Goal: Task Accomplishment & Management: Manage account settings

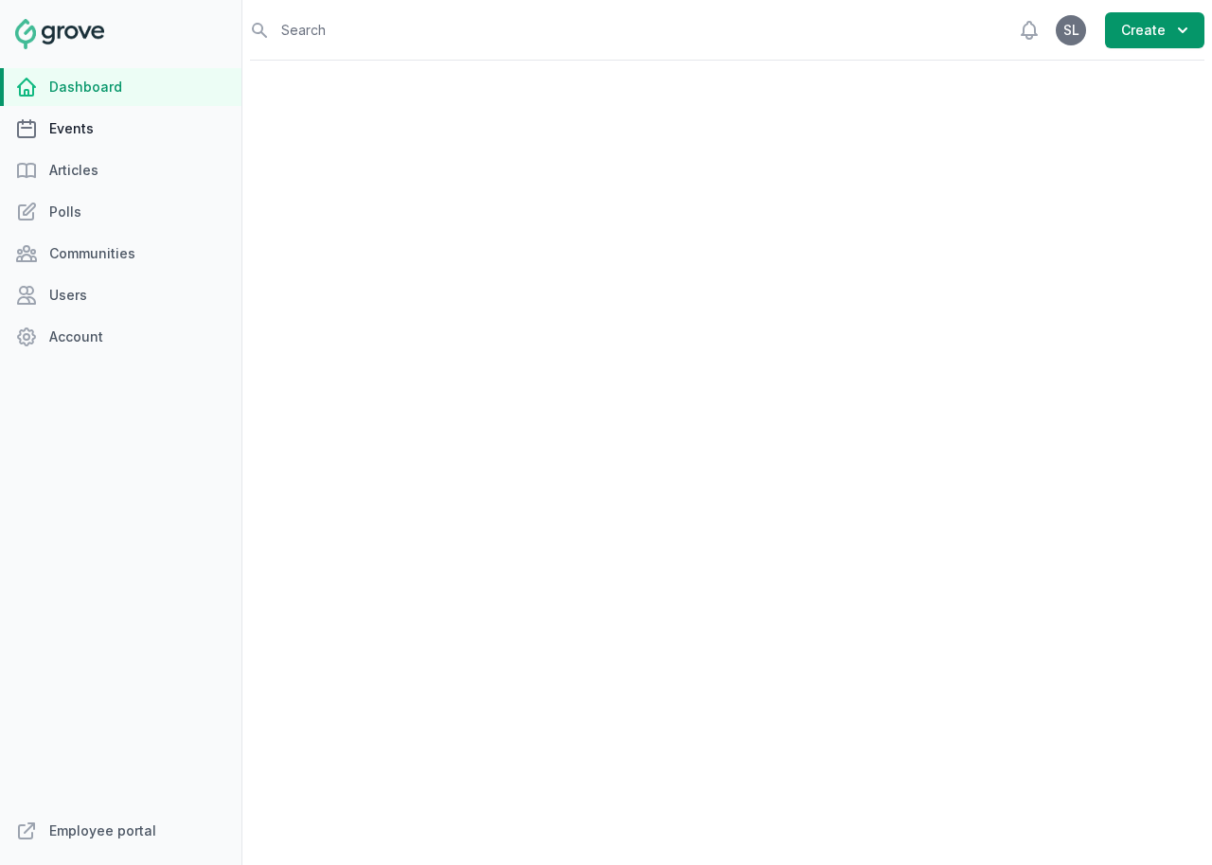
click at [88, 130] on link "Events" at bounding box center [120, 129] width 241 height 38
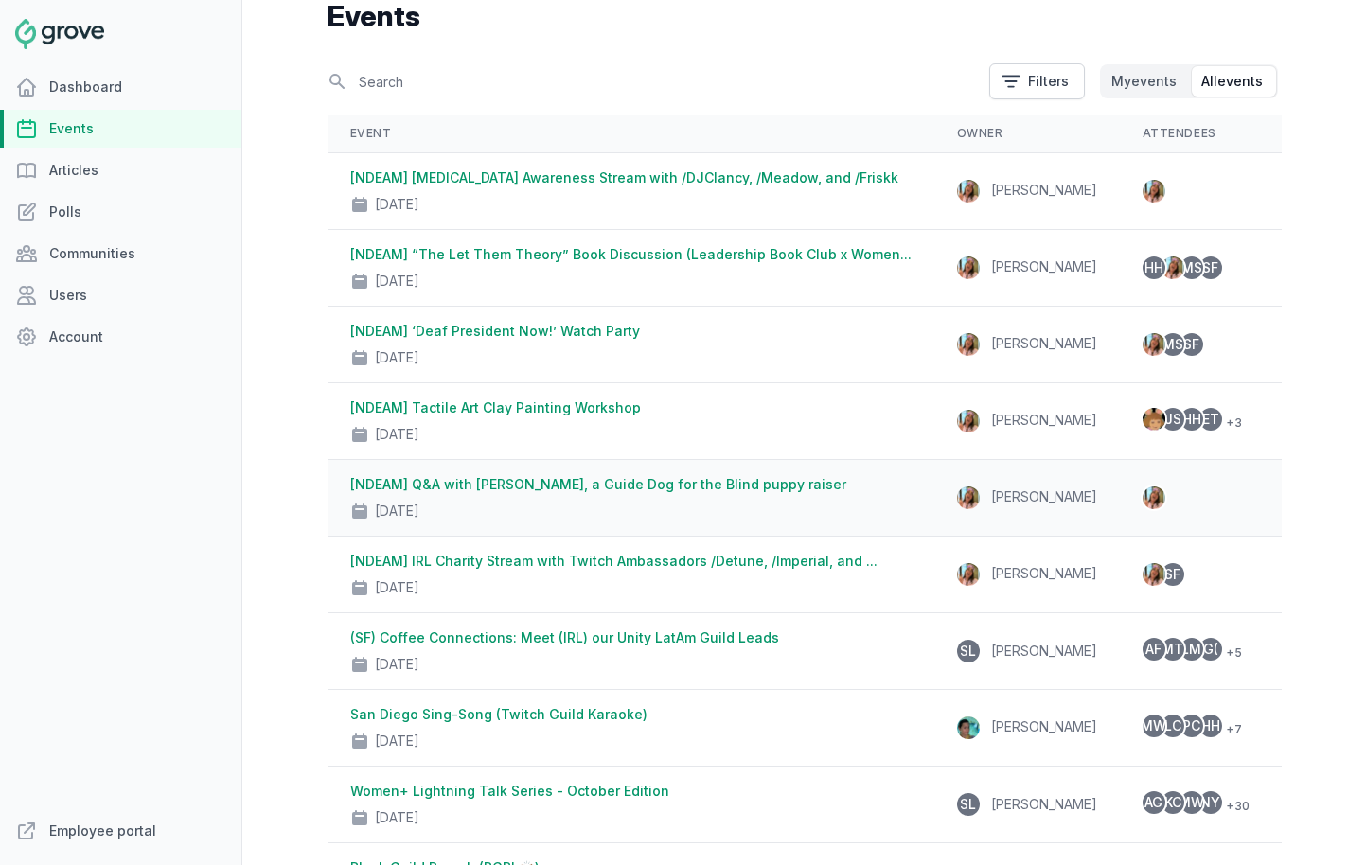
scroll to position [103, 0]
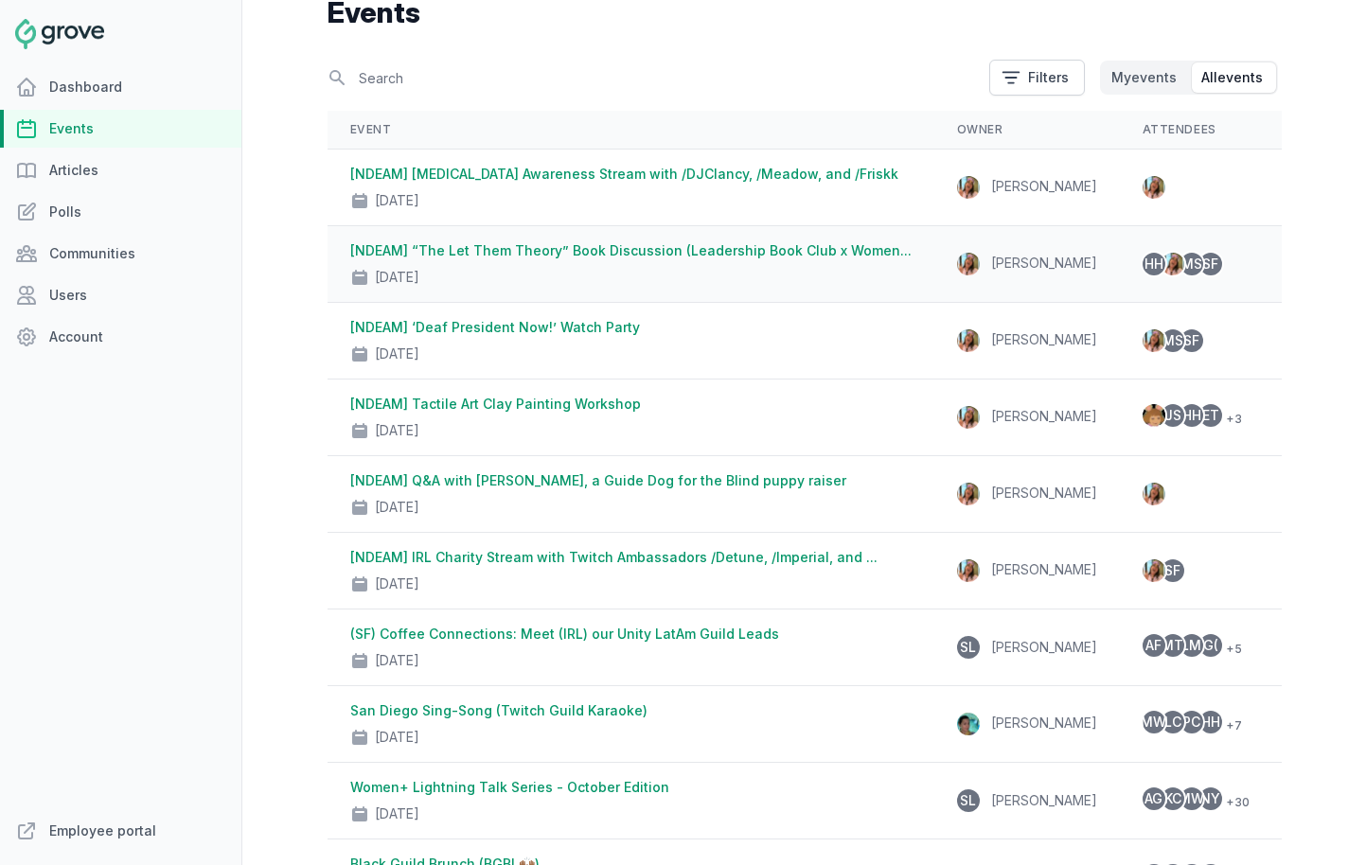
click at [523, 254] on link "[NDEAM] “The Let Them Theory” Book Discussion (Leadership Book Club x Women..." at bounding box center [630, 250] width 561 height 16
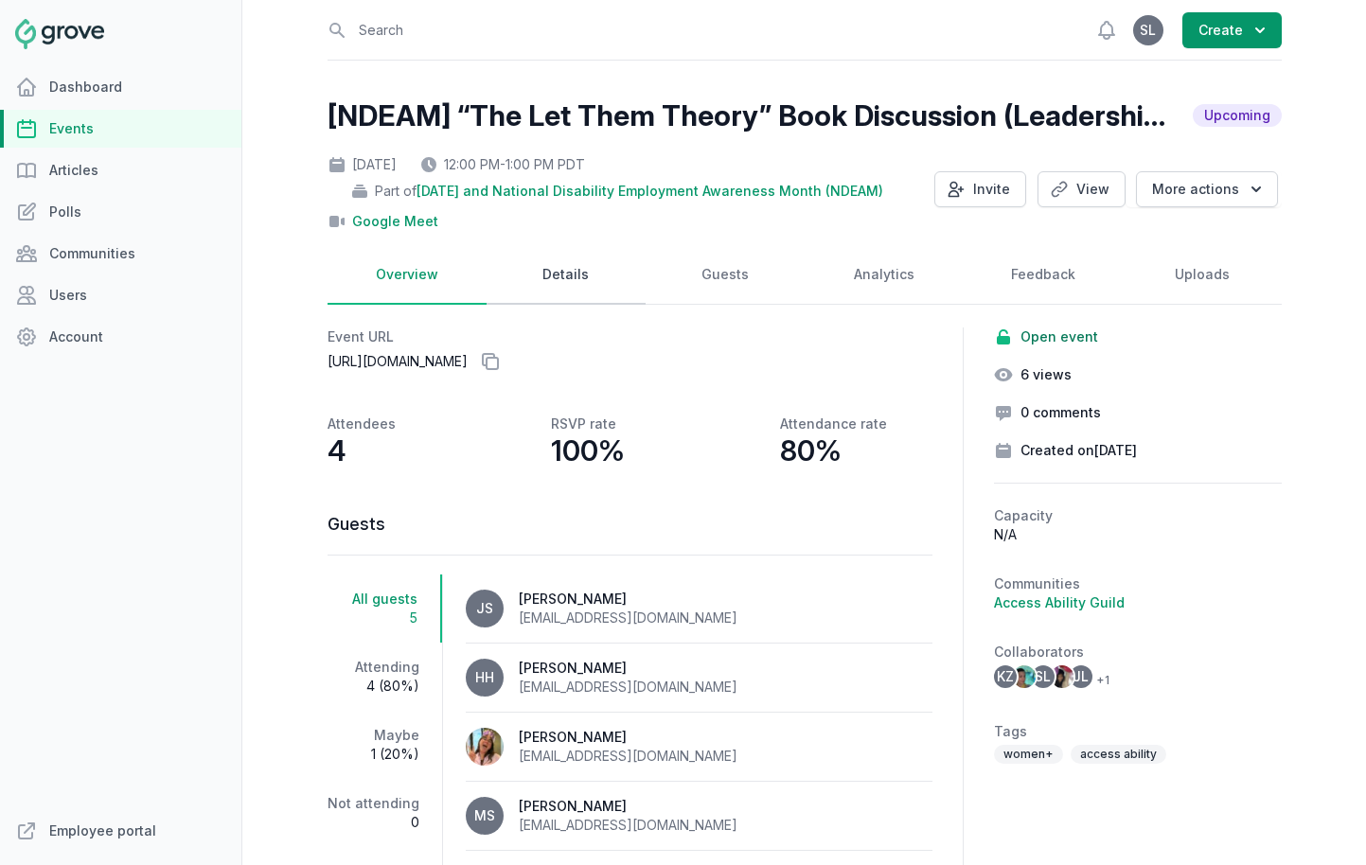
click at [562, 275] on link "Details" at bounding box center [566, 275] width 159 height 59
select select "96"
select select "virtual"
select select "12:00 PM"
select select "1:00 PM"
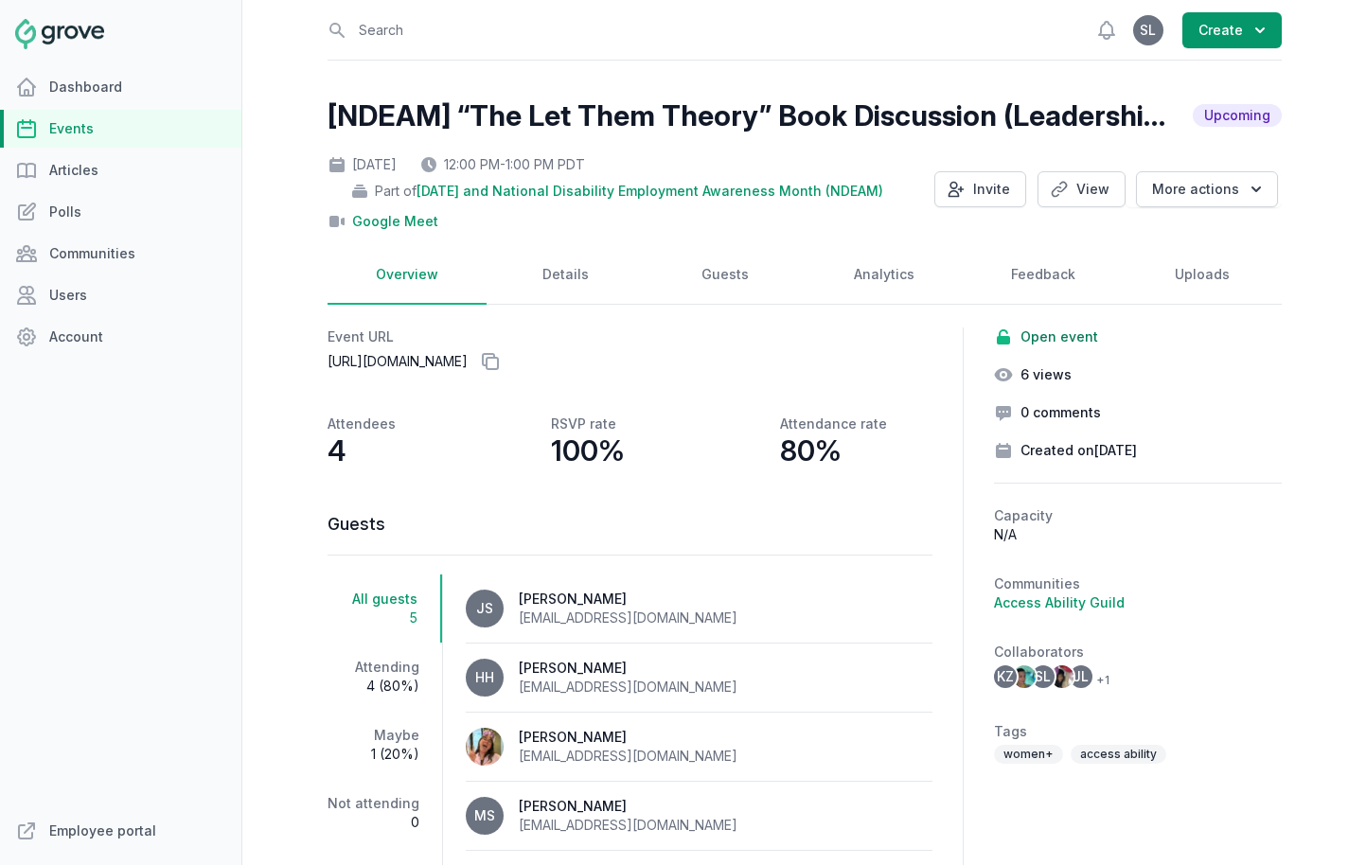
select select "89"
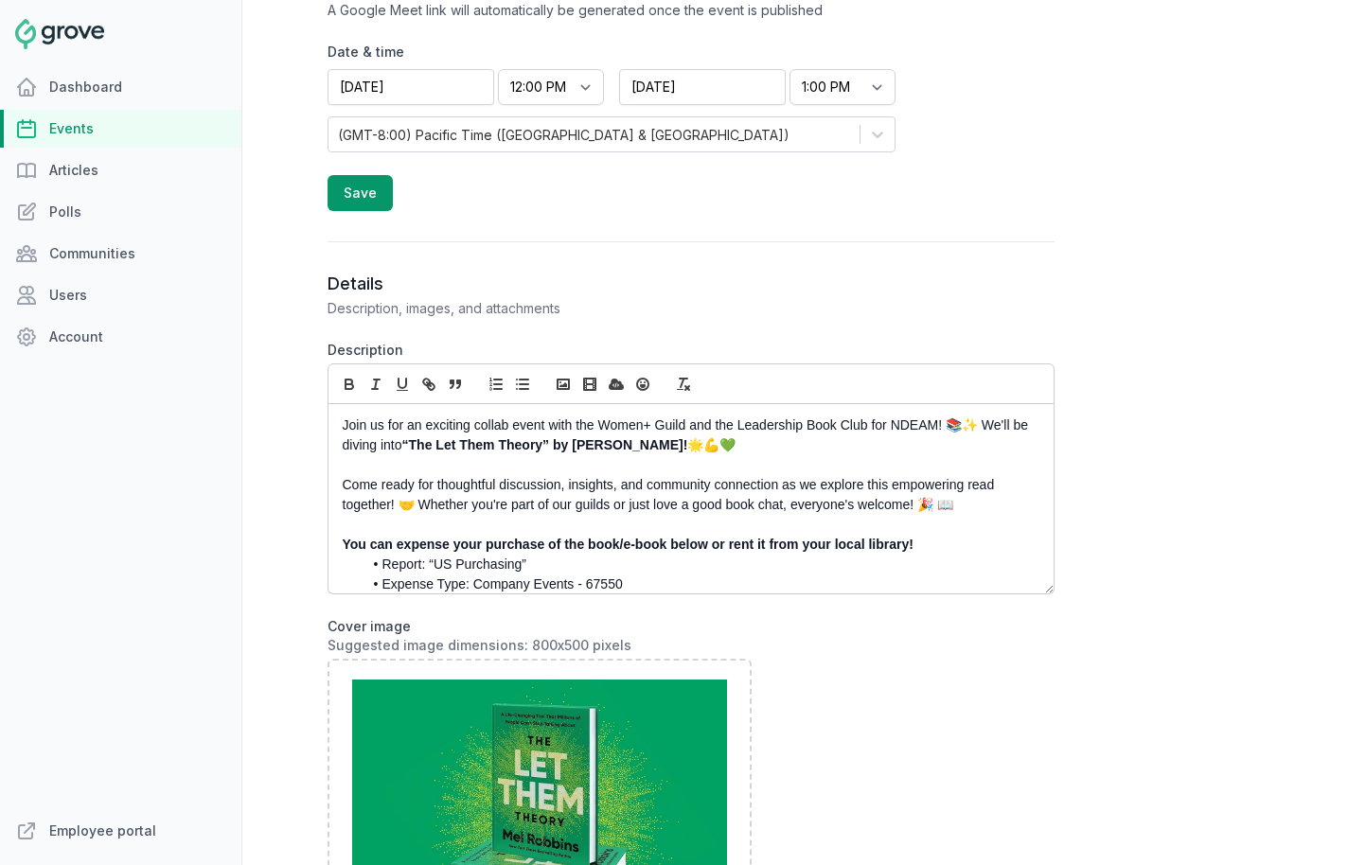
scroll to position [92, 0]
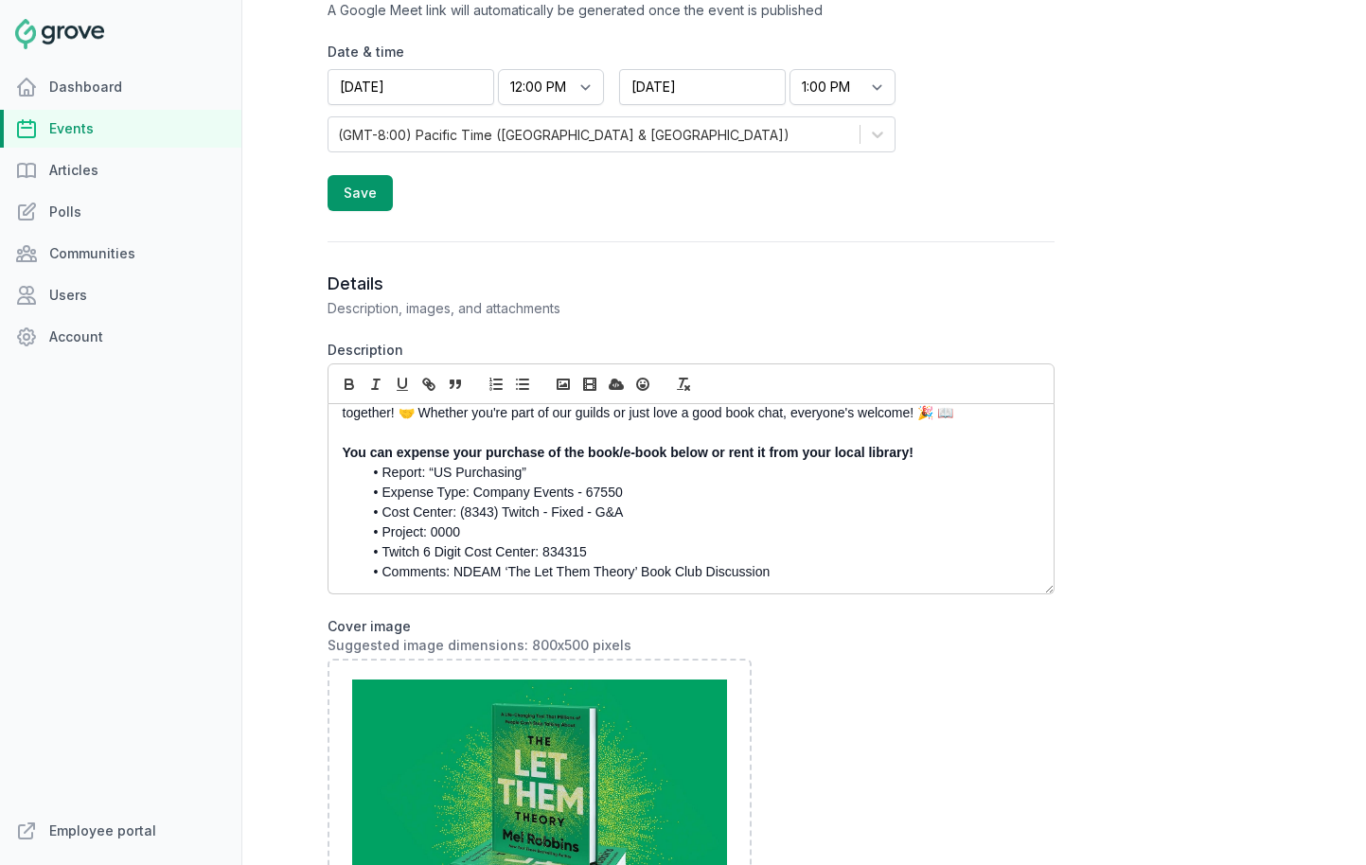
click at [54, 122] on link "Events" at bounding box center [120, 129] width 241 height 38
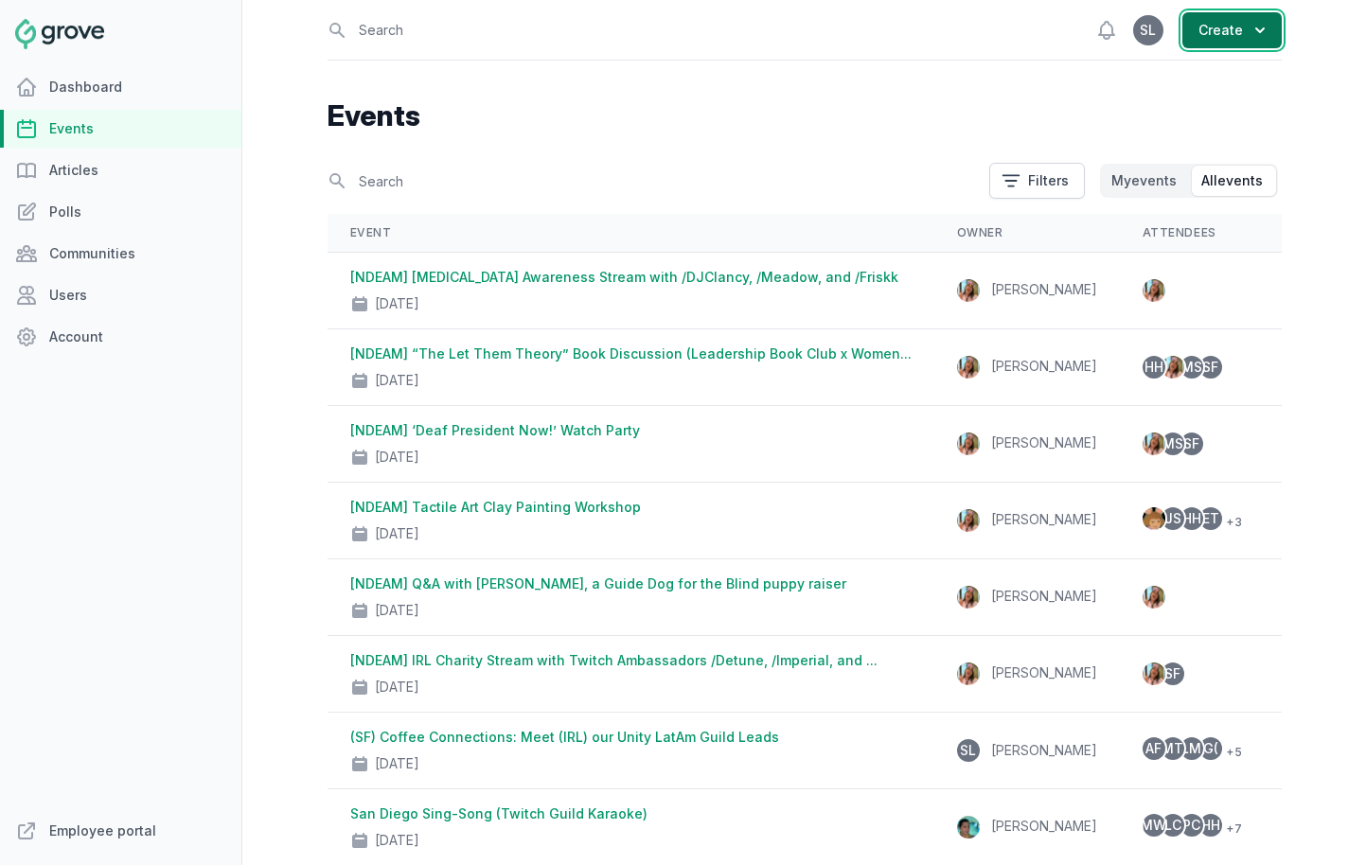
click at [1211, 36] on button "Create" at bounding box center [1232, 30] width 99 height 36
click at [428, 199] on div "Search Filters My events All events" at bounding box center [805, 180] width 954 height 51
click at [418, 186] on input "text" at bounding box center [653, 181] width 650 height 33
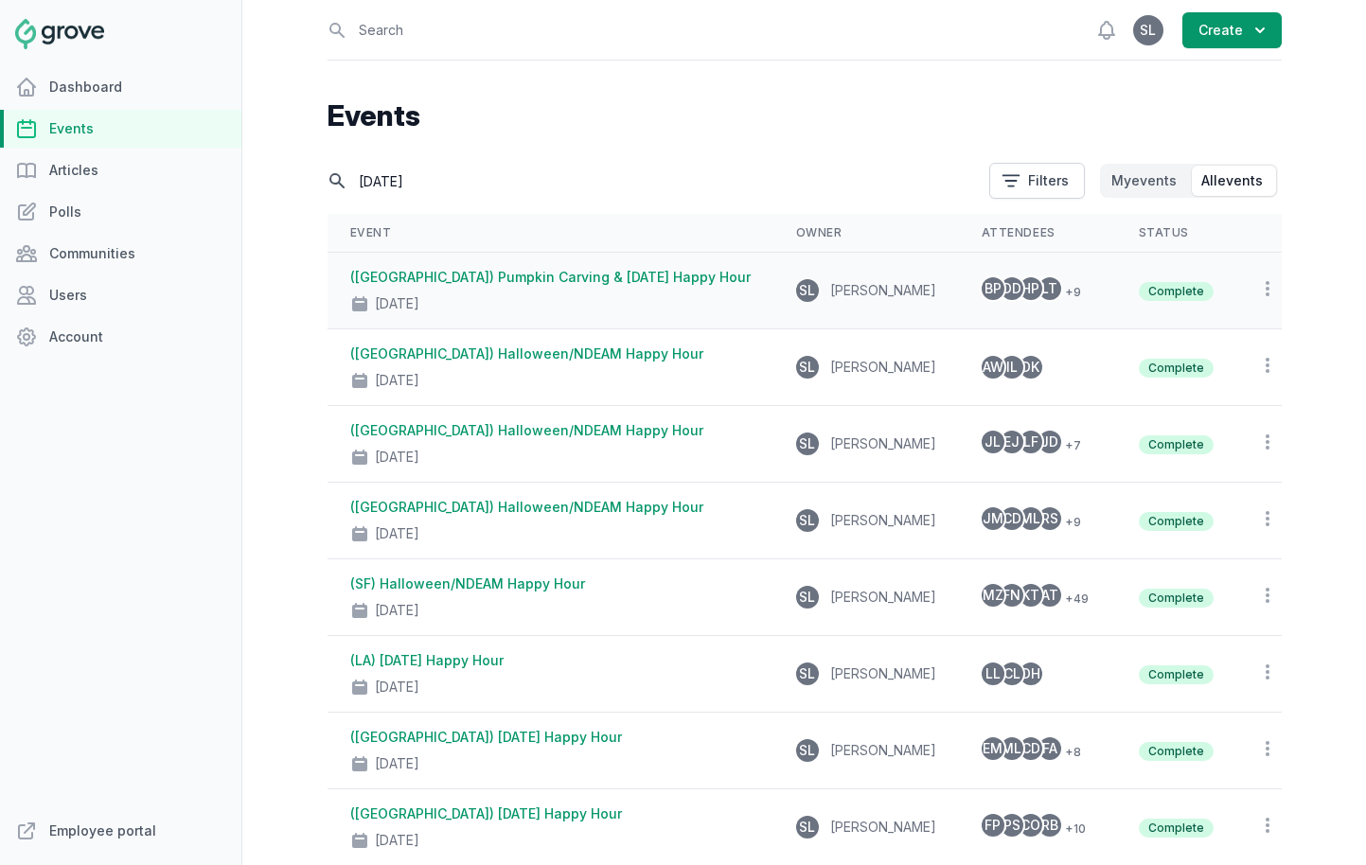
type input "halloween"
click at [508, 285] on link "(London) Pumpkin Carving & Halloween Happy Hour" at bounding box center [550, 277] width 401 height 16
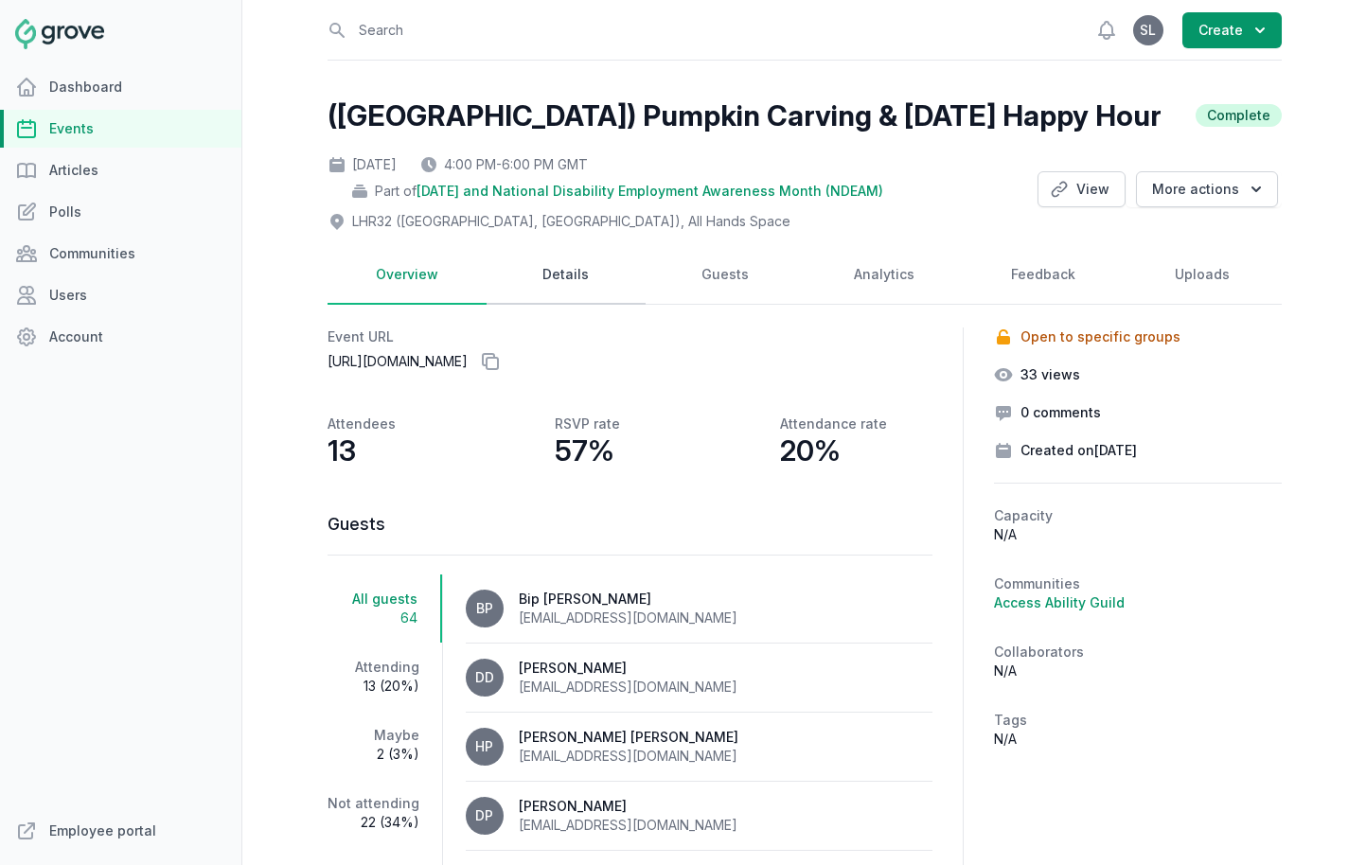
click at [579, 275] on link "Details" at bounding box center [566, 275] width 159 height 59
select select "96"
select select "37"
select select "4:00 PM"
select select "6:00 PM"
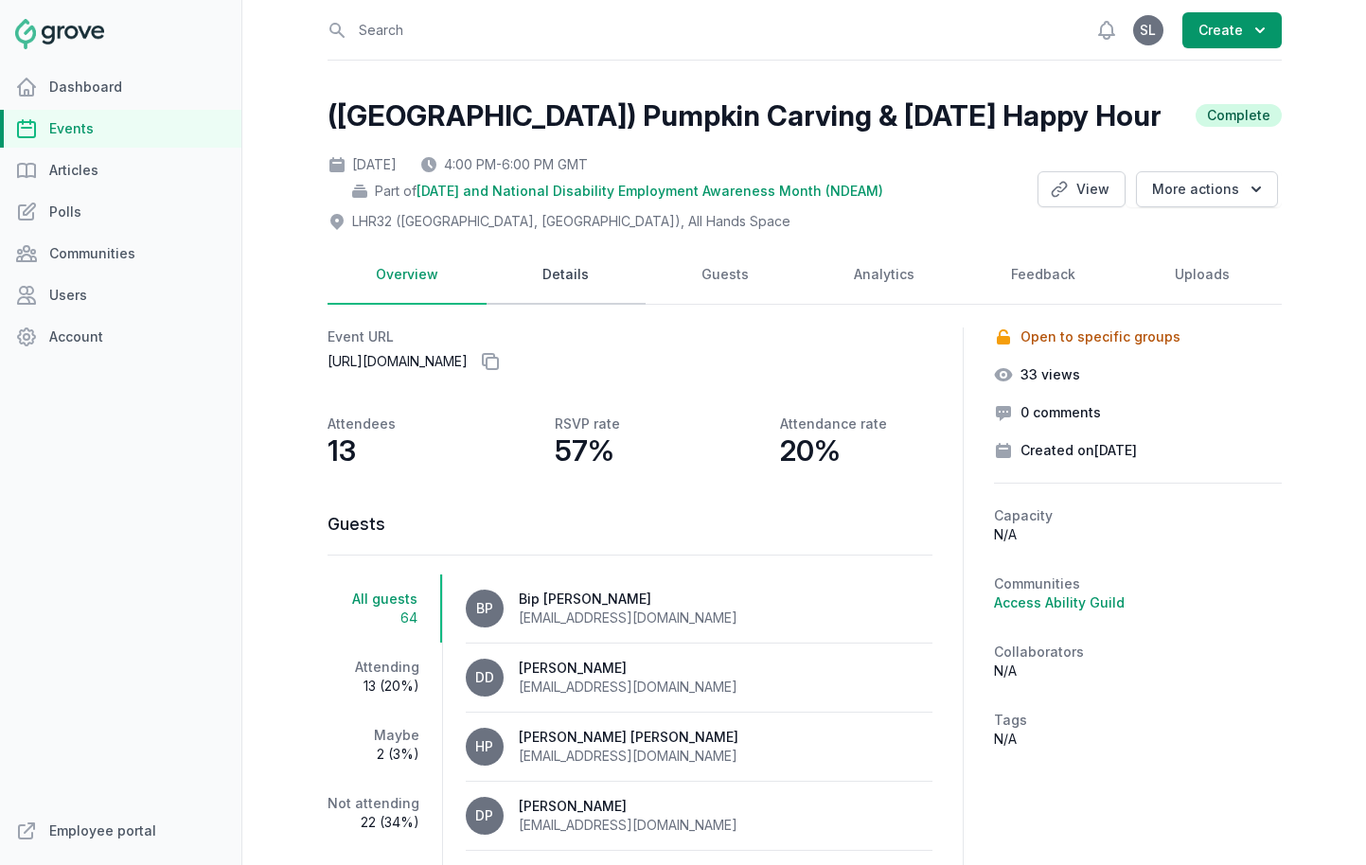
select select "89"
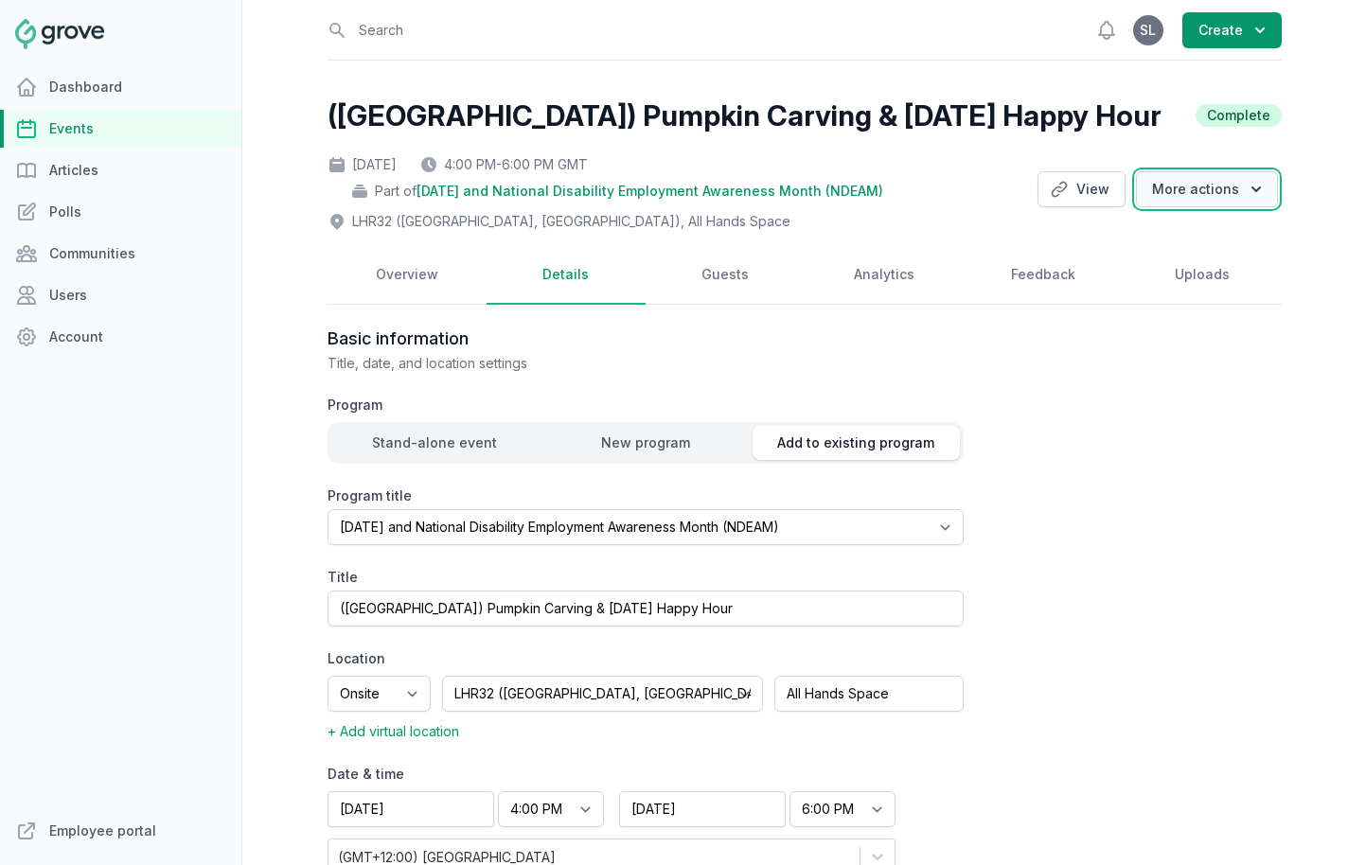
click at [1211, 192] on button "More actions" at bounding box center [1207, 189] width 142 height 36
click at [1181, 231] on link "Clone" at bounding box center [1172, 228] width 212 height 34
select select "96"
select select "37"
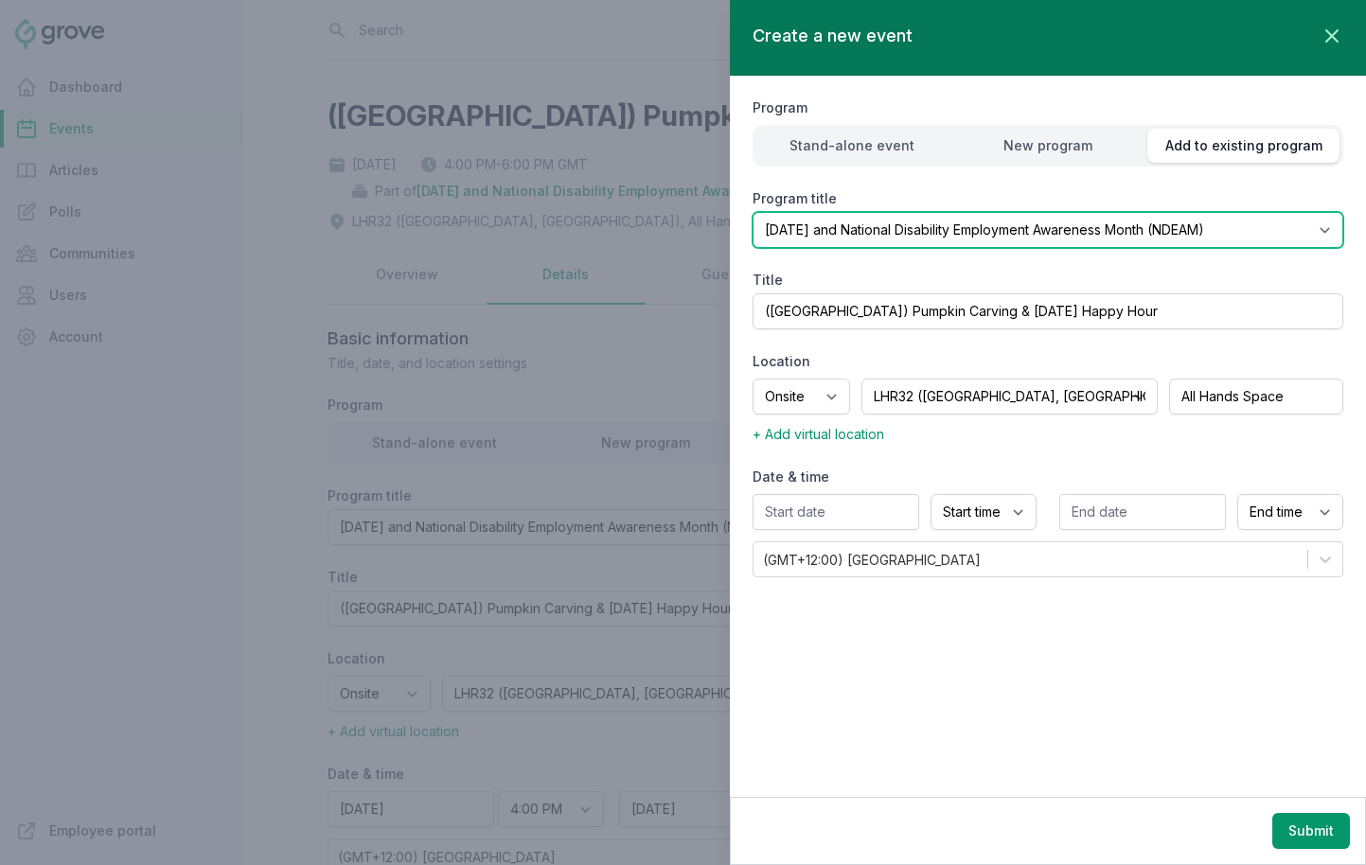
click at [864, 230] on select "Select program (SF Office) Coffee Movement Pop-up Mental Health Awareness Works…" at bounding box center [1048, 230] width 591 height 36
click at [753, 212] on select "Select program (SF Office) Coffee Movement Pop-up Mental Health Awareness Works…" at bounding box center [1048, 230] width 591 height 36
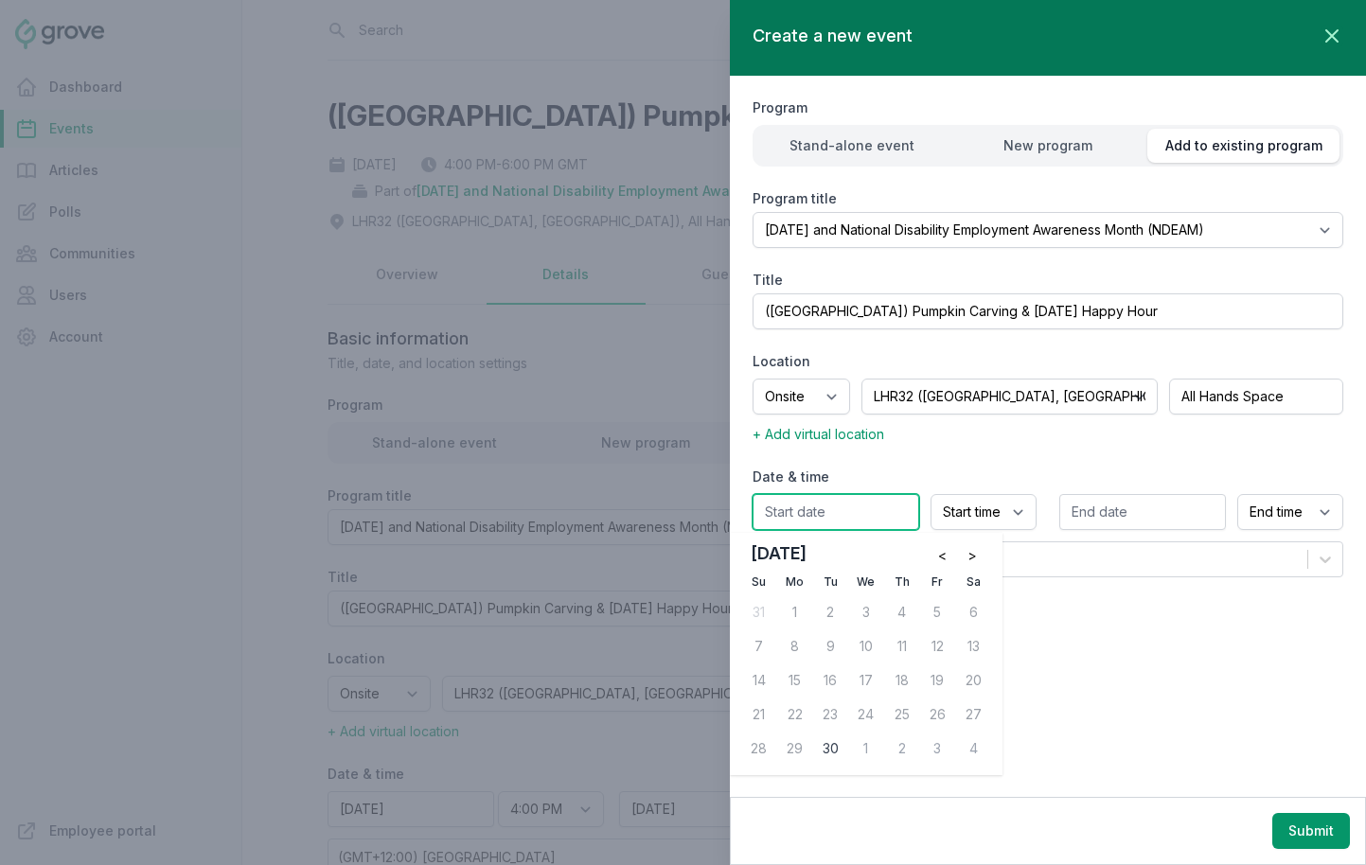
click at [863, 507] on input "text" at bounding box center [836, 512] width 167 height 36
click at [966, 551] on button ">" at bounding box center [972, 556] width 30 height 30
click at [897, 756] on div "30" at bounding box center [902, 749] width 30 height 30
type input "10/30/2025"
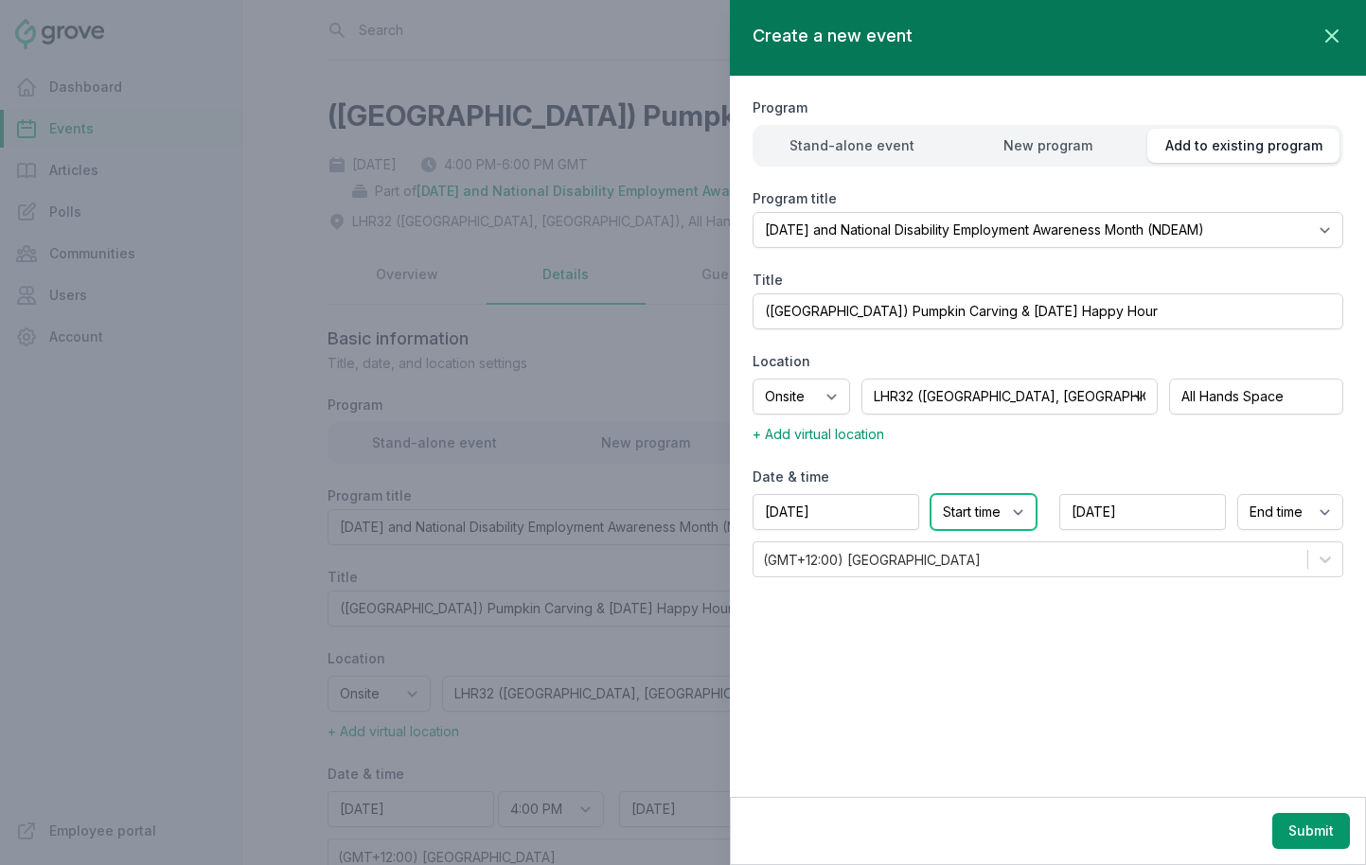
click at [964, 513] on select "Start time 12:00 AM 12:15 AM 12:30 AM 12:45 AM 1:00 AM 1:15 AM 1:30 AM 1:45 AM …" at bounding box center [984, 512] width 106 height 36
select select "3:00 PM"
click at [931, 494] on select "Start time 12:00 AM 12:15 AM 12:30 AM 12:45 AM 1:00 AM 1:15 AM 1:30 AM 1:45 AM …" at bounding box center [984, 512] width 106 height 36
click at [1211, 512] on select "End time 12:00 AM 12:15 AM 12:30 AM 12:45 AM 1:00 AM 1:15 AM 1:30 AM 1:45 AM 2:…" at bounding box center [1290, 512] width 106 height 36
select select "6:00 PM"
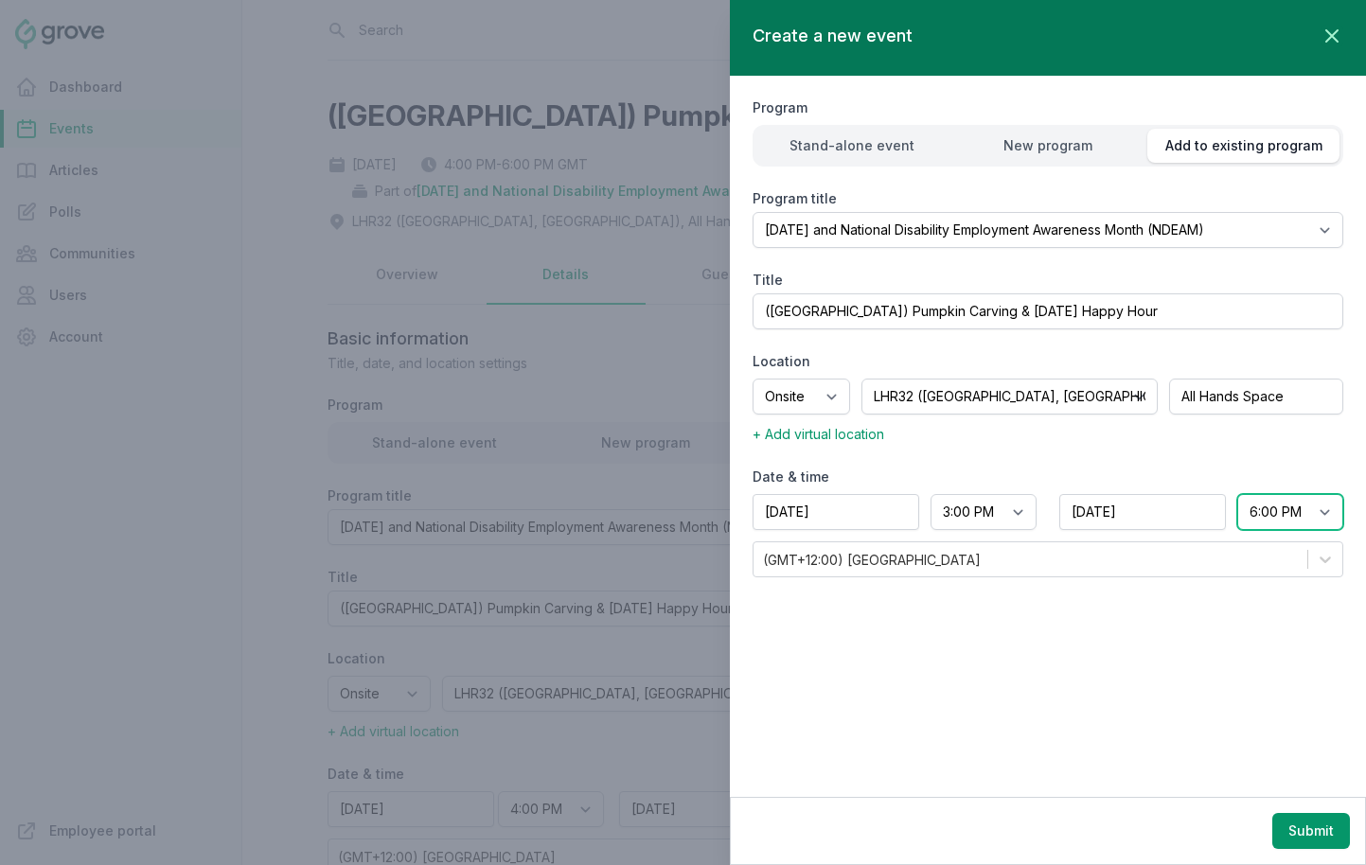
click at [1211, 494] on select "End time 12:00 AM 12:15 AM 12:30 AM 12:45 AM 1:00 AM 1:15 AM 1:30 AM 1:45 AM 2:…" at bounding box center [1290, 512] width 106 height 36
click at [1211, 514] on select "End time 12:00 AM 12:15 AM 12:30 AM 12:45 AM 1:00 AM 1:15 AM 1:30 AM 1:45 AM 2:…" at bounding box center [1290, 512] width 106 height 36
click at [1211, 494] on select "End time 12:00 AM 12:15 AM 12:30 AM 12:45 AM 1:00 AM 1:15 AM 1:30 AM 1:45 AM 2:…" at bounding box center [1290, 512] width 106 height 36
click at [1211, 840] on button "Submit" at bounding box center [1312, 831] width 78 height 36
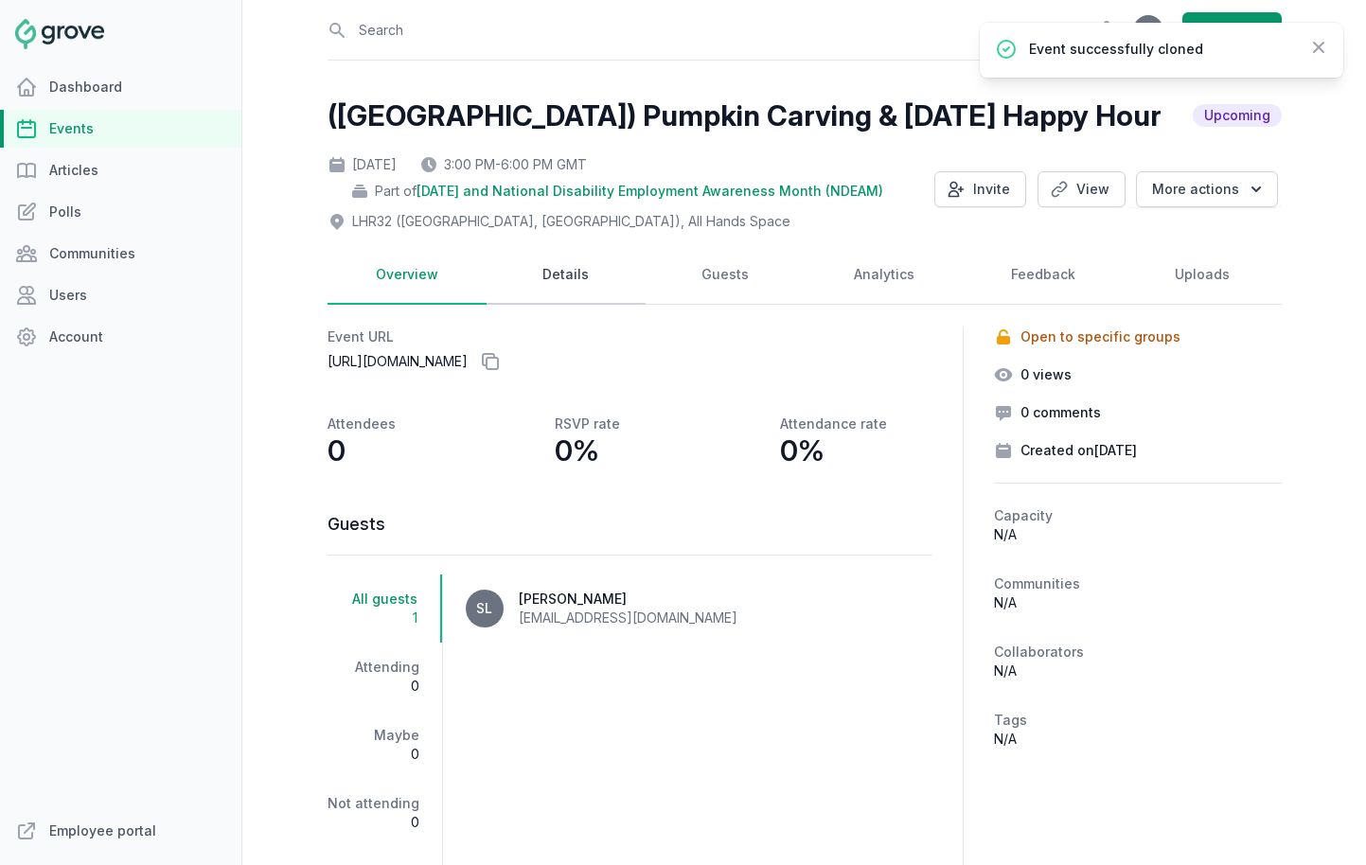
click at [551, 272] on link "Details" at bounding box center [566, 275] width 159 height 59
select select "96"
select select "37"
select select "3:00 PM"
select select "6:00 PM"
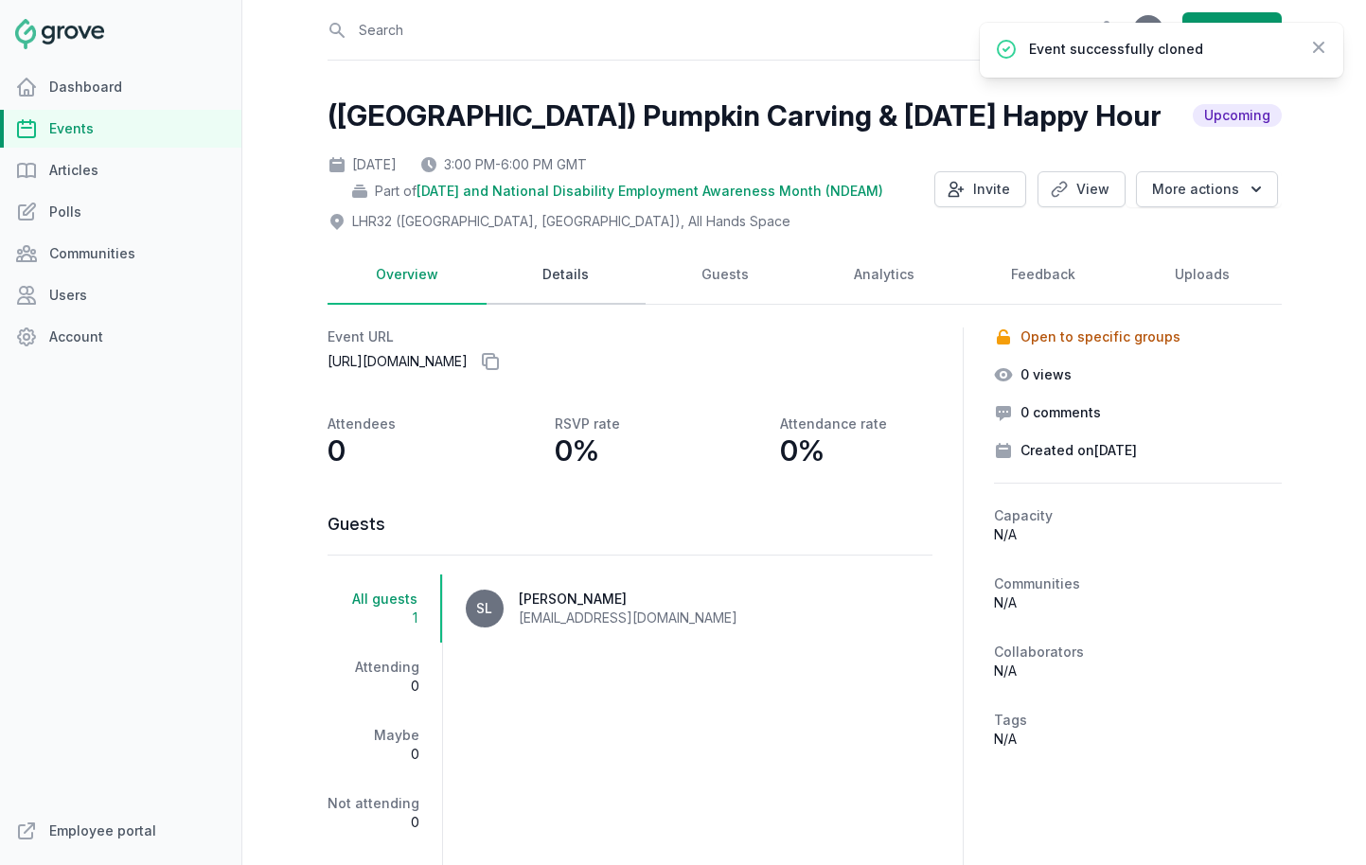
select select "89"
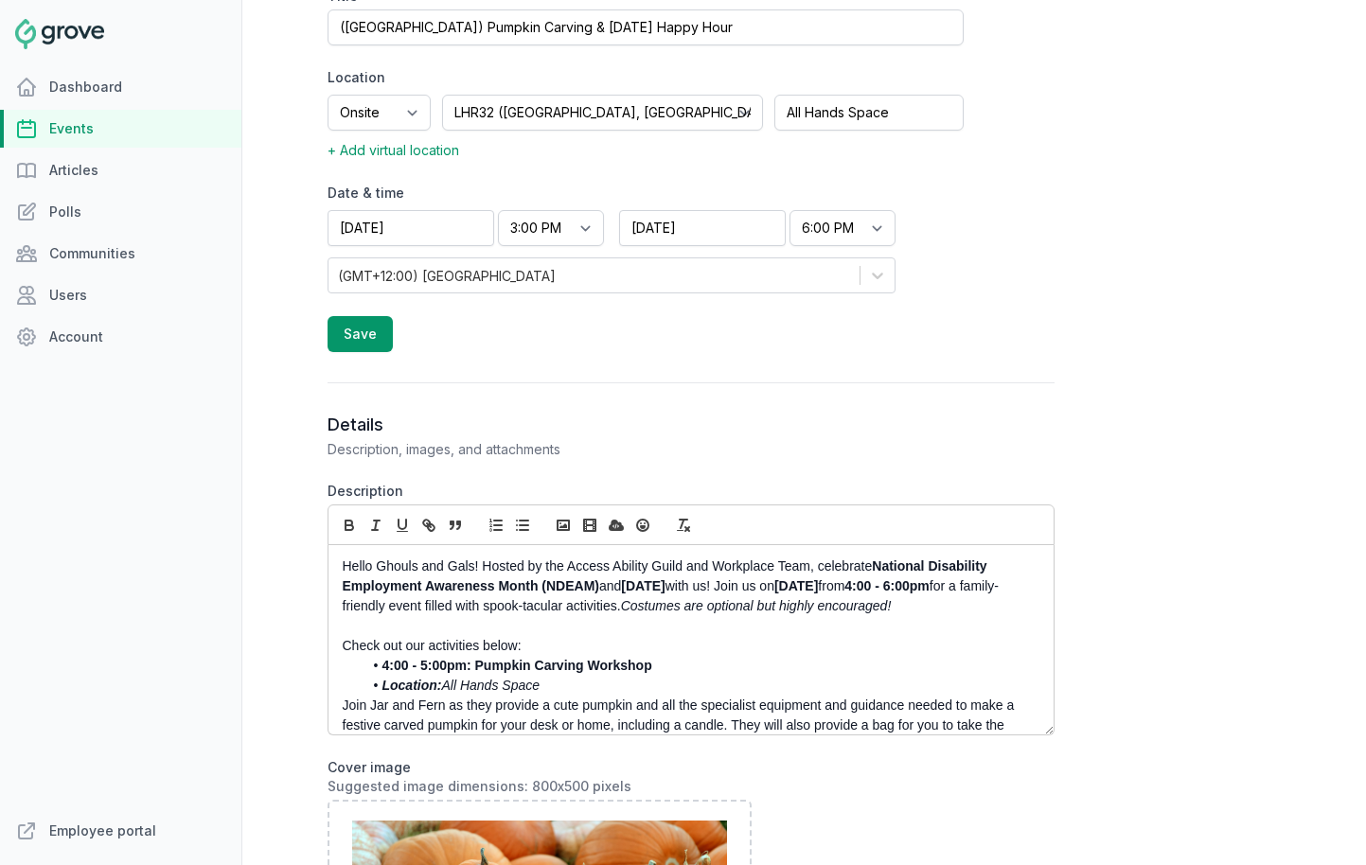
scroll to position [596, 0]
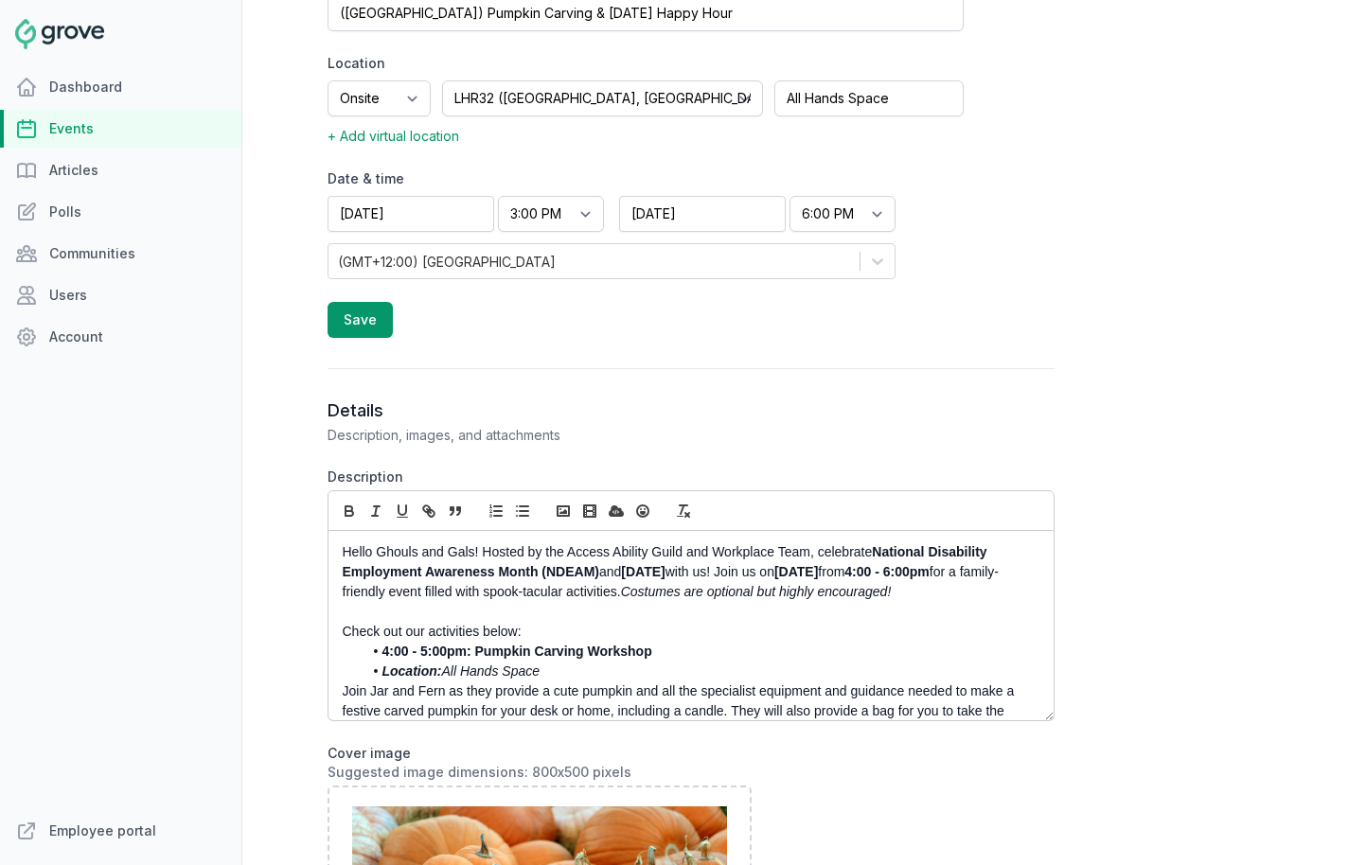
click at [483, 557] on p "Hello Ghouls and Gals! Hosted by the Access Ability Guild and Workplace Team, c…" at bounding box center [686, 573] width 686 height 60
drag, startPoint x: 474, startPoint y: 555, endPoint x: 379, endPoint y: 555, distance: 95.6
click at [379, 555] on p "Hello Ghouls and Gals! Hosted by the Access Ability Guild and Workplace Team, c…" at bounding box center [686, 573] width 686 height 60
drag, startPoint x: 483, startPoint y: 553, endPoint x: 319, endPoint y: 554, distance: 163.8
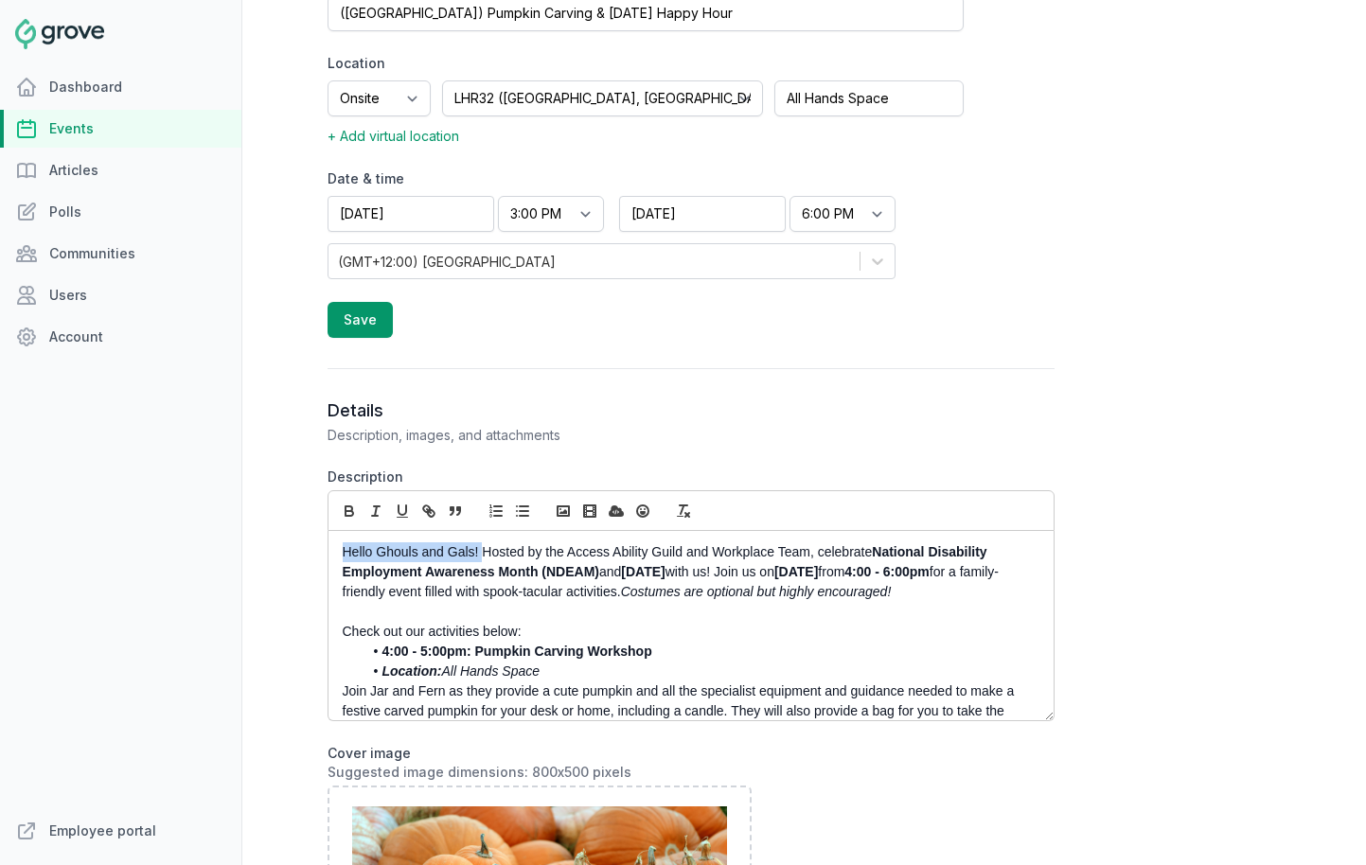
click at [727, 562] on p "Happy Halloween! Hosted by the Access Ability Guild and Workplace Team, celebra…" at bounding box center [686, 573] width 686 height 60
click at [743, 573] on p "Happy Halloween! Hosted by the Access Ability Guild and Workplace Team, celebra…" at bounding box center [686, 573] width 686 height 60
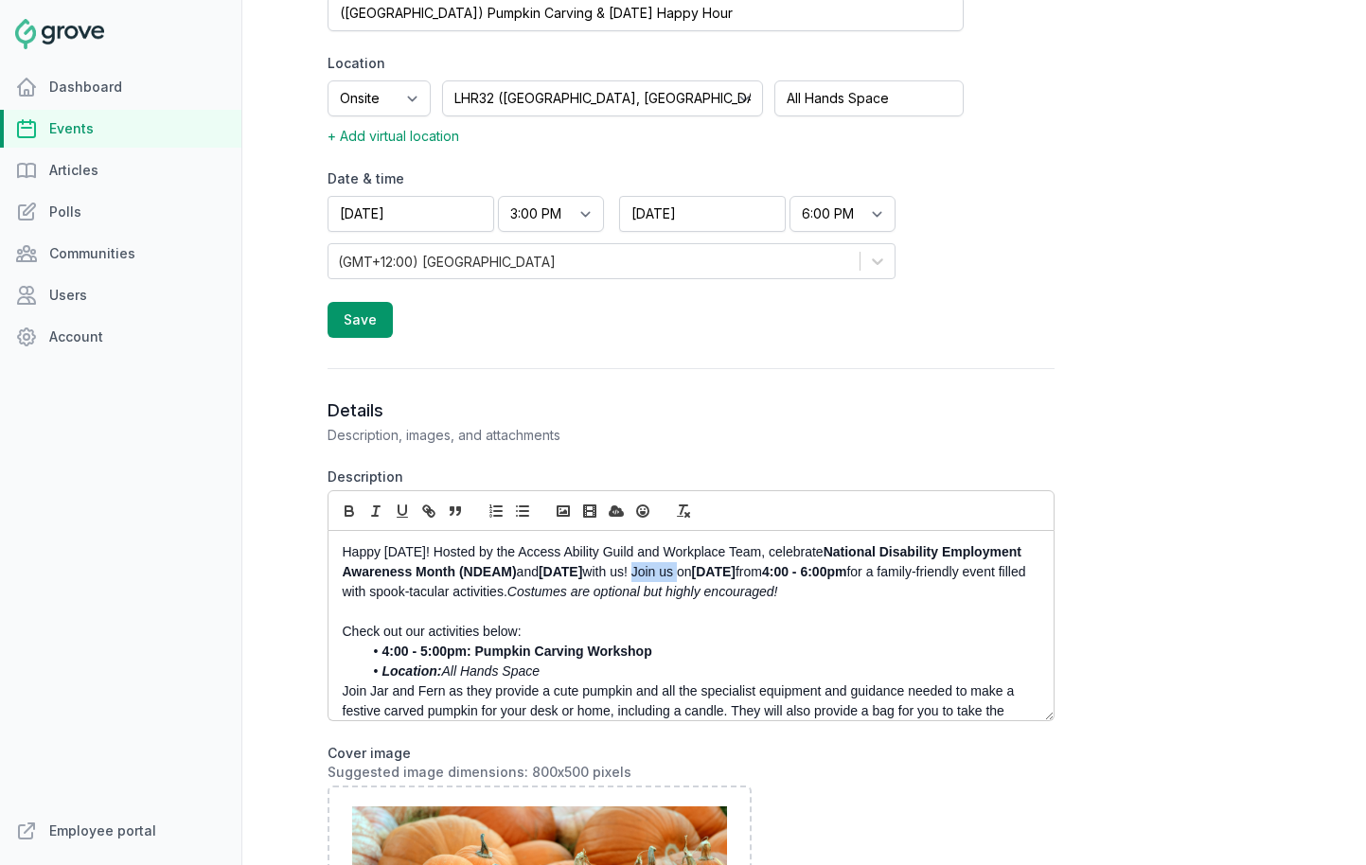
drag, startPoint x: 787, startPoint y: 576, endPoint x: 741, endPoint y: 576, distance: 45.4
click at [741, 576] on p "Happy Halloween! Hosted by the Access Ability Guild and Workplace Team, celebra…" at bounding box center [686, 573] width 686 height 60
click at [449, 553] on p "Happy Halloween! Hosted by the Access Ability Guild and Workplace Team, celebra…" at bounding box center [686, 573] width 686 height 60
drag, startPoint x: 895, startPoint y: 576, endPoint x: 884, endPoint y: 576, distance: 10.4
click at [685, 576] on strong "Thursday, October 24th" at bounding box center [664, 571] width 44 height 15
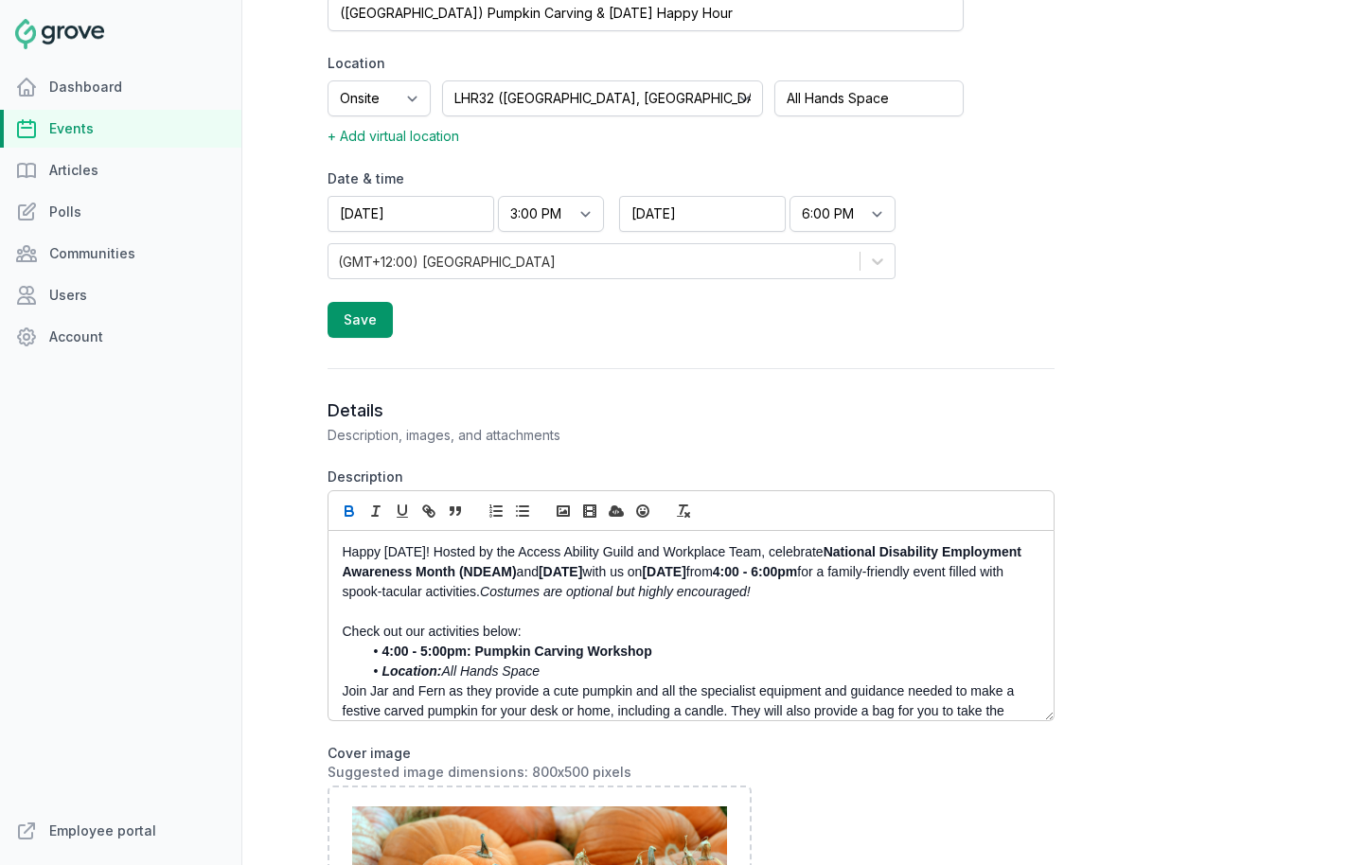
click at [797, 578] on strong "4:00 - 6:00pm" at bounding box center [755, 571] width 84 height 15
click at [953, 574] on p "Happy Halloween! Hosted by the Access Ability Guild and Workplace Team, celebra…" at bounding box center [686, 573] width 686 height 60
click at [337, 508] on button "button" at bounding box center [349, 511] width 27 height 23
click at [459, 588] on p "Happy Halloween! Hosted by the Access Ability Guild and Workplace Team, celebra…" at bounding box center [686, 573] width 686 height 60
click at [551, 595] on p "Happy Halloween! Hosted by the Access Ability Guild and Workplace Team, celebra…" at bounding box center [686, 573] width 686 height 60
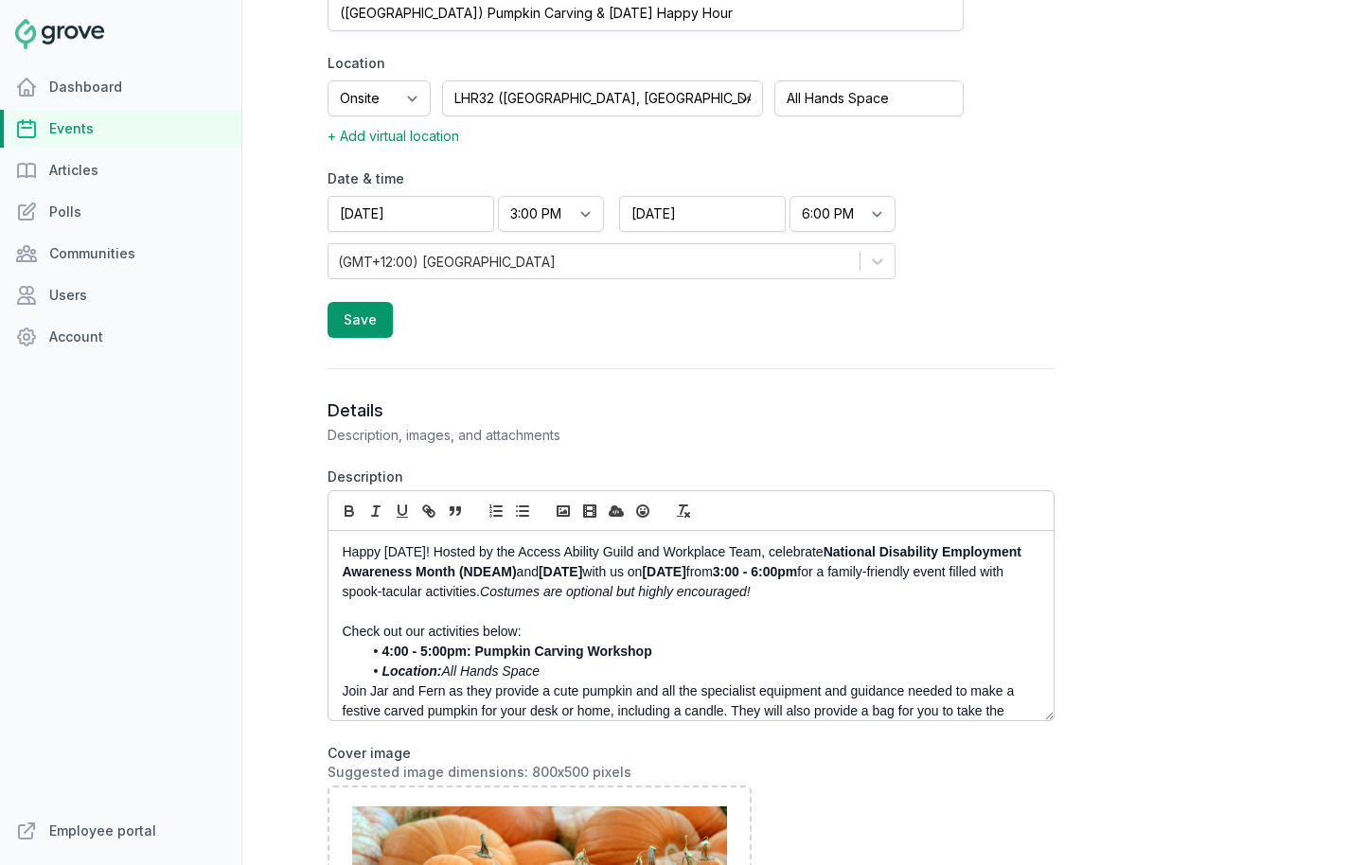
click at [683, 608] on p at bounding box center [686, 612] width 686 height 20
click at [523, 593] on p "Happy Halloween! Hosted by the Access Ability Guild and Workplace Team, celebra…" at bounding box center [686, 573] width 686 height 60
click at [1023, 597] on p "Happy Halloween! Hosted by the Access Ability Guild and Workplace Team, celebra…" at bounding box center [686, 573] width 686 height 60
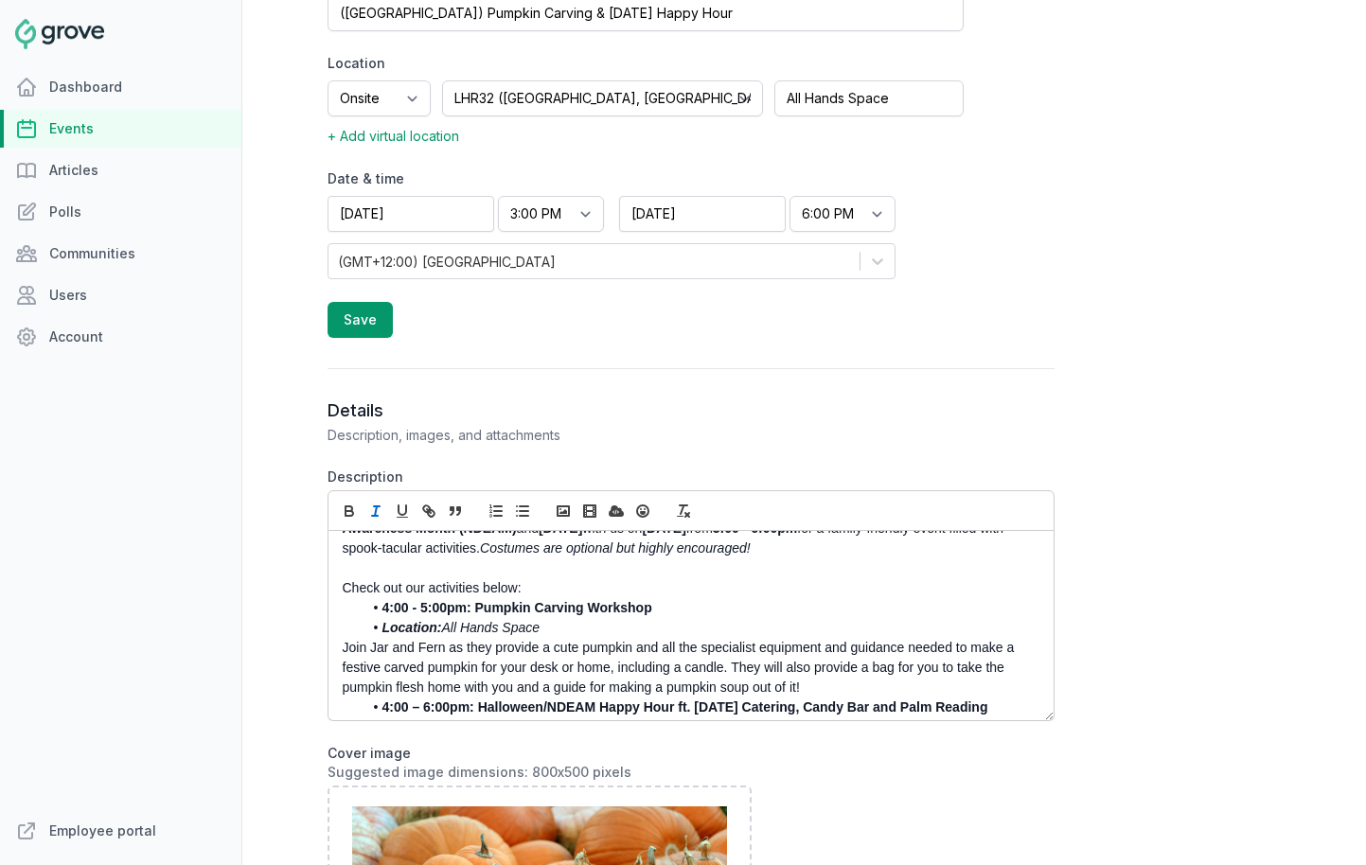
scroll to position [59, 0]
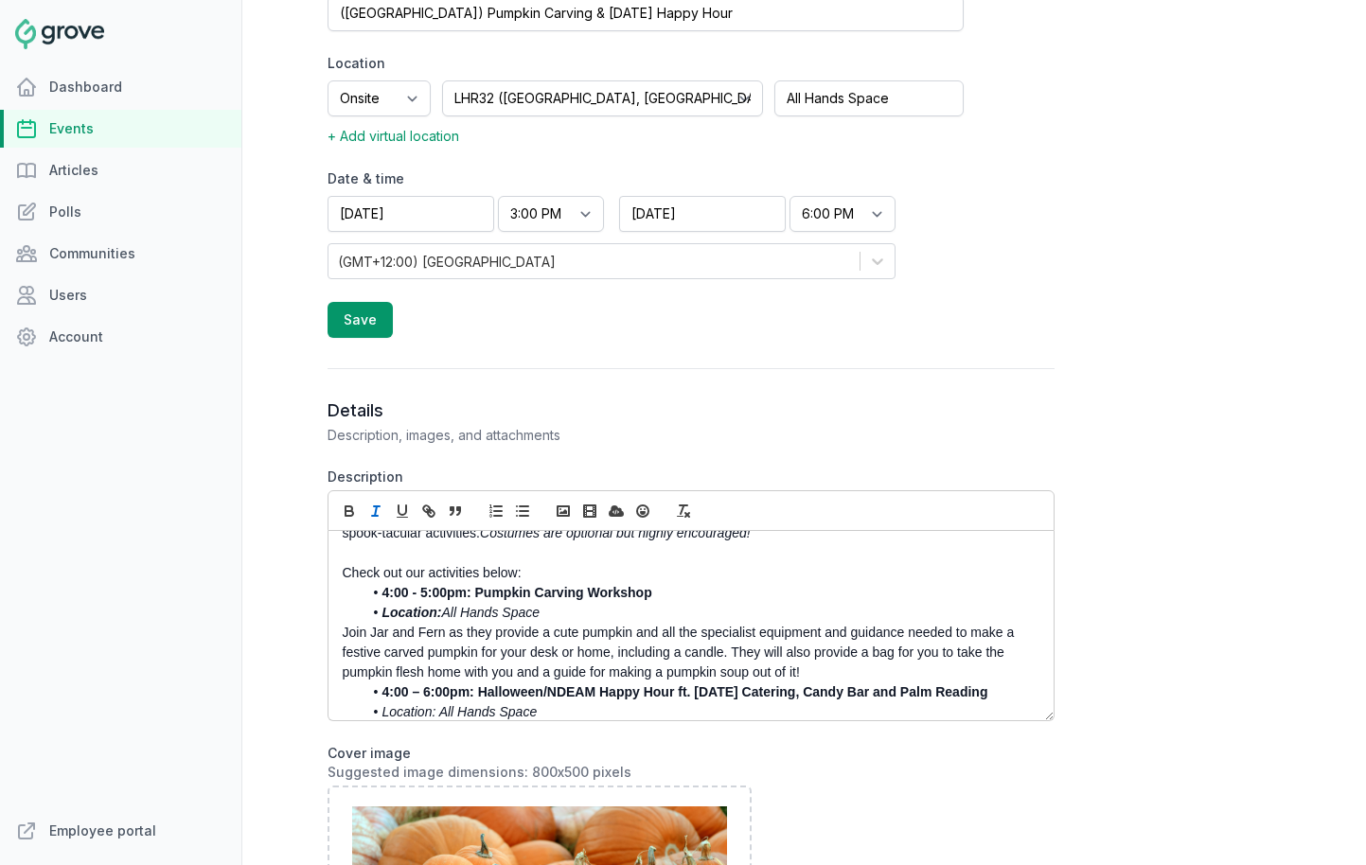
click at [388, 595] on strong "4:00 - 5:00pm: Pumpkin Carving Workshop" at bounding box center [517, 592] width 270 height 15
click at [426, 596] on strong "3:00 - 5:00pm: Pumpkin Carving Workshop" at bounding box center [517, 592] width 270 height 15
click at [518, 640] on p "Join Jar and Fern as they provide a cute pumpkin and all the specialist equipme…" at bounding box center [686, 653] width 686 height 60
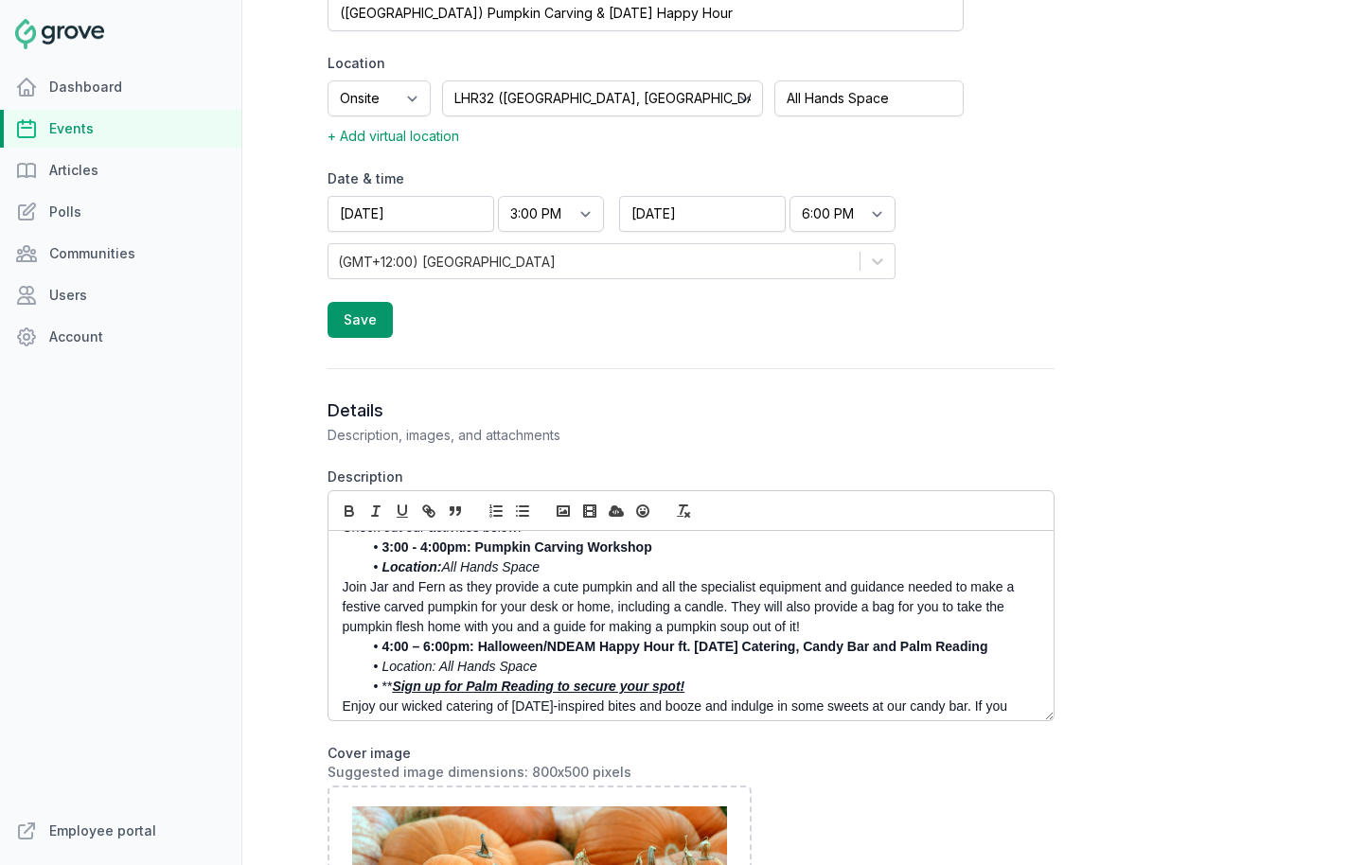
scroll to position [131, 0]
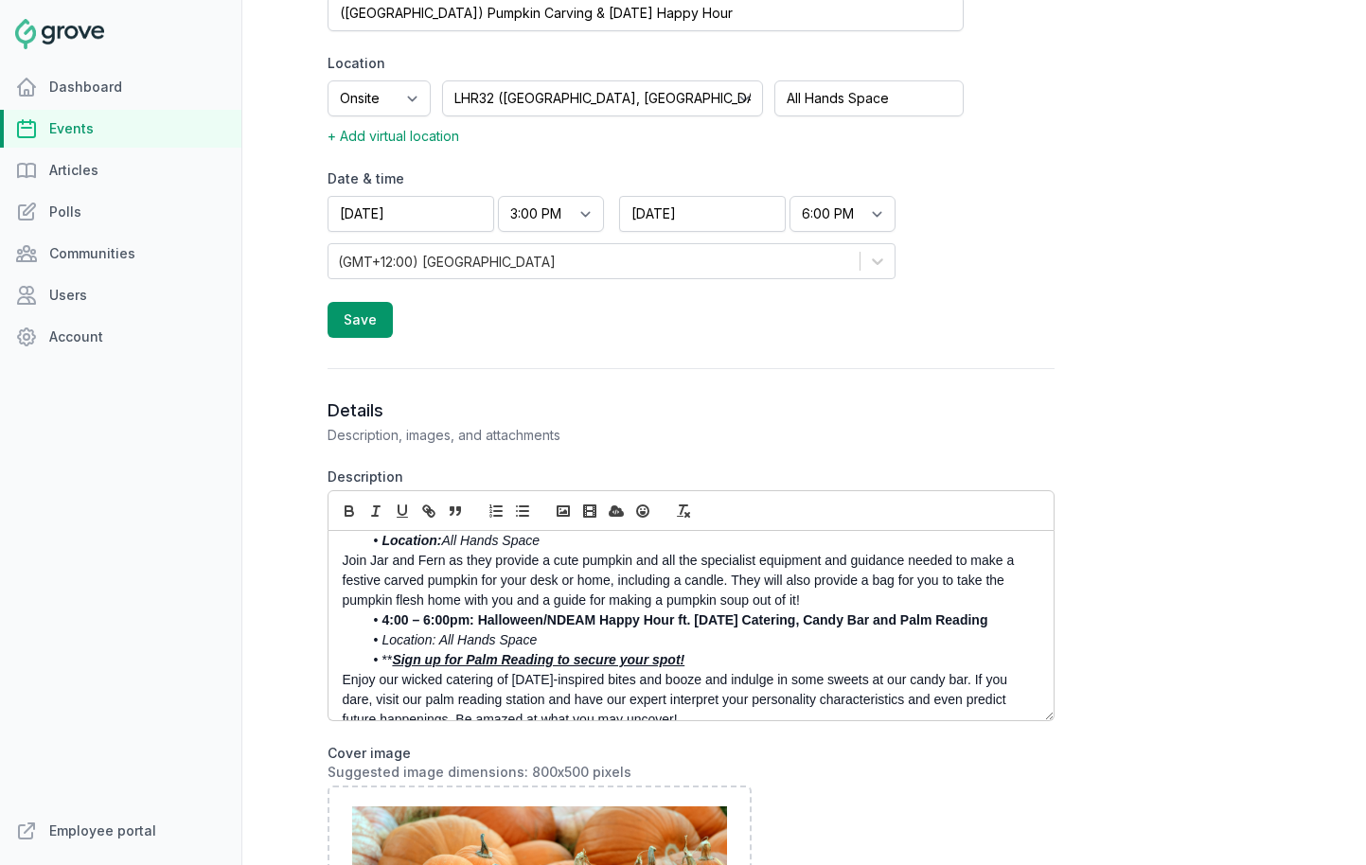
drag, startPoint x: 821, startPoint y: 596, endPoint x: 735, endPoint y: 577, distance: 88.2
click at [735, 577] on p "Join Jar and Fern as they provide a cute pumpkin and all the specialist equipme…" at bounding box center [686, 581] width 686 height 60
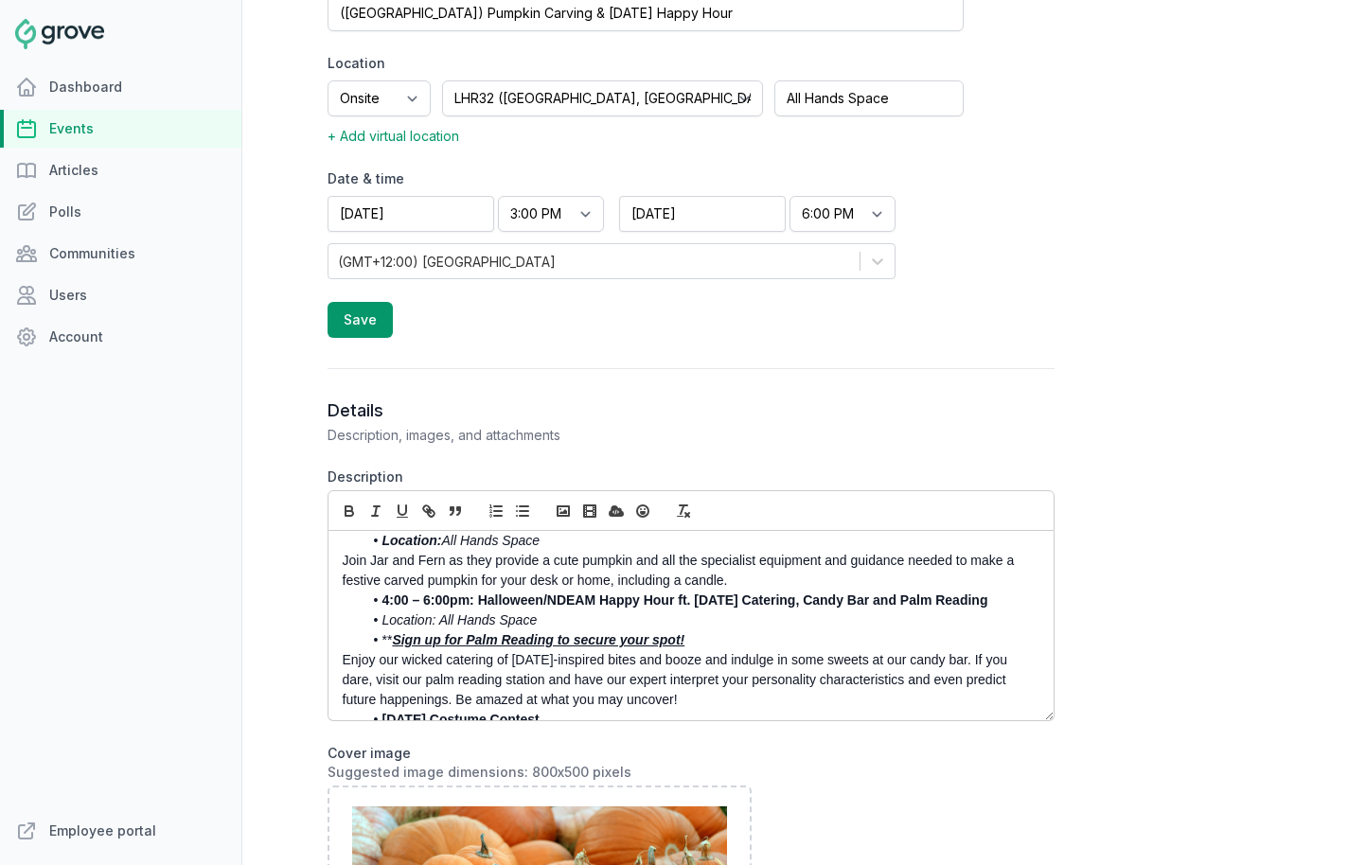
click at [569, 618] on li "Location: All Hands Space" at bounding box center [696, 621] width 667 height 20
drag, startPoint x: 1010, startPoint y: 601, endPoint x: 926, endPoint y: 601, distance: 84.3
click at [926, 601] on li "4:00 – 6:00pm: Halloween/NDEAM Happy Hour ft. Halloween Catering, Candy Bar and…" at bounding box center [696, 601] width 667 height 20
click at [493, 648] on em "Sign up for Palm Reading to secure your spot!" at bounding box center [538, 639] width 293 height 15
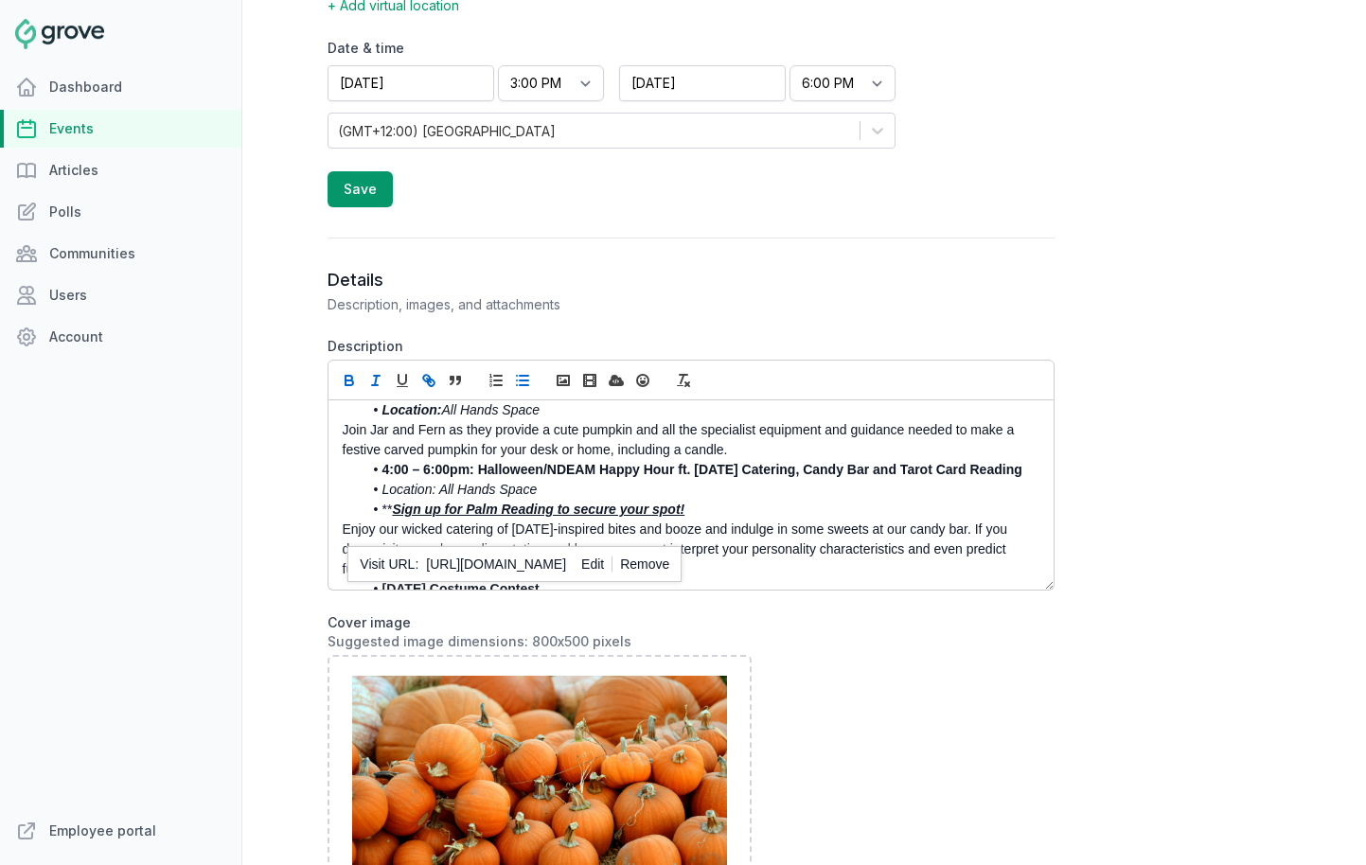
scroll to position [735, 0]
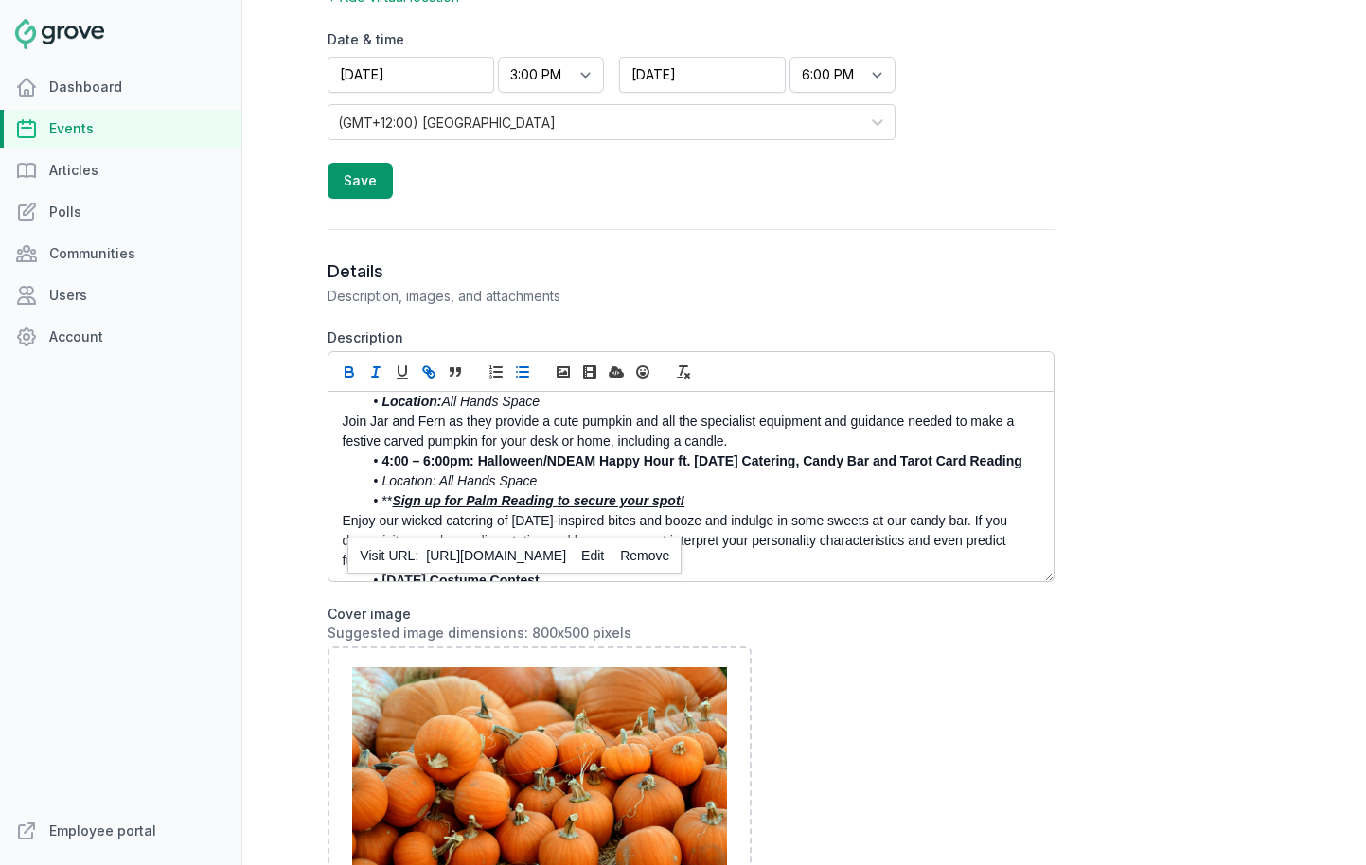
click at [613, 552] on link at bounding box center [589, 555] width 46 height 15
type input "https://docs.google.com/spreadsheets/d/1jCapNNI5VM-PT-2KfXcokaKDc_xwVwTahHtO5G1…"
paste input "https://docs.google.com/spreadsheets/d/1-pg94PlZTp6XS6pN6PUqw3qECselwCcqJ-lBuuw…"
type input "https://docs.google.com/spreadsheets/d/1-pg94PlZTp6XS6pN6PUqw3qECselwCcqJ-lBuuw…"
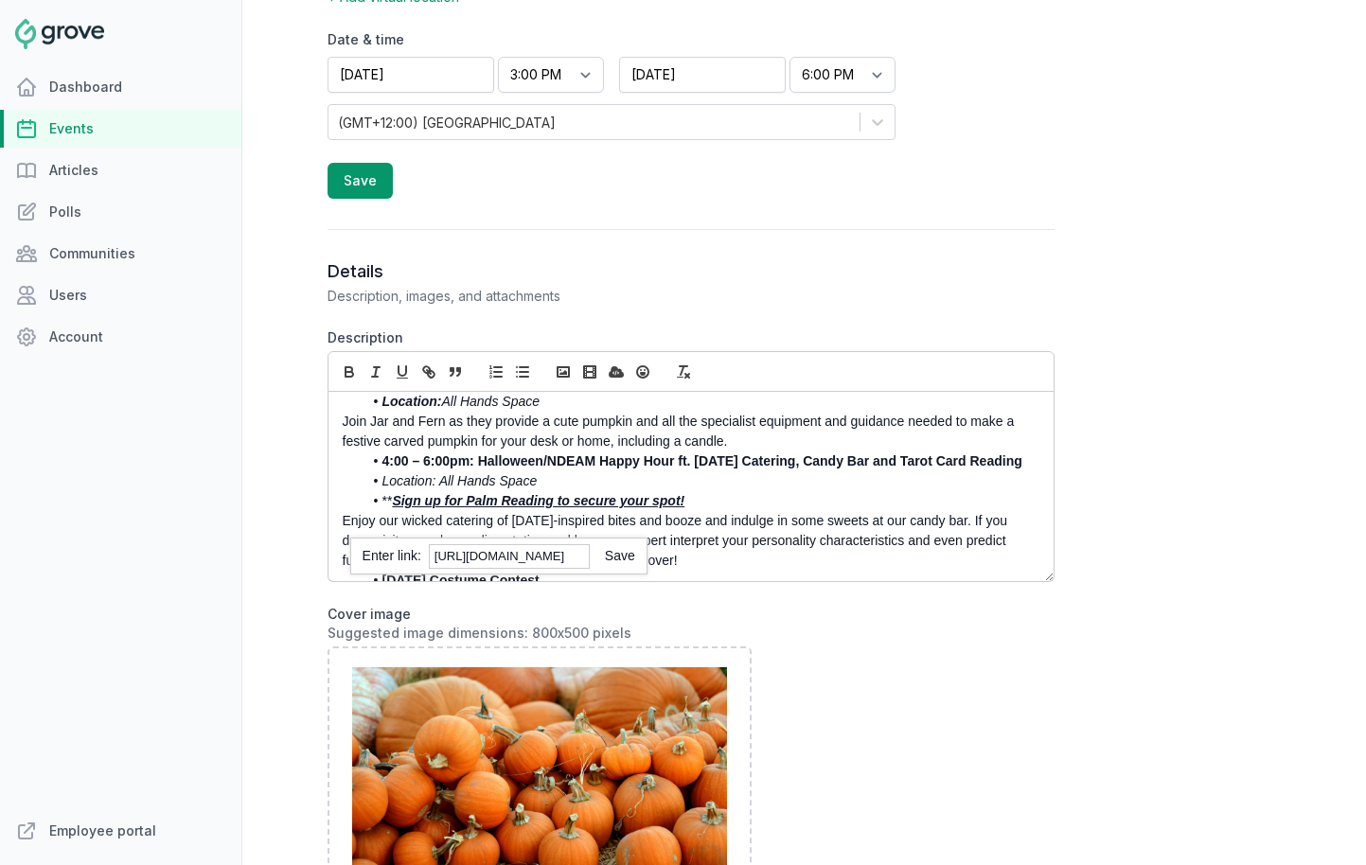
scroll to position [0, 0]
click at [622, 553] on link at bounding box center [612, 555] width 45 height 15
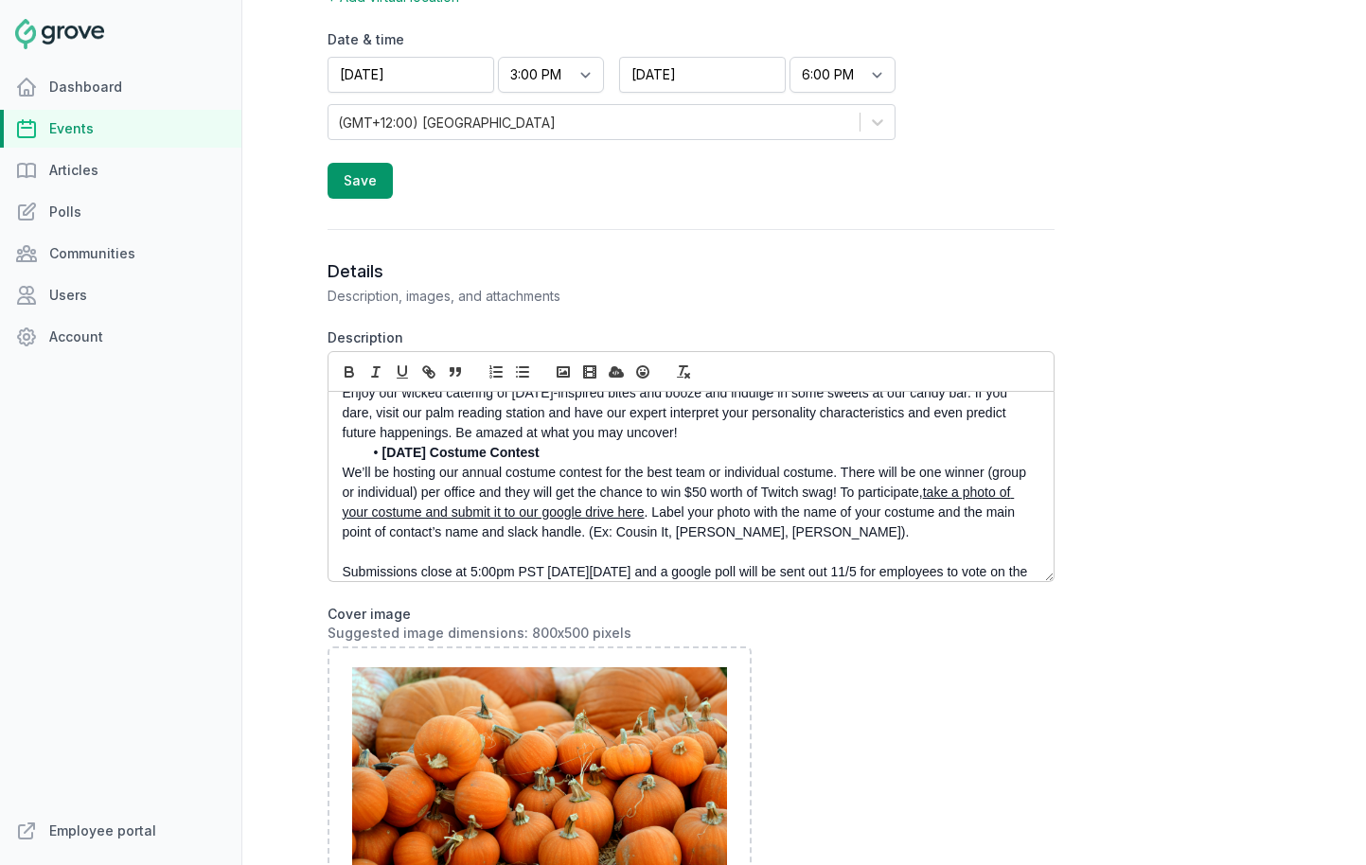
scroll to position [264, 0]
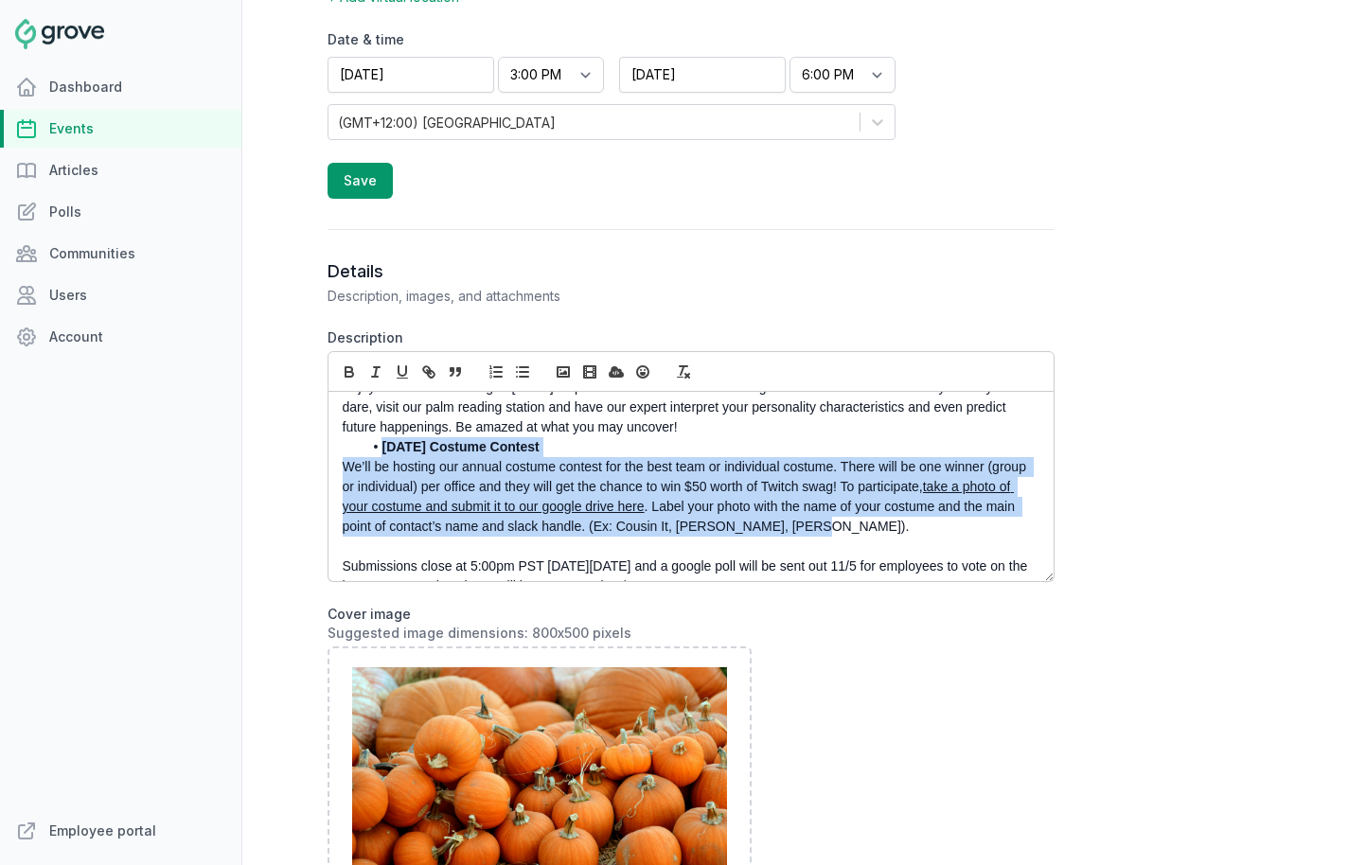
drag, startPoint x: 843, startPoint y: 556, endPoint x: 373, endPoint y: 473, distance: 476.8
click at [373, 473] on div "Happy Halloween! Hosted by the Access Ability Guild and Workplace Team, celebra…" at bounding box center [691, 486] width 725 height 189
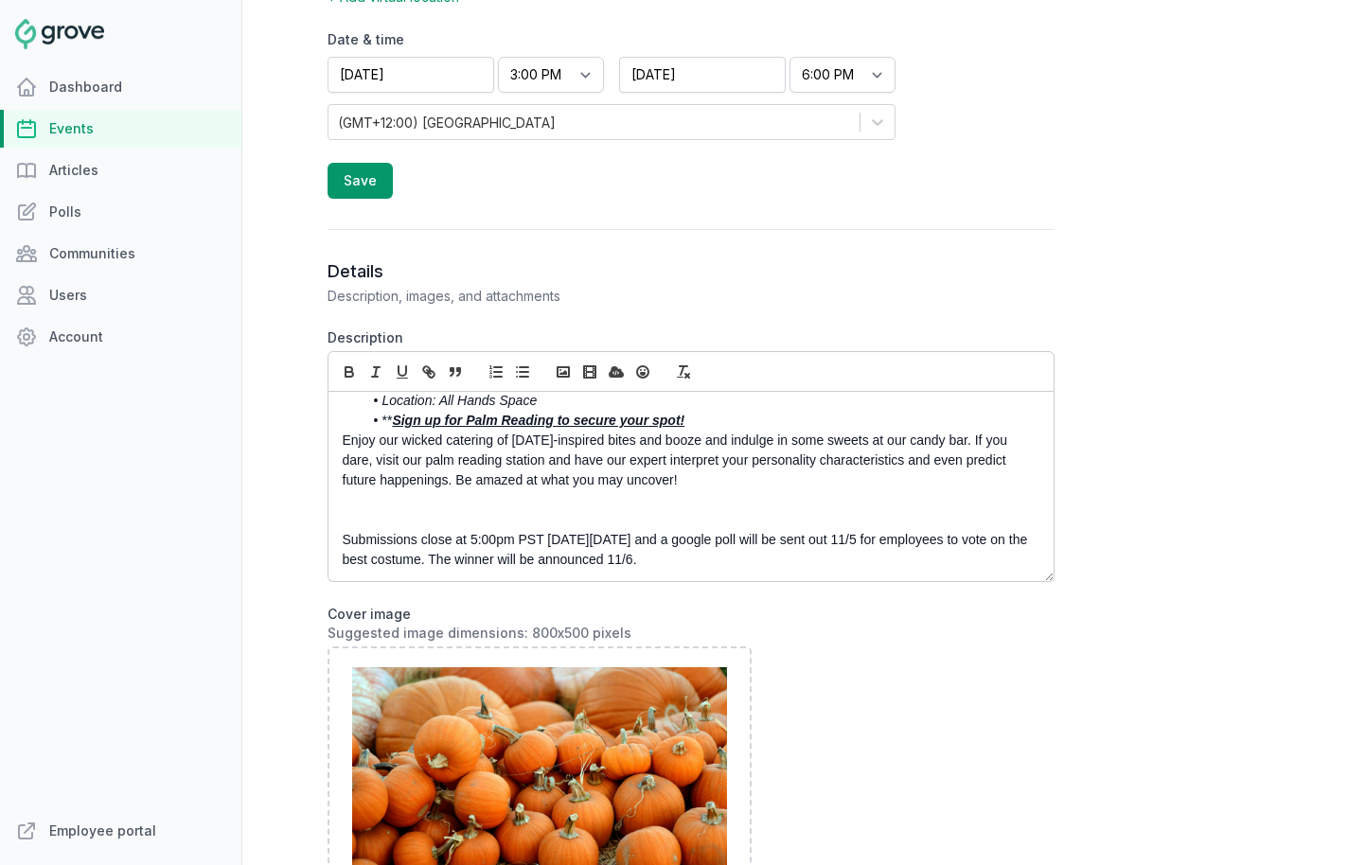
scroll to position [211, 0]
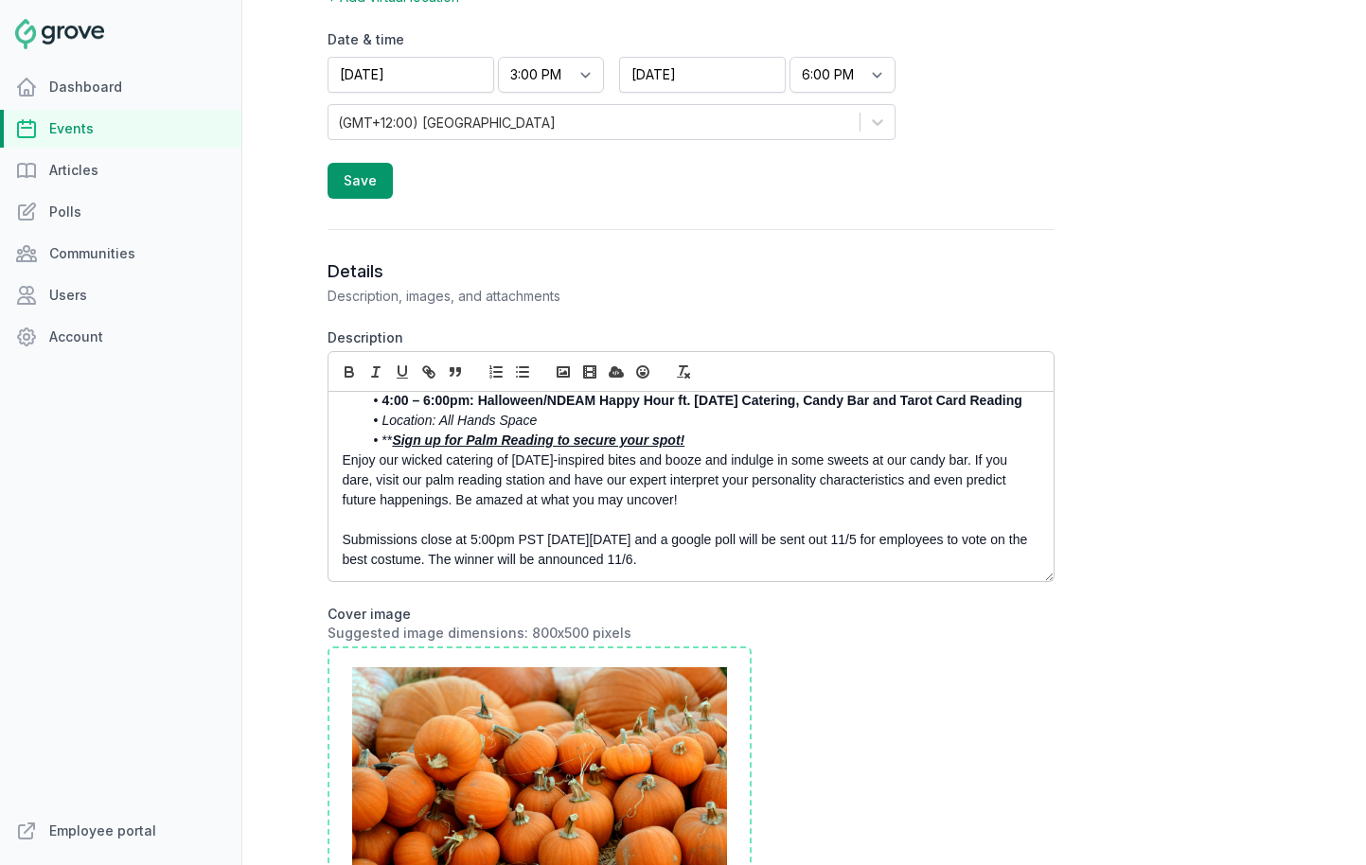
drag, startPoint x: 370, startPoint y: 520, endPoint x: 511, endPoint y: 661, distance: 199.5
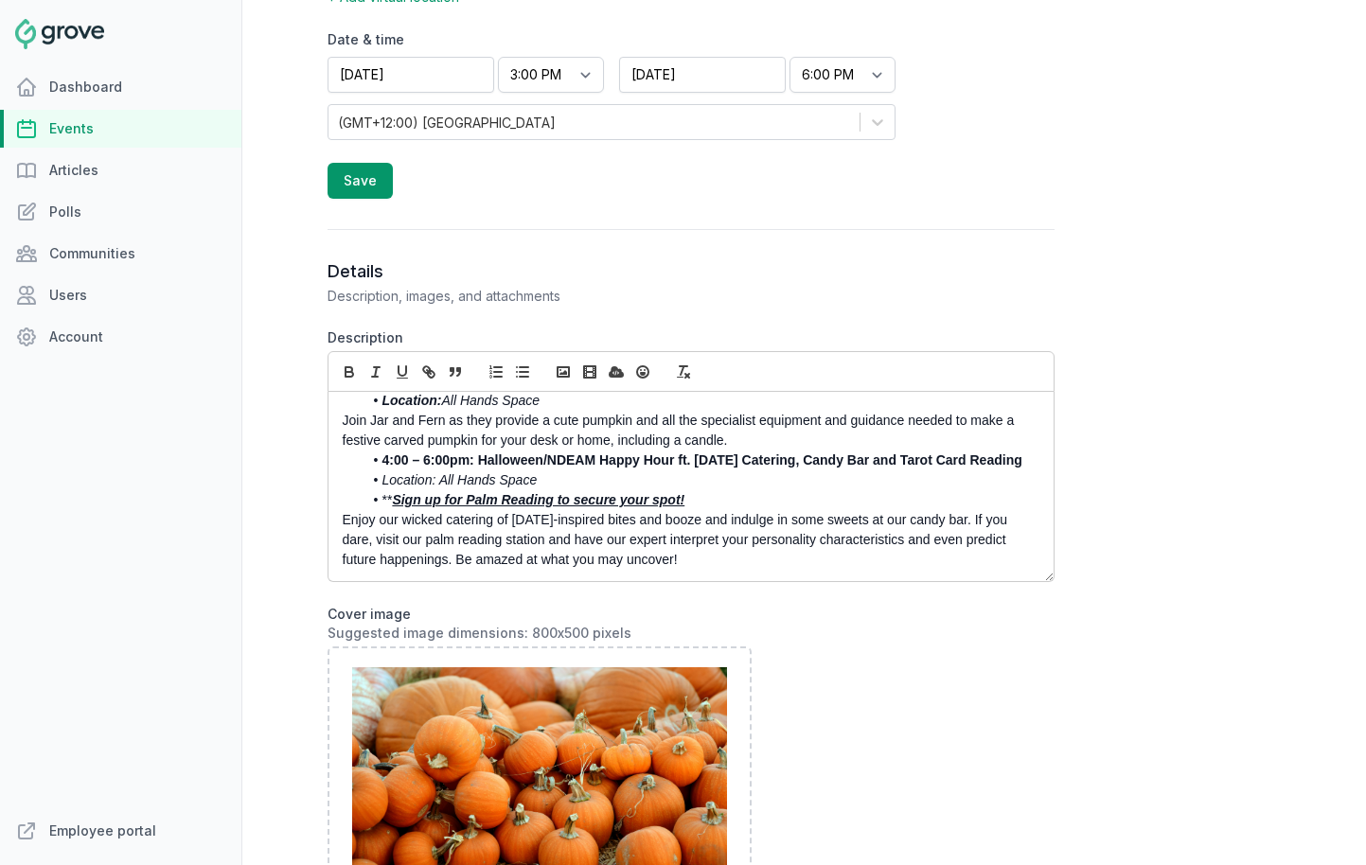
scroll to position [0, 0]
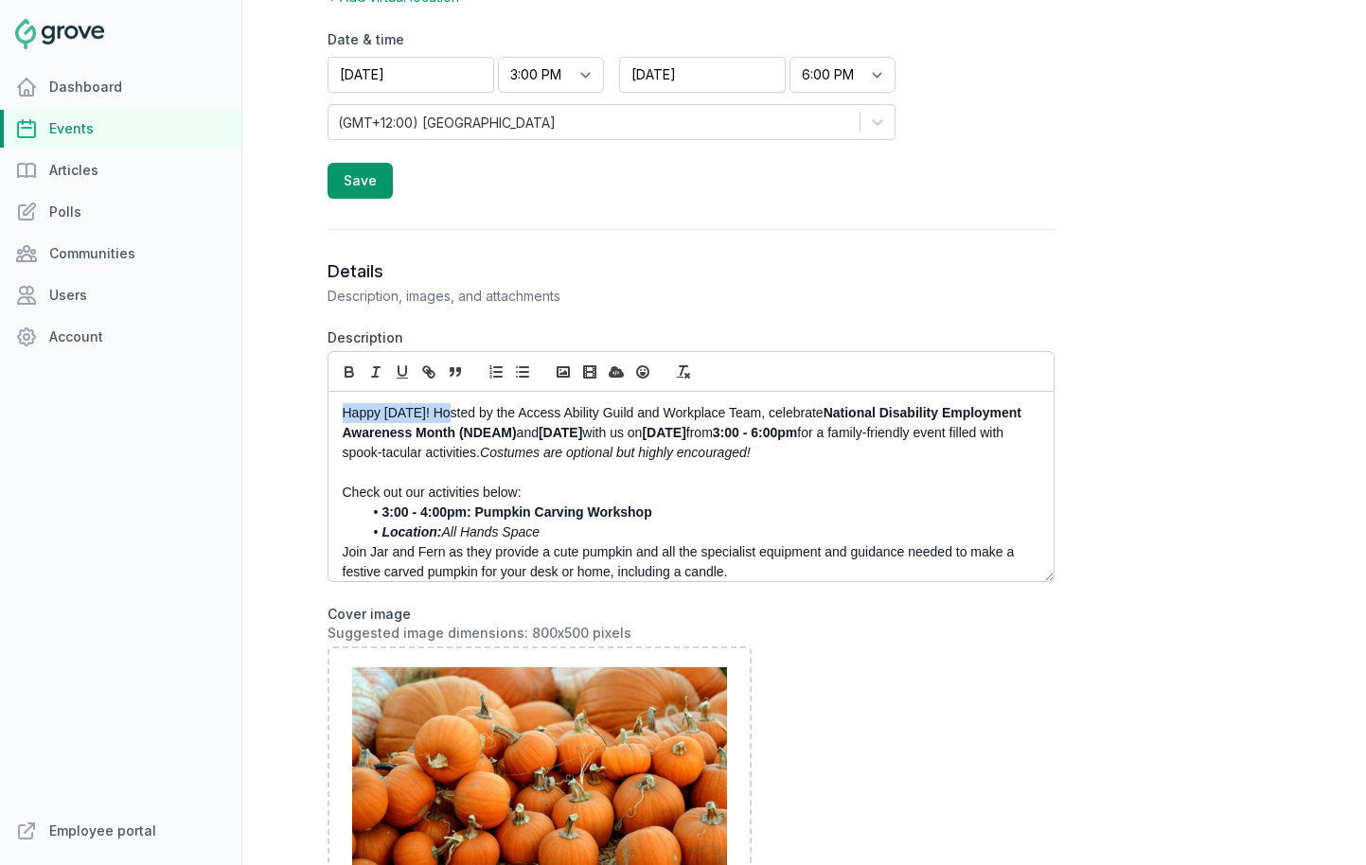
drag, startPoint x: 449, startPoint y: 416, endPoint x: 298, endPoint y: 414, distance: 150.6
click at [298, 414] on div "Open sidebar Search View notifications Open user menu SL Create (London) Pumpki…" at bounding box center [804, 432] width 1124 height 865
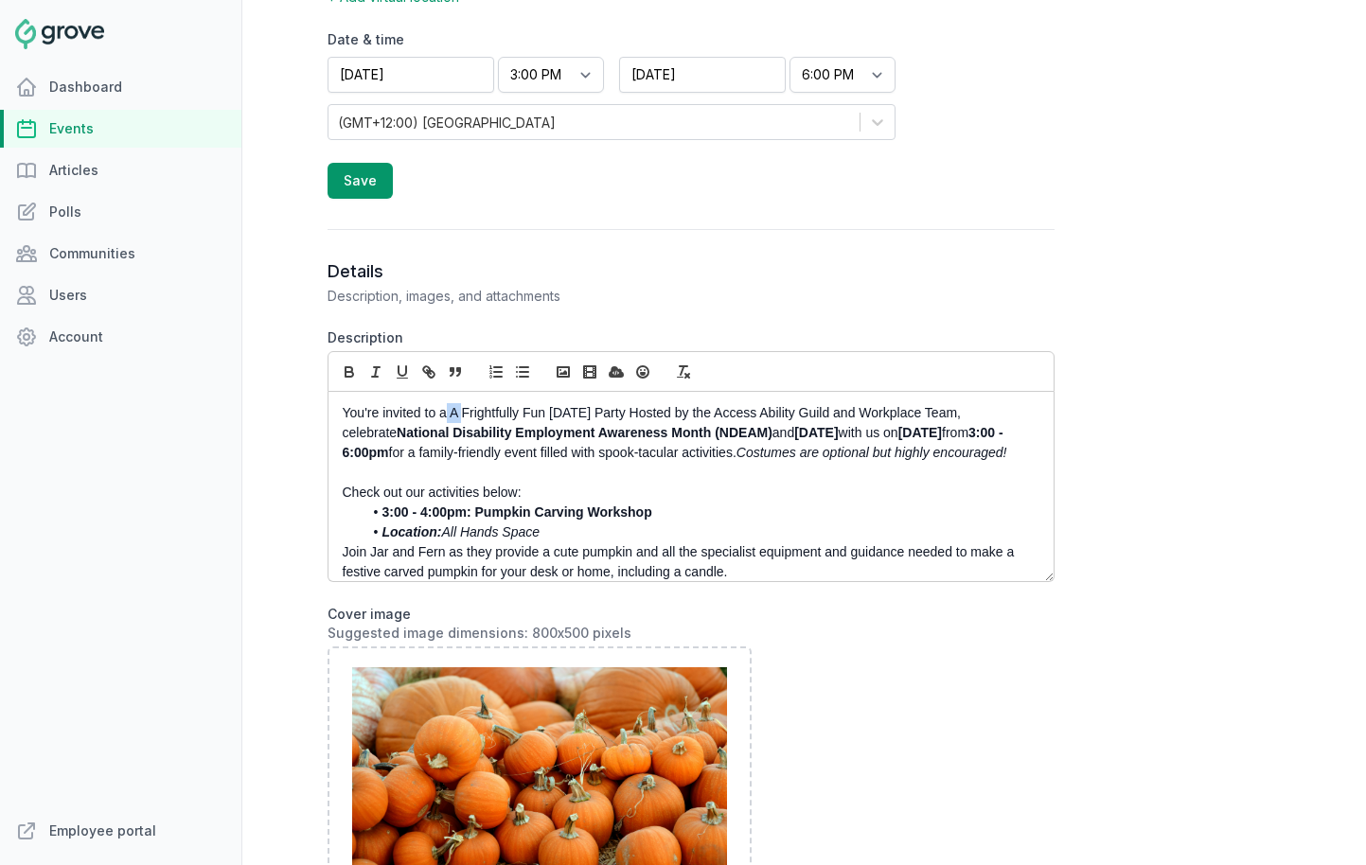
drag, startPoint x: 462, startPoint y: 416, endPoint x: 447, endPoint y: 416, distance: 15.1
click at [447, 416] on p "You're invited to a A Frightfully Fun Halloween Party Hosted by the Access Abil…" at bounding box center [686, 433] width 686 height 60
click at [507, 408] on p "You're invited to a frightfully Fun Halloween Party Hosted by the Access Abilit…" at bounding box center [686, 433] width 686 height 60
click at [519, 415] on p "You're invited to a frightfully Fun Halloween Party Hosted by the Access Abilit…" at bounding box center [686, 433] width 686 height 60
click at [624, 416] on p "You're invited to a frightfully fun Halloween Party Hosted by the Access Abilit…" at bounding box center [686, 433] width 686 height 60
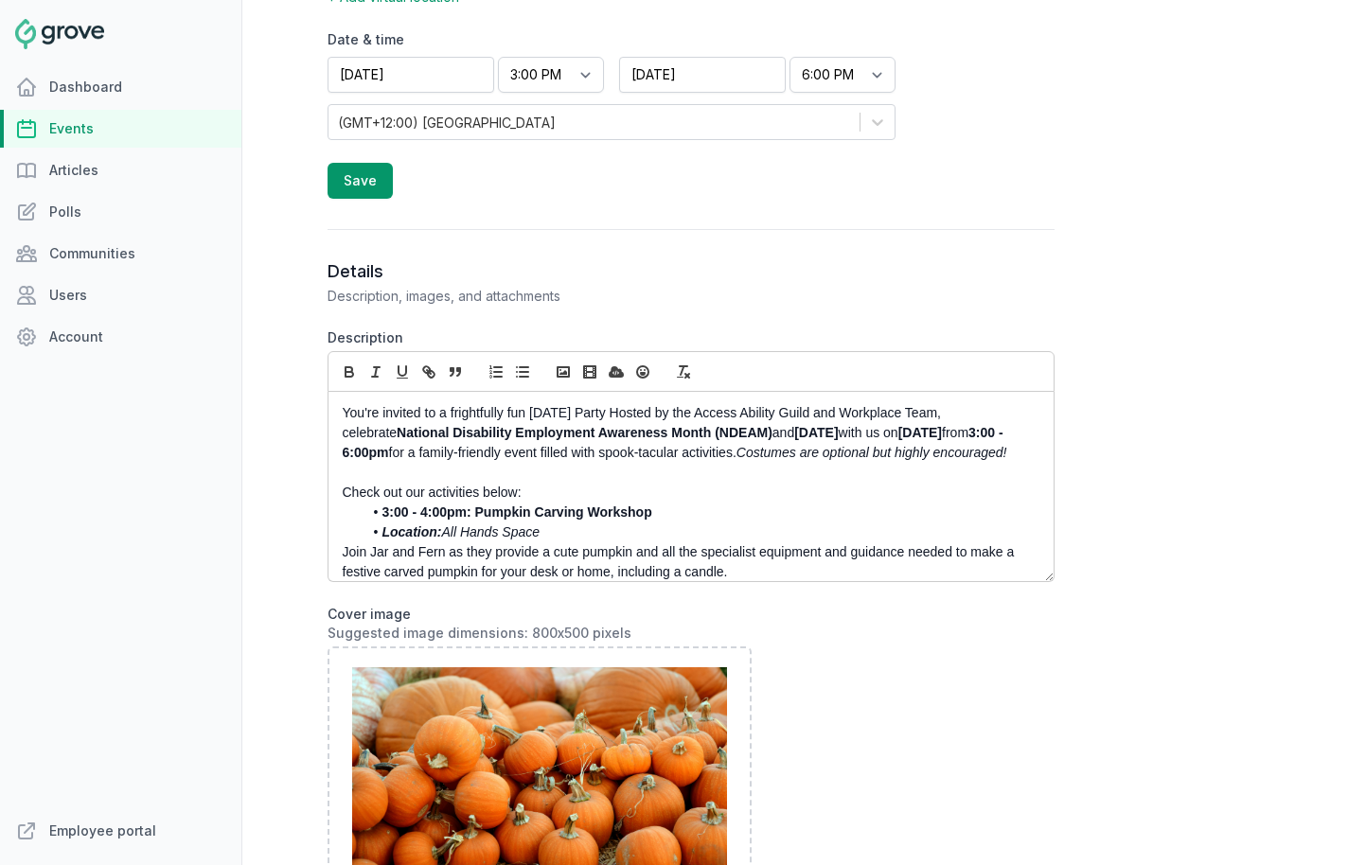
click at [539, 417] on p "You're invited to a frightfully fun Halloween Party Hosted by the Access Abilit…" at bounding box center [686, 433] width 686 height 60
click at [609, 412] on p "You're invited to a frightfully fun Halloween Party Hosted by the Access Abilit…" at bounding box center [686, 433] width 686 height 60
click at [956, 415] on p "You're invited to a frightfully fun Halloween party hosted by the Access Abilit…" at bounding box center [686, 433] width 686 height 60
click at [347, 432] on p "You're invited to a frightfully fun Halloween party hosted by the Access Abilit…" at bounding box center [686, 433] width 686 height 60
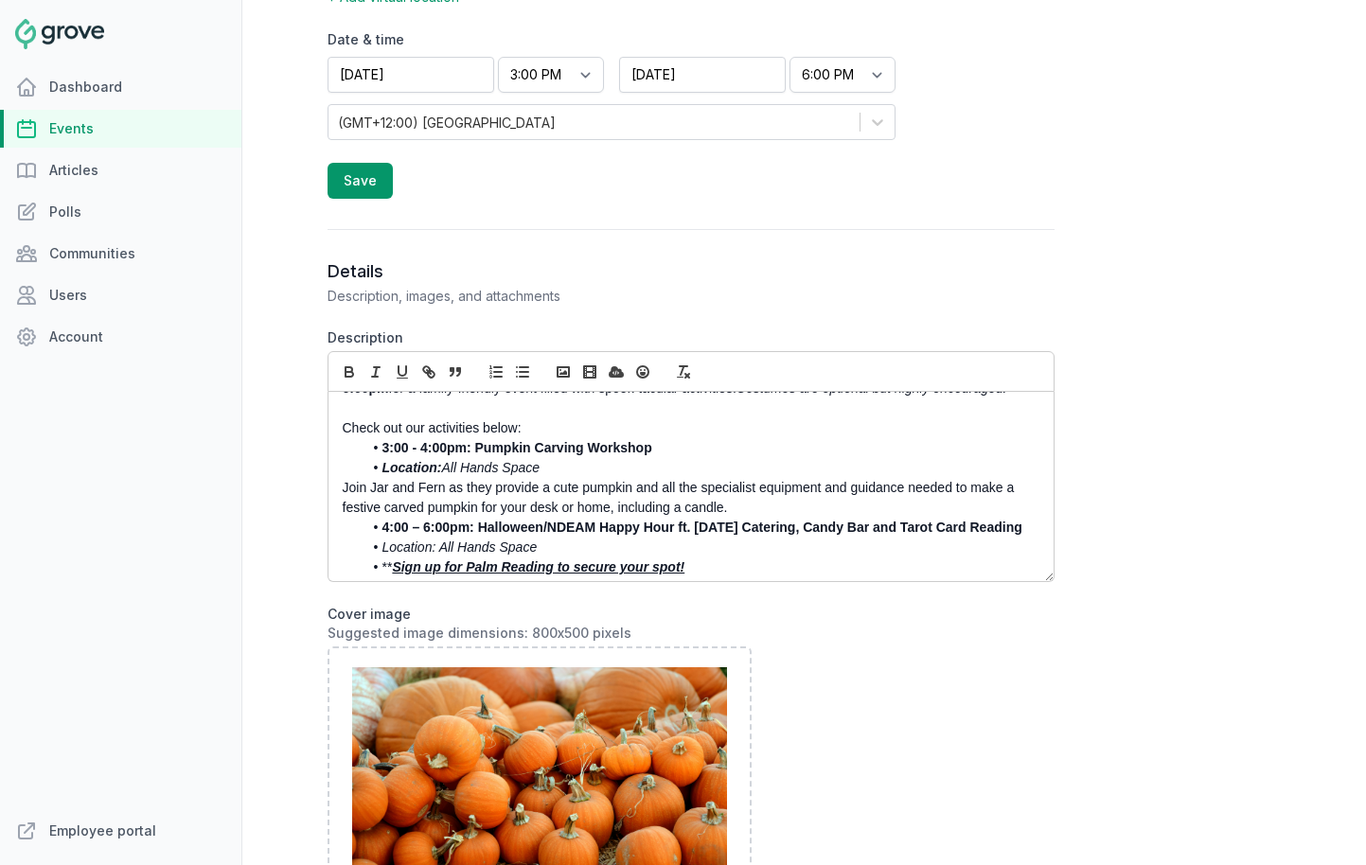
scroll to position [93, 0]
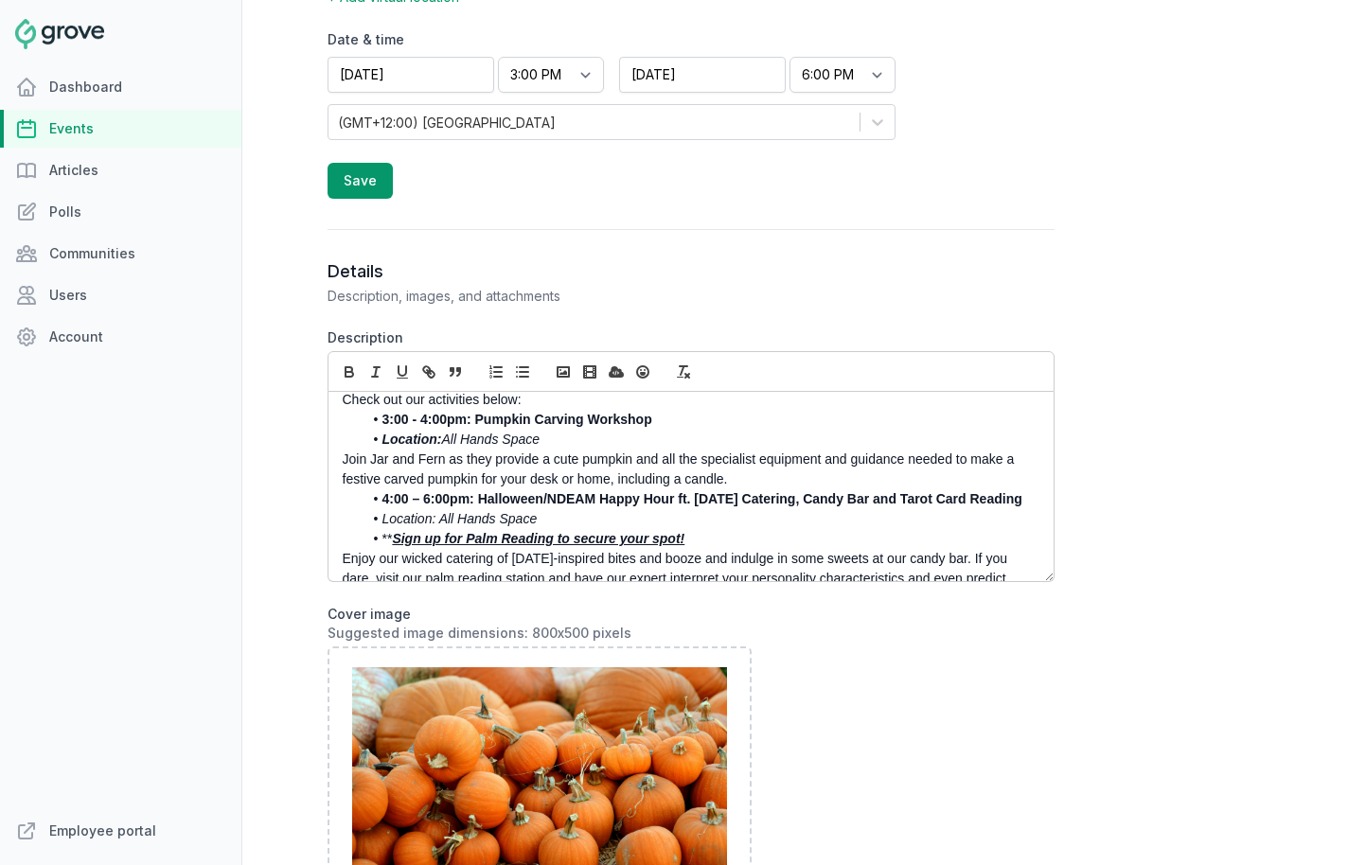
drag, startPoint x: 530, startPoint y: 420, endPoint x: 333, endPoint y: 425, distance: 197.0
click at [333, 425] on div "You're invited to a frightfully fun Halloween party hosted by the Access Abilit…" at bounding box center [691, 486] width 725 height 189
click at [466, 447] on em "All Hands Space" at bounding box center [490, 439] width 98 height 15
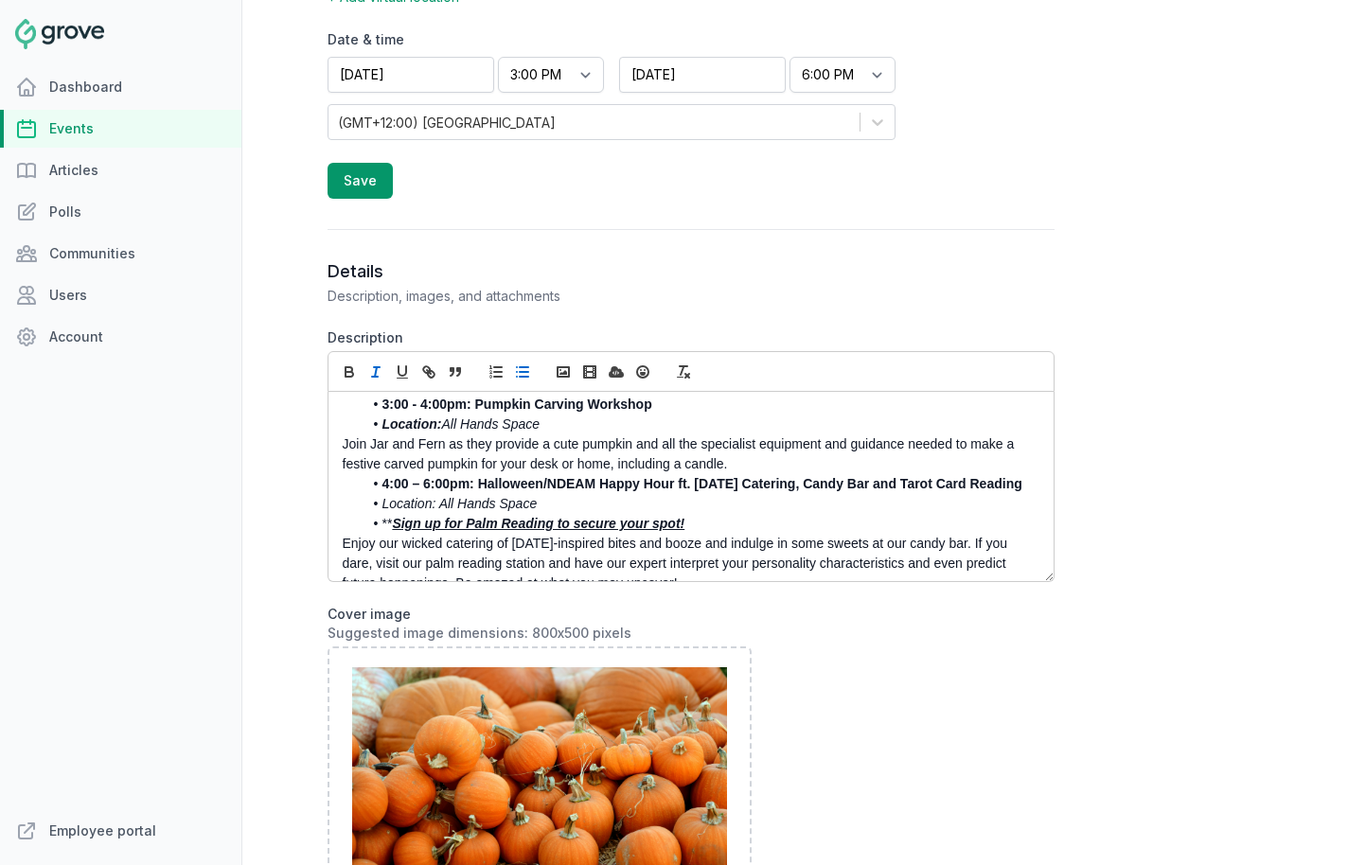
scroll to position [109, 0]
click at [561, 466] on p "Join Jar and Fern as they provide a cute pumpkin and all the specialist equipme…" at bounding box center [686, 454] width 686 height 40
click at [650, 466] on p "Join Jar and Fern as they guide us through a pumpkin and all the specialist equ…" at bounding box center [686, 454] width 686 height 40
click at [662, 464] on p "Join Jar and Fern as they guide us through a pumpkin and all the specialist equ…" at bounding box center [686, 454] width 686 height 40
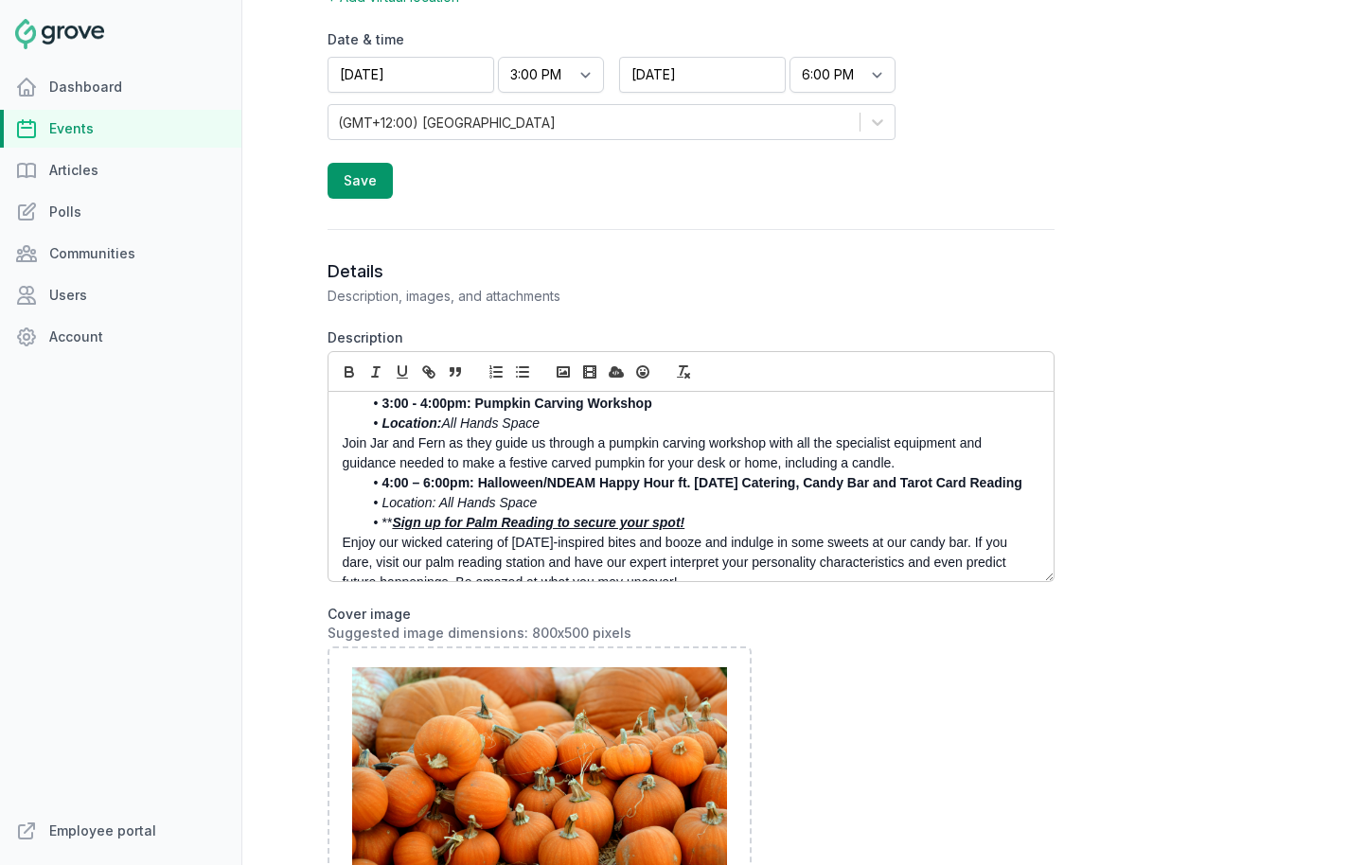
click at [377, 493] on li "4:00 – 6:00pm: Halloween/NDEAM Happy Hour ft. Halloween Catering, Candy Bar and…" at bounding box center [696, 483] width 667 height 20
click at [377, 473] on p "Join Jar and Fern as they guide us through a pumpkin carving workshop with all …" at bounding box center [686, 454] width 686 height 40
click at [437, 473] on p "Join Jar and Fern as they guide us through a pumpkin carving workshop with all …" at bounding box center [686, 454] width 686 height 40
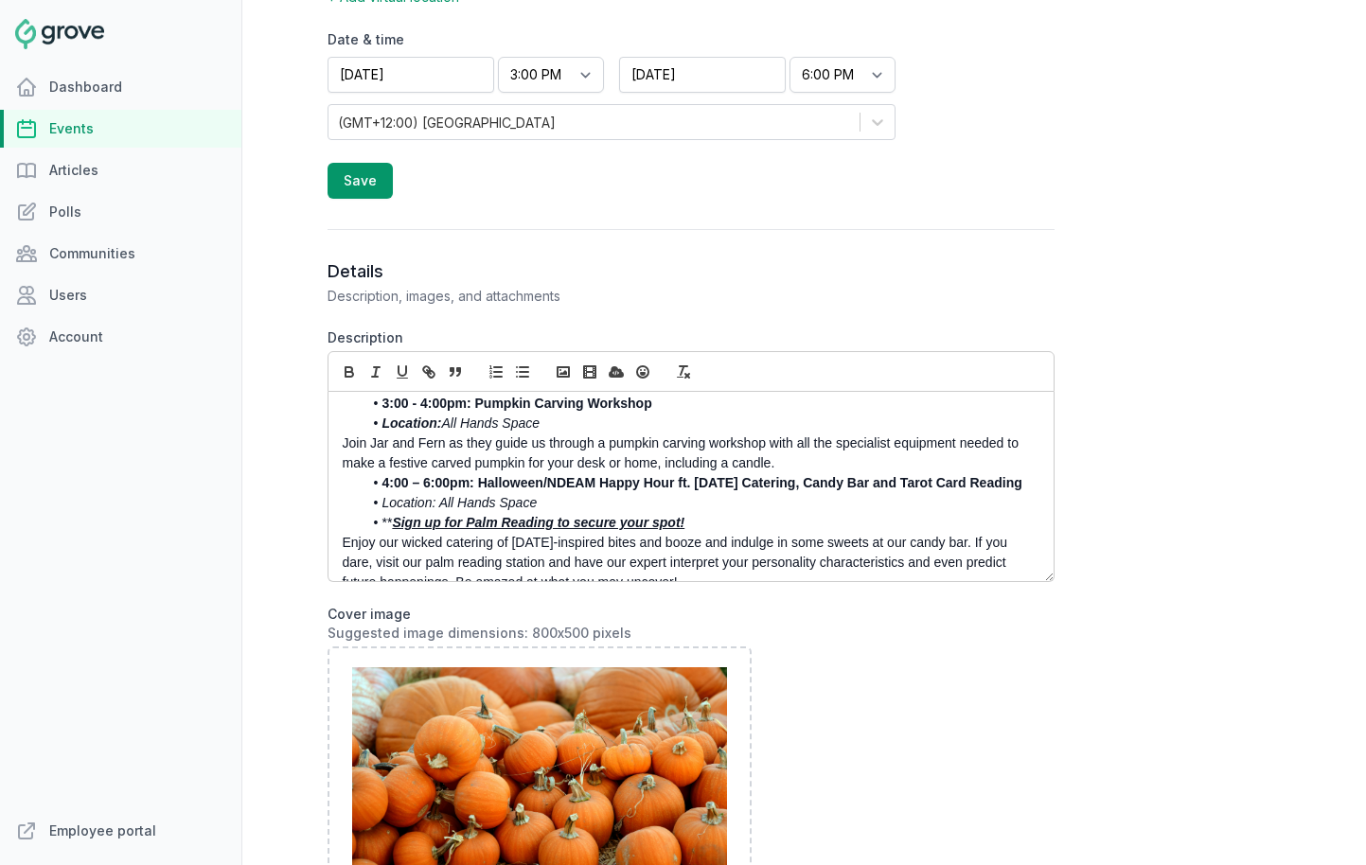
click at [542, 493] on li "4:00 – 6:00pm: Halloween/NDEAM Happy Hour ft. Halloween Catering, Candy Bar and…" at bounding box center [696, 483] width 667 height 20
click at [781, 473] on p "Join Jar and Fern as they guide us through a pumpkin carving workshop with all …" at bounding box center [686, 454] width 686 height 40
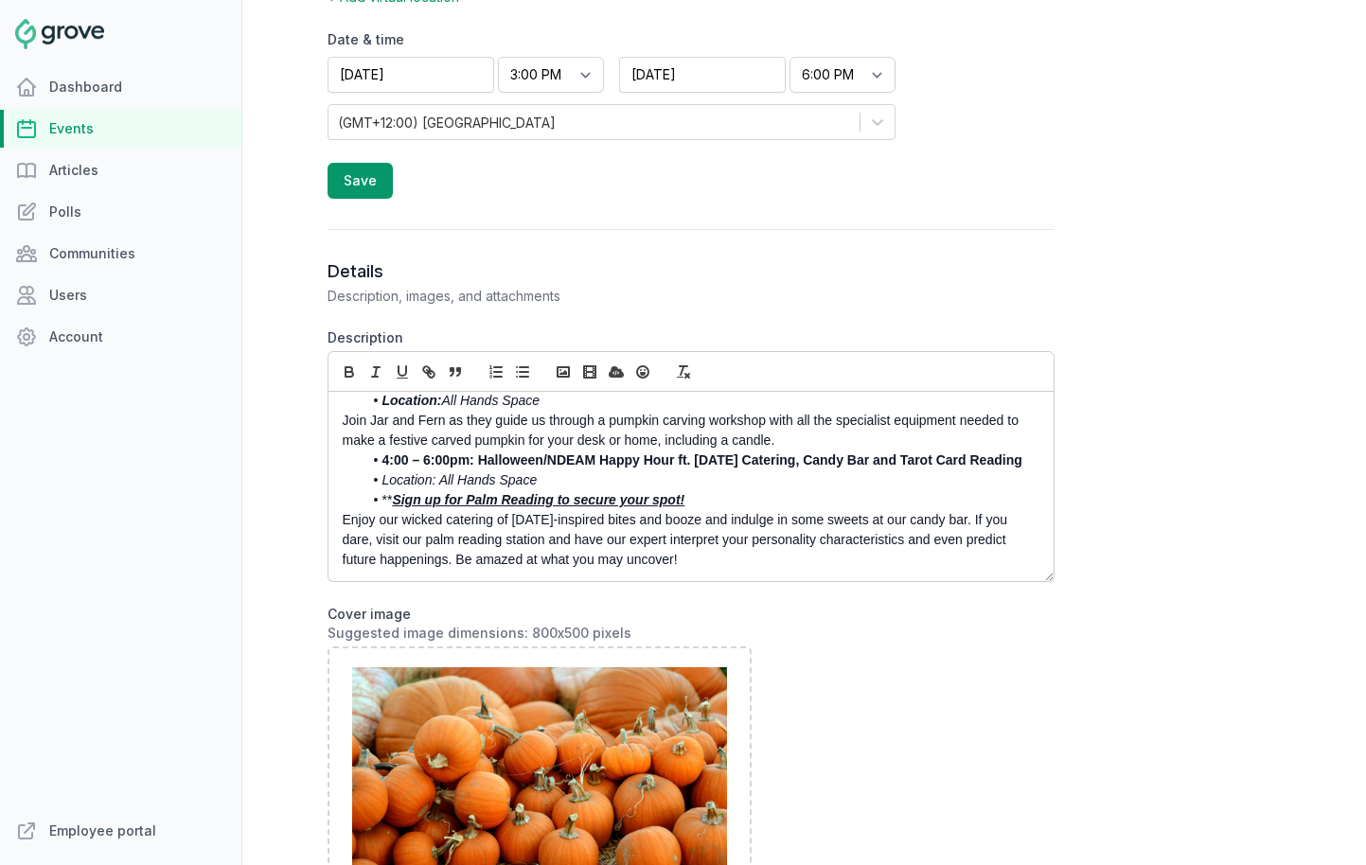
scroll to position [171, 0]
click at [945, 453] on strong "4:00 – 6:00pm: Halloween/NDEAM Happy Hour ft. Halloween Catering, Candy Bar and…" at bounding box center [702, 460] width 640 height 15
click at [977, 453] on strong "4:00 – 6:00pm: Halloween/NDEAM Happy Hour ft. Halloween Catering, Candy Bar and…" at bounding box center [702, 460] width 640 height 15
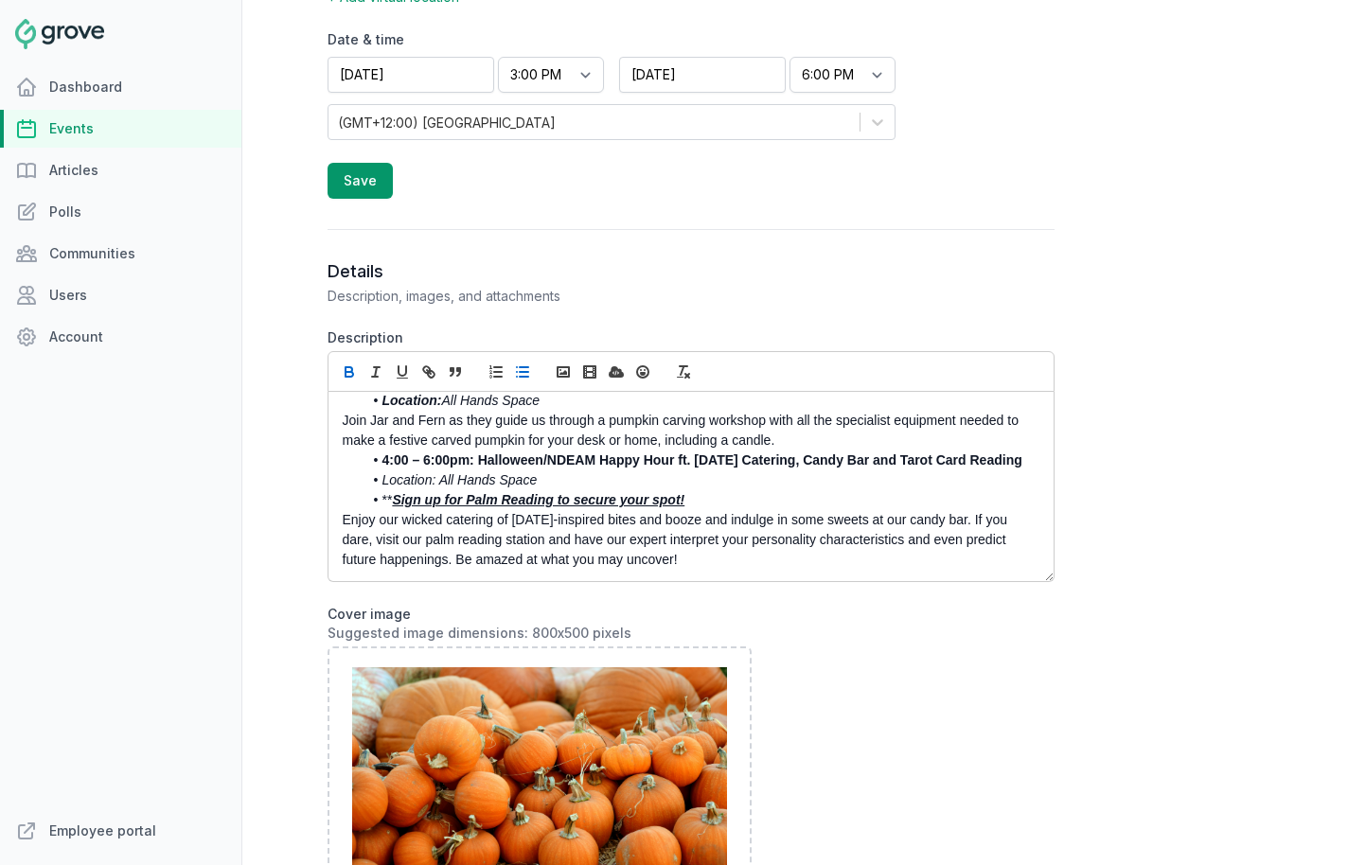
scroll to position [151, 0]
click at [1014, 466] on li "4:00 – 6:00pm: Halloween/NDEAM Happy Hour ft. Halloween Catering, Candy Bar and…" at bounding box center [696, 461] width 667 height 20
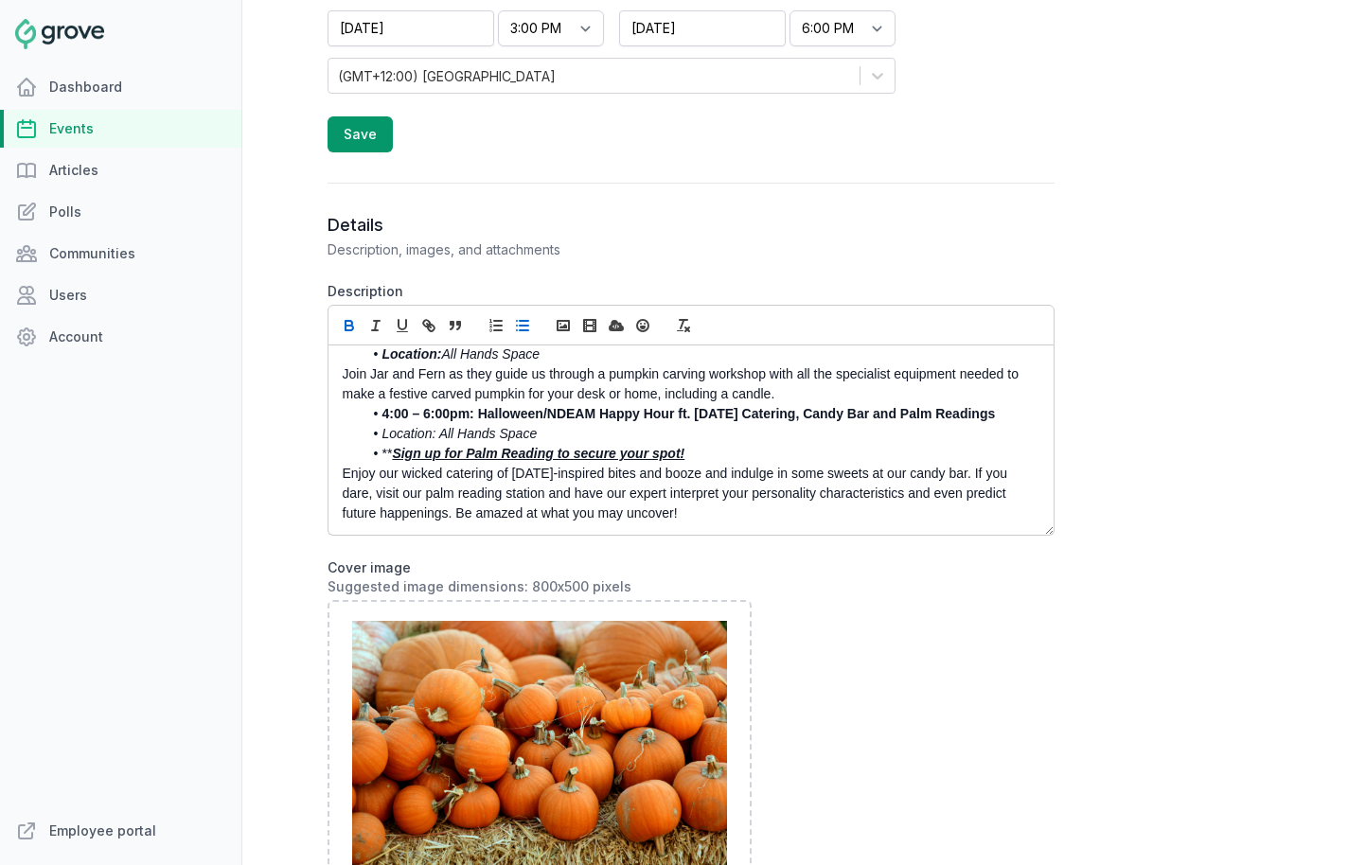
scroll to position [805, 0]
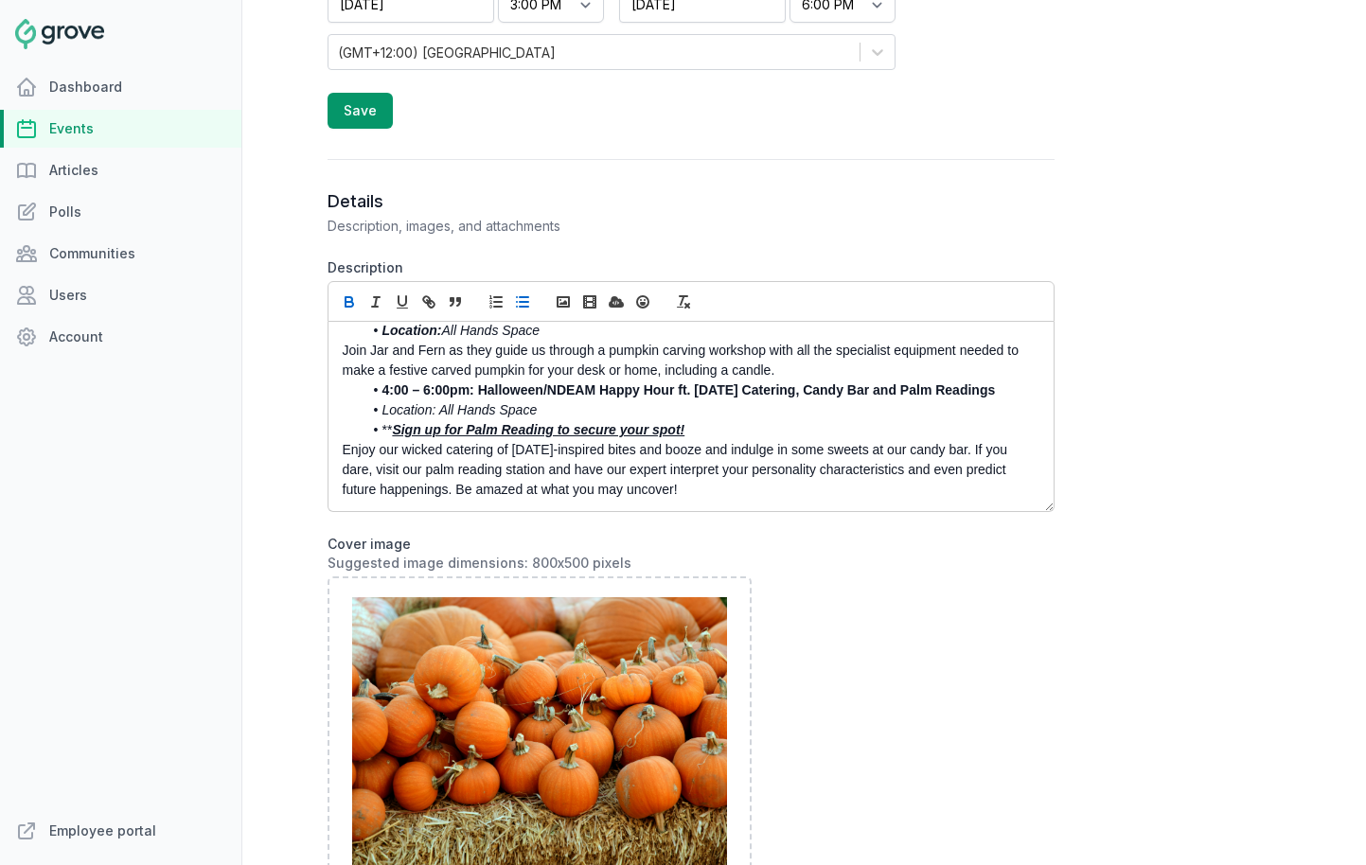
click at [694, 495] on p "Enjoy our wicked catering of Halloween-inspired bites and booze and indulge in …" at bounding box center [686, 470] width 686 height 60
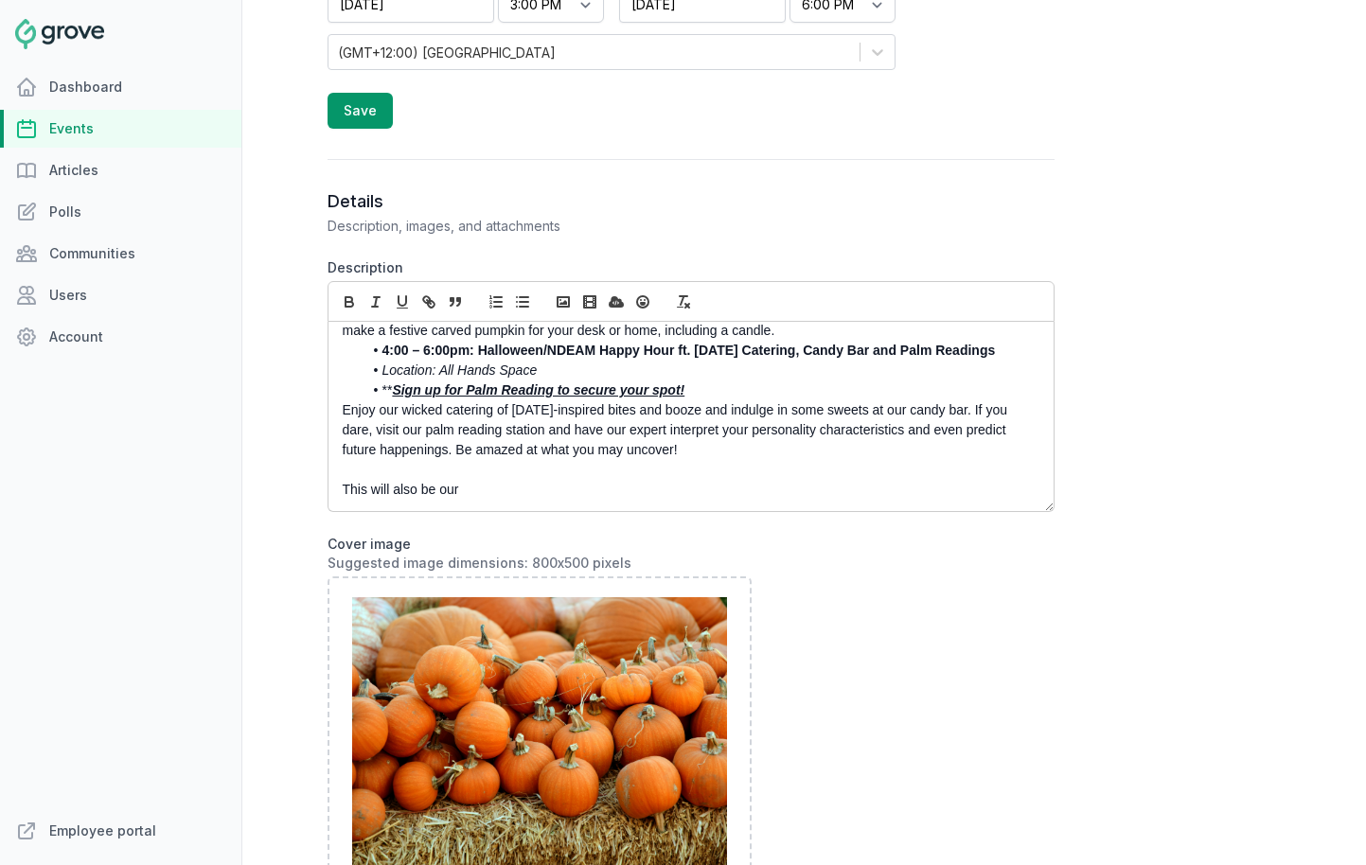
scroll to position [191, 0]
drag, startPoint x: 474, startPoint y: 506, endPoint x: 334, endPoint y: 507, distance: 140.1
click at [334, 507] on div "You're invited to a frightfully fun Halloween party hosted by the Access Abilit…" at bounding box center [691, 416] width 725 height 189
click at [365, 482] on p "This will also be our" at bounding box center [686, 490] width 686 height 20
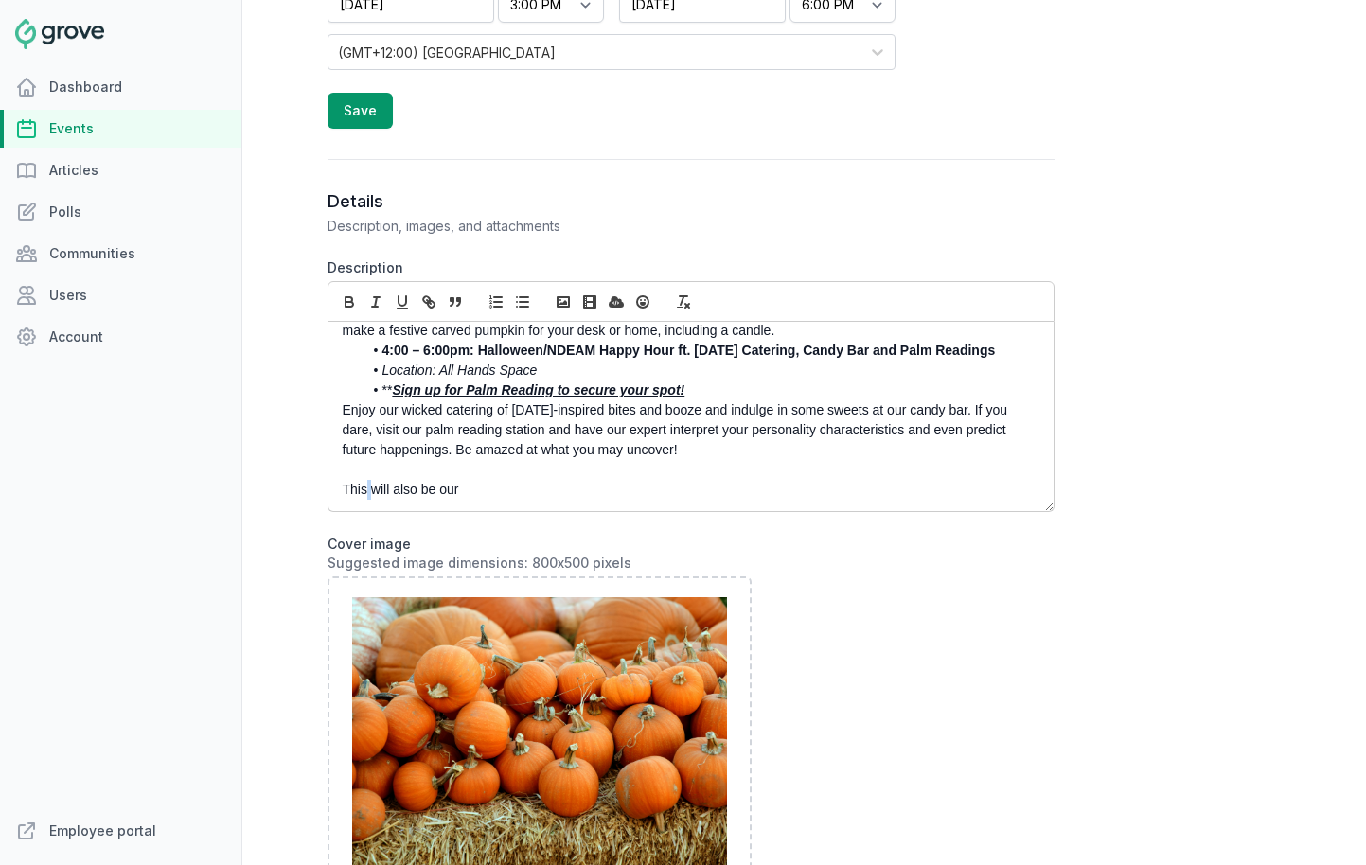
click at [365, 482] on p "This will also be our" at bounding box center [686, 490] width 686 height 20
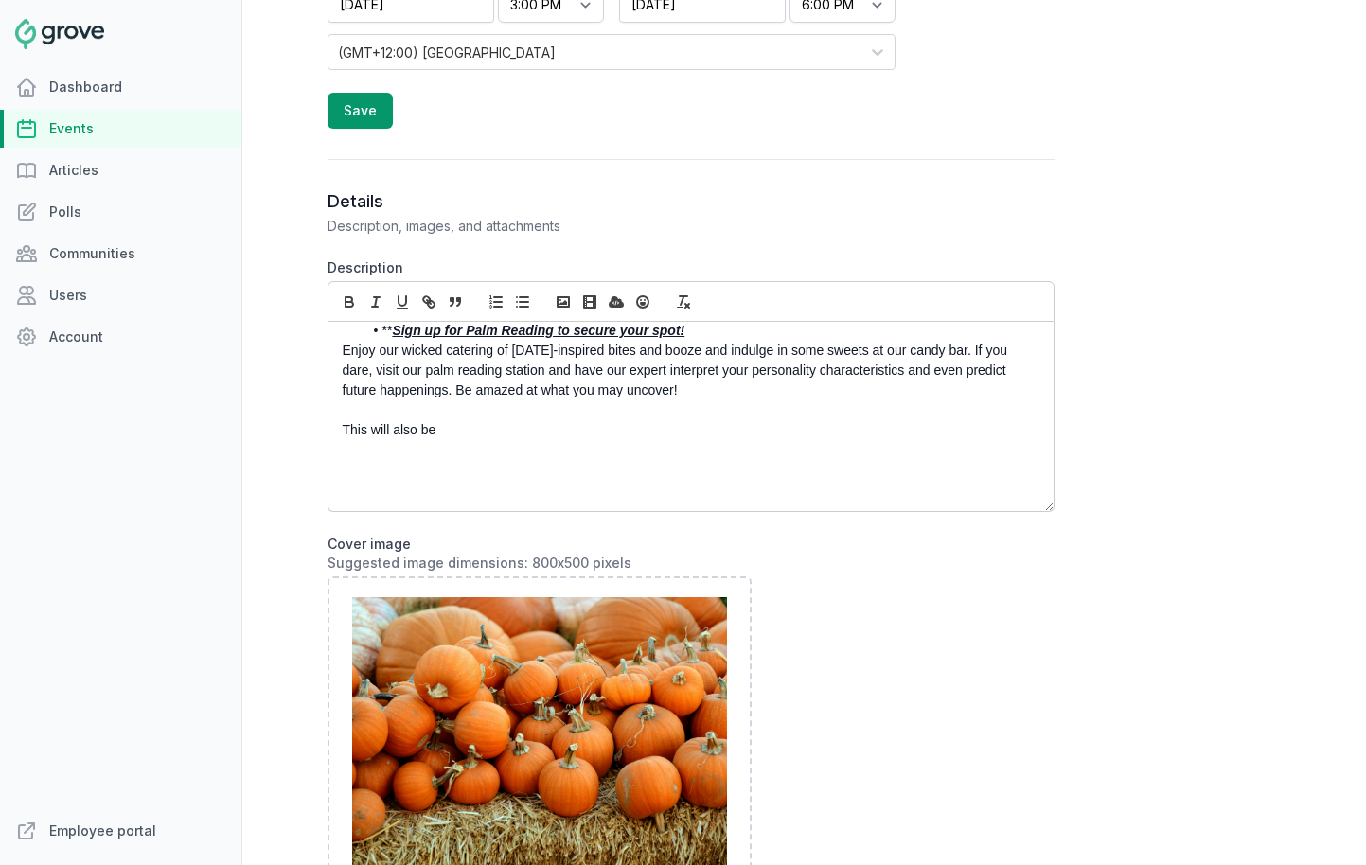
scroll to position [276, 0]
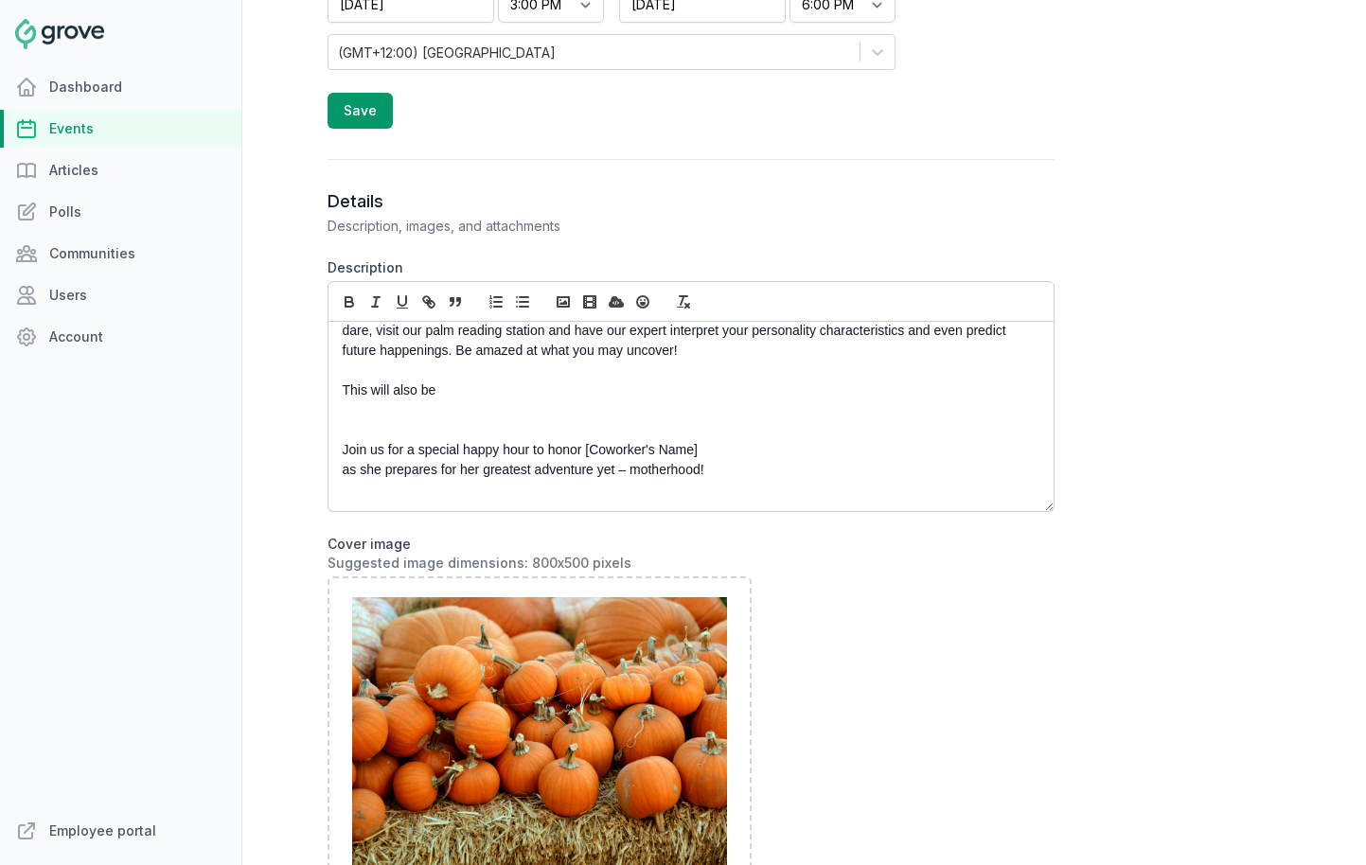
click at [447, 401] on p "This will also be" at bounding box center [686, 391] width 686 height 20
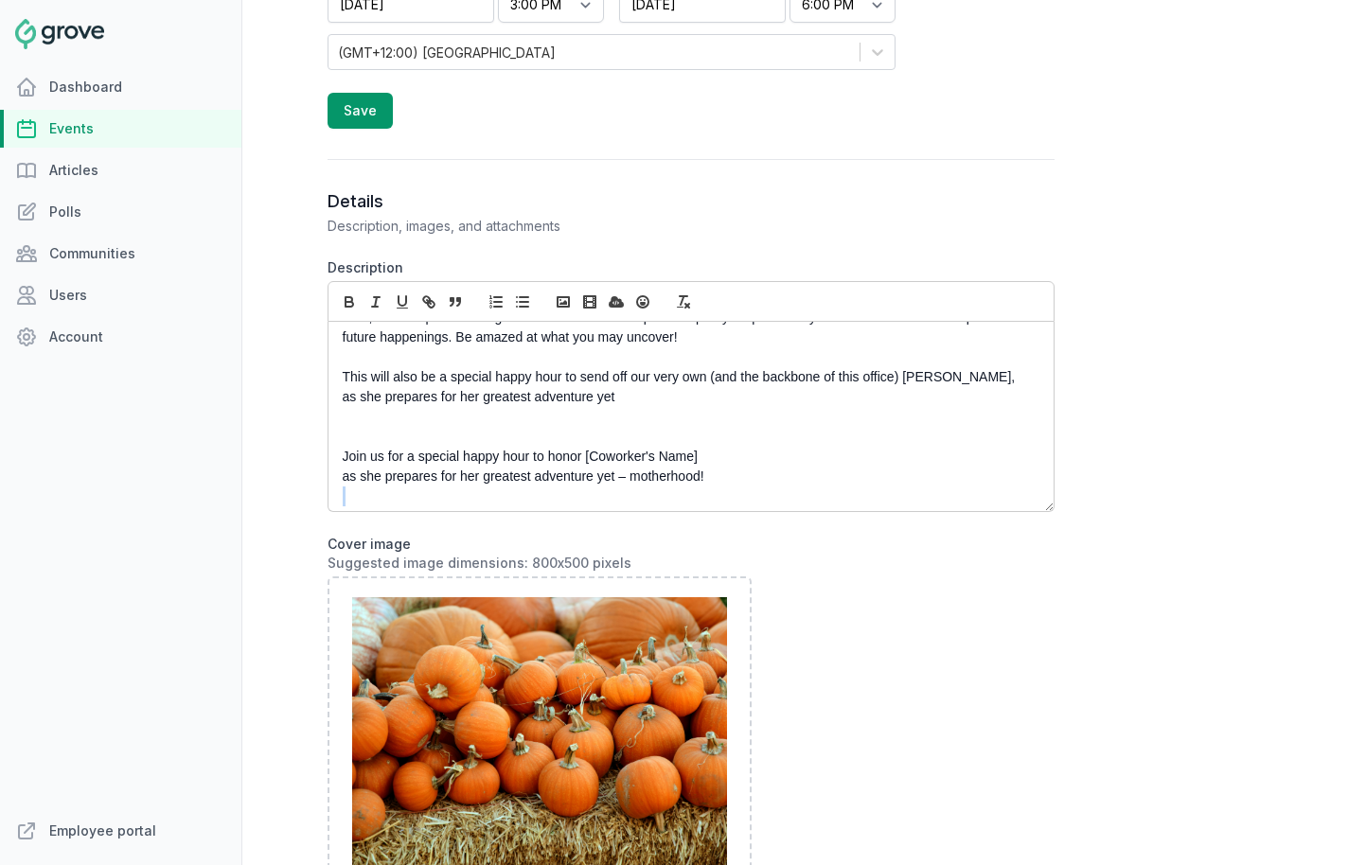
scroll to position [311, 0]
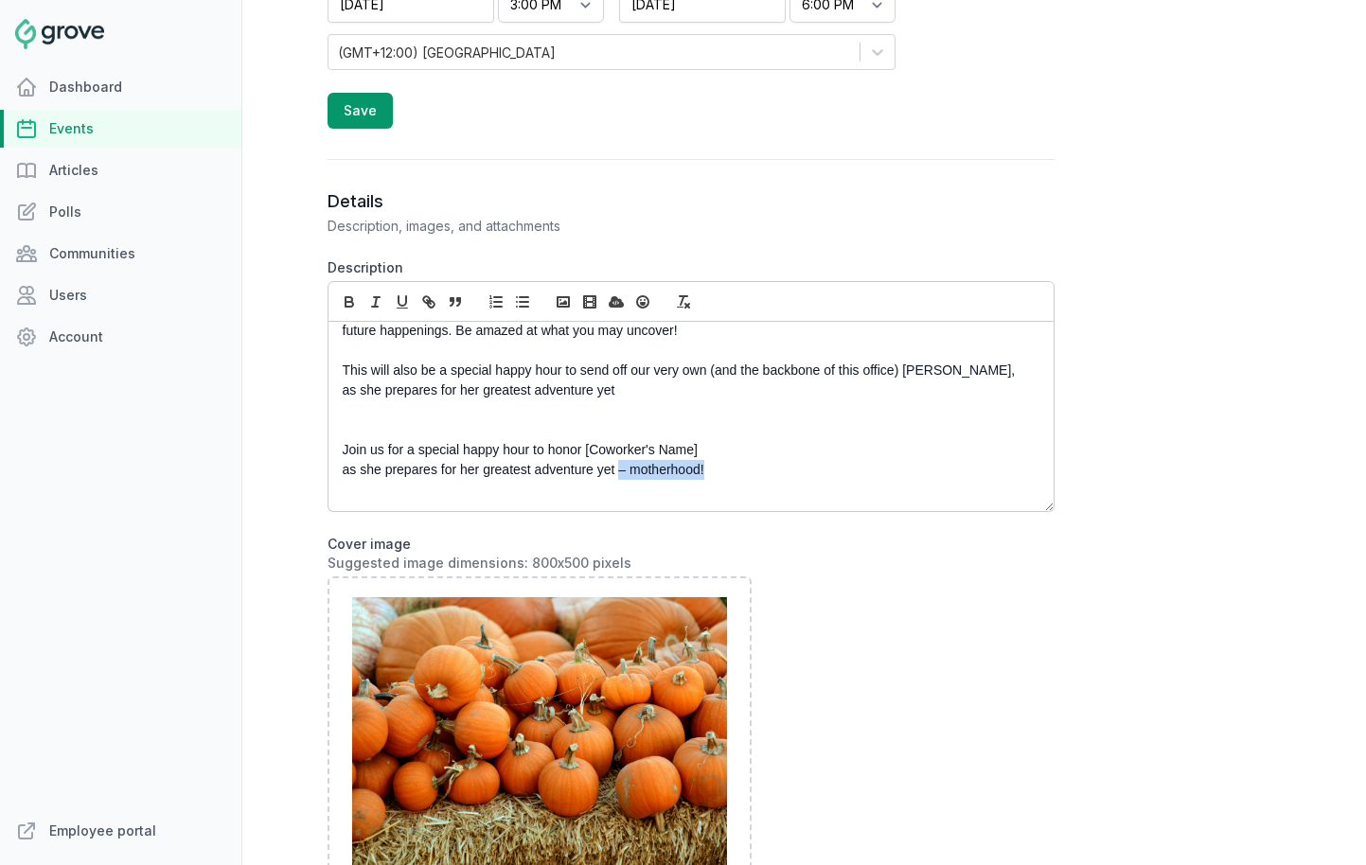
drag, startPoint x: 718, startPoint y: 502, endPoint x: 619, endPoint y: 474, distance: 102.2
click at [619, 474] on p "as she prepares for her greatest adventure yet – motherhood!" at bounding box center [686, 470] width 686 height 20
copy p "– motherhood!"
click at [585, 392] on p "This will also be a special happy hour to send off our very own (and the backbo…" at bounding box center [686, 381] width 686 height 40
drag, startPoint x: 728, startPoint y: 478, endPoint x: 373, endPoint y: 417, distance: 360.4
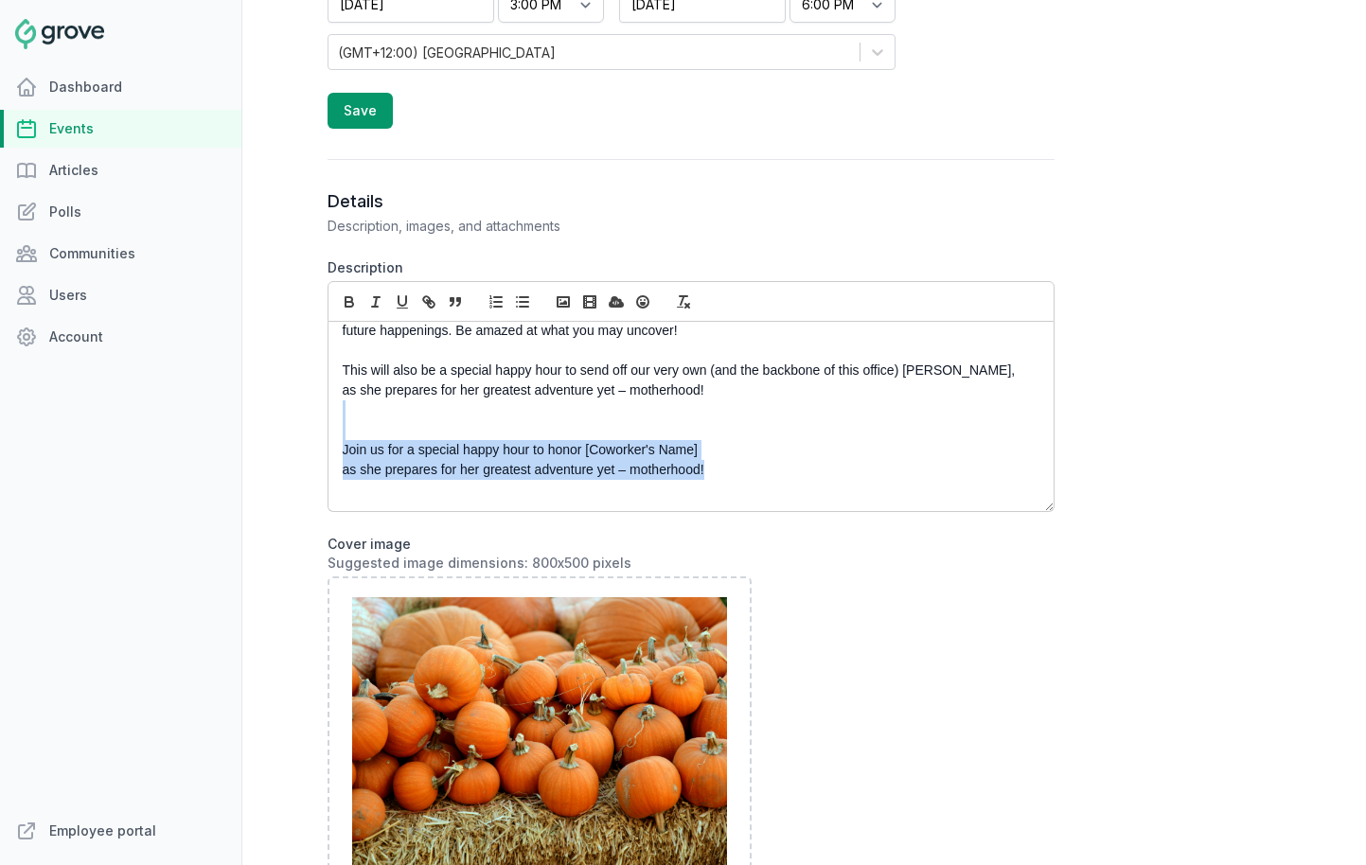
click at [373, 417] on div "You're invited to a frightfully fun Halloween party hosted by the Access Abilit…" at bounding box center [691, 416] width 725 height 189
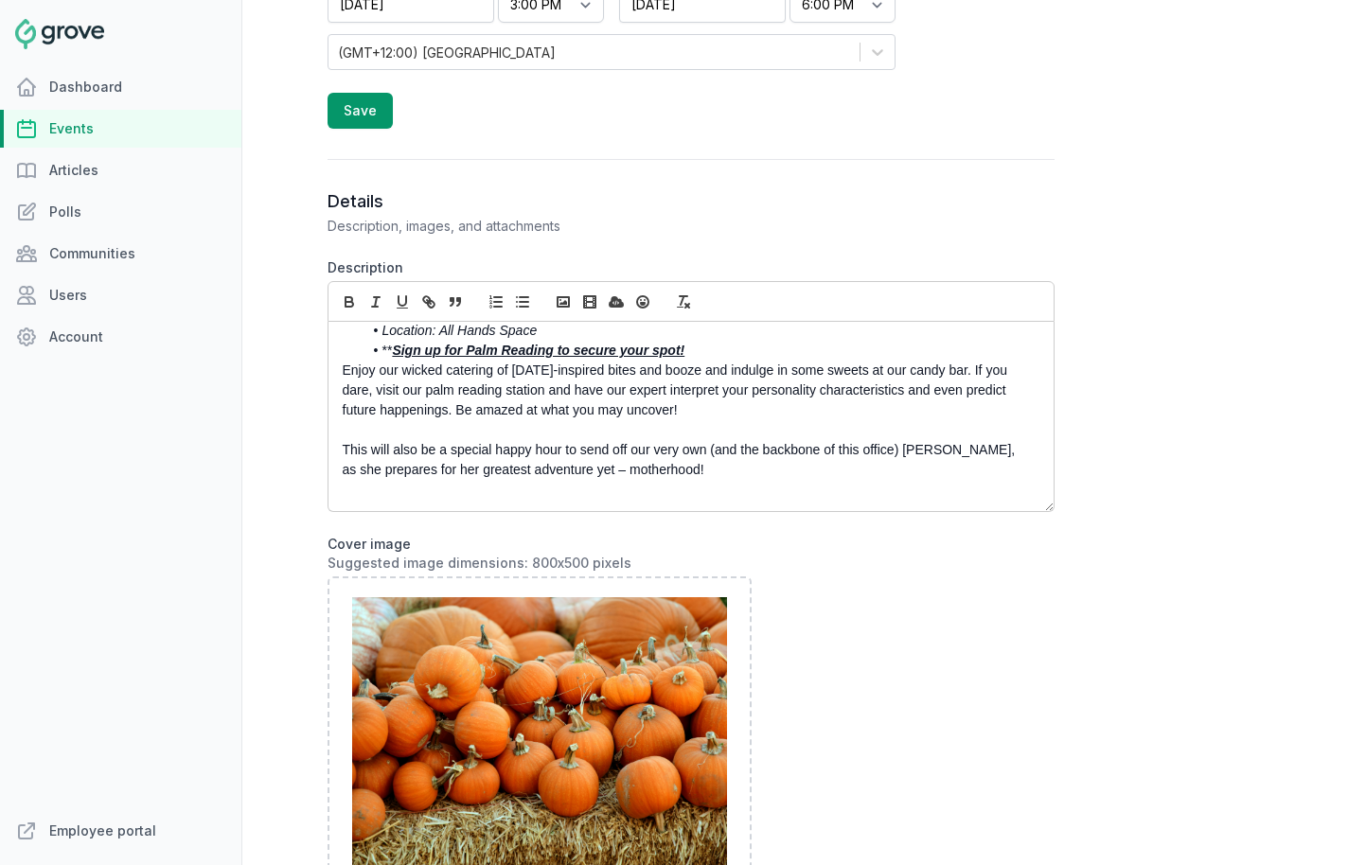
scroll to position [237, 0]
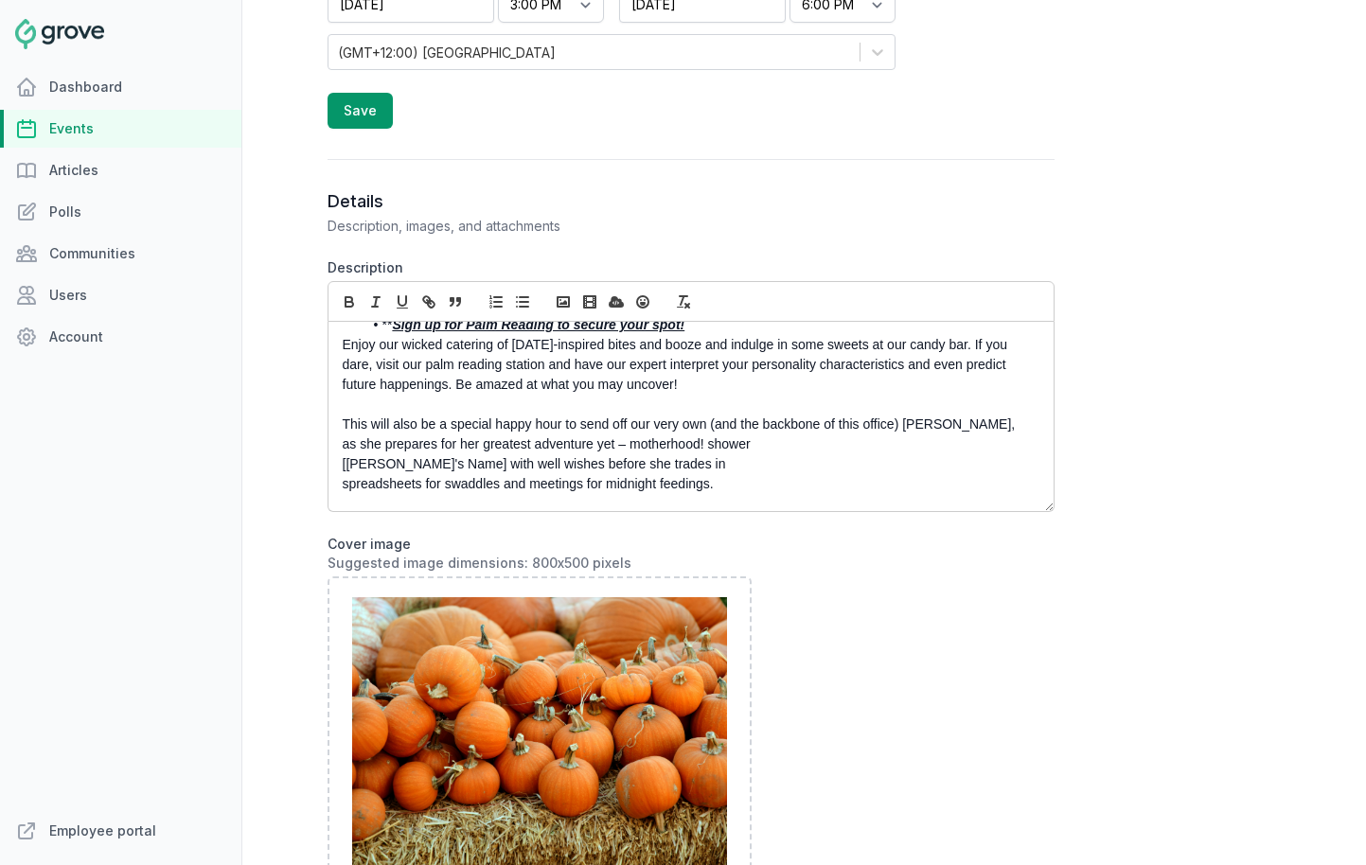
click at [667, 454] on p "This will also be a special happy hour to send off our very own (and the backbo…" at bounding box center [686, 435] width 686 height 40
drag, startPoint x: 459, startPoint y: 483, endPoint x: 315, endPoint y: 486, distance: 143.9
click at [315, 486] on div "Open sidebar Search View notifications Open user menu SL Create (London) Pumpki…" at bounding box center [804, 432] width 1124 height 865
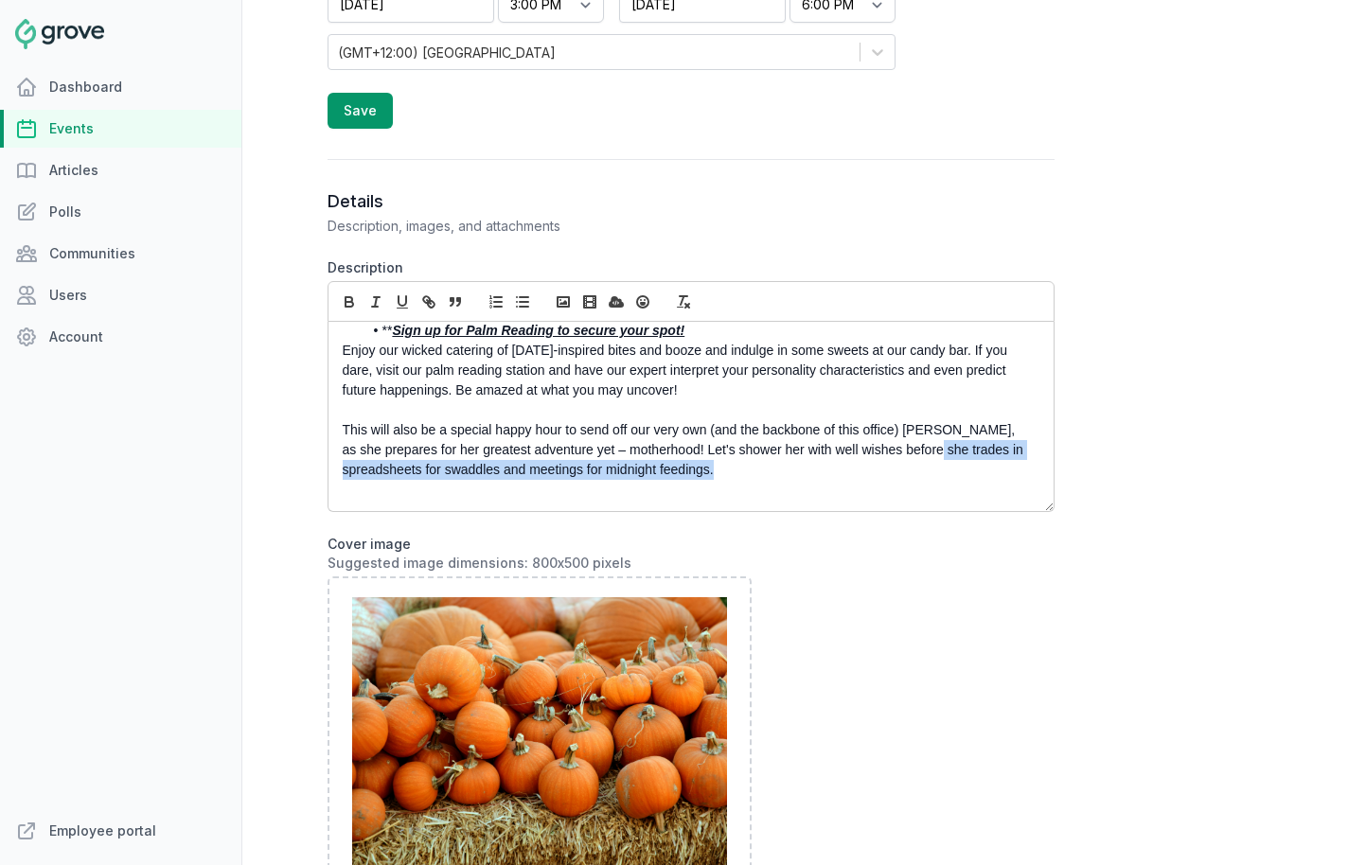
drag, startPoint x: 742, startPoint y: 488, endPoint x: 932, endPoint y: 471, distance: 190.1
click at [932, 471] on div "You're invited to a frightfully fun Halloween party hosted by the Access Abilit…" at bounding box center [691, 416] width 725 height 189
click at [947, 468] on p "This will also be a special happy hour to send off our very own (and the backbo…" at bounding box center [686, 450] width 686 height 60
drag, startPoint x: 987, startPoint y: 464, endPoint x: 936, endPoint y: 464, distance: 50.2
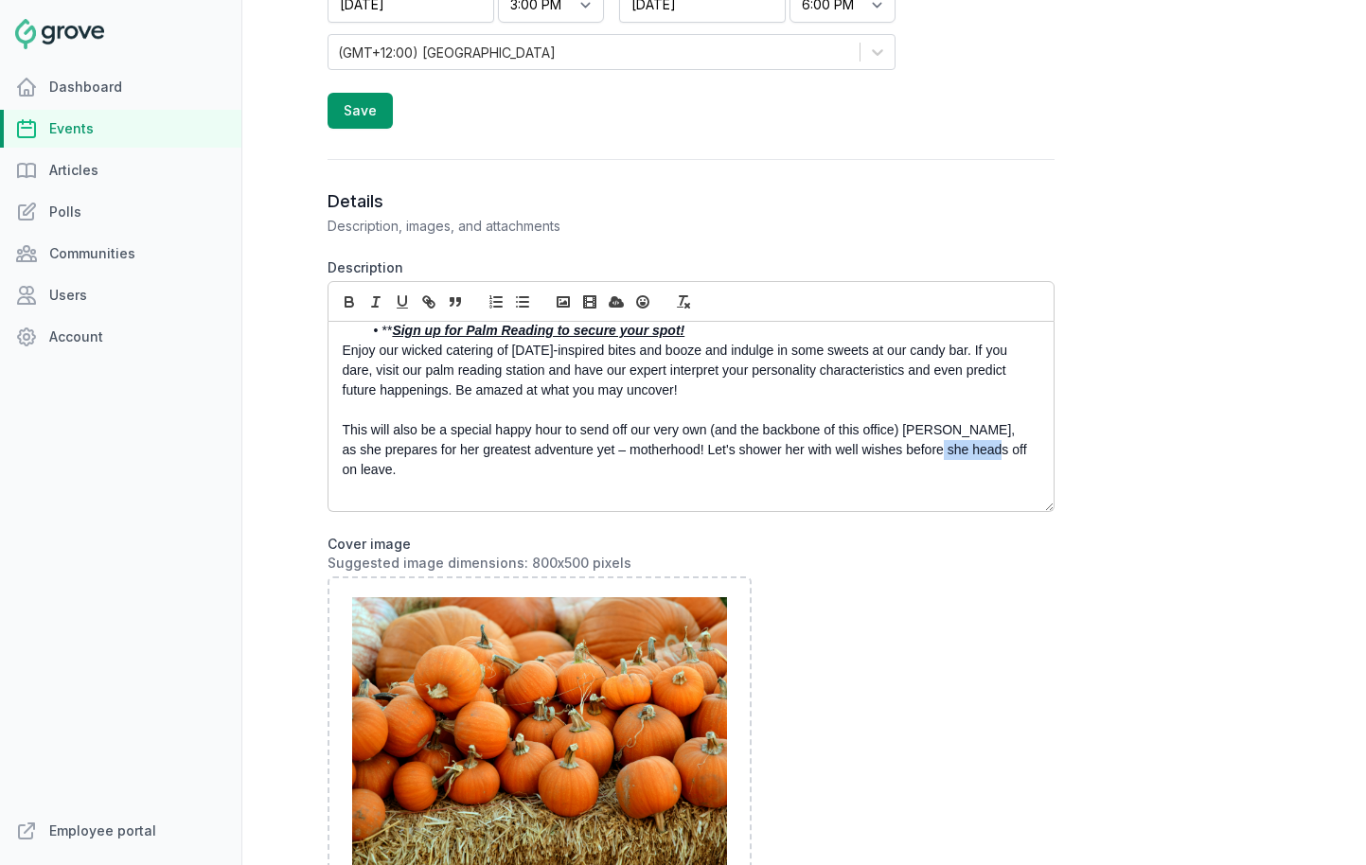
click at [936, 464] on p "This will also be a special happy hour to send off our very own (and the backbo…" at bounding box center [686, 450] width 686 height 60
click at [690, 493] on p at bounding box center [686, 490] width 686 height 20
click at [917, 453] on p "This will also be a special happy hour to send off our very own (and the backbo…" at bounding box center [686, 450] width 686 height 60
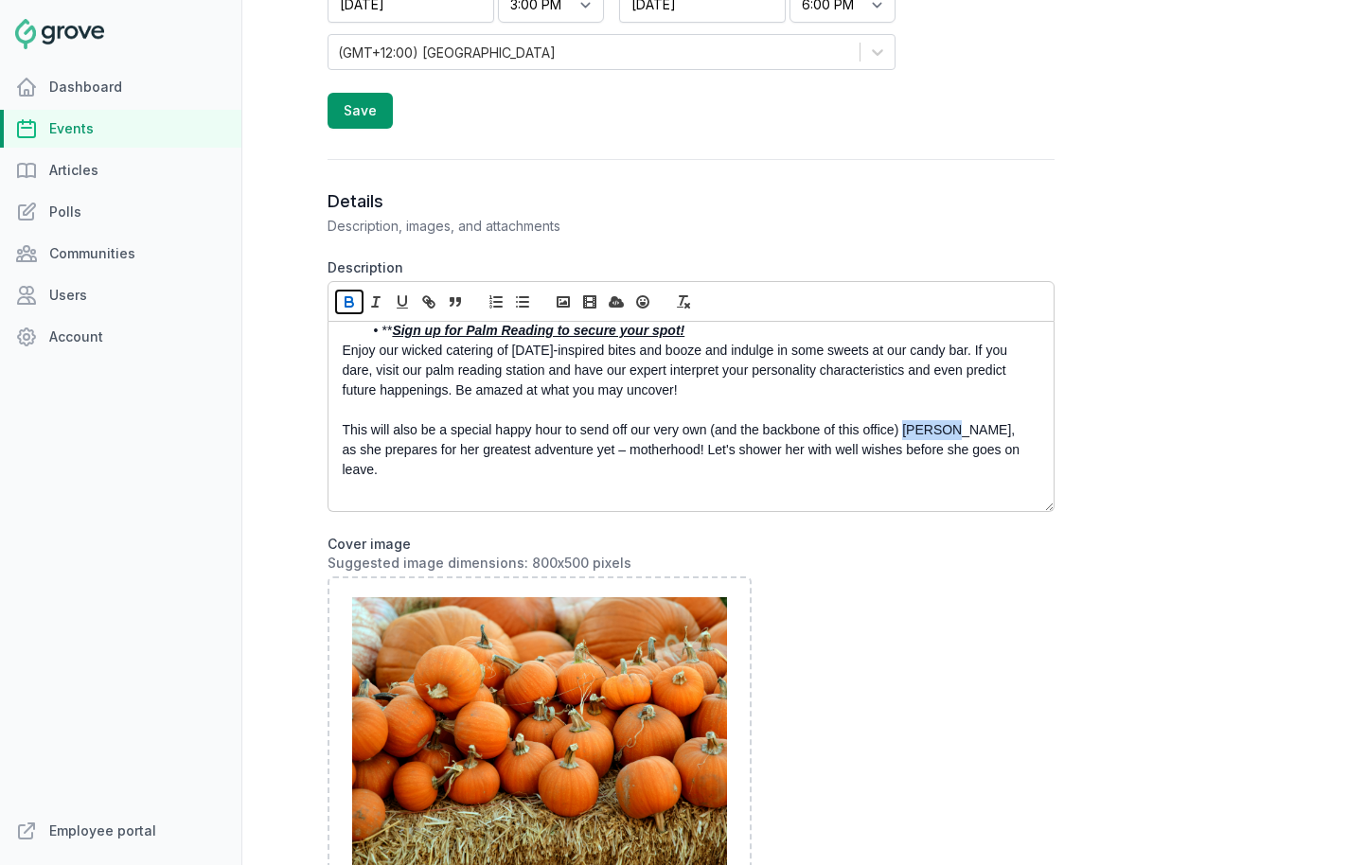
click at [347, 300] on icon "button" at bounding box center [349, 302] width 17 height 17
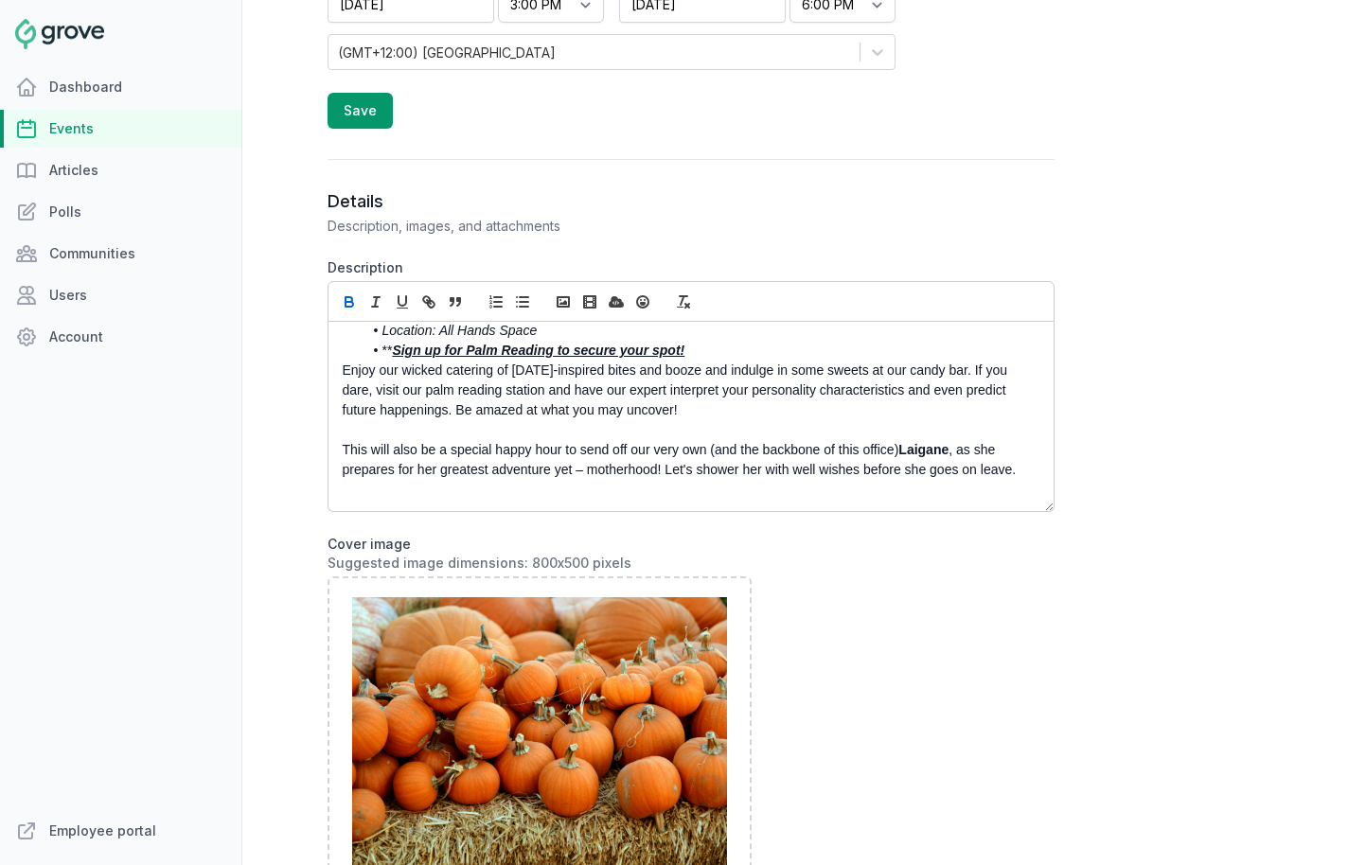
click at [443, 450] on p "This will also be a special happy hour to send off our very own (and the backbo…" at bounding box center [686, 460] width 686 height 40
click at [504, 510] on div "You're invited to a frightfully fun Halloween party hosted by the Access Abilit…" at bounding box center [691, 416] width 725 height 189
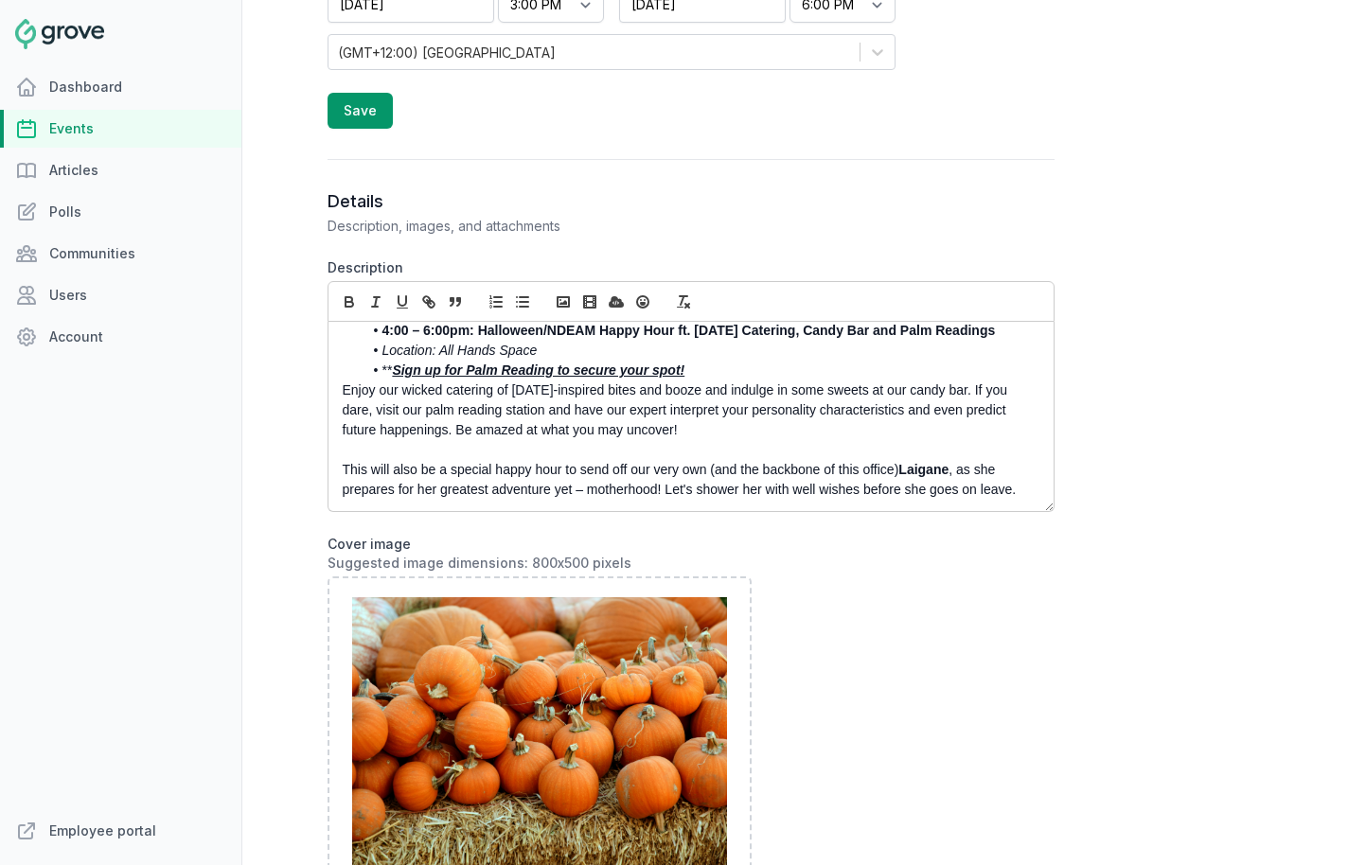
click at [557, 476] on p "This will also be a special happy hour to send off our very own (and the backbo…" at bounding box center [686, 480] width 686 height 40
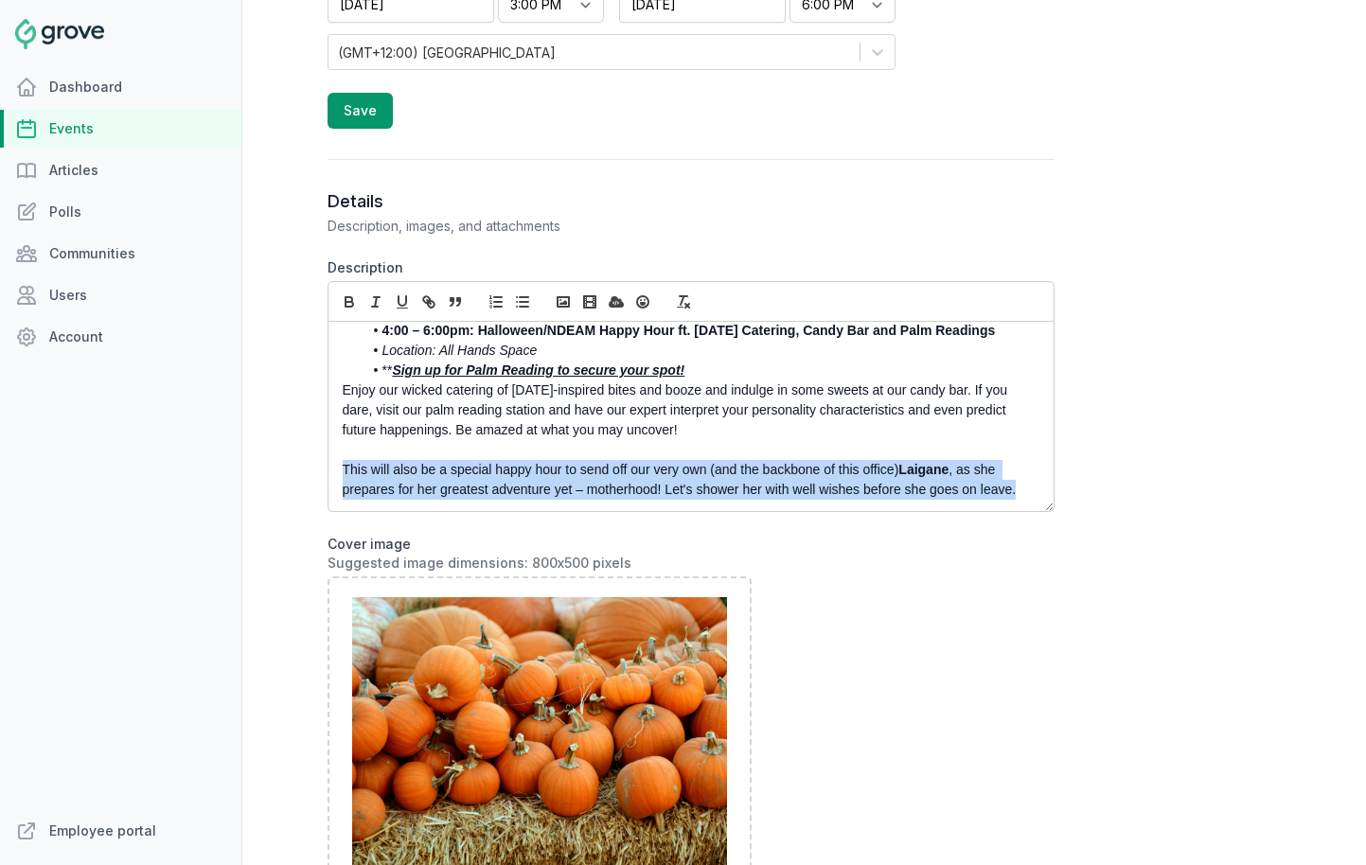
click at [557, 476] on p "This will also be a special happy hour to send off our very own (and the backbo…" at bounding box center [686, 480] width 686 height 40
copy p "This will also be a special happy hour to send off our very own (and the backbo…"
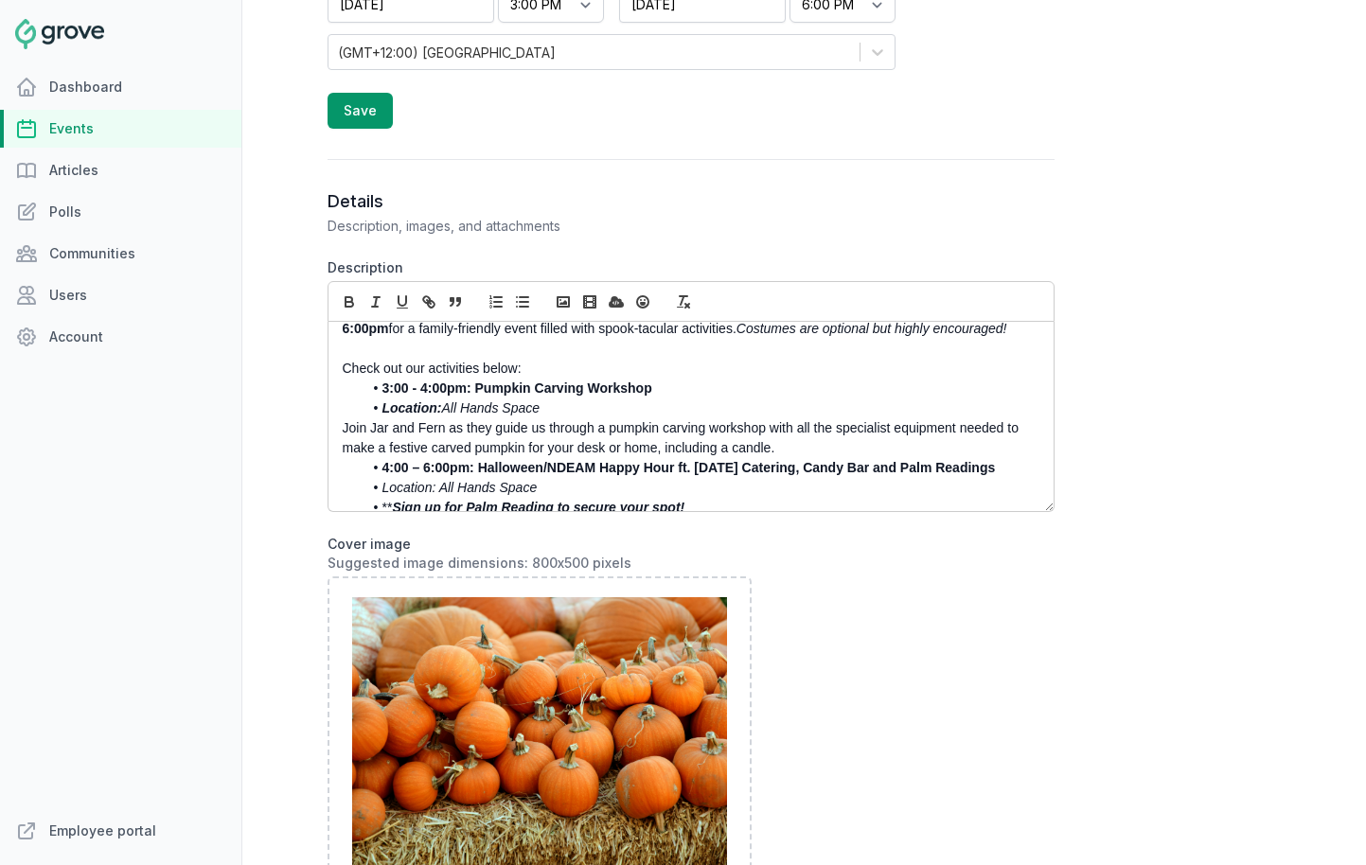
scroll to position [0, 0]
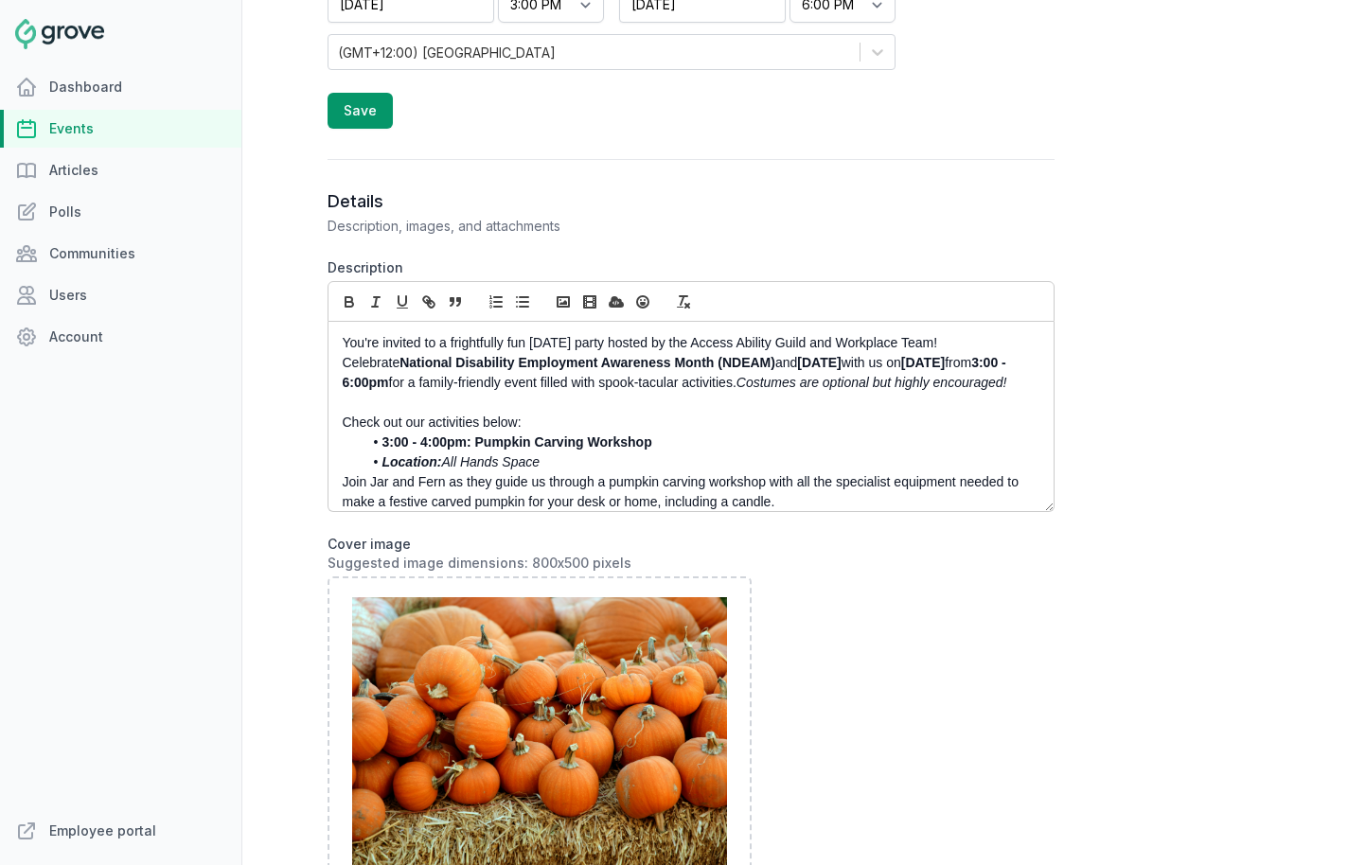
click at [577, 393] on p "You're invited to a frightfully fun Halloween party hosted by the Access Abilit…" at bounding box center [686, 363] width 686 height 60
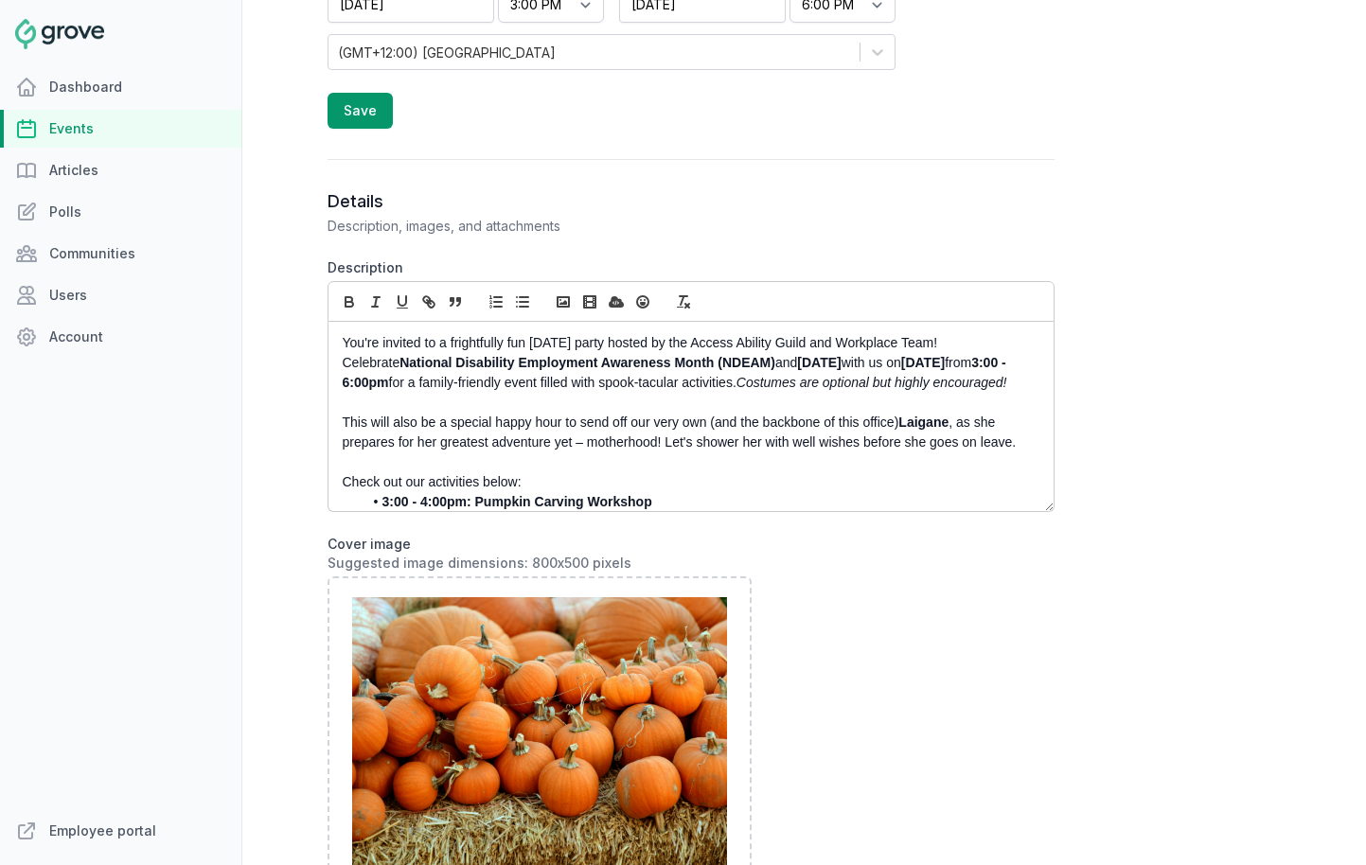
click at [622, 472] on p at bounding box center [686, 463] width 686 height 20
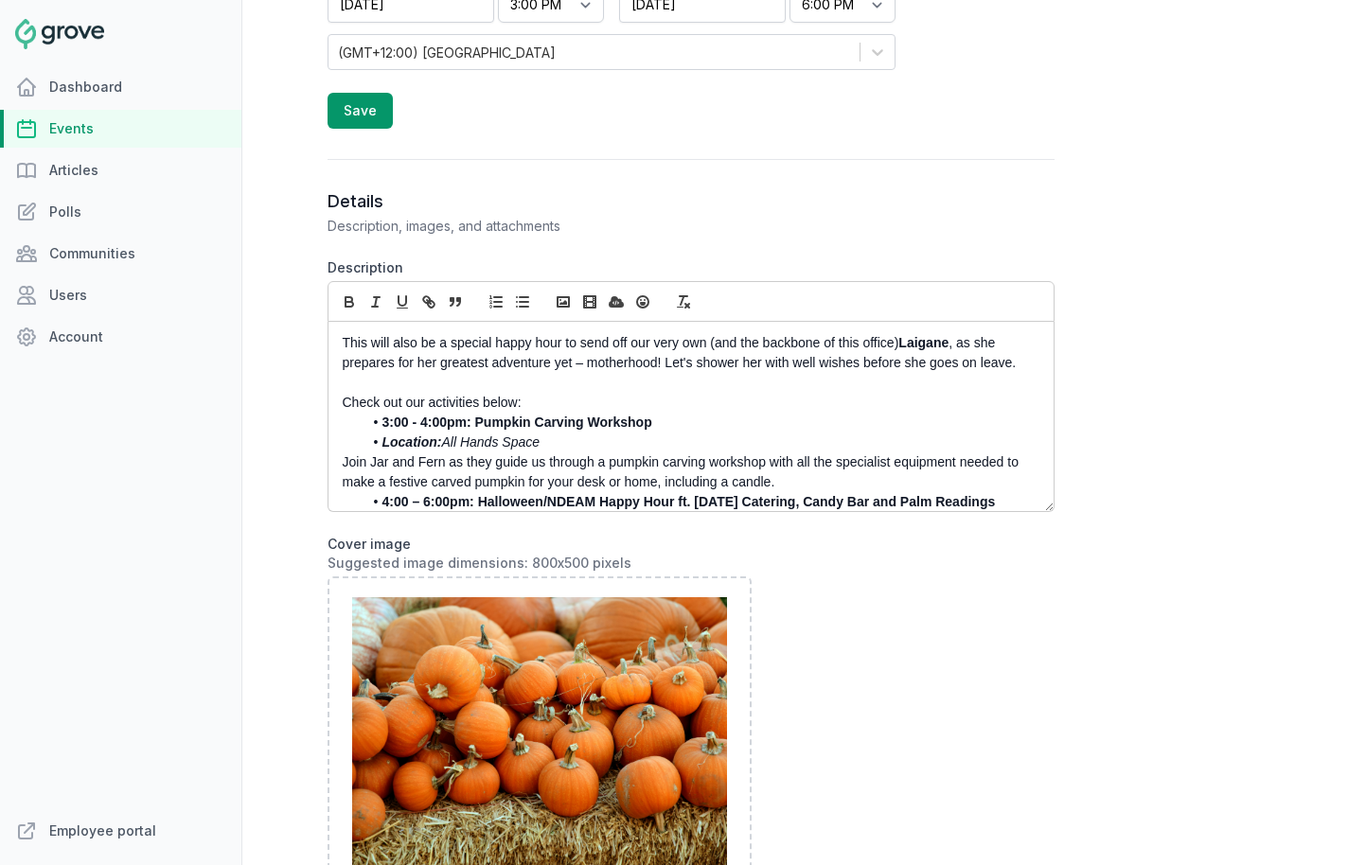
scroll to position [211, 0]
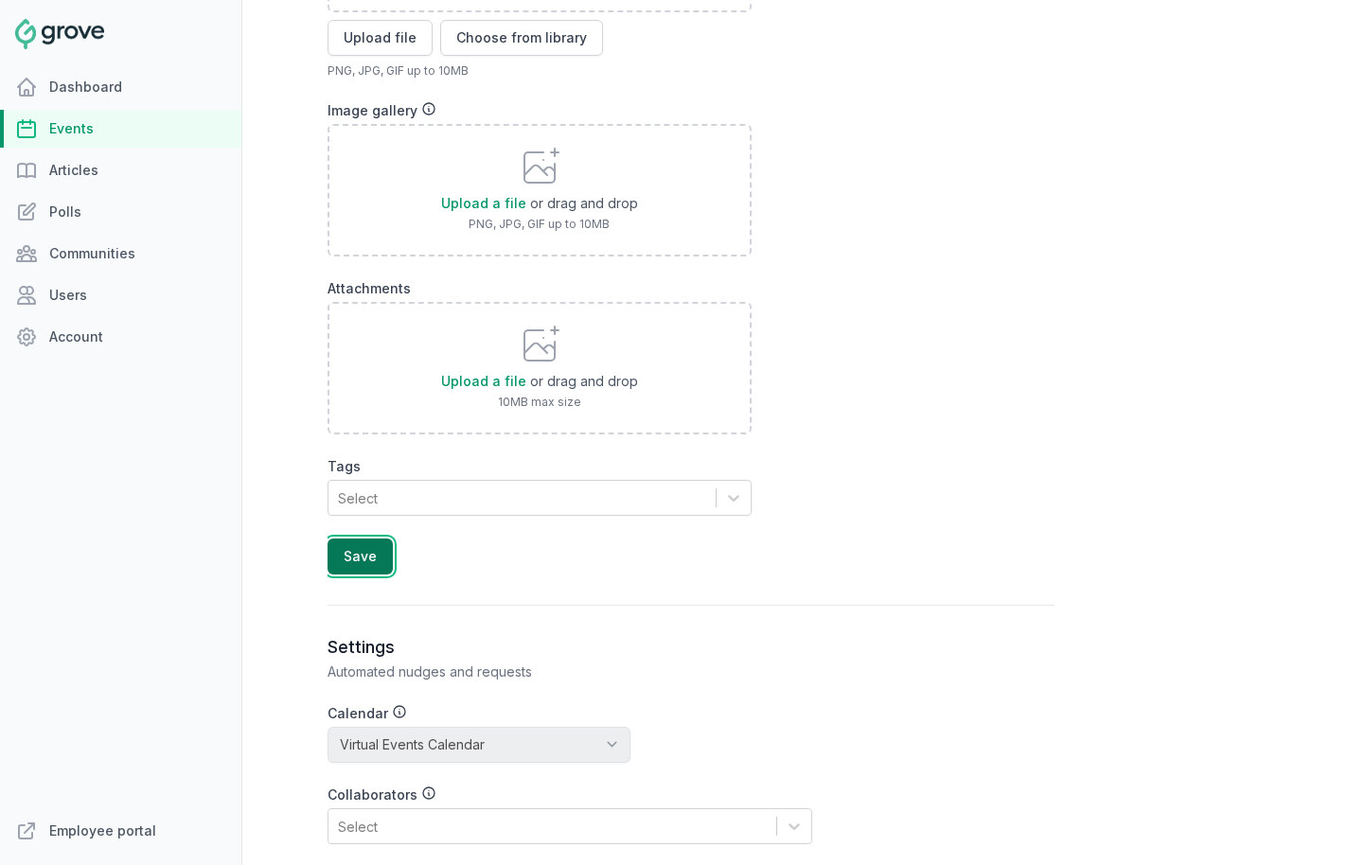
click at [359, 561] on button "Save" at bounding box center [360, 557] width 65 height 36
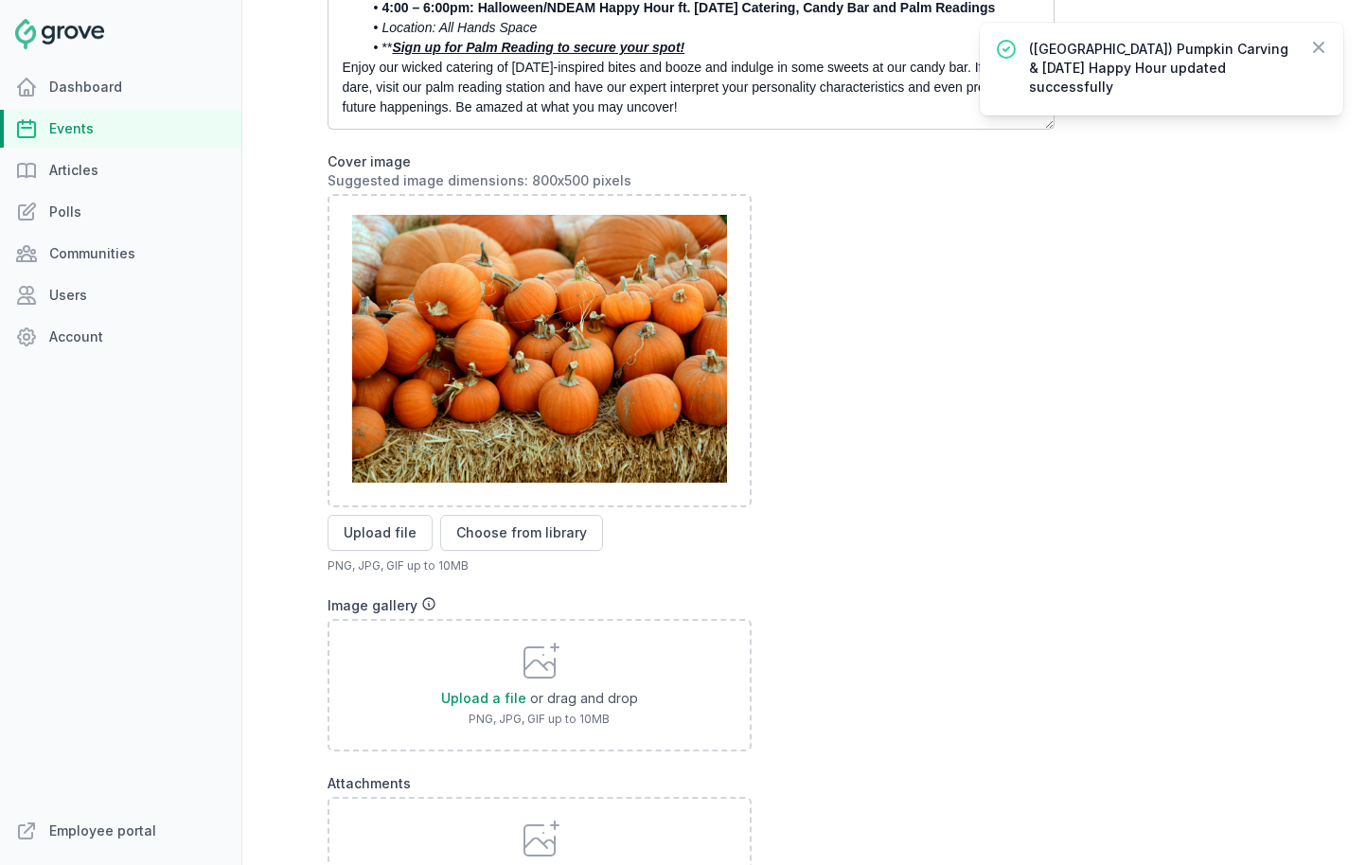
scroll to position [1321, 0]
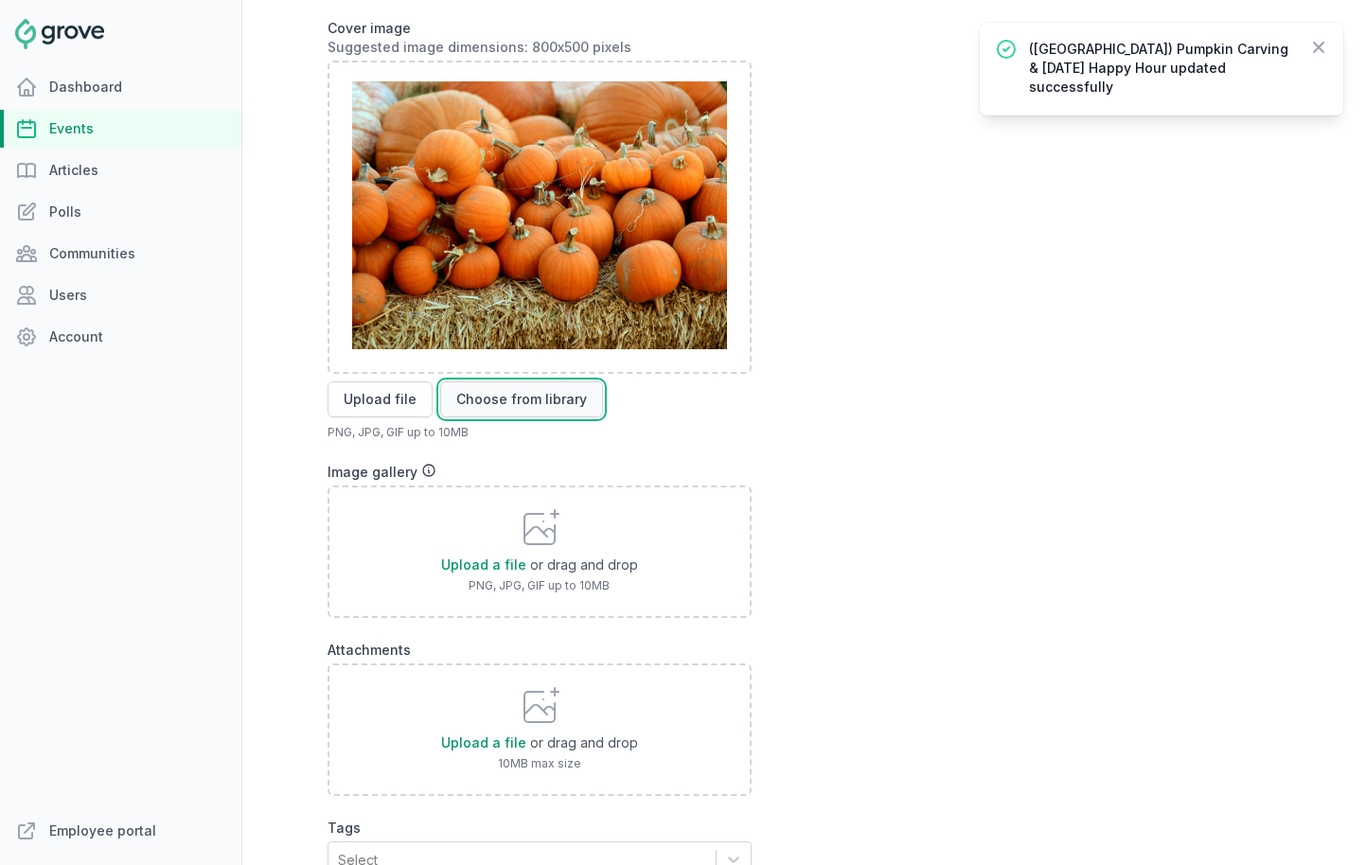
click at [552, 404] on button "Choose from library" at bounding box center [521, 400] width 163 height 36
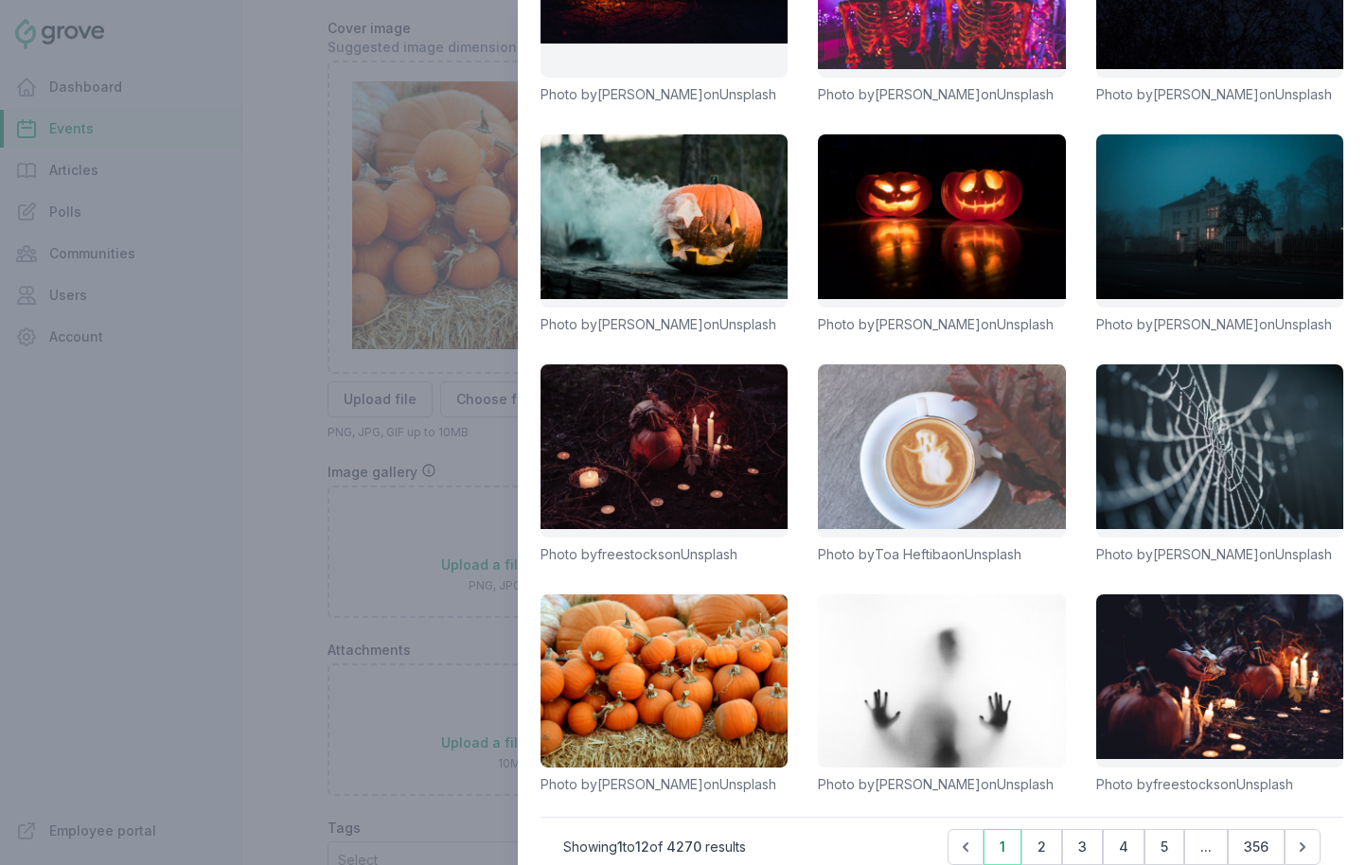
scroll to position [317, 0]
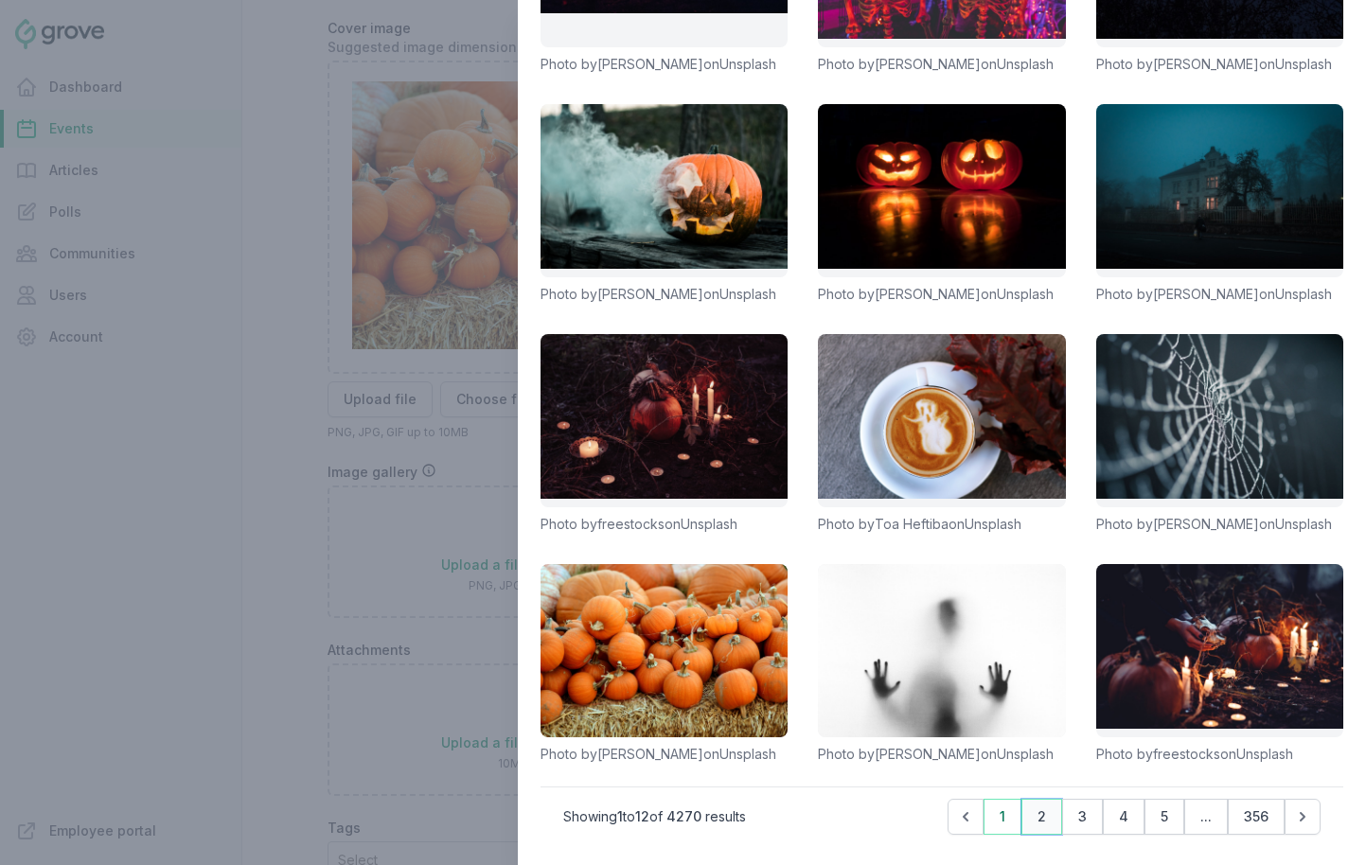
click at [1041, 819] on button "2" at bounding box center [1042, 817] width 41 height 36
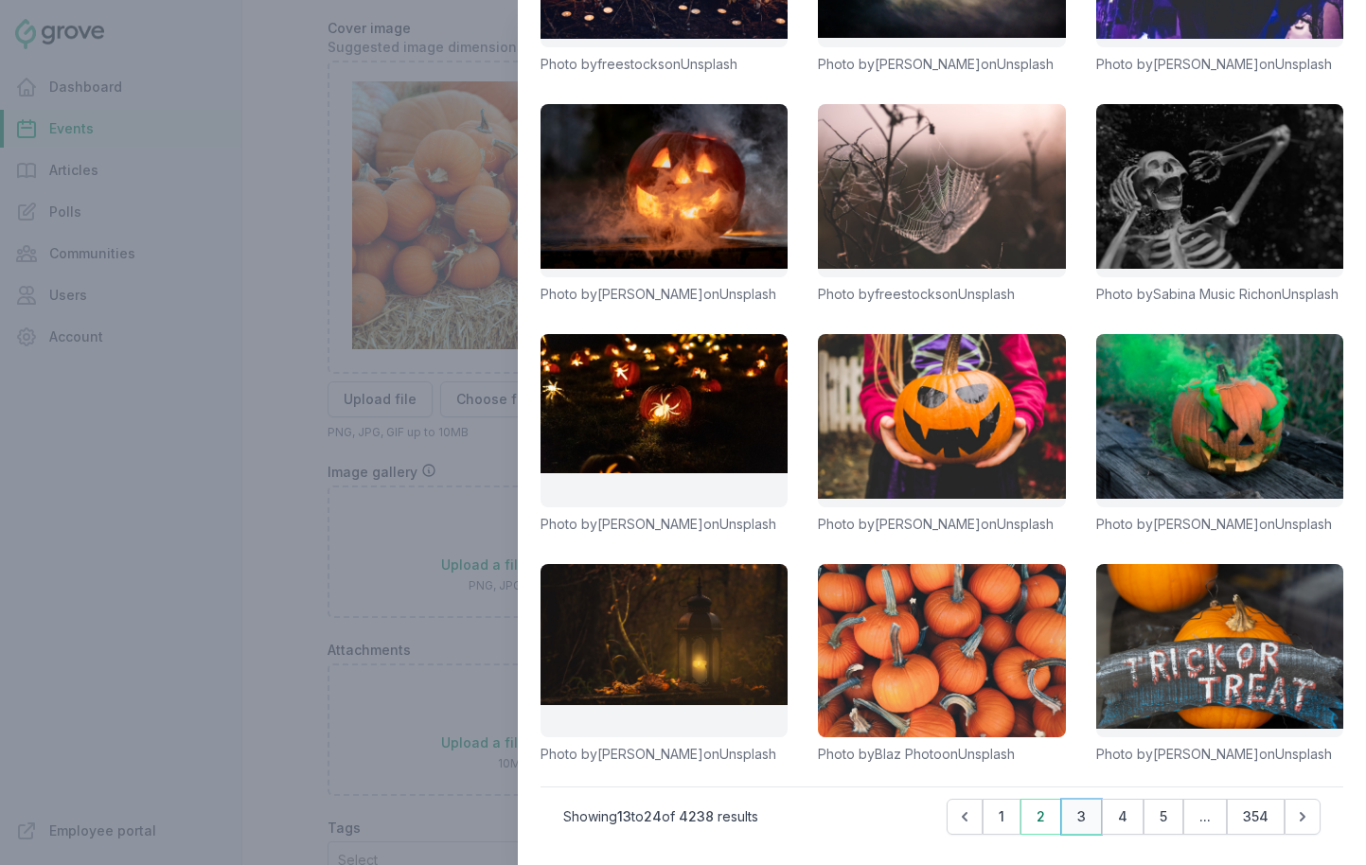
click at [1078, 811] on button "3" at bounding box center [1081, 817] width 41 height 36
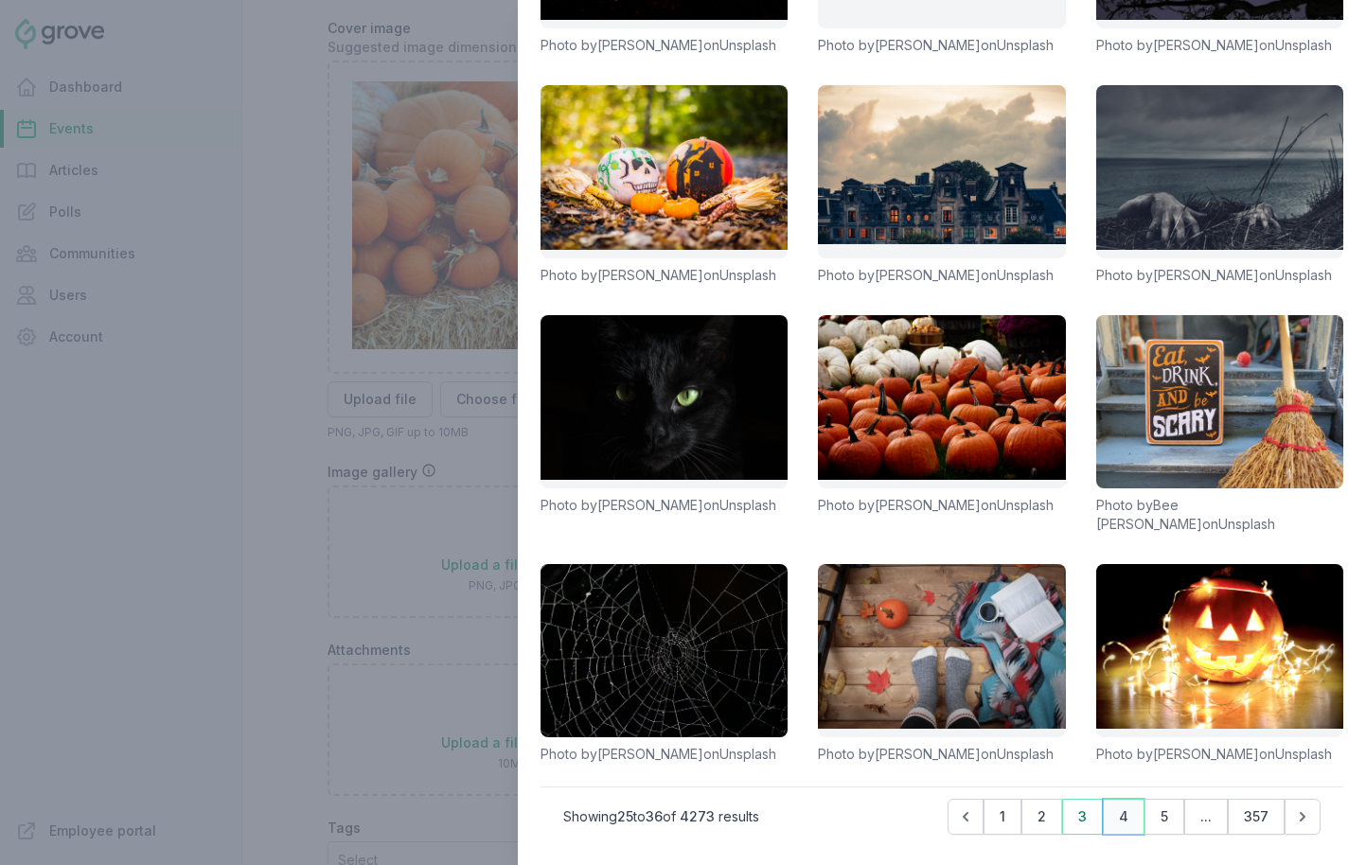
click at [1115, 815] on button "4" at bounding box center [1124, 817] width 42 height 36
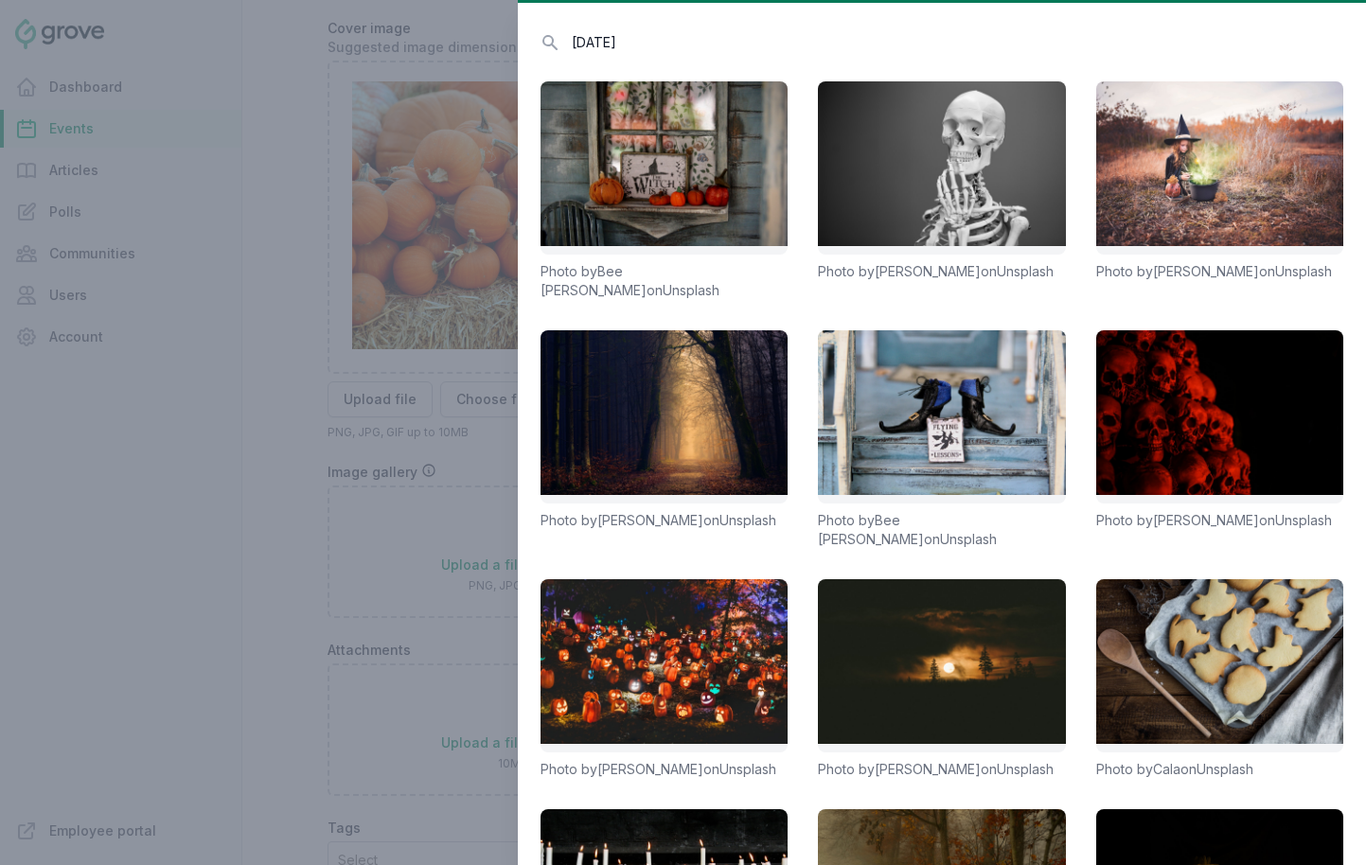
scroll to position [0, 0]
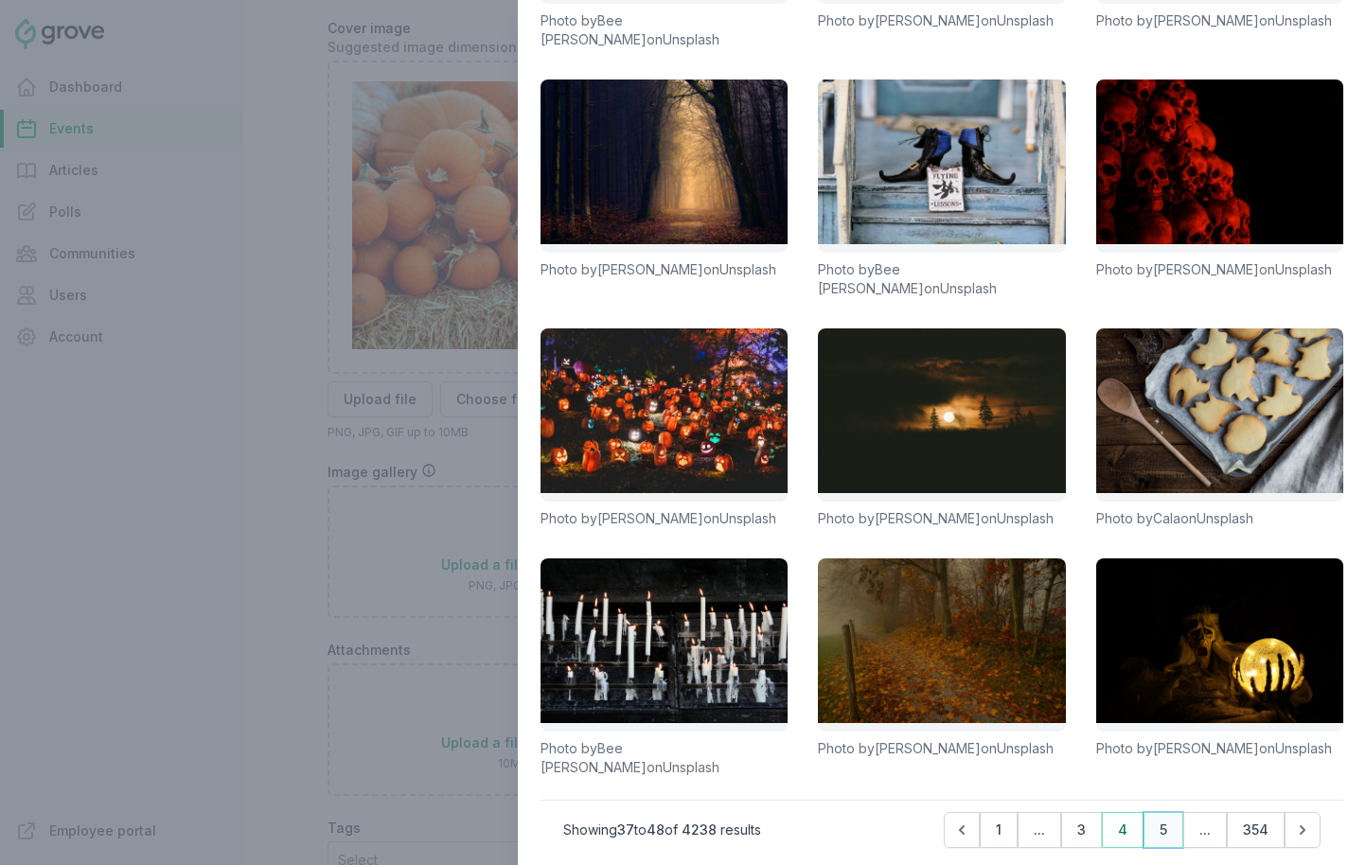
click at [1161, 831] on button "5" at bounding box center [1164, 830] width 40 height 36
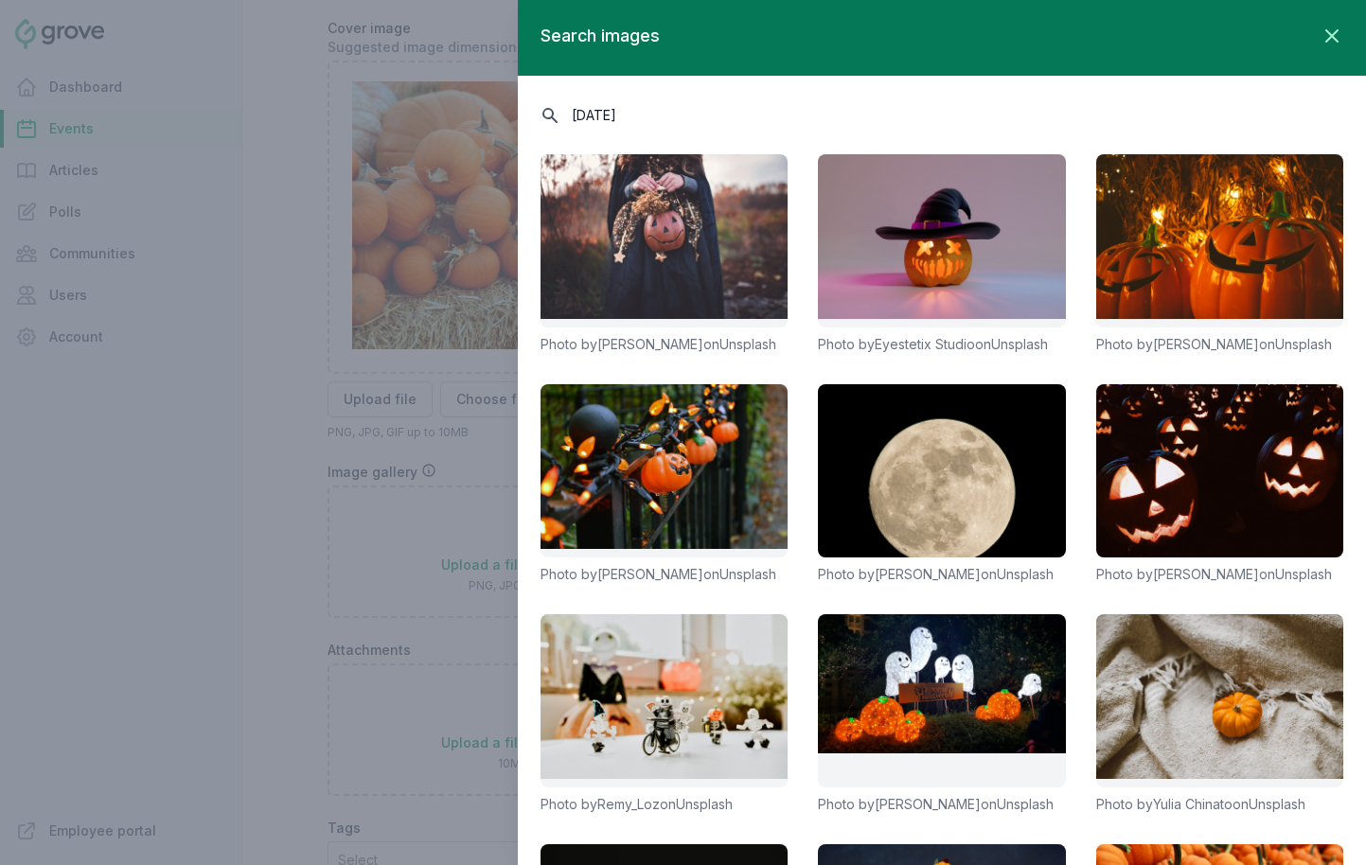
click at [731, 113] on input "halloween" at bounding box center [942, 114] width 803 height 33
type input "halloween party"
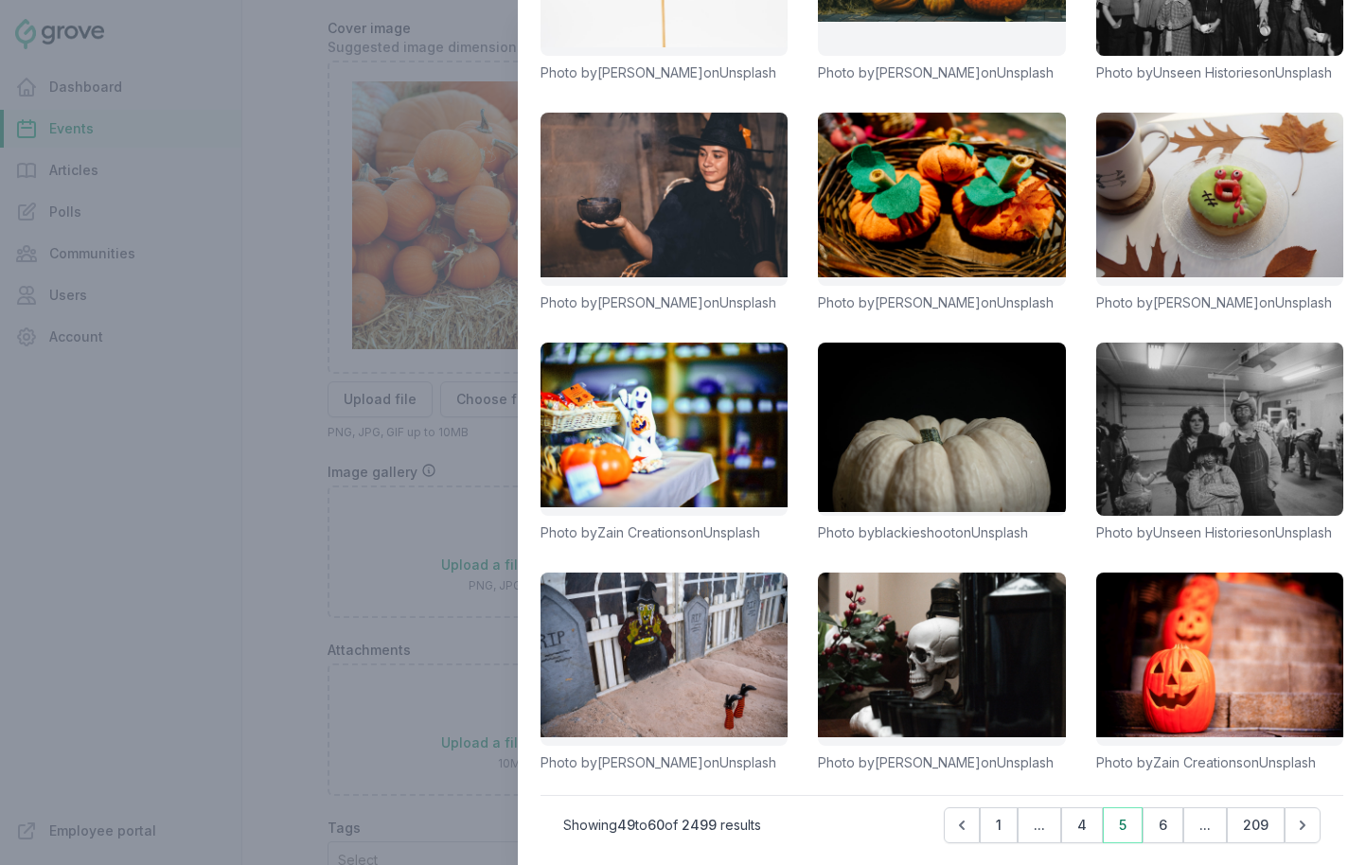
scroll to position [355, 0]
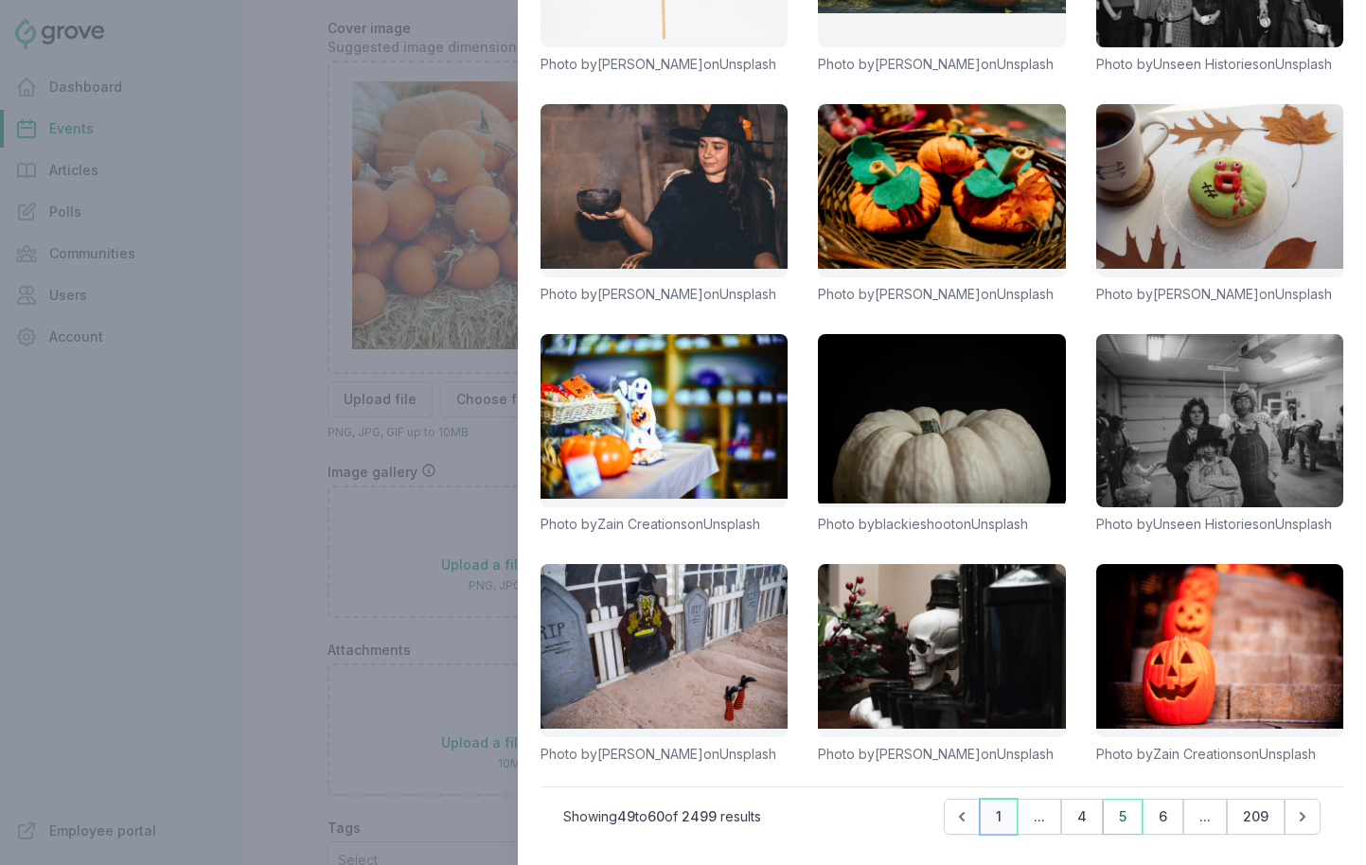
click at [1003, 818] on button "1" at bounding box center [999, 817] width 38 height 36
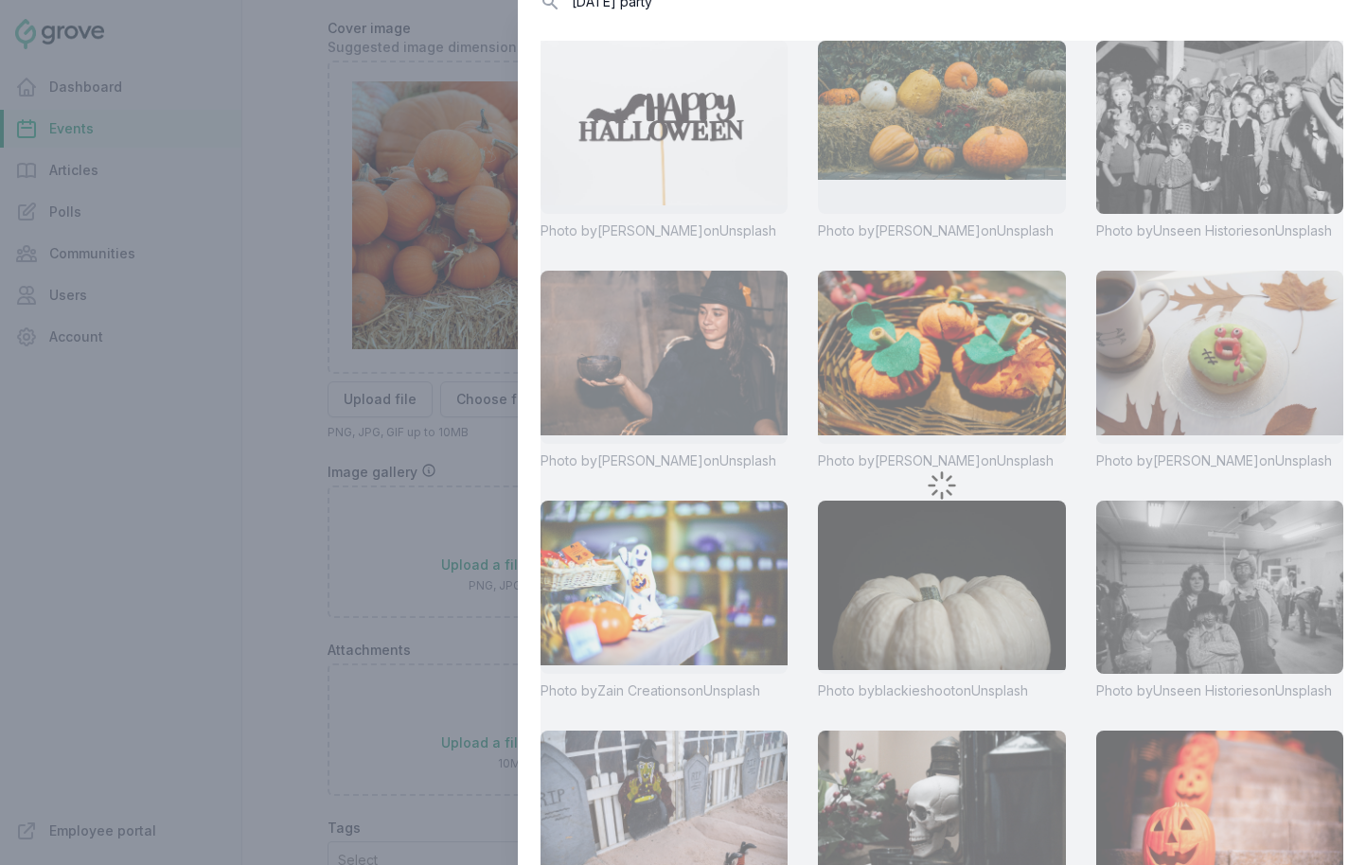
scroll to position [0, 0]
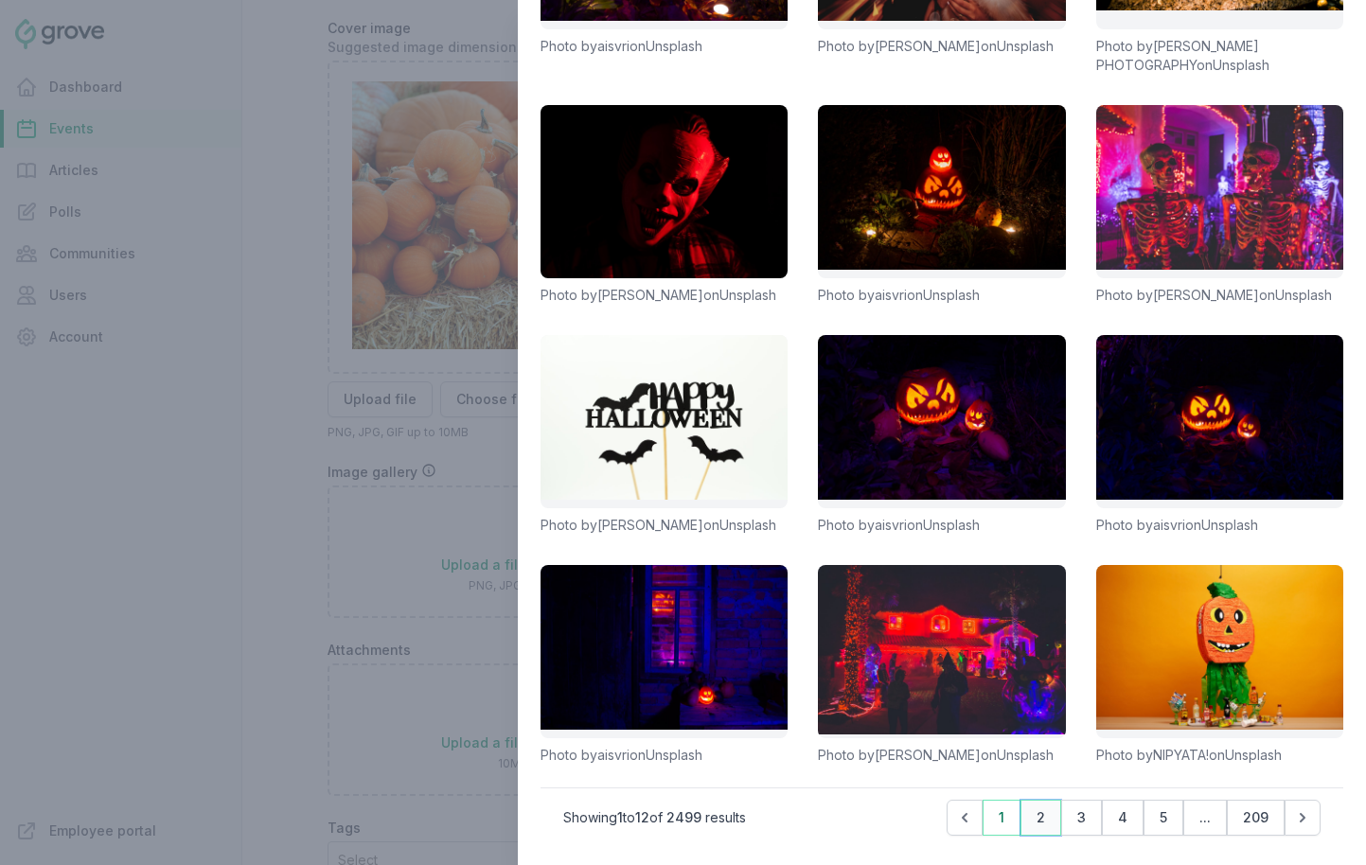
click at [1036, 813] on button "2" at bounding box center [1041, 818] width 41 height 36
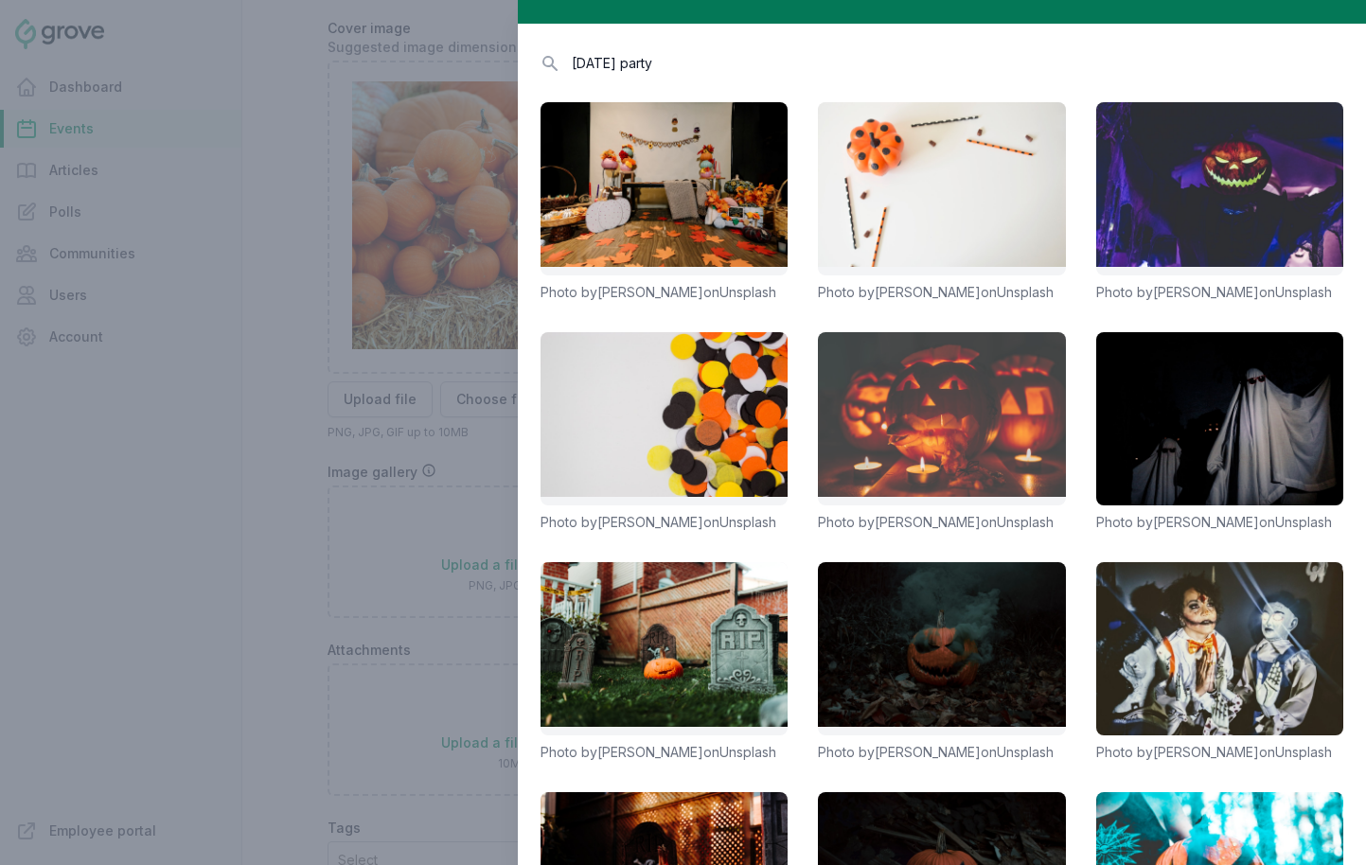
scroll to position [317, 0]
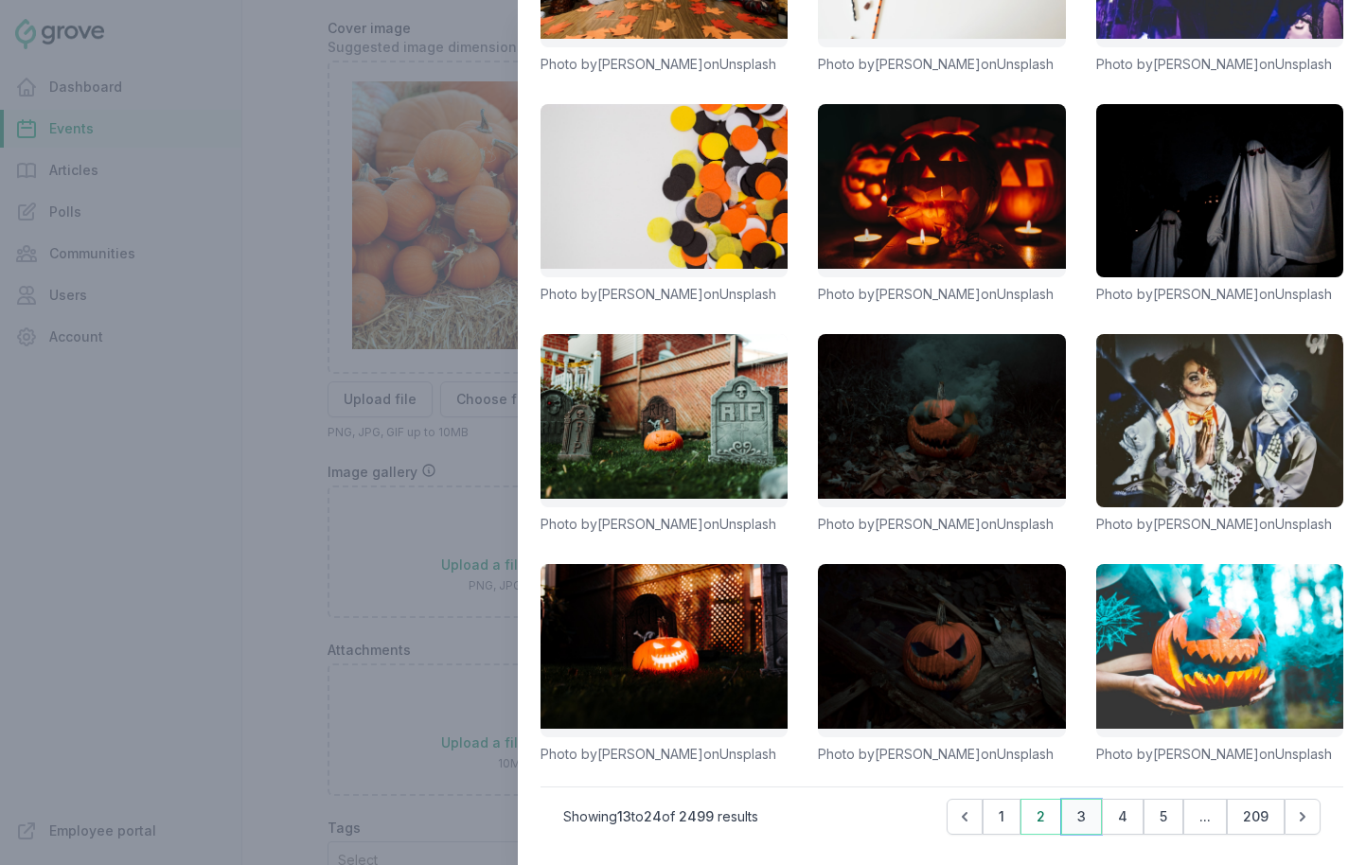
click at [1072, 820] on button "3" at bounding box center [1081, 817] width 41 height 36
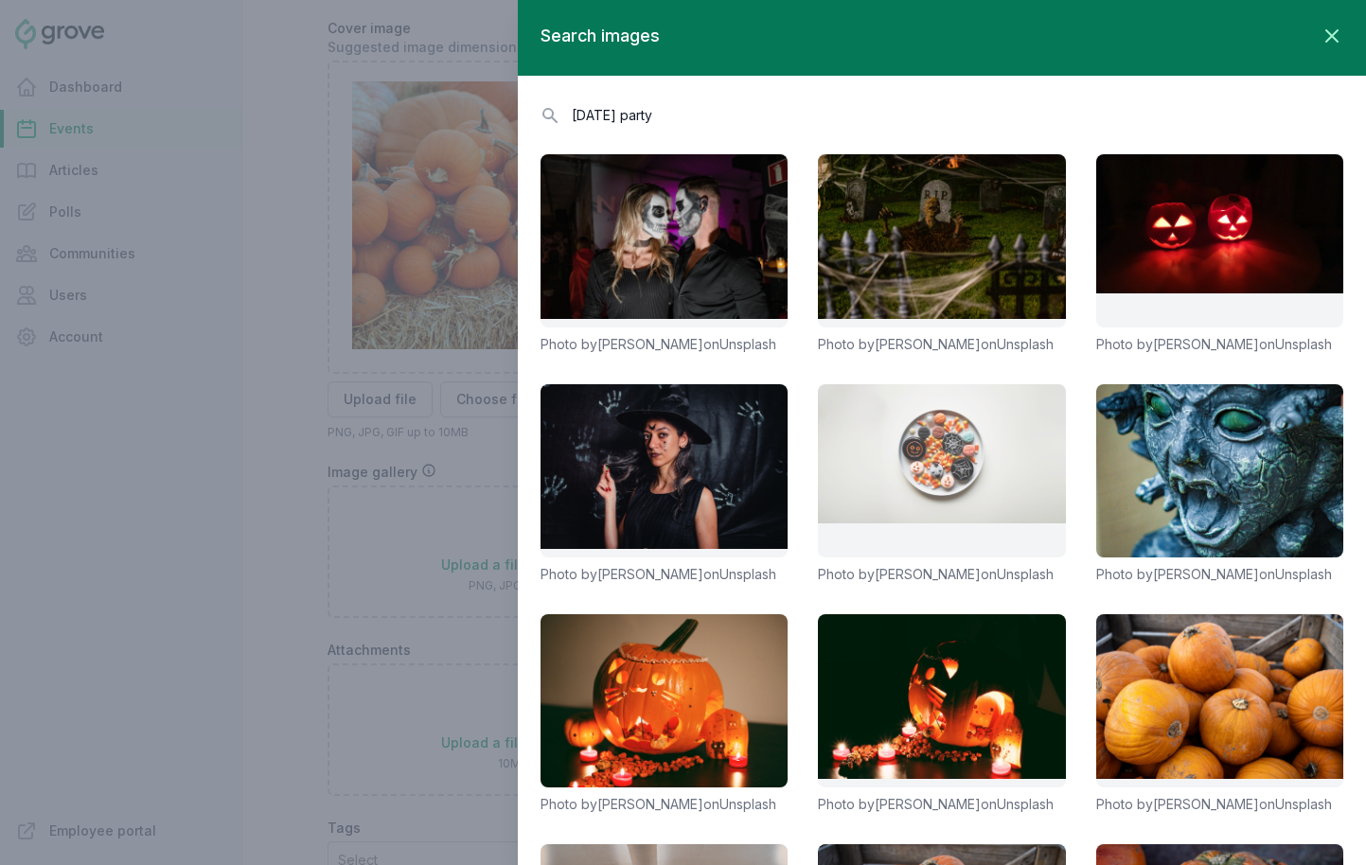
scroll to position [336, 0]
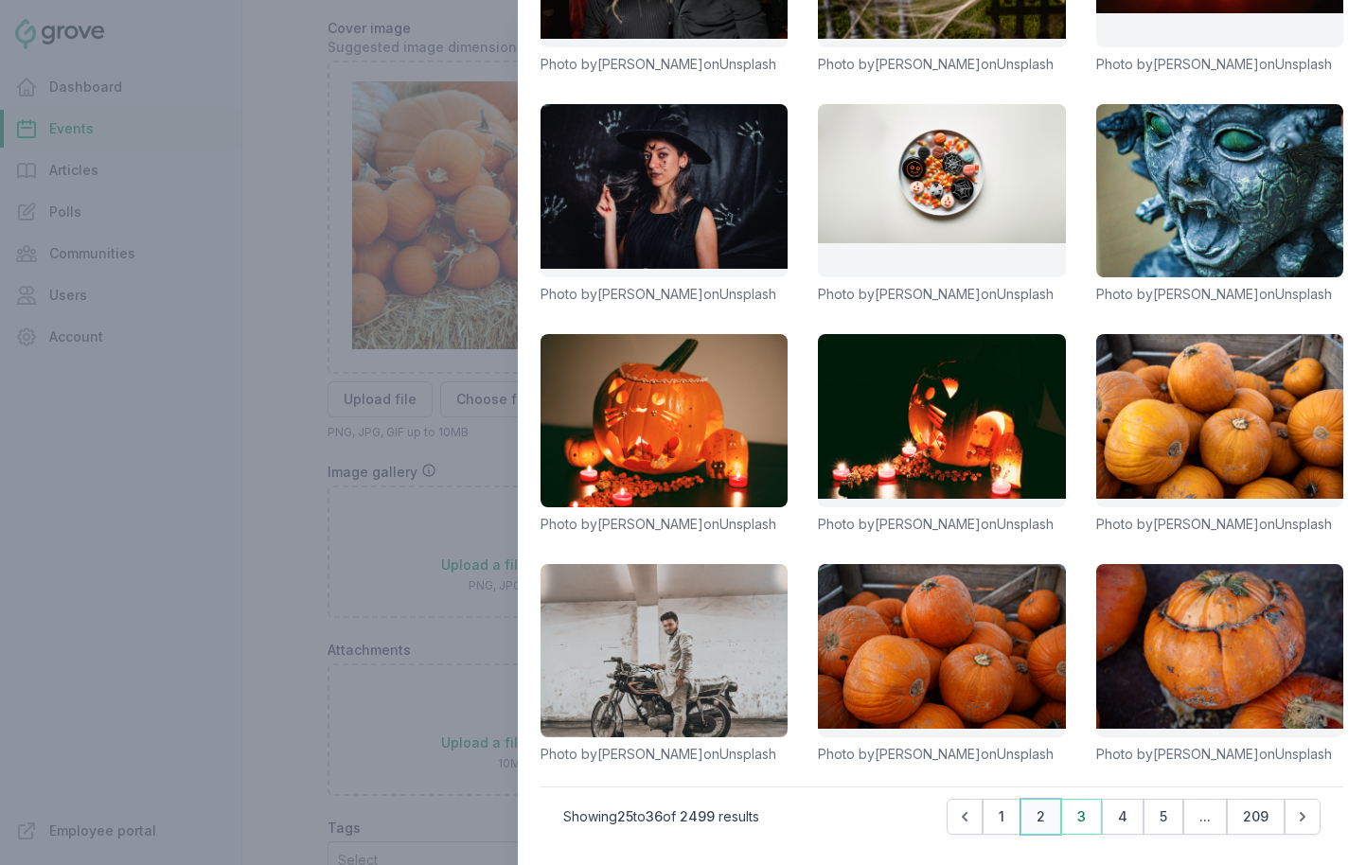
click at [1041, 814] on button "2" at bounding box center [1041, 817] width 41 height 36
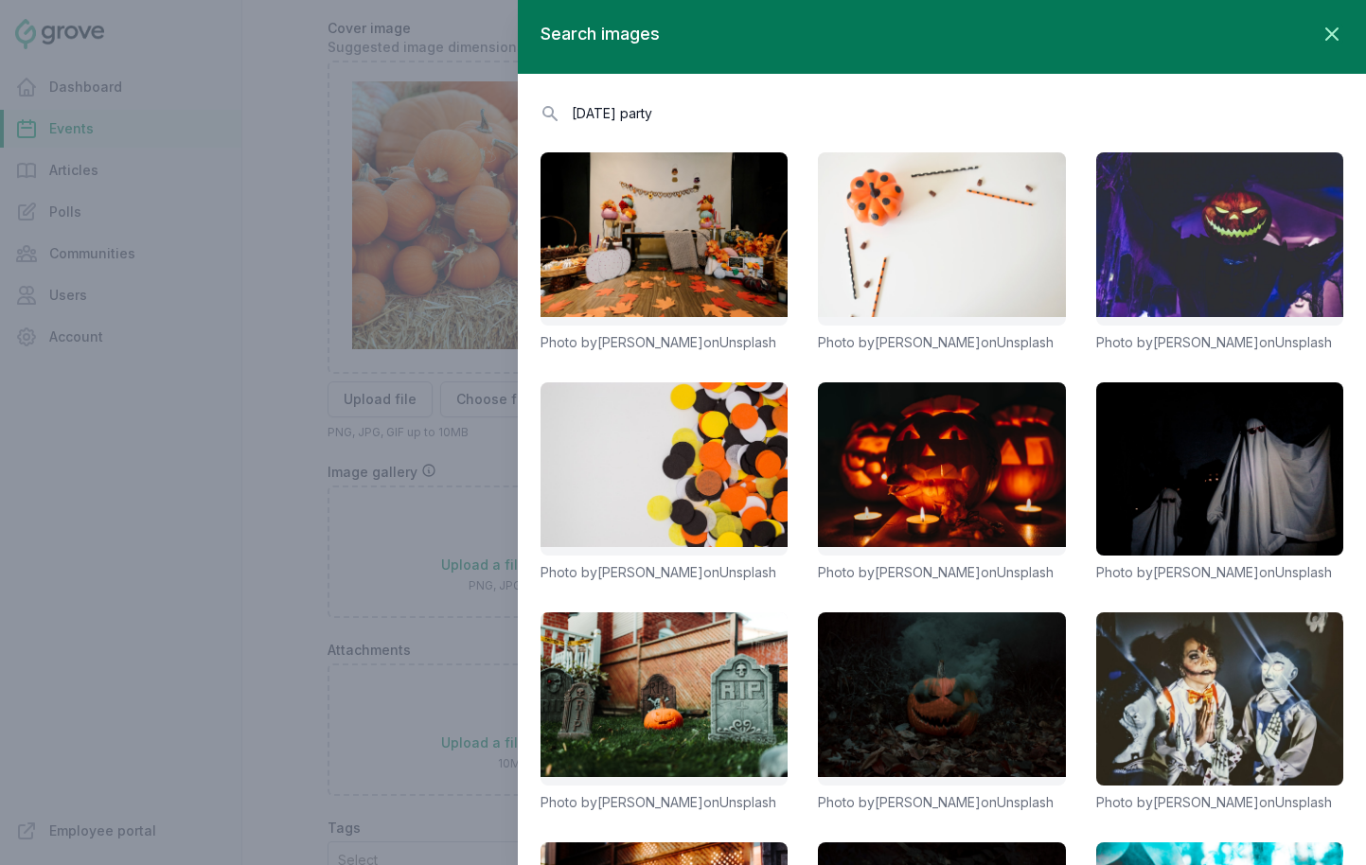
scroll to position [0, 0]
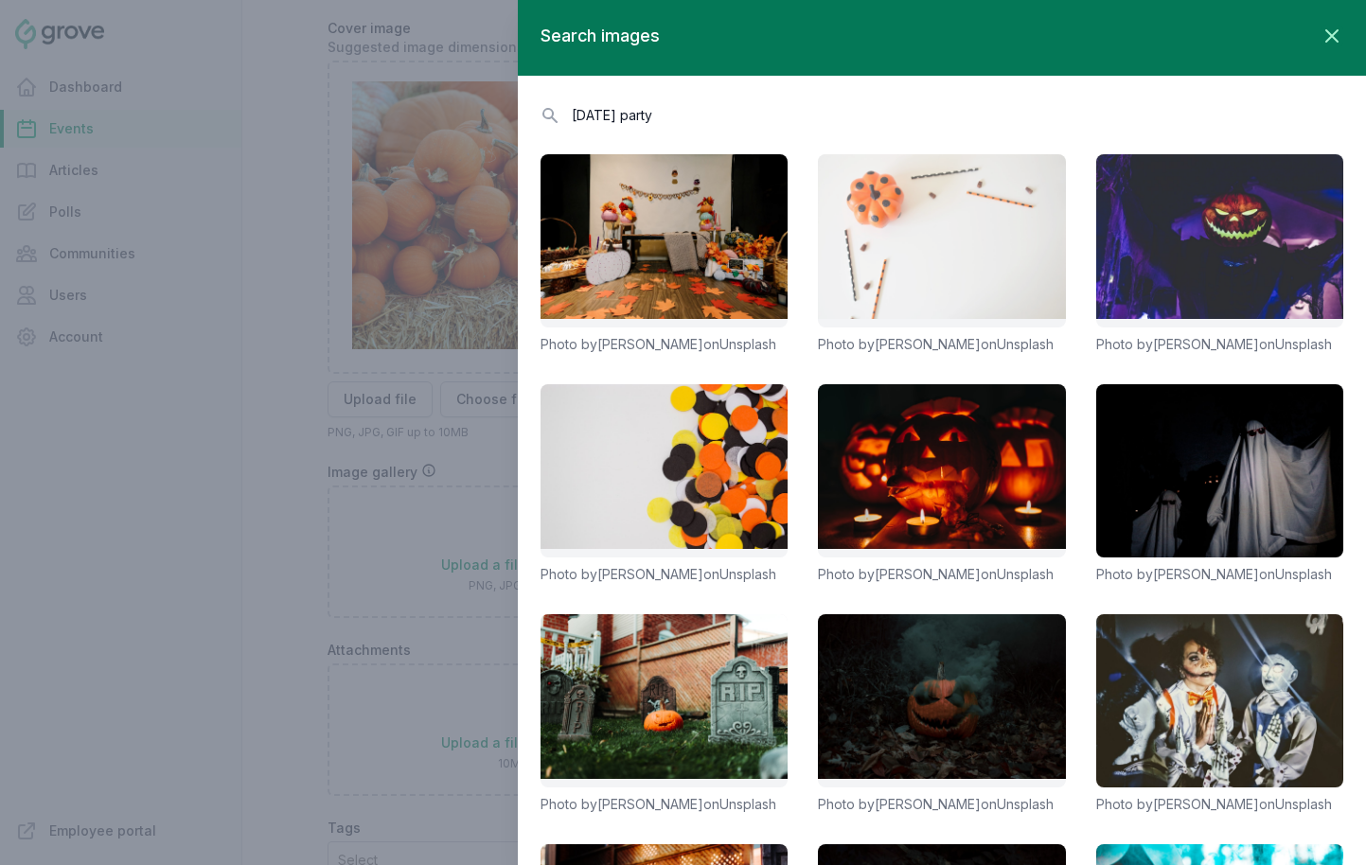
click at [949, 288] on link at bounding box center [941, 240] width 247 height 173
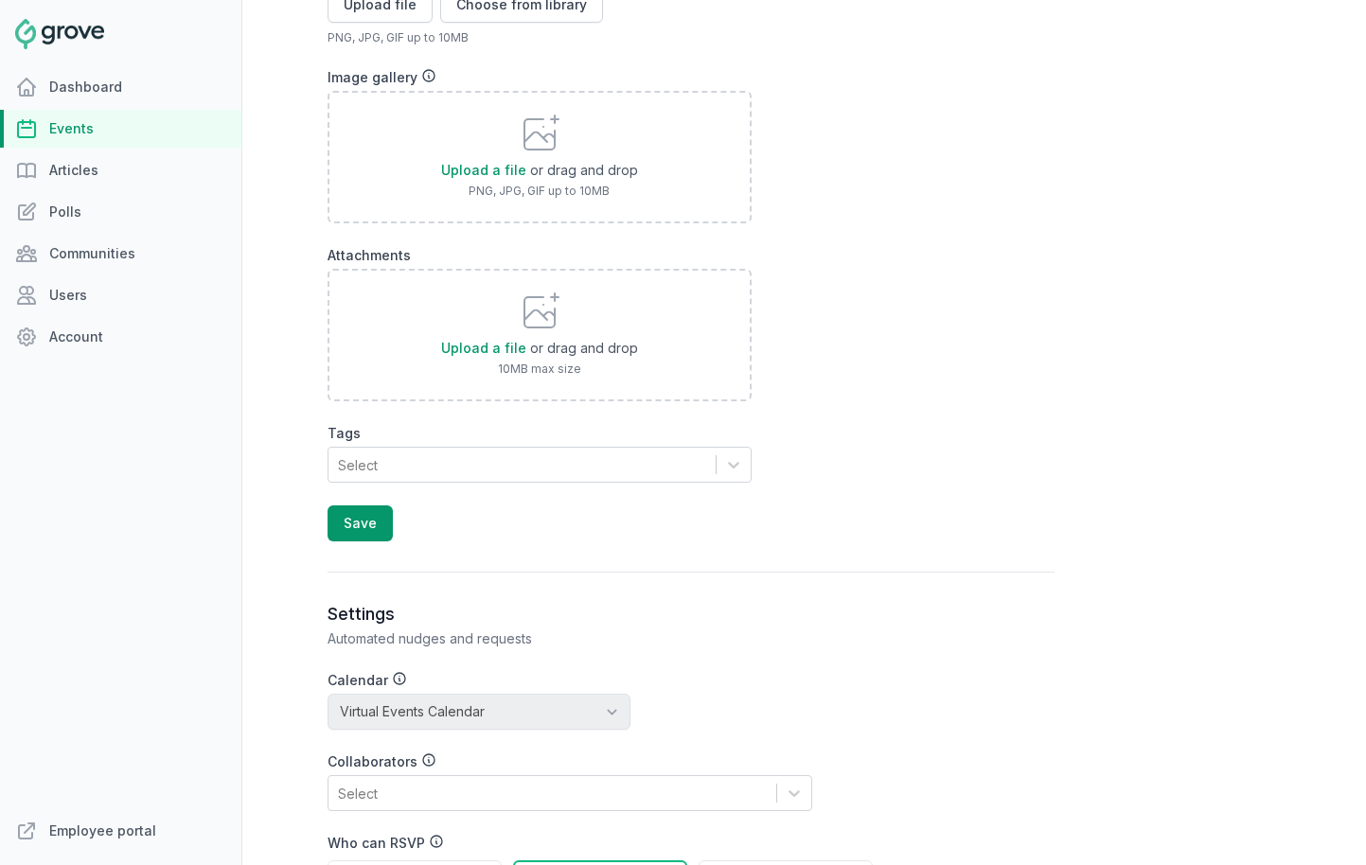
scroll to position [1948, 0]
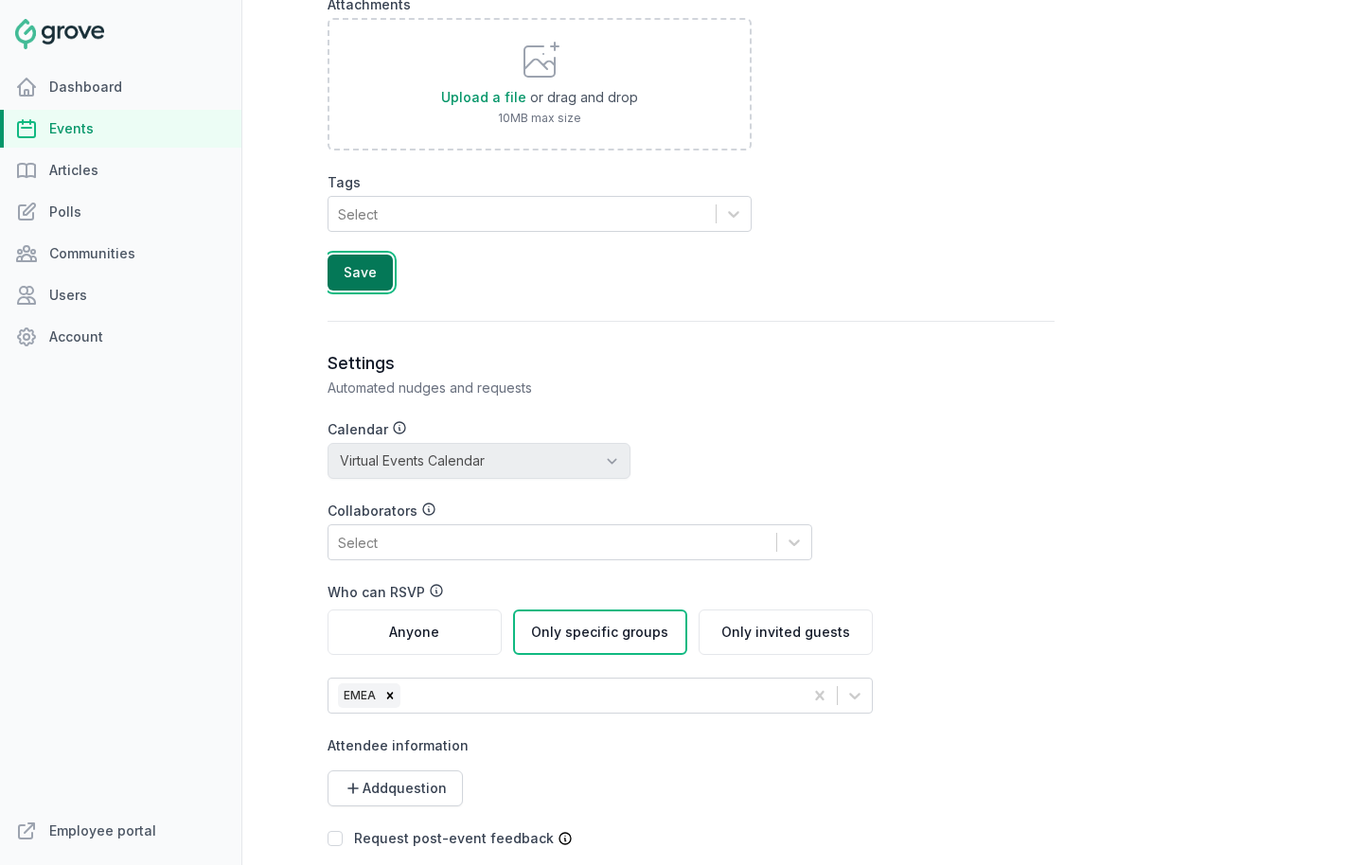
click at [363, 276] on button "Save" at bounding box center [360, 273] width 65 height 36
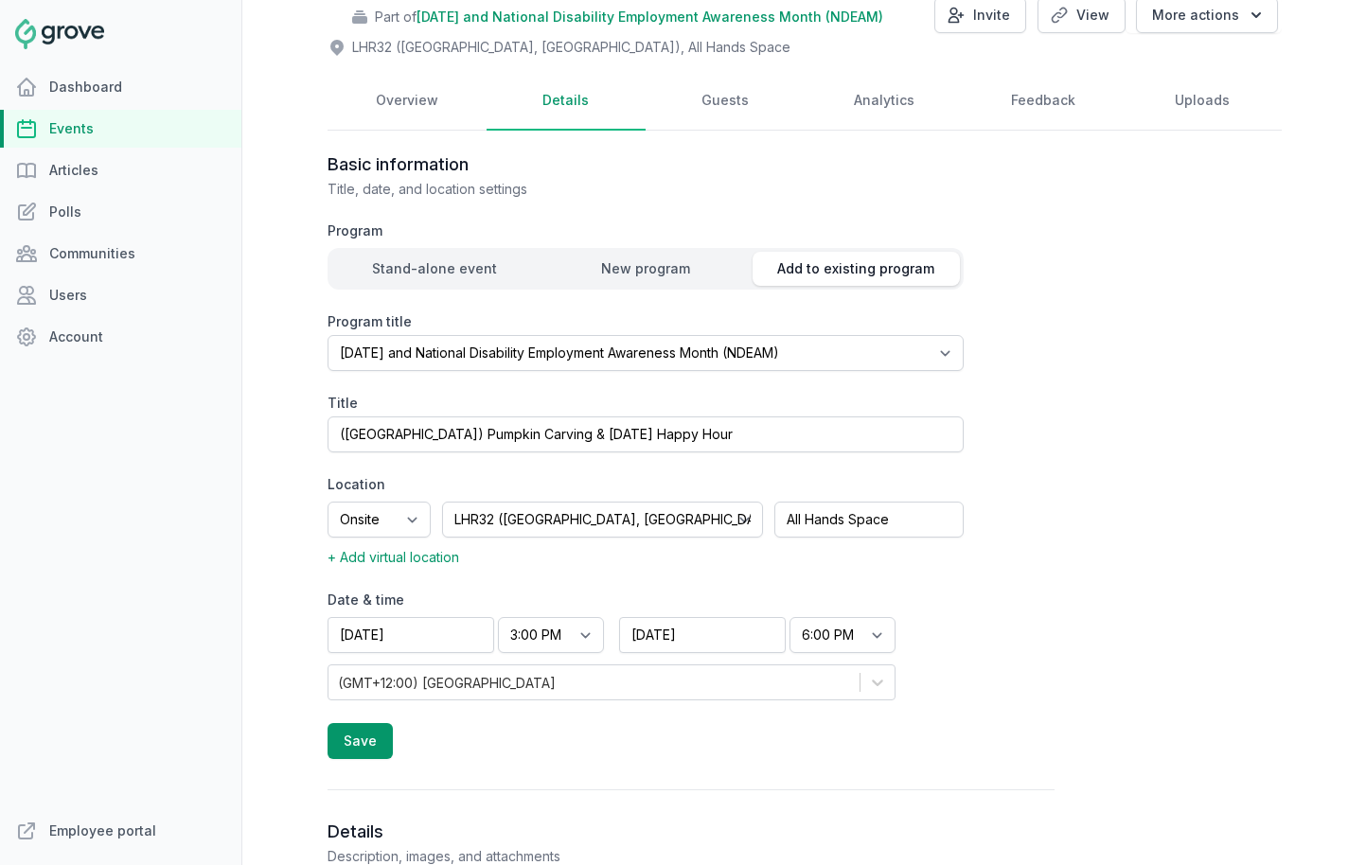
scroll to position [0, 0]
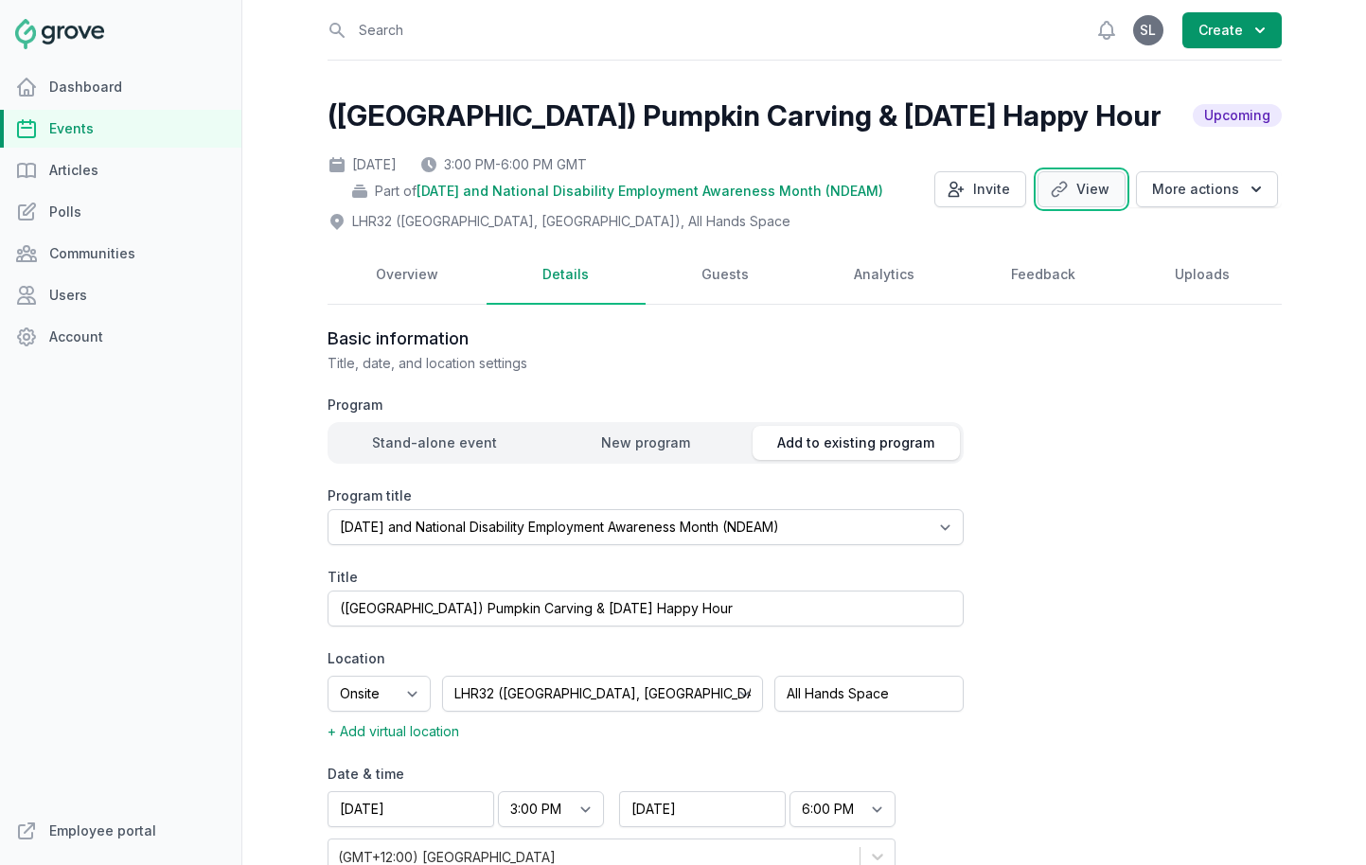
click at [1087, 199] on link "View" at bounding box center [1082, 189] width 88 height 36
click at [110, 133] on link "Events" at bounding box center [120, 129] width 241 height 38
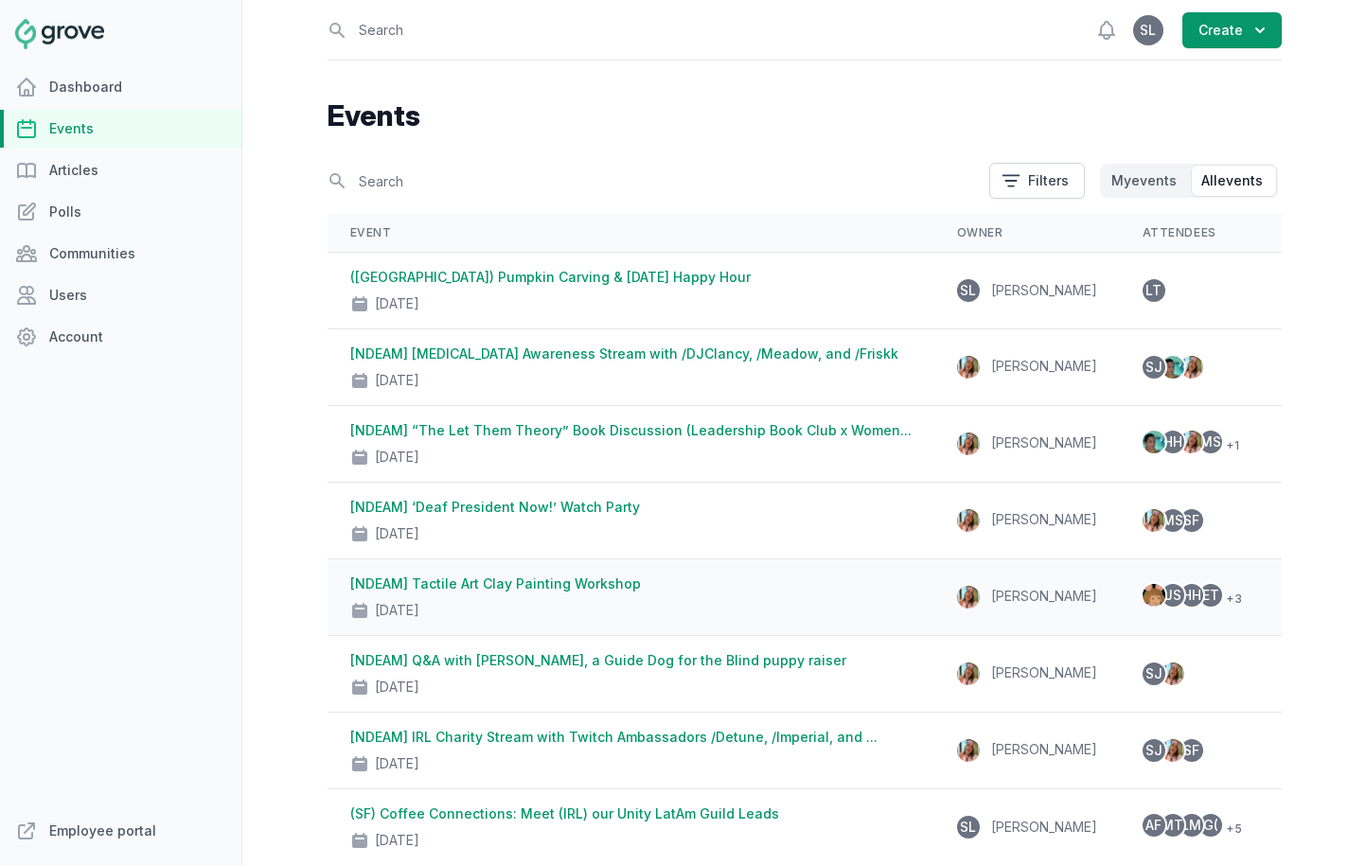
click at [537, 576] on link "[NDEAM] Tactile Art Clay Painting Workshop" at bounding box center [495, 584] width 291 height 16
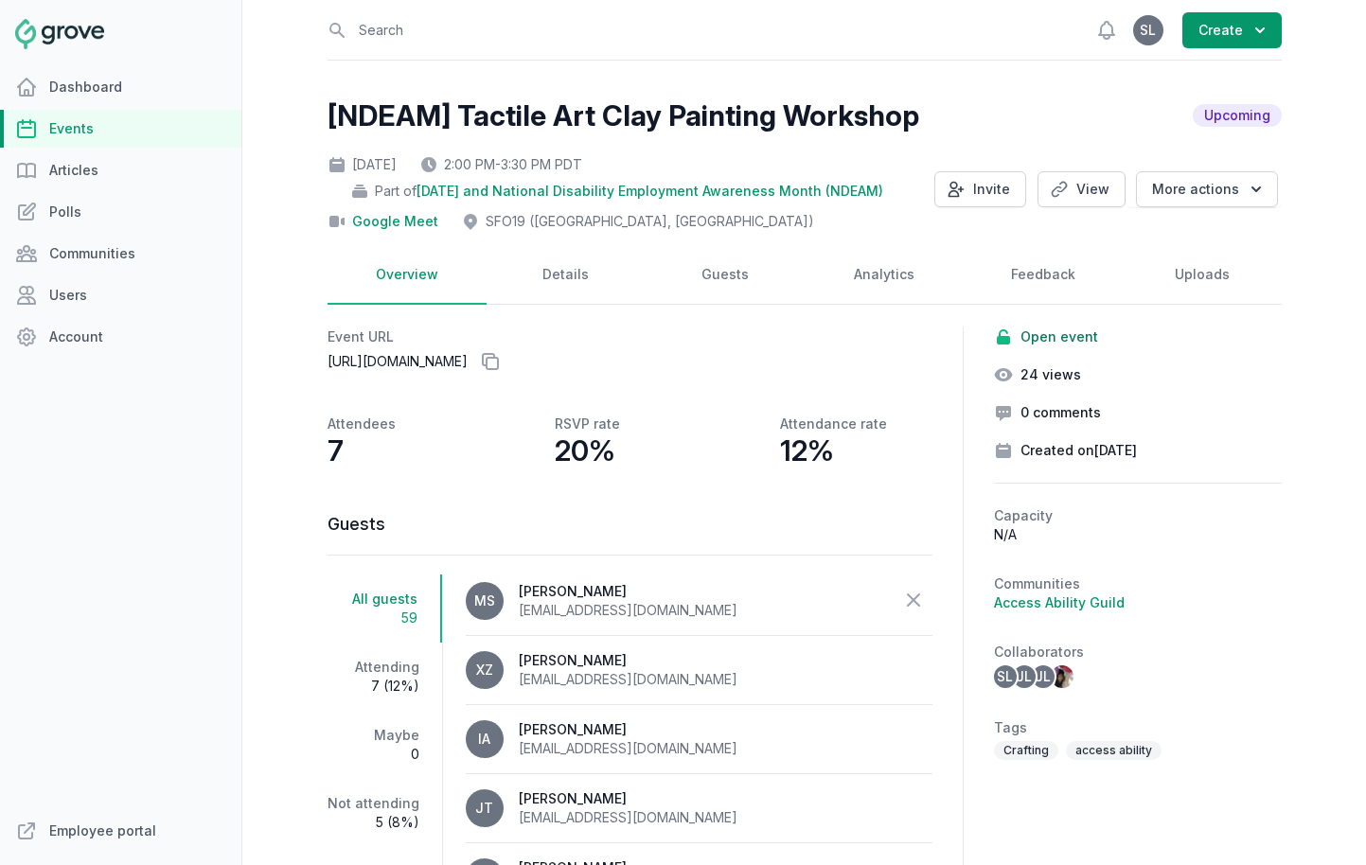
scroll to position [217, 0]
click at [88, 122] on link "Events" at bounding box center [120, 129] width 241 height 38
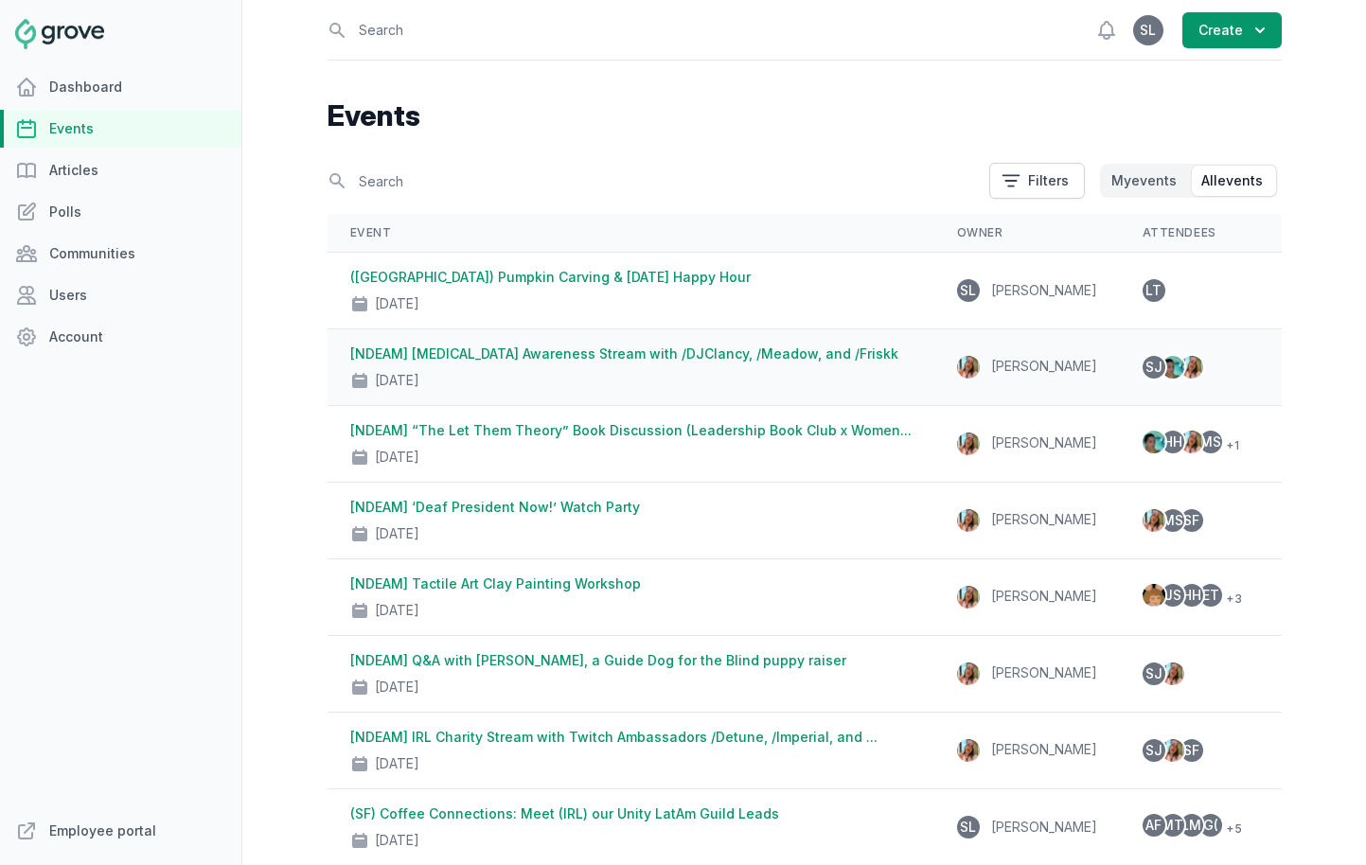
click at [666, 360] on link "[NDEAM] [MEDICAL_DATA] Awareness Stream with /DJClancy, /Meadow, and /Friskk" at bounding box center [624, 354] width 548 height 16
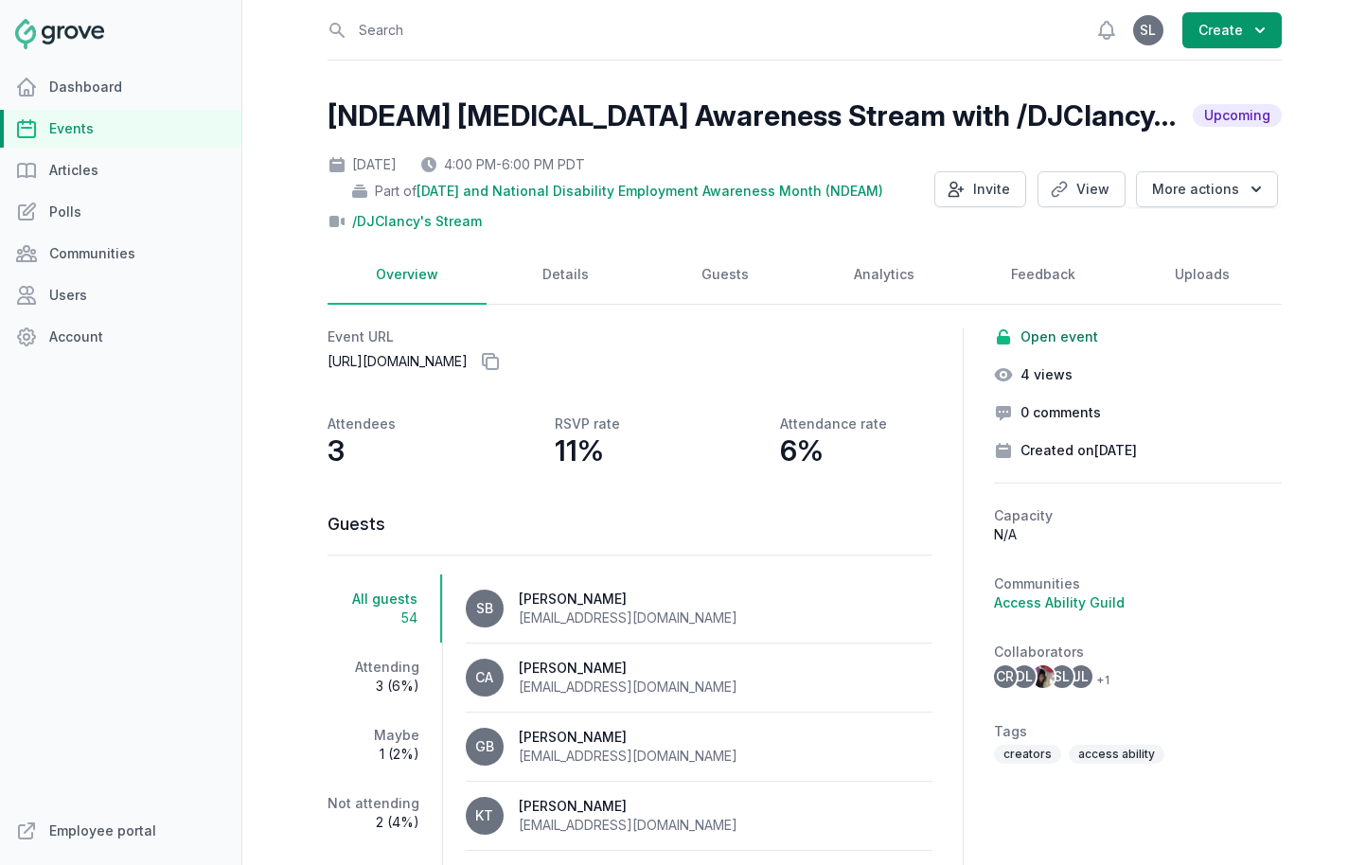
click at [137, 126] on link "Events" at bounding box center [120, 129] width 241 height 38
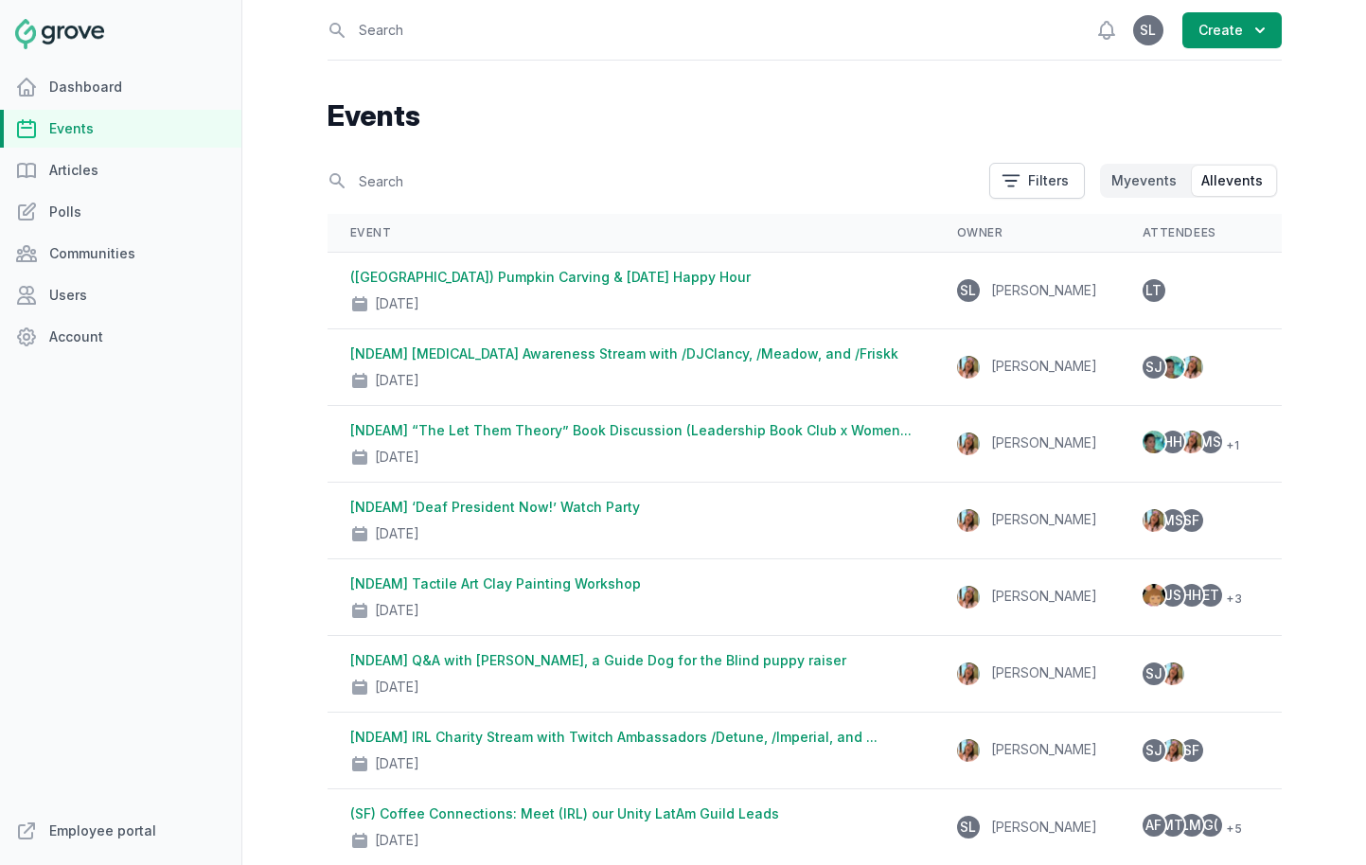
click at [155, 131] on link "Events" at bounding box center [120, 129] width 241 height 38
click at [547, 288] on div "Oct 30, 2025" at bounding box center [630, 300] width 561 height 27
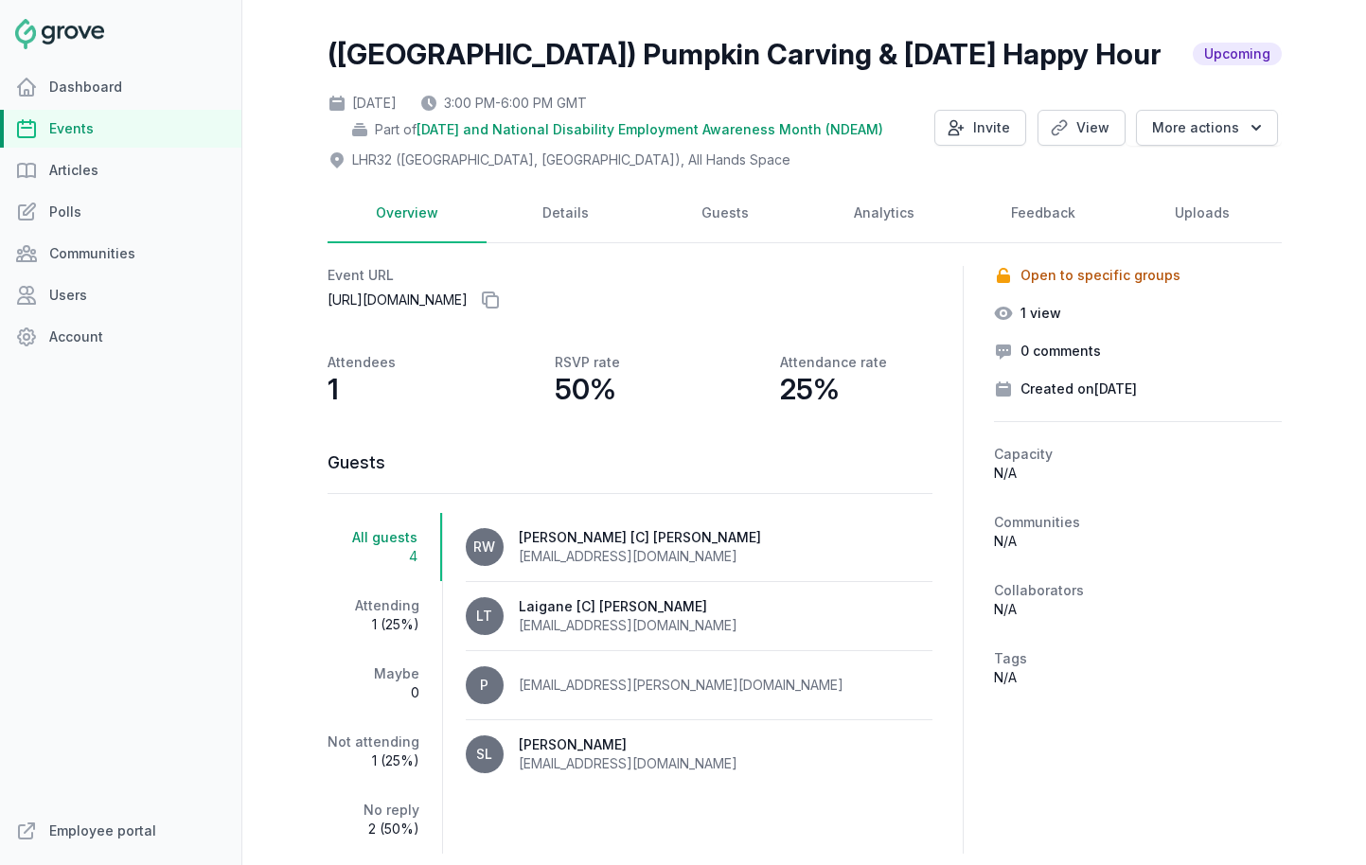
scroll to position [62, 0]
click at [989, 128] on button "Invite" at bounding box center [981, 127] width 92 height 36
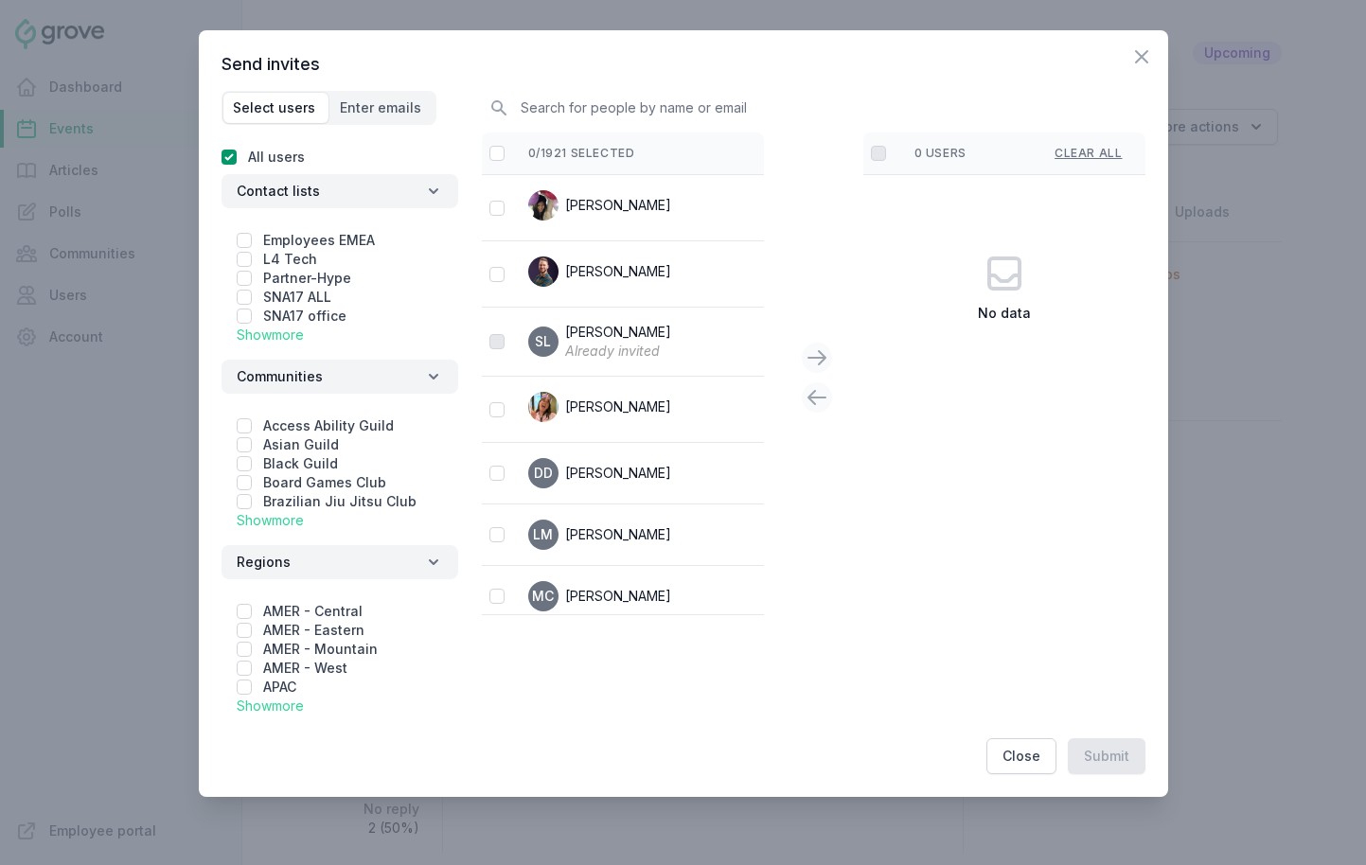
click at [269, 329] on link "Show more" at bounding box center [270, 335] width 67 height 16
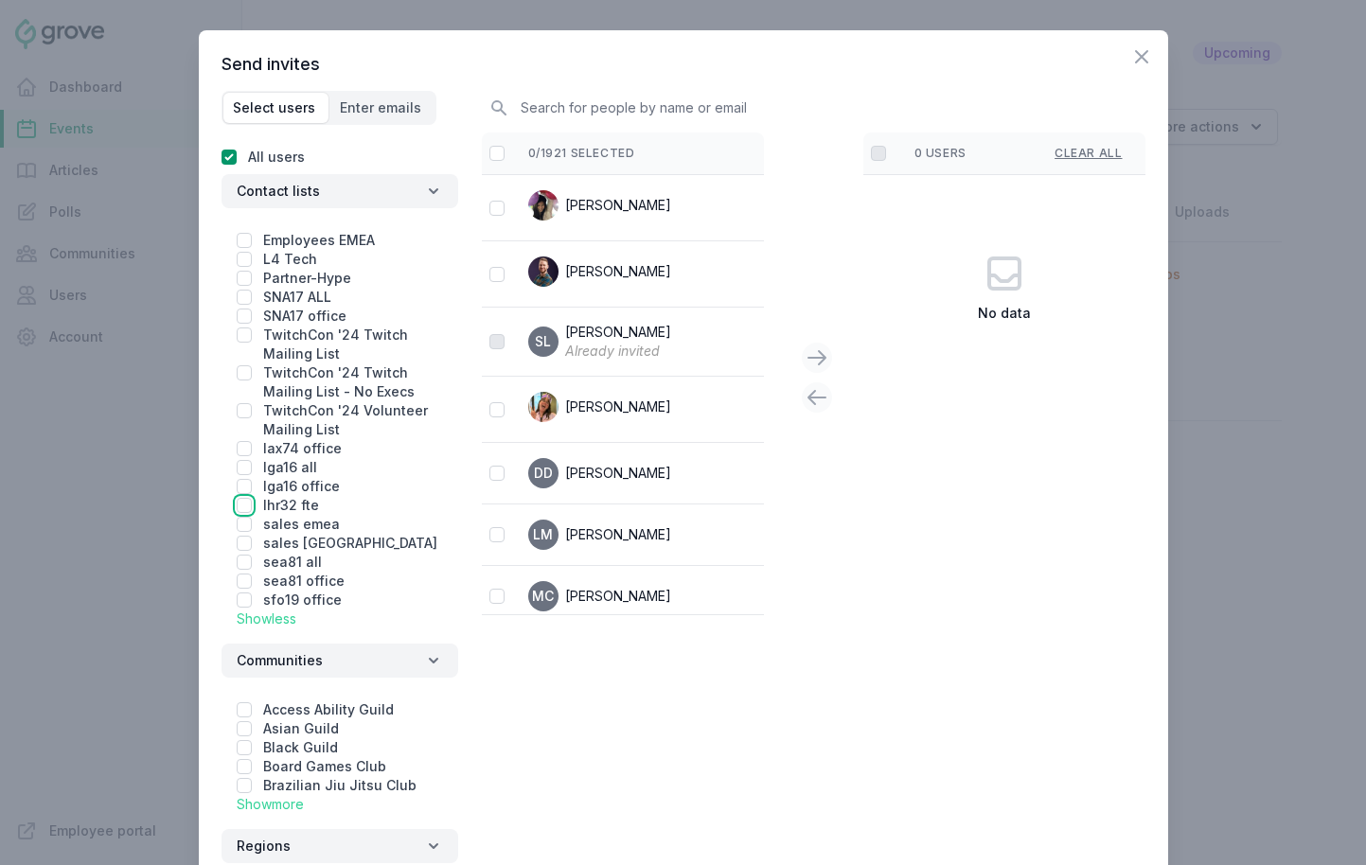
click at [241, 510] on input "checkbox" at bounding box center [244, 505] width 15 height 15
checkbox input "true"
checkbox input "false"
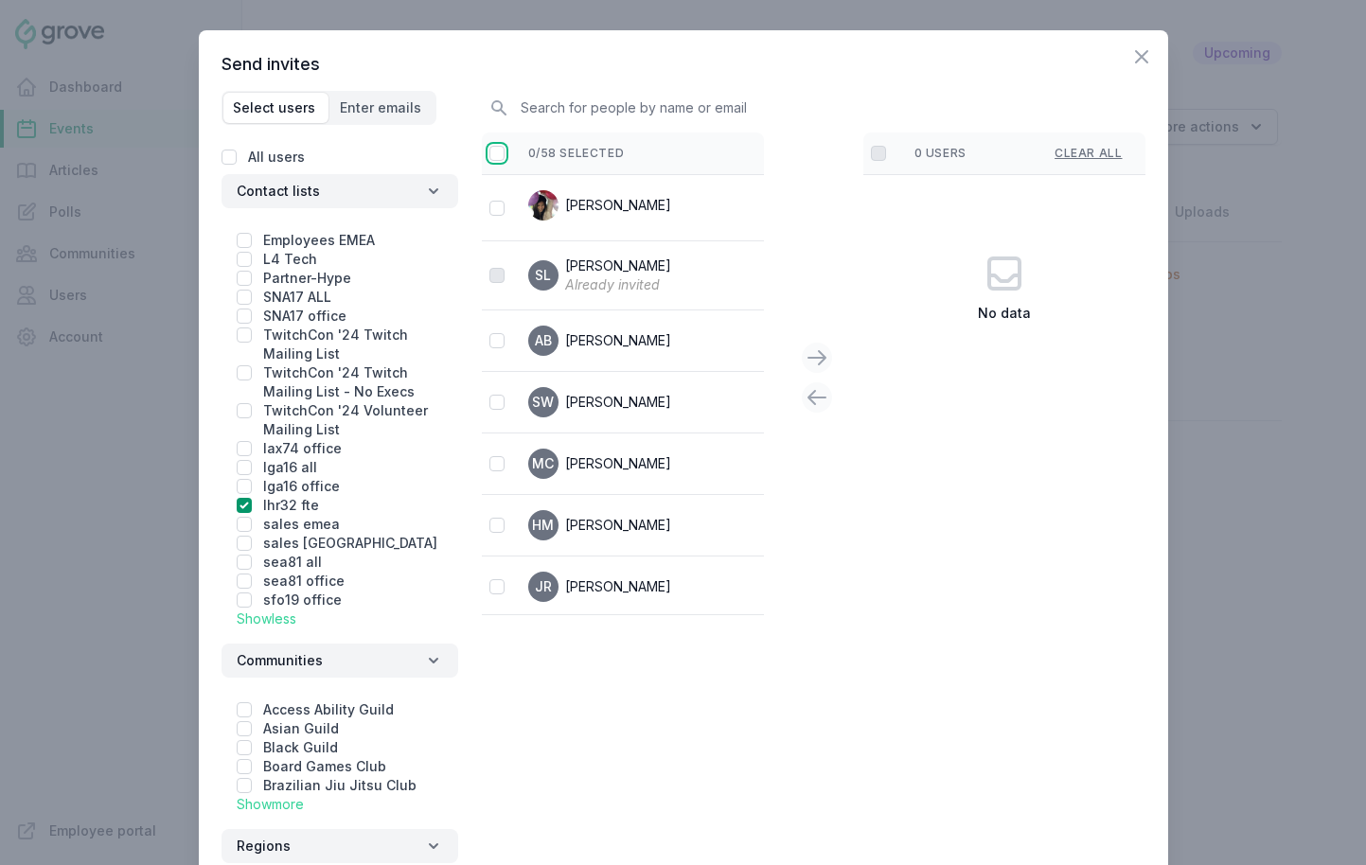
click at [493, 158] on input "checkbox" at bounding box center [497, 153] width 15 height 15
checkbox input "false"
checkbox input "true"
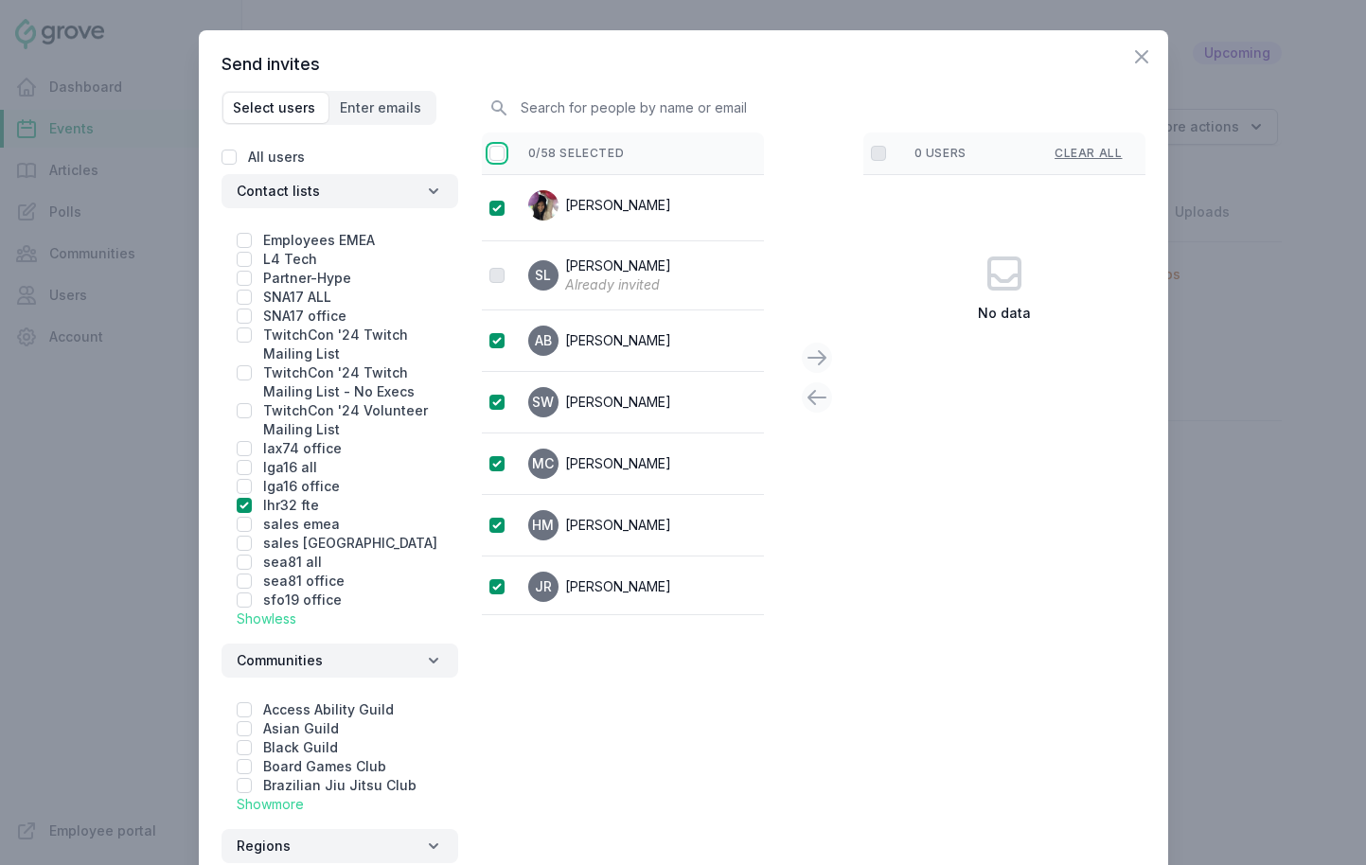
checkbox input "true"
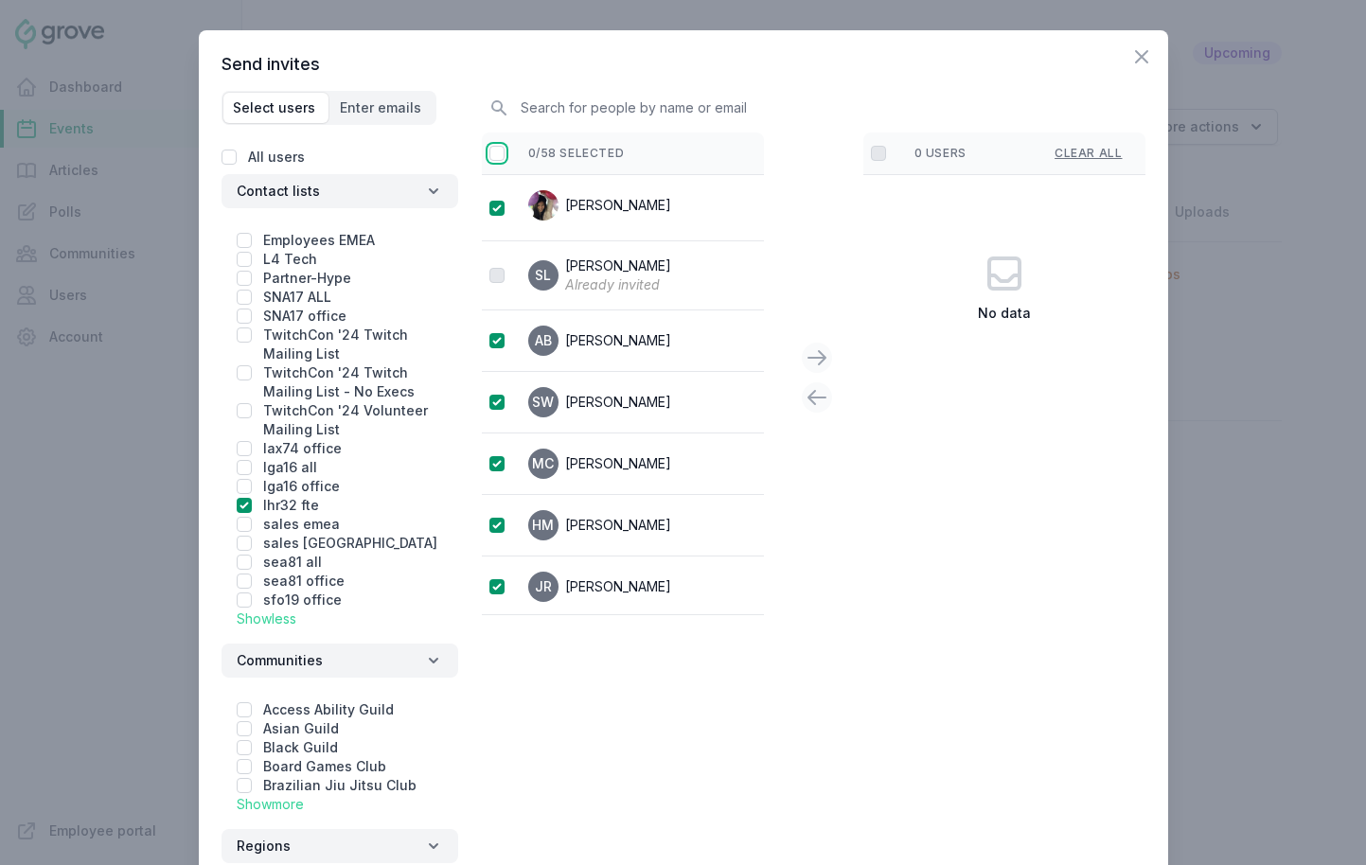
checkbox input "true"
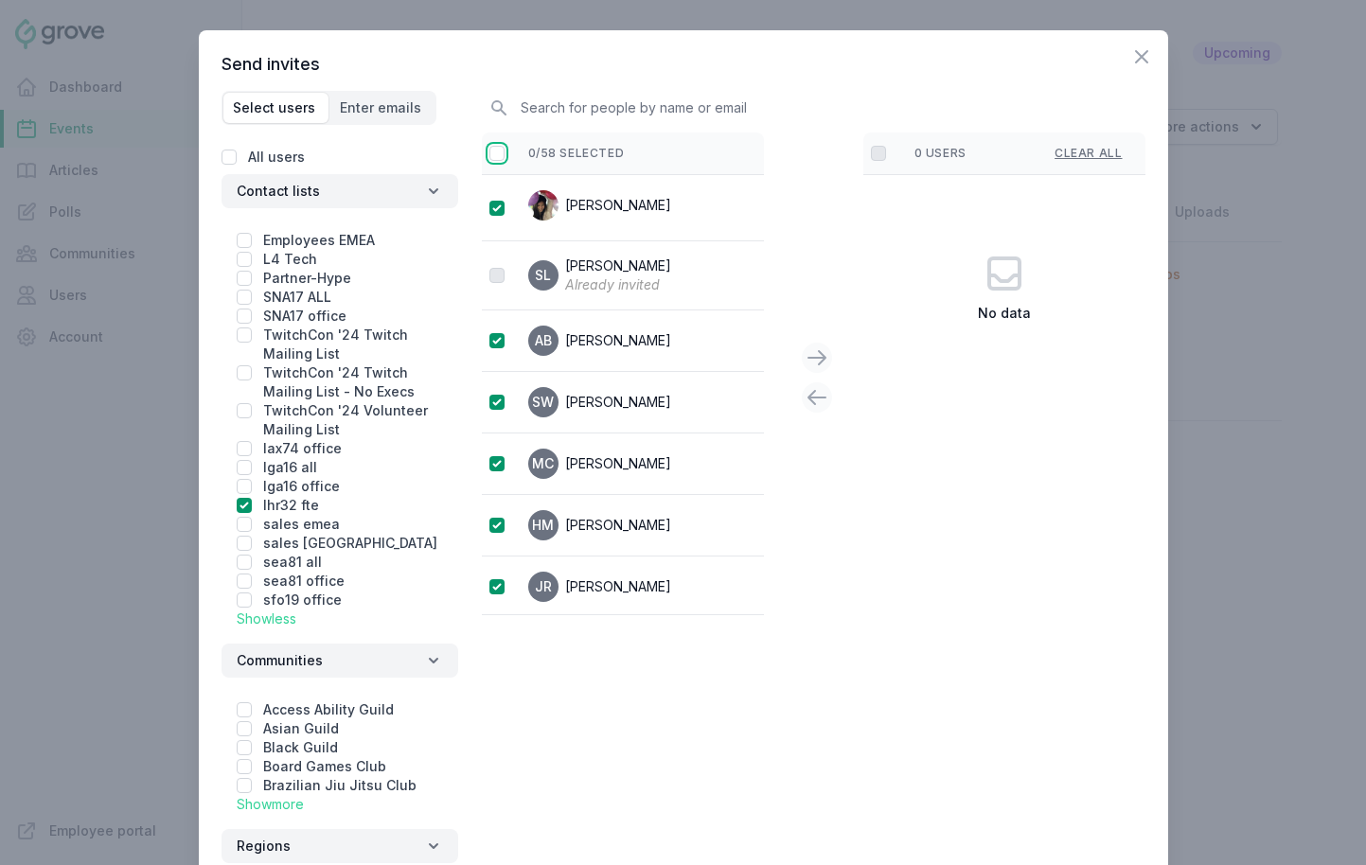
checkbox input "true"
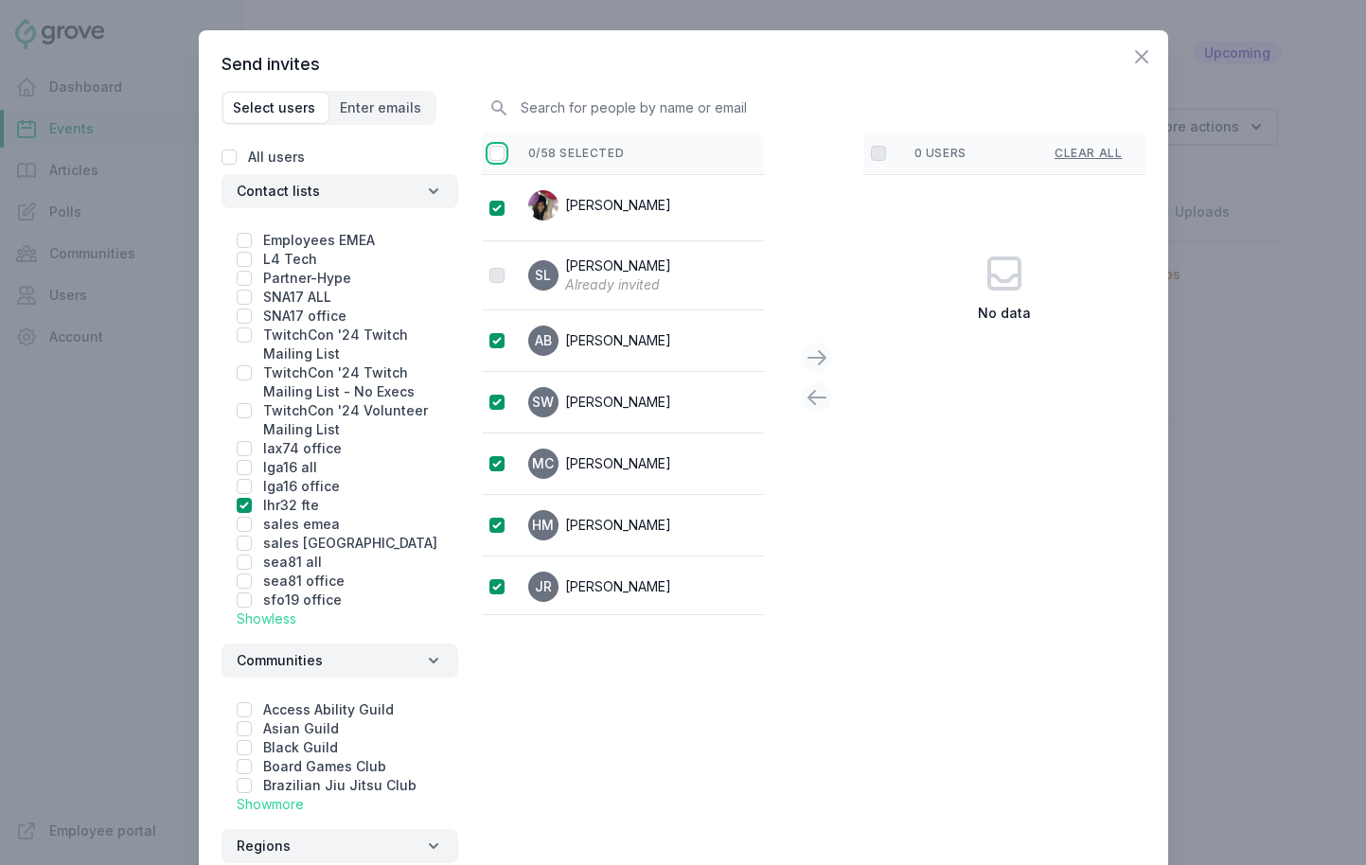
checkbox input "true"
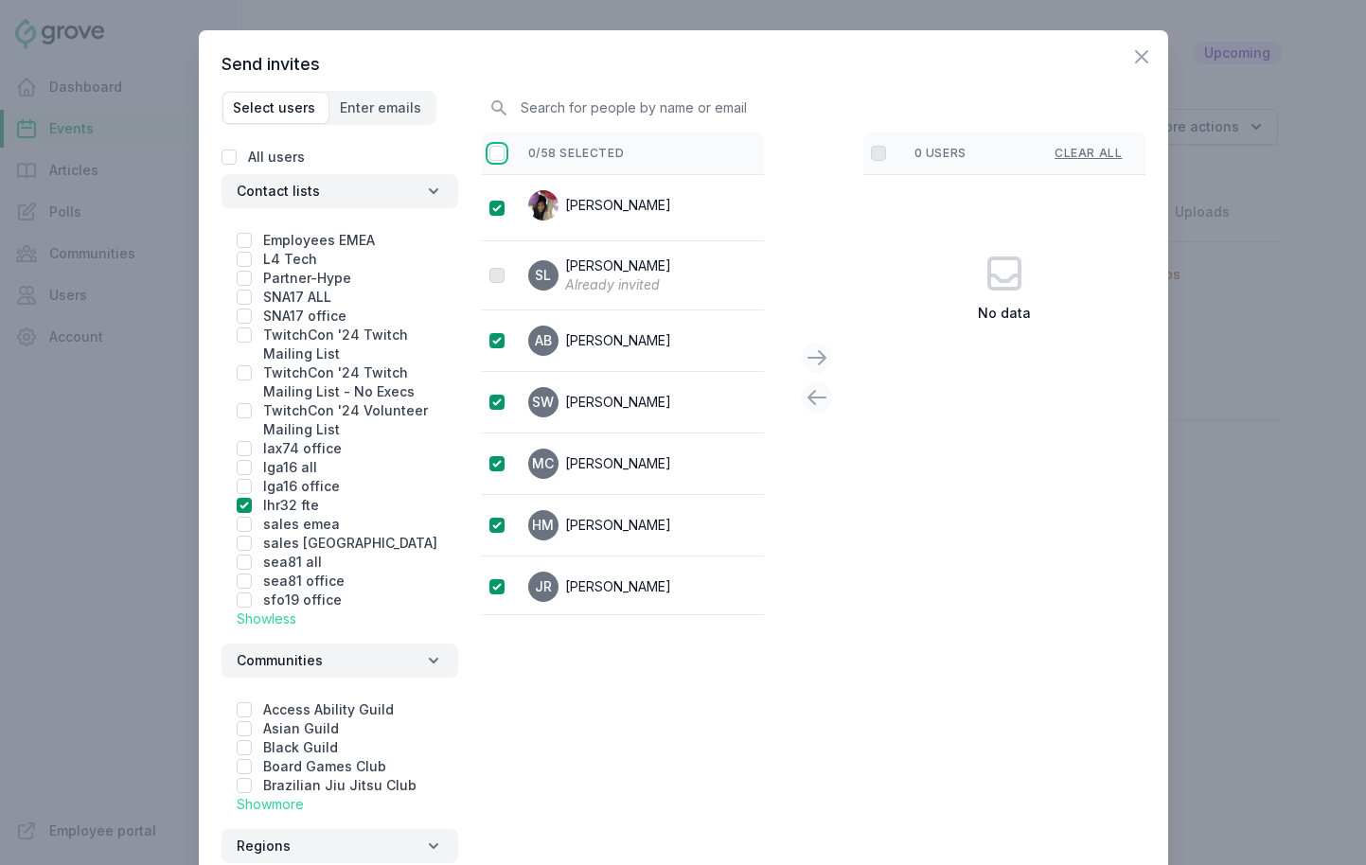
checkbox input "true"
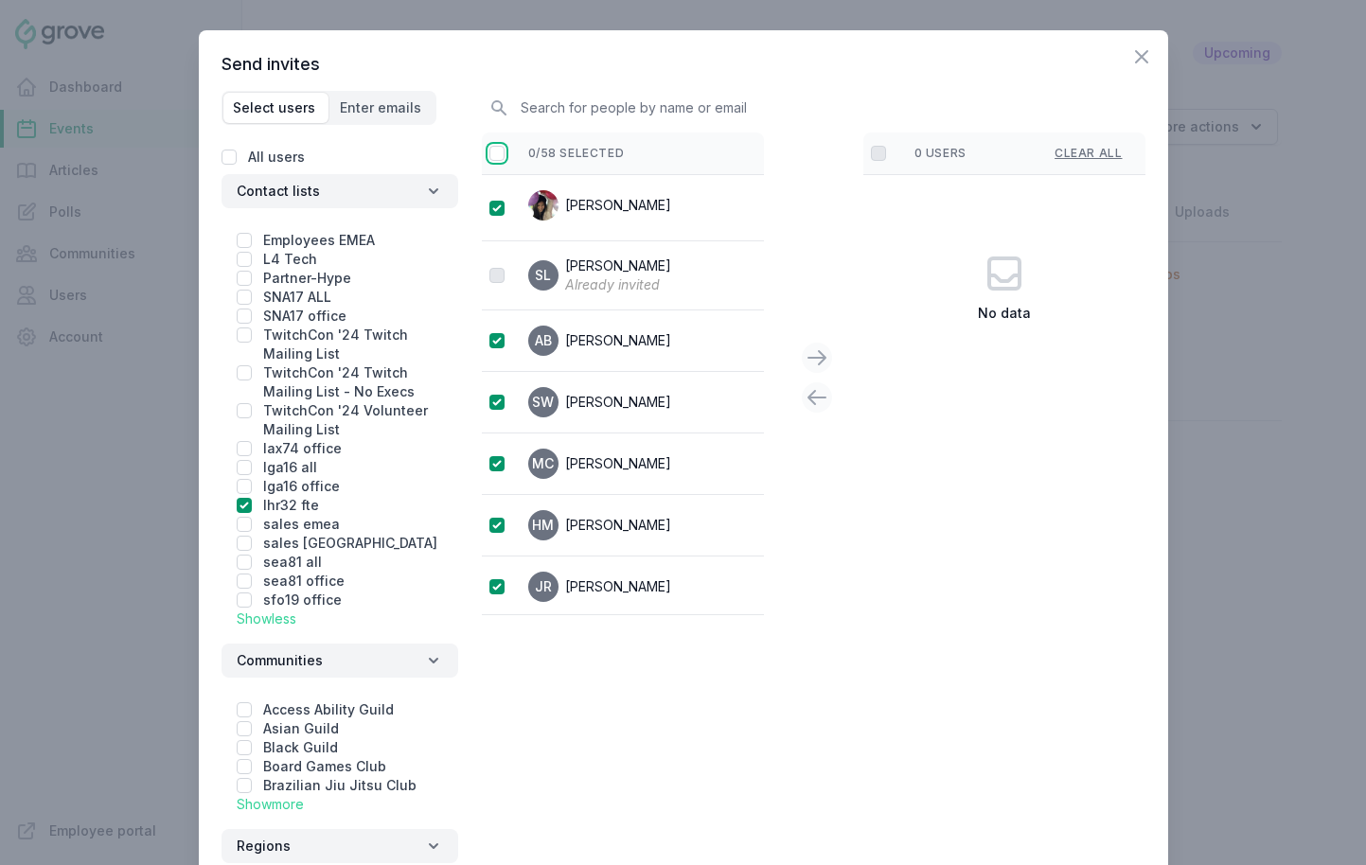
checkbox input "true"
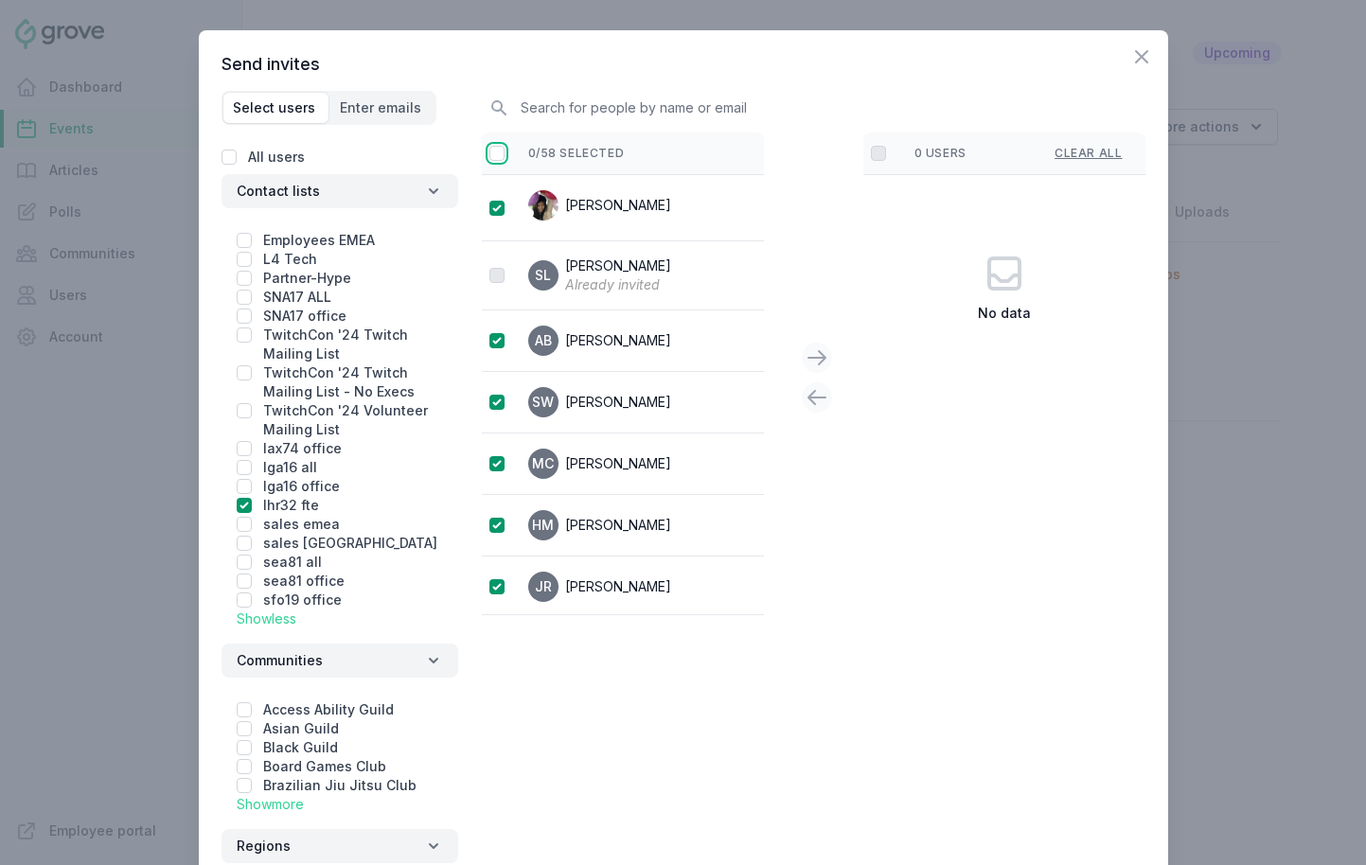
checkbox input "true"
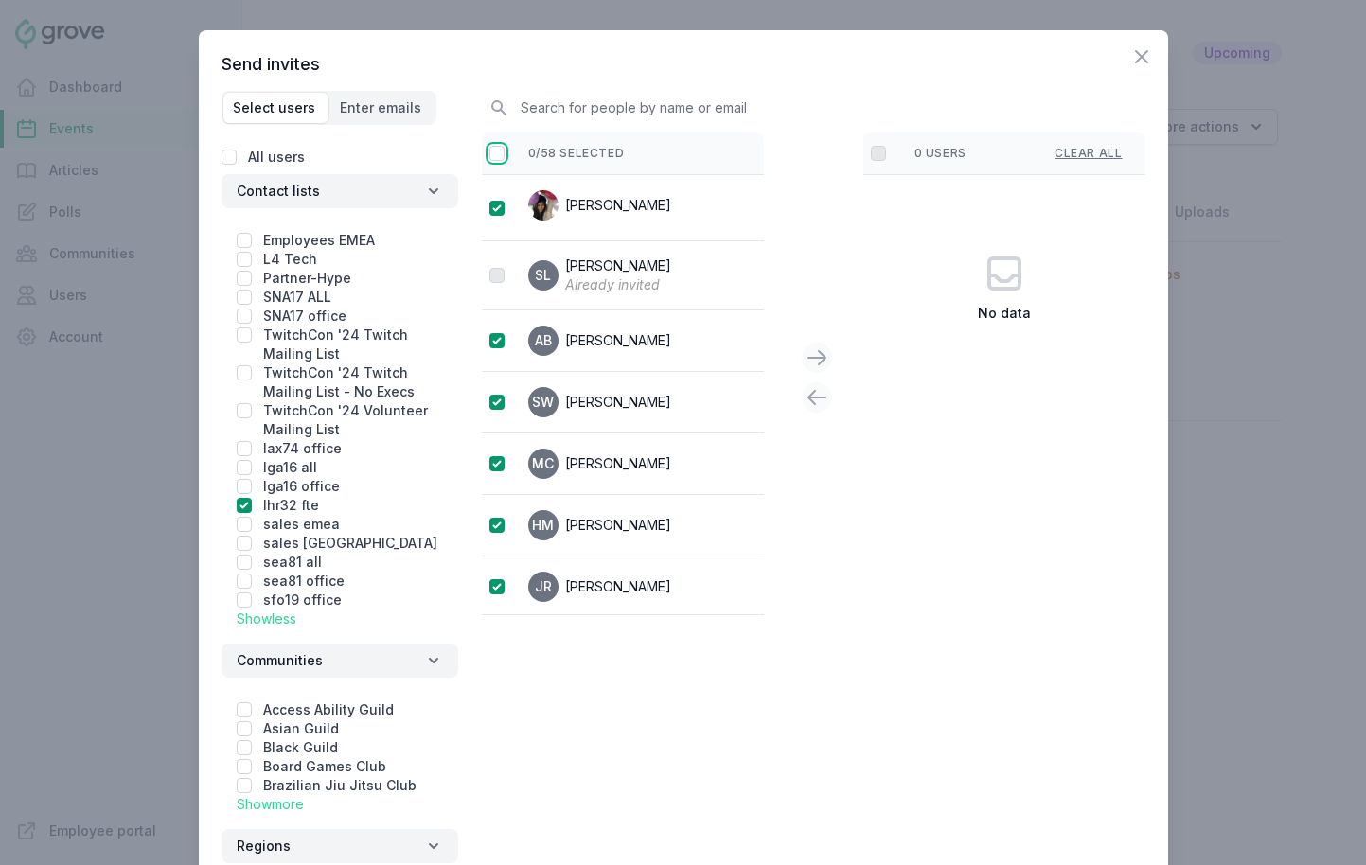
checkbox input "true"
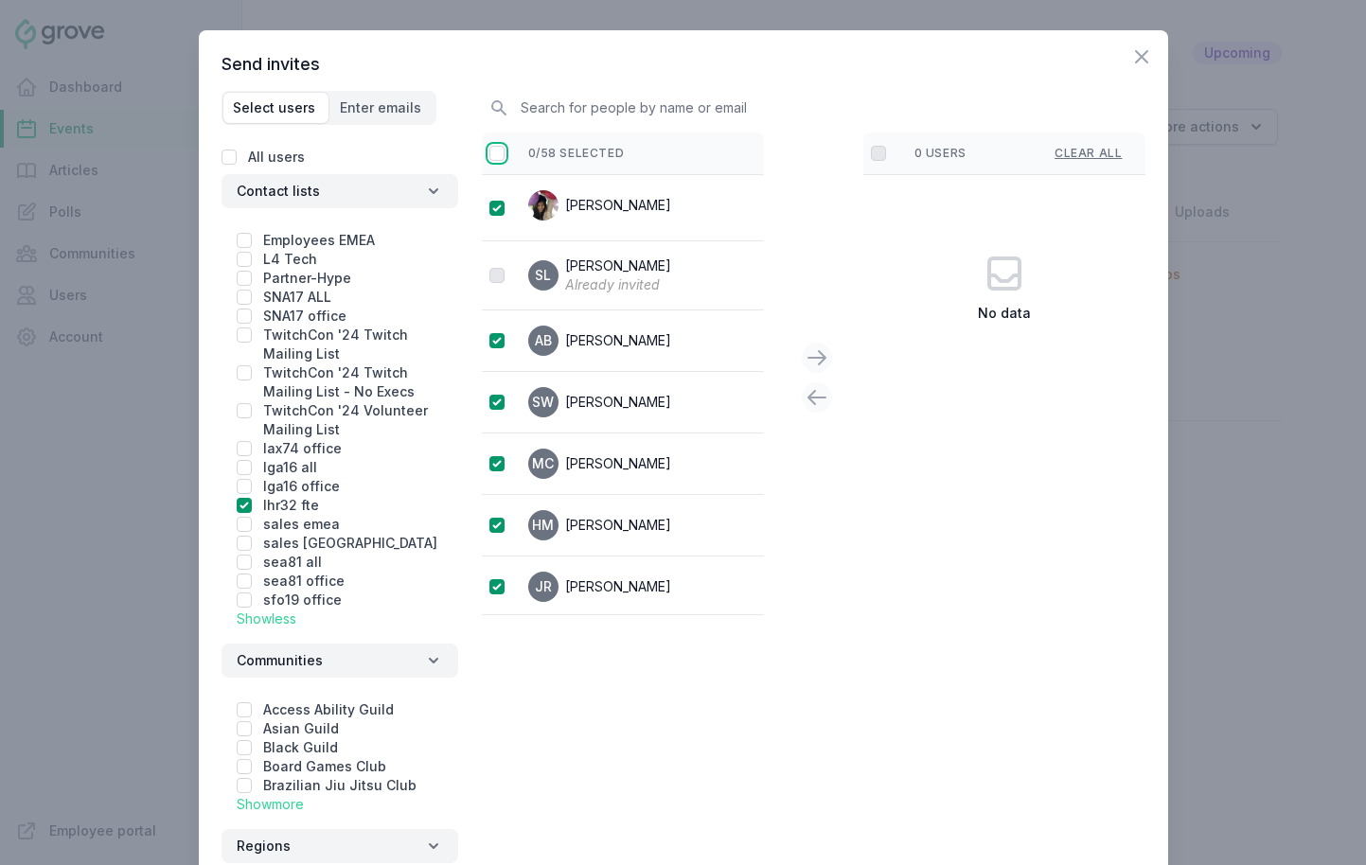
checkbox input "true"
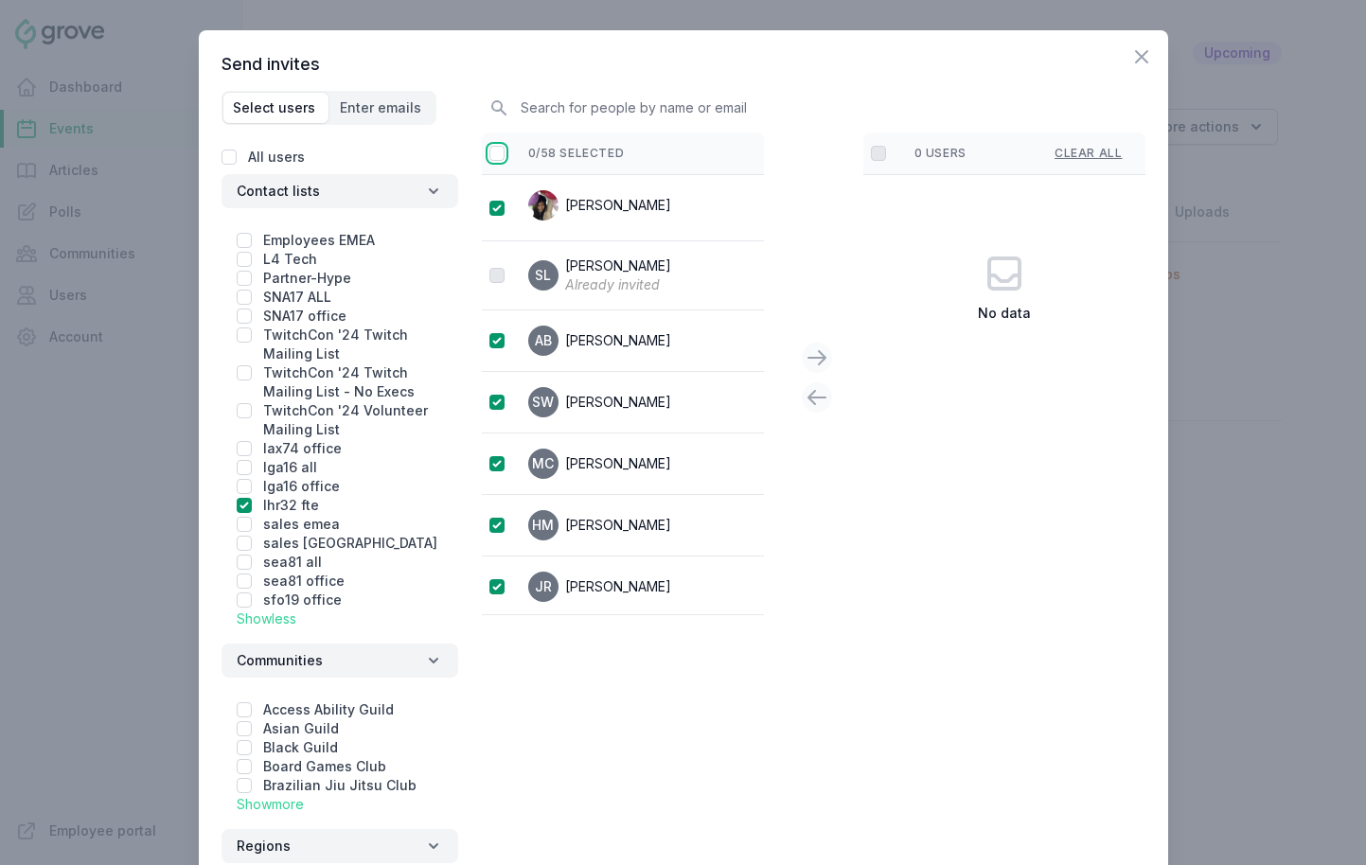
checkbox input "true"
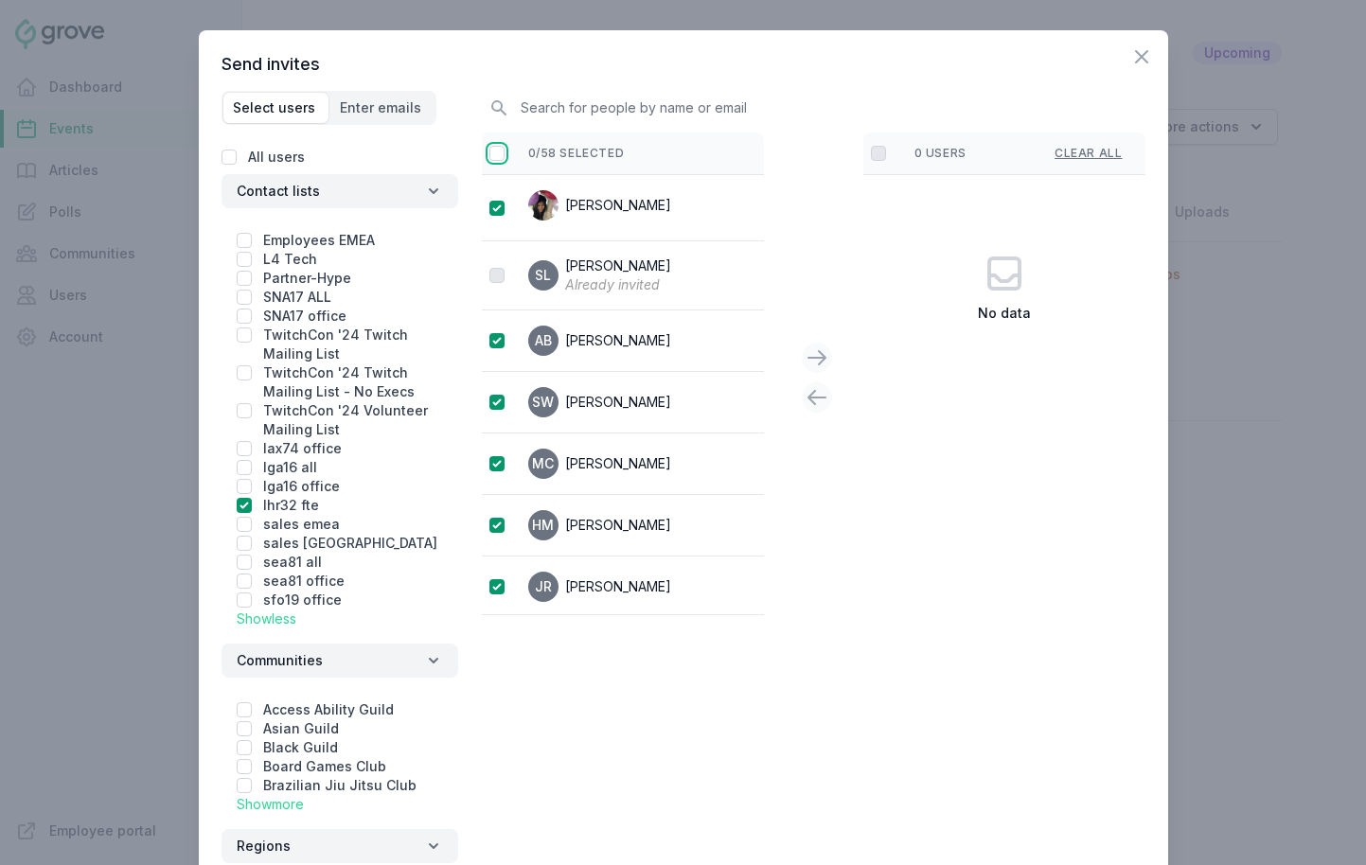
checkbox input "true"
click at [818, 359] on icon at bounding box center [817, 358] width 23 height 23
checkbox input "false"
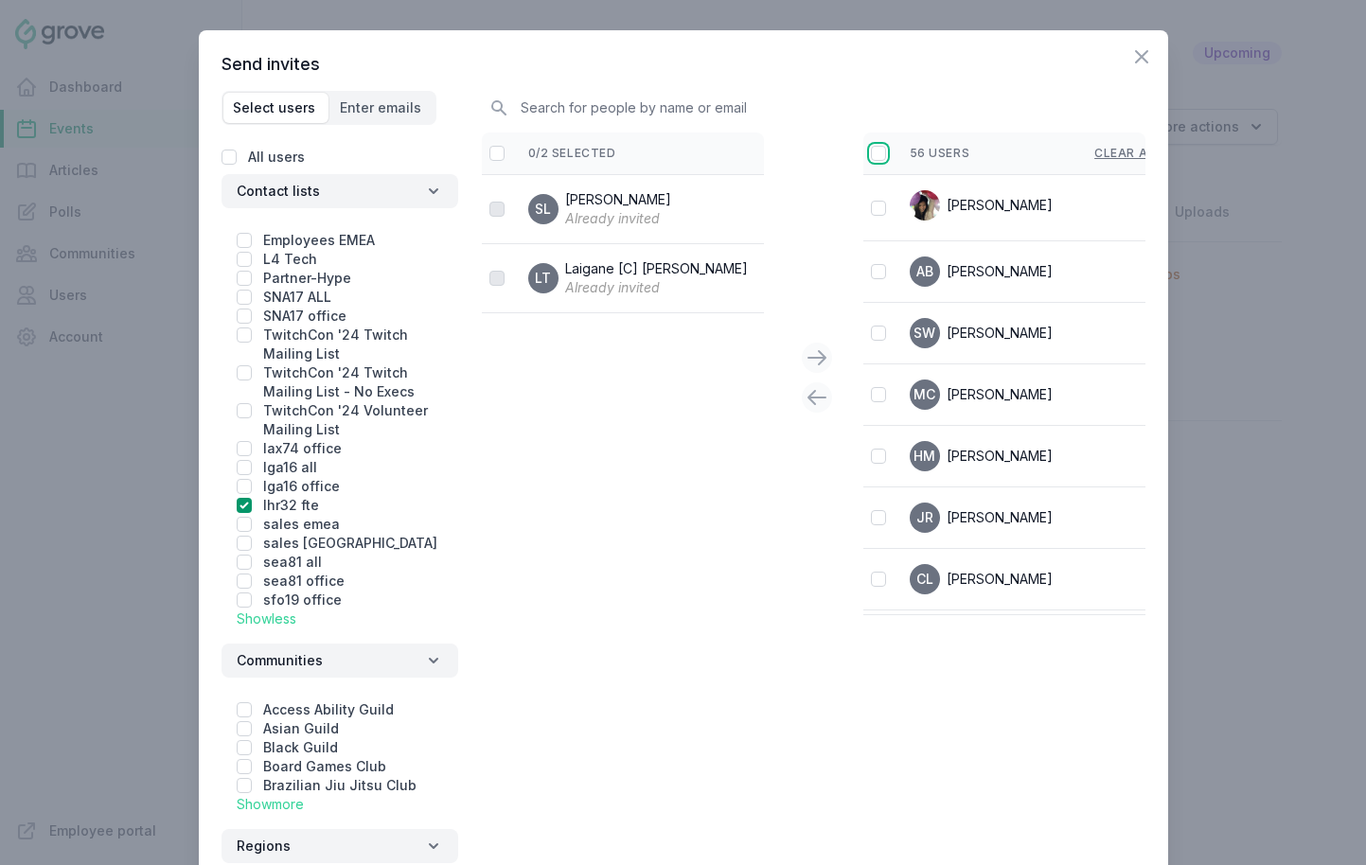
click at [878, 160] on input "checkbox" at bounding box center [878, 153] width 15 height 15
checkbox input "true"
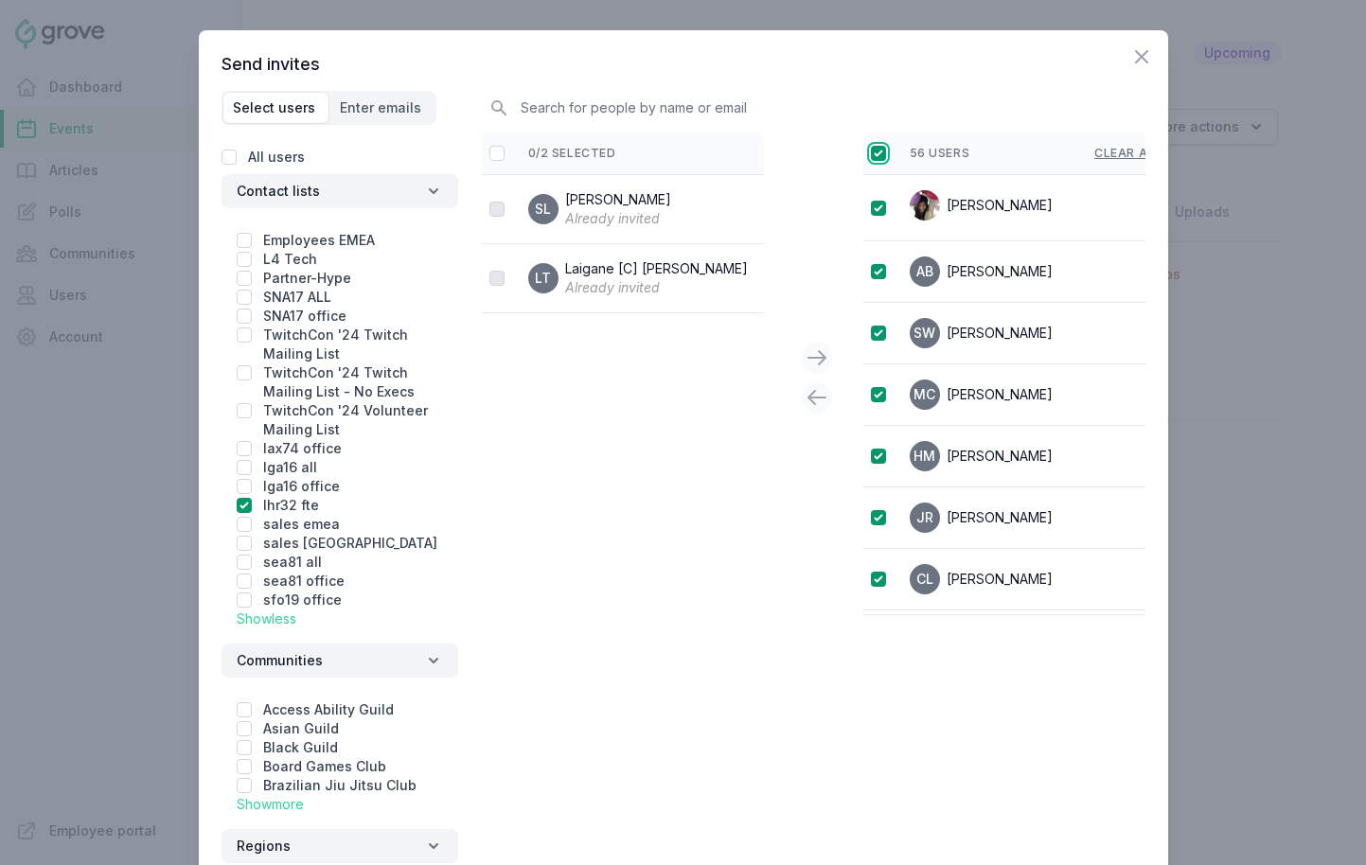
checkbox input "true"
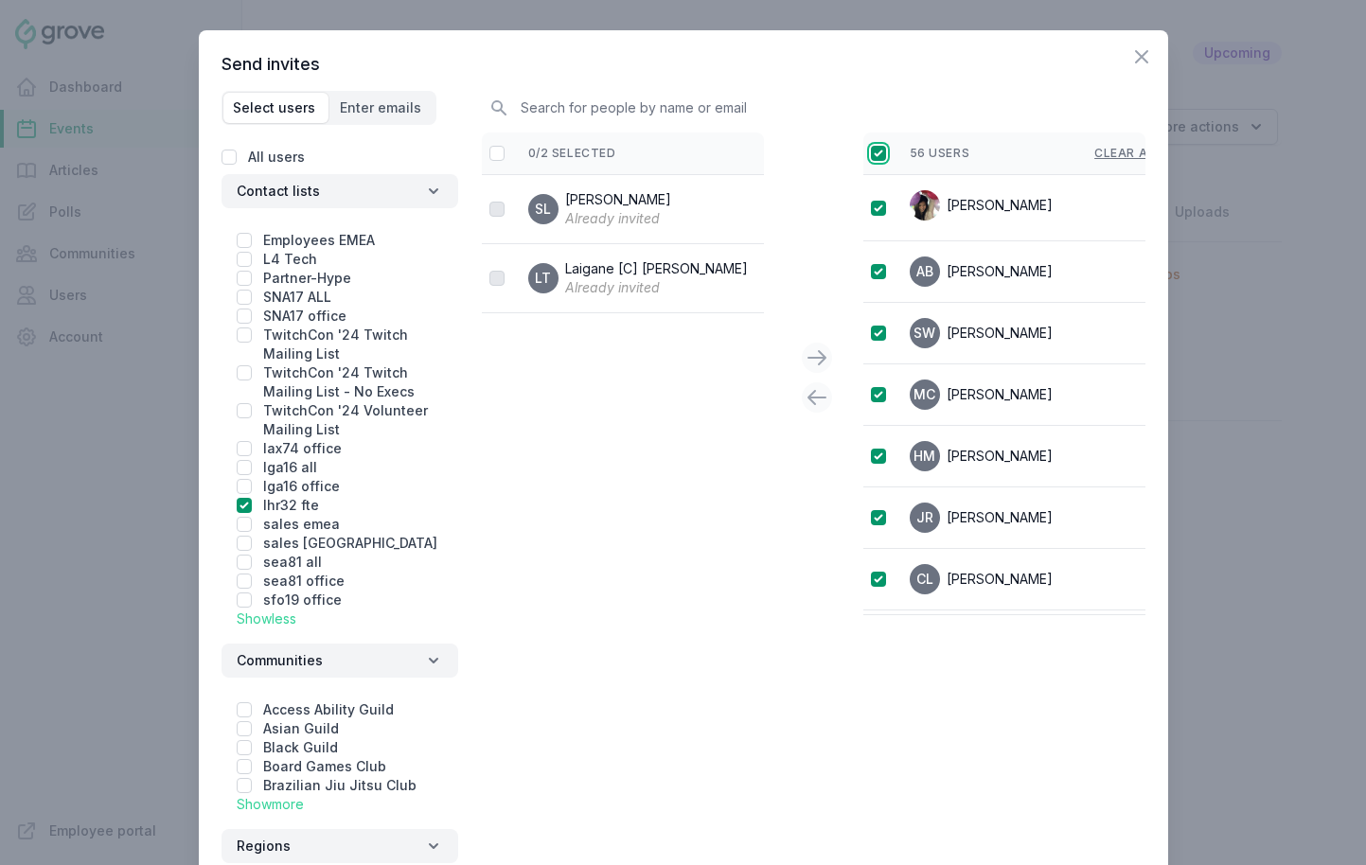
checkbox input "true"
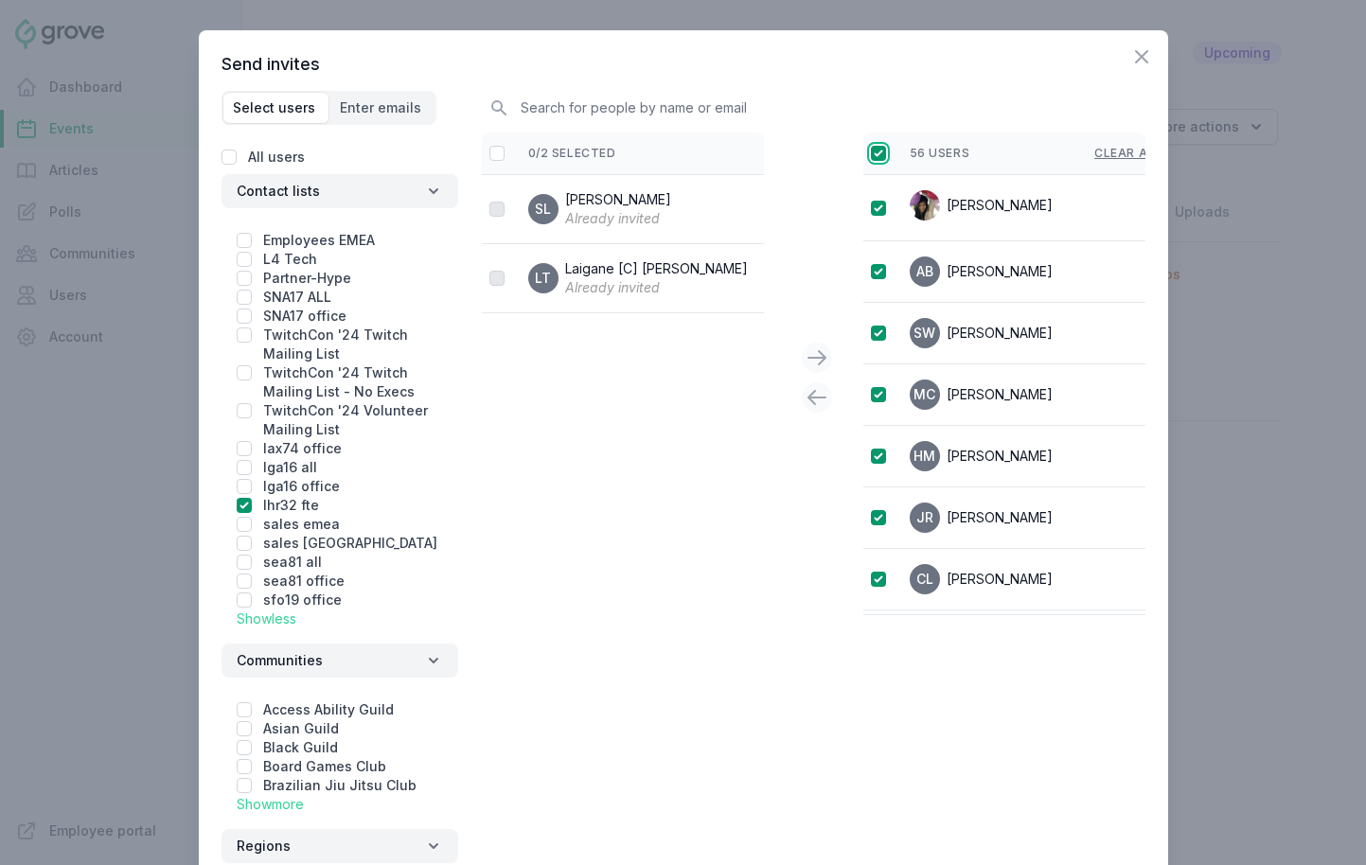
checkbox input "true"
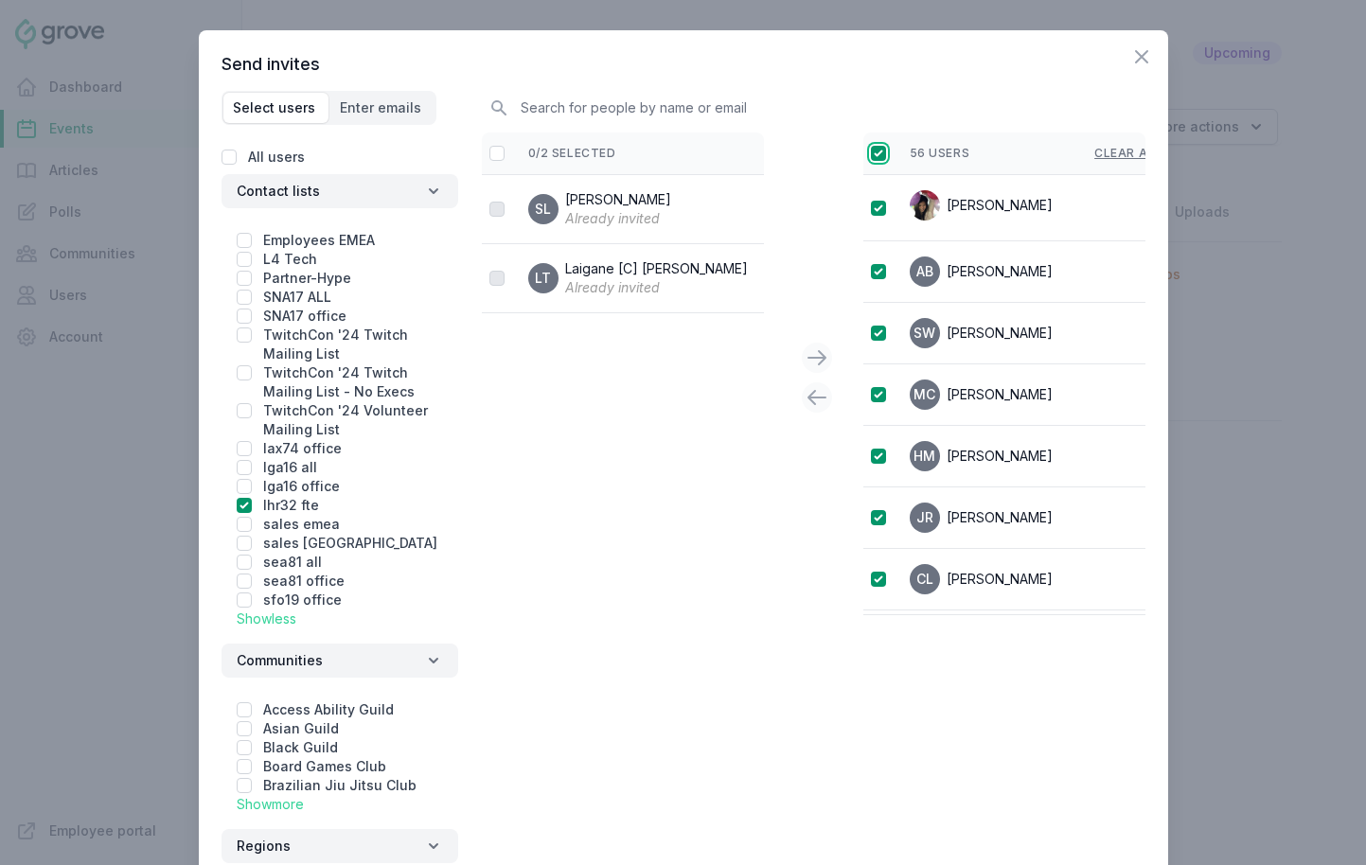
checkbox input "true"
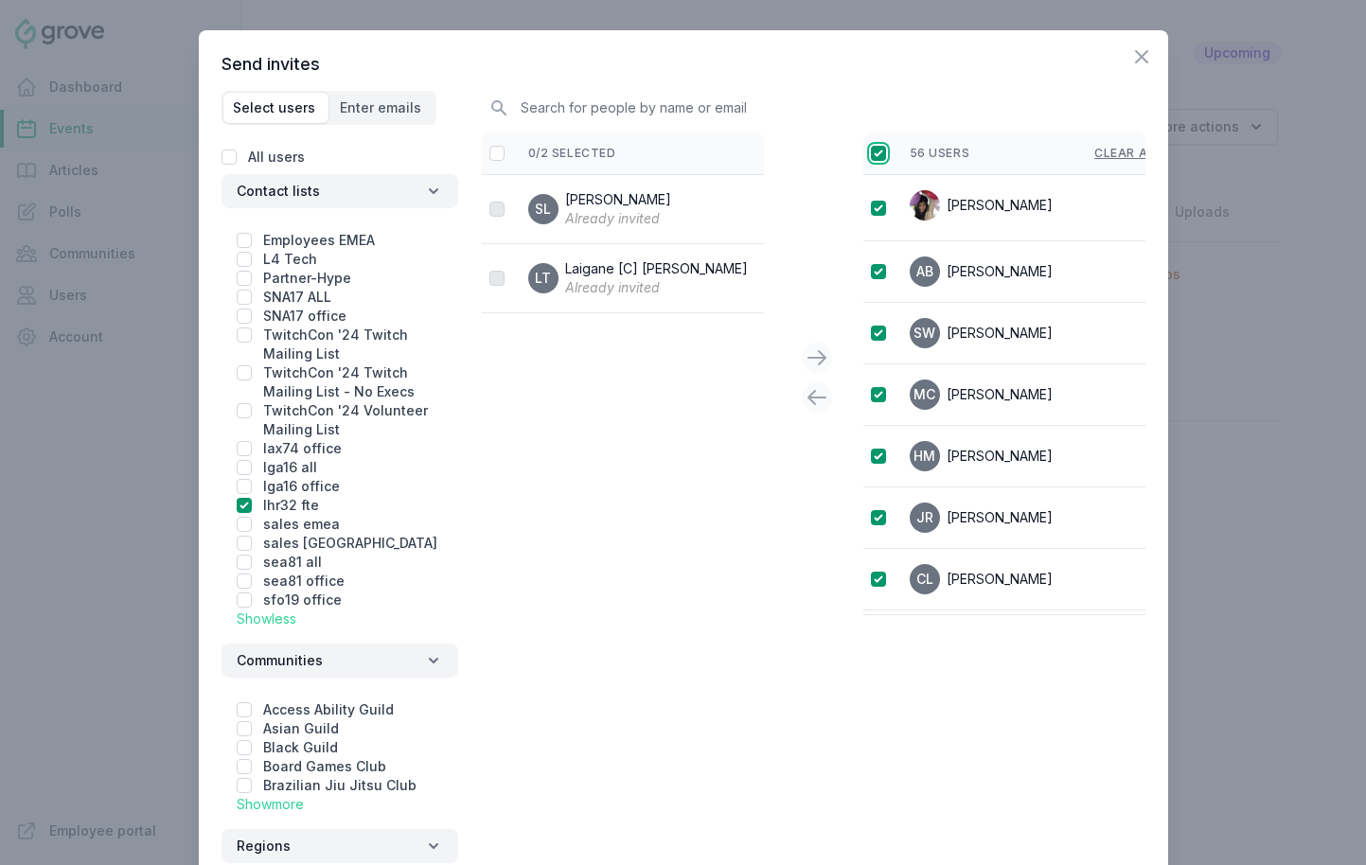
checkbox input "true"
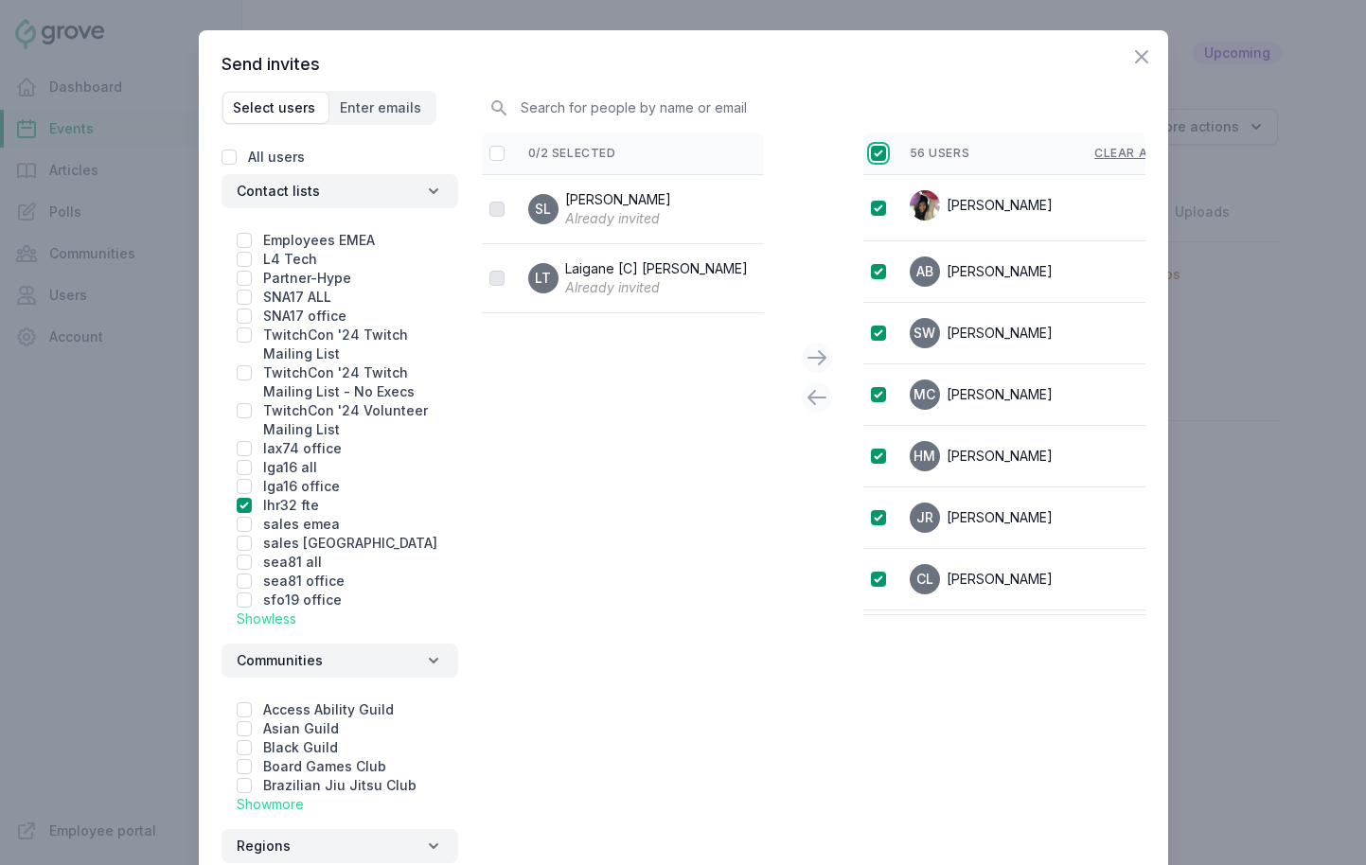
checkbox input "true"
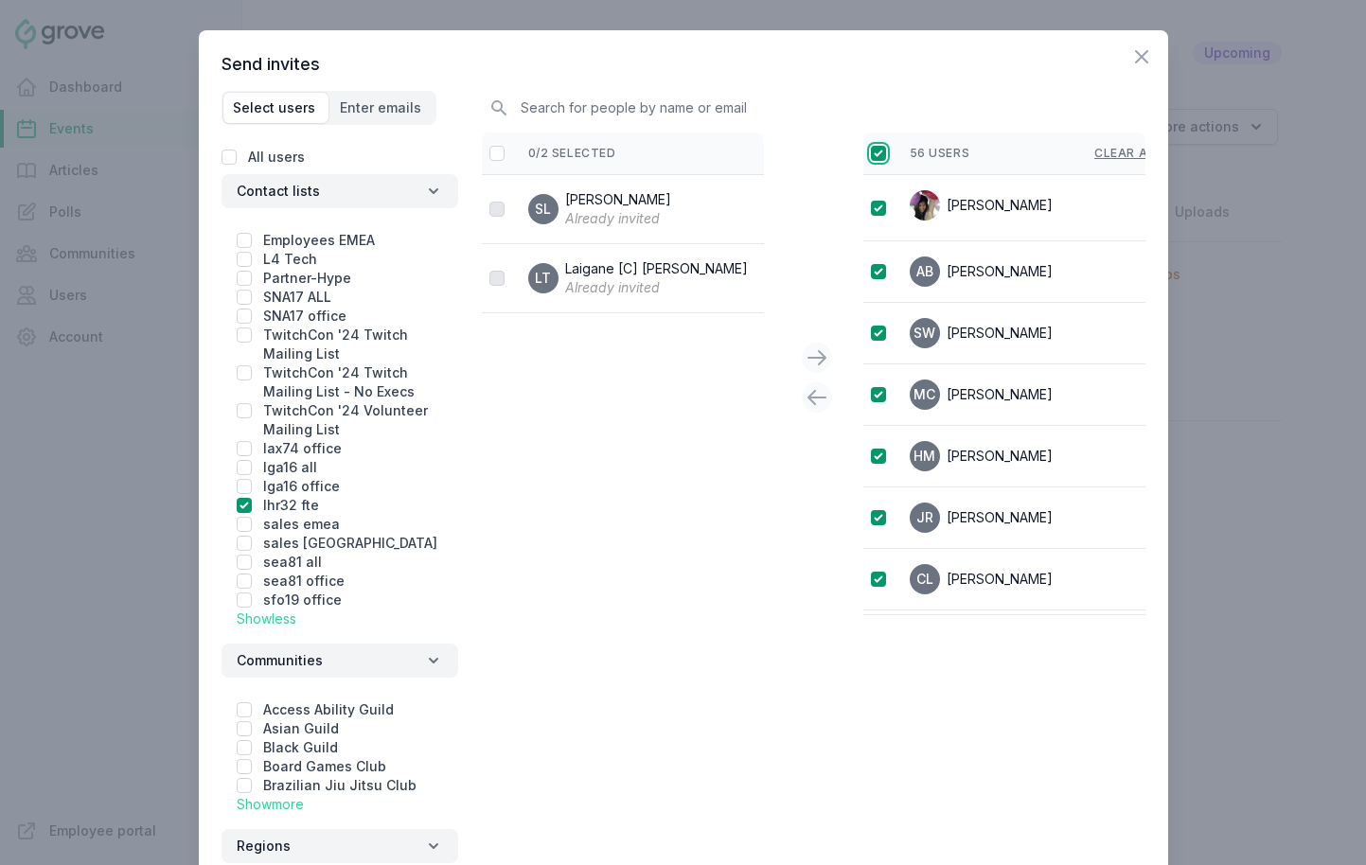
checkbox input "true"
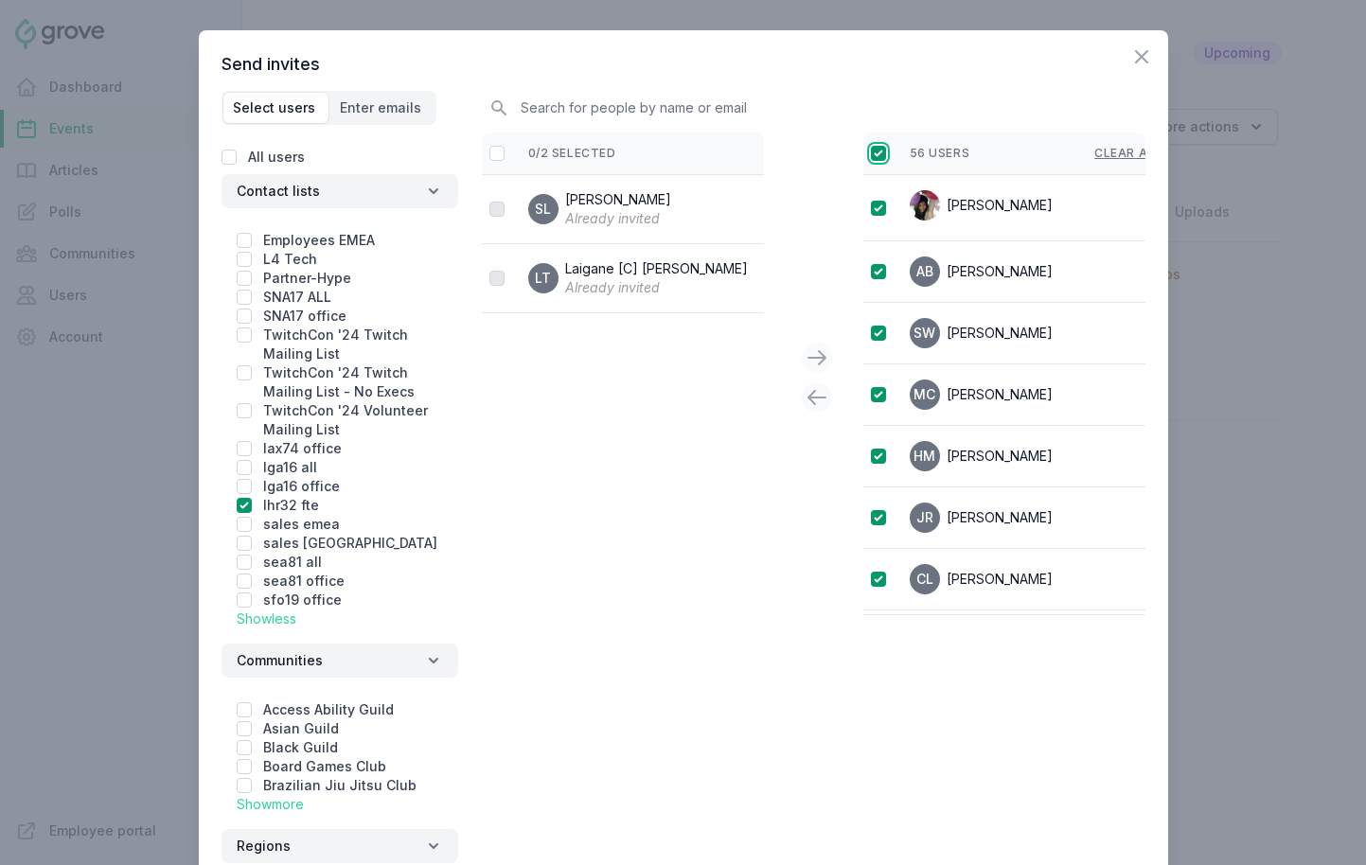
checkbox input "true"
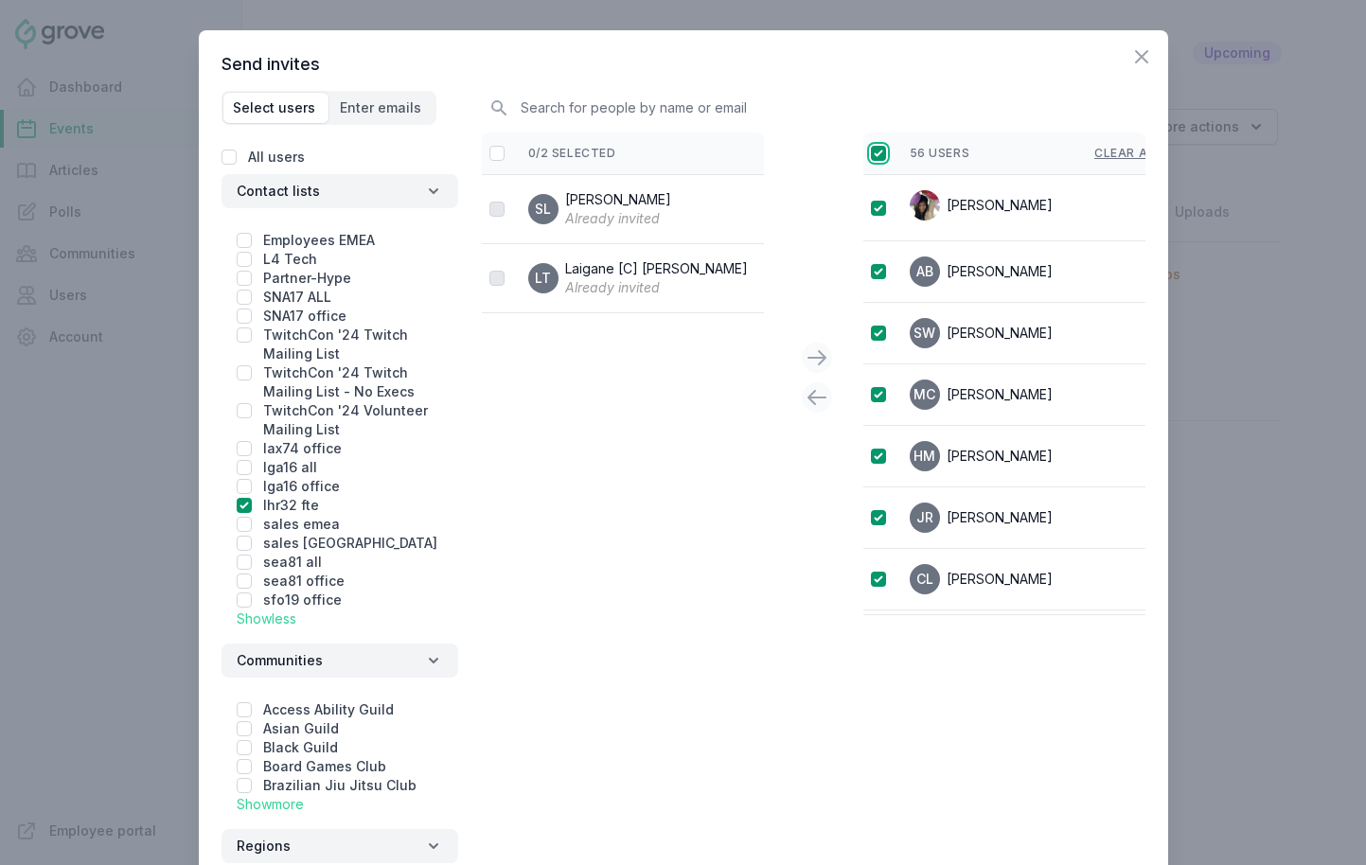
checkbox input "true"
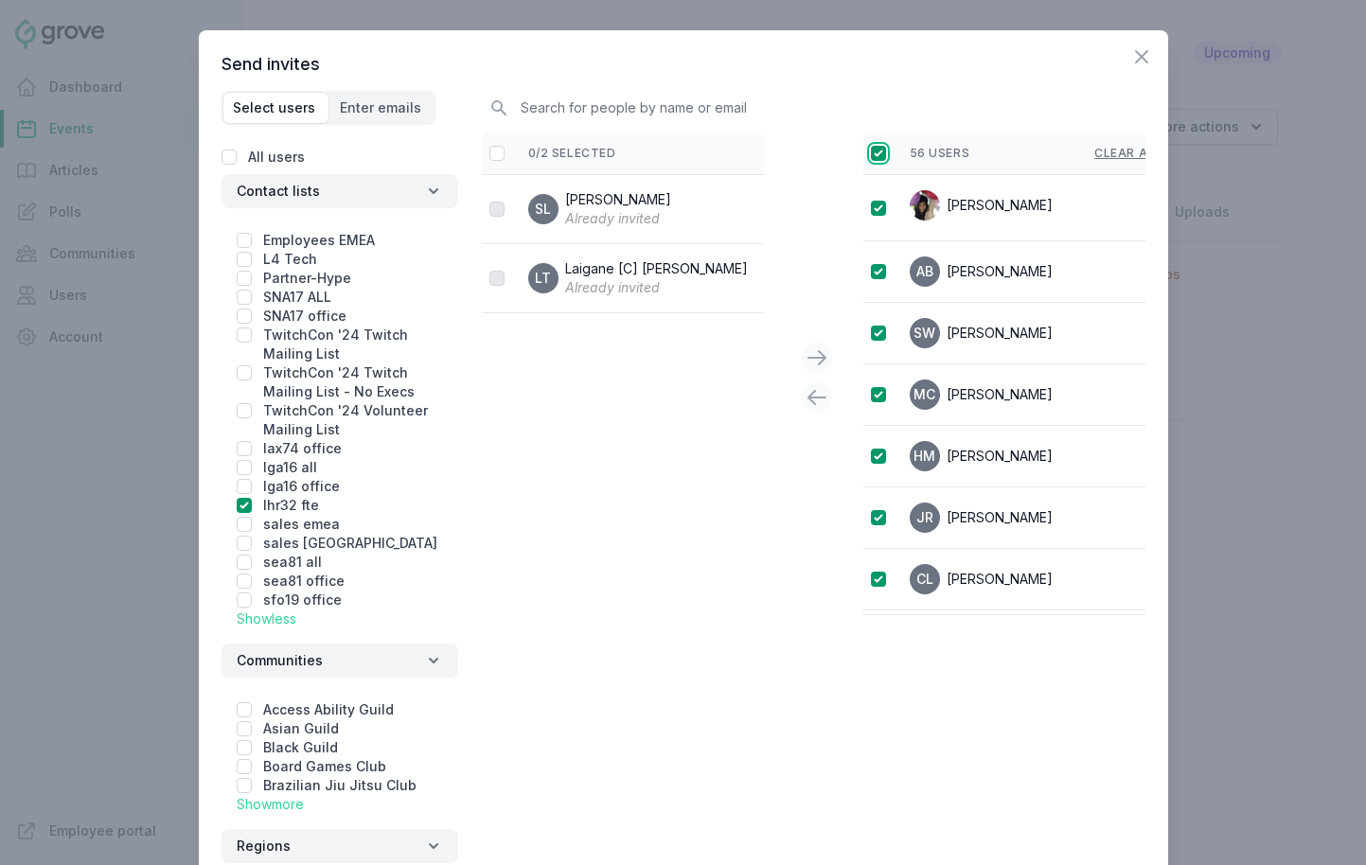
checkbox input "true"
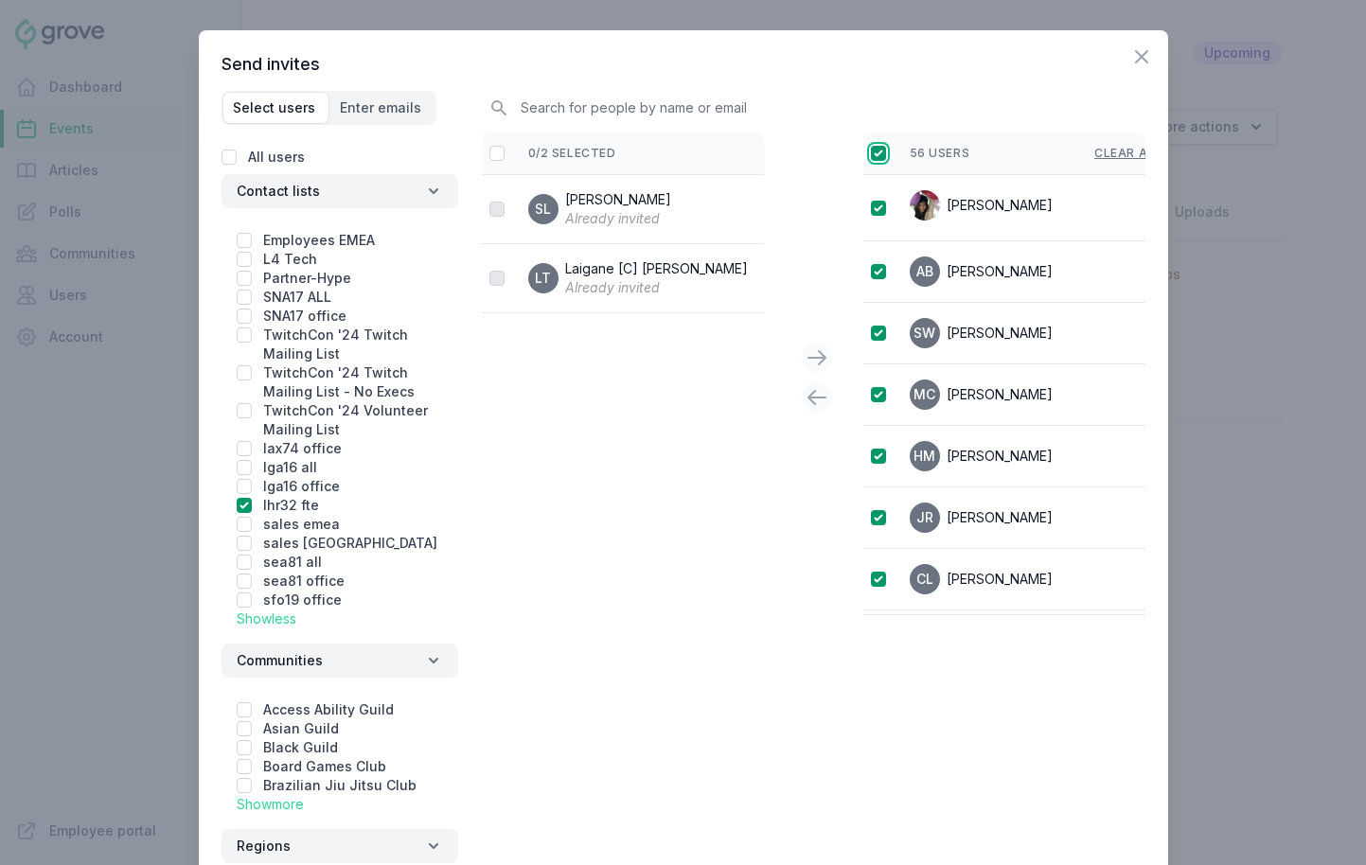
checkbox input "true"
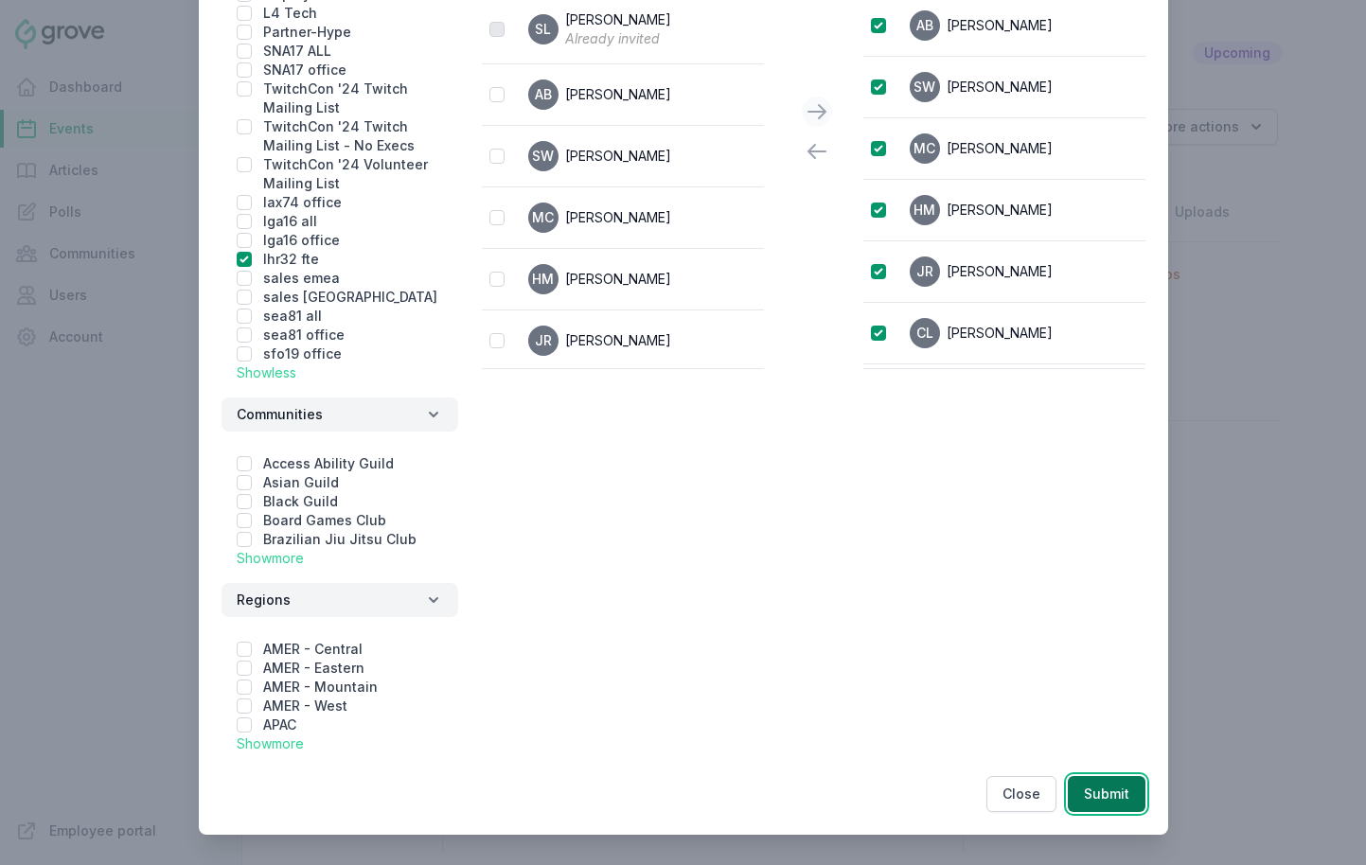
click at [1113, 810] on button "Submit" at bounding box center [1107, 794] width 78 height 36
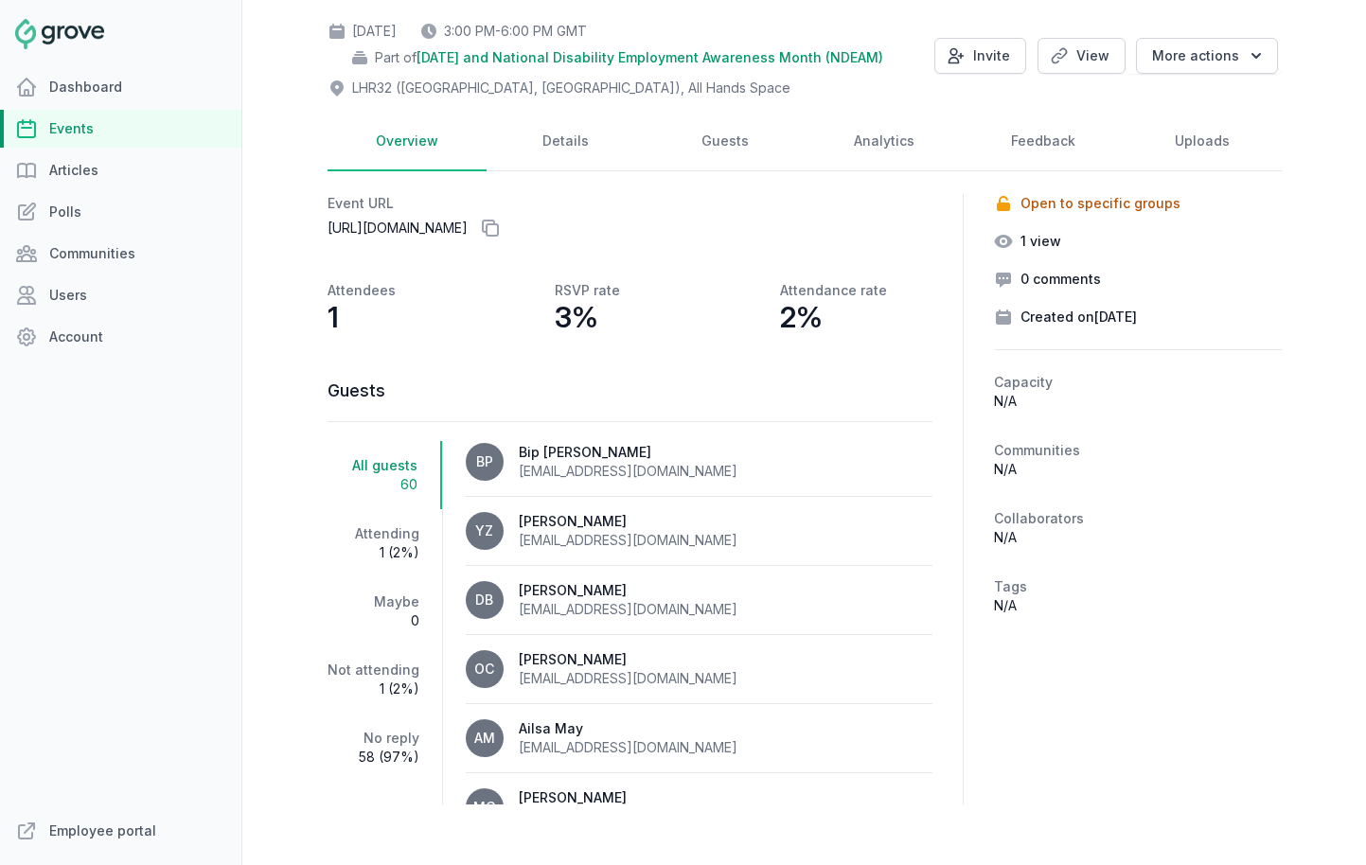
scroll to position [1094, 0]
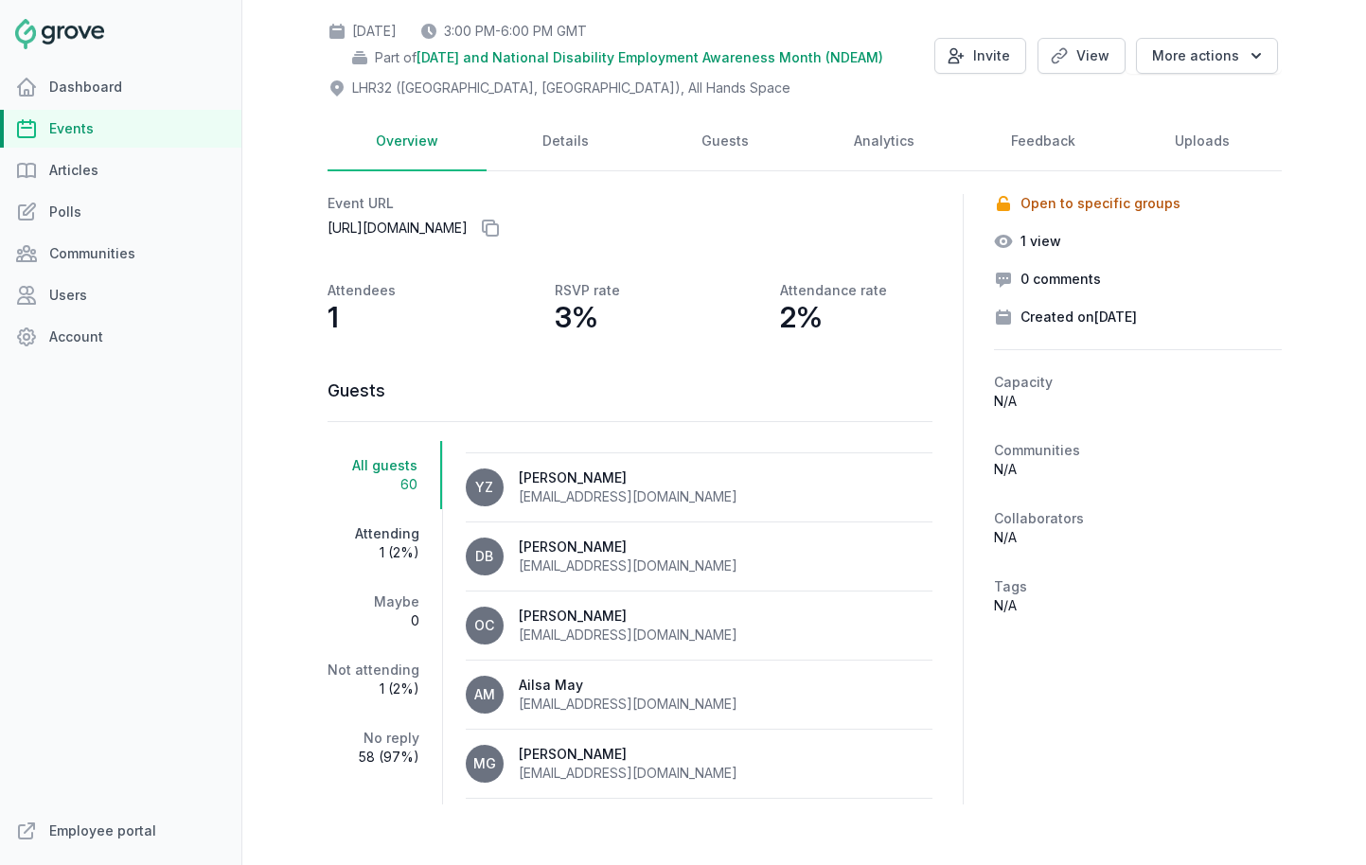
click at [372, 548] on span "1 (2%)" at bounding box center [374, 552] width 92 height 19
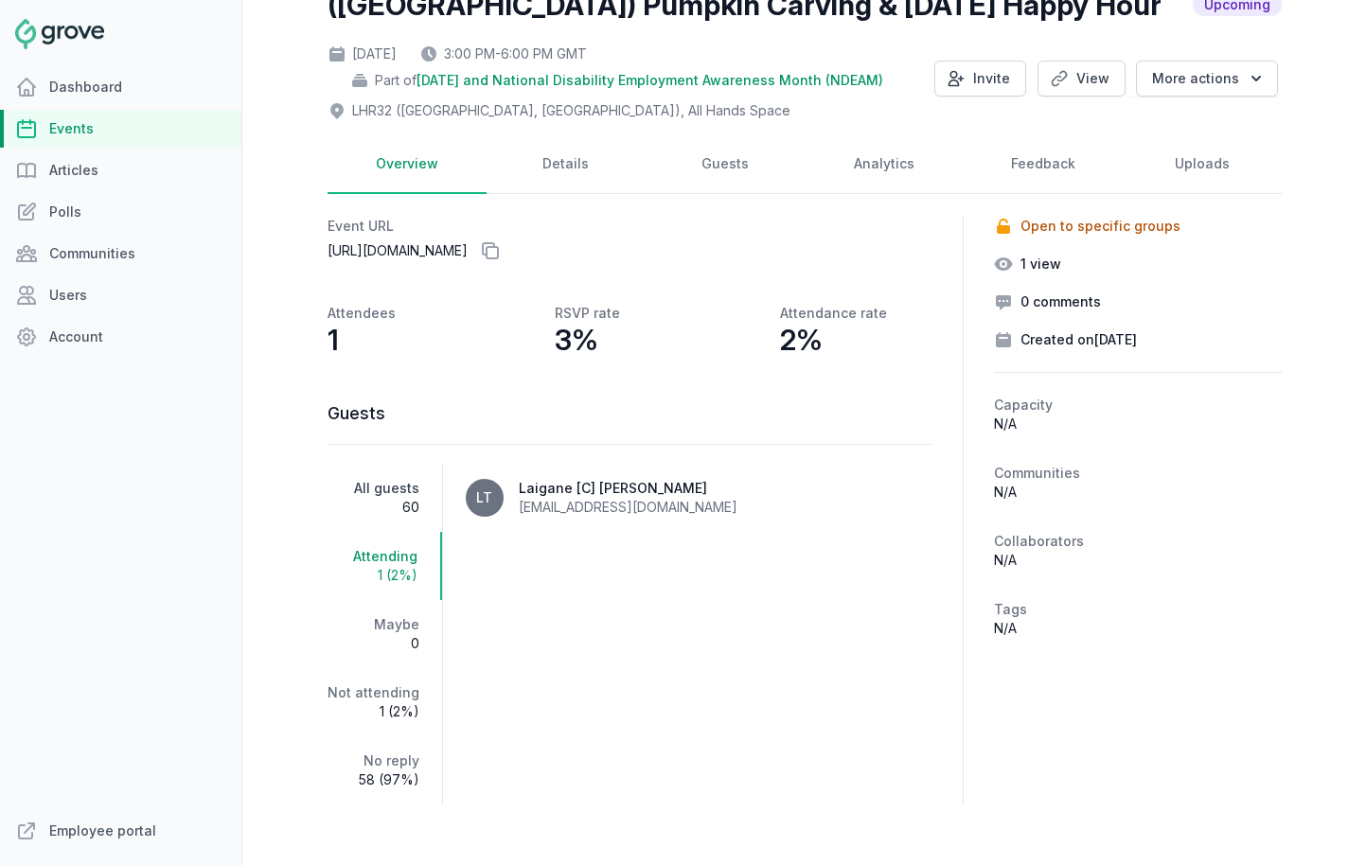
click at [384, 494] on link "All guests 60" at bounding box center [385, 498] width 115 height 68
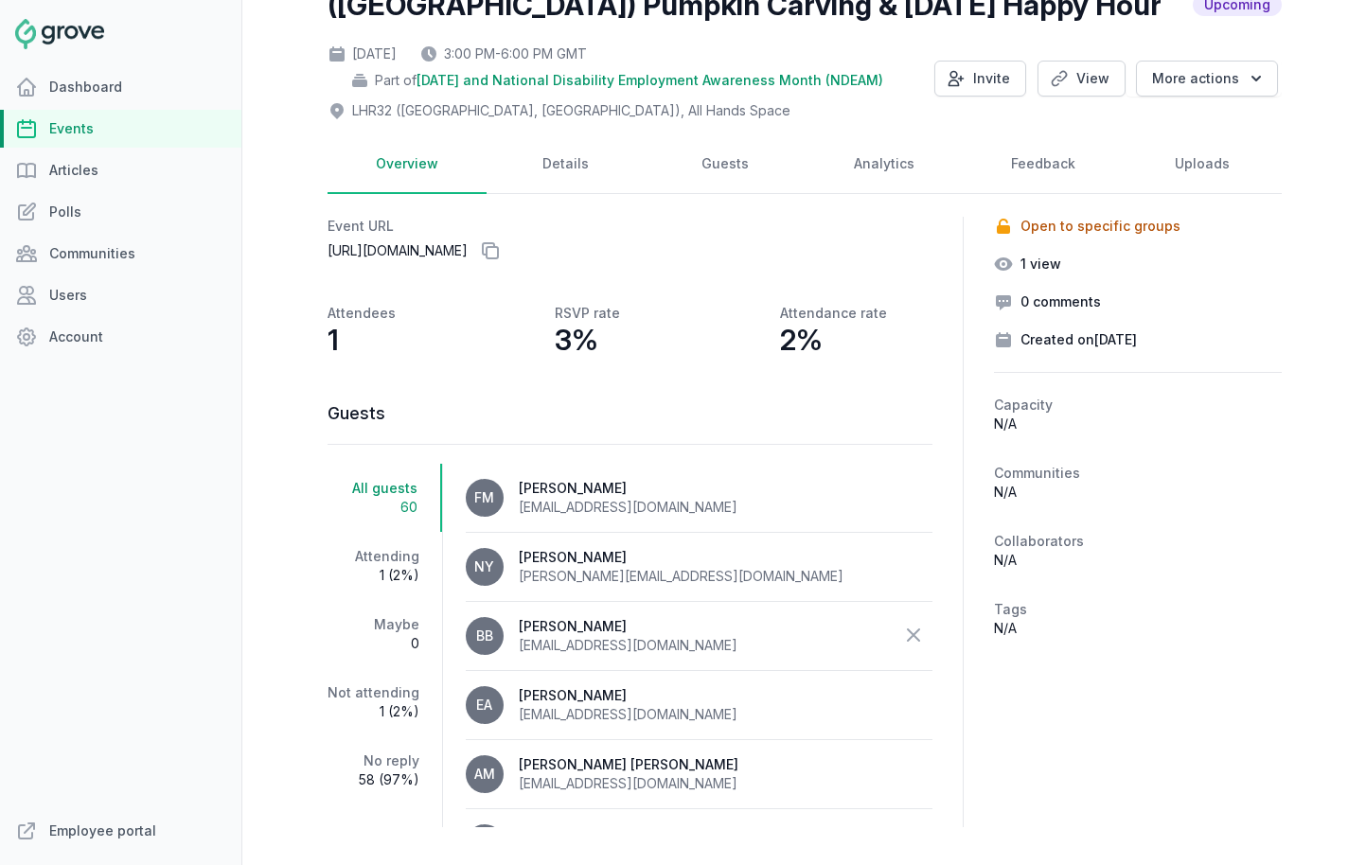
scroll to position [0, 0]
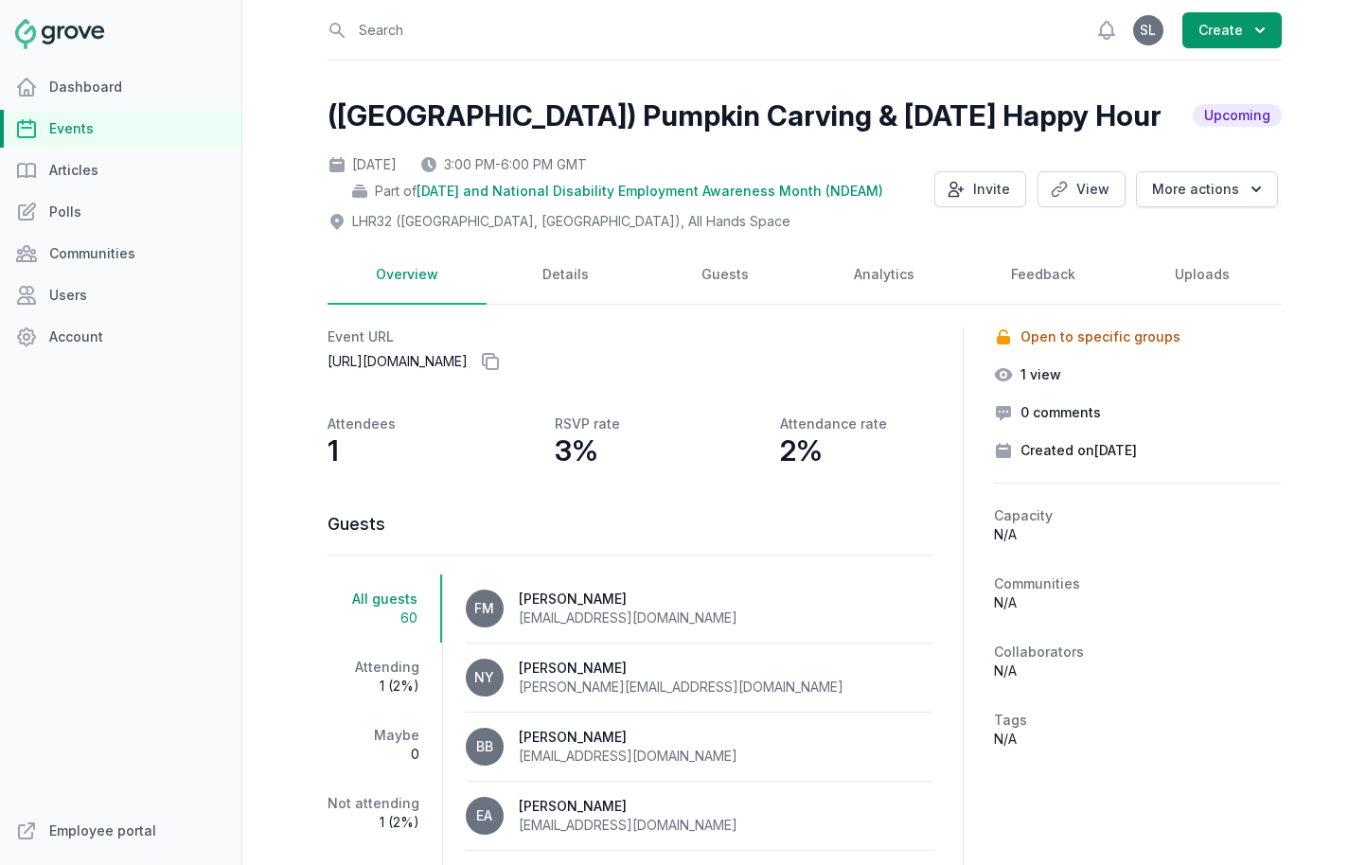
click at [121, 122] on link "Events" at bounding box center [120, 129] width 241 height 38
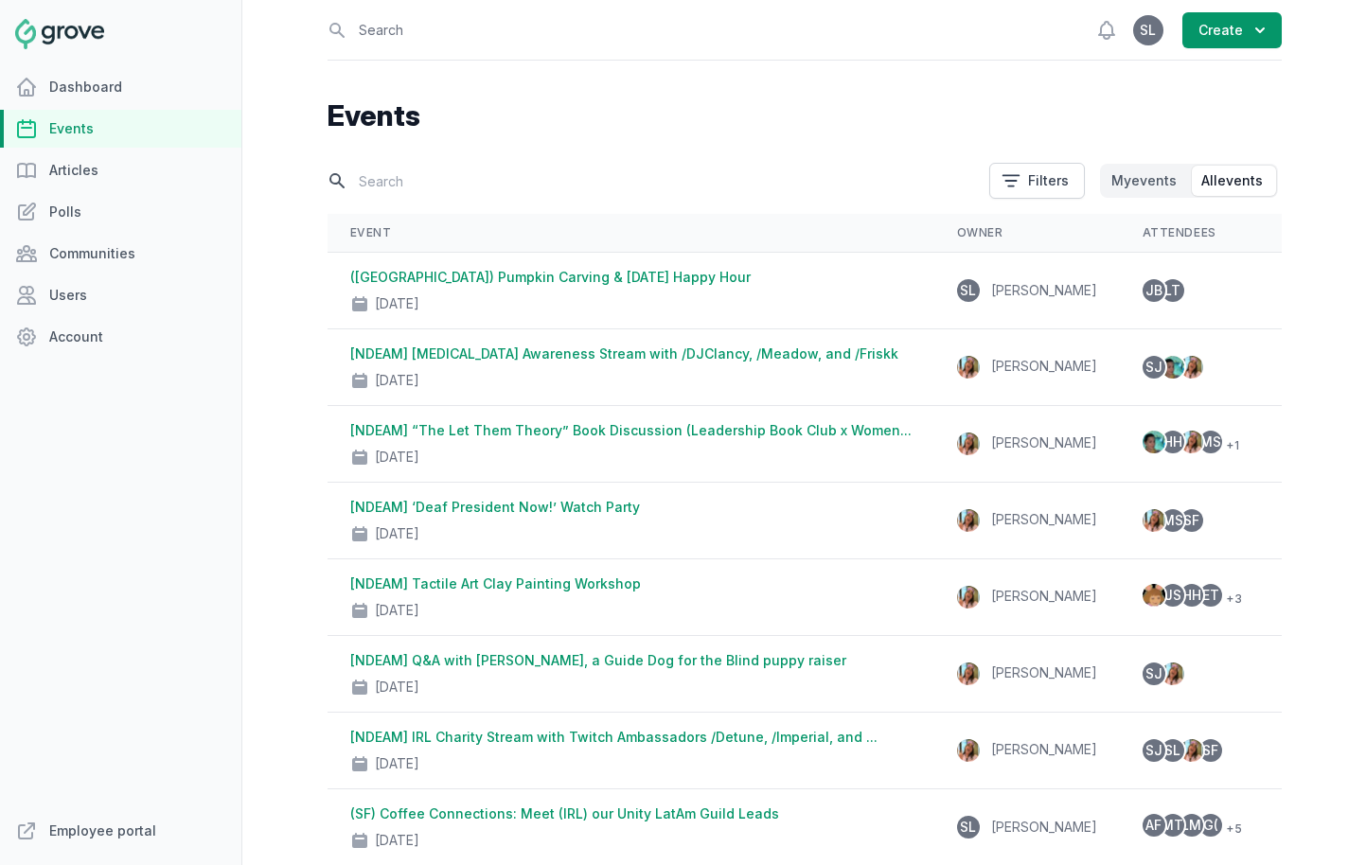
click at [415, 196] on input "text" at bounding box center [653, 181] width 650 height 33
click at [153, 129] on link "Events" at bounding box center [120, 129] width 241 height 38
click at [422, 181] on input "text" at bounding box center [653, 181] width 650 height 33
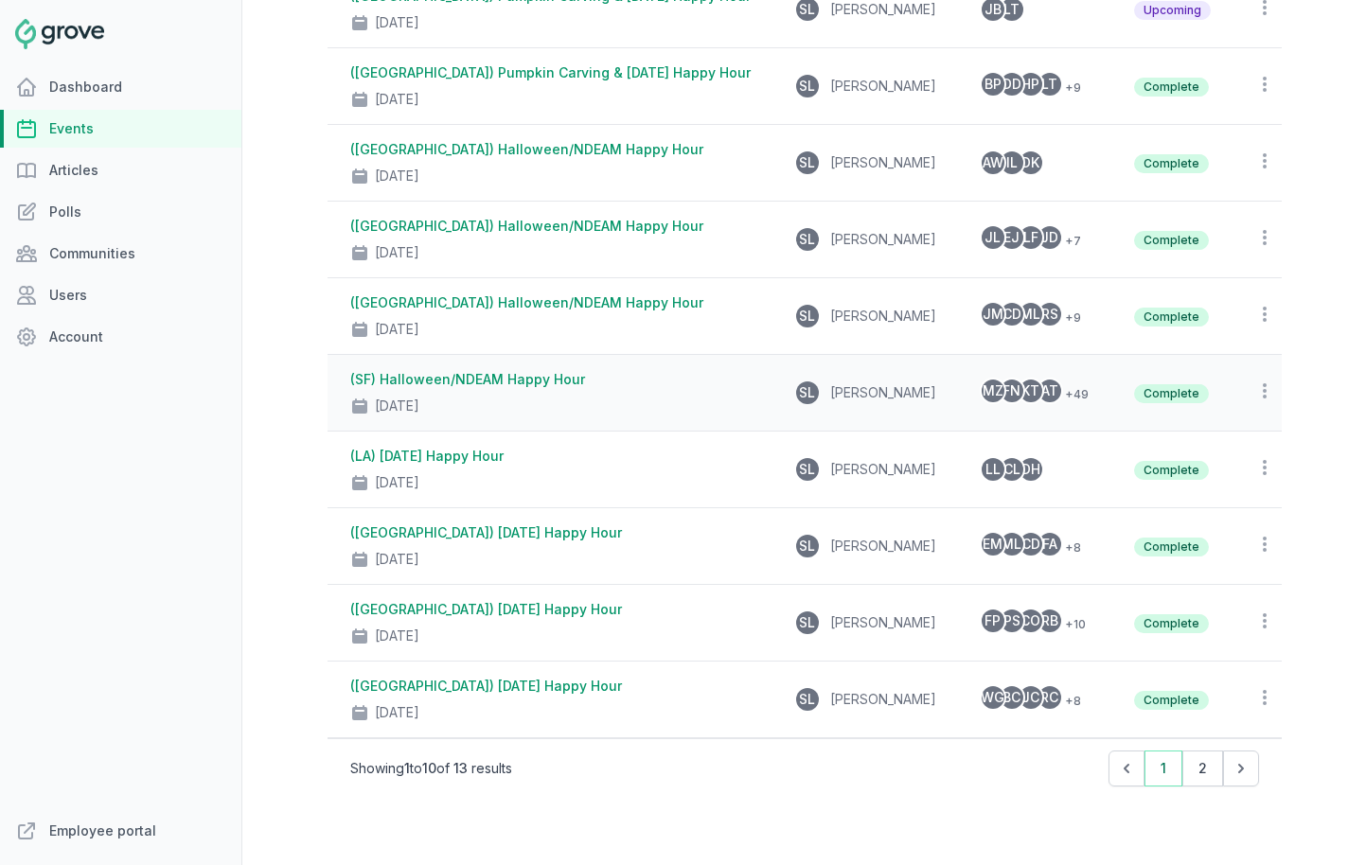
scroll to position [343, 0]
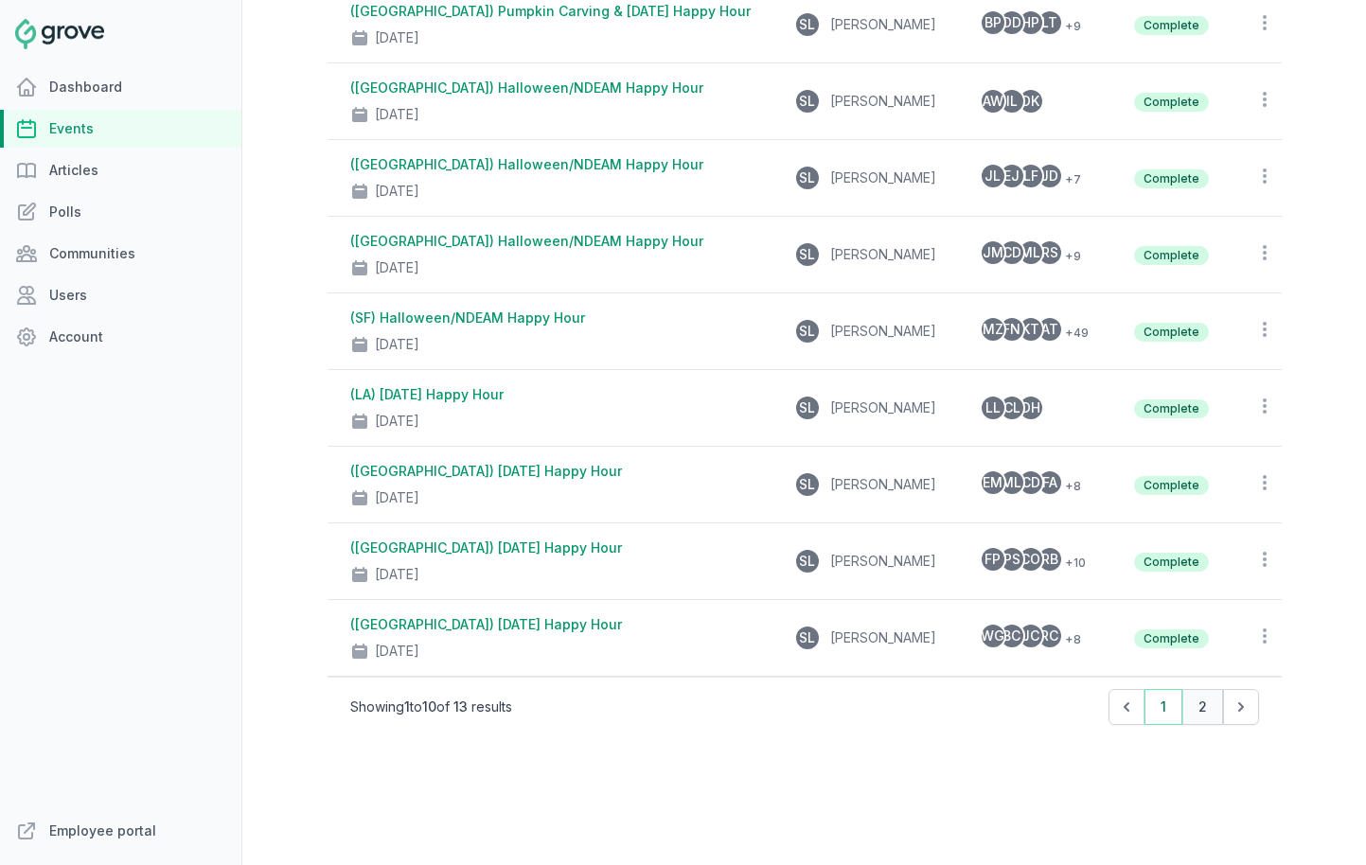
type input "hallo"
click at [1191, 698] on button "2" at bounding box center [1203, 707] width 41 height 36
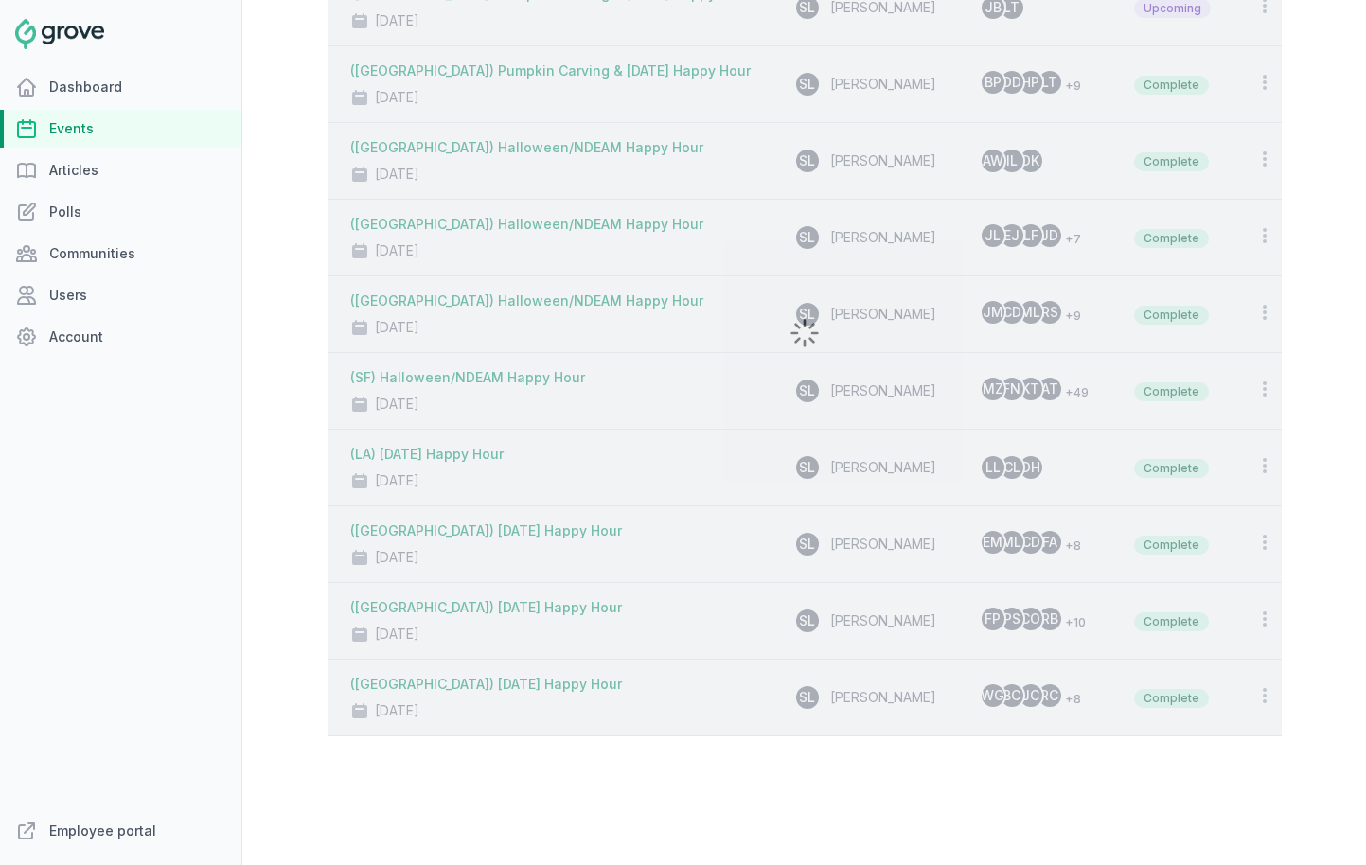
scroll to position [0, 0]
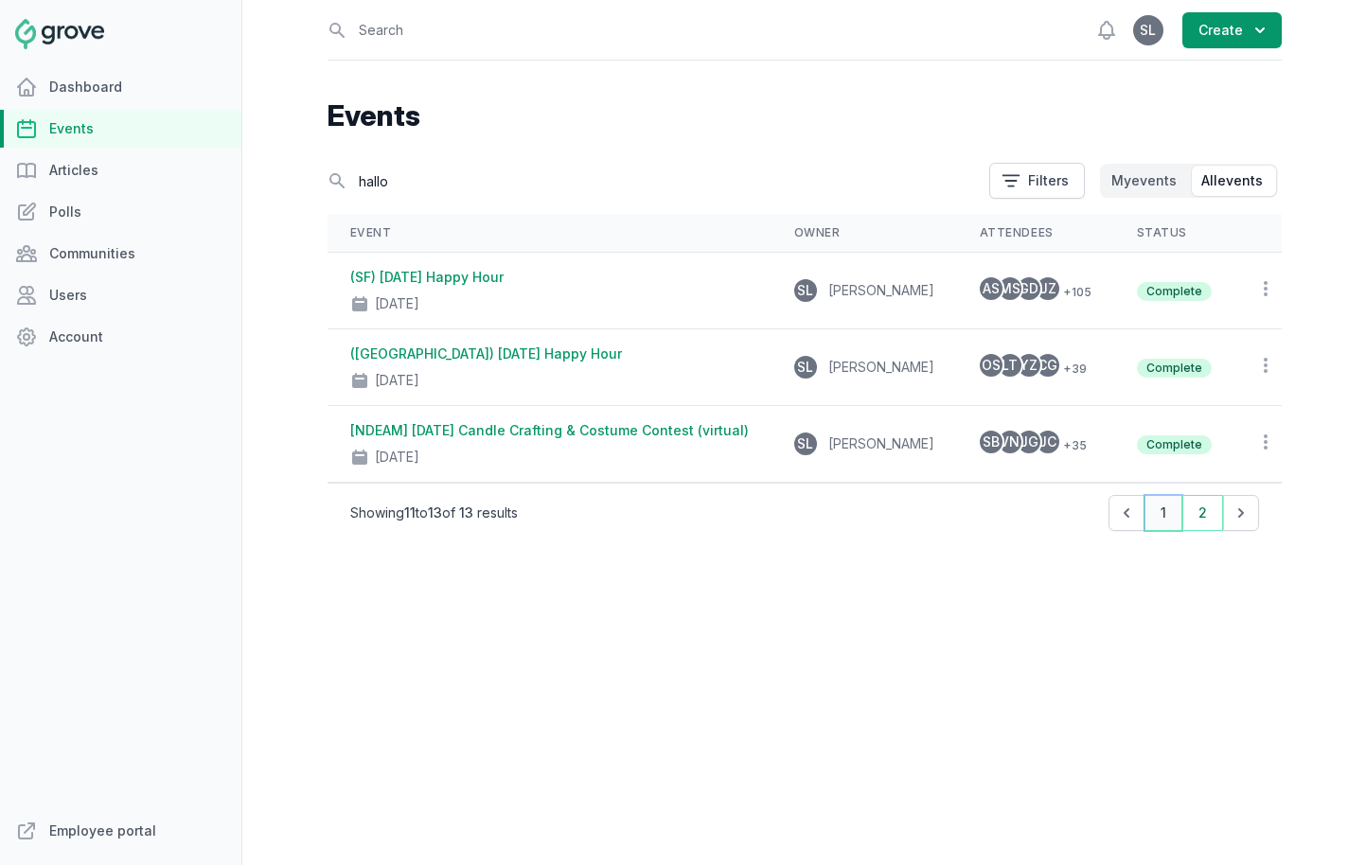
click at [1165, 512] on button "1" at bounding box center [1164, 513] width 38 height 36
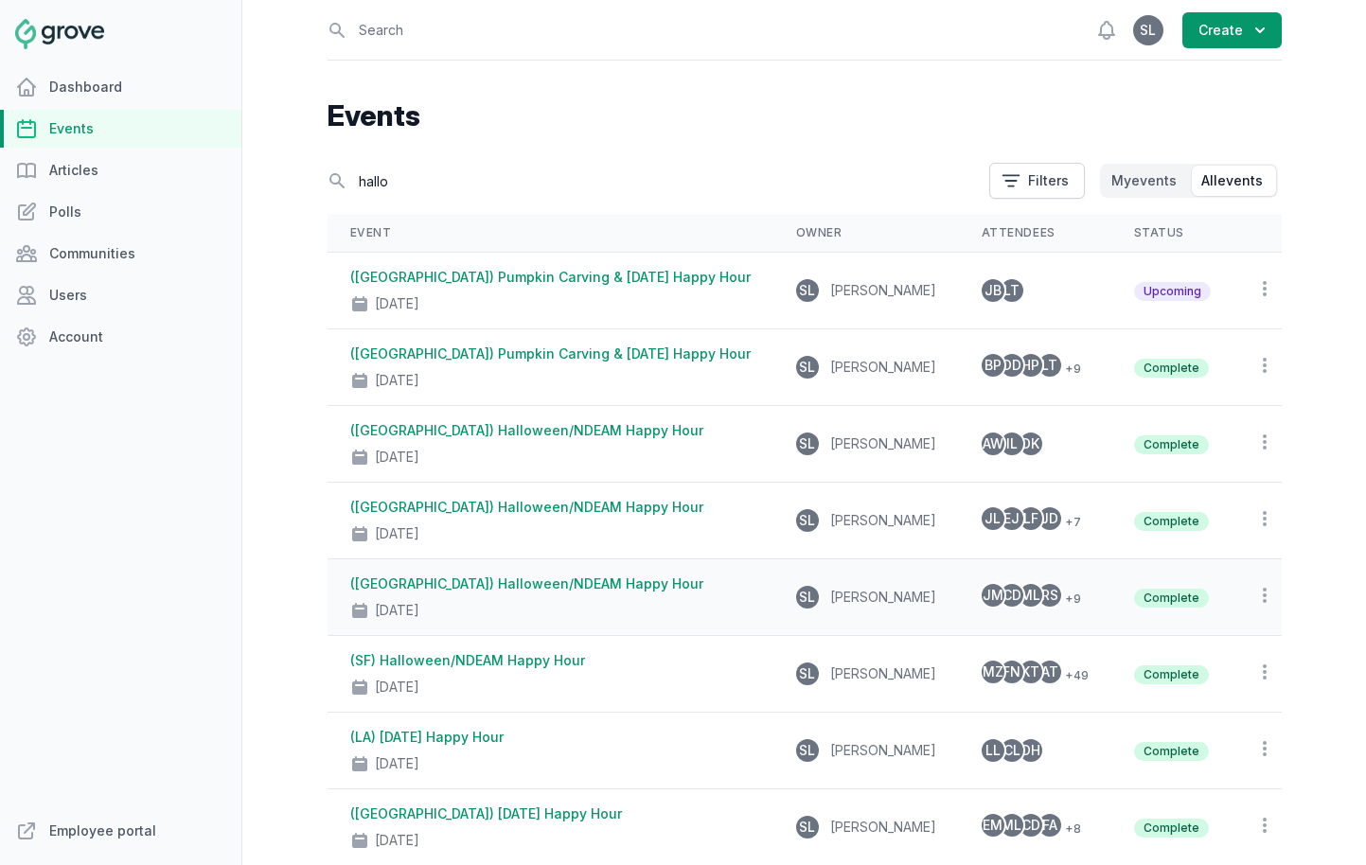
scroll to position [343, 0]
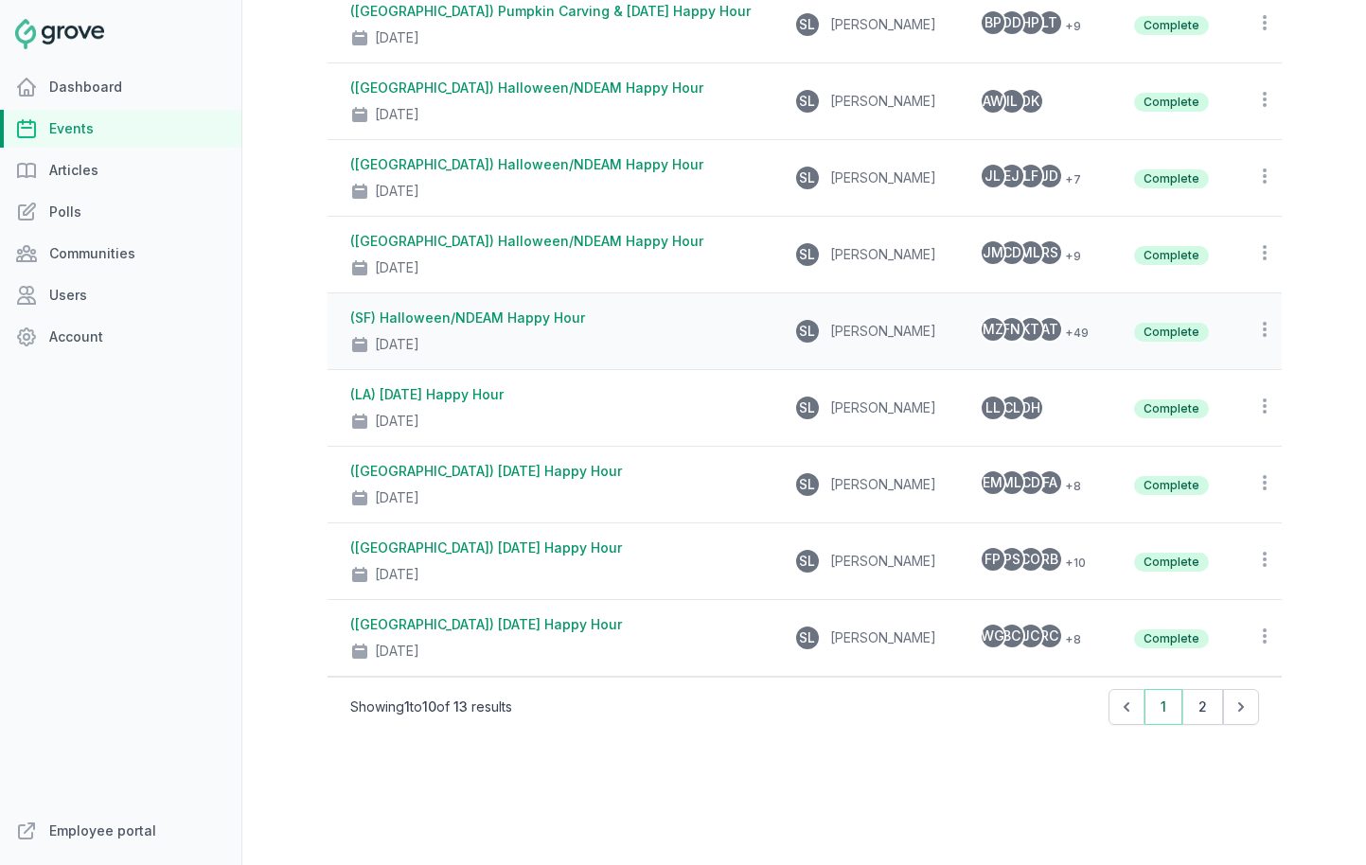
click at [455, 312] on link "(SF) Halloween/NDEAM Happy Hour" at bounding box center [467, 318] width 235 height 16
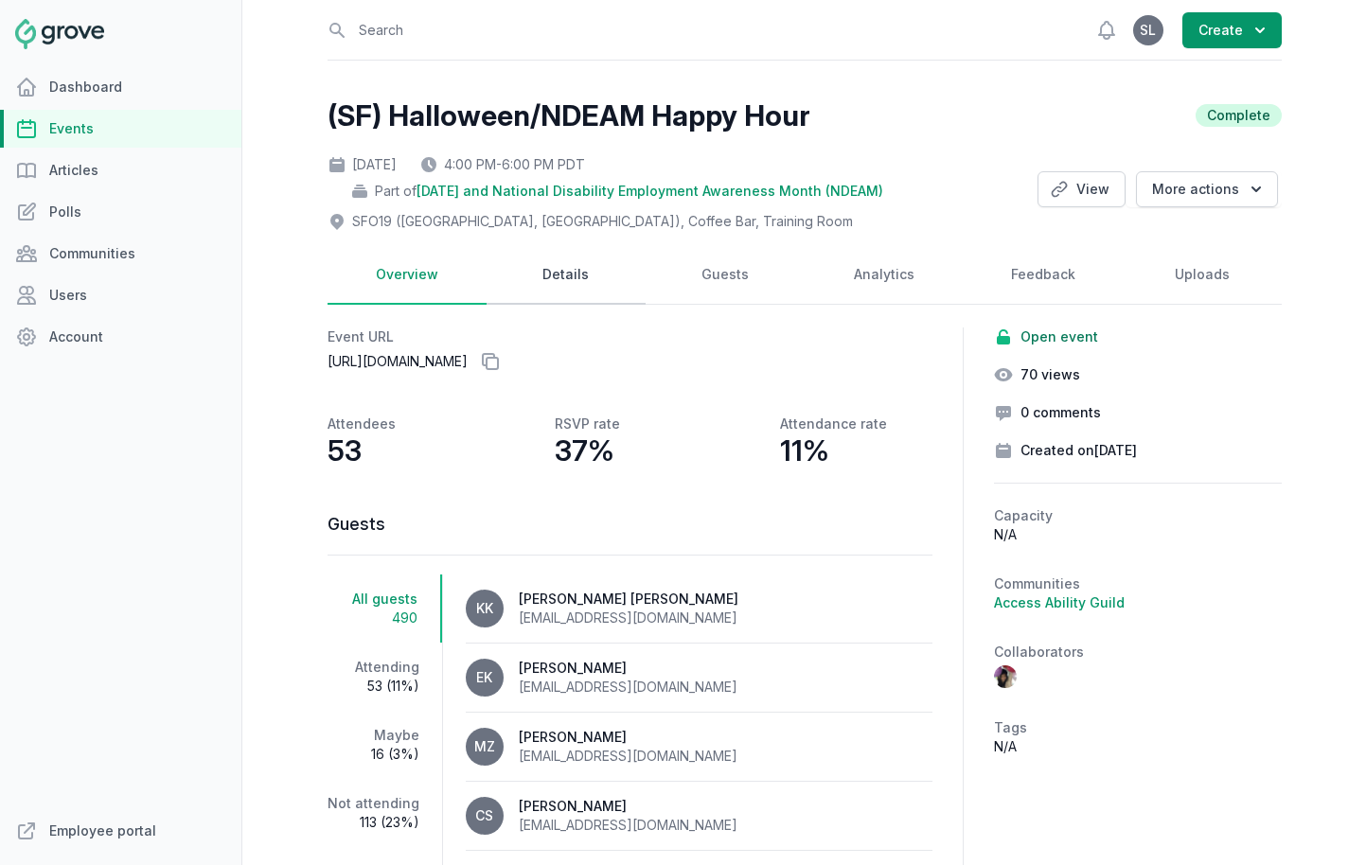
click at [556, 279] on link "Details" at bounding box center [566, 275] width 159 height 59
select select "96"
select select "43"
select select "4:00 PM"
select select "6:00 PM"
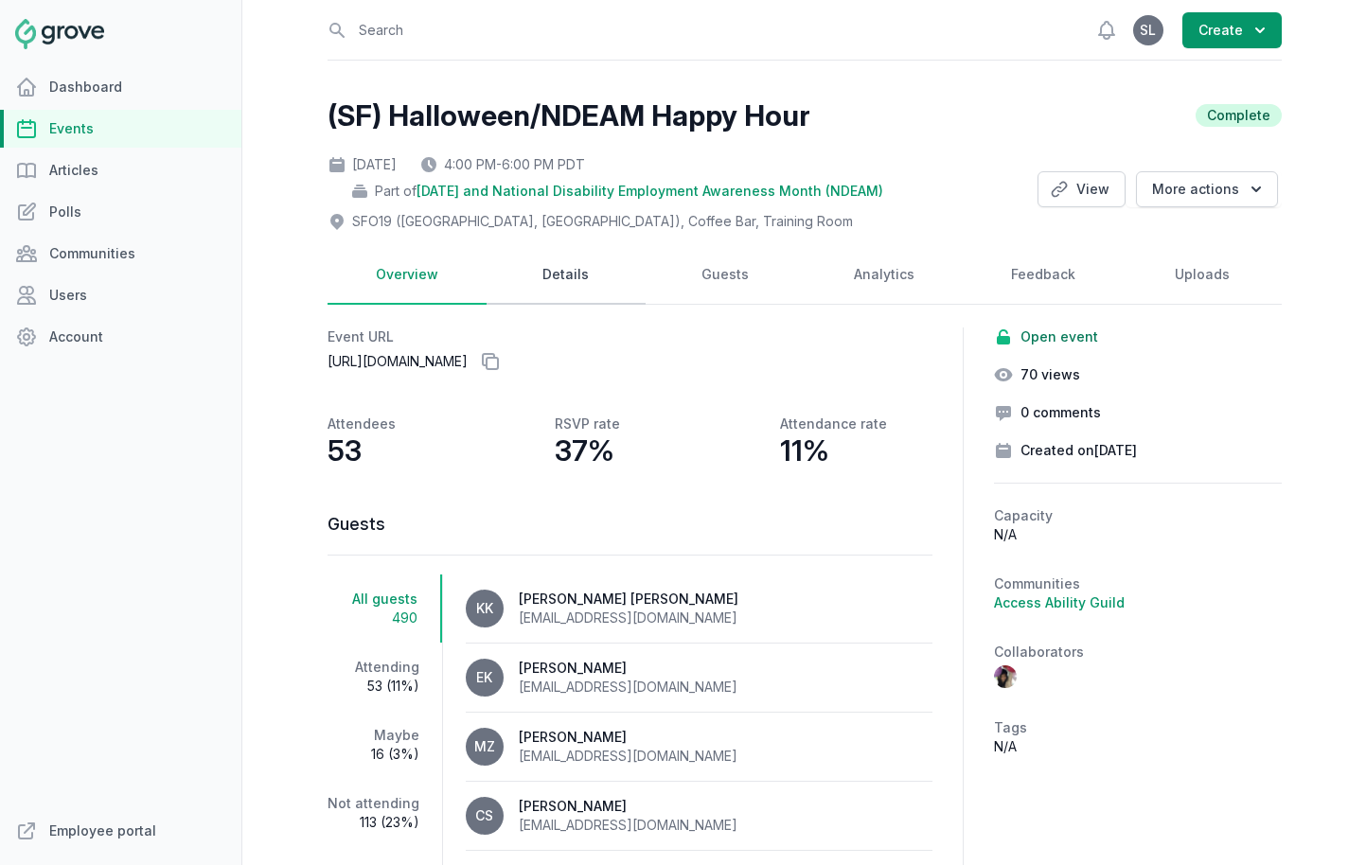
select select "89"
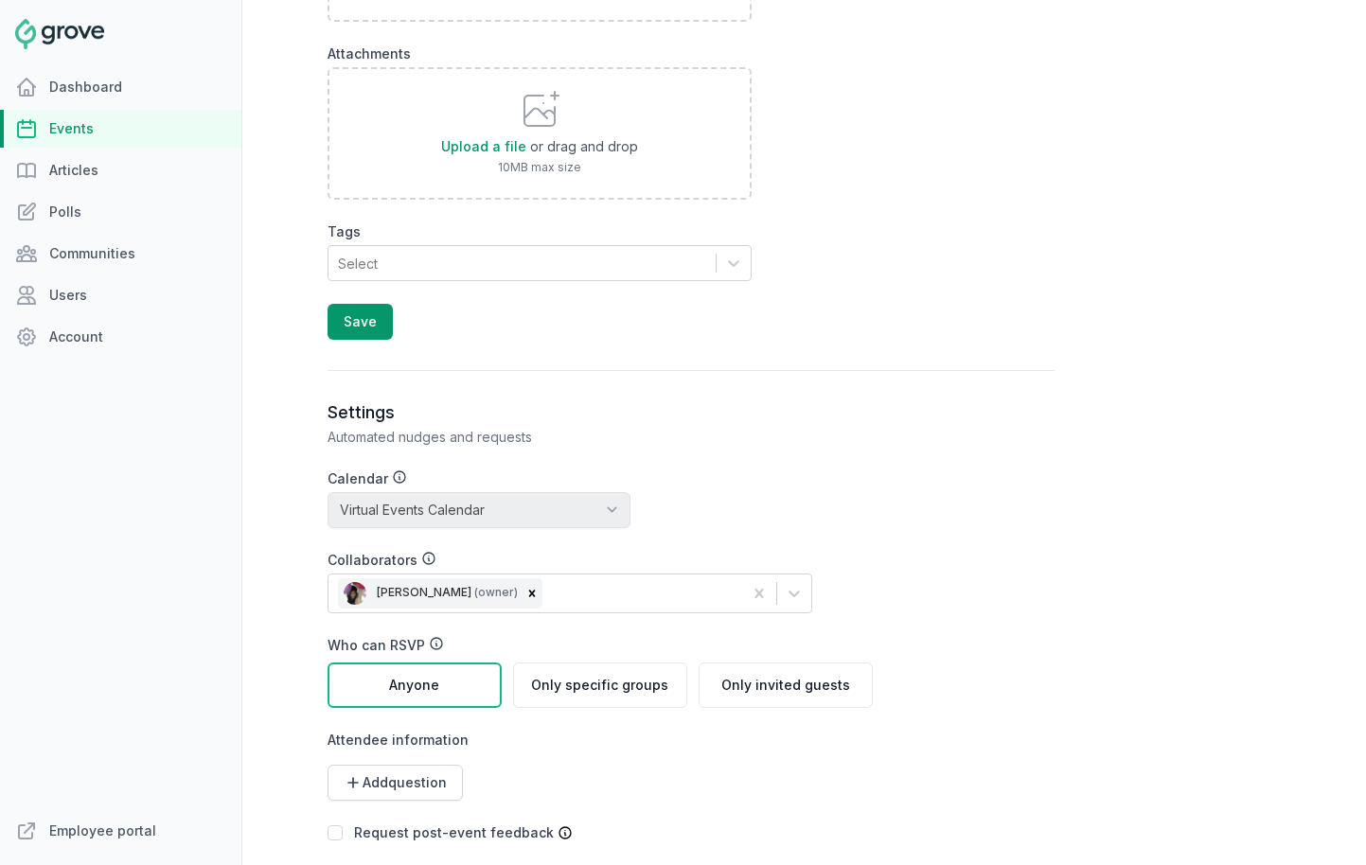
scroll to position [2142, 0]
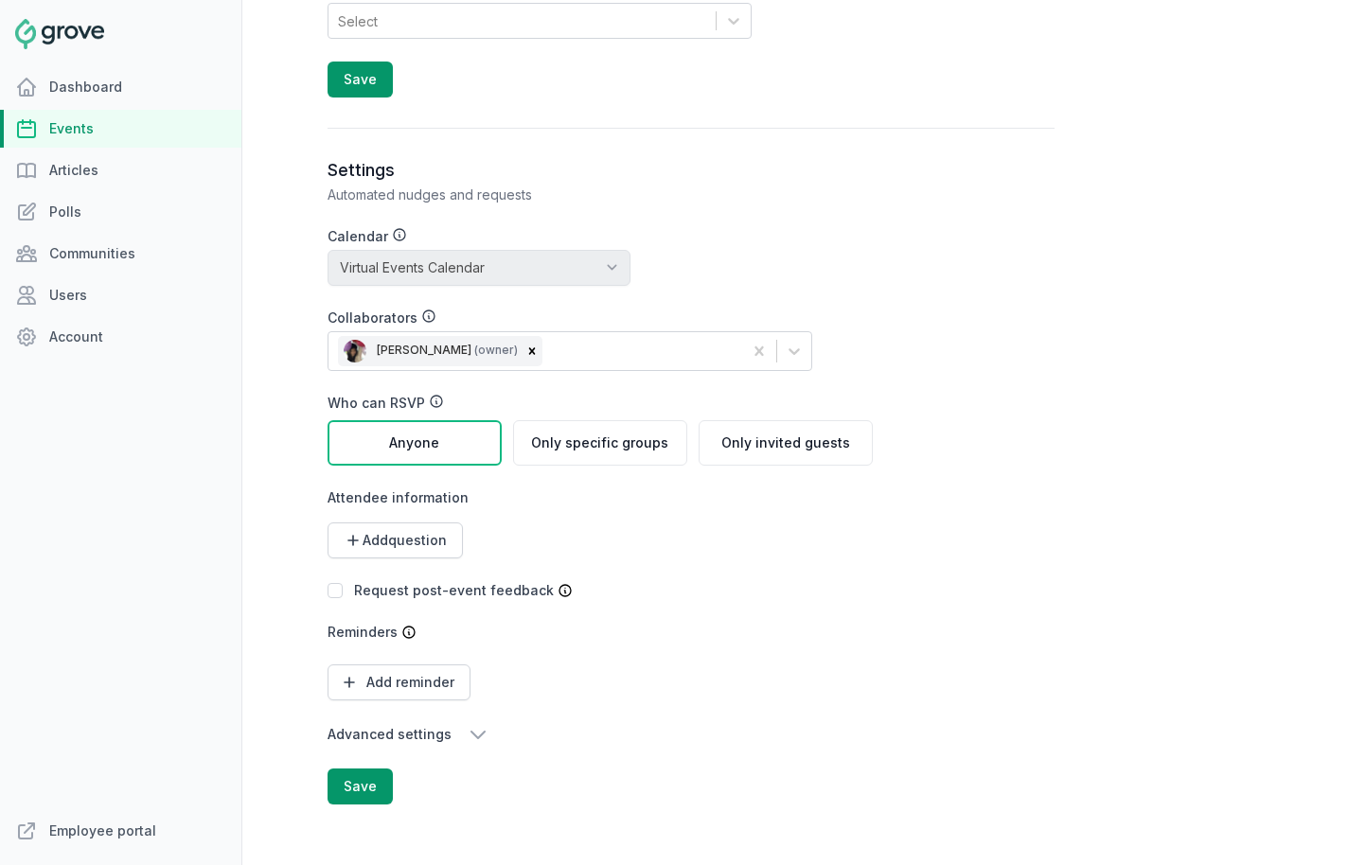
drag, startPoint x: 338, startPoint y: 687, endPoint x: 700, endPoint y: 779, distance: 373.2
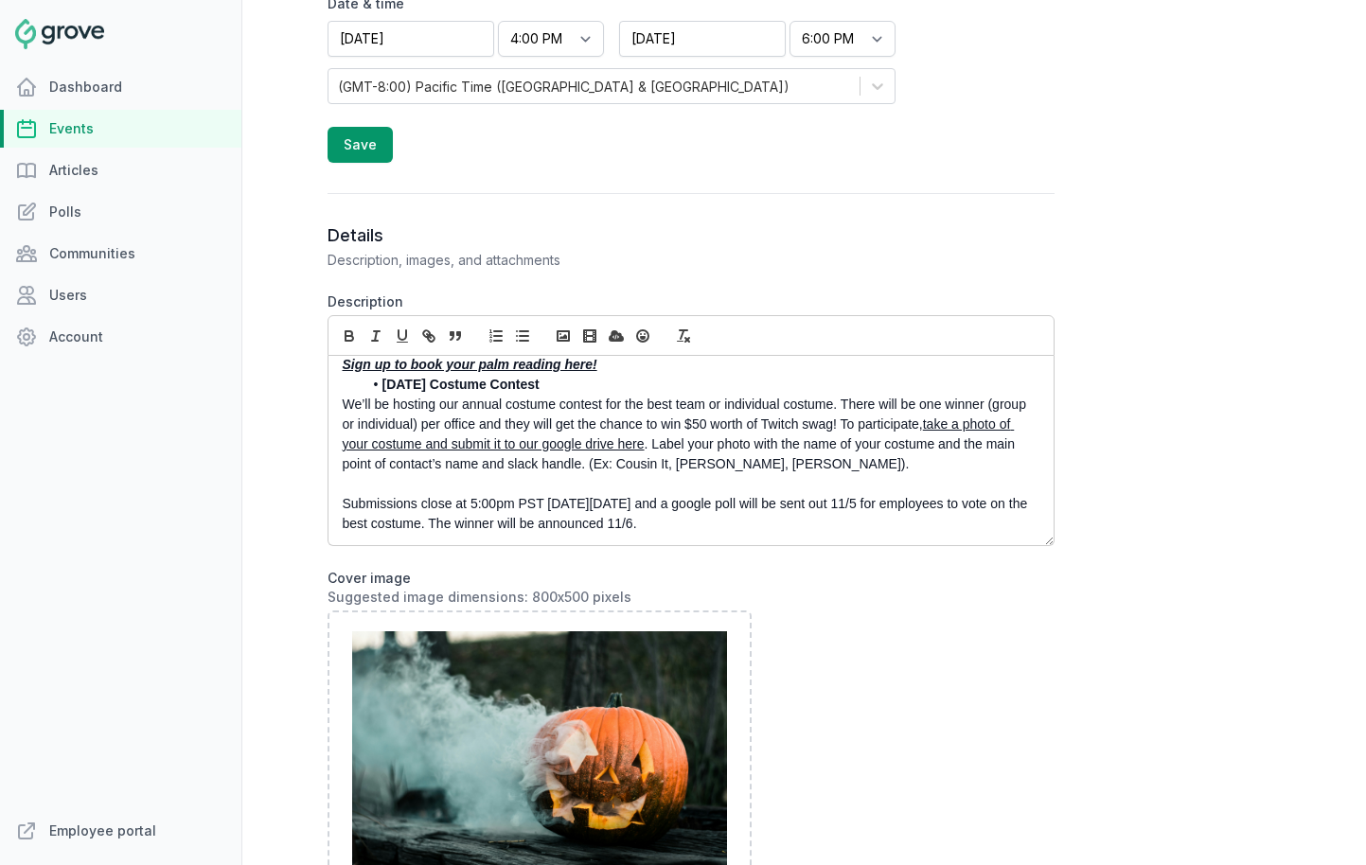
scroll to position [770, 0]
copy div "Hello Ghouls and Gals! Hosted by the Access Ability Guild and Workplace Team , …"
click at [84, 138] on link "Events" at bounding box center [120, 129] width 241 height 38
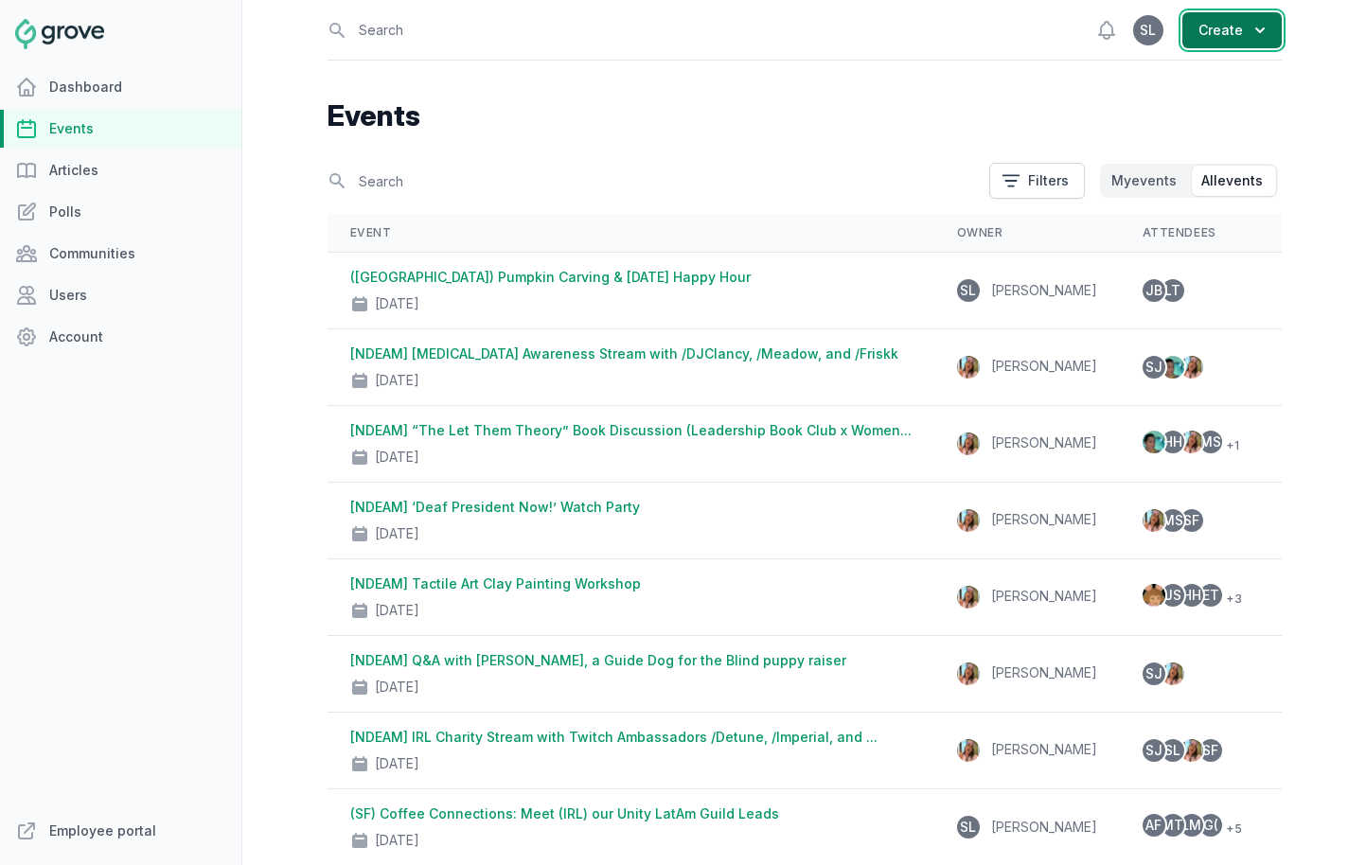
click at [1211, 26] on button "Create" at bounding box center [1232, 30] width 99 height 36
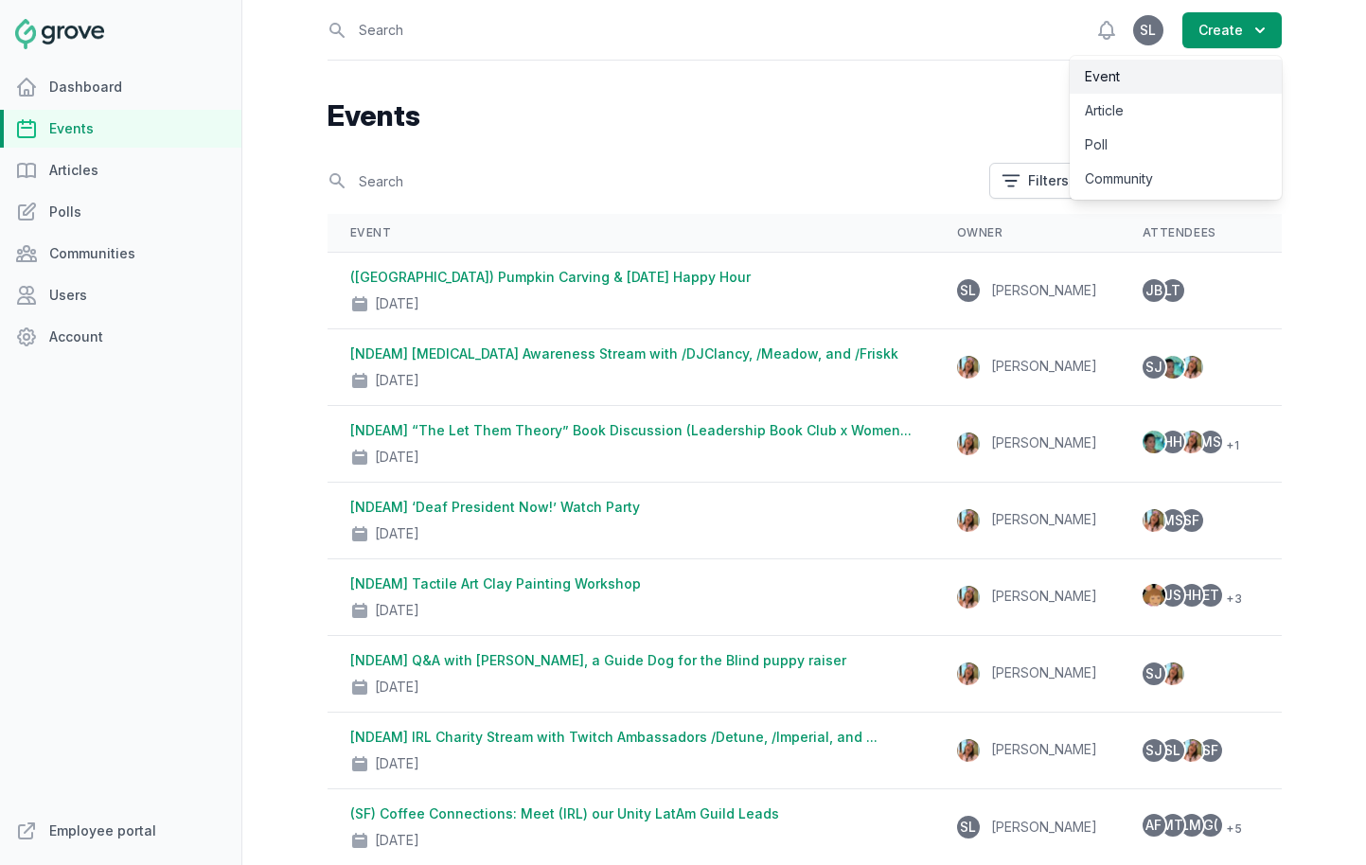
click at [1192, 70] on link "Event" at bounding box center [1176, 77] width 212 height 34
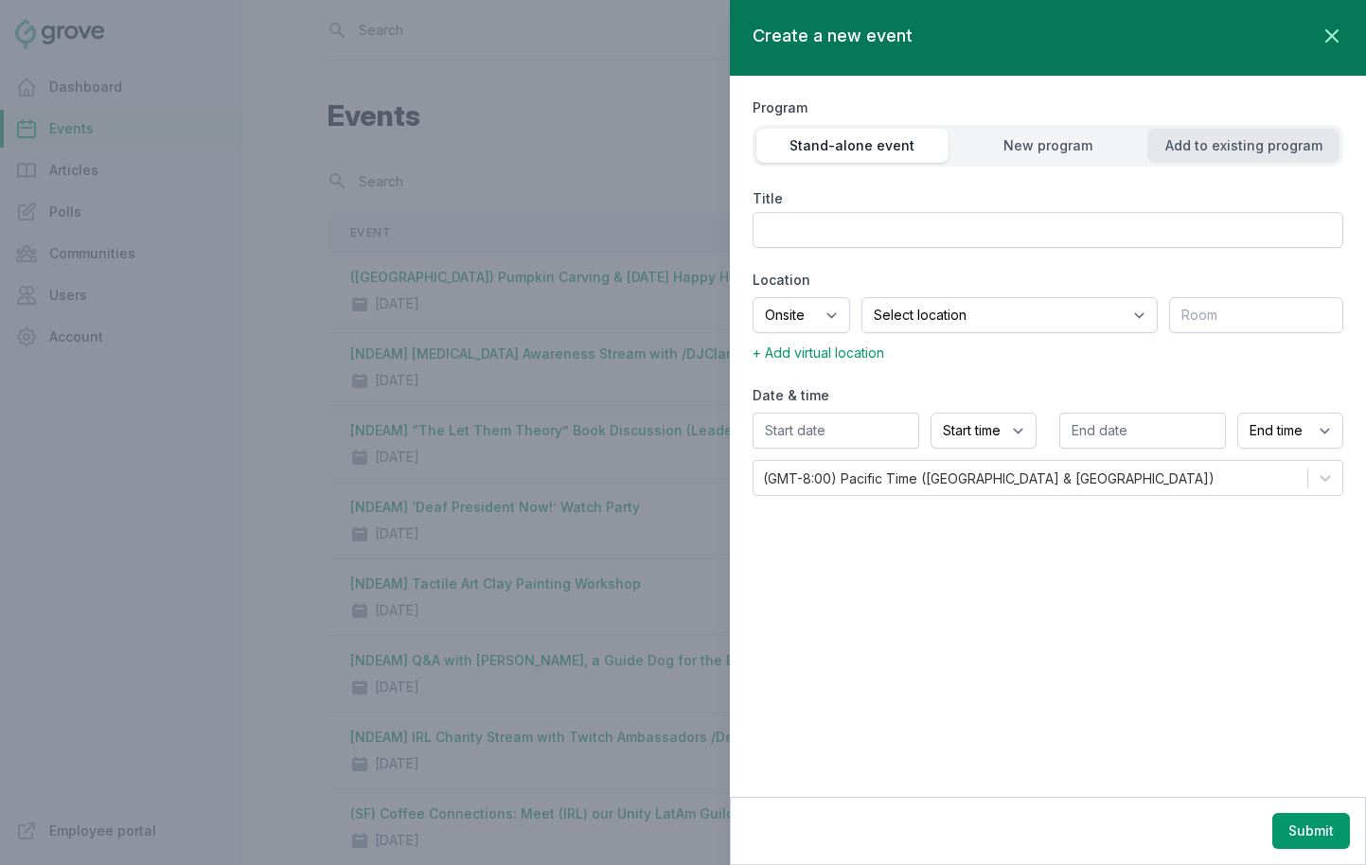
click at [1211, 153] on div "Add to existing program" at bounding box center [1244, 145] width 192 height 19
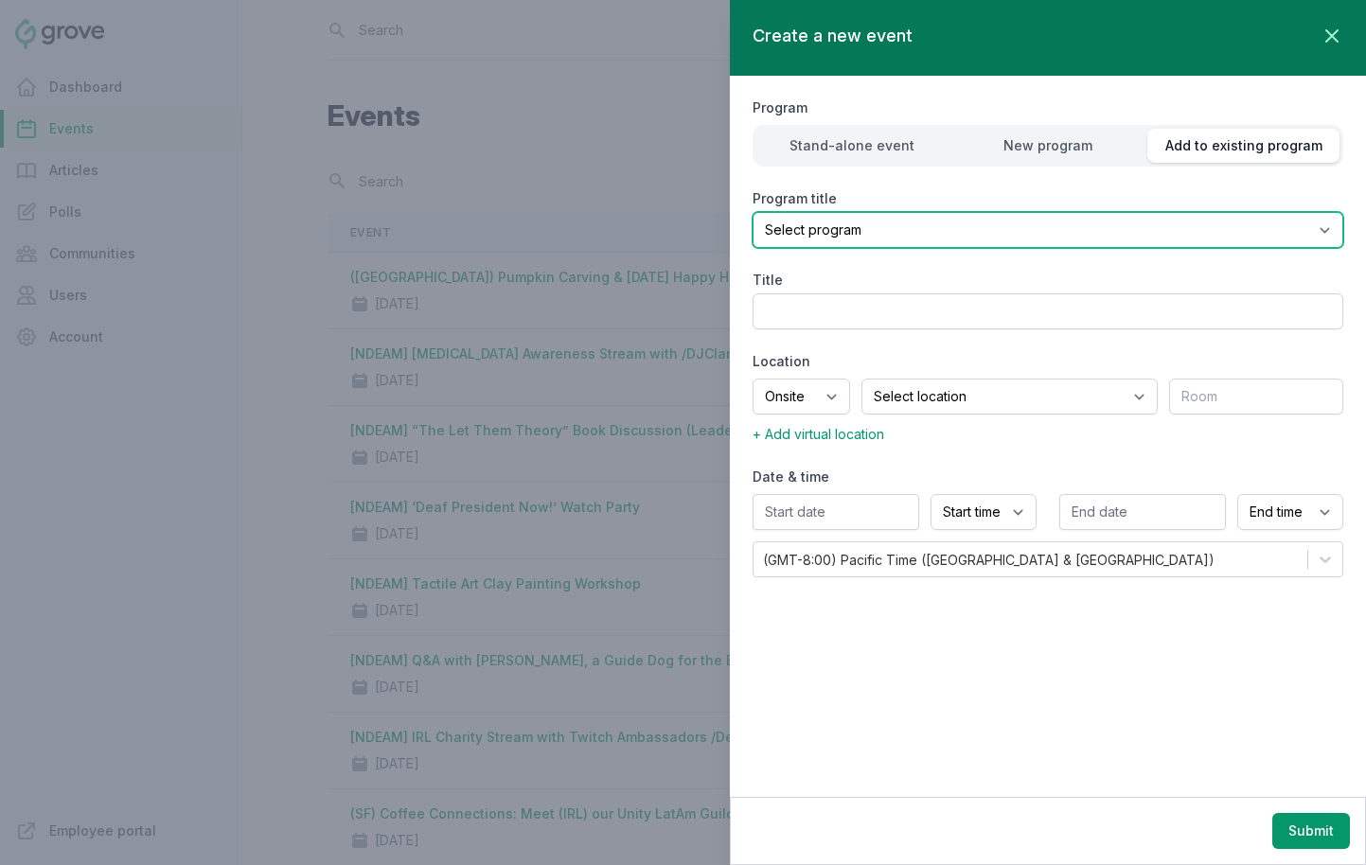
click at [1140, 225] on select "Select program (SF Office) Coffee Movement Pop-up Mental Health Awareness Works…" at bounding box center [1048, 230] width 591 height 36
select select "96"
click at [753, 212] on select "Select program (SF Office) Coffee Movement Pop-up Mental Health Awareness Works…" at bounding box center [1048, 230] width 591 height 36
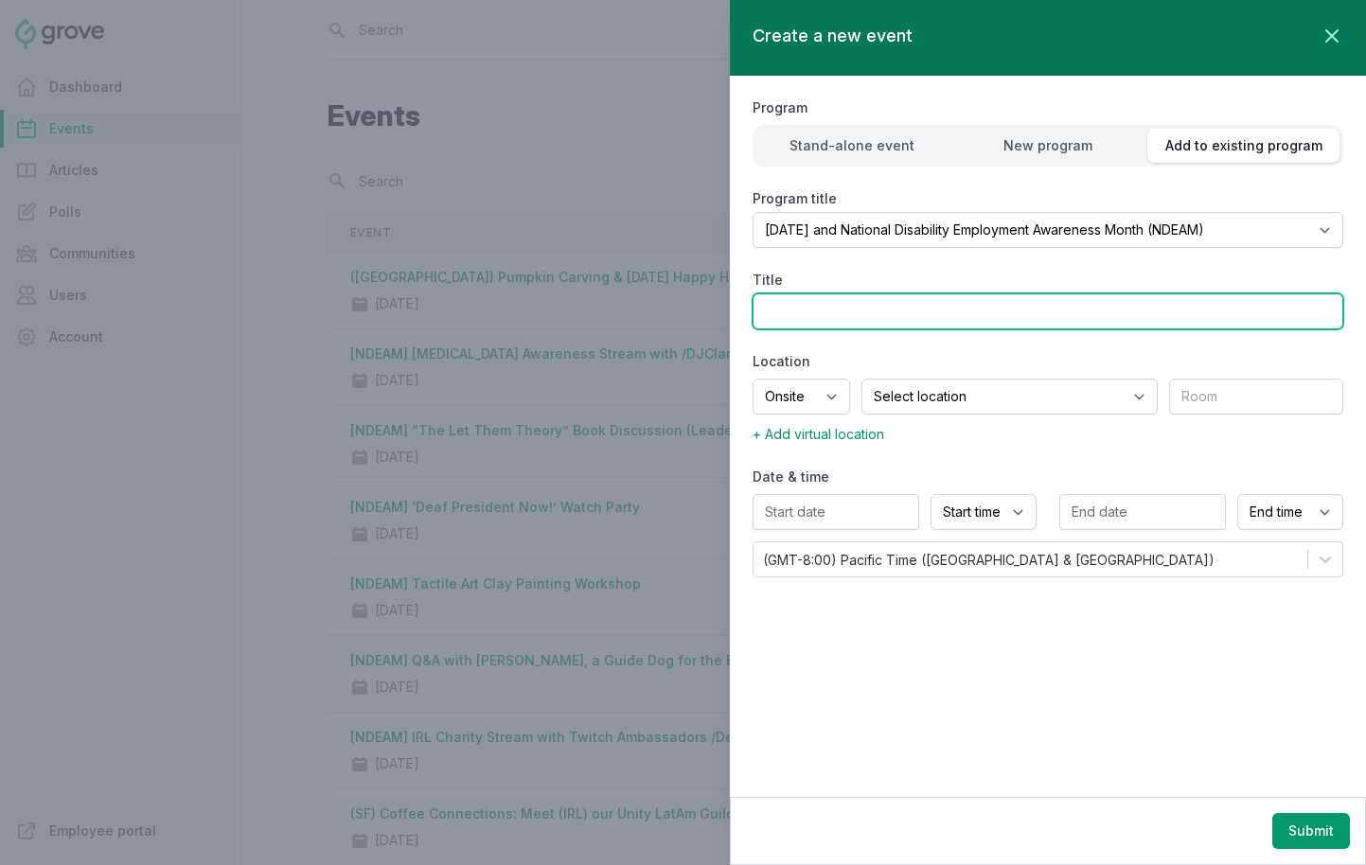
click at [849, 312] on input "Title" at bounding box center [1048, 312] width 591 height 36
type input "(SF) Halloween/NDEAM Happy Hour"
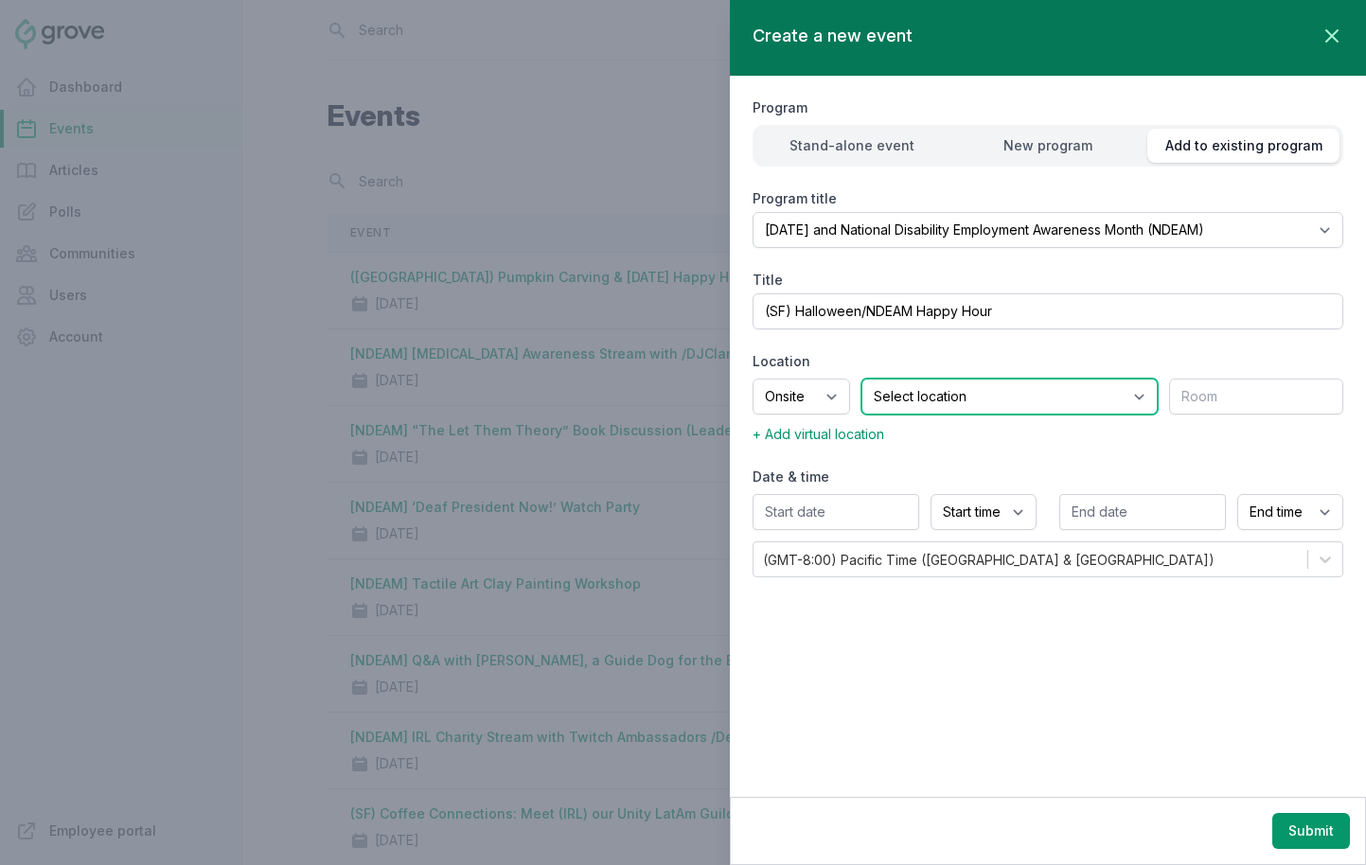
click at [964, 398] on select "Select location SEA81 Oscar (Seattle, WA) LHR32 (London, UK) SNA17 (Irvine, CA)…" at bounding box center [1010, 397] width 296 height 36
select select "43"
click at [885, 379] on select "Select location SEA81 Oscar (Seattle, WA) LHR32 (London, UK) SNA17 (Irvine, CA)…" at bounding box center [1010, 397] width 296 height 36
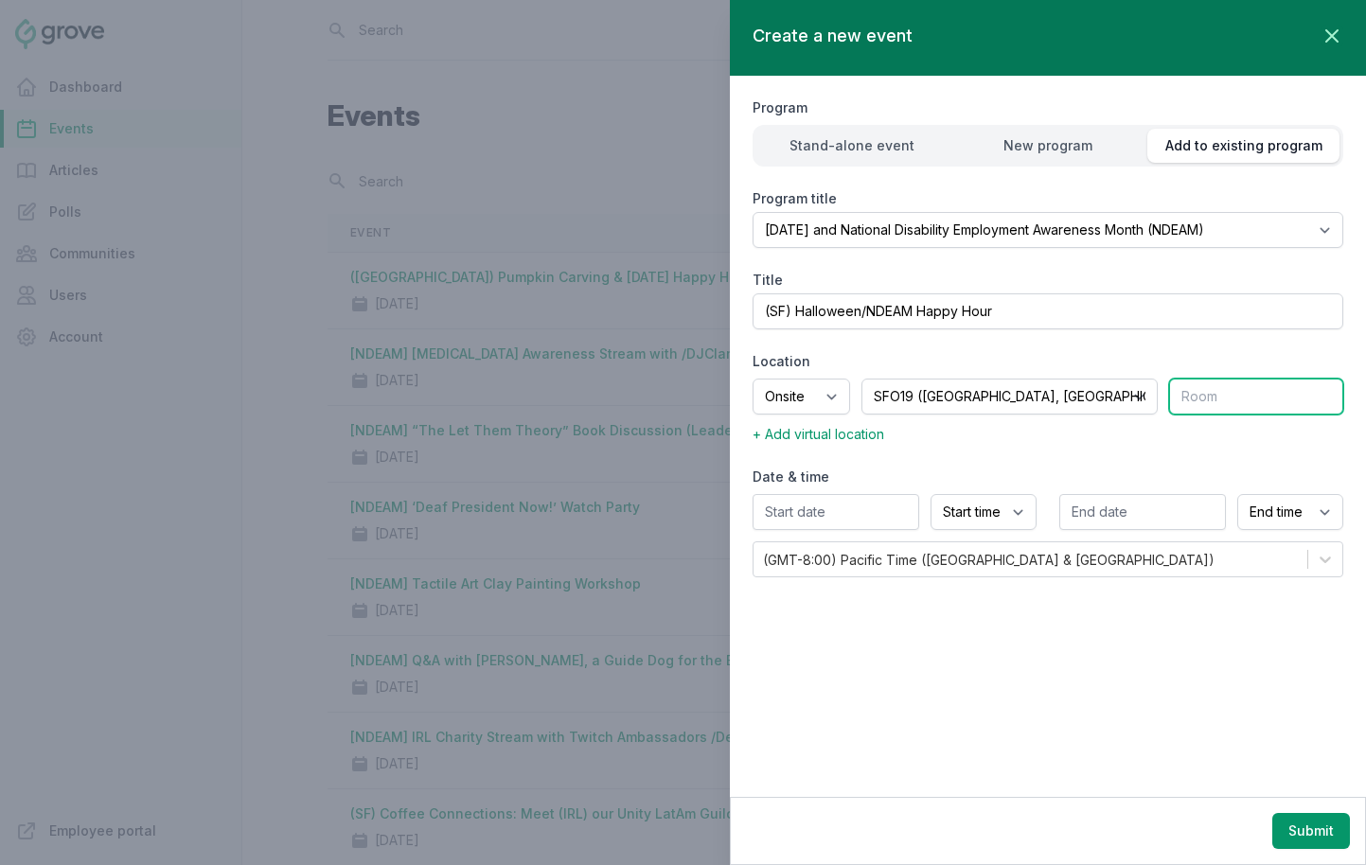
click at [1210, 394] on input "text" at bounding box center [1256, 397] width 174 height 36
type input "Coffee Bar"
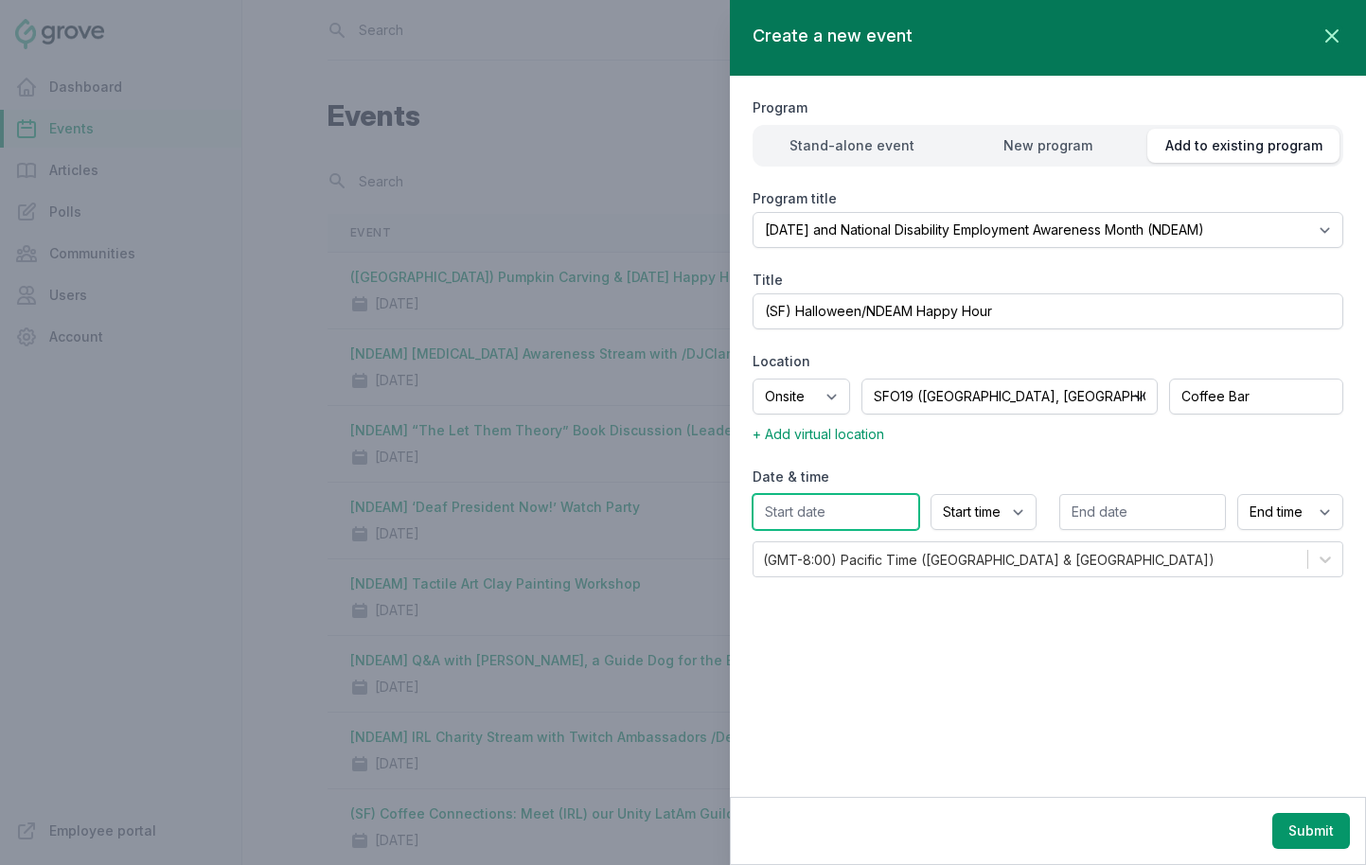
click at [848, 523] on input "text" at bounding box center [836, 512] width 167 height 36
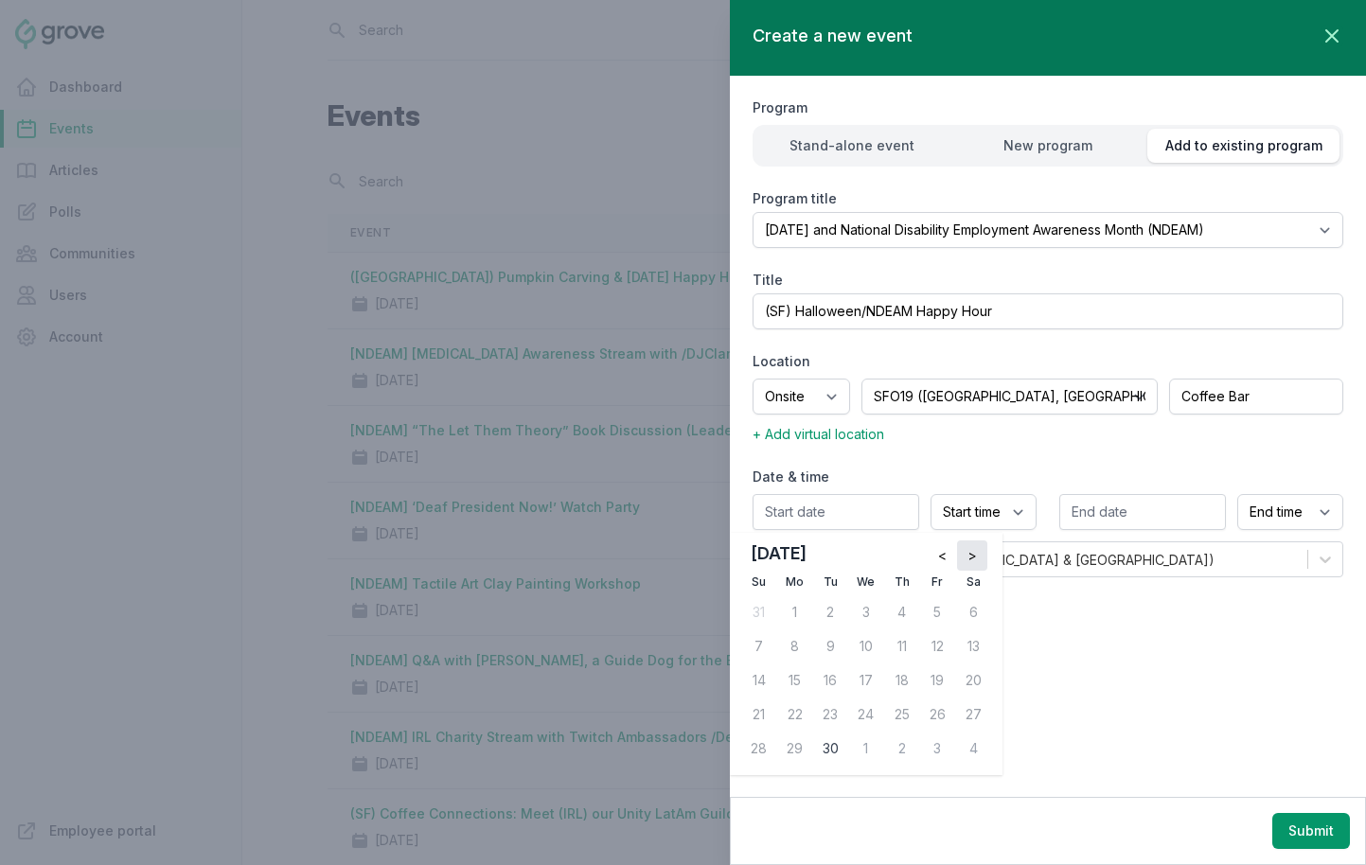
click at [970, 544] on button ">" at bounding box center [972, 556] width 30 height 30
click at [897, 744] on div "30" at bounding box center [902, 749] width 30 height 30
type input "10/30/2025"
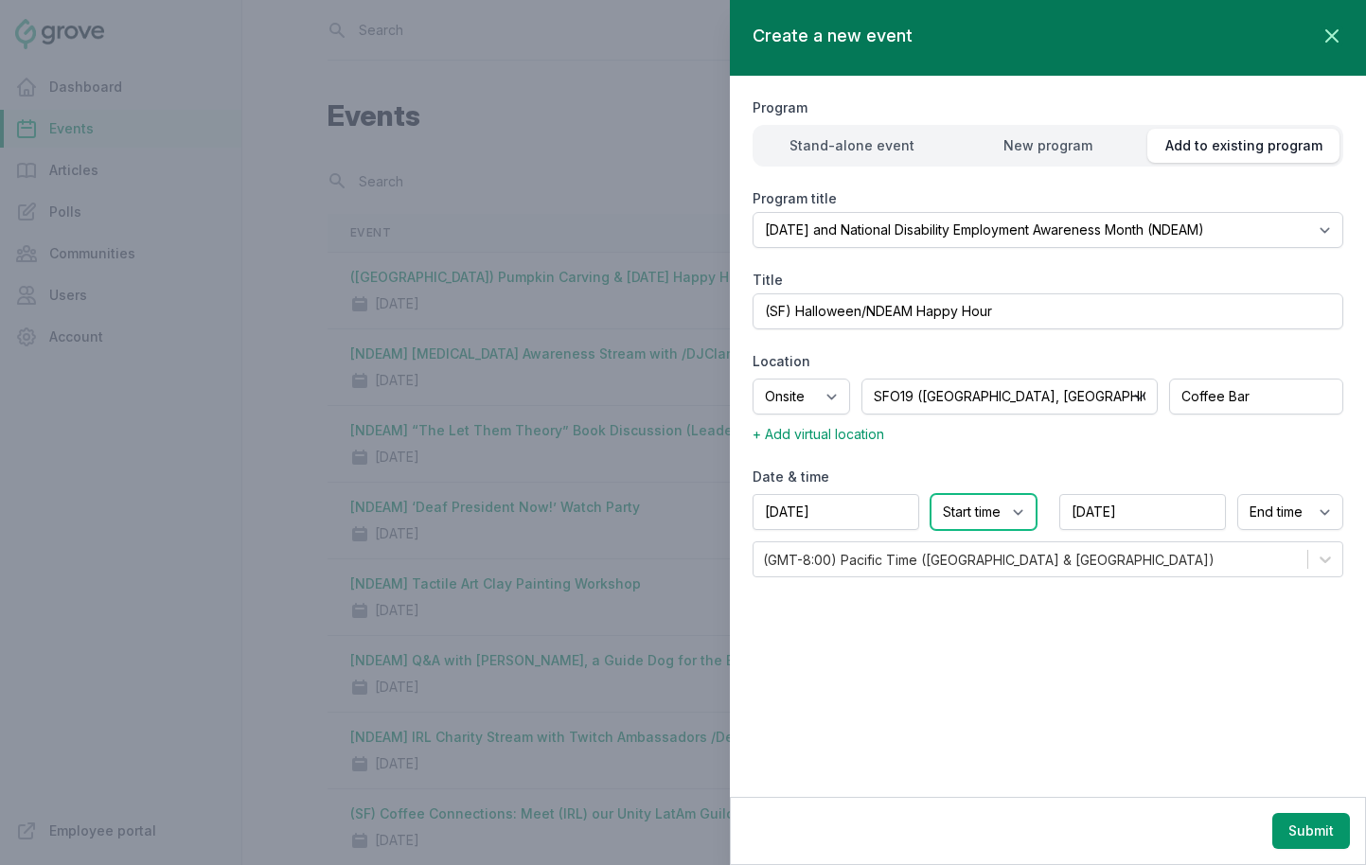
click at [957, 514] on select "Start time 12:00 AM 12:15 AM 12:30 AM 12:45 AM 1:00 AM 1:15 AM 1:30 AM 1:45 AM …" at bounding box center [984, 512] width 106 height 36
select select "4:00 PM"
click at [931, 494] on select "Start time 12:00 AM 12:15 AM 12:30 AM 12:45 AM 1:00 AM 1:15 AM 1:30 AM 1:45 AM …" at bounding box center [984, 512] width 106 height 36
click at [1211, 516] on select "End time 12:00 AM 12:15 AM 12:30 AM 12:45 AM 1:00 AM 1:15 AM 1:30 AM 1:45 AM 2:…" at bounding box center [1290, 512] width 106 height 36
select select "6:00 PM"
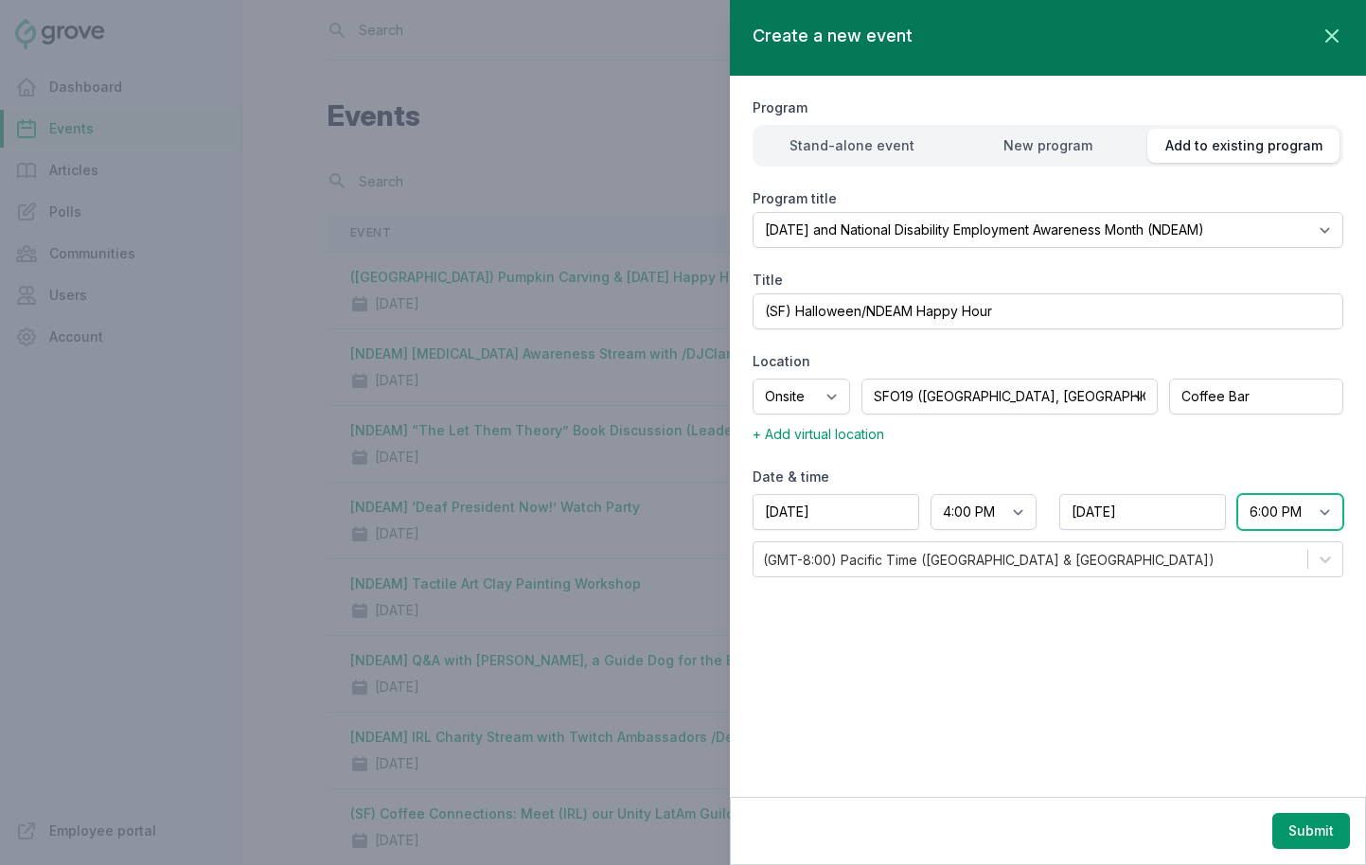
click at [1211, 494] on select "End time 12:00 AM 12:15 AM 12:30 AM 12:45 AM 1:00 AM 1:15 AM 1:30 AM 1:45 AM 2:…" at bounding box center [1290, 512] width 106 height 36
click at [1211, 835] on button "Submit" at bounding box center [1312, 831] width 78 height 36
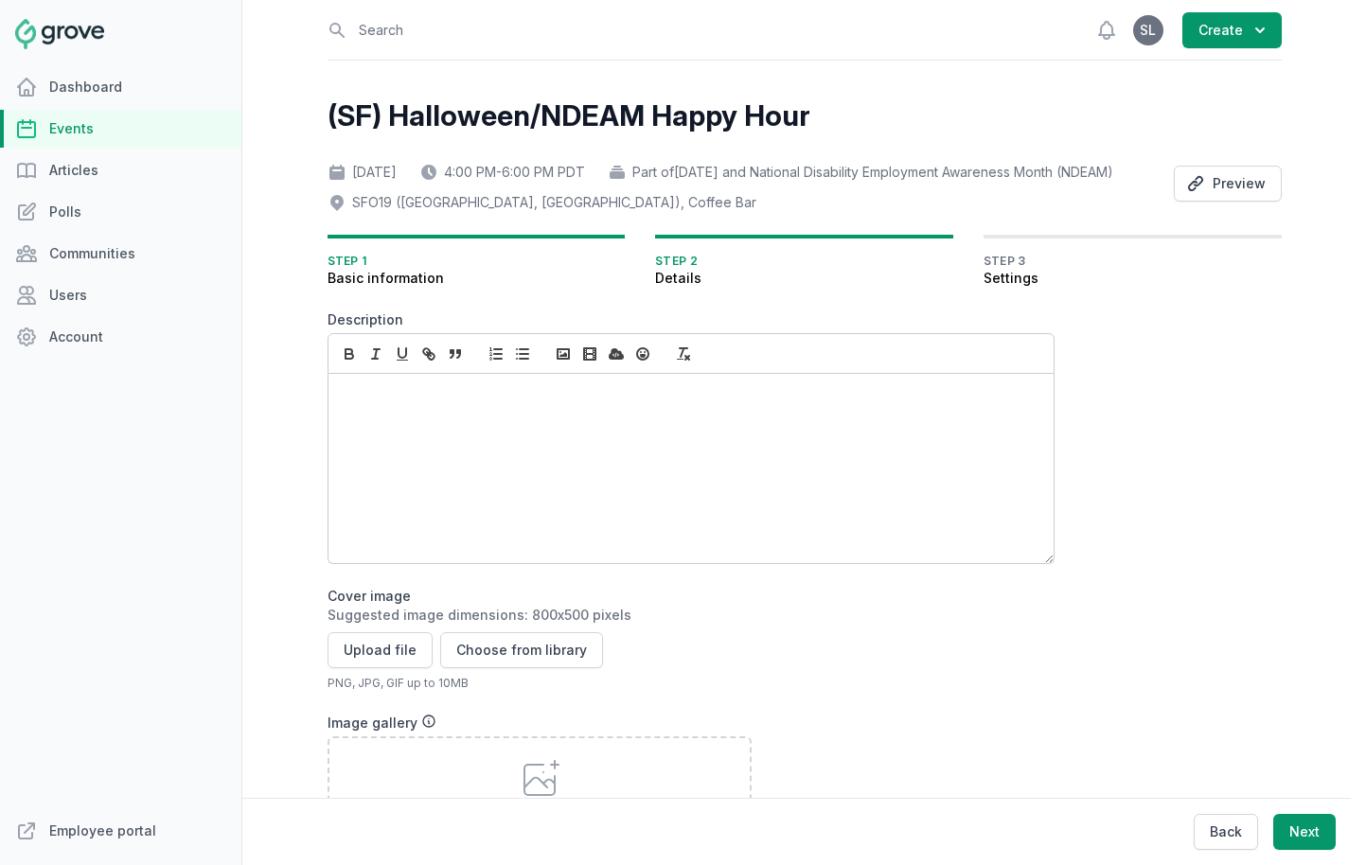
click at [454, 471] on div at bounding box center [691, 468] width 725 height 189
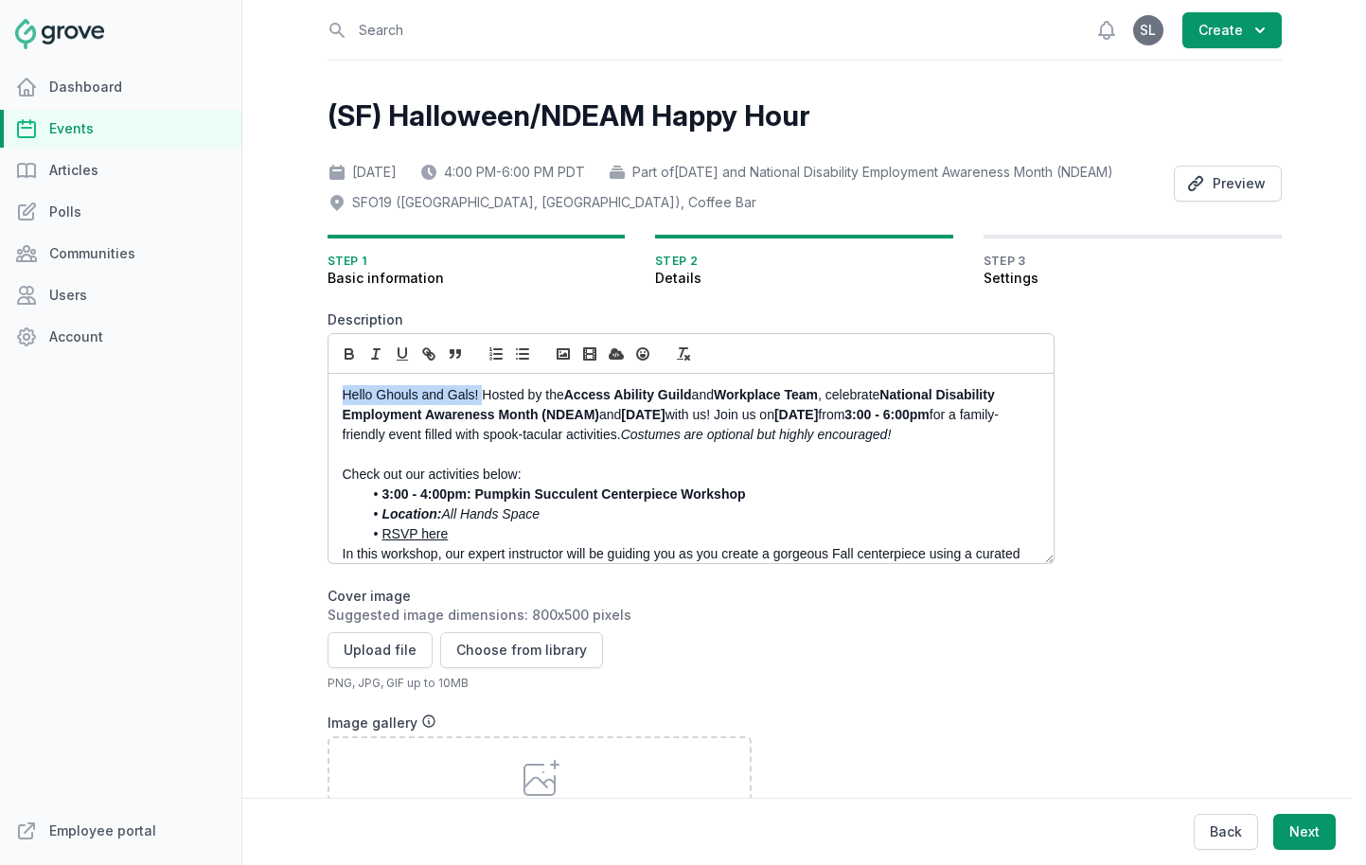
drag, startPoint x: 482, startPoint y: 426, endPoint x: 343, endPoint y: 426, distance: 139.2
click at [343, 426] on p "Hello Ghouls and Gals! Hosted by the Access Ability Guild and Workplace Team , …" at bounding box center [686, 415] width 686 height 60
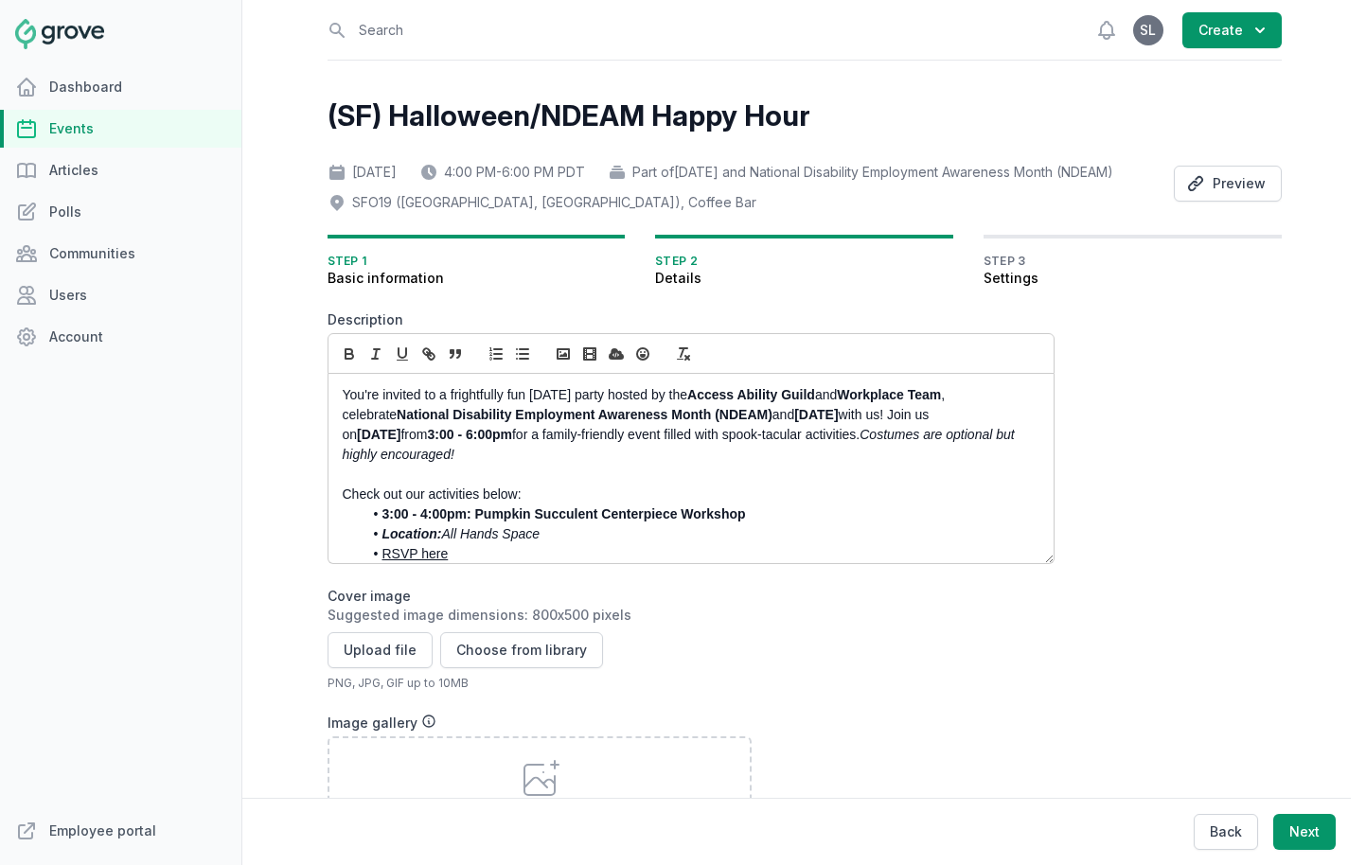
click at [976, 423] on p "You're invited to a frightfully fun Halloween party hosted by the Access Abilit…" at bounding box center [686, 425] width 686 height 80
click at [349, 446] on p "You're invited to a frightfully fun Halloween party hosted by the Access Abilit…" at bounding box center [686, 425] width 686 height 80
click at [922, 444] on p "You're invited to a frightfully fun Halloween party hosted by the Access Abilit…" at bounding box center [686, 425] width 686 height 80
drag, startPoint x: 970, startPoint y: 447, endPoint x: 922, endPoint y: 447, distance: 47.3
click at [922, 447] on p "You're invited to a frightfully fun Halloween party hosted by the Access Abilit…" at bounding box center [686, 425] width 686 height 80
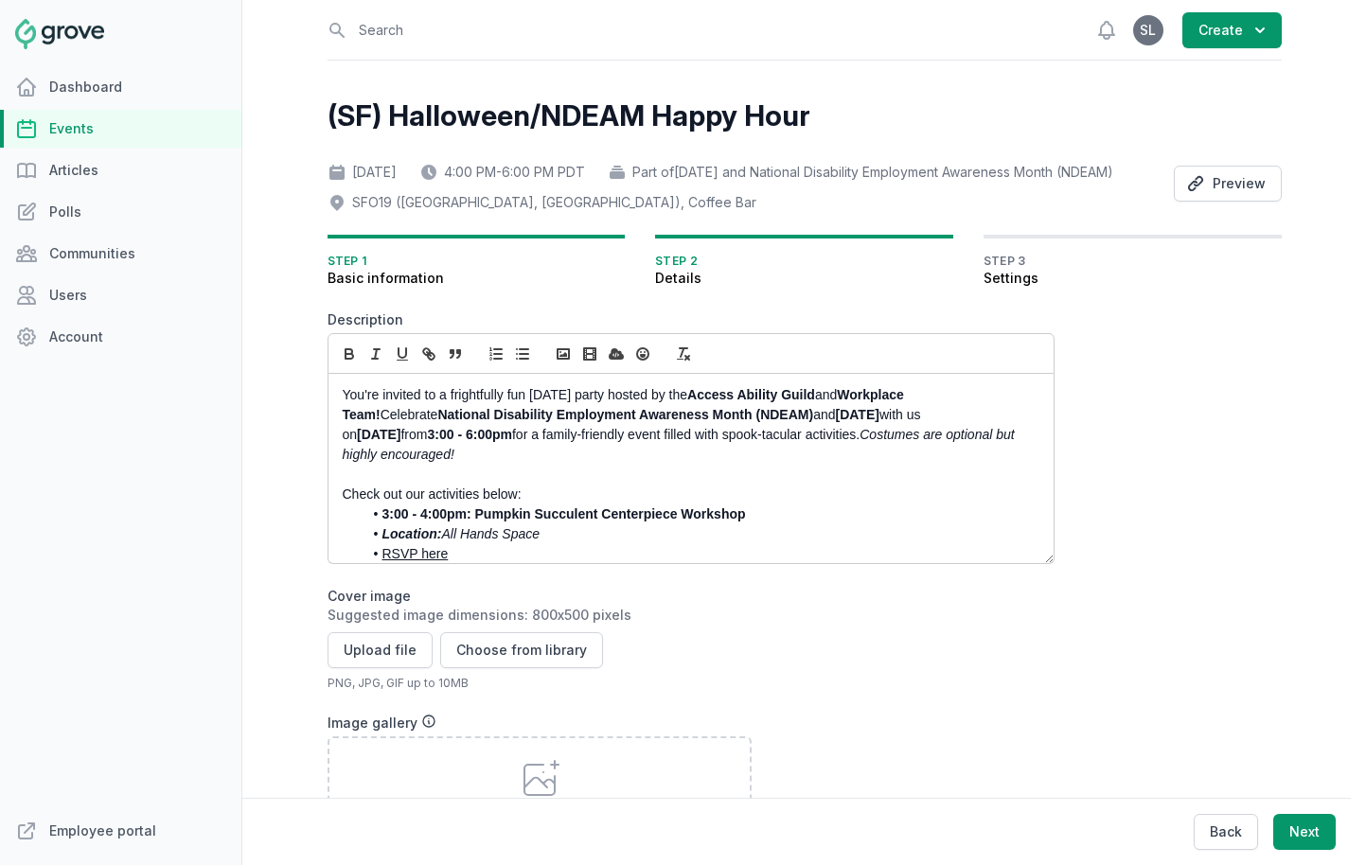
click at [401, 442] on strong "Thursday, October 31st" at bounding box center [379, 434] width 44 height 15
drag, startPoint x: 579, startPoint y: 484, endPoint x: 281, endPoint y: 405, distance: 307.5
click at [281, 405] on div "Open sidebar Search View notifications Open user menu SL Create (SF) Halloween/…" at bounding box center [804, 432] width 1124 height 865
copy p "You're invited to a frightfully fun Halloween party hosted by the Access Abilit…"
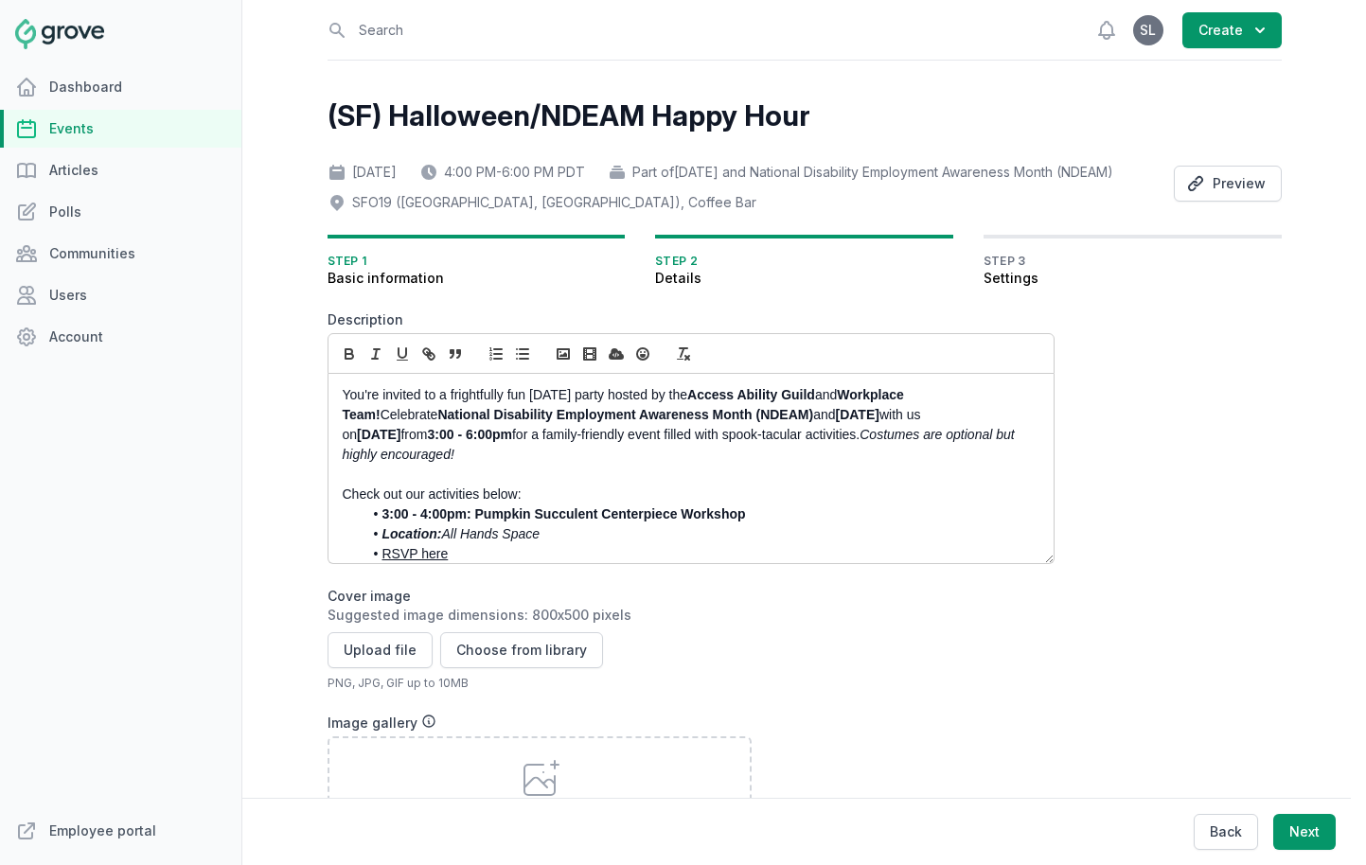
click at [551, 505] on p "Check out our activities below:" at bounding box center [686, 495] width 686 height 20
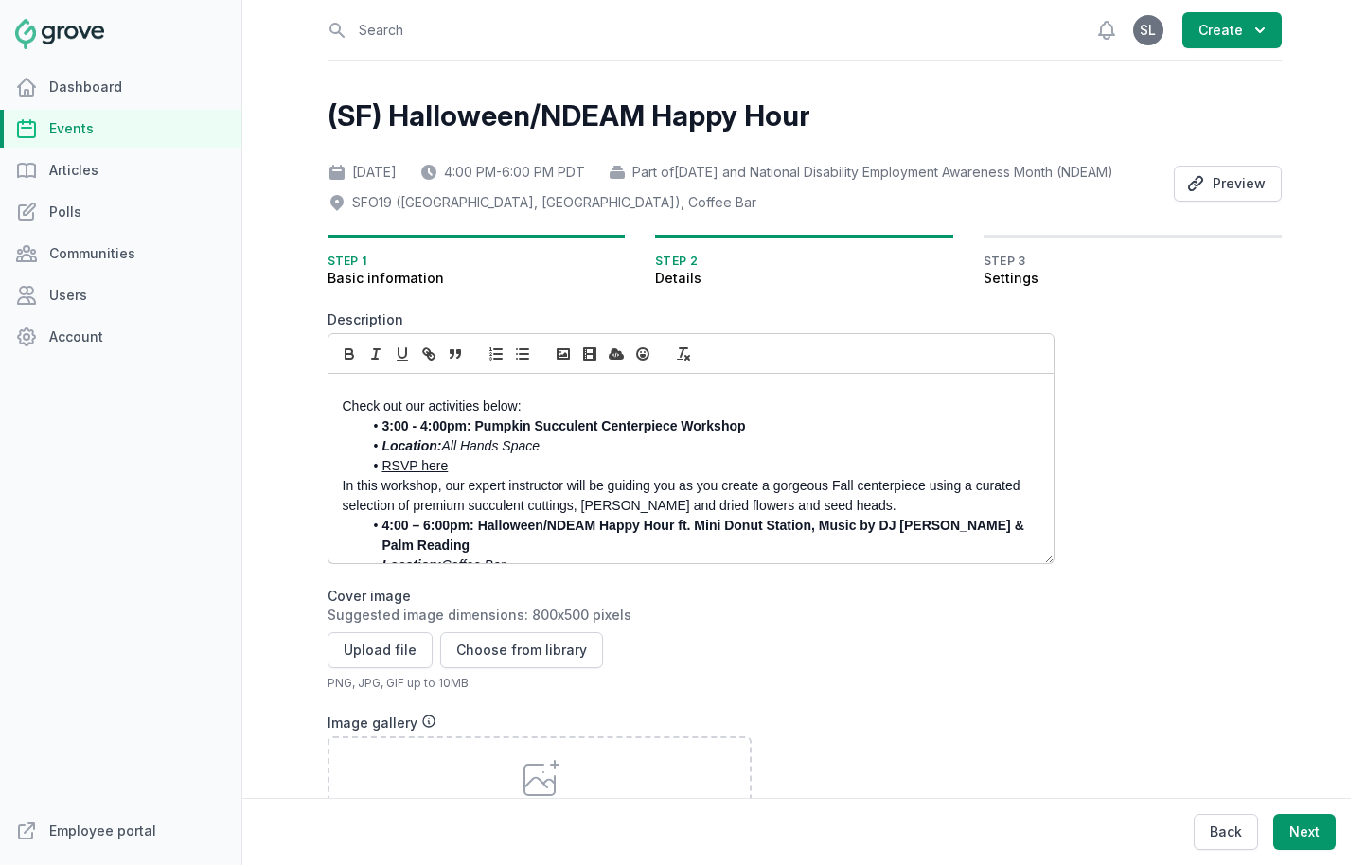
scroll to position [98, 0]
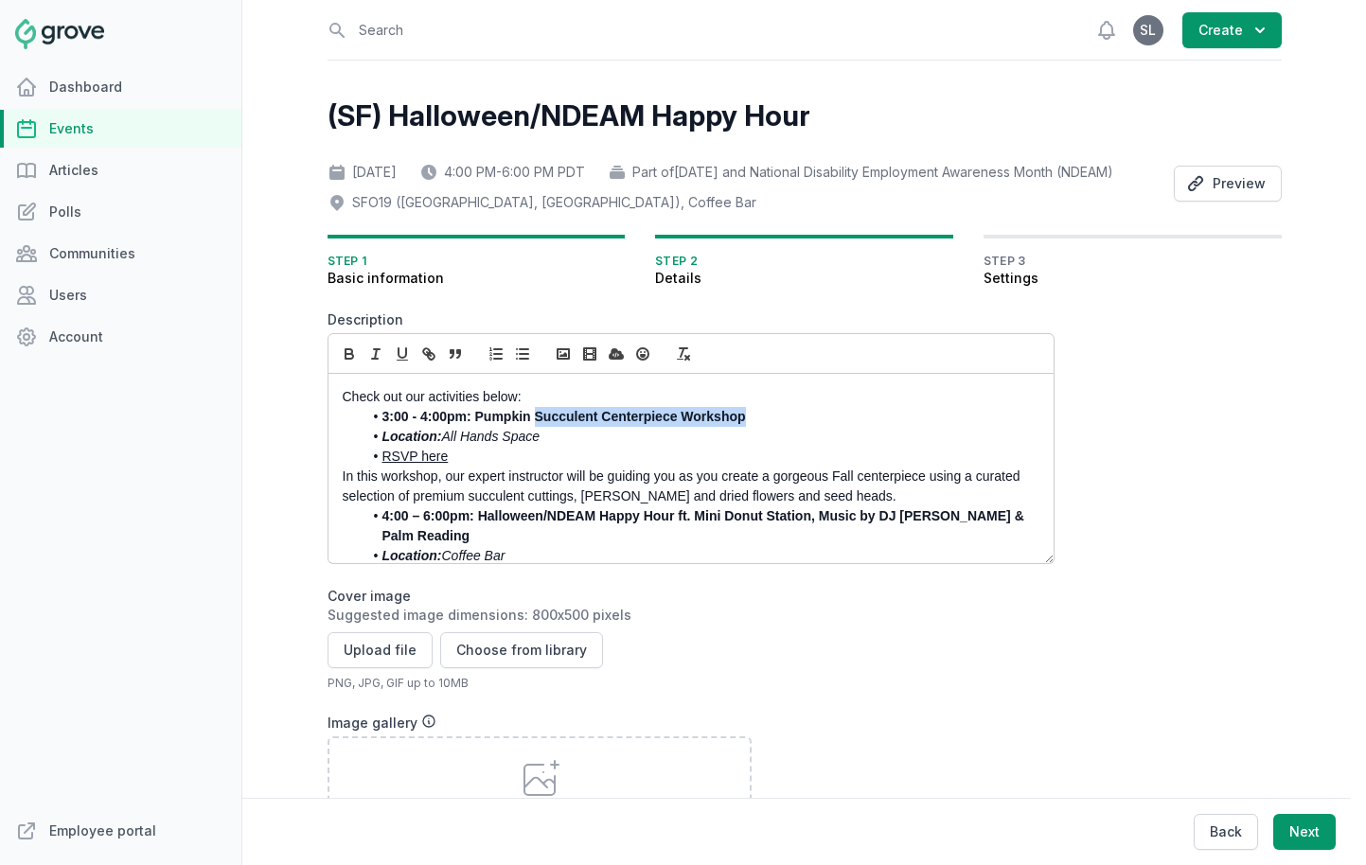
drag, startPoint x: 750, startPoint y: 448, endPoint x: 536, endPoint y: 448, distance: 214.0
click at [536, 427] on li "3:00 - 4:00pm: Pumpkin Succulent Centerpiece Workshop" at bounding box center [696, 417] width 667 height 20
click at [460, 467] on li "RSVP here" at bounding box center [696, 457] width 667 height 20
click at [379, 507] on p "In this workshop, our expert instructor will be guiding you as you create a gor…" at bounding box center [686, 487] width 686 height 40
click at [459, 467] on li "RSVP here" at bounding box center [696, 457] width 667 height 20
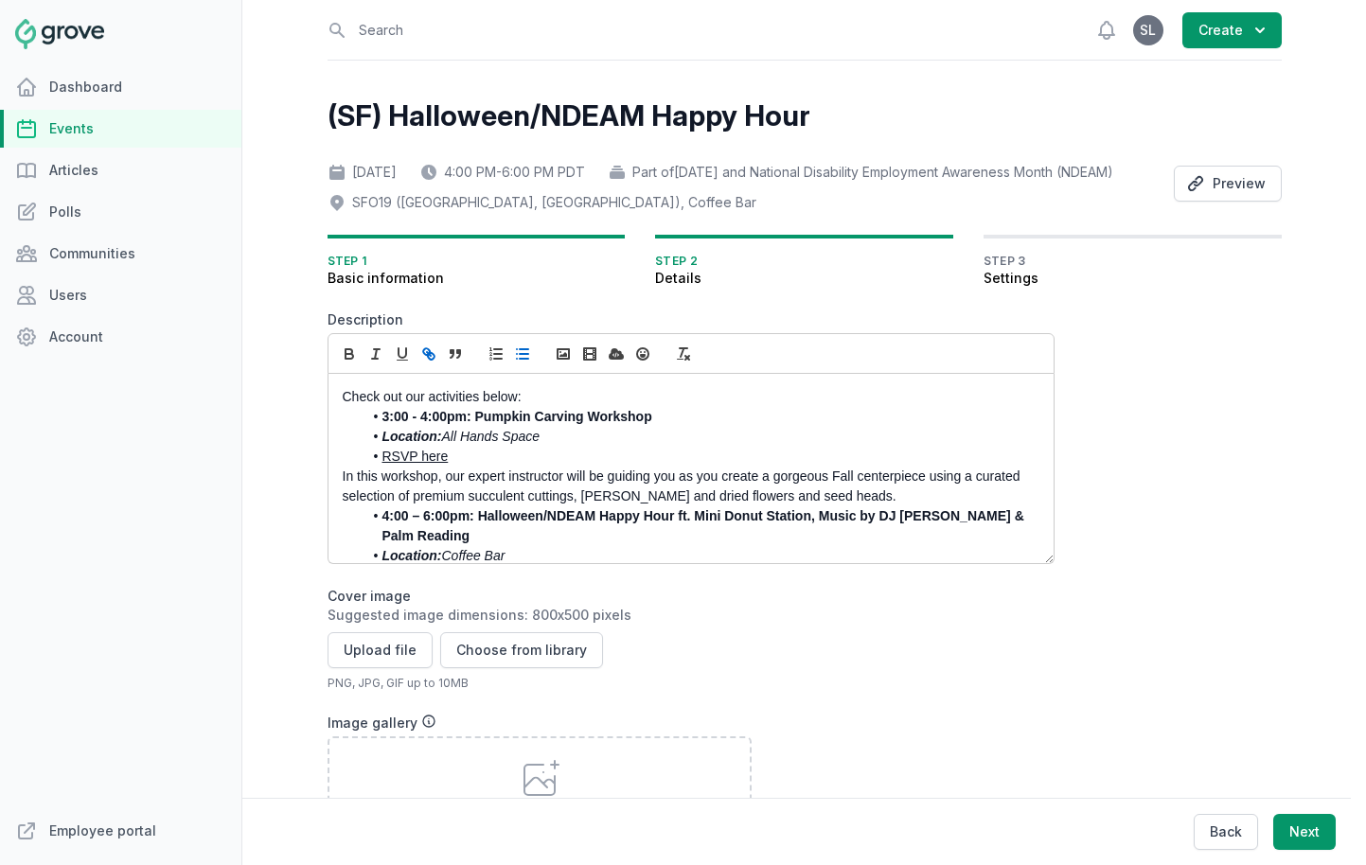
click at [431, 464] on link "RSVP here" at bounding box center [415, 456] width 66 height 15
click at [546, 499] on link at bounding box center [518, 491] width 57 height 15
drag, startPoint x: 452, startPoint y: 479, endPoint x: 312, endPoint y: 479, distance: 139.2
click at [312, 479] on div "Open sidebar Search View notifications Open user menu SL Create (SF) Halloween/…" at bounding box center [804, 432] width 1124 height 865
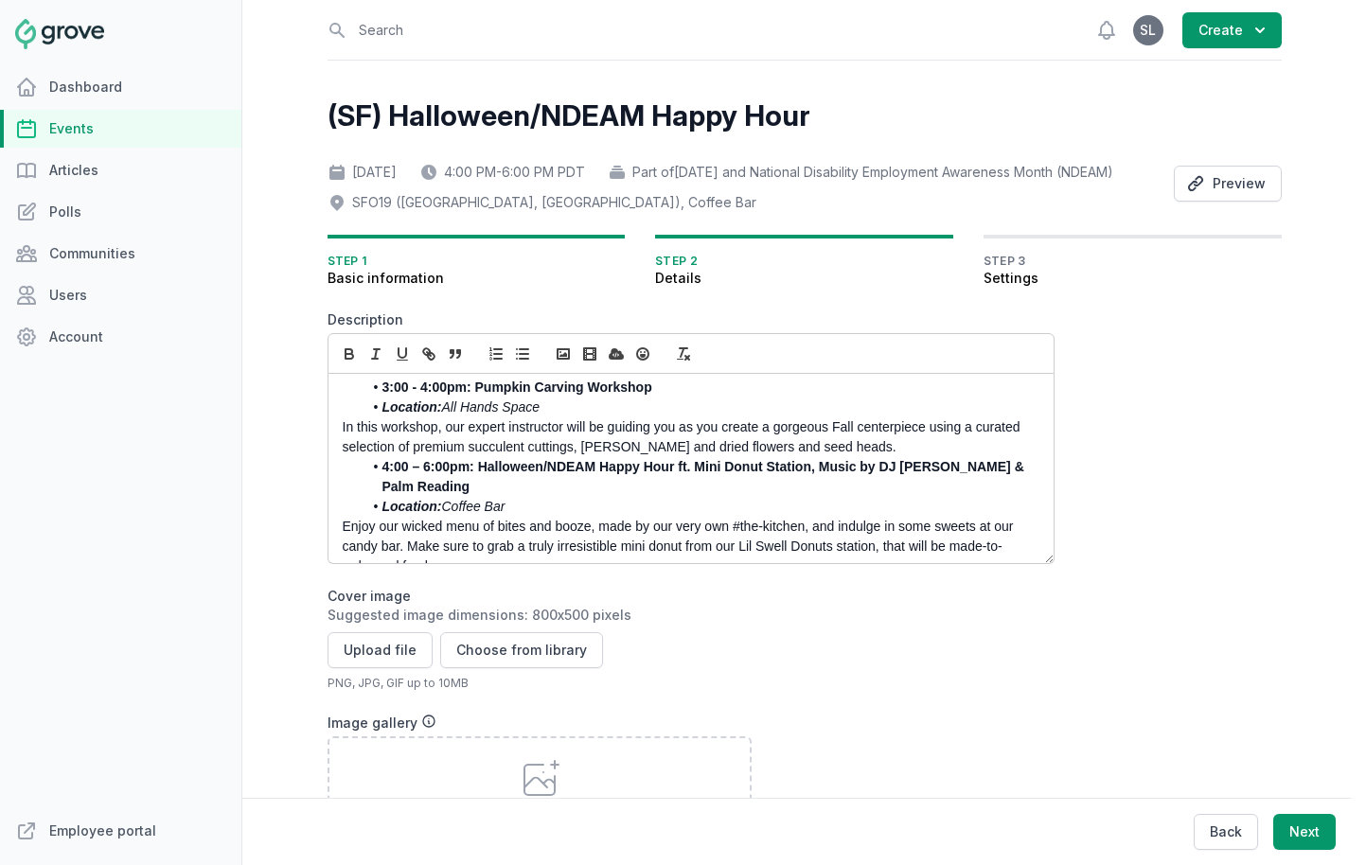
scroll to position [131, 0]
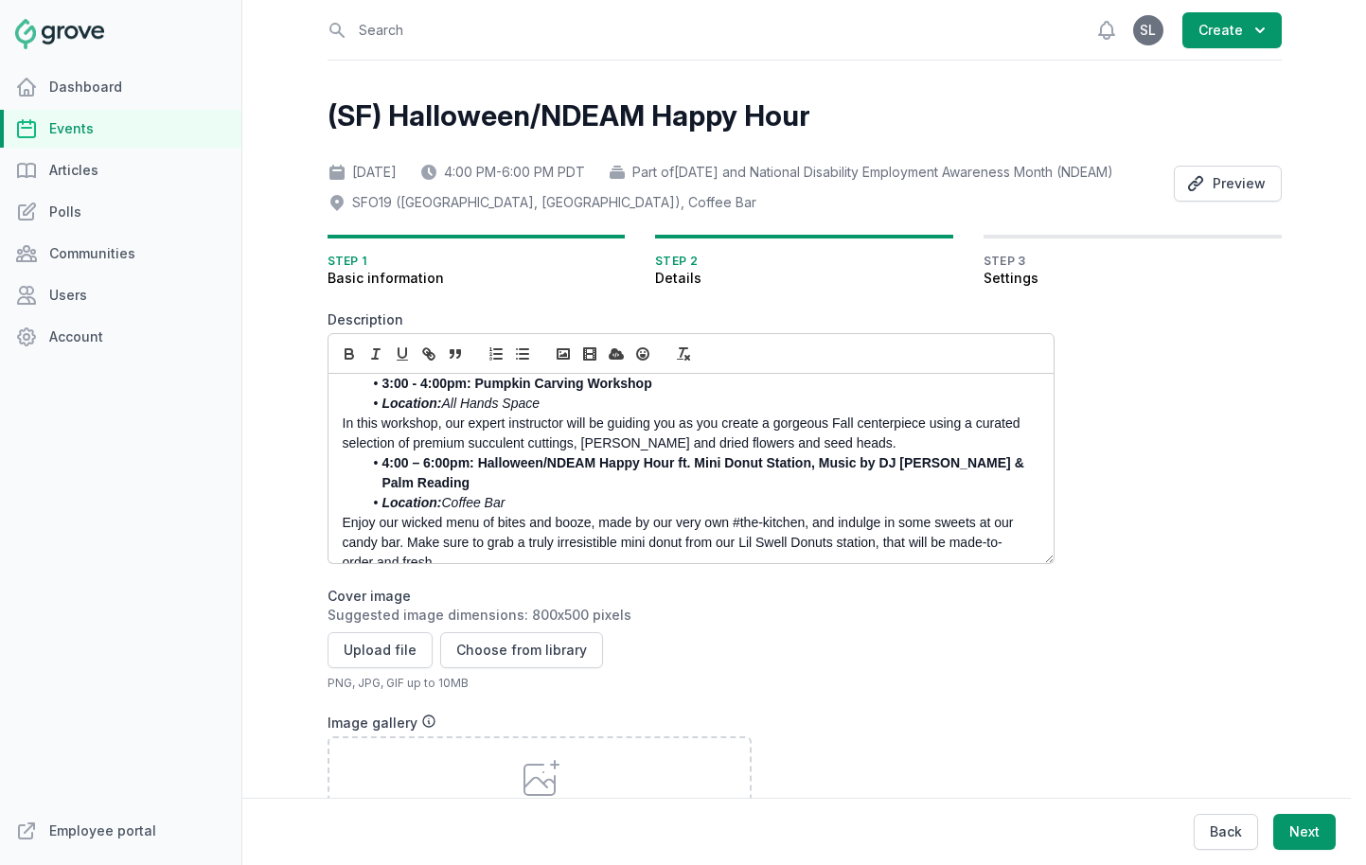
click at [828, 490] on strong "4:00 – 6:00pm: Halloween/NDEAM Happy Hour ft. Mini Donut Station, Music by DJ P…" at bounding box center [705, 472] width 646 height 35
click at [964, 490] on strong "4:00 – 6:00pm: Halloween/NDEAM Happy Hour ft. Mini Donut Station, Music by DJ P…" at bounding box center [705, 472] width 646 height 35
click at [485, 493] on li "4:00 – 6:00pm: Halloween/NDEAM Happy Hour ft. Mini Donut Station, Music by DJ P…" at bounding box center [696, 474] width 667 height 40
click at [543, 513] on li "Location: Coffee Bar" at bounding box center [696, 503] width 667 height 20
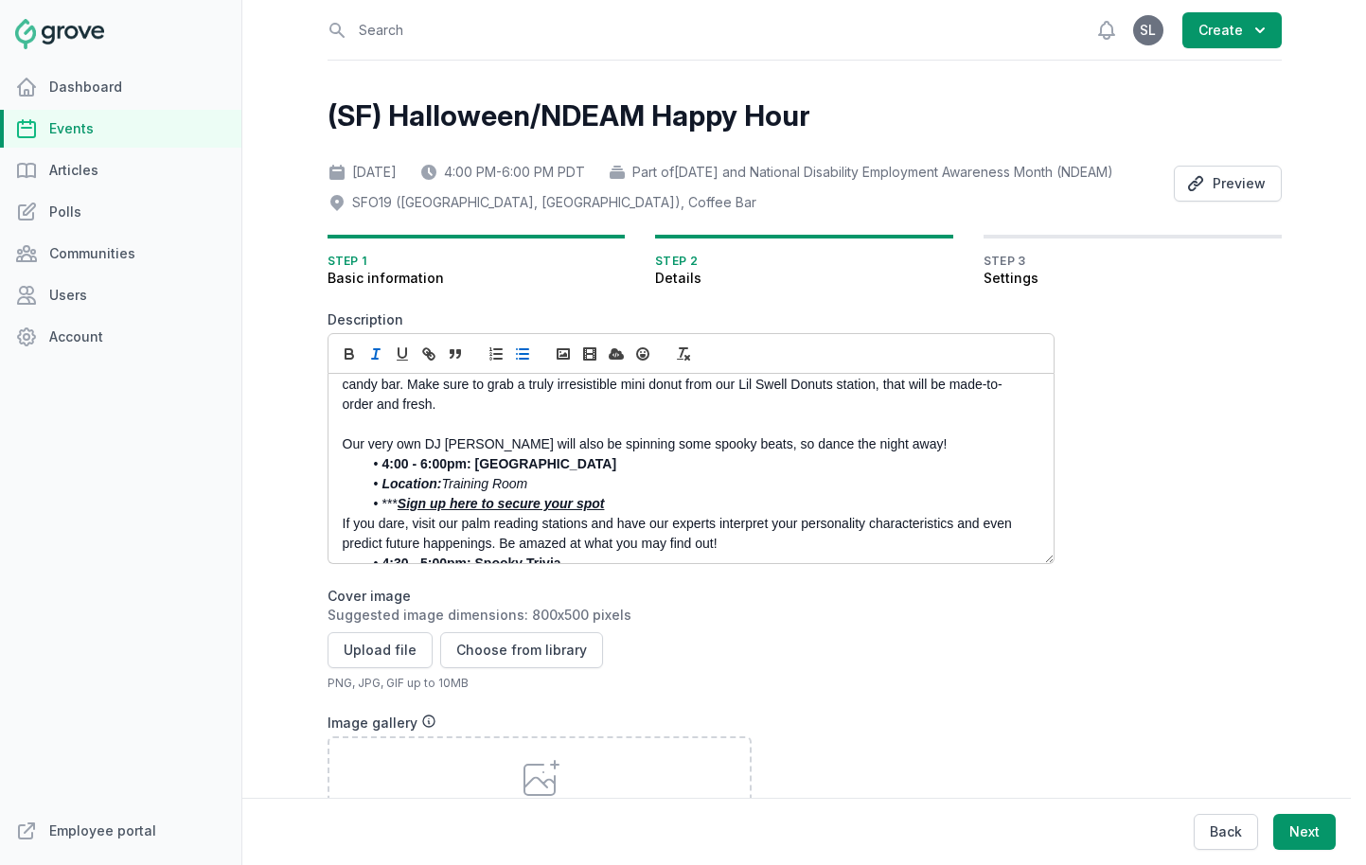
scroll to position [332, 0]
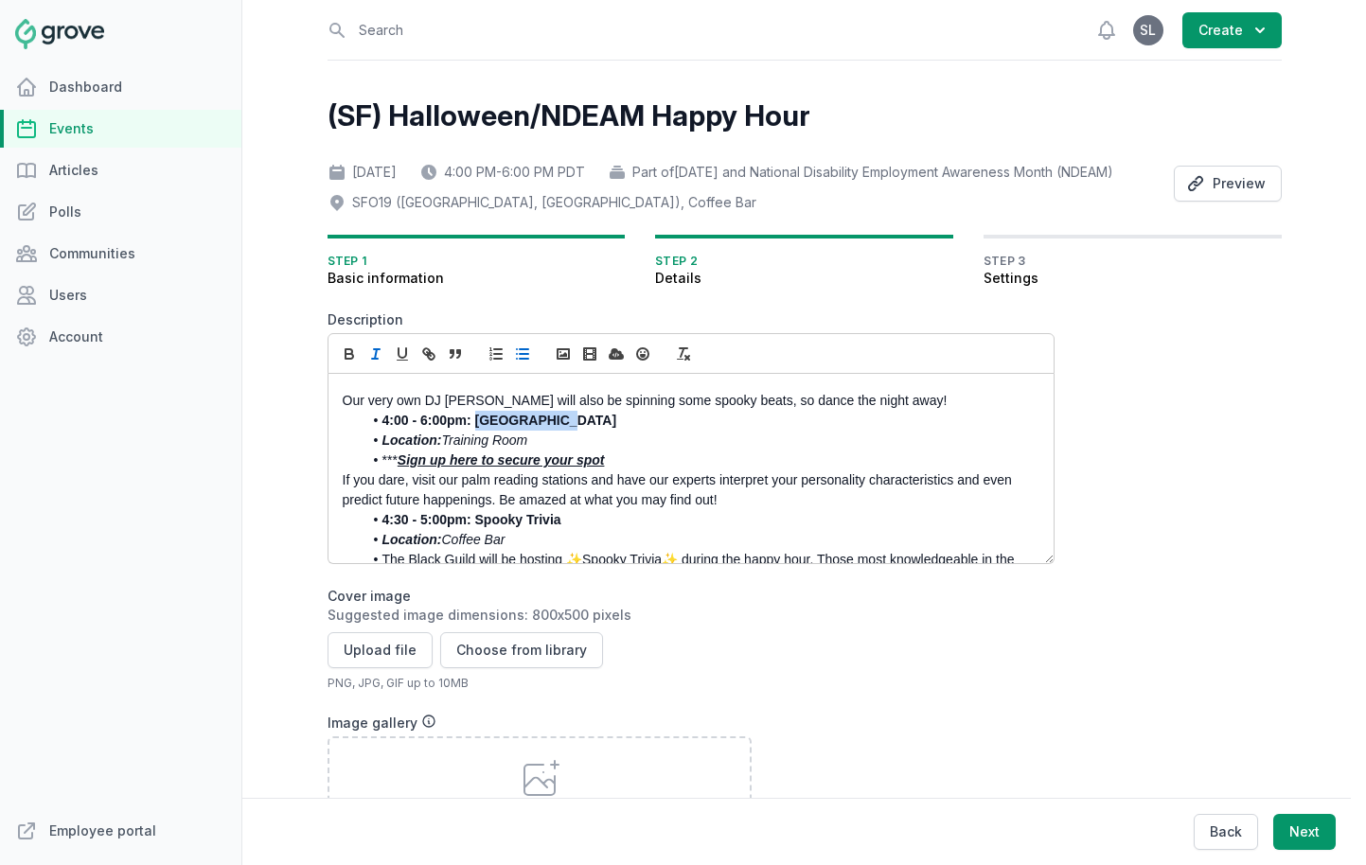
drag, startPoint x: 563, startPoint y: 449, endPoint x: 479, endPoint y: 449, distance: 84.3
click at [479, 428] on strong "4:00 - 6:00pm: Palm Reading Stations" at bounding box center [499, 420] width 235 height 15
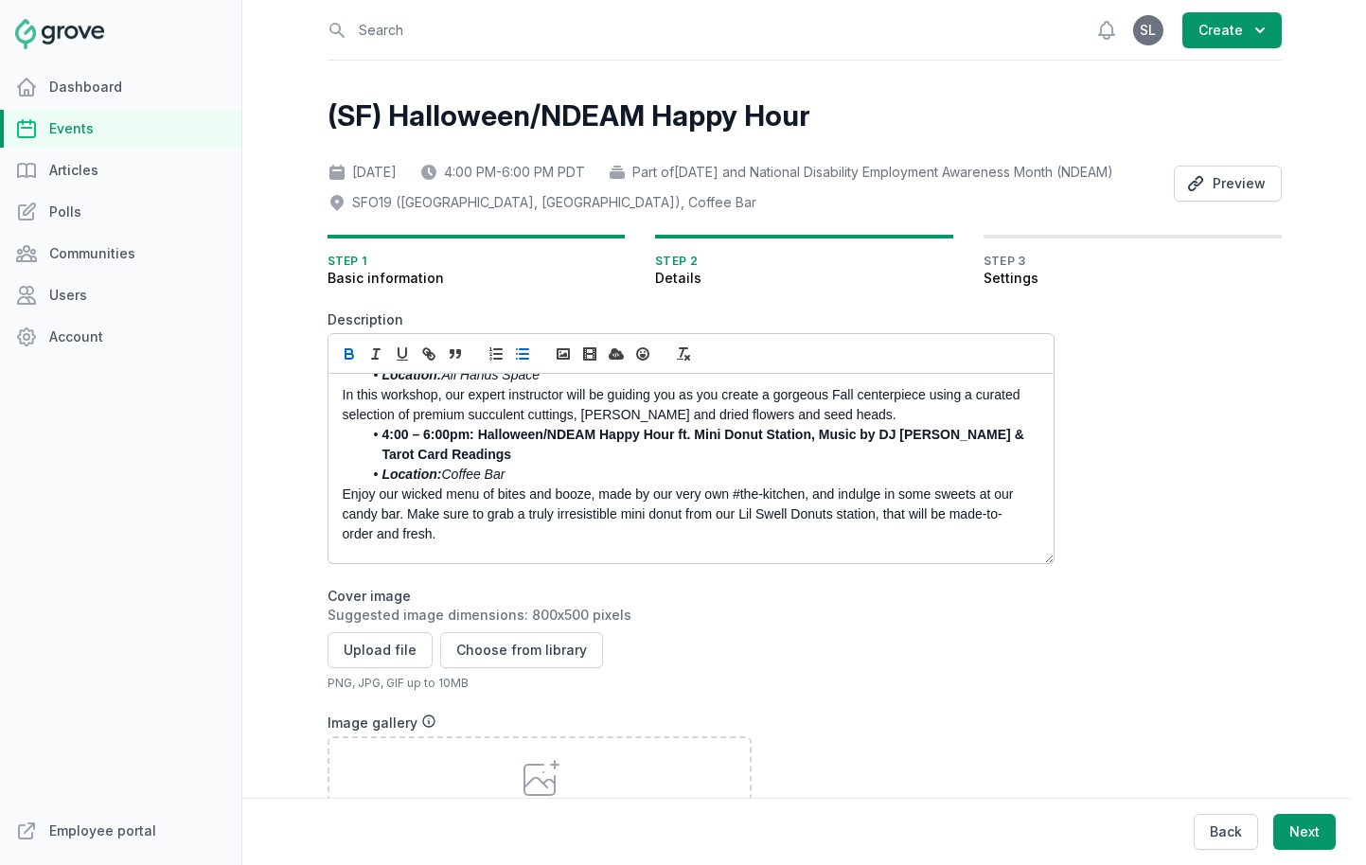
scroll to position [154, 0]
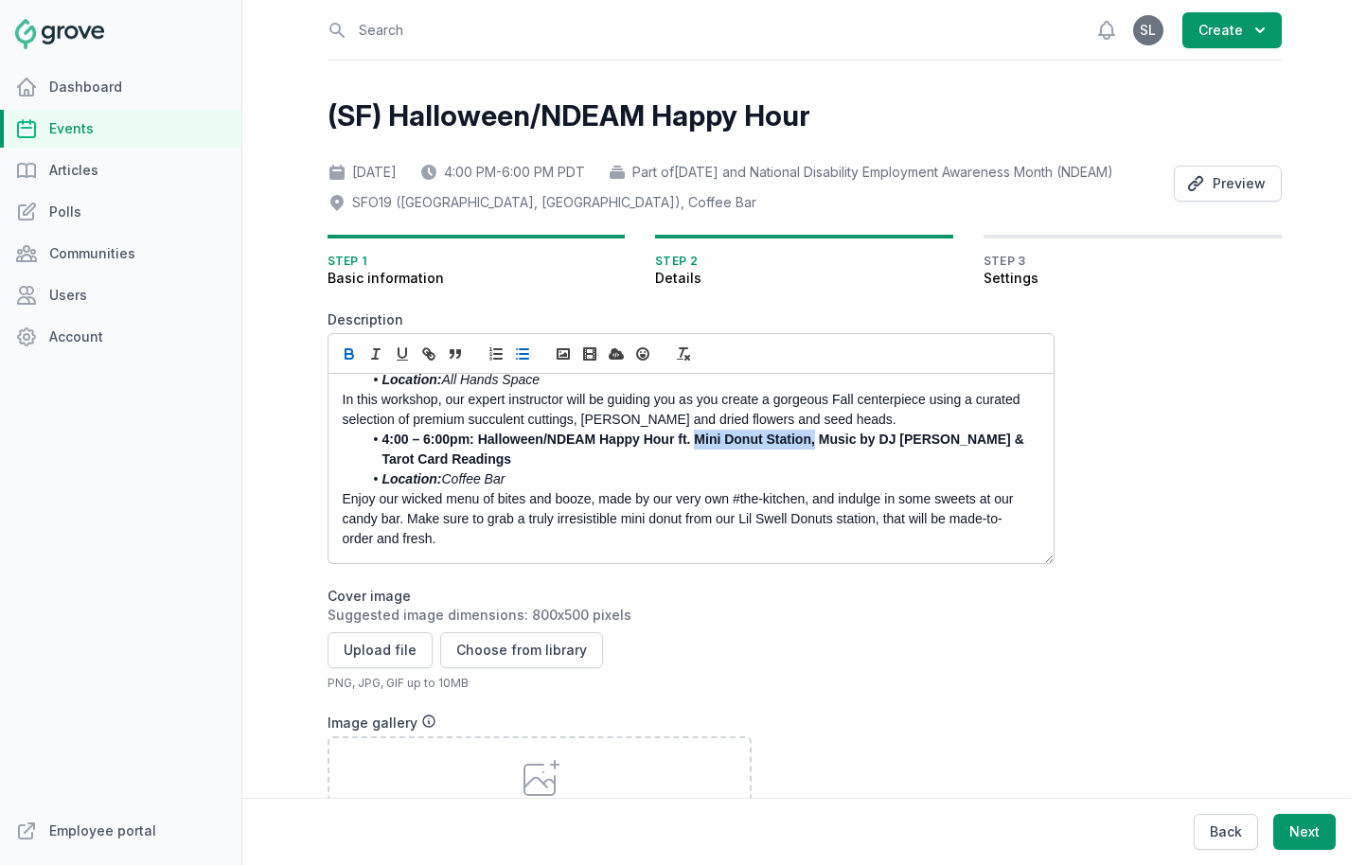
drag, startPoint x: 815, startPoint y: 468, endPoint x: 697, endPoint y: 473, distance: 118.5
click at [697, 467] on strong "4:00 – 6:00pm: Halloween/NDEAM Happy Hour ft. Mini Donut Station, Music by DJ P…" at bounding box center [705, 449] width 646 height 35
drag, startPoint x: 885, startPoint y: 471, endPoint x: 849, endPoint y: 470, distance: 36.0
click at [849, 467] on strong "4:00 – 6:00pm: Halloween/NDEAM Happy Hour ft. Candy Bar, Music by DJ PeteQ & Ta…" at bounding box center [697, 449] width 631 height 35
click at [897, 467] on strong "4:00 – 6:00pm: Halloween/NDEAM Happy Hour ft. Candy Bar, Music by DJ Slenderwom…" at bounding box center [697, 449] width 631 height 35
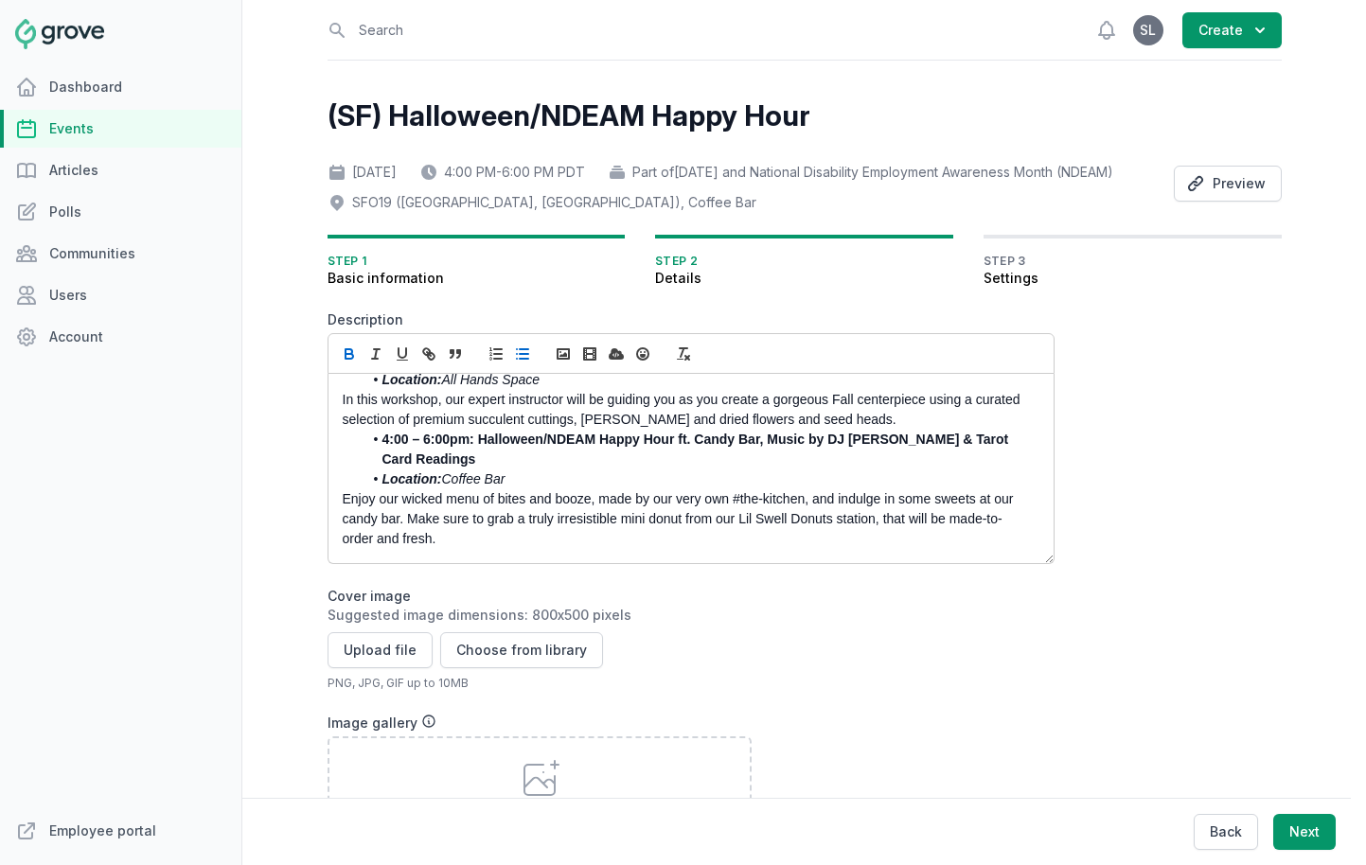
click at [558, 470] on li "4:00 – 6:00pm: Halloween/NDEAM Happy Hour ft. Candy Bar, Music by DJ Slenderwom…" at bounding box center [696, 450] width 667 height 40
click at [696, 467] on strong "4:00 – 6:00pm: Halloween/NDEAM Happy Hour ft. Candy Bar, Music by DJ Slenderwom…" at bounding box center [697, 449] width 631 height 35
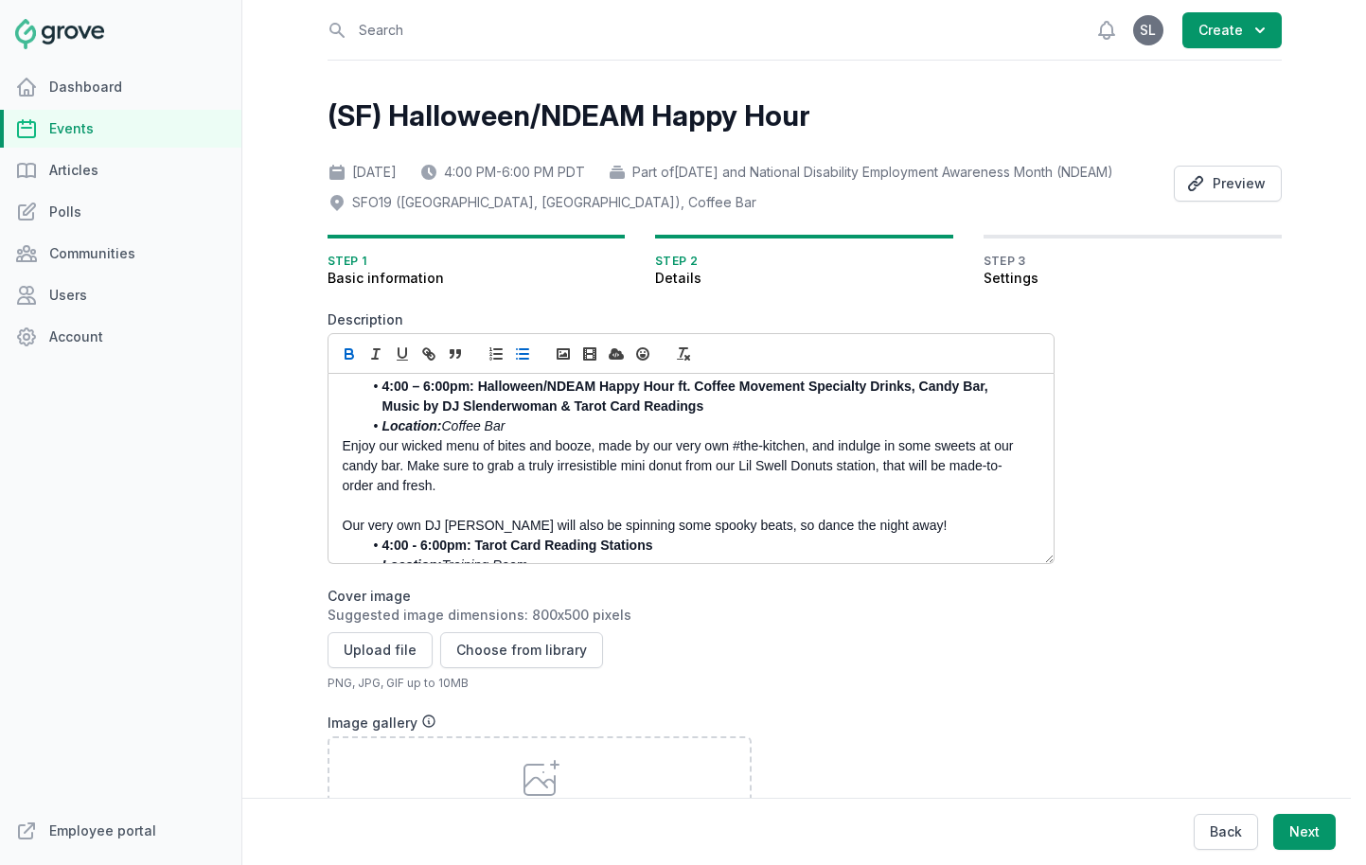
scroll to position [237, 0]
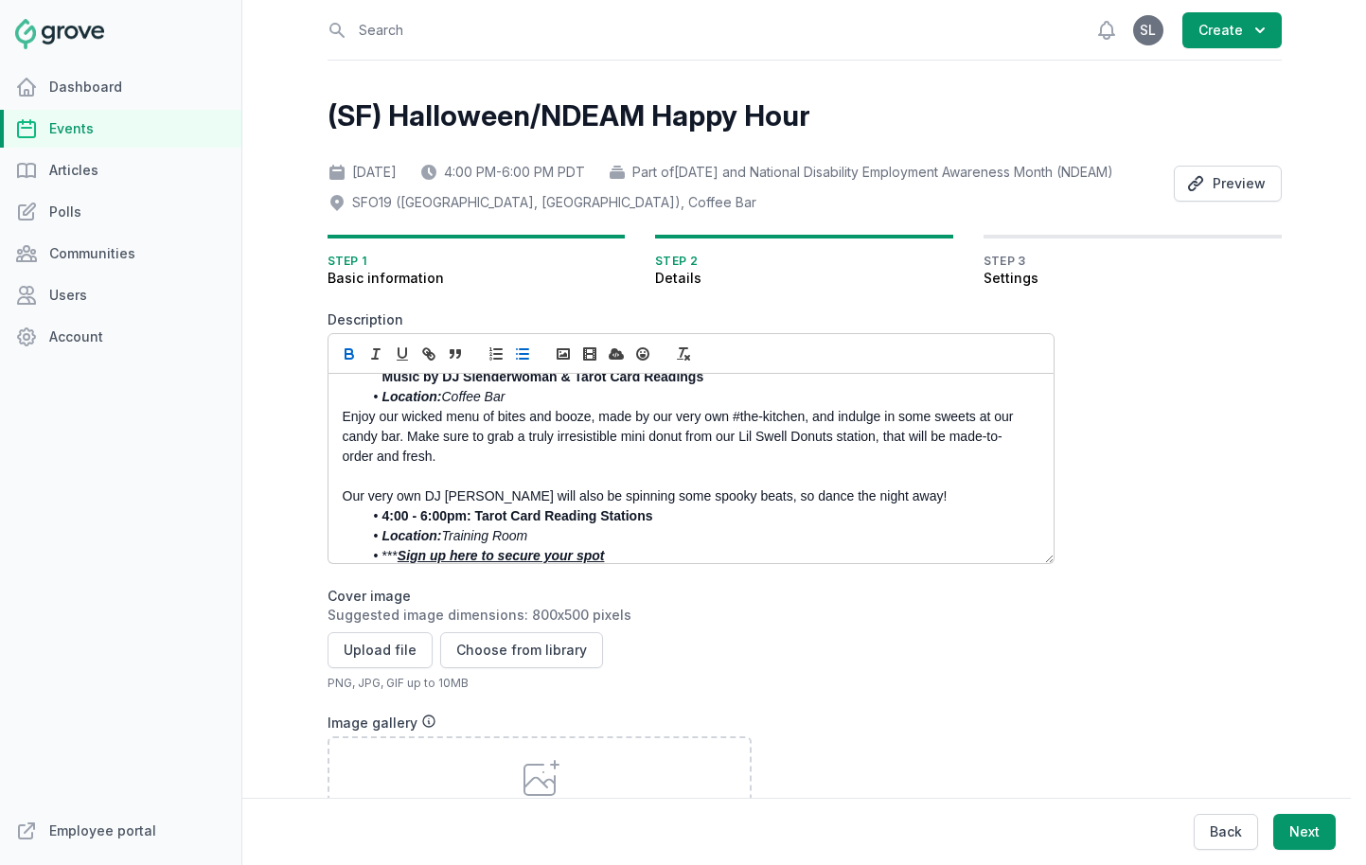
click at [539, 467] on p "Enjoy our wicked menu of bites and booze, made by our very own #the-kitchen, an…" at bounding box center [686, 437] width 686 height 60
drag, startPoint x: 876, startPoint y: 467, endPoint x: 617, endPoint y: 470, distance: 258.5
click at [617, 467] on p "Enjoy our wicked menu of bites and booze, made by our very own #the-kitchen, an…" at bounding box center [686, 437] width 686 height 60
click at [592, 467] on p "Enjoy our wicked menu of bites and booze, made by our very own #the-kitchen, an…" at bounding box center [686, 437] width 686 height 60
click at [926, 467] on p "Enjoy our wicked menu of bites and booze, made by our very own #the-kitchen, an…" at bounding box center [686, 437] width 686 height 60
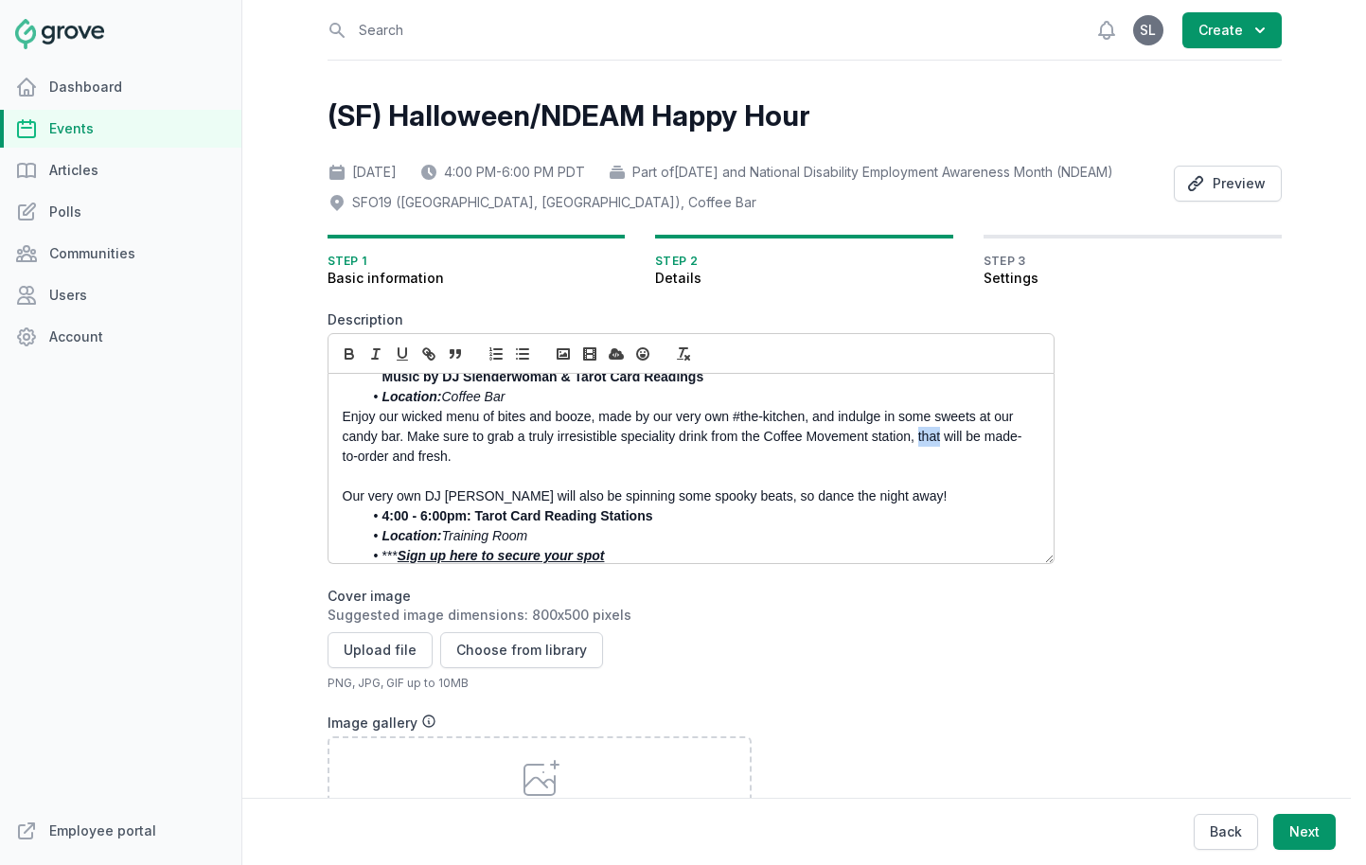
click at [926, 467] on p "Enjoy our wicked menu of bites and booze, made by our very own #the-kitchen, an…" at bounding box center [686, 437] width 686 height 60
click at [440, 467] on p "Enjoy our wicked menu of bites and booze, made by our very own #the-kitchen, an…" at bounding box center [686, 437] width 686 height 60
click at [465, 487] on p at bounding box center [686, 477] width 686 height 20
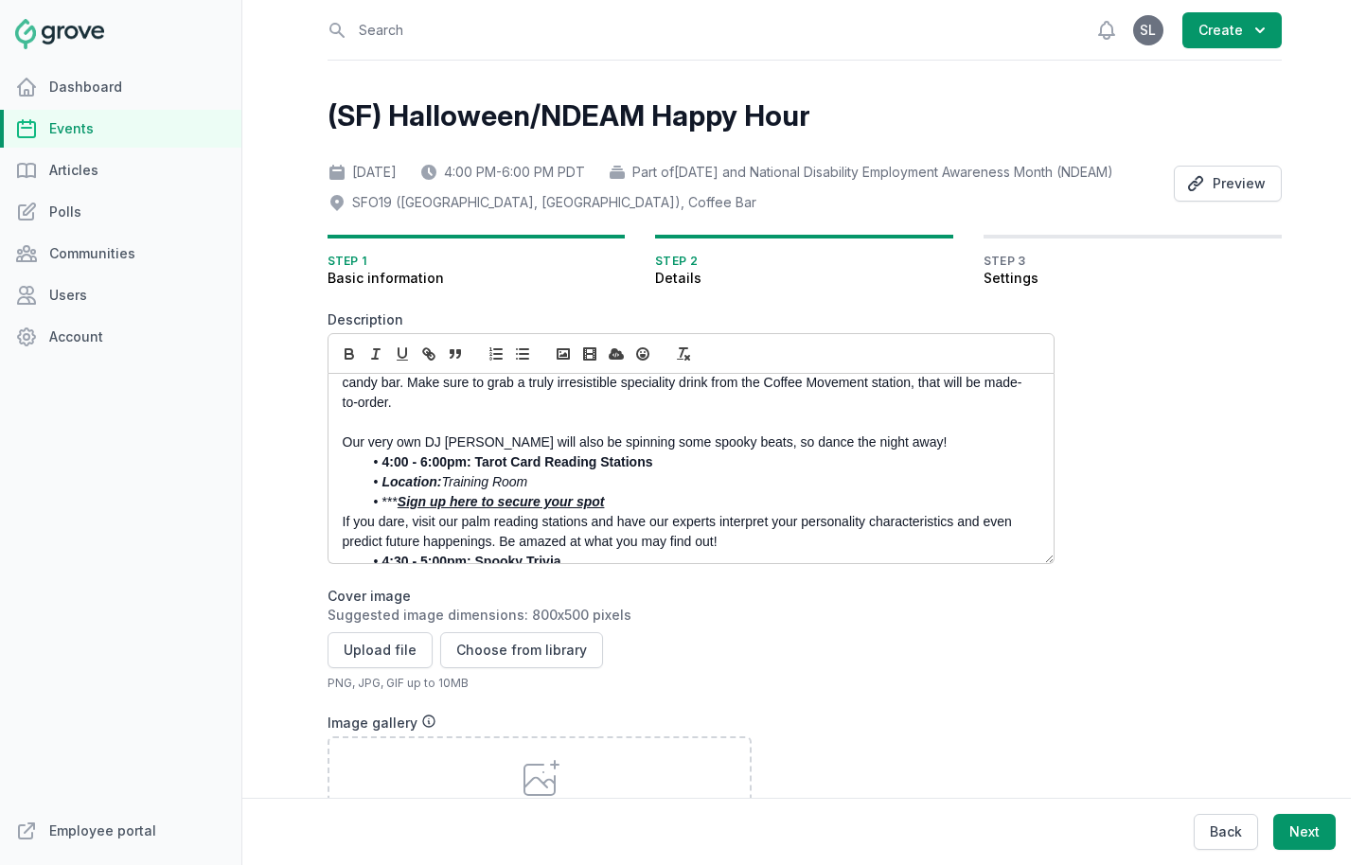
scroll to position [293, 0]
drag, startPoint x: 482, startPoint y: 470, endPoint x: 447, endPoint y: 470, distance: 35.0
click at [447, 451] on p "Our very own DJ PeteQ will also be spinning some spooky beats, so dance the nig…" at bounding box center [686, 441] width 686 height 20
click at [472, 451] on p "Our very own DJ Slenderwoman will also be spinning some spooky beats, so dance …" at bounding box center [686, 441] width 686 height 20
click at [582, 451] on p "Our very own DJ Slenderwoman will also be spinning some spooky beats, so dance …" at bounding box center [686, 441] width 686 height 20
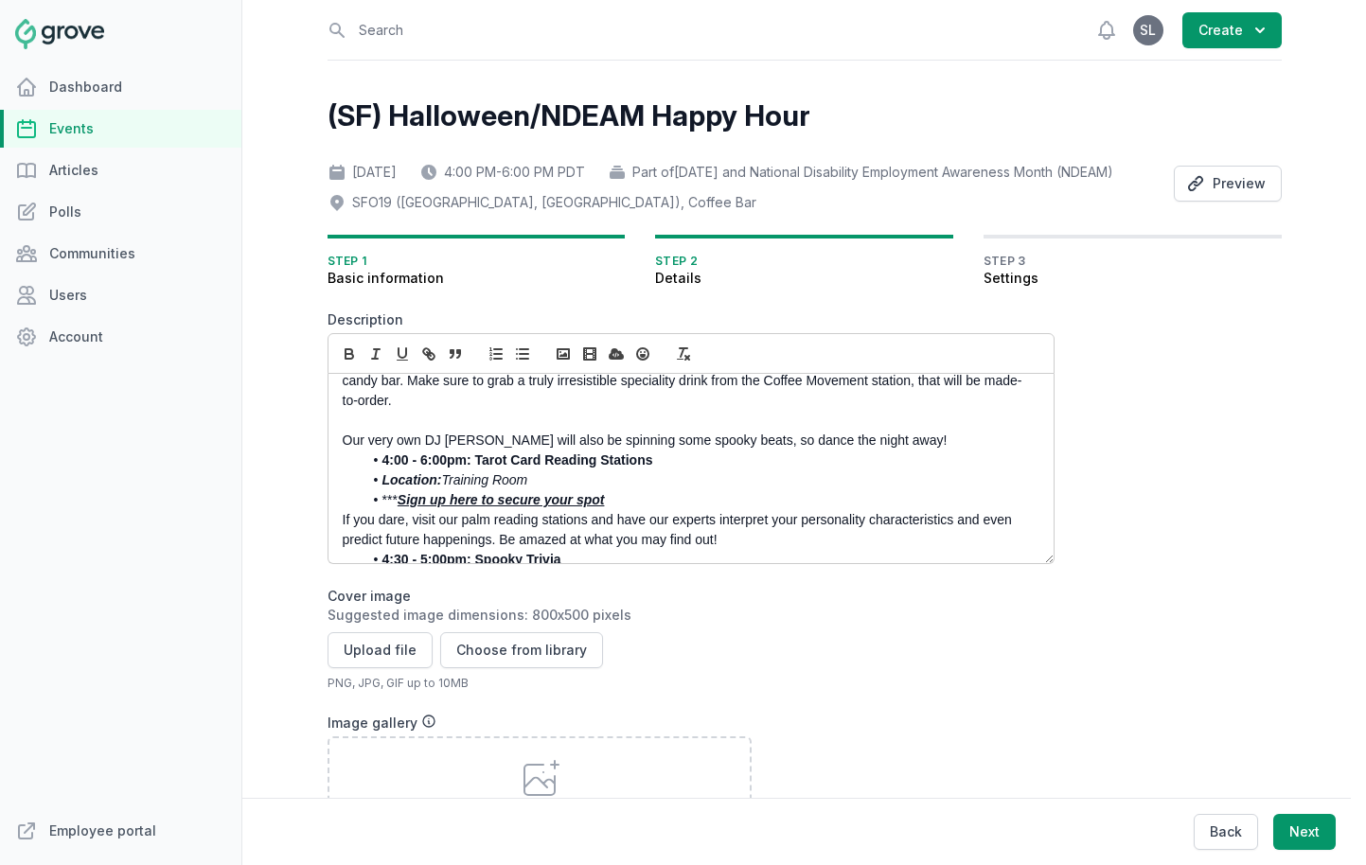
click at [737, 471] on li "4:00 - 6:00pm: Tarot Card Reading Stations" at bounding box center [696, 461] width 667 height 20
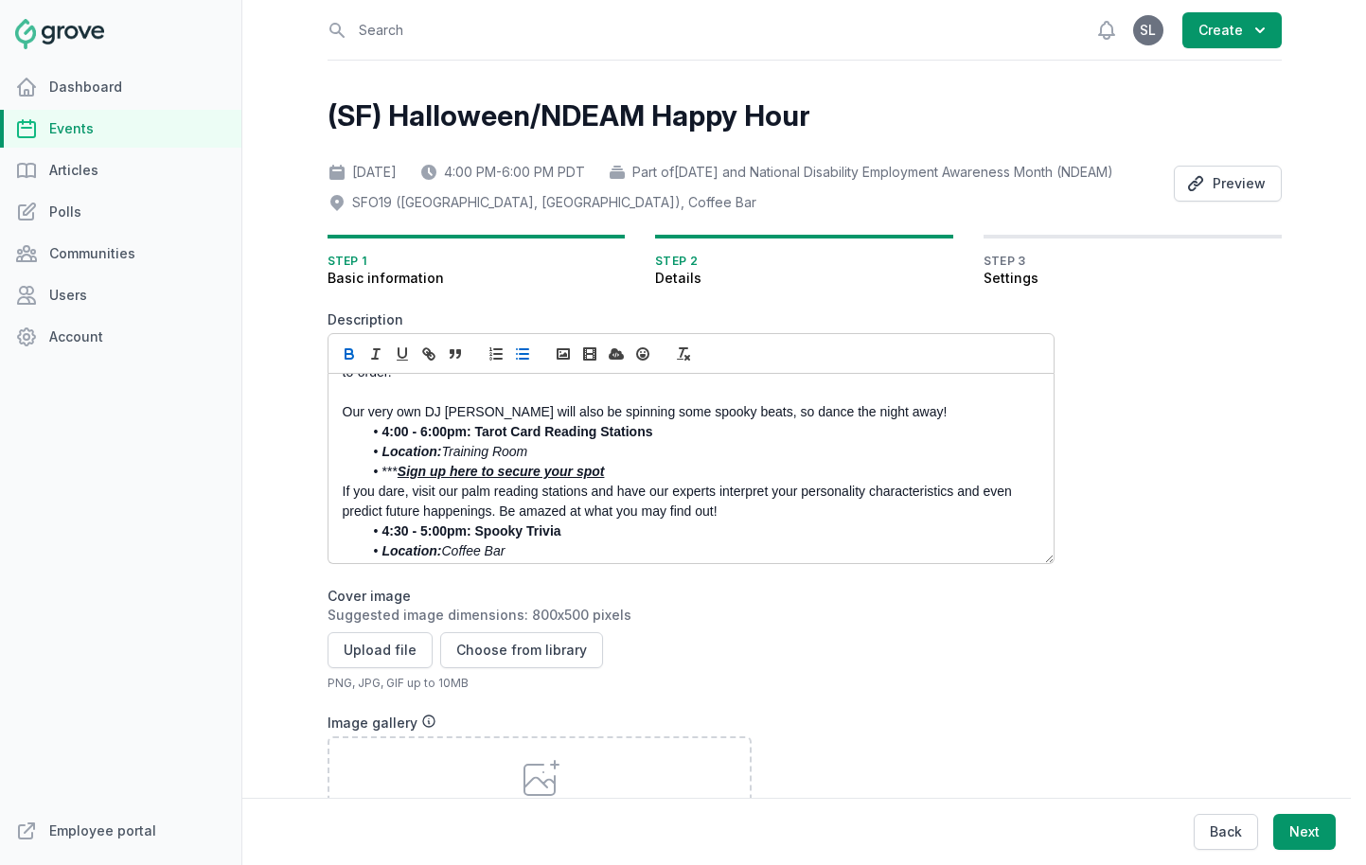
click at [550, 462] on li "Location: Training Room" at bounding box center [696, 452] width 667 height 20
click at [510, 479] on em "Sign up here to secure your spot" at bounding box center [501, 471] width 207 height 15
click at [632, 514] on link at bounding box center [604, 506] width 57 height 15
click at [508, 479] on em "Sign up here to secure your spot" at bounding box center [501, 471] width 207 height 15
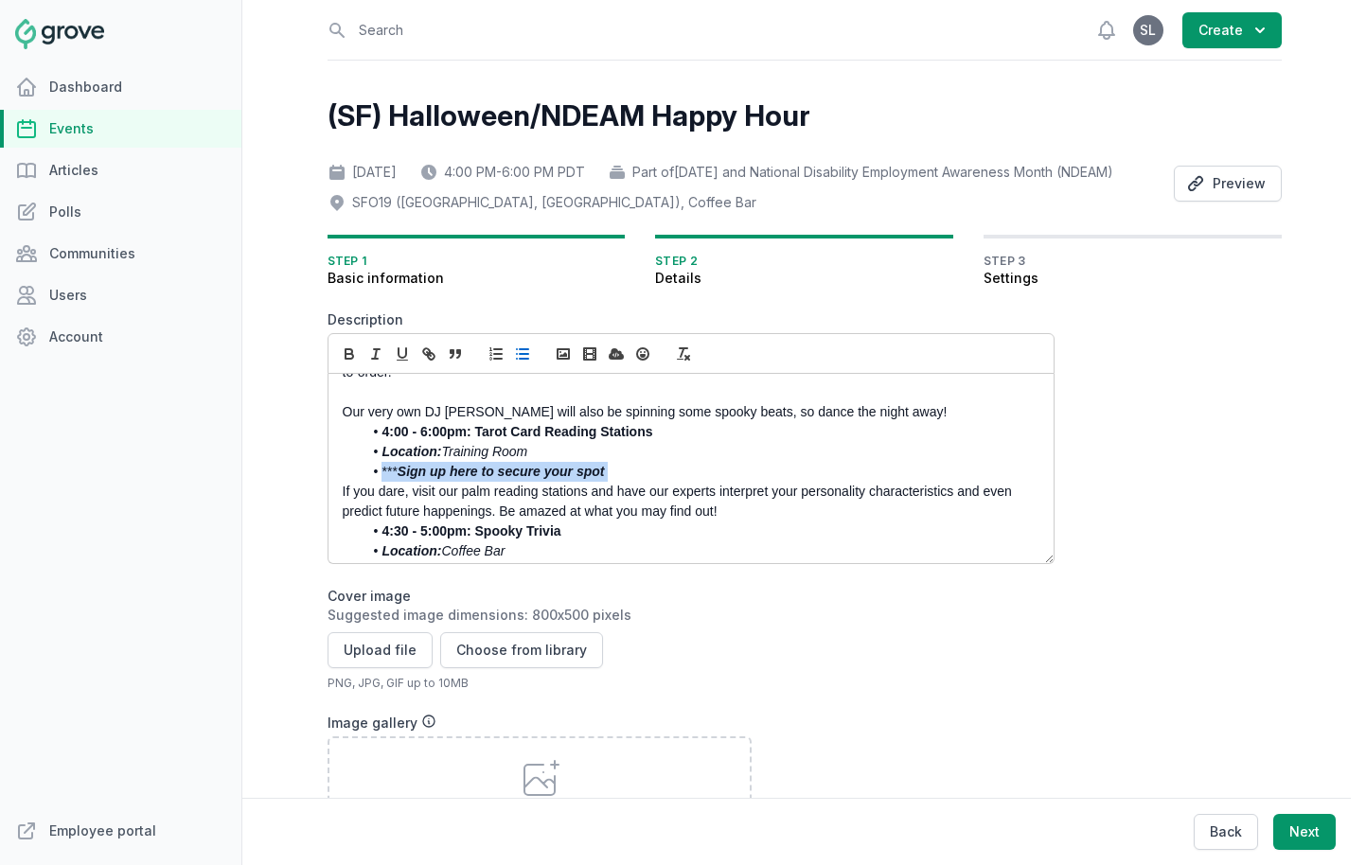
click at [508, 479] on em "Sign up here to secure your spot" at bounding box center [501, 471] width 207 height 15
click at [424, 355] on icon "button" at bounding box center [426, 351] width 7 height 7
paste input "https://docs.google.com/spreadsheets/d/15wXTJJ70WqkDalXM9Hb6EXECQA70E_dtFALKTl_…"
click at [623, 514] on link at bounding box center [607, 506] width 45 height 15
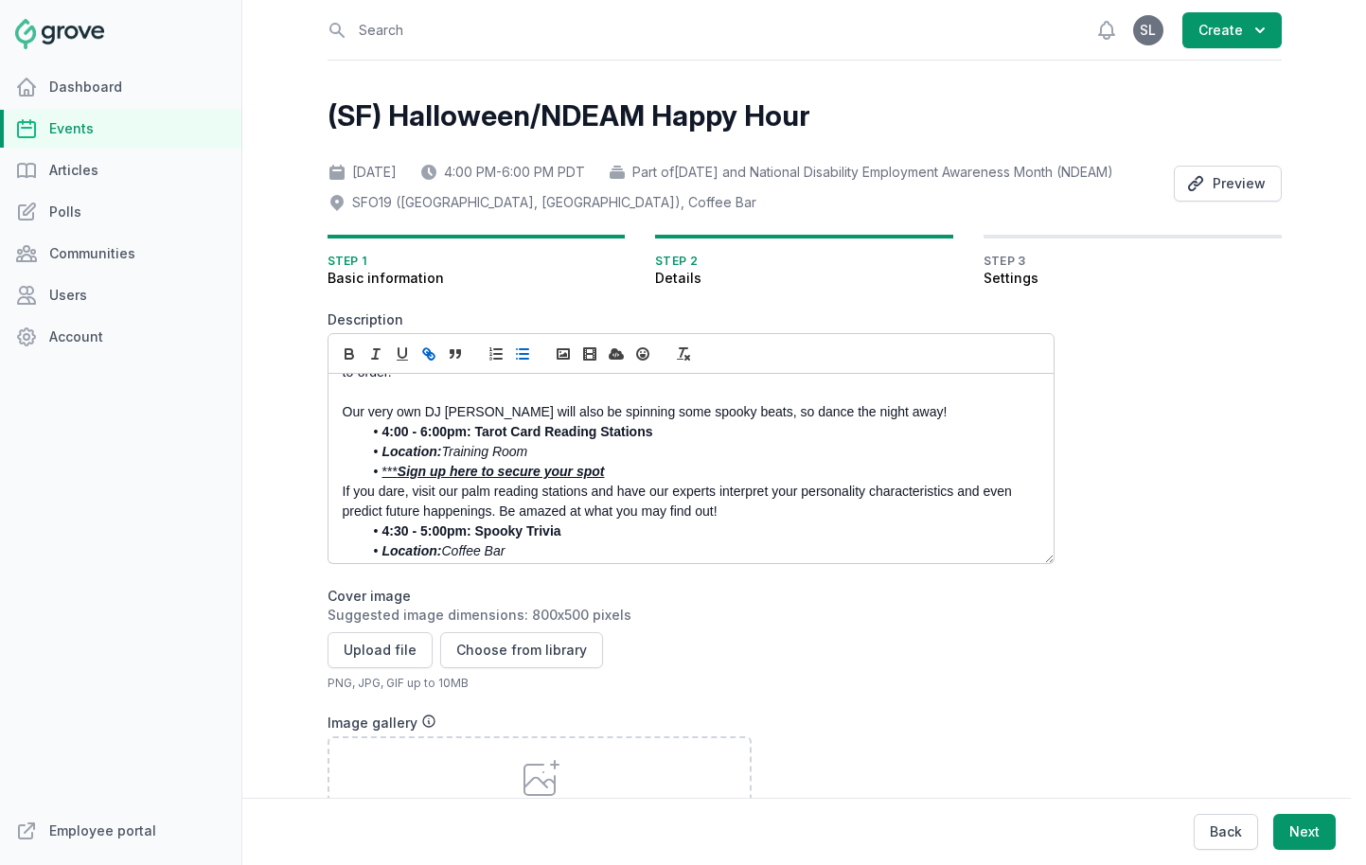
scroll to position [321, 0]
click at [526, 522] on p "If you dare, visit our palm reading stations and have our experts interpret you…" at bounding box center [686, 502] width 686 height 40
click at [476, 520] on p "If you dare, visit our palm reading stations and have our experts interpret you…" at bounding box center [686, 502] width 686 height 40
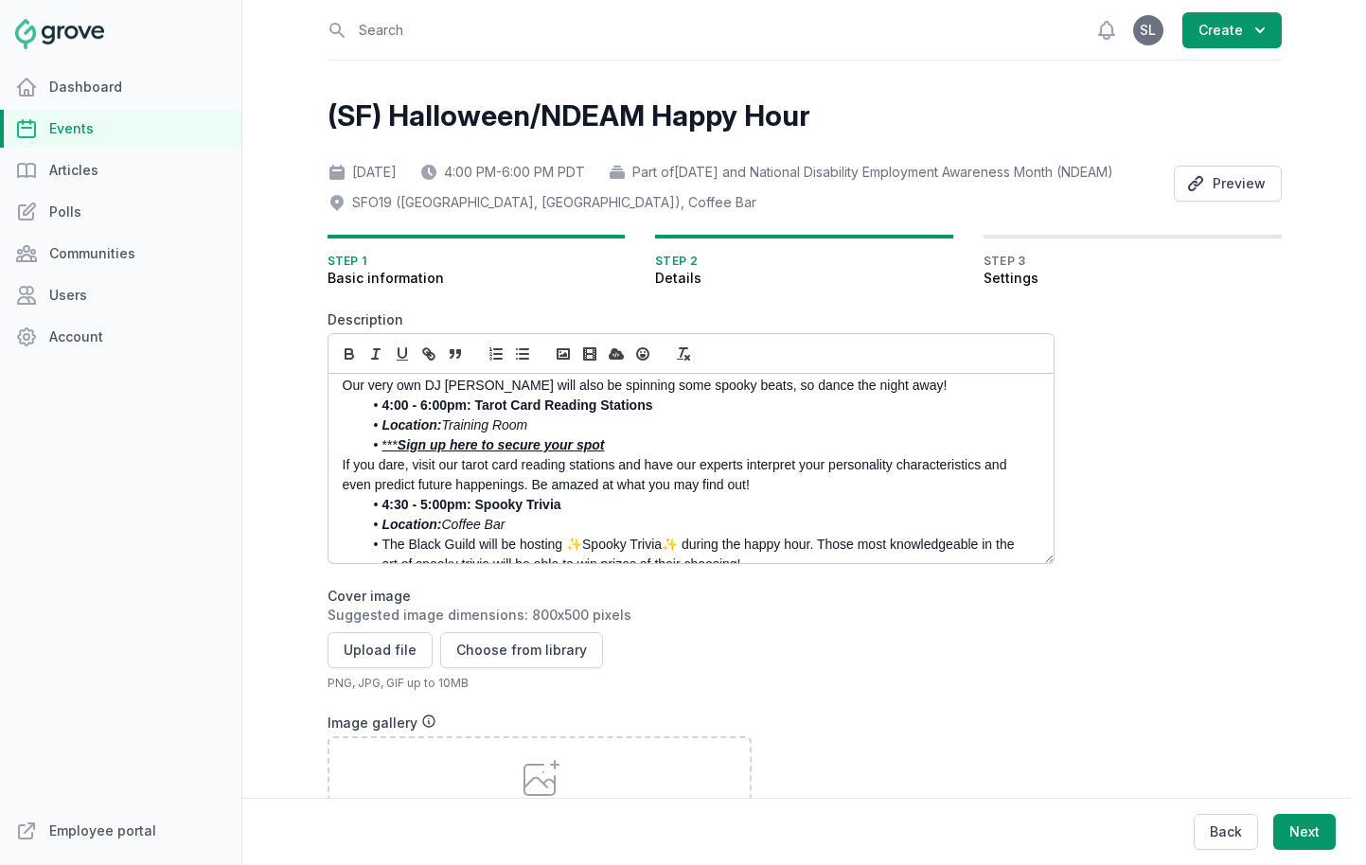
scroll to position [346, 0]
click at [705, 497] on p "If you dare, visit our tarot card reading stations and have our experts interpr…" at bounding box center [686, 477] width 686 height 40
click at [772, 497] on p "If you dare, visit our tarot card reading stations and have our experts interpr…" at bounding box center [686, 477] width 686 height 40
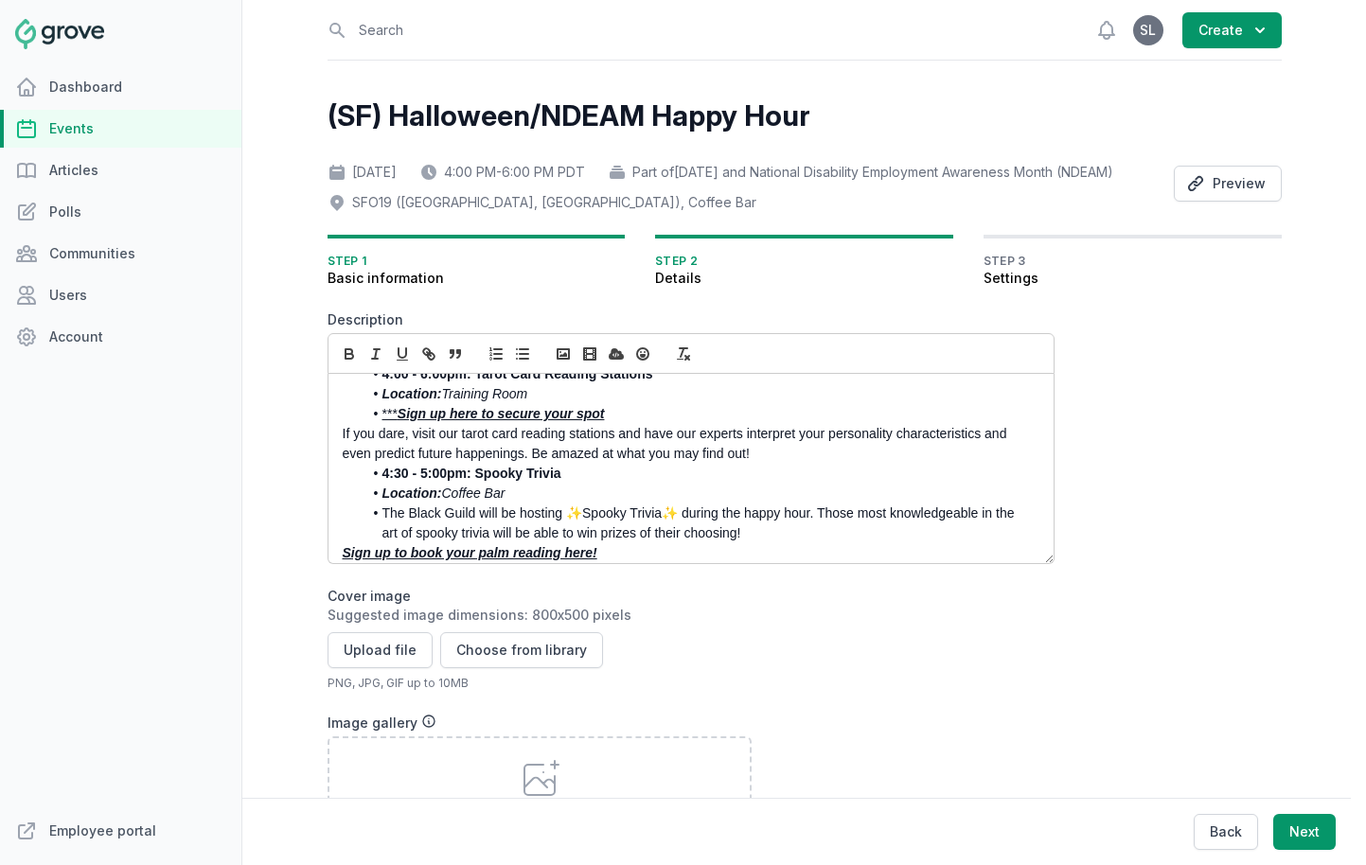
scroll to position [381, 0]
click at [746, 460] on p "If you dare, visit our tarot card reading stations and have our experts interpr…" at bounding box center [686, 442] width 686 height 40
click at [801, 462] on p "If you dare, visit our tarot card reading stations and have our experts interpr…" at bounding box center [686, 442] width 686 height 40
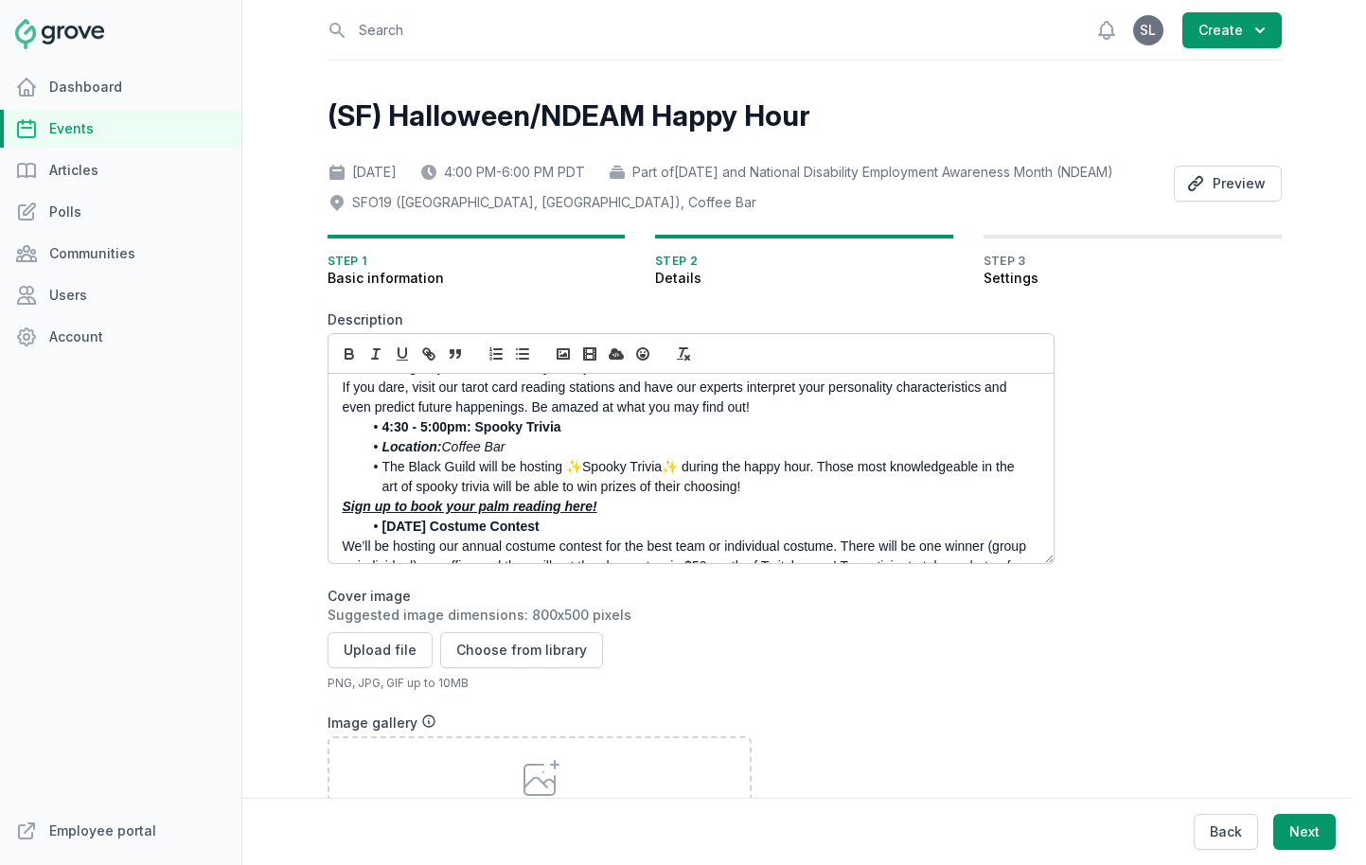
scroll to position [427, 0]
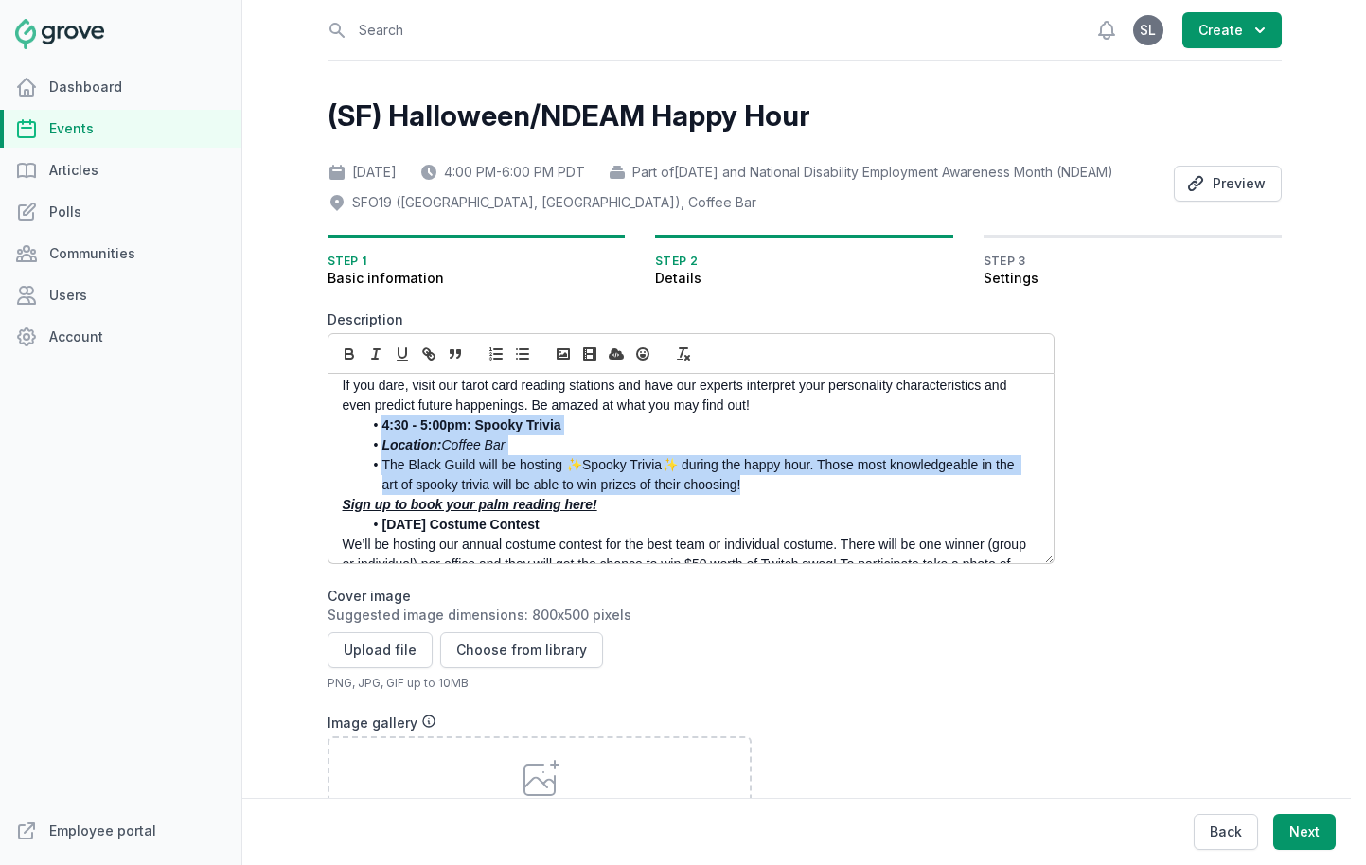
drag, startPoint x: 753, startPoint y: 509, endPoint x: 376, endPoint y: 459, distance: 380.2
click at [376, 459] on ul "4:30 - 5:00pm: Spooky Trivia Location: Coffee Bar The Black Guild will be hosti…" at bounding box center [686, 456] width 686 height 80
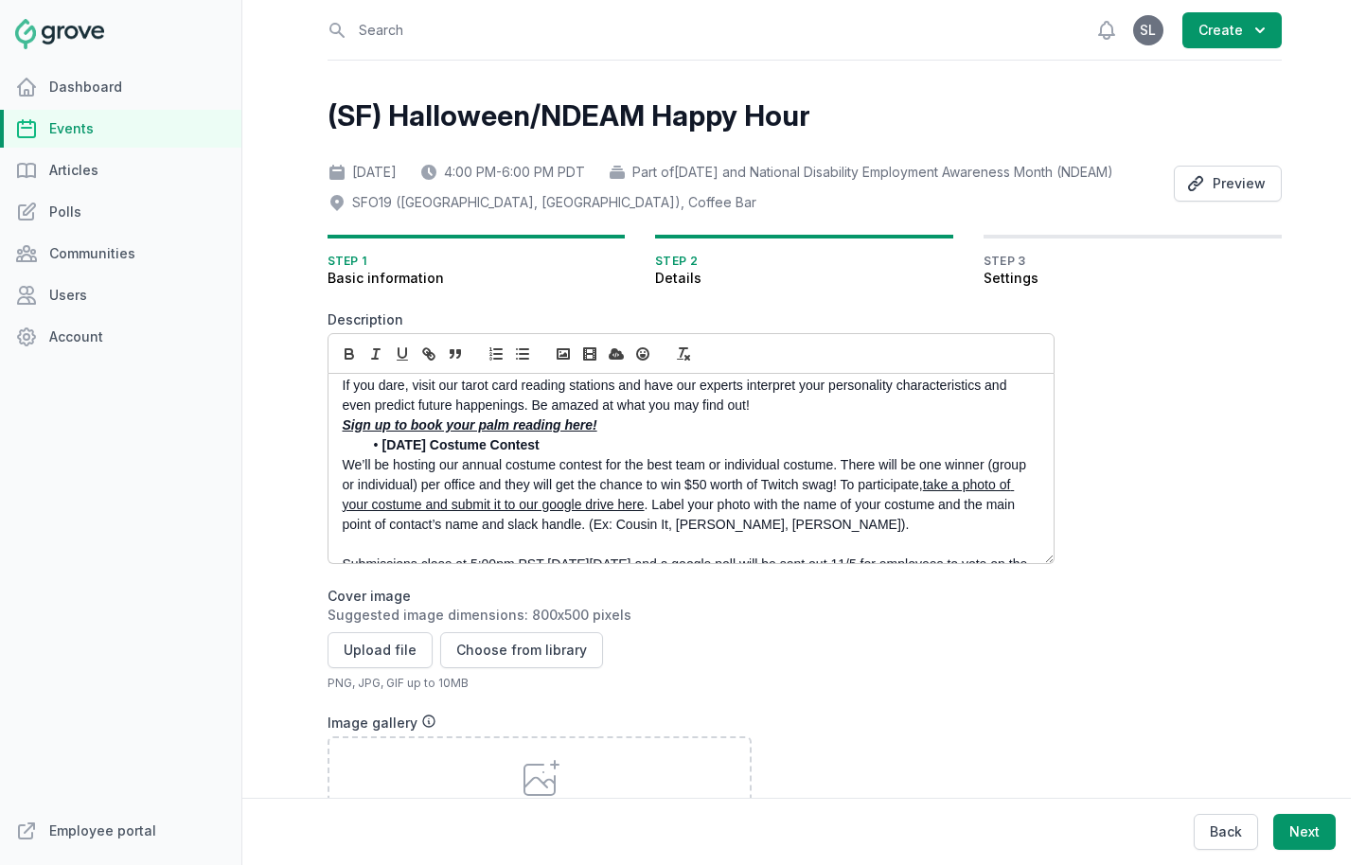
click at [383, 433] on em "Sign up to book your palm reading here!" at bounding box center [470, 425] width 255 height 15
click at [543, 468] on link at bounding box center [520, 460] width 46 height 15
type input "https://docs.google.com/spreadsheets/d/1QcuxaH48tgpIFO95bgUnRu9SQI2dI6DpKbod9vk…"
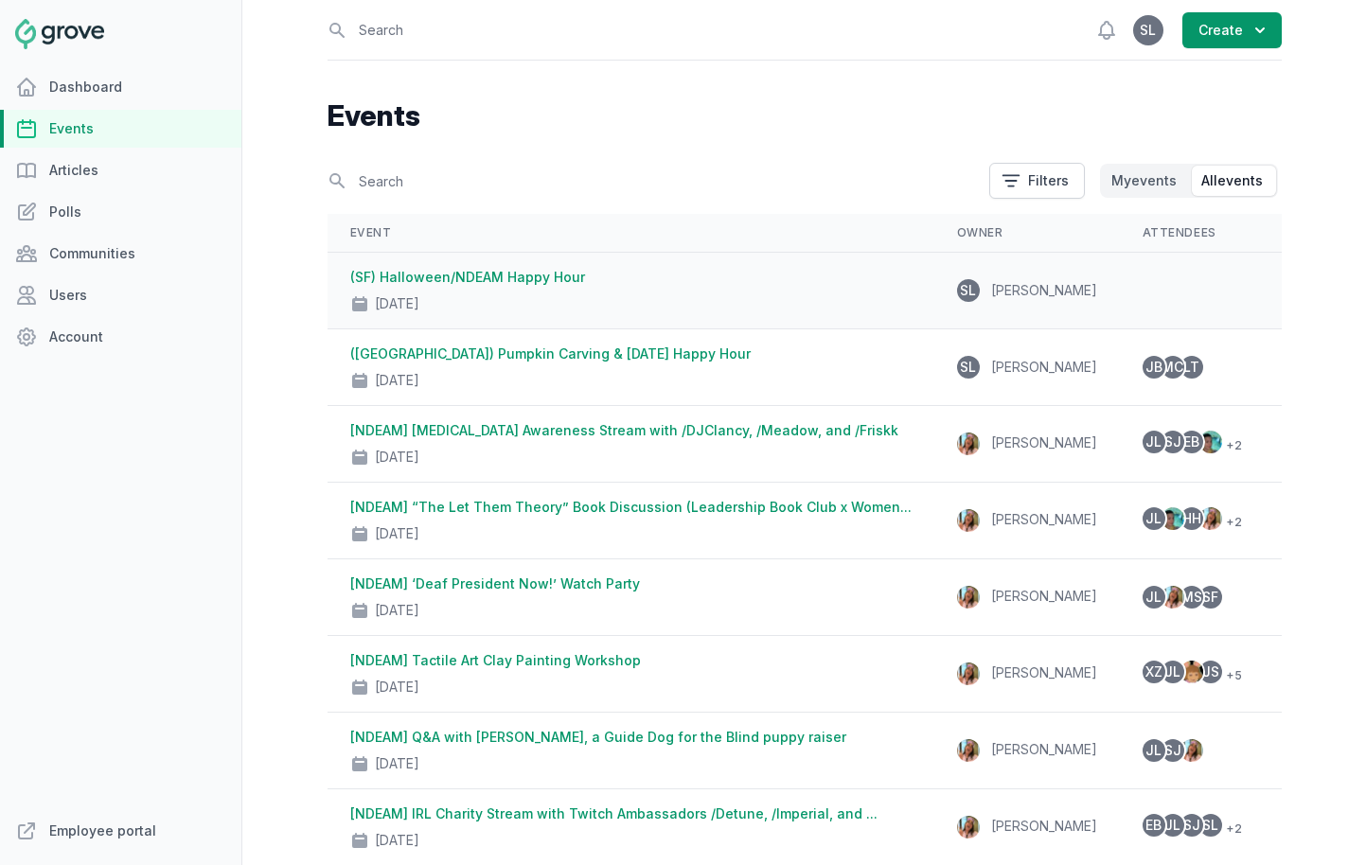
click at [528, 293] on div "Oct 30, 2025" at bounding box center [630, 300] width 561 height 27
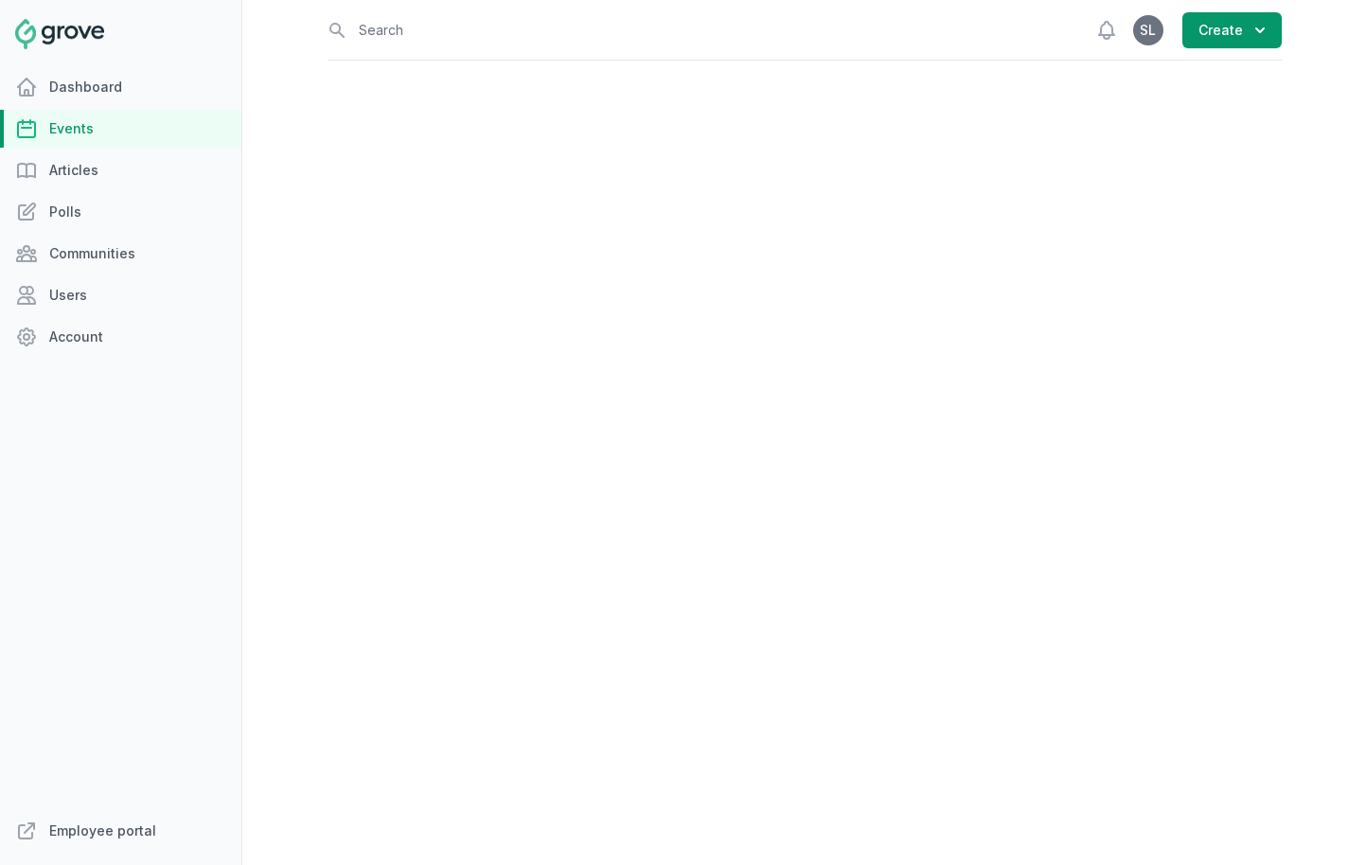
select select "96"
select select "43"
select select "4:00 PM"
select select "6:00 PM"
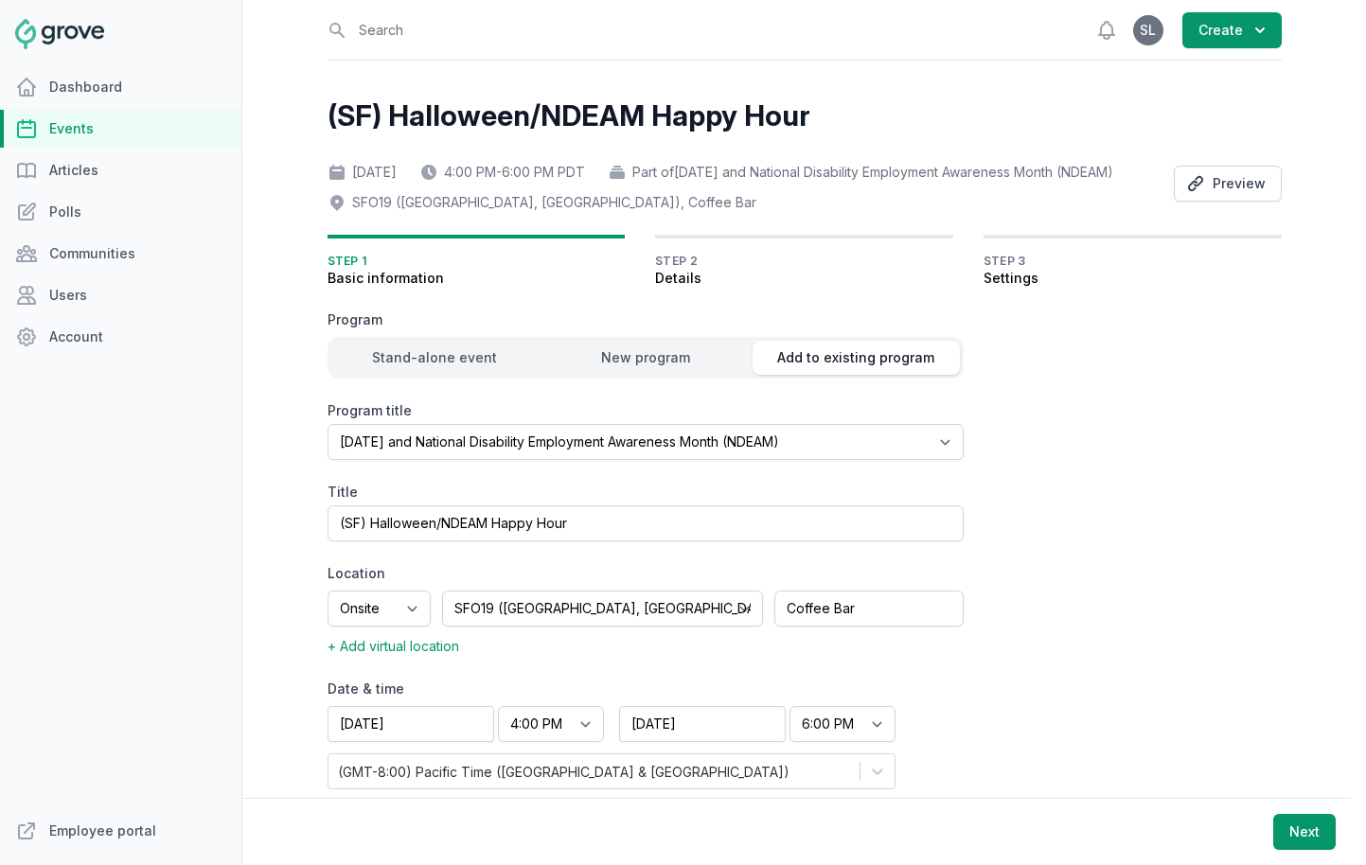
scroll to position [49, 0]
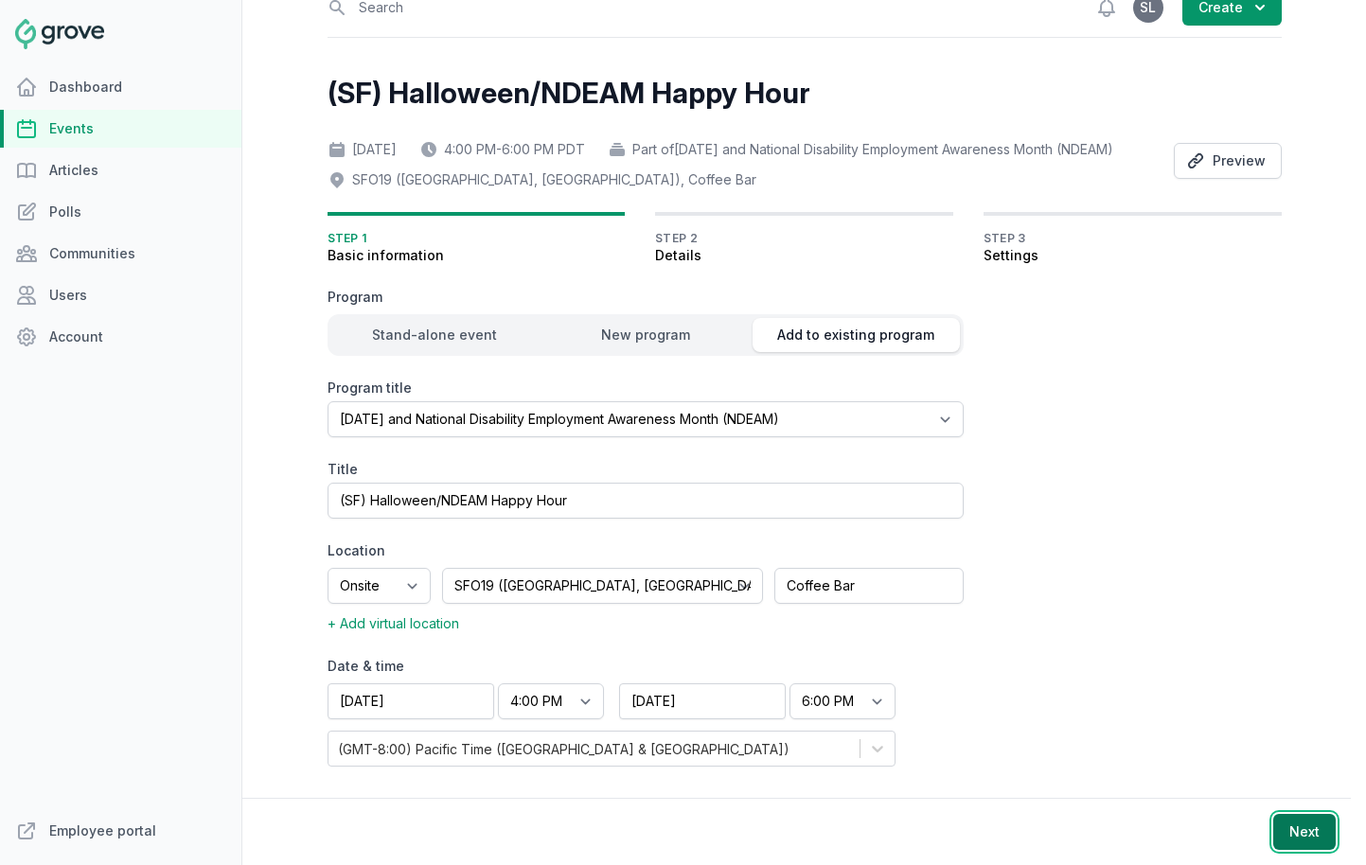
click at [1211, 841] on button "Next" at bounding box center [1304, 832] width 62 height 36
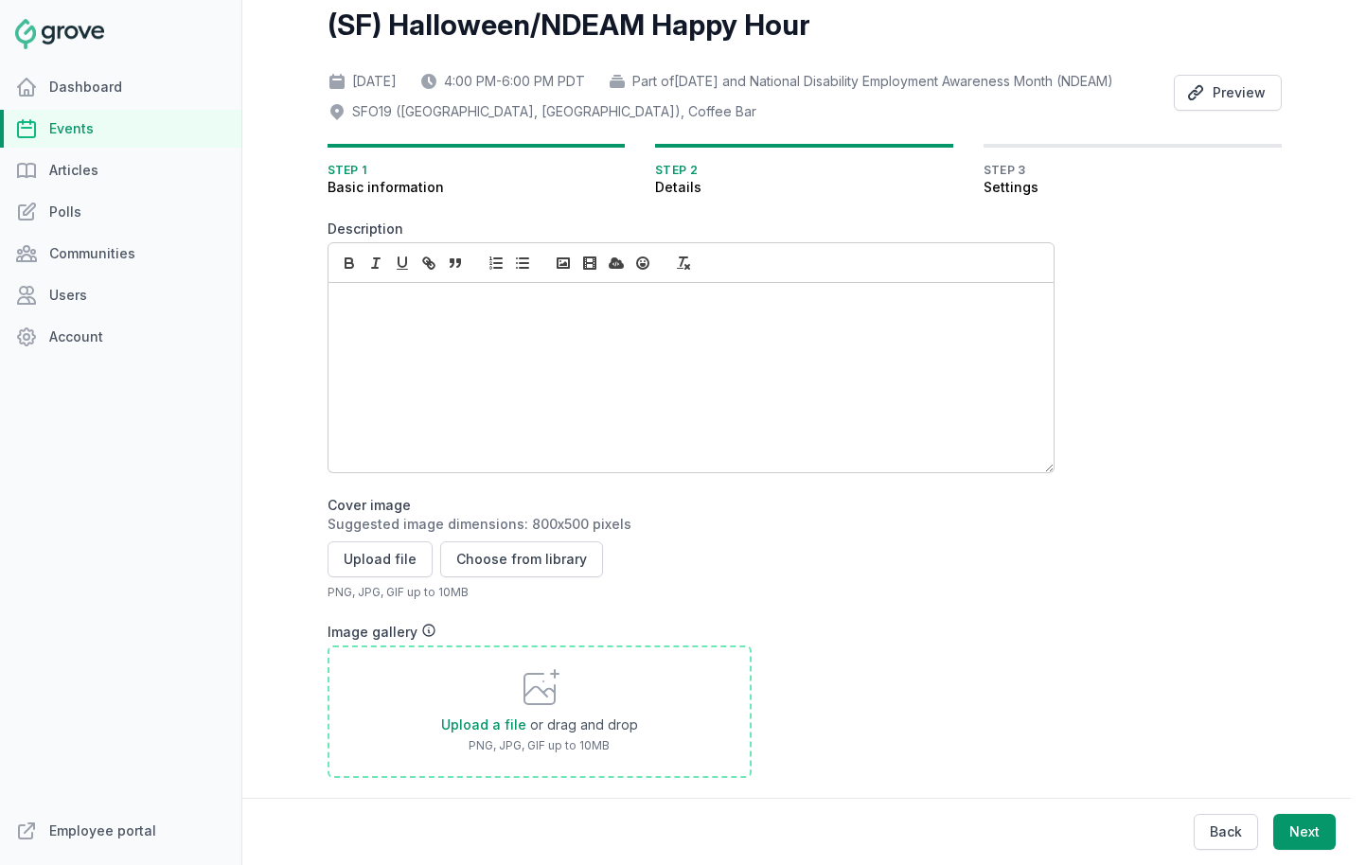
scroll to position [0, 0]
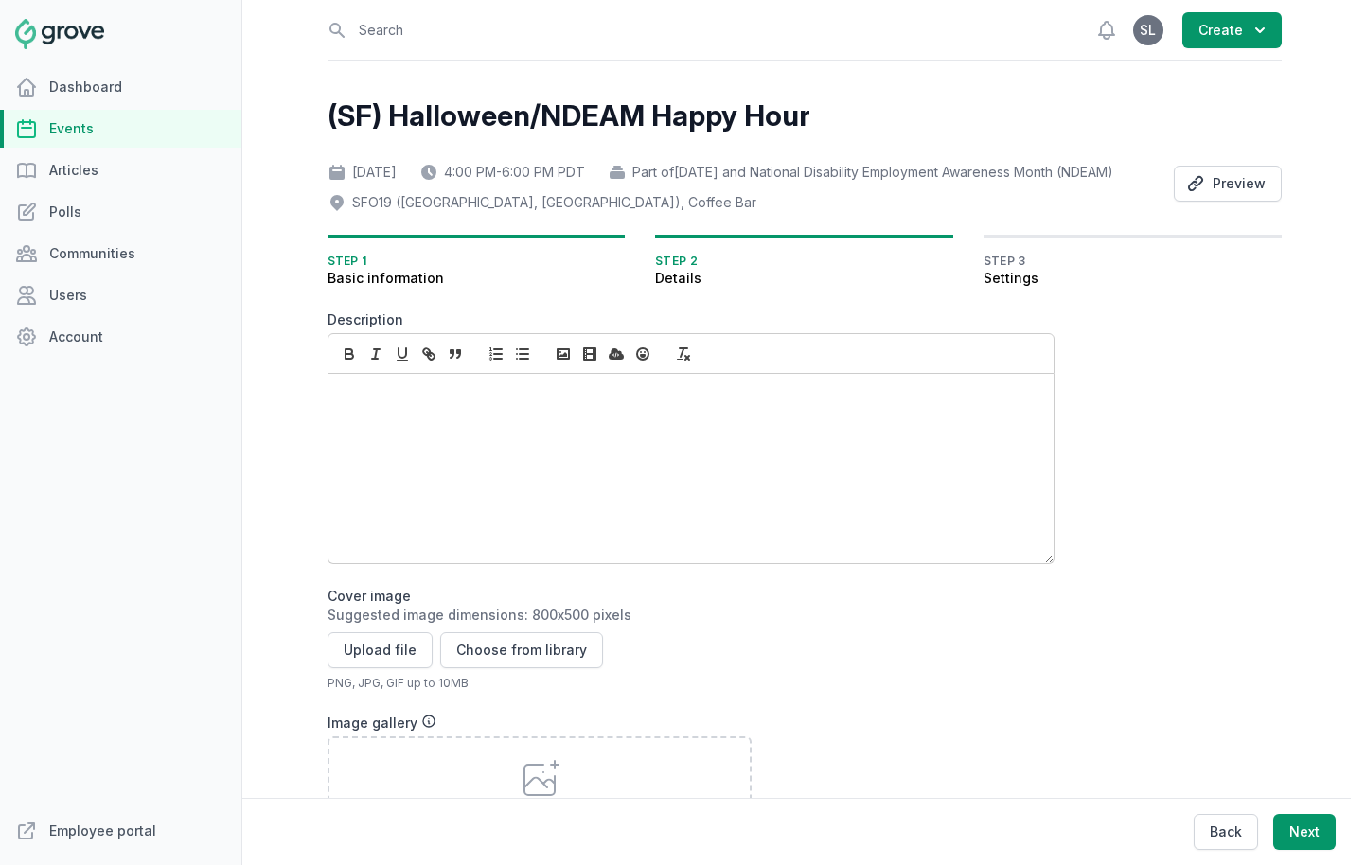
click at [98, 122] on link "Events" at bounding box center [120, 129] width 241 height 38
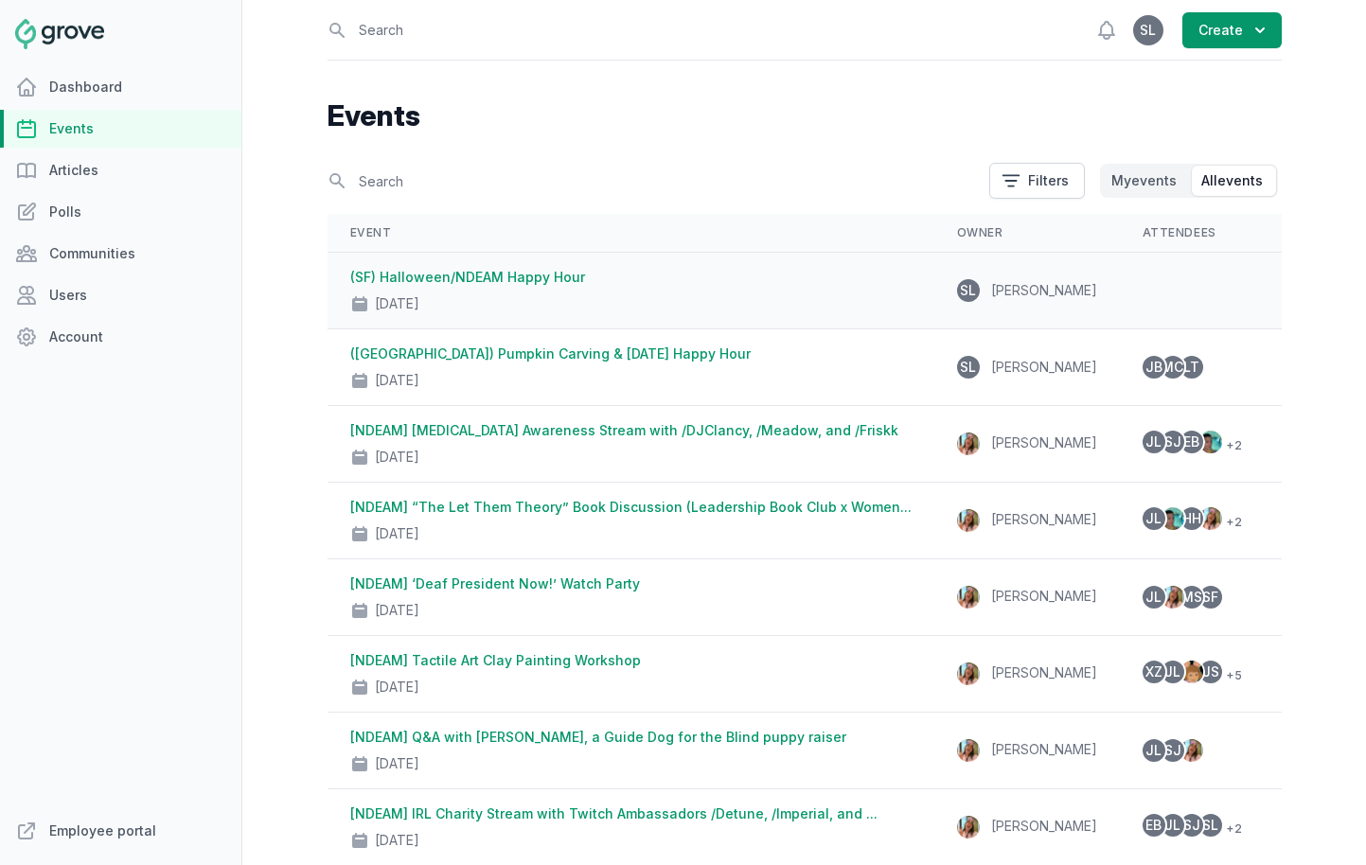
click at [456, 281] on link "(SF) Halloween/NDEAM Happy Hour" at bounding box center [467, 277] width 235 height 16
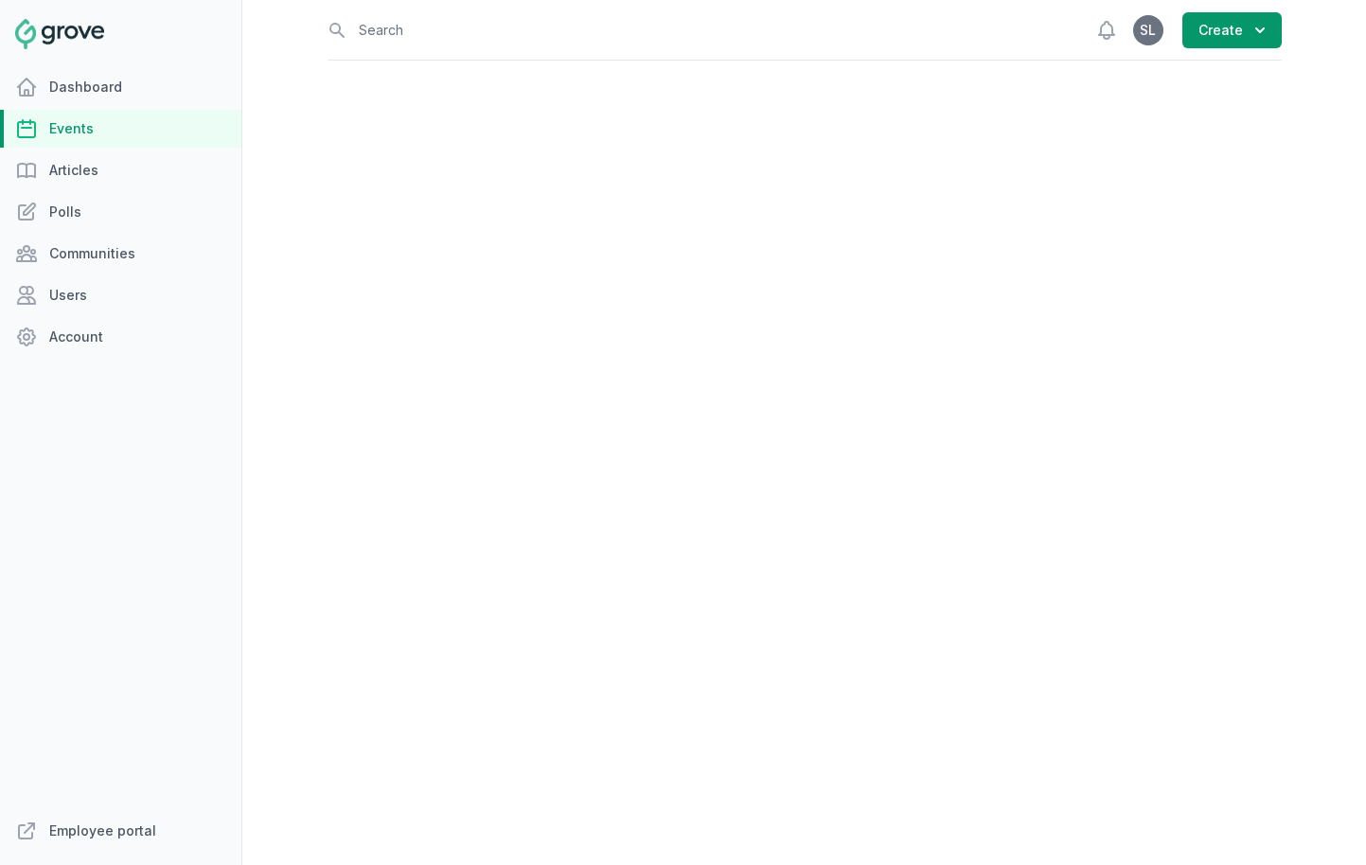
select select "96"
select select "43"
select select "4:00 PM"
select select "6:00 PM"
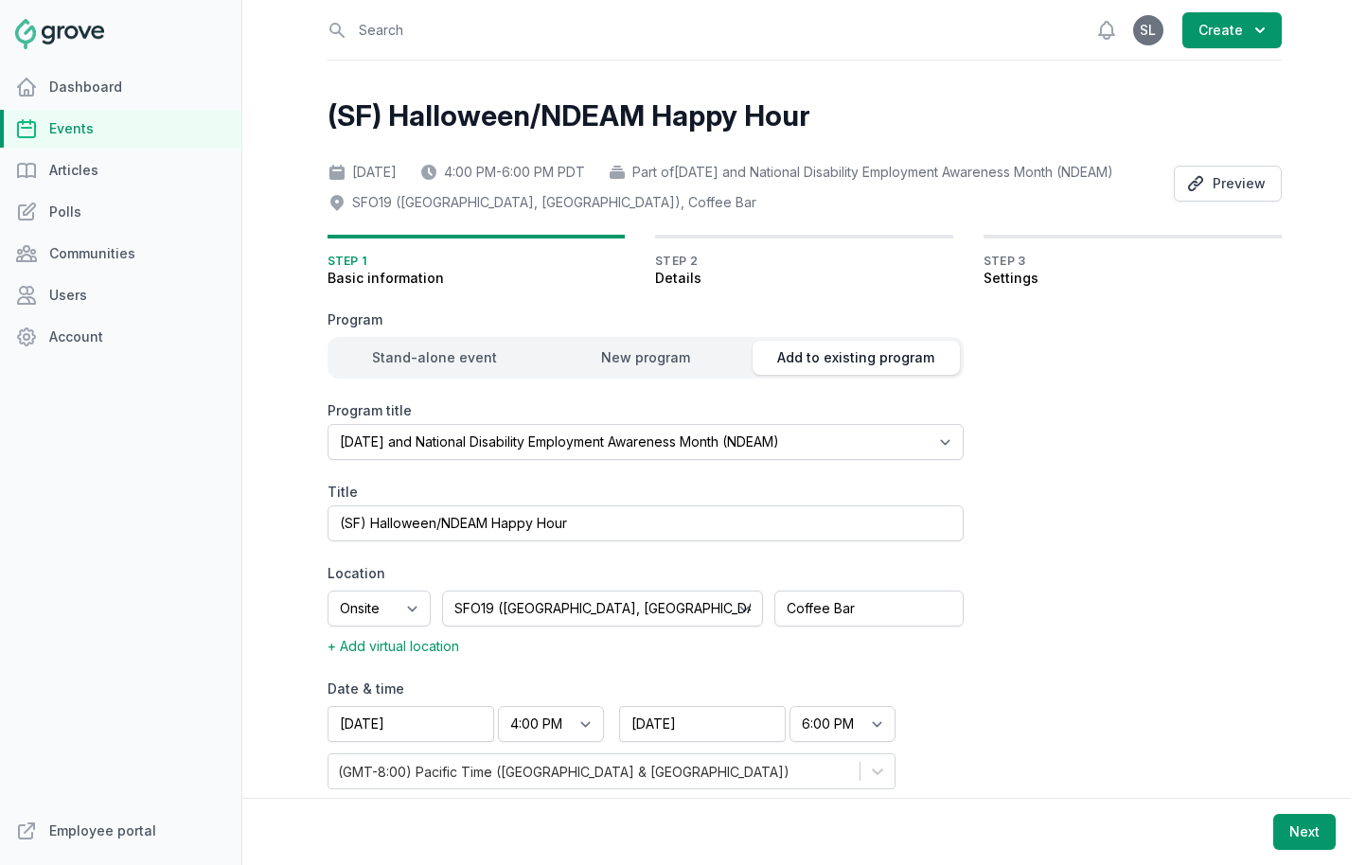
scroll to position [49, 0]
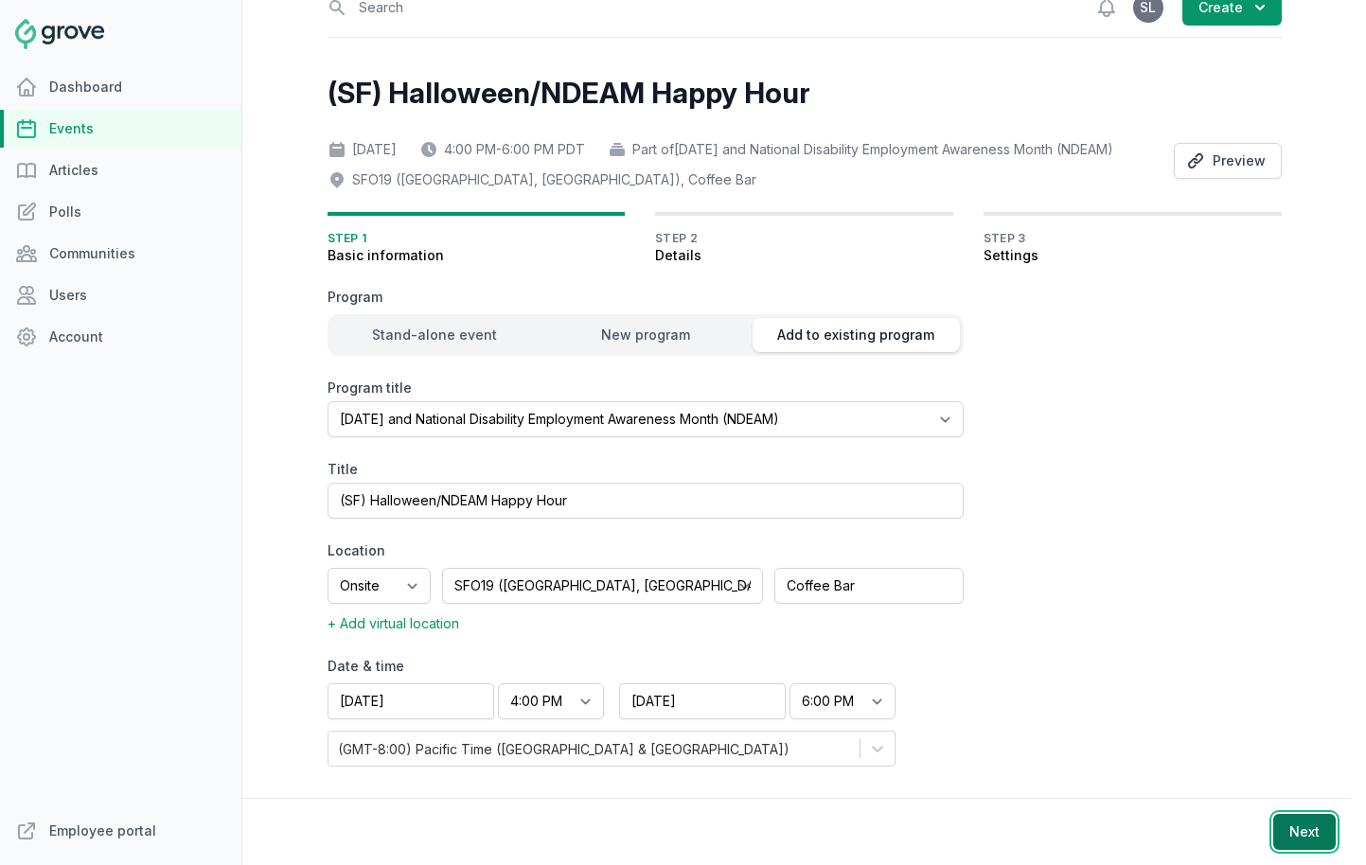
click at [1211, 836] on button "Next" at bounding box center [1304, 832] width 62 height 36
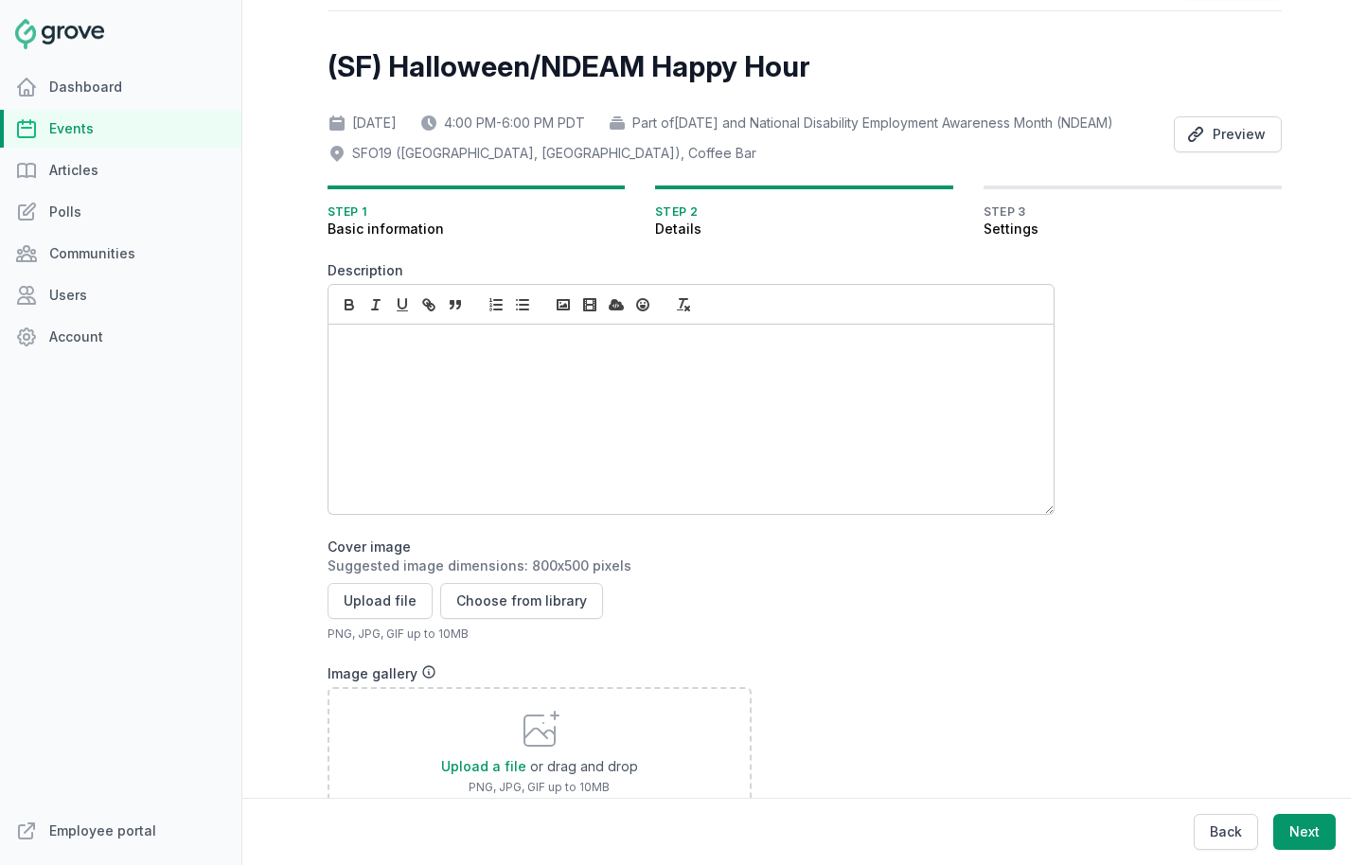
scroll to position [0, 0]
click at [88, 125] on link "Events" at bounding box center [120, 129] width 241 height 38
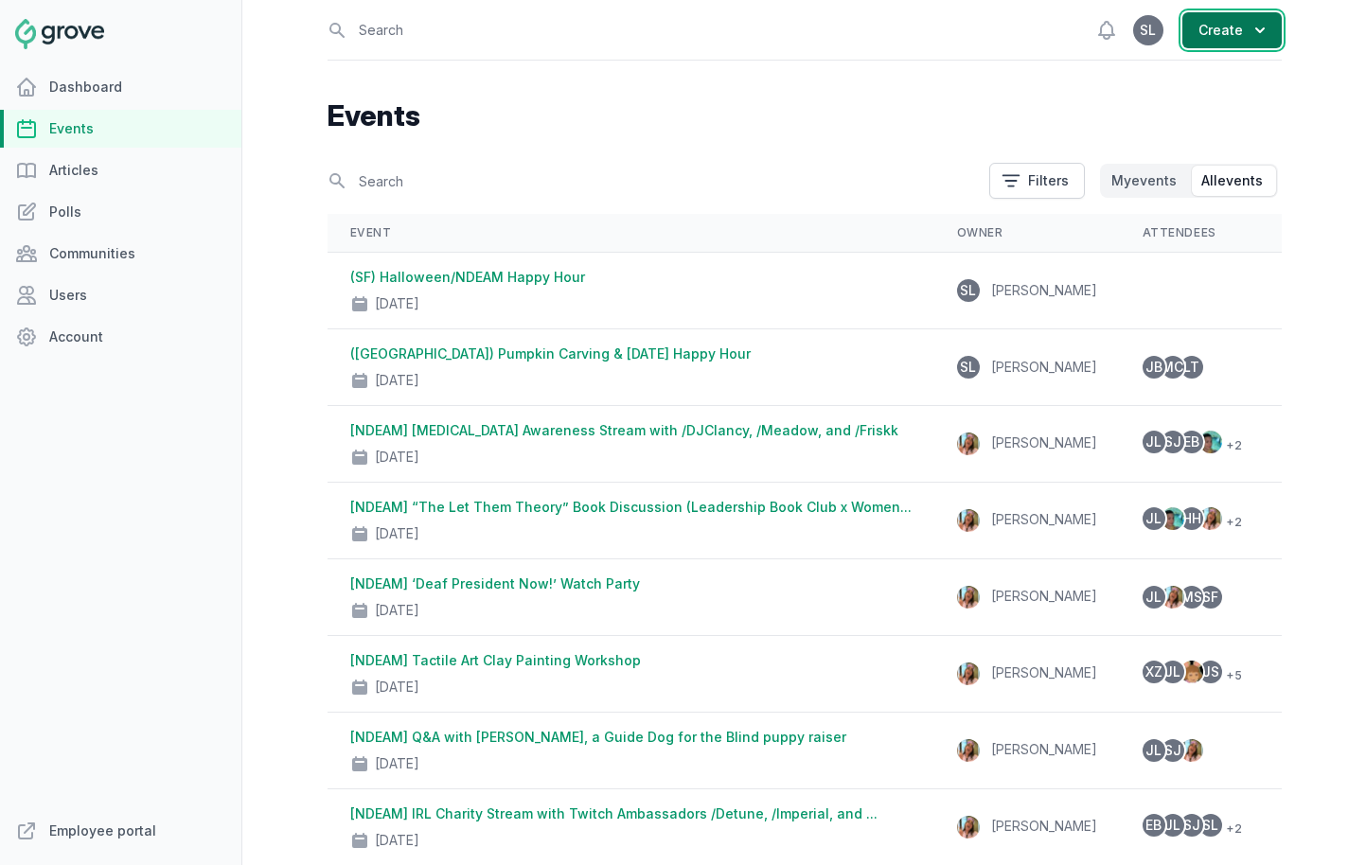
click at [1211, 40] on button "Create" at bounding box center [1232, 30] width 99 height 36
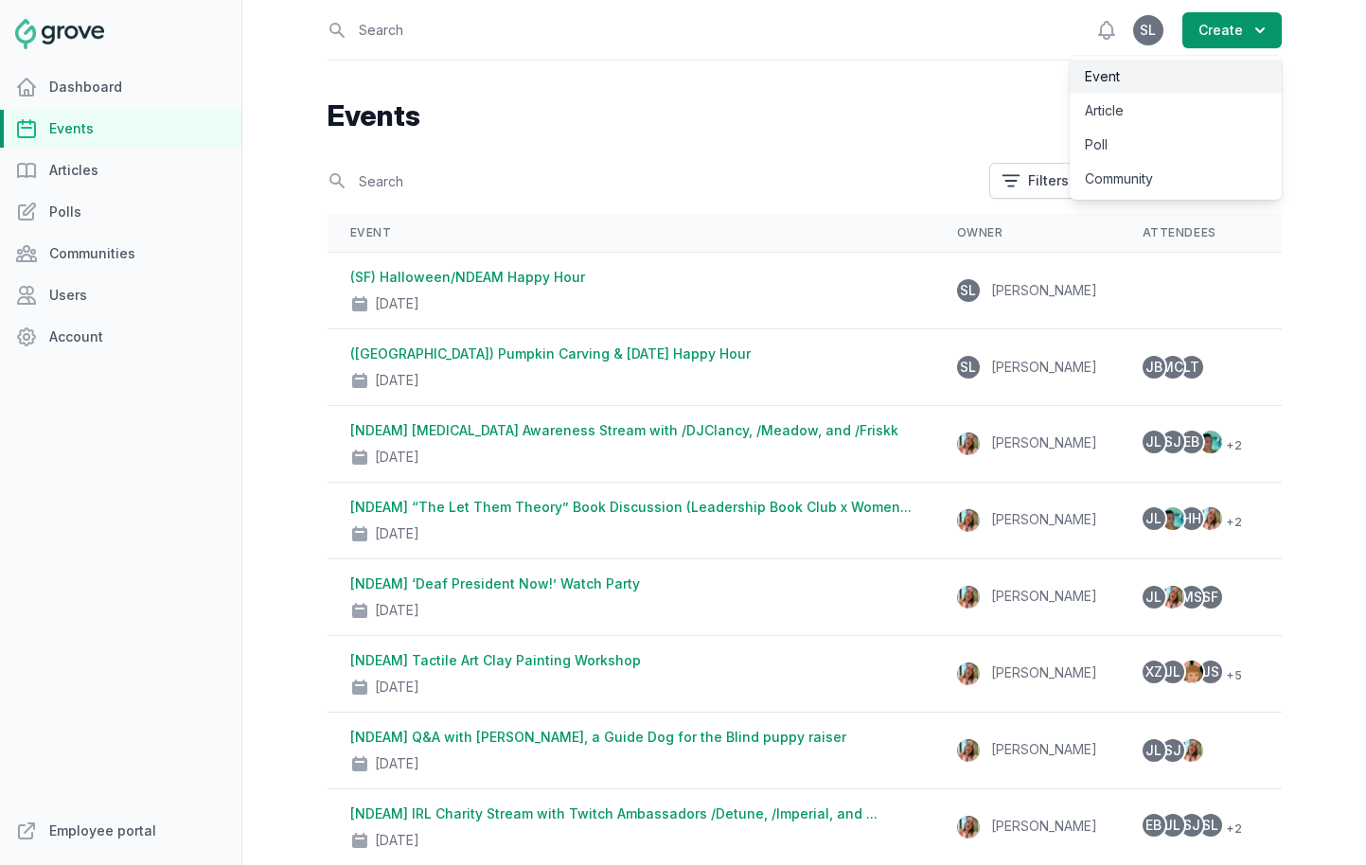
click at [1197, 76] on link "Event" at bounding box center [1176, 77] width 212 height 34
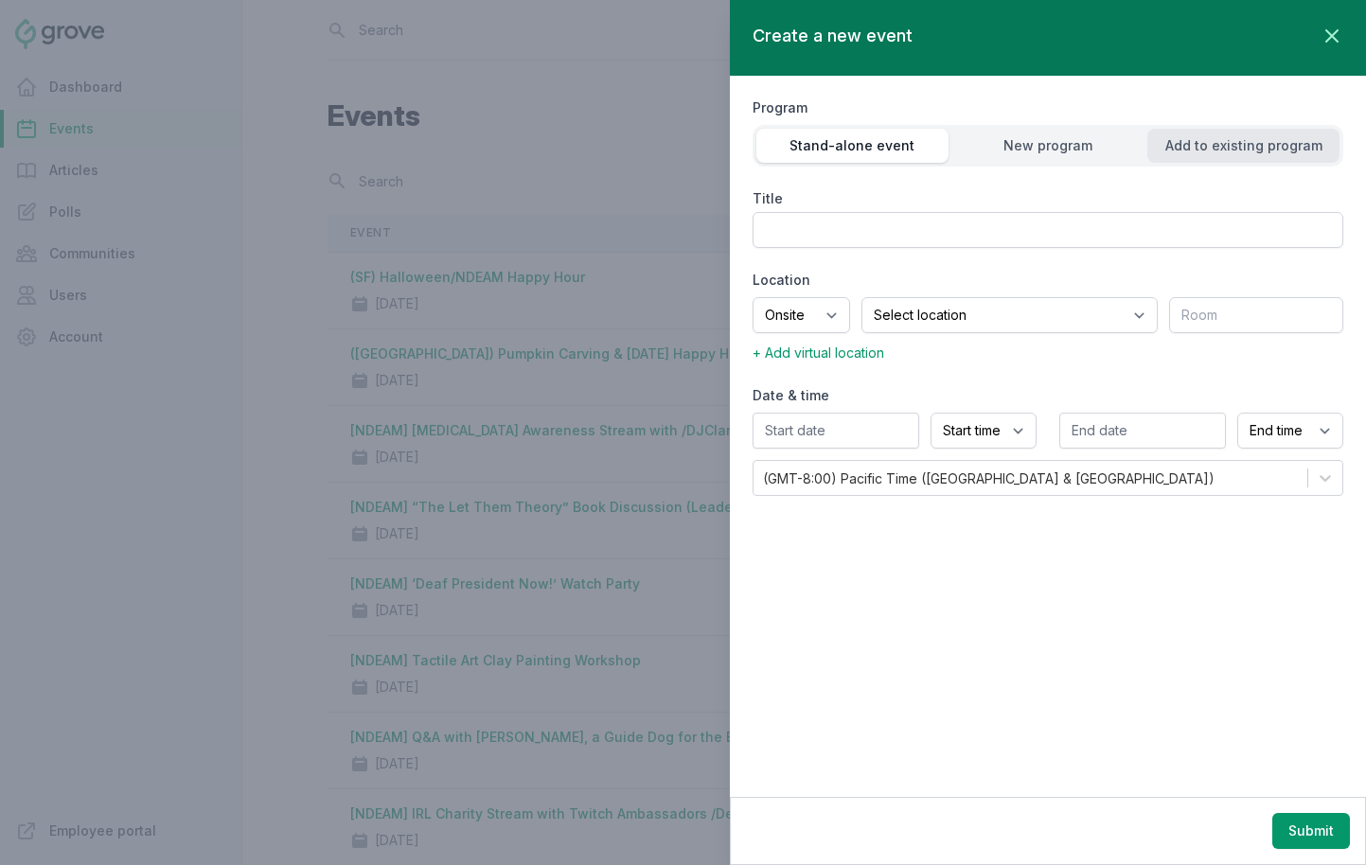
click at [1211, 159] on button "Add to existing program" at bounding box center [1244, 146] width 192 height 34
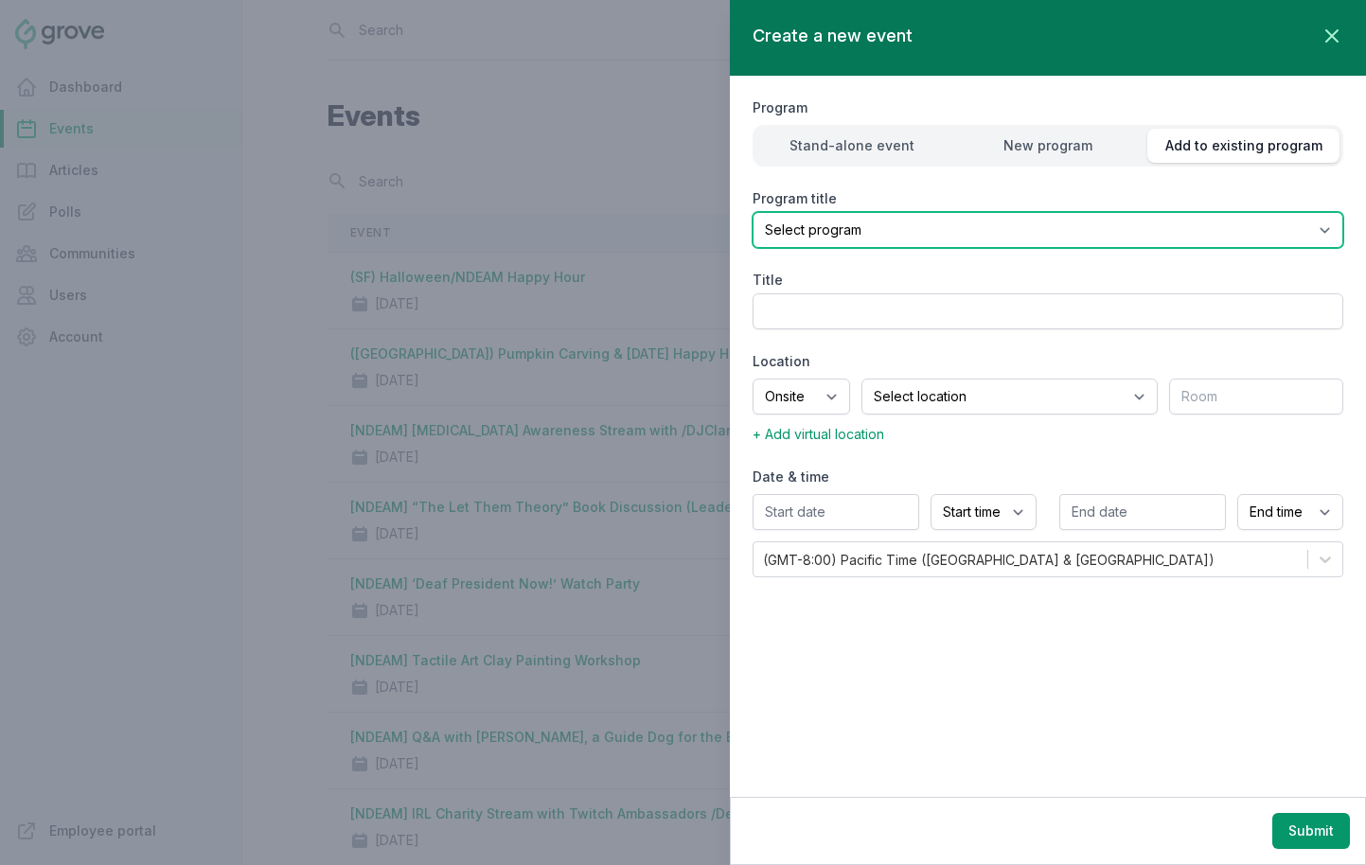
click at [1126, 231] on select "Select program (SF Office) Coffee Movement Pop-up Mental Health Awareness Works…" at bounding box center [1048, 230] width 591 height 36
select select "96"
click at [753, 212] on select "Select program (SF Office) Coffee Movement Pop-up Mental Health Awareness Works…" at bounding box center [1048, 230] width 591 height 36
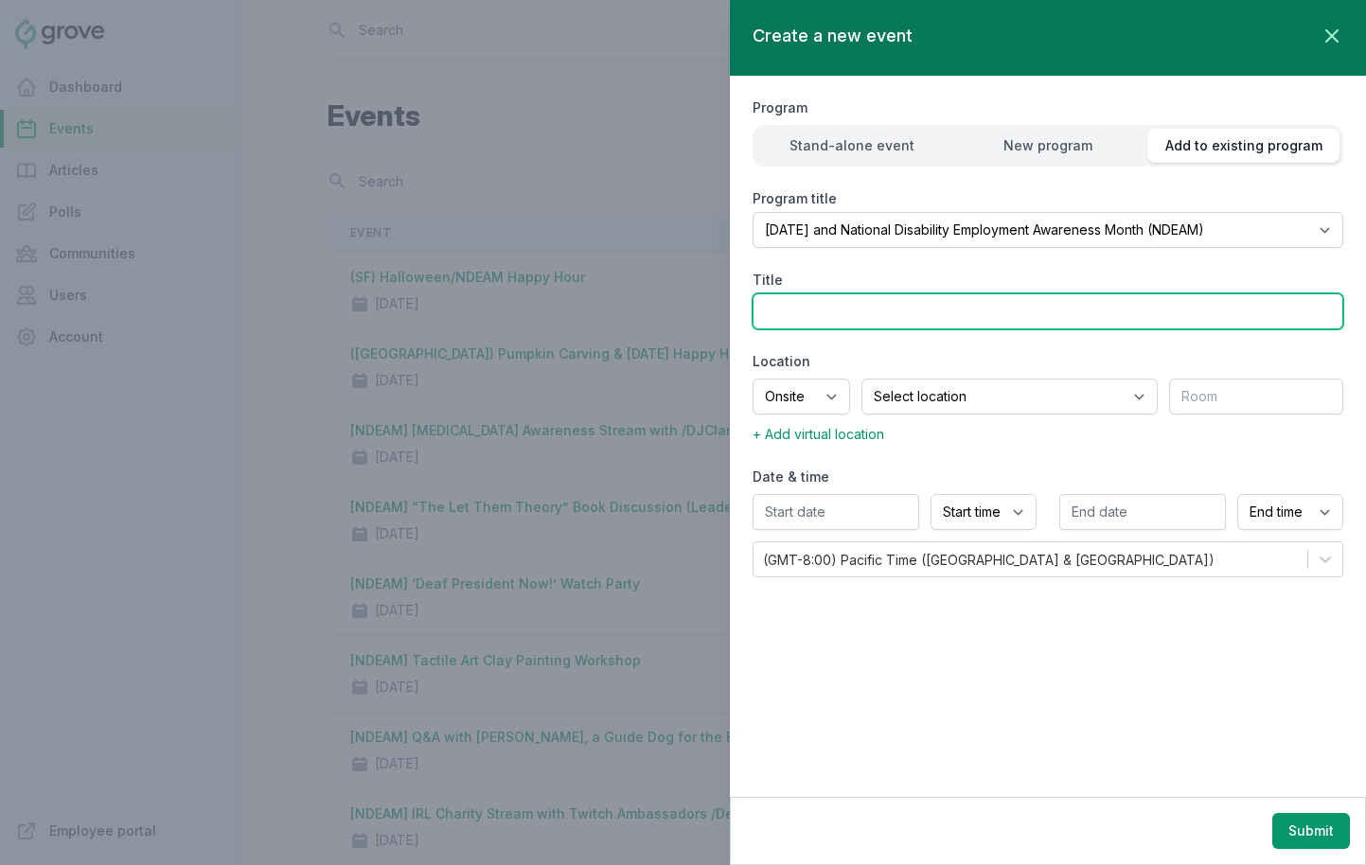
click at [855, 323] on input "Title" at bounding box center [1048, 312] width 591 height 36
drag, startPoint x: 972, startPoint y: 311, endPoint x: 1093, endPoint y: 312, distance: 120.2
click at [1093, 312] on input "(SF) Pumpkin Carving Workshop (Hosted by" at bounding box center [1048, 312] width 591 height 36
type input "(SF) Pumpkin Carving Workshop"
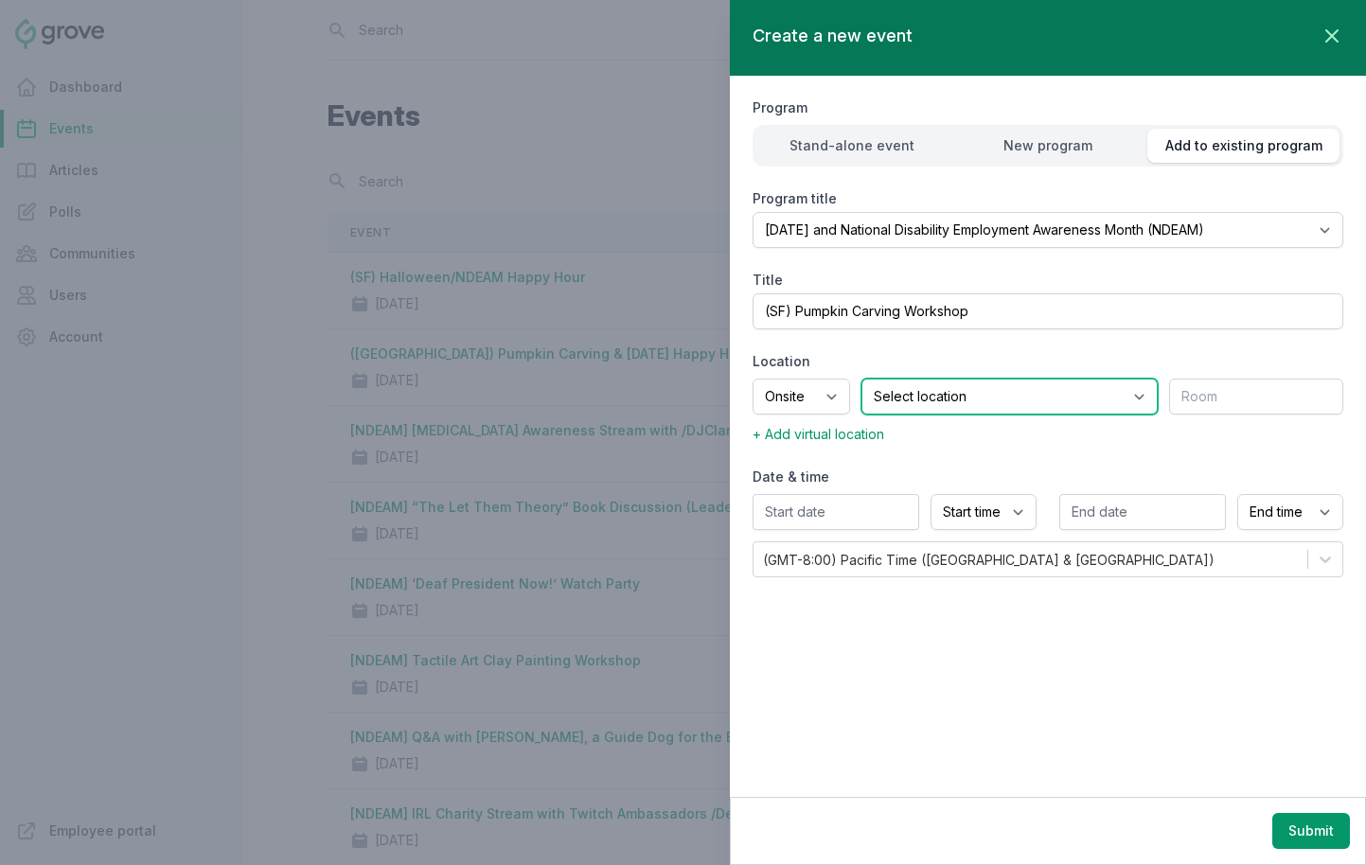
click at [1028, 397] on select "Select location SEA81 Oscar (Seattle, WA) LHR32 (London, UK) SNA17 (Irvine, CA)…" at bounding box center [1010, 397] width 296 height 36
select select "43"
click at [885, 379] on select "Select location SEA81 Oscar (Seattle, WA) LHR32 (London, UK) SNA17 (Irvine, CA)…" at bounding box center [1010, 397] width 296 height 36
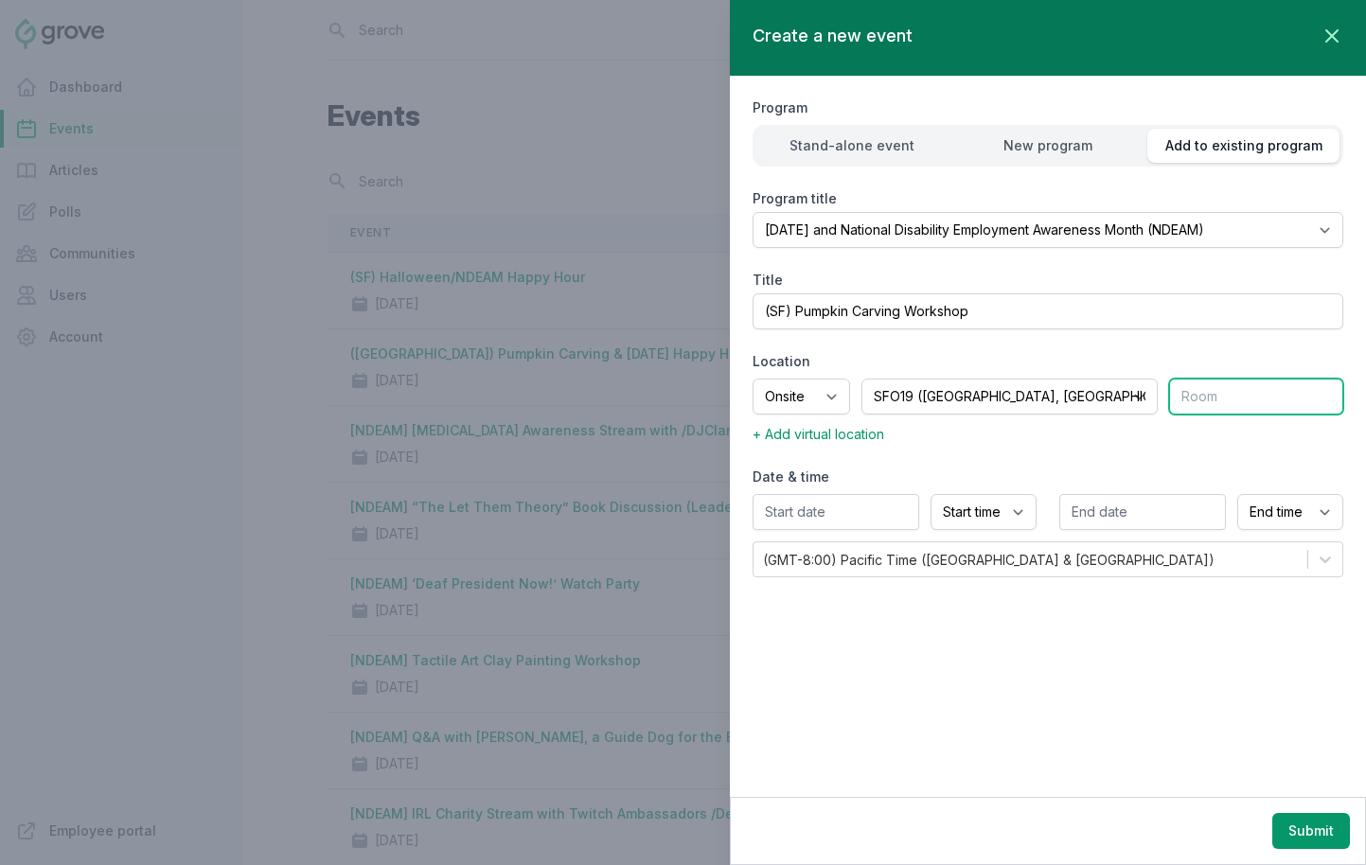
click at [1211, 401] on input "text" at bounding box center [1256, 397] width 174 height 36
type input "All Hands Space"
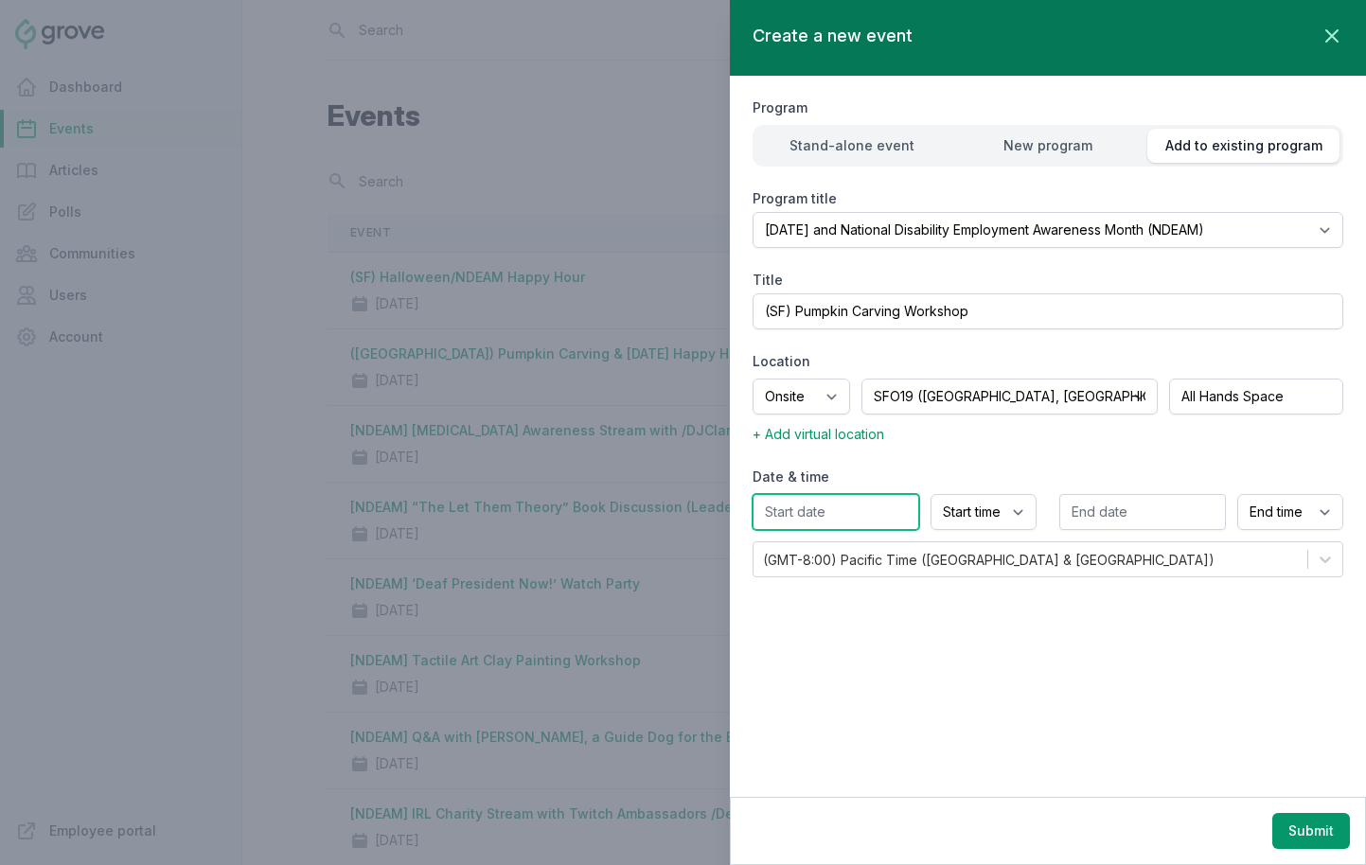
click at [828, 519] on input "text" at bounding box center [836, 512] width 167 height 36
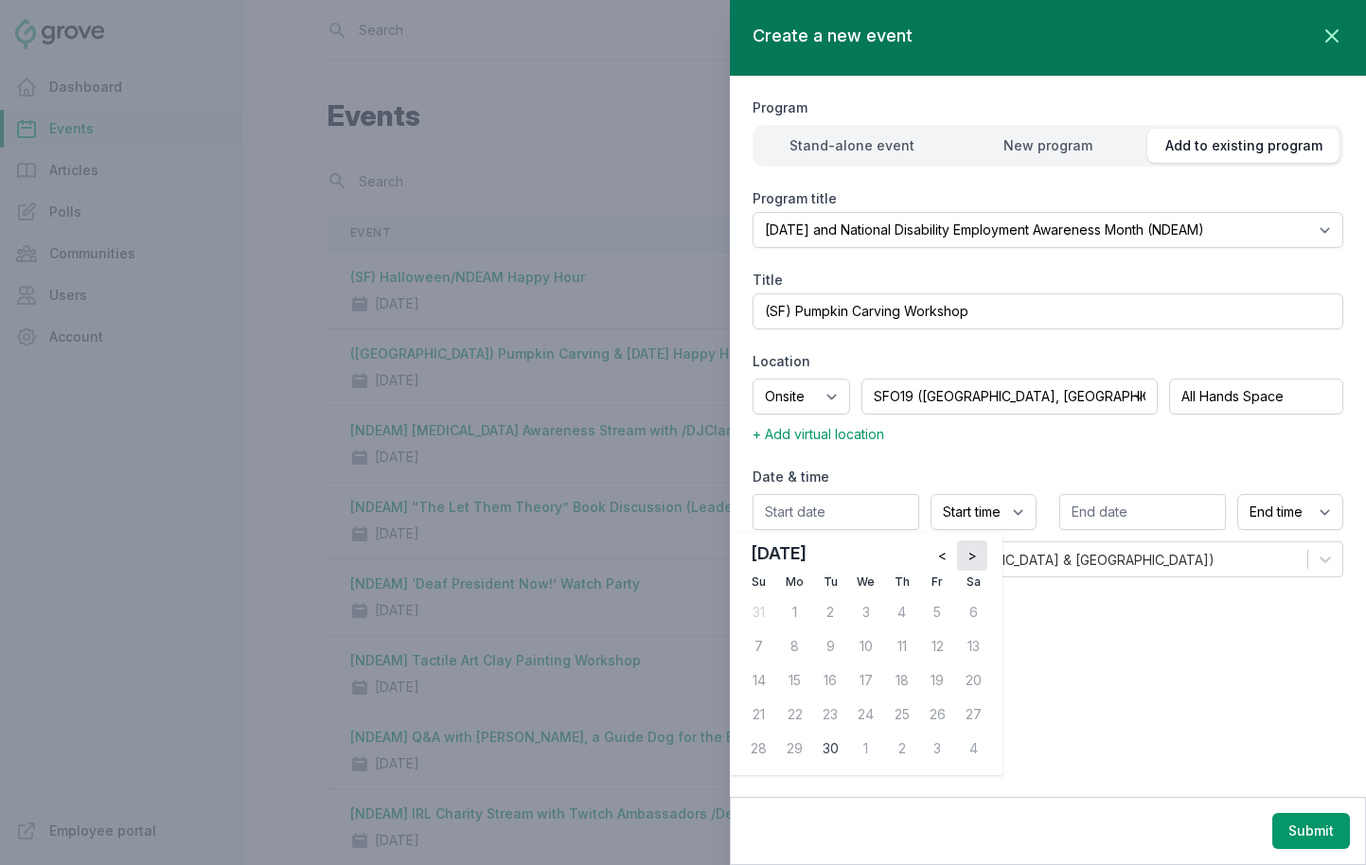
click at [975, 560] on span ">" at bounding box center [972, 555] width 9 height 19
click at [909, 743] on div "30" at bounding box center [902, 749] width 30 height 30
type input "10/30/2025"
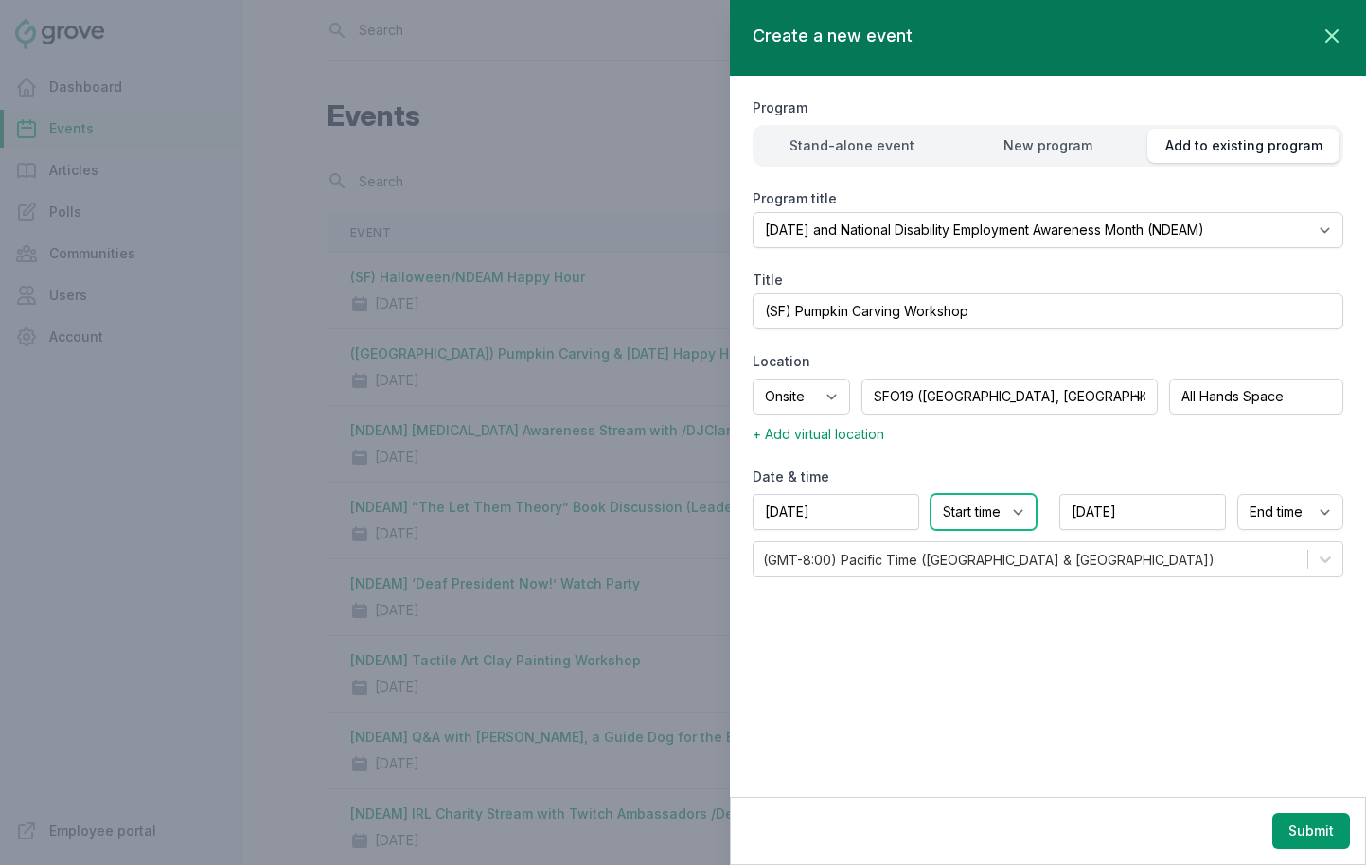
click at [971, 521] on select "Start time 12:00 AM 12:15 AM 12:30 AM 12:45 AM 1:00 AM 1:15 AM 1:30 AM 1:45 AM …" at bounding box center [984, 512] width 106 height 36
select select "3:00 PM"
click at [931, 494] on select "Start time 12:00 AM 12:15 AM 12:30 AM 12:45 AM 1:00 AM 1:15 AM 1:30 AM 1:45 AM …" at bounding box center [984, 512] width 106 height 36
select select "4:00 PM"
click at [1211, 828] on button "Submit" at bounding box center [1312, 831] width 78 height 36
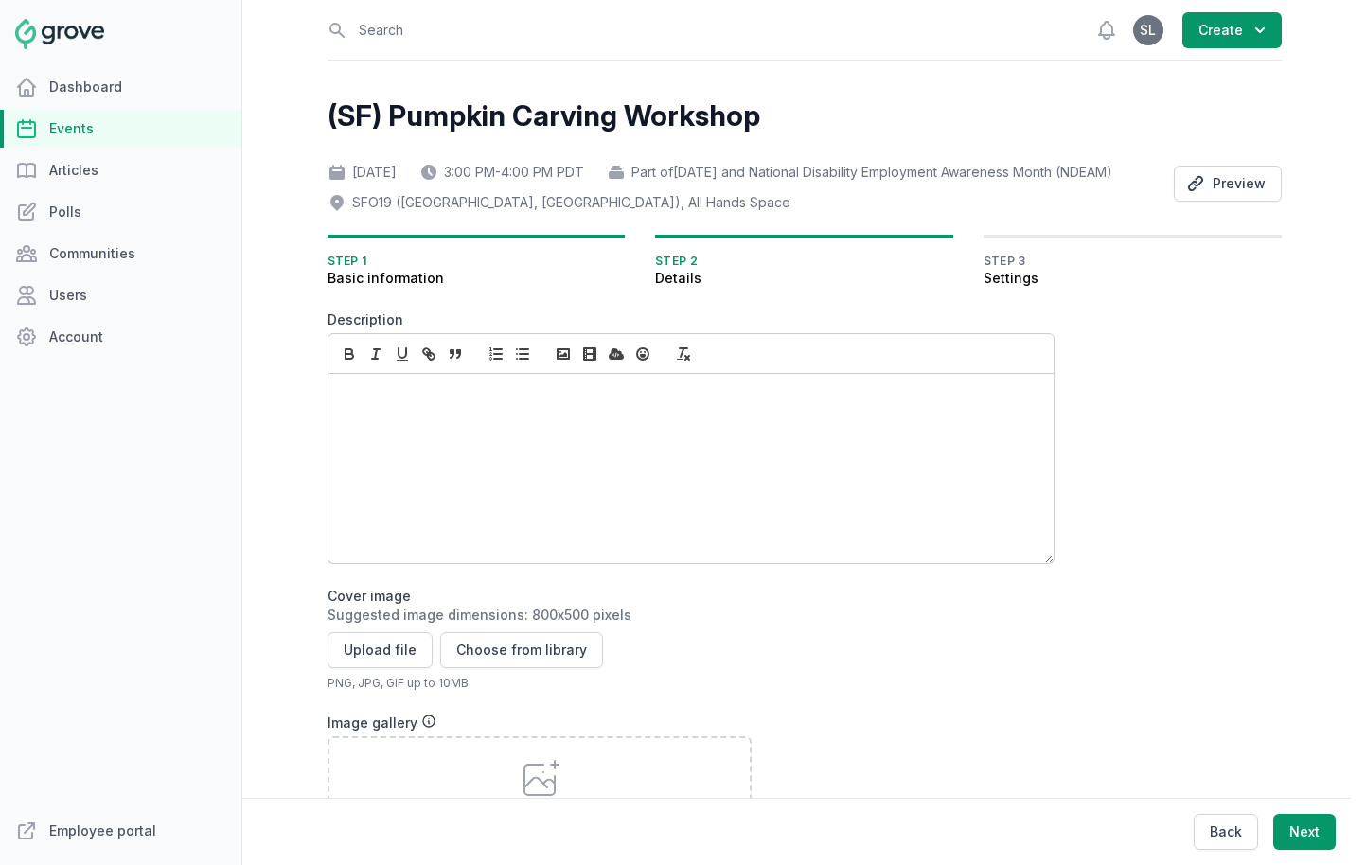
click at [503, 405] on p at bounding box center [686, 395] width 686 height 20
paste div
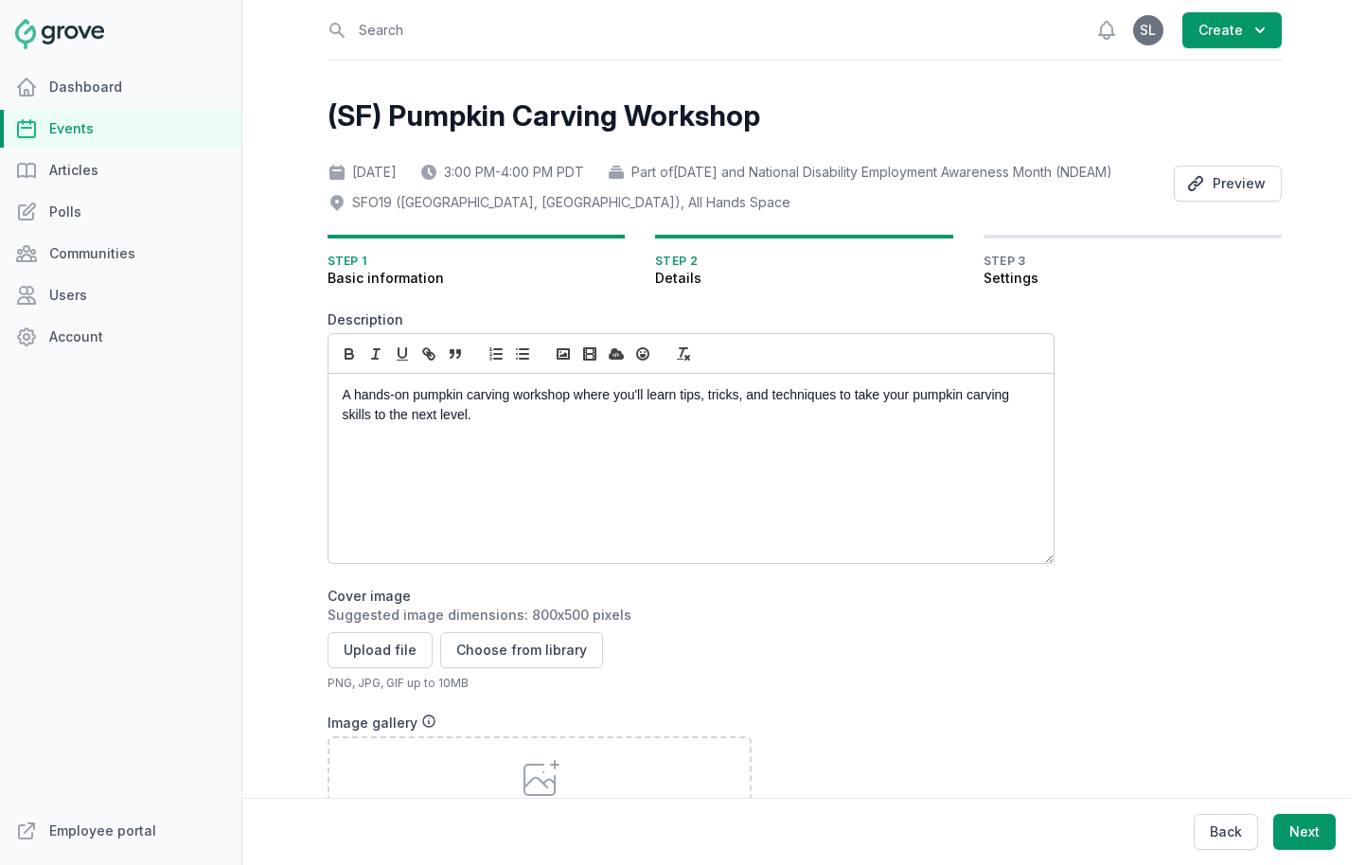
click at [339, 428] on div "A hands-on pumpkin carving workshop where you'll learn tips, tricks, and techni…" at bounding box center [691, 468] width 725 height 189
drag, startPoint x: 349, startPoint y: 422, endPoint x: 293, endPoint y: 419, distance: 56.9
click at [293, 419] on div "Open sidebar Search View notifications Open user menu SL Create (SF) Pumpkin Ca…" at bounding box center [804, 432] width 1124 height 865
click at [564, 425] on p "Join us for a hands-on pumpkin carving workshop where you'll learn tips, tricks…" at bounding box center [686, 405] width 686 height 40
click at [524, 425] on p "Join us for a hands-on pumpkin carving workshop where you'll learn tips, tricks…" at bounding box center [686, 405] width 686 height 40
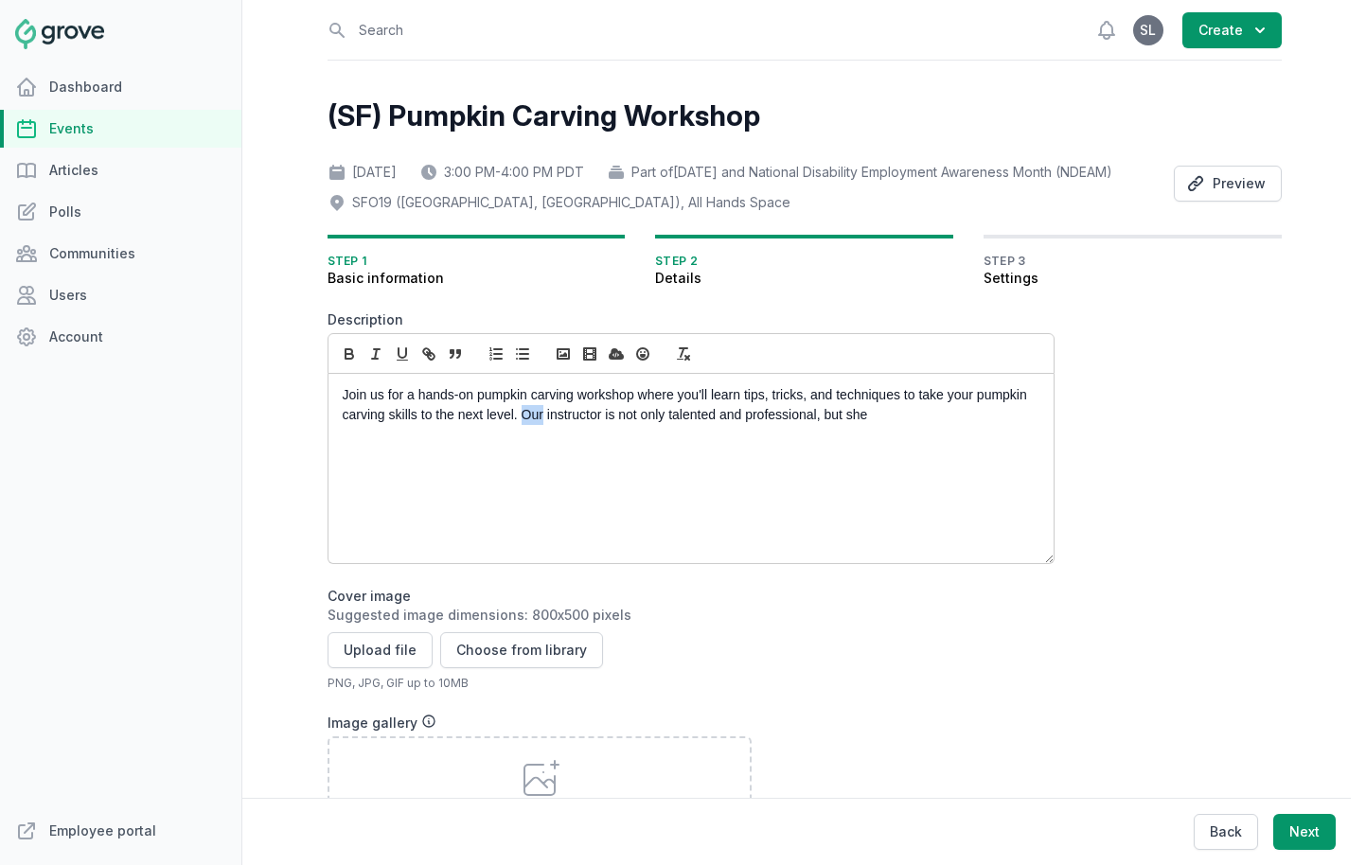
click at [524, 425] on p "Join us for a hands-on pumpkin carving workshop where you'll learn tips, tricks…" at bounding box center [686, 405] width 686 height 40
drag, startPoint x: 710, startPoint y: 442, endPoint x: 634, endPoint y: 442, distance: 75.7
click at [634, 425] on p "Join us for a hands-on pumpkin carving workshop where you'll learn tips, tricks…" at bounding box center [686, 405] width 686 height 40
click at [677, 442] on p "Join us for a hands-on pumpkin carving workshop where you'll learn tips, tricks…" at bounding box center [686, 415] width 686 height 60
click at [487, 445] on p "Join us for a hands-on pumpkin carving workshop where you'll learn tips, tricks…" at bounding box center [686, 415] width 686 height 60
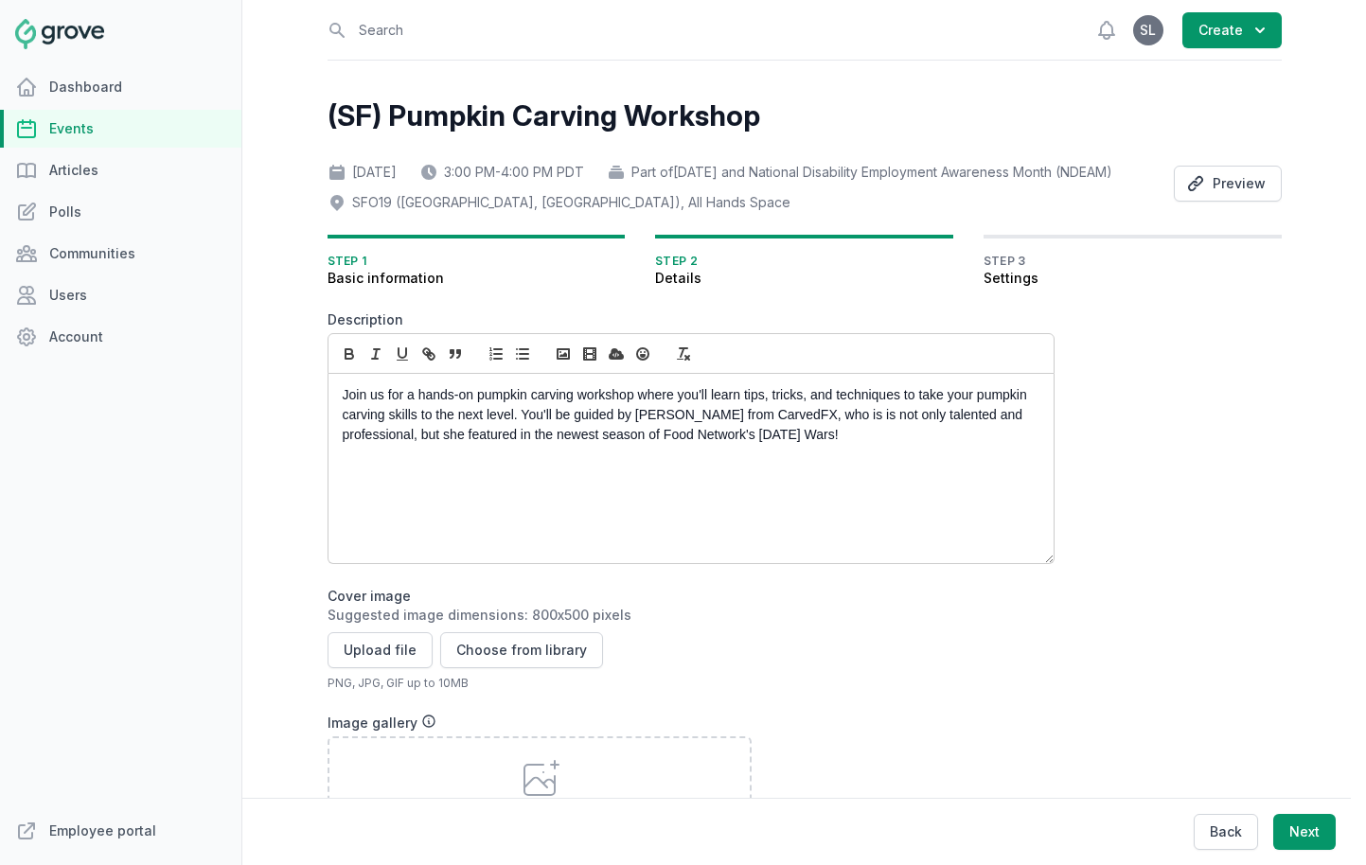
click at [881, 444] on p "Join us for a hands-on pumpkin carving workshop where you'll learn tips, tricks…" at bounding box center [686, 415] width 686 height 60
click at [415, 445] on p "Join us for a hands-on pumpkin carving workshop where you'll learn tips, tricks…" at bounding box center [686, 415] width 686 height 60
click at [539, 445] on p "Join us for a hands-on pumpkin carving workshop where you'll learn tips, tricks…" at bounding box center [686, 415] width 686 height 60
click at [926, 445] on p "Join us for a hands-on pumpkin carving workshop where you'll learn tips, tricks…" at bounding box center [686, 415] width 686 height 60
drag, startPoint x: 713, startPoint y: 463, endPoint x: 905, endPoint y: 463, distance: 192.2
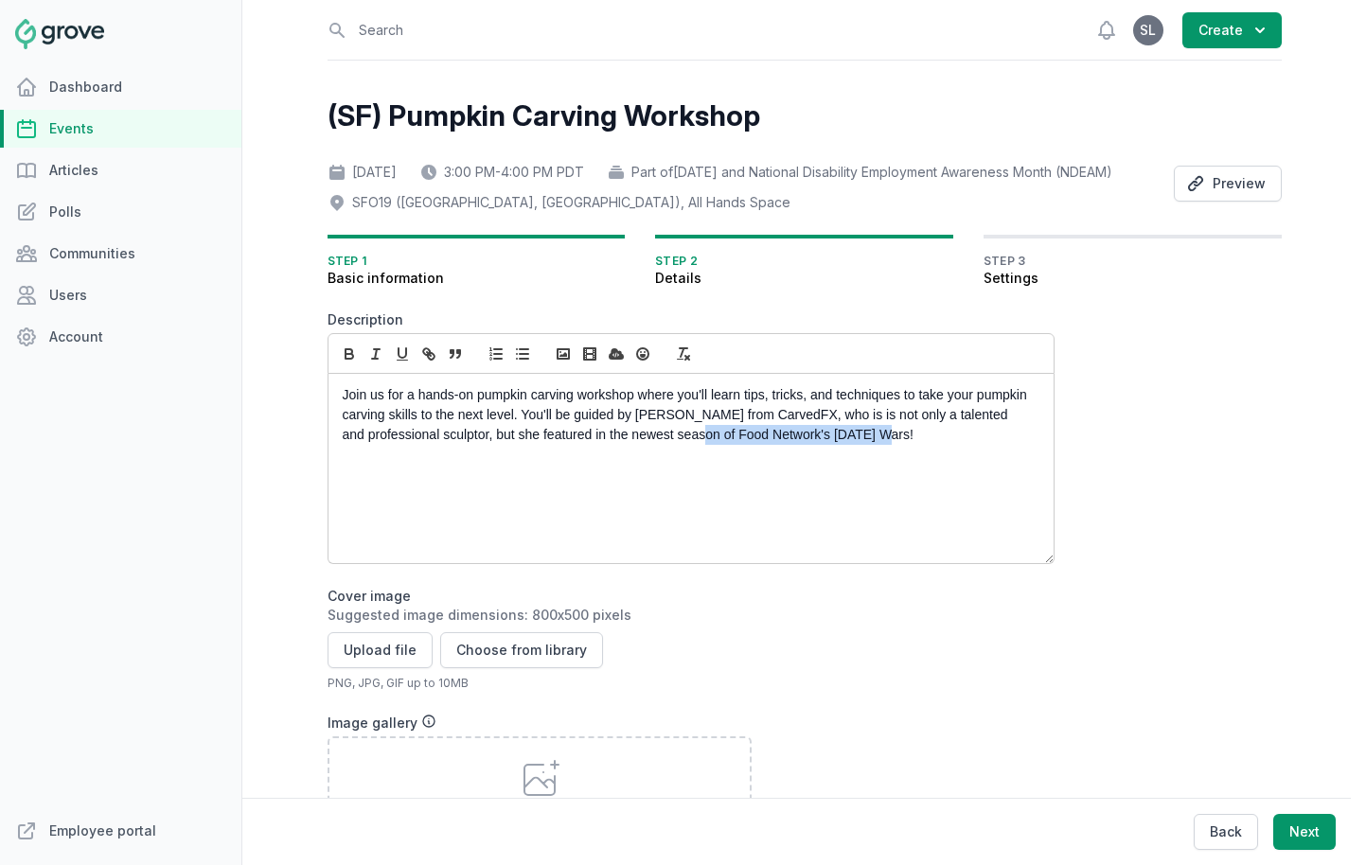
click at [905, 445] on p "Join us for a hands-on pumpkin carving workshop where you'll learn tips, tricks…" at bounding box center [686, 415] width 686 height 60
click at [353, 365] on button "button" at bounding box center [349, 354] width 27 height 23
click at [658, 442] on p "Join us for a hands-on pumpkin carving workshop where you'll learn tips, tricks…" at bounding box center [686, 415] width 686 height 60
click at [346, 354] on icon "button" at bounding box center [349, 351] width 7 height 5
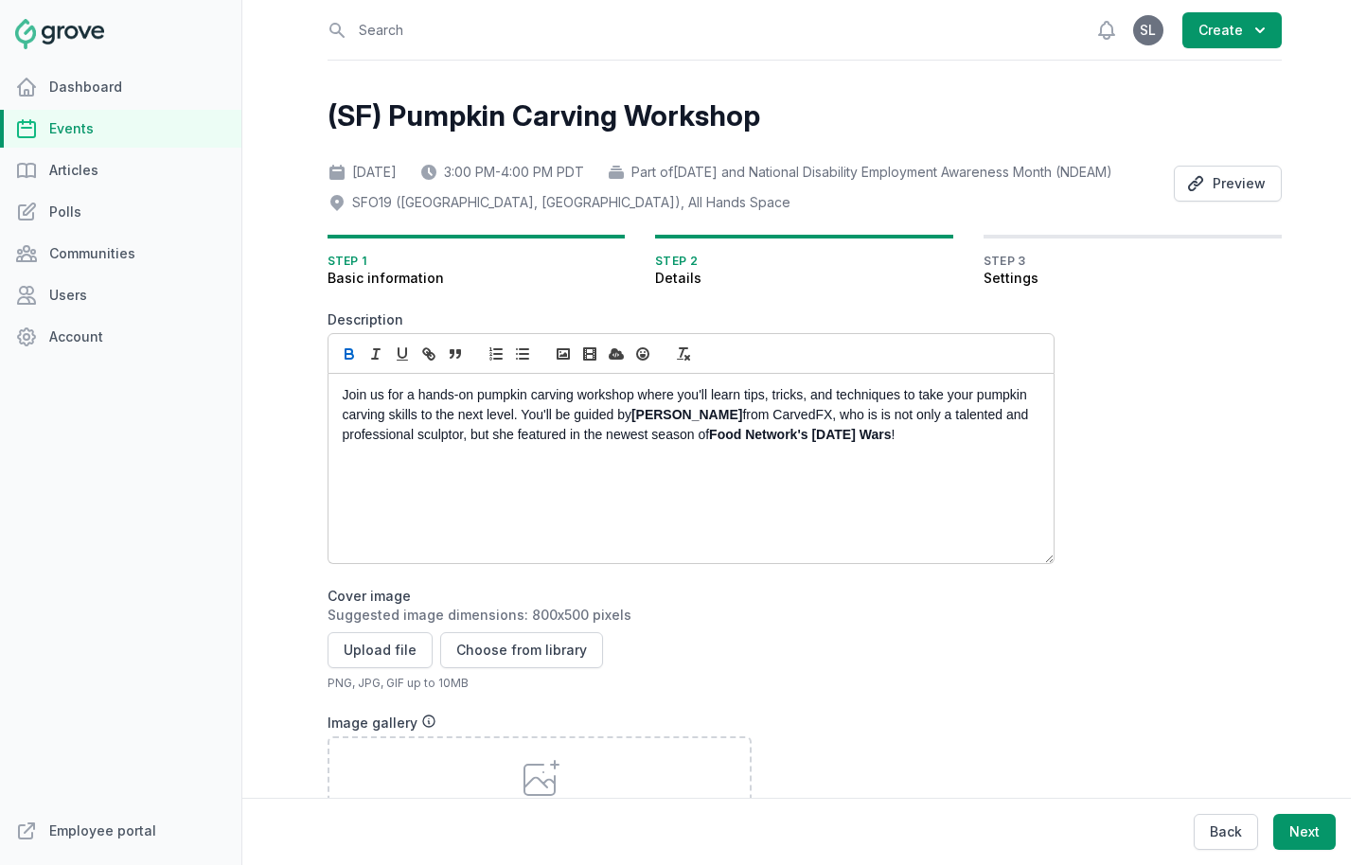
click at [814, 445] on p "Join us for a hands-on pumpkin carving workshop where you'll learn tips, tricks…" at bounding box center [686, 415] width 686 height 60
click at [594, 445] on p "Join us for a hands-on pumpkin carving workshop where you'll learn tips, tricks…" at bounding box center [686, 415] width 686 height 60
click at [954, 445] on p "Join us for a hands-on pumpkin carving workshop where you'll learn tips, tricks…" at bounding box center [686, 415] width 686 height 60
click at [960, 465] on p at bounding box center [686, 455] width 686 height 20
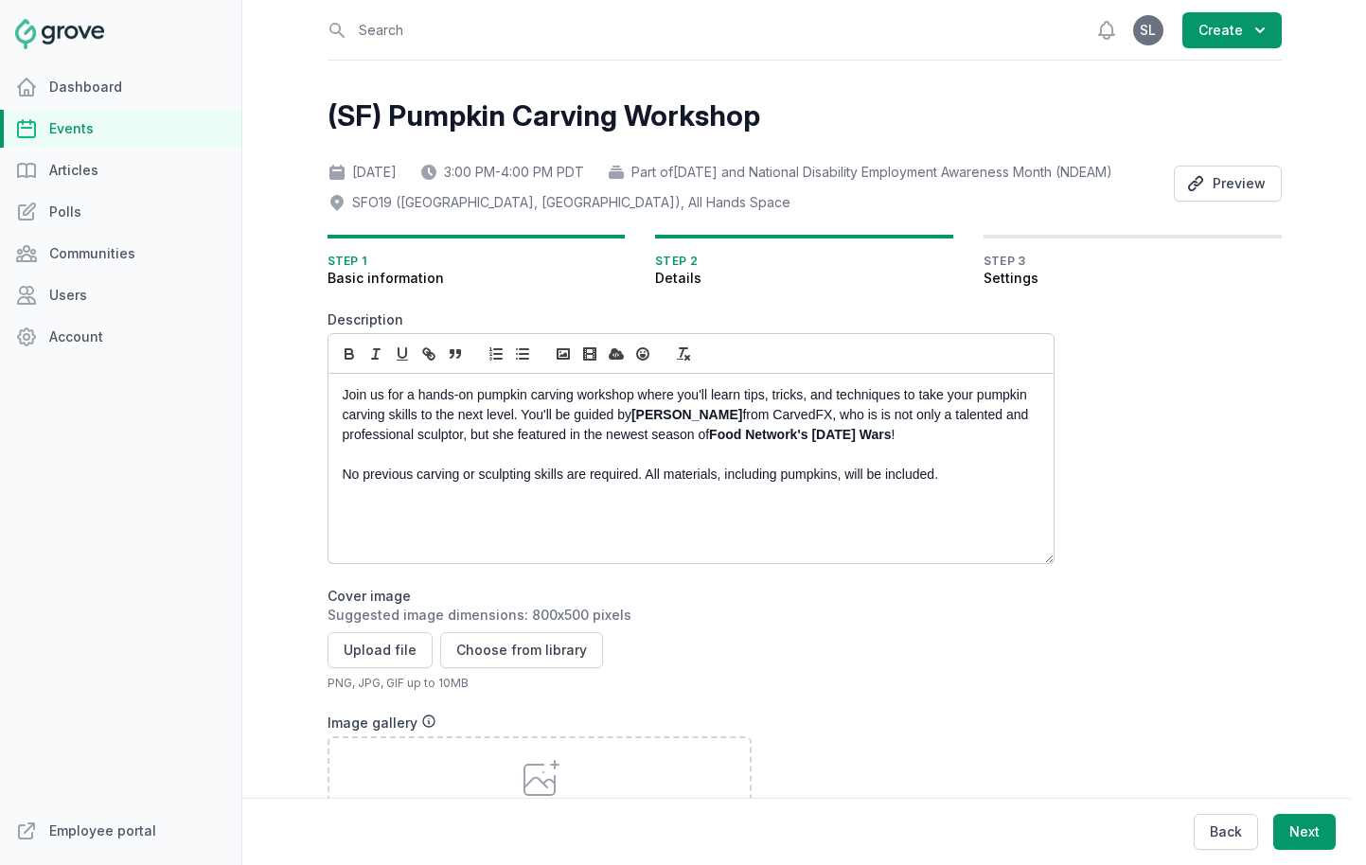
click at [937, 445] on p "Join us for a hands-on pumpkin carving workshop where you'll learn tips, tricks…" at bounding box center [686, 415] width 686 height 60
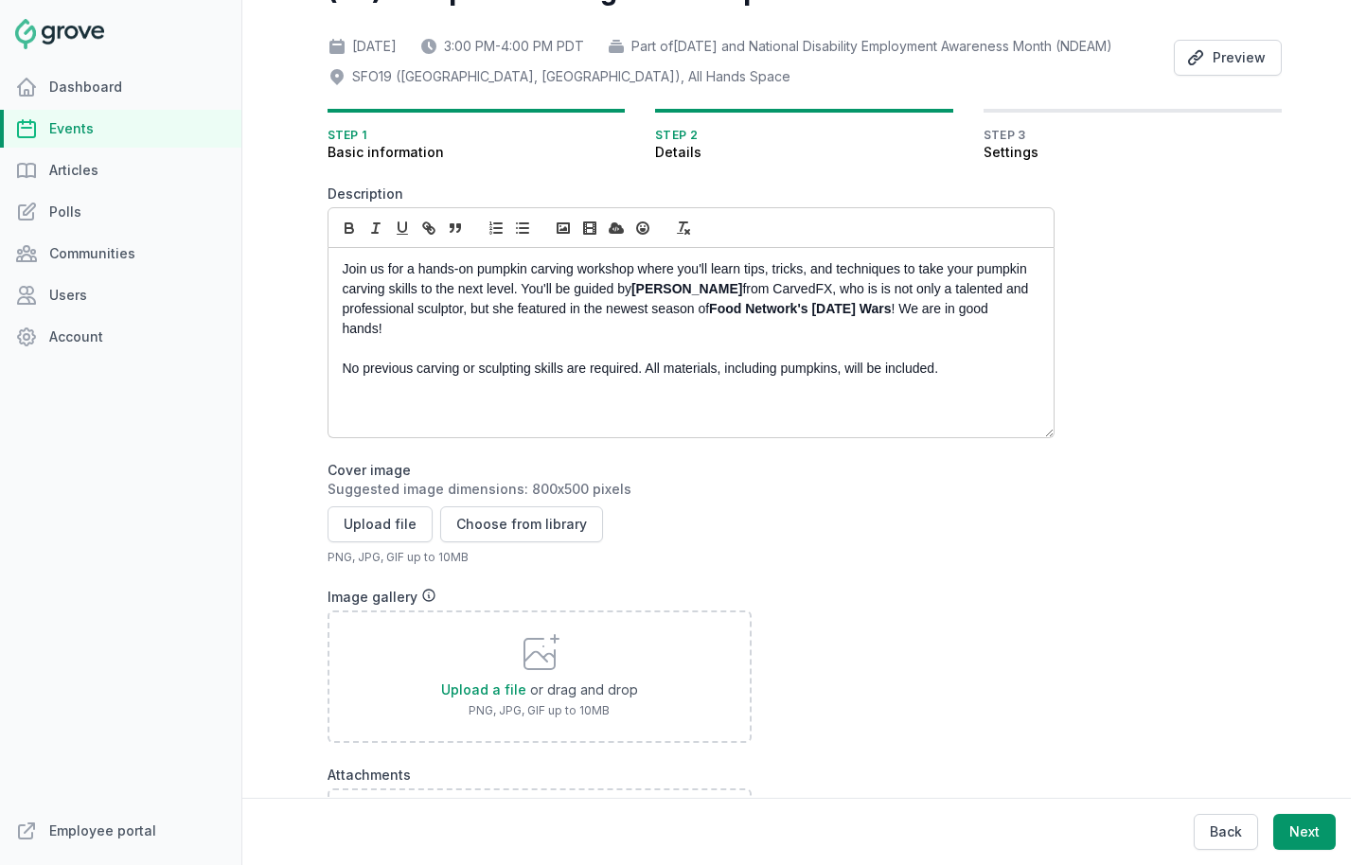
scroll to position [150, 0]
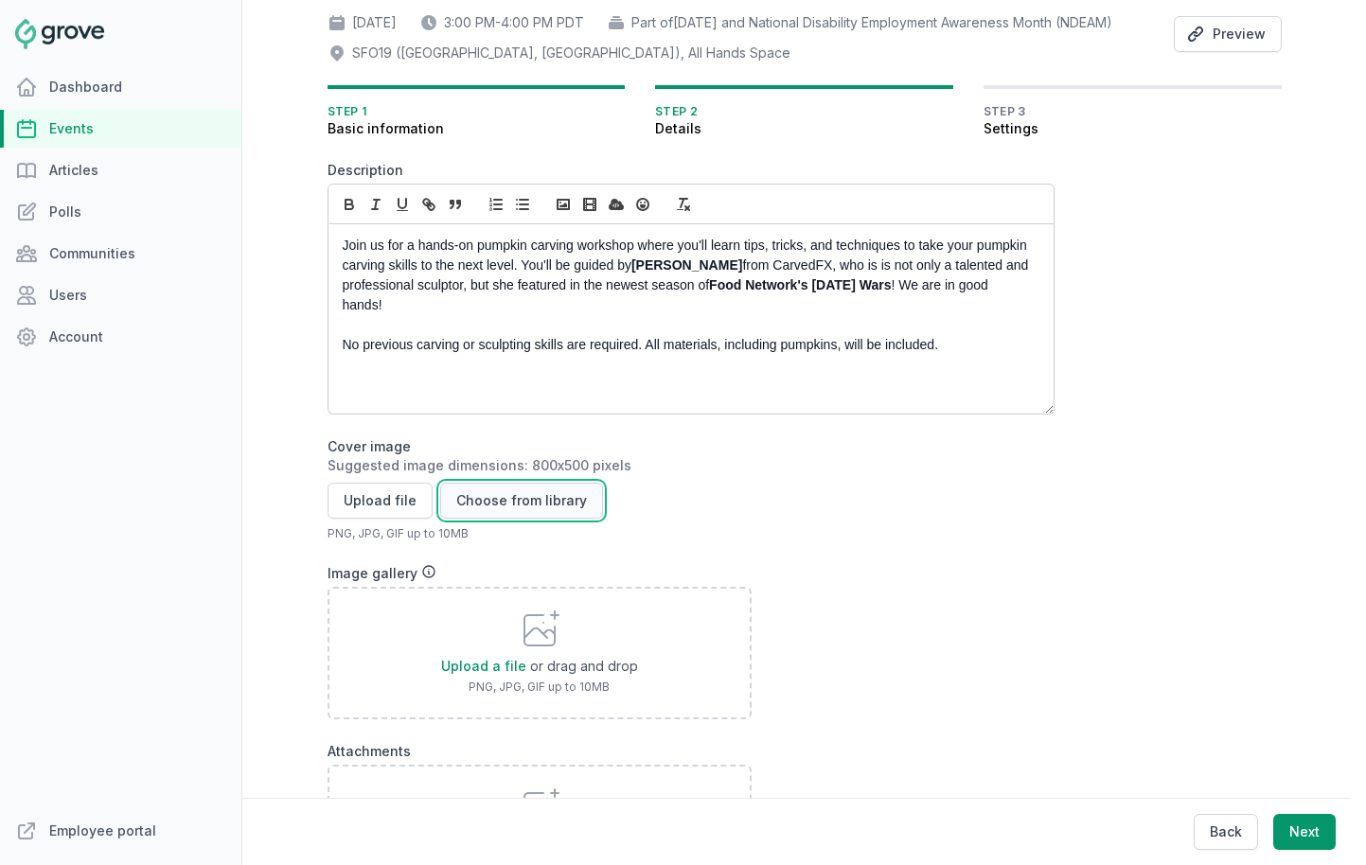
click at [513, 519] on button "Choose from library" at bounding box center [521, 501] width 163 height 36
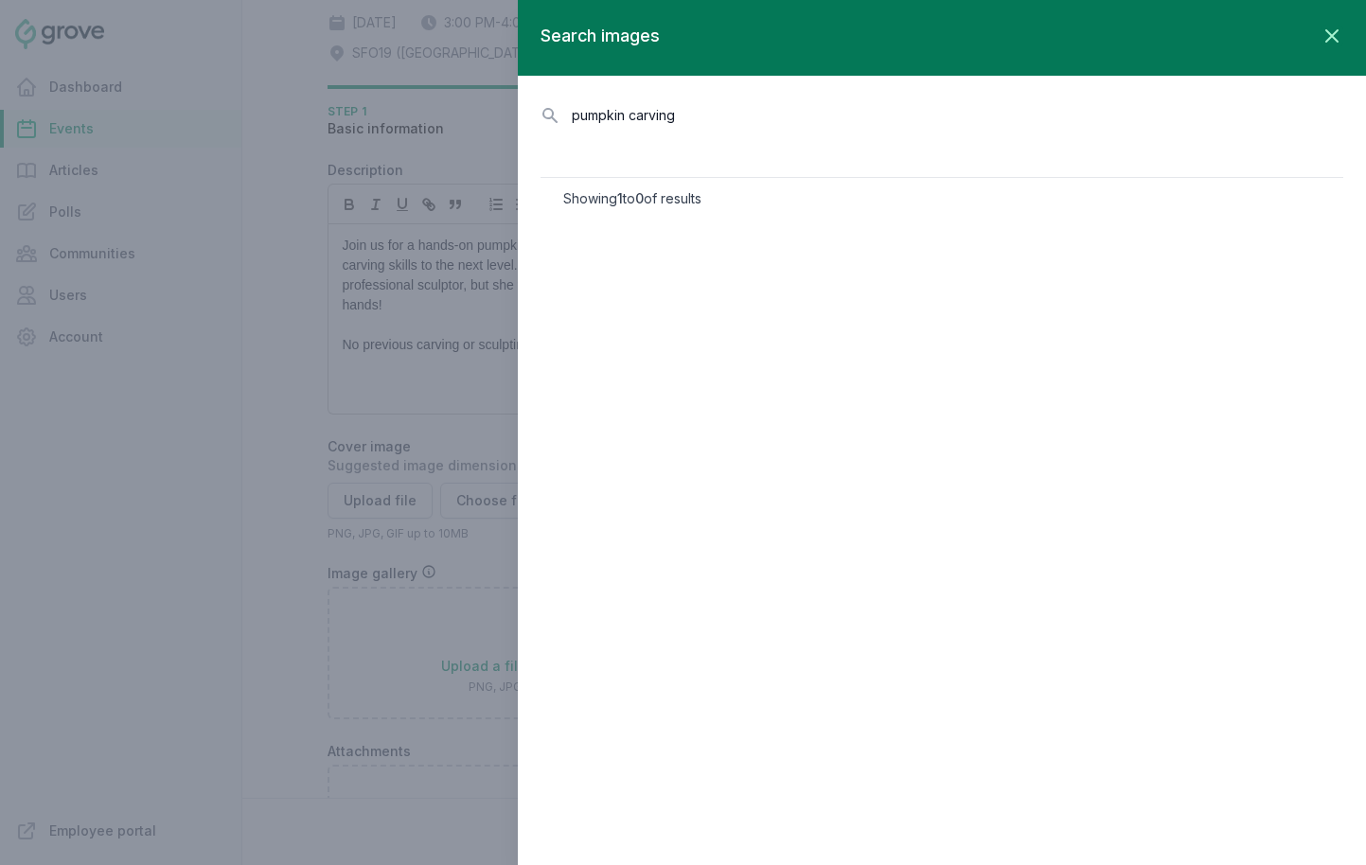
type input "pumpkin carving"
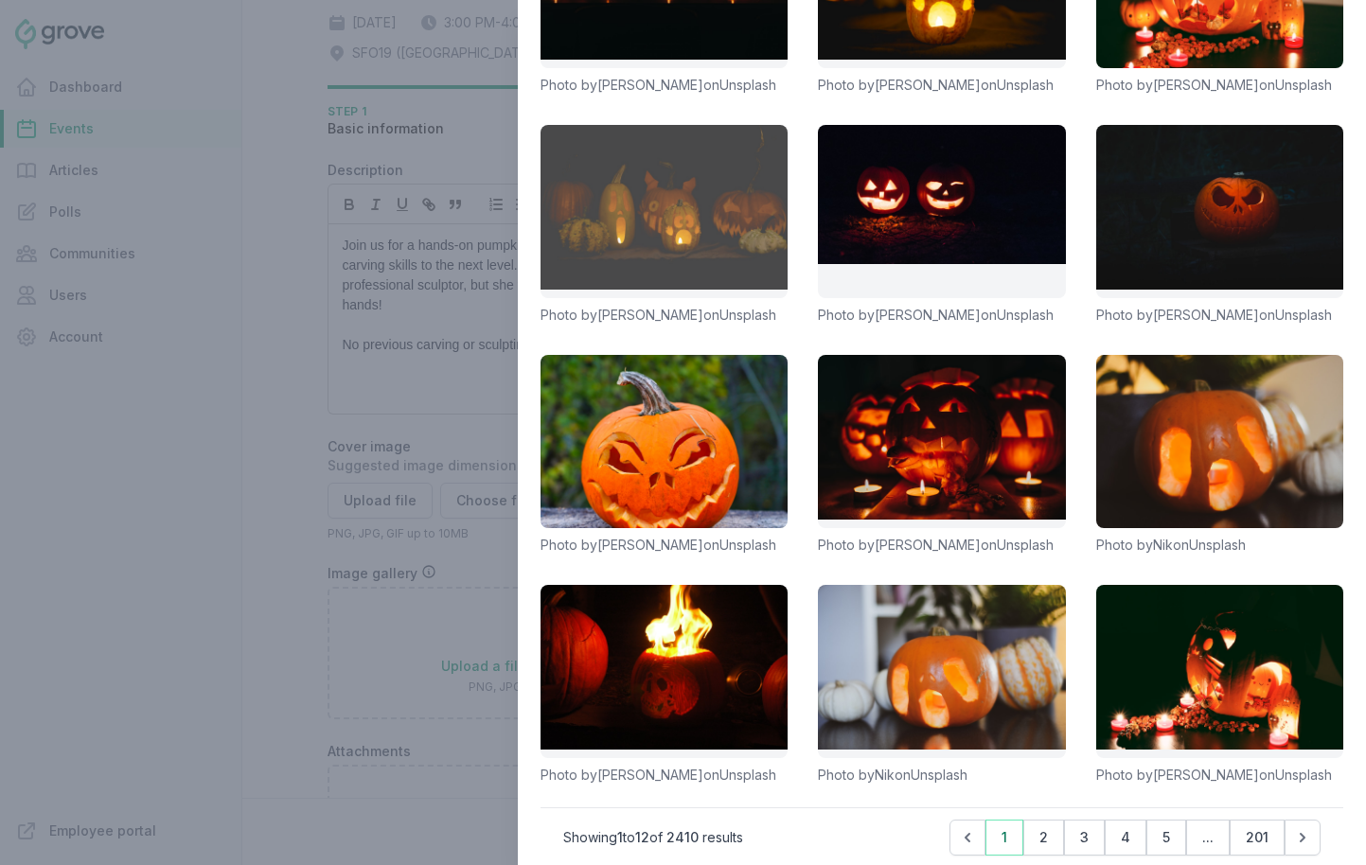
scroll to position [317, 0]
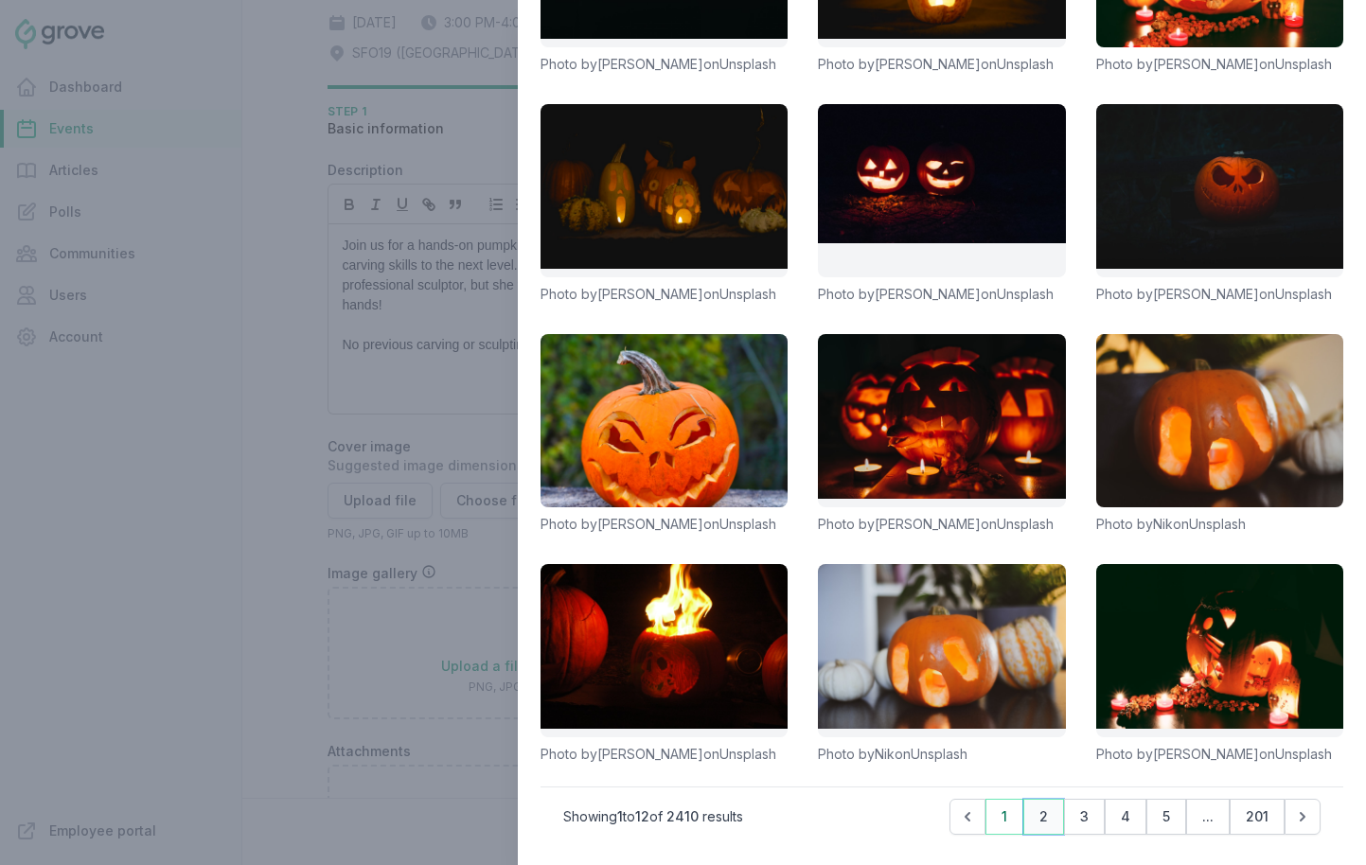
click at [1045, 806] on button "2" at bounding box center [1044, 817] width 41 height 36
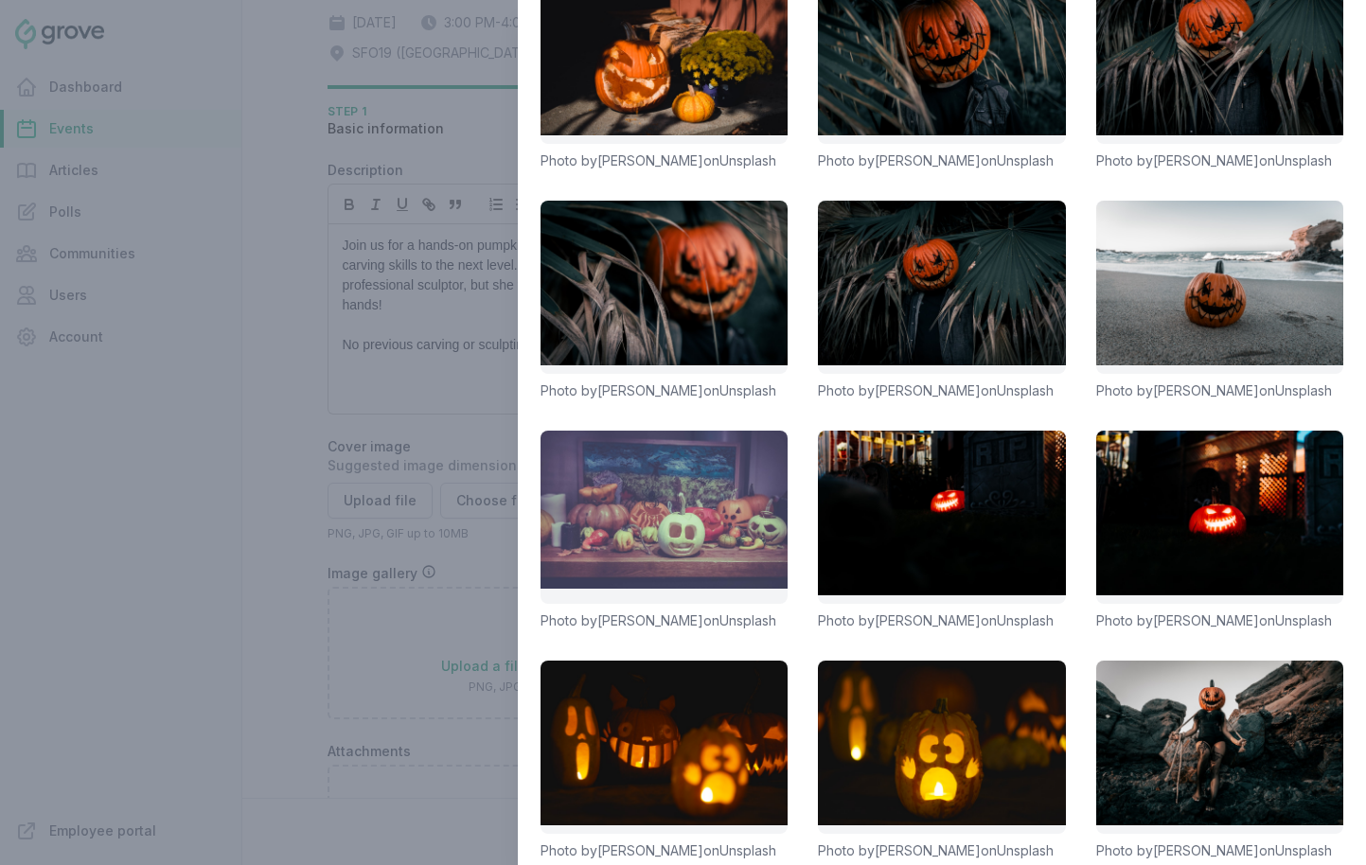
scroll to position [279, 0]
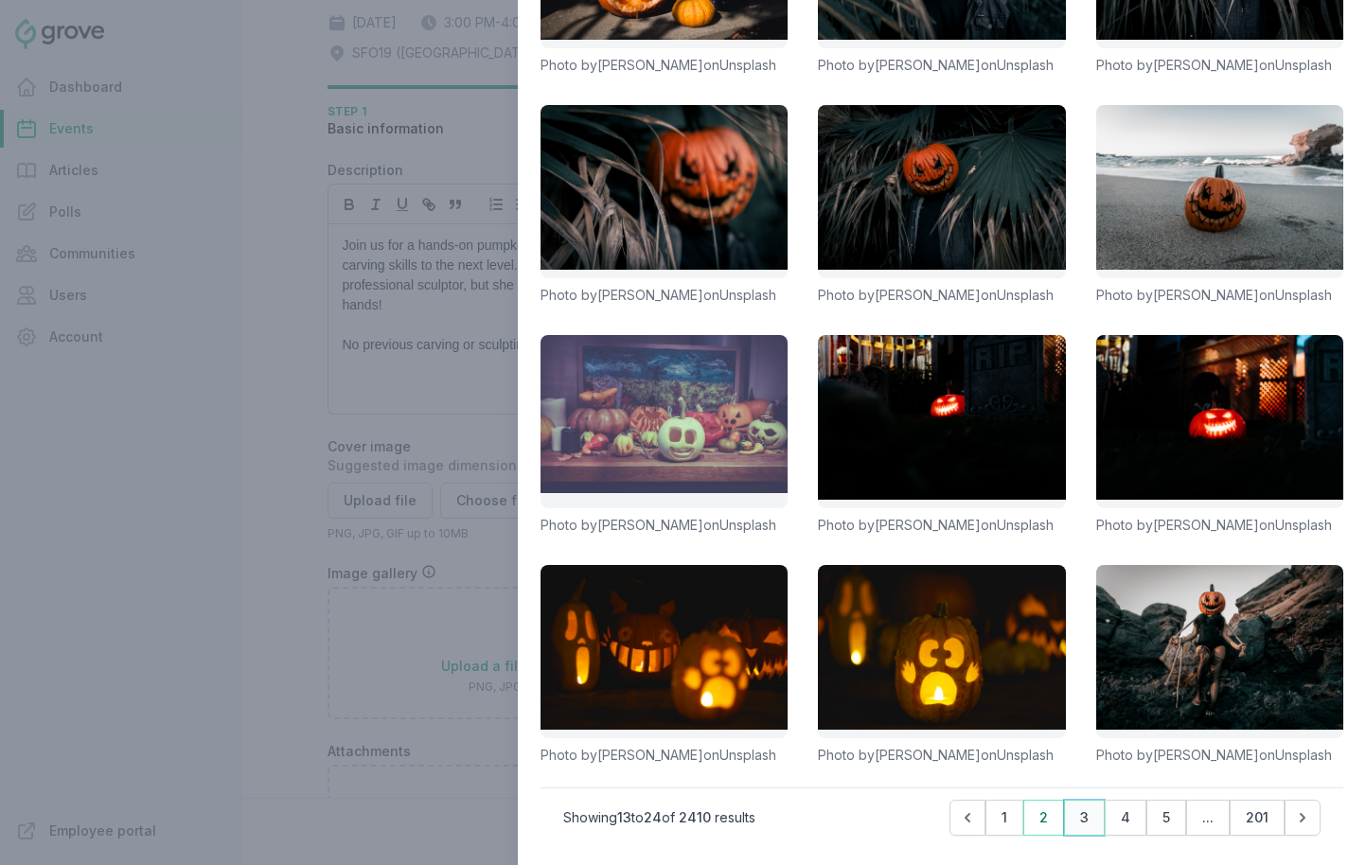
click at [1089, 818] on button "3" at bounding box center [1084, 818] width 41 height 36
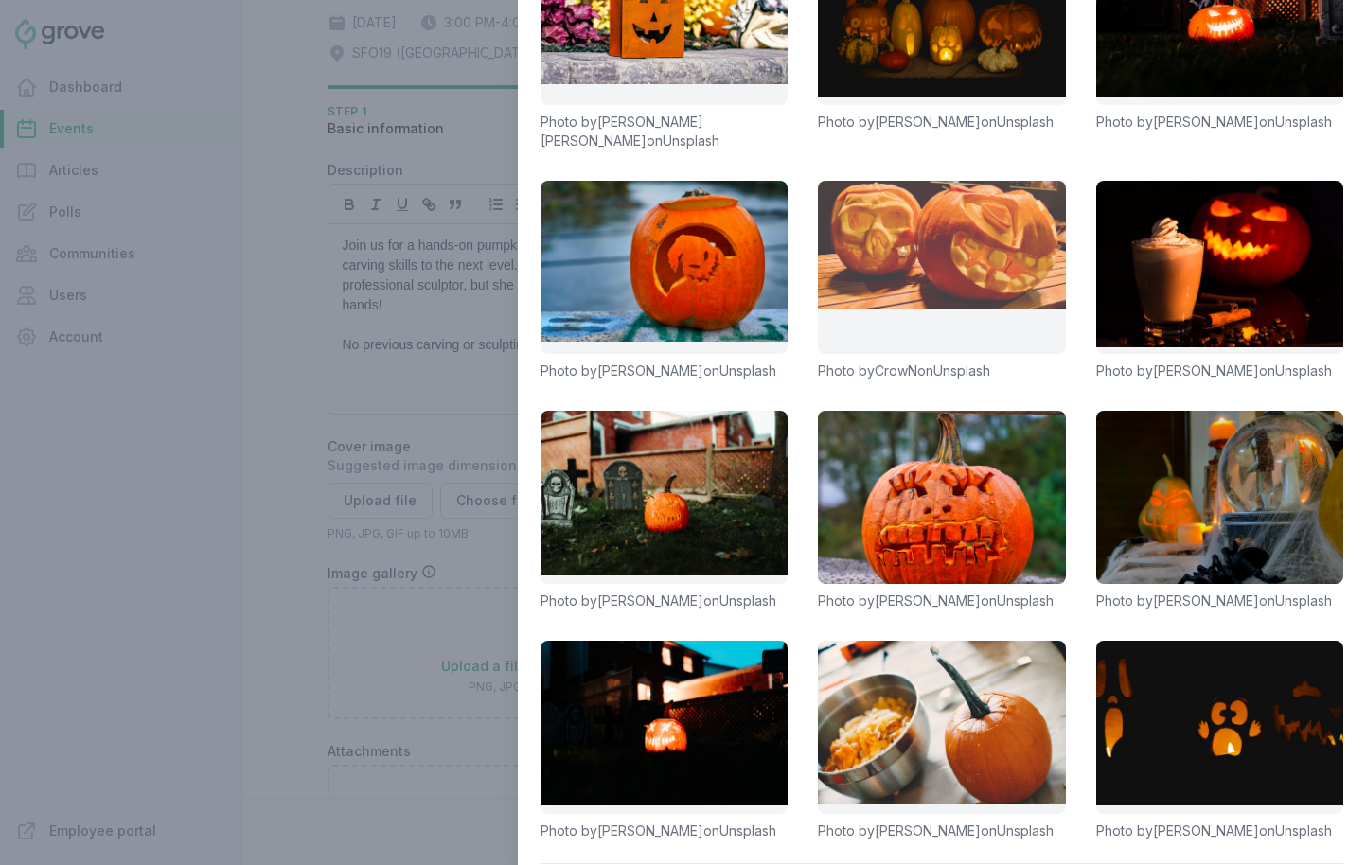
scroll to position [298, 0]
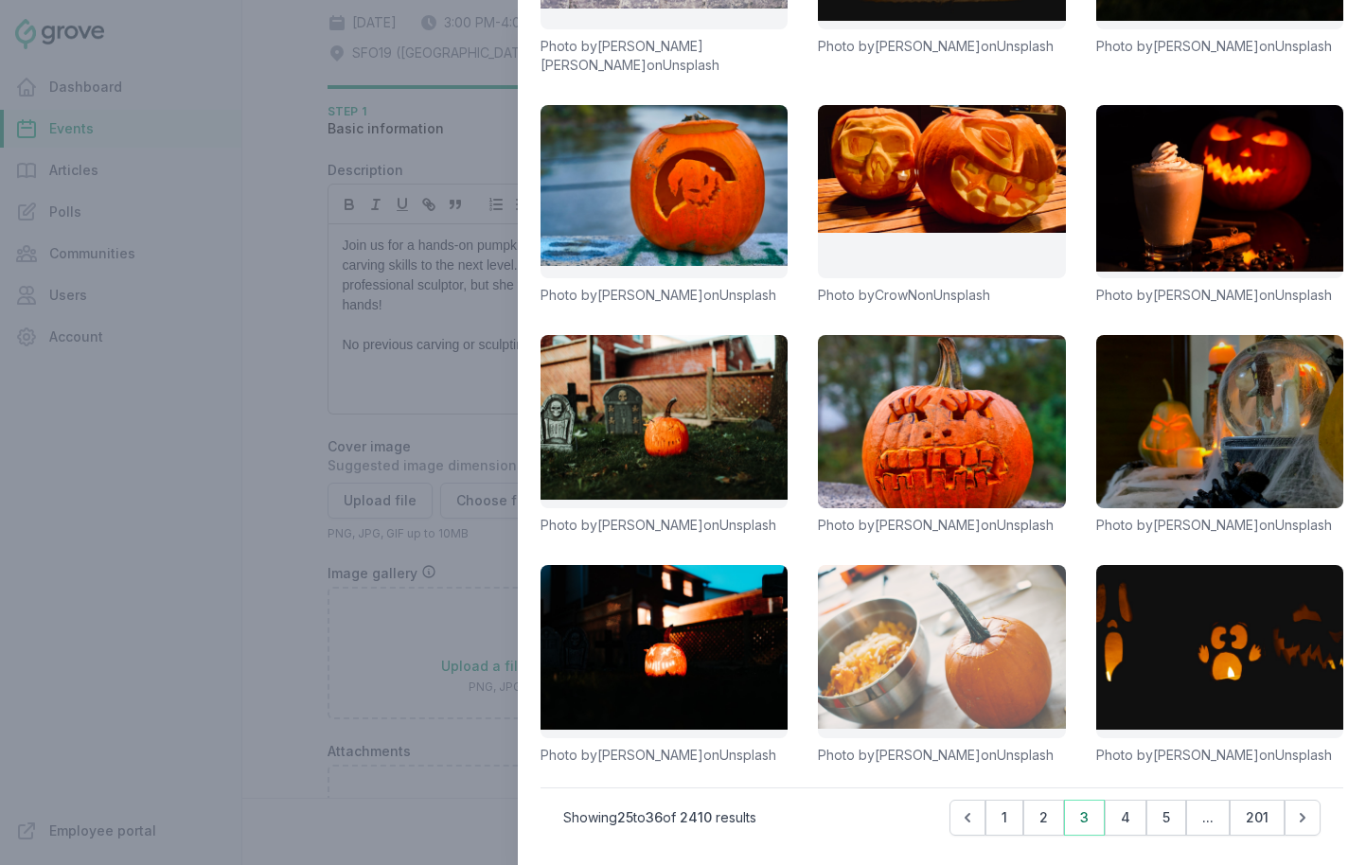
click at [968, 636] on link at bounding box center [941, 651] width 247 height 173
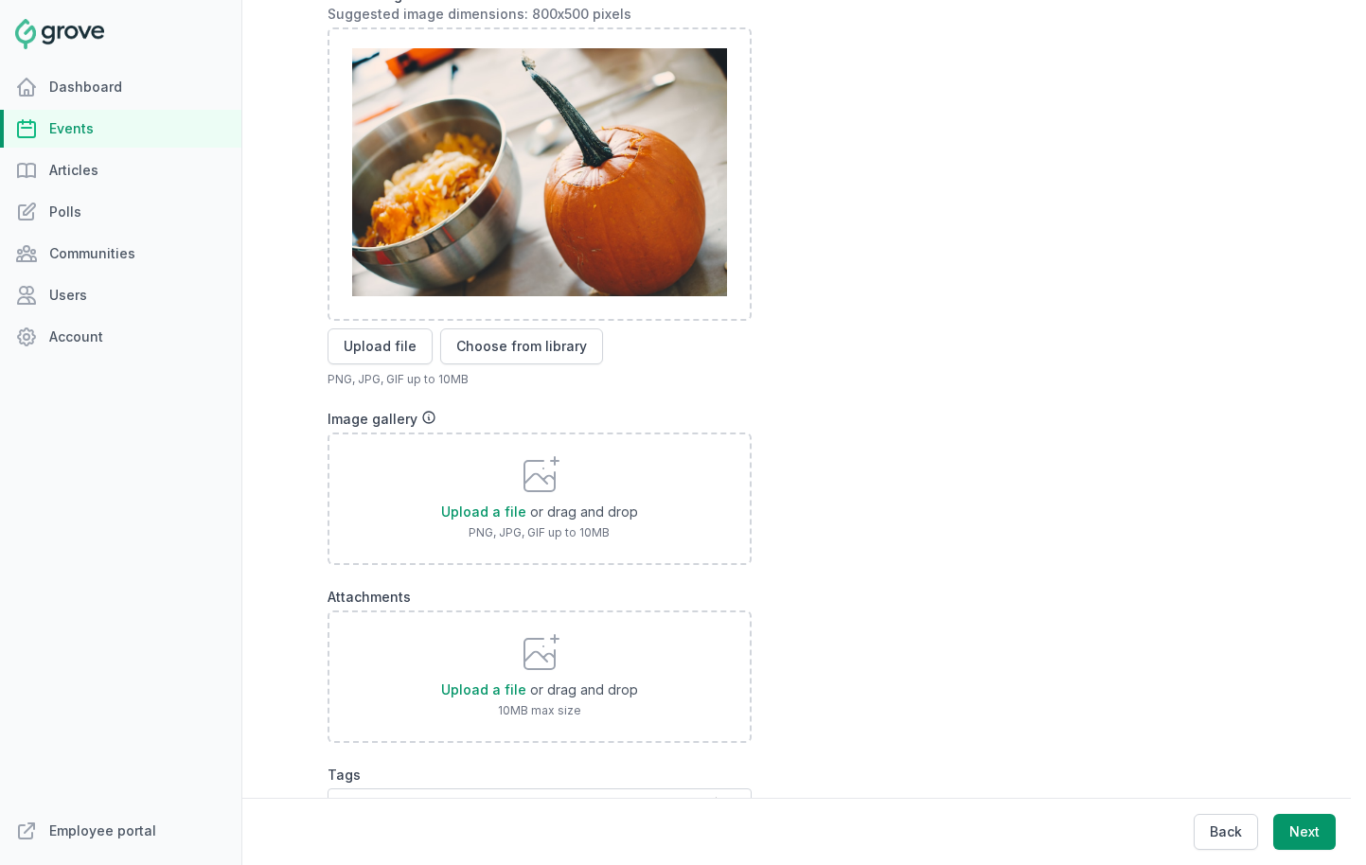
scroll to position [716, 0]
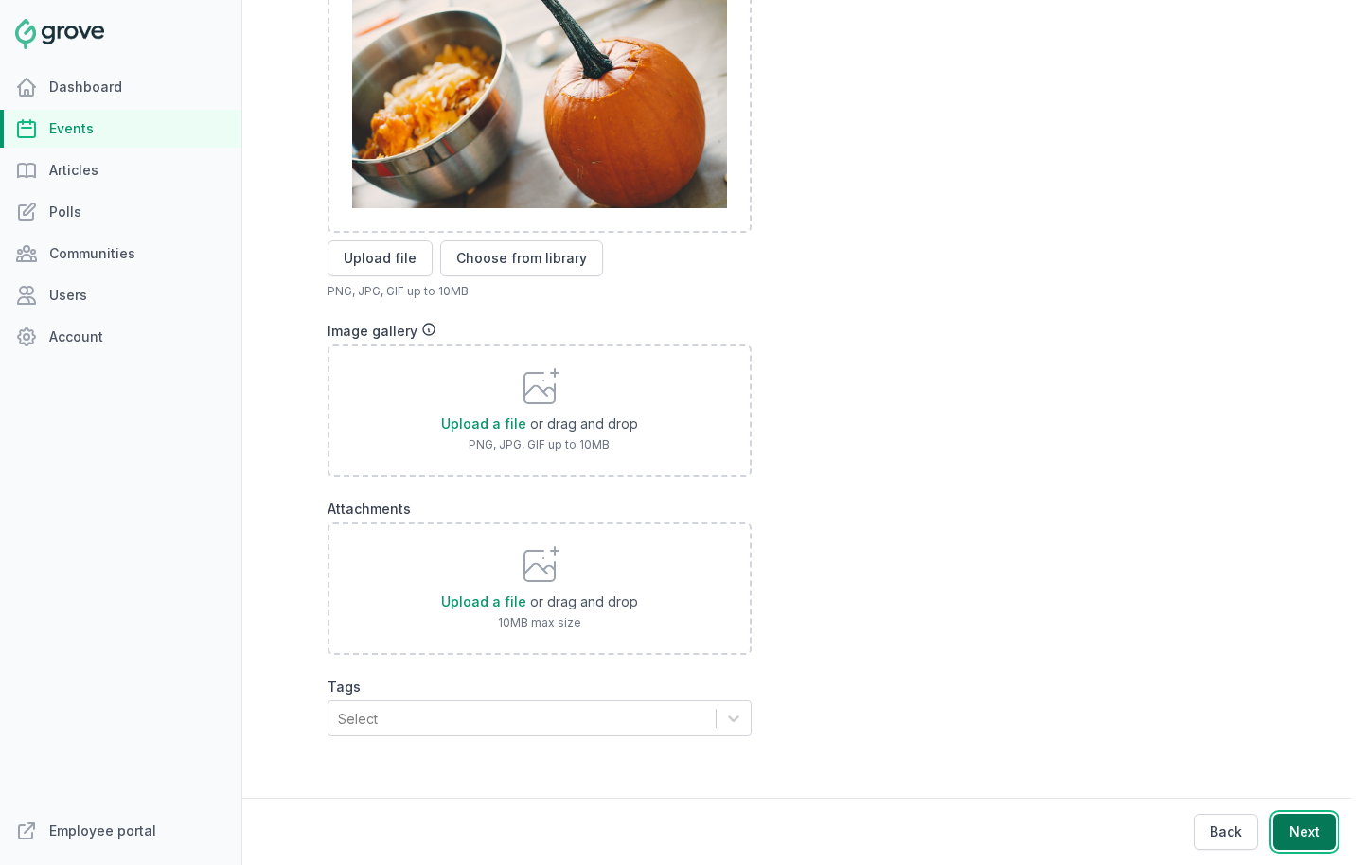
click at [1211, 837] on button "Next" at bounding box center [1304, 832] width 62 height 36
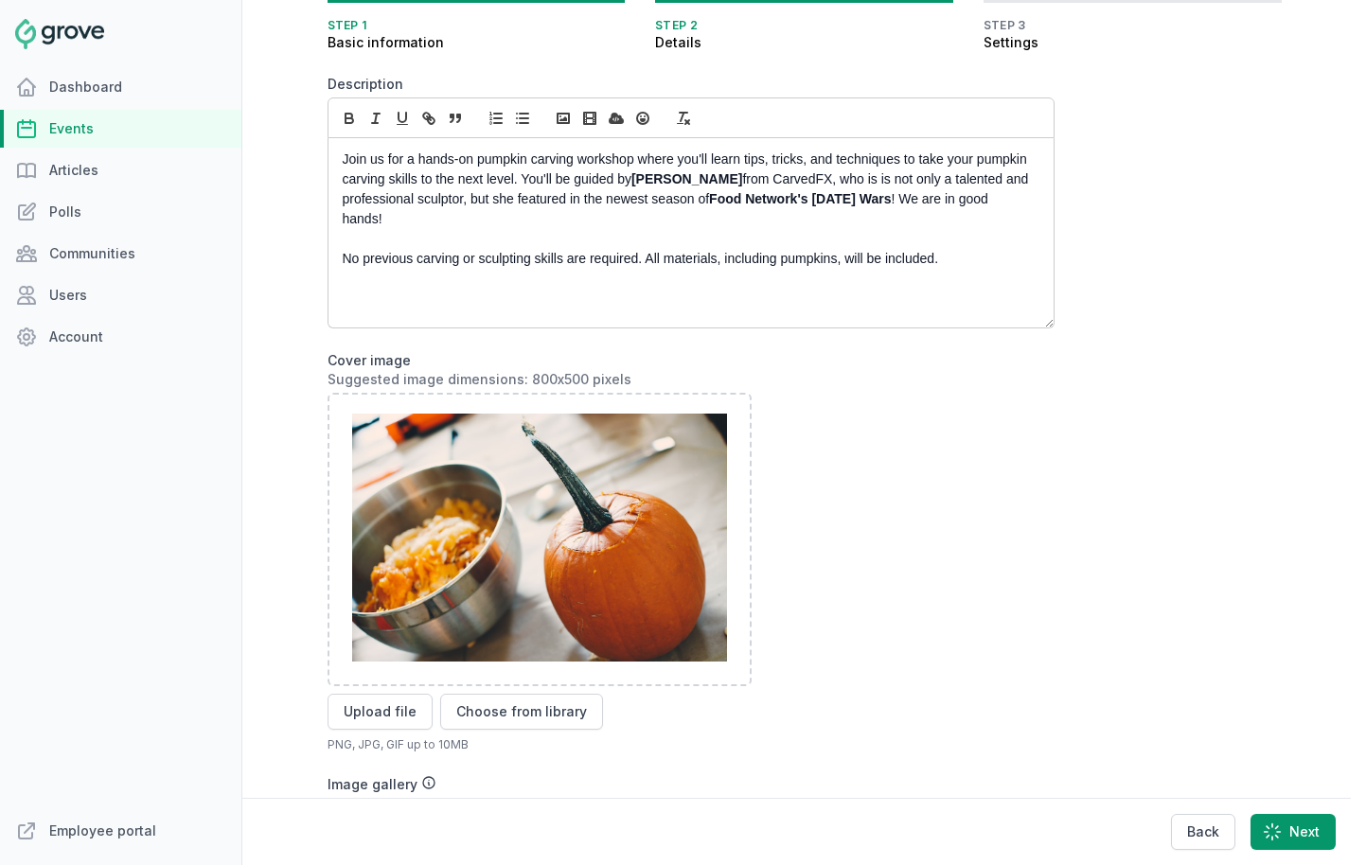
scroll to position [0, 0]
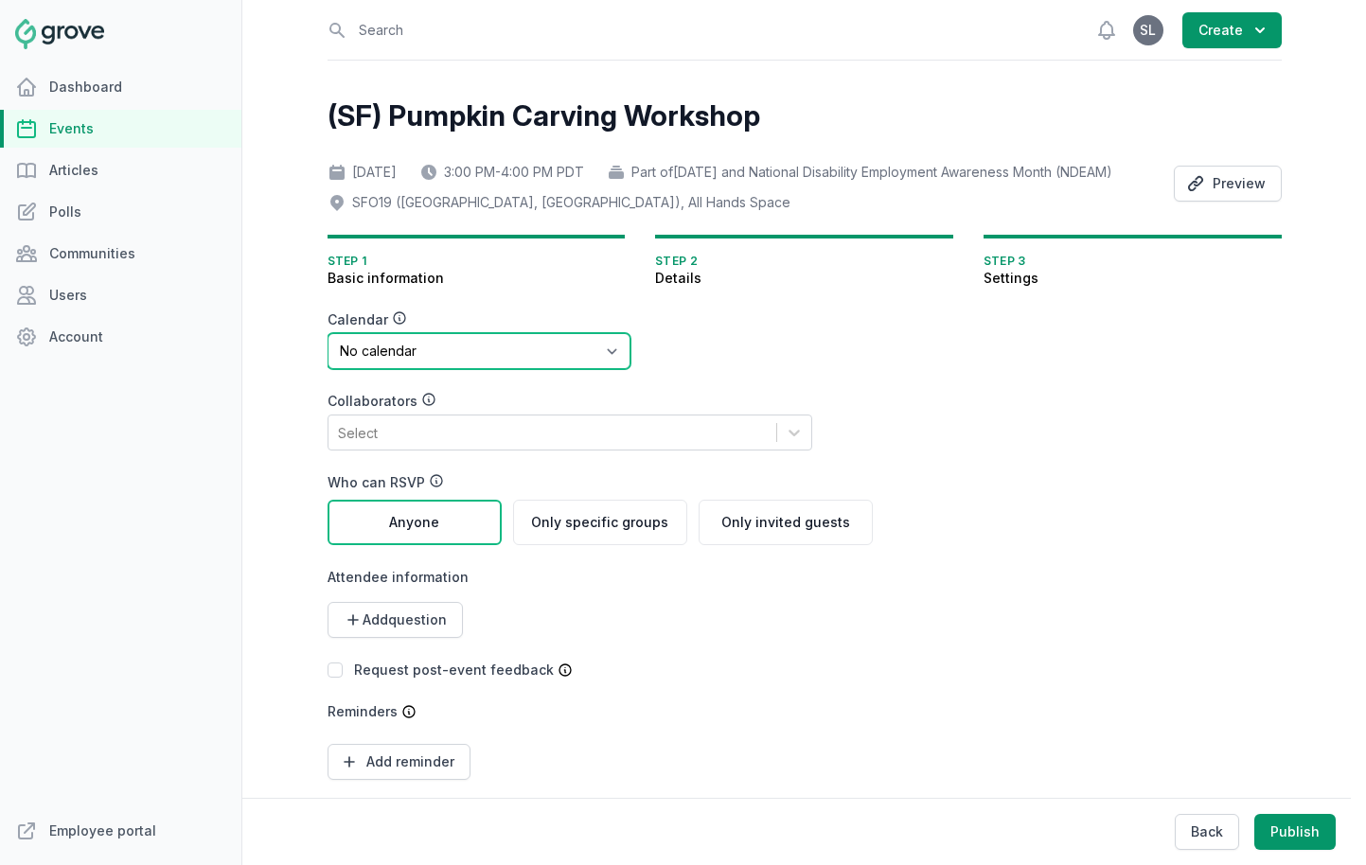
click at [475, 369] on select "No calendar Virtual Events Calendar" at bounding box center [479, 351] width 303 height 36
select select "89"
click at [328, 360] on select "No calendar Virtual Events Calendar" at bounding box center [479, 351] width 303 height 36
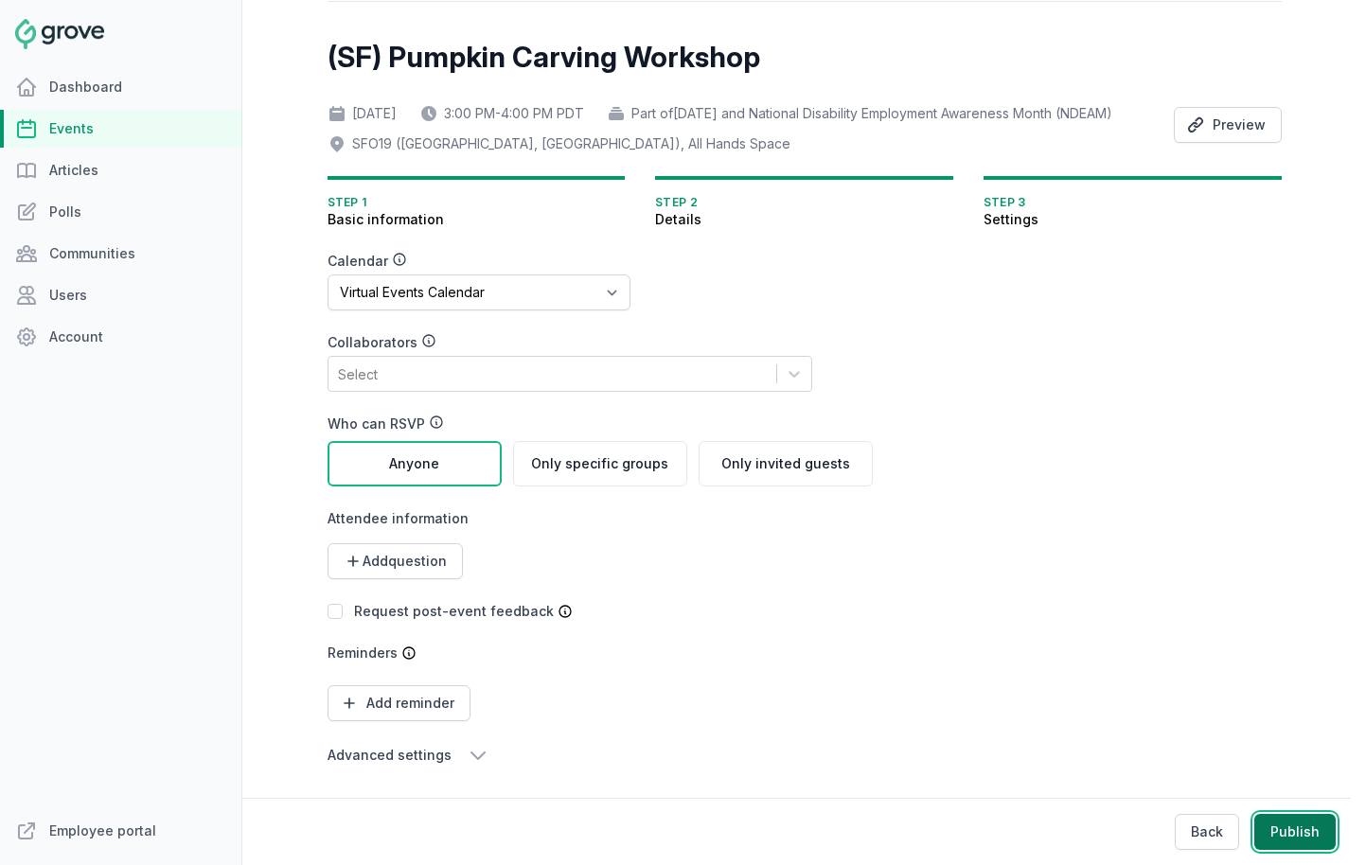
click at [1211, 838] on button "Publish" at bounding box center [1295, 832] width 81 height 36
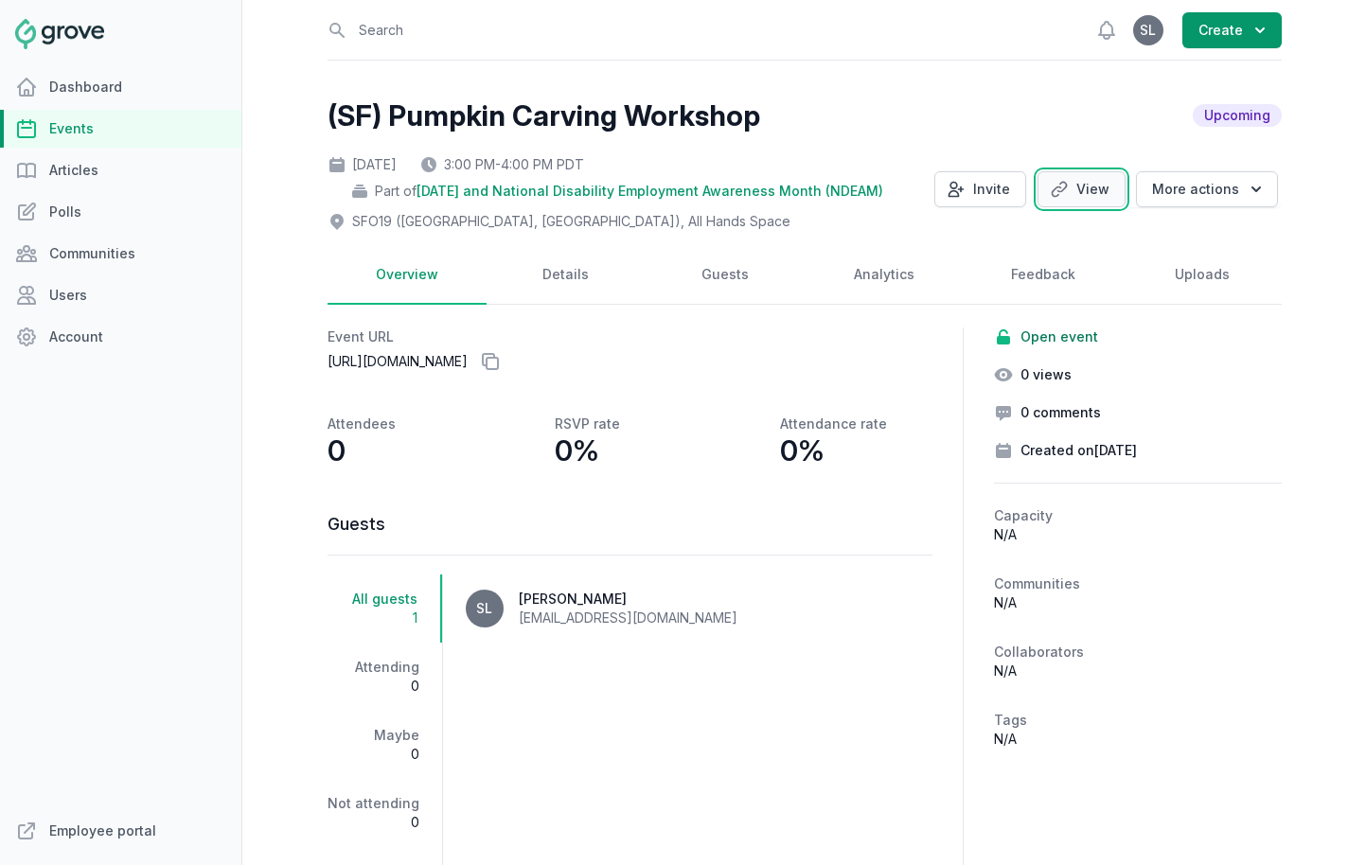
click at [1064, 198] on link "View" at bounding box center [1082, 189] width 88 height 36
click at [596, 256] on link "Details" at bounding box center [566, 275] width 159 height 59
select select "96"
select select "43"
select select "3:00 PM"
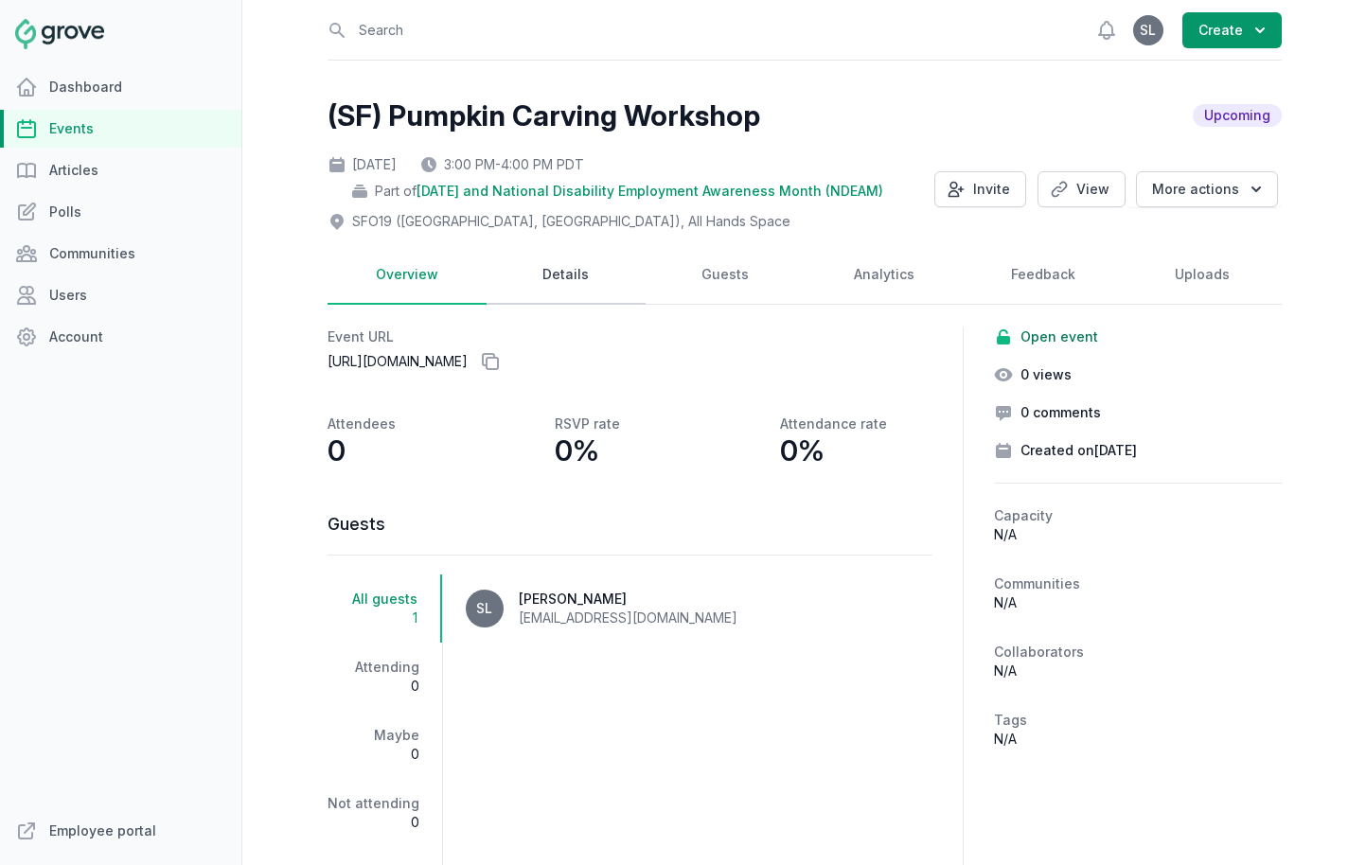
select select "4:00 PM"
select select "89"
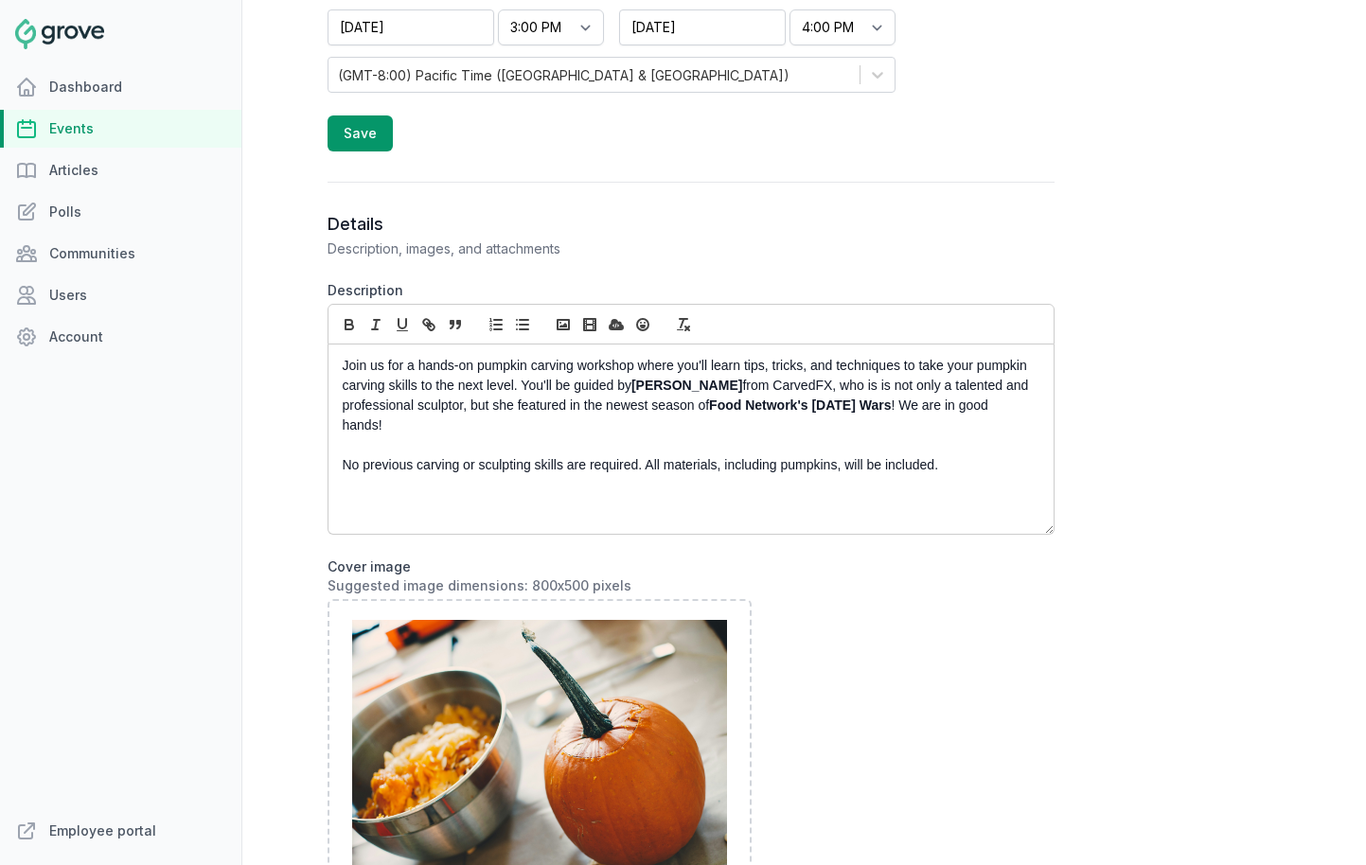
scroll to position [832, 0]
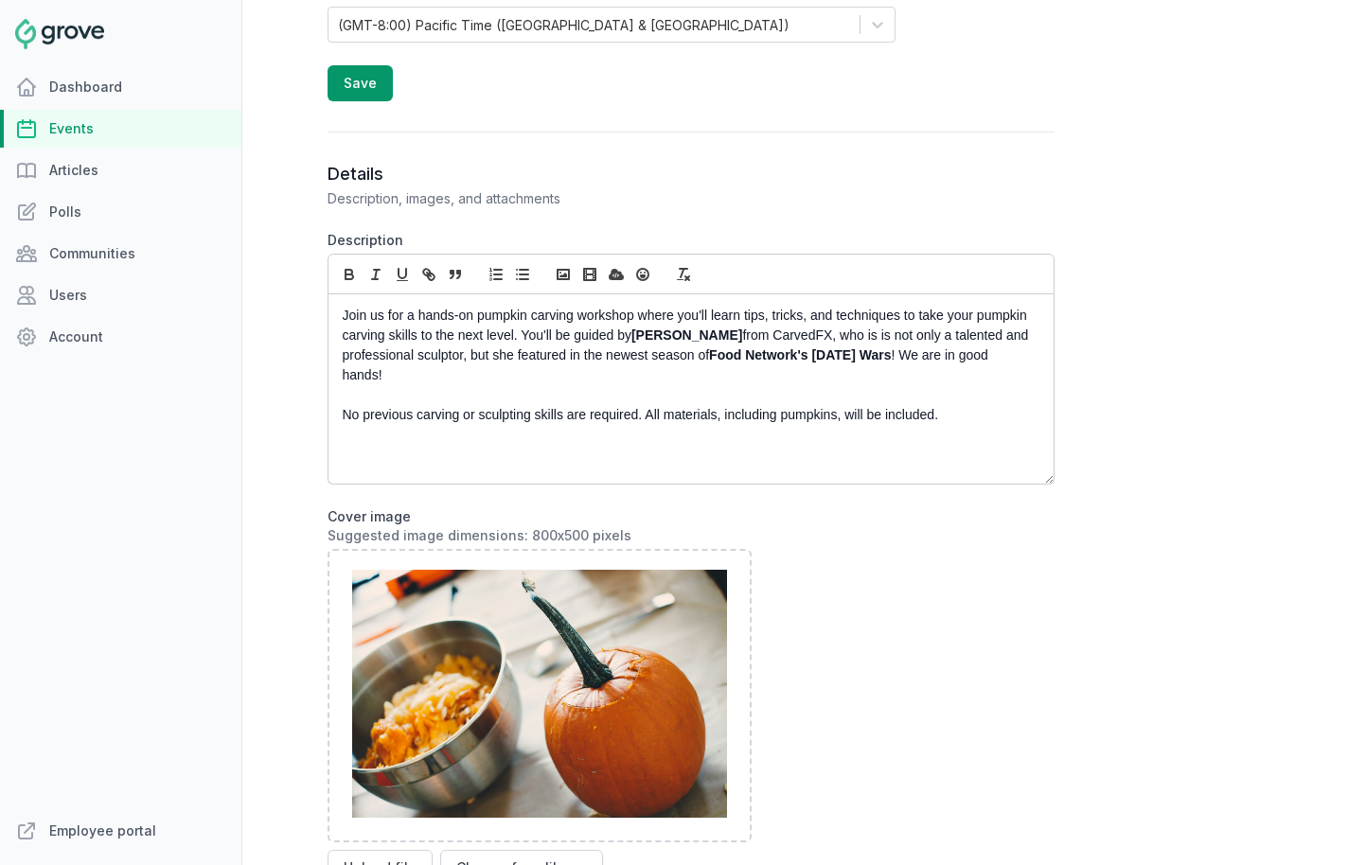
click at [517, 358] on p "Join us for a hands-on pumpkin carving workshop where you'll learn tips, tricks…" at bounding box center [686, 346] width 686 height 80
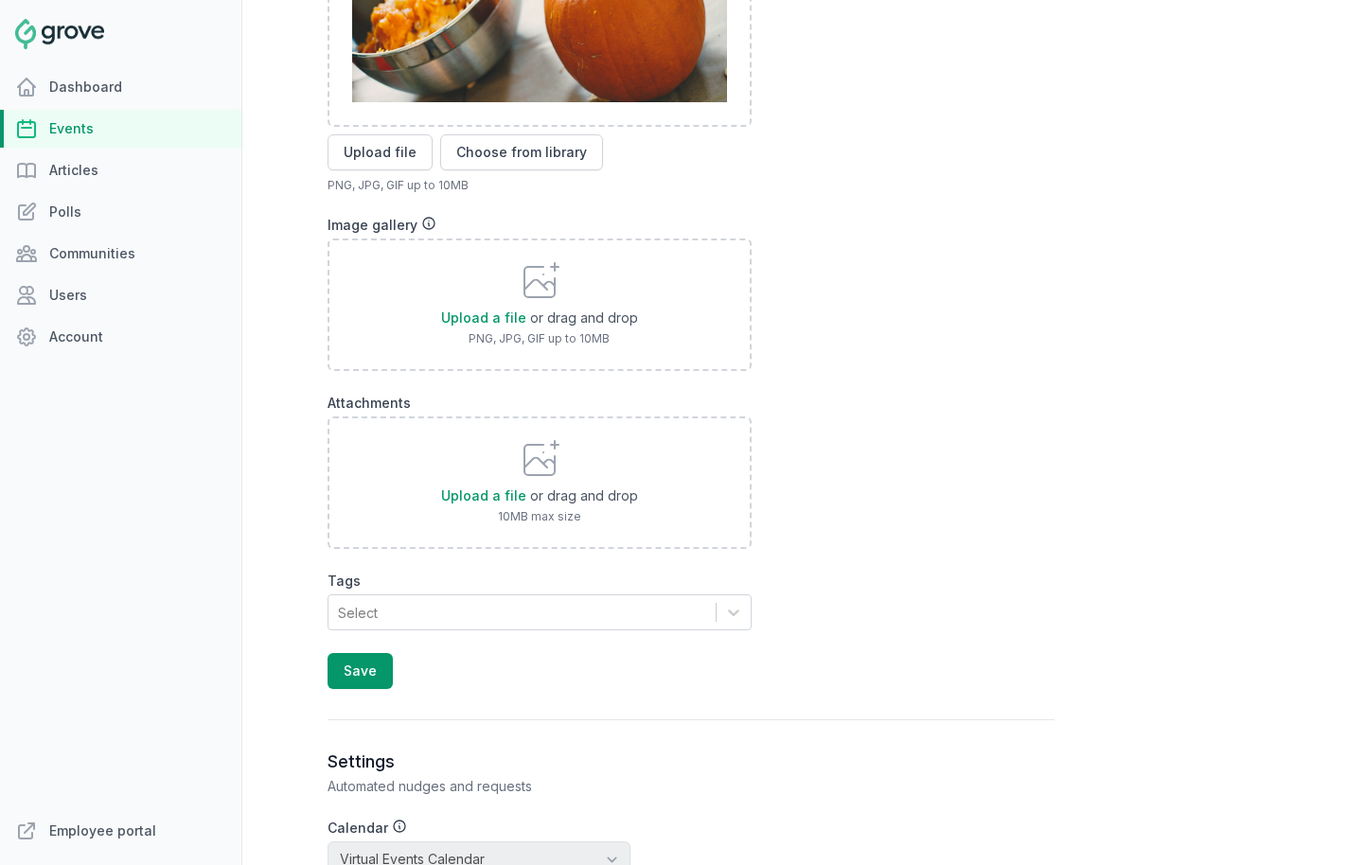
scroll to position [1580, 0]
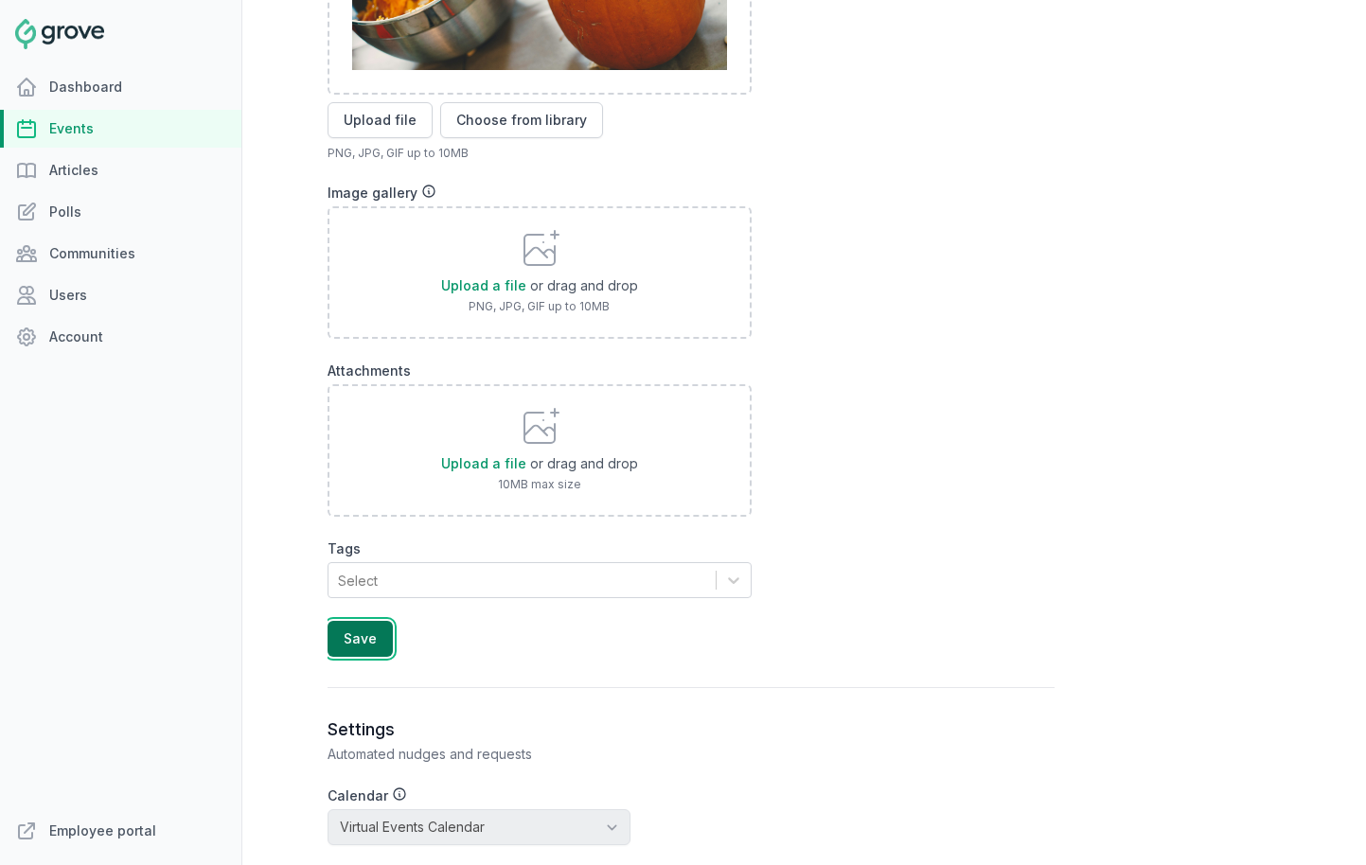
click at [353, 640] on button "Save" at bounding box center [360, 639] width 65 height 36
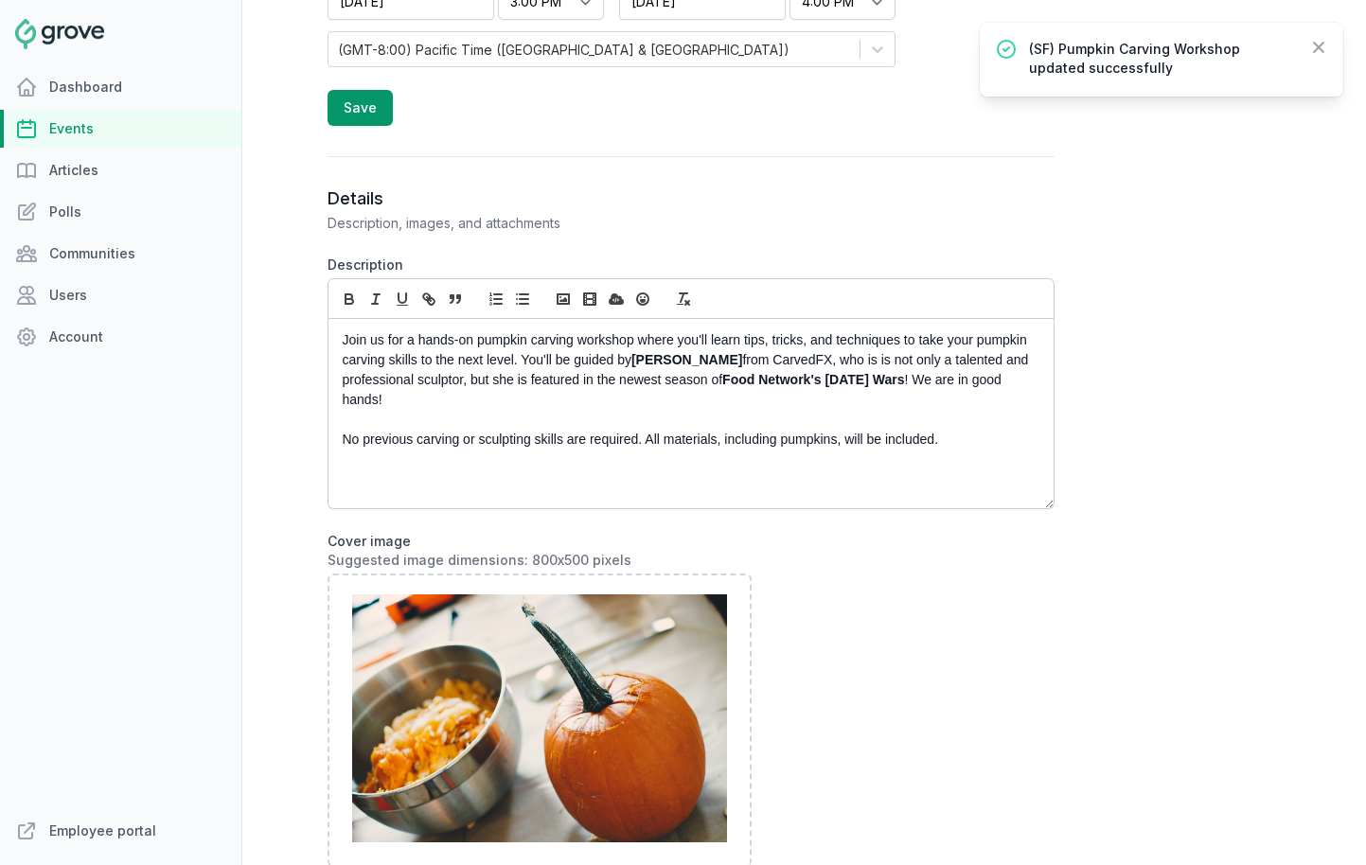
scroll to position [718, 0]
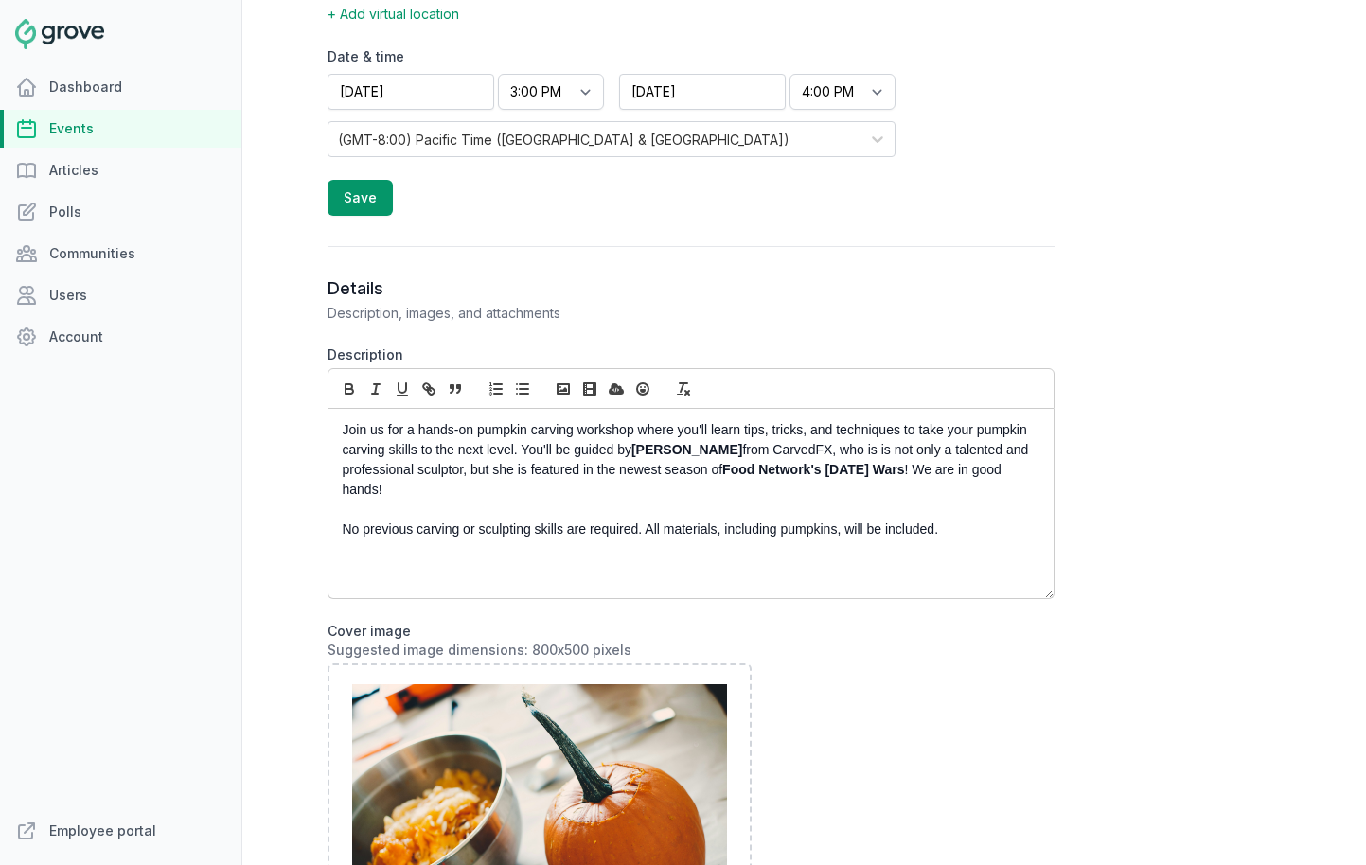
click at [124, 138] on link "Events" at bounding box center [120, 129] width 241 height 38
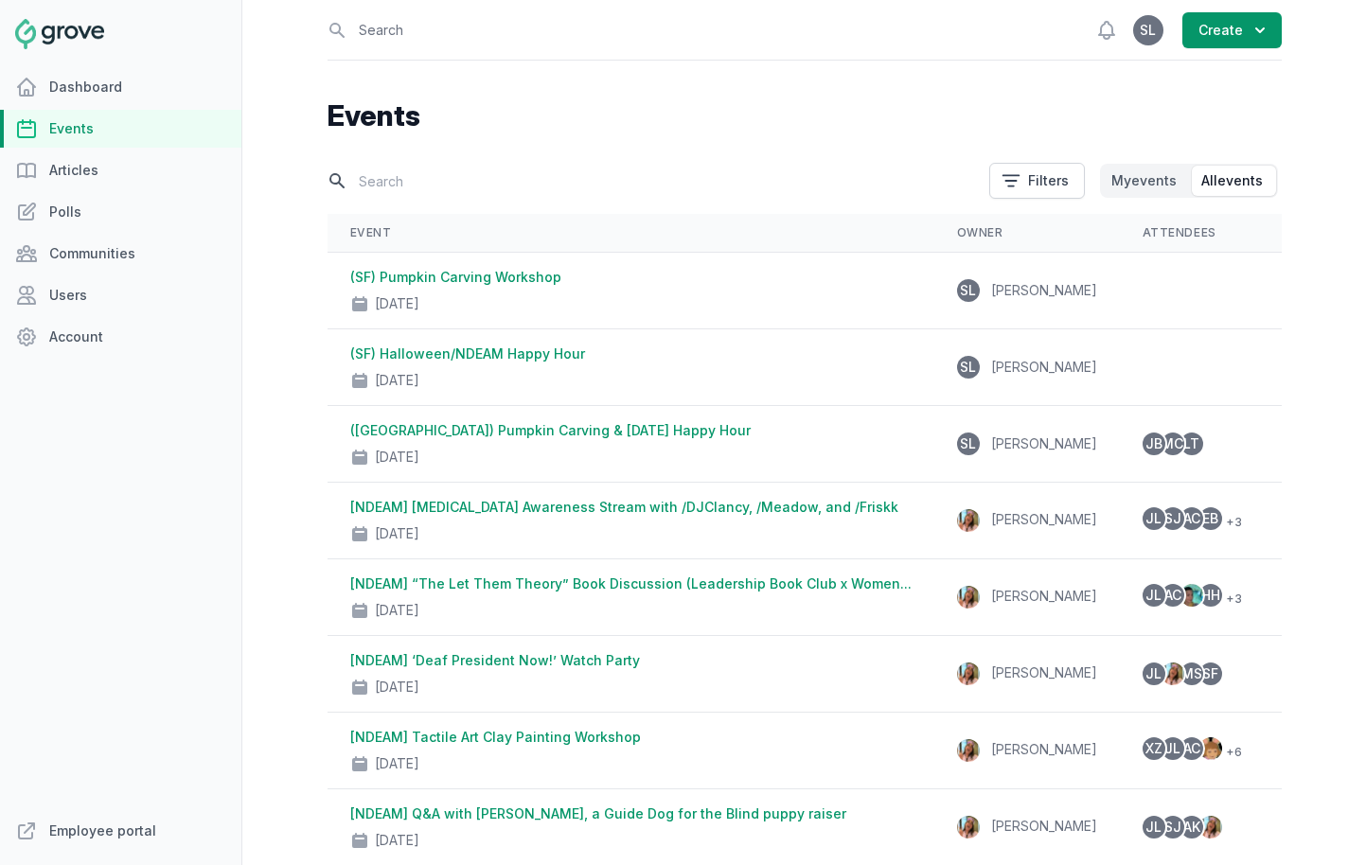
click at [399, 172] on input "text" at bounding box center [653, 181] width 650 height 33
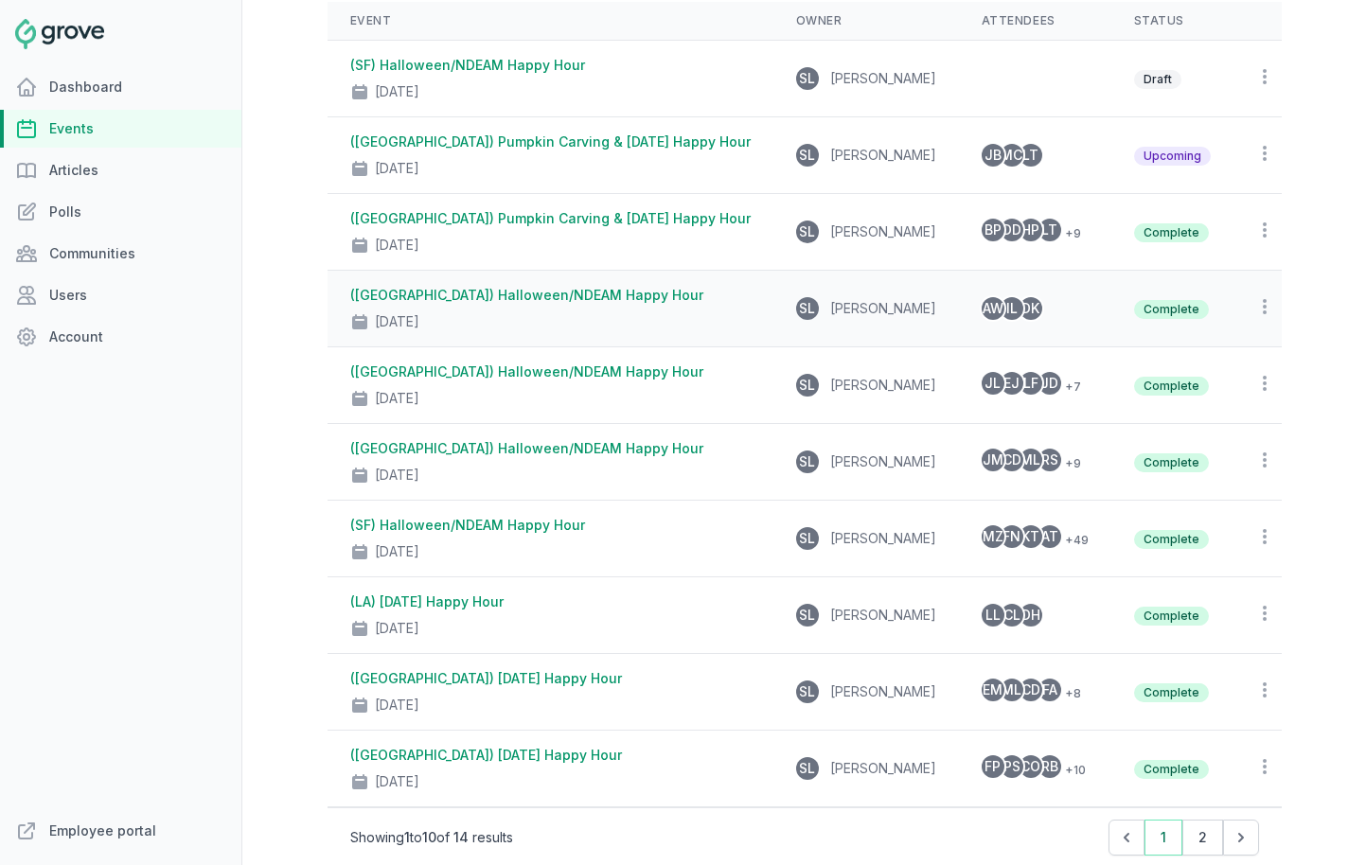
scroll to position [214, 0]
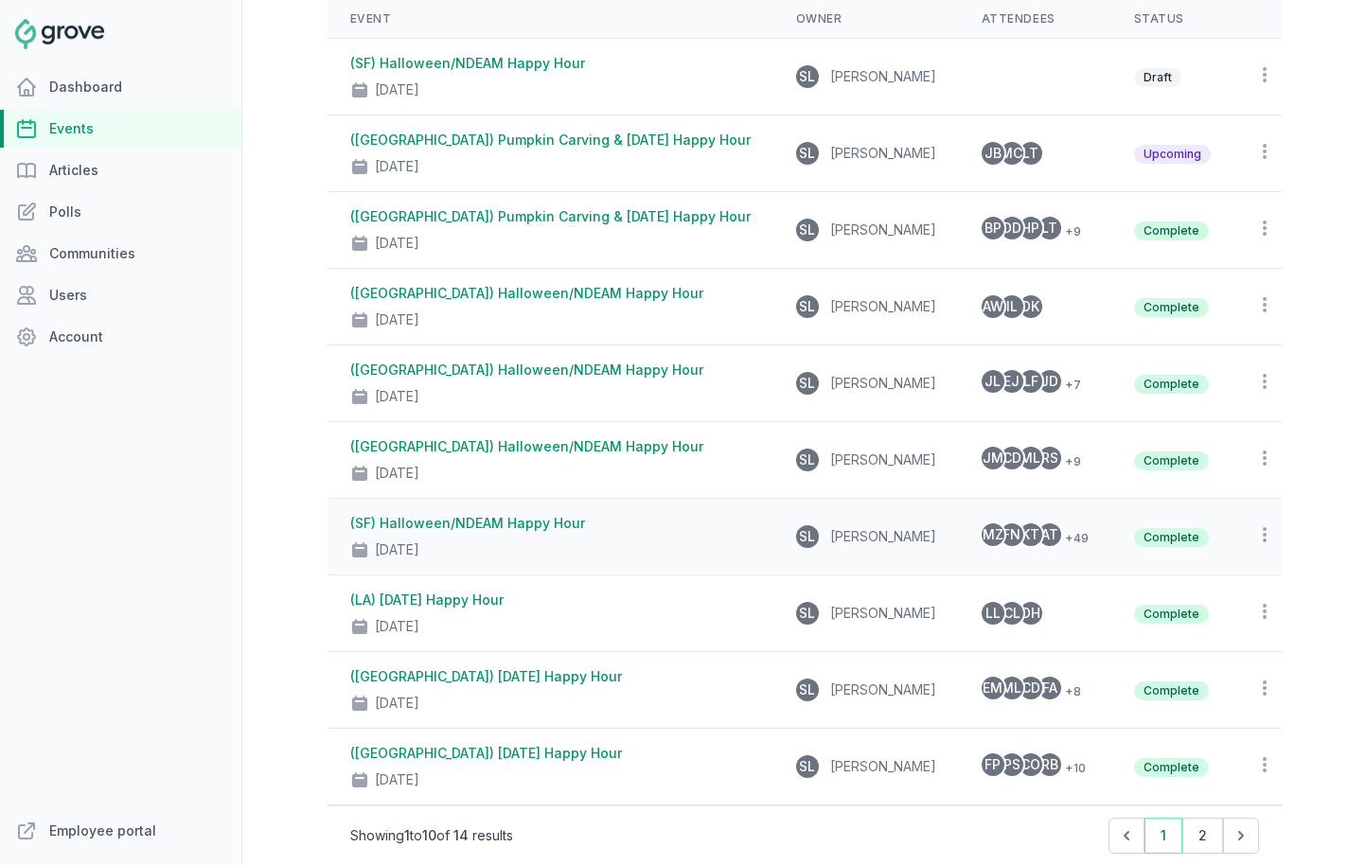
type input "halloween"
click at [522, 525] on link "(SF) Halloween/NDEAM Happy Hour" at bounding box center [467, 523] width 235 height 16
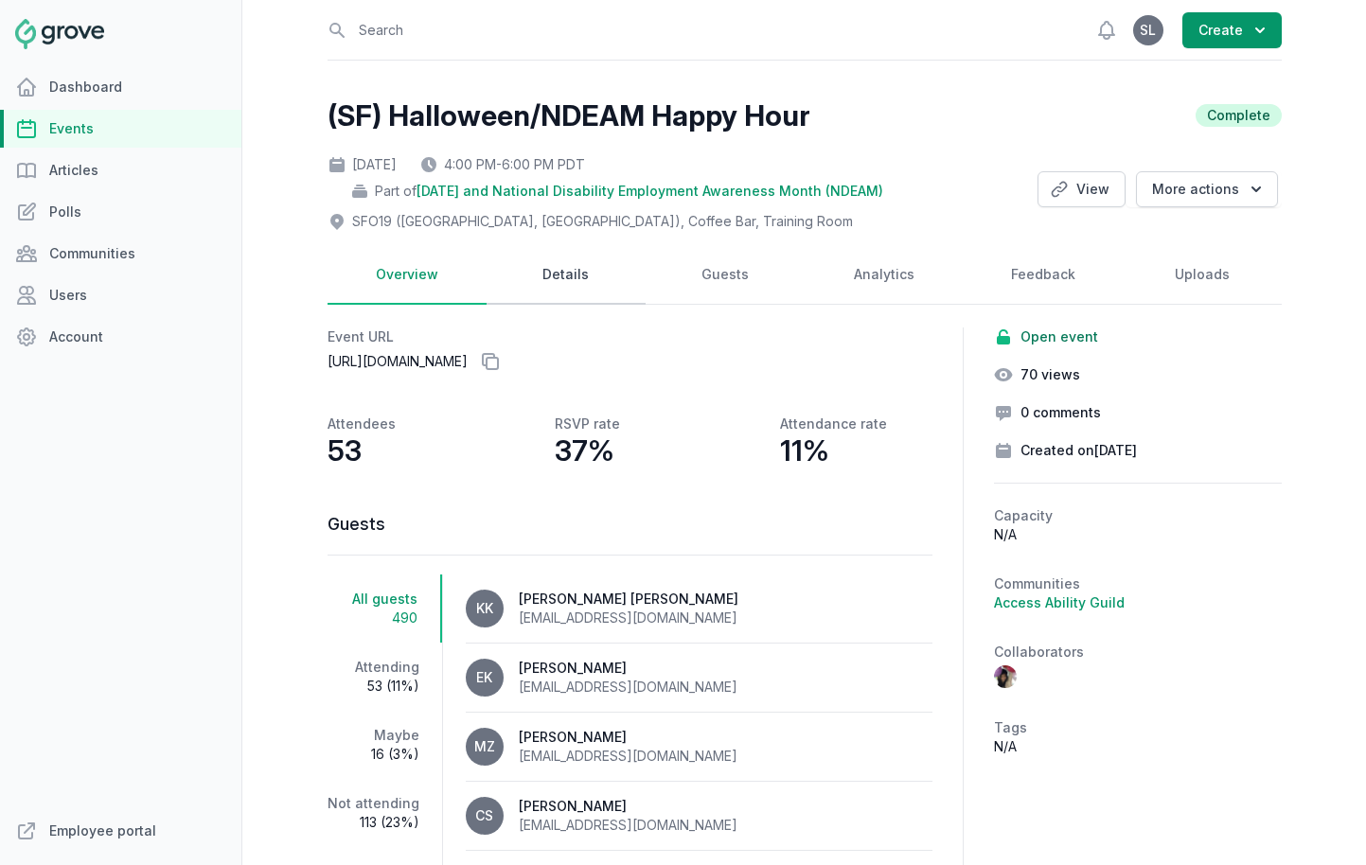
click at [590, 288] on link "Details" at bounding box center [566, 275] width 159 height 59
select select "96"
select select "43"
select select "4:00 PM"
select select "6:00 PM"
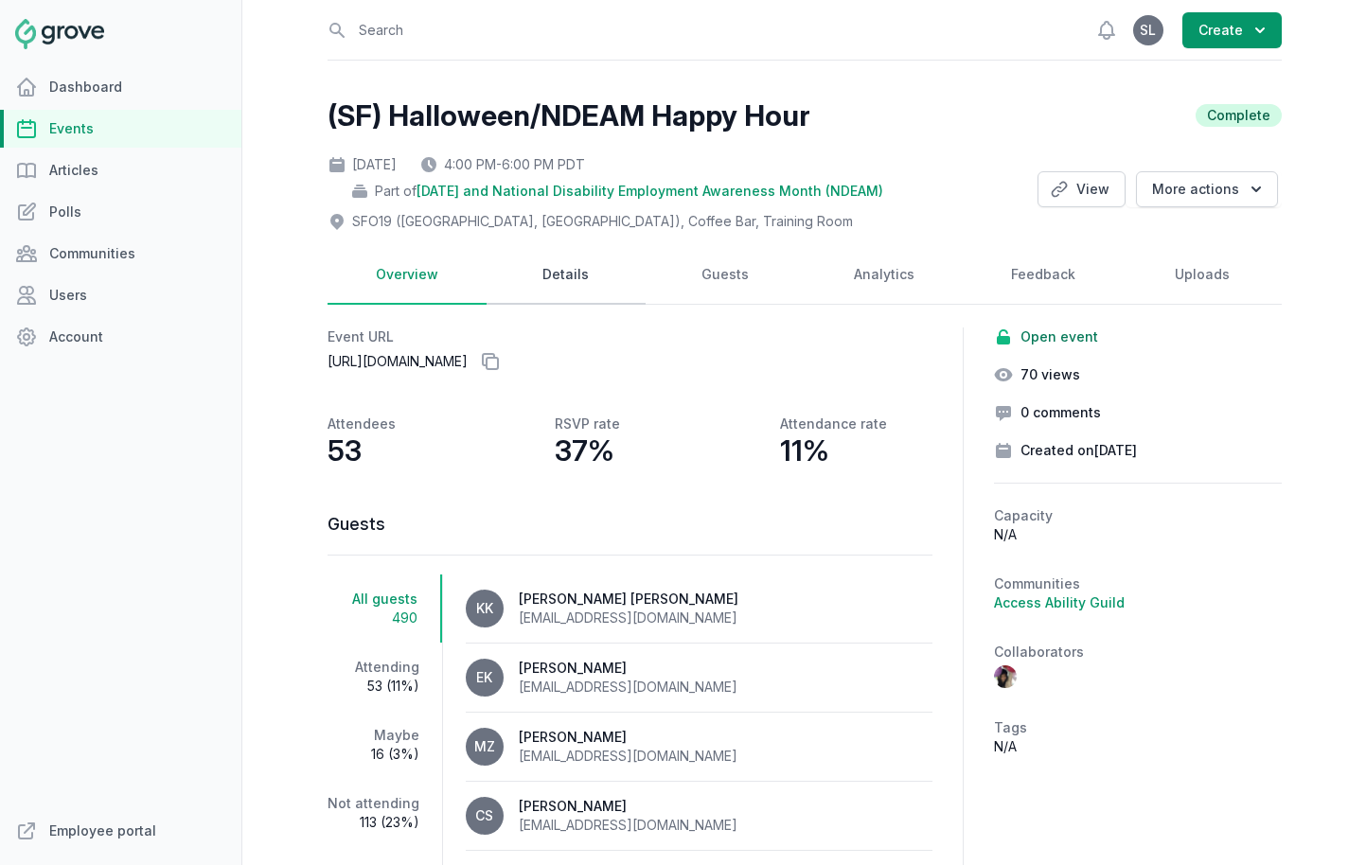
select select "89"
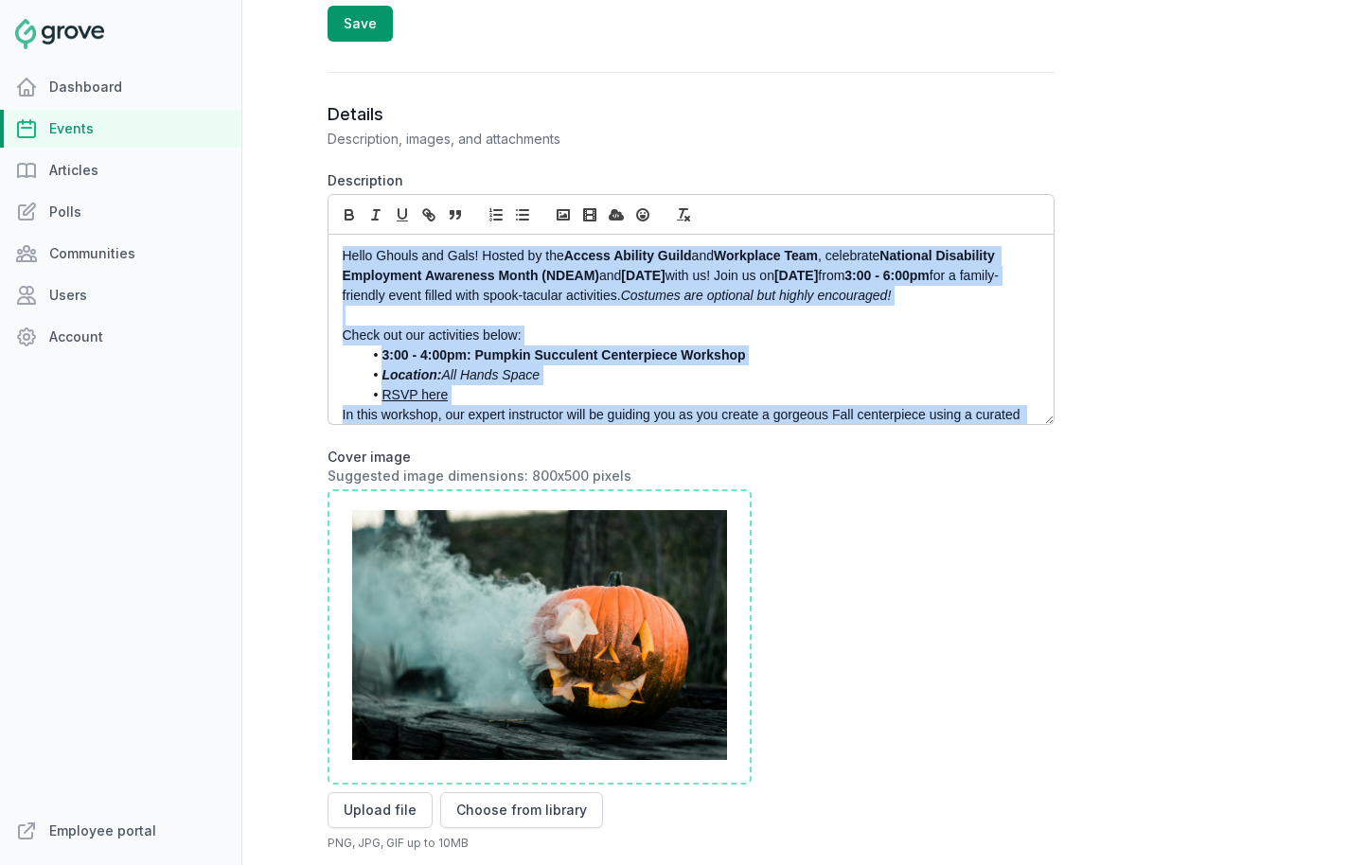
scroll to position [549, 0]
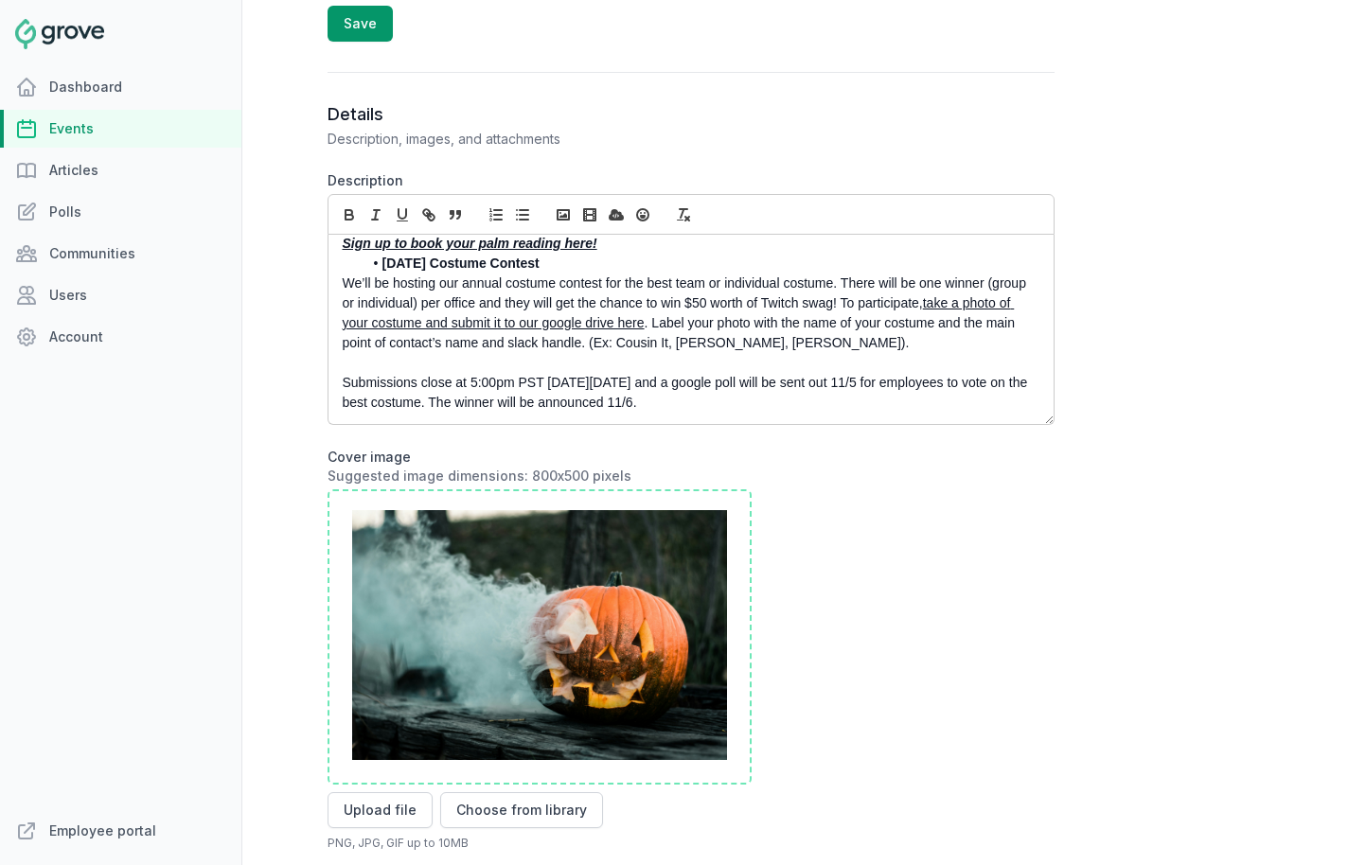
drag, startPoint x: 342, startPoint y: 256, endPoint x: 496, endPoint y: 506, distance: 293.8
click at [496, 506] on form "Description Hello Ghouls and Gals! Hosted by the Access Ability Guild and Workp…" at bounding box center [691, 759] width 727 height 1176
copy div "Hello Ghouls and Gals! Hosted by the Access Ability Guild and Workplace Team , …"
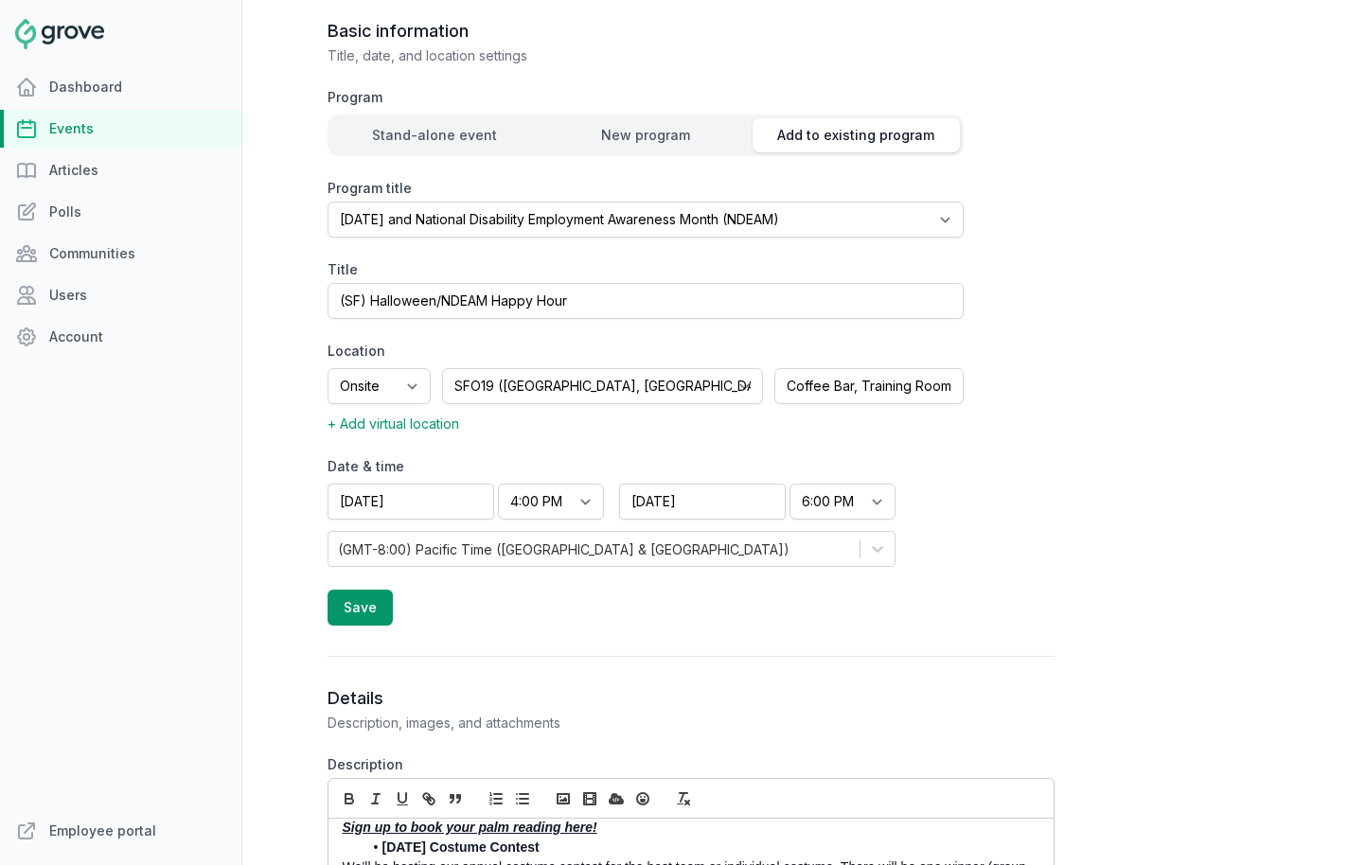
scroll to position [240, 0]
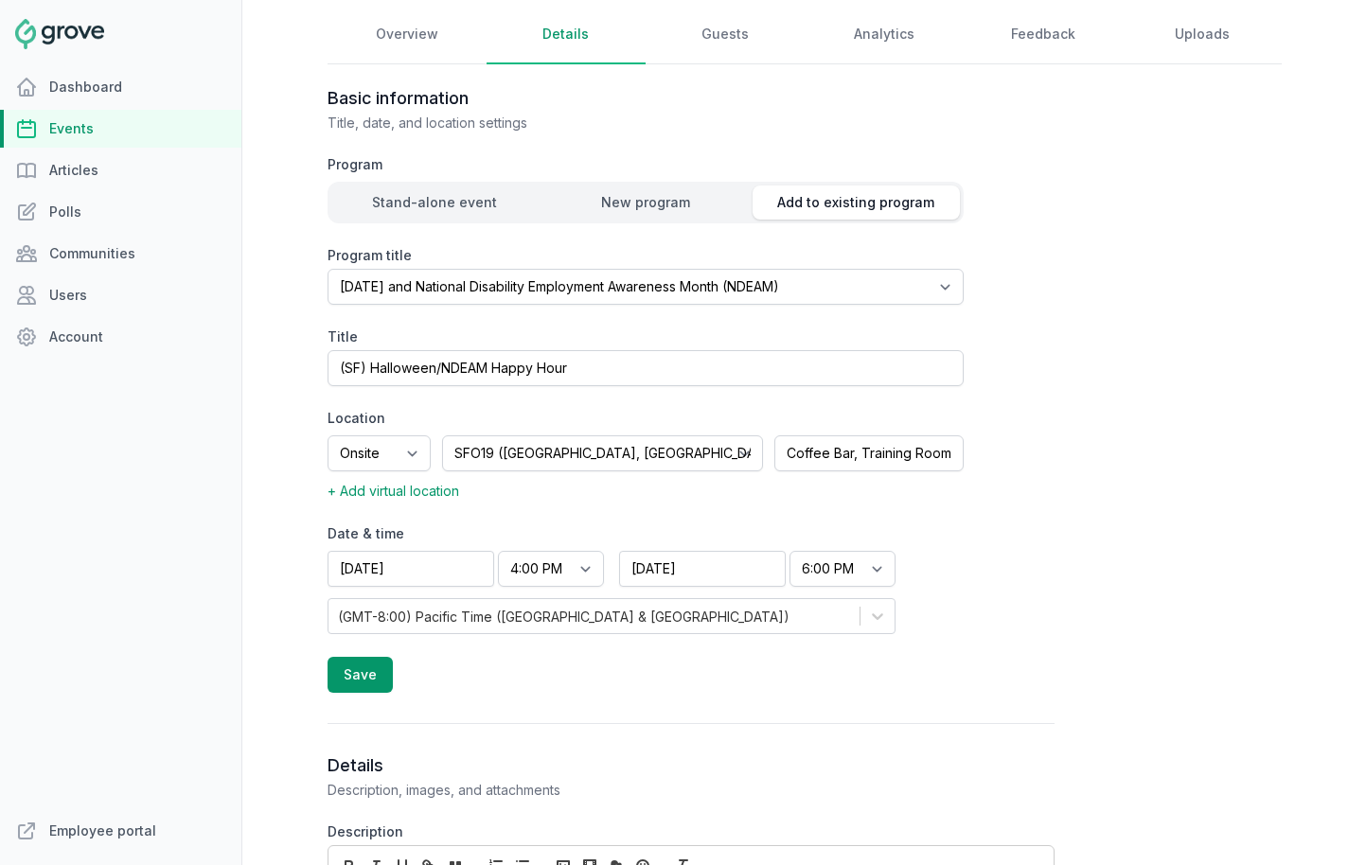
click at [81, 117] on link "Events" at bounding box center [120, 129] width 241 height 38
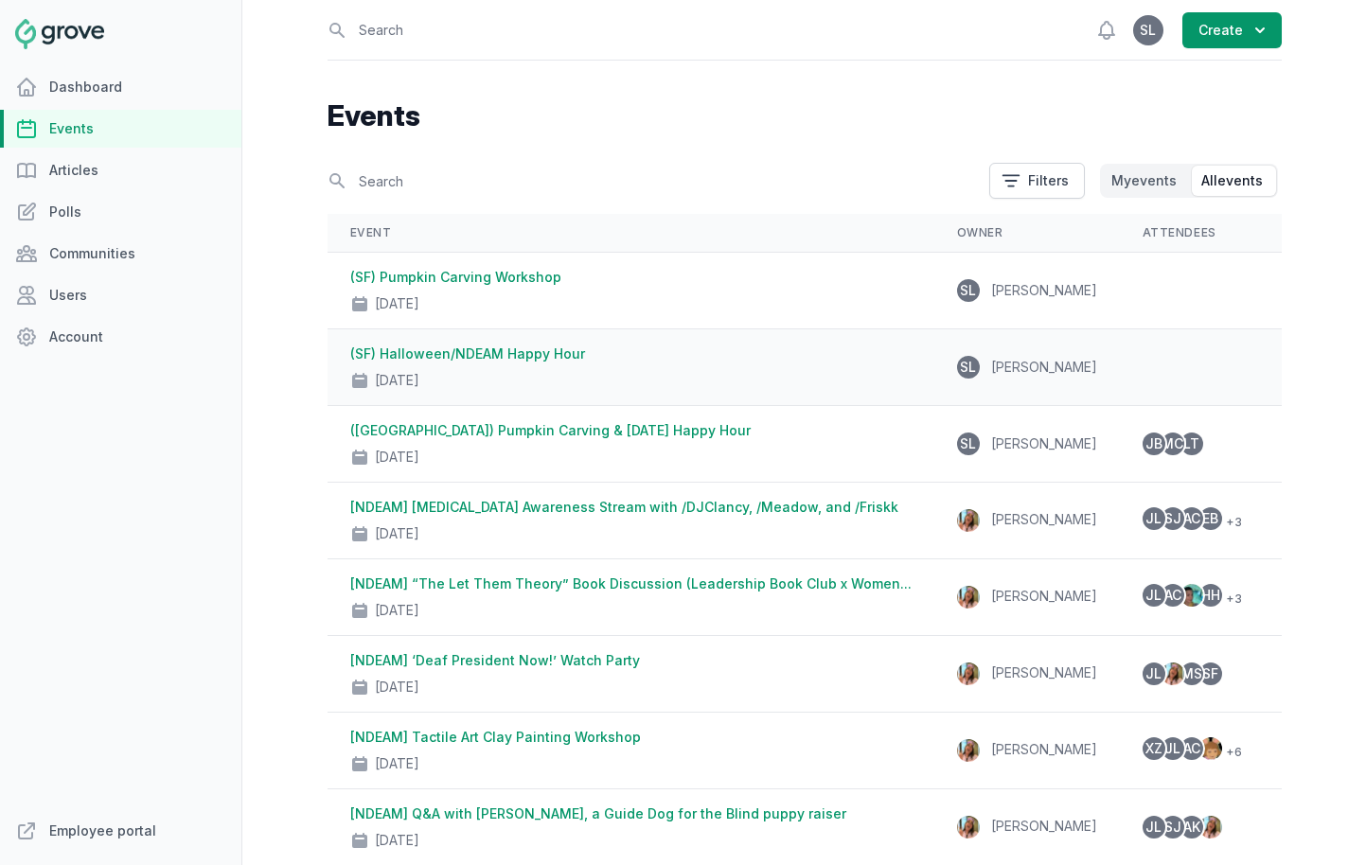
click at [490, 371] on div "Oct 30, 2025" at bounding box center [630, 377] width 561 height 27
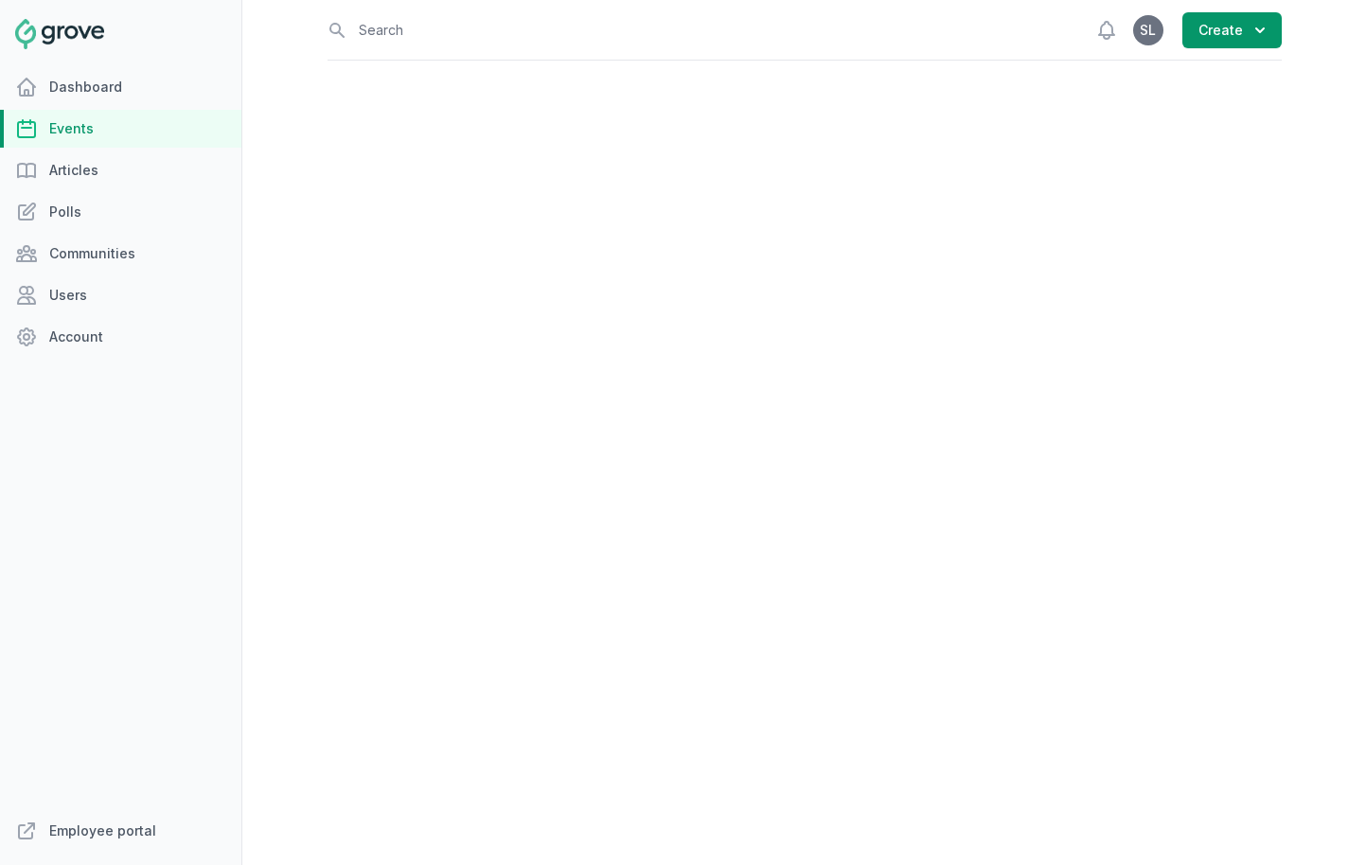
select select "96"
select select "43"
select select "4:00 PM"
select select "6:00 PM"
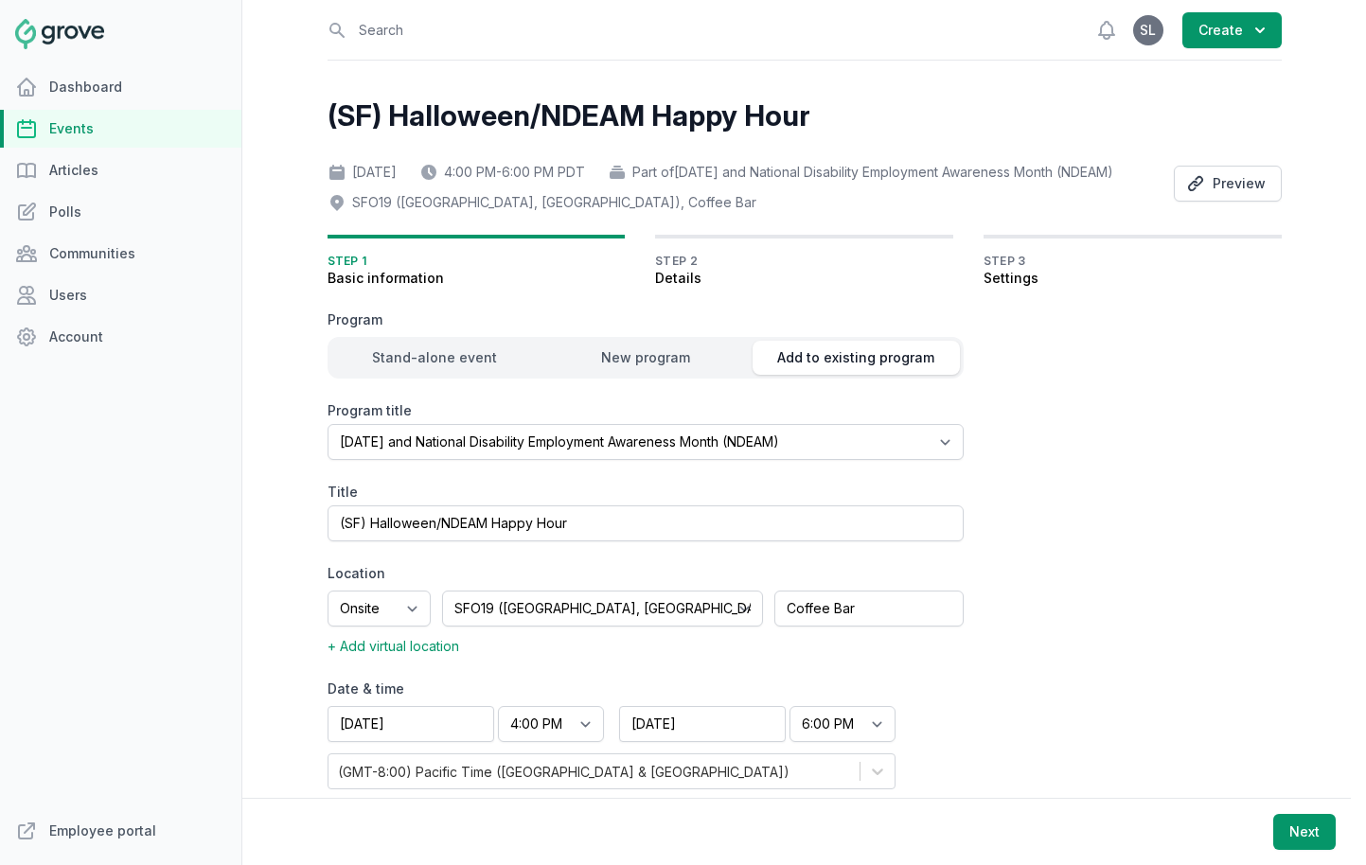
scroll to position [49, 0]
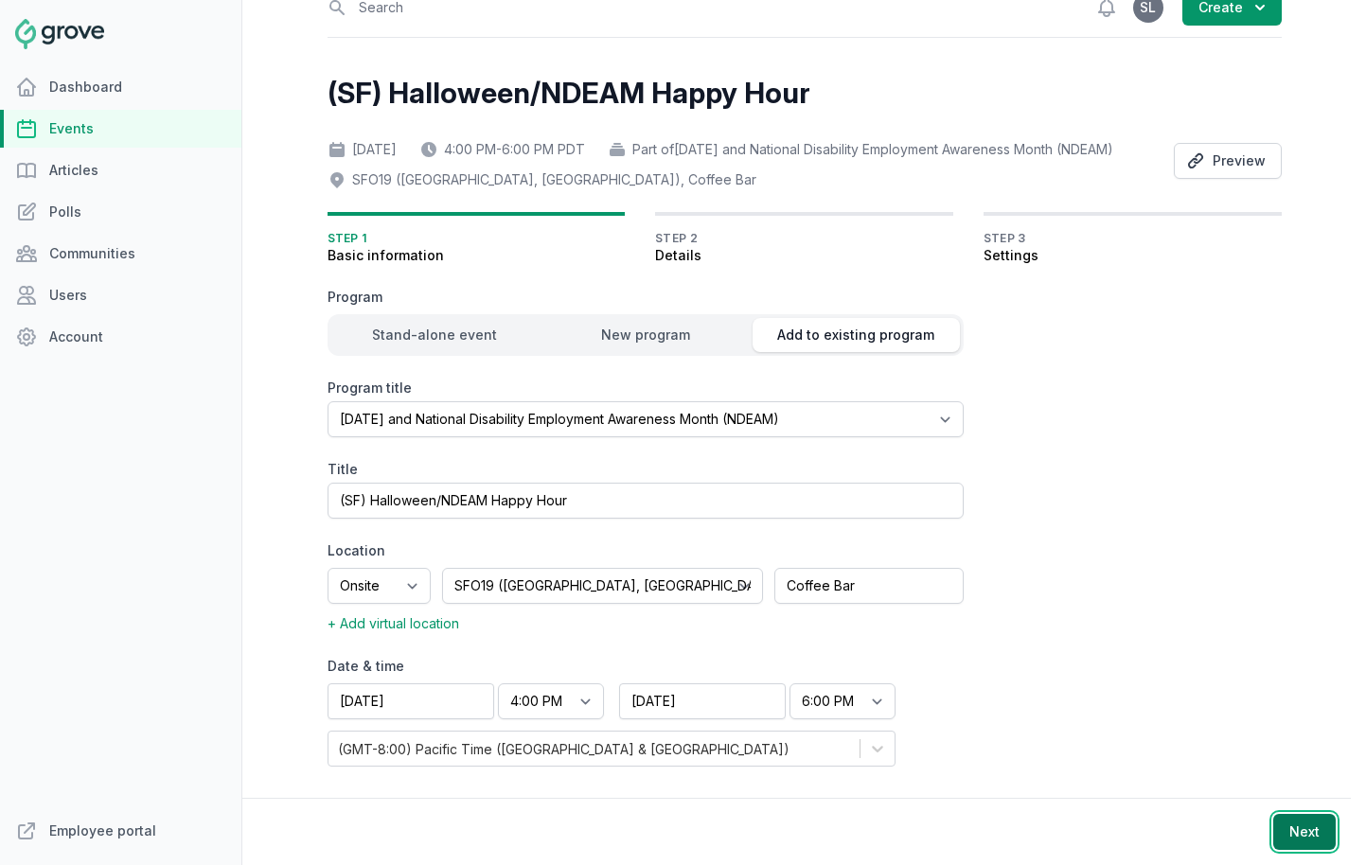
click at [1211, 835] on button "Next" at bounding box center [1304, 832] width 62 height 36
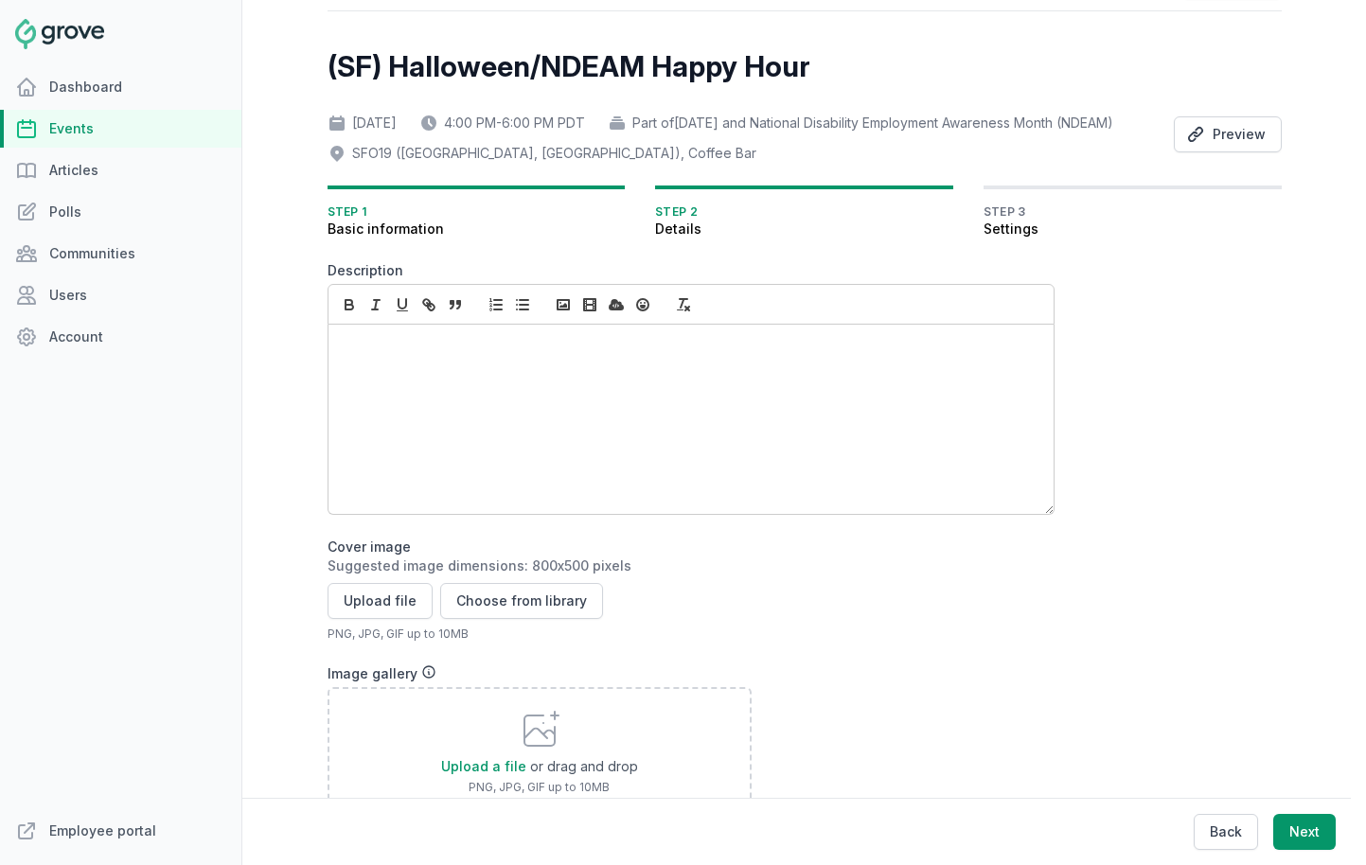
click at [502, 423] on div at bounding box center [691, 419] width 725 height 189
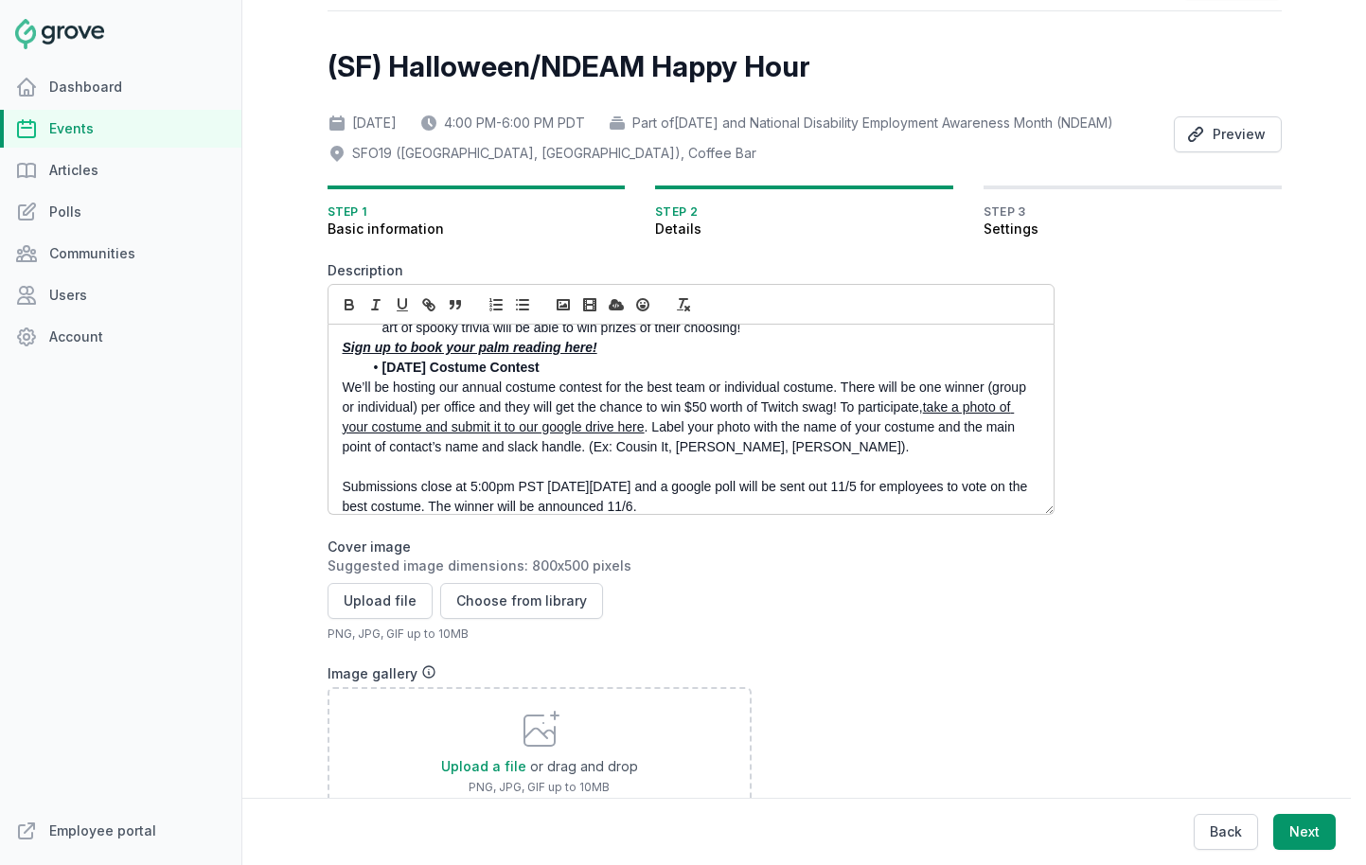
scroll to position [0, 0]
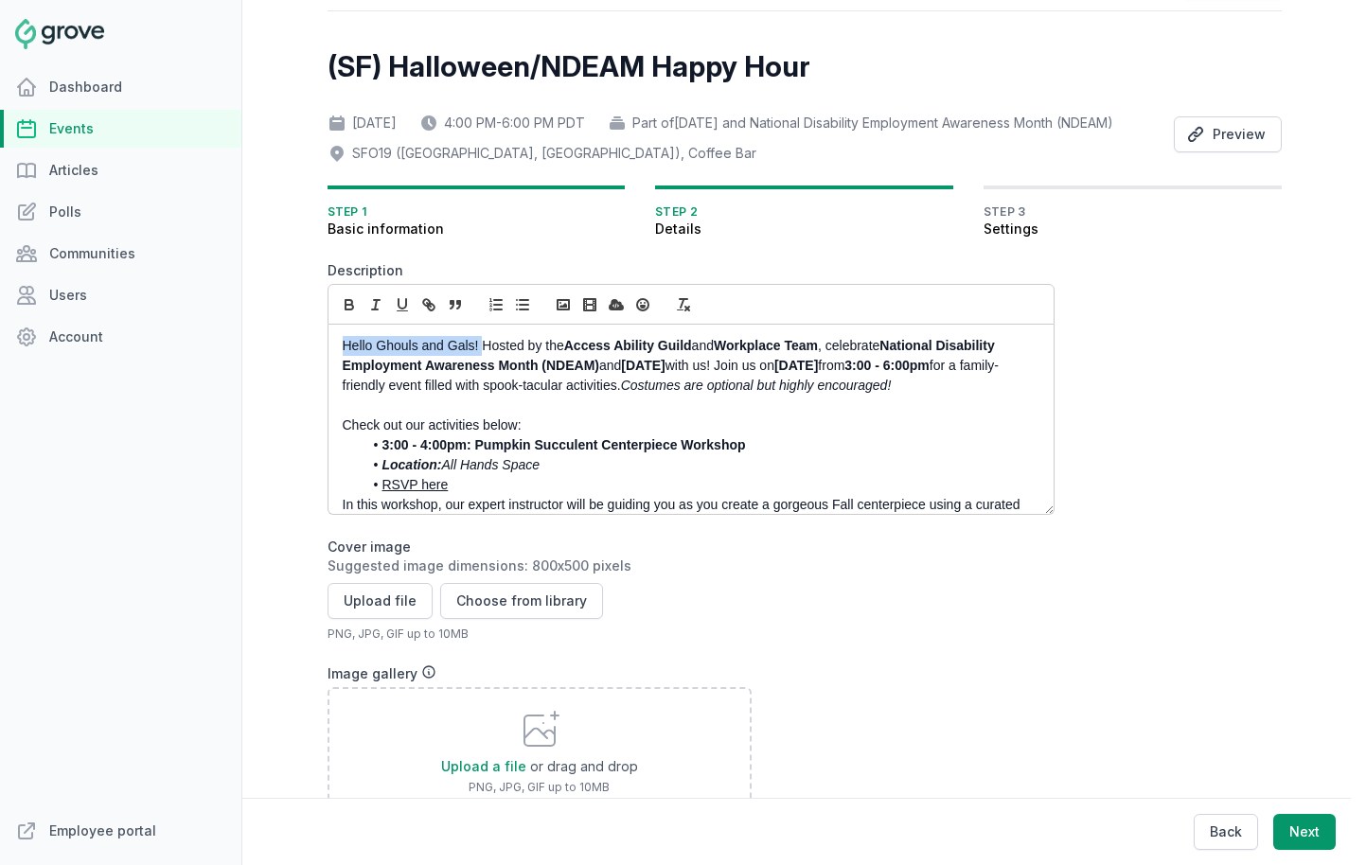
drag, startPoint x: 482, startPoint y: 374, endPoint x: 315, endPoint y: 373, distance: 166.6
click at [315, 373] on div "Open sidebar Search View notifications Open user menu SL Create (SF) Halloween/…" at bounding box center [804, 432] width 1124 height 865
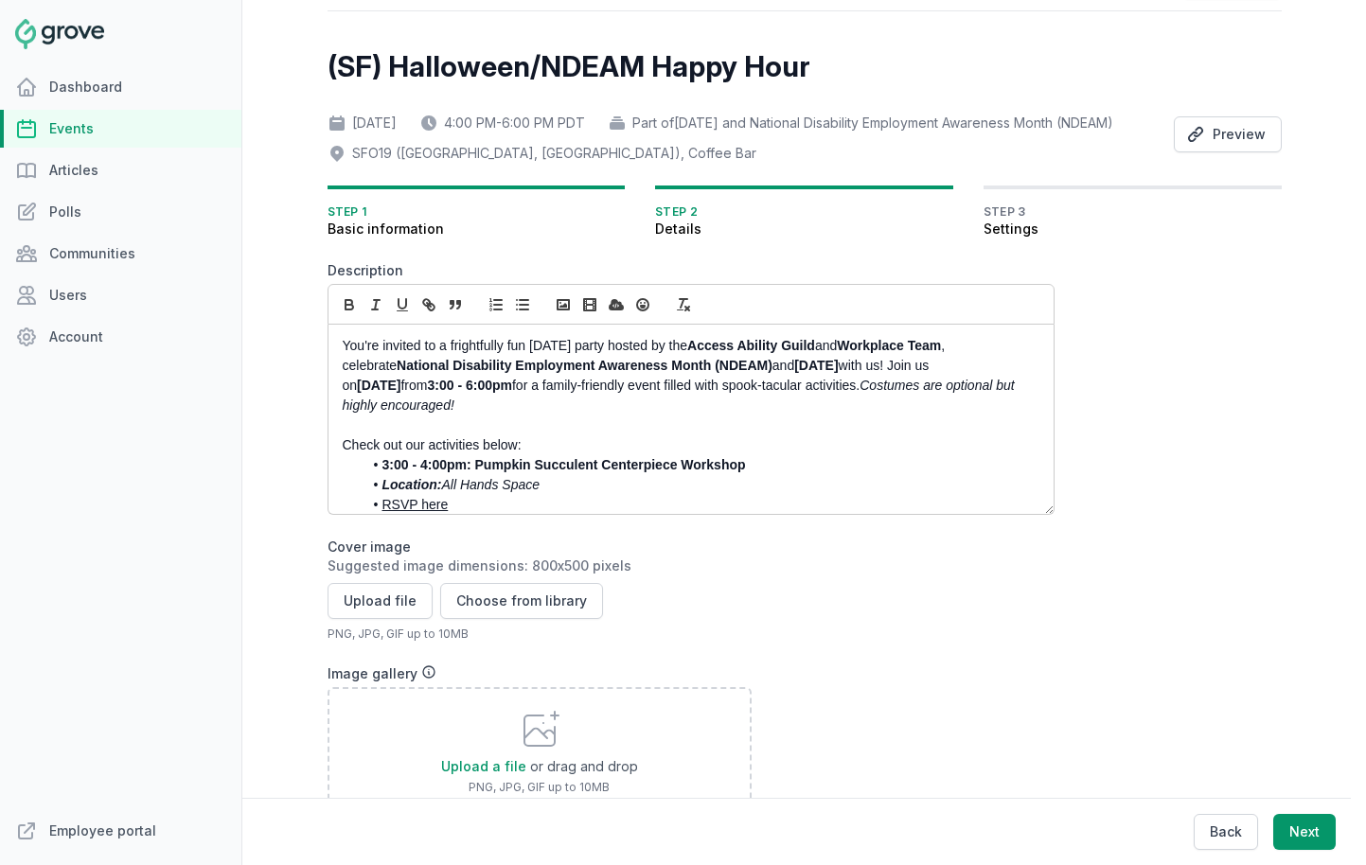
click at [978, 372] on p "You're invited to a frightfully fun Halloween party hosted by the Access Abilit…" at bounding box center [686, 376] width 686 height 80
click at [349, 400] on p "You're invited to a frightfully fun Halloween party hosted by the Access Abilit…" at bounding box center [686, 376] width 686 height 80
drag, startPoint x: 979, startPoint y: 368, endPoint x: 967, endPoint y: 368, distance: 12.3
click at [967, 368] on p "You're invited to a frightfully fun Halloween party hosted by the Access Abilit…" at bounding box center [686, 376] width 686 height 80
click at [345, 316] on button "button" at bounding box center [349, 305] width 27 height 23
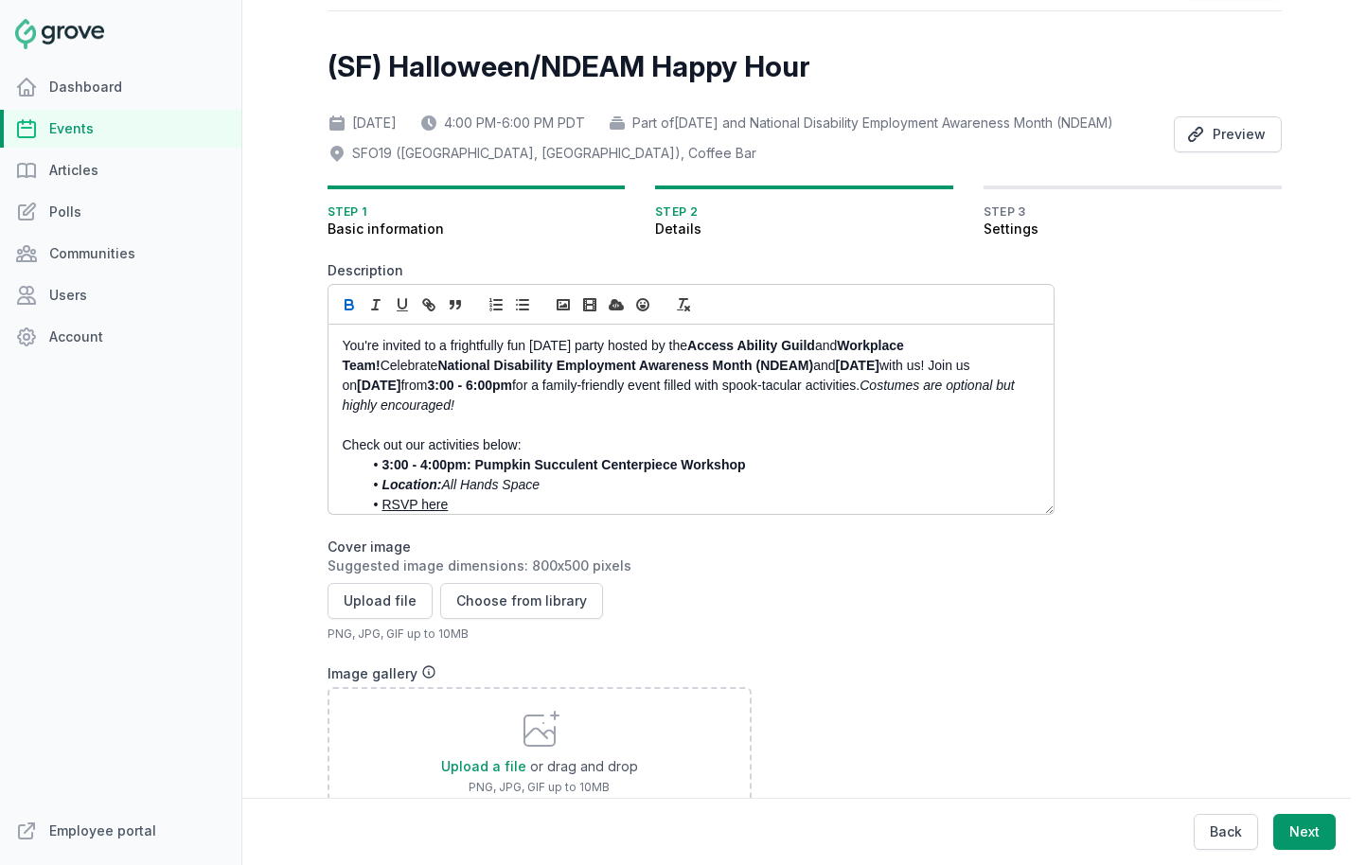
click at [449, 413] on em "Costumes are optional but highly encouraged!" at bounding box center [681, 395] width 676 height 35
click at [958, 395] on p "You're invited to a frightfully fun Halloween party hosted by the Access Abilit…" at bounding box center [686, 376] width 686 height 80
drag, startPoint x: 970, startPoint y: 395, endPoint x: 917, endPoint y: 395, distance: 53.0
click at [917, 395] on p "You're invited to a frightfully fun Halloween party hosted by the Access Abilit…" at bounding box center [686, 376] width 686 height 80
click at [401, 393] on strong "Thursday, October 31st" at bounding box center [379, 385] width 44 height 15
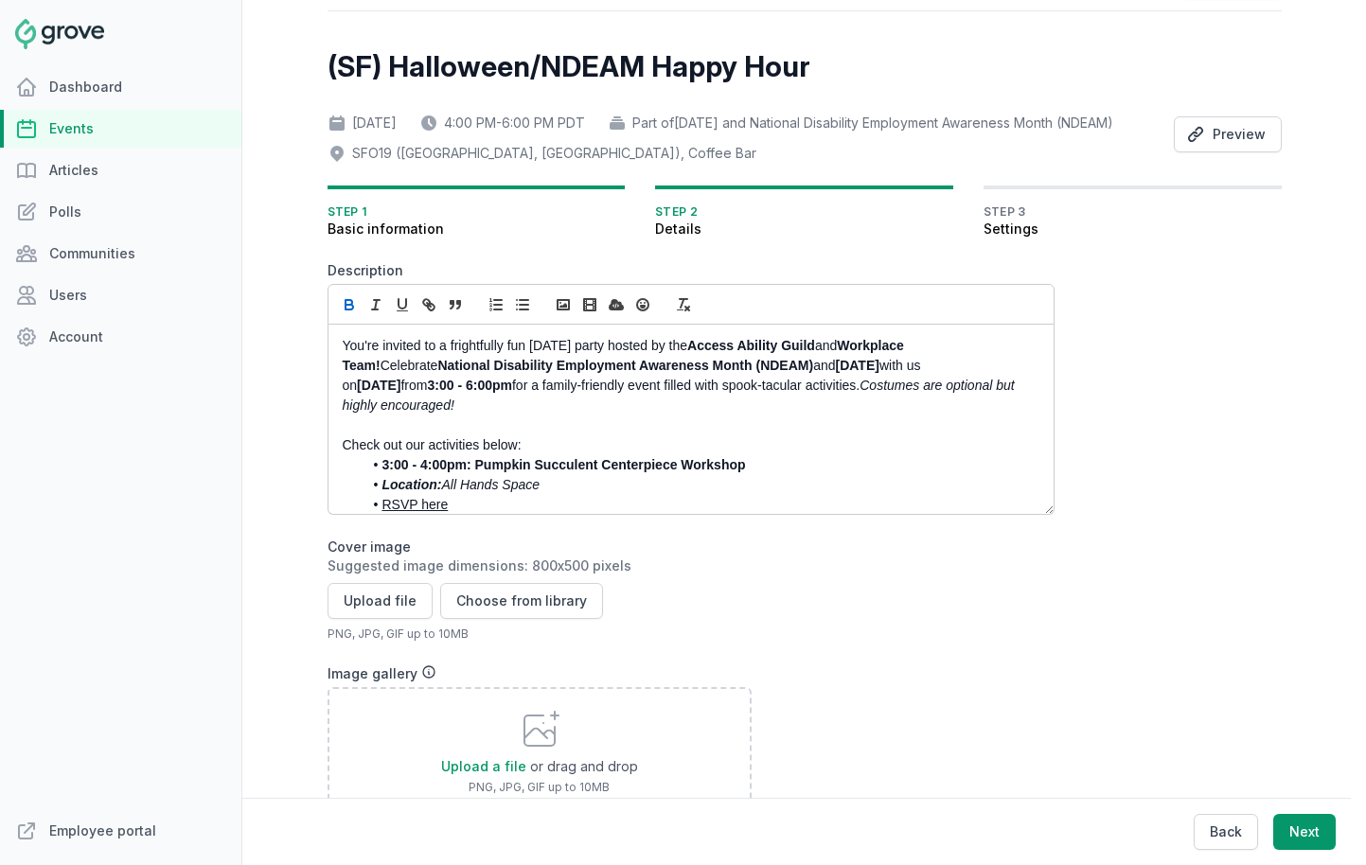
click at [551, 416] on p "You're invited to a frightfully fun Halloween party hosted by the Access Abilit…" at bounding box center [686, 376] width 686 height 80
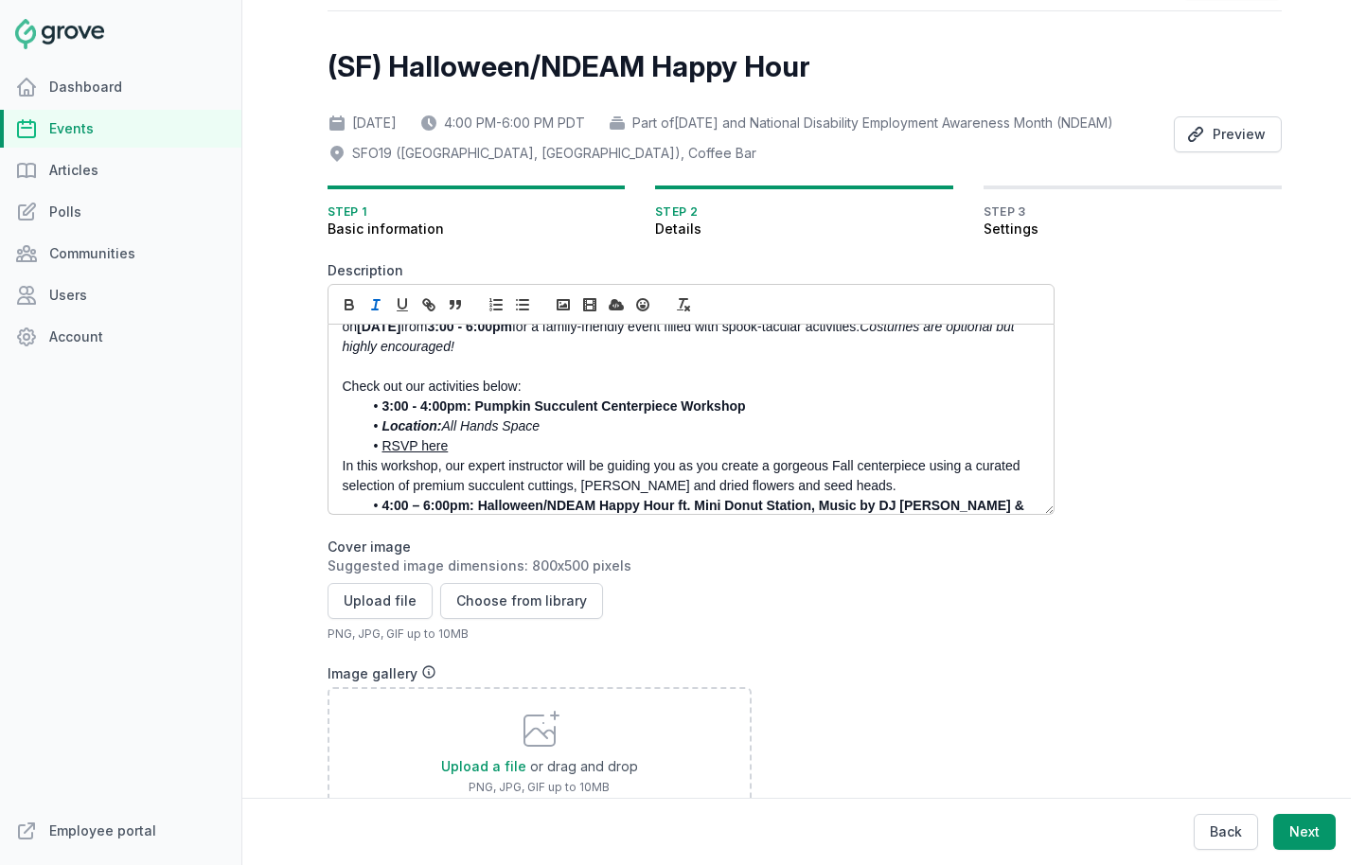
scroll to position [62, 0]
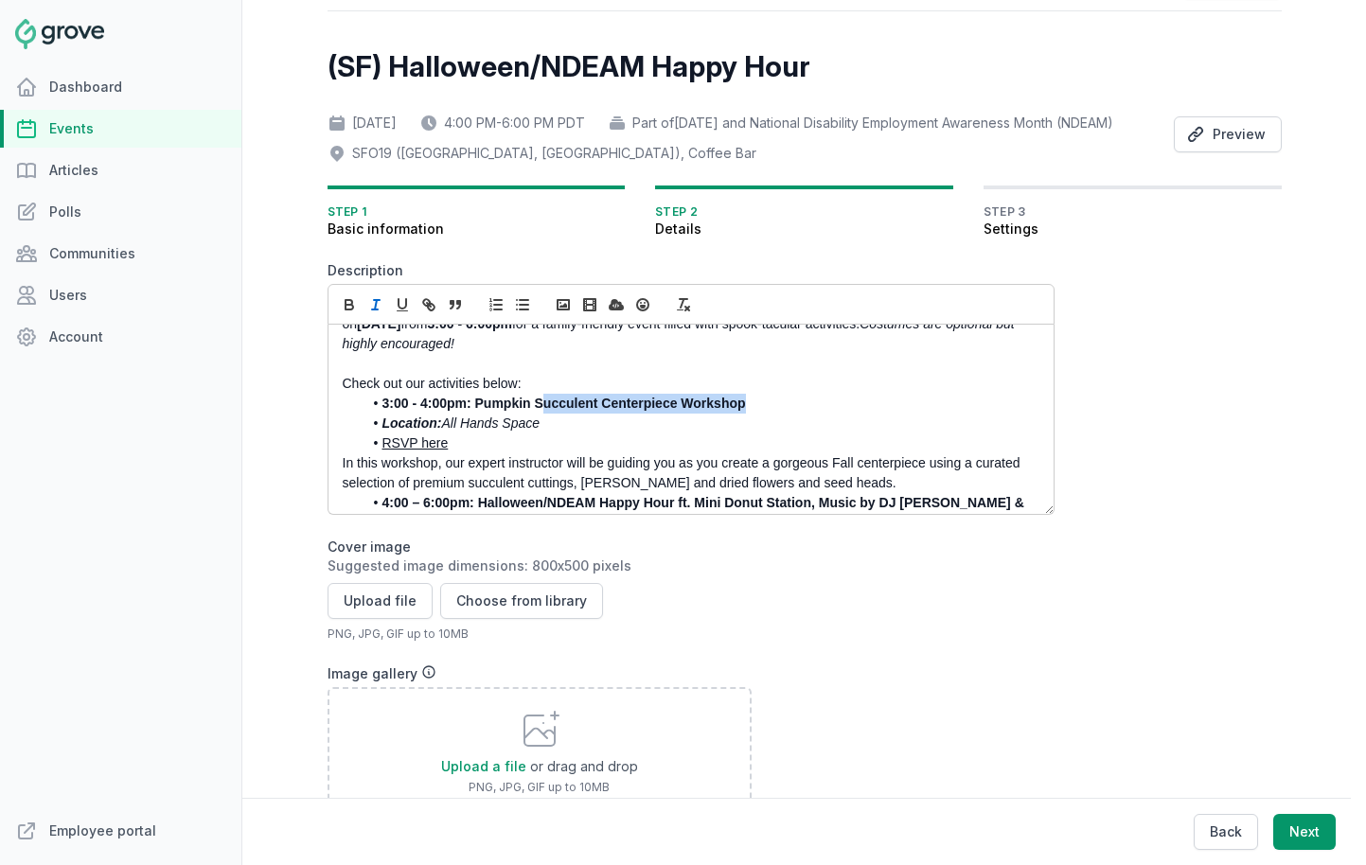
drag, startPoint x: 754, startPoint y: 431, endPoint x: 539, endPoint y: 429, distance: 214.9
click at [539, 414] on li "3:00 - 4:00pm: Pumpkin Succulent Centerpiece Workshop" at bounding box center [696, 404] width 667 height 20
click at [401, 451] on link "RSVP here" at bounding box center [415, 443] width 66 height 15
click at [490, 486] on link at bounding box center [466, 478] width 46 height 15
type input "https://twitch.groveplatform.com/app/events/2233"
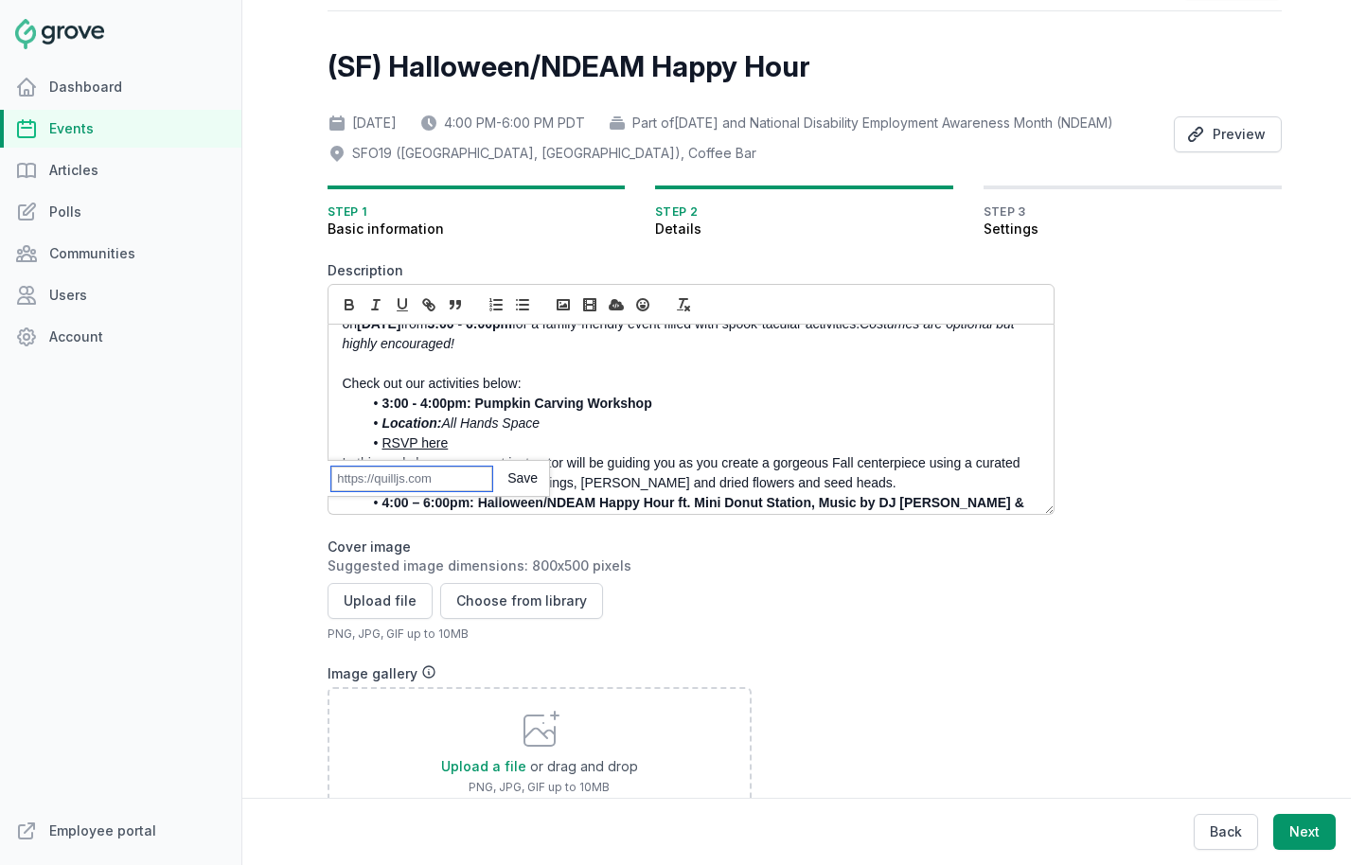
paste input "https://twitch.groveplatform.com/app/events/2653"
click at [529, 486] on link at bounding box center [514, 478] width 45 height 15
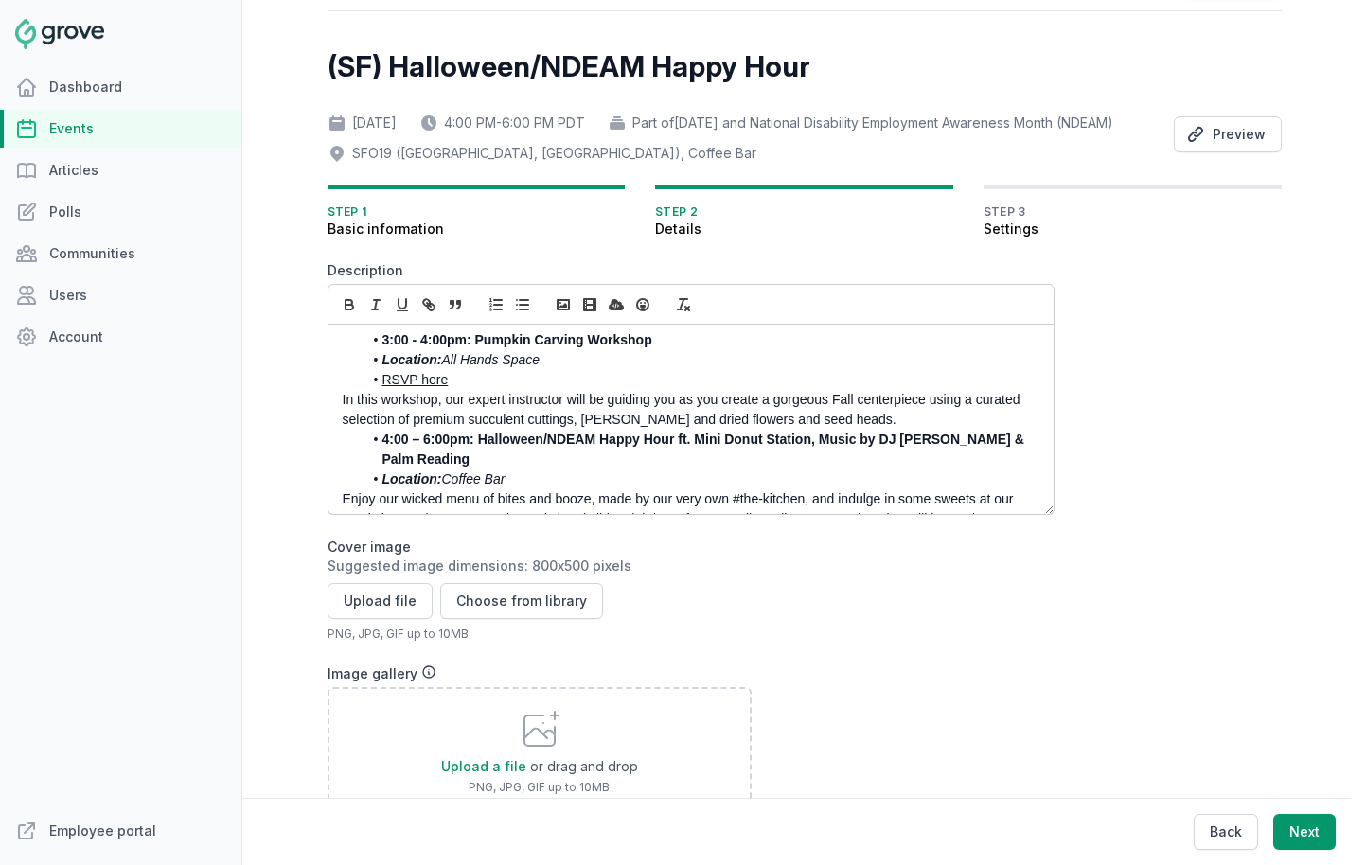
scroll to position [126, 0]
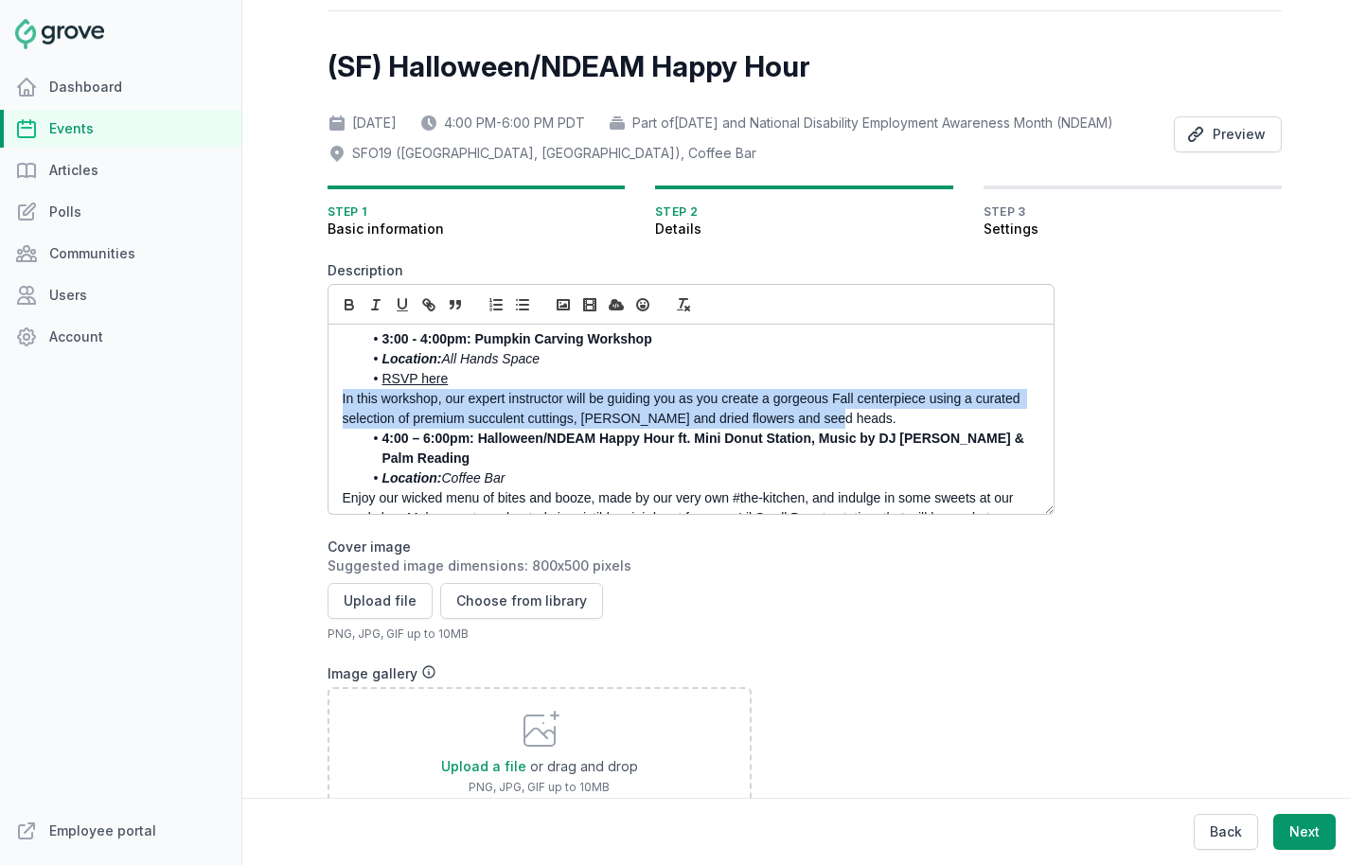
drag, startPoint x: 829, startPoint y: 445, endPoint x: 285, endPoint y: 422, distance: 544.9
click at [285, 422] on div "Open sidebar Search View notifications Open user menu SL Create (SF) Halloween/…" at bounding box center [804, 432] width 1124 height 865
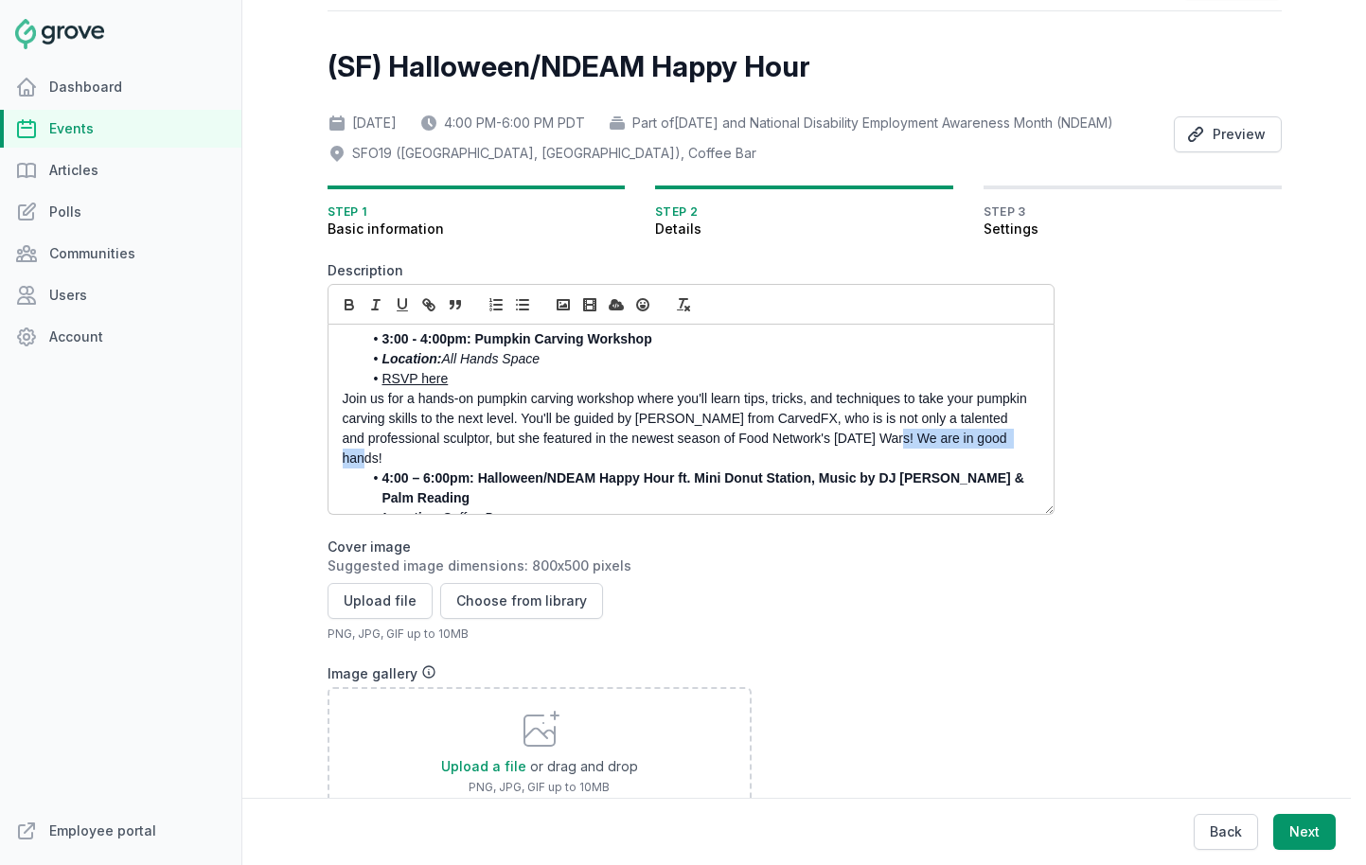
drag, startPoint x: 915, startPoint y: 480, endPoint x: 915, endPoint y: 463, distance: 17.0
click at [915, 463] on p "Join us for a hands-on pumpkin carving workshop where you'll learn tips, tricks…" at bounding box center [686, 429] width 686 height 80
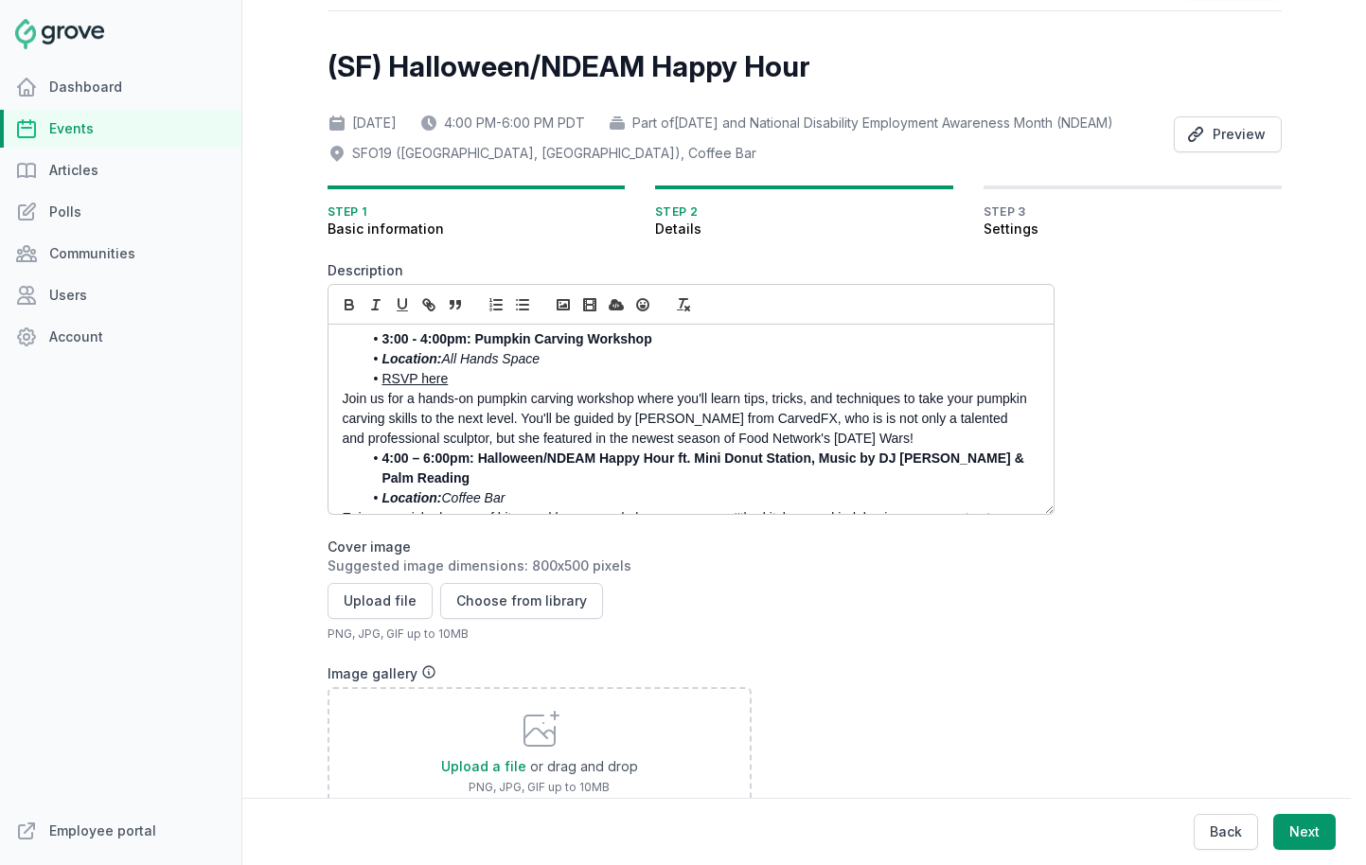
click at [660, 446] on p "Join us for a hands-on pumpkin carving workshop where you'll learn tips, tricks…" at bounding box center [686, 419] width 686 height 60
click at [348, 305] on icon "button" at bounding box center [349, 302] width 7 height 5
drag, startPoint x: 903, startPoint y: 470, endPoint x: 715, endPoint y: 463, distance: 188.5
click at [715, 449] on p "Join us for a hands-on pumpkin carving workshop where you'll learn tips, tricks…" at bounding box center [686, 419] width 686 height 60
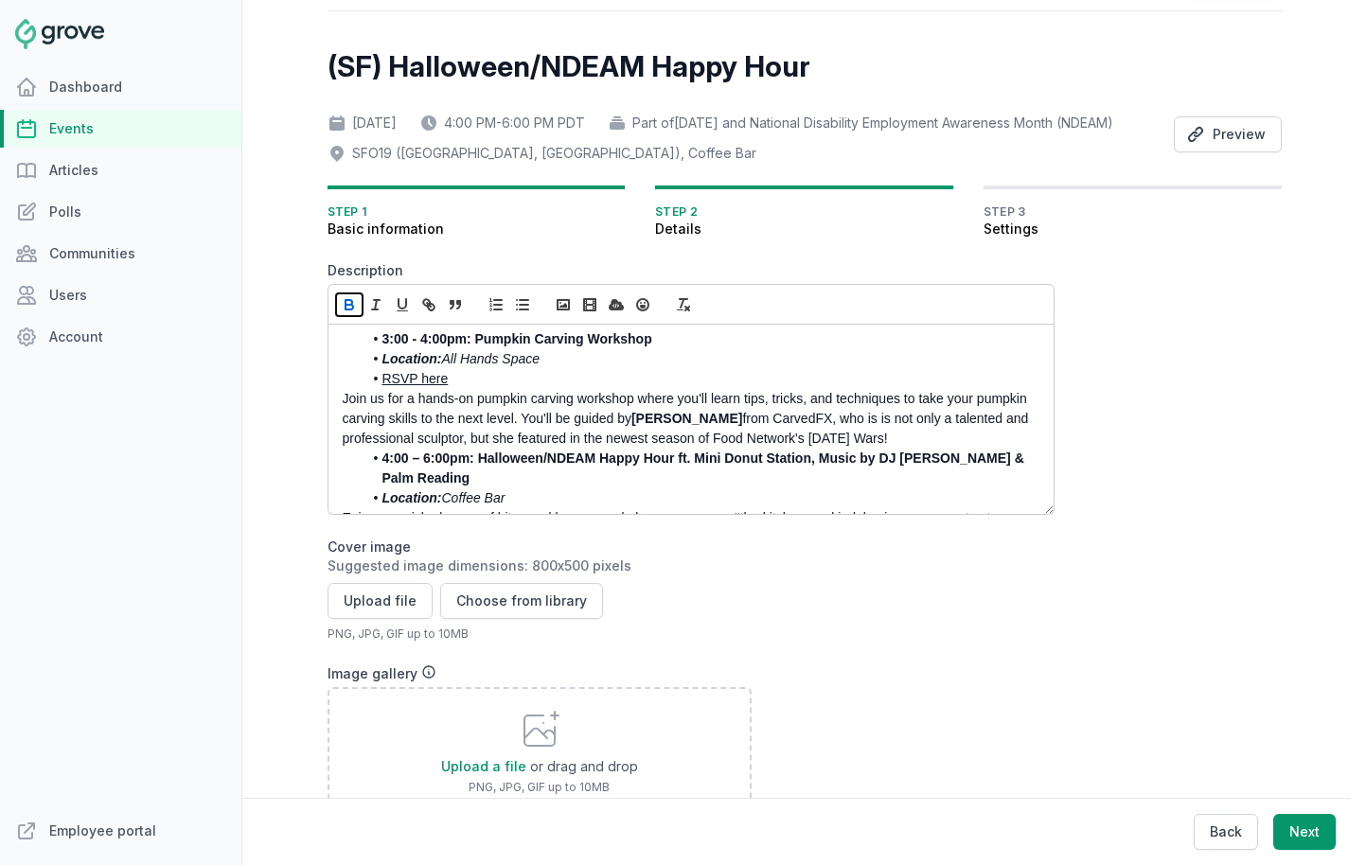
click at [349, 310] on icon "button" at bounding box center [350, 307] width 8 height 5
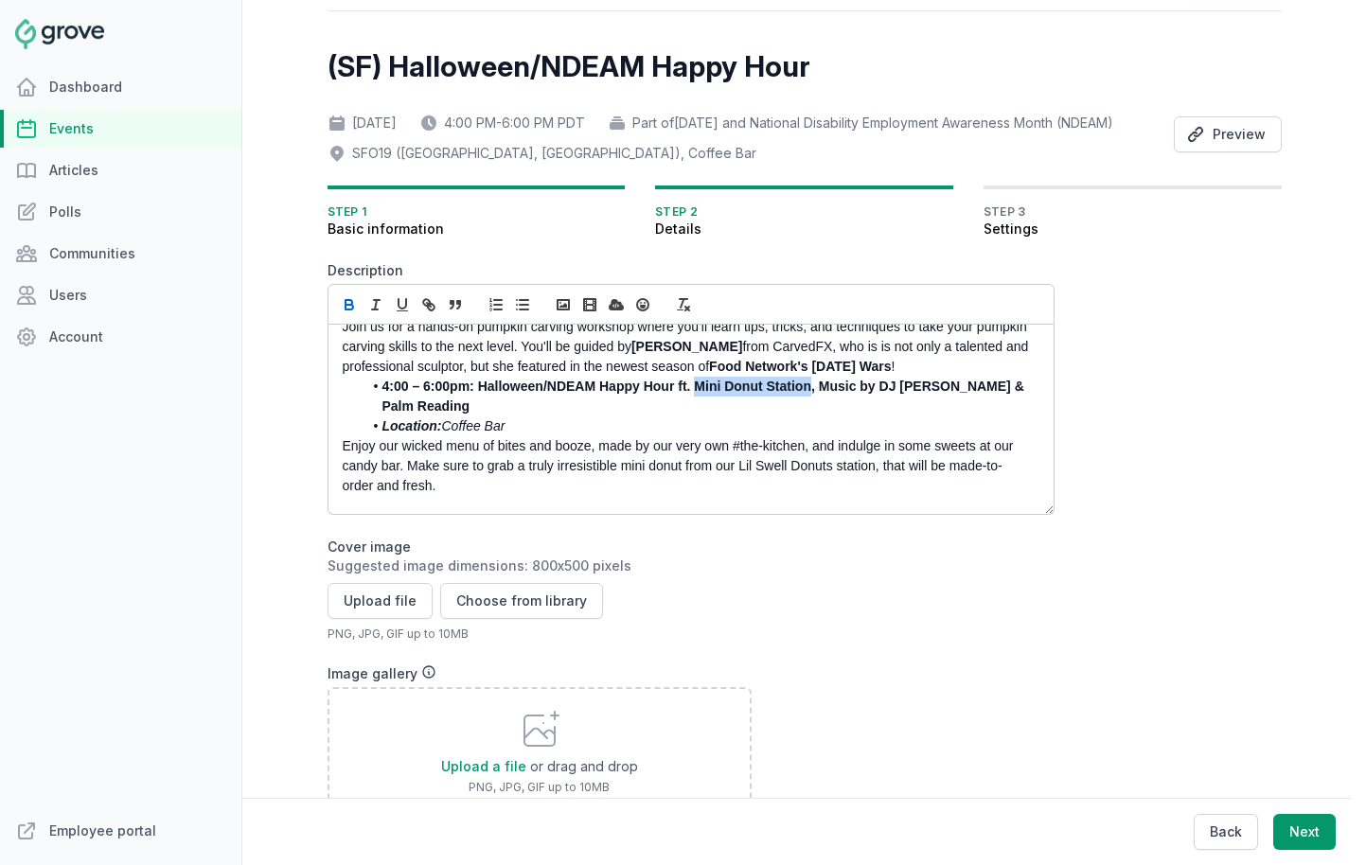
drag, startPoint x: 696, startPoint y: 414, endPoint x: 809, endPoint y: 415, distance: 112.7
click at [809, 414] on strong "4:00 – 6:00pm: Halloween/NDEAM Happy Hour ft. Mini Donut Station, Music by DJ P…" at bounding box center [705, 396] width 646 height 35
drag, startPoint x: 555, startPoint y: 436, endPoint x: 495, endPoint y: 439, distance: 59.8
click at [495, 414] on strong "4:00 – 6:00pm: Halloween/NDEAM Happy Hour ft. Candy Bar, Coffee Movement Specia…" at bounding box center [681, 396] width 598 height 35
drag, startPoint x: 723, startPoint y: 435, endPoint x: 633, endPoint y: 436, distance: 90.0
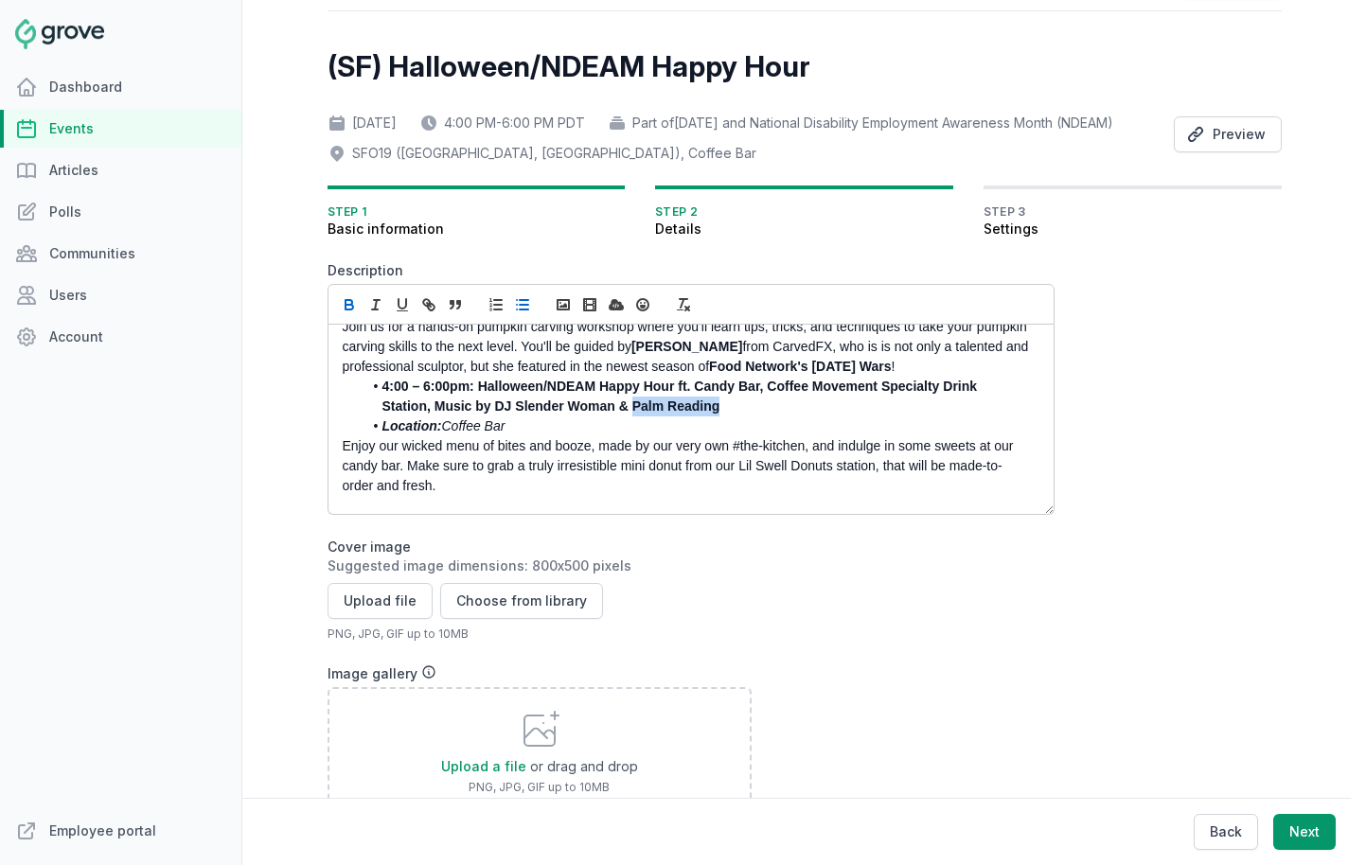
click at [633, 417] on li "4:00 – 6:00pm: Halloween/NDEAM Happy Hour ft. Candy Bar, Coffee Movement Specia…" at bounding box center [696, 397] width 667 height 40
click at [642, 414] on strong "4:00 – 6:00pm: Halloween/NDEAM Happy Hour ft. Candy Bar, Coffee Movement Specia…" at bounding box center [681, 396] width 598 height 35
click at [754, 417] on li "4:00 – 6:00pm: Halloween/NDEAM Happy Hour ft. Candy Bar, Coffee Movement Specia…" at bounding box center [696, 397] width 667 height 40
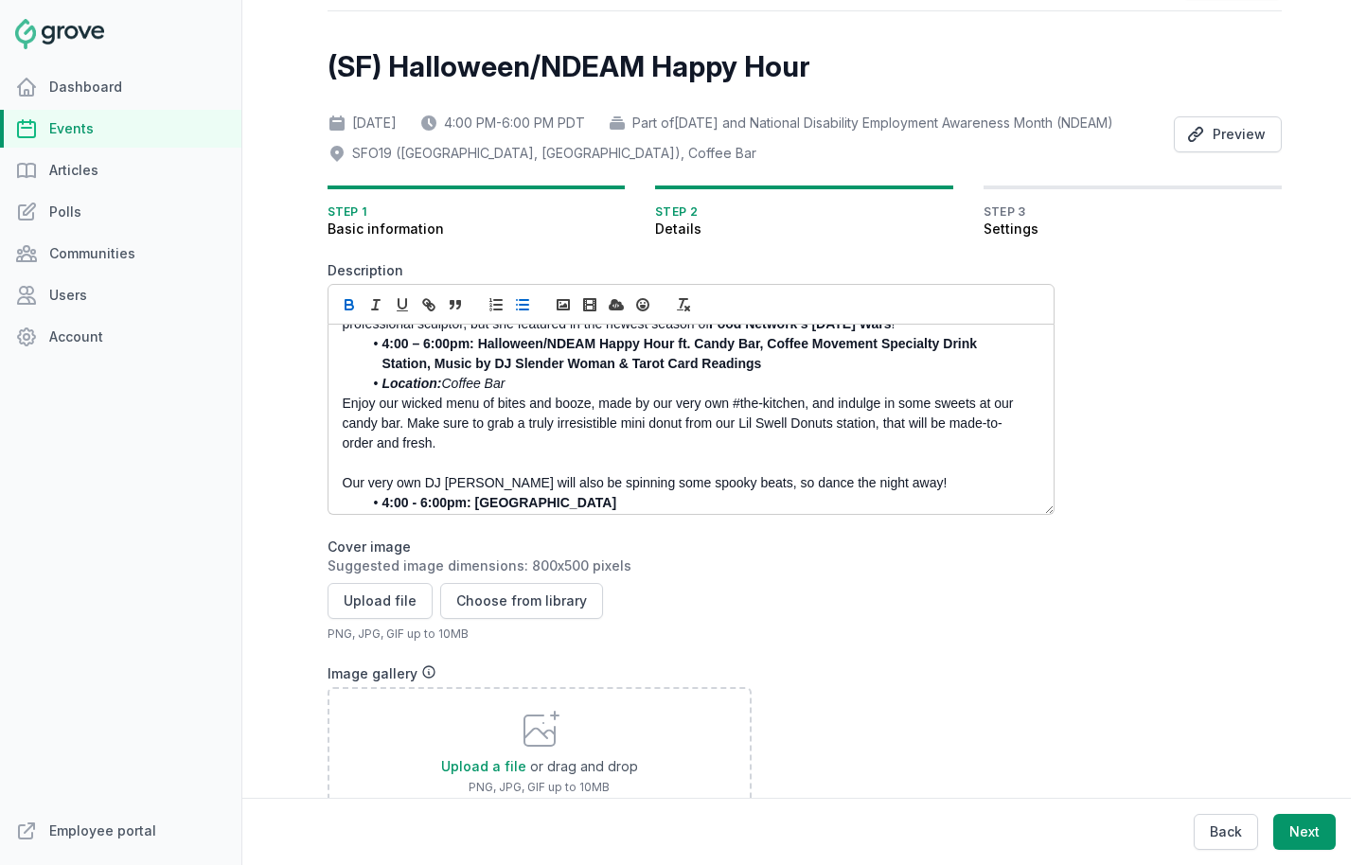
scroll to position [241, 0]
click at [491, 453] on p "Enjoy our wicked menu of bites and booze, made by our very own #the-kitchen, an…" at bounding box center [686, 423] width 686 height 60
drag, startPoint x: 949, startPoint y: 449, endPoint x: 616, endPoint y: 449, distance: 332.3
click at [616, 449] on p "Enjoy our wicked menu of bites and booze, made by our very own #the-kitchen, an…" at bounding box center [686, 423] width 686 height 60
click at [459, 453] on p "Enjoy our wicked menu of bites and booze, made by our very own #the-kitchen, an…" at bounding box center [686, 423] width 686 height 60
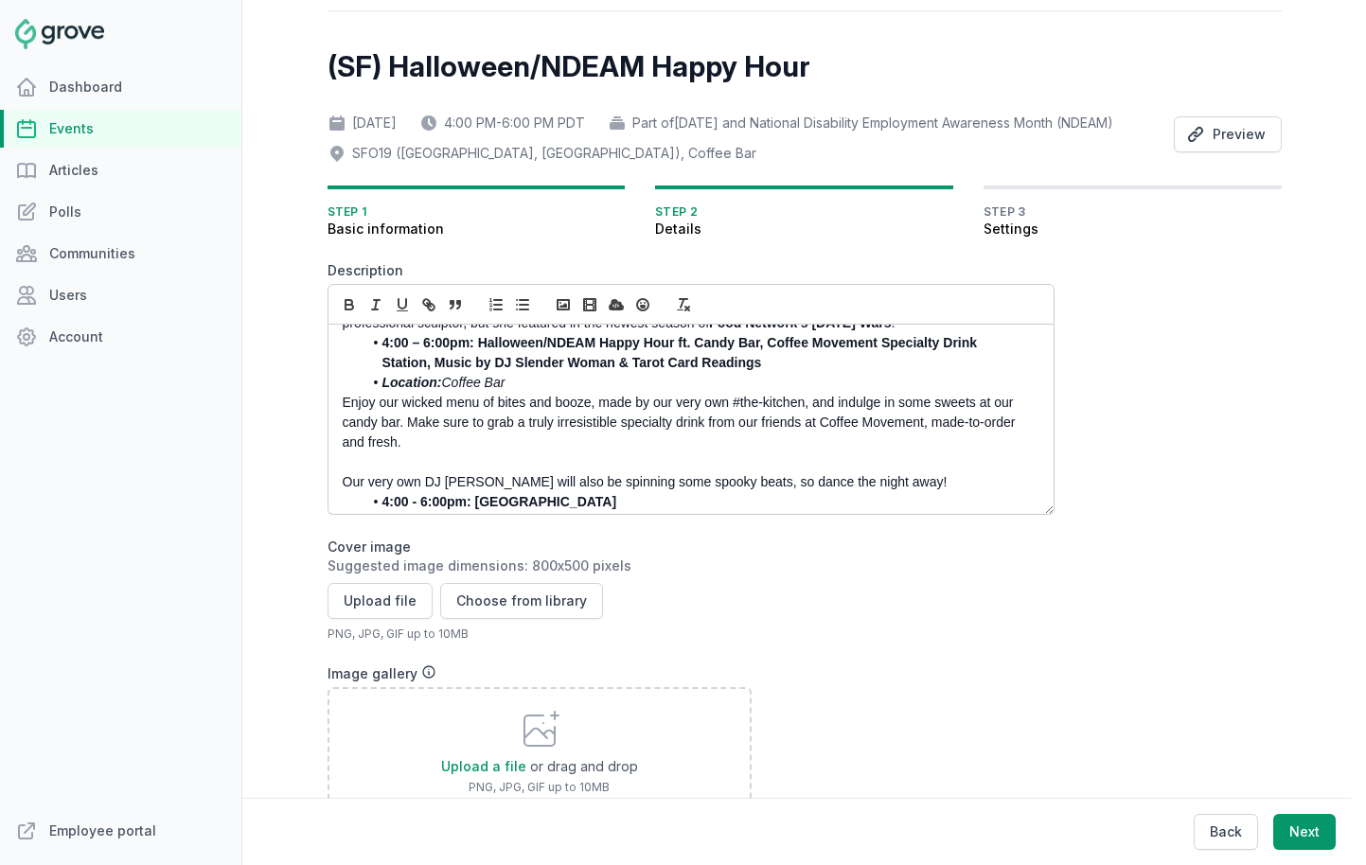
click at [381, 453] on p "Enjoy our wicked menu of bites and booze, made by our very own #the-kitchen, an…" at bounding box center [686, 423] width 686 height 60
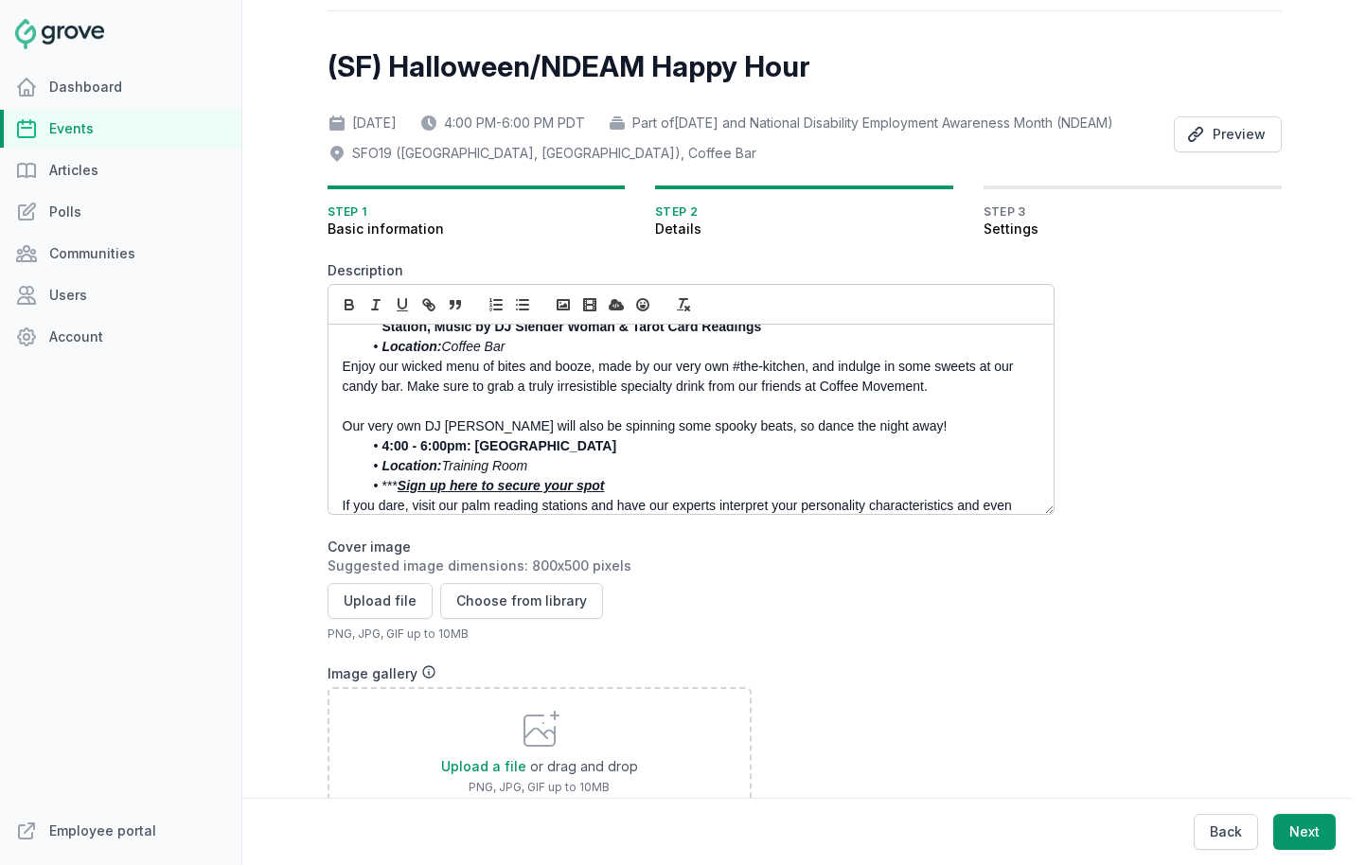
scroll to position [291, 0]
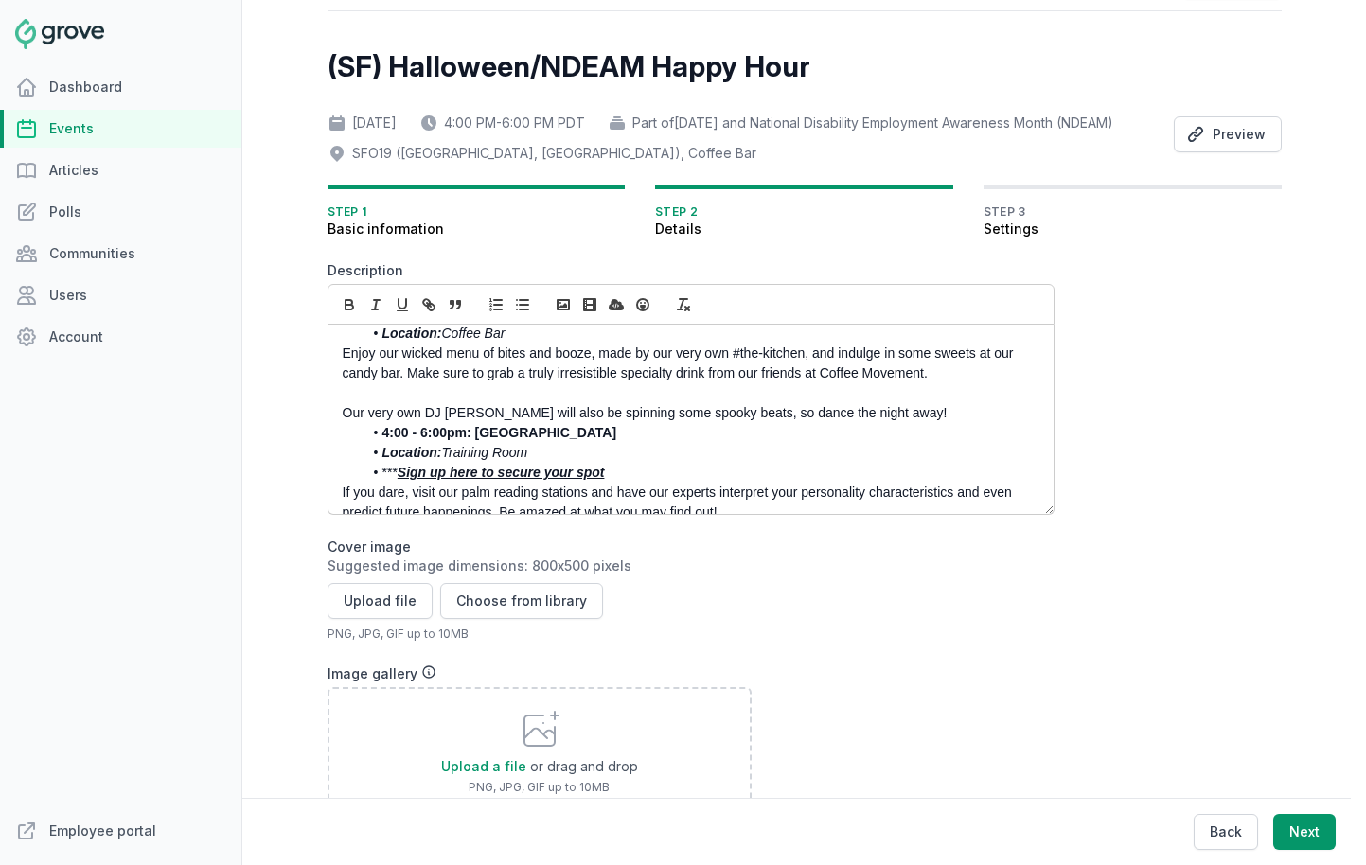
click at [458, 423] on p "Our very own DJ PeteQ will also be spinning some spooky beats, so dance the nig…" at bounding box center [686, 413] width 686 height 20
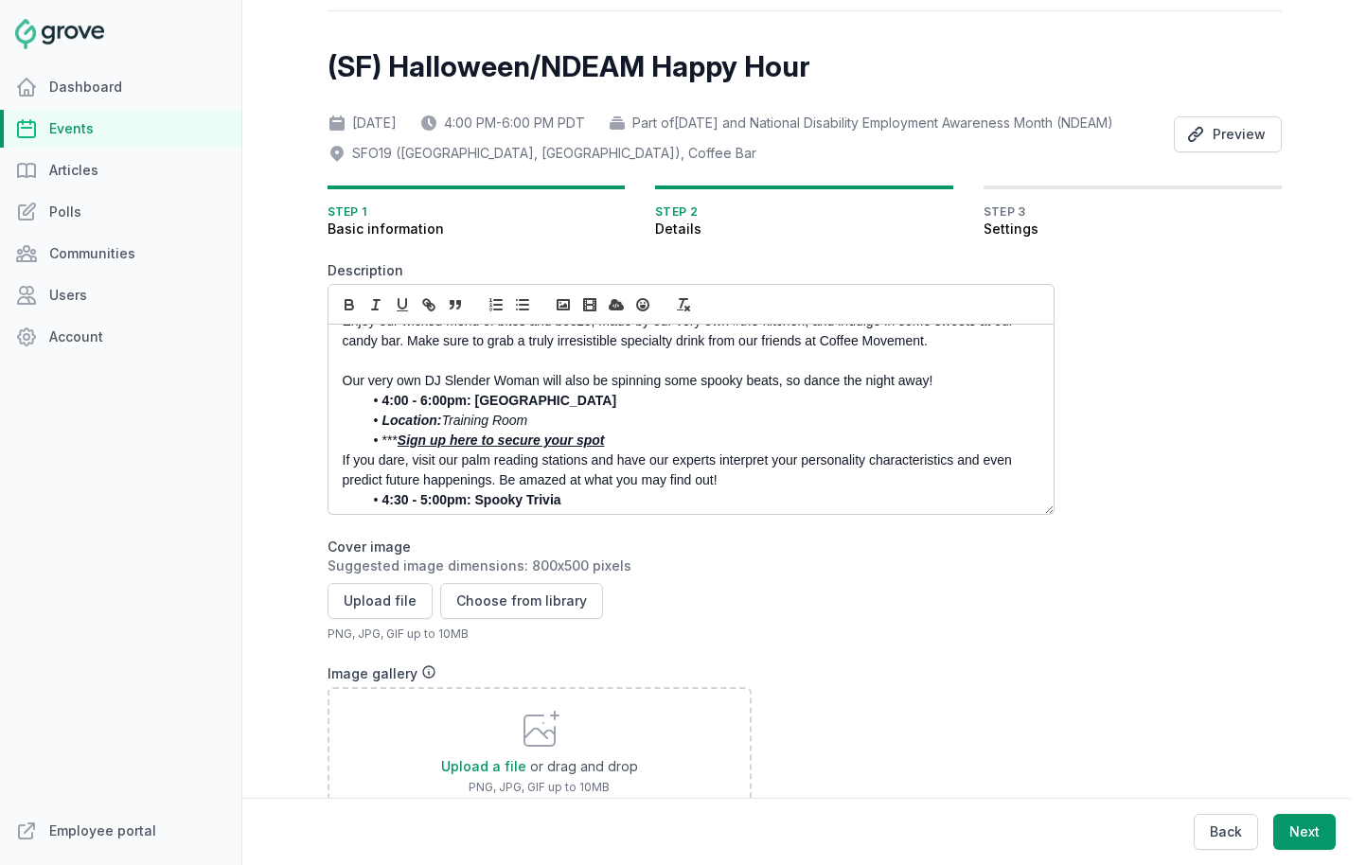
scroll to position [324, 0]
click at [628, 410] on li "4:00 - 6:00pm: Palm Reading Stations" at bounding box center [696, 400] width 667 height 20
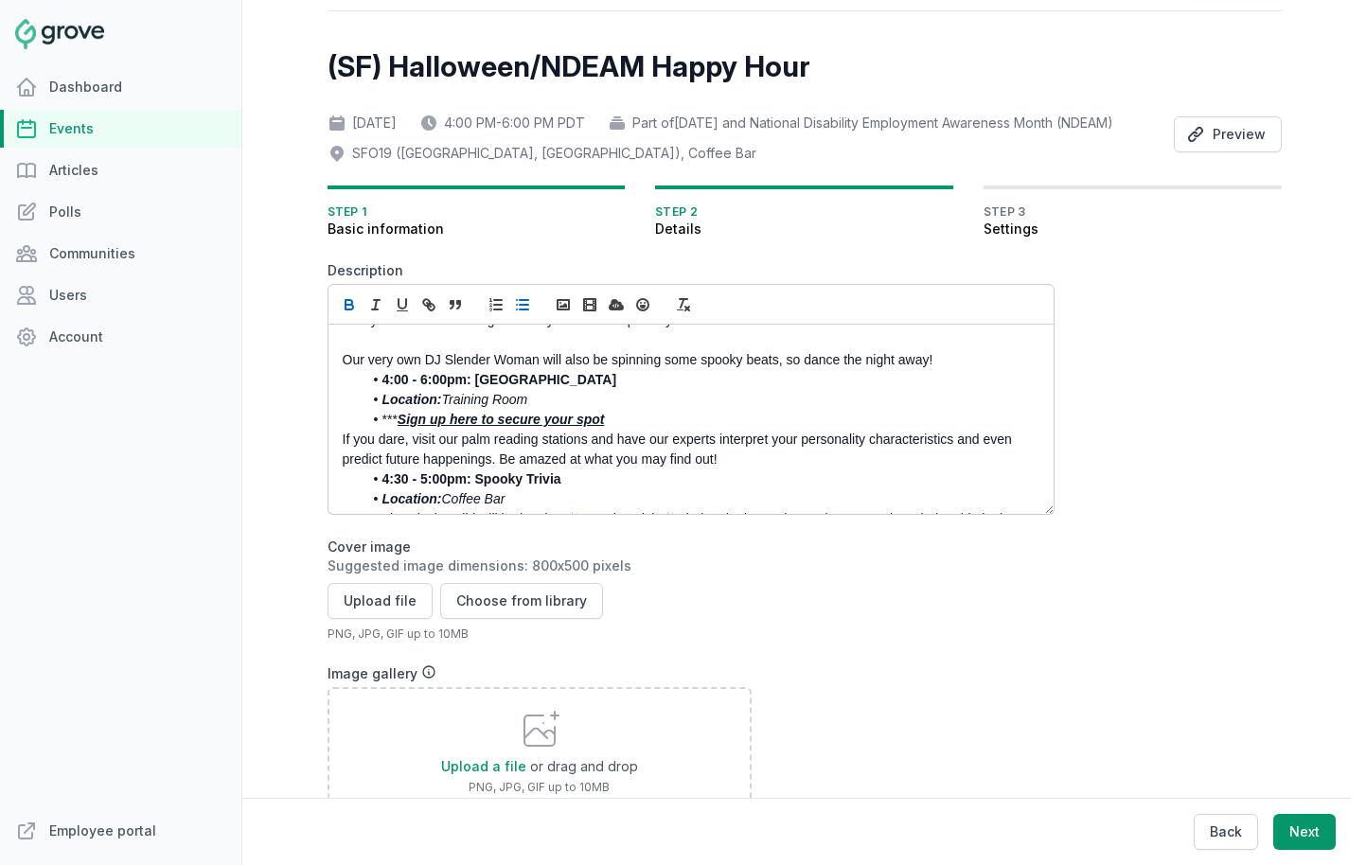
scroll to position [347, 0]
click at [495, 384] on strong "4:00 - 6:00pm: Palm Reading Stations" at bounding box center [499, 376] width 235 height 15
click at [543, 424] on em "Sign up here to secure your spot" at bounding box center [501, 416] width 207 height 15
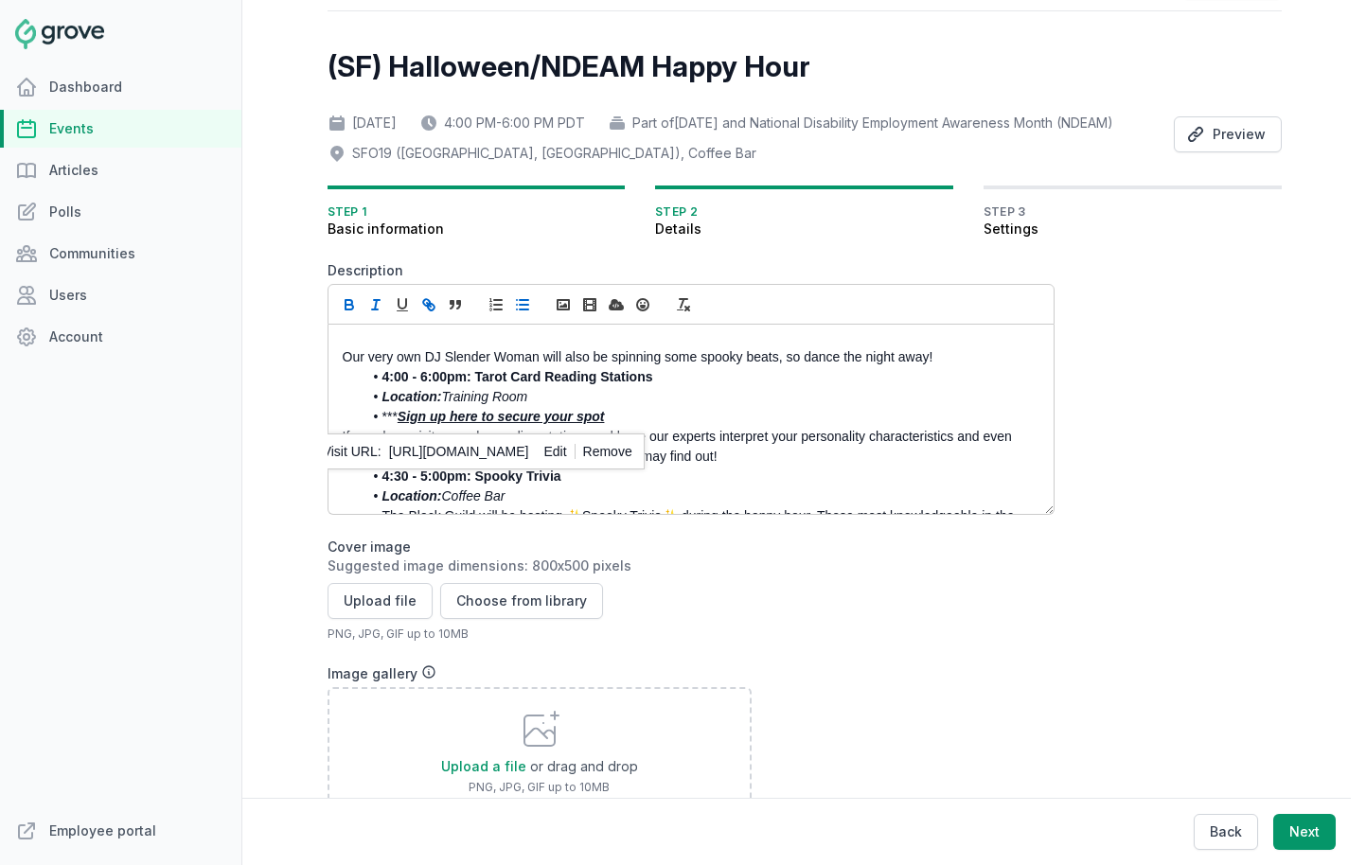
click at [575, 459] on link at bounding box center [551, 451] width 46 height 15
type input "https://docs.google.com/spreadsheets/d/1QcuxaH48tgpIFO95bgUnRu9SQI2dI6DpKbod9vk…"
paste input "https://docs.google.com/spreadsheets/d/15wXTJJ70WqkDalXM9Hb6EXECQA70E_dtFALKTl_…"
type input "https://docs.google.com/spreadsheets/d/15wXTJJ70WqkDalXM9Hb6EXECQA70E_dtFALKTl_…"
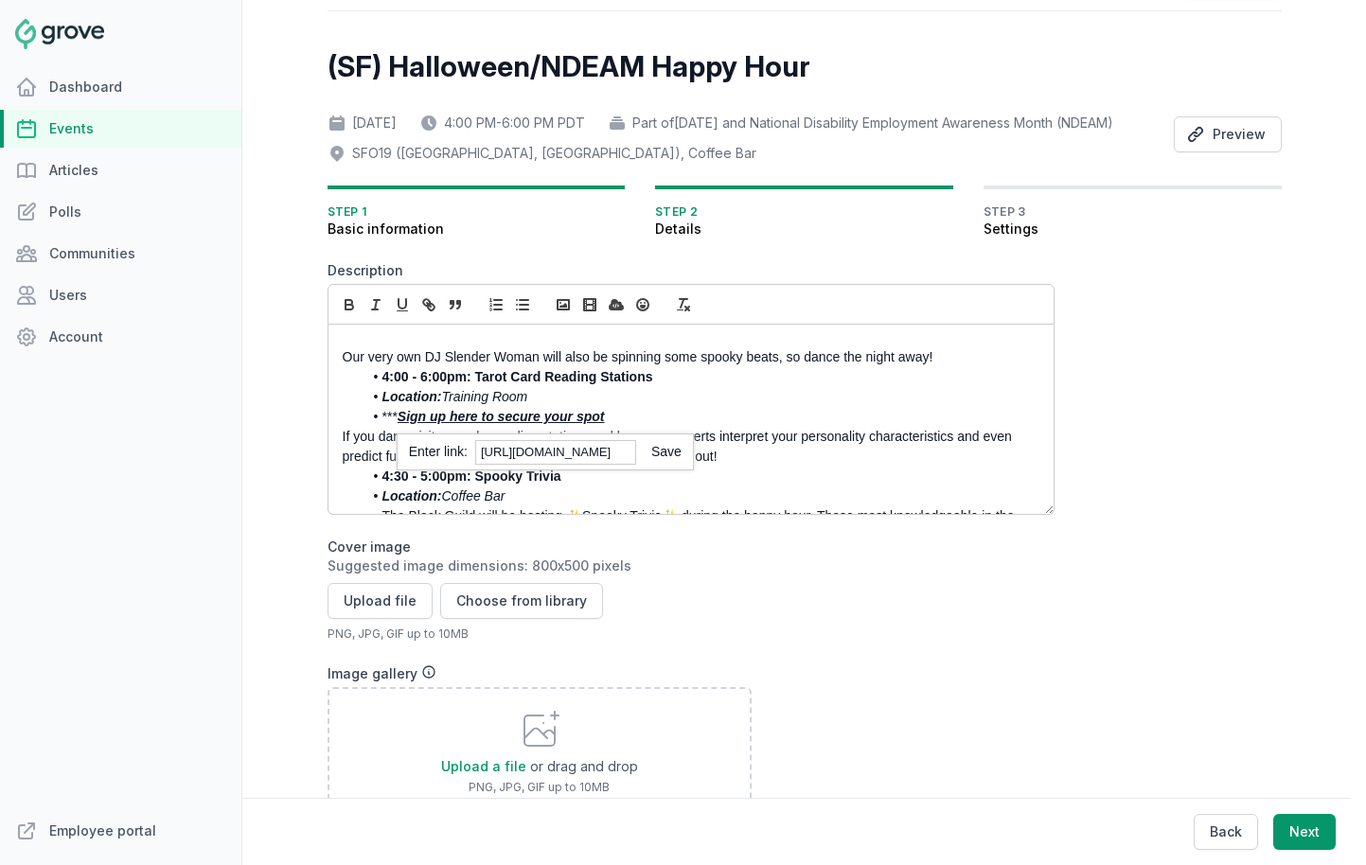
scroll to position [0, 0]
click at [667, 459] on link at bounding box center [658, 451] width 45 height 15
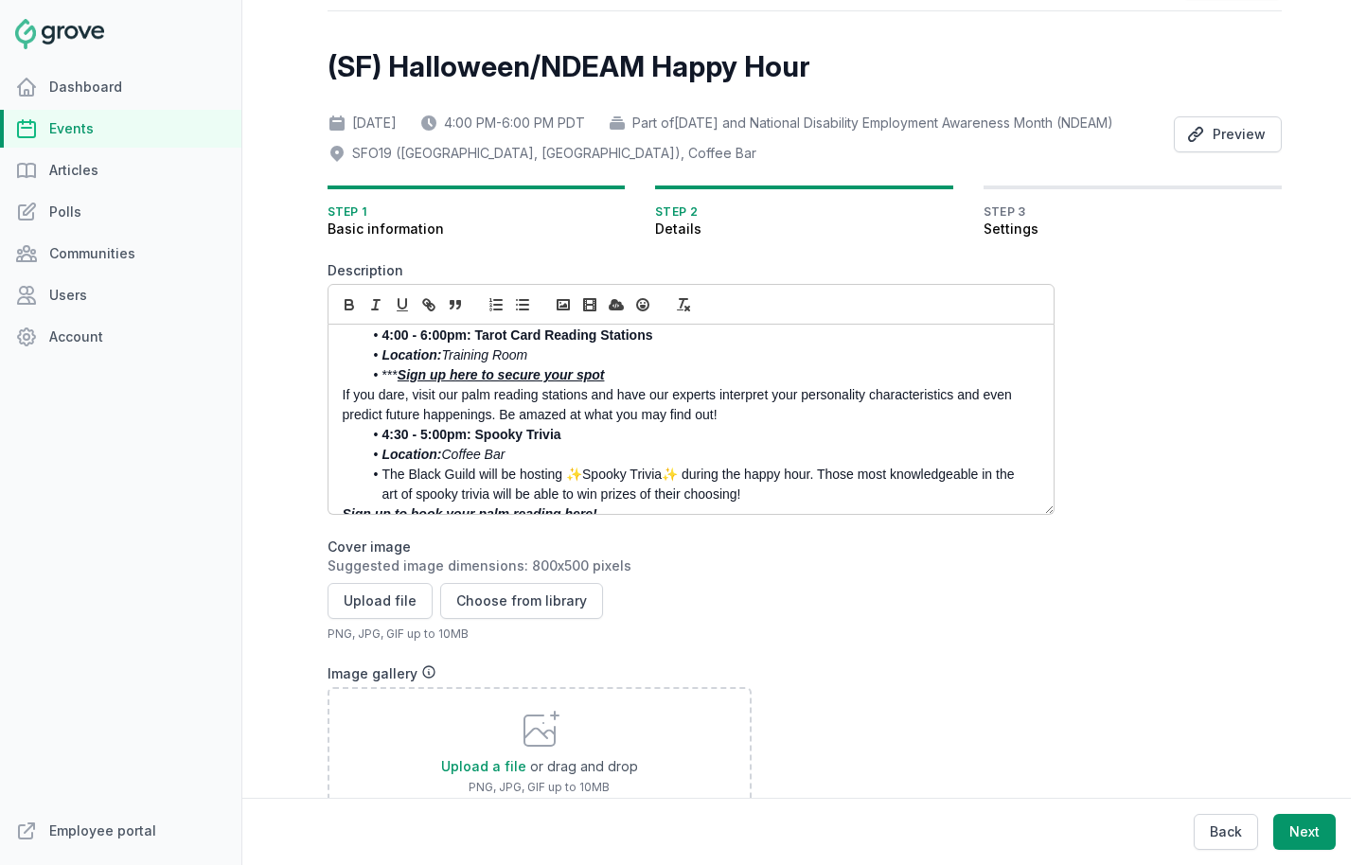
scroll to position [383, 0]
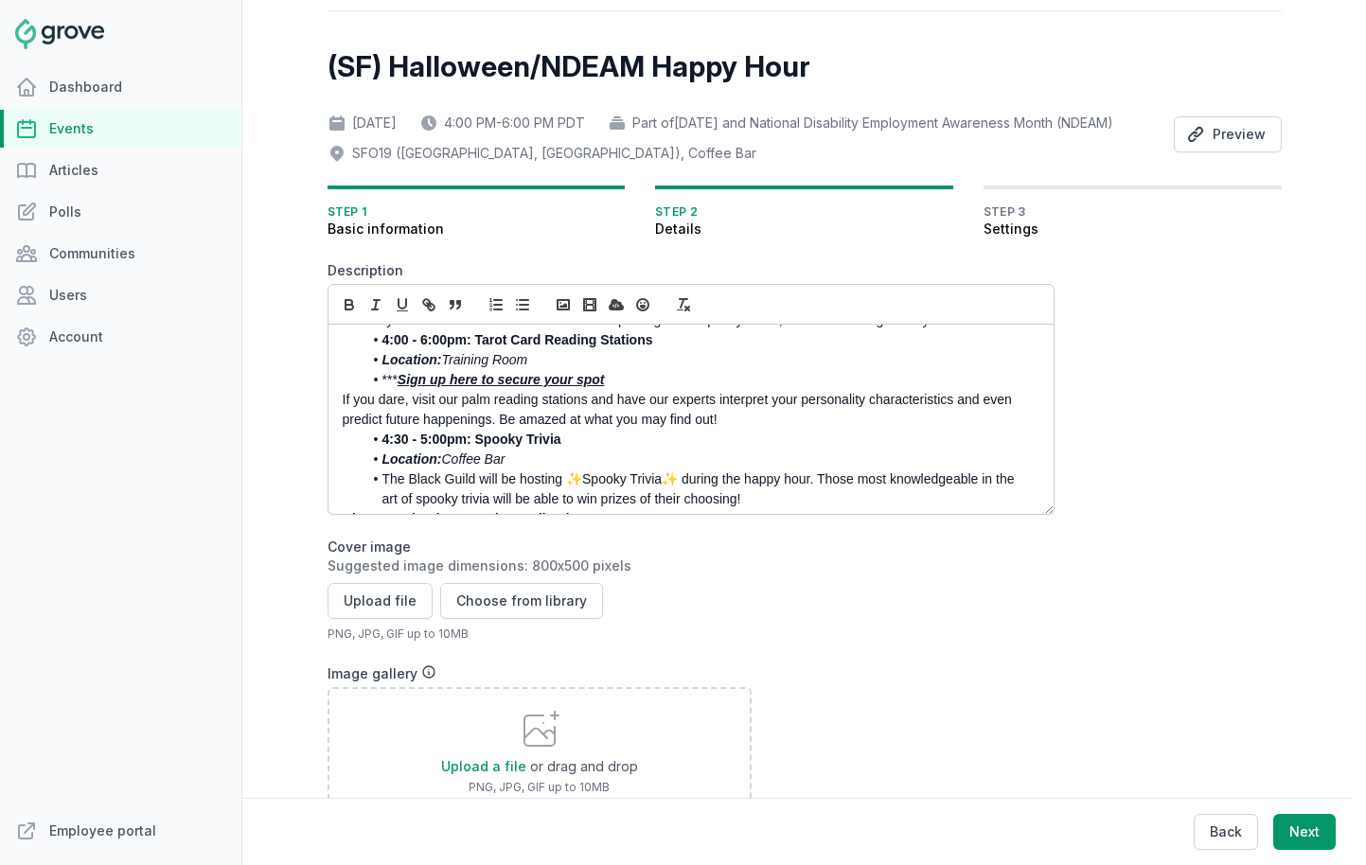
click at [469, 430] on p "If you dare, visit our palm reading stations and have our experts interpret you…" at bounding box center [686, 410] width 686 height 40
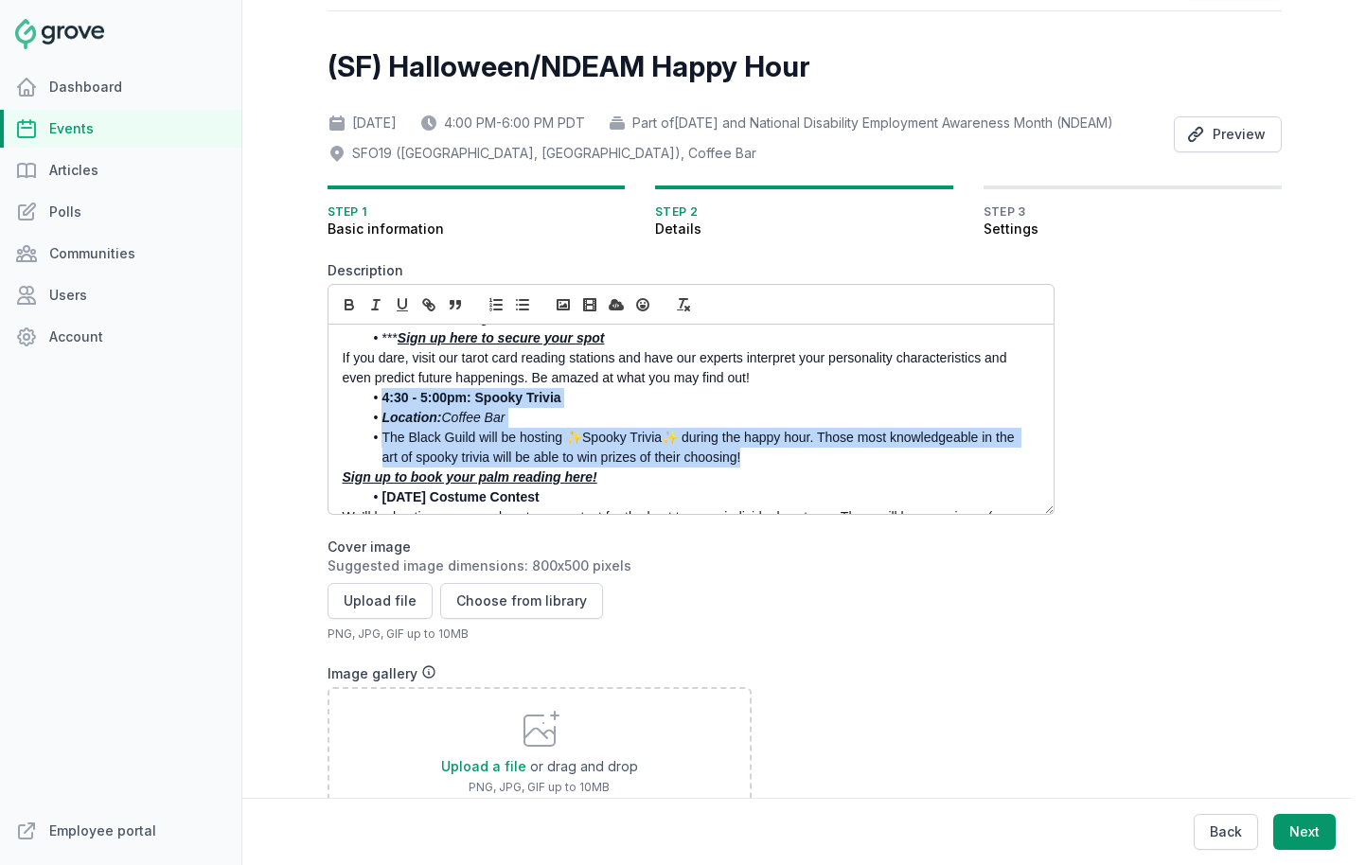
drag, startPoint x: 741, startPoint y: 486, endPoint x: 378, endPoint y: 432, distance: 367.6
click at [378, 432] on ul "4:30 - 5:00pm: Spooky Trivia Location: Coffee Bar The Black Guild will be hosti…" at bounding box center [686, 428] width 686 height 80
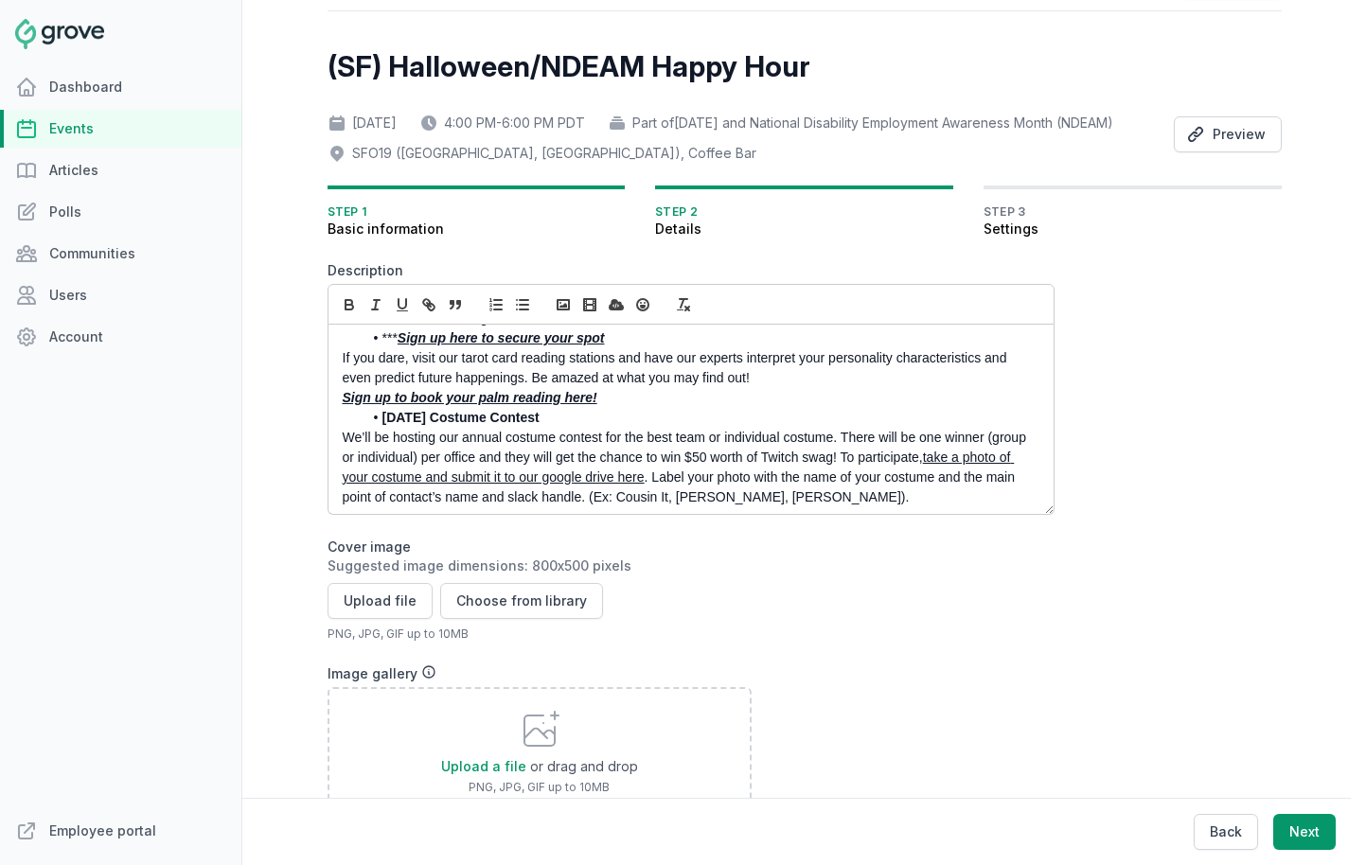
click at [432, 405] on em "Sign up to book your palm reading here!" at bounding box center [470, 397] width 255 height 15
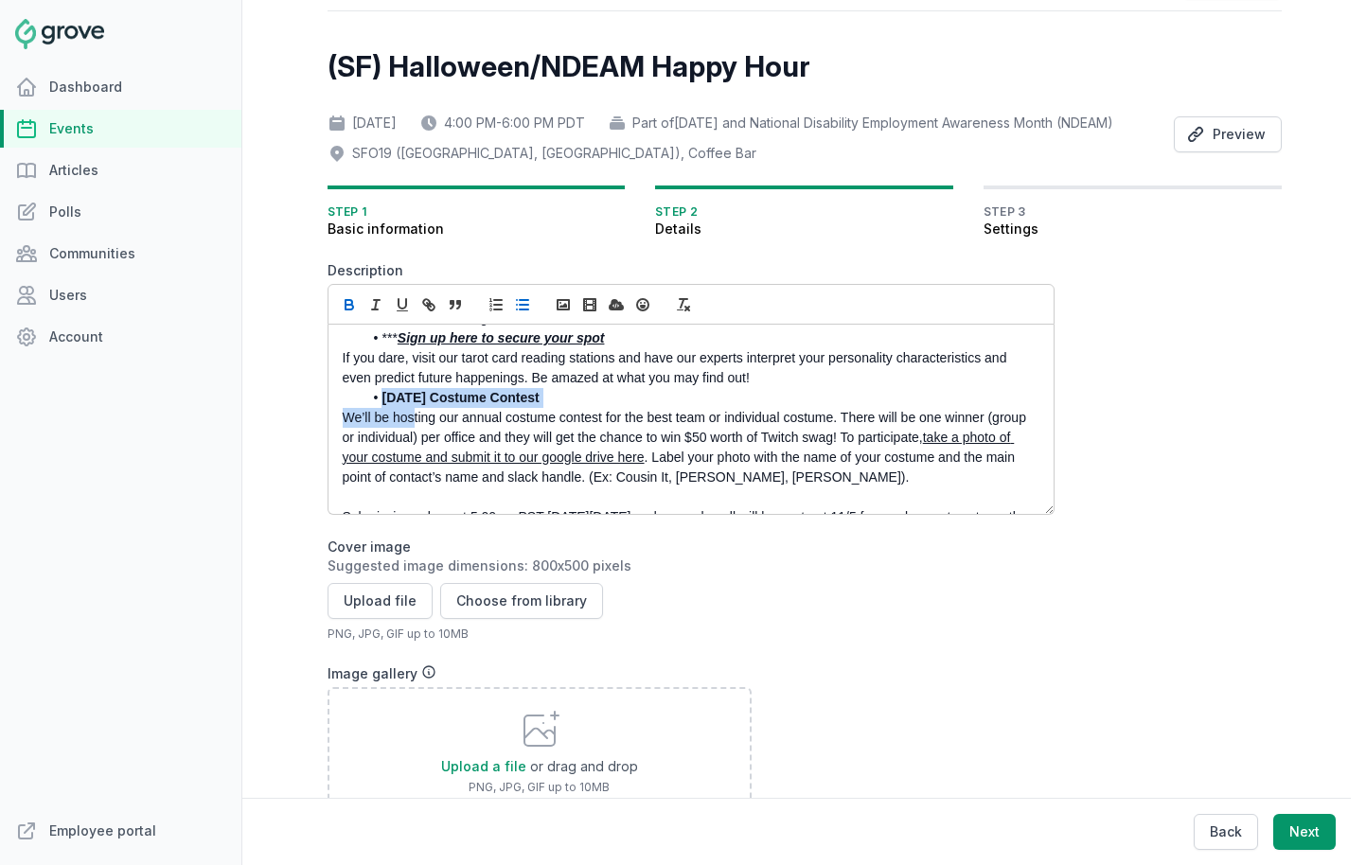
drag, startPoint x: 381, startPoint y: 427, endPoint x: 415, endPoint y: 440, distance: 36.6
click at [415, 440] on div "You're invited to a frightfully fun Halloween party hosted by the Access Abilit…" at bounding box center [691, 419] width 725 height 189
click at [415, 437] on p "We’ll be hosting our annual costume contest for the best team or individual cos…" at bounding box center [686, 448] width 686 height 80
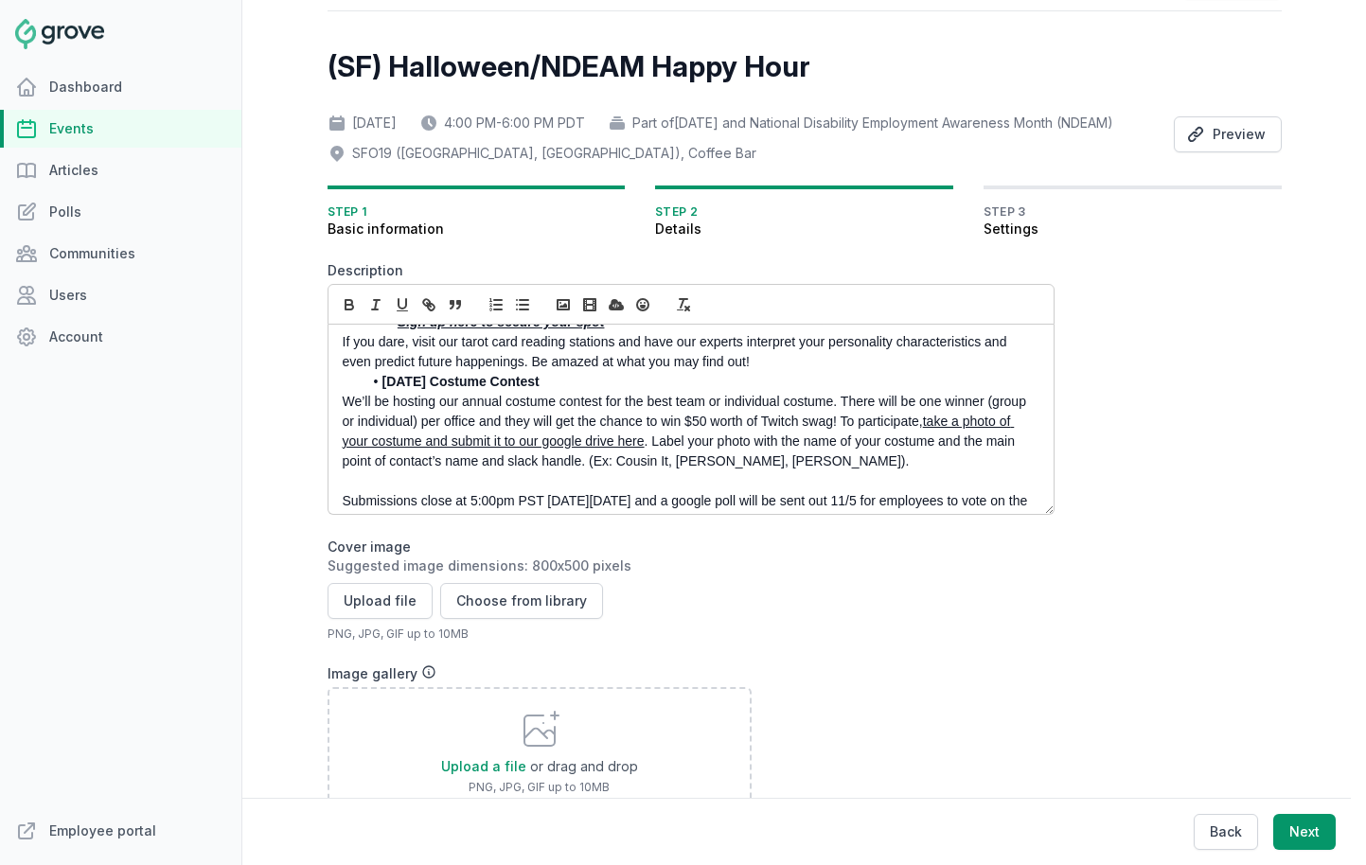
scroll to position [443, 0]
drag, startPoint x: 562, startPoint y: 406, endPoint x: 382, endPoint y: 406, distance: 180.8
click at [382, 390] on li "Halloween Costume Contest" at bounding box center [696, 380] width 667 height 20
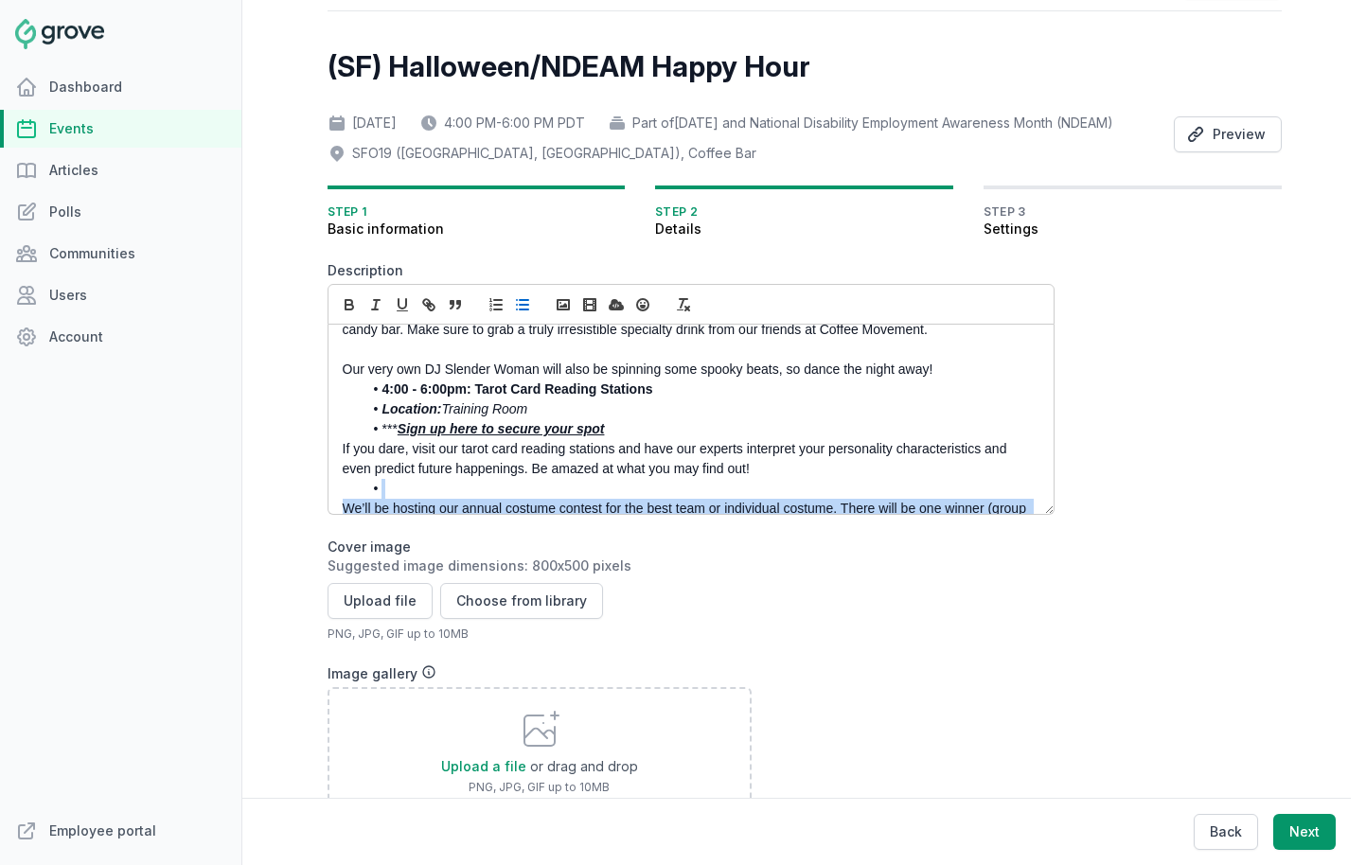
scroll to position [470, 0]
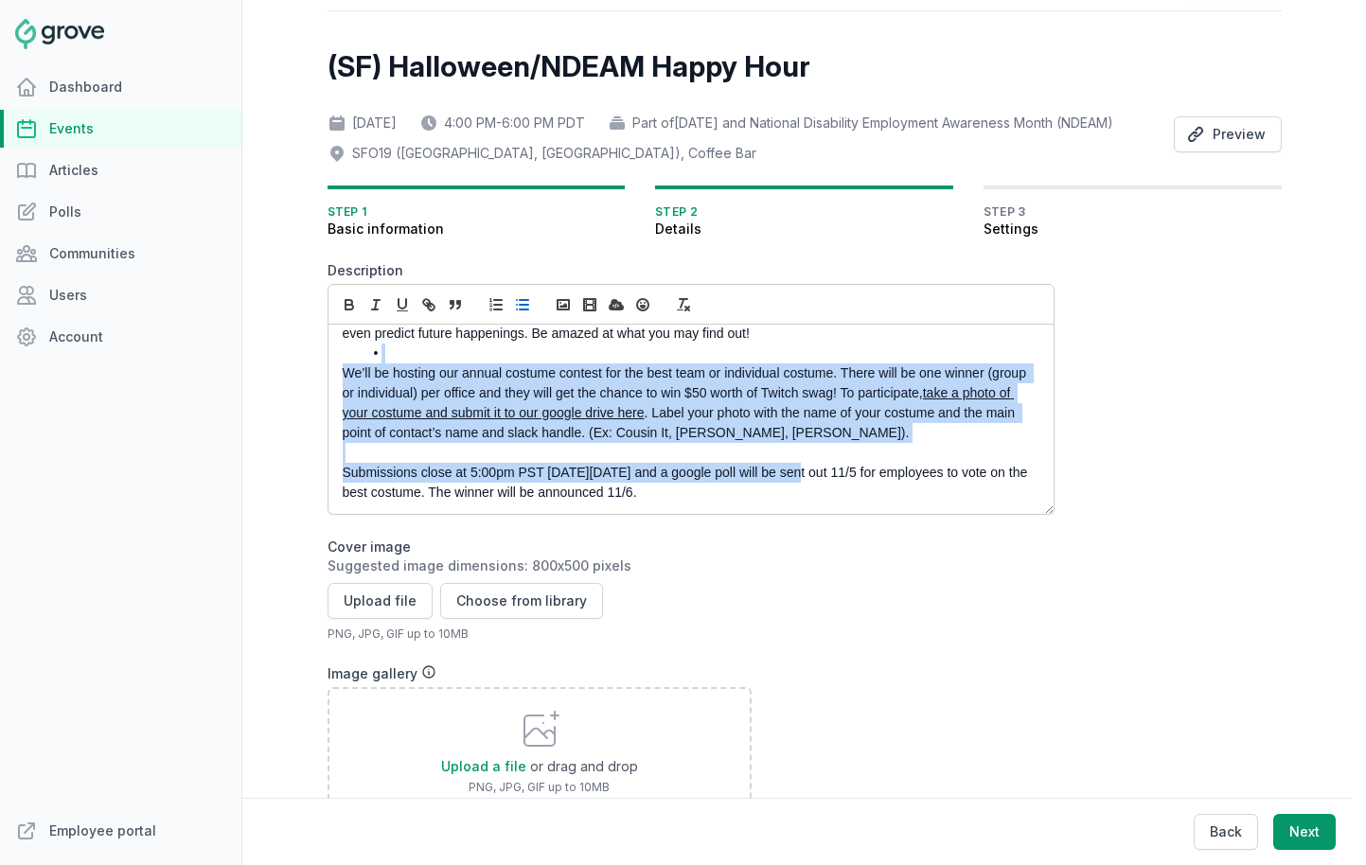
drag, startPoint x: 792, startPoint y: 496, endPoint x: 792, endPoint y: 595, distance: 98.5
click at [792, 595] on form "Description You're invited to a frightfully fun Halloween party hosted by the A…" at bounding box center [691, 685] width 727 height 848
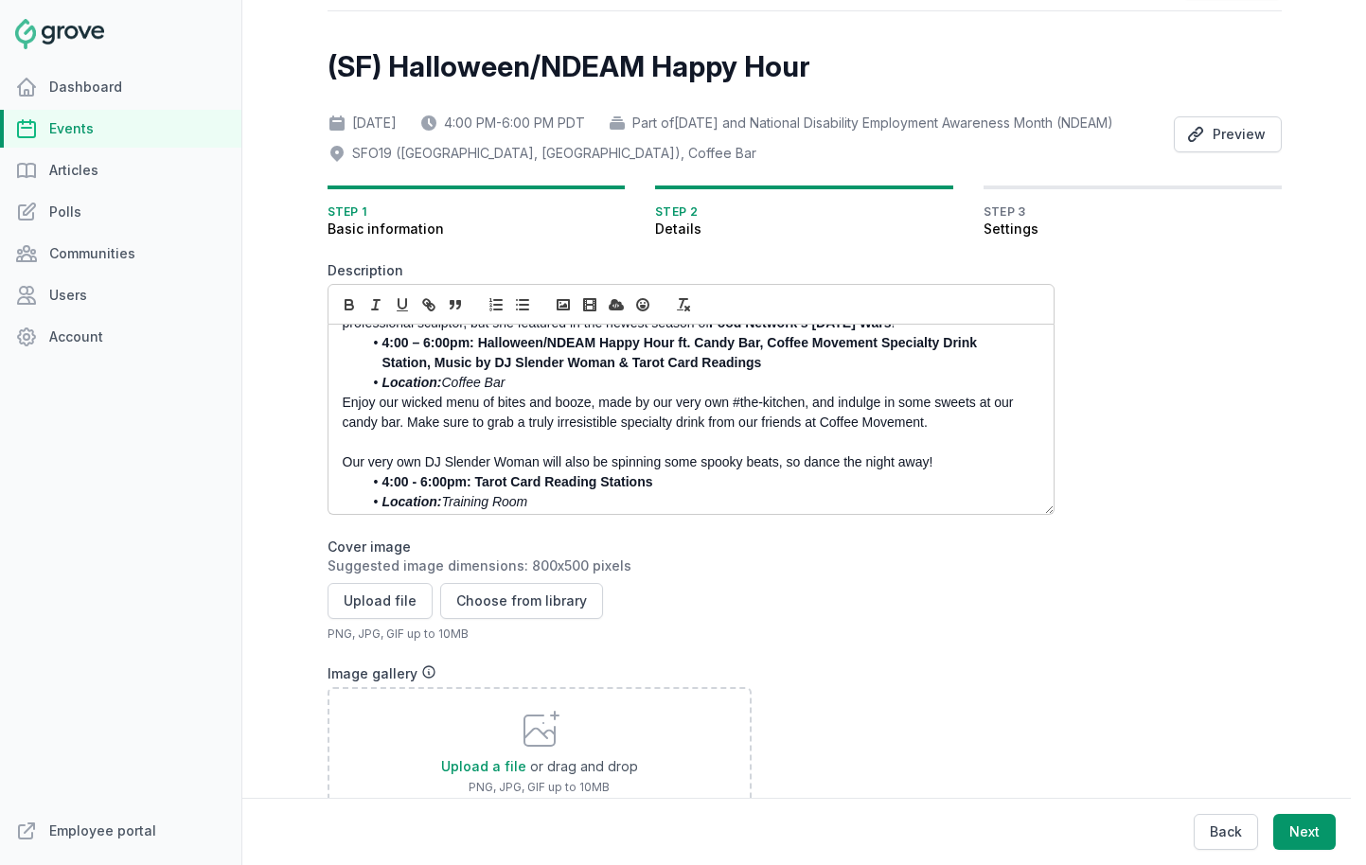
scroll to position [242, 0]
drag, startPoint x: 950, startPoint y: 489, endPoint x: 401, endPoint y: 439, distance: 550.4
click at [401, 439] on div "You're invited to a frightfully fun Halloween party hosted by the Access Abilit…" at bounding box center [691, 419] width 725 height 189
click at [401, 432] on p "Enjoy our wicked menu of bites and booze, made by our very own #the-kitchen, an…" at bounding box center [686, 412] width 686 height 40
click at [362, 452] on p at bounding box center [686, 442] width 686 height 20
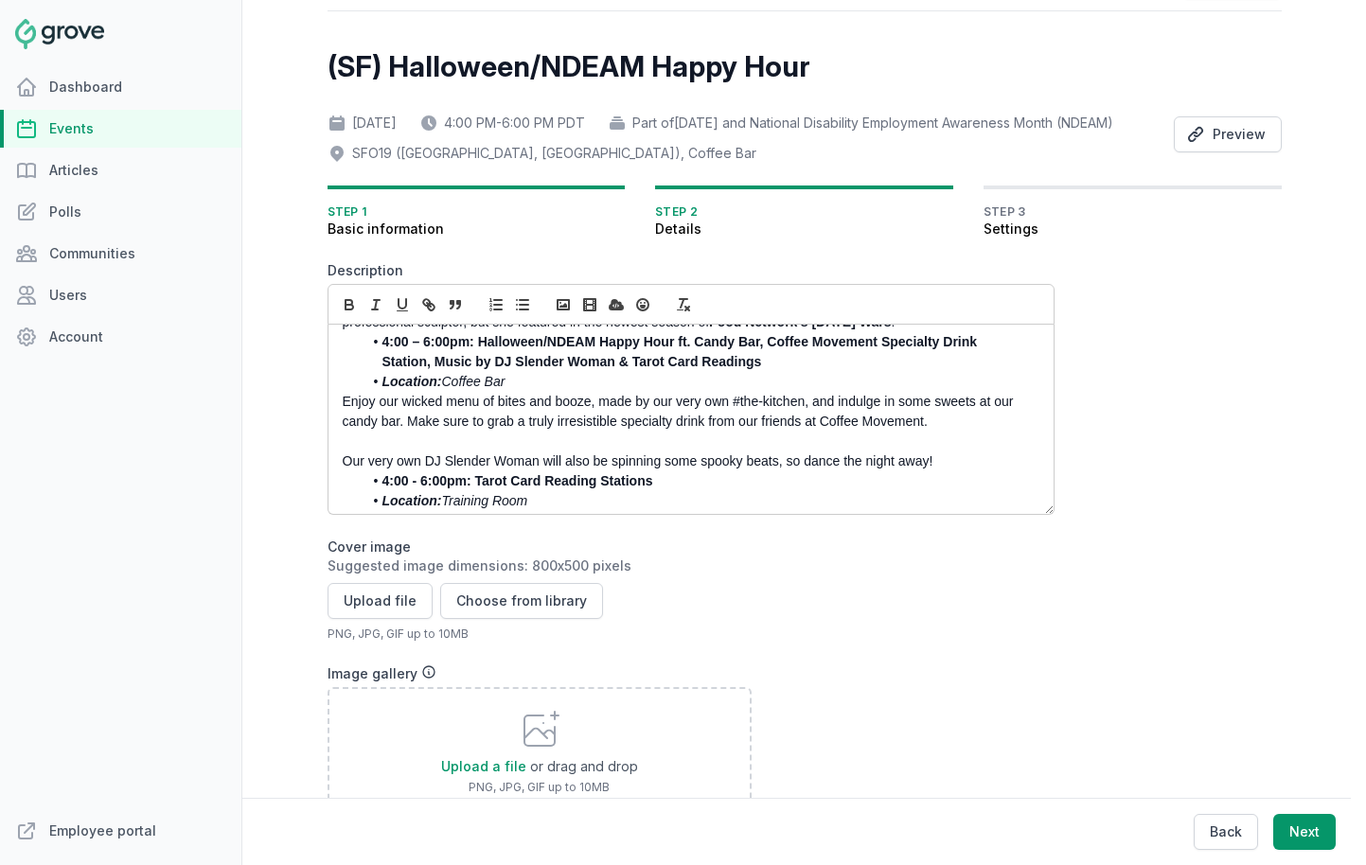
click at [951, 472] on p "Our very own DJ Slender Woman will also be spinning some spooky beats, so dance…" at bounding box center [686, 462] width 686 height 20
drag, startPoint x: 936, startPoint y: 492, endPoint x: 780, endPoint y: 491, distance: 156.2
click at [780, 472] on p "Our very own DJ Slender Woman will also be spinning some spooky beats, so dance…" at bounding box center [686, 462] width 686 height 20
click at [614, 472] on p "Our very own DJ Slender Woman will also be spinning some spooky beats." at bounding box center [686, 462] width 686 height 20
click at [696, 472] on p "Our very own DJ Slender Woman will also be debuting spinning some spooky beats." at bounding box center [686, 462] width 686 height 20
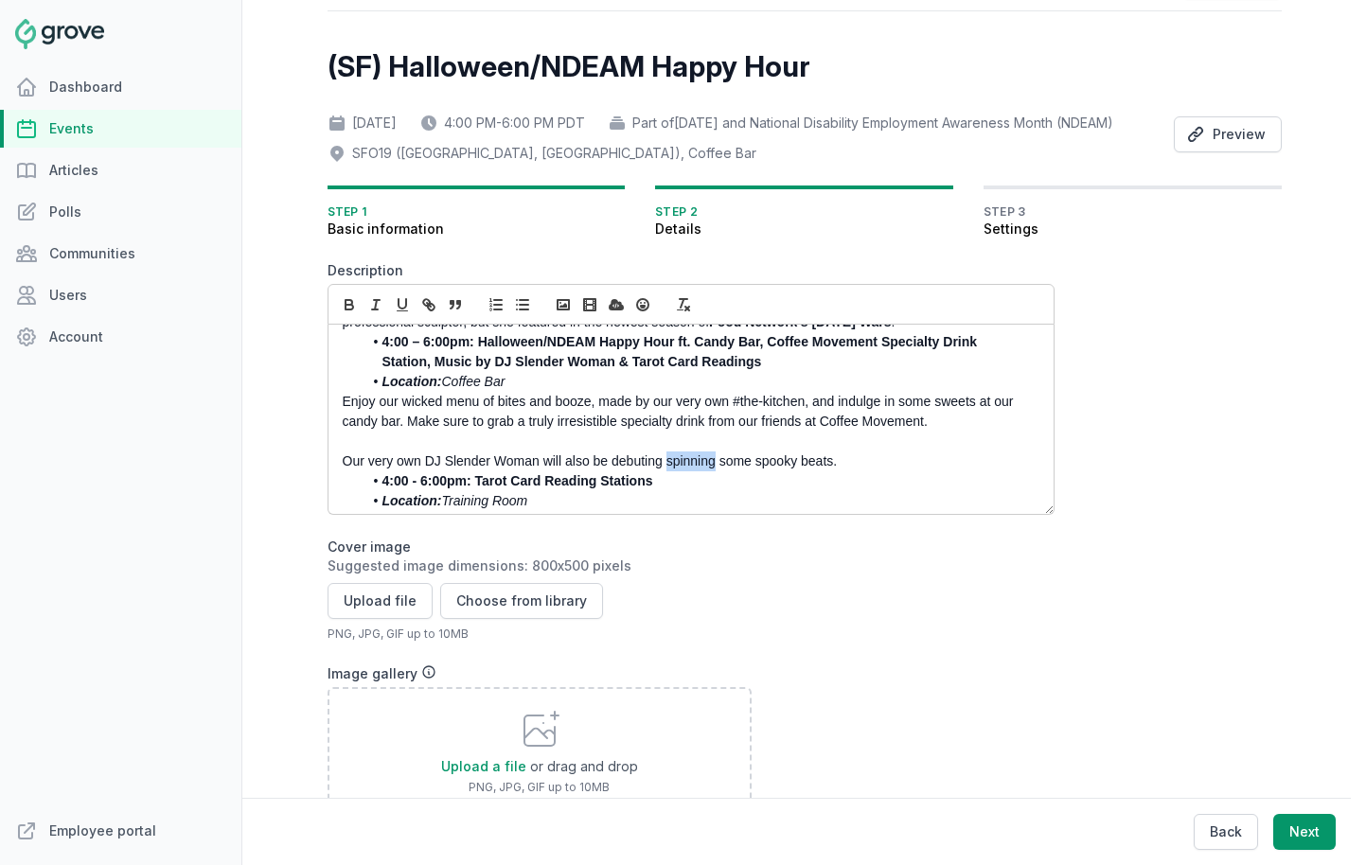
click at [696, 472] on p "Our very own DJ Slender Woman will also be debuting spinning some spooky beats." at bounding box center [686, 462] width 686 height 20
click at [876, 472] on p "Our very own DJ Slender Woman will also be debuting his special Halloween mix o…" at bounding box center [686, 462] width 686 height 20
click at [920, 472] on p "Our very own DJ Slender Woman will also be debuting his special Halloween mix o…" at bounding box center [686, 462] width 686 height 20
click at [811, 472] on p "Our very own DJ Slender Woman will also be debuting his special Halloween mix o…" at bounding box center [686, 462] width 686 height 20
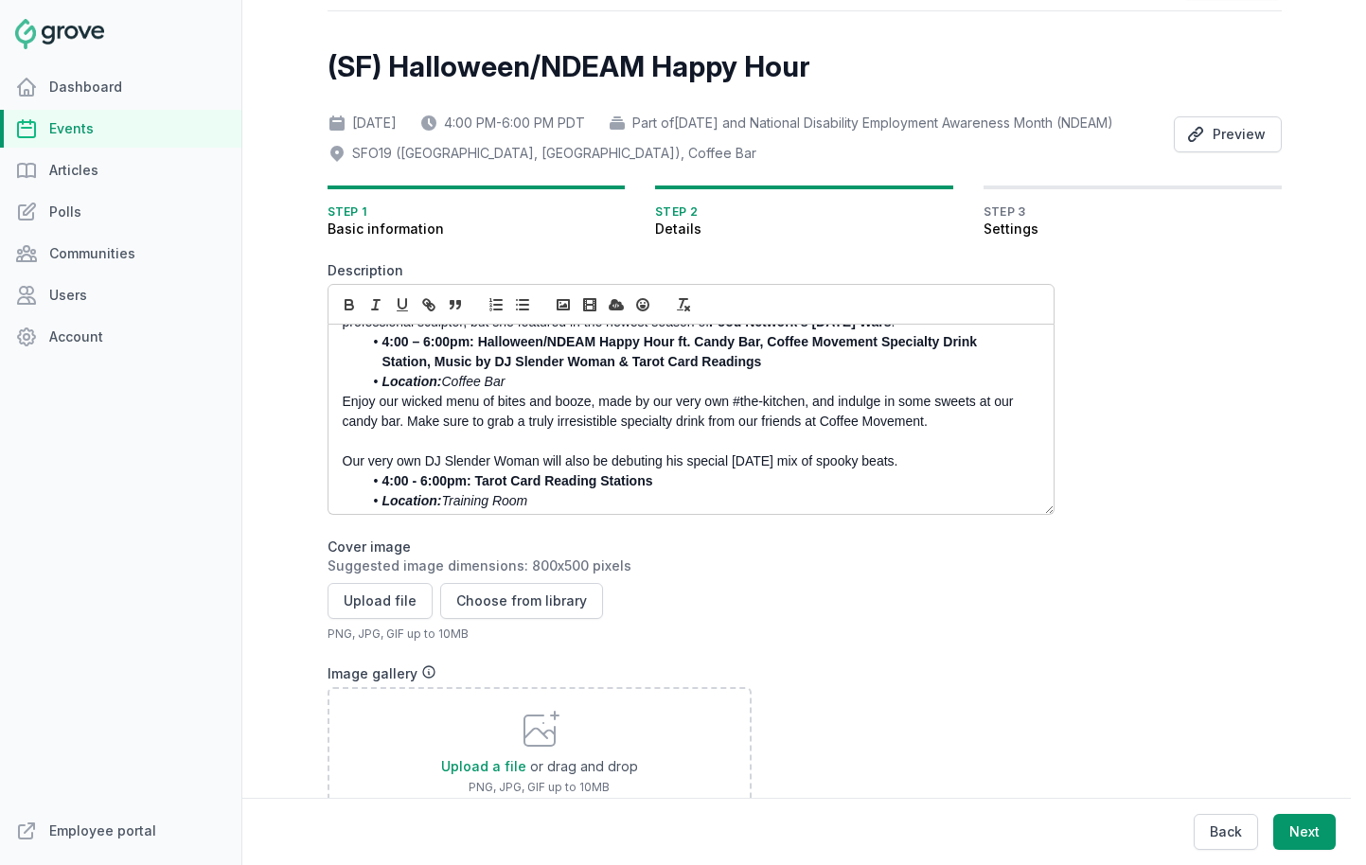
click at [925, 472] on p "Our very own DJ Slender Woman will also be debuting his special Halloween mix o…" at bounding box center [686, 462] width 686 height 20
drag, startPoint x: 821, startPoint y: 490, endPoint x: 733, endPoint y: 490, distance: 88.1
click at [733, 472] on p "Our very own DJ Slender Woman will also be debuting his special Halloween mix o…" at bounding box center [686, 462] width 686 height 20
click at [863, 472] on p "Our very own DJ Slender Woman will also be debuting his special set of spooky b…" at bounding box center [686, 462] width 686 height 20
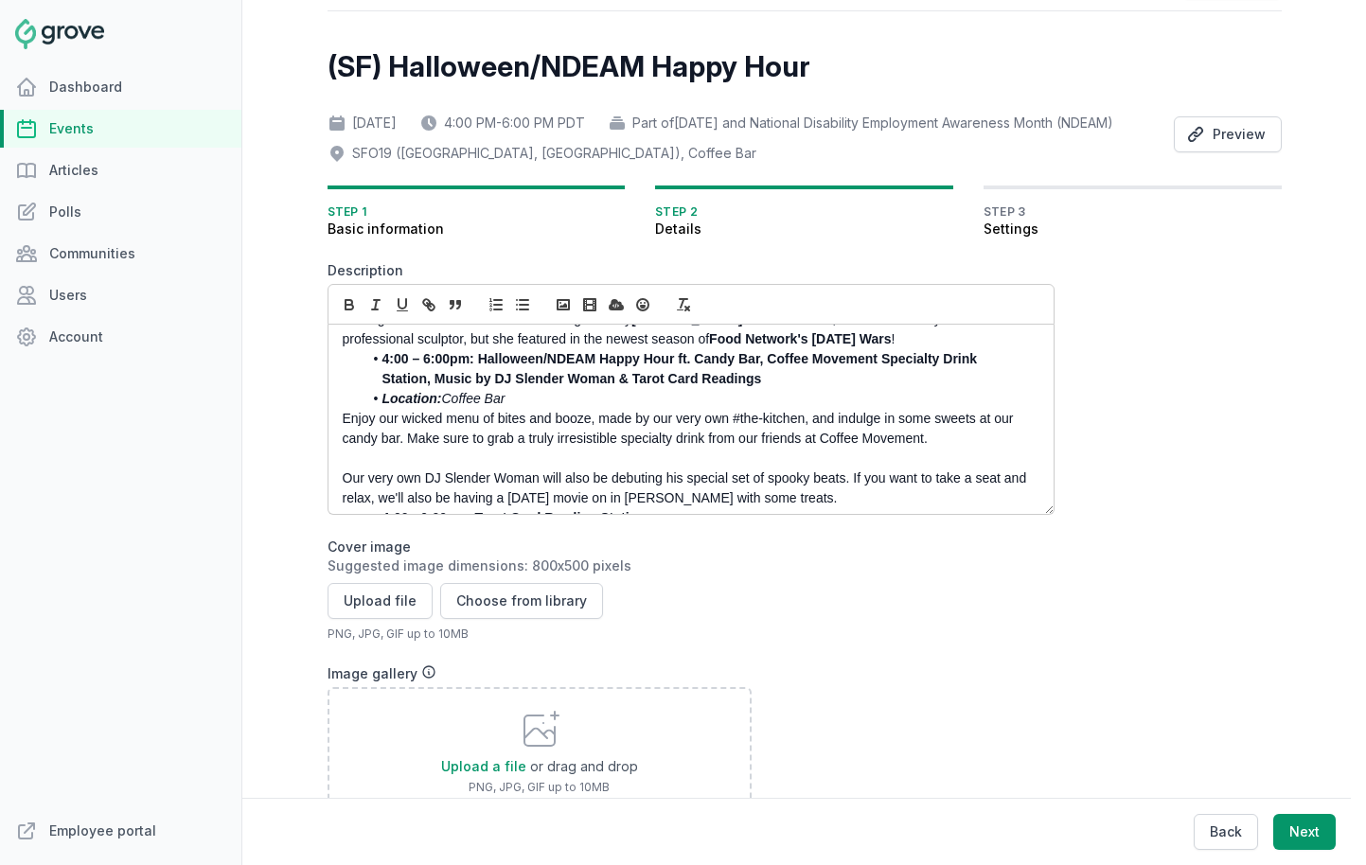
scroll to position [212, 0]
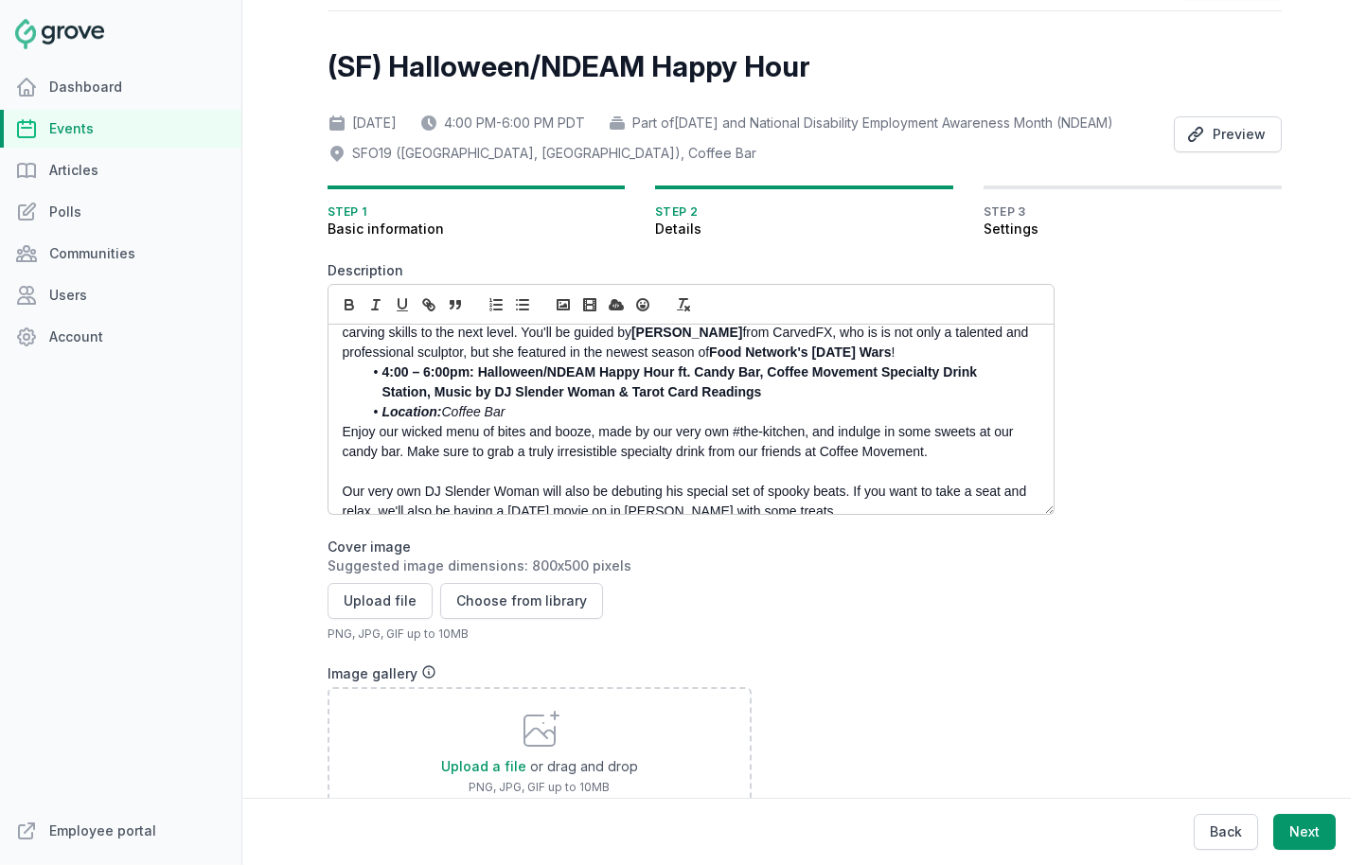
click at [614, 400] on strong "4:00 – 6:00pm: Halloween/NDEAM Happy Hour ft. Candy Bar, Coffee Movement Specia…" at bounding box center [681, 382] width 598 height 35
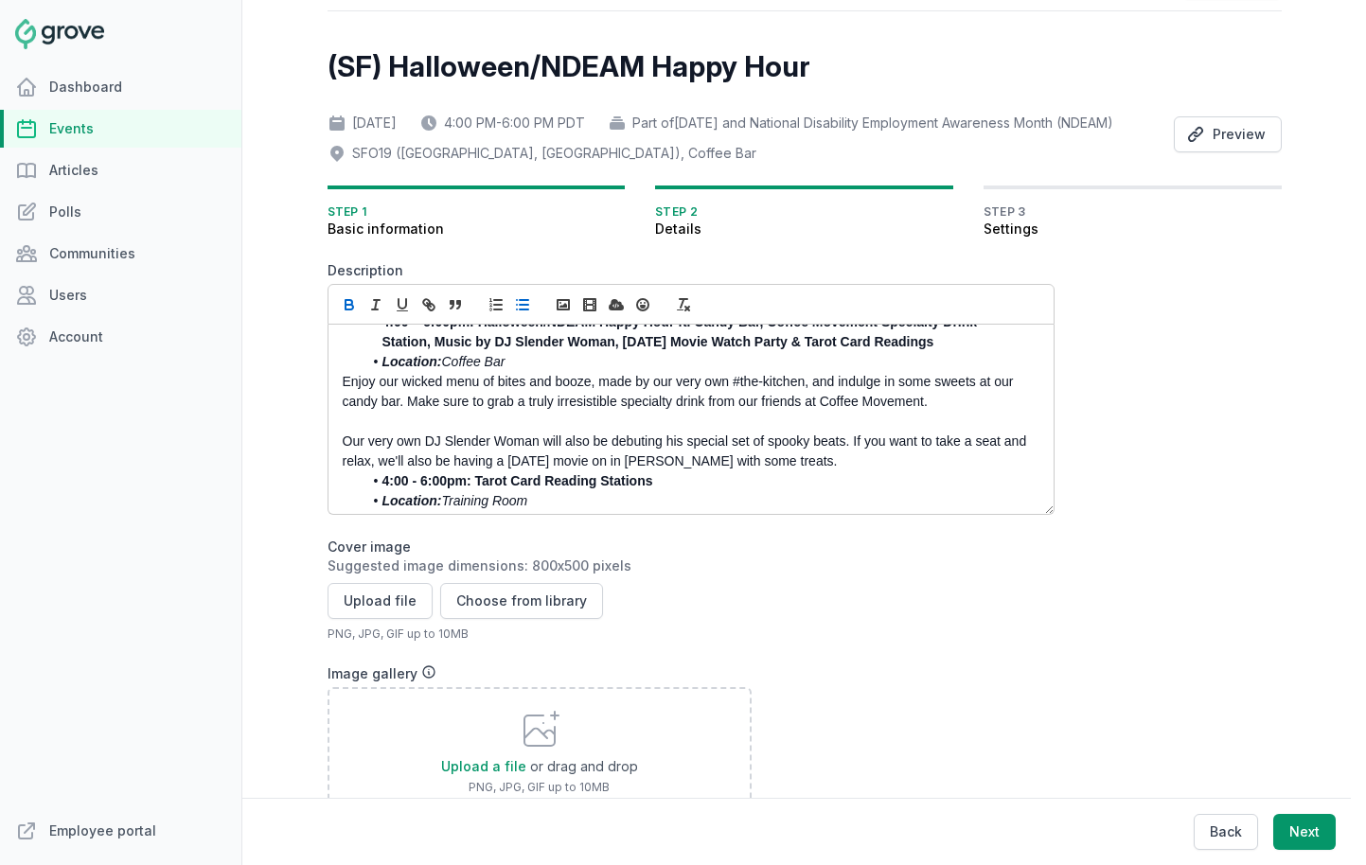
scroll to position [330, 0]
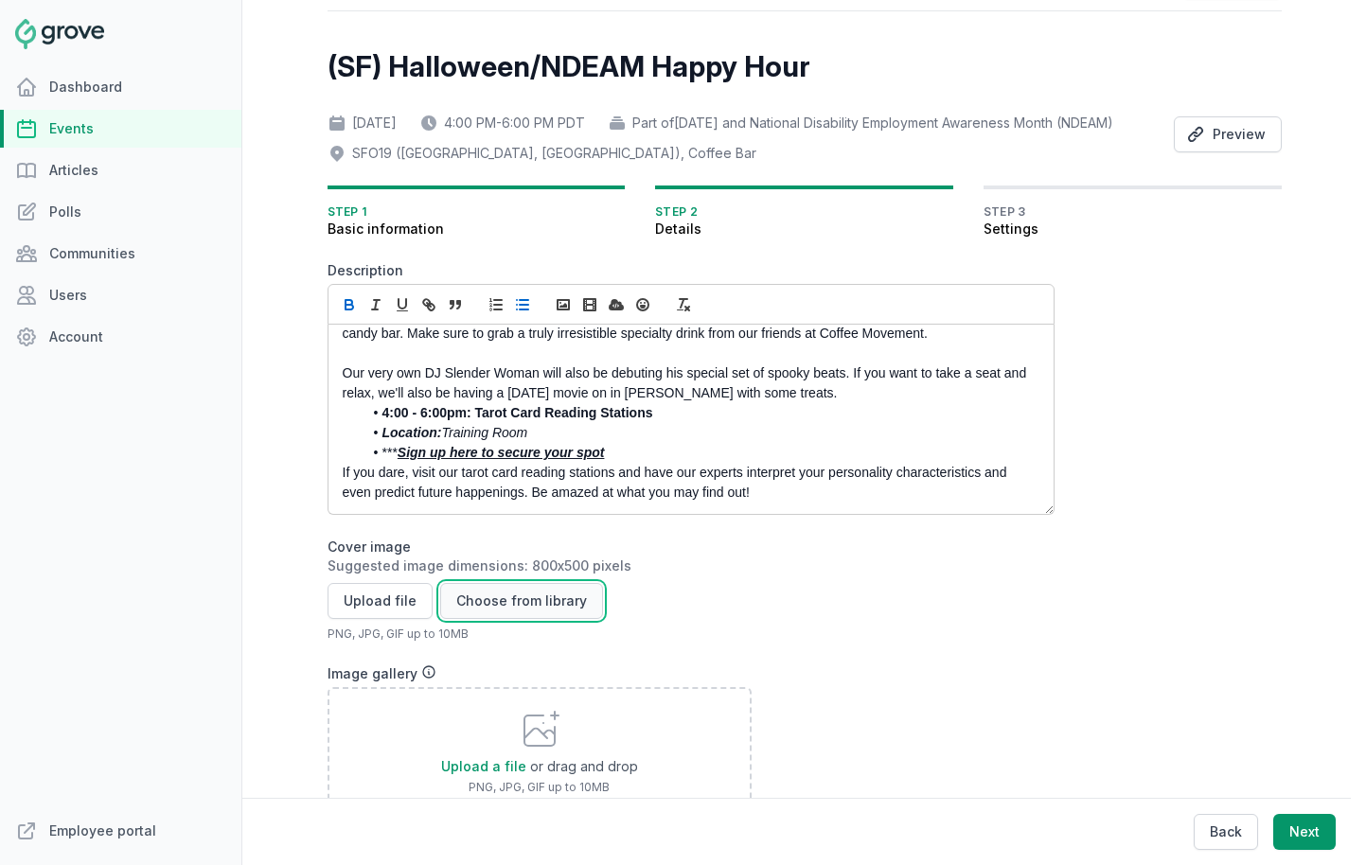
click at [542, 619] on button "Choose from library" at bounding box center [521, 601] width 163 height 36
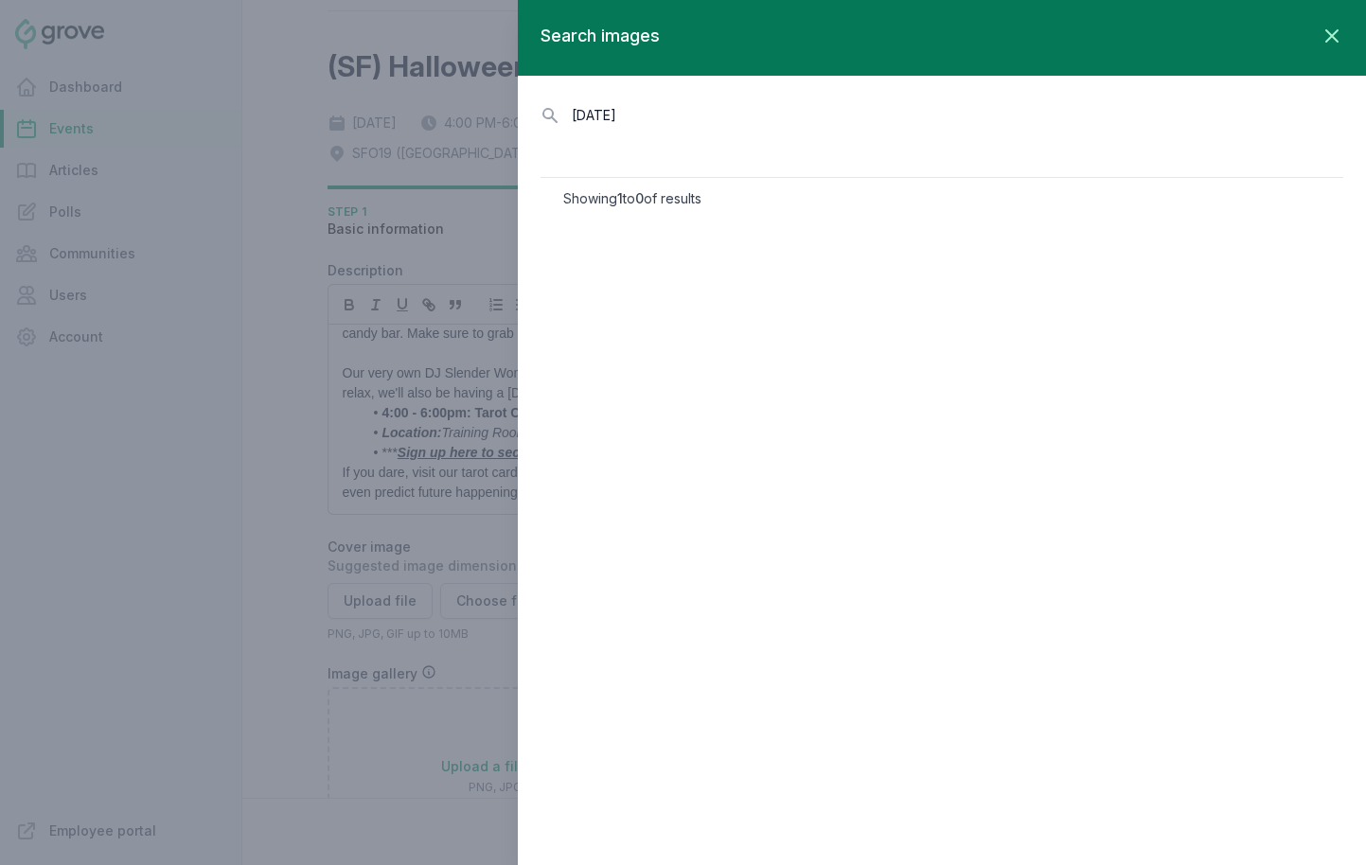
type input "halloween"
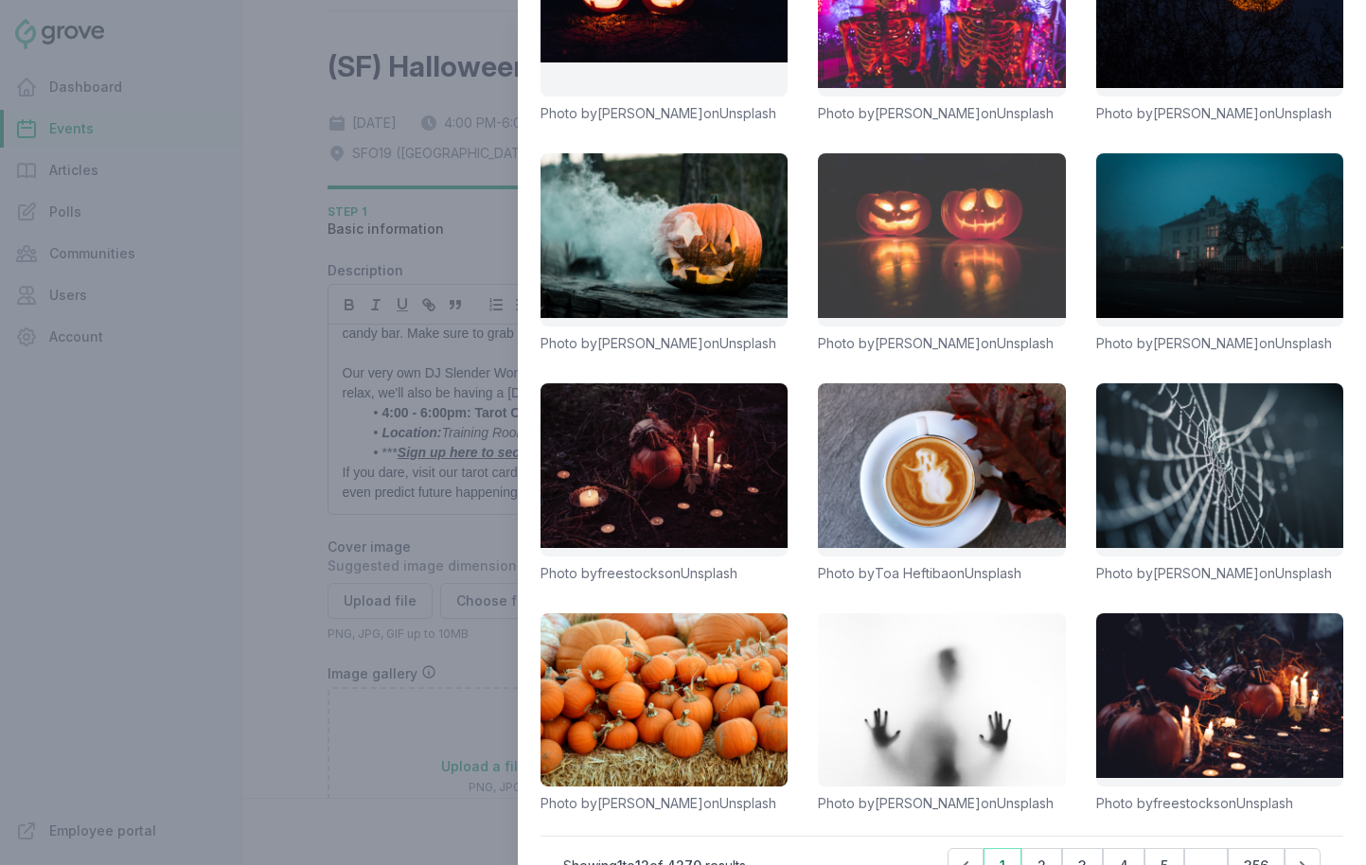
scroll to position [317, 0]
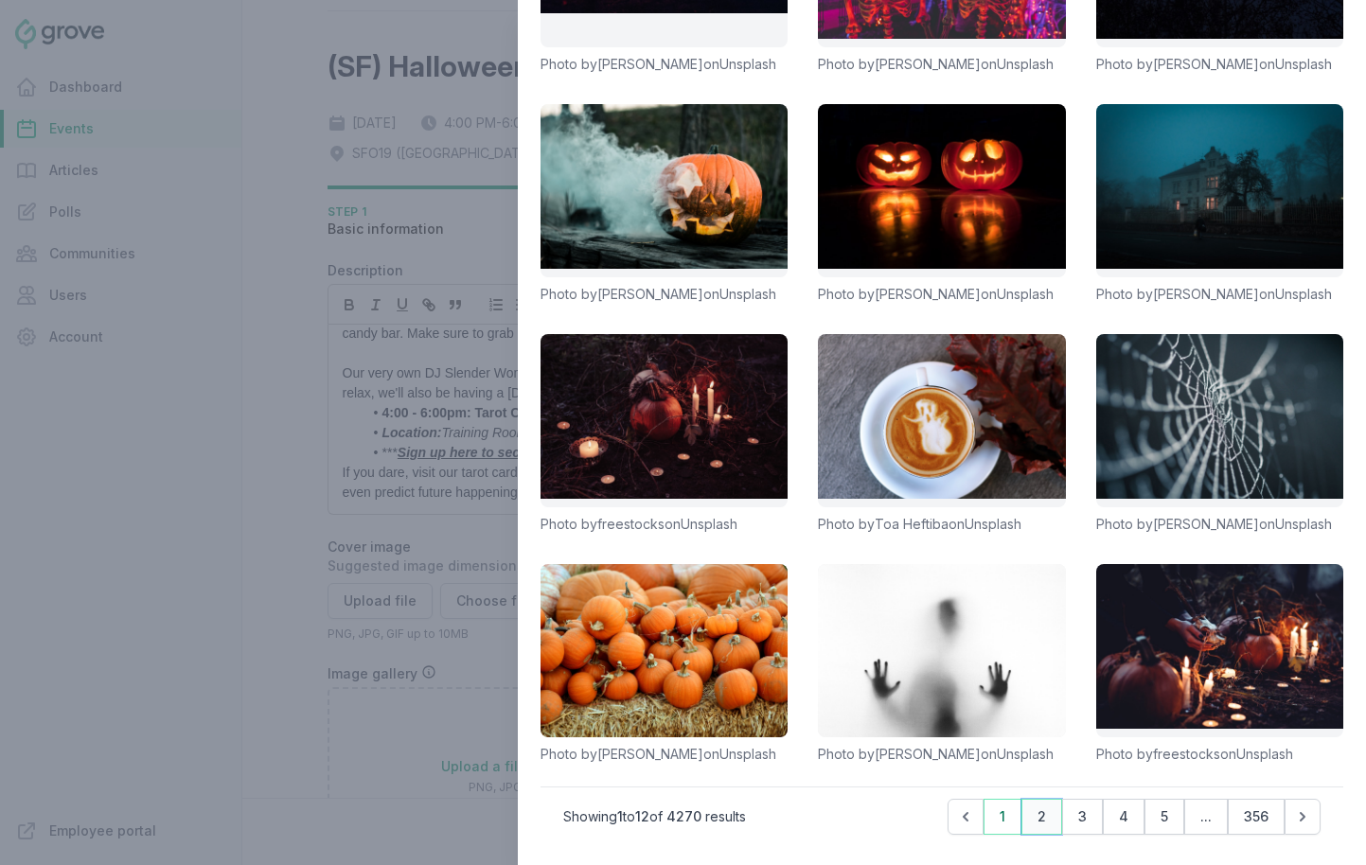
click at [1042, 814] on button "2" at bounding box center [1042, 817] width 41 height 36
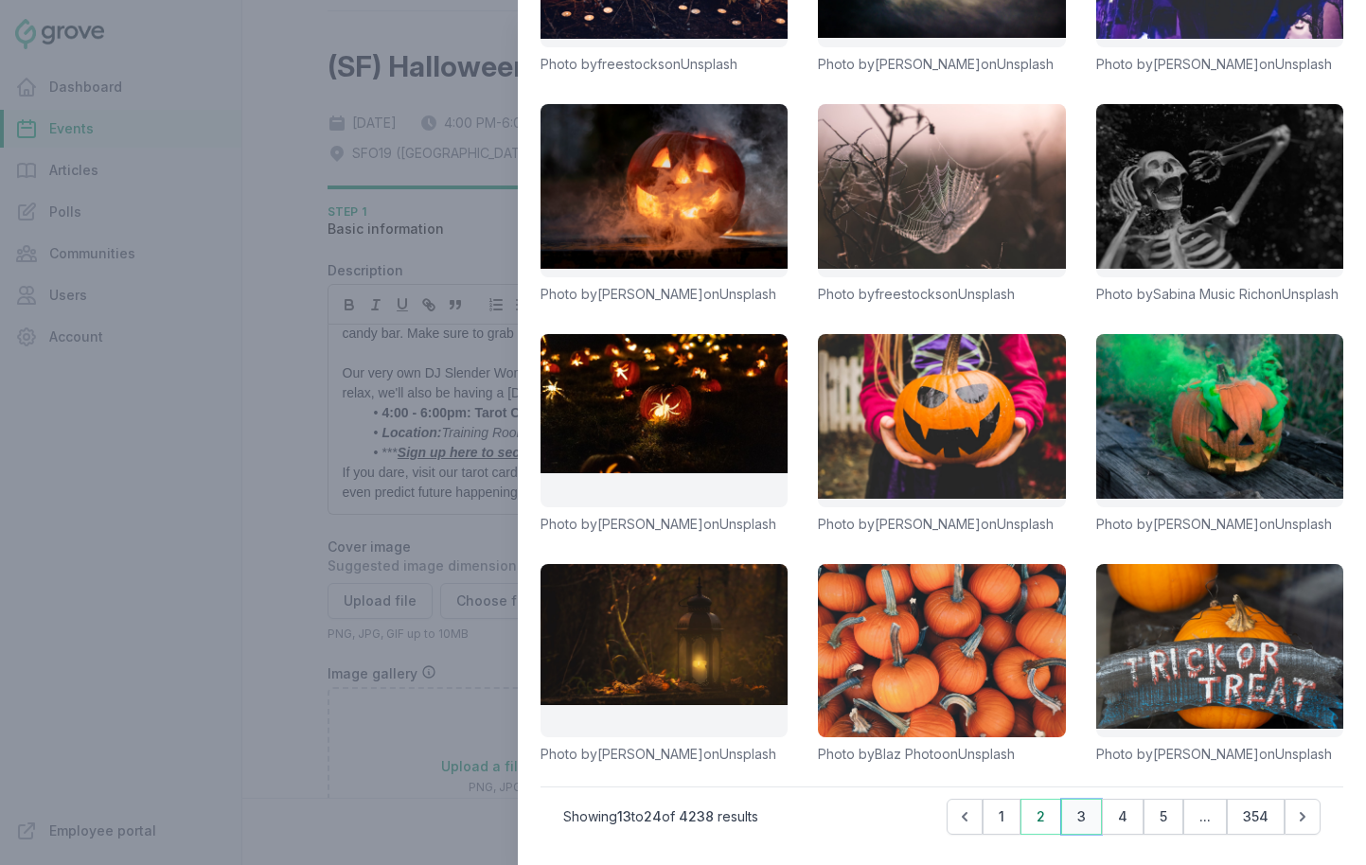
click at [1078, 820] on button "3" at bounding box center [1081, 817] width 41 height 36
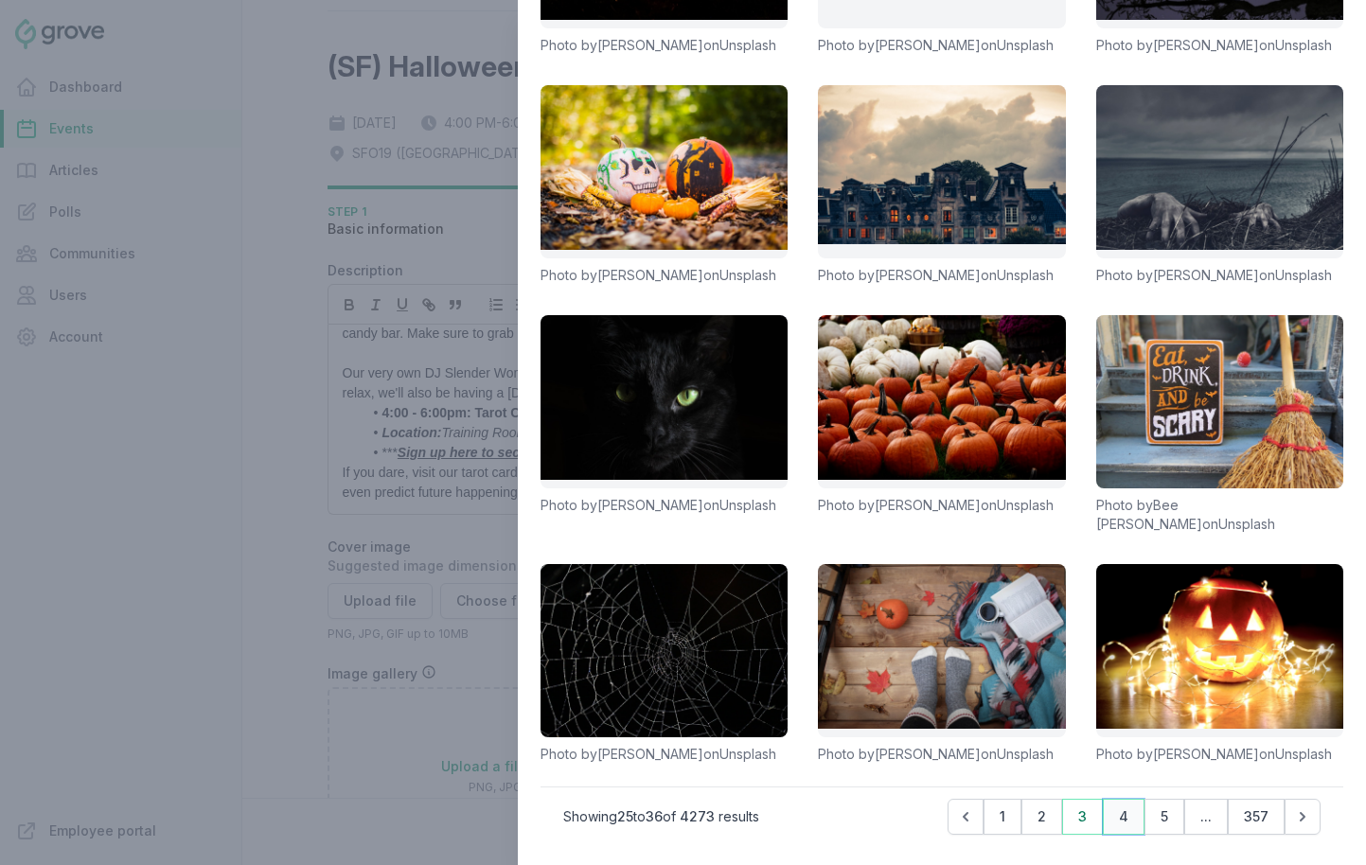
click at [1113, 826] on button "4" at bounding box center [1124, 817] width 42 height 36
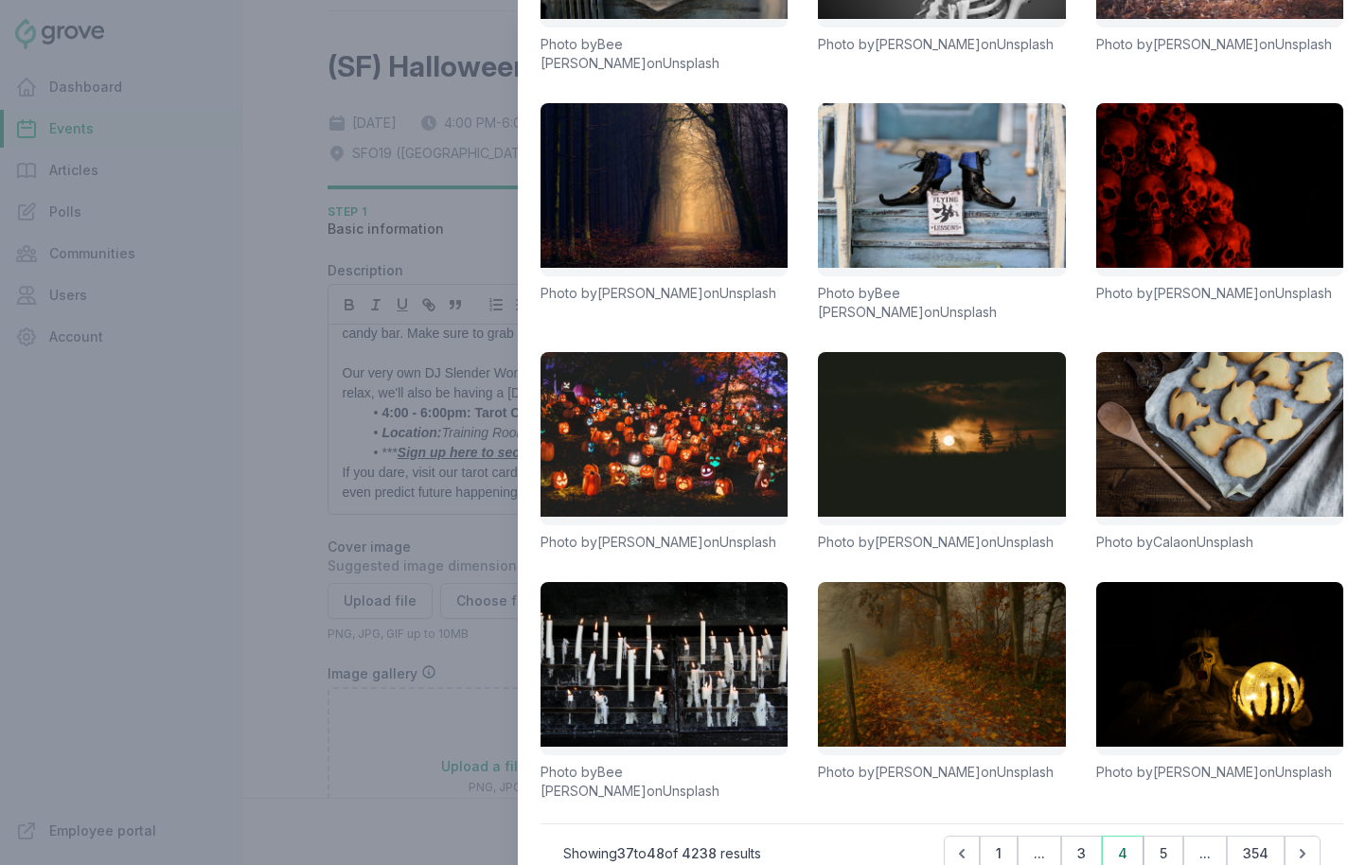
scroll to position [336, 0]
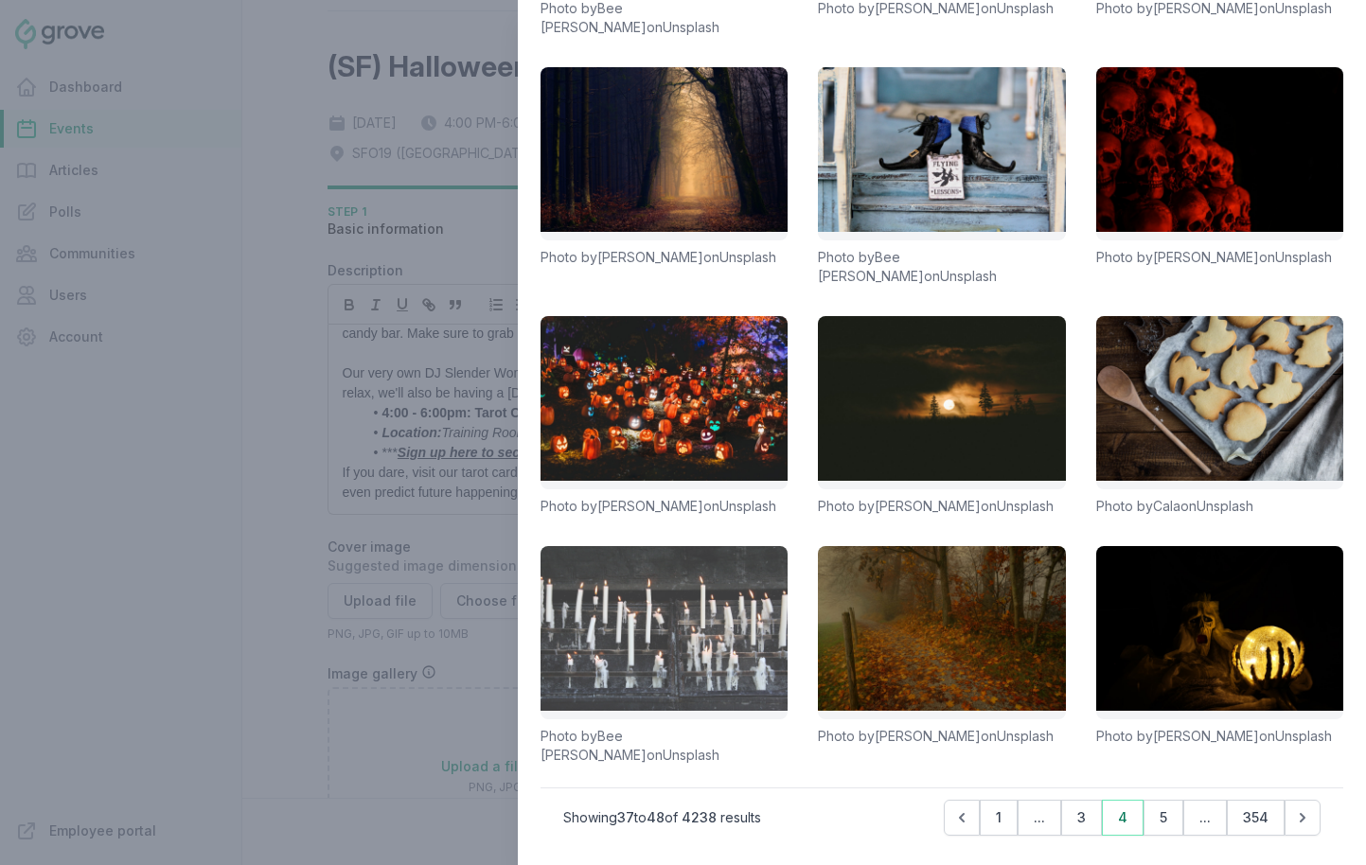
click at [710, 624] on link at bounding box center [664, 632] width 247 height 173
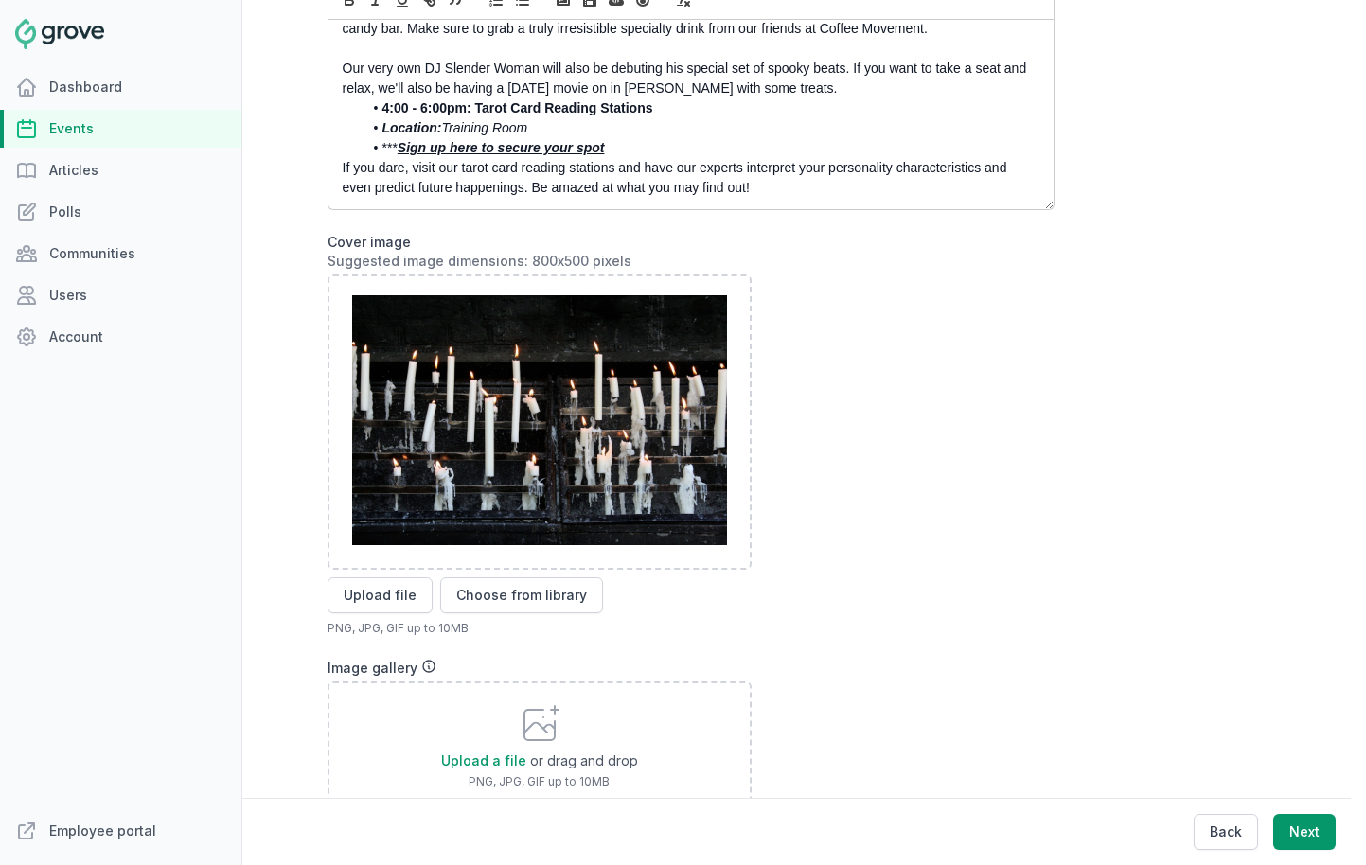
scroll to position [298, 0]
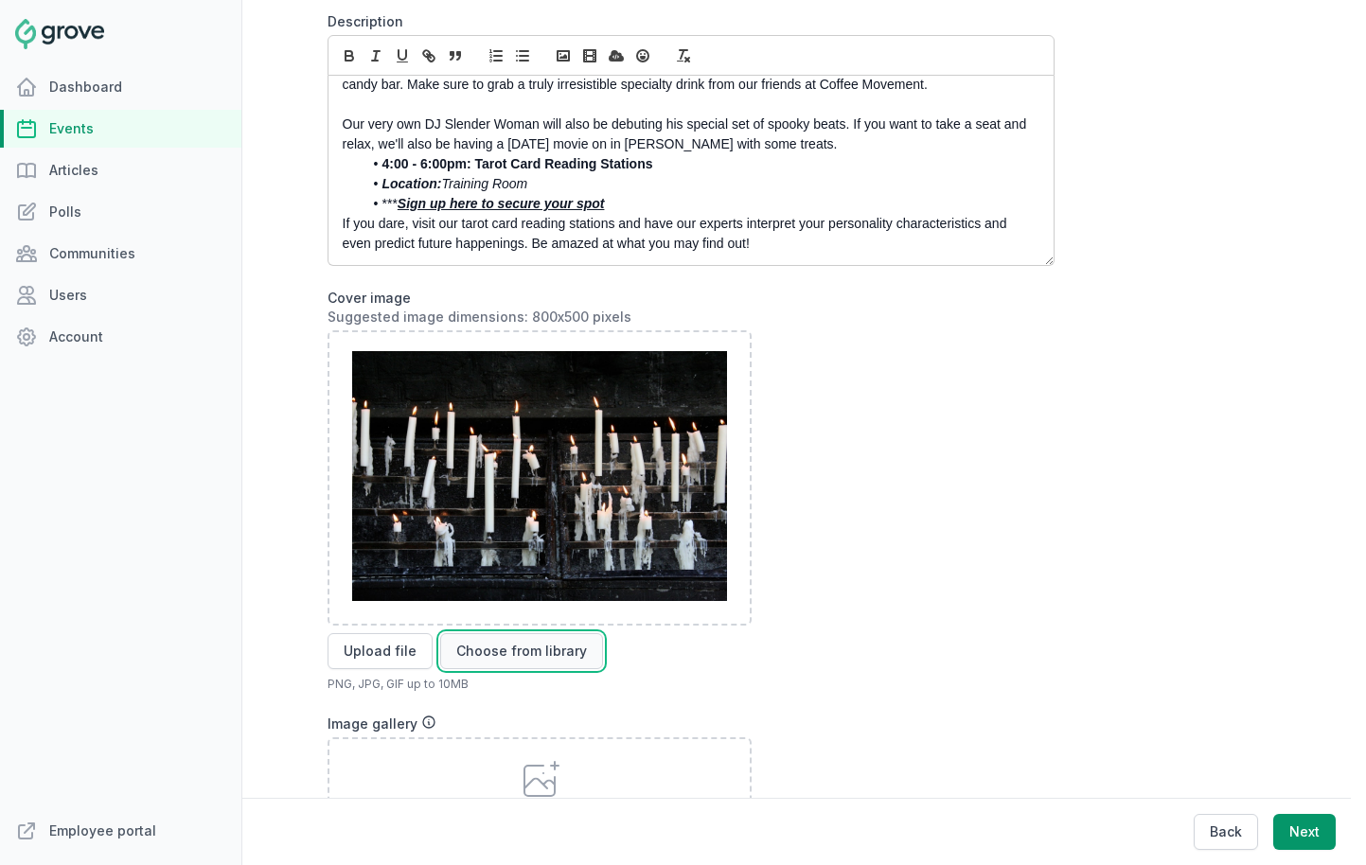
click at [492, 669] on button "Choose from library" at bounding box center [521, 651] width 163 height 36
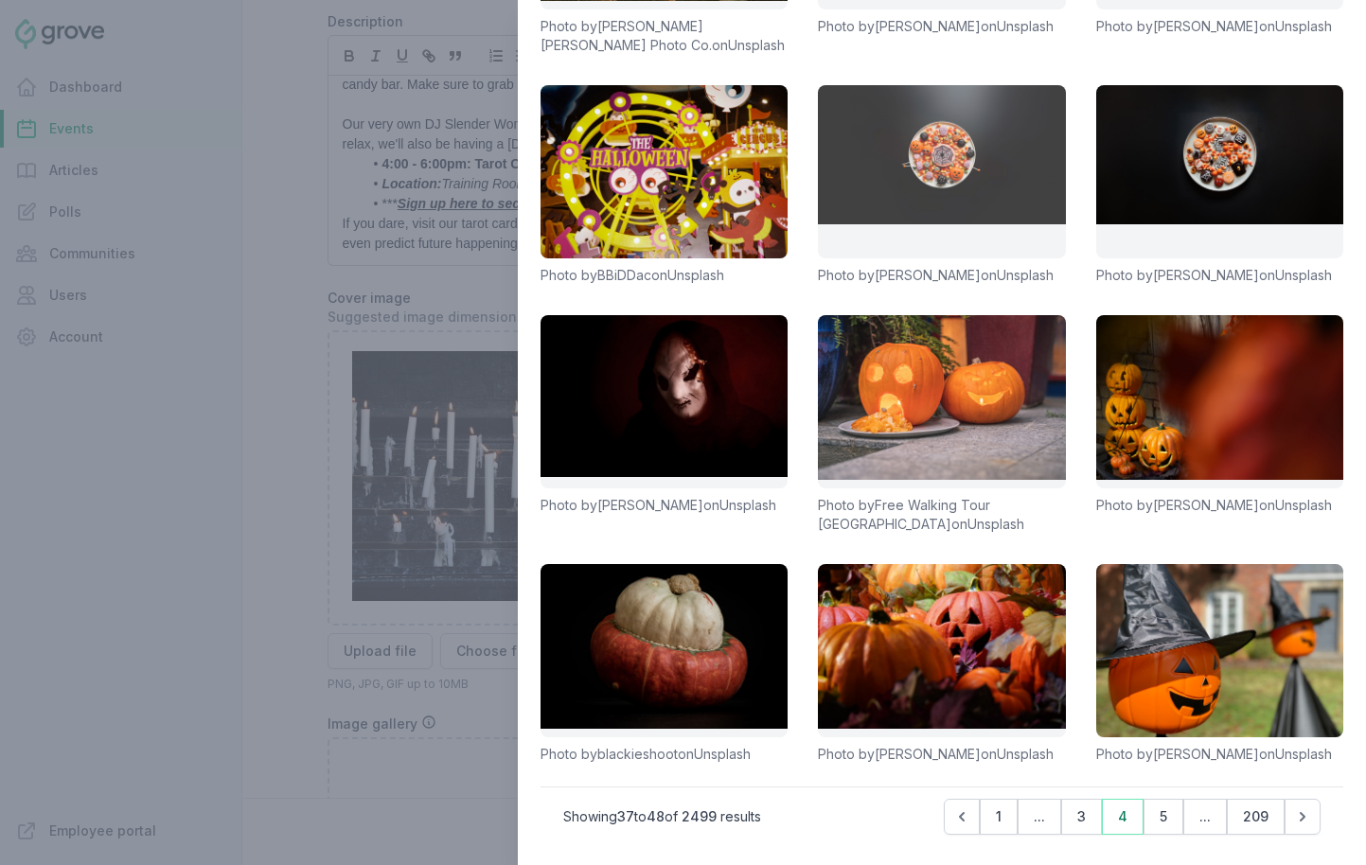
scroll to position [336, 0]
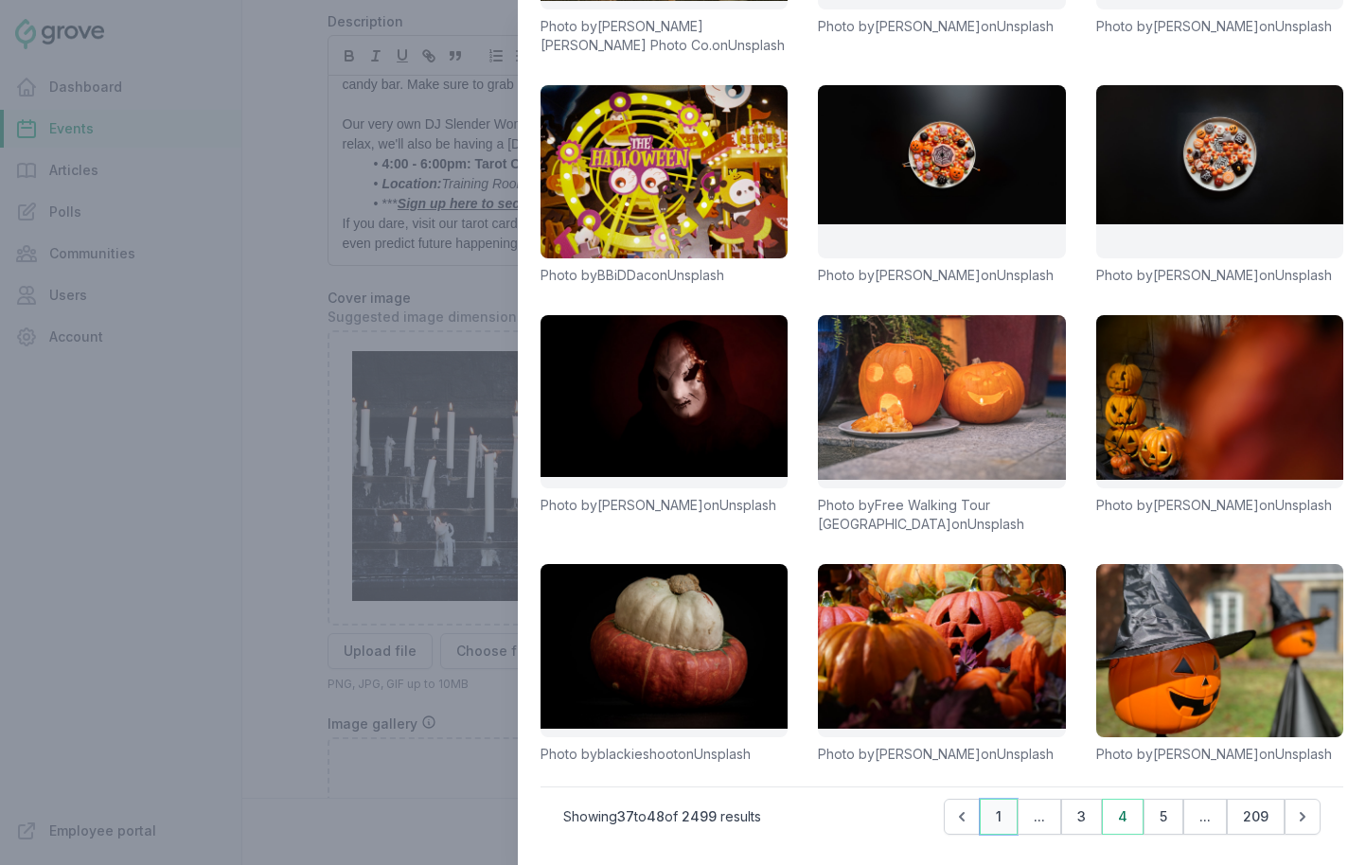
click at [999, 822] on button "1" at bounding box center [999, 817] width 38 height 36
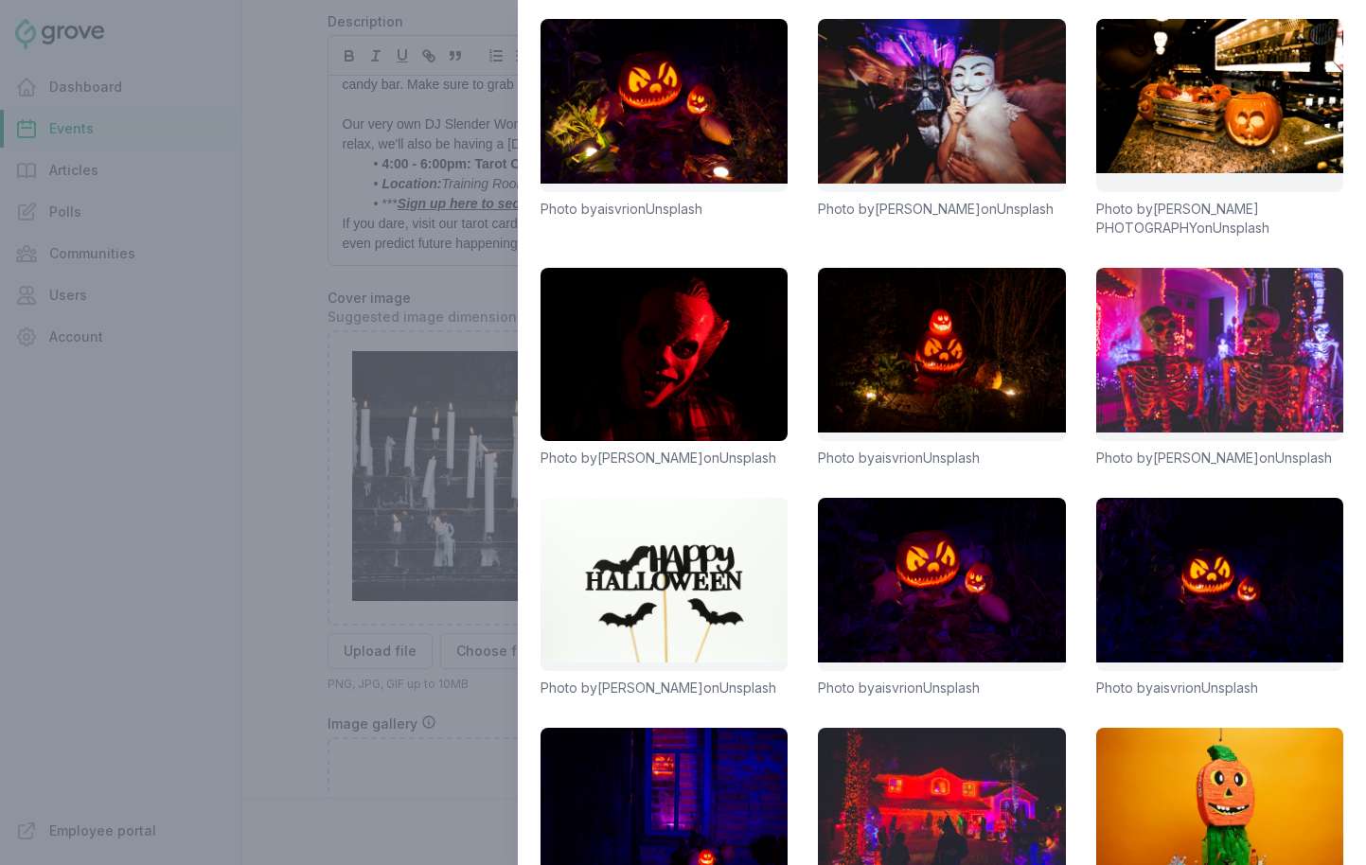
scroll to position [0, 0]
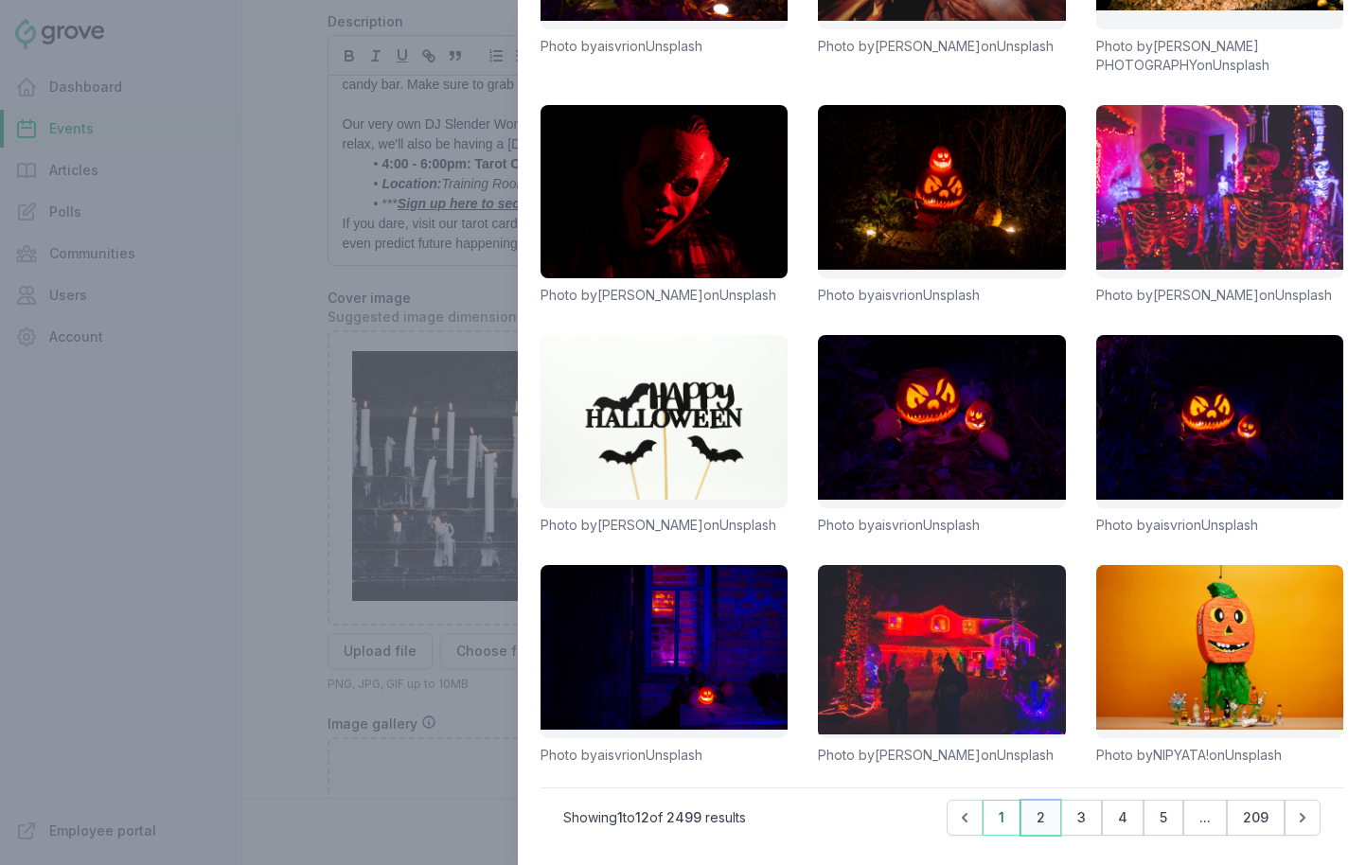
click at [1048, 826] on button "2" at bounding box center [1041, 818] width 41 height 36
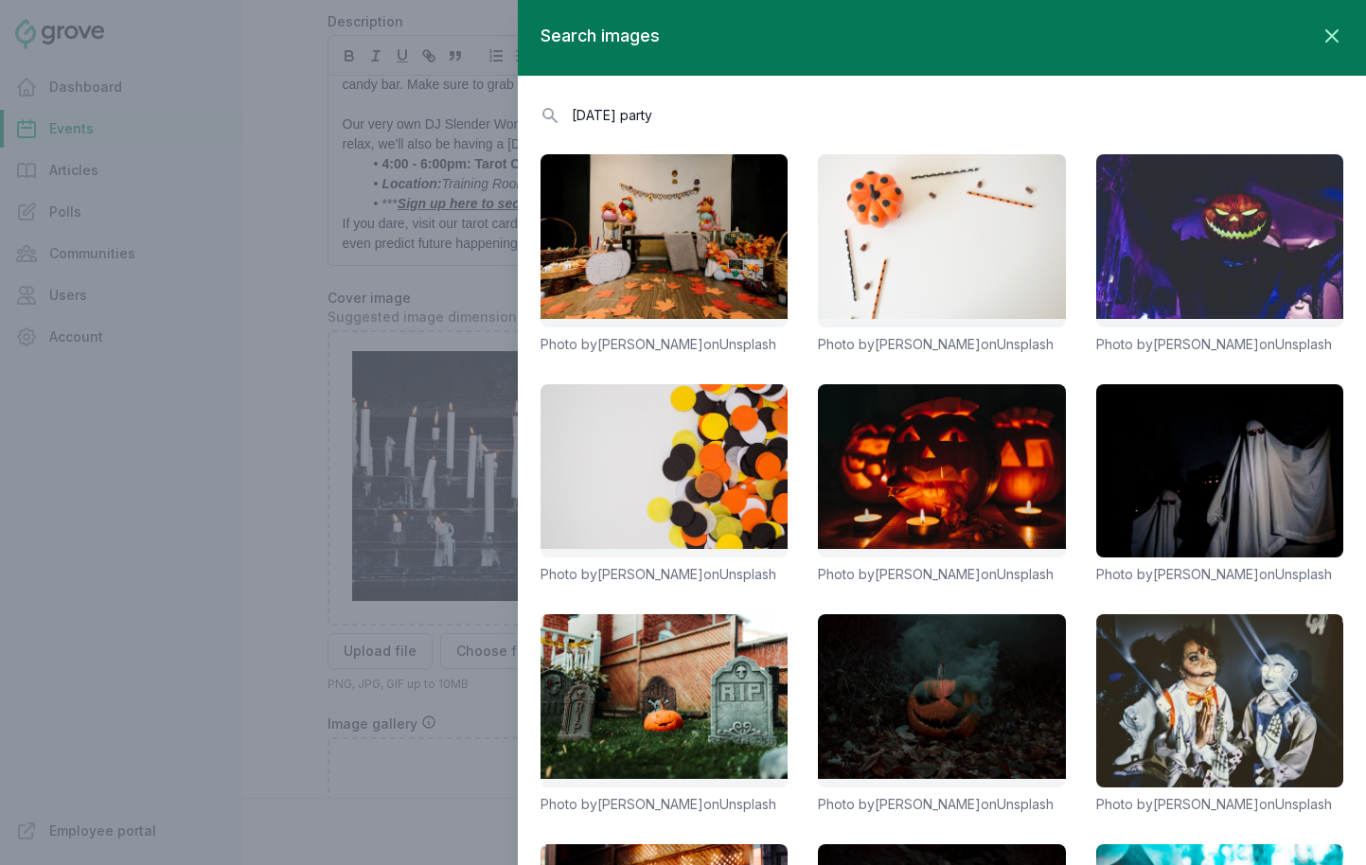
scroll to position [317, 0]
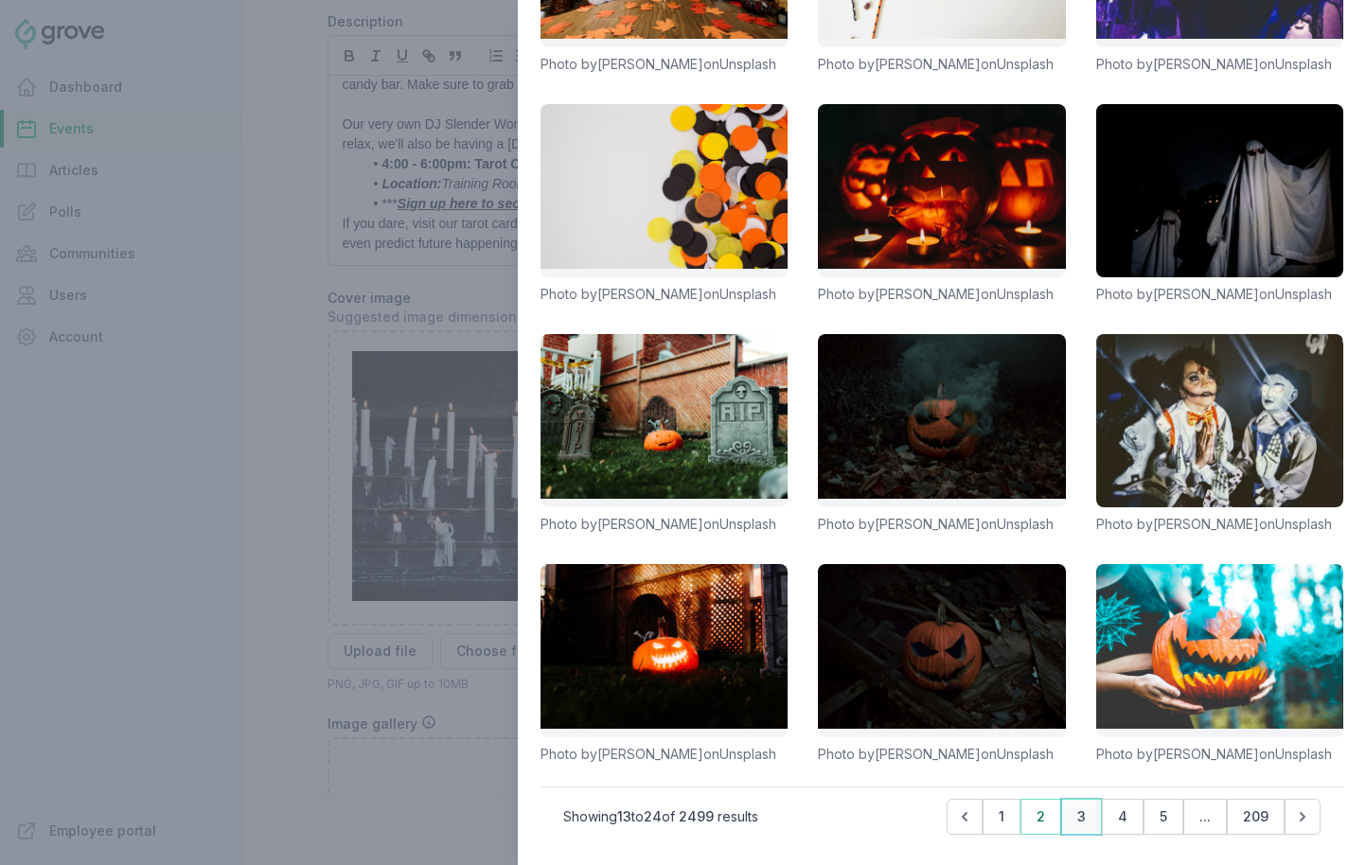
click at [1080, 828] on button "3" at bounding box center [1081, 817] width 41 height 36
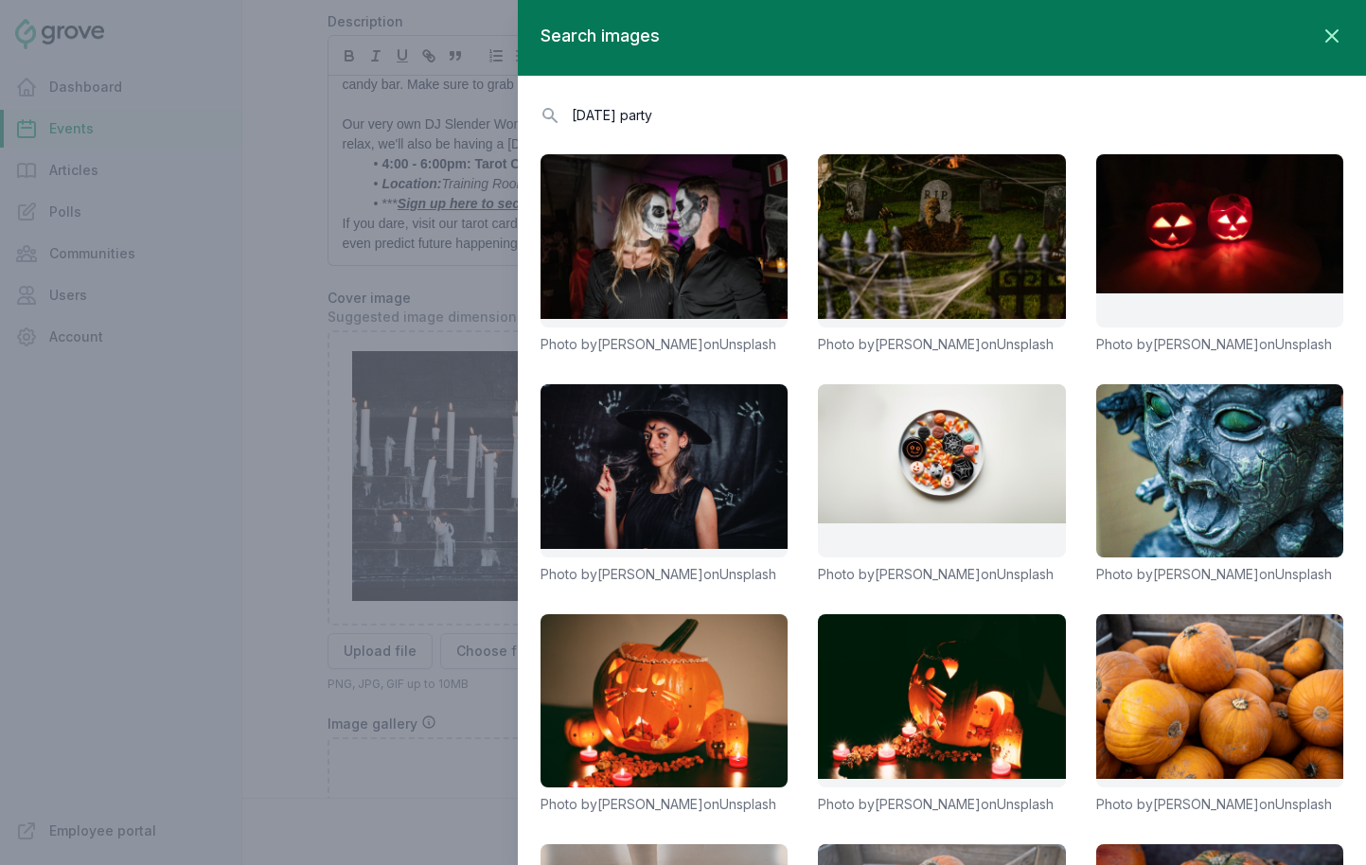
scroll to position [336, 0]
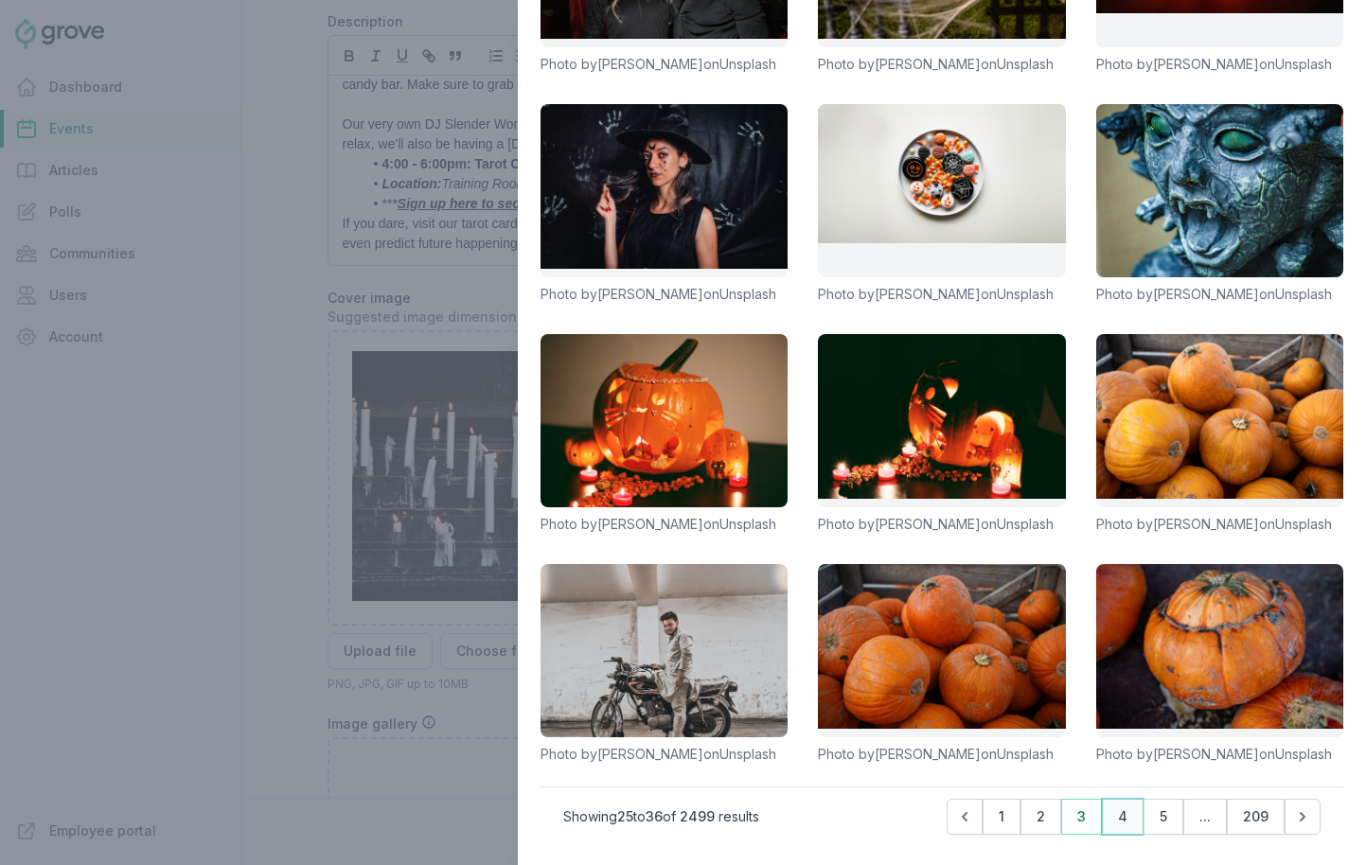
click at [1113, 822] on button "4" at bounding box center [1123, 817] width 42 height 36
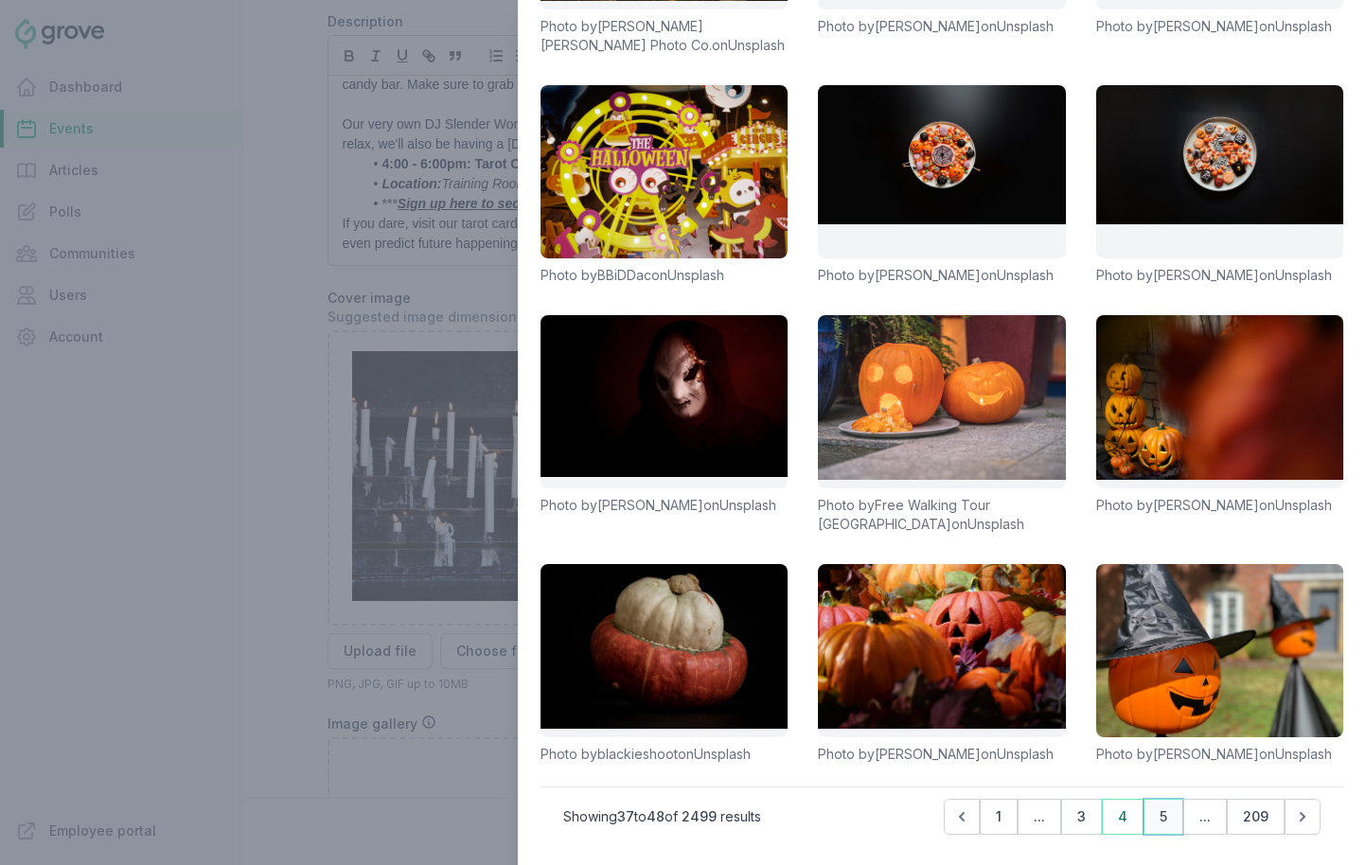
click at [1175, 813] on button "5" at bounding box center [1164, 817] width 40 height 36
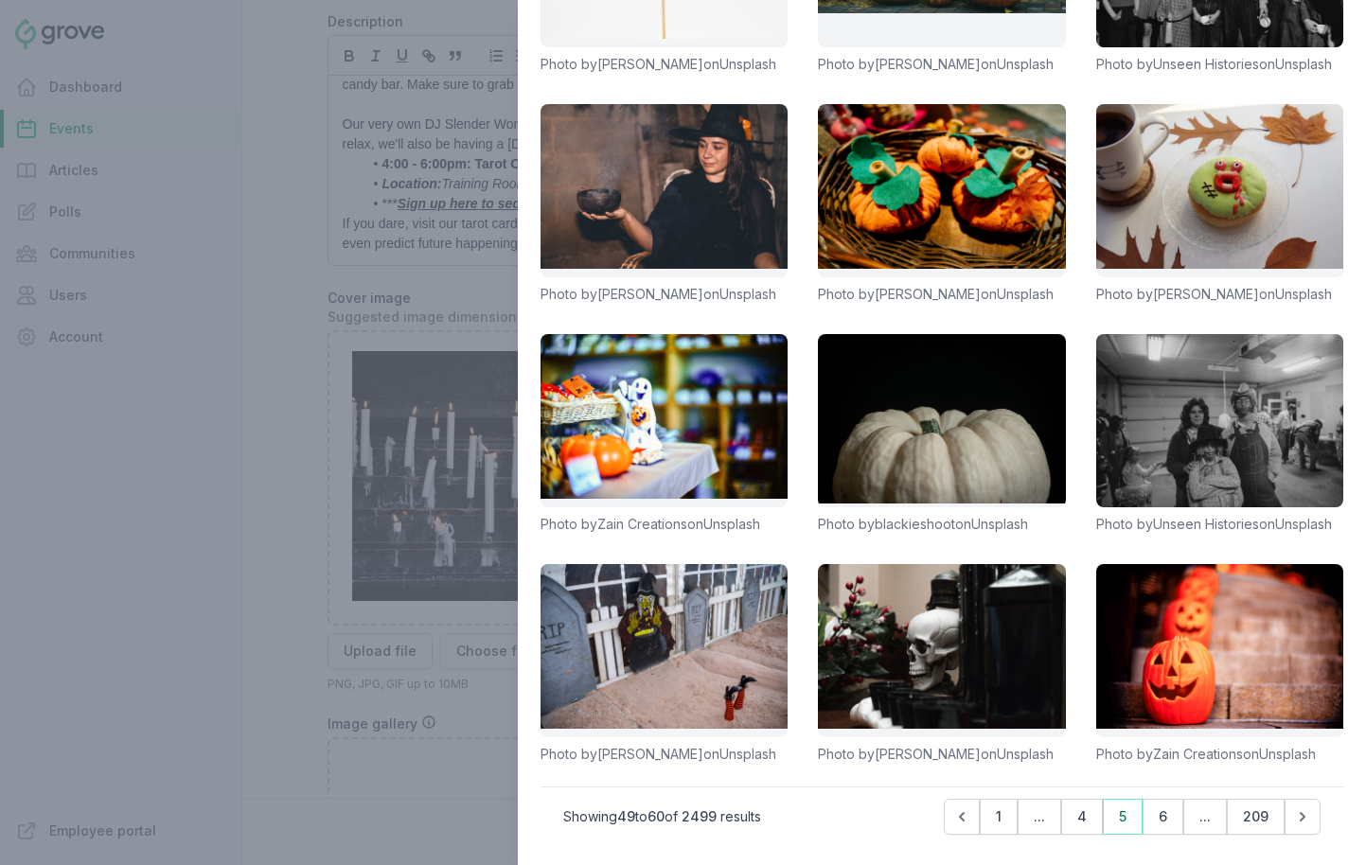
scroll to position [355, 0]
click at [1158, 826] on button "6" at bounding box center [1163, 817] width 41 height 36
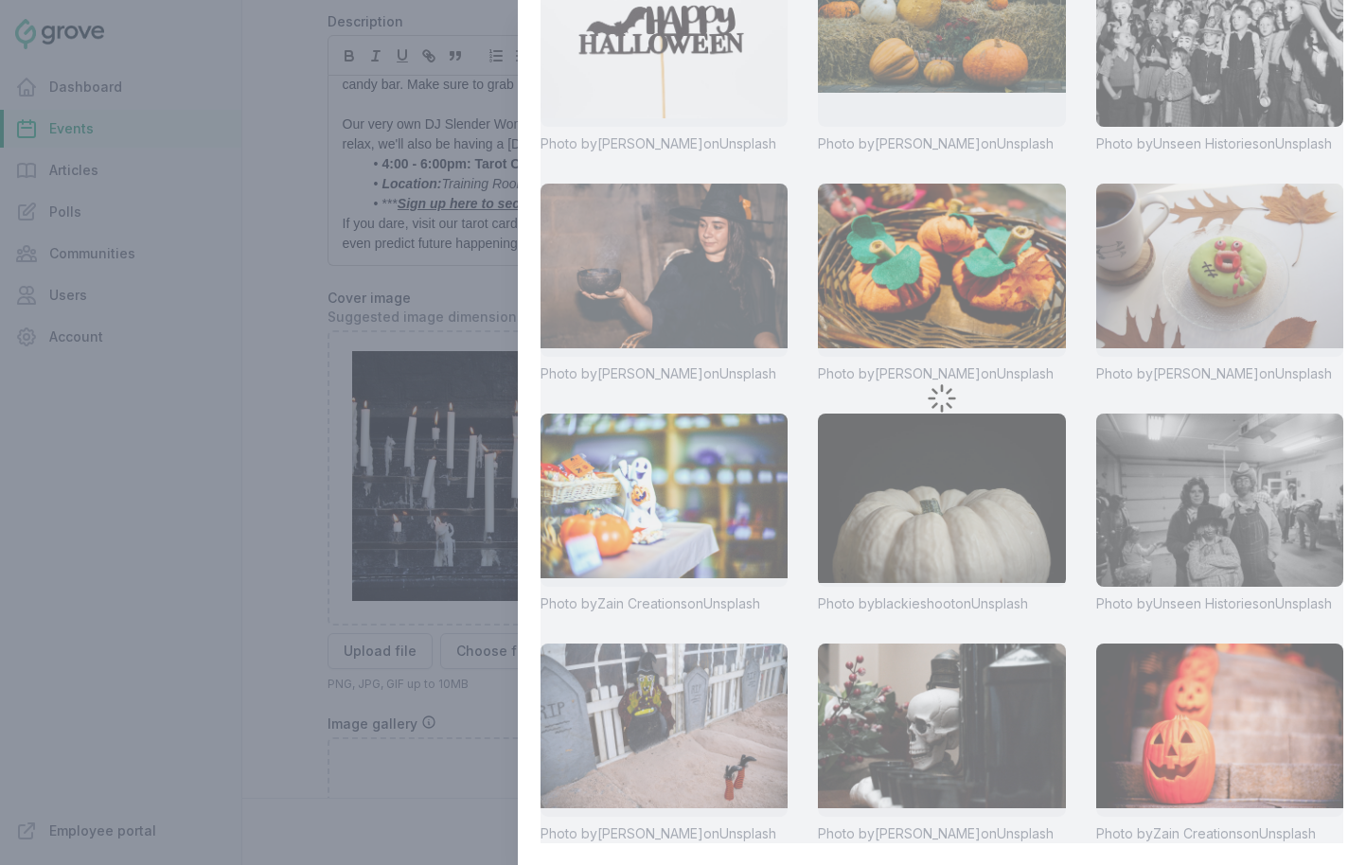
scroll to position [0, 0]
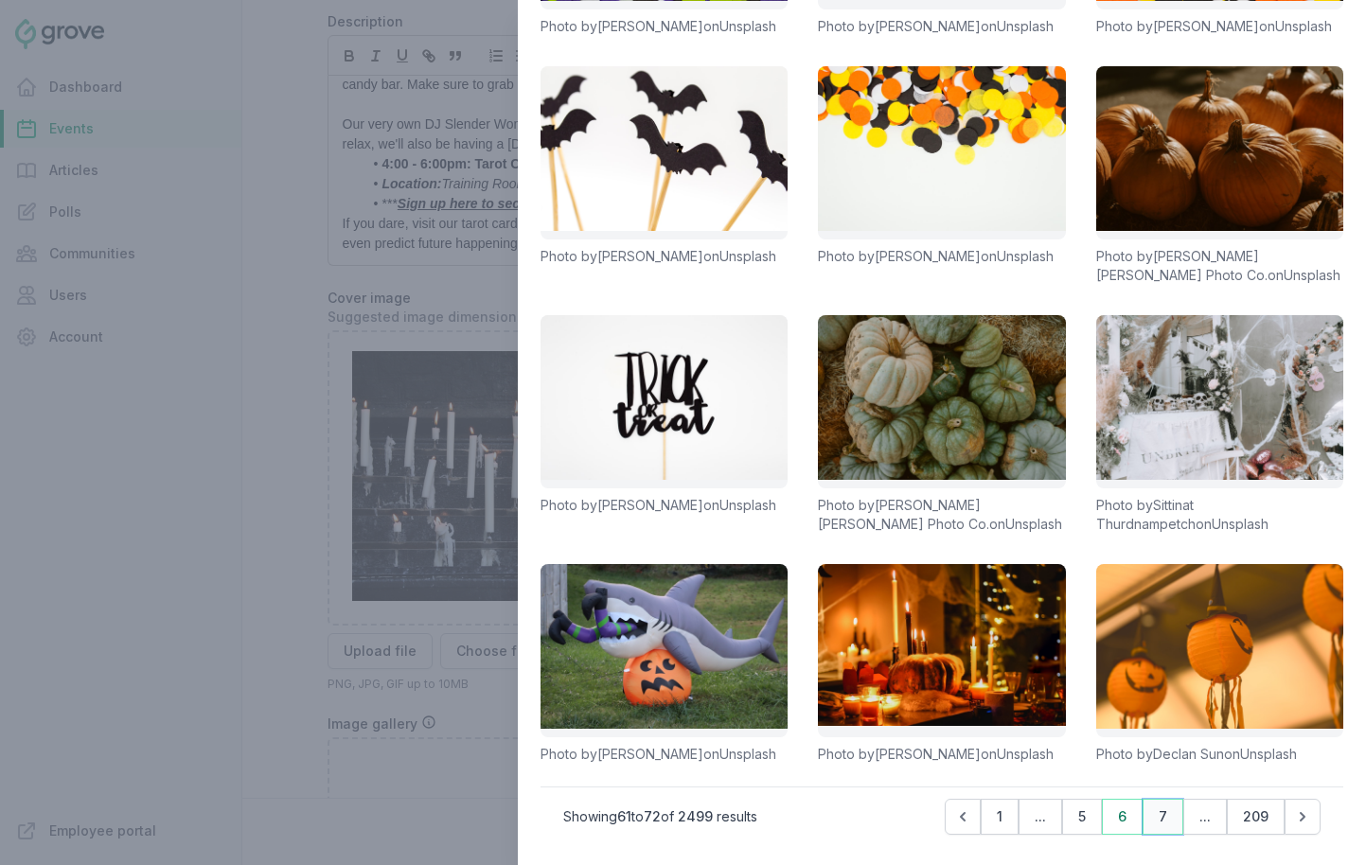
click at [1165, 819] on button "7" at bounding box center [1163, 817] width 41 height 36
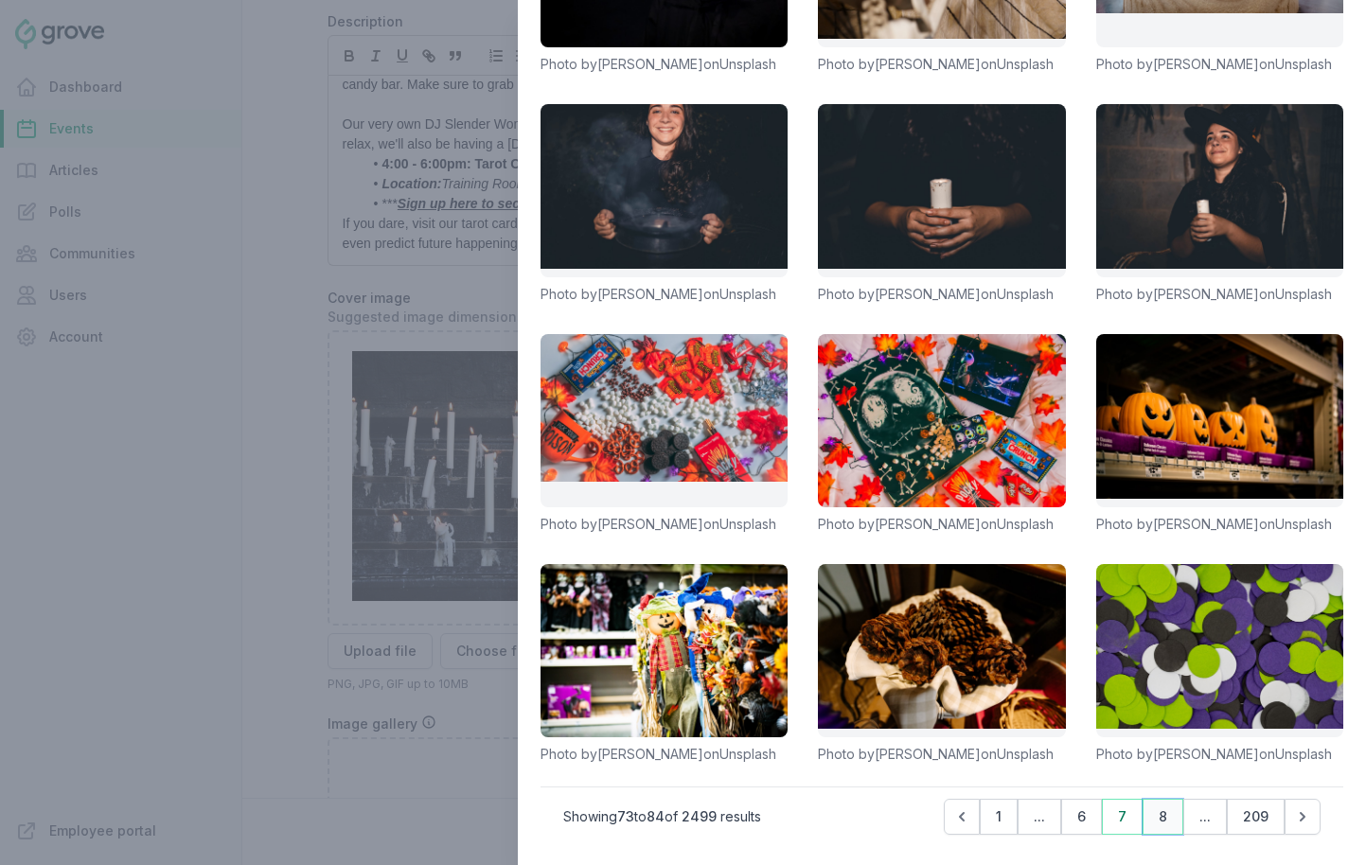
click at [1158, 822] on button "8" at bounding box center [1163, 817] width 41 height 36
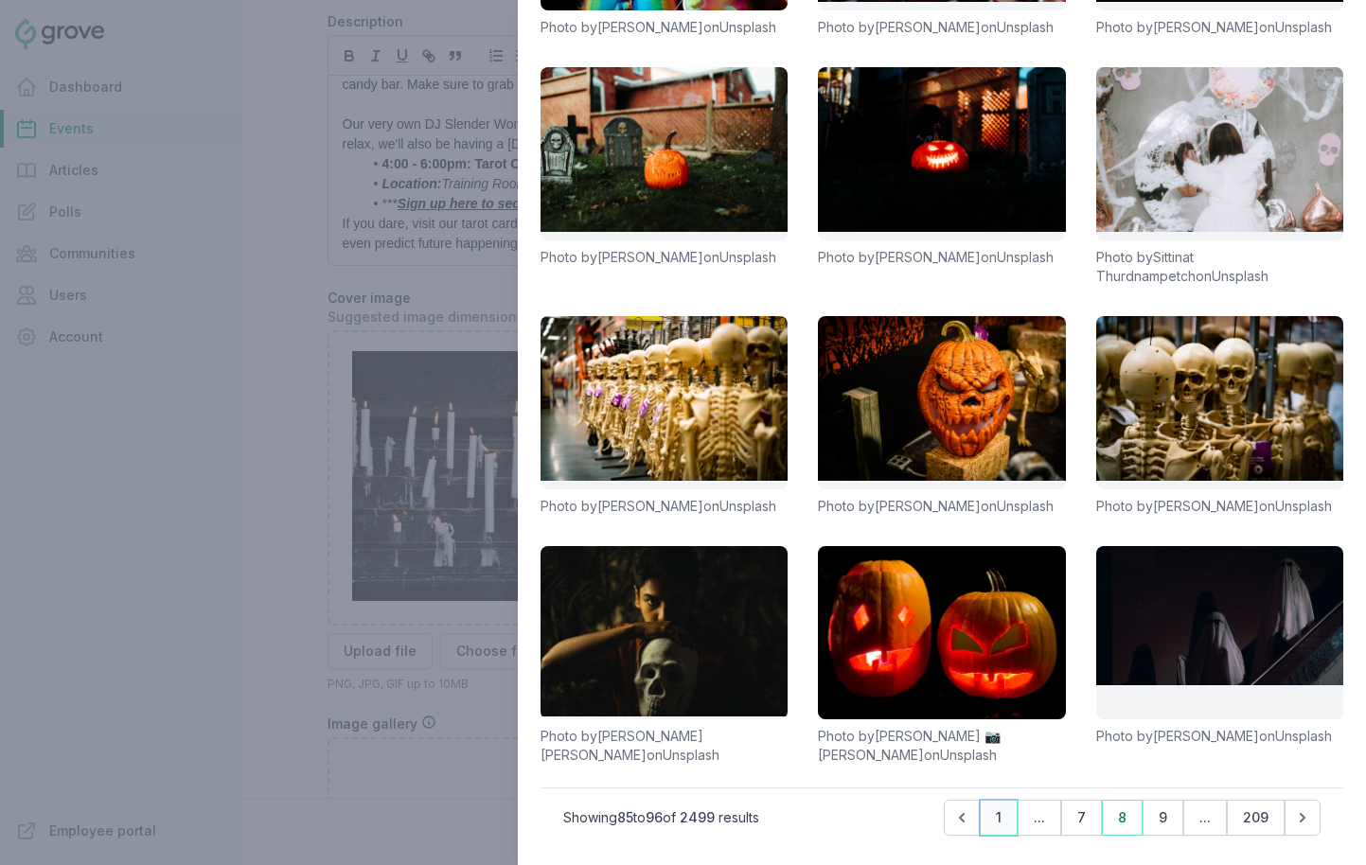
click at [999, 823] on button "1" at bounding box center [999, 818] width 38 height 36
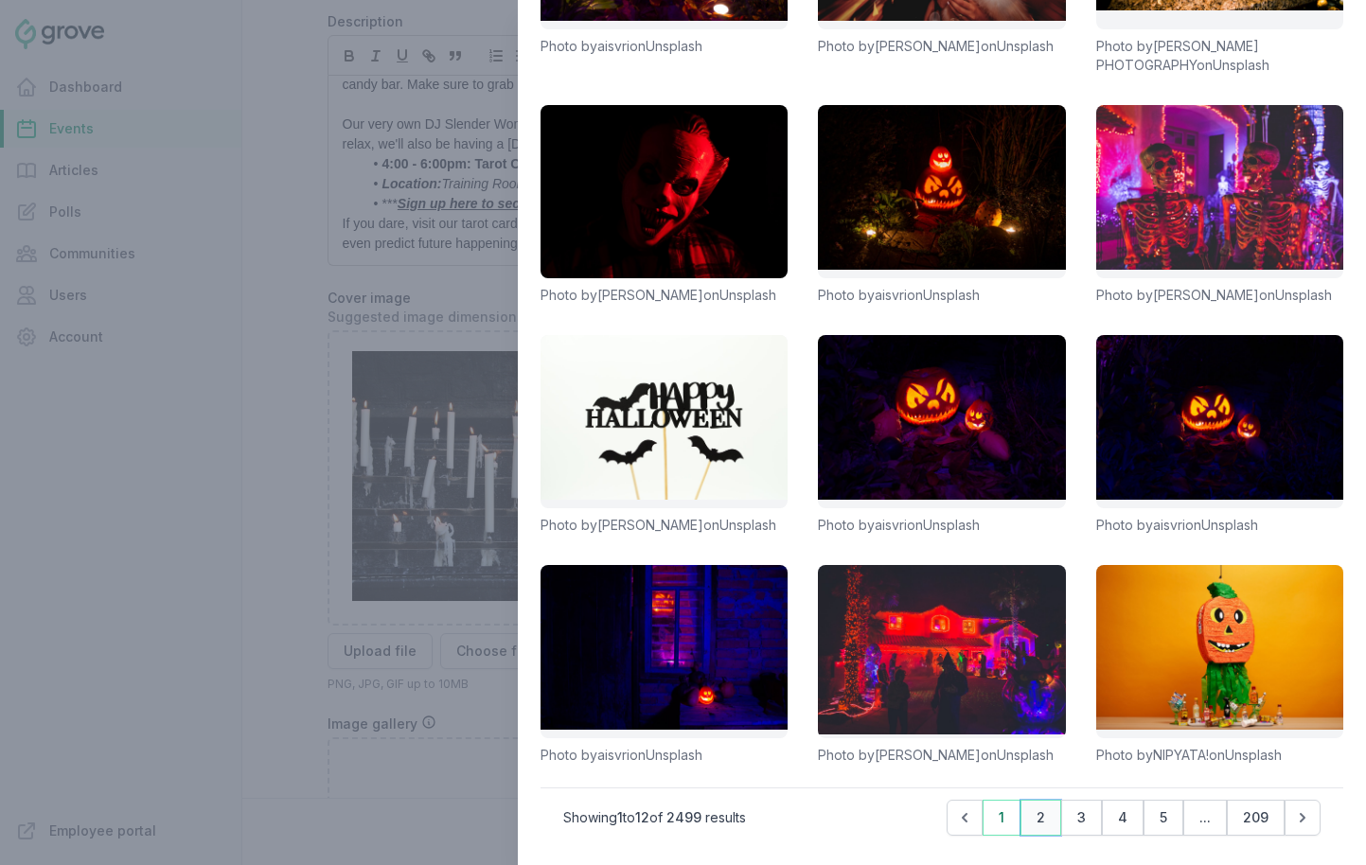
click at [1044, 821] on button "2" at bounding box center [1041, 818] width 41 height 36
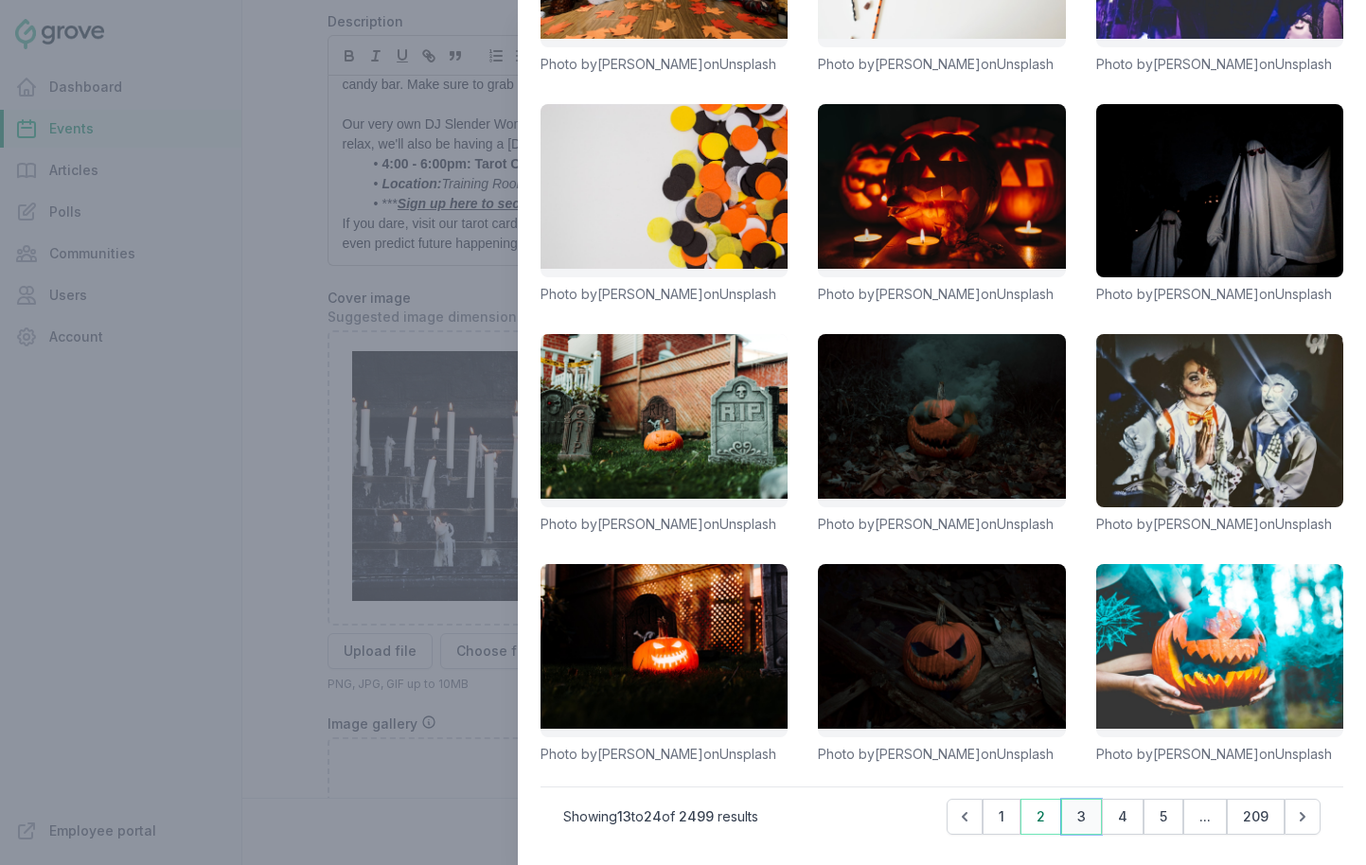
click at [1086, 816] on button "3" at bounding box center [1081, 817] width 41 height 36
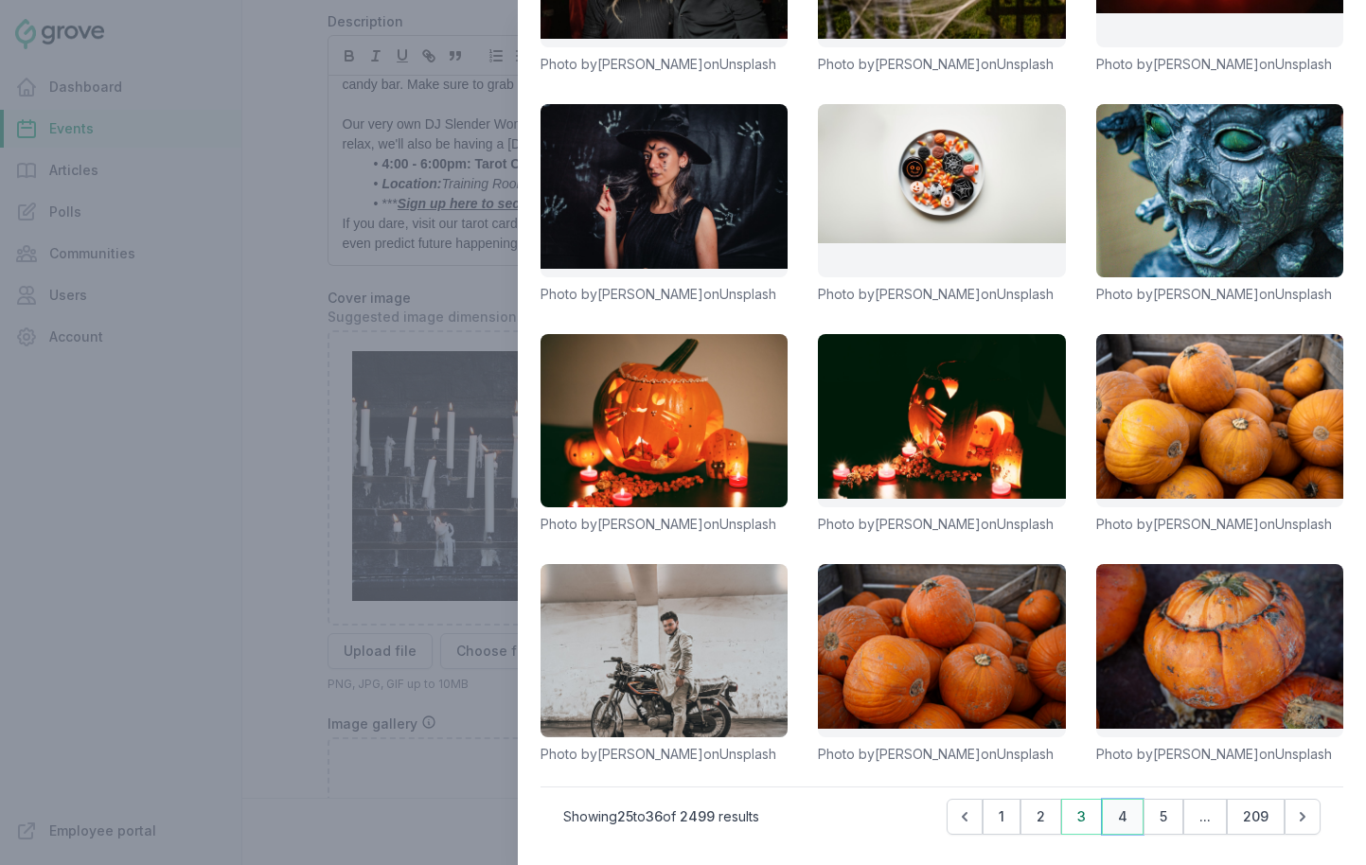
click at [1103, 823] on button "4" at bounding box center [1123, 817] width 42 height 36
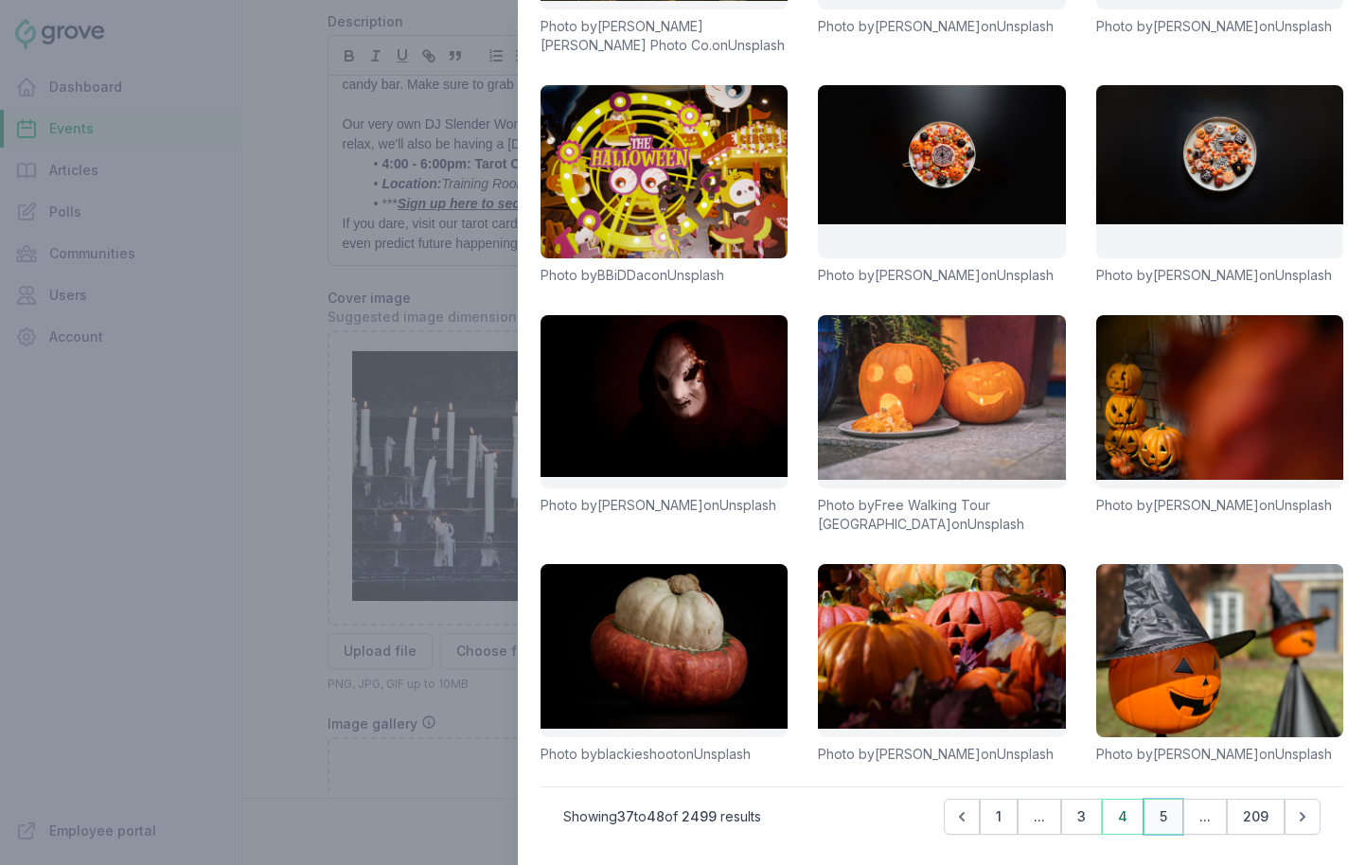
click at [1166, 810] on button "5" at bounding box center [1164, 817] width 40 height 36
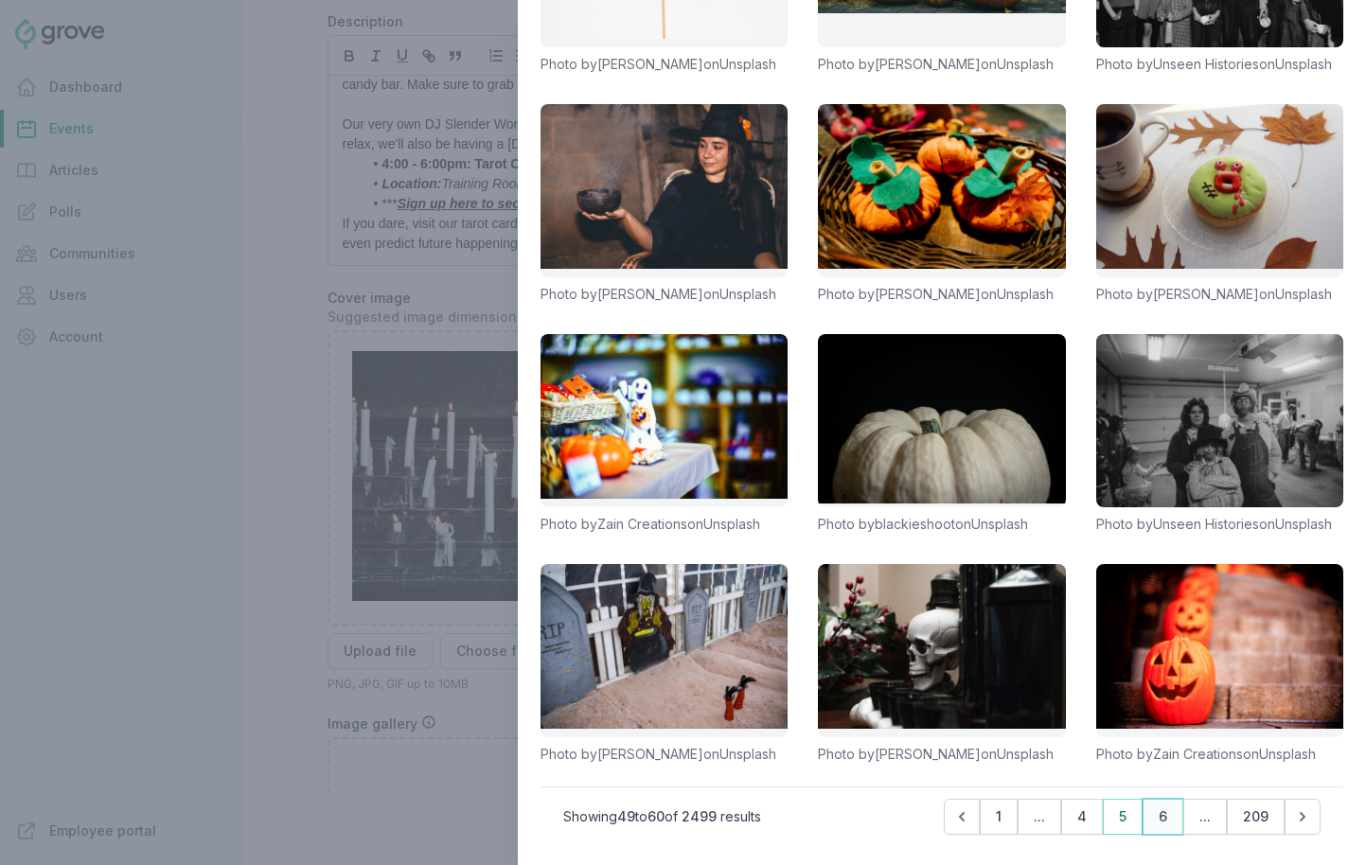
click at [1163, 819] on button "6" at bounding box center [1163, 817] width 41 height 36
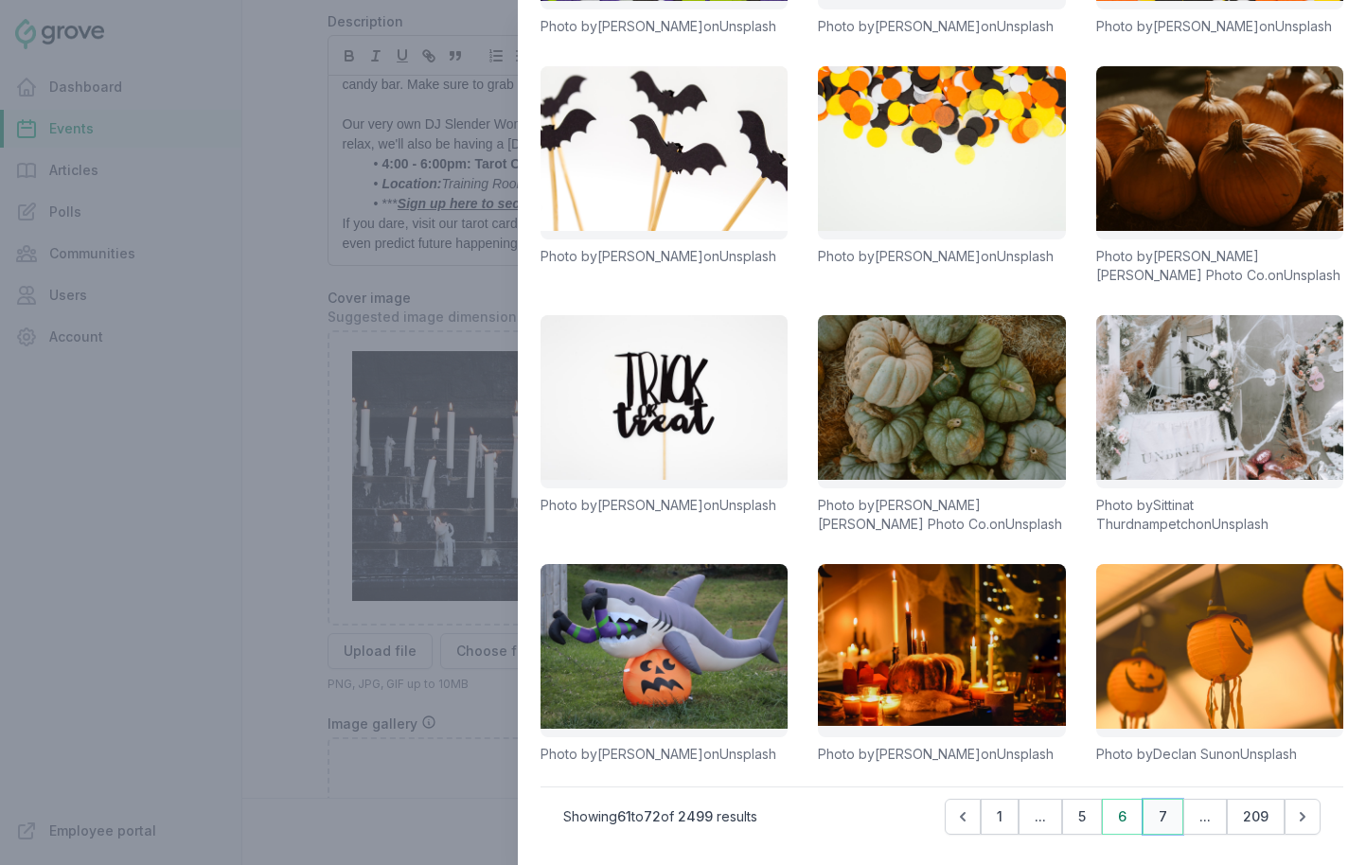
click at [1166, 826] on button "7" at bounding box center [1163, 817] width 41 height 36
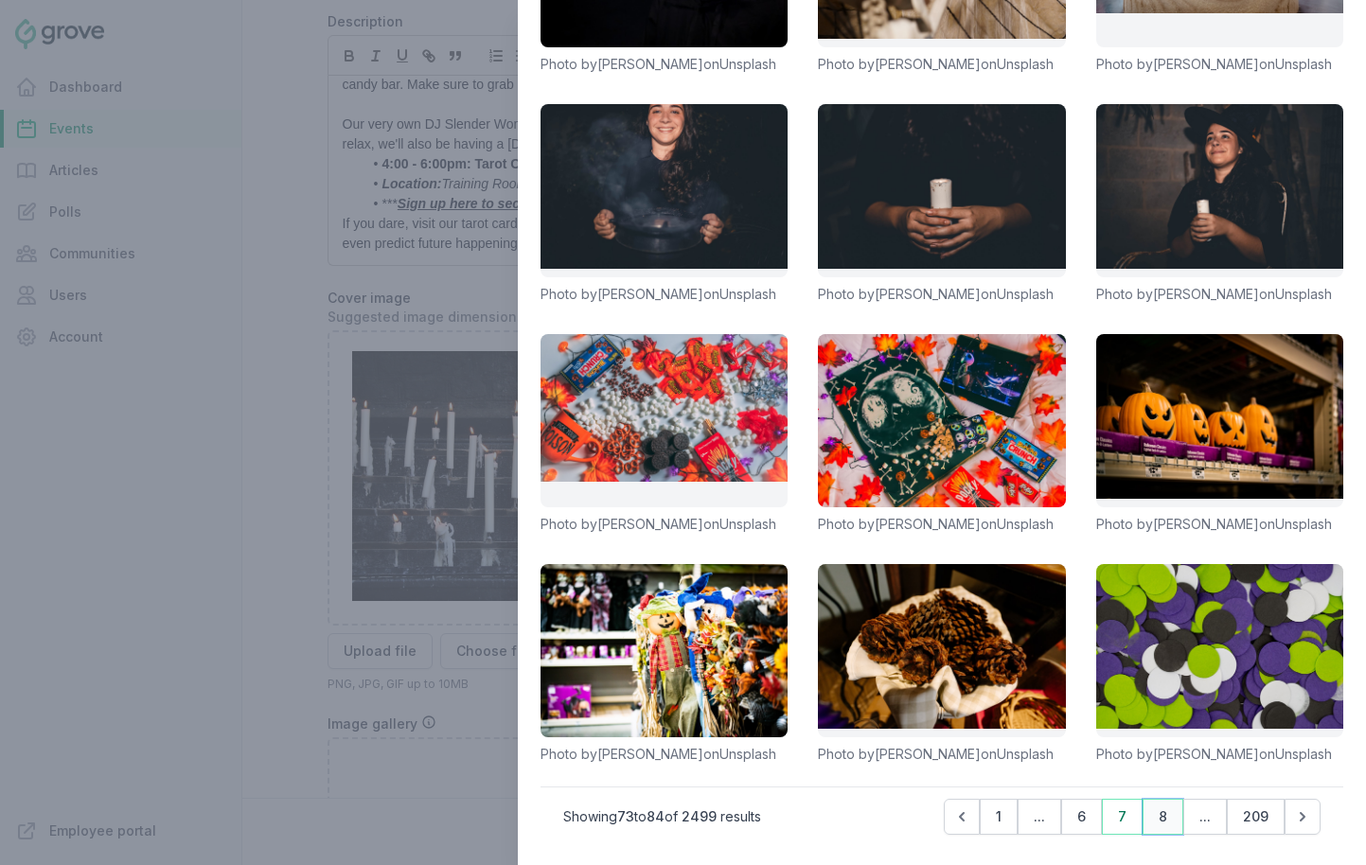
click at [1160, 810] on button "8" at bounding box center [1163, 817] width 41 height 36
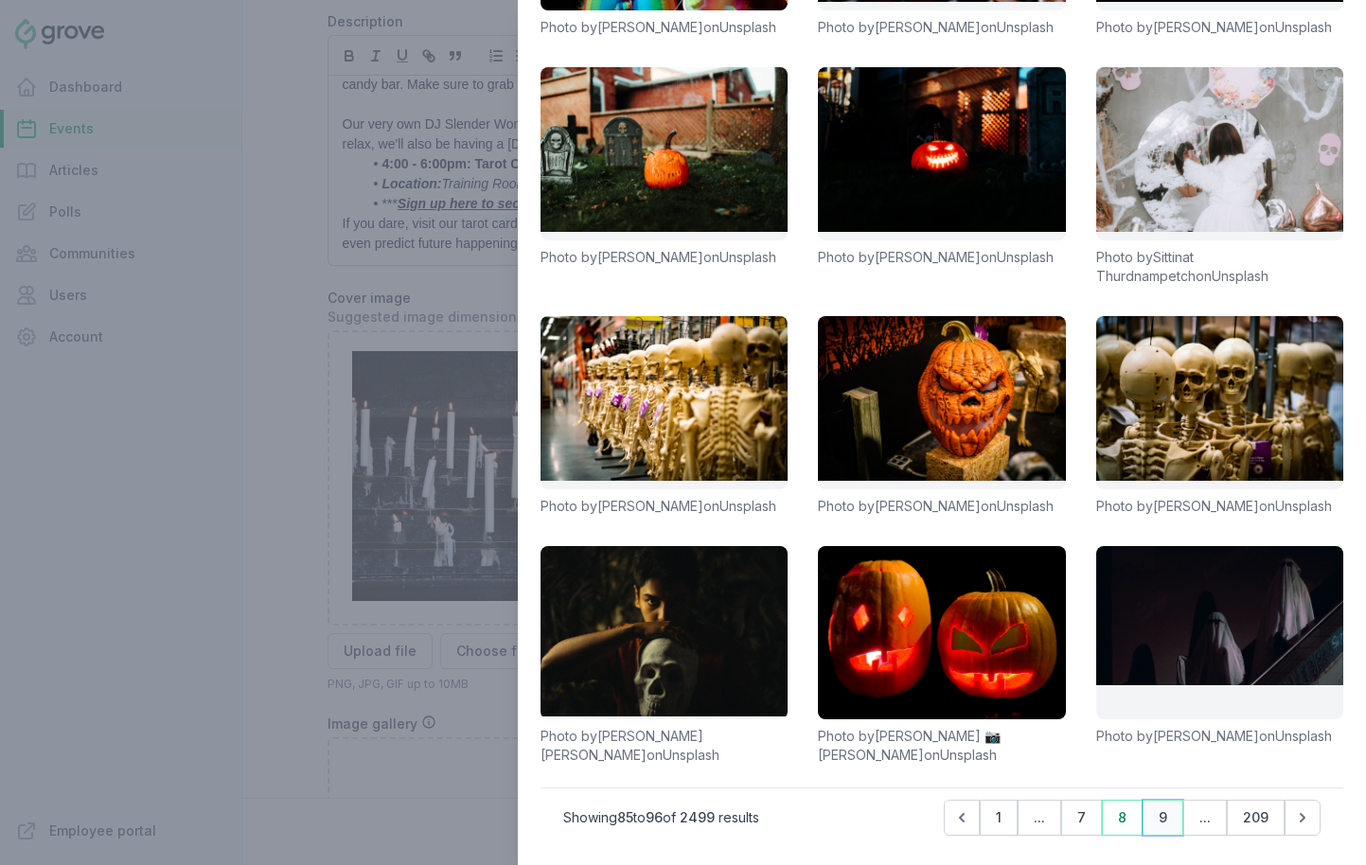
click at [1165, 808] on button "9" at bounding box center [1163, 818] width 41 height 36
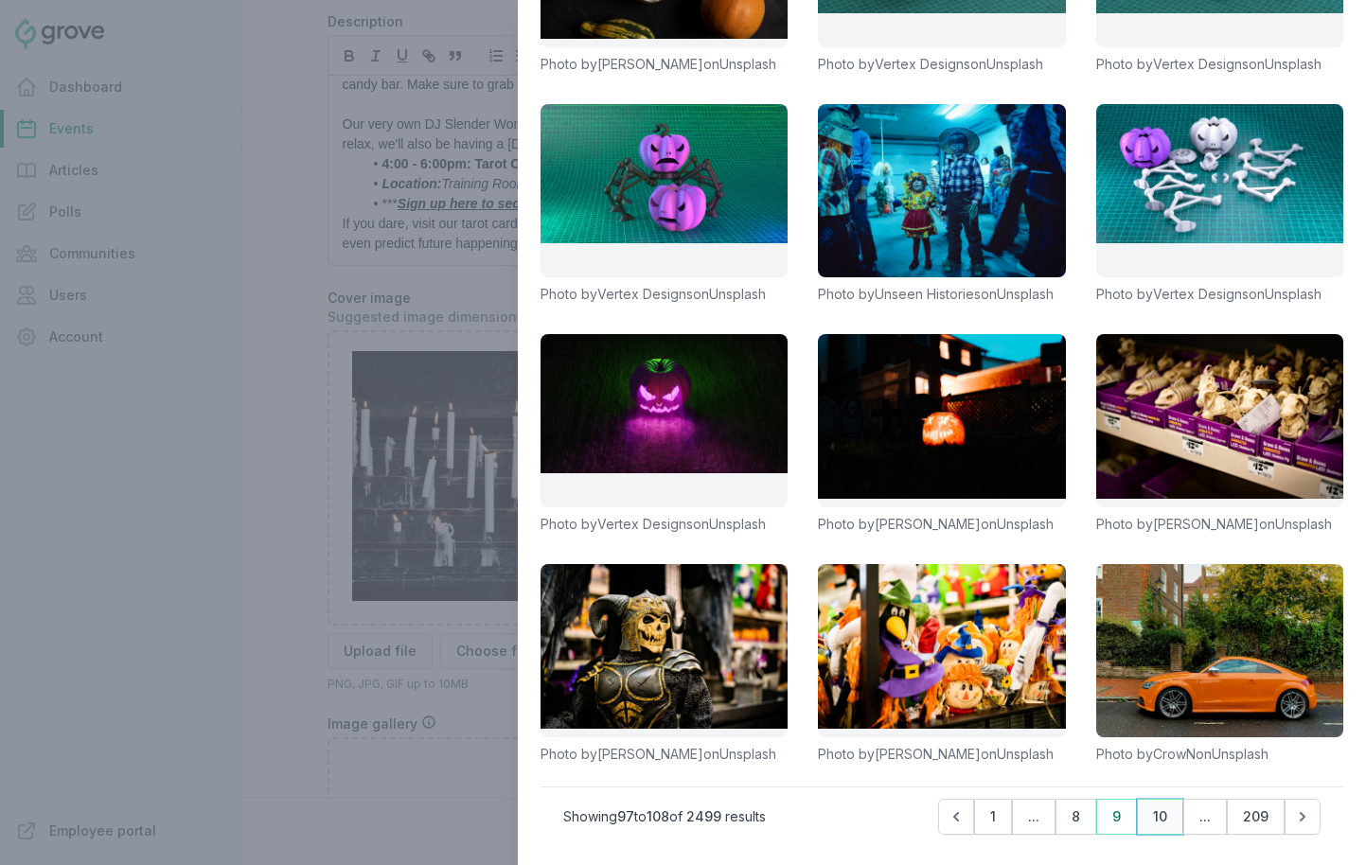
click at [1150, 811] on button "10" at bounding box center [1160, 817] width 46 height 36
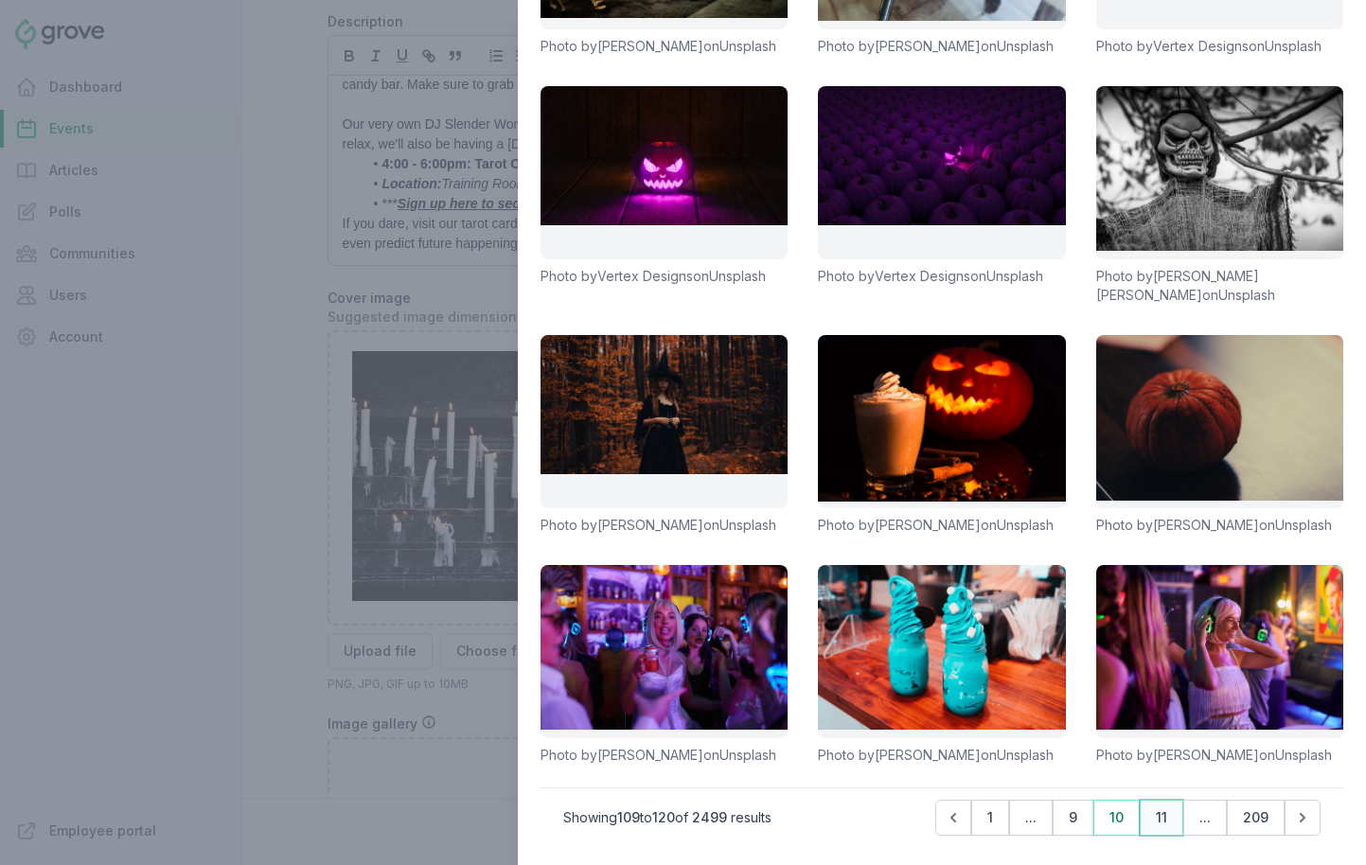
click at [1160, 813] on button "11" at bounding box center [1162, 818] width 44 height 36
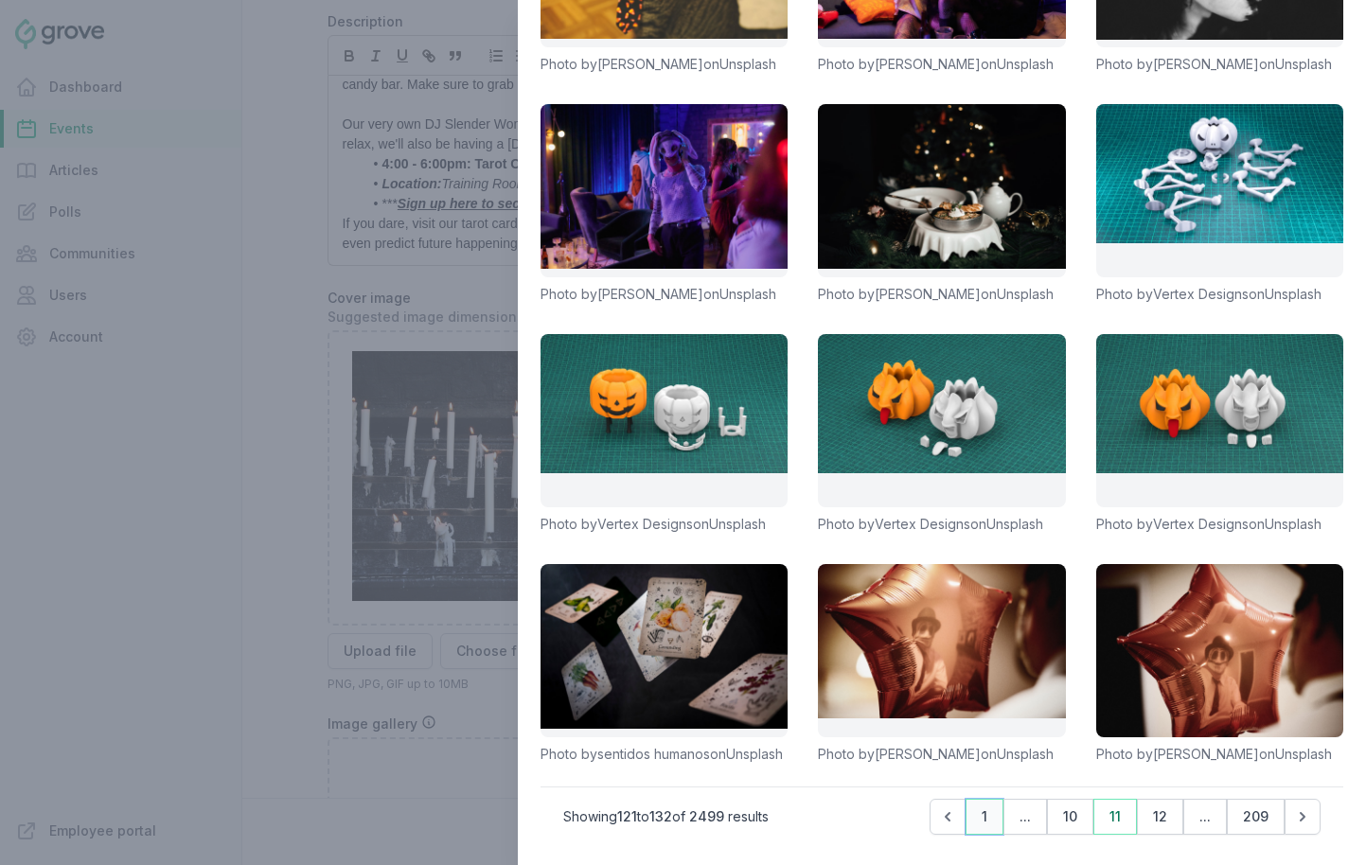
click at [978, 823] on button "1" at bounding box center [985, 817] width 38 height 36
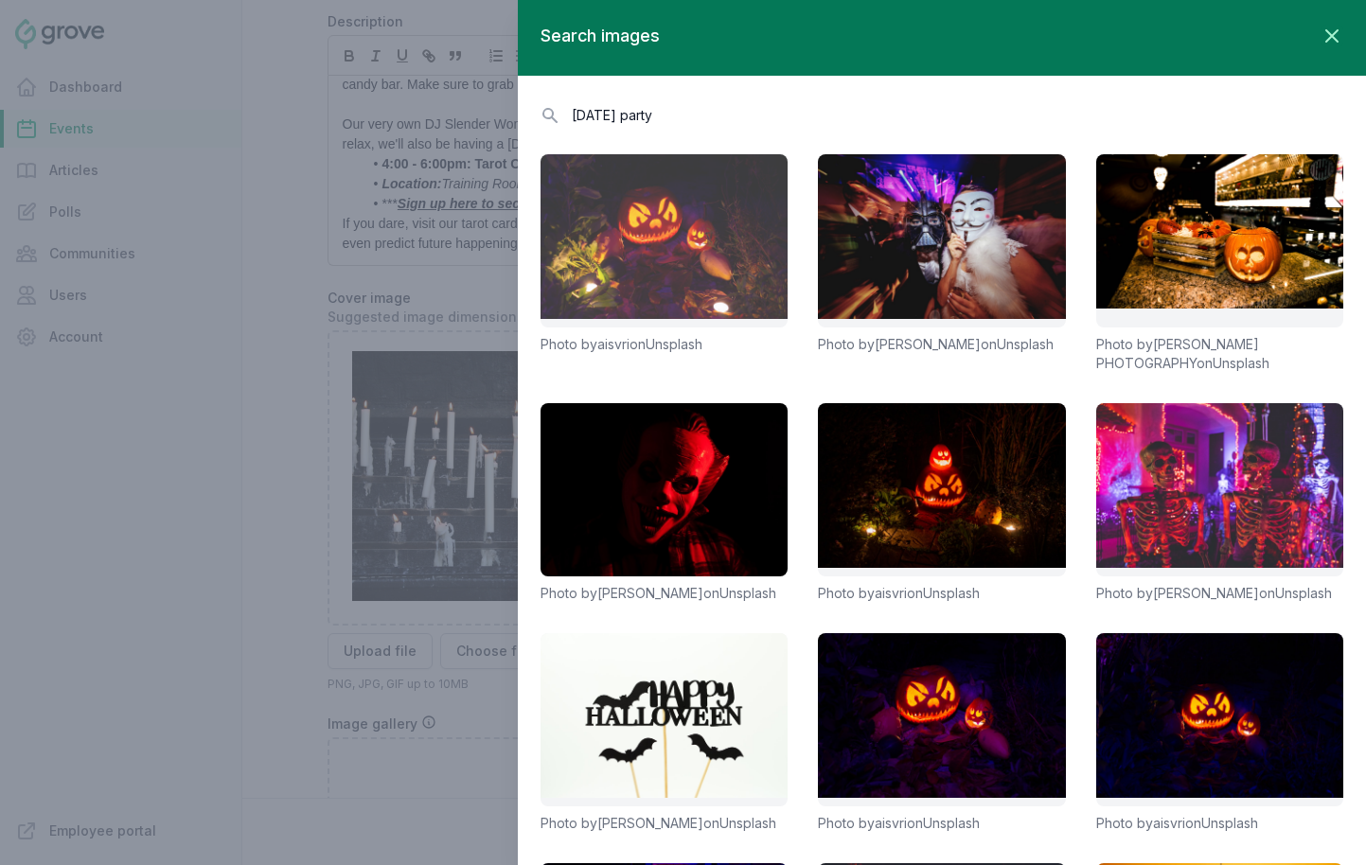
click at [713, 274] on link at bounding box center [664, 240] width 247 height 173
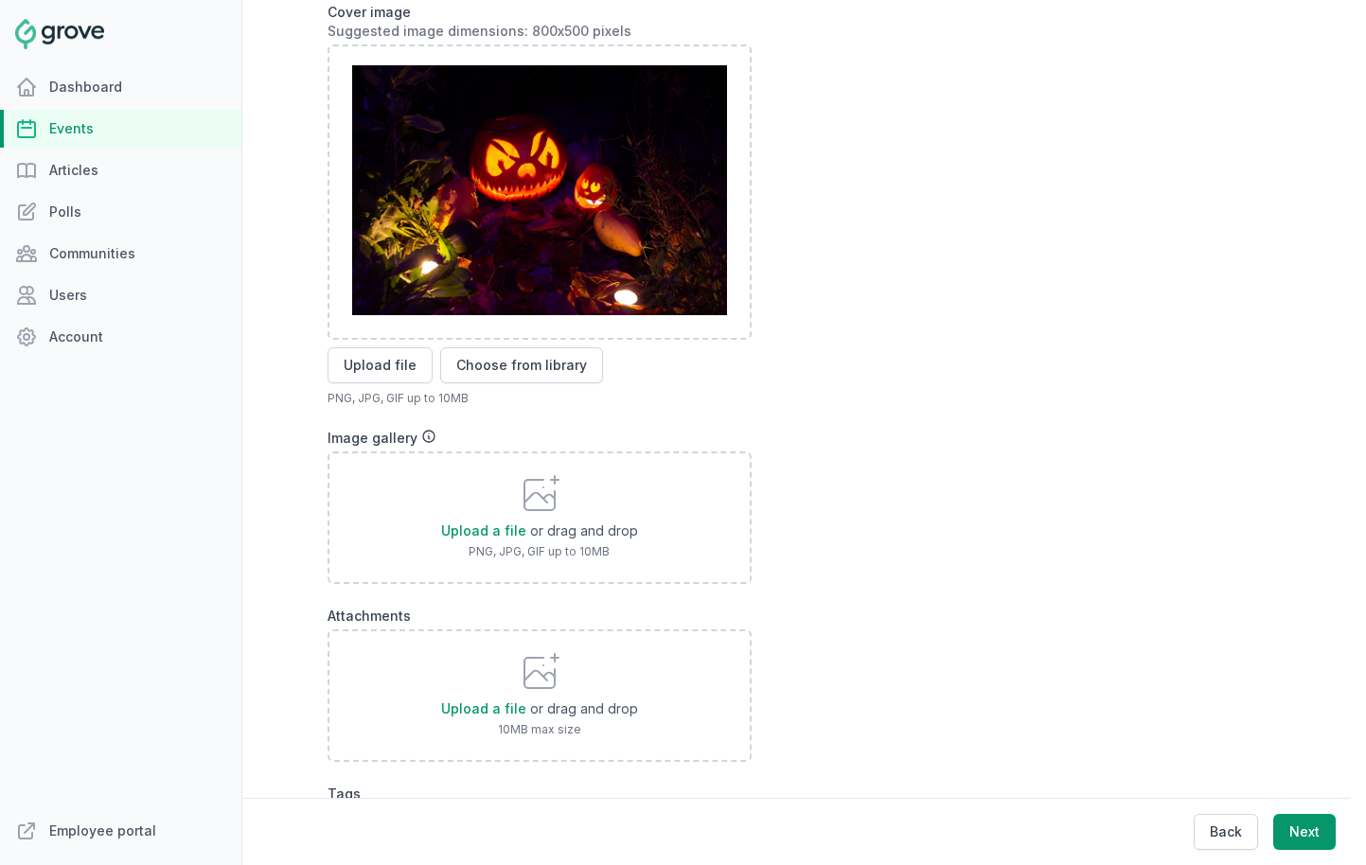
scroll to position [718, 0]
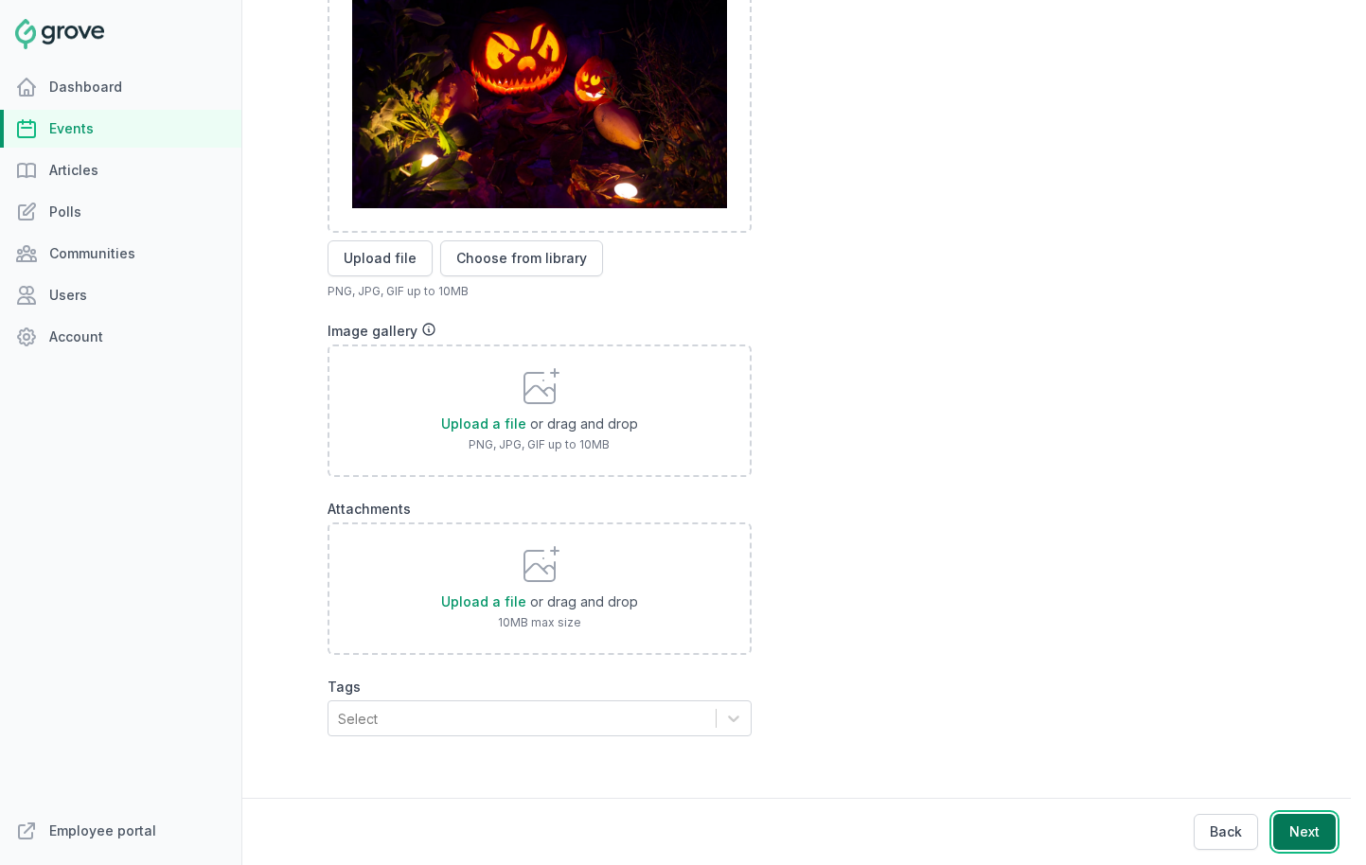
click at [1211, 822] on button "Next" at bounding box center [1304, 832] width 62 height 36
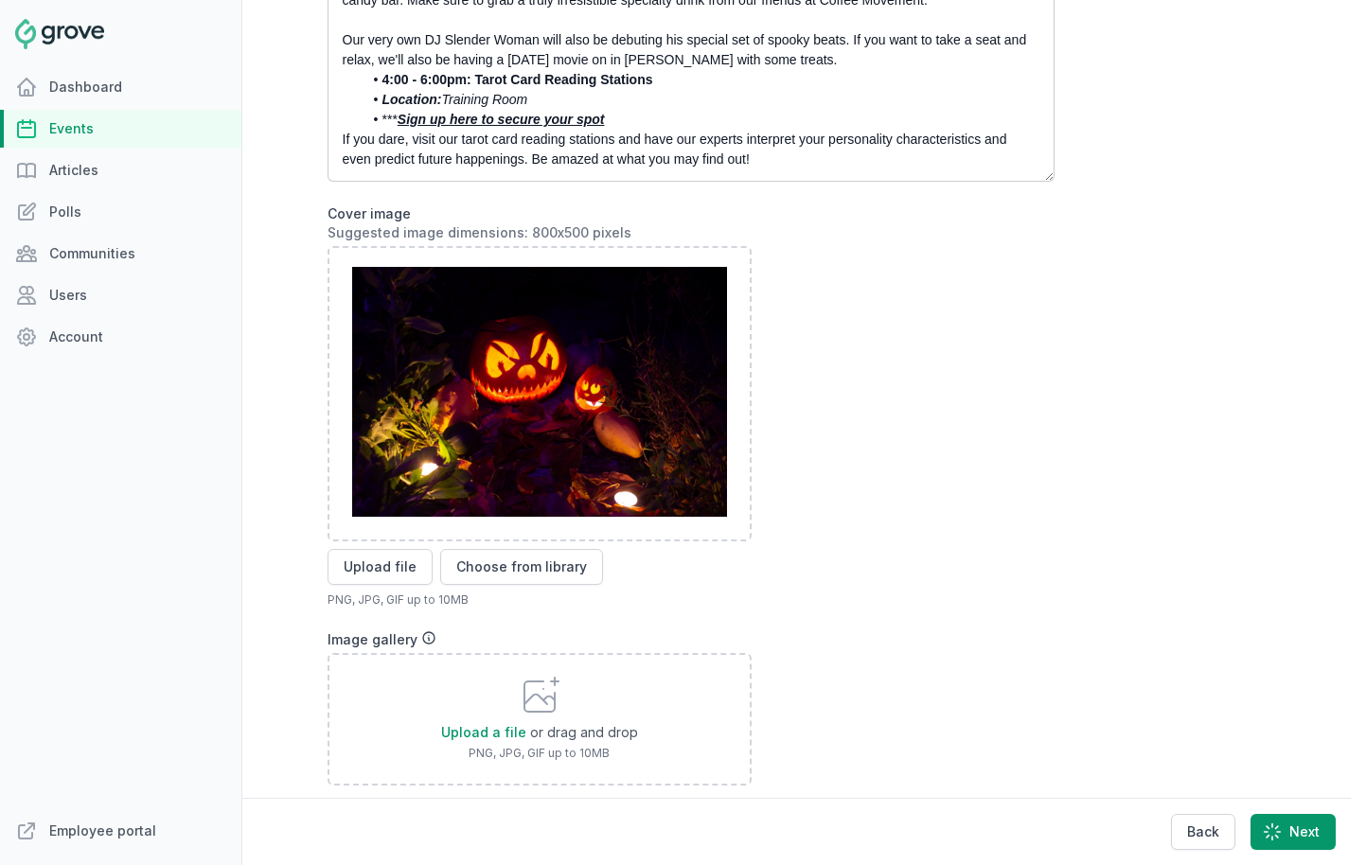
scroll to position [0, 0]
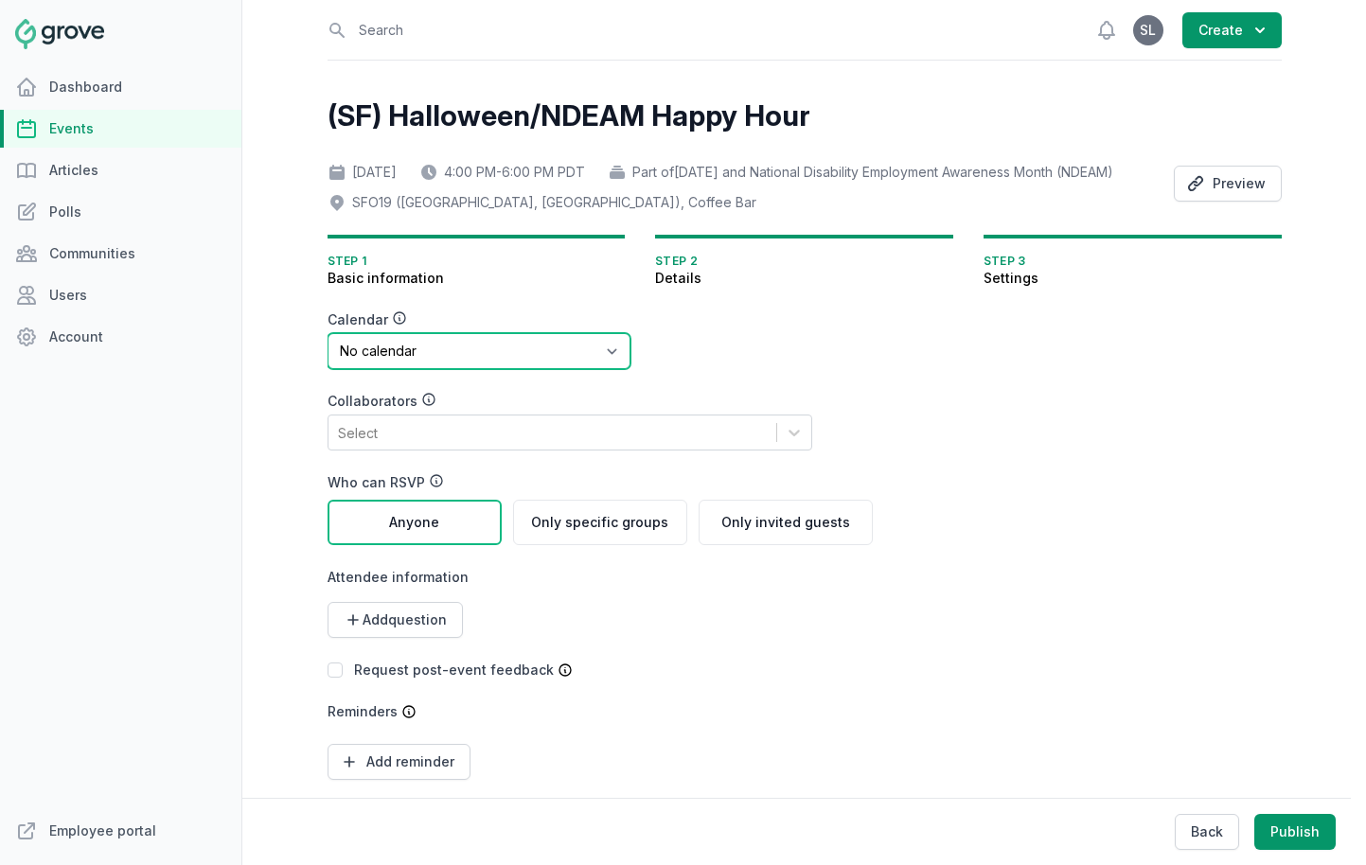
click at [442, 369] on select "No calendar Virtual Events Calendar" at bounding box center [479, 351] width 303 height 36
click at [328, 360] on select "No calendar Virtual Events Calendar" at bounding box center [479, 351] width 303 height 36
click at [420, 401] on div "Calendar No calendar Virtual Events Calendar Collaborators Select Who can RSVP …" at bounding box center [600, 568] width 545 height 515
click at [420, 368] on select "No calendar Virtual Events Calendar" at bounding box center [479, 351] width 303 height 36
click at [328, 360] on select "No calendar Virtual Events Calendar" at bounding box center [479, 351] width 303 height 36
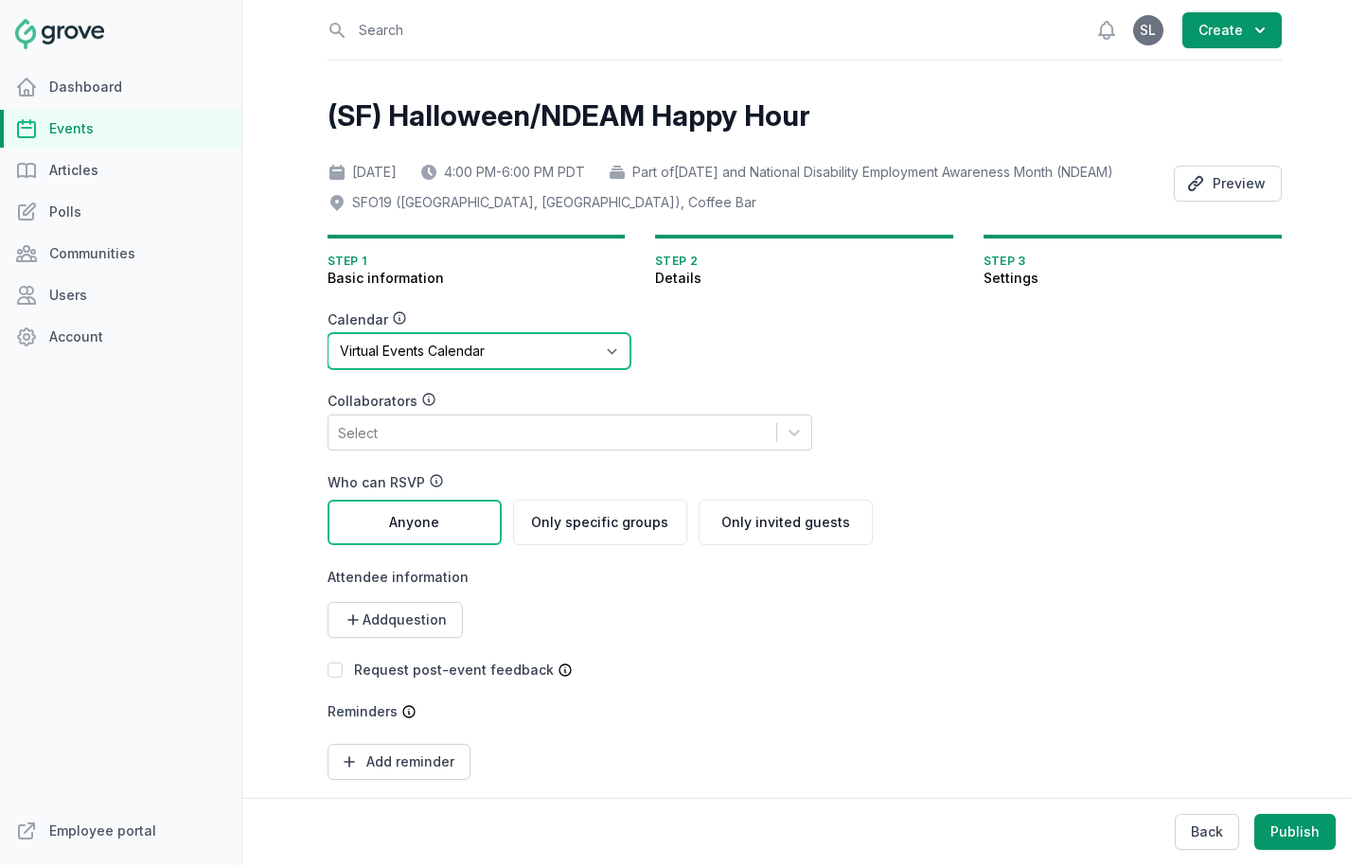
scroll to position [85, 0]
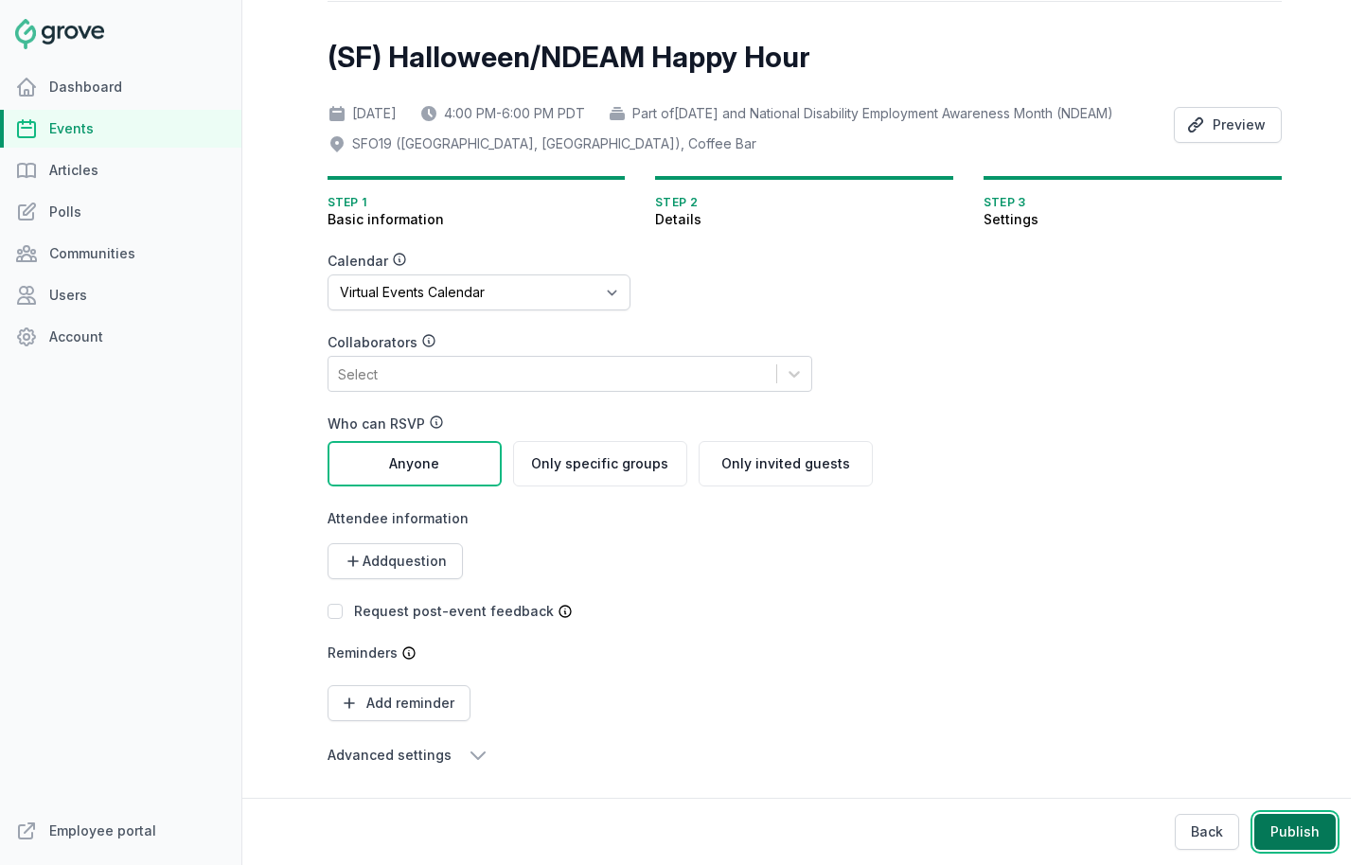
click at [1211, 841] on button "Publish" at bounding box center [1295, 832] width 81 height 36
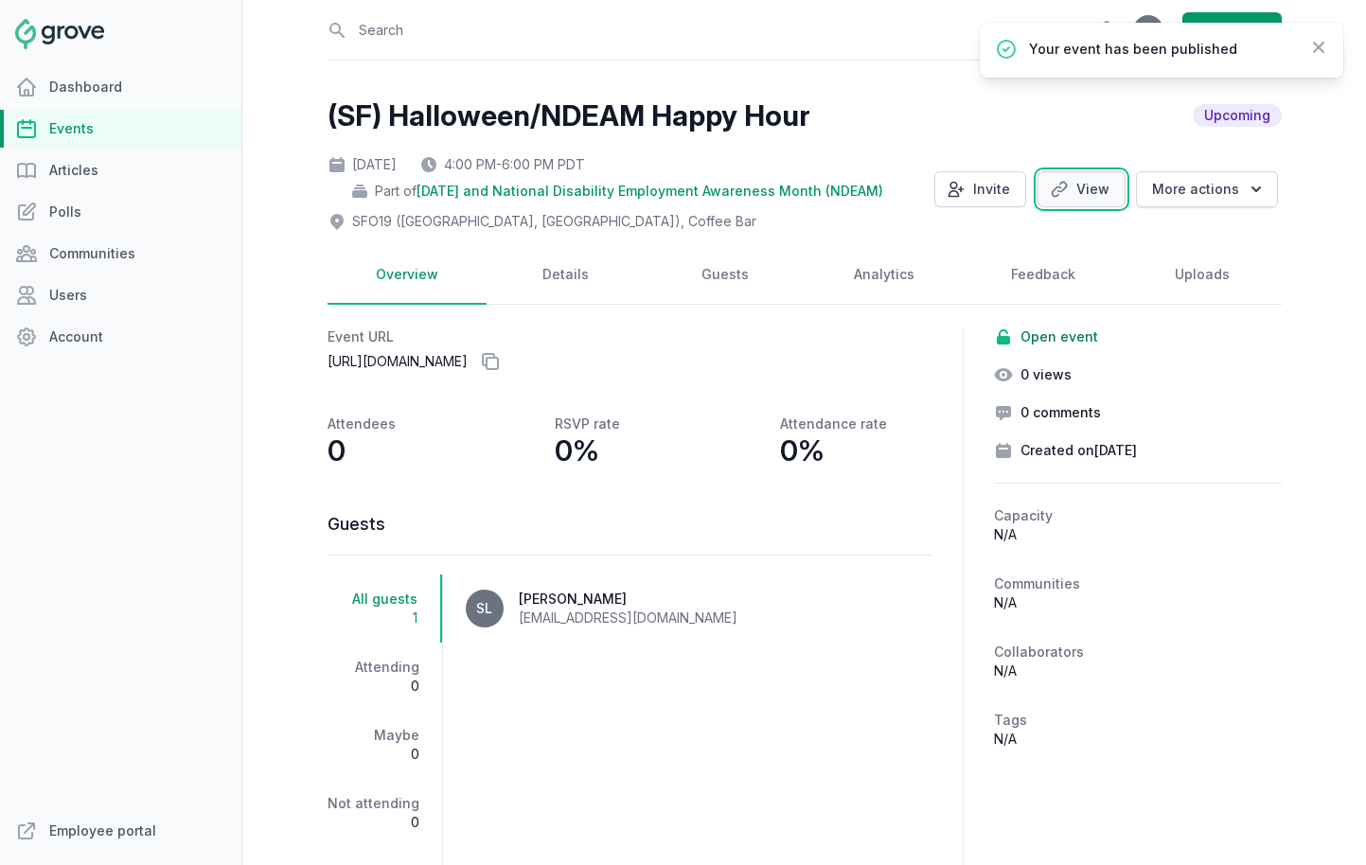
click at [1085, 192] on link "View" at bounding box center [1082, 189] width 88 height 36
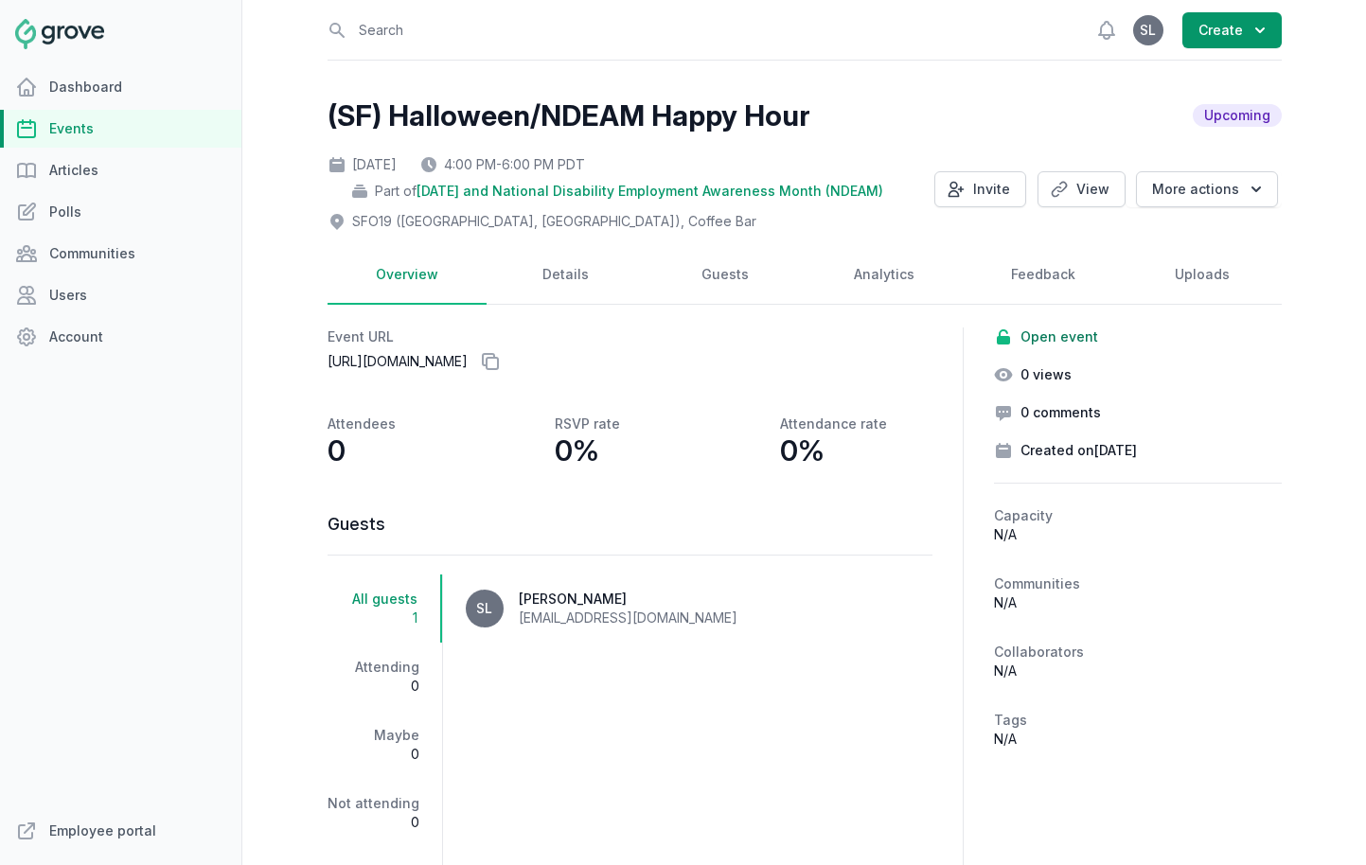
click at [113, 127] on link "Events" at bounding box center [120, 129] width 241 height 38
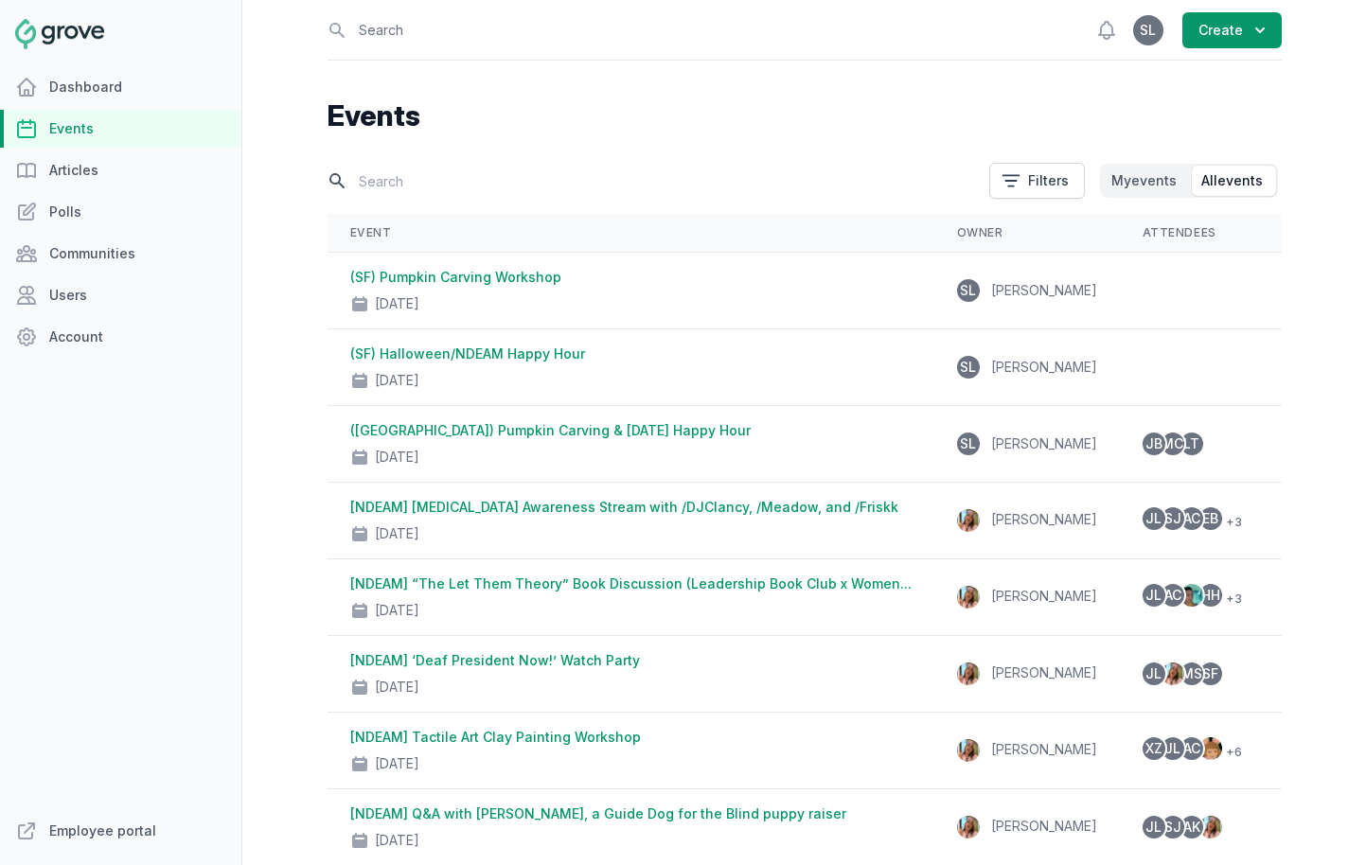
click at [435, 191] on input "text" at bounding box center [653, 181] width 650 height 33
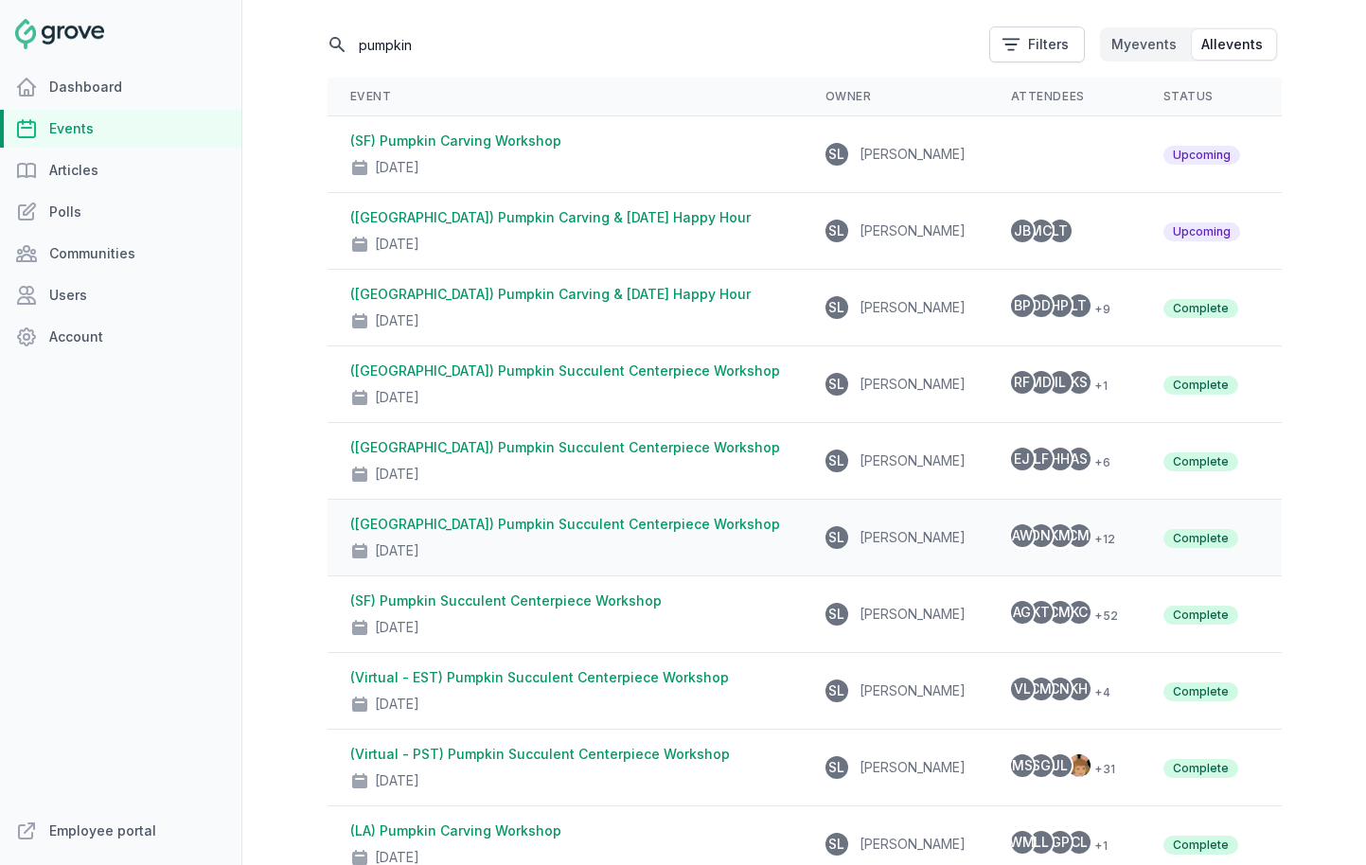
scroll to position [148, 0]
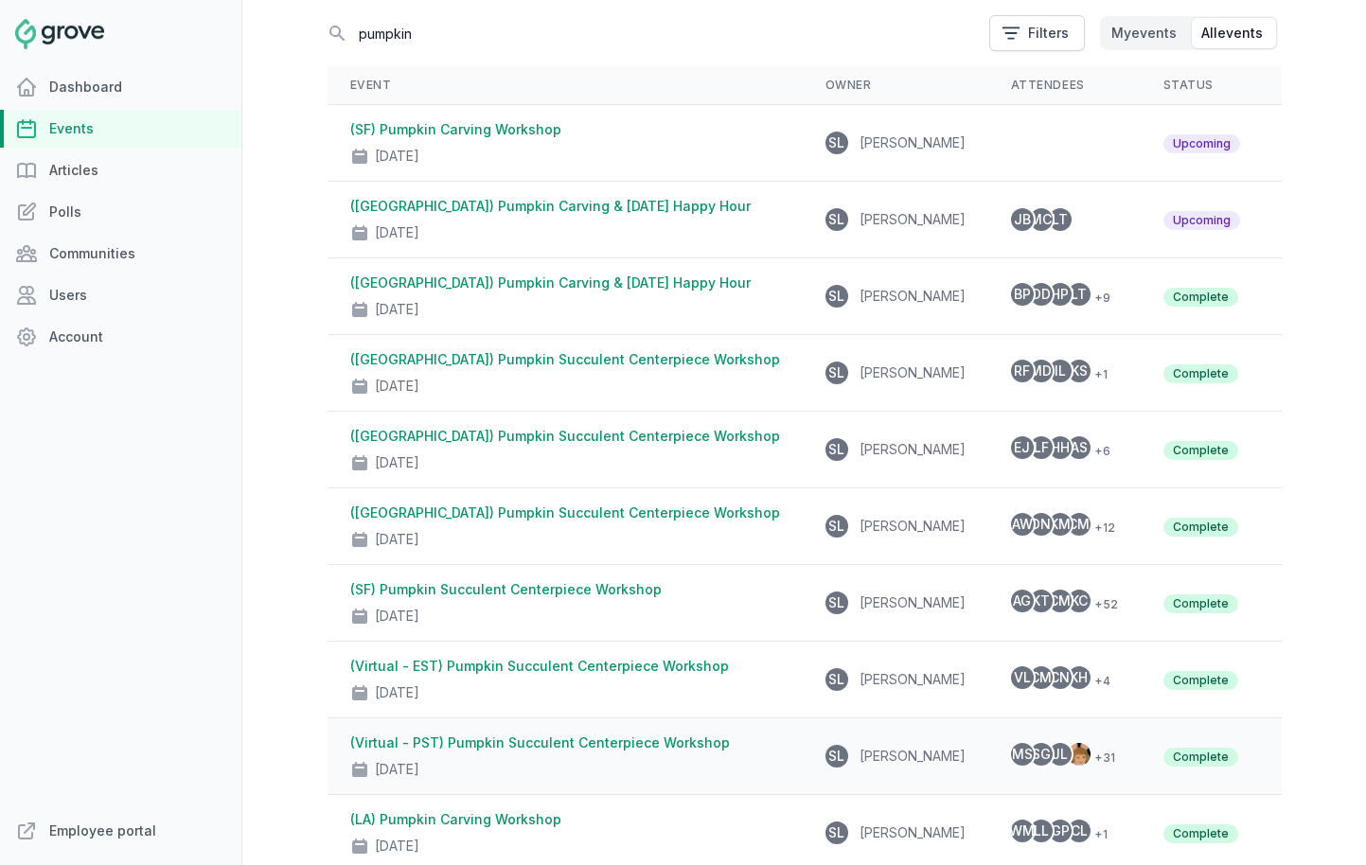
click at [552, 742] on link "(Virtual - PST) Pumpkin Succulent Centerpiece Workshop" at bounding box center [540, 743] width 380 height 16
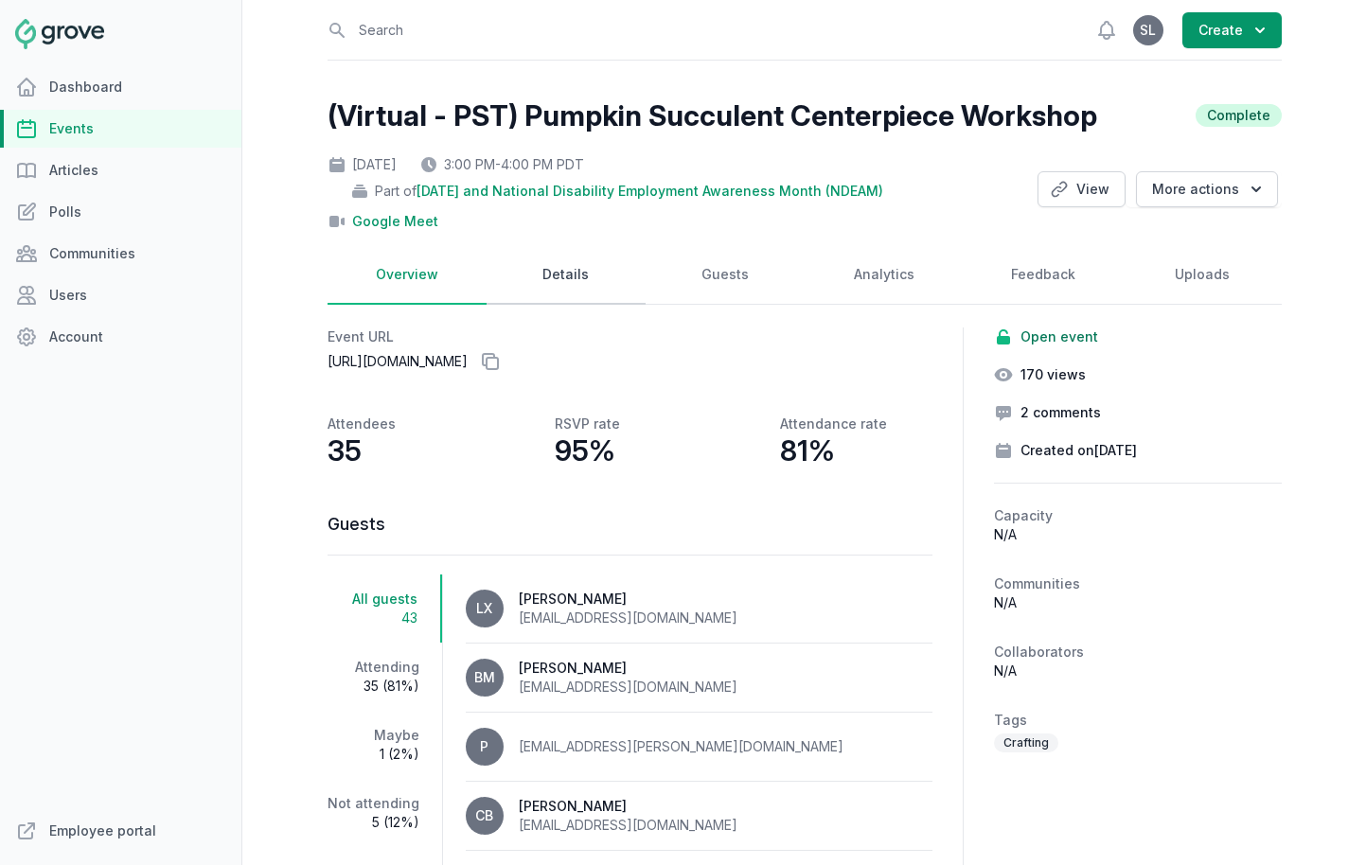
click at [569, 284] on link "Details" at bounding box center [566, 275] width 159 height 59
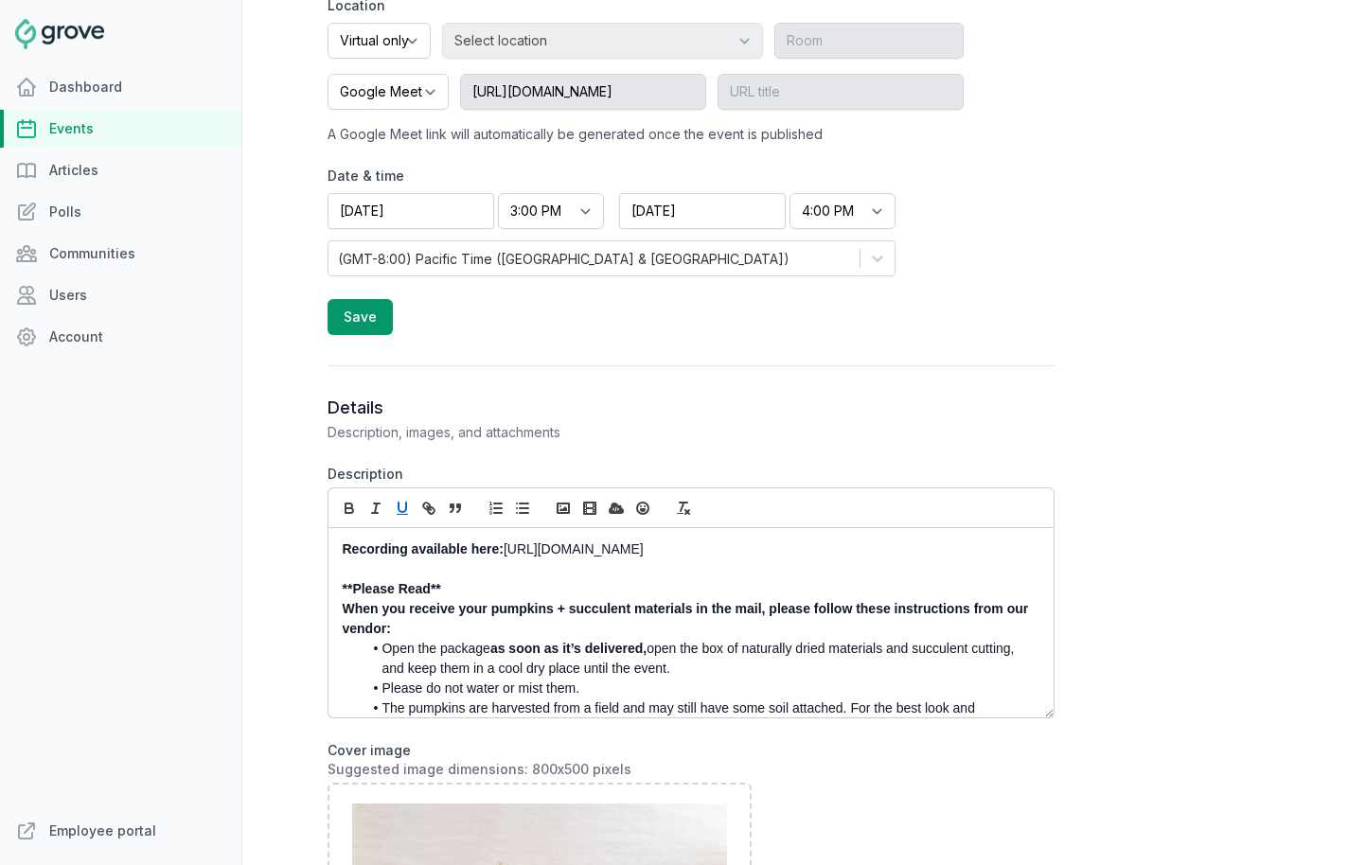
scroll to position [720, 0]
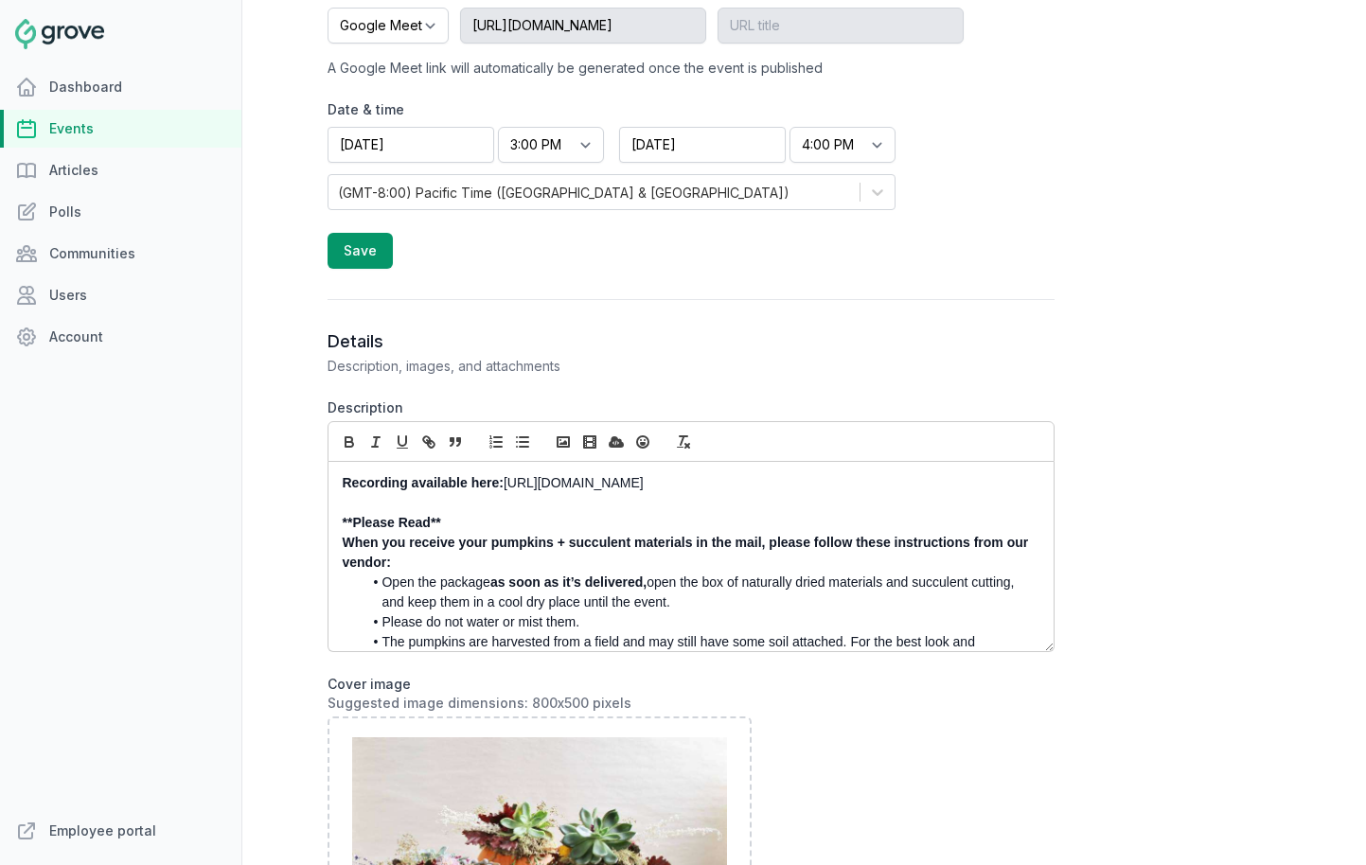
click at [341, 560] on div "Recording available here: https://drive.google.com/file/d/1WbZGIS8ujCYCHUNABXmJ…" at bounding box center [691, 556] width 725 height 189
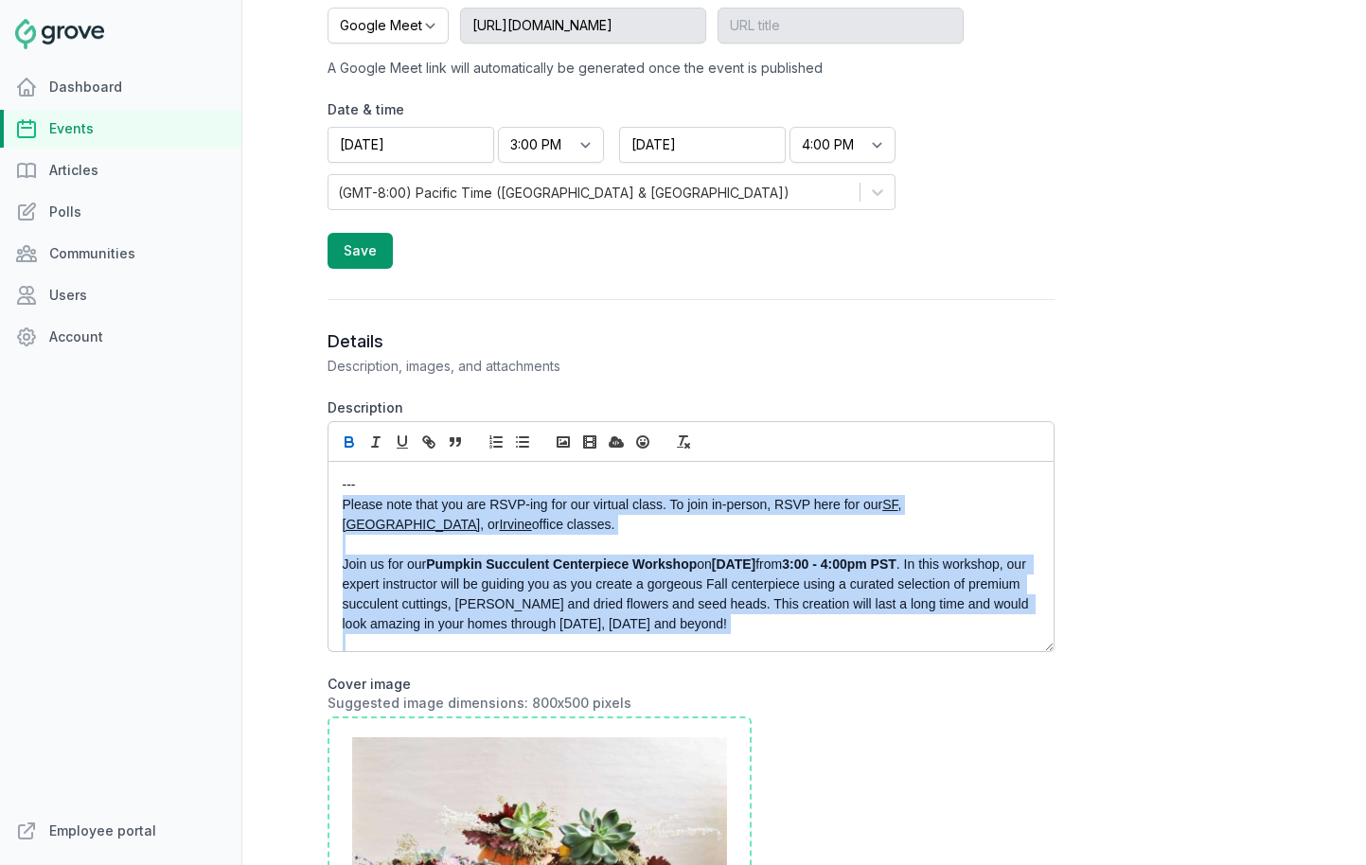
scroll to position [350, 0]
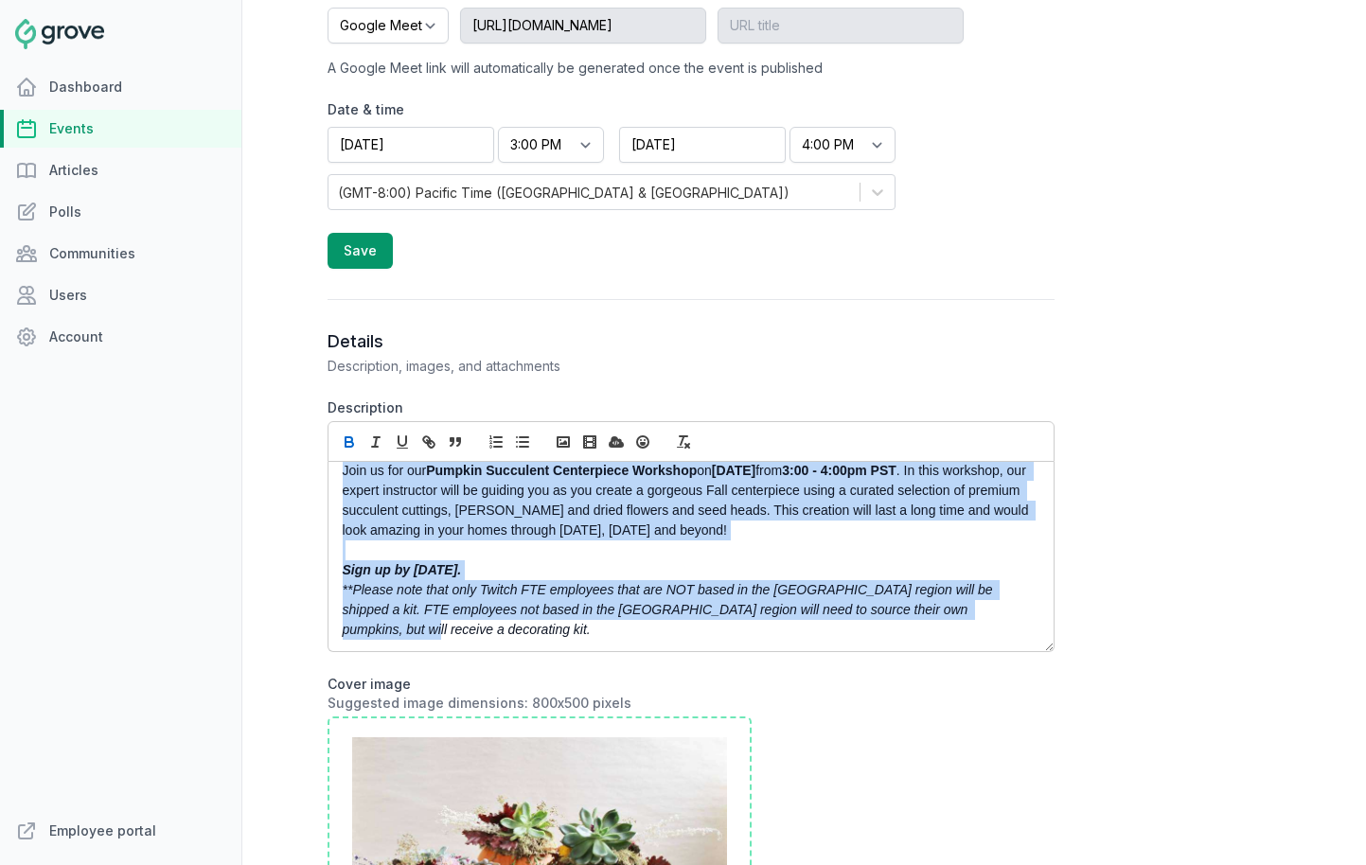
drag, startPoint x: 342, startPoint y: 529, endPoint x: 541, endPoint y: 744, distance: 292.8
copy div "Please note that you are RSVP-ing for our virtual class. To join in-person, RSV…"
click at [149, 132] on link "Events" at bounding box center [120, 129] width 241 height 38
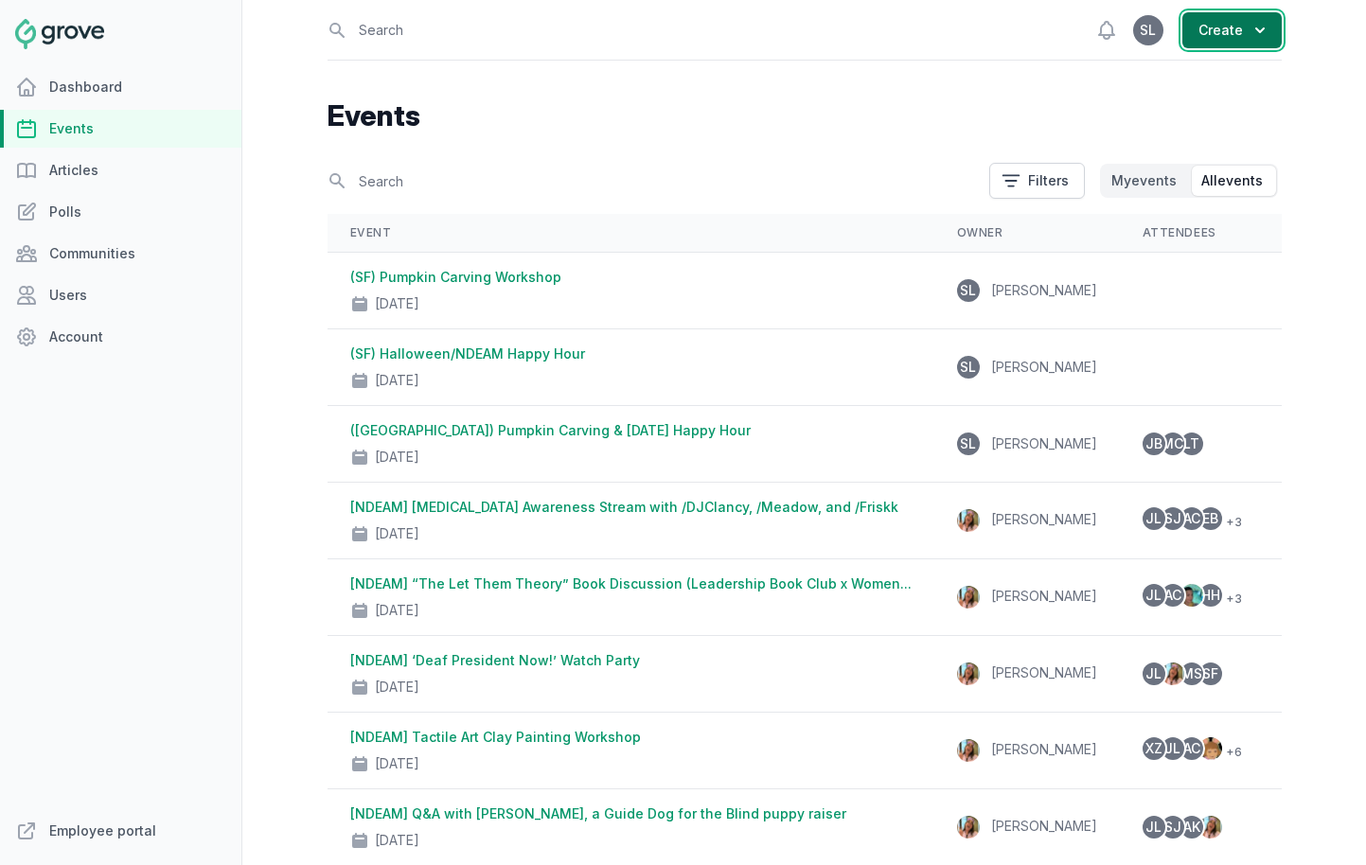
click at [1211, 27] on button "Create" at bounding box center [1232, 30] width 99 height 36
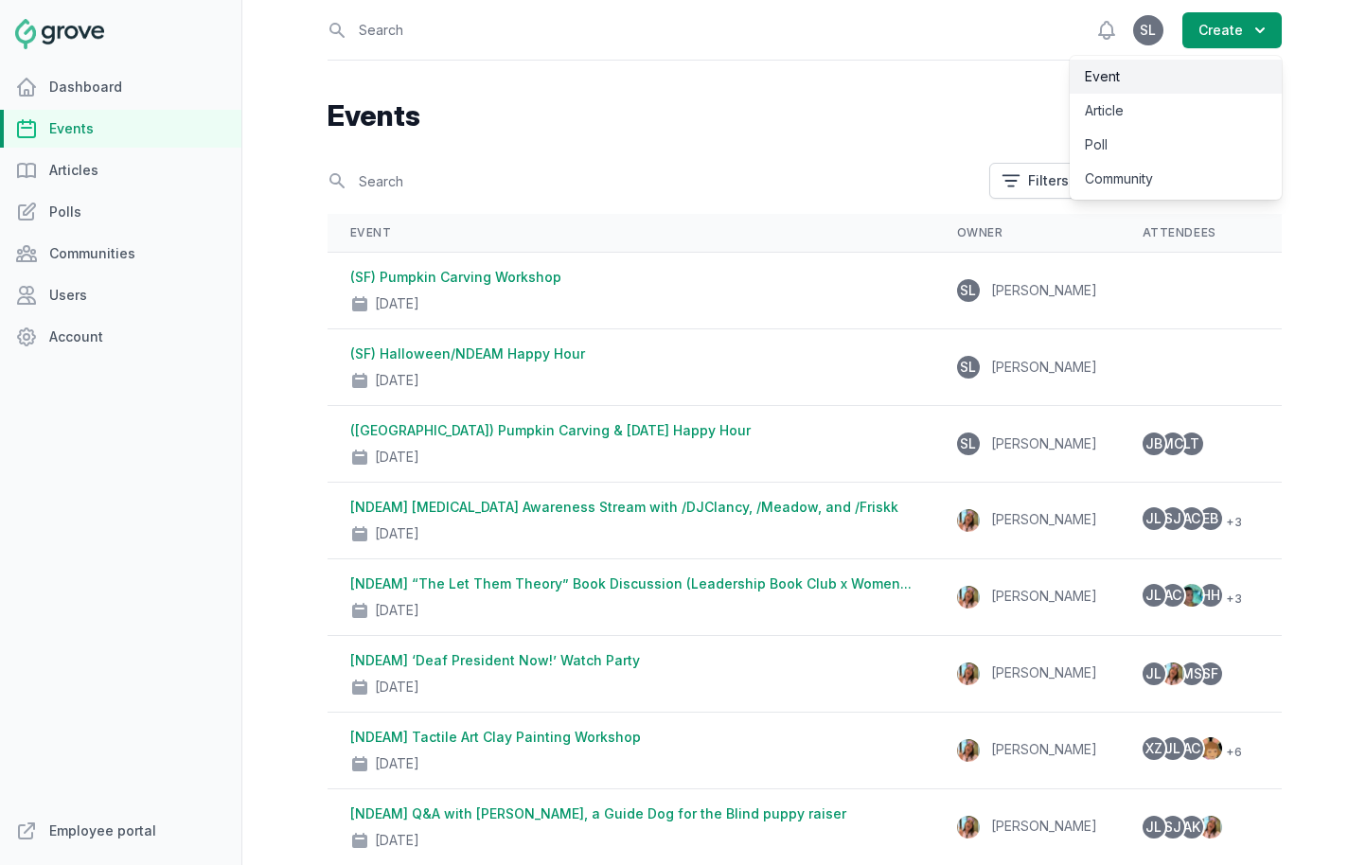
click at [1191, 80] on link "Event" at bounding box center [1176, 77] width 212 height 34
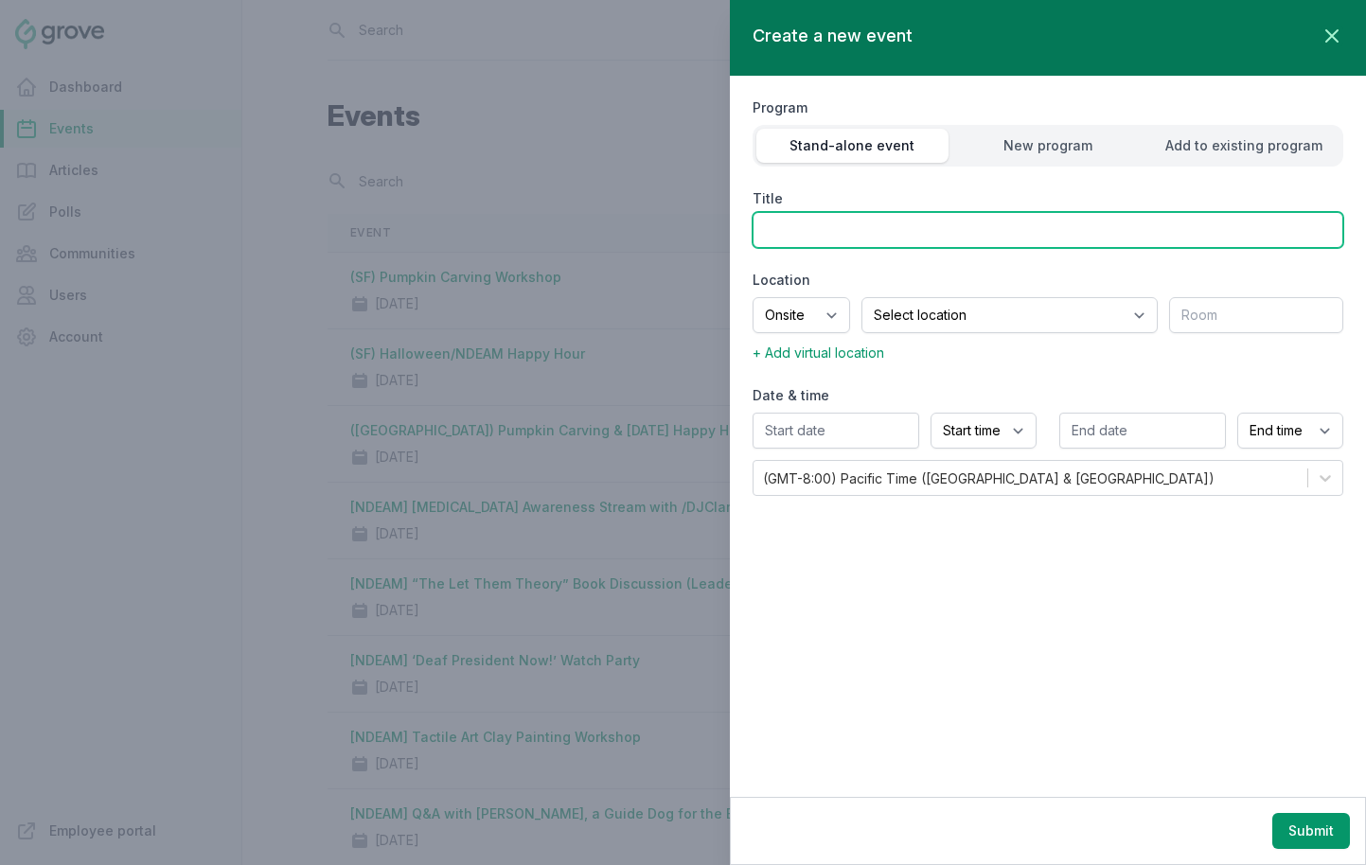
click at [979, 226] on input "Title" at bounding box center [1048, 230] width 591 height 36
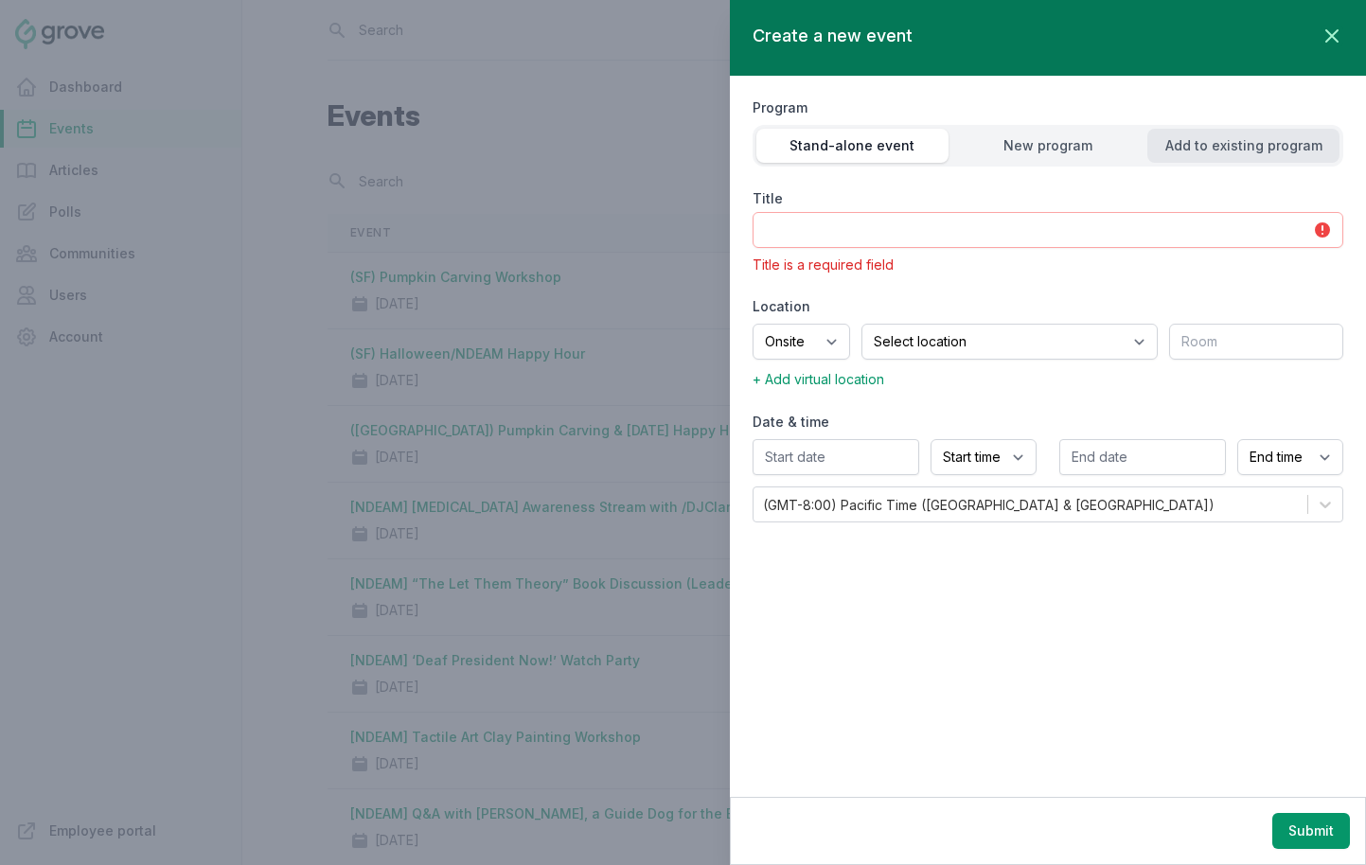
click at [1194, 154] on div "Add to existing program" at bounding box center [1244, 145] width 192 height 19
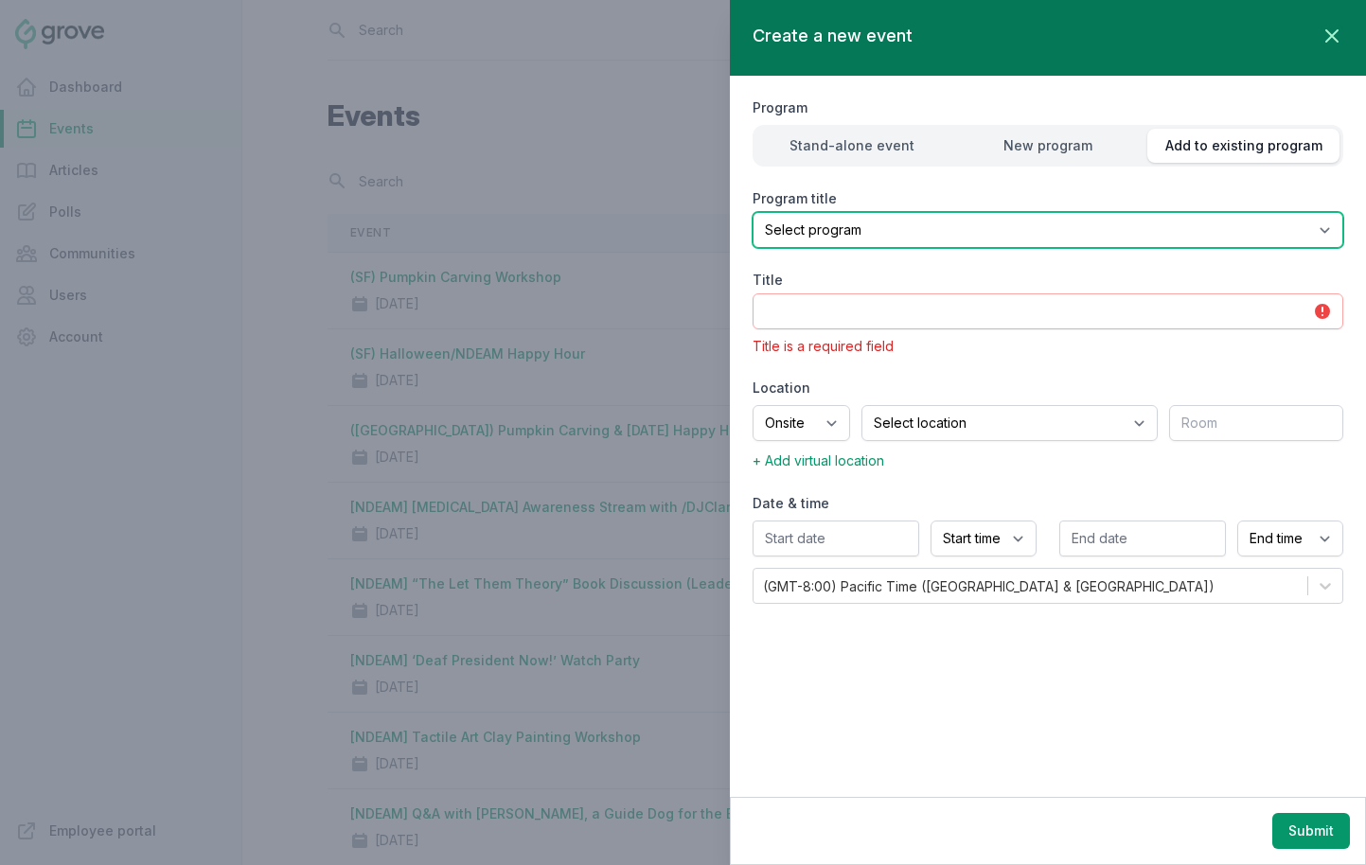
click at [954, 219] on select "Select program (SF Office) Coffee Movement Pop-up Mental Health Awareness Works…" at bounding box center [1048, 230] width 591 height 36
click at [753, 212] on select "Select program (SF Office) Coffee Movement Pop-up Mental Health Awareness Works…" at bounding box center [1048, 230] width 591 height 36
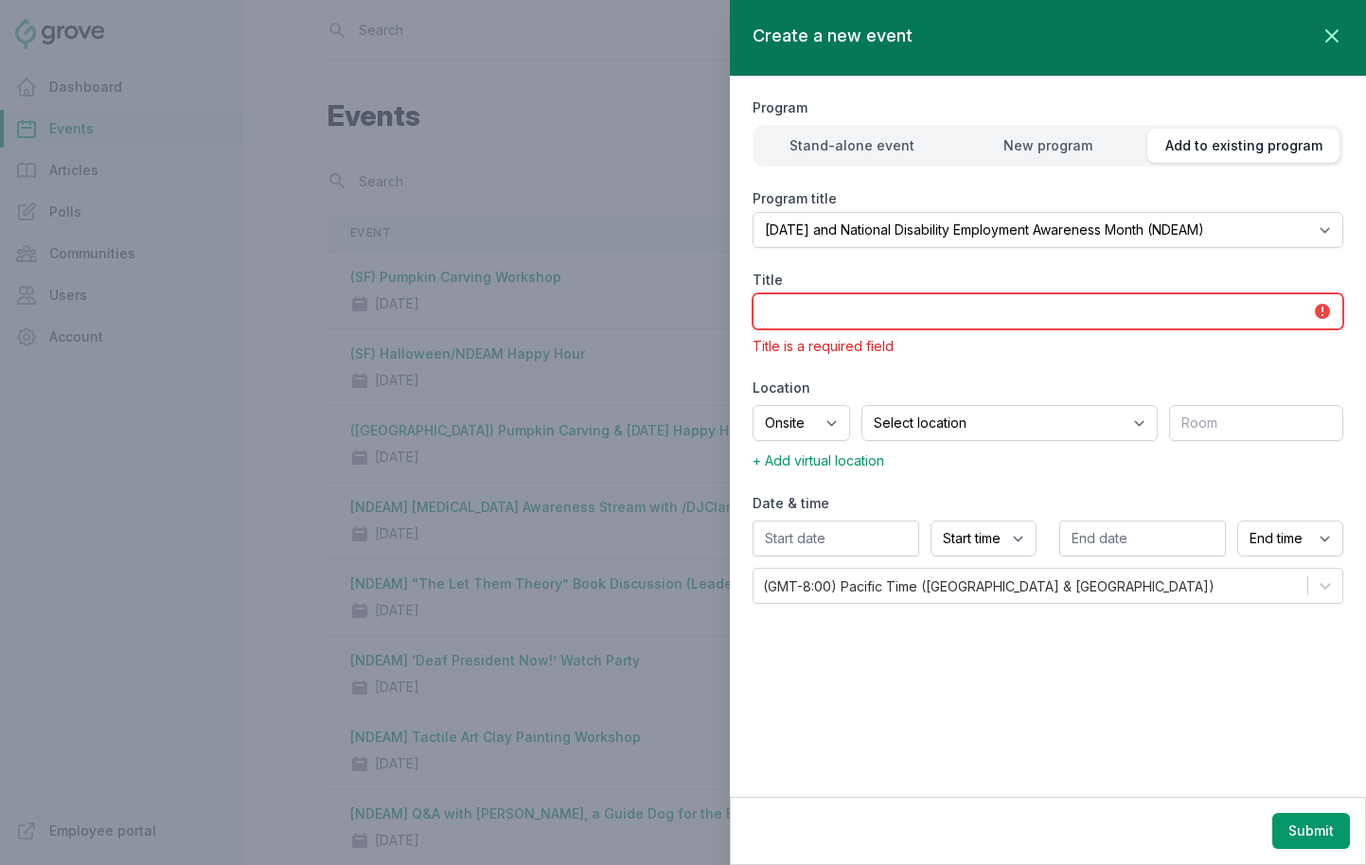
click at [824, 316] on input "Title" at bounding box center [1048, 312] width 591 height 36
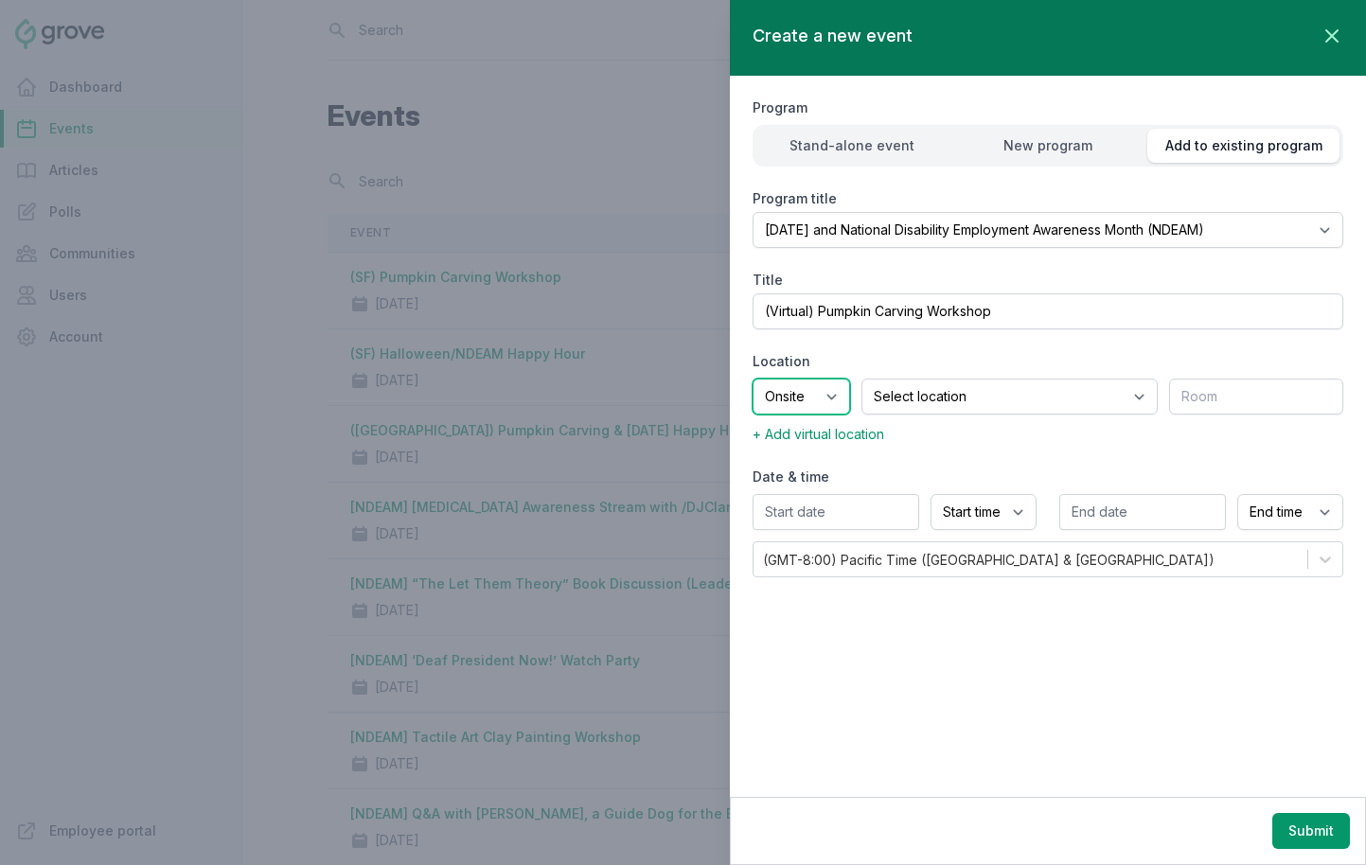
click at [810, 385] on select "Onsite Offsite Virtual only" at bounding box center [802, 397] width 98 height 36
click at [753, 379] on select "Onsite Offsite Virtual only" at bounding box center [802, 397] width 98 height 36
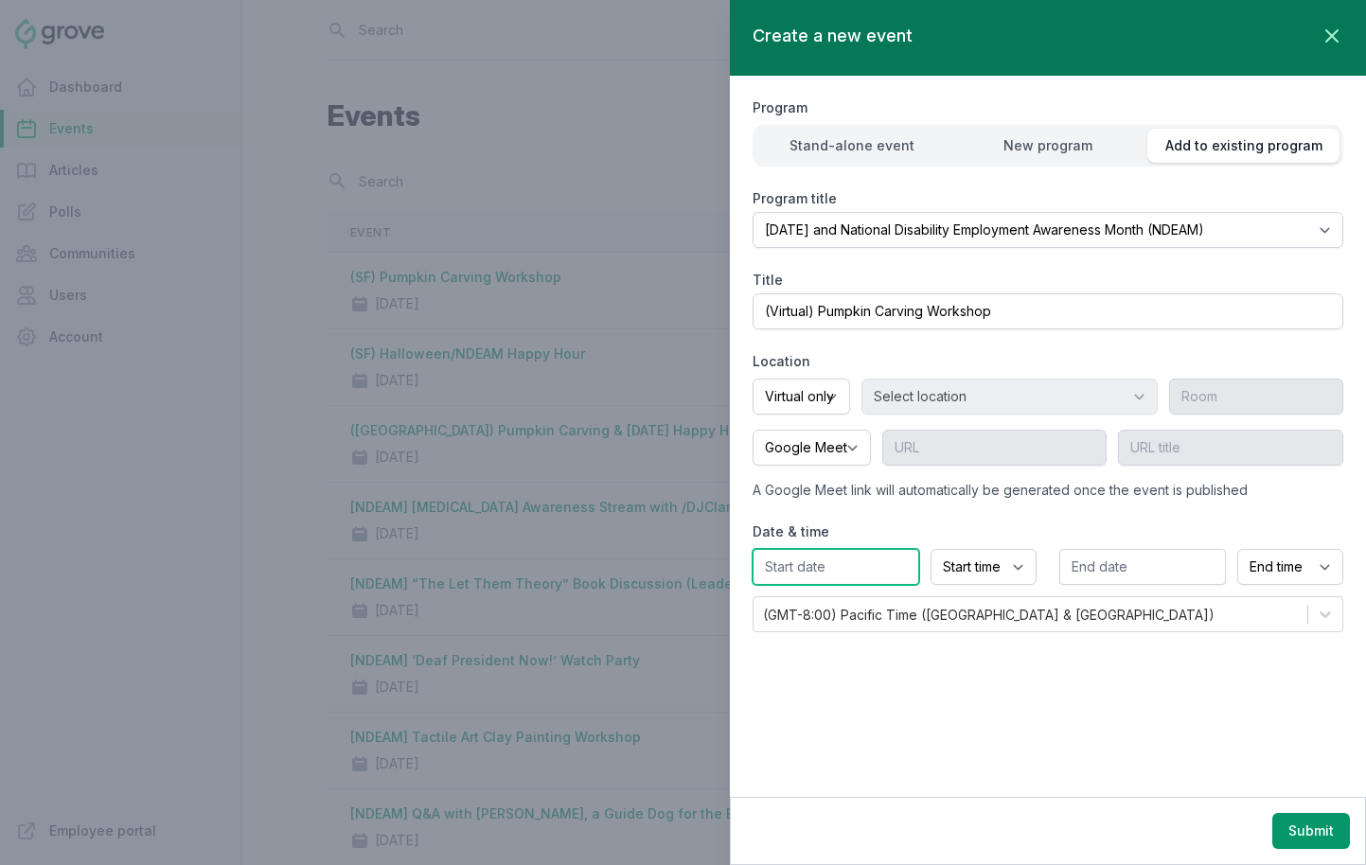
click at [804, 571] on input "text" at bounding box center [836, 567] width 167 height 36
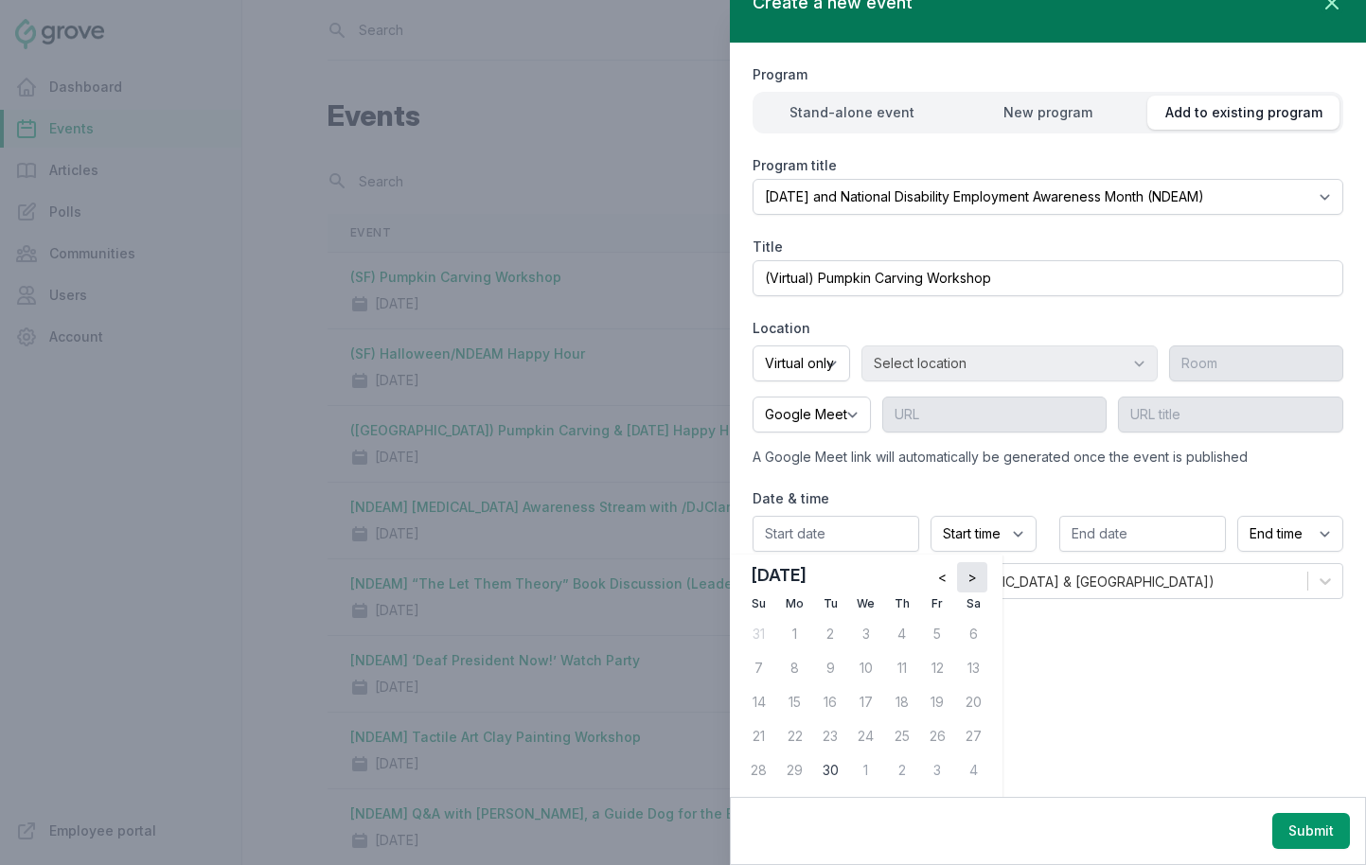
click at [969, 575] on span ">" at bounding box center [972, 577] width 9 height 19
click at [898, 771] on div "30" at bounding box center [902, 771] width 30 height 30
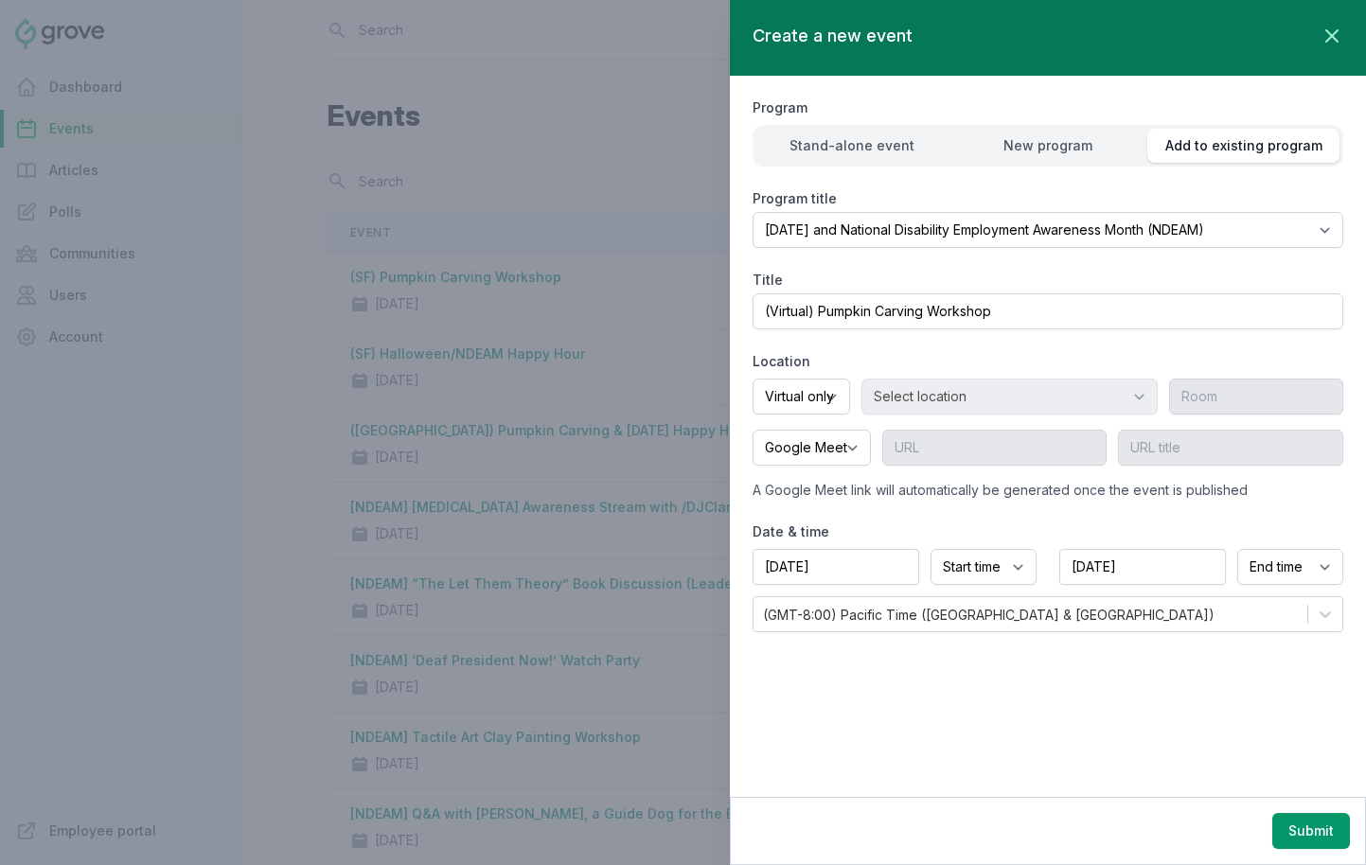
scroll to position [0, 0]
click at [965, 571] on select "Start time 12:00 AM 12:15 AM 12:30 AM 12:45 AM 1:00 AM 1:15 AM 1:30 AM 1:45 AM …" at bounding box center [984, 567] width 106 height 36
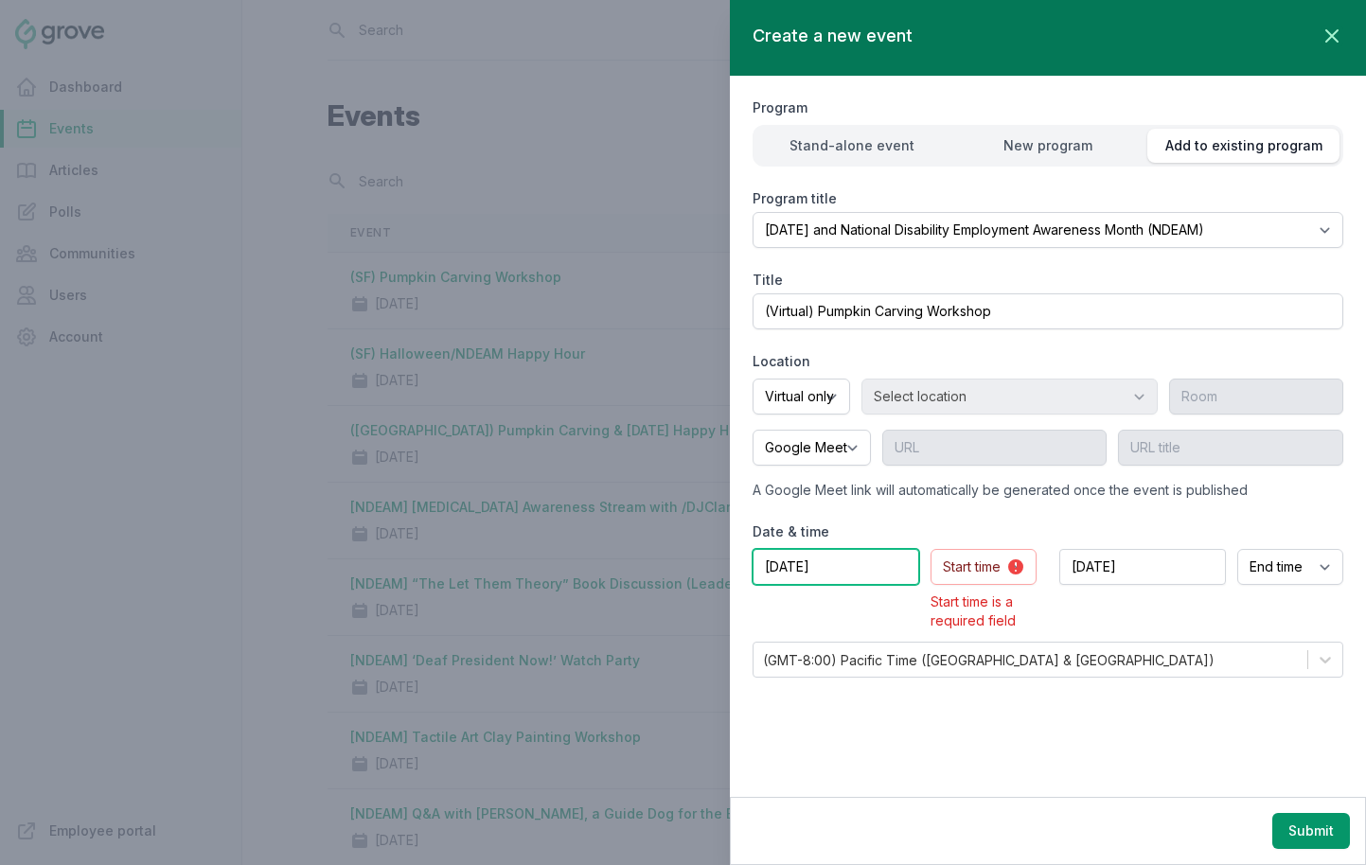
click at [864, 568] on input "10/30/2025" at bounding box center [836, 567] width 167 height 36
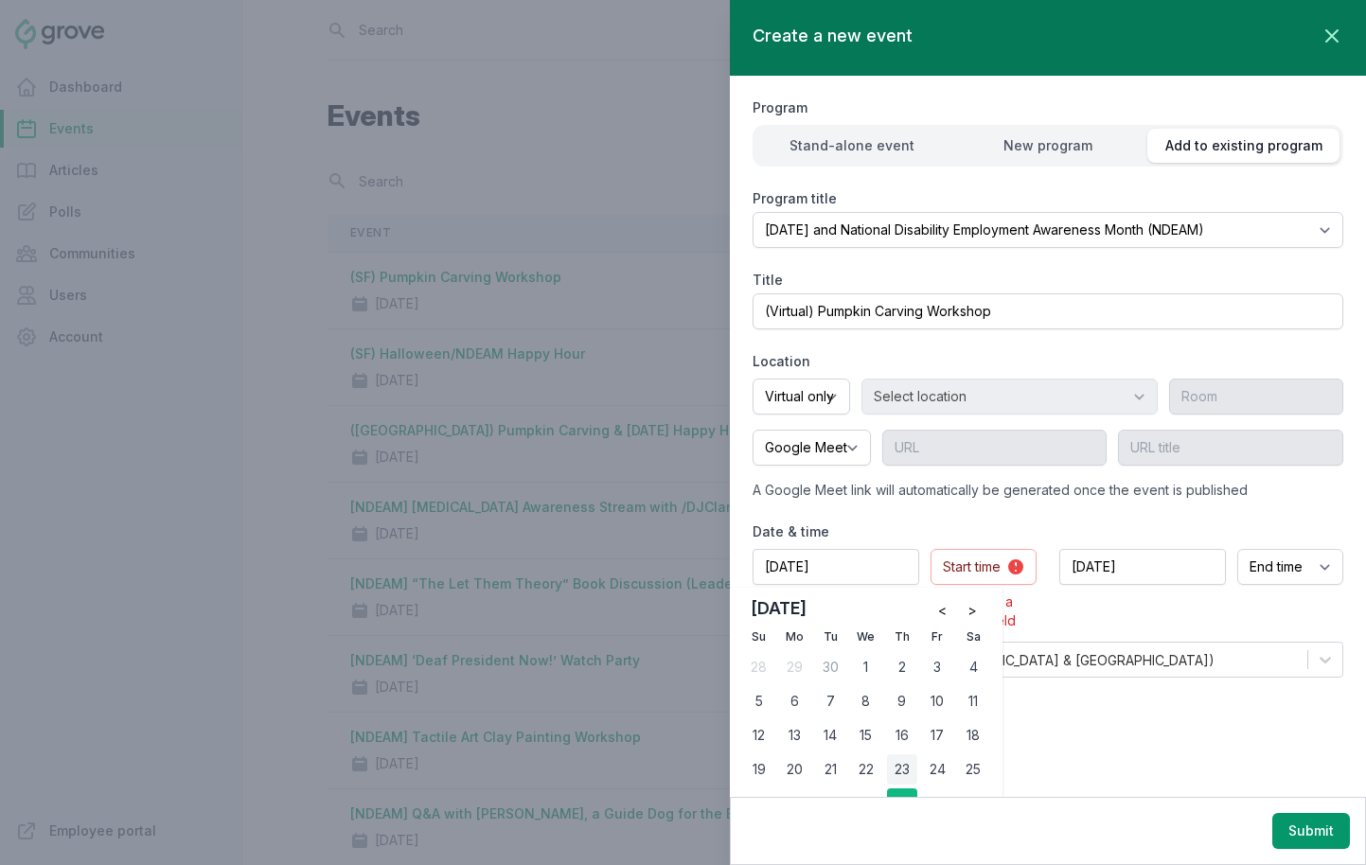
click at [900, 775] on div "23" at bounding box center [902, 770] width 30 height 30
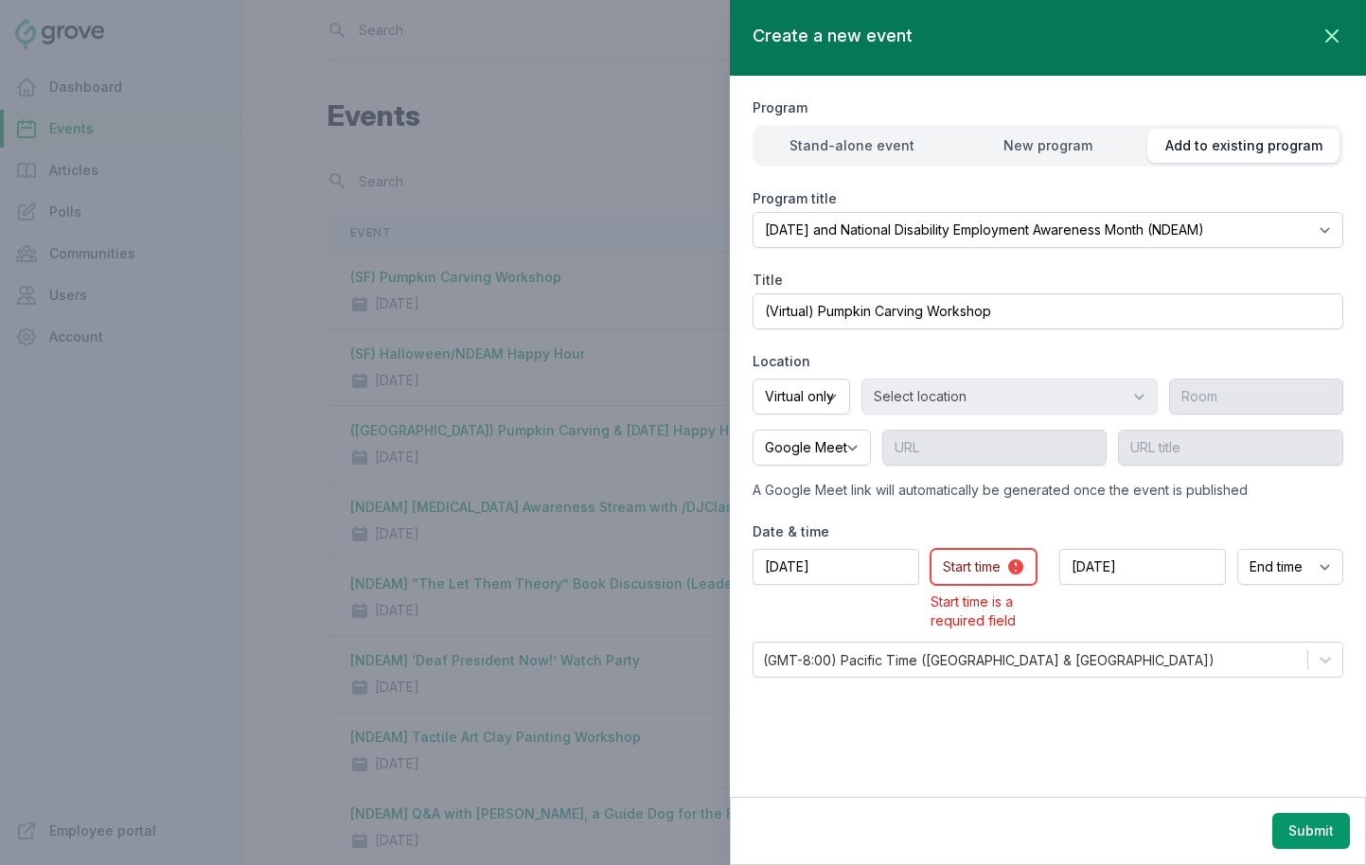
click at [959, 562] on select "Start time 12:00 AM 12:15 AM 12:30 AM 12:45 AM 1:00 AM 1:15 AM 1:30 AM 1:45 AM …" at bounding box center [984, 567] width 106 height 36
click at [931, 549] on select "Start time 12:00 AM 12:15 AM 12:30 AM 12:45 AM 1:00 AM 1:15 AM 1:30 AM 1:45 AM …" at bounding box center [984, 567] width 106 height 36
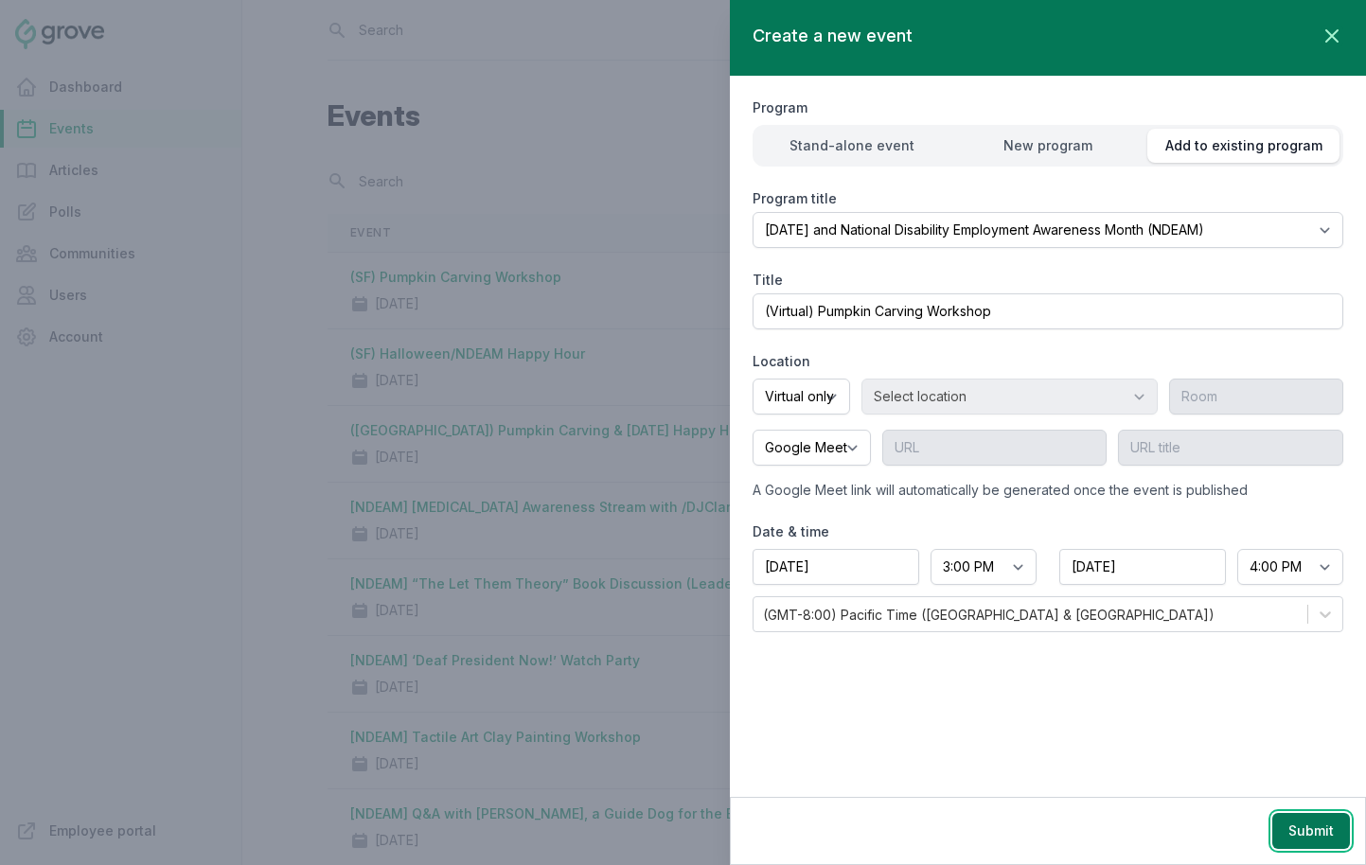
click at [1211, 829] on button "Submit" at bounding box center [1312, 831] width 78 height 36
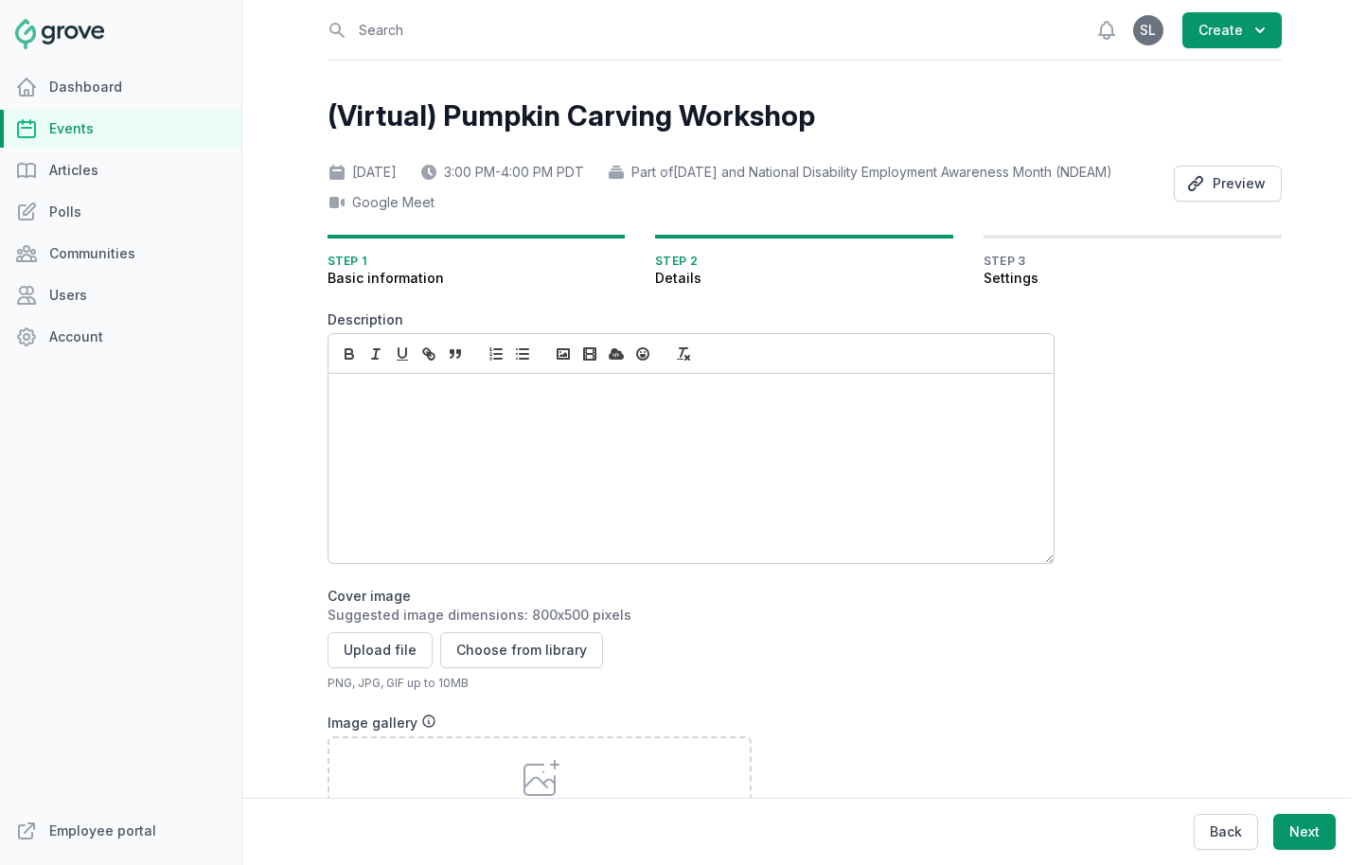
click at [460, 494] on div at bounding box center [691, 468] width 725 height 189
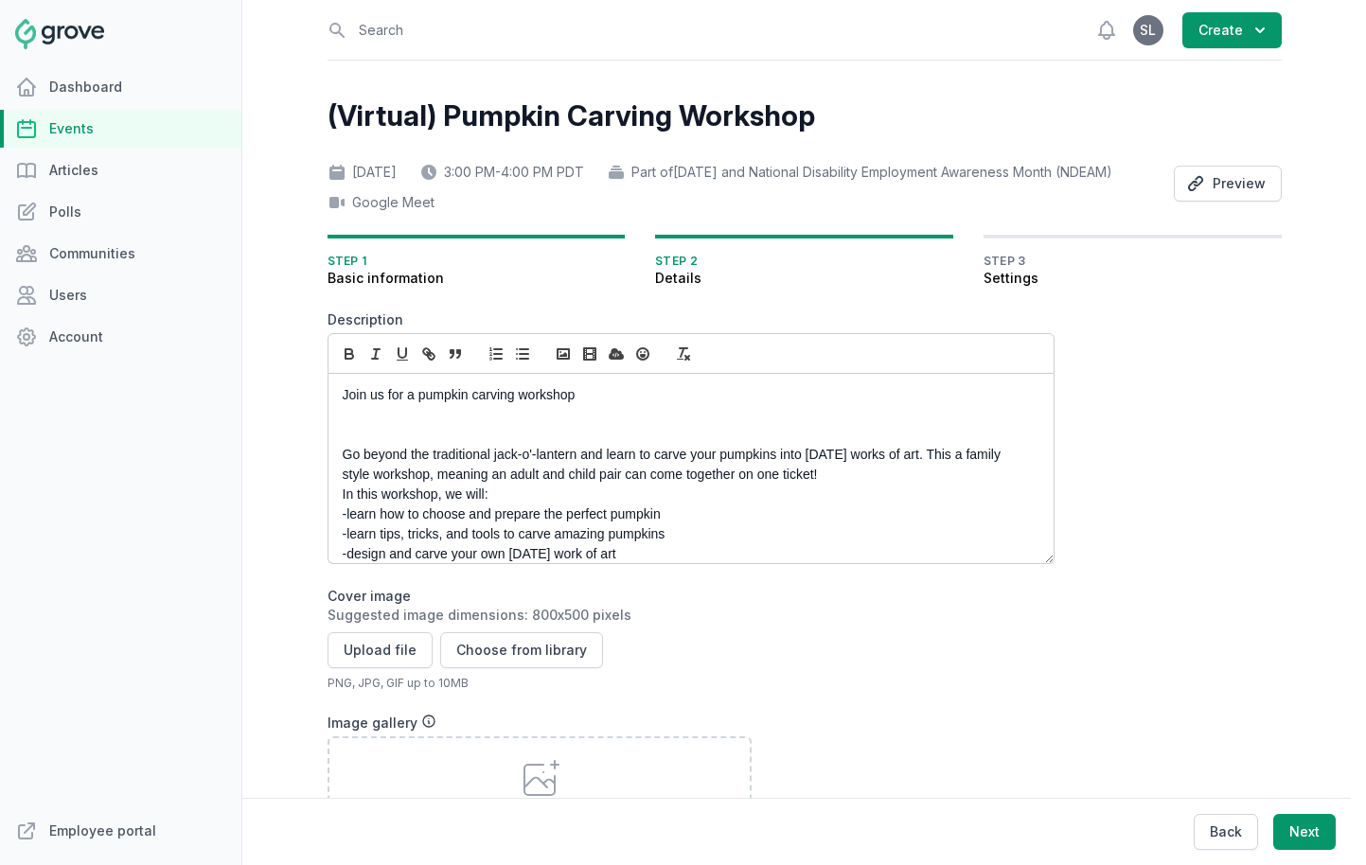
click at [492, 485] on p "Go beyond the traditional jack-o'-lantern and learn to carve your pumpkins into…" at bounding box center [686, 465] width 686 height 40
drag, startPoint x: 945, startPoint y: 483, endPoint x: 347, endPoint y: 483, distance: 598.4
click at [347, 483] on p "Go beyond the traditional jack-o'-lantern and learn to carve your pumpkins into…" at bounding box center [686, 465] width 686 height 40
click at [387, 485] on p "Go beyond the traditional jack-o'-lantern and learn to carve your pumpkins into…" at bounding box center [686, 465] width 686 height 40
click at [409, 405] on p "Join us for a pumpkin carving workshop" at bounding box center [686, 395] width 686 height 20
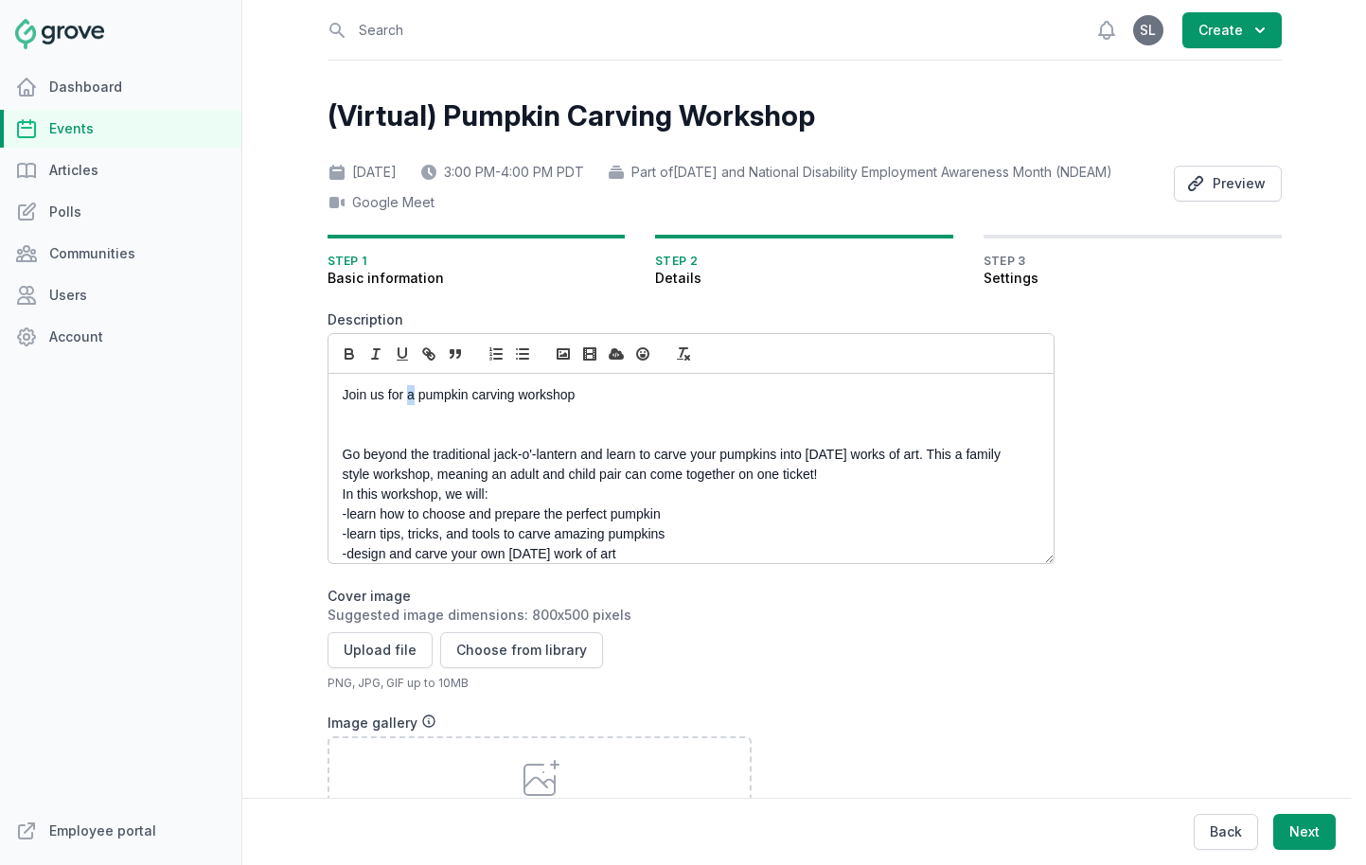
click at [409, 405] on p "Join us for a pumpkin carving workshop" at bounding box center [686, 395] width 686 height 20
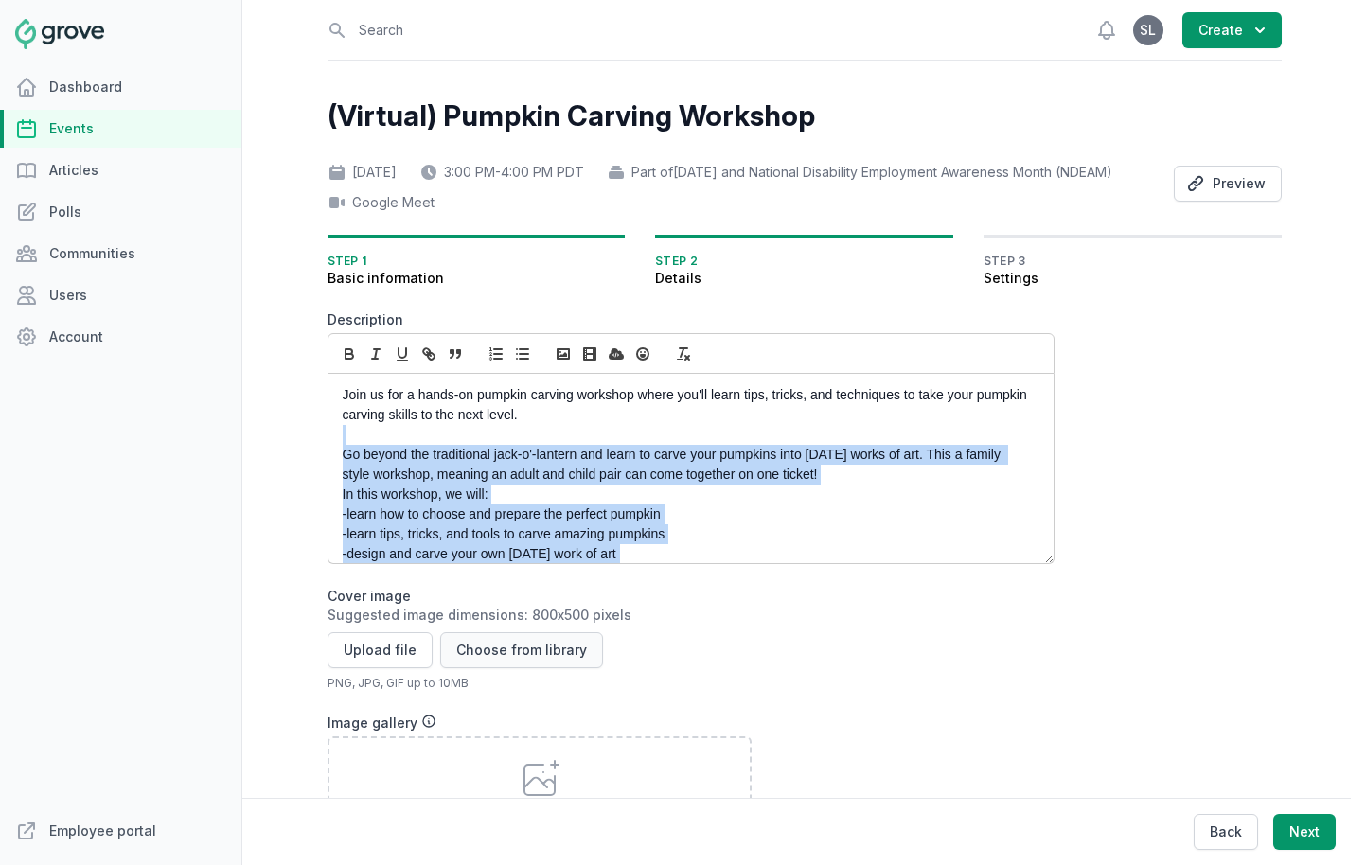
scroll to position [92, 0]
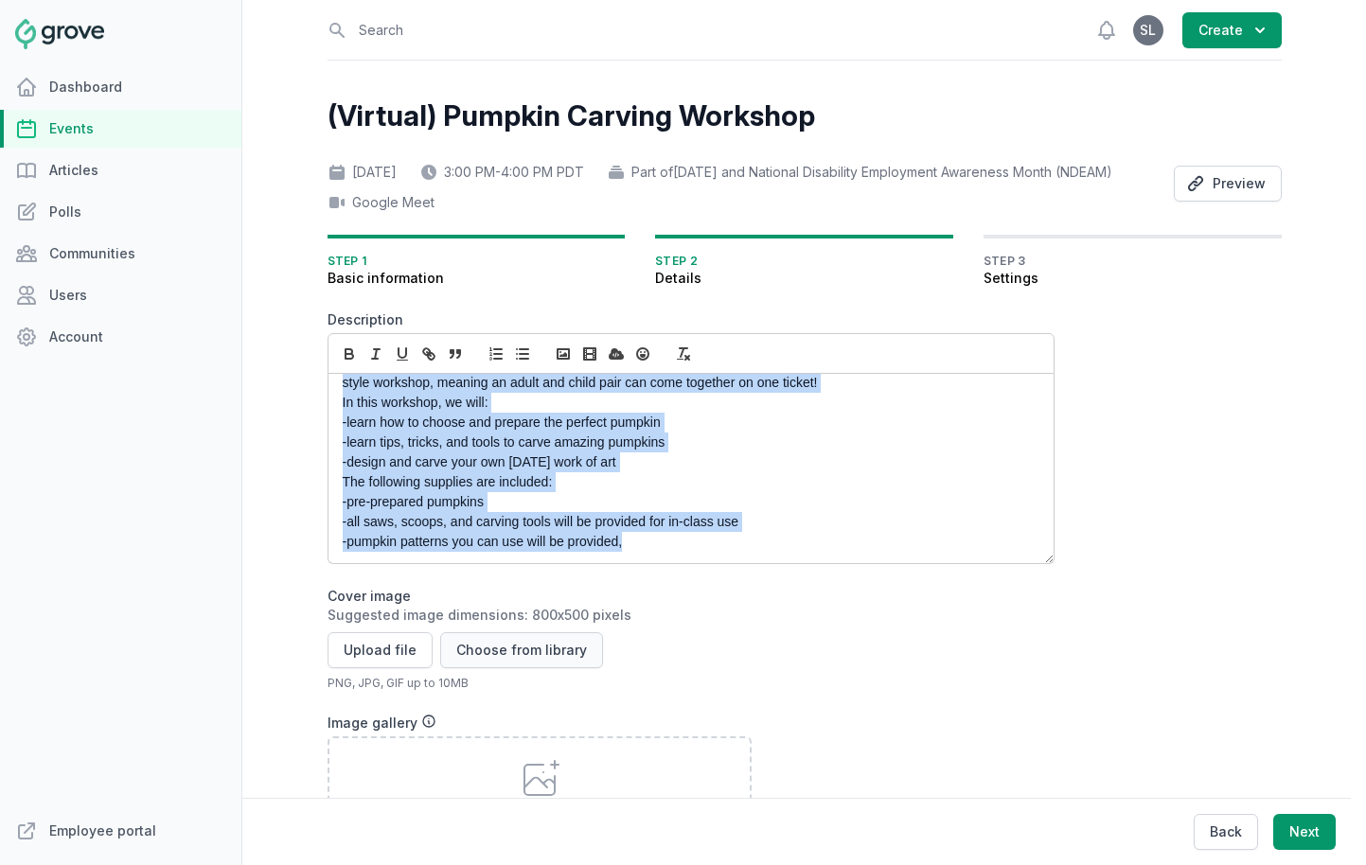
drag, startPoint x: 550, startPoint y: 454, endPoint x: 552, endPoint y: 673, distance: 219.7
click at [552, 675] on form "Description Join us for a hands-on pumpkin carving workshop where you'll learn …" at bounding box center [691, 735] width 727 height 848
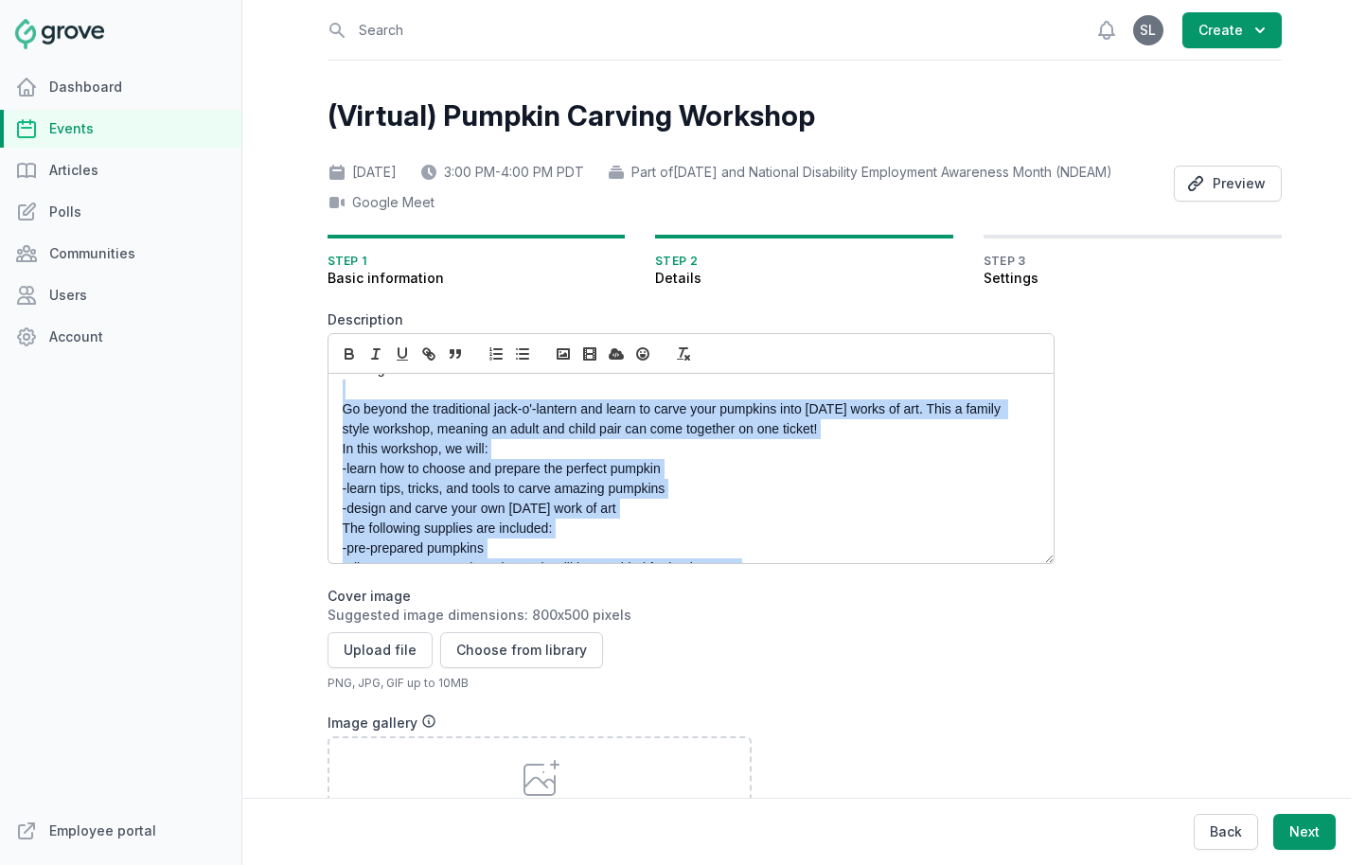
scroll to position [0, 0]
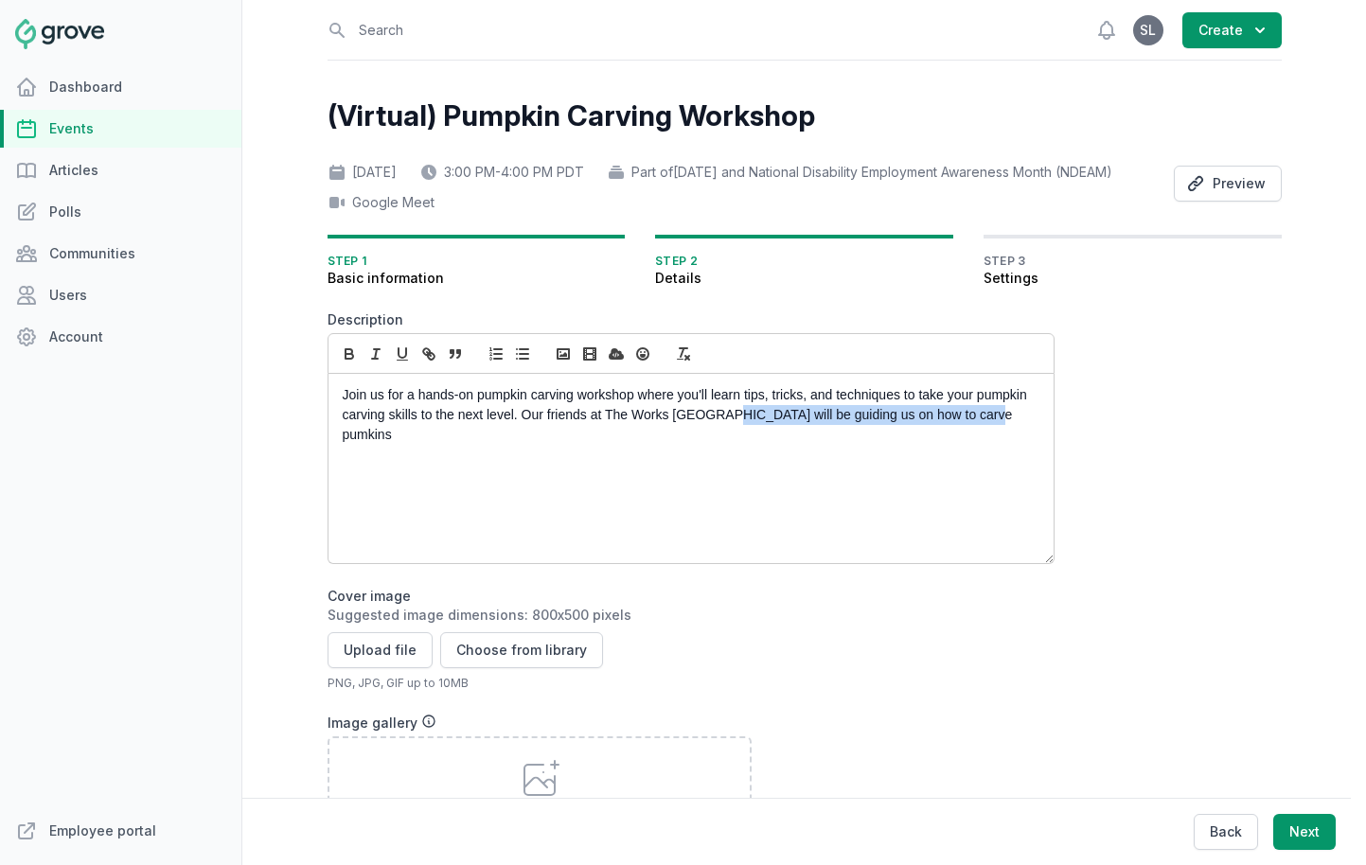
drag, startPoint x: 1017, startPoint y: 450, endPoint x: 720, endPoint y: 449, distance: 297.3
click at [720, 445] on p "Join us for a hands-on pumpkin carving workshop where you'll learn tips, tricks…" at bounding box center [686, 415] width 686 height 60
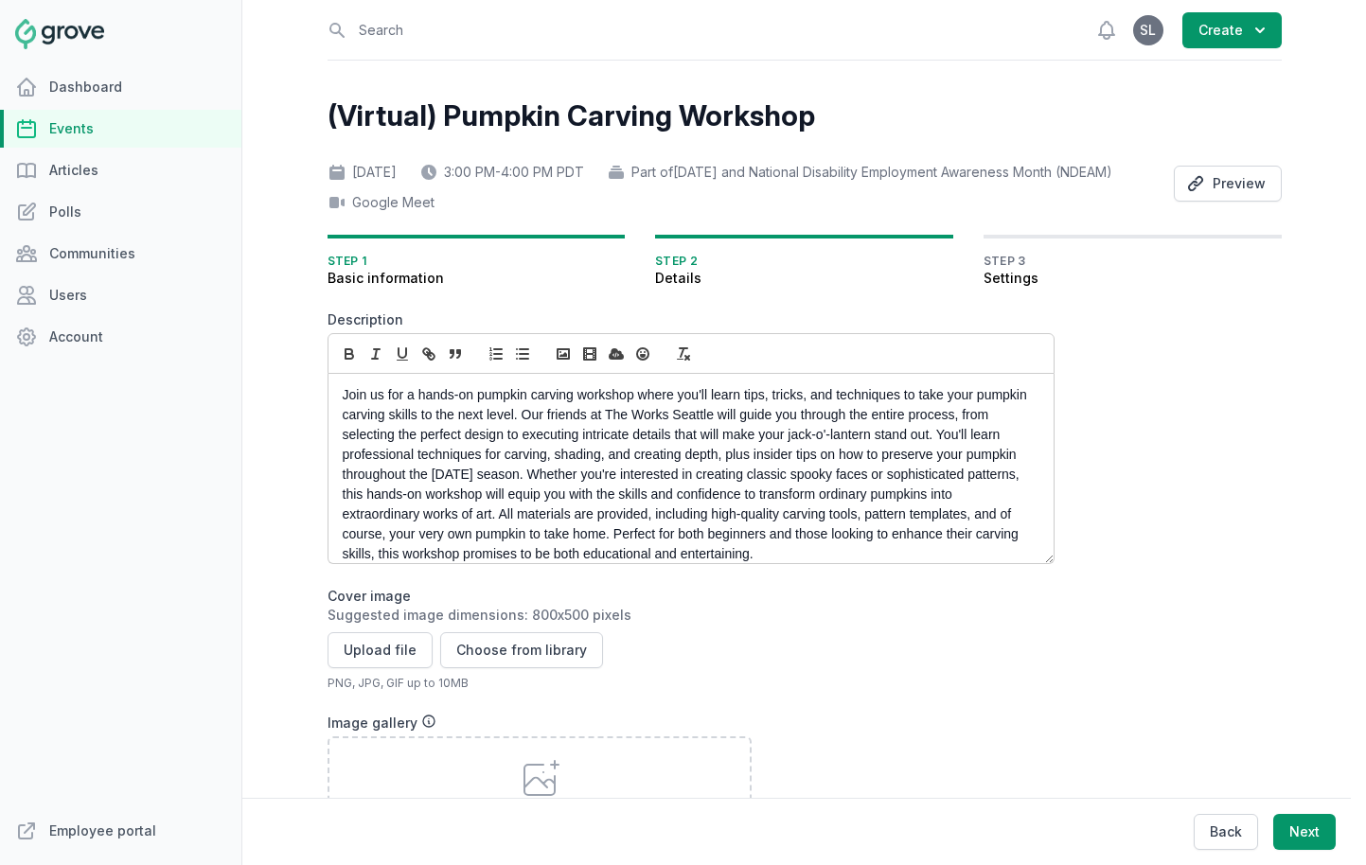
click at [540, 467] on p "Join us for a hands-on pumpkin carving workshop where you'll learn tips, tricks…" at bounding box center [686, 474] width 686 height 179
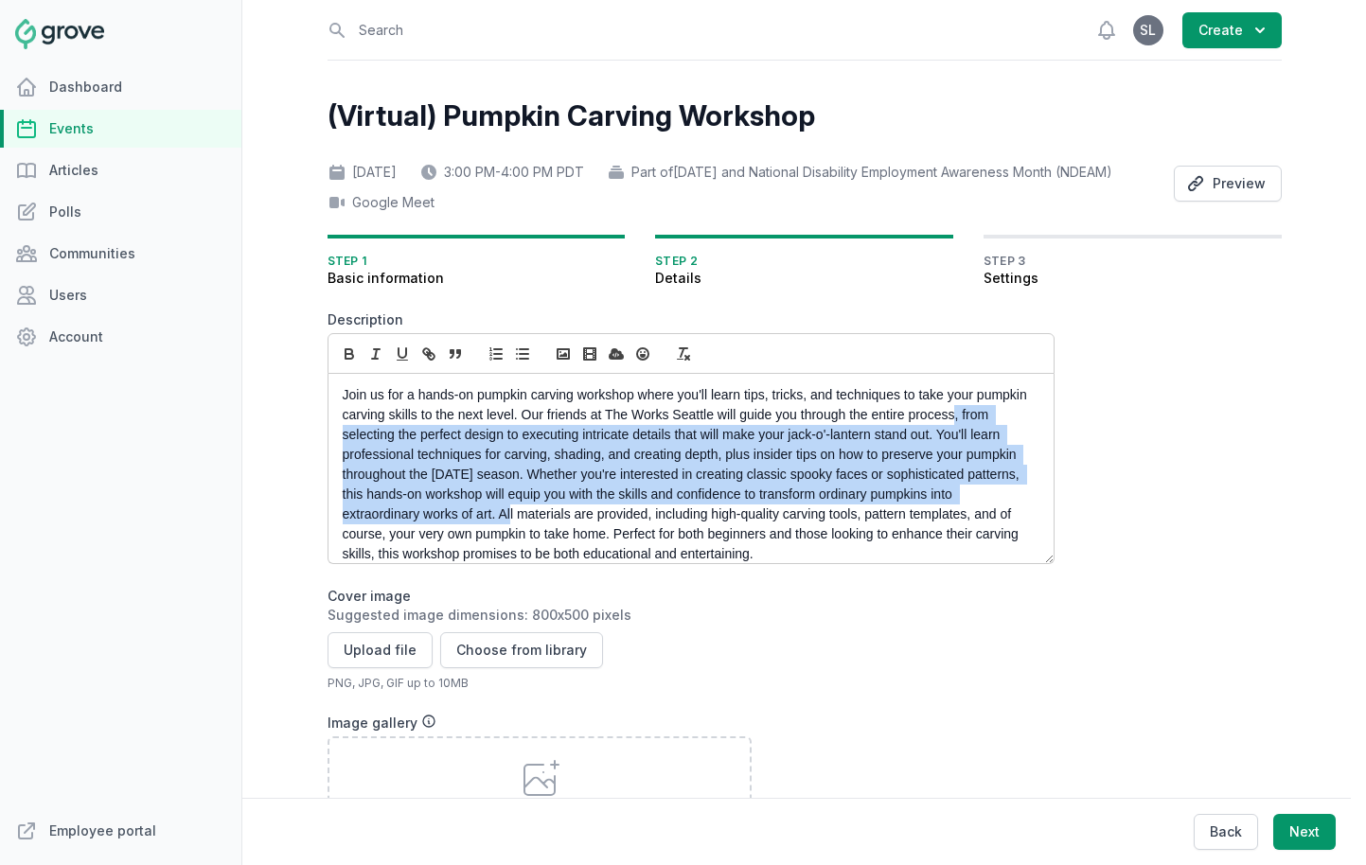
drag, startPoint x: 955, startPoint y: 442, endPoint x: 496, endPoint y: 538, distance: 469.1
click at [496, 538] on p "Join us for a hands-on pumpkin carving workshop where you'll learn tips, tricks…" at bounding box center [686, 474] width 686 height 179
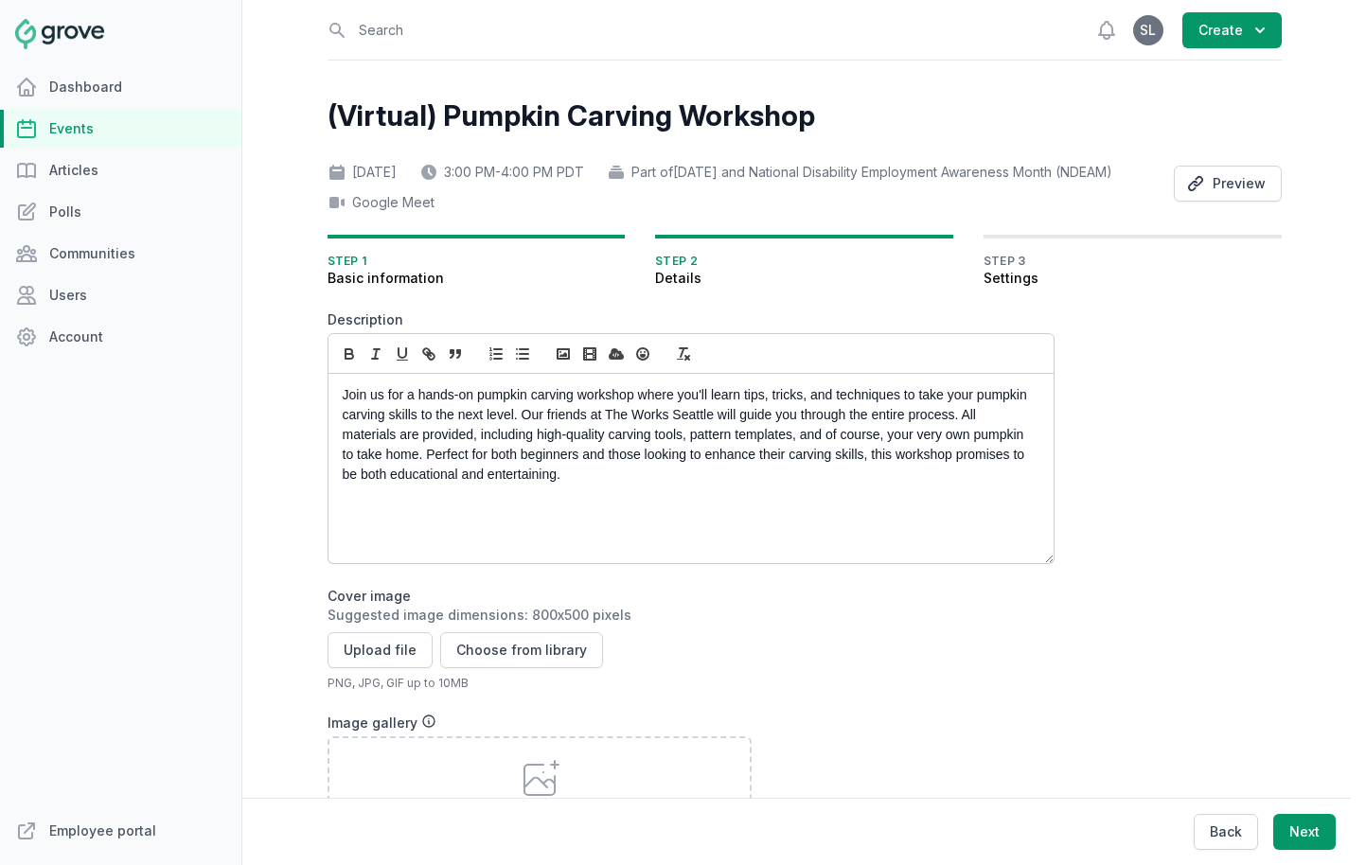
click at [680, 469] on p "Join us for a hands-on pumpkin carving workshop where you'll learn tips, tricks…" at bounding box center [686, 434] width 686 height 99
drag, startPoint x: 606, startPoint y: 463, endPoint x: 537, endPoint y: 464, distance: 69.1
click at [537, 464] on p "Join us for a hands-on pumpkin carving workshop where you'll learn tips, tricks…" at bounding box center [686, 434] width 686 height 99
click at [685, 472] on p "Join us for a hands-on pumpkin carving workshop where you'll learn tips, tricks…" at bounding box center [686, 434] width 686 height 99
click at [795, 463] on p "Join us for a hands-on pumpkin carving workshop where you'll learn tips, tricks…" at bounding box center [686, 434] width 686 height 99
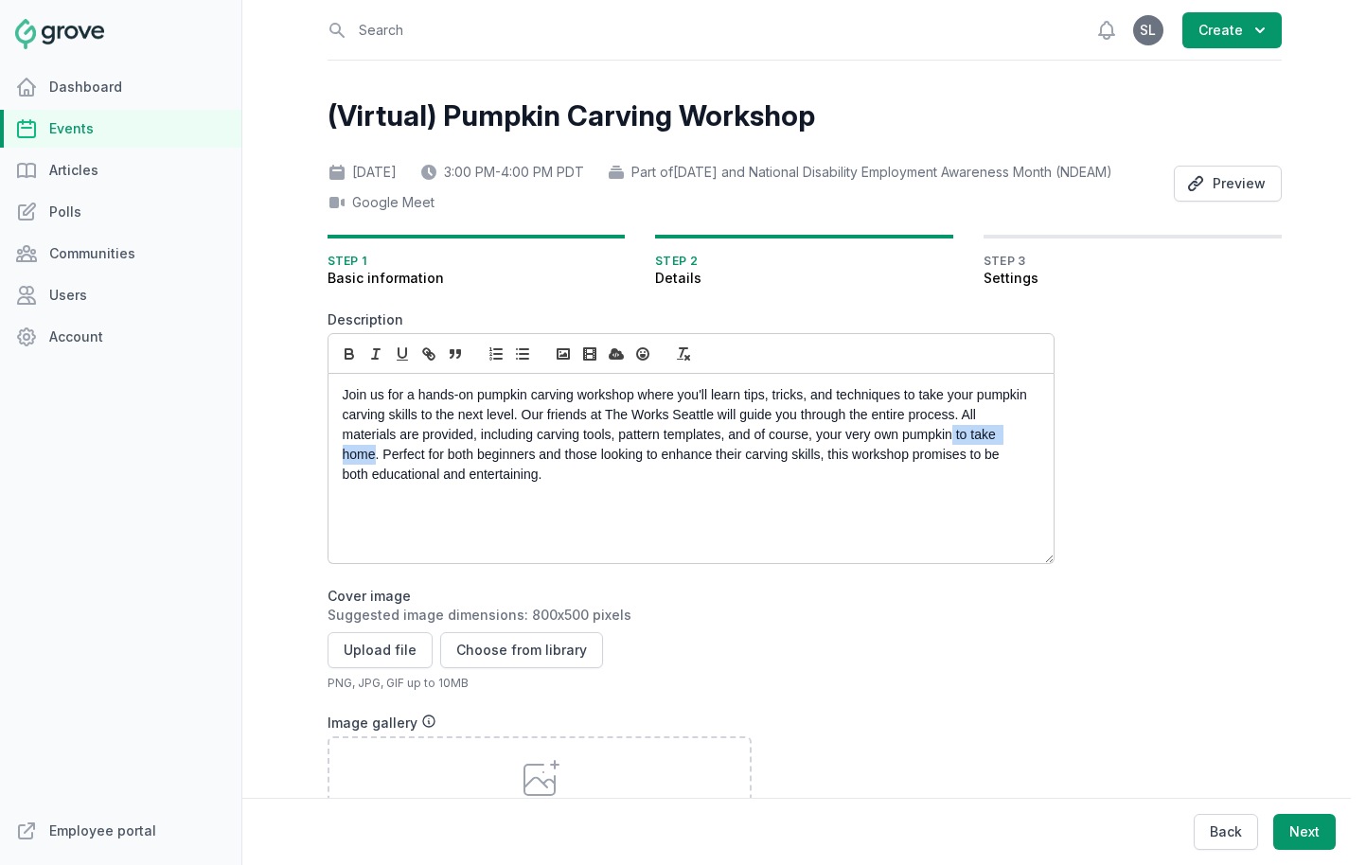
drag, startPoint x: 374, startPoint y: 485, endPoint x: 953, endPoint y: 466, distance: 579.8
click at [953, 466] on p "Join us for a hands-on pumpkin carving workshop where you'll learn tips, tricks…" at bounding box center [686, 434] width 686 height 99
click at [752, 485] on p "Join us for a hands-on pumpkin carving workshop where you'll learn tips, tricks…" at bounding box center [686, 434] width 686 height 99
drag, startPoint x: 634, startPoint y: 425, endPoint x: 476, endPoint y: 426, distance: 158.1
click at [476, 426] on p "Join us for a hands-on pumpkin carving workshop where you'll learn tips, tricks…" at bounding box center [686, 434] width 686 height 99
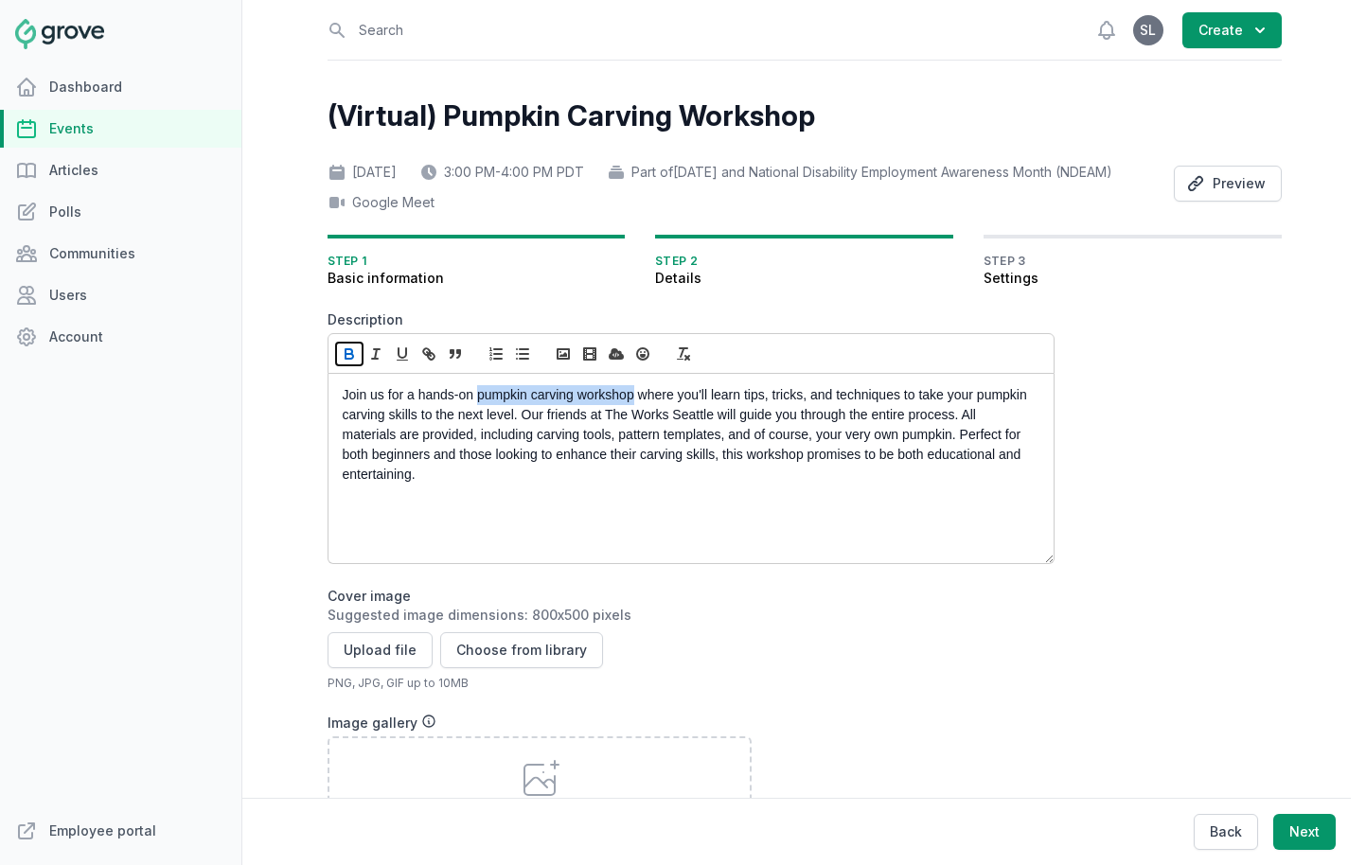
click at [347, 354] on icon "button" at bounding box center [349, 351] width 7 height 5
drag, startPoint x: 661, startPoint y: 443, endPoint x: 768, endPoint y: 446, distance: 107.0
click at [768, 446] on p "Join us for a hands-on pumpkin carving workshop where you'll learn tips, tricks…" at bounding box center [686, 434] width 686 height 99
click at [353, 363] on icon "button" at bounding box center [349, 354] width 17 height 17
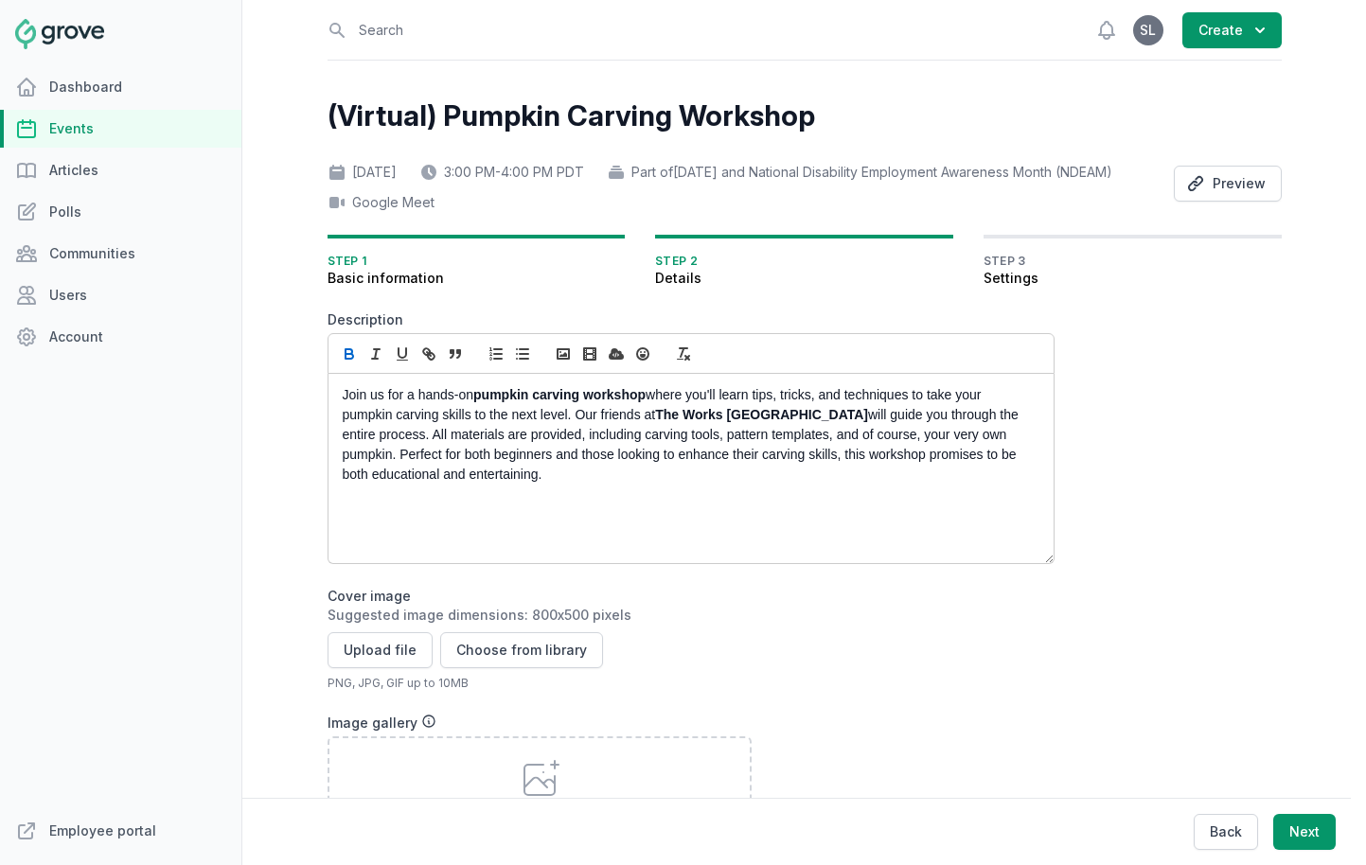
click at [453, 485] on p "Join us for a hands-on pumpkin carving workshop where you'll learn tips, tricks…" at bounding box center [686, 434] width 686 height 99
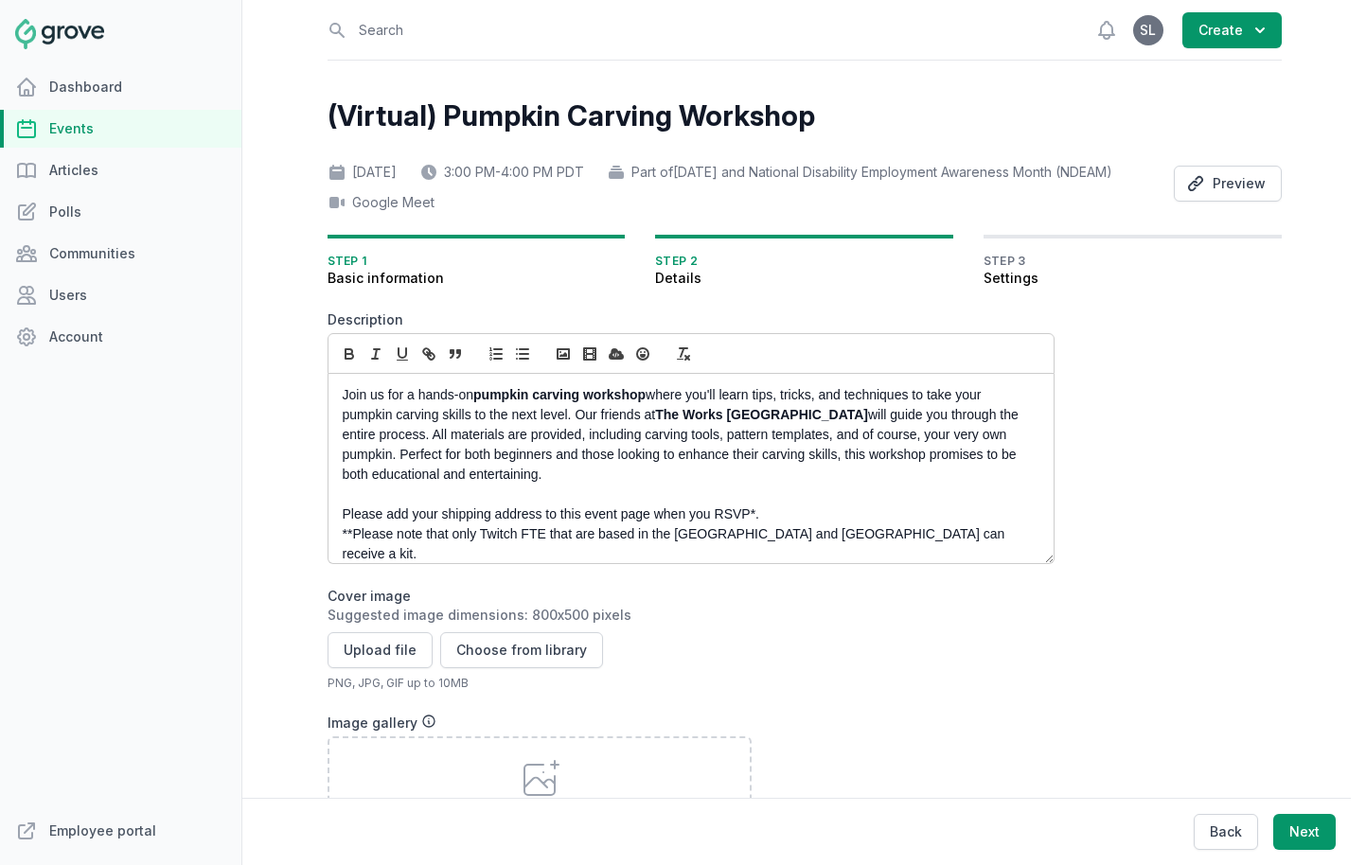
click at [449, 564] on p "**Please note that only Twitch FTE that are based in the United States and Cana…" at bounding box center [686, 545] width 686 height 40
click at [469, 564] on p "**Please note that only Twitch FTE that are based in the United States and Cana…" at bounding box center [686, 545] width 686 height 40
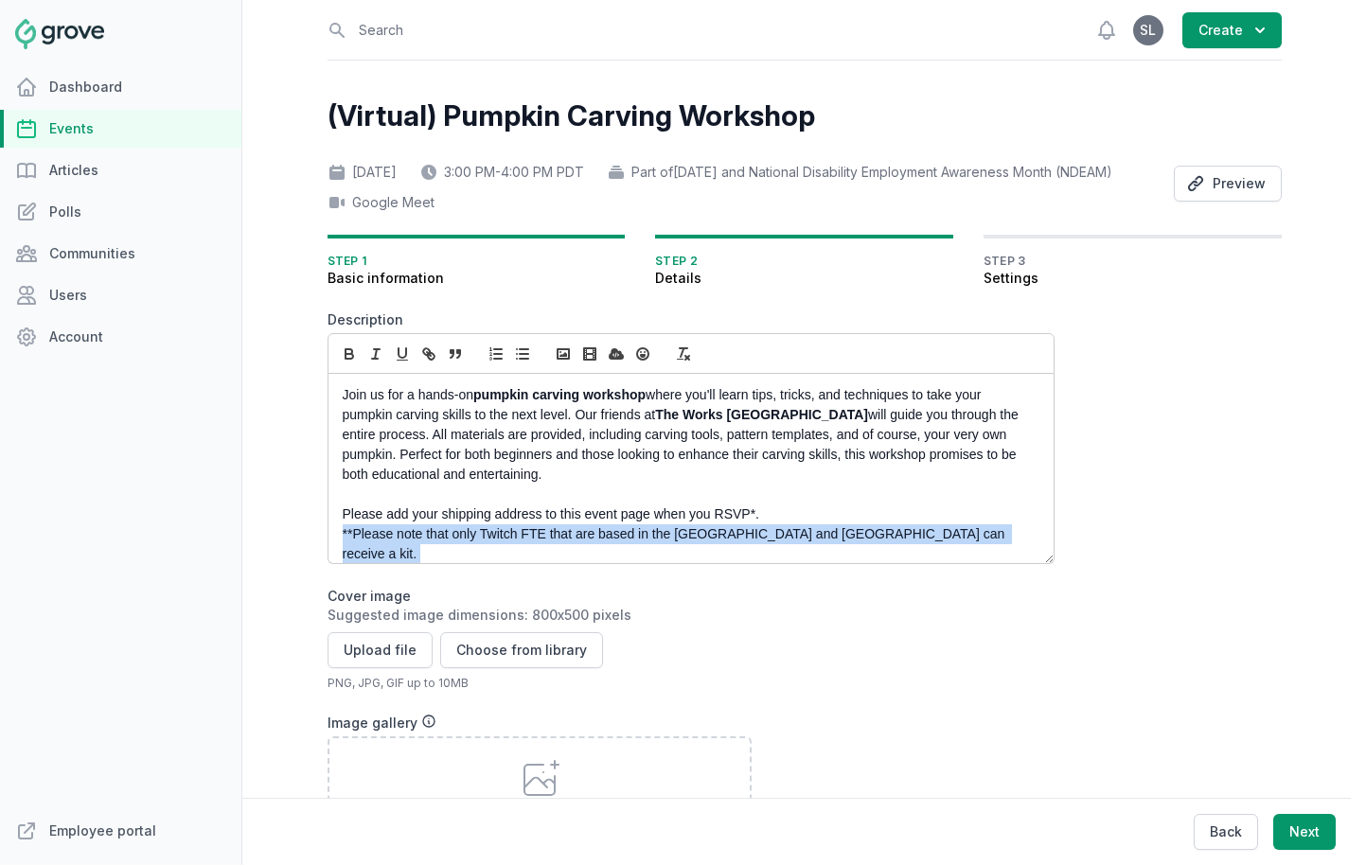
click at [469, 564] on p "**Please note that only Twitch FTE that are based in the United States and Cana…" at bounding box center [686, 545] width 686 height 40
click at [336, 365] on button "button" at bounding box center [349, 354] width 27 height 23
click at [403, 363] on icon "button" at bounding box center [402, 354] width 17 height 17
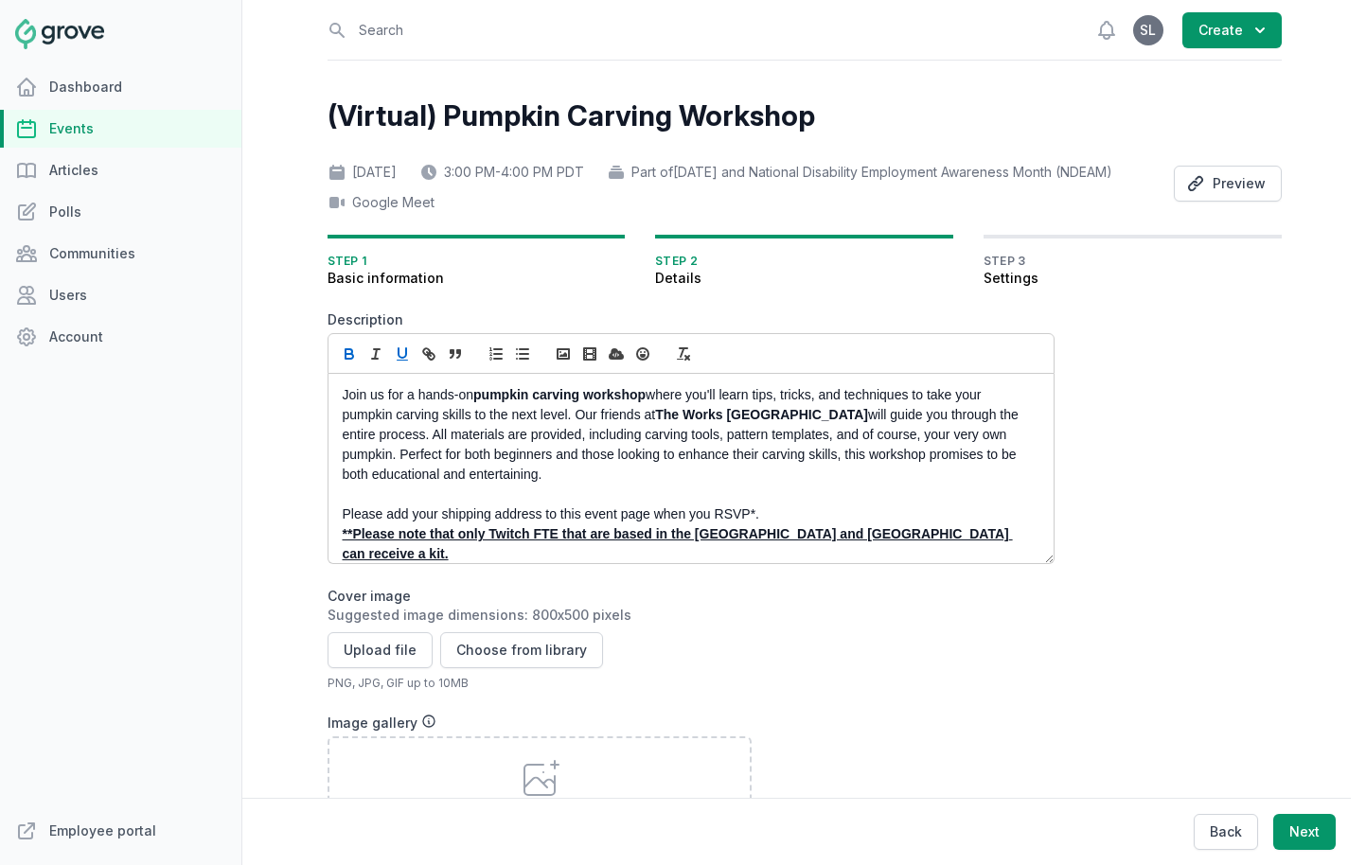
click at [495, 561] on u "**Please note that only Twitch FTE that are based in the United States and Cana…" at bounding box center [678, 543] width 670 height 35
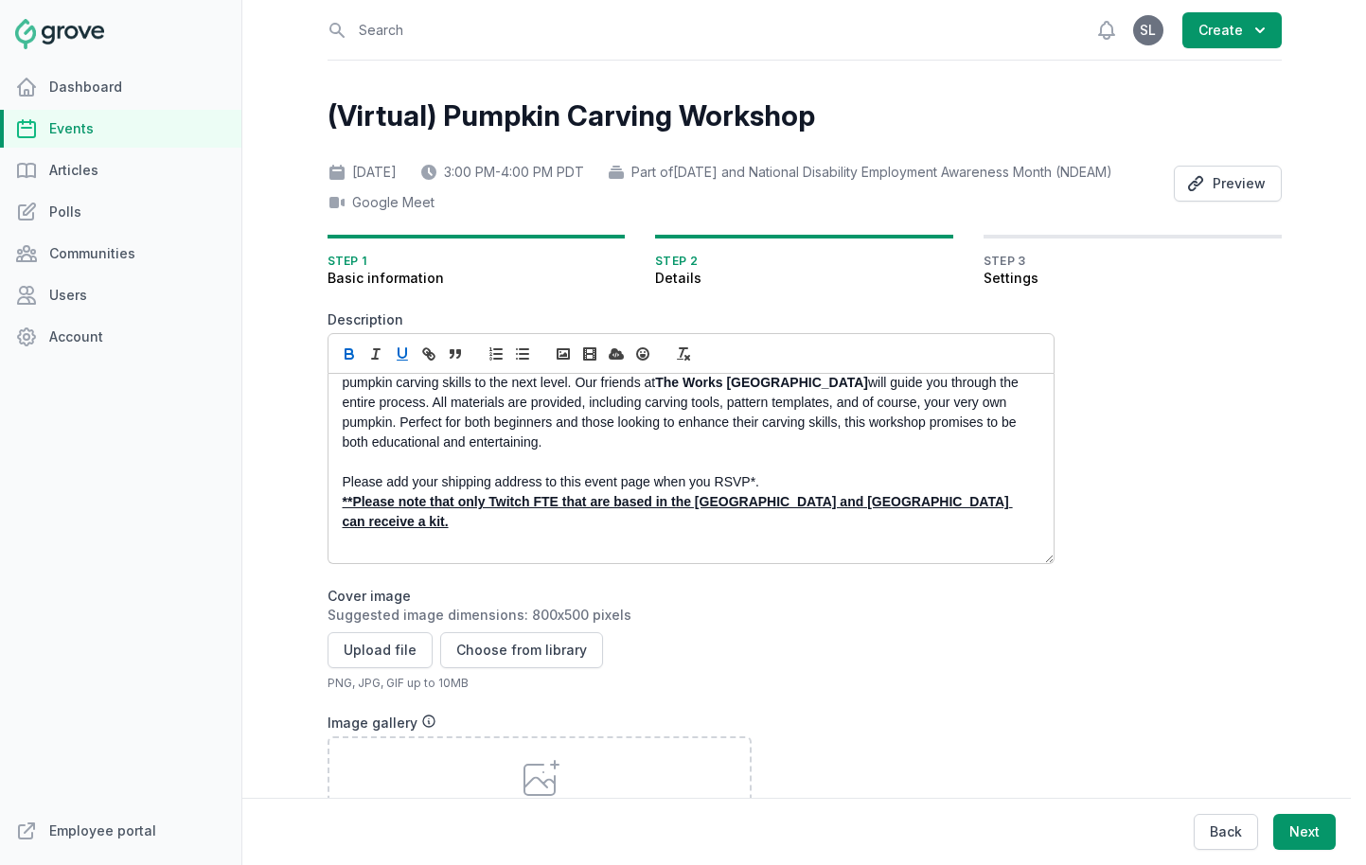
click at [685, 571] on p at bounding box center [686, 562] width 686 height 20
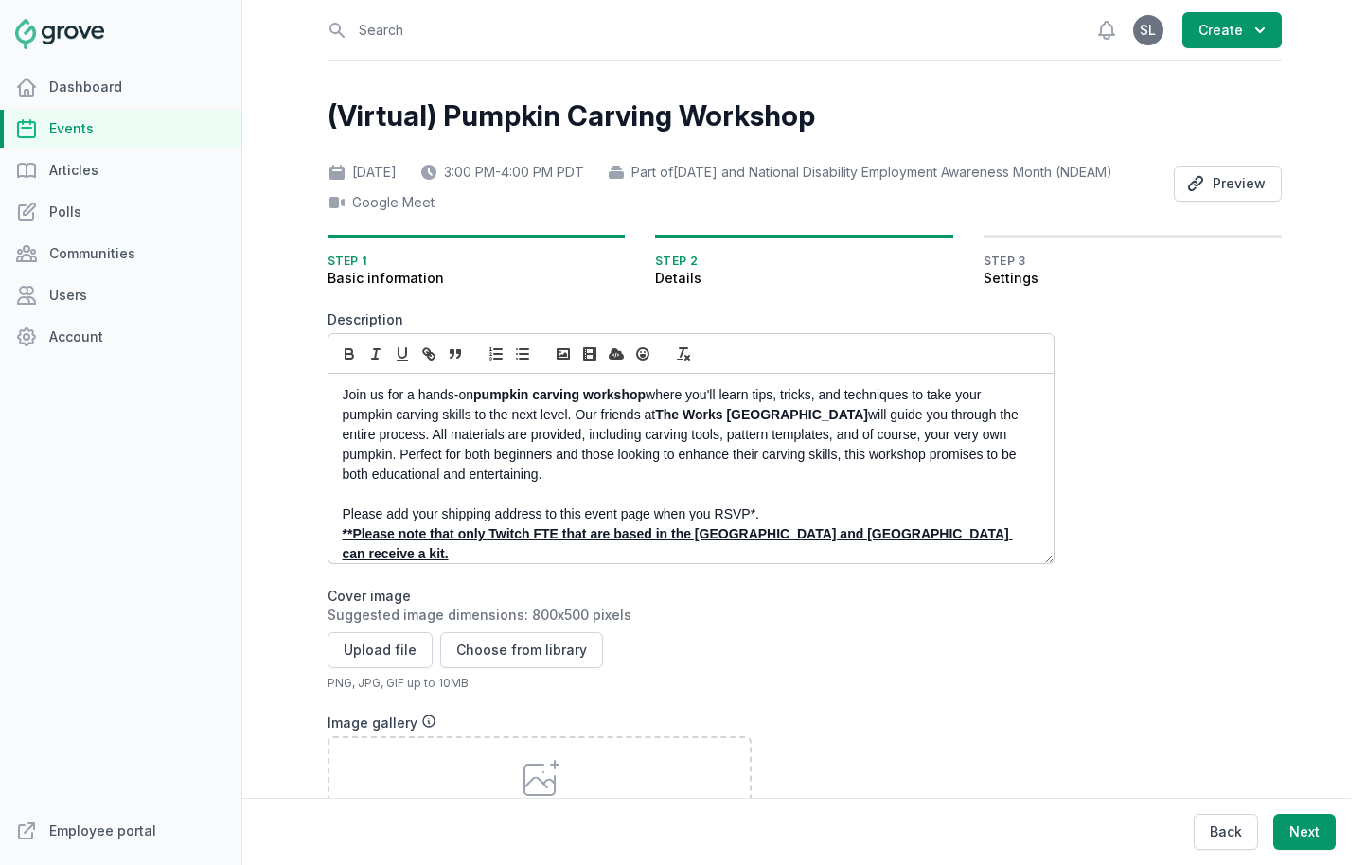
scroll to position [12, 0]
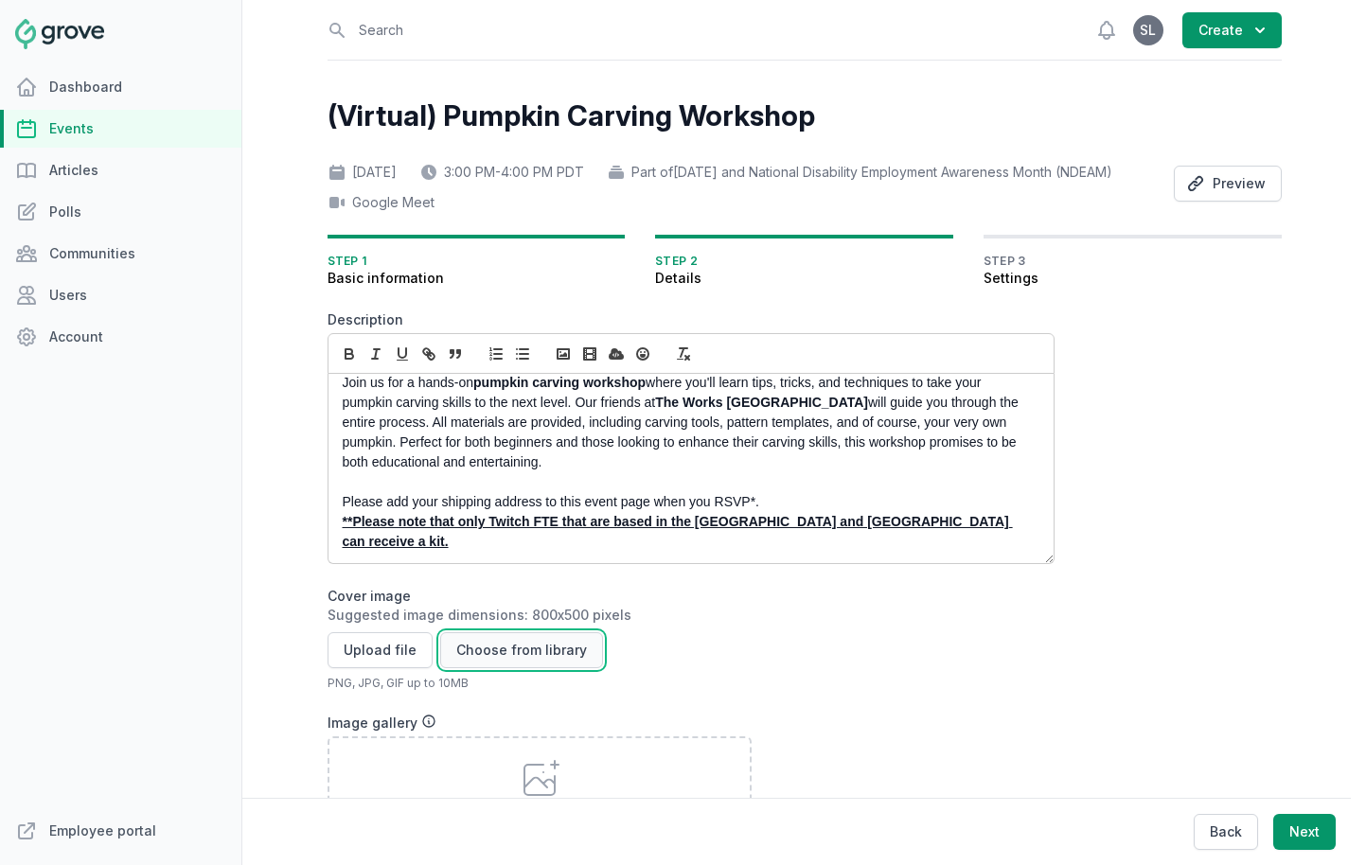
click at [495, 668] on button "Choose from library" at bounding box center [521, 650] width 163 height 36
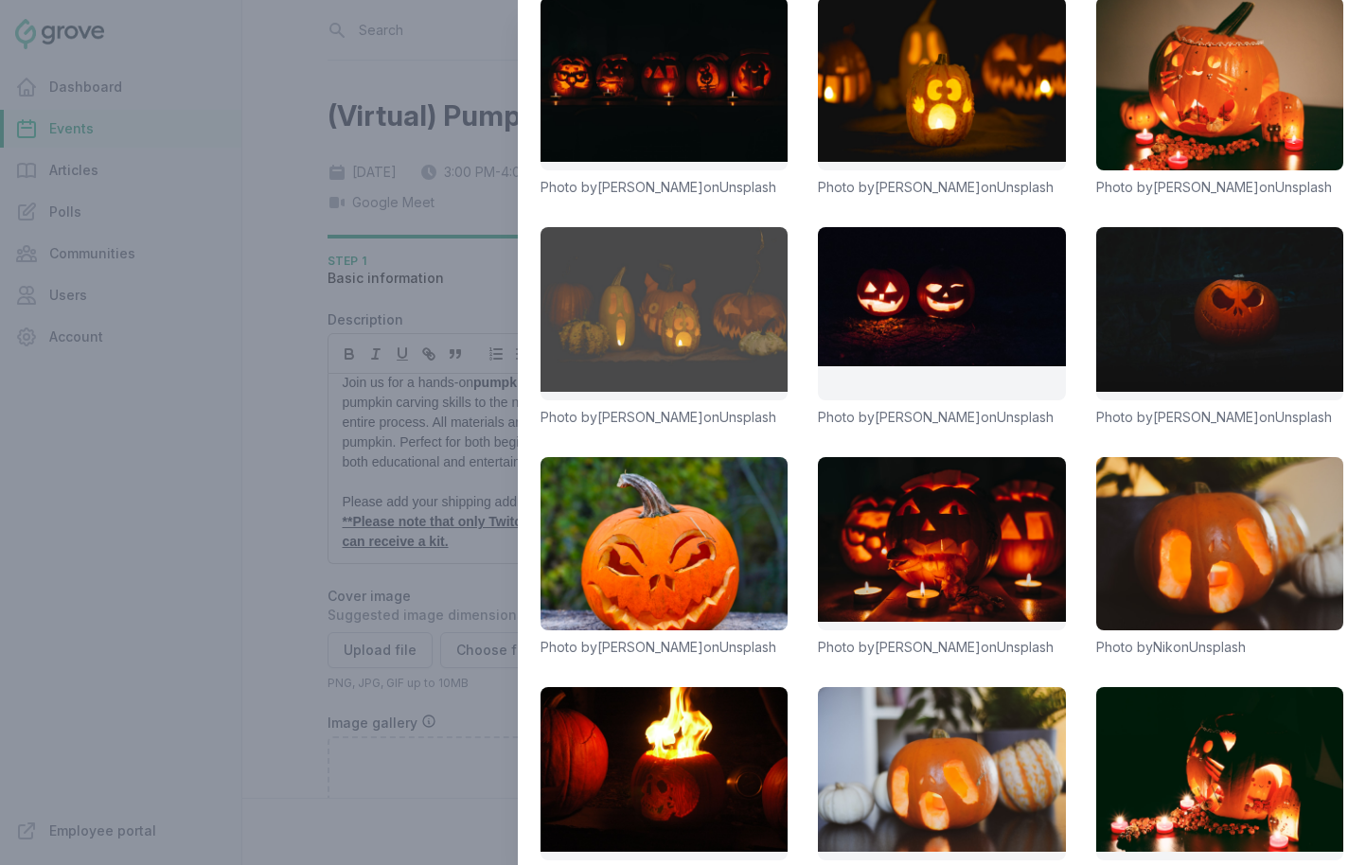
scroll to position [159, 0]
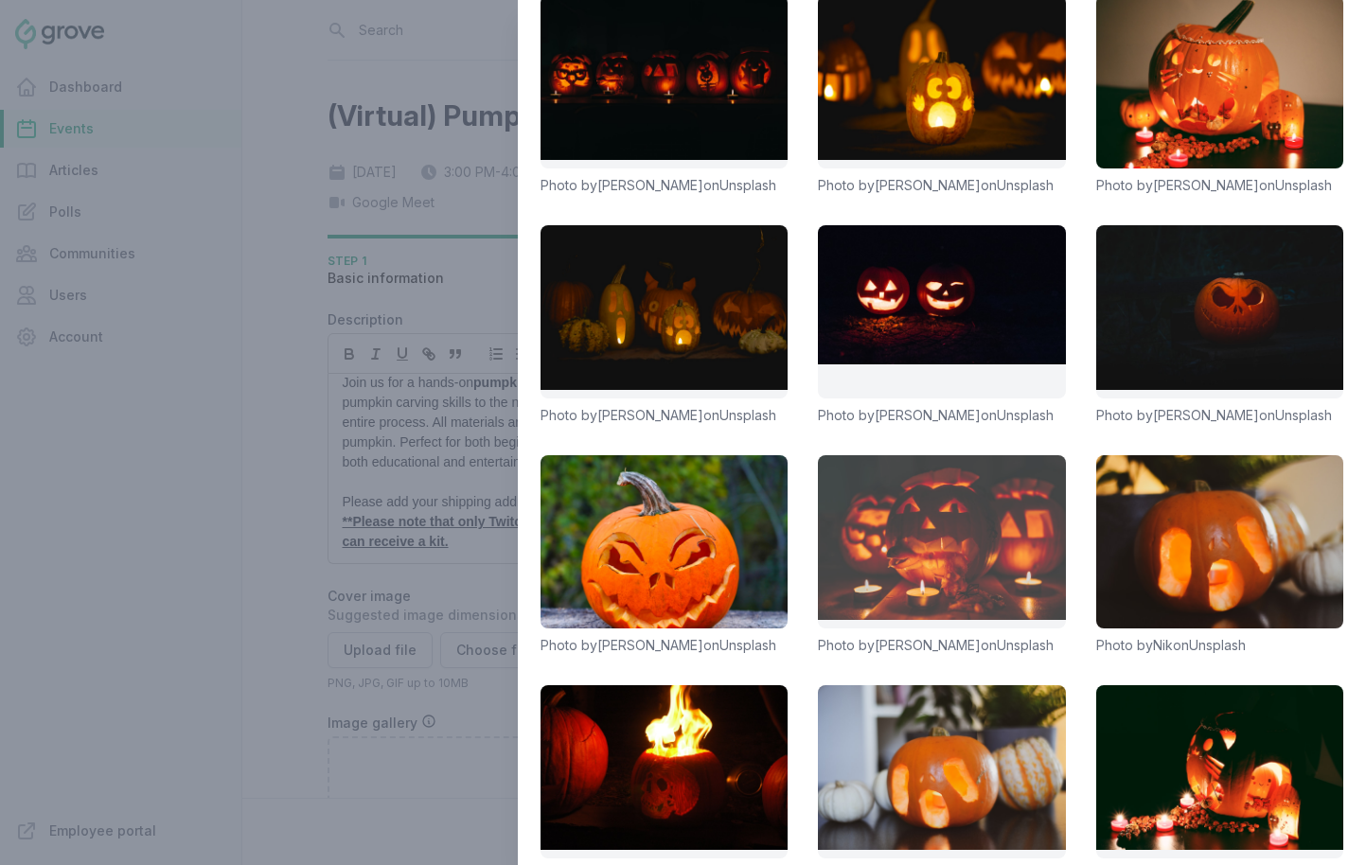
click at [976, 541] on link at bounding box center [941, 541] width 247 height 173
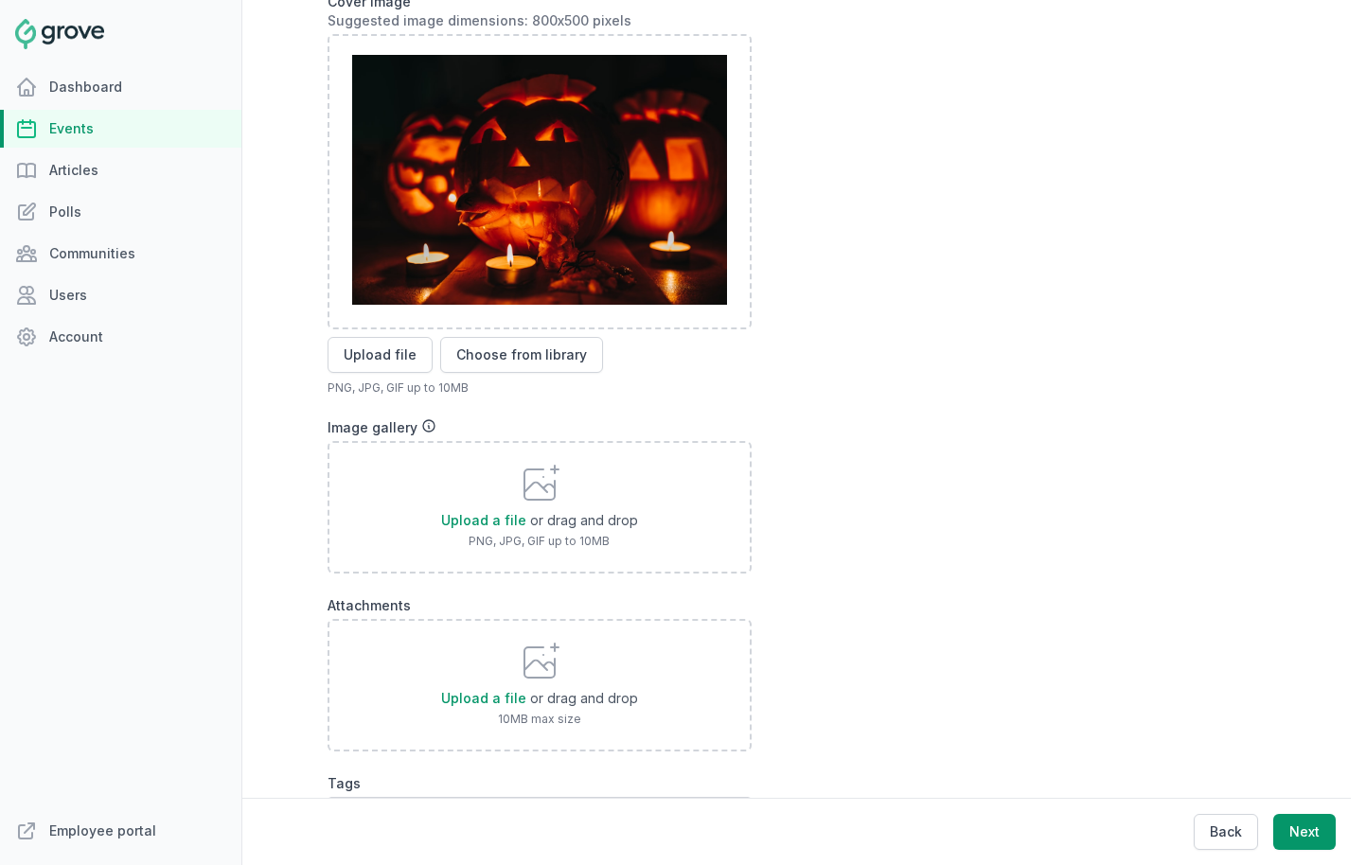
scroll to position [718, 0]
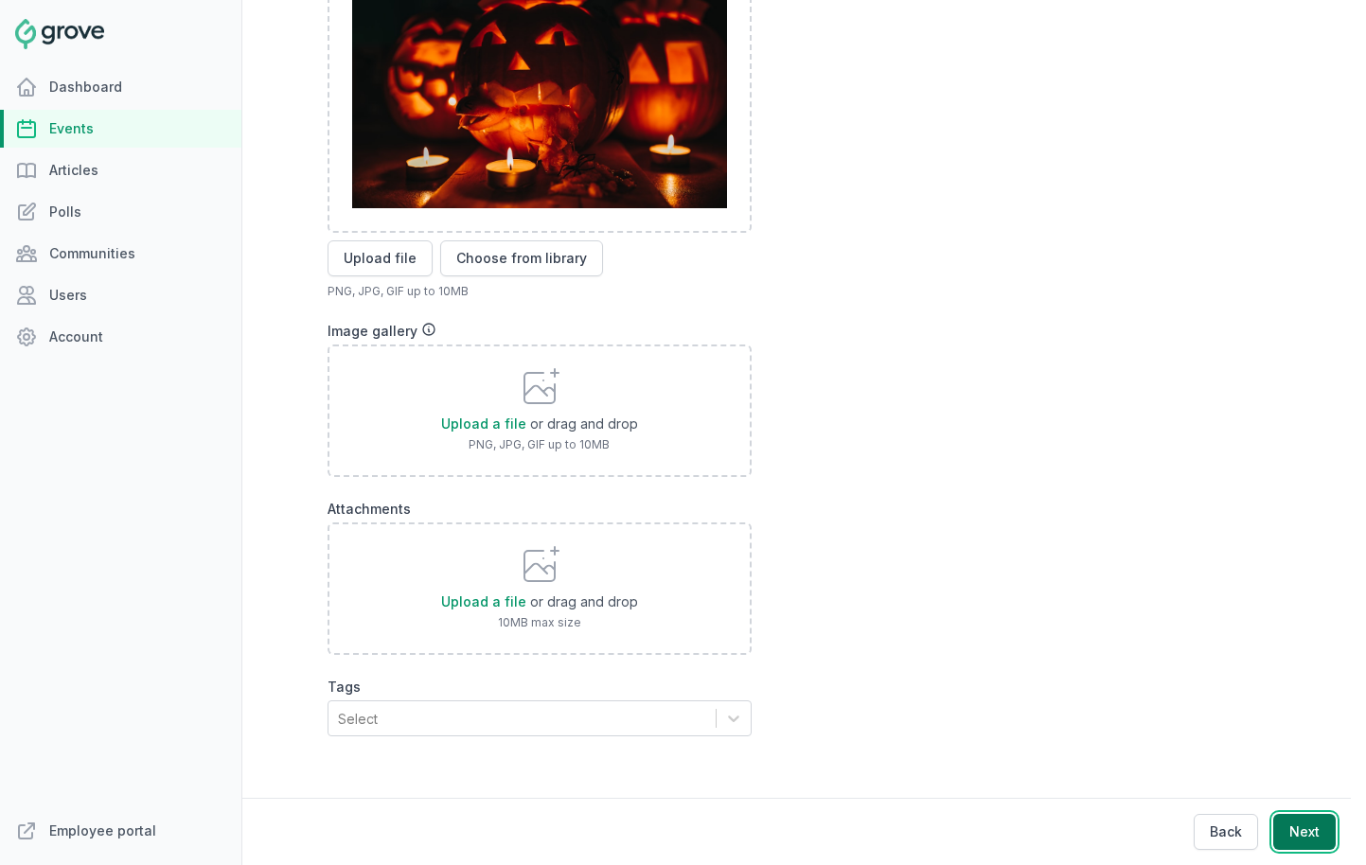
click at [1211, 826] on button "Next" at bounding box center [1304, 832] width 62 height 36
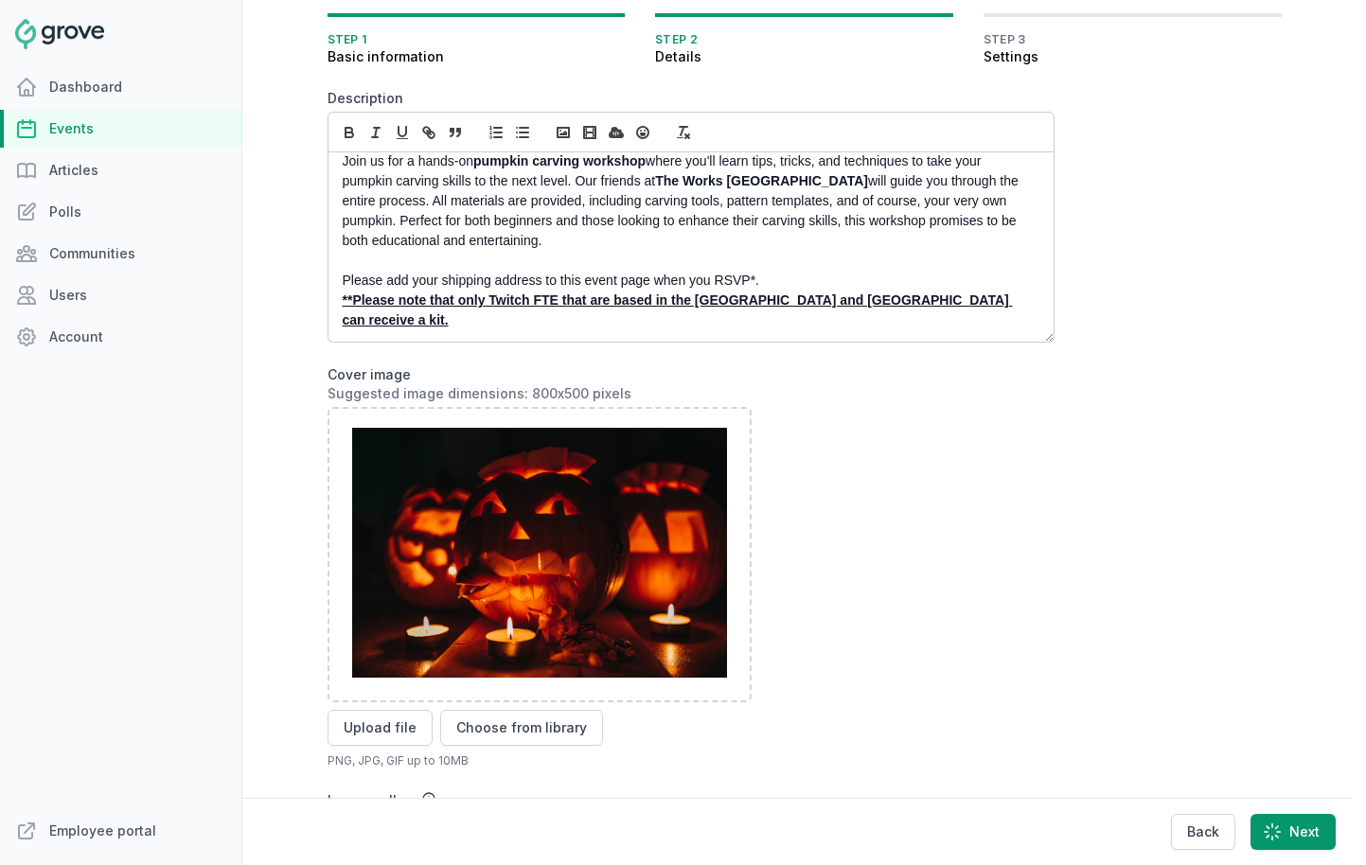
scroll to position [0, 0]
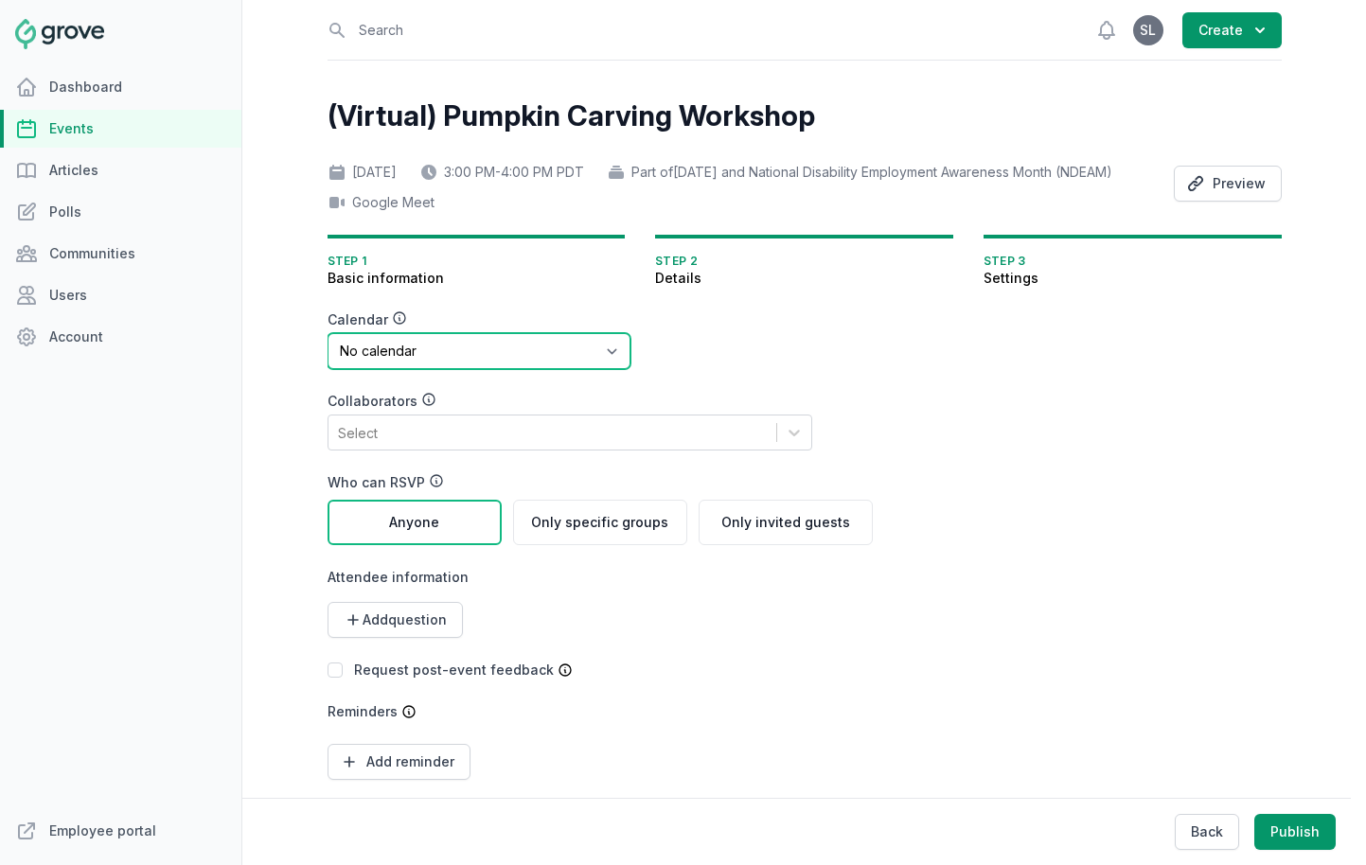
click at [423, 369] on select "No calendar Virtual Events Calendar" at bounding box center [479, 351] width 303 height 36
click at [328, 360] on select "No calendar Virtual Events Calendar" at bounding box center [479, 351] width 303 height 36
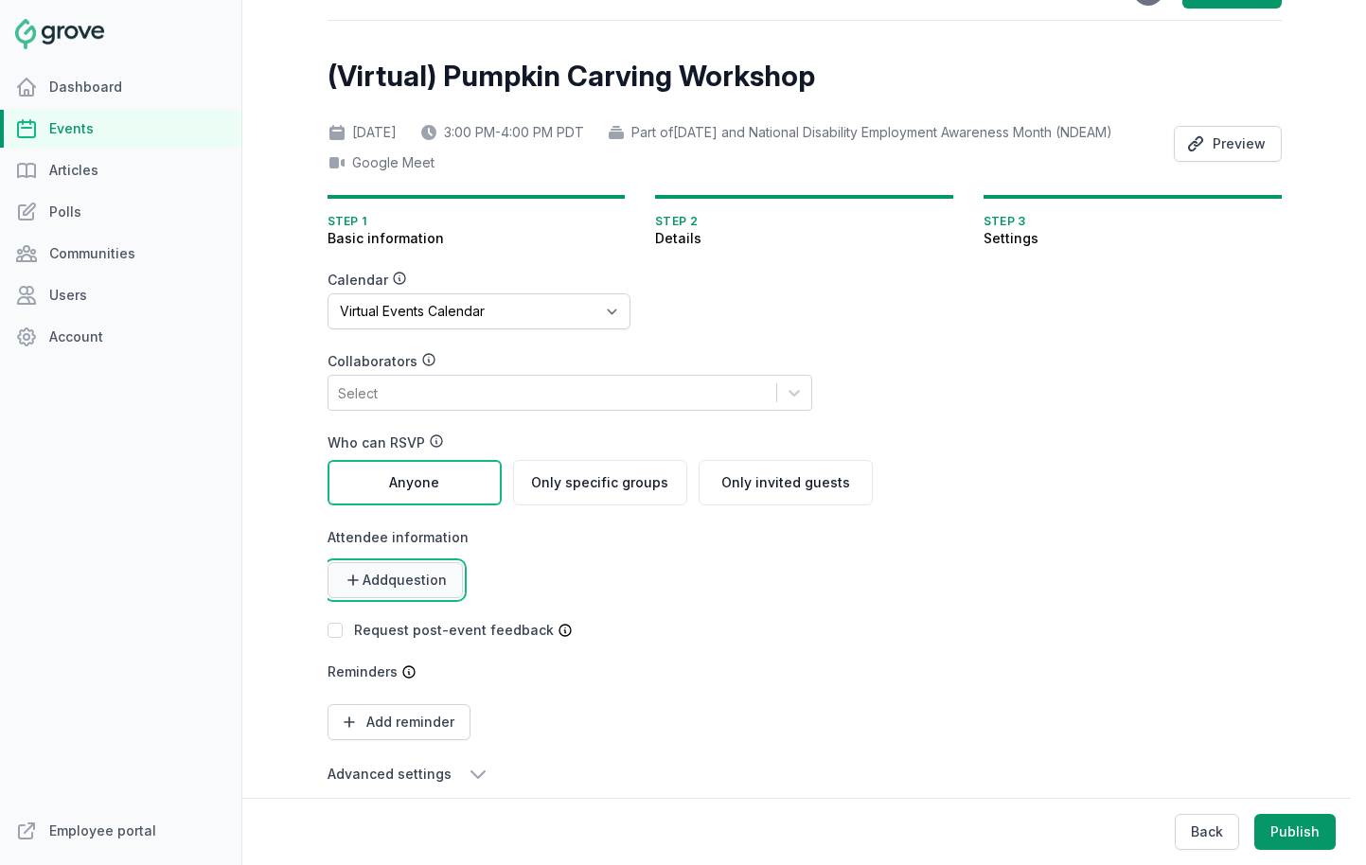
click at [401, 590] on span "Add question" at bounding box center [405, 580] width 84 height 19
click at [360, 644] on link "Short text" at bounding box center [390, 627] width 125 height 34
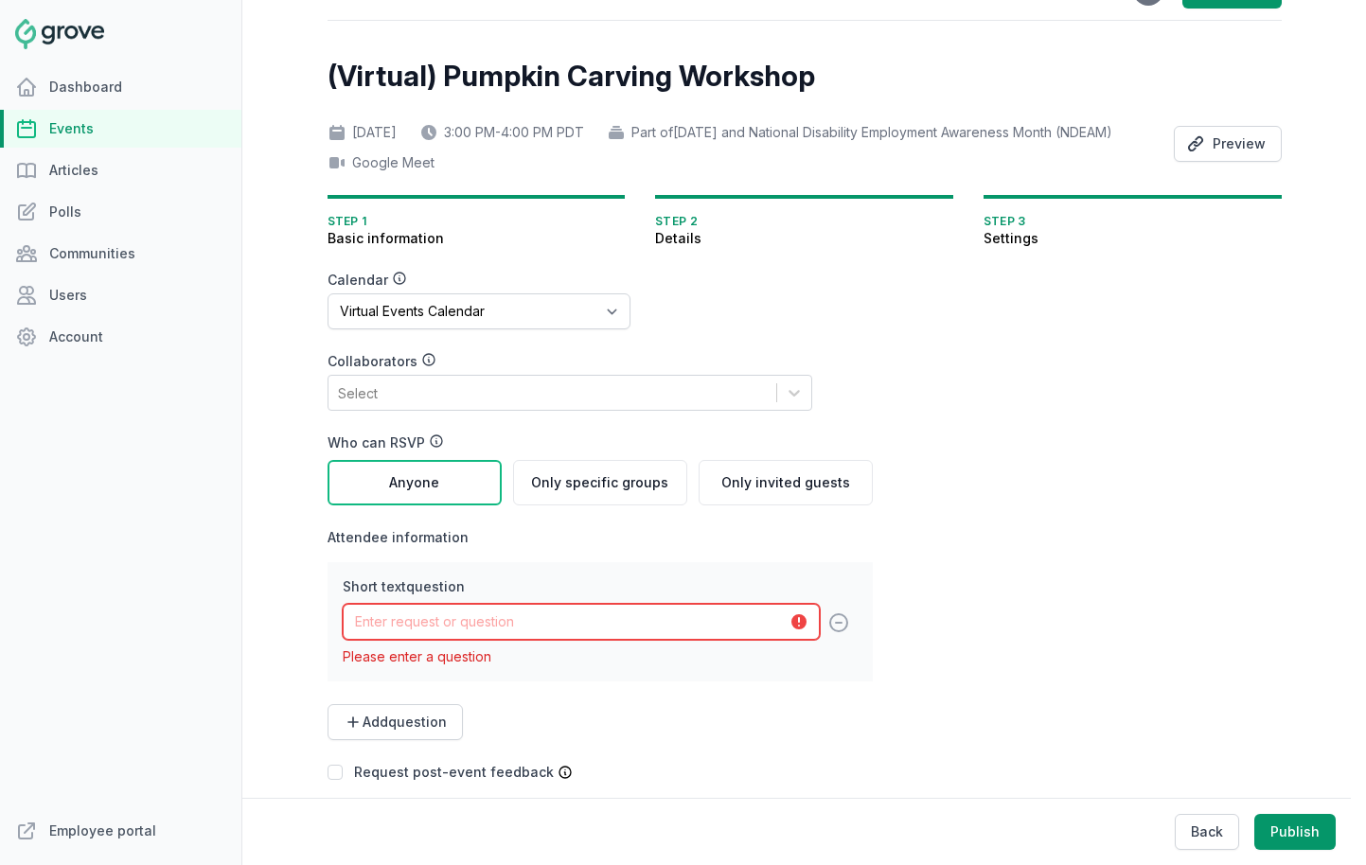
click at [406, 640] on input "text" at bounding box center [581, 622] width 477 height 36
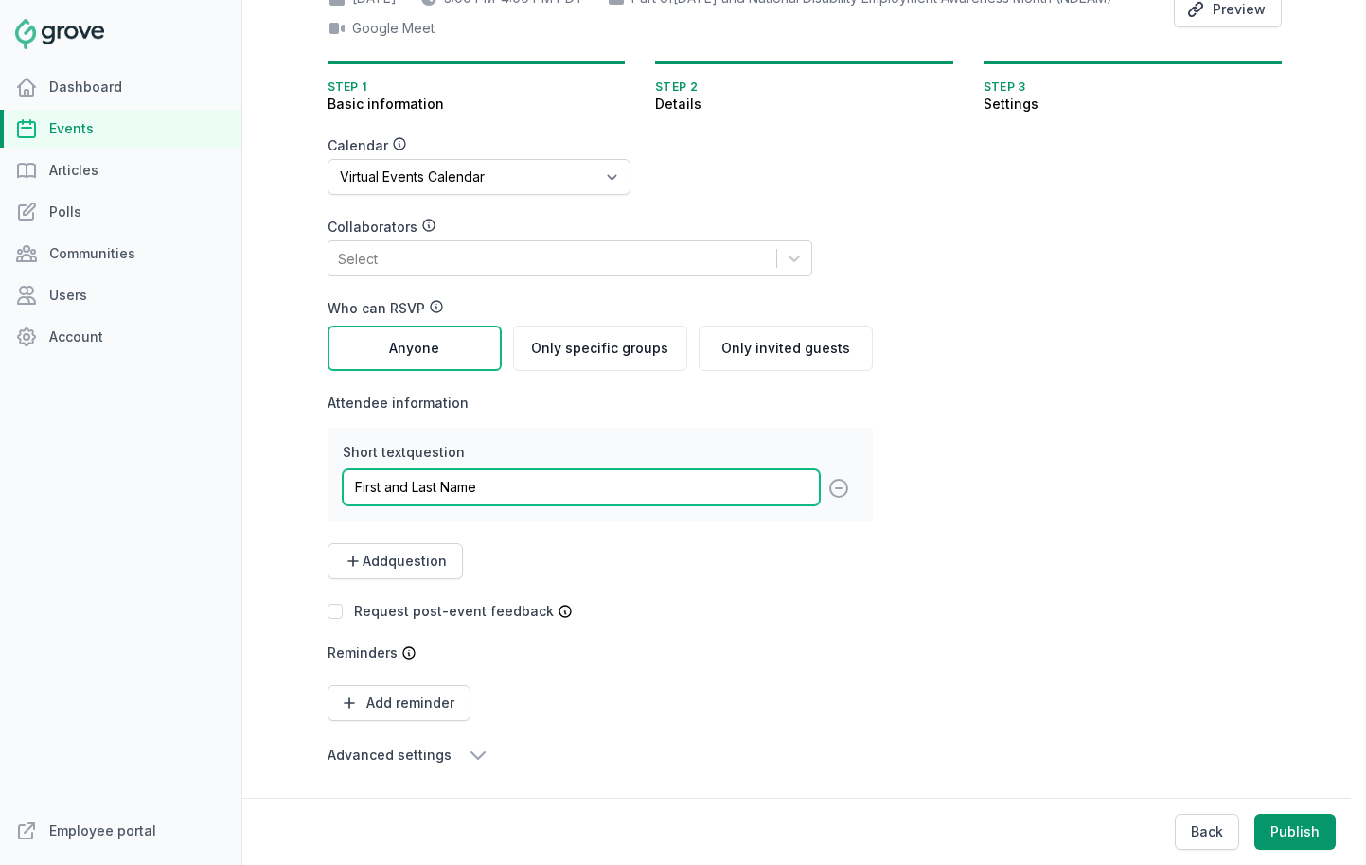
scroll to position [201, 0]
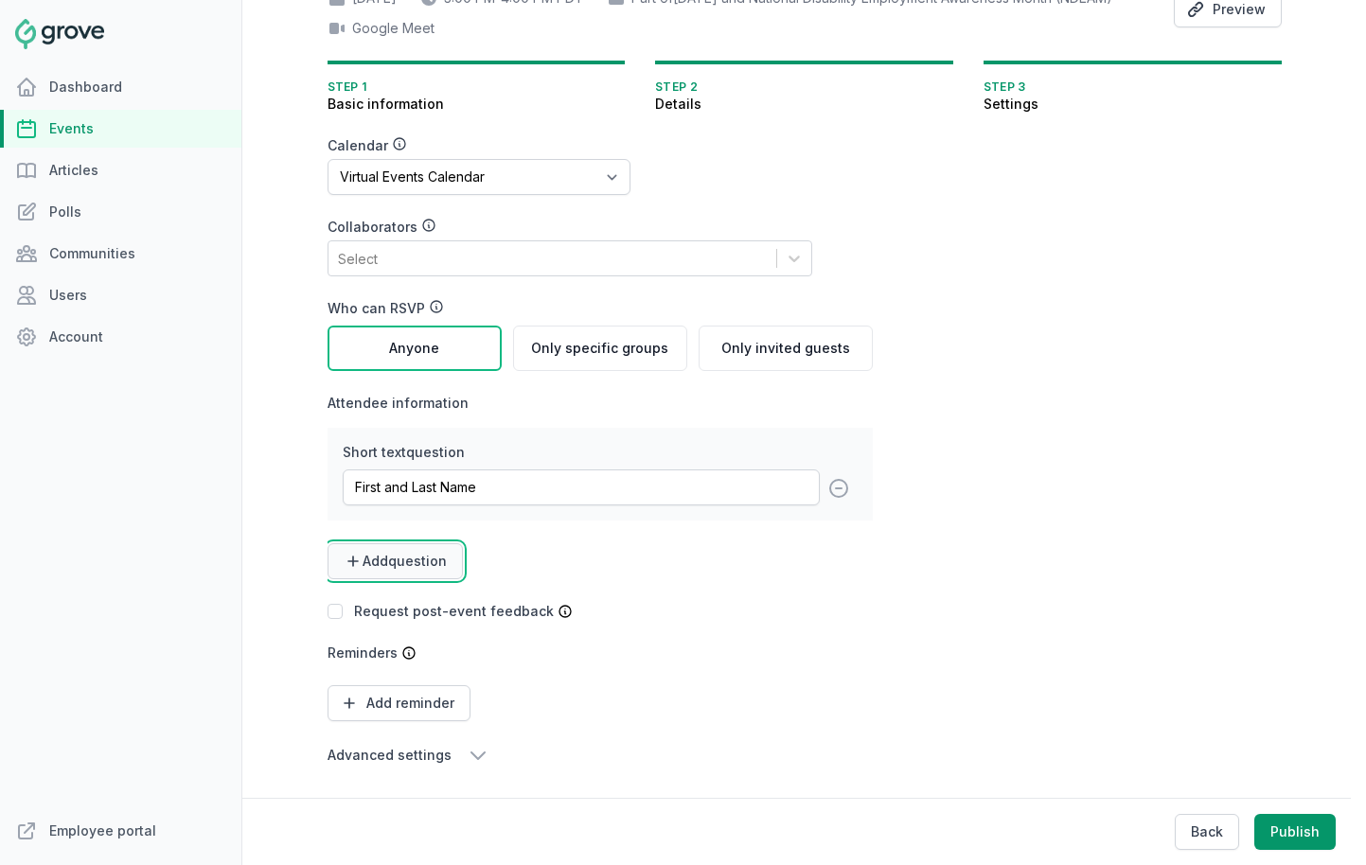
click at [383, 576] on button "Add question" at bounding box center [395, 561] width 135 height 36
click at [365, 606] on link "Short text" at bounding box center [390, 608] width 125 height 34
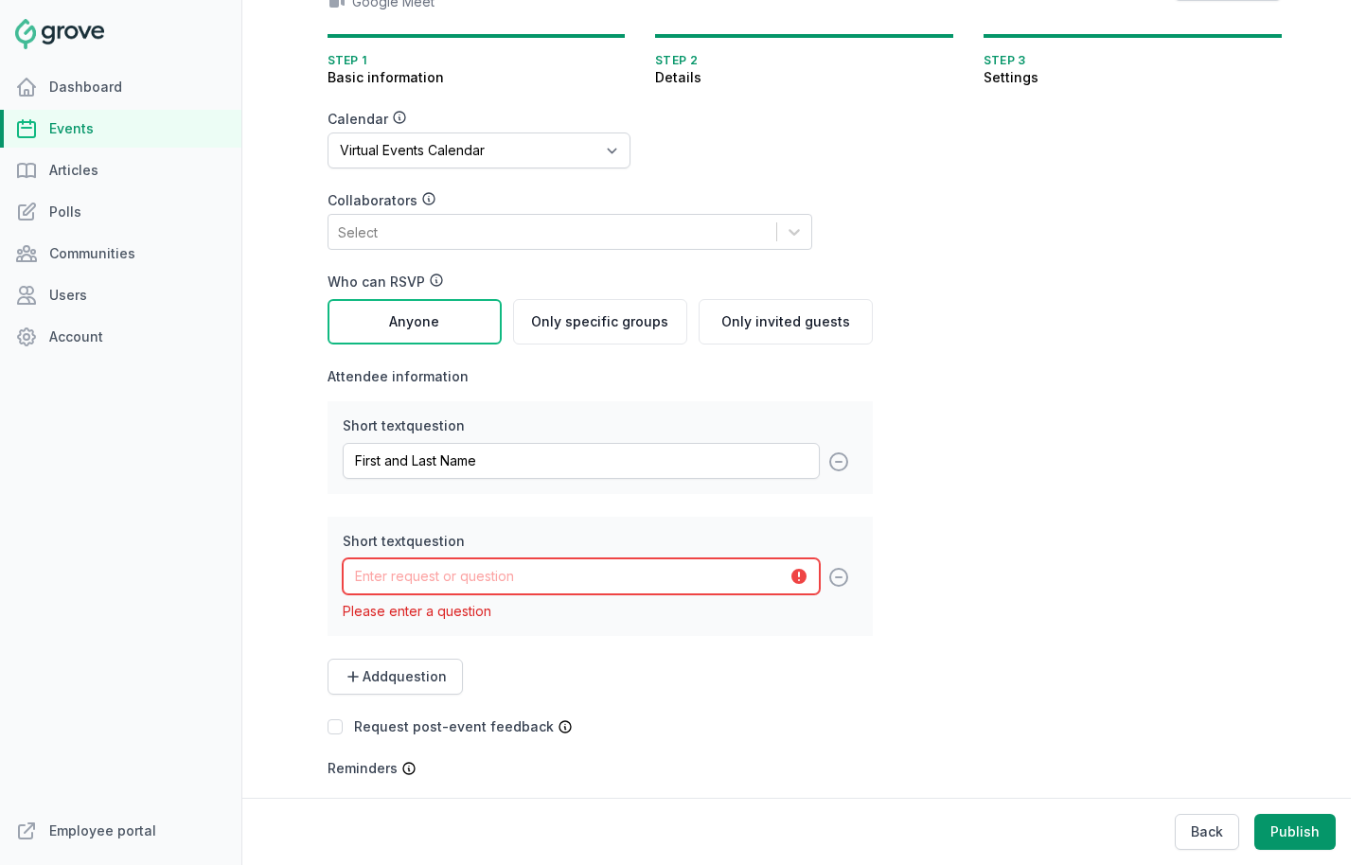
click at [382, 595] on input "text" at bounding box center [581, 577] width 477 height 36
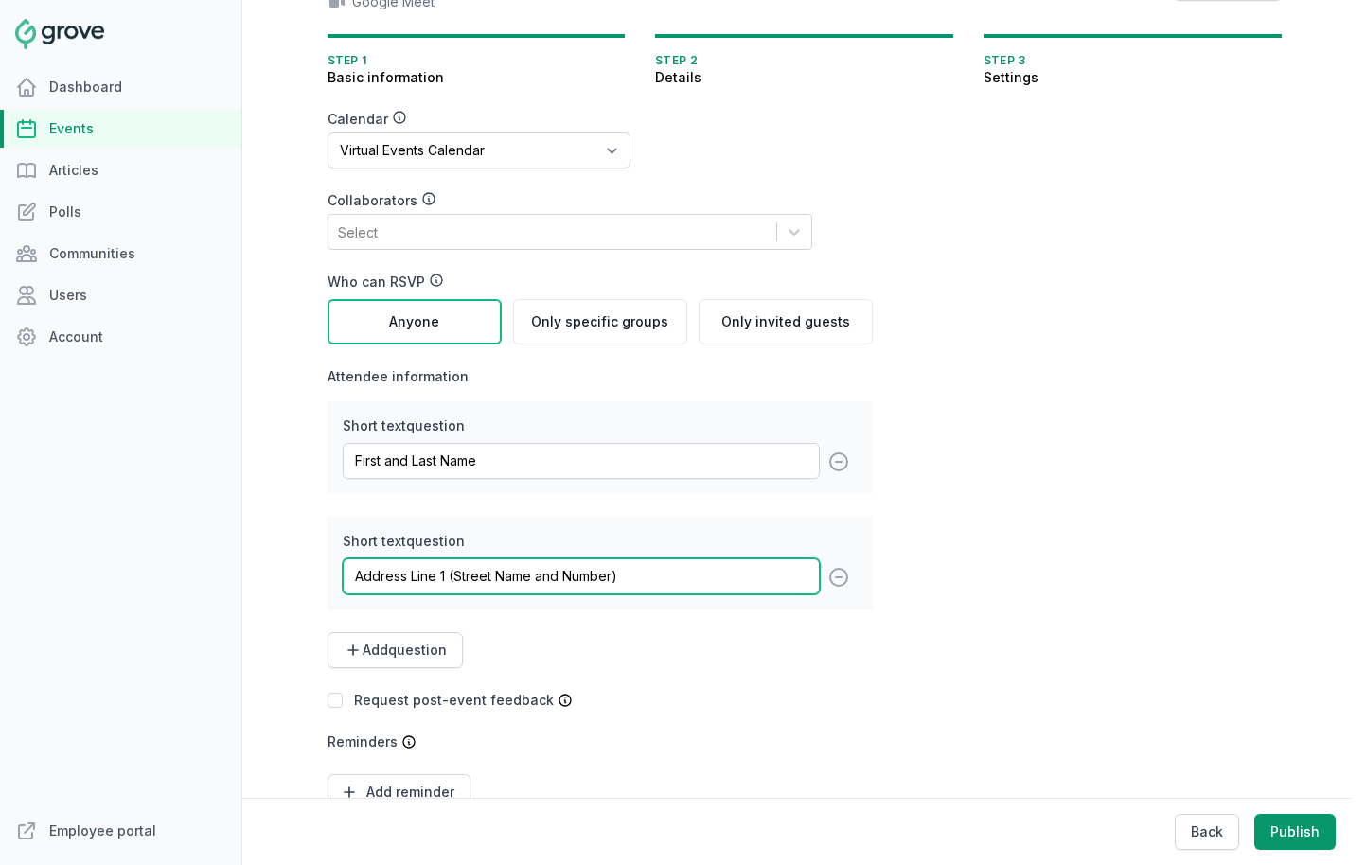
scroll to position [316, 0]
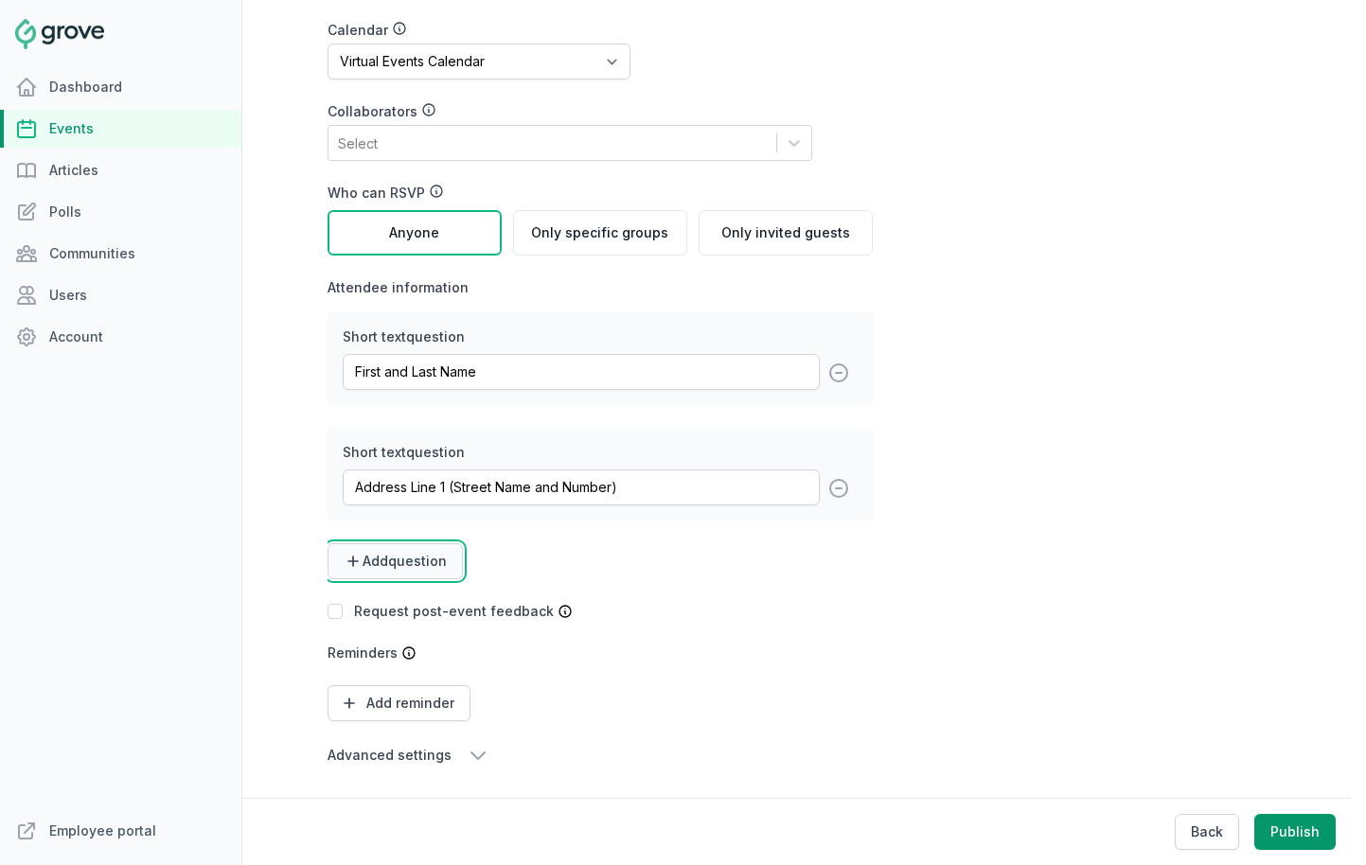
click at [405, 563] on span "Add question" at bounding box center [405, 561] width 84 height 19
click at [374, 611] on link "Short text" at bounding box center [390, 608] width 125 height 34
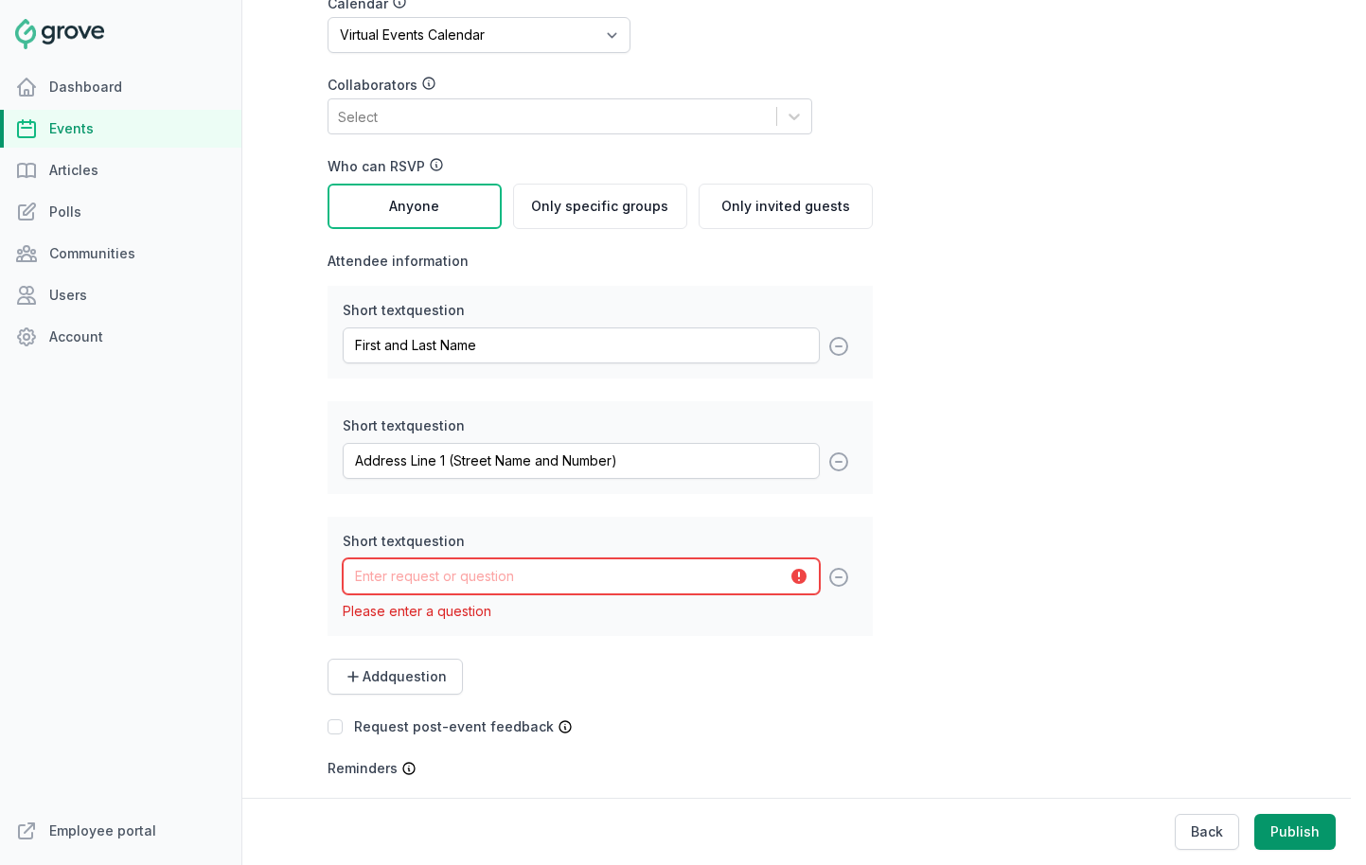
click at [395, 595] on input "text" at bounding box center [581, 577] width 477 height 36
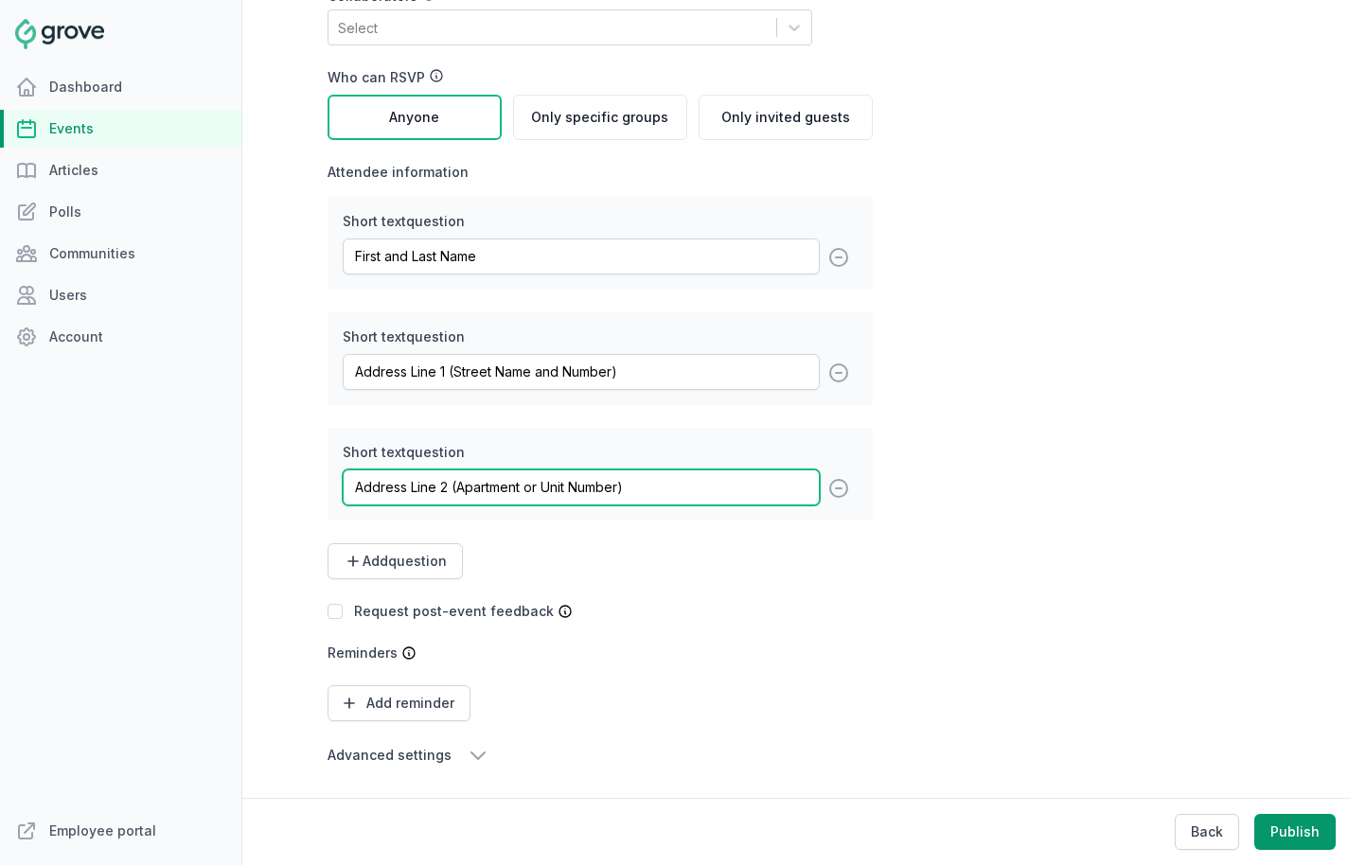
scroll to position [432, 0]
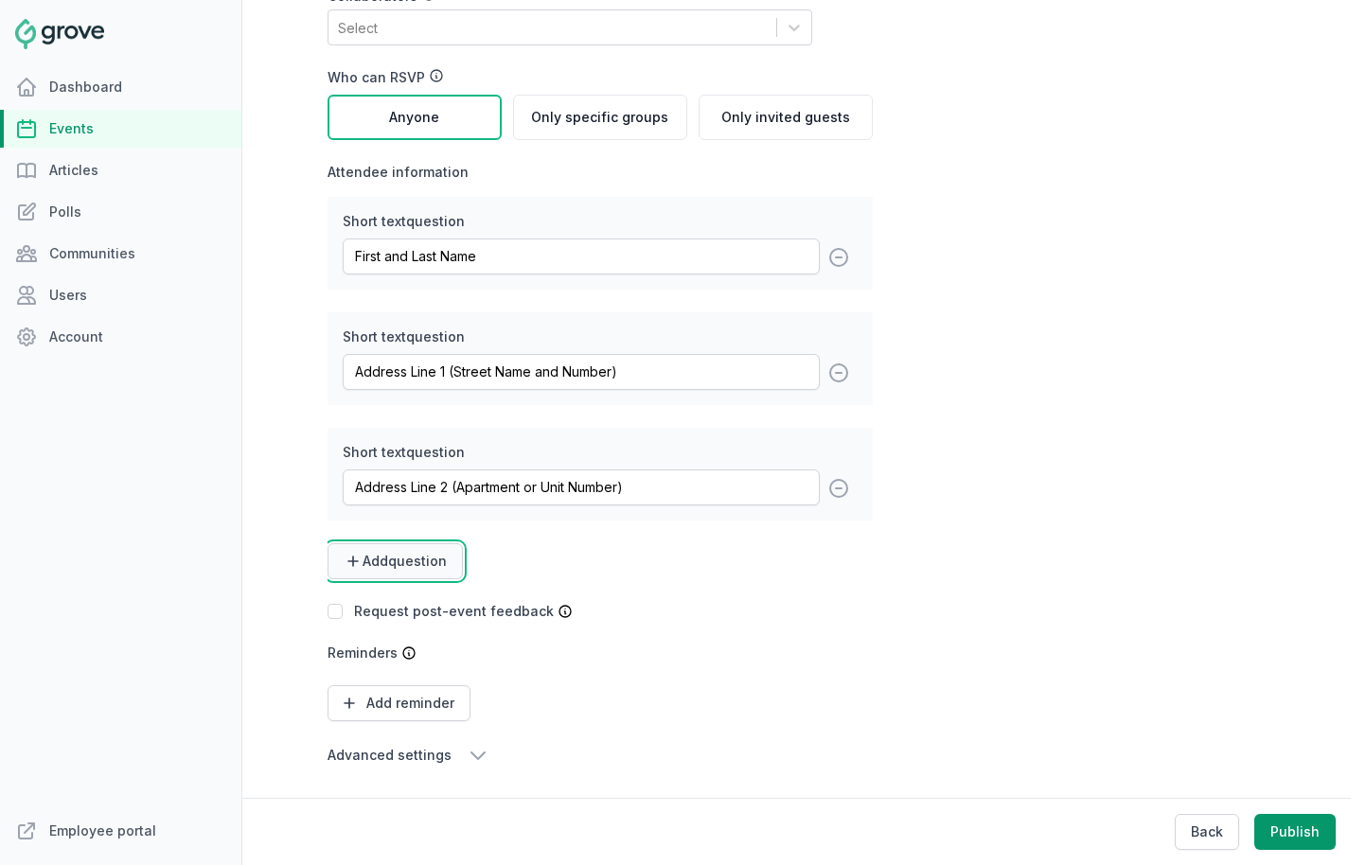
click at [436, 561] on span "Add question" at bounding box center [405, 561] width 84 height 19
click at [407, 603] on link "Short text" at bounding box center [390, 608] width 125 height 34
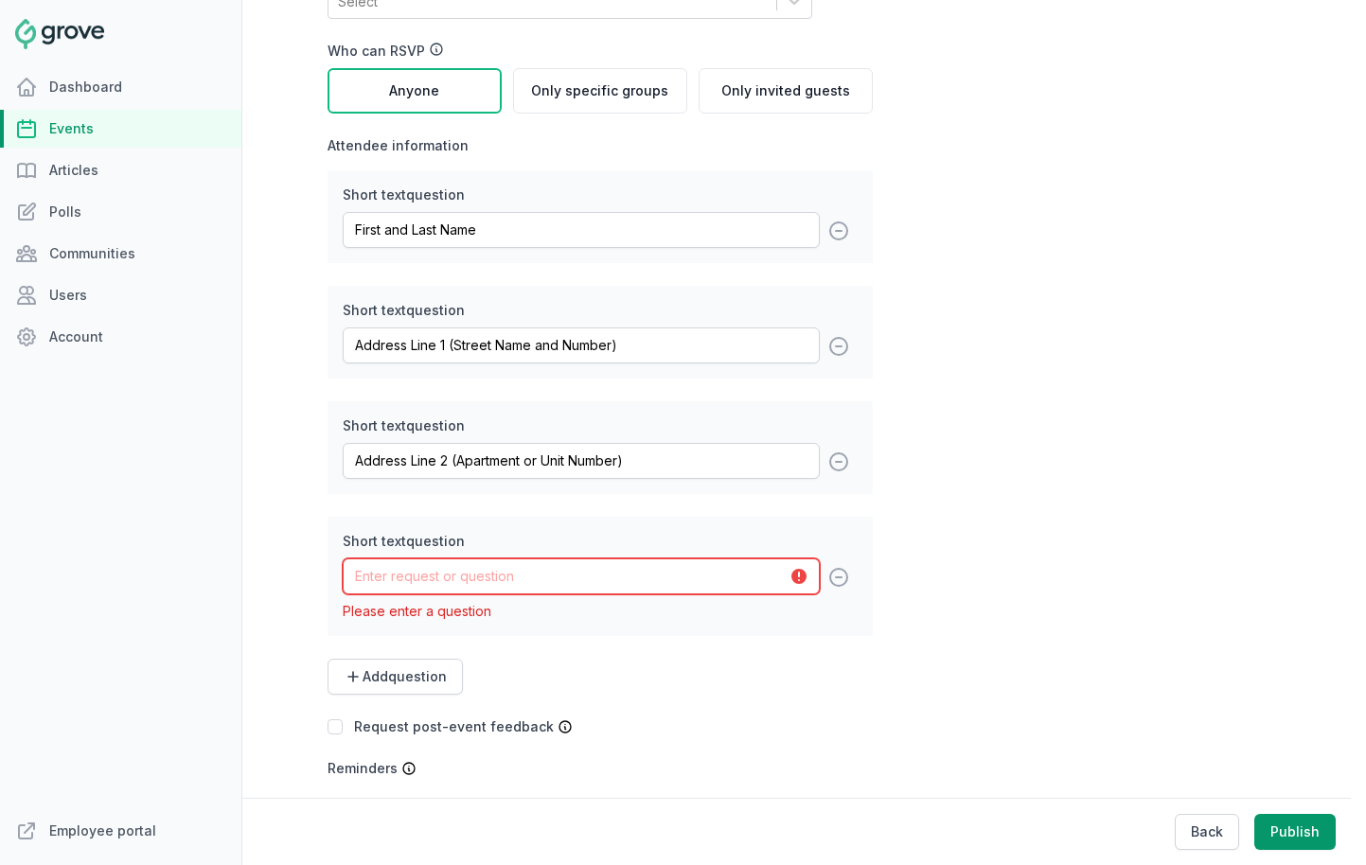
click at [413, 595] on input "text" at bounding box center [581, 577] width 477 height 36
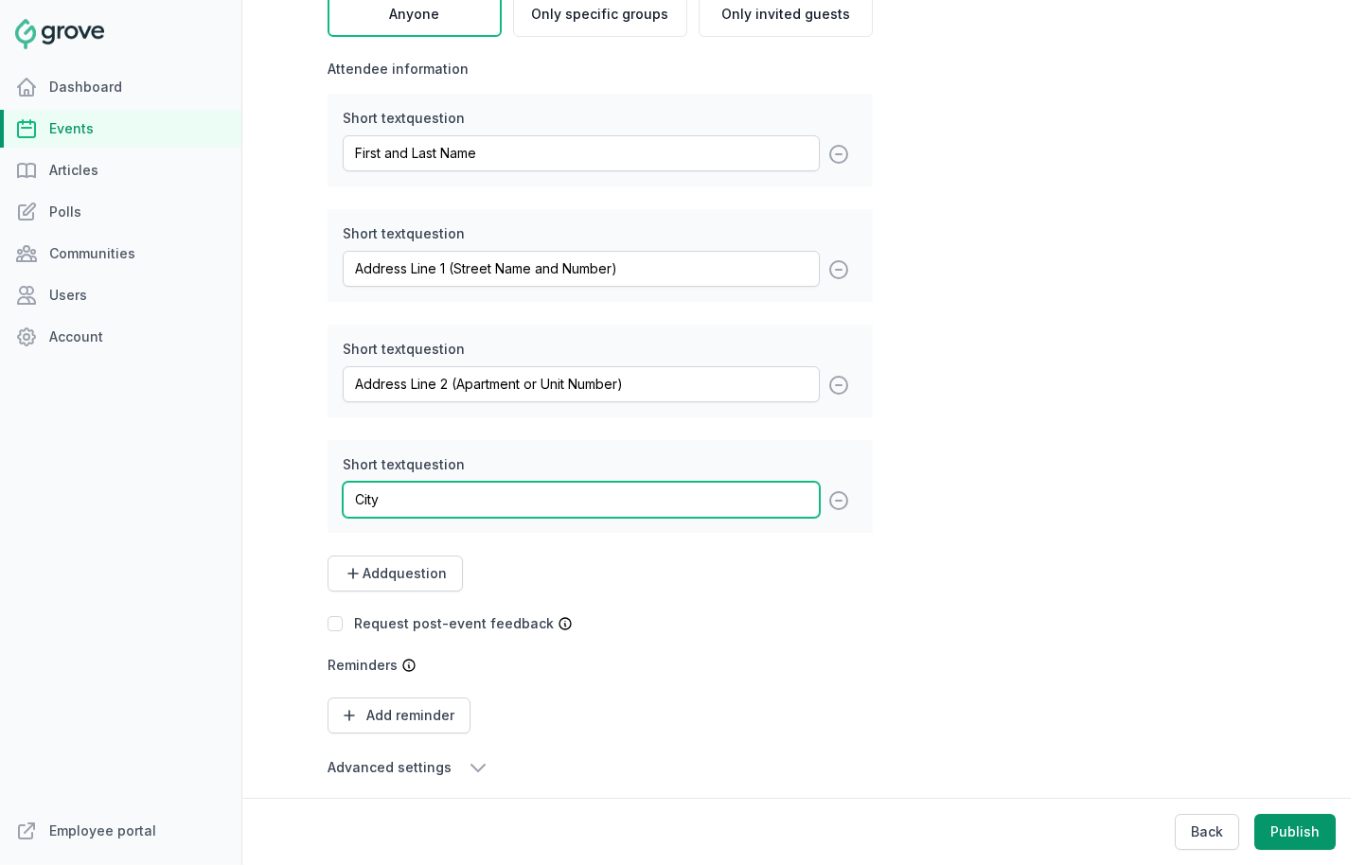
scroll to position [547, 0]
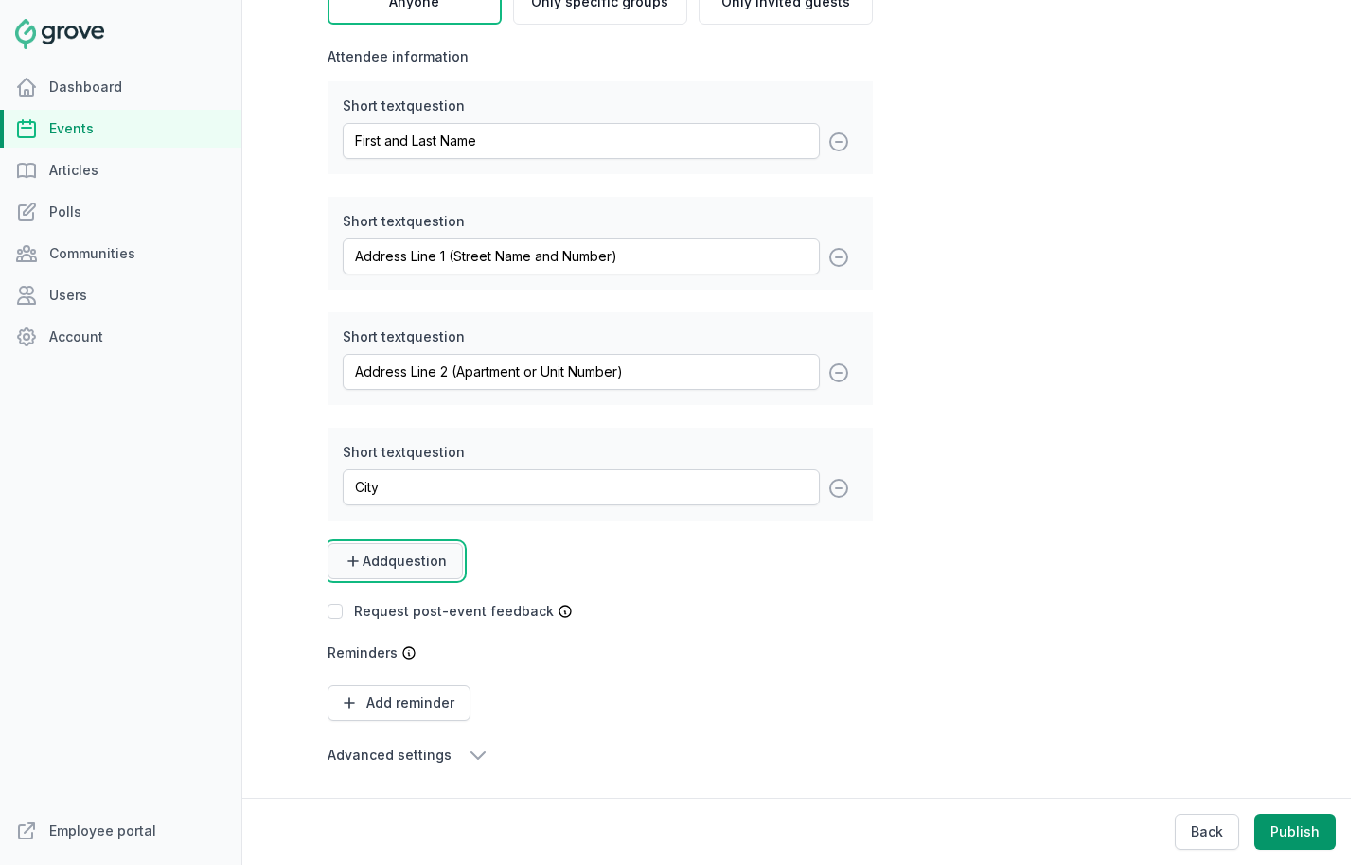
click at [433, 566] on span "Add question" at bounding box center [405, 561] width 84 height 19
click at [405, 602] on link "Short text" at bounding box center [390, 608] width 125 height 34
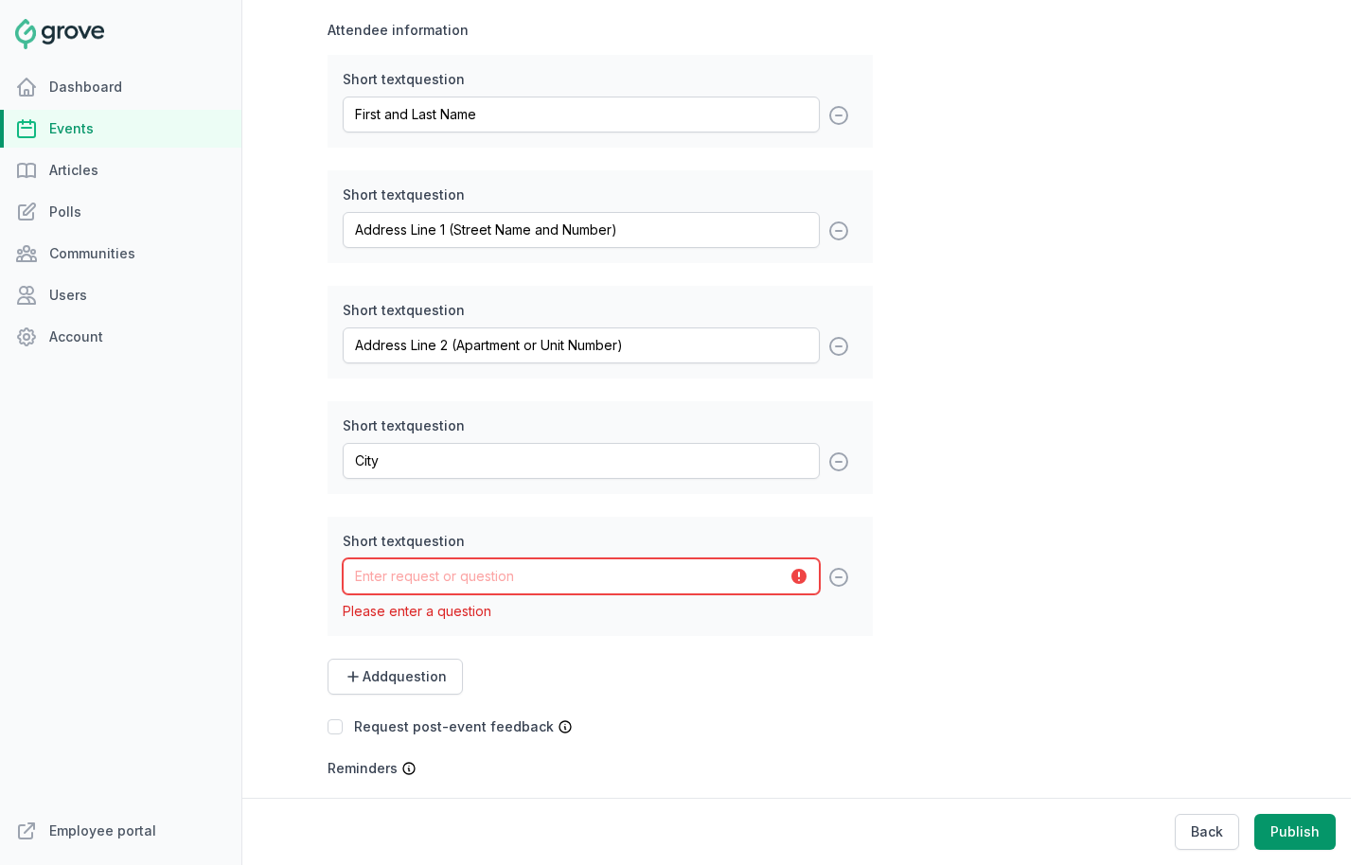
click at [421, 595] on input "text" at bounding box center [581, 577] width 477 height 36
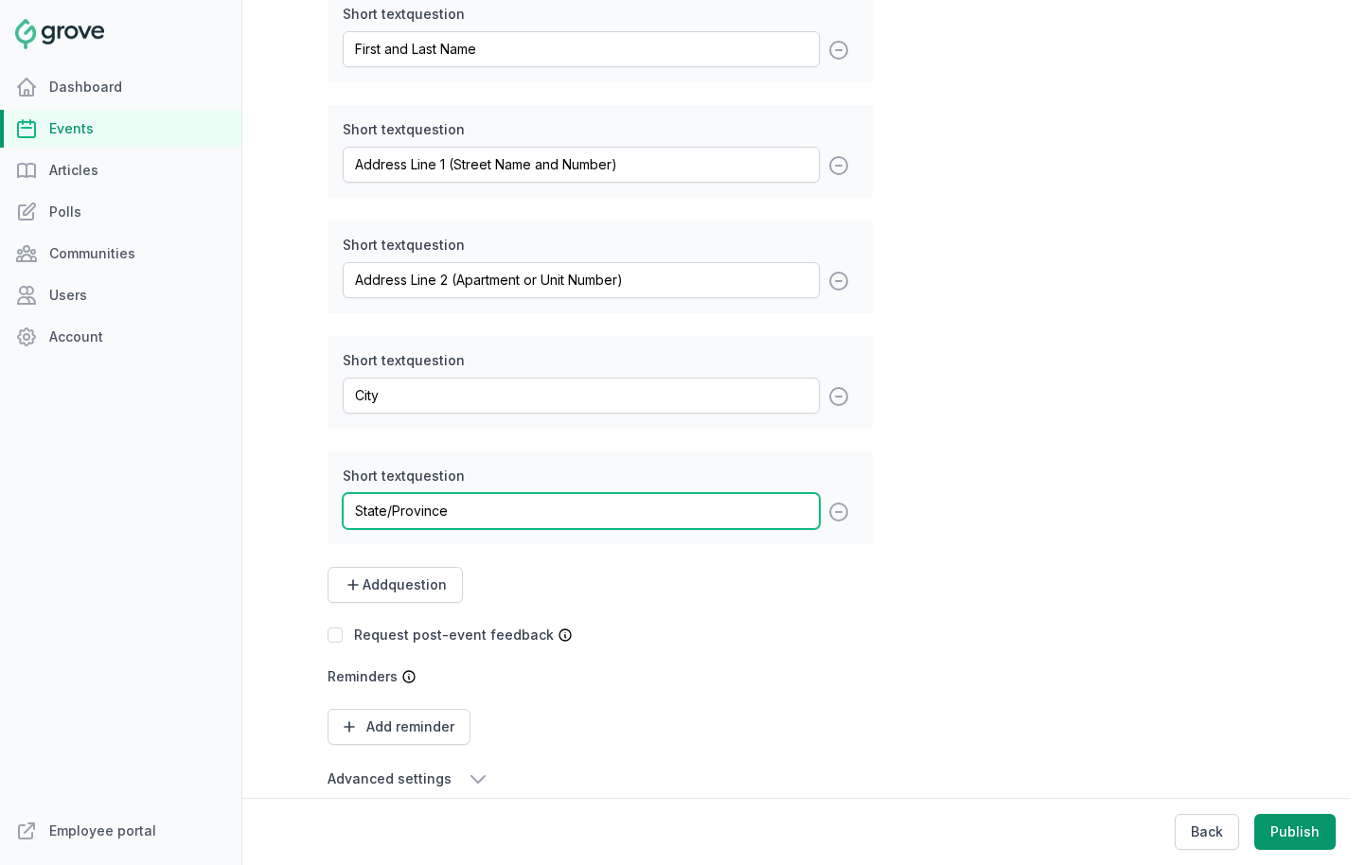
scroll to position [663, 0]
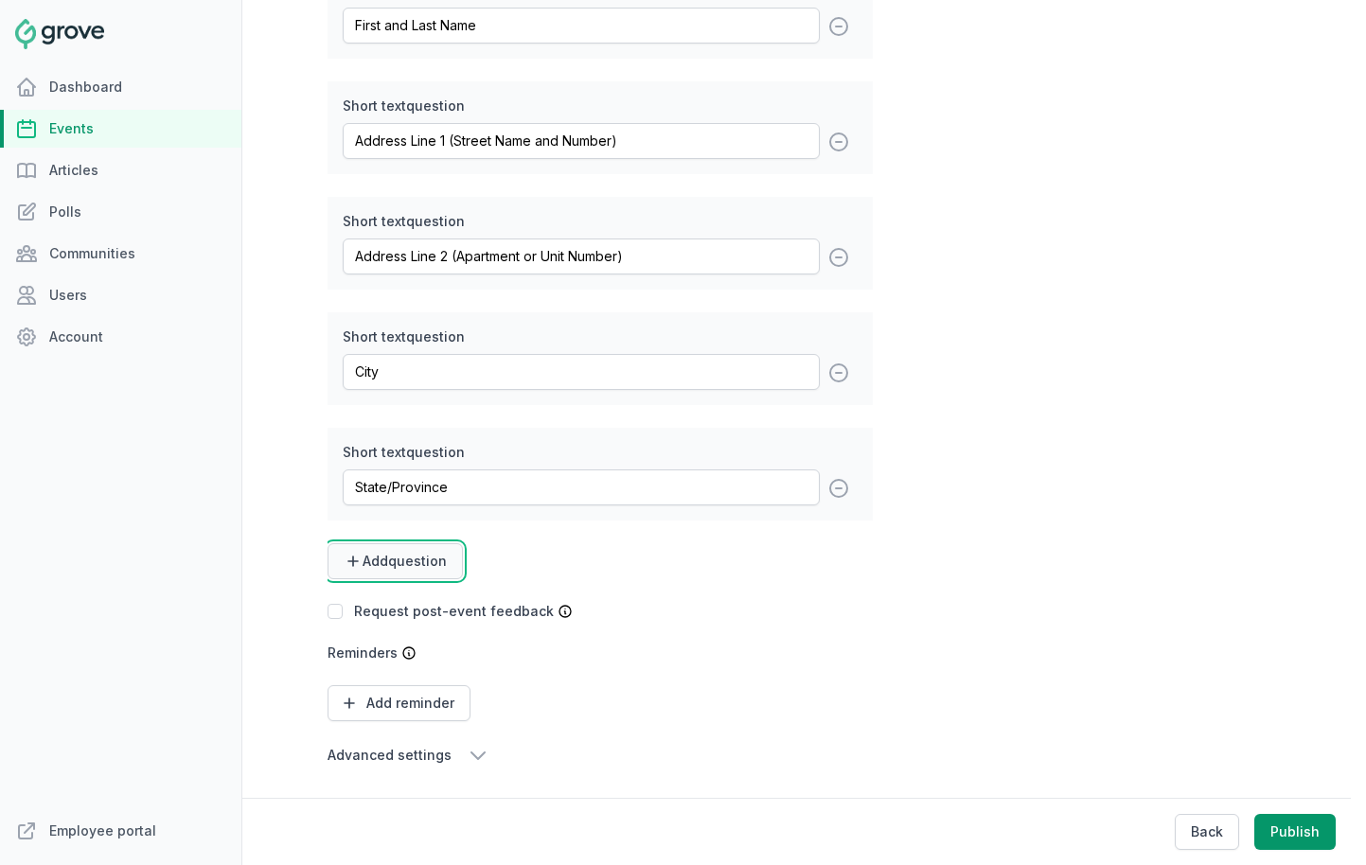
click at [419, 555] on span "Add question" at bounding box center [405, 561] width 84 height 19
click at [387, 599] on link "Short text" at bounding box center [390, 608] width 125 height 34
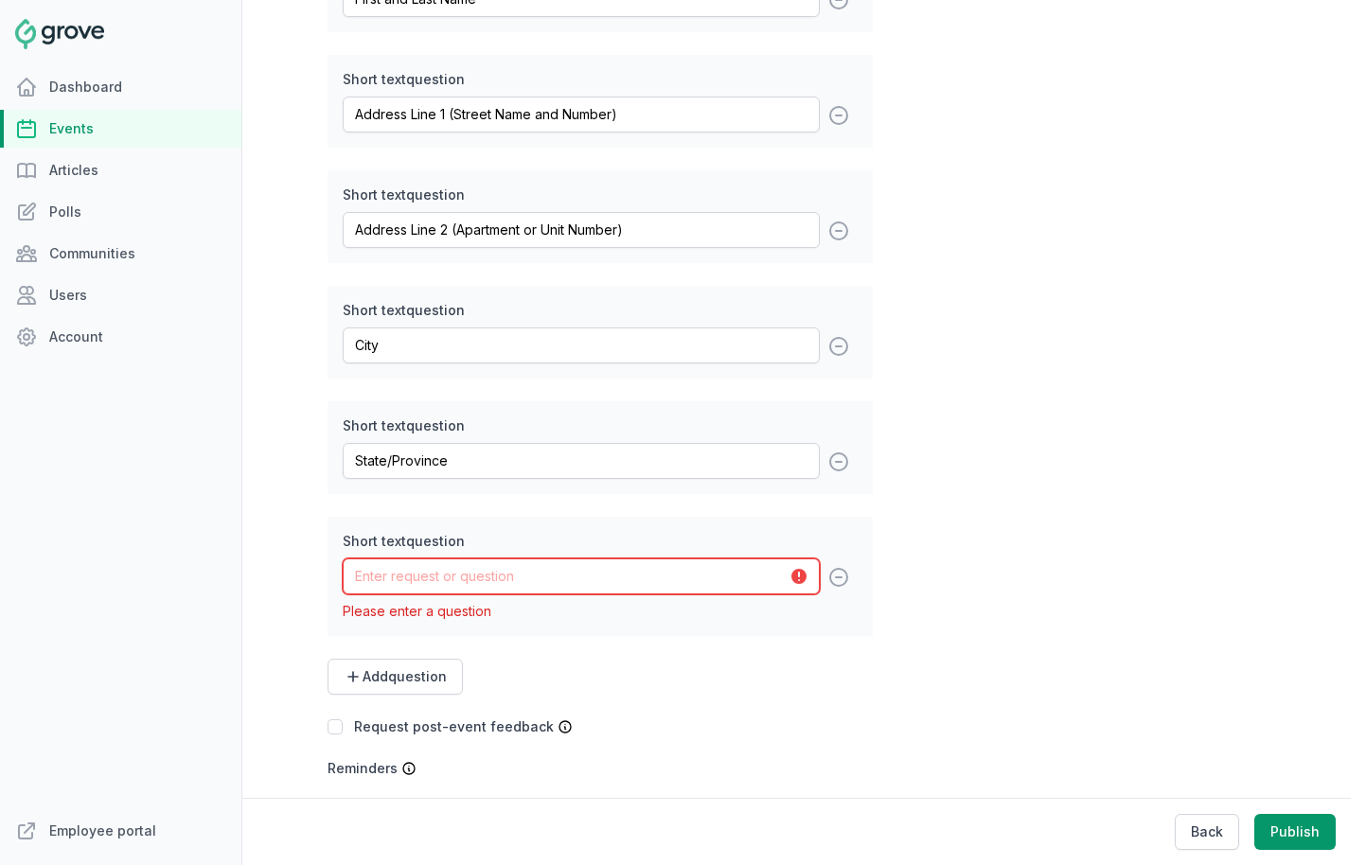
click at [405, 587] on input "text" at bounding box center [581, 577] width 477 height 36
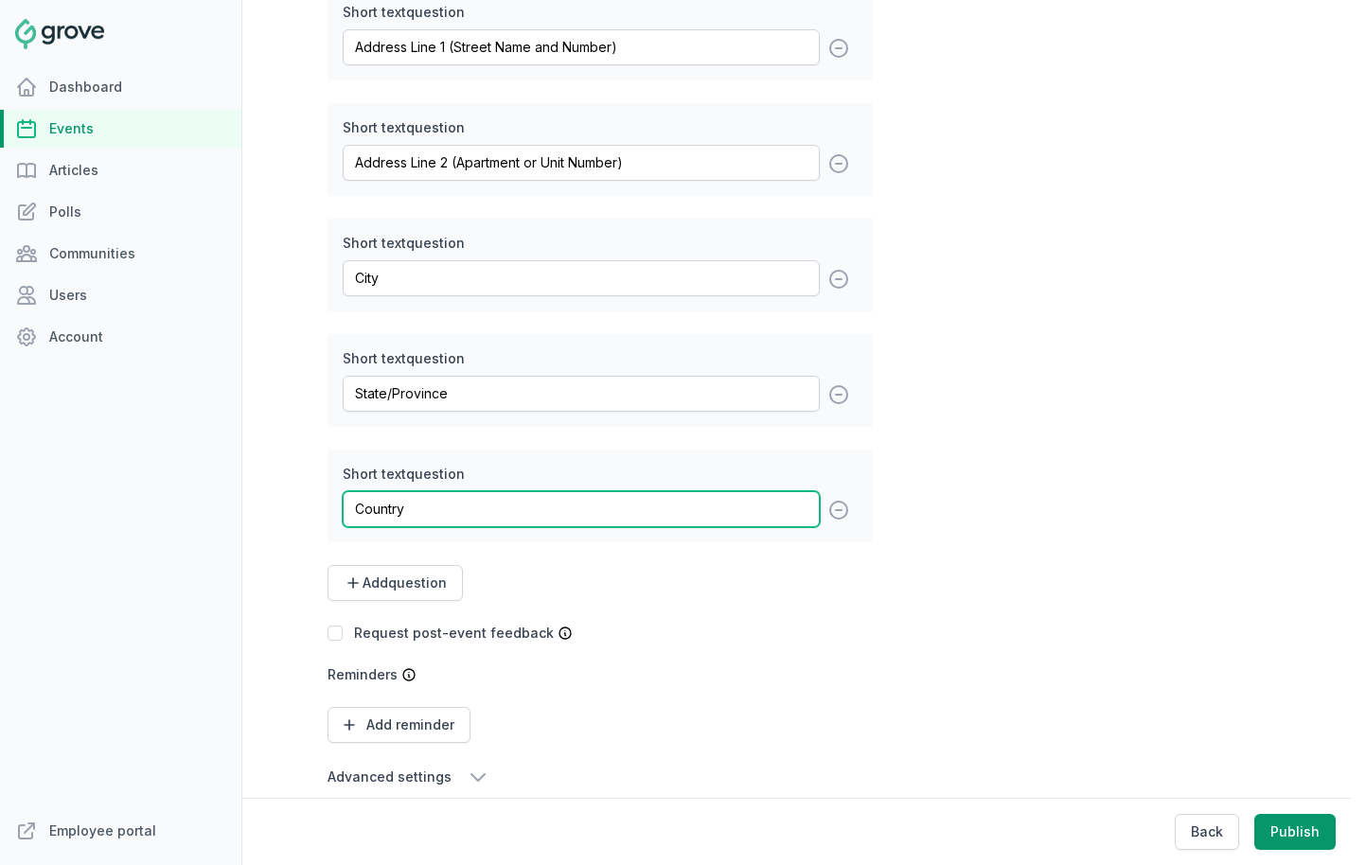
scroll to position [778, 0]
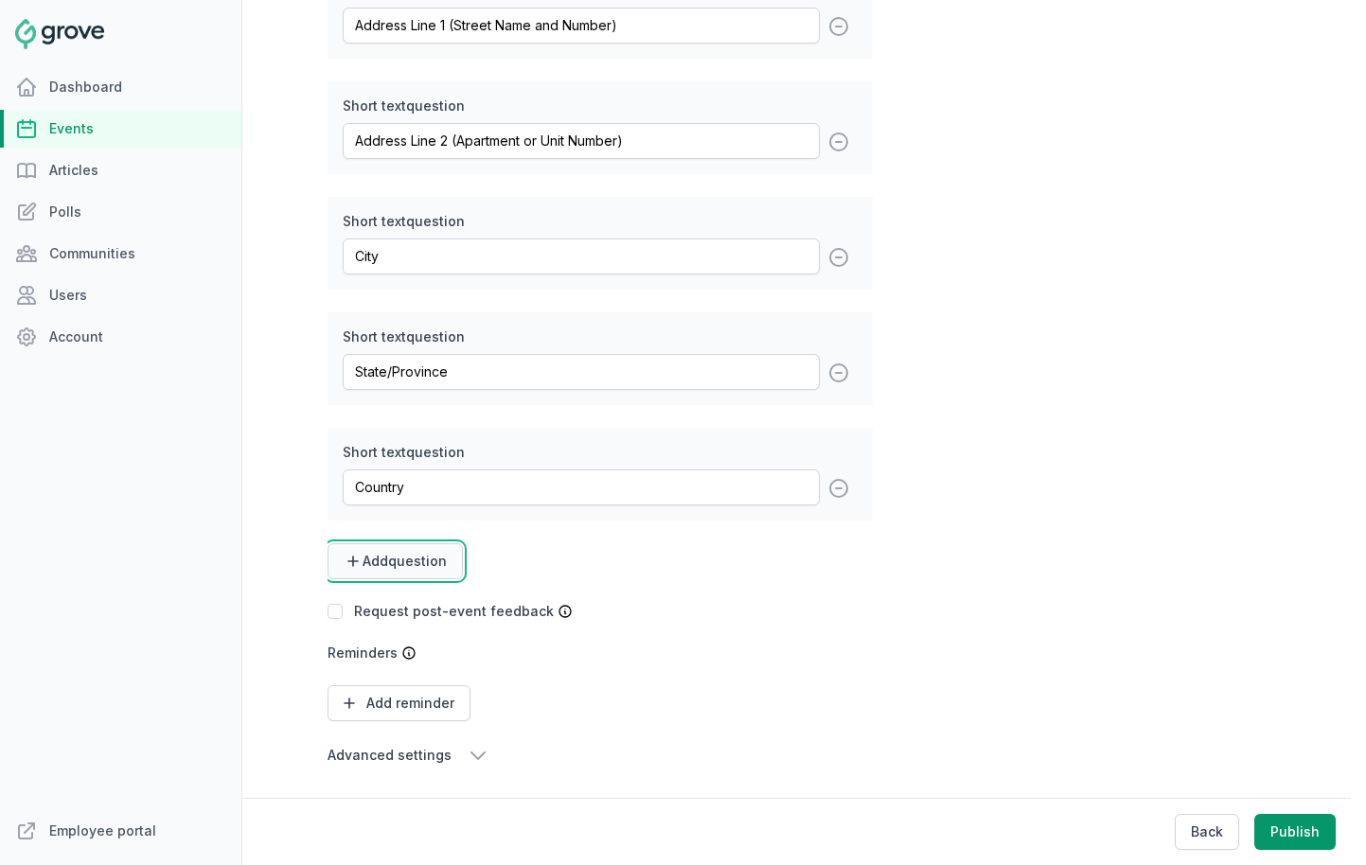
click at [396, 567] on span "Add question" at bounding box center [405, 561] width 84 height 19
click at [374, 601] on link "Short text" at bounding box center [390, 608] width 125 height 34
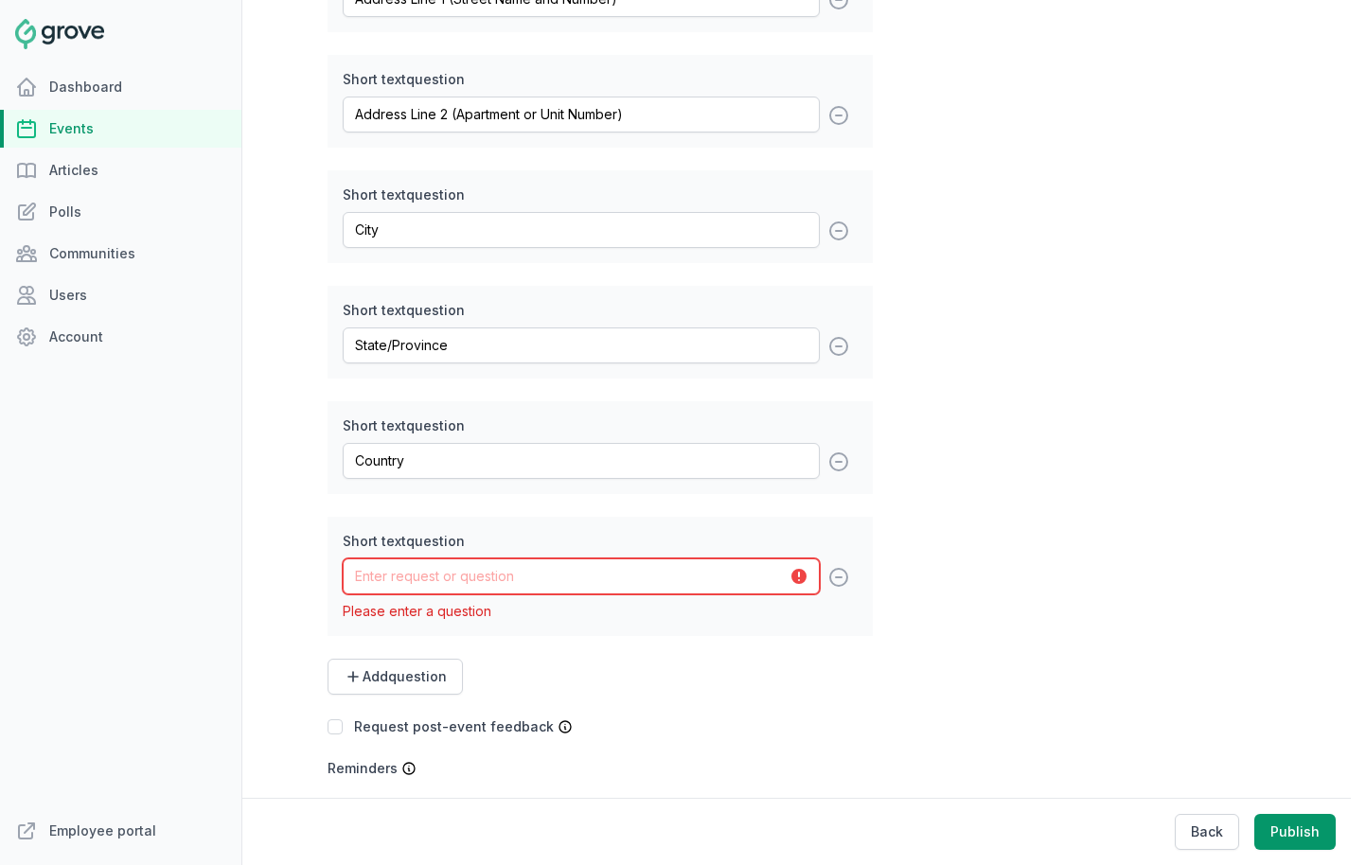
click at [401, 595] on input "text" at bounding box center [581, 577] width 477 height 36
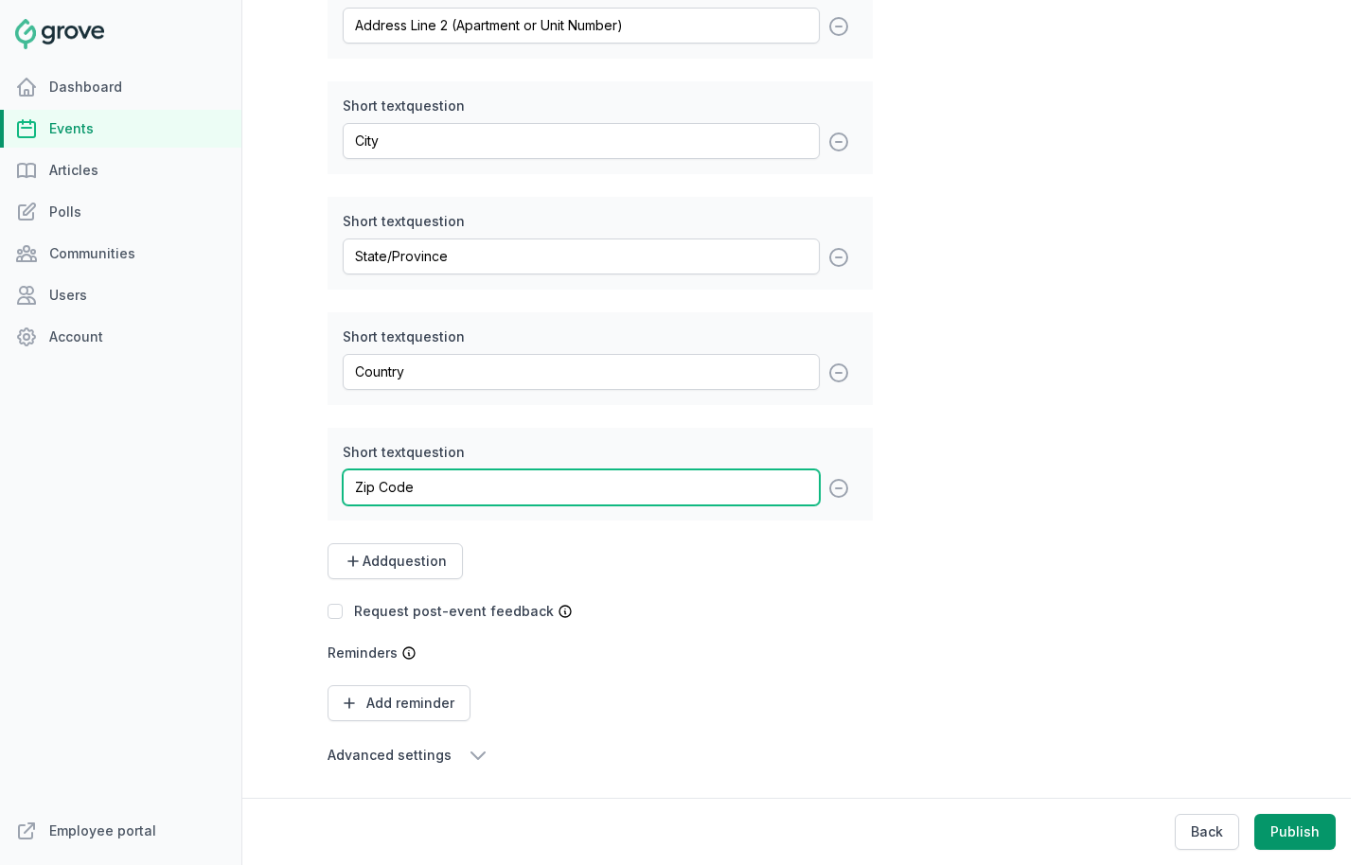
scroll to position [894, 0]
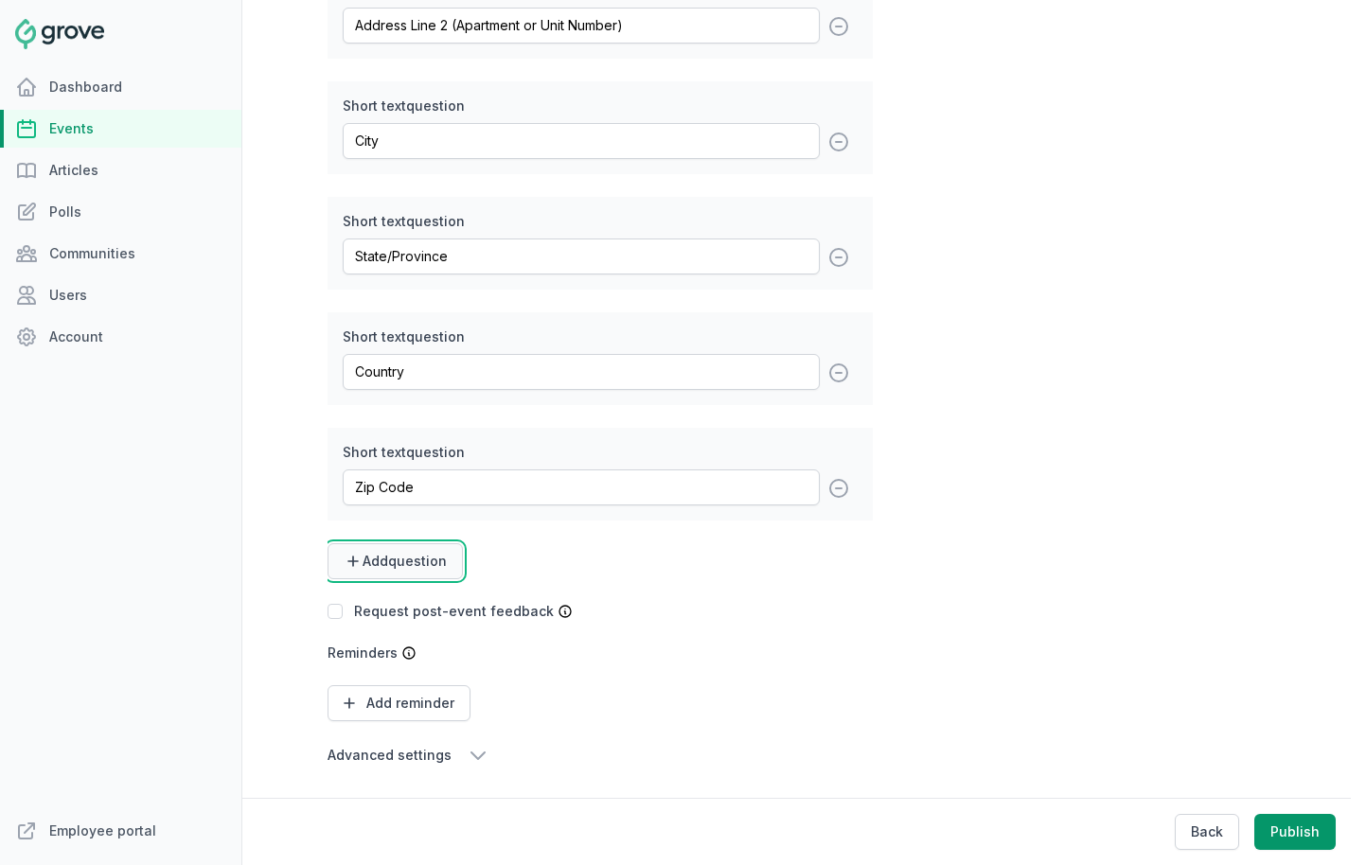
click at [441, 564] on span "Add question" at bounding box center [405, 561] width 84 height 19
click at [416, 604] on link "Short text" at bounding box center [390, 608] width 125 height 34
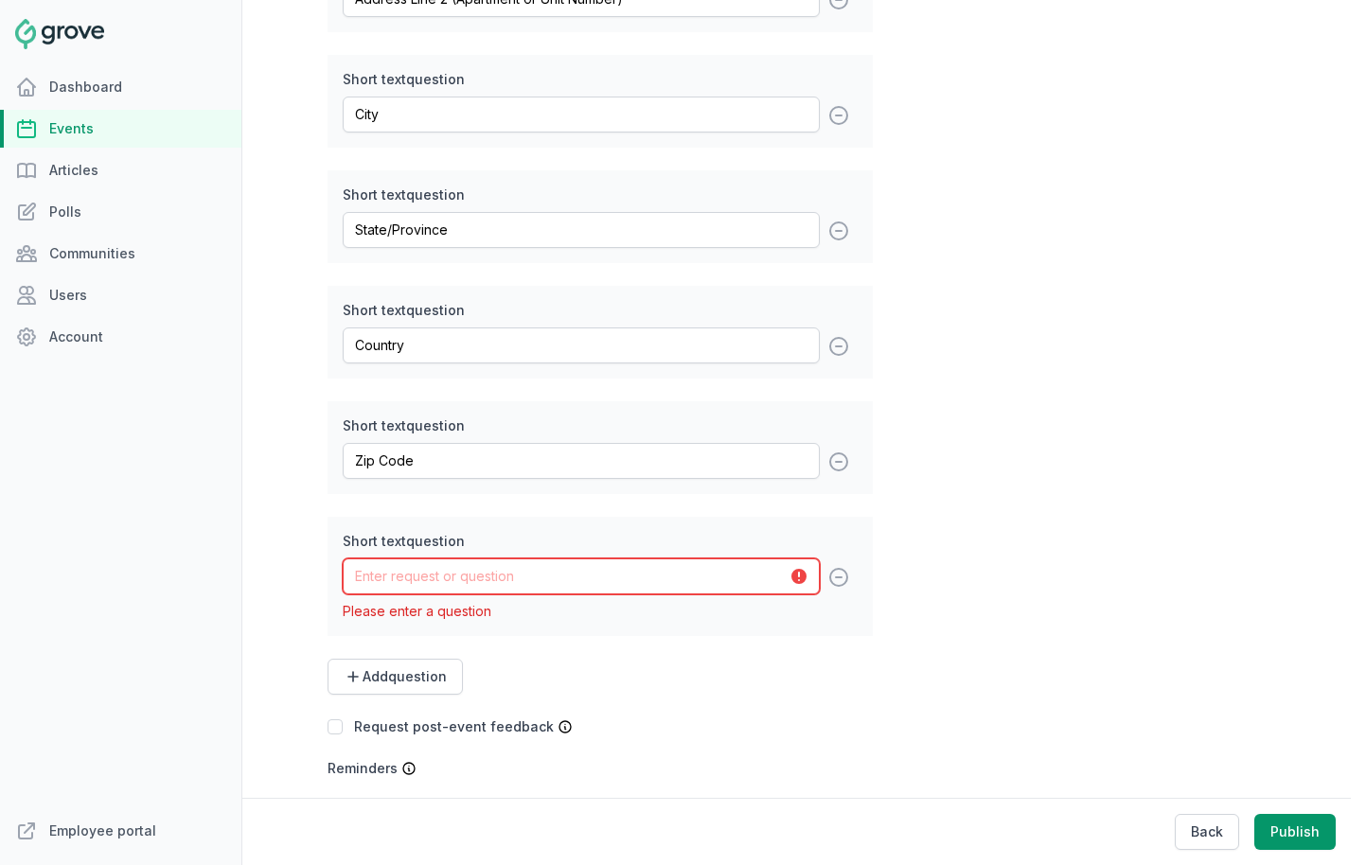
click at [429, 595] on input "text" at bounding box center [581, 577] width 477 height 36
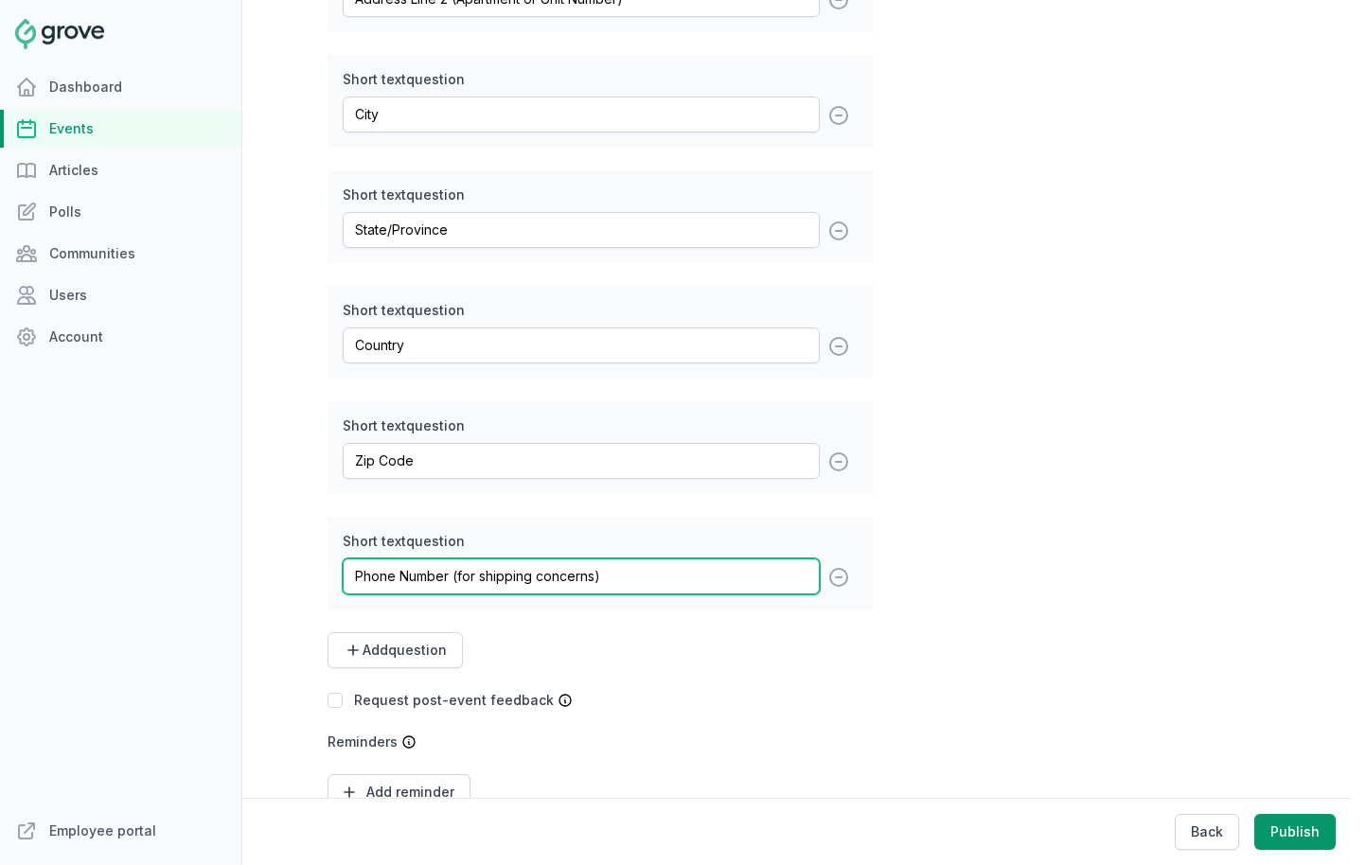
scroll to position [988, 0]
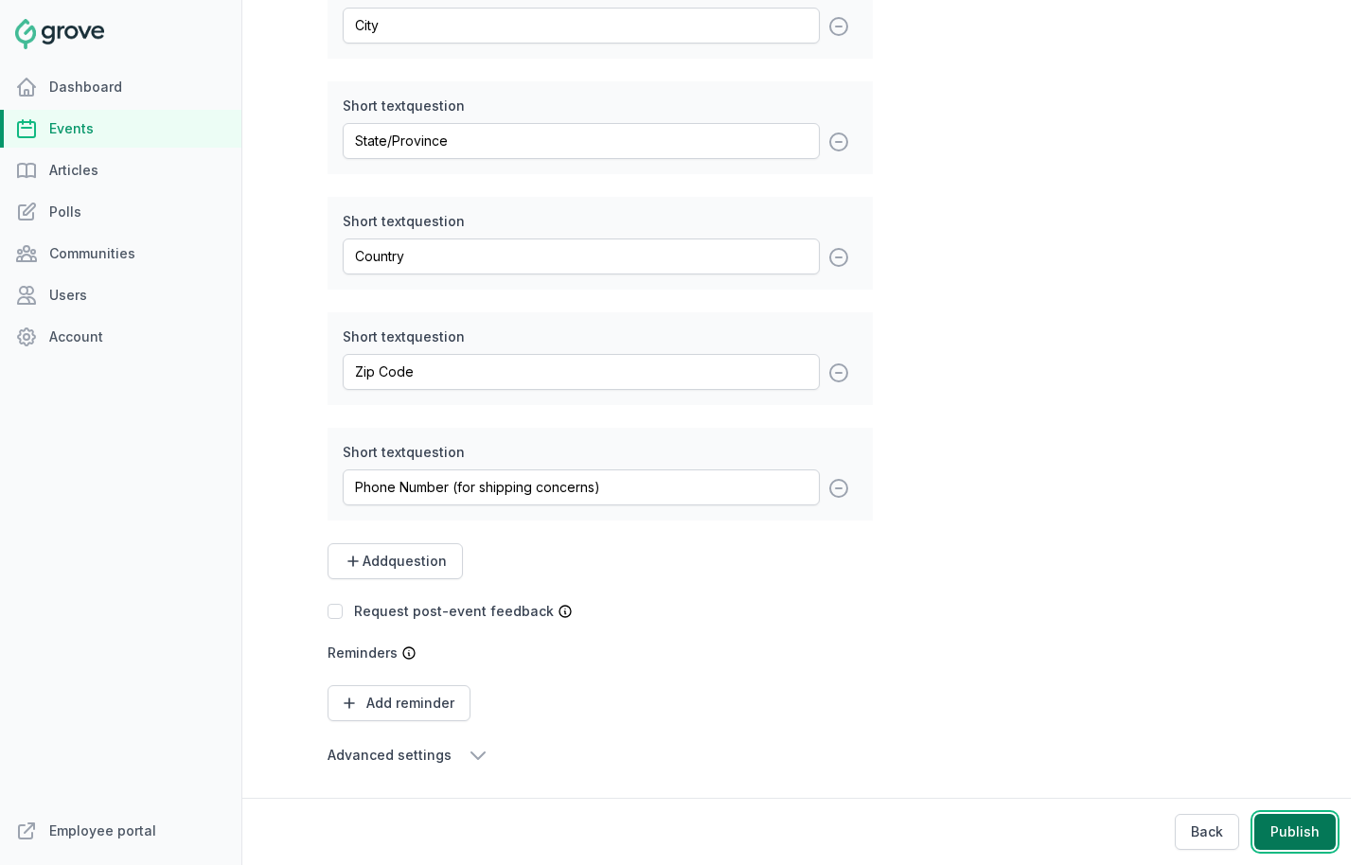
click at [1211, 829] on button "Publish" at bounding box center [1295, 832] width 81 height 36
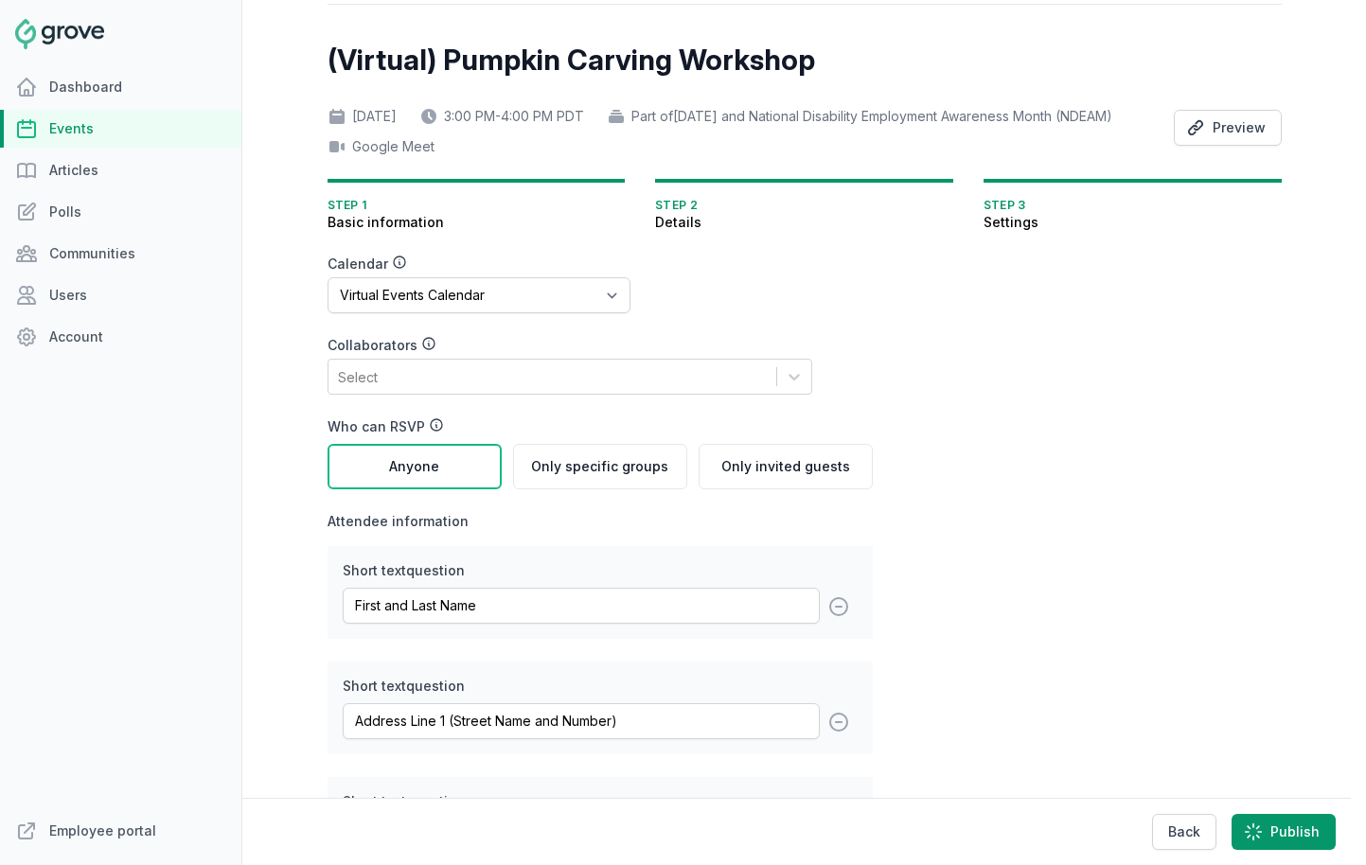
scroll to position [0, 0]
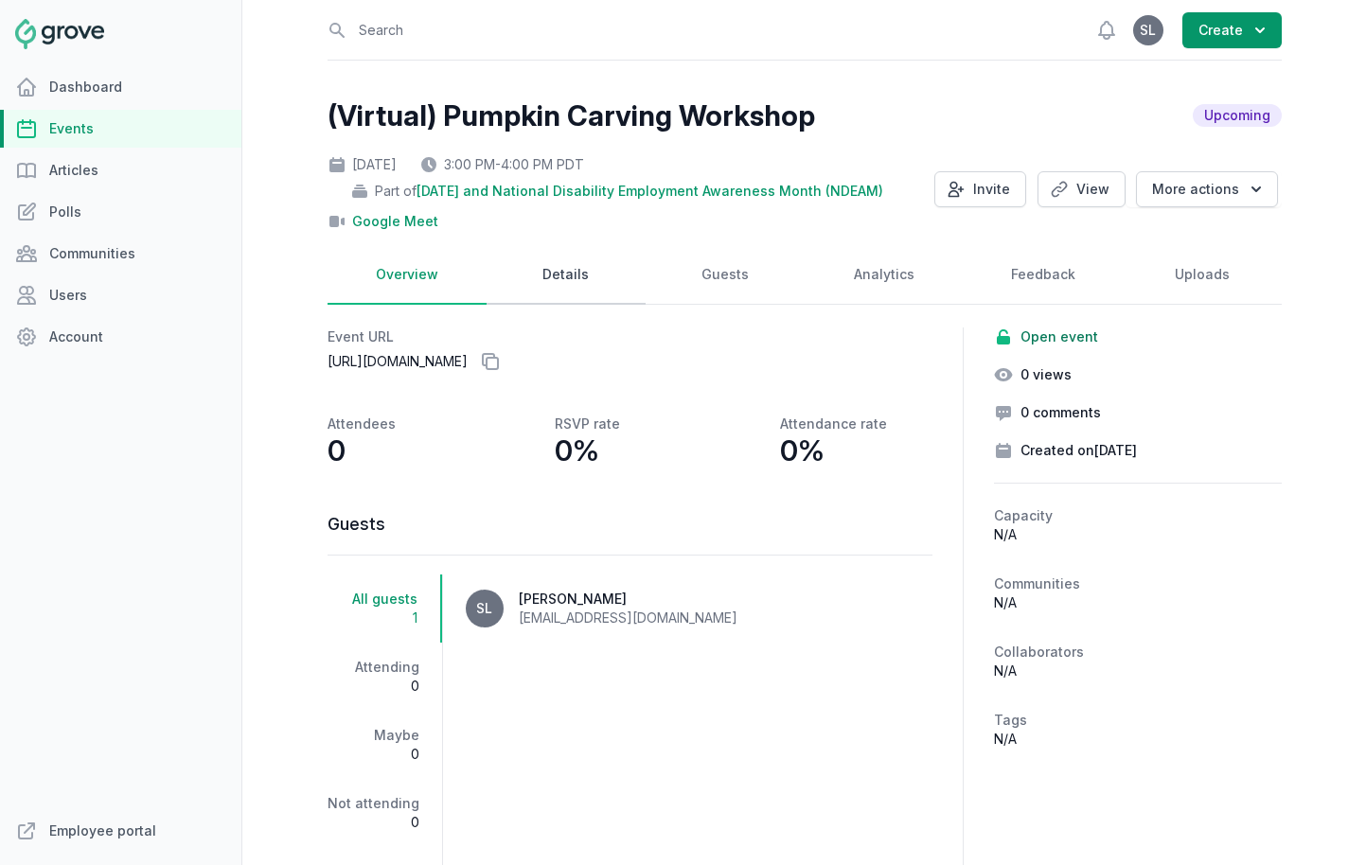
click at [563, 284] on link "Details" at bounding box center [566, 275] width 159 height 59
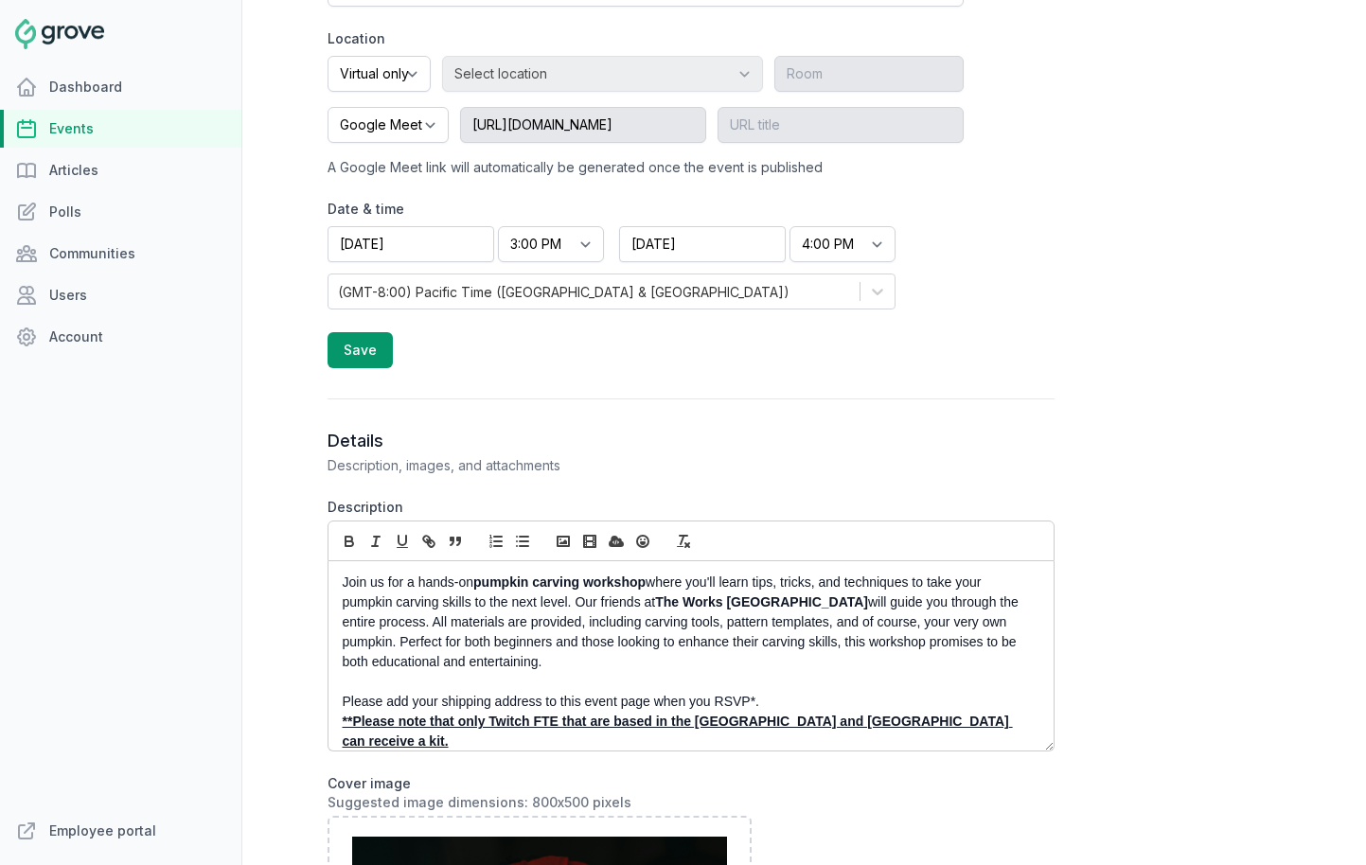
scroll to position [632, 0]
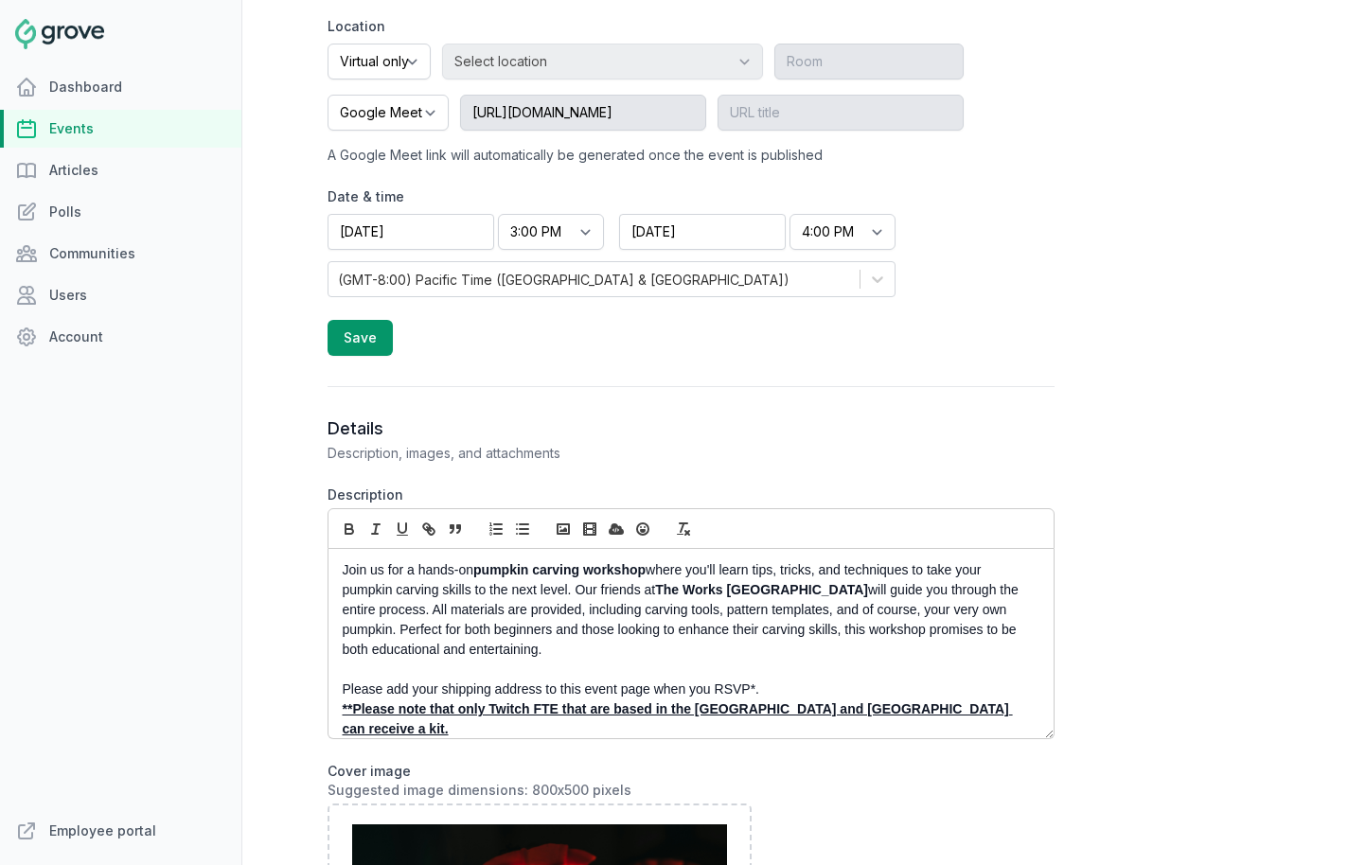
click at [974, 712] on p "**Please note that only Twitch FTE that are based in the United States and Cana…" at bounding box center [686, 720] width 686 height 40
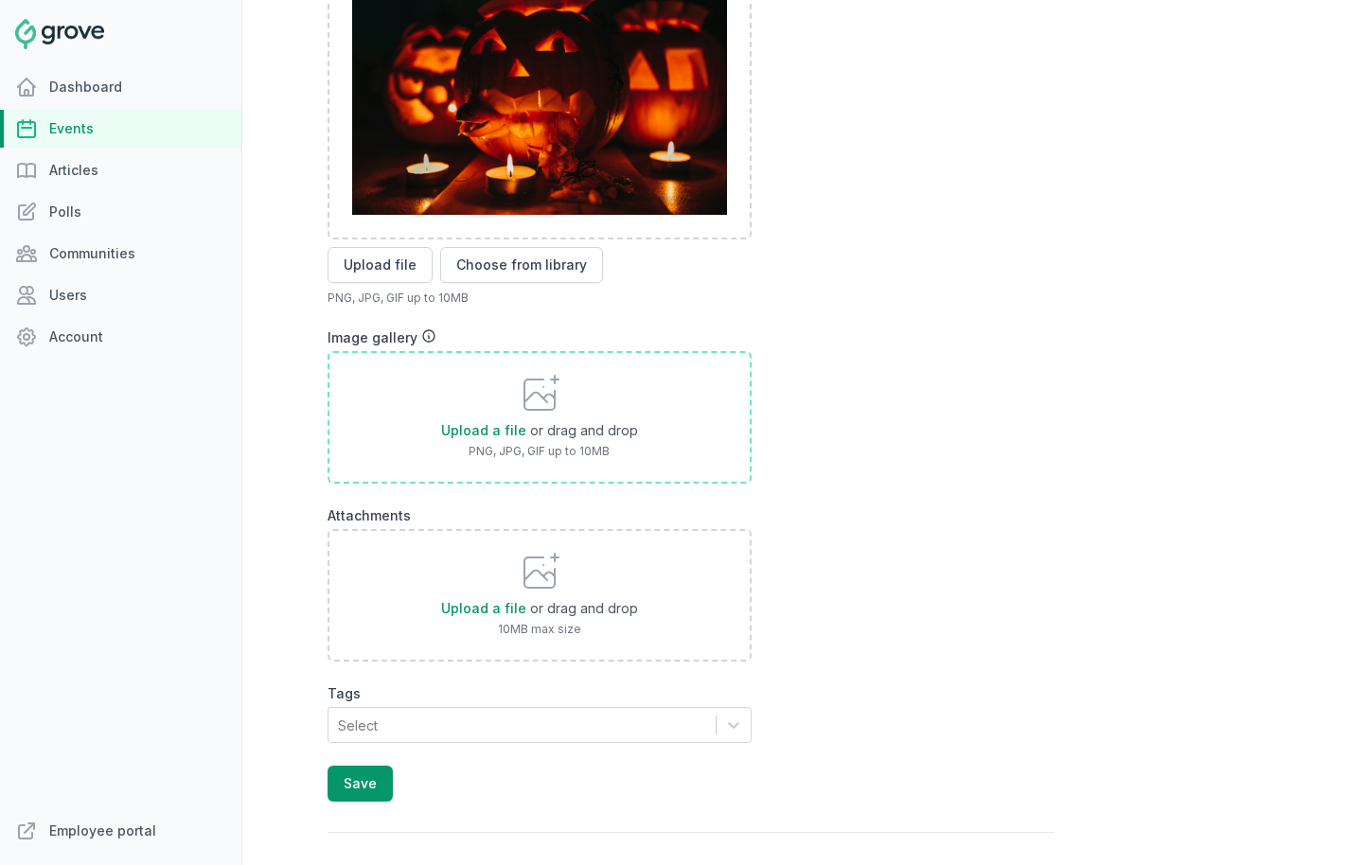
scroll to position [1694, 0]
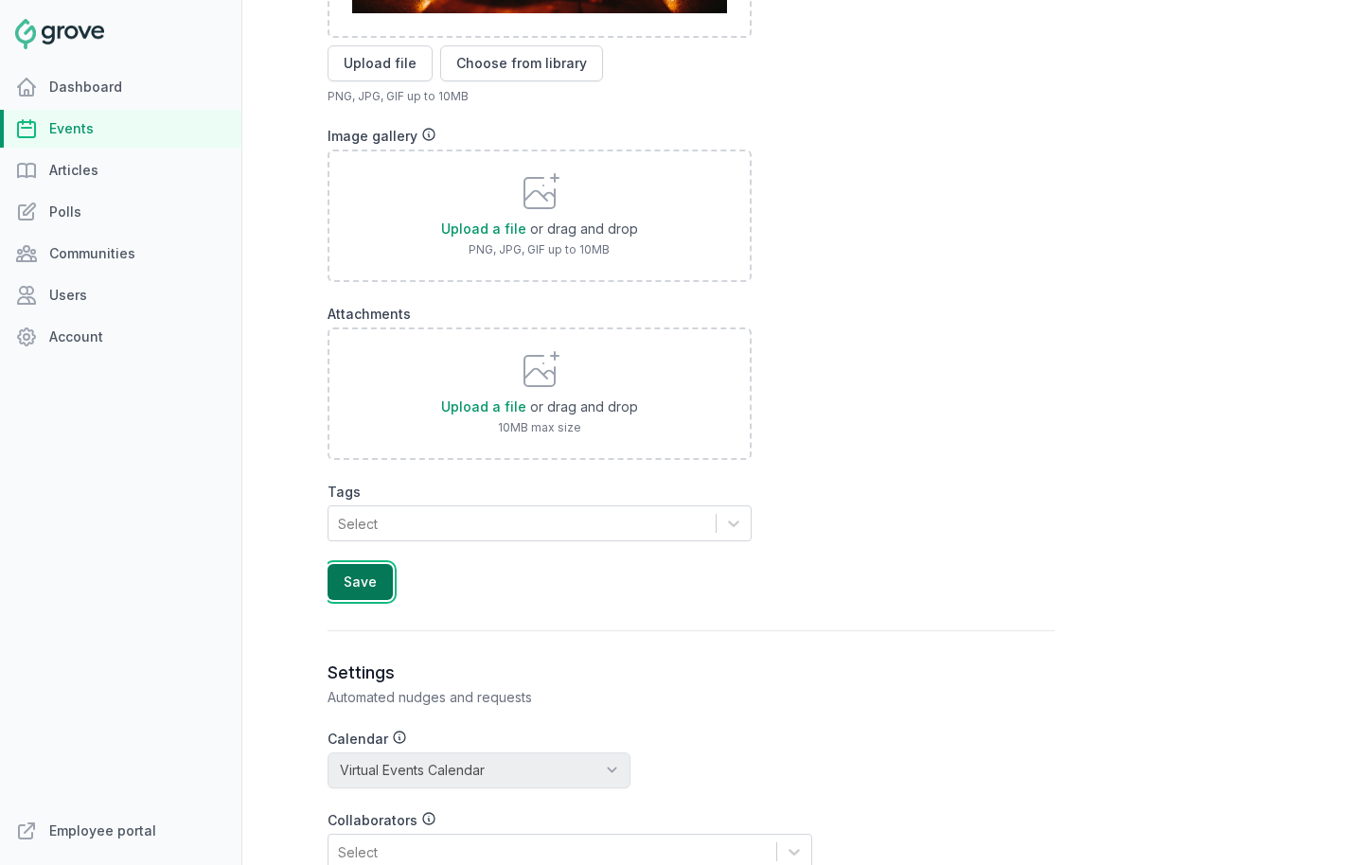
click at [371, 593] on button "Save" at bounding box center [360, 582] width 65 height 36
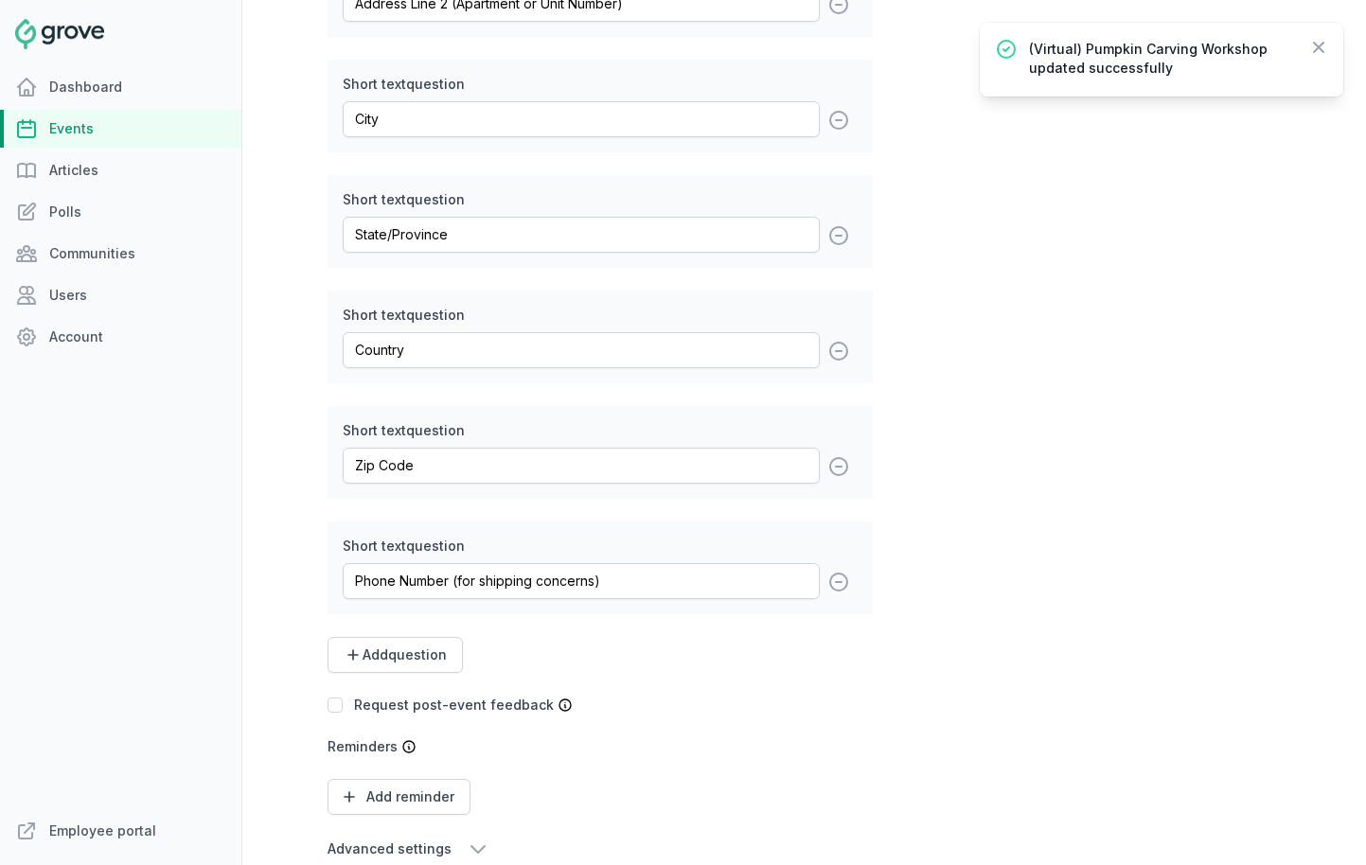
scroll to position [3117, 0]
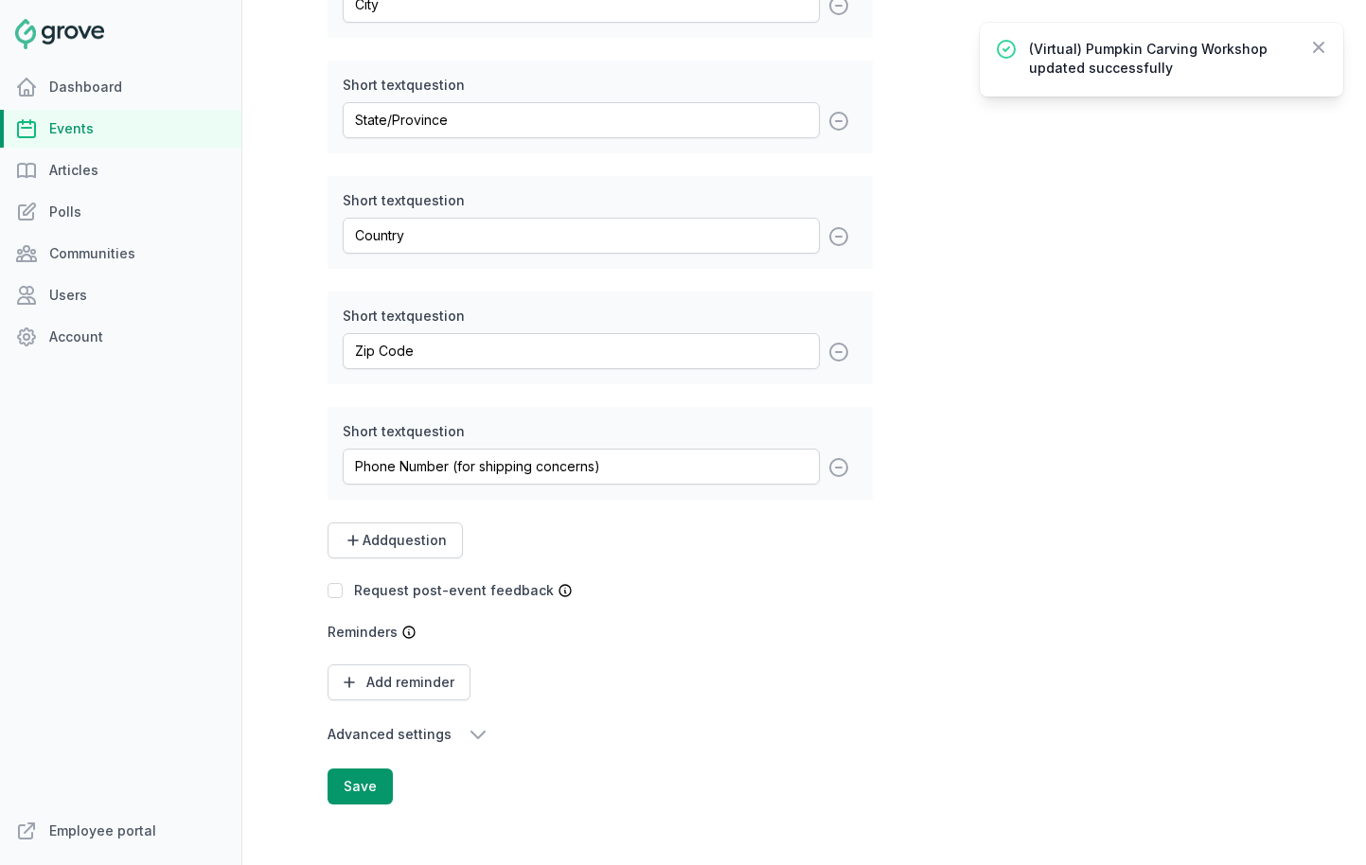
click at [468, 739] on icon "button" at bounding box center [478, 734] width 23 height 23
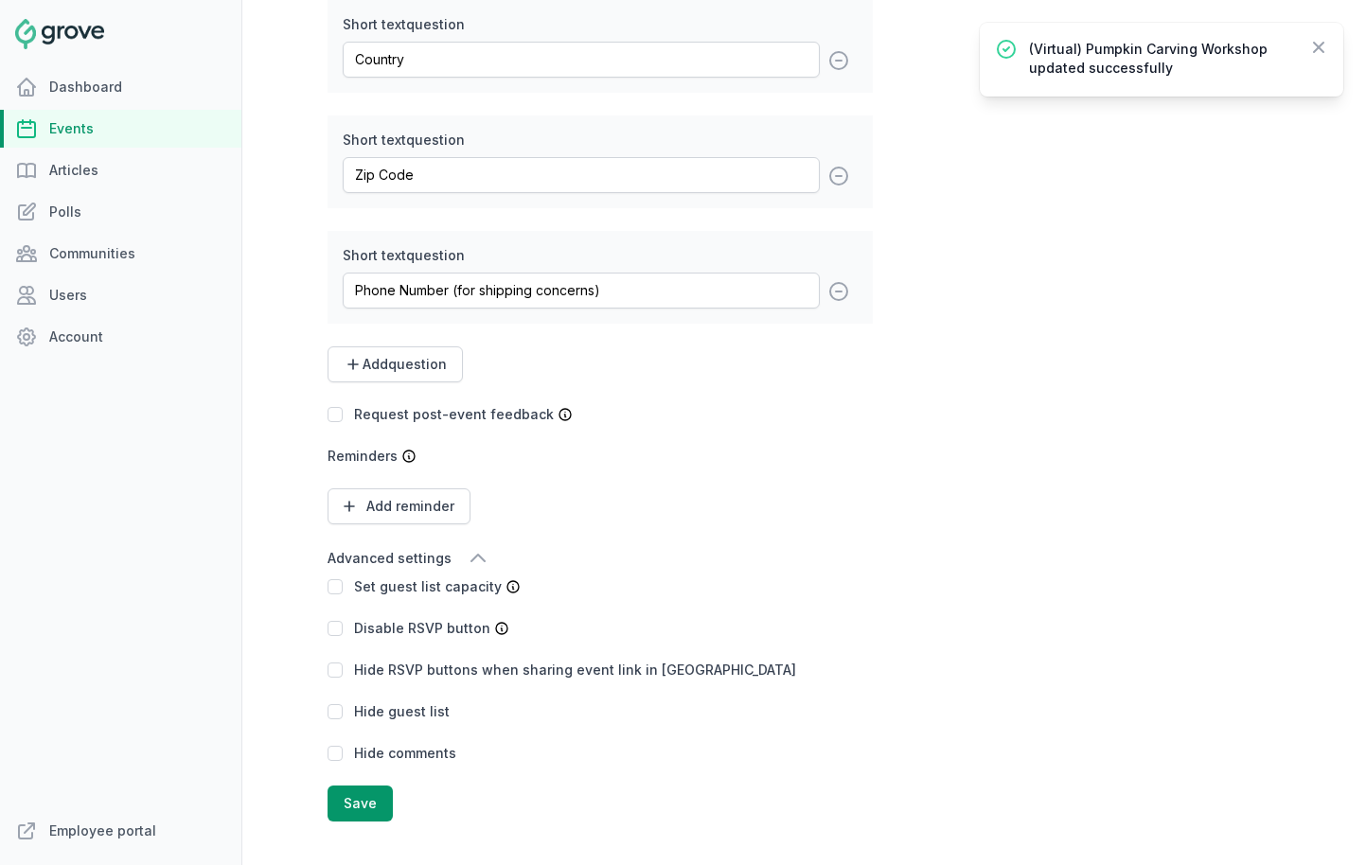
scroll to position [3310, 0]
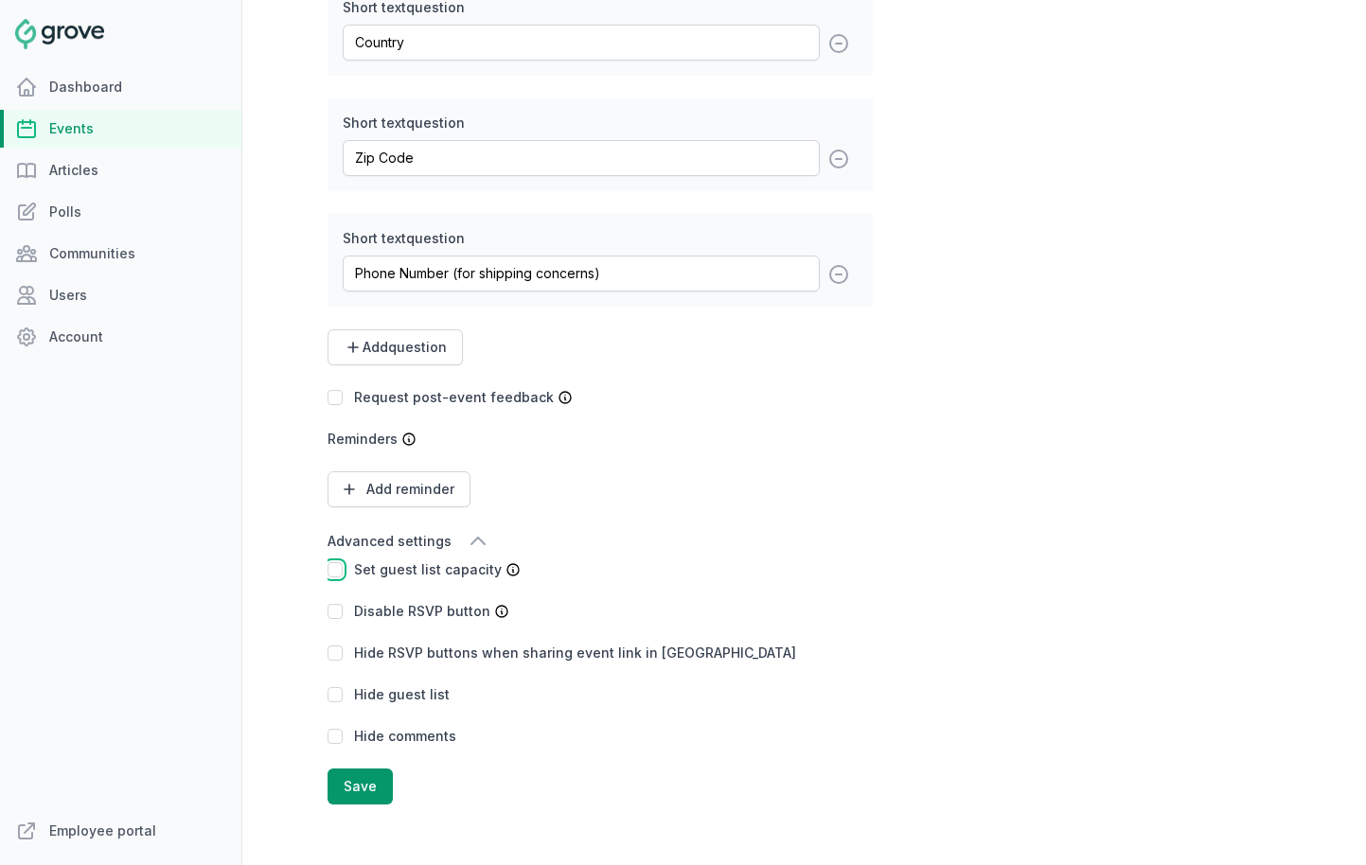
click at [338, 568] on input "checkbox" at bounding box center [335, 569] width 15 height 15
click at [582, 571] on input "number" at bounding box center [581, 570] width 76 height 36
click at [582, 571] on input "40" at bounding box center [581, 570] width 76 height 36
click at [354, 777] on button "Save" at bounding box center [360, 787] width 65 height 36
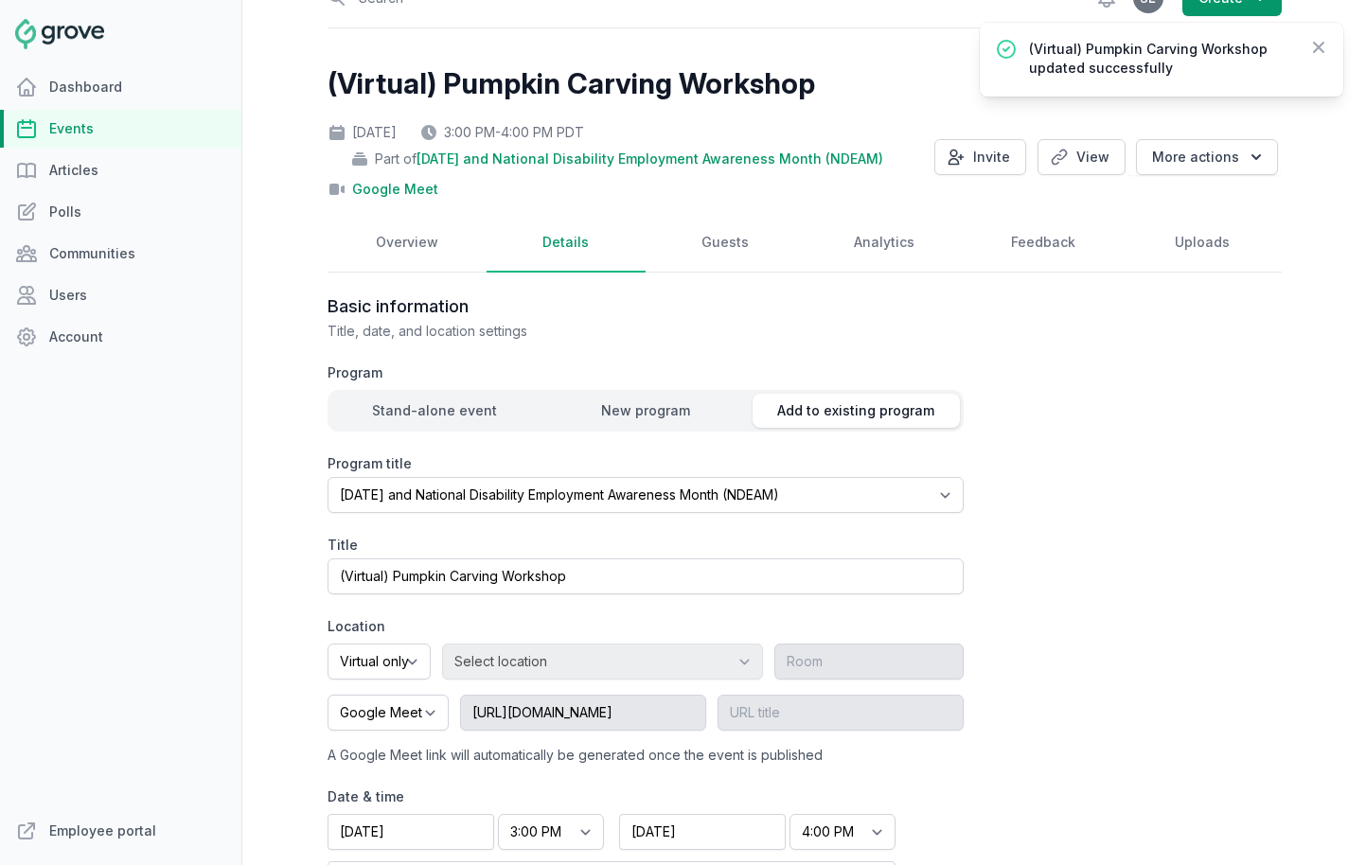
scroll to position [0, 0]
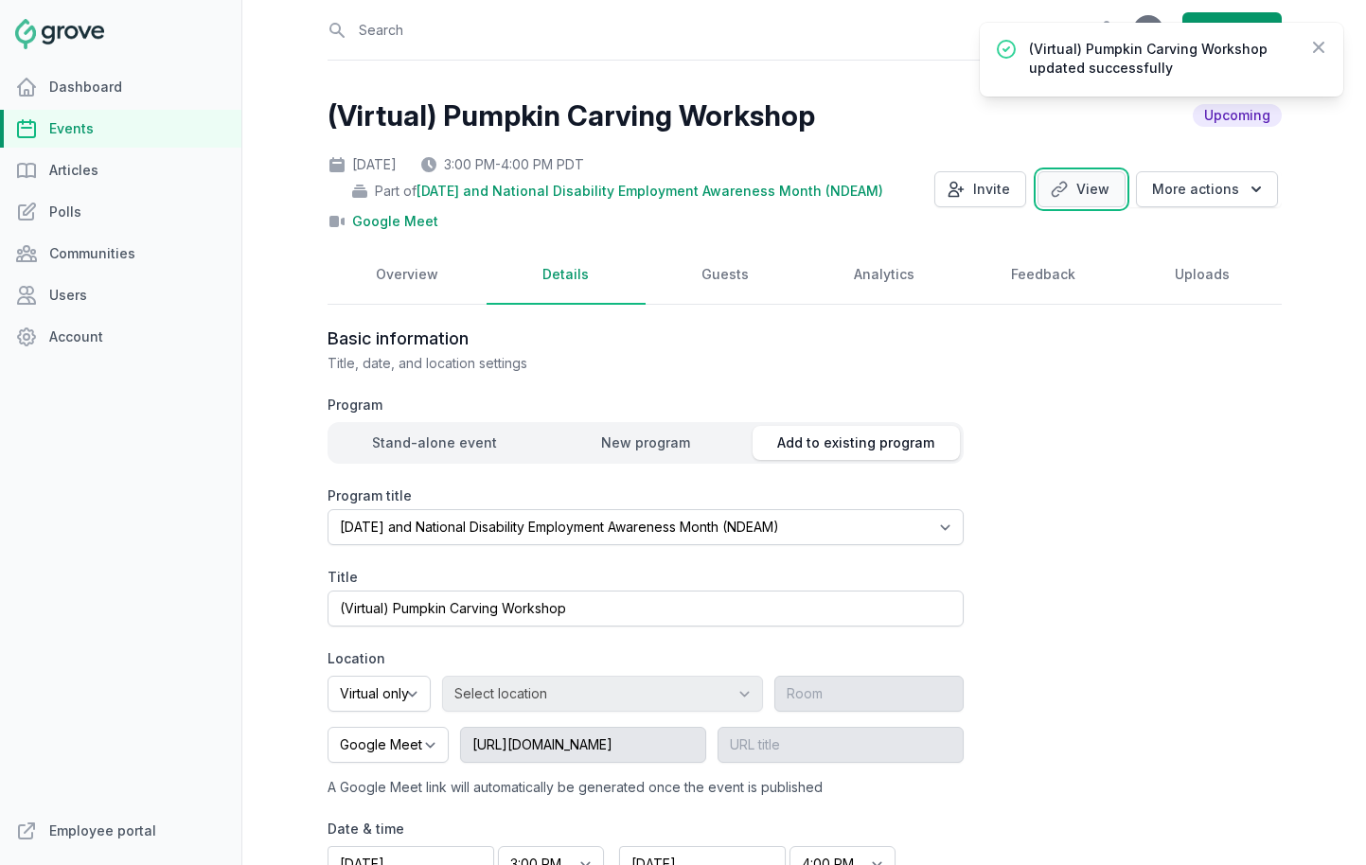
click at [1102, 192] on link "View" at bounding box center [1082, 189] width 88 height 36
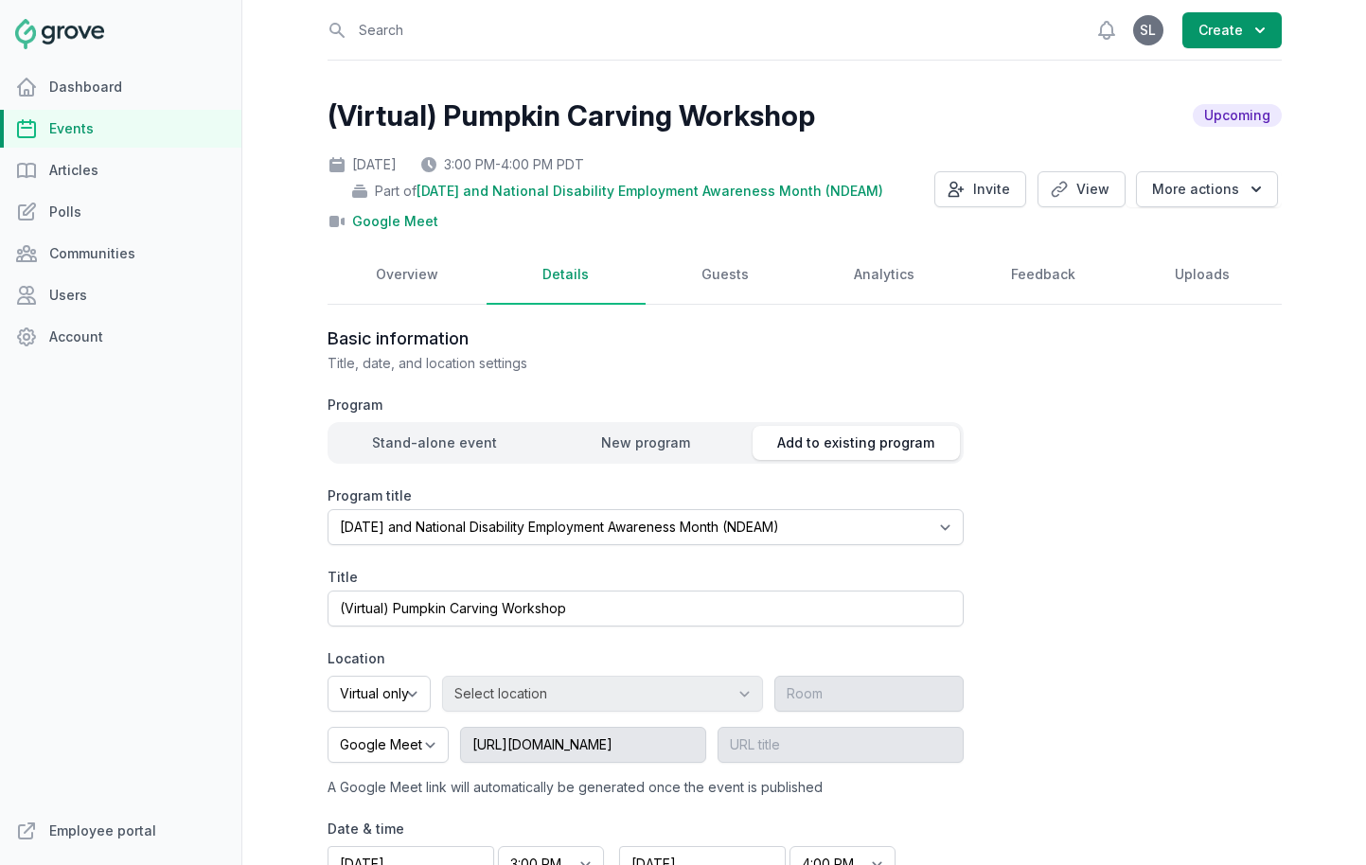
click at [114, 134] on link "Events" at bounding box center [120, 129] width 241 height 38
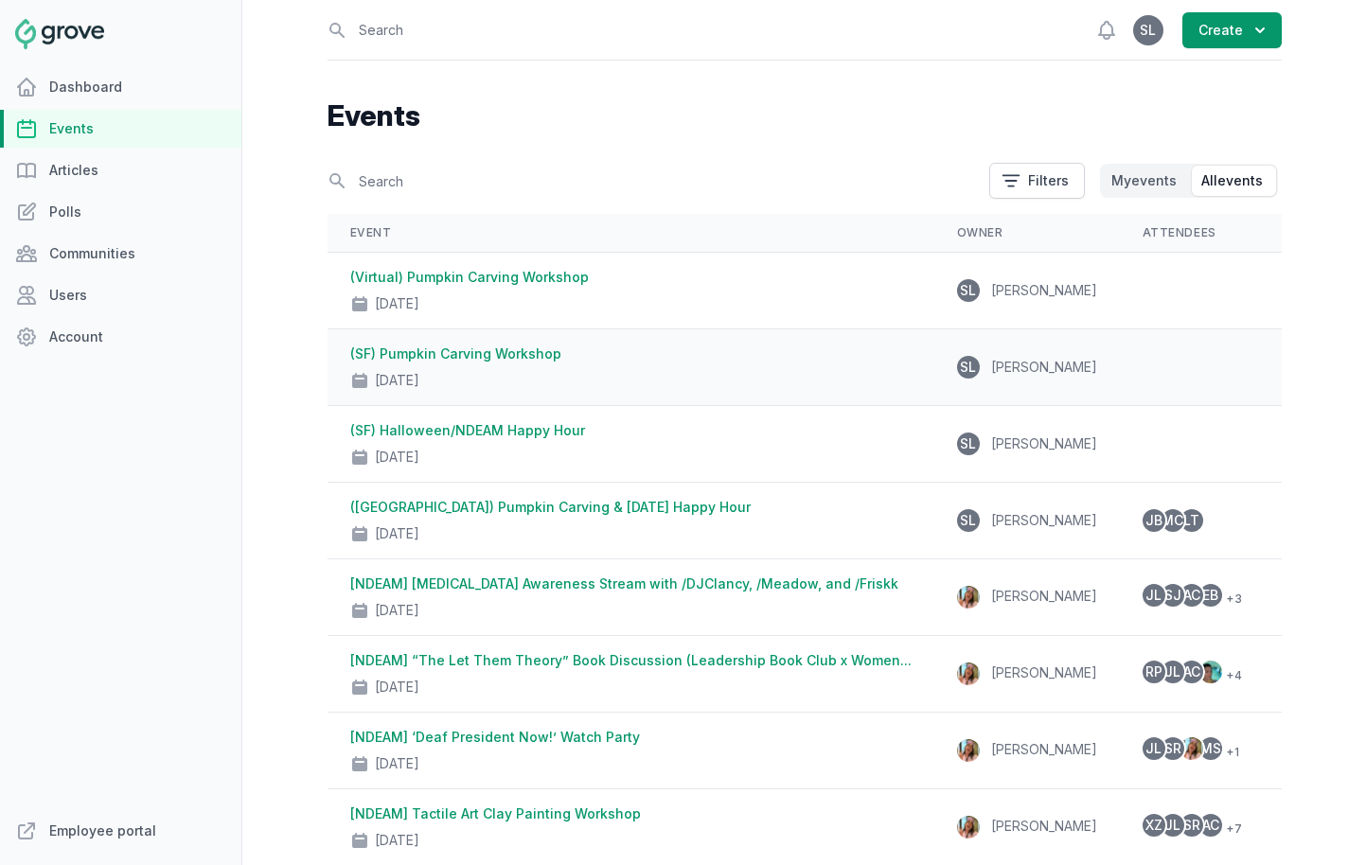
click at [518, 377] on div "Oct 30, 2025" at bounding box center [630, 377] width 561 height 27
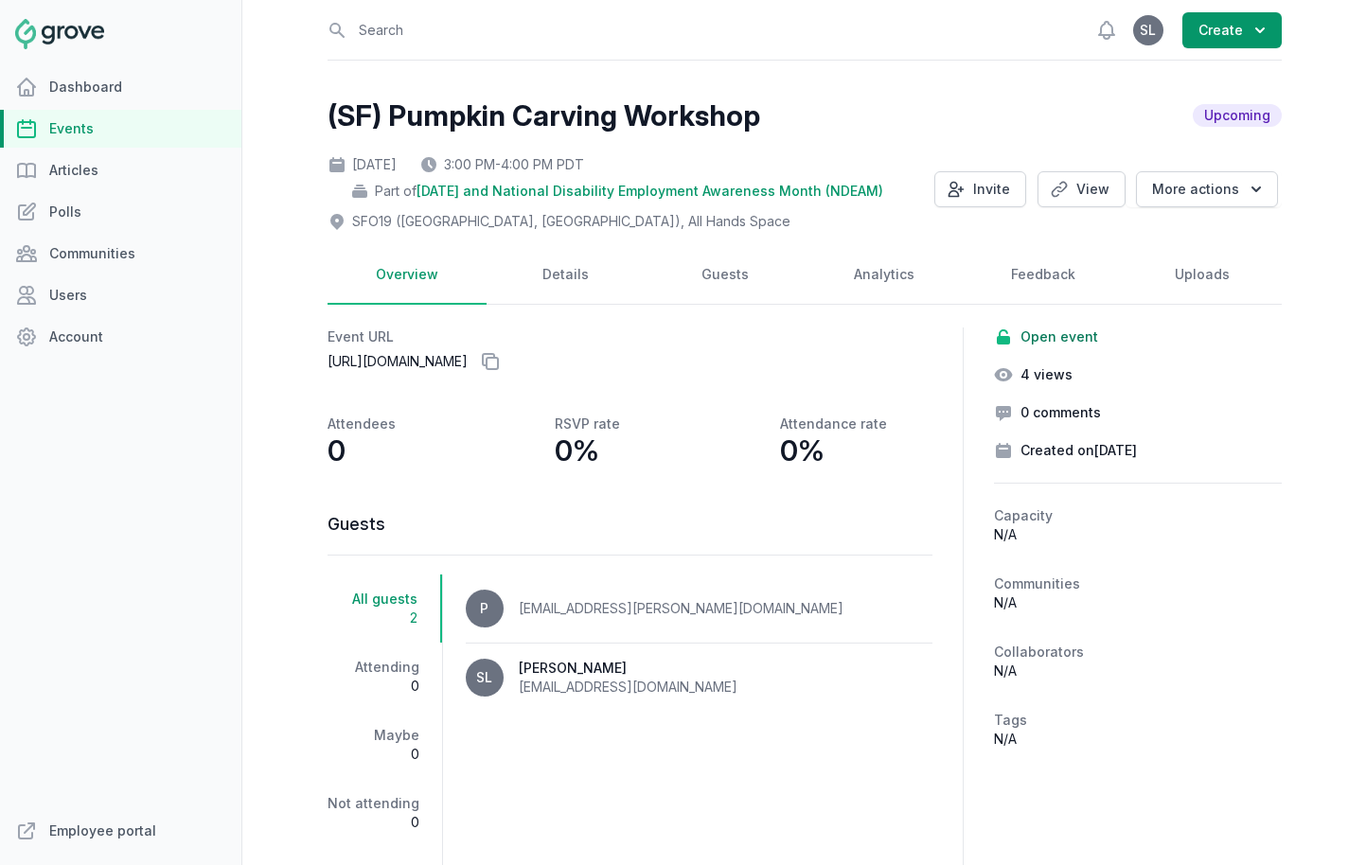
click at [79, 142] on link "Events" at bounding box center [120, 129] width 241 height 38
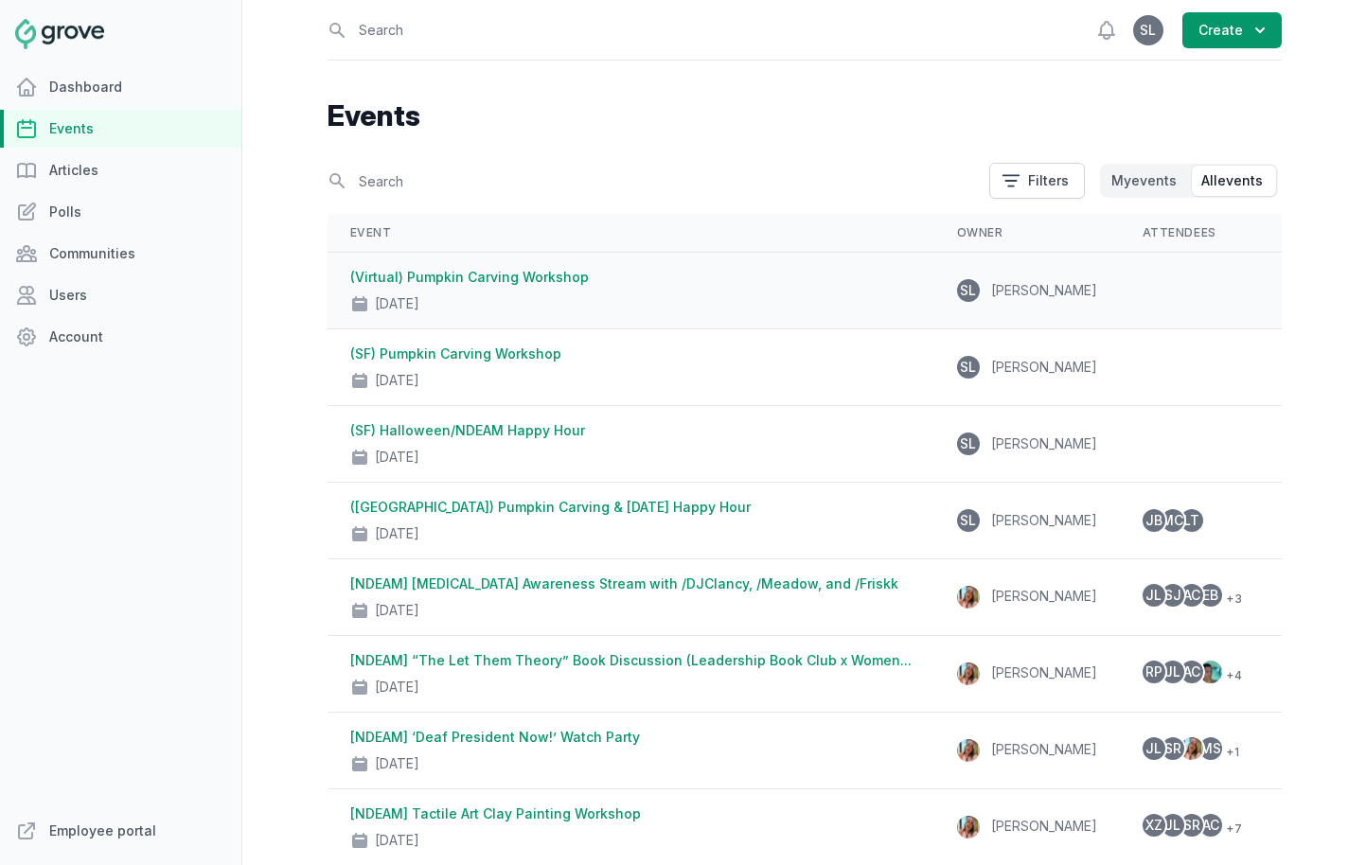
click at [458, 278] on link "(Virtual) Pumpkin Carving Workshop" at bounding box center [469, 277] width 239 height 16
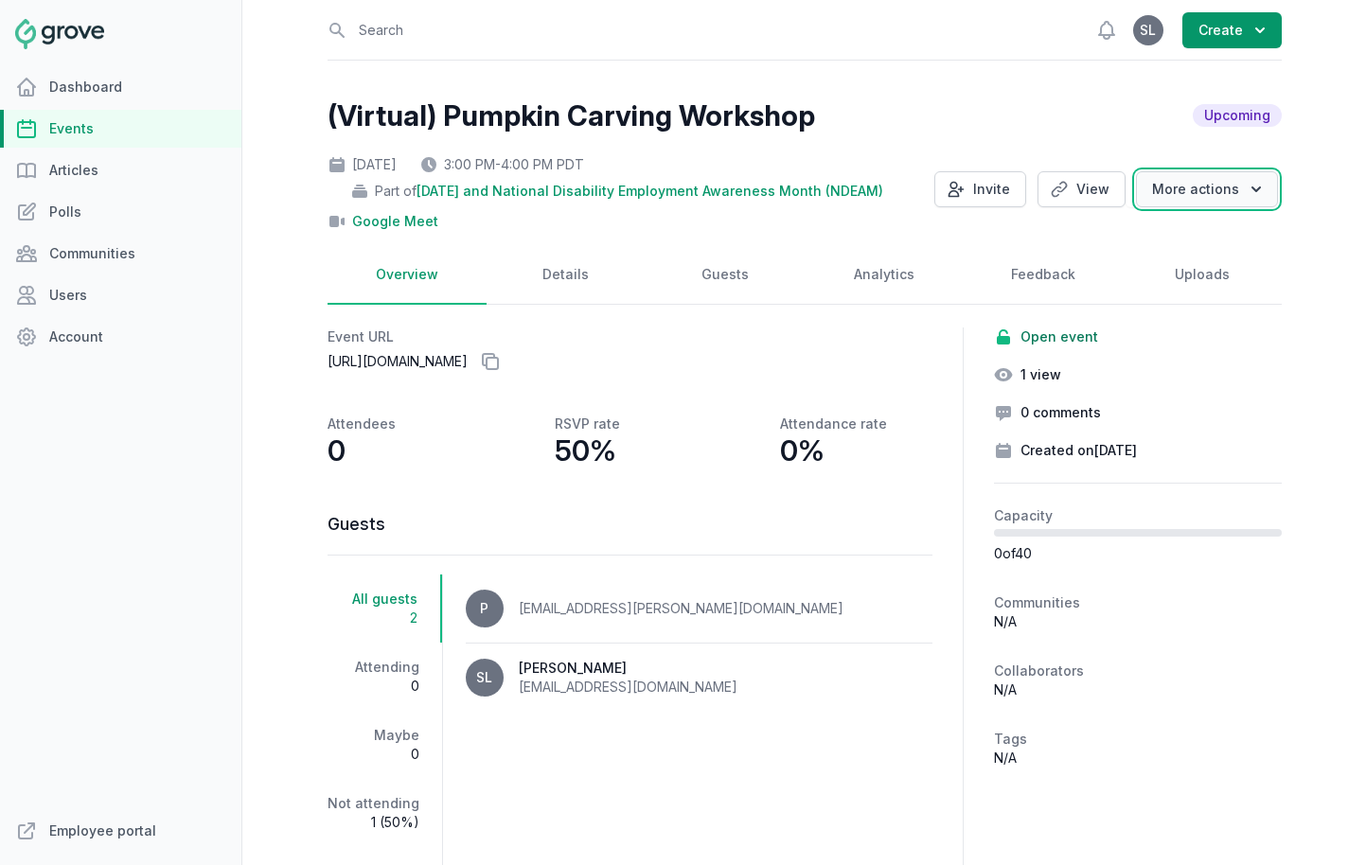
click at [1198, 189] on button "More actions" at bounding box center [1207, 189] width 142 height 36
click at [1174, 234] on link "Clone" at bounding box center [1172, 228] width 212 height 34
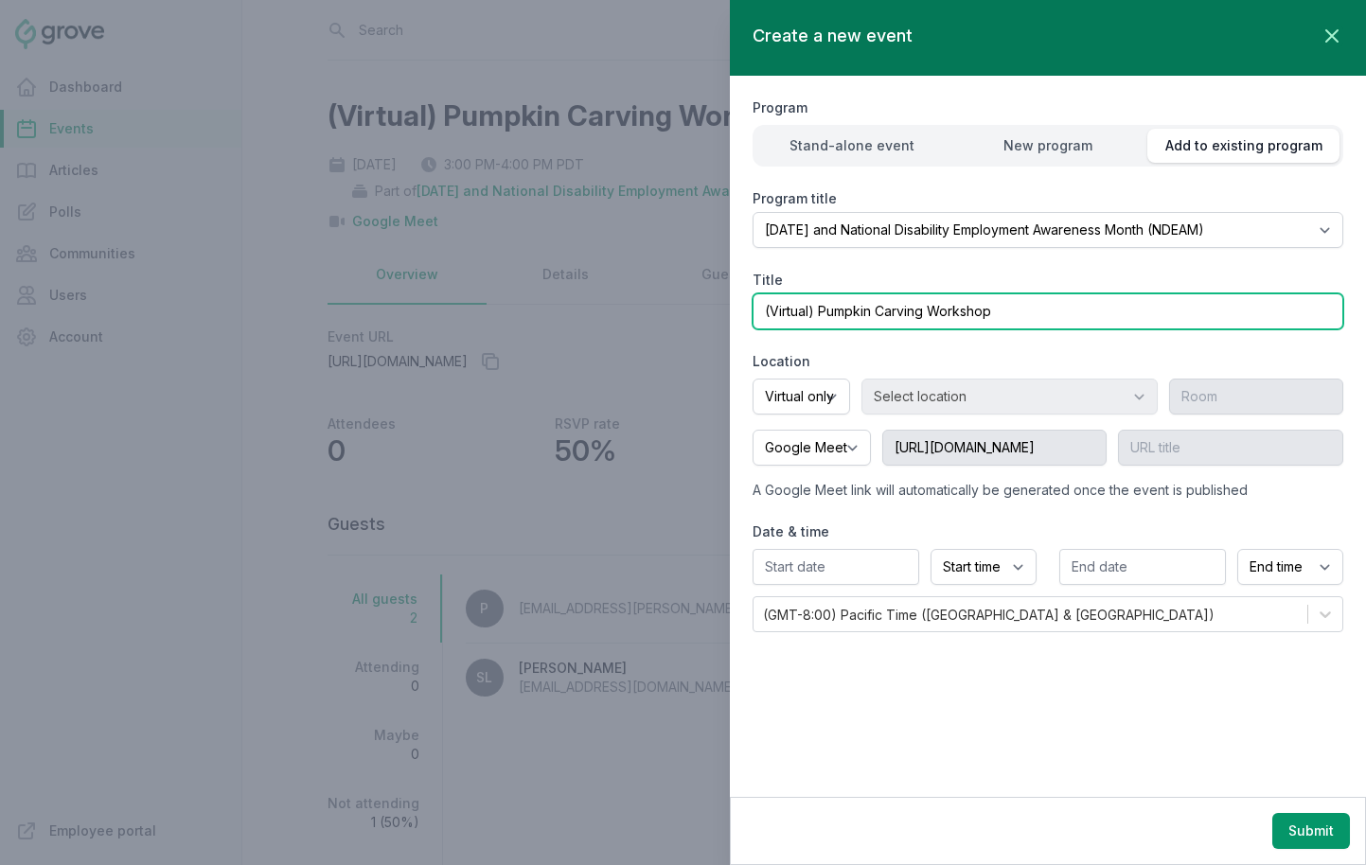
click at [800, 309] on input "(Virtual) Pumpkin Carving Workshop" at bounding box center [1048, 312] width 591 height 36
click at [800, 308] on input "(Virtual) Pumpkin Carving Workshop" at bounding box center [1048, 312] width 591 height 36
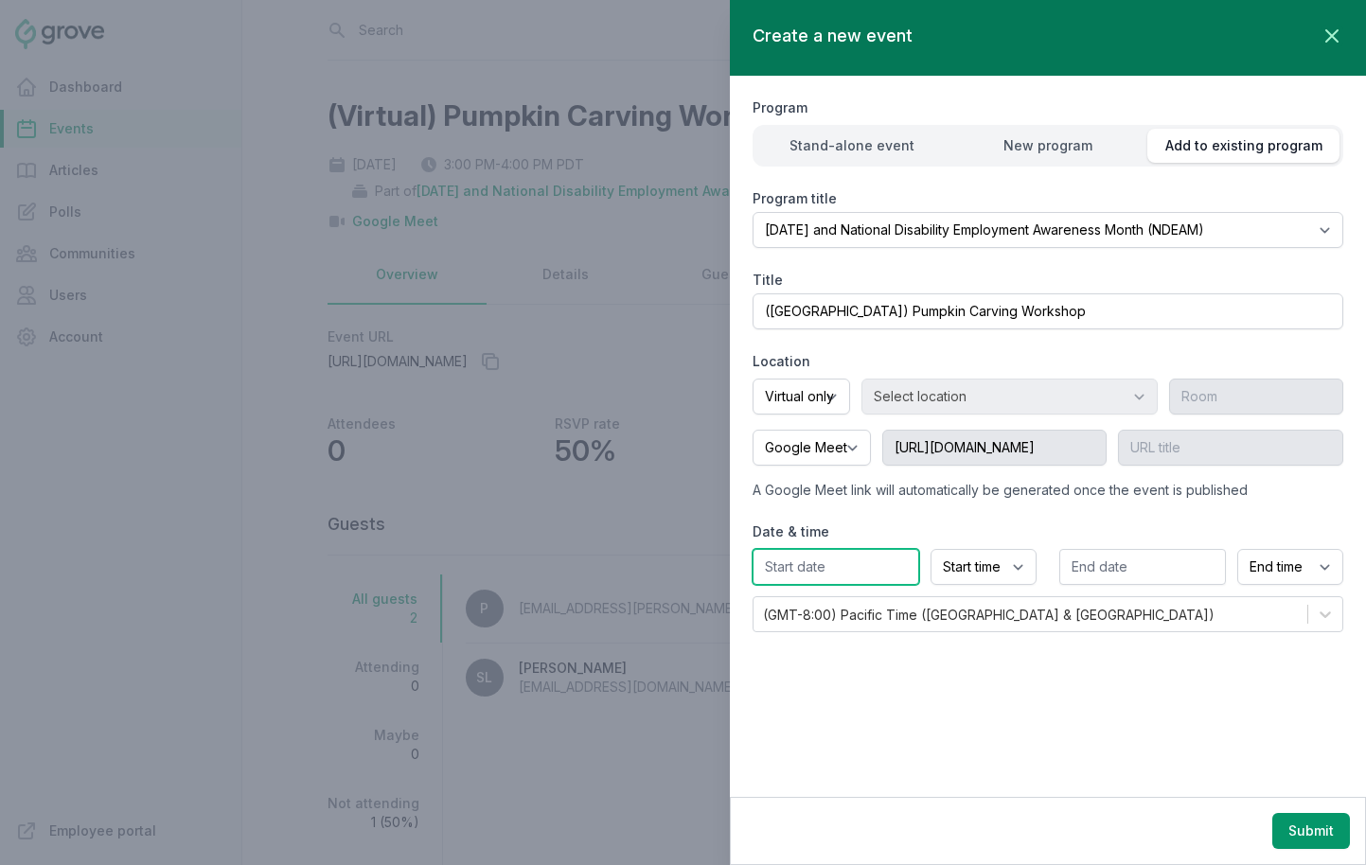
click at [850, 571] on input "text" at bounding box center [836, 567] width 167 height 36
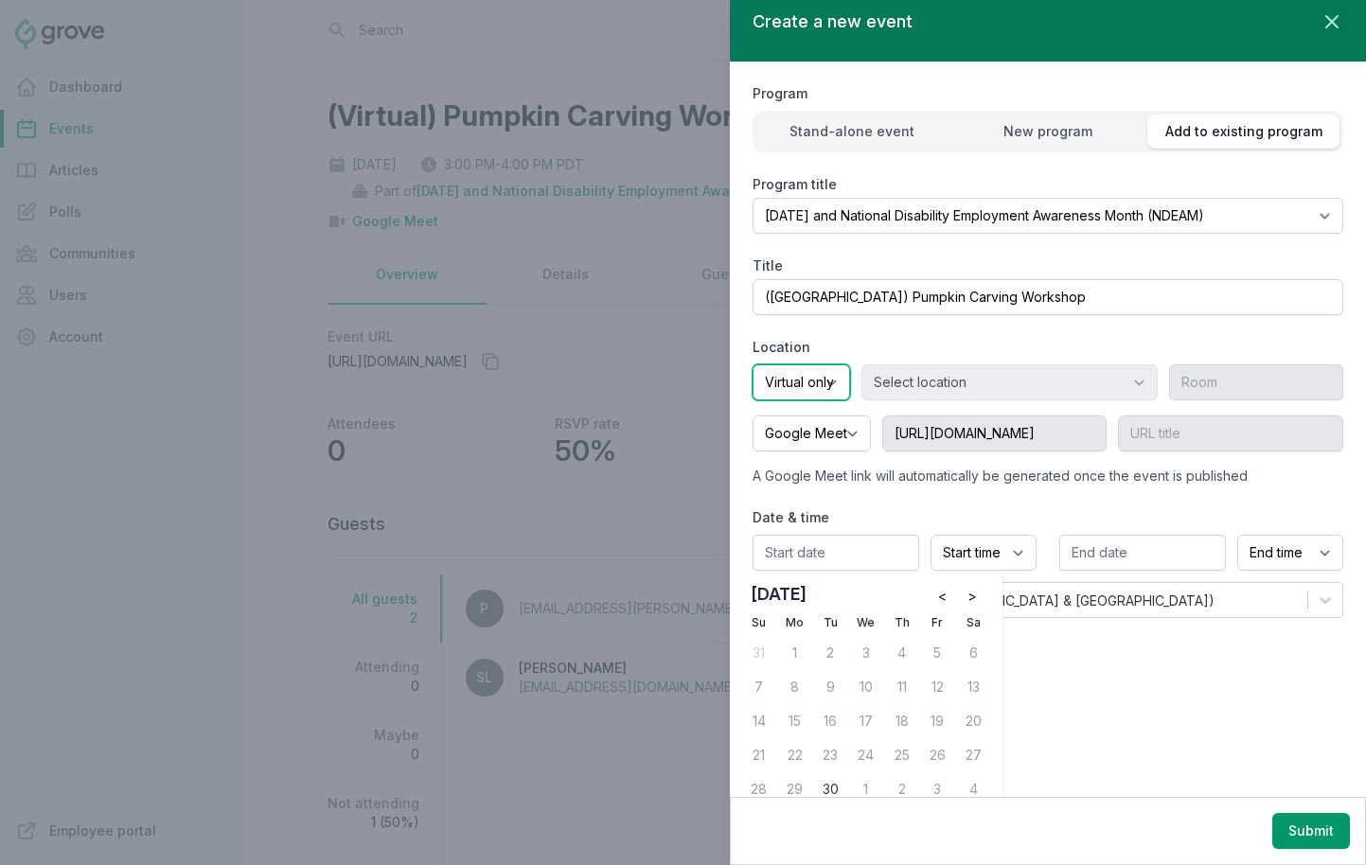
click at [838, 393] on select "Onsite Offsite Virtual only" at bounding box center [802, 383] width 98 height 36
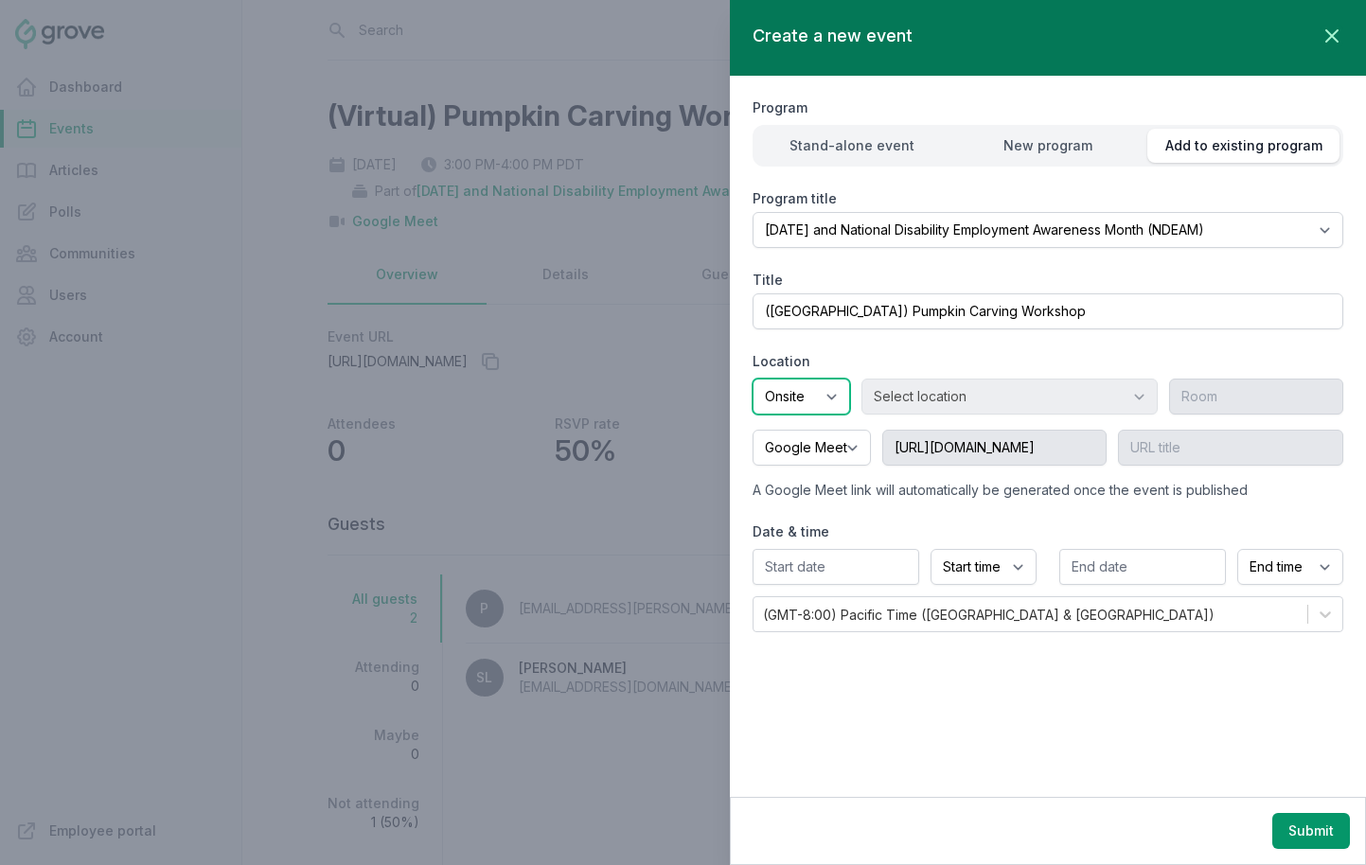
click at [753, 379] on select "Onsite Offsite Virtual only" at bounding box center [802, 397] width 98 height 36
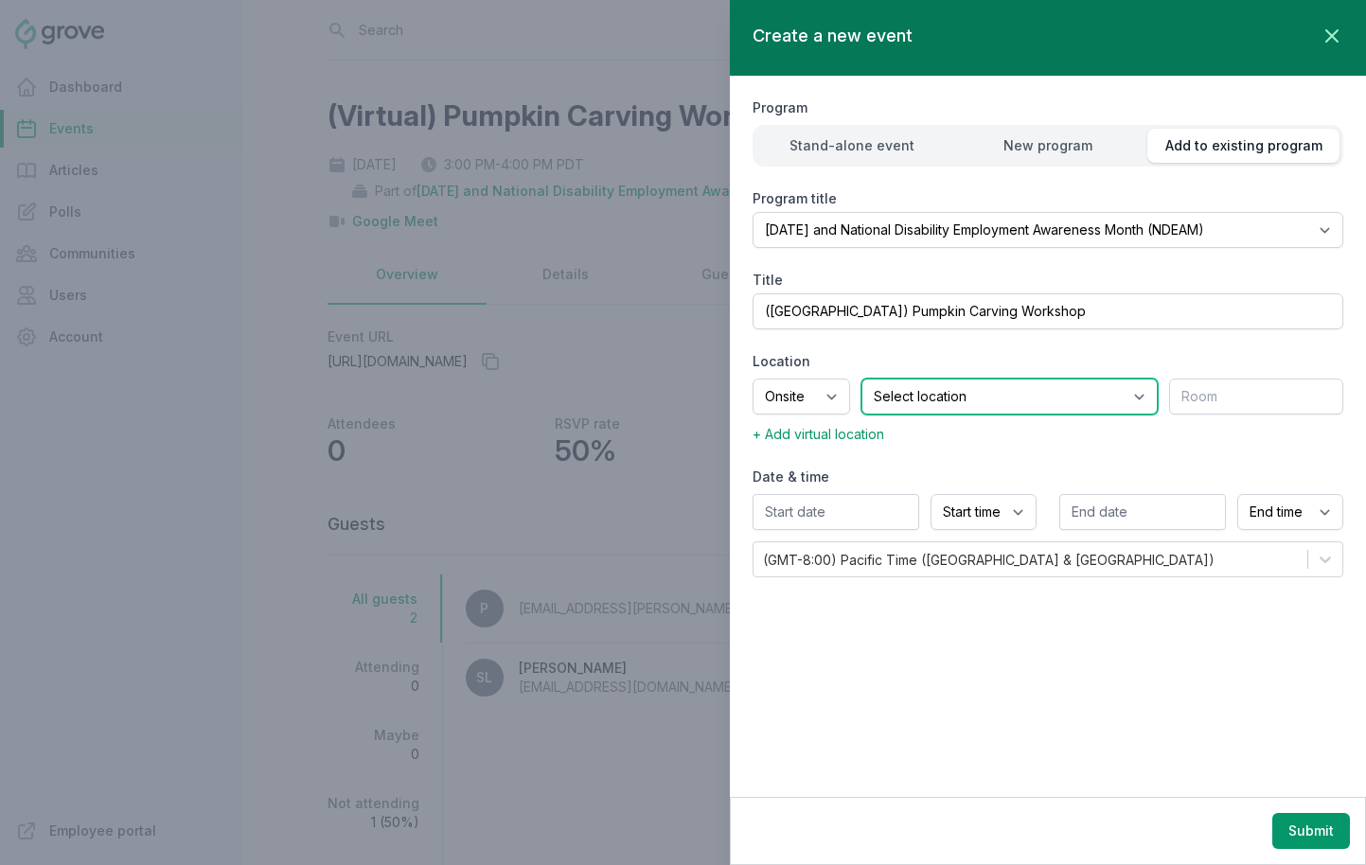
click at [1063, 398] on select "Select location SEA81 Oscar (Seattle, WA) LHR32 (London, UK) SNA17 (Irvine, CA)…" at bounding box center [1010, 397] width 296 height 36
click at [885, 379] on select "Select location SEA81 Oscar (Seattle, WA) LHR32 (London, UK) SNA17 (Irvine, CA)…" at bounding box center [1010, 397] width 296 height 36
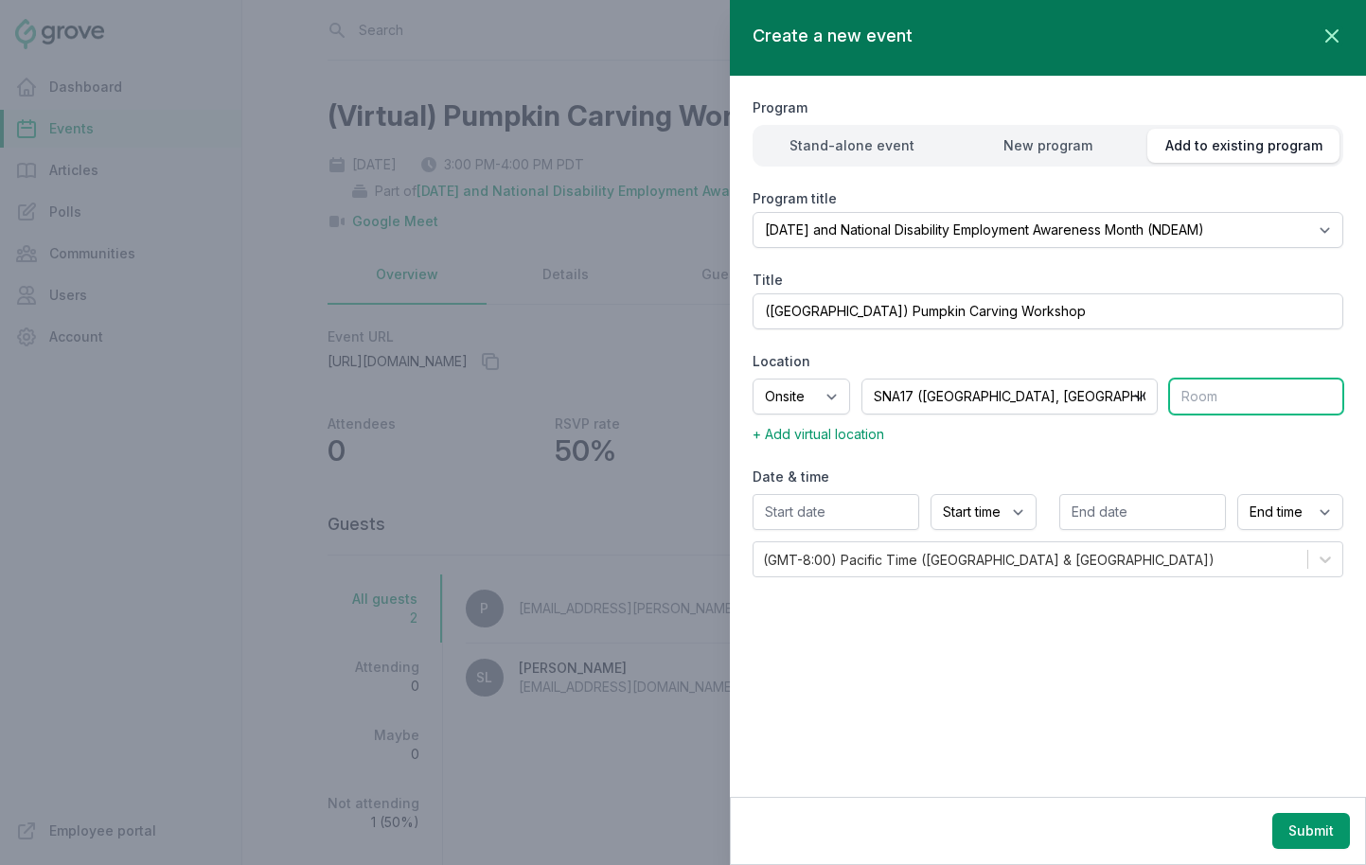
click at [1202, 389] on input "text" at bounding box center [1256, 397] width 174 height 36
click at [1211, 397] on input "All Hands Space" at bounding box center [1256, 397] width 174 height 36
click at [1211, 396] on input "All Hands Space" at bounding box center [1256, 397] width 174 height 36
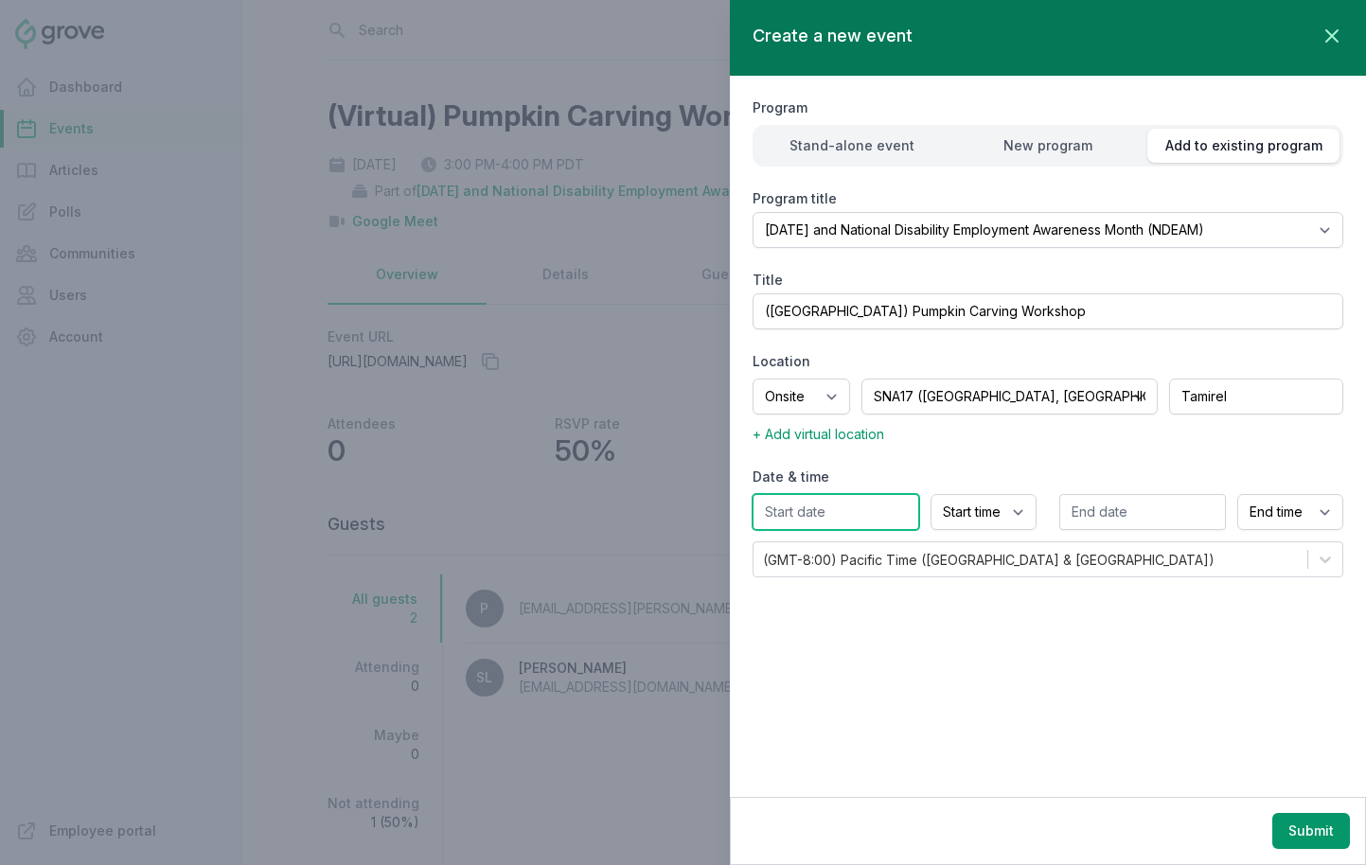
click at [861, 515] on input "text" at bounding box center [836, 512] width 167 height 36
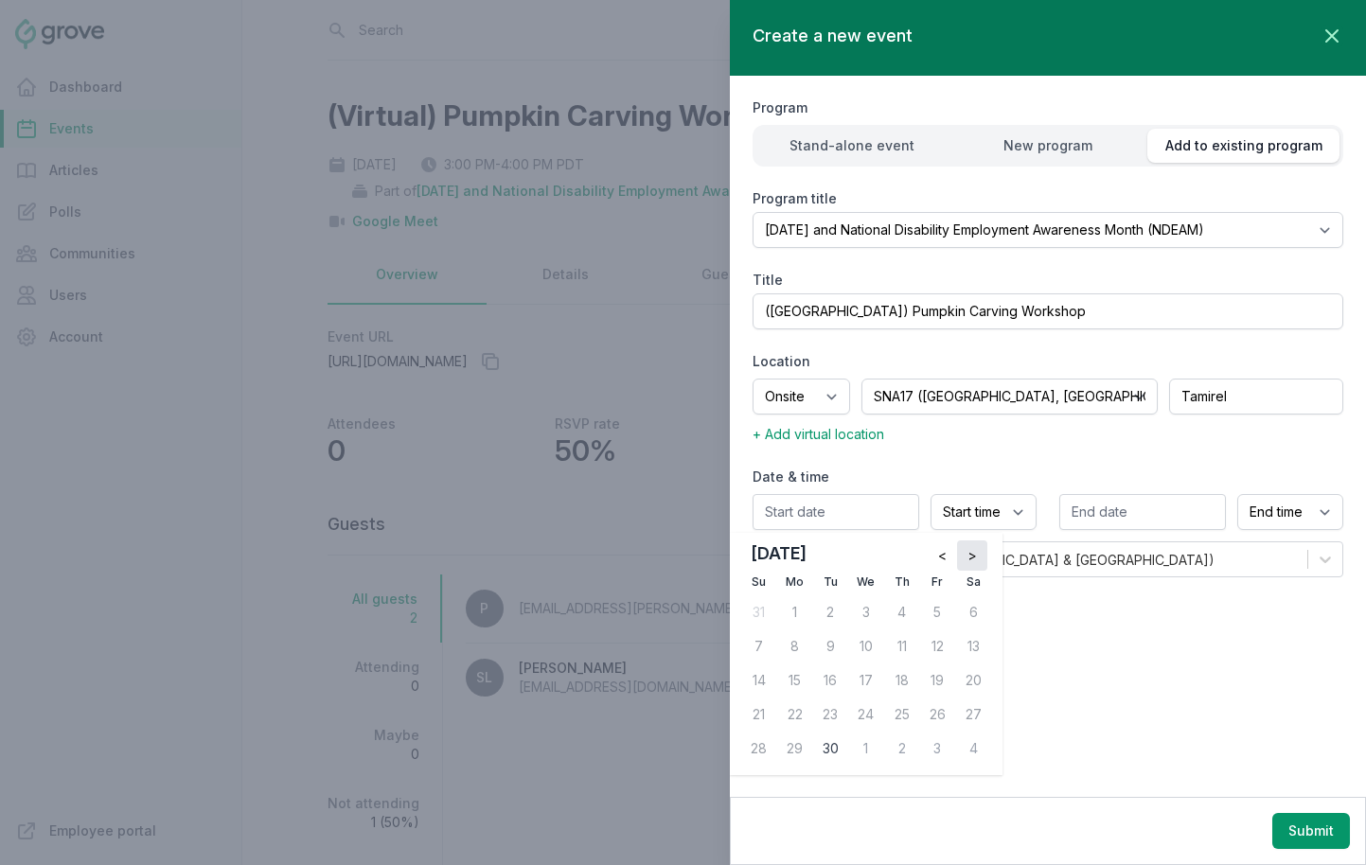
click at [983, 561] on button ">" at bounding box center [972, 556] width 30 height 30
click at [899, 710] on div "23" at bounding box center [902, 715] width 30 height 30
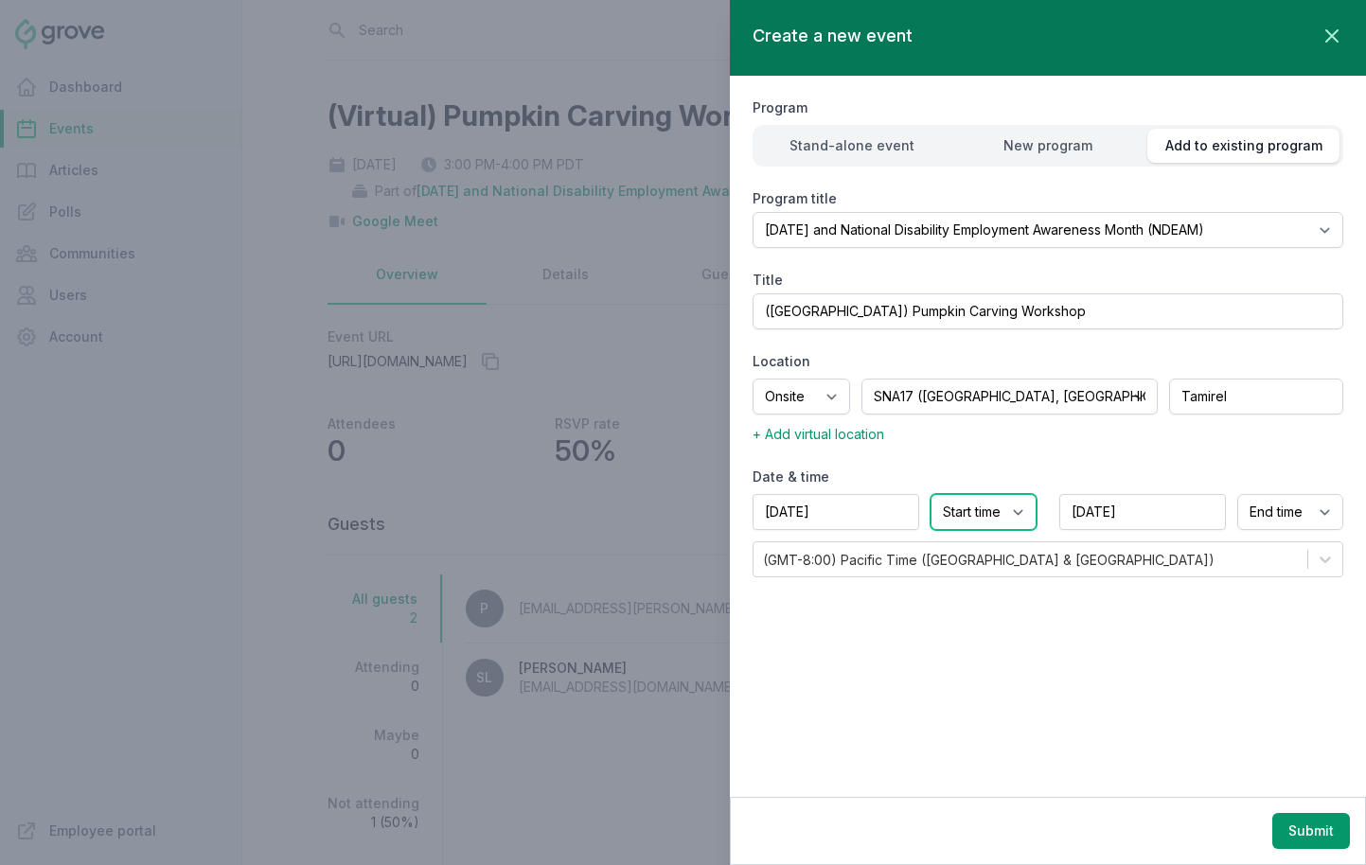
click at [984, 511] on select "Start time 12:00 AM 12:15 AM 12:30 AM 12:45 AM 1:00 AM 1:15 AM 1:30 AM 1:45 AM …" at bounding box center [984, 512] width 106 height 36
click at [931, 494] on select "Start time 12:00 AM 12:15 AM 12:30 AM 12:45 AM 1:00 AM 1:15 AM 1:30 AM 1:45 AM …" at bounding box center [984, 512] width 106 height 36
click at [1211, 833] on button "Submit" at bounding box center [1312, 831] width 78 height 36
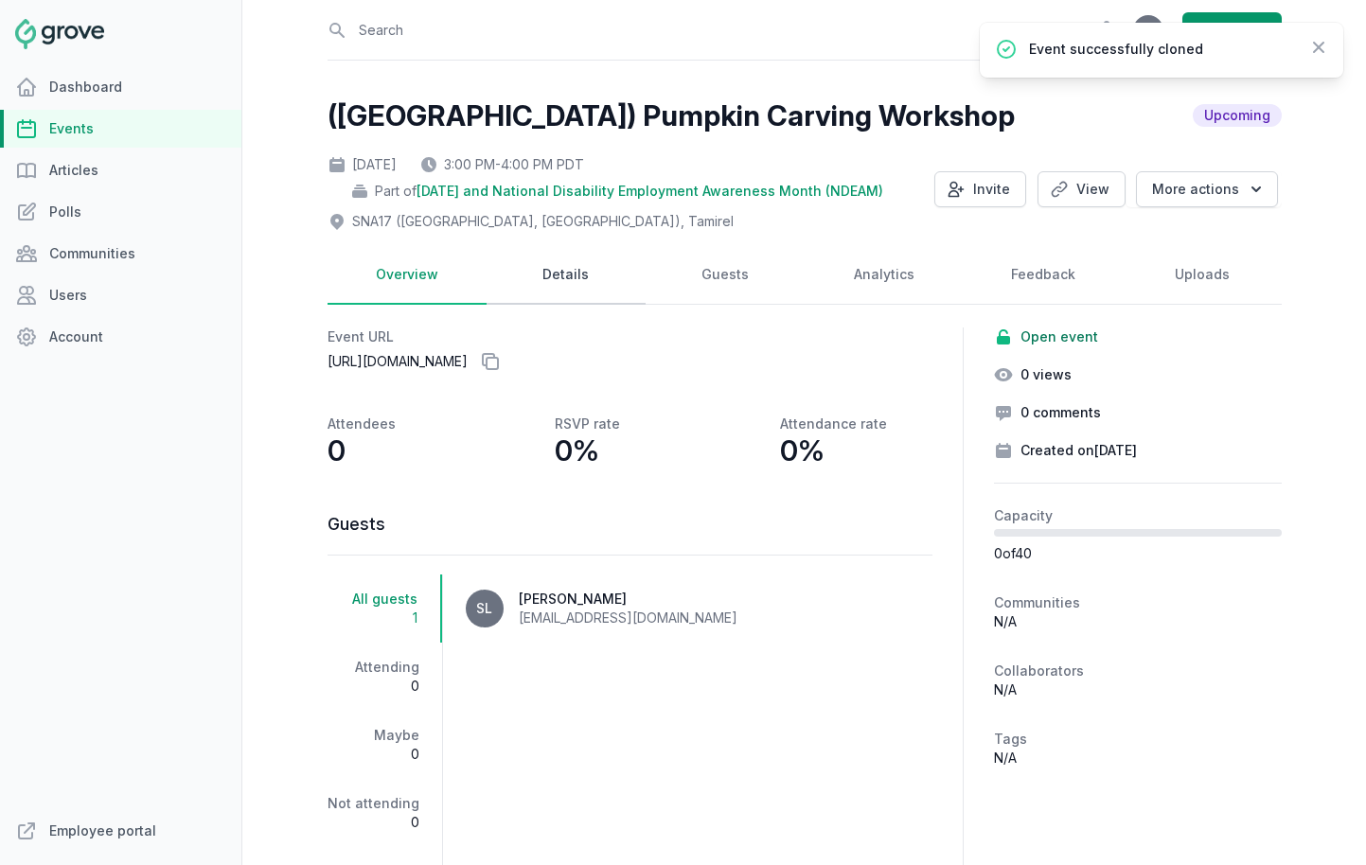
click at [597, 257] on link "Details" at bounding box center [566, 275] width 159 height 59
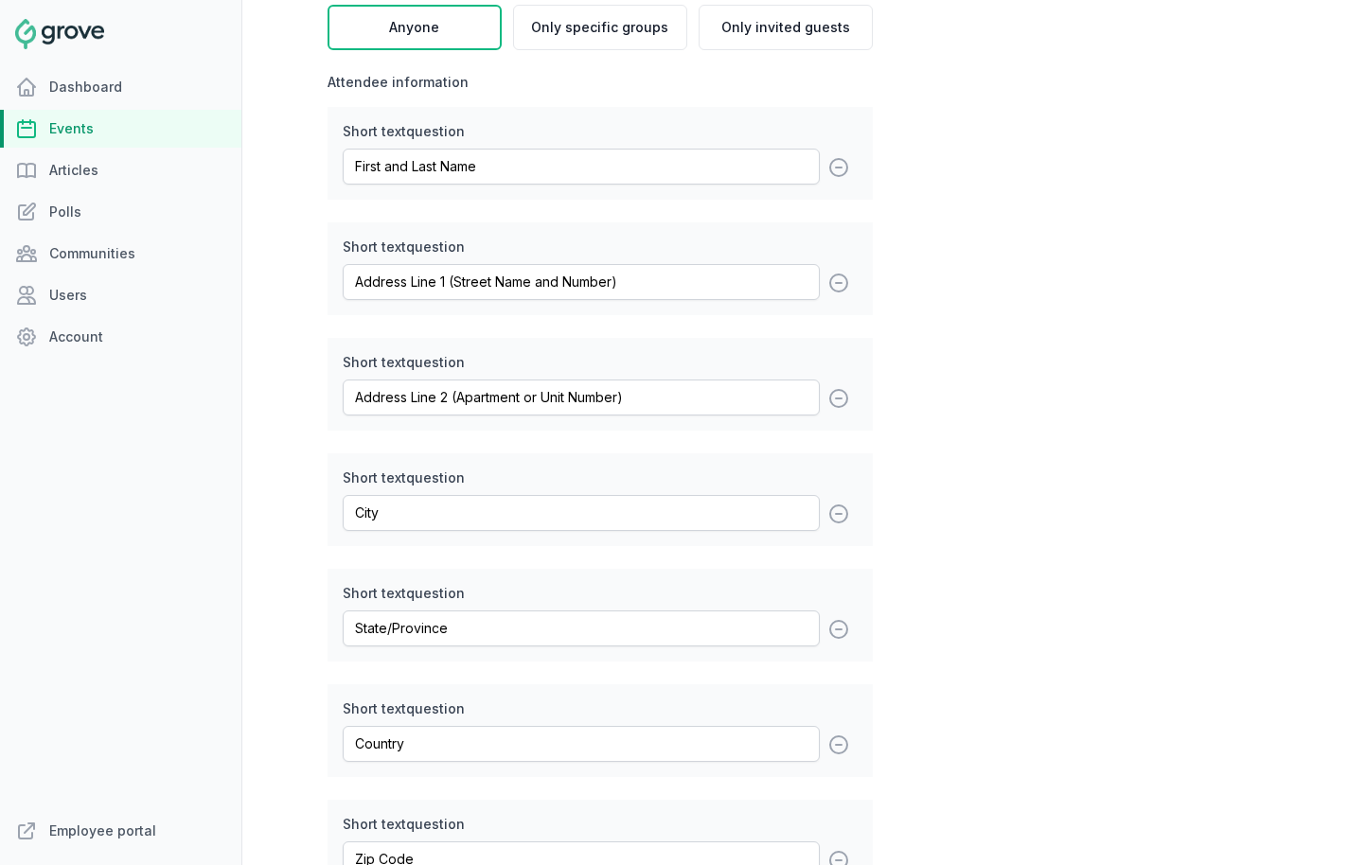
scroll to position [2450, 0]
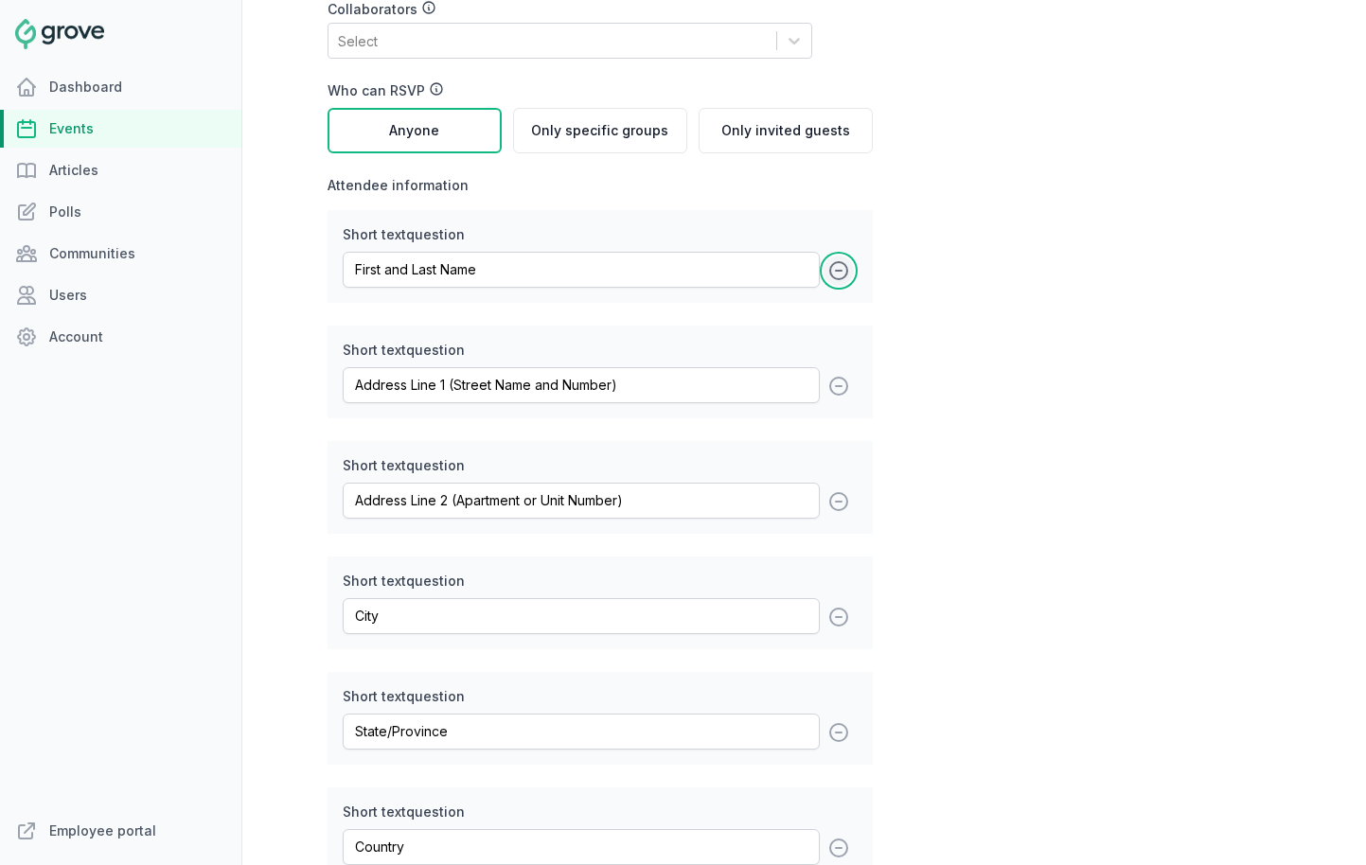
click at [841, 272] on icon at bounding box center [839, 270] width 23 height 23
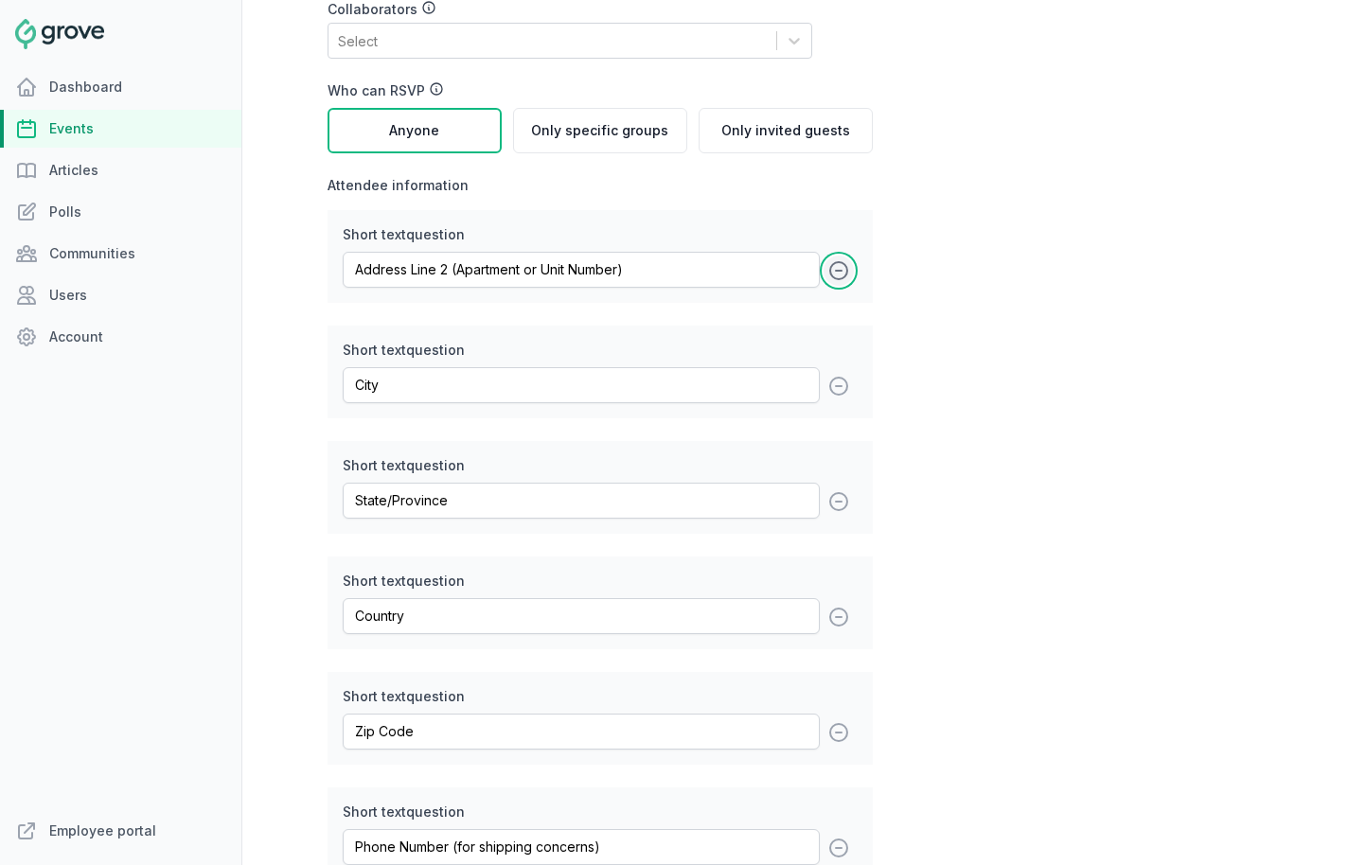
click at [841, 272] on icon at bounding box center [839, 270] width 23 height 23
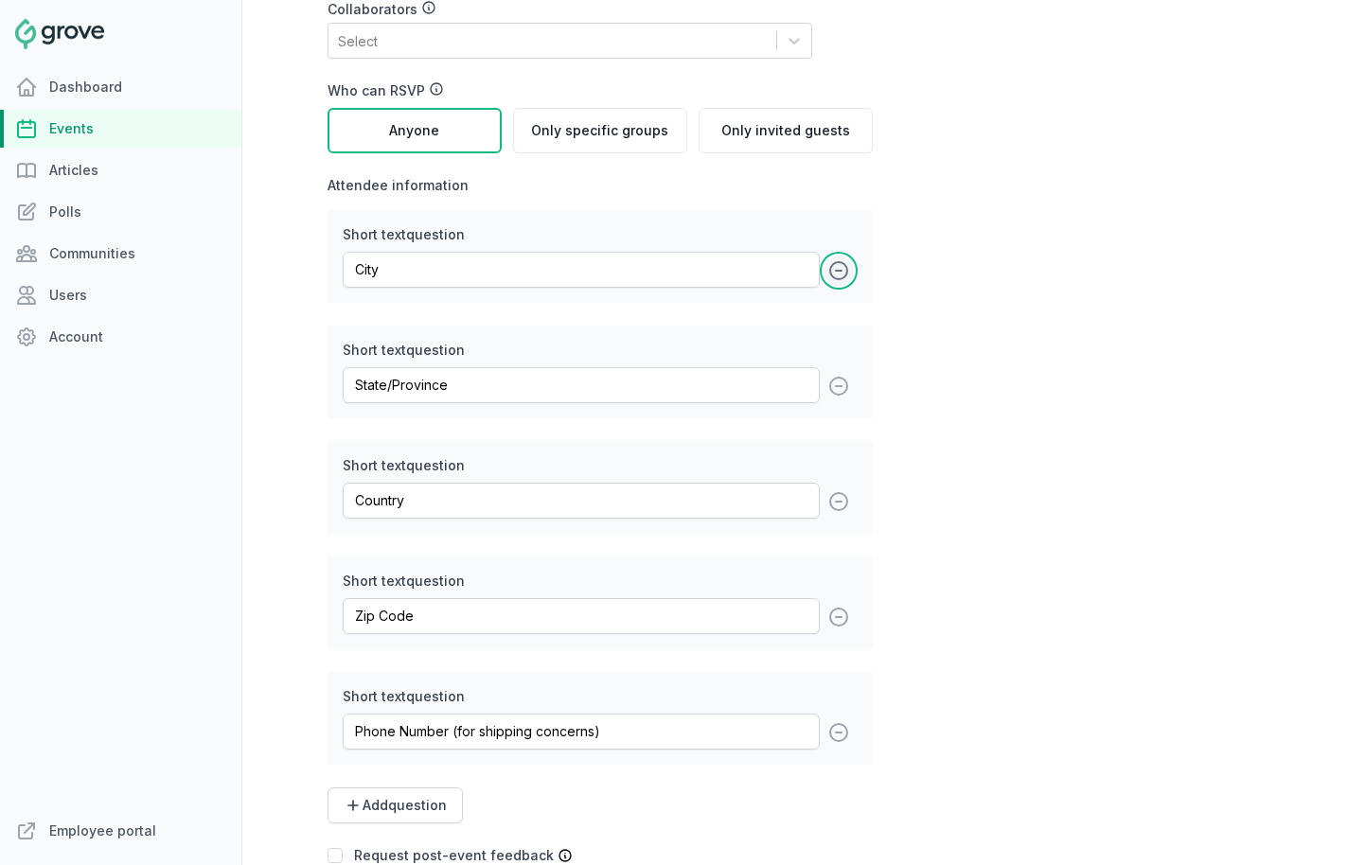
click at [841, 272] on icon at bounding box center [839, 270] width 23 height 23
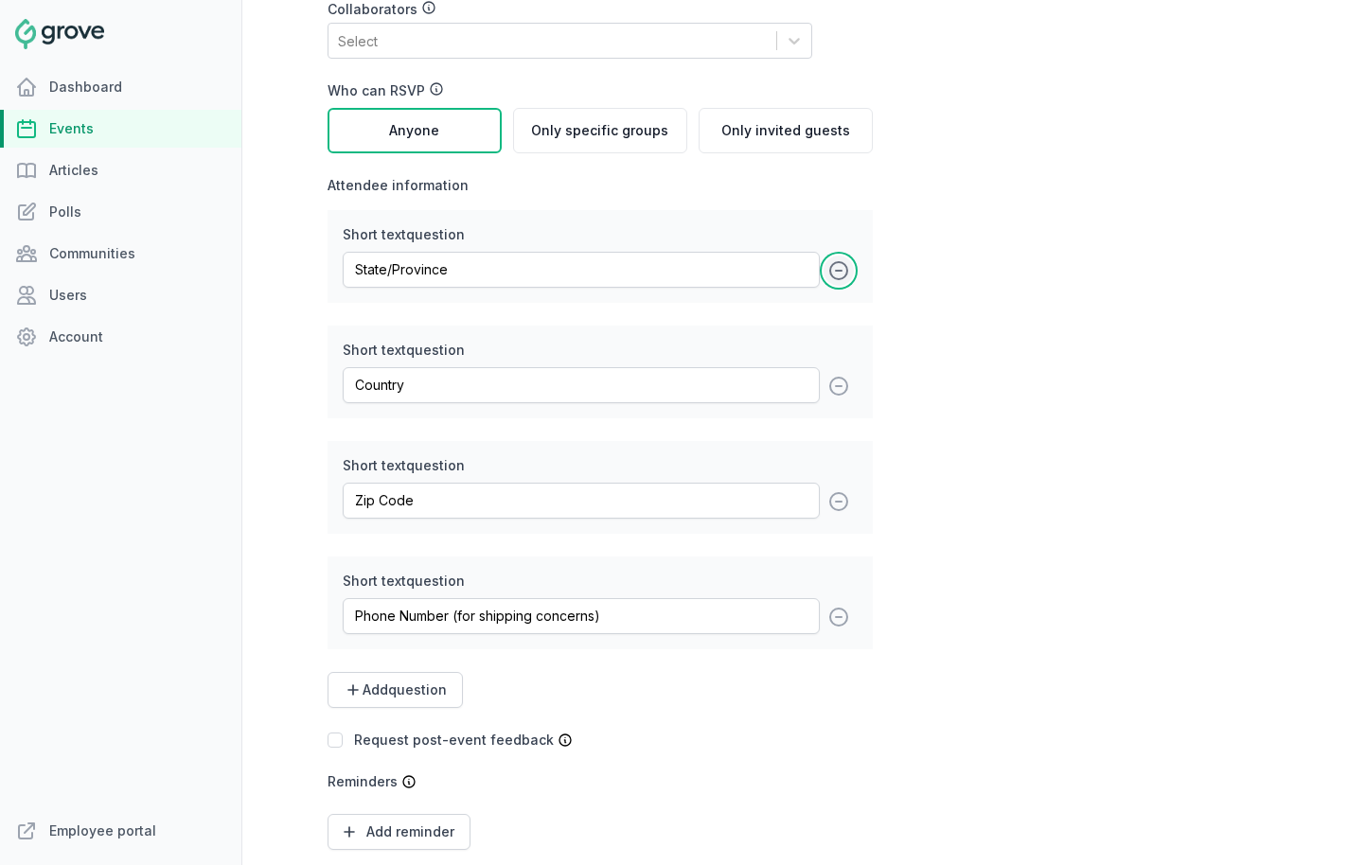
click at [841, 272] on icon at bounding box center [839, 270] width 23 height 23
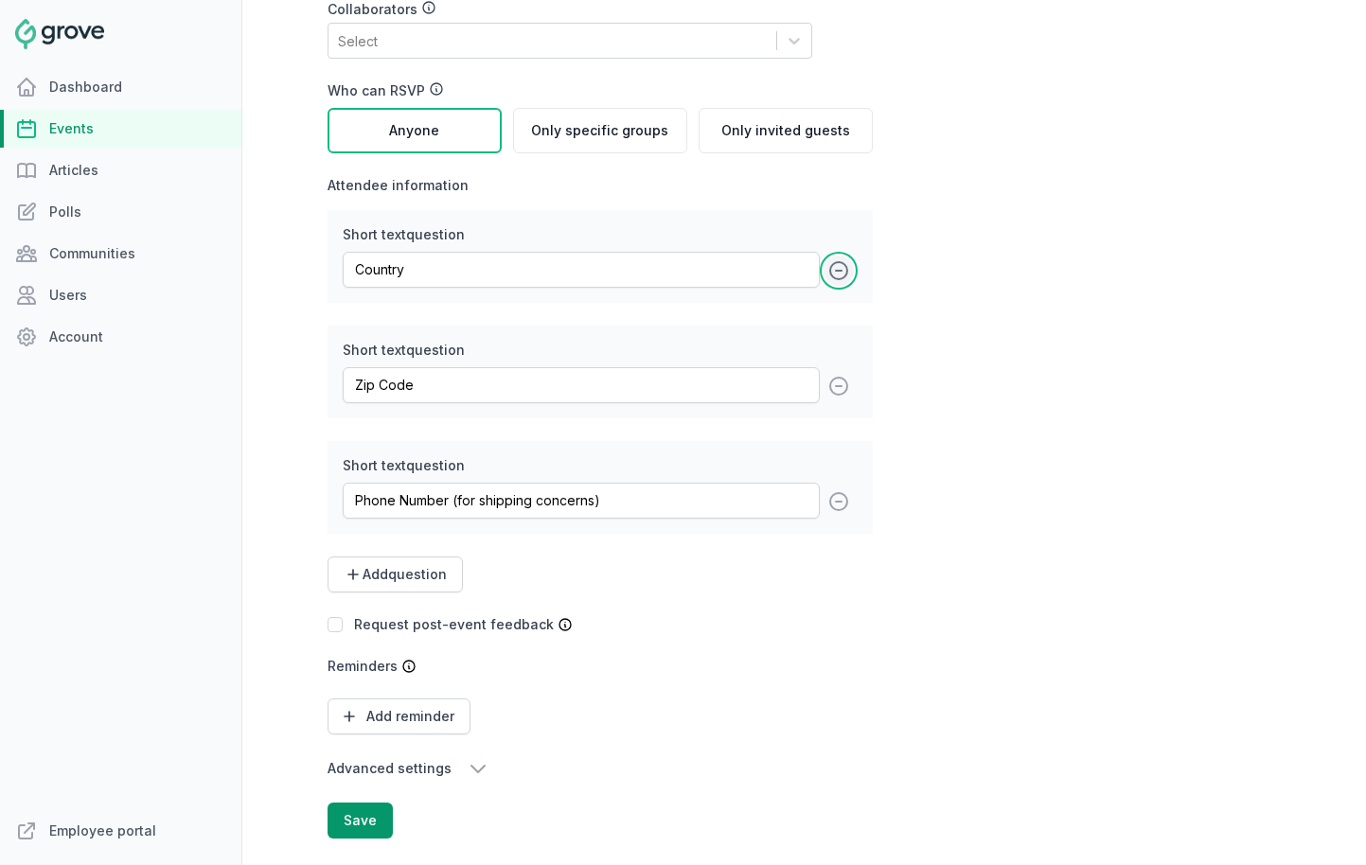
click at [841, 272] on icon at bounding box center [839, 270] width 23 height 23
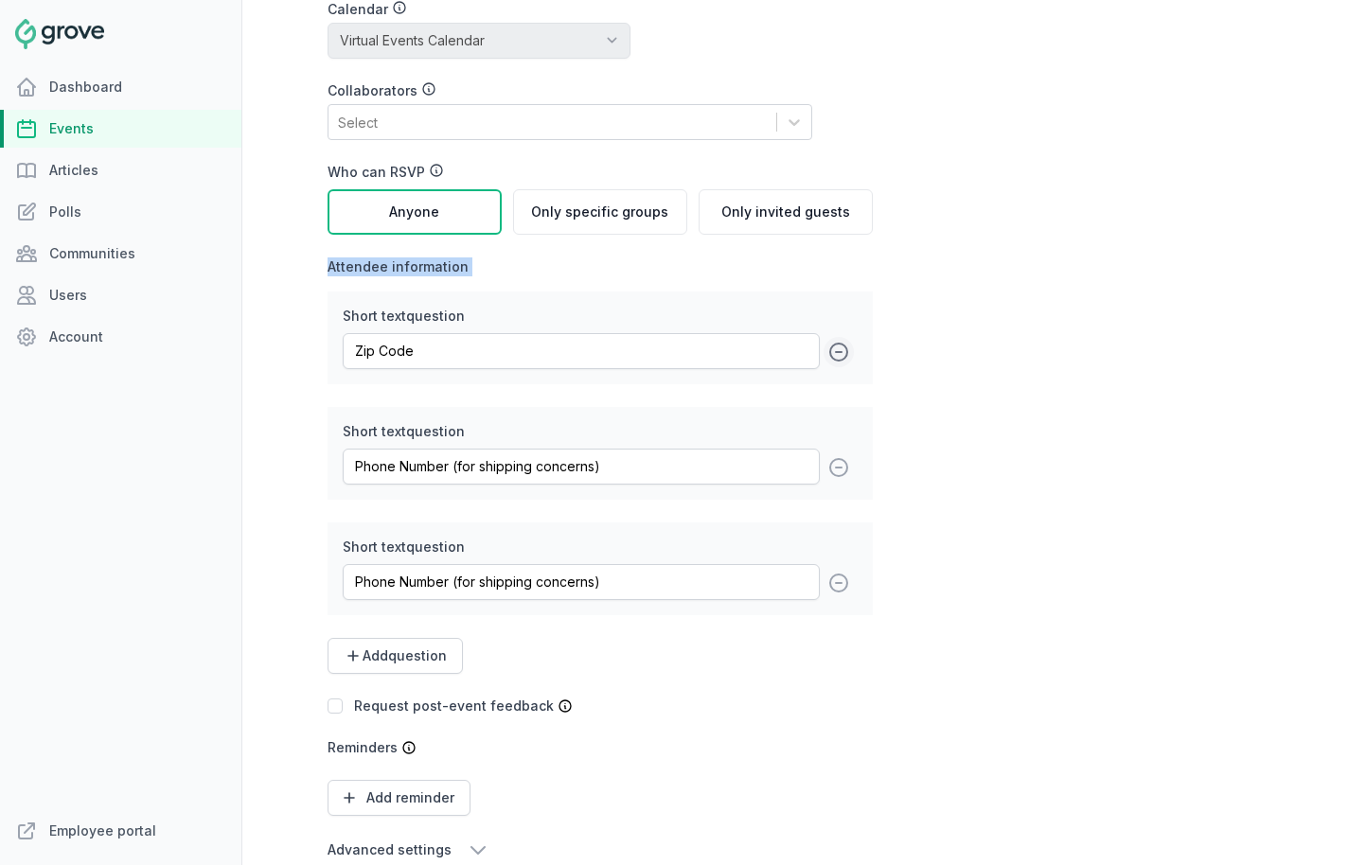
click at [841, 272] on label "Attendee information" at bounding box center [600, 267] width 545 height 19
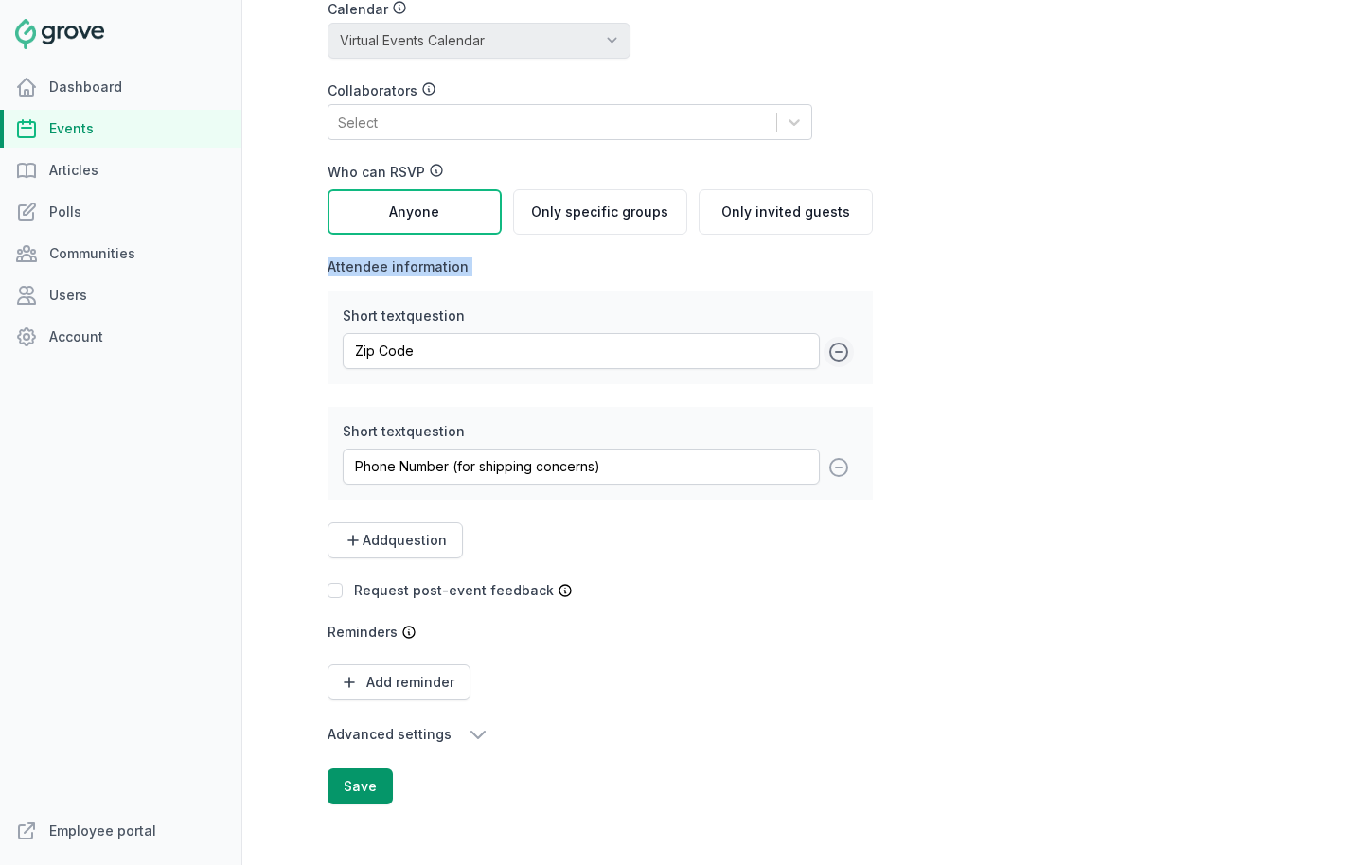
click at [841, 272] on label "Attendee information" at bounding box center [600, 267] width 545 height 19
click at [837, 347] on icon at bounding box center [839, 352] width 23 height 23
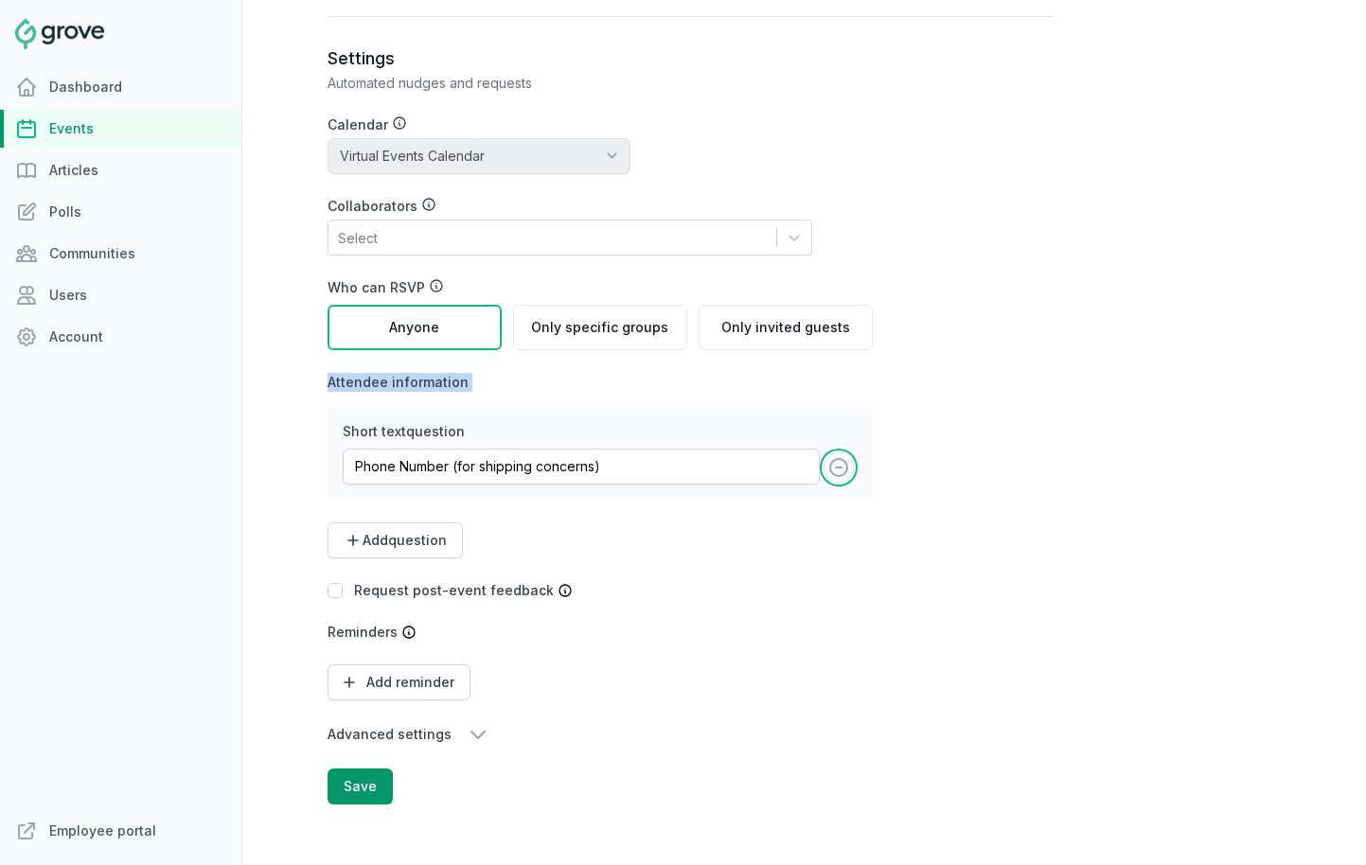
click at [839, 473] on icon at bounding box center [839, 467] width 23 height 23
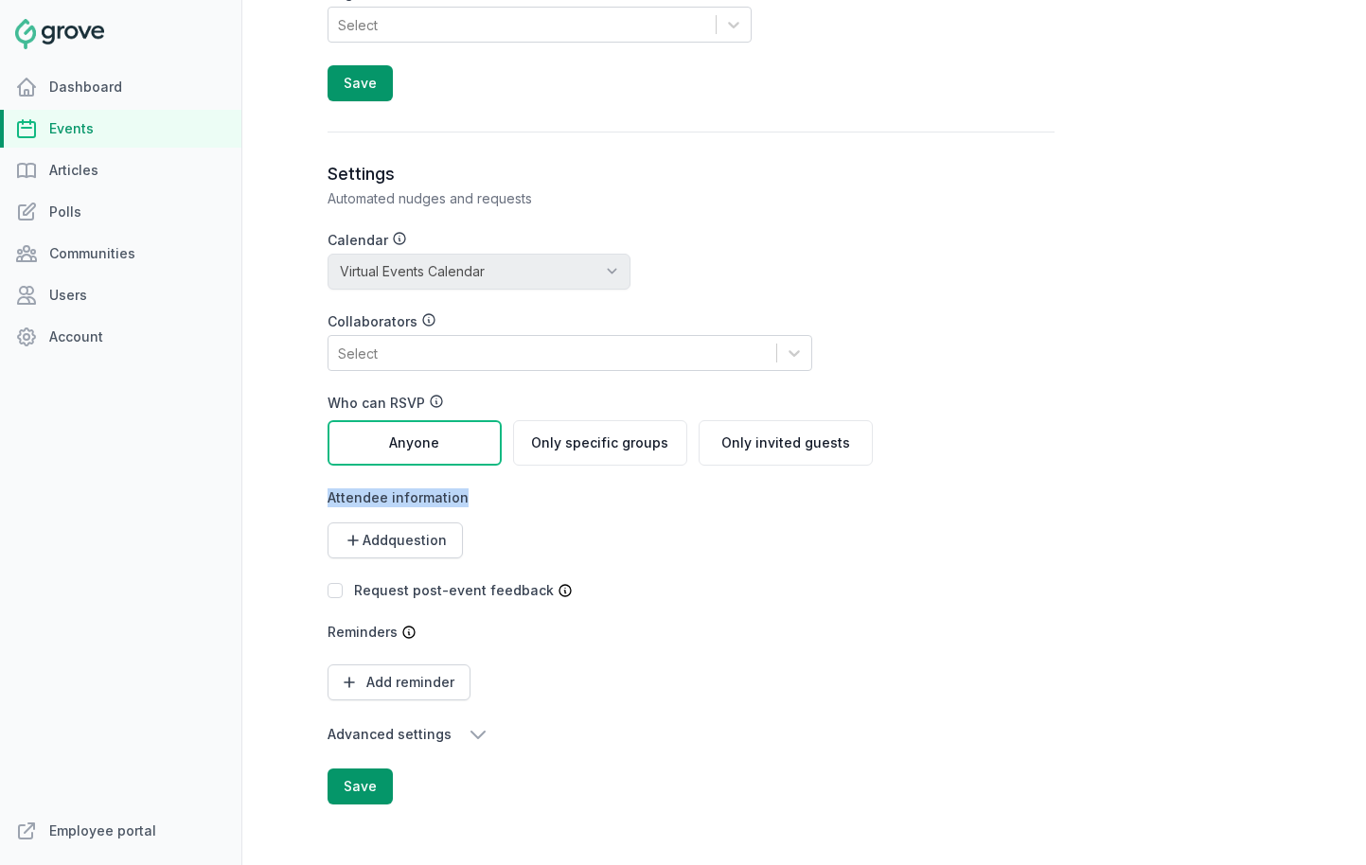
scroll to position [2138, 0]
click at [351, 791] on button "Save" at bounding box center [360, 787] width 65 height 36
click at [472, 733] on icon "button" at bounding box center [478, 735] width 13 height 7
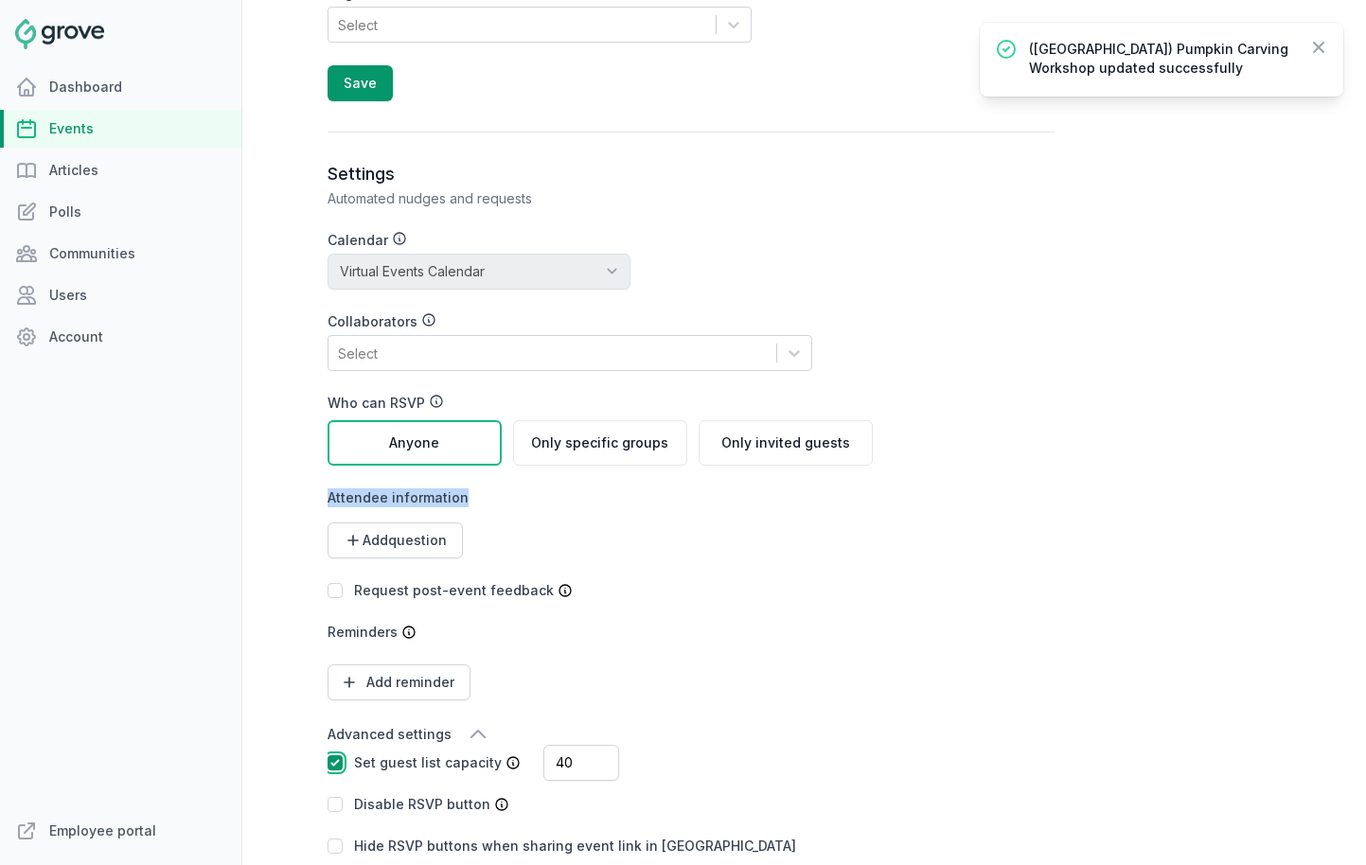
click at [339, 760] on input "checkbox" at bounding box center [335, 763] width 15 height 15
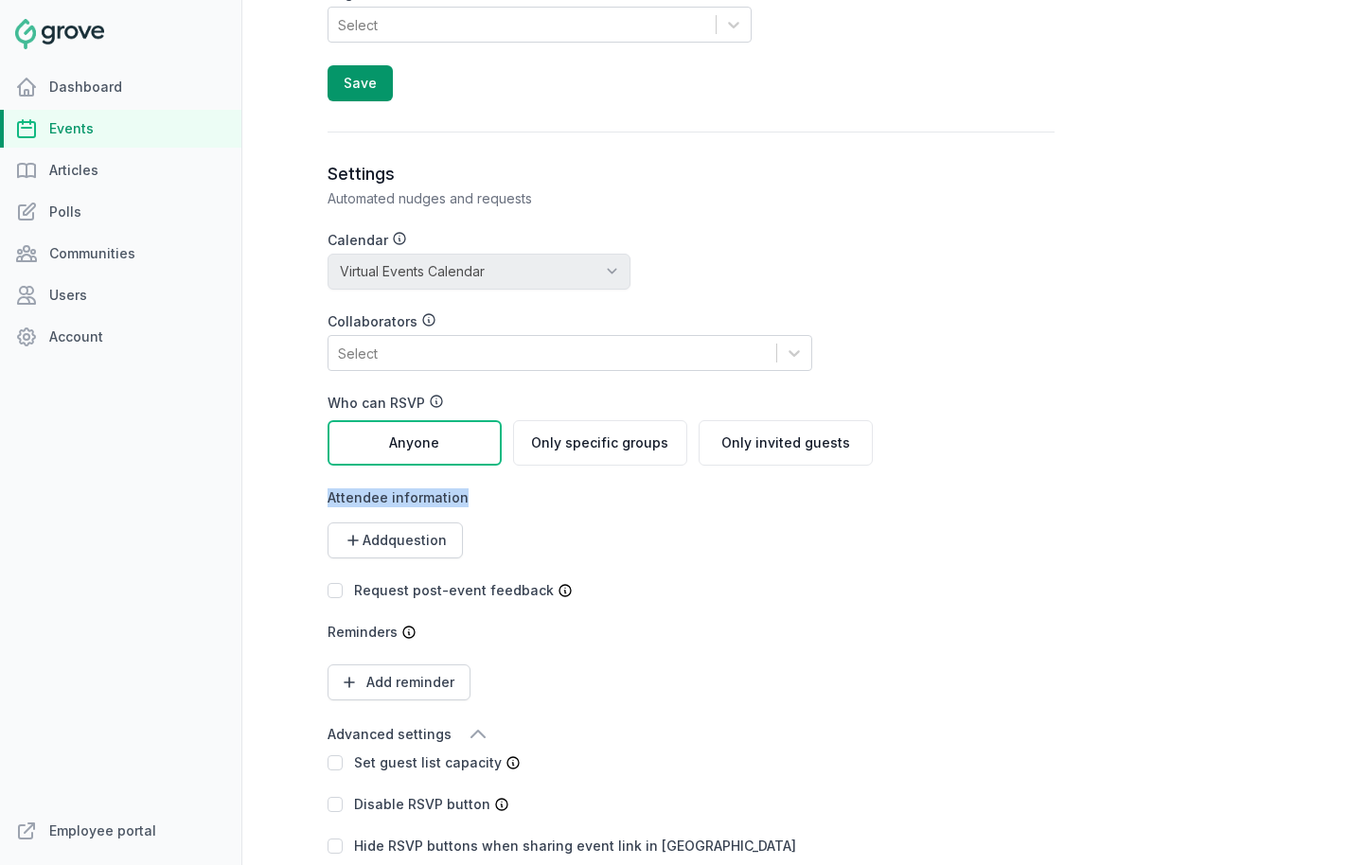
scroll to position [2331, 0]
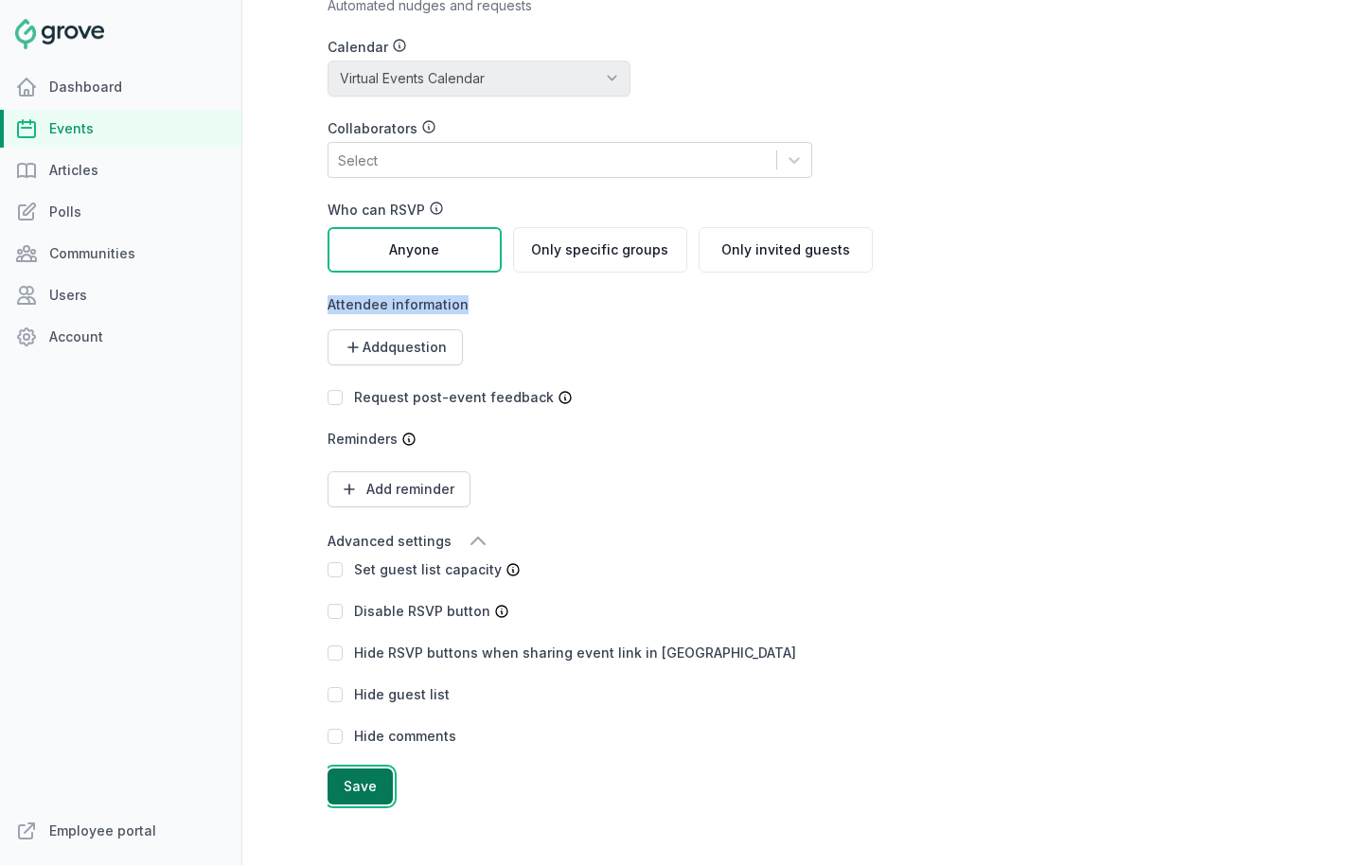
click at [360, 803] on button "Save" at bounding box center [360, 787] width 65 height 36
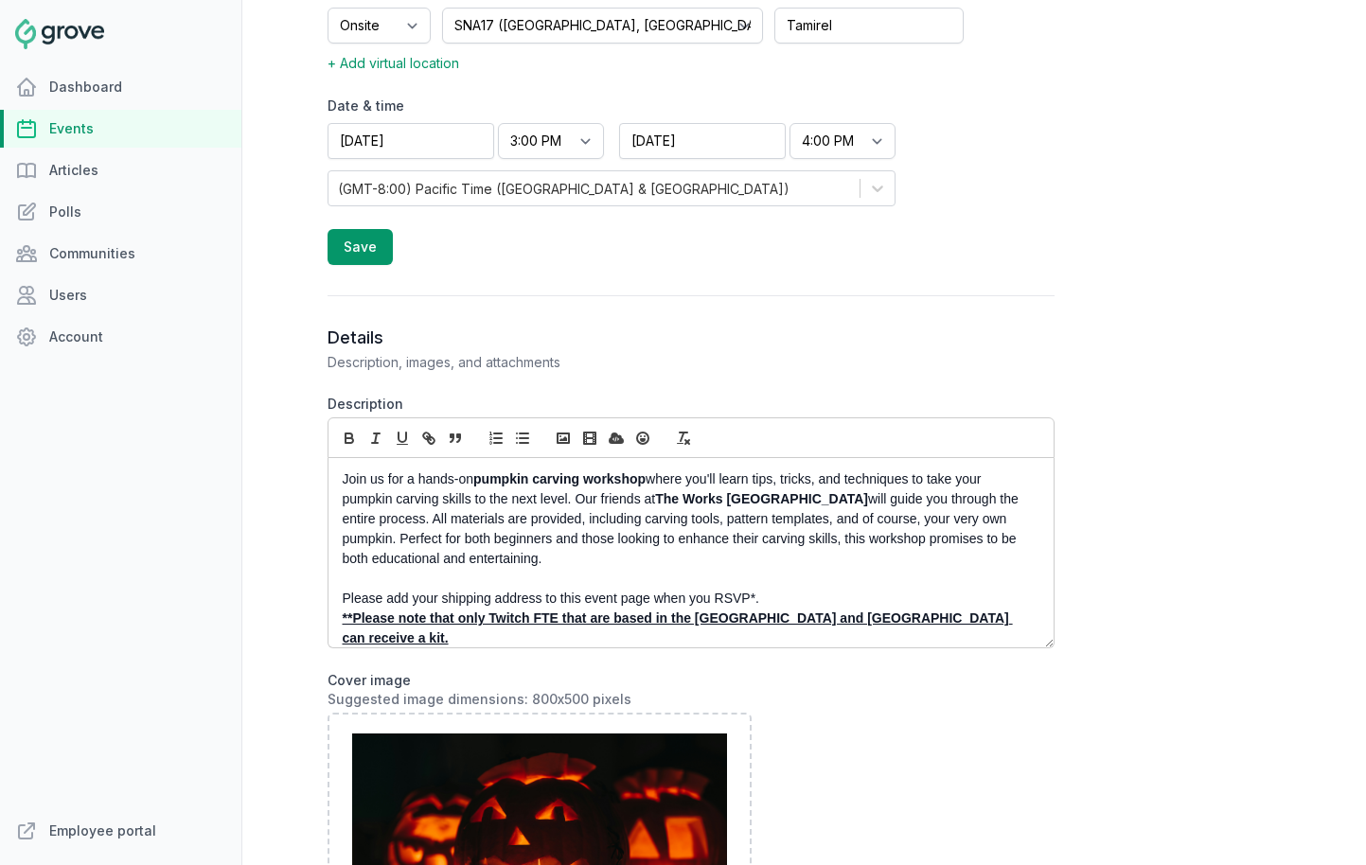
scroll to position [12, 0]
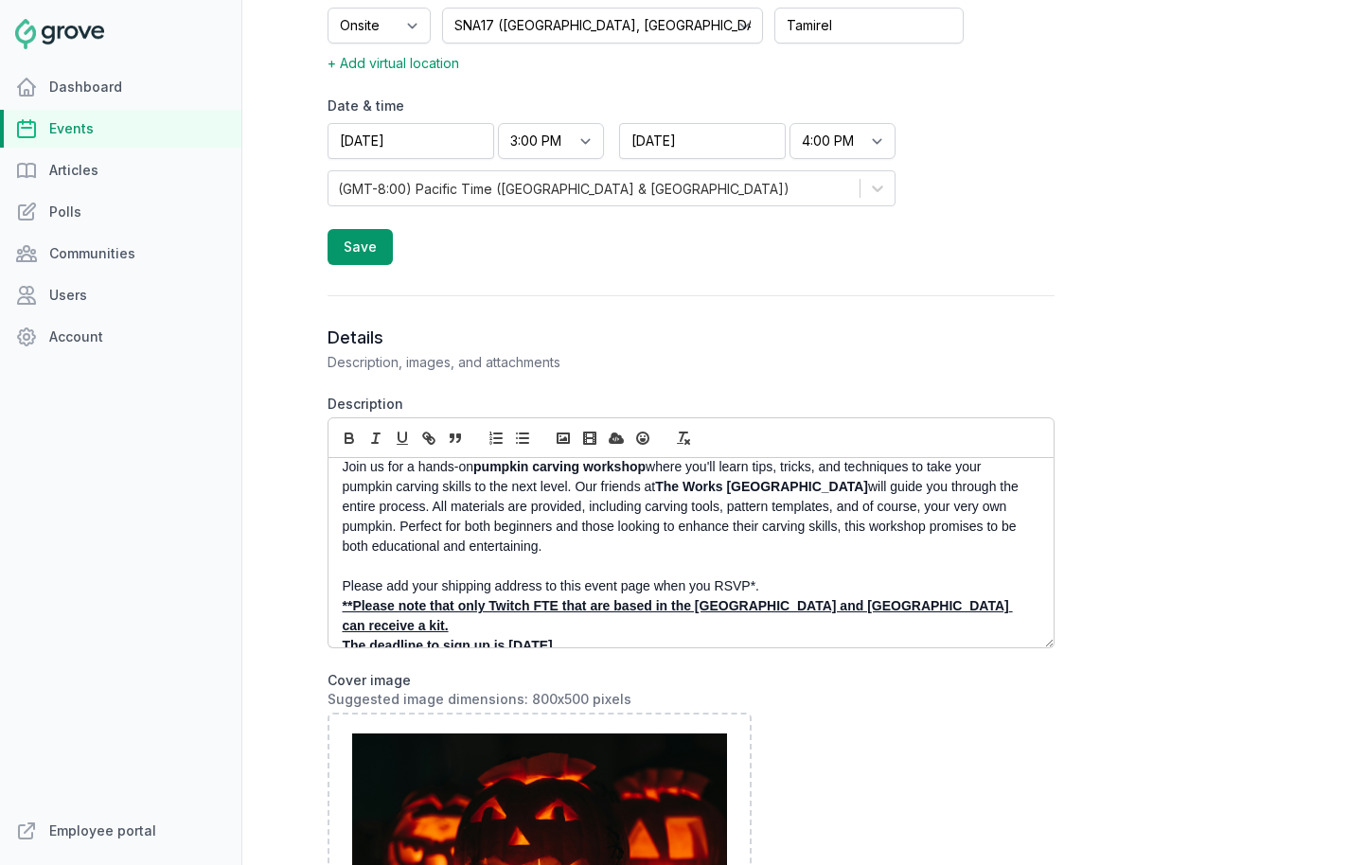
drag, startPoint x: 515, startPoint y: 557, endPoint x: 651, endPoint y: 643, distance: 161.3
click at [651, 643] on div "Join us for a hands-on pumpkin carving workshop where you'll learn tips, tricks…" at bounding box center [691, 552] width 725 height 189
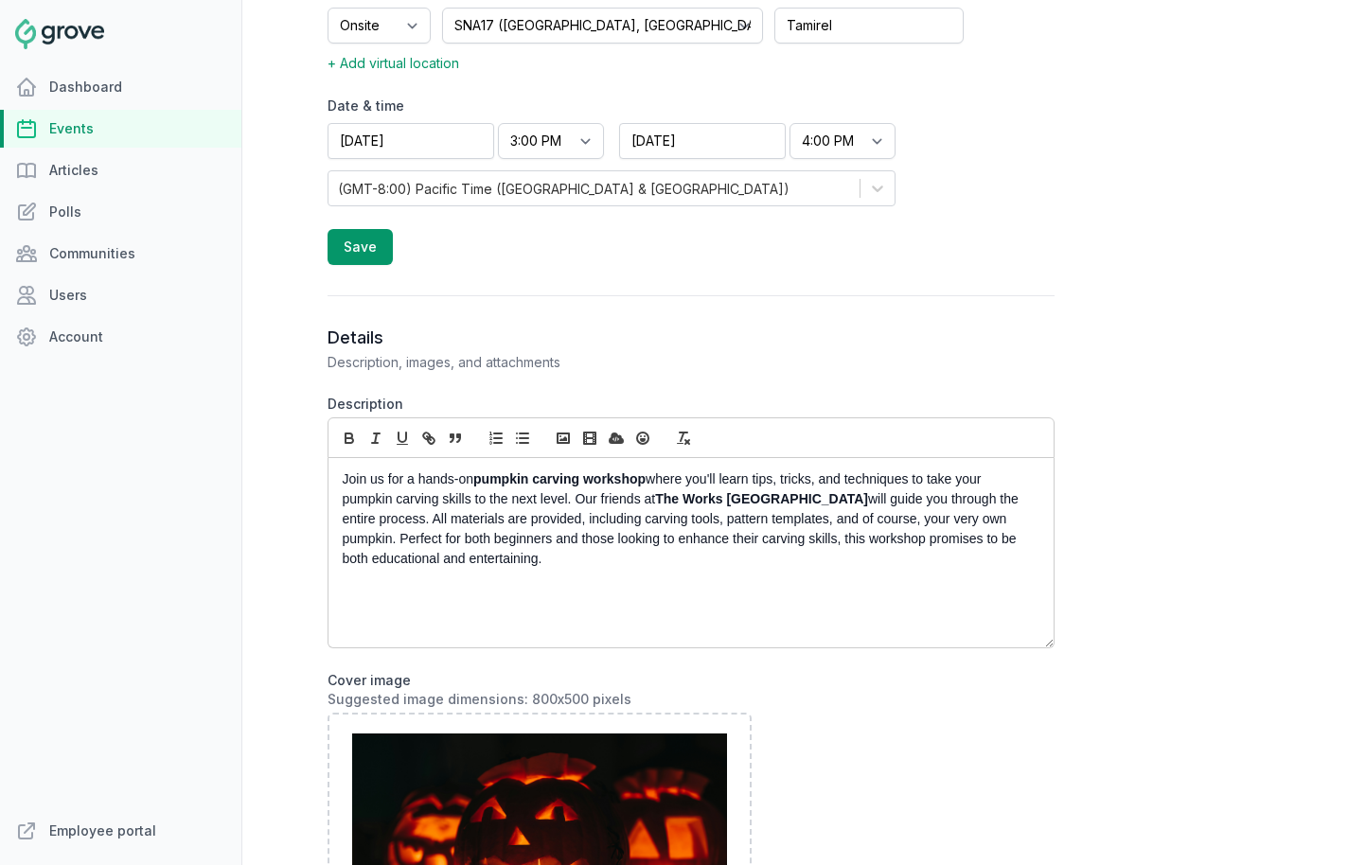
click at [654, 481] on p "Join us for a hands-on pumpkin carving workshop where you'll learn tips, tricks…" at bounding box center [686, 519] width 686 height 99
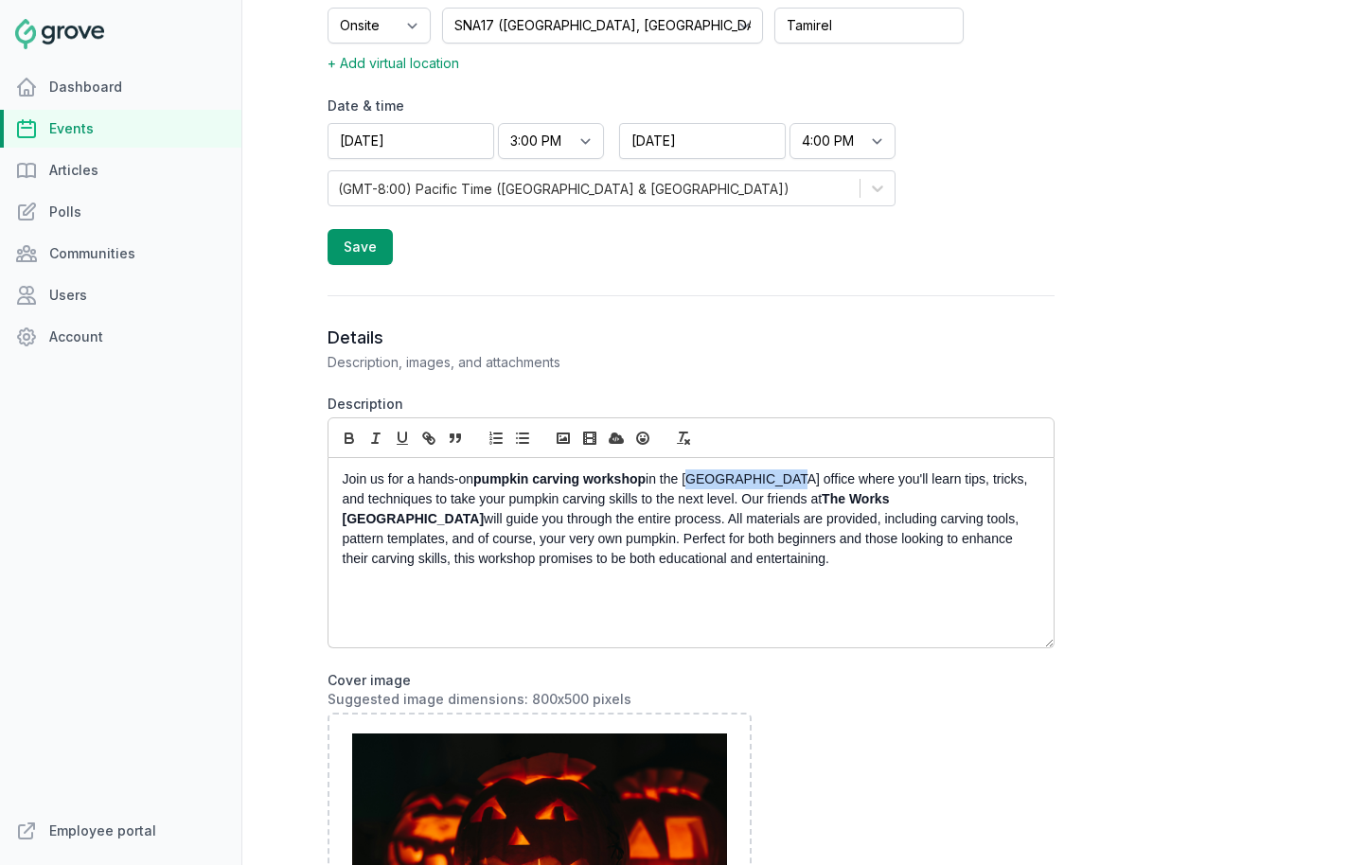
drag, startPoint x: 760, startPoint y: 477, endPoint x: 689, endPoint y: 477, distance: 71.0
click at [689, 477] on p "Join us for a hands-on pumpkin carving workshop in the Irvine office where you'…" at bounding box center [686, 519] width 686 height 99
click at [352, 435] on icon "button" at bounding box center [349, 436] width 7 height 5
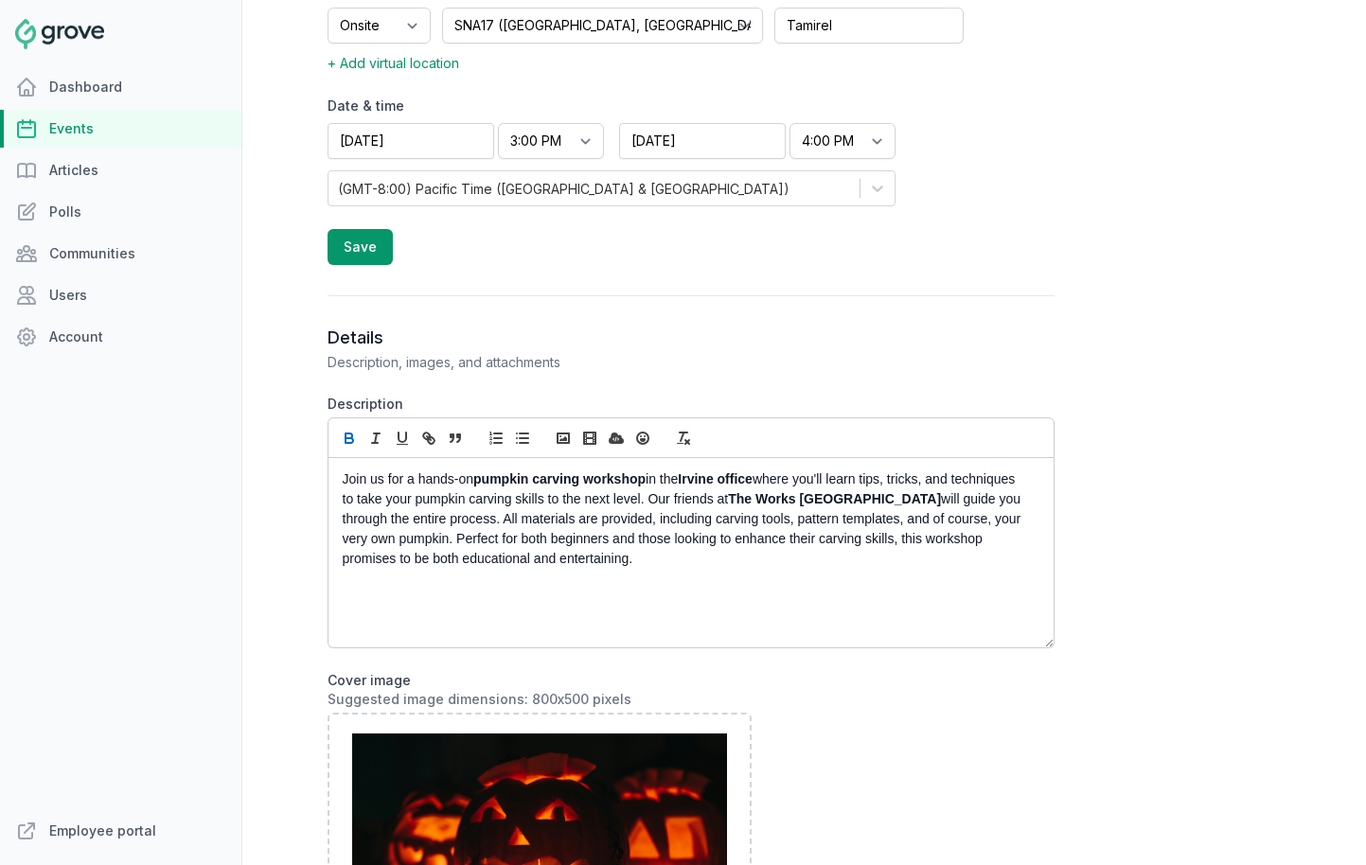
click at [723, 473] on strong "Irvine office" at bounding box center [715, 479] width 75 height 15
click at [735, 480] on strong "Irvine office" at bounding box center [715, 479] width 75 height 15
click at [700, 563] on p "Join us for a hands-on pumpkin carving workshop in the Irvine Office where you'…" at bounding box center [686, 519] width 686 height 99
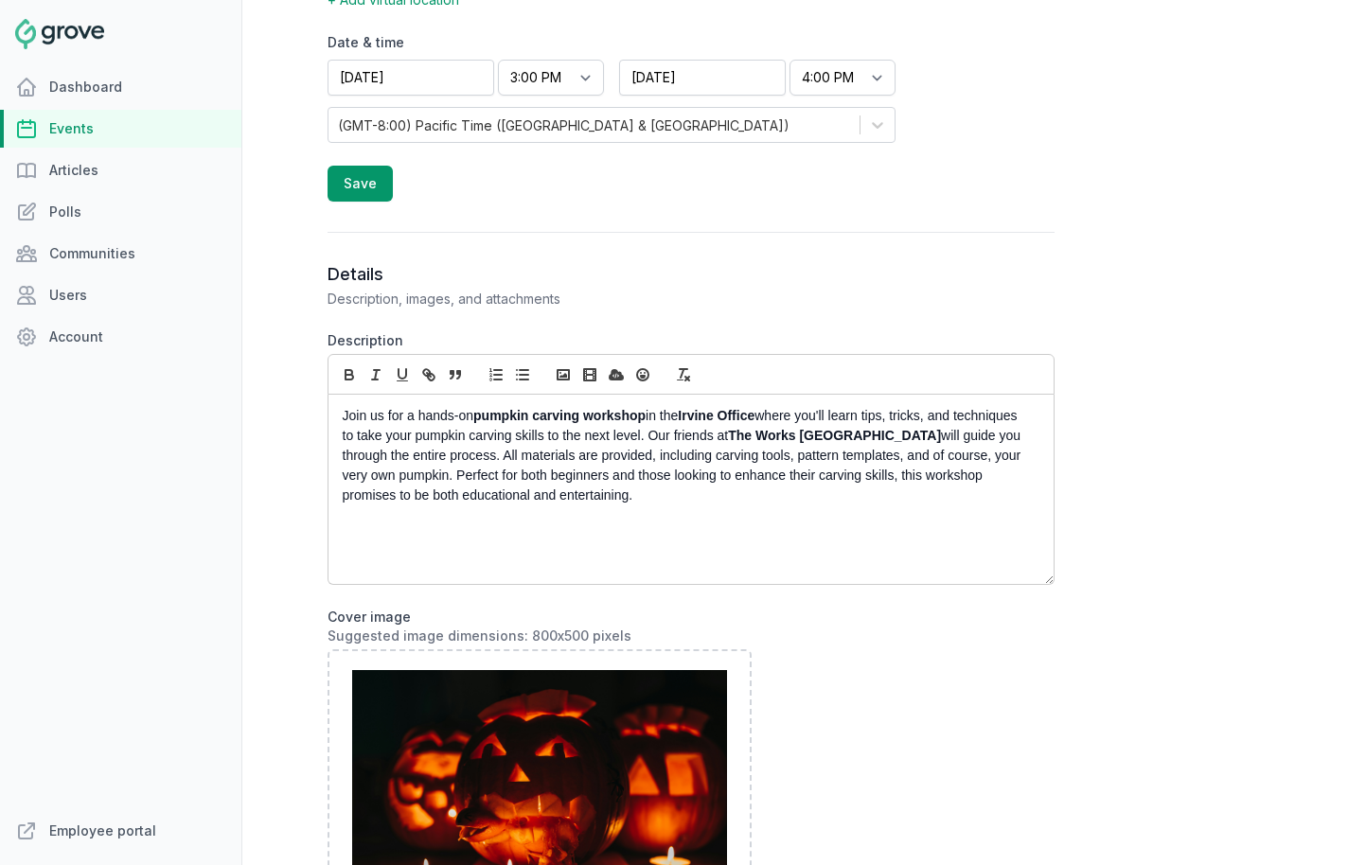
scroll to position [736, 0]
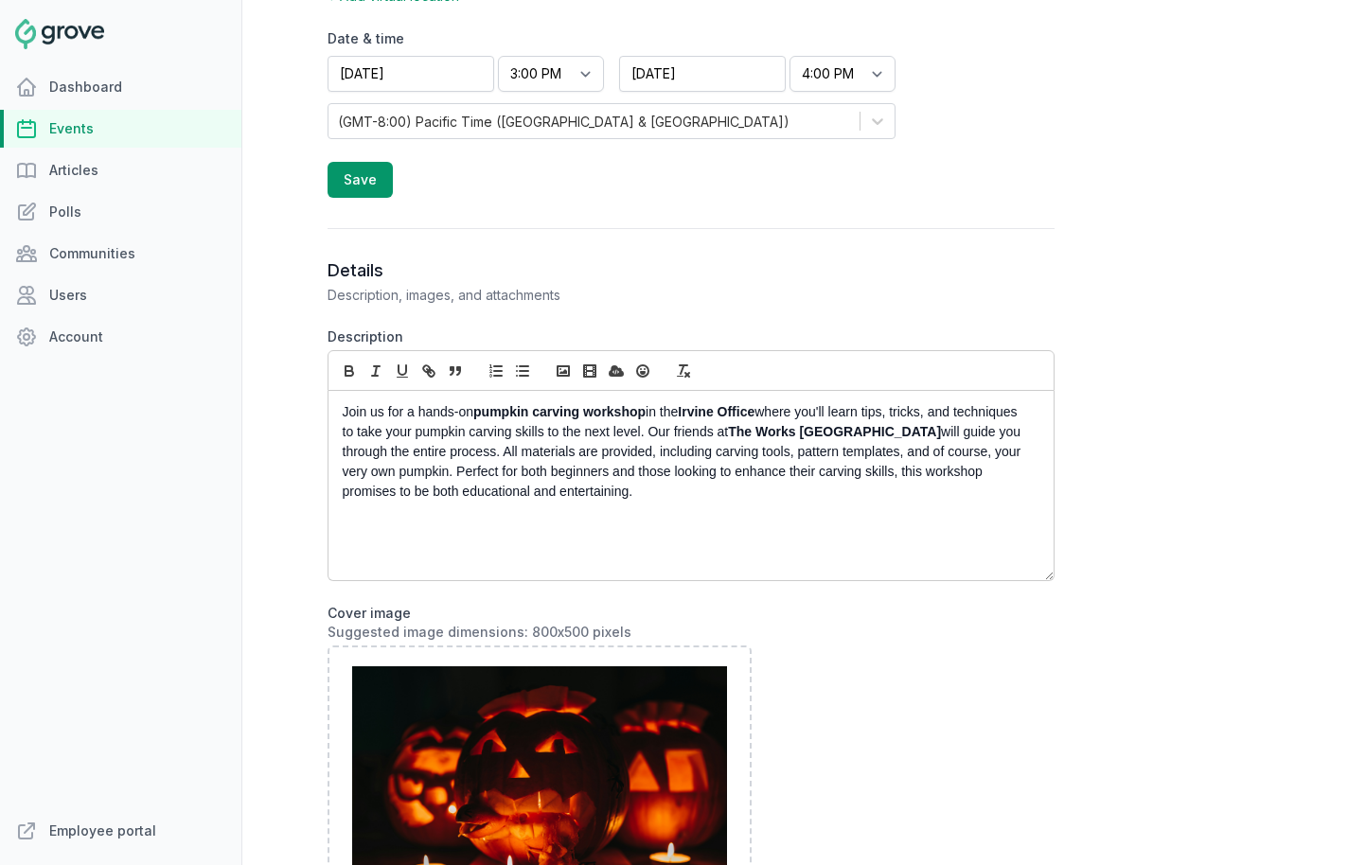
click at [687, 558] on div "Join us for a hands-on pumpkin carving workshop in the Irvine Office where you'…" at bounding box center [691, 485] width 725 height 189
click at [675, 539] on div "Join us for a hands-on pumpkin carving workshop in the Irvine Office where you'…" at bounding box center [691, 485] width 725 height 189
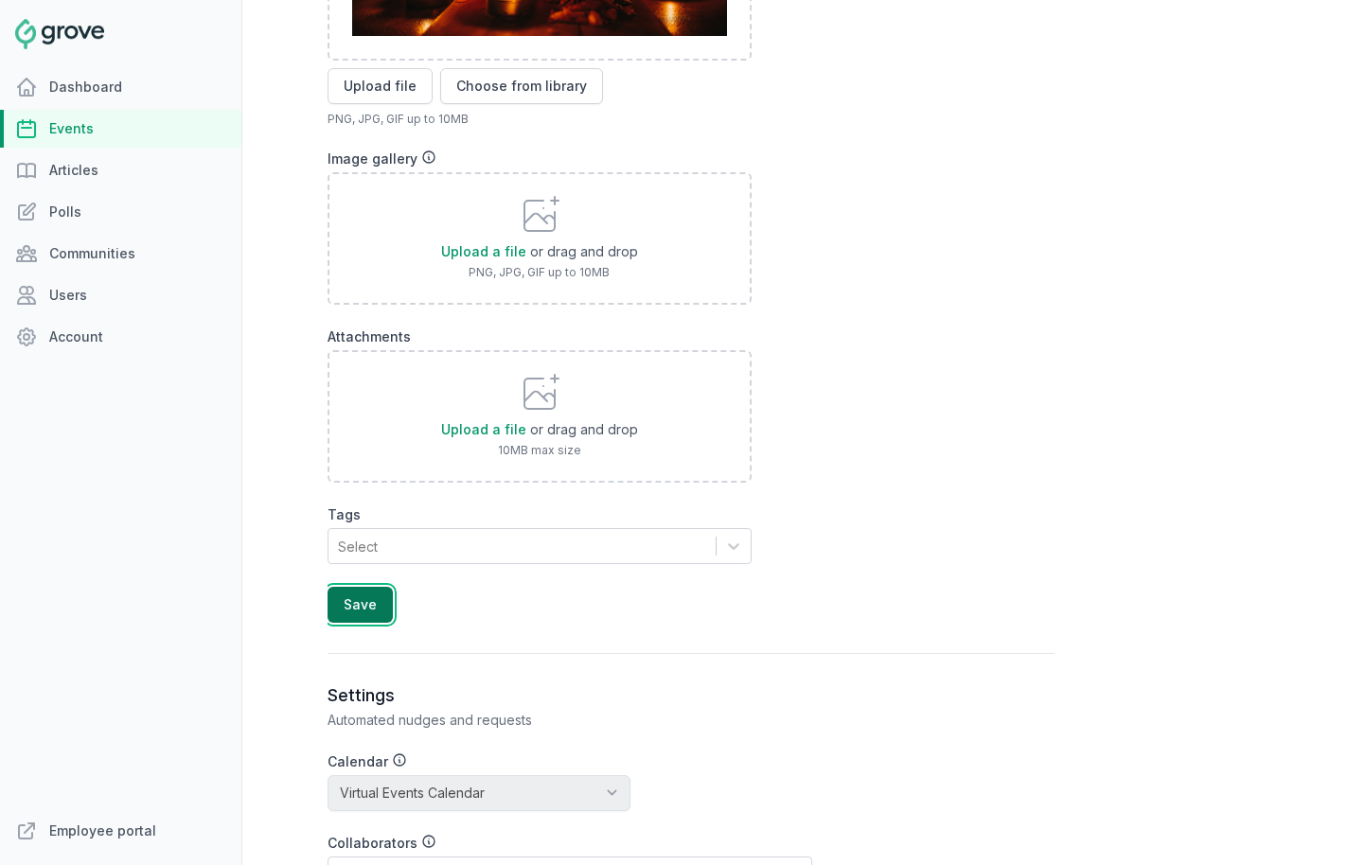
click at [381, 615] on button "Save" at bounding box center [360, 605] width 65 height 36
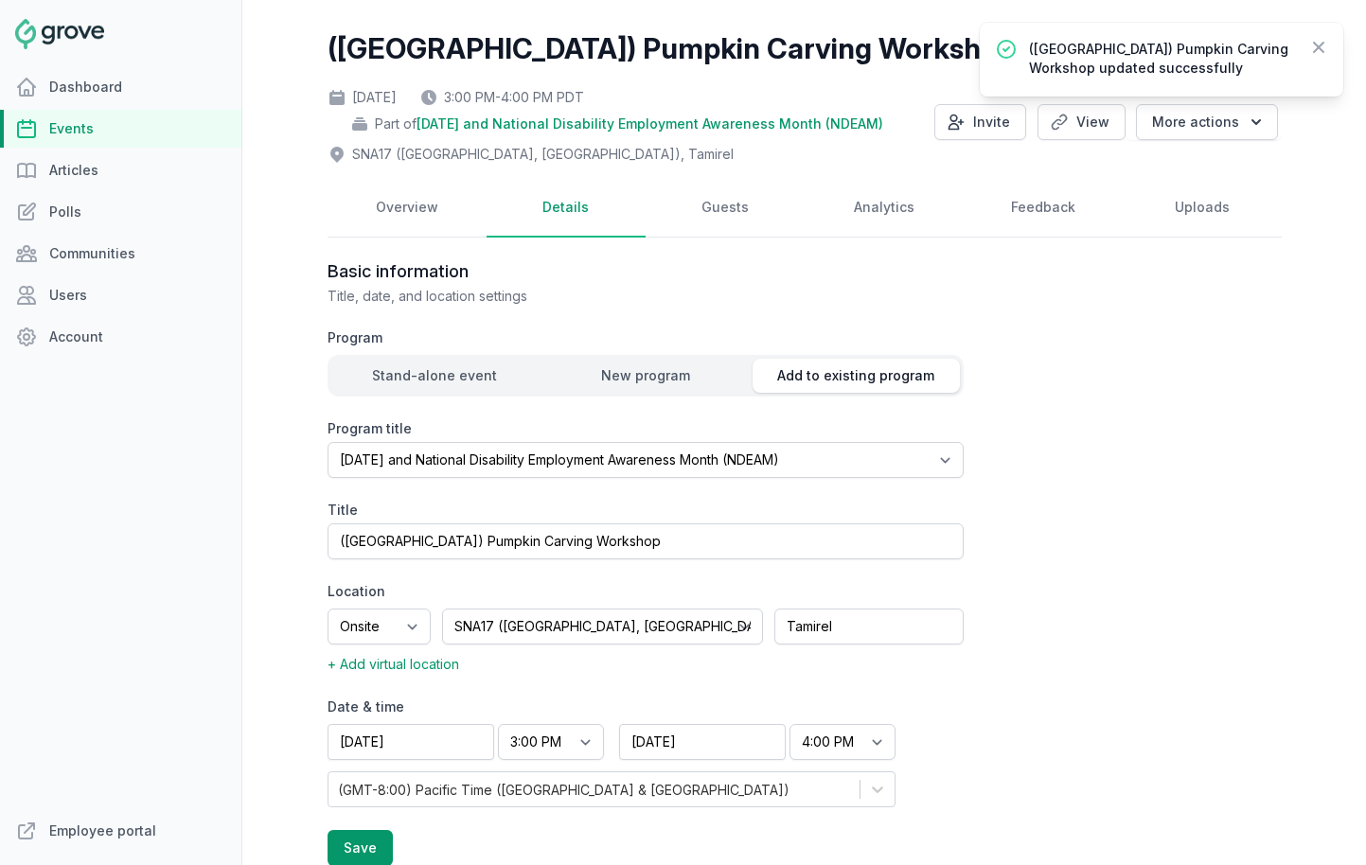
scroll to position [0, 0]
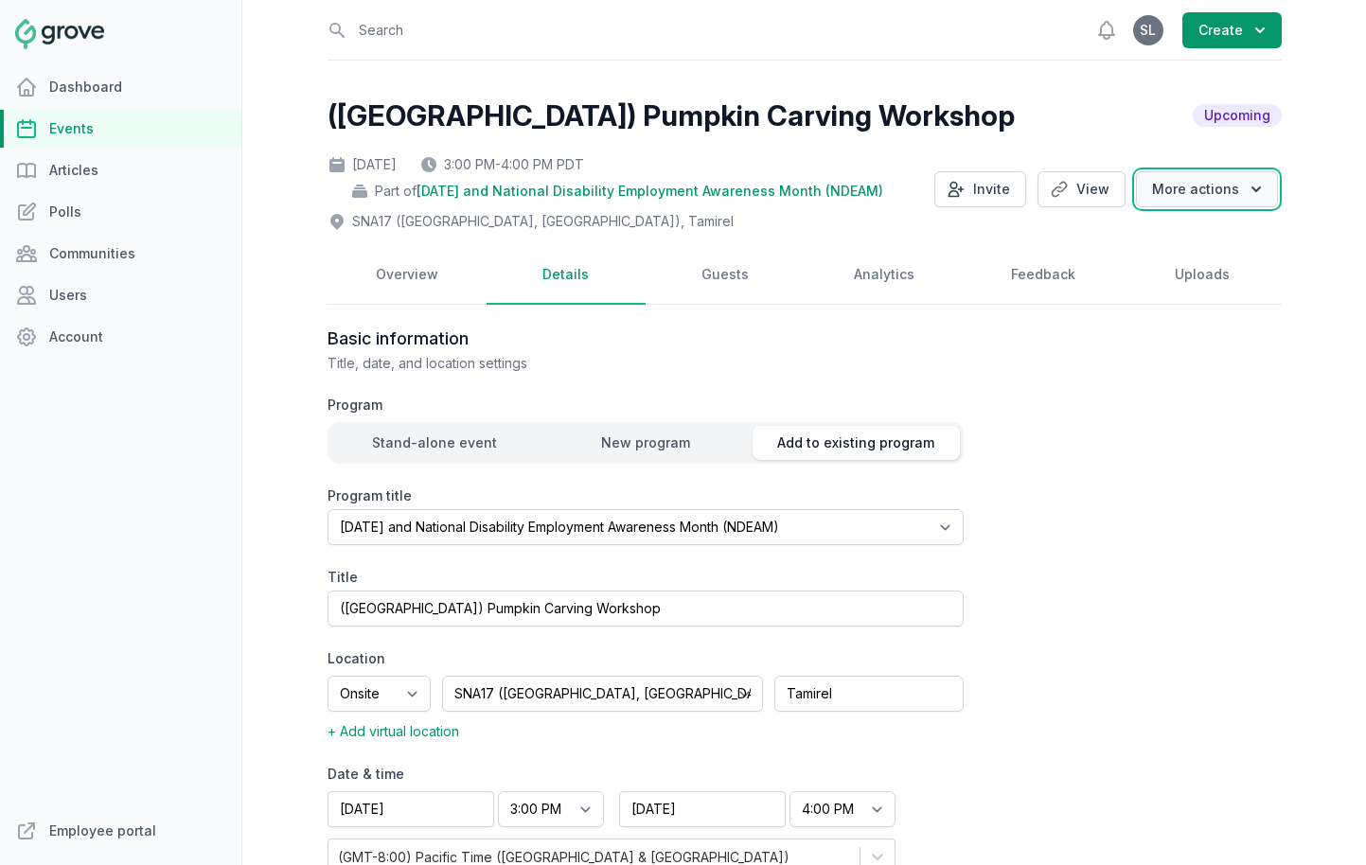
click at [1182, 188] on button "More actions" at bounding box center [1207, 189] width 142 height 36
click at [1184, 221] on link "Clone" at bounding box center [1172, 228] width 212 height 34
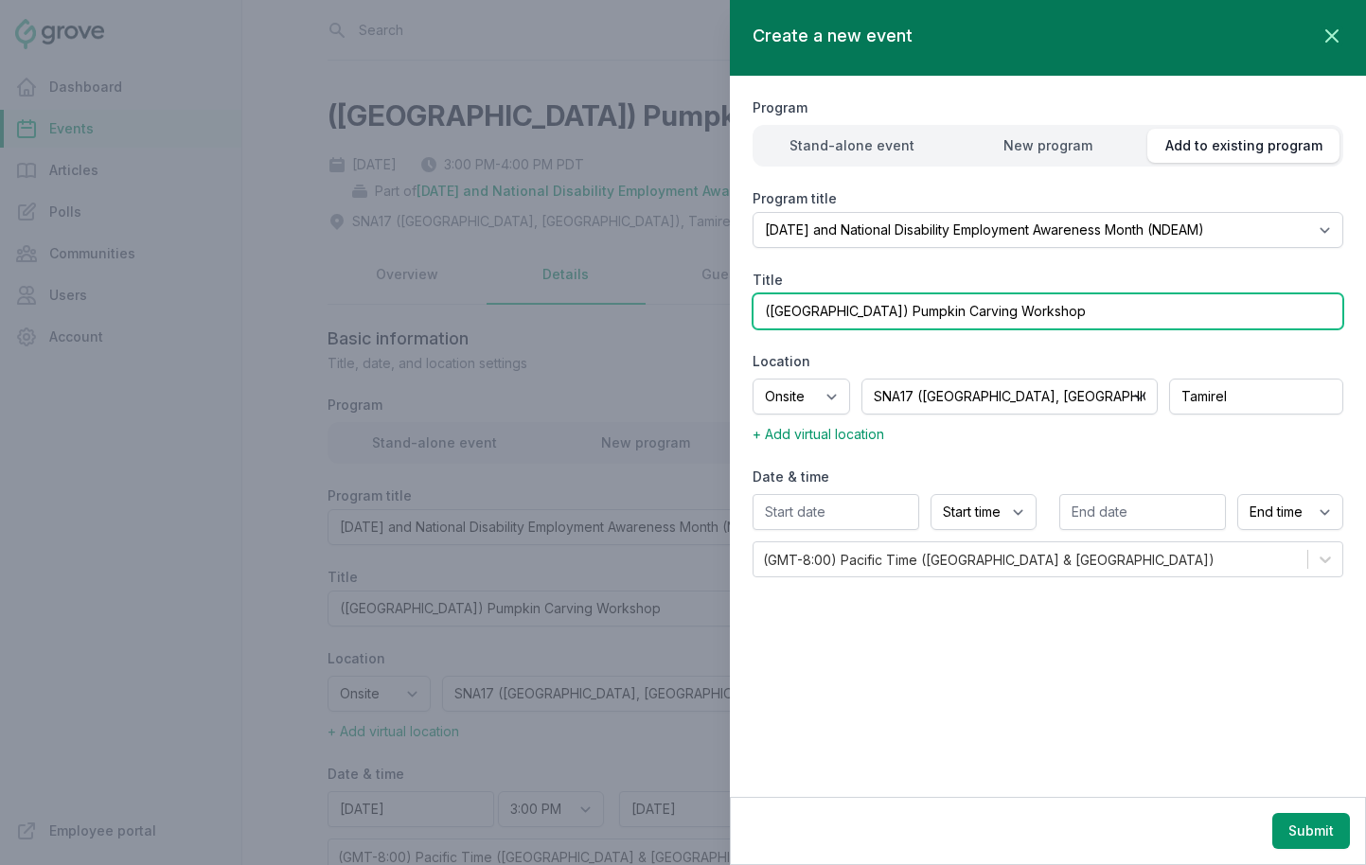
click at [793, 311] on input "([GEOGRAPHIC_DATA]) Pumpkin Carving Workshop" at bounding box center [1048, 312] width 591 height 36
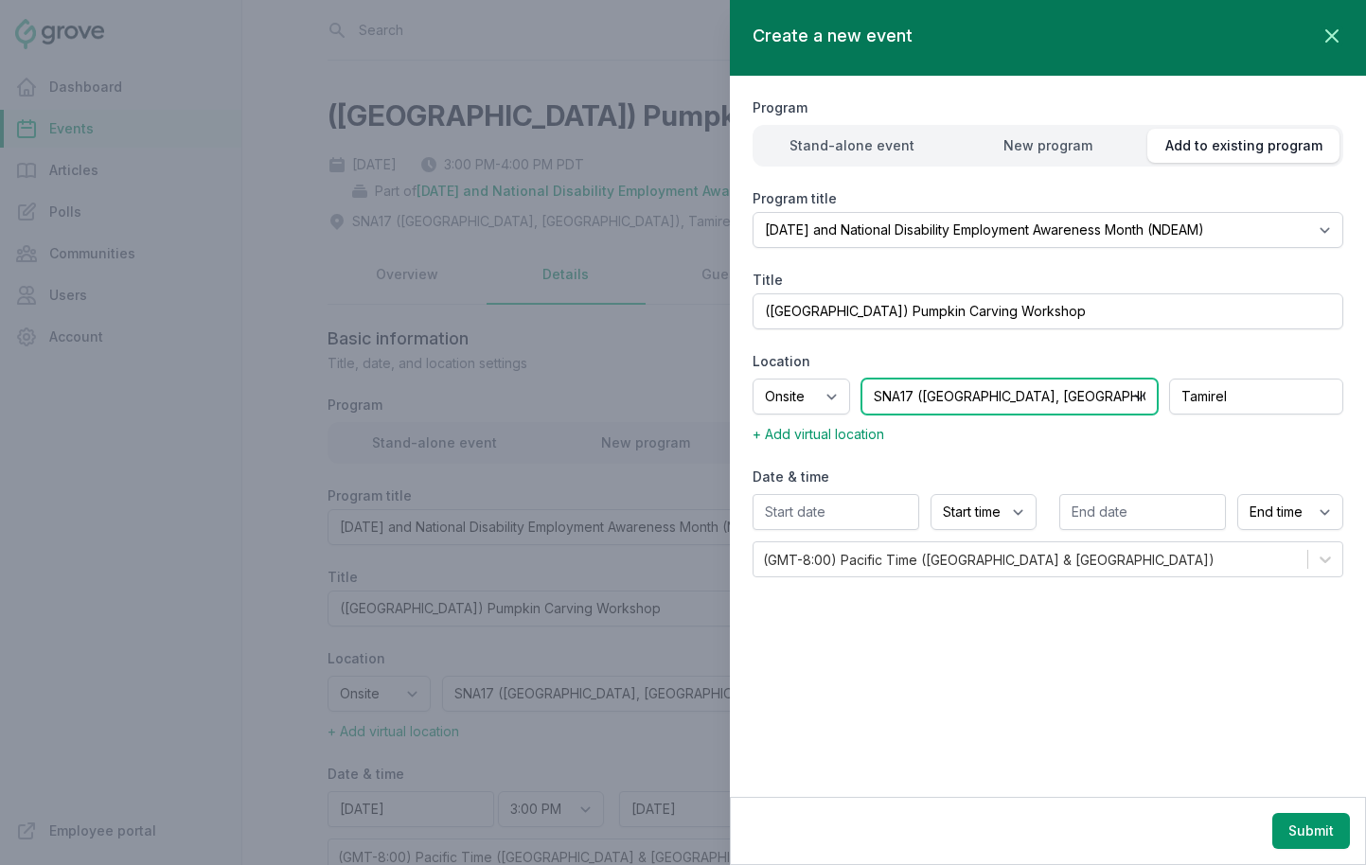
click at [965, 392] on select "Select location SEA81 Oscar (Seattle, WA) LHR32 (London, UK) SNA17 (Irvine, CA)…" at bounding box center [1010, 397] width 296 height 36
click at [885, 379] on select "Select location SEA81 Oscar (Seattle, WA) LHR32 (London, UK) SNA17 (Irvine, CA)…" at bounding box center [1010, 397] width 296 height 36
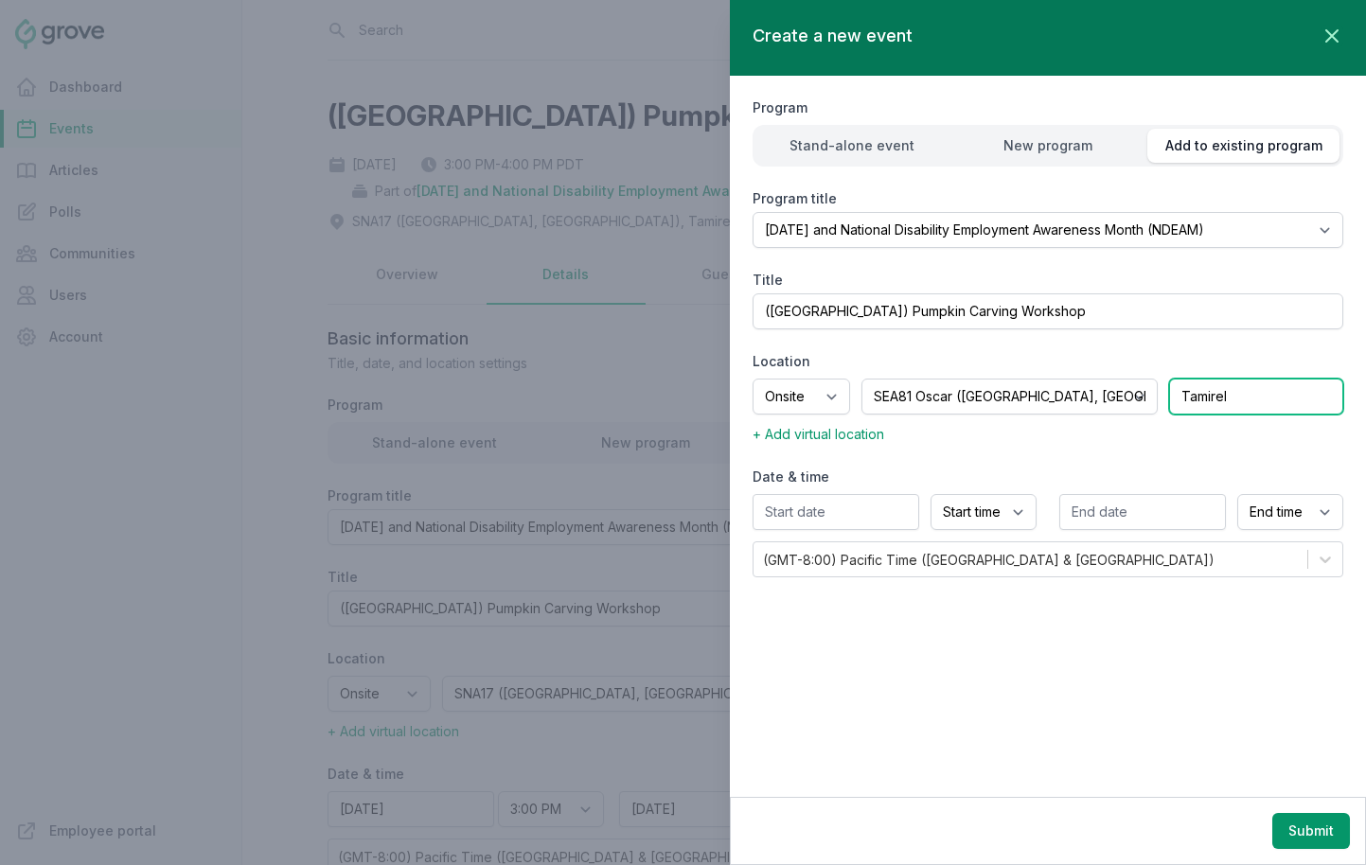
click at [1205, 408] on input "Tamirel" at bounding box center [1256, 397] width 174 height 36
click at [1205, 406] on input "Tamirel" at bounding box center [1256, 397] width 174 height 36
click at [1205, 403] on input "Tamirel" at bounding box center [1256, 397] width 174 height 36
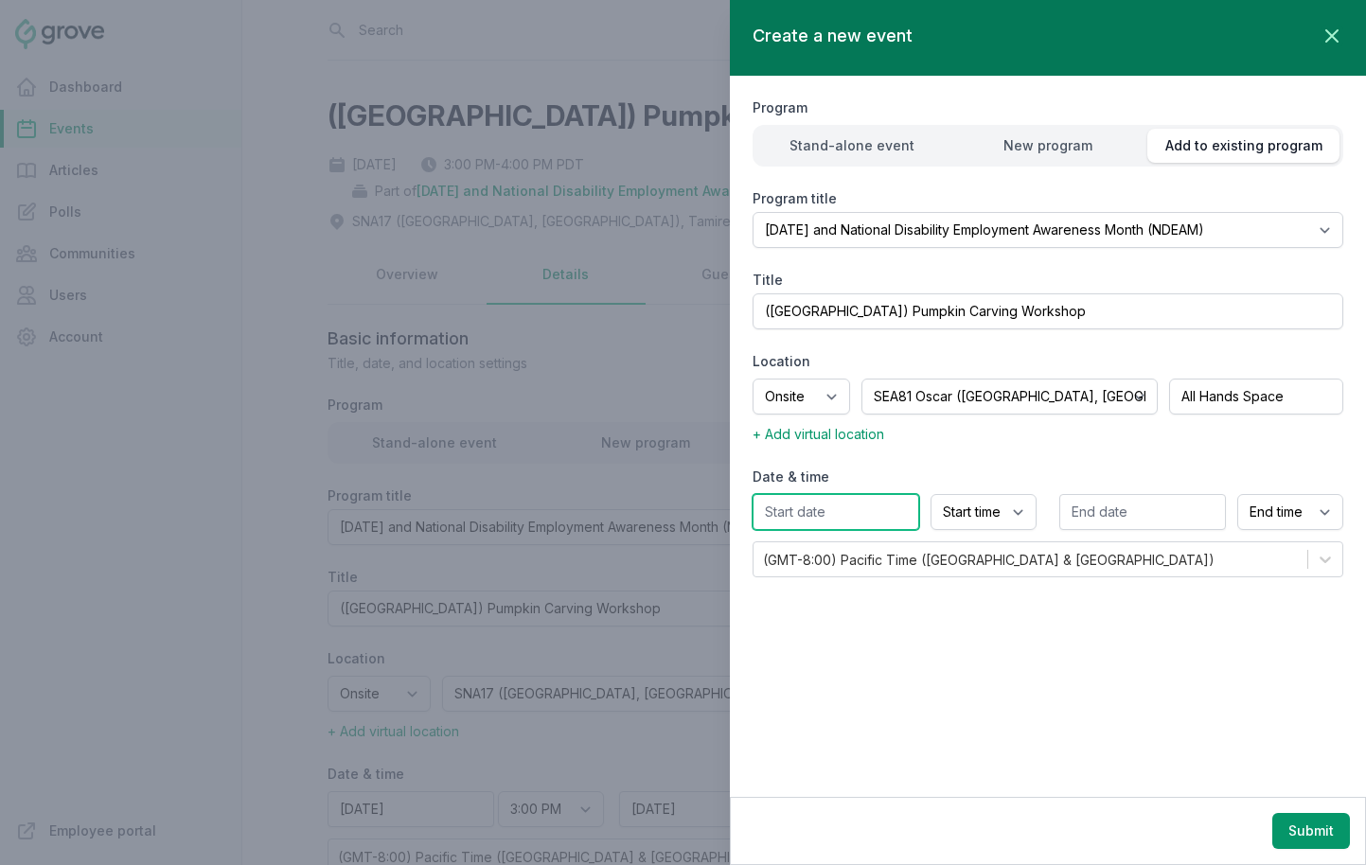
click at [867, 511] on input "text" at bounding box center [836, 512] width 167 height 36
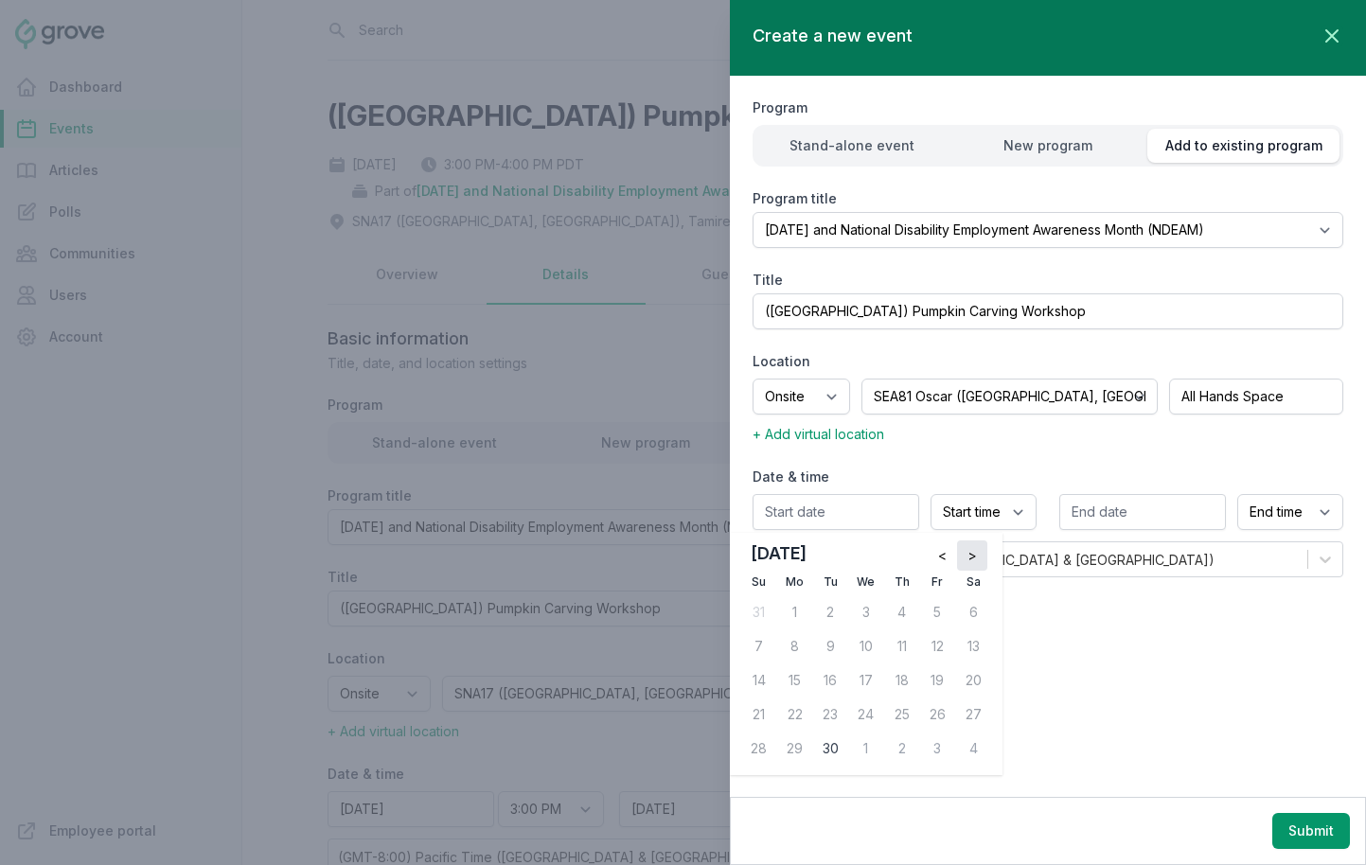
click at [959, 560] on button ">" at bounding box center [972, 556] width 30 height 30
click at [899, 742] on div "30" at bounding box center [902, 749] width 30 height 30
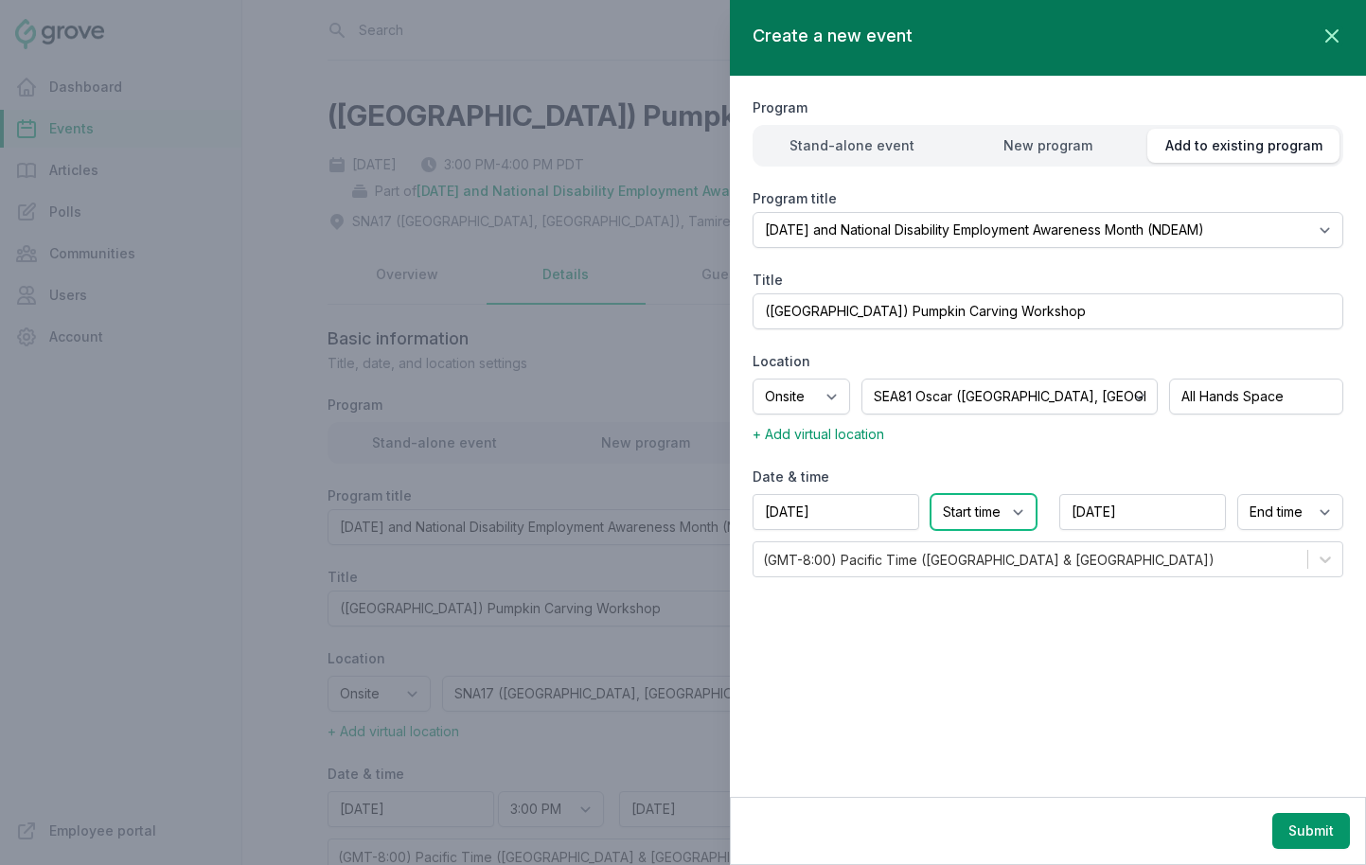
click at [975, 514] on select "Start time 12:00 AM 12:15 AM 12:30 AM 12:45 AM 1:00 AM 1:15 AM 1:30 AM 1:45 AM …" at bounding box center [984, 512] width 106 height 36
click at [931, 494] on select "Start time 12:00 AM 12:15 AM 12:30 AM 12:45 AM 1:00 AM 1:15 AM 1:30 AM 1:45 AM …" at bounding box center [984, 512] width 106 height 36
click at [1211, 516] on select "End time 12:00 AM 12:15 AM 12:30 AM 12:45 AM 1:00 AM 1:15 AM 1:30 AM 1:45 AM 2:…" at bounding box center [1290, 512] width 106 height 36
click at [1211, 494] on select "End time 12:00 AM 12:15 AM 12:30 AM 12:45 AM 1:00 AM 1:15 AM 1:30 AM 1:45 AM 2:…" at bounding box center [1290, 512] width 106 height 36
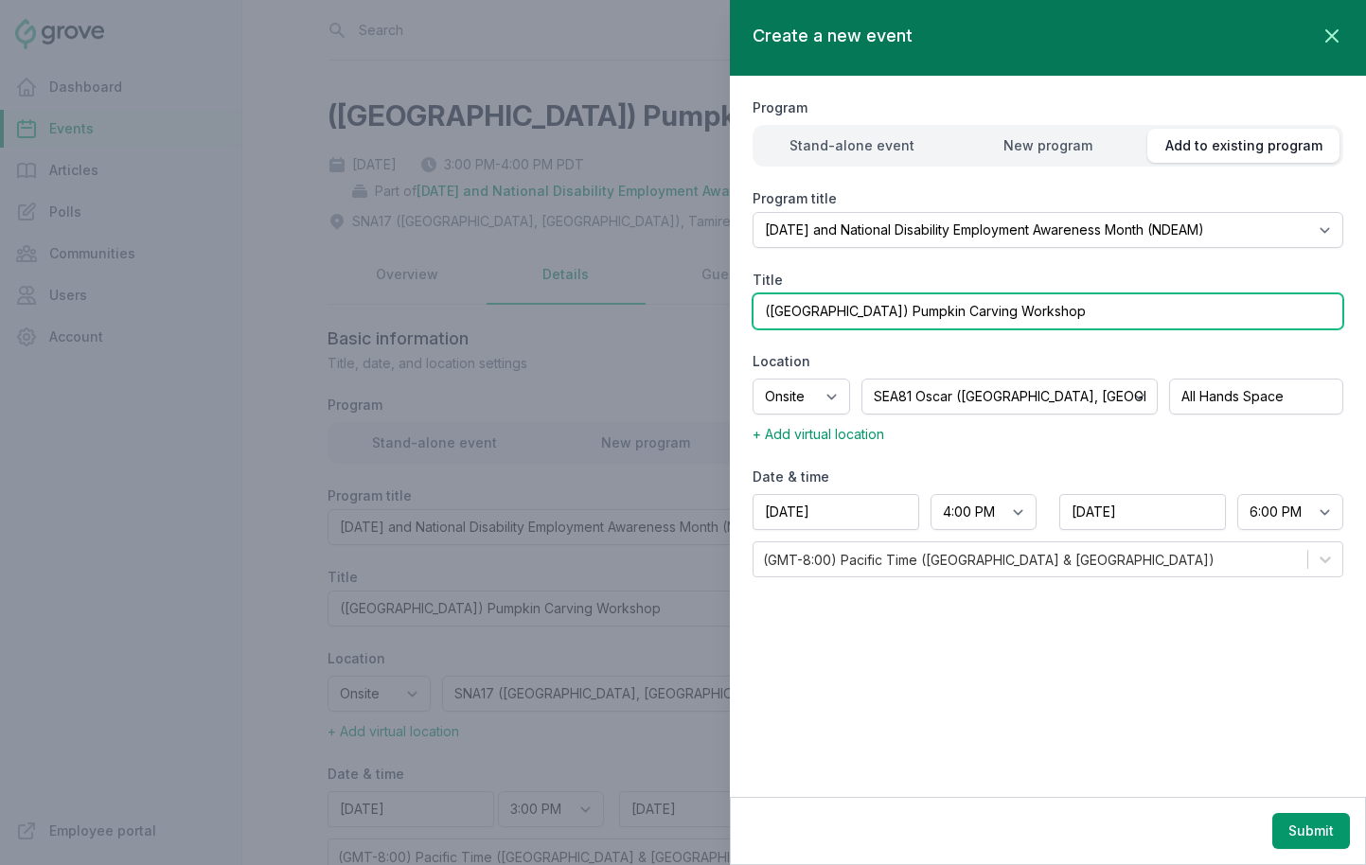
click at [1037, 312] on input "(Seattle) Pumpkin Carving Workshop" at bounding box center [1048, 312] width 591 height 36
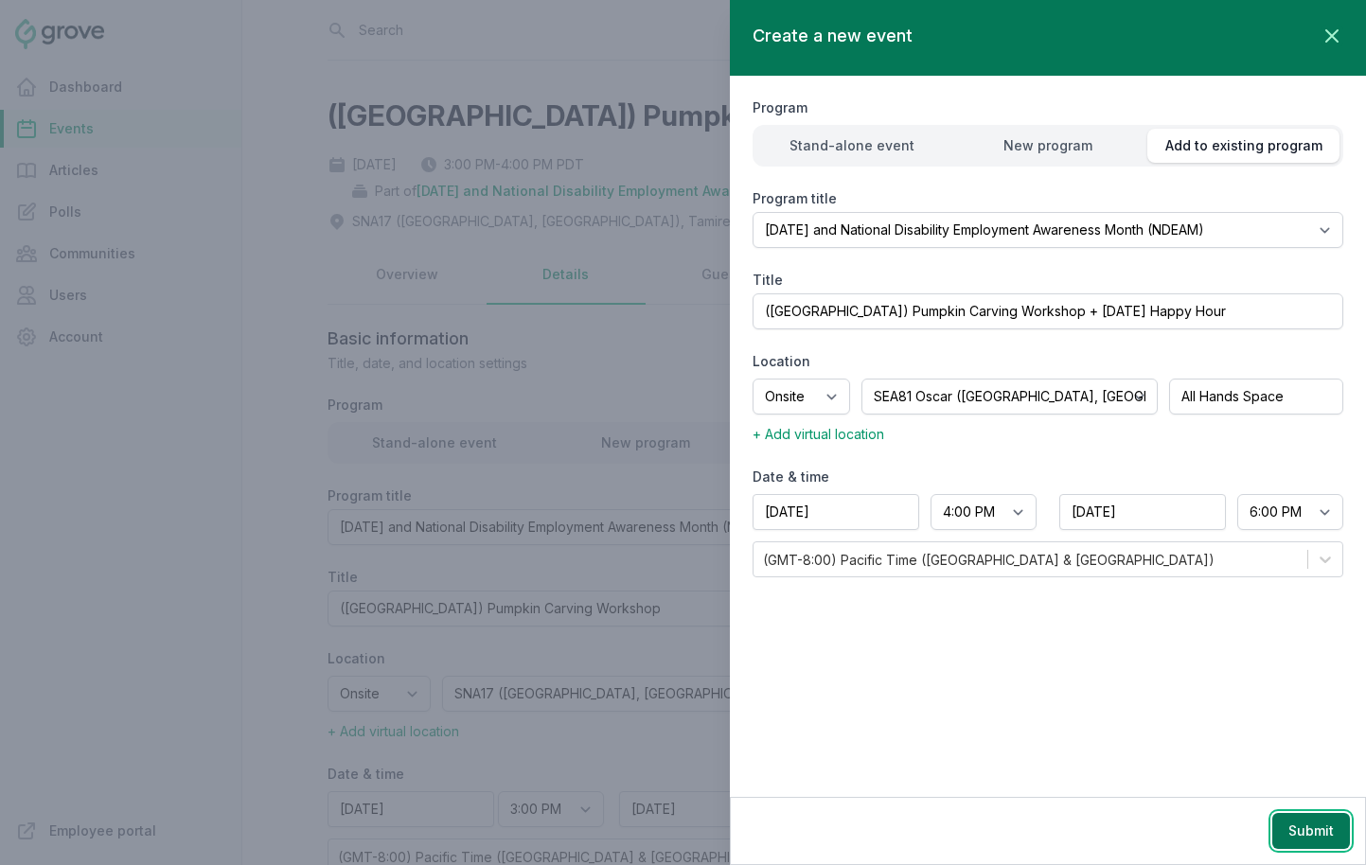
click at [1211, 835] on button "Submit" at bounding box center [1312, 831] width 78 height 36
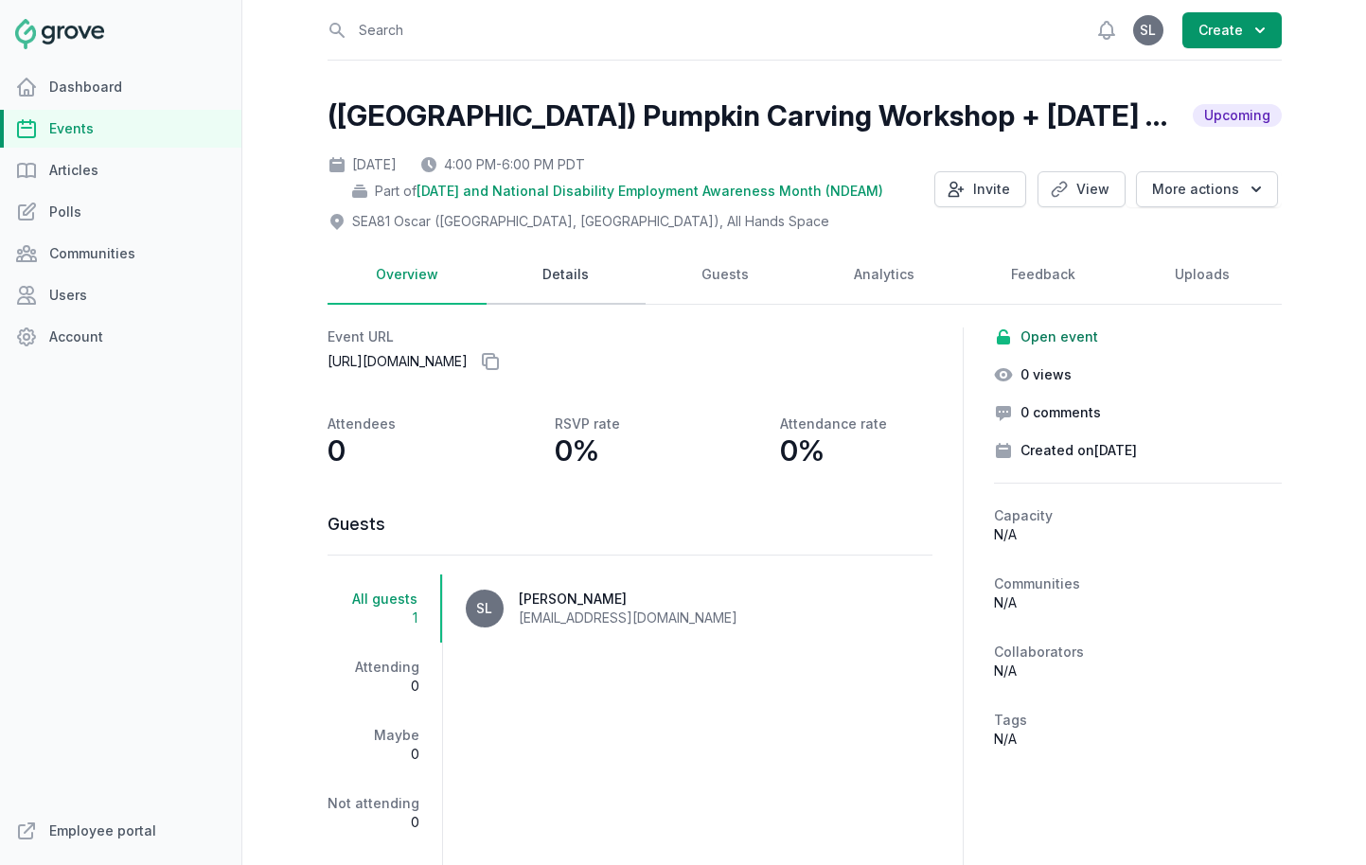
click at [581, 281] on link "Details" at bounding box center [566, 275] width 159 height 59
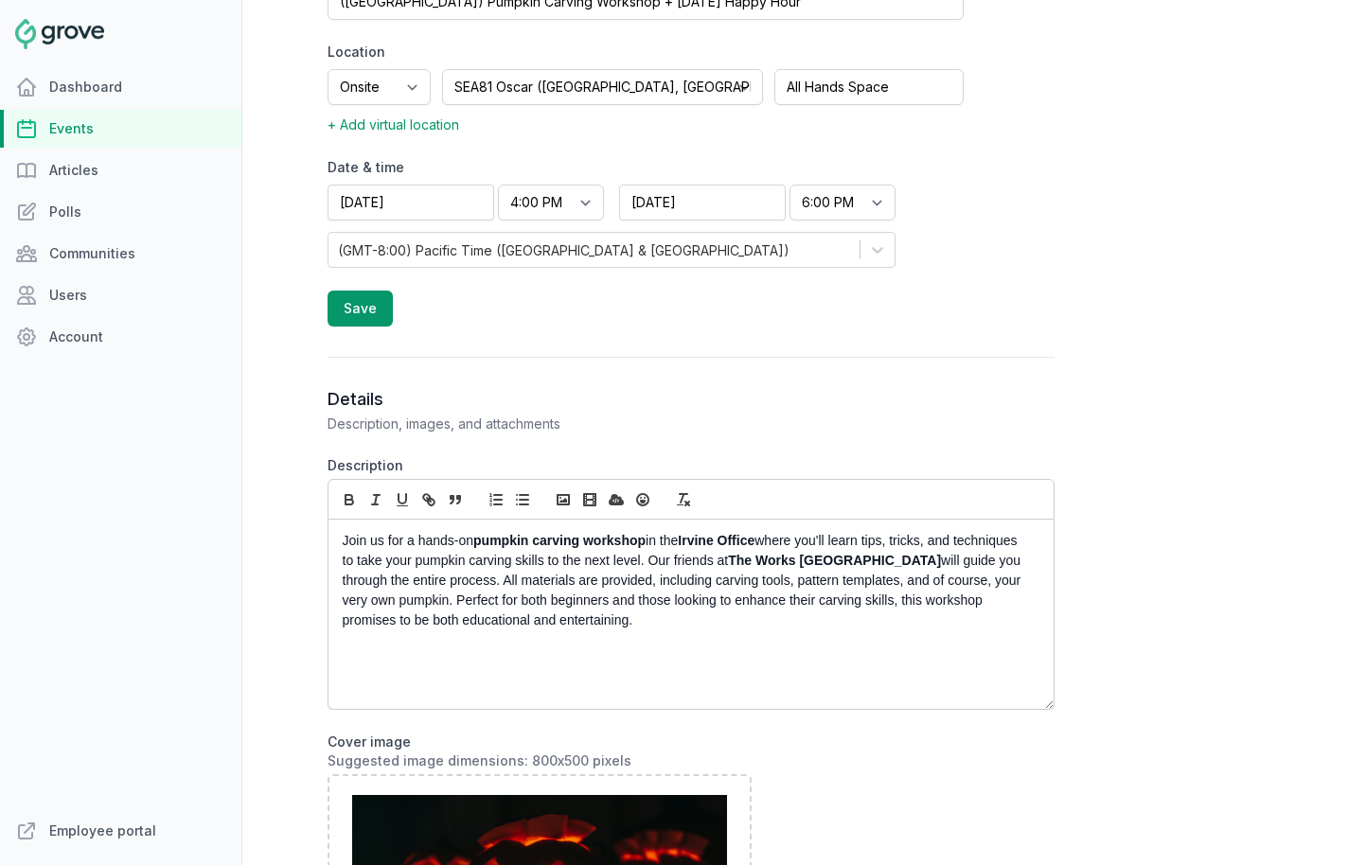
scroll to position [615, 0]
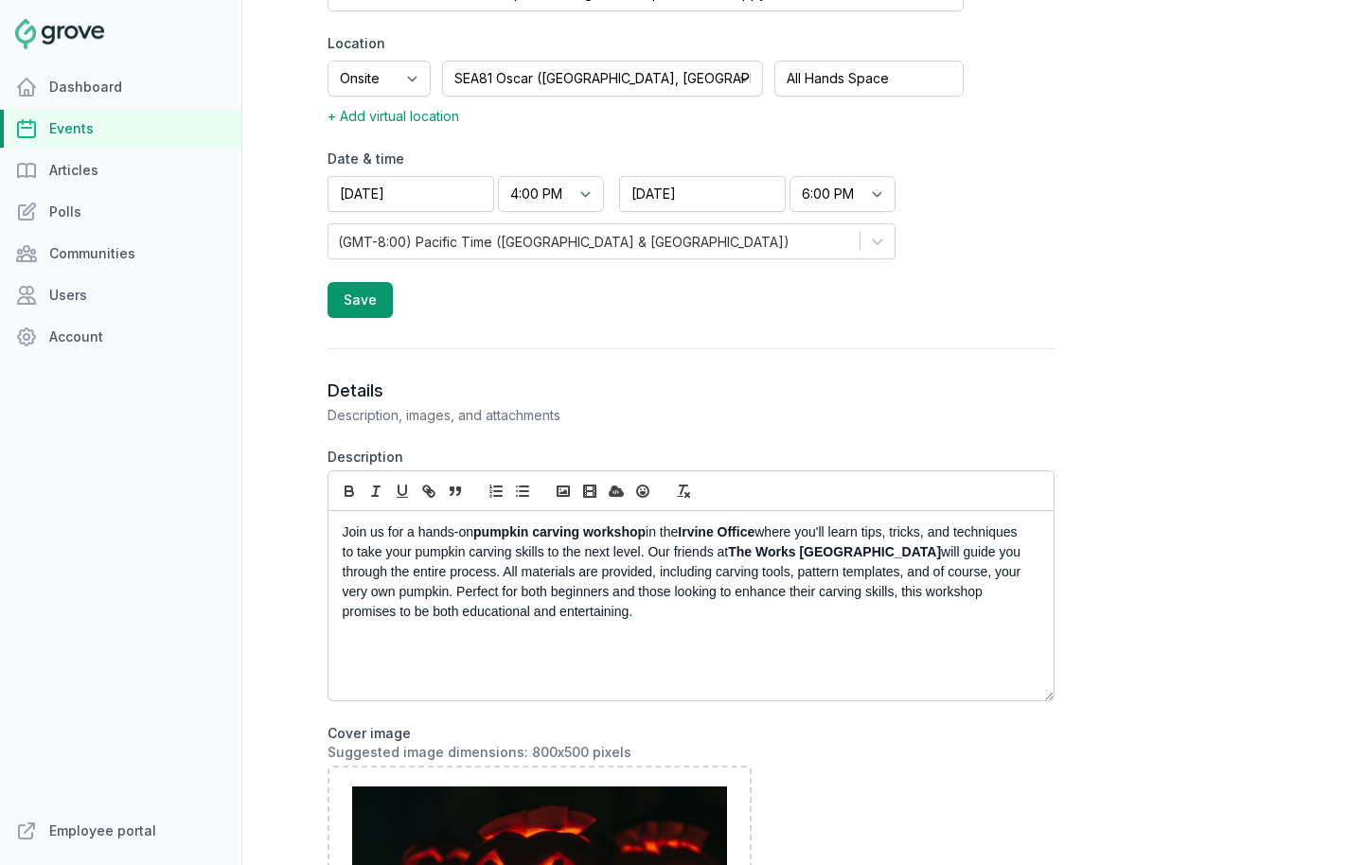
drag, startPoint x: 656, startPoint y: 632, endPoint x: 393, endPoint y: 565, distance: 271.4
click at [393, 565] on div "Join us for a hands-on pumpkin carving workshop in the Irvine Office where you'…" at bounding box center [691, 605] width 725 height 189
click at [393, 565] on p "Join us for a hands-on pumpkin carving workshop in the Irvine Office where you'…" at bounding box center [686, 572] width 686 height 99
click at [393, 564] on p "Join us for a hands-on pumpkin carving workshop in the Irvine Office where you'…" at bounding box center [686, 572] width 686 height 99
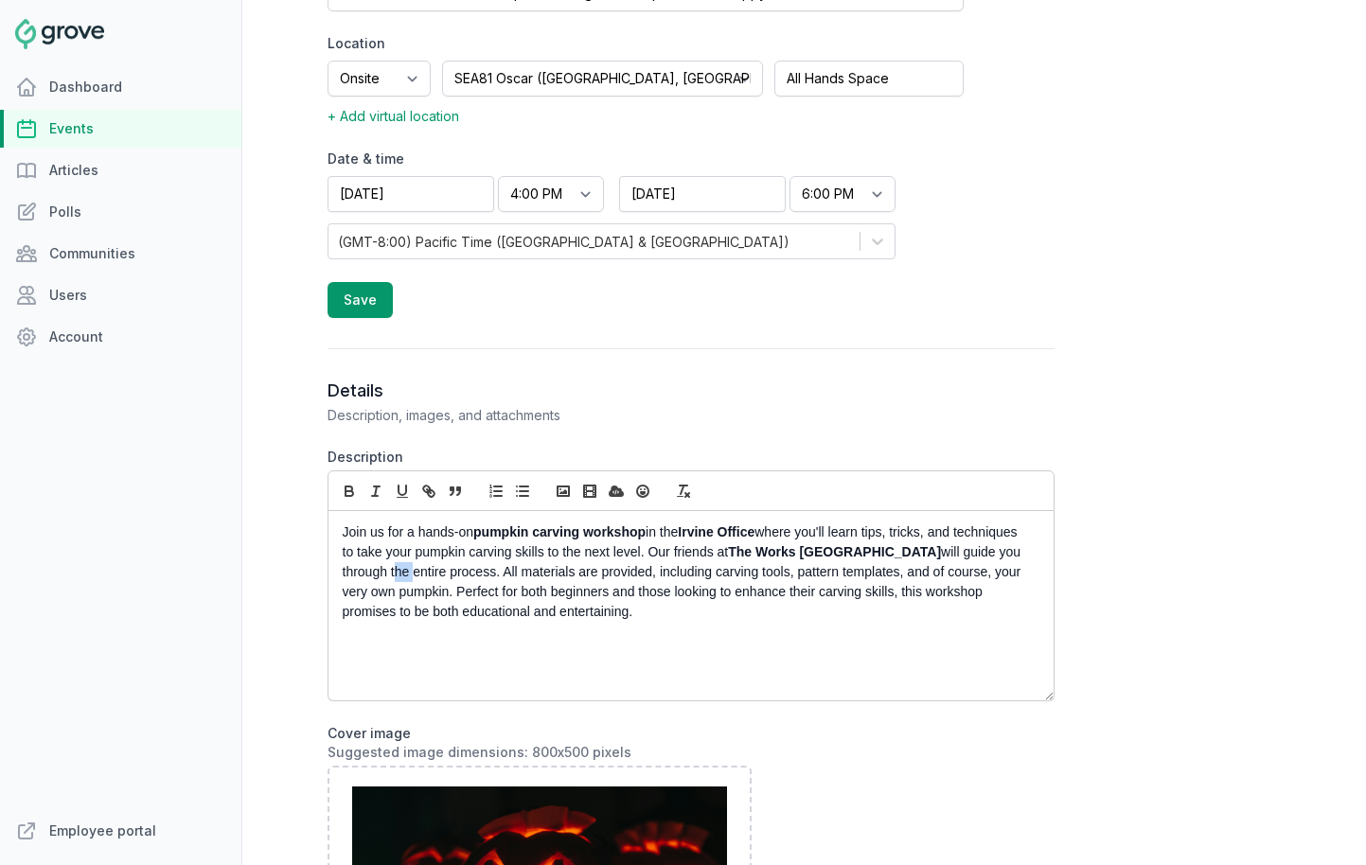
copy p "Join us for a hands-on pumpkin carving workshop in the Irvine Office where you'…"
click at [343, 537] on p "Join us for a hands-on pumpkin carving workshop in the Irvine Office where you'…" at bounding box center [686, 572] width 686 height 99
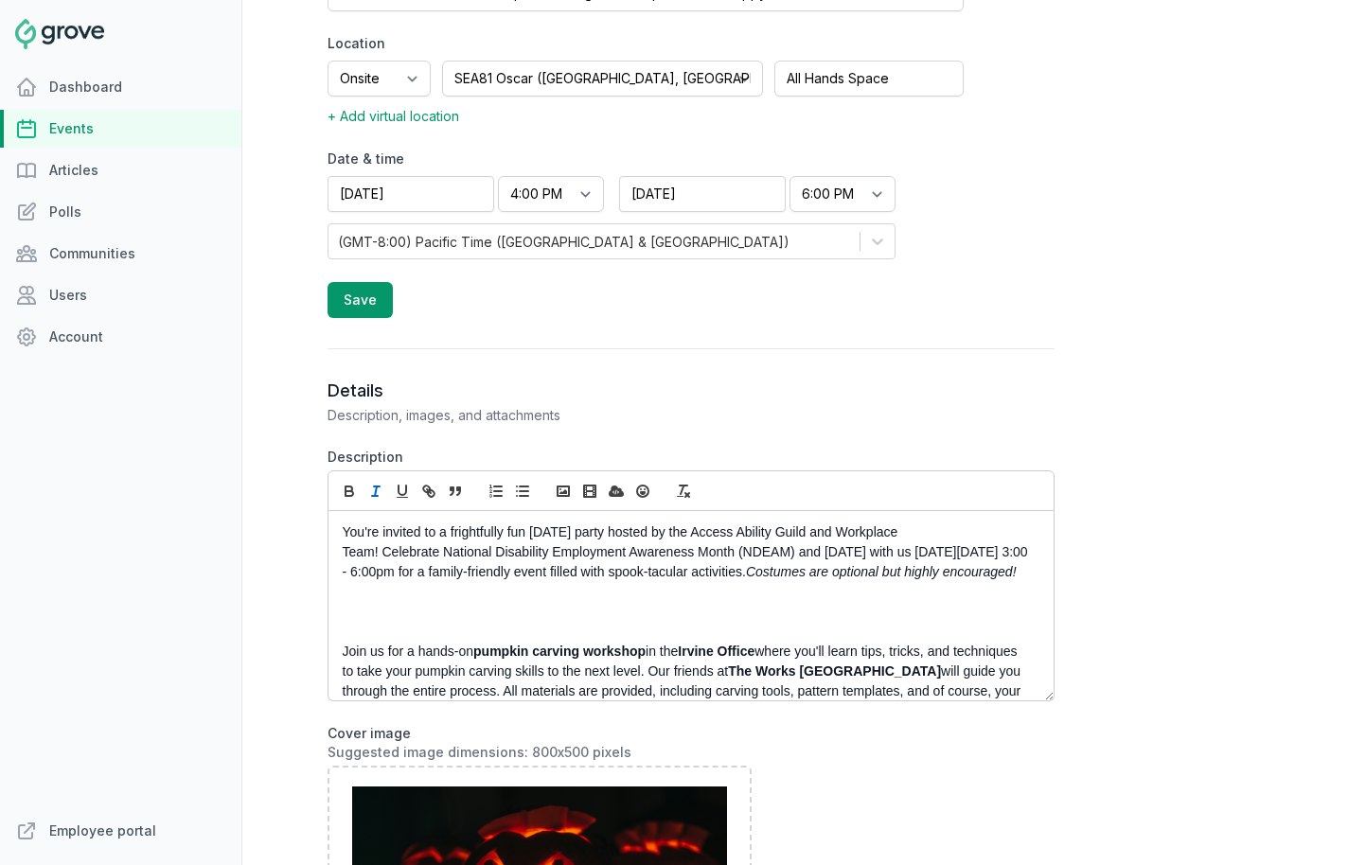
scroll to position [0, 0]
drag, startPoint x: 711, startPoint y: 536, endPoint x: 825, endPoint y: 536, distance: 113.6
click at [825, 536] on p "You're invited to a frightfully fun Halloween party hosted by the Access Abilit…" at bounding box center [686, 553] width 686 height 60
click at [346, 490] on icon "button" at bounding box center [349, 489] width 7 height 5
drag, startPoint x: 870, startPoint y: 535, endPoint x: 374, endPoint y: 547, distance: 496.3
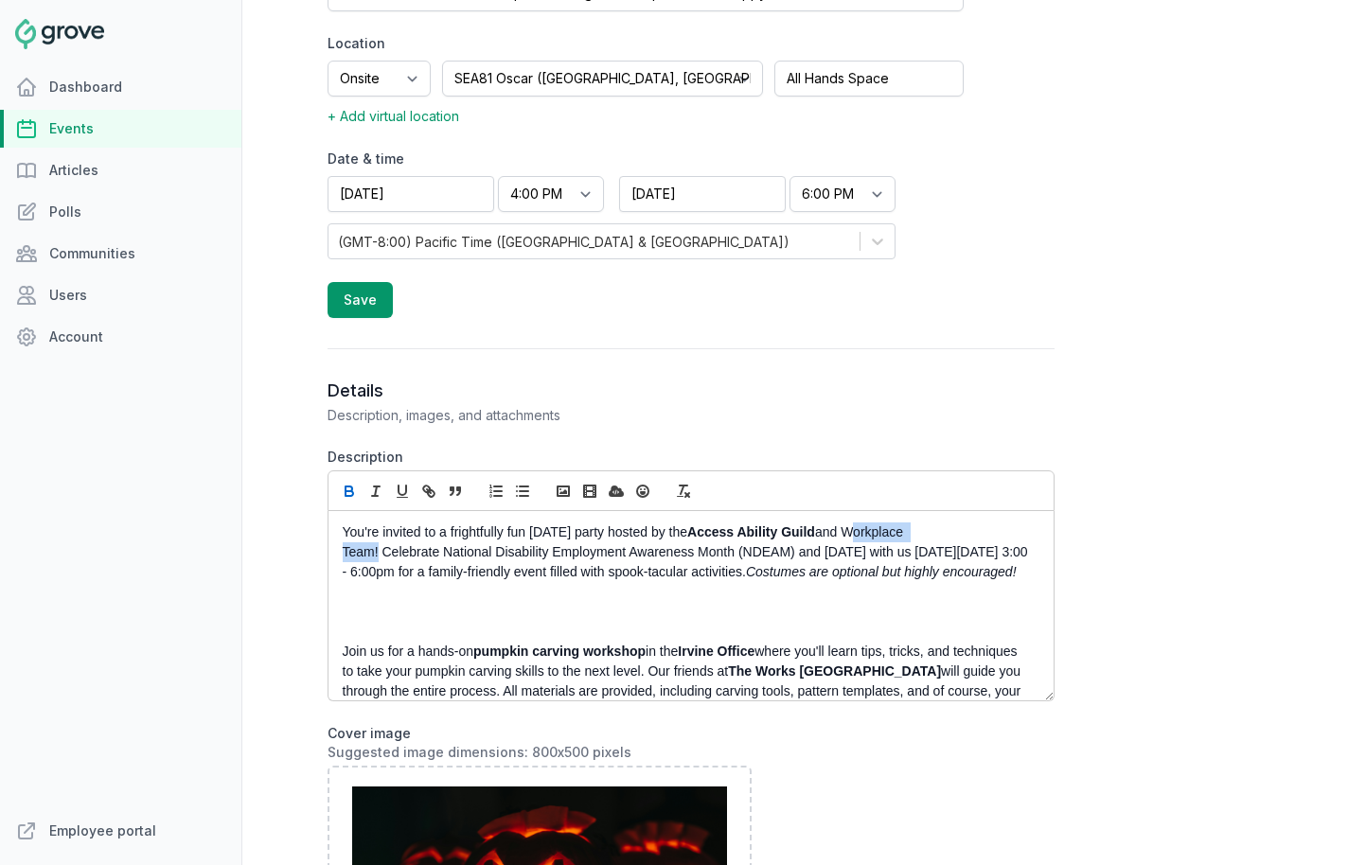
click at [374, 547] on p "You're invited to a frightfully fun Halloween party hosted by the Access Abilit…" at bounding box center [686, 553] width 686 height 60
click at [352, 496] on icon "button" at bounding box center [350, 493] width 8 height 5
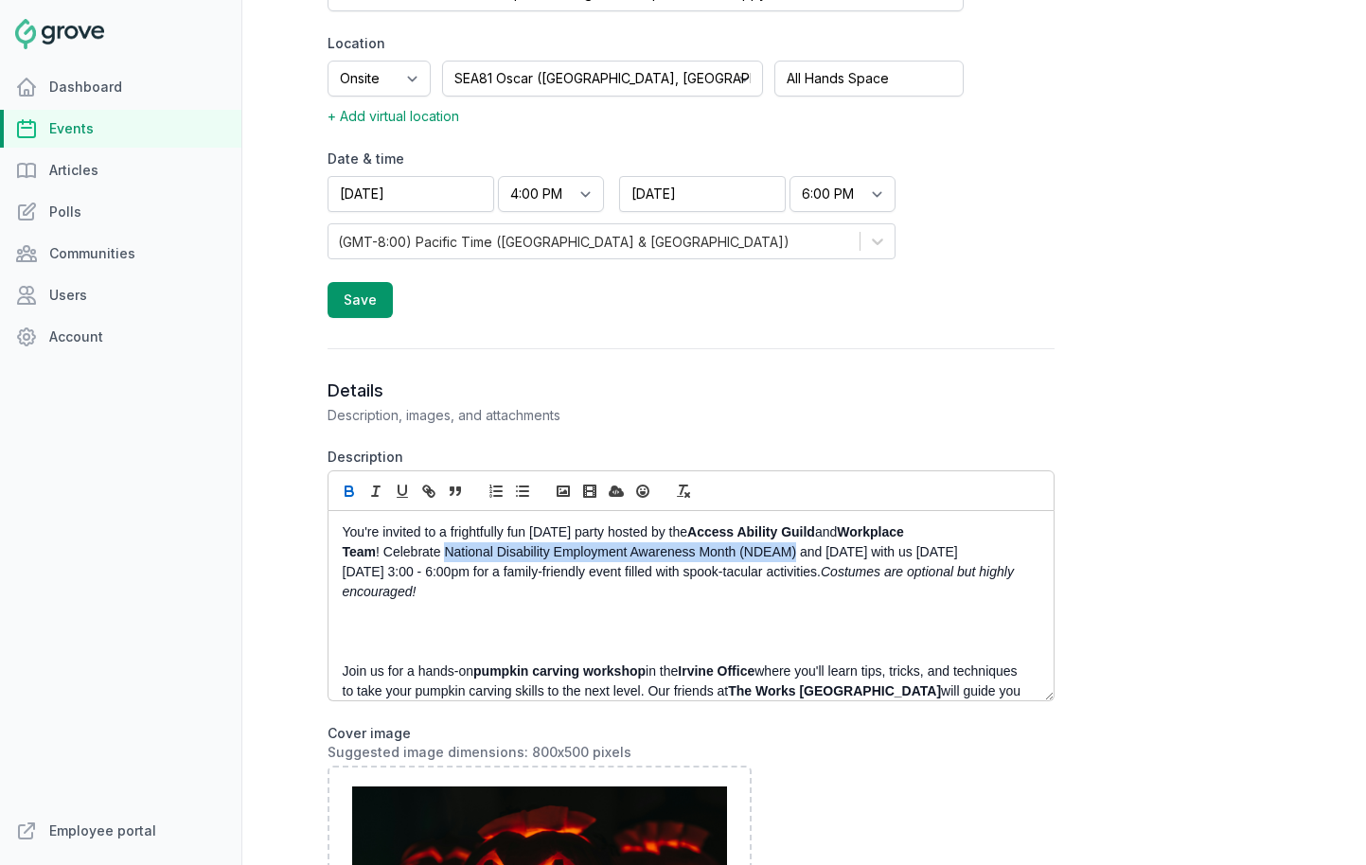
drag, startPoint x: 447, startPoint y: 555, endPoint x: 798, endPoint y: 561, distance: 351.3
click at [798, 561] on p "You're invited to a frightfully fun Halloween party hosted by the Access Abilit…" at bounding box center [686, 563] width 686 height 80
click at [351, 493] on icon "button" at bounding box center [349, 491] width 17 height 17
click at [529, 572] on p "You're invited to a frightfully fun Halloween party hosted by the Access Abilit…" at bounding box center [686, 563] width 686 height 80
click at [538, 577] on p "You're invited to a frightfully fun Halloween party hosted by the Access Abilit…" at bounding box center [686, 563] width 686 height 80
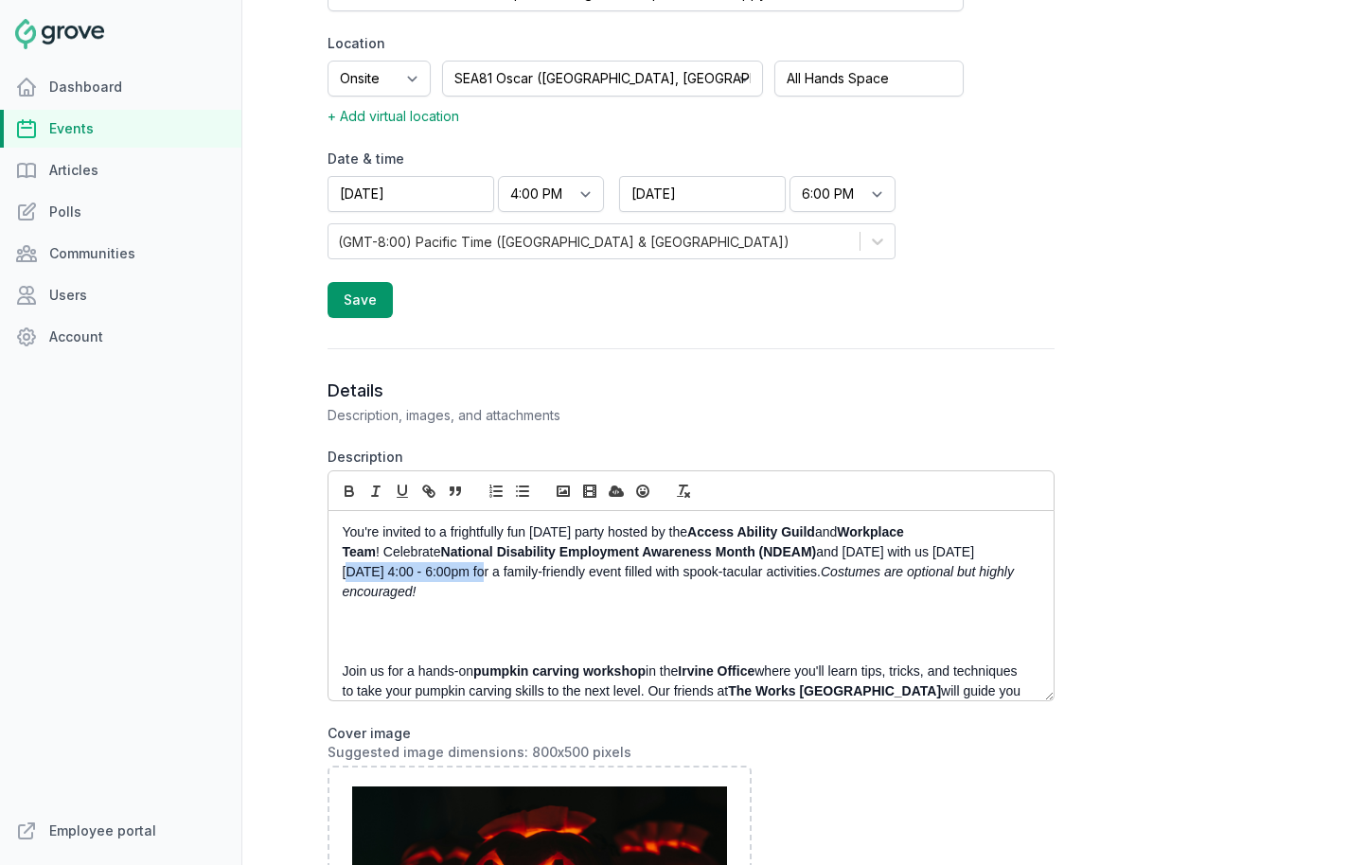
drag, startPoint x: 497, startPoint y: 573, endPoint x: 360, endPoint y: 579, distance: 137.4
click at [360, 579] on p "You're invited to a frightfully fun Halloween party hosted by the Access Abilit…" at bounding box center [686, 563] width 686 height 80
click at [347, 501] on button "button" at bounding box center [349, 491] width 27 height 23
drag, startPoint x: 625, startPoint y: 572, endPoint x: 543, endPoint y: 572, distance: 81.4
click at [543, 572] on p "You're invited to a frightfully fun Halloween party hosted by the Access Abilit…" at bounding box center [686, 563] width 686 height 80
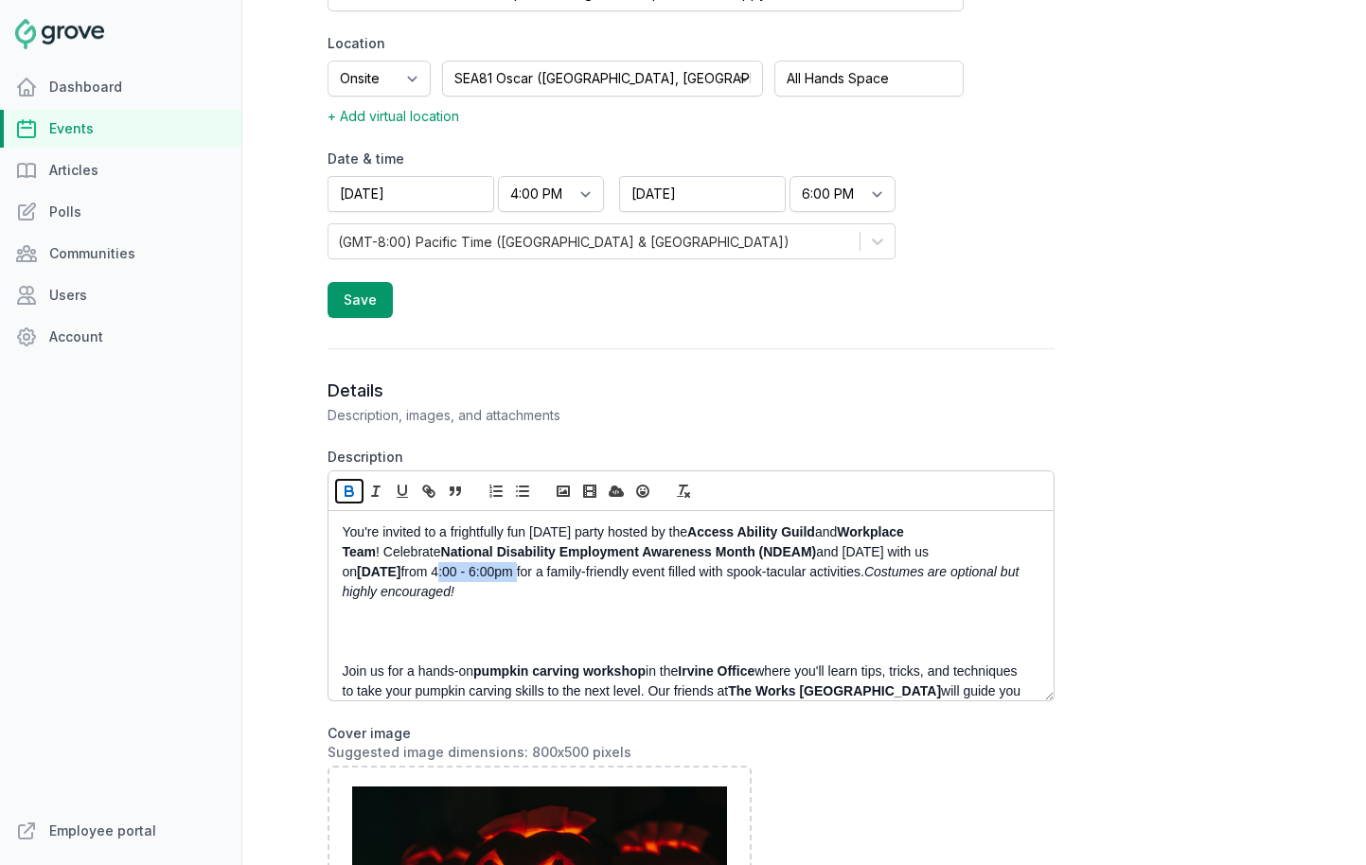
click at [346, 487] on icon "button" at bounding box center [349, 489] width 7 height 5
click at [384, 633] on p at bounding box center [686, 632] width 686 height 20
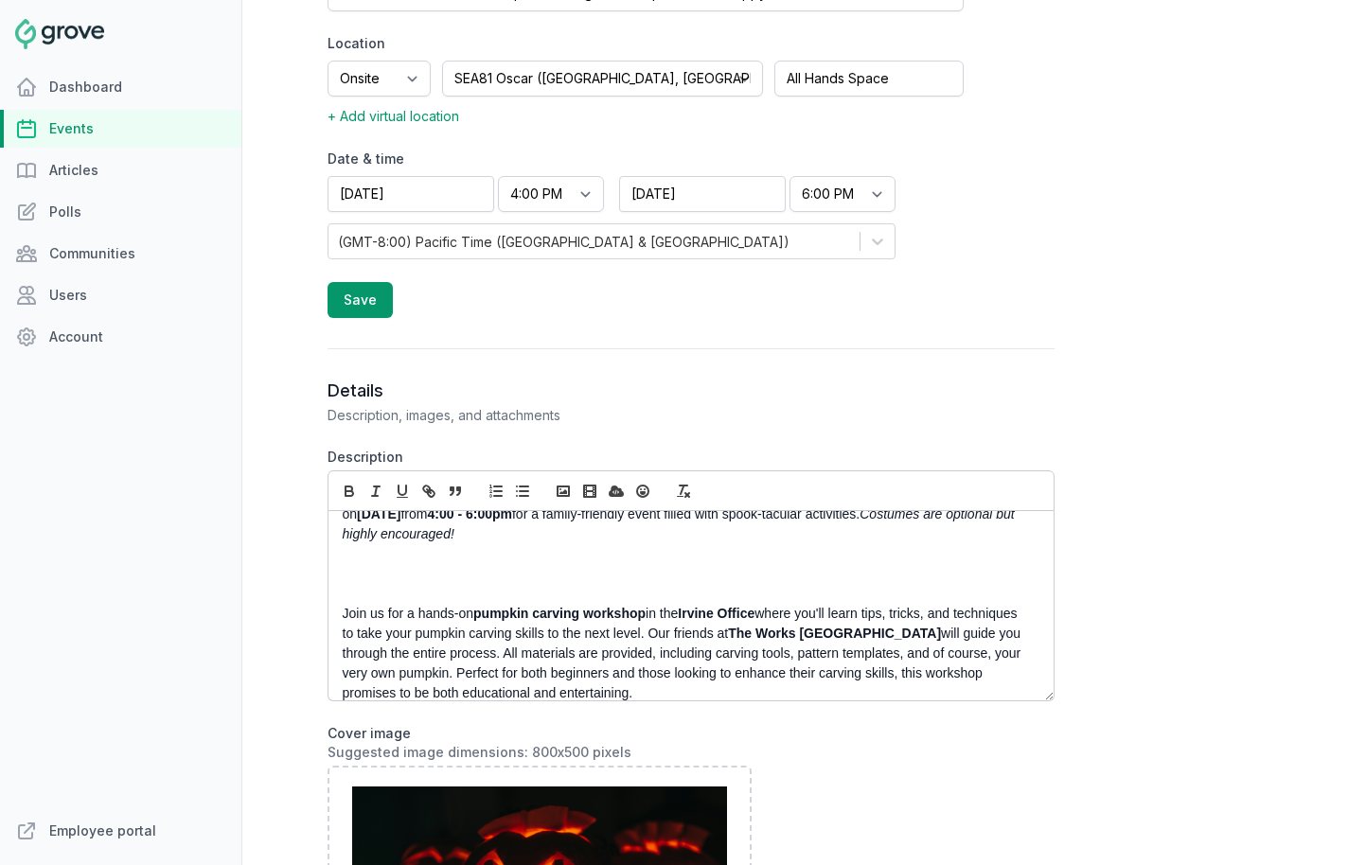
scroll to position [72, 0]
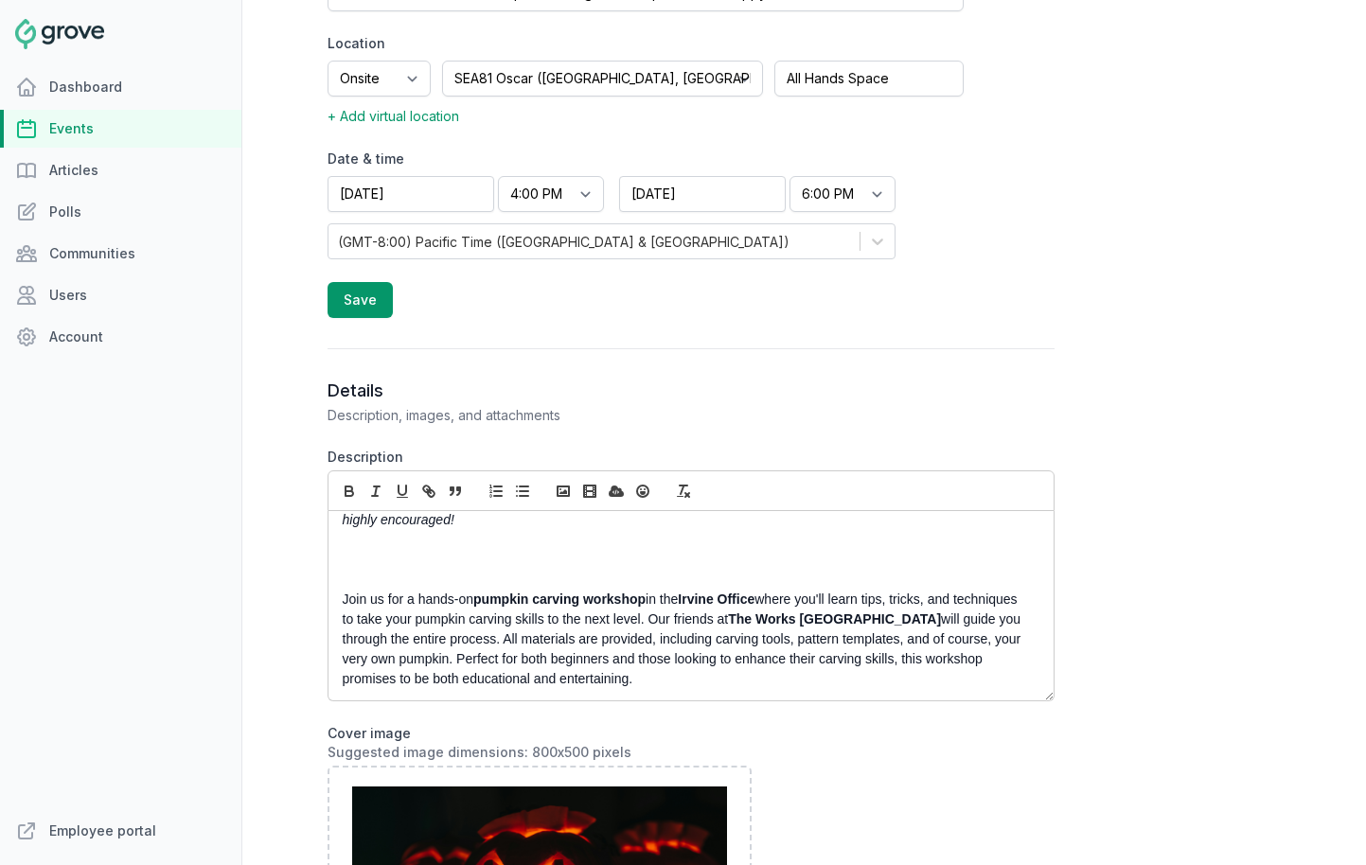
click at [488, 542] on p at bounding box center [686, 540] width 686 height 20
click at [519, 489] on icon "button" at bounding box center [522, 491] width 17 height 17
click at [387, 543] on li "4:00 - 5:00pm: Pumpkin Carving Workshop" at bounding box center [696, 540] width 667 height 20
click at [428, 539] on li "3:00 - 5:00pm: Pumpkin Carving Workshop" at bounding box center [696, 540] width 667 height 20
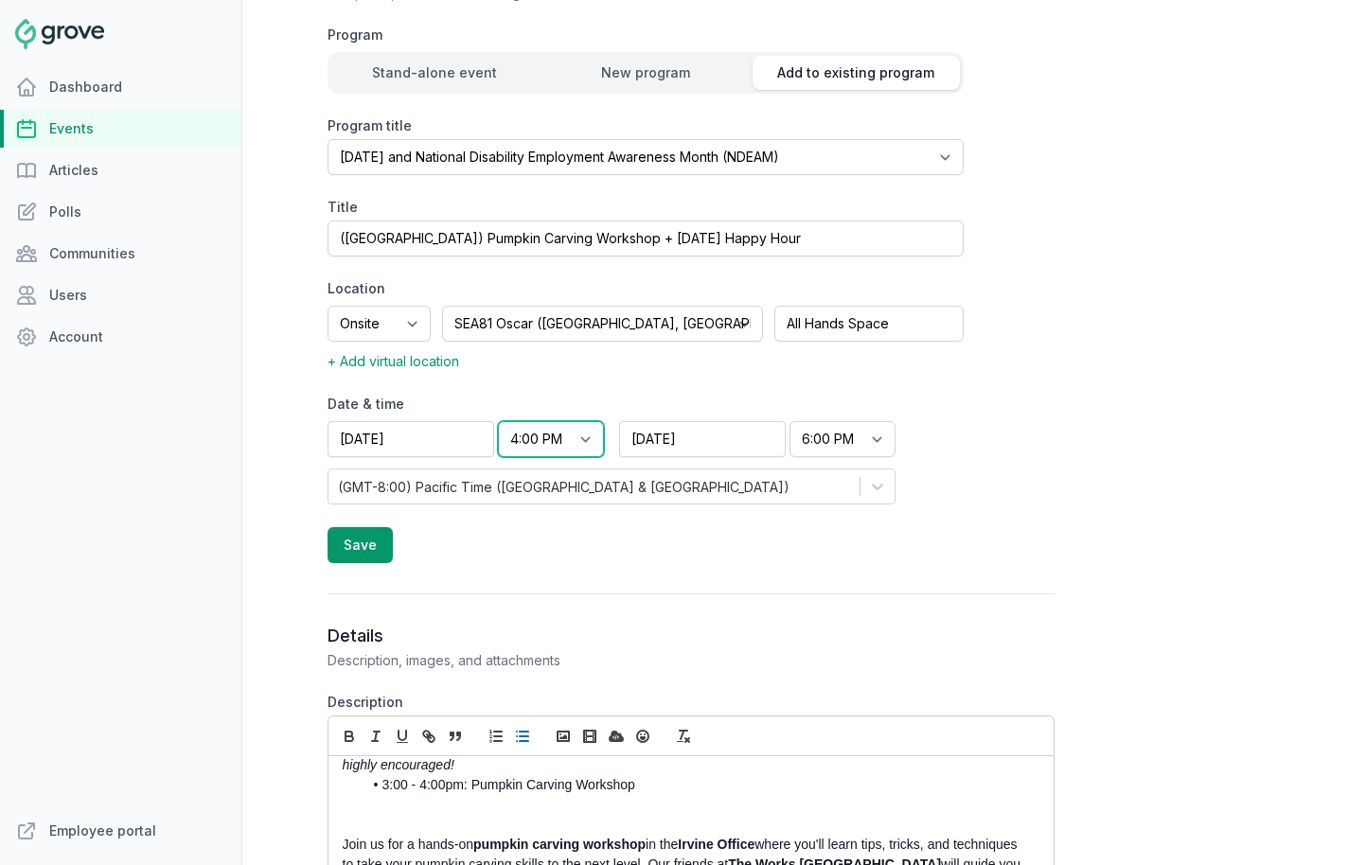
click at [522, 436] on select "Start time 12:00 AM 12:15 AM 12:30 AM 12:45 AM 1:00 AM 1:15 AM 1:30 AM 1:45 AM …" at bounding box center [551, 439] width 106 height 36
click at [498, 421] on select "Start time 12:00 AM 12:15 AM 12:30 AM 12:45 AM 1:00 AM 1:15 AM 1:30 AM 1:45 AM …" at bounding box center [551, 439] width 106 height 36
click at [364, 561] on button "Save" at bounding box center [360, 545] width 65 height 36
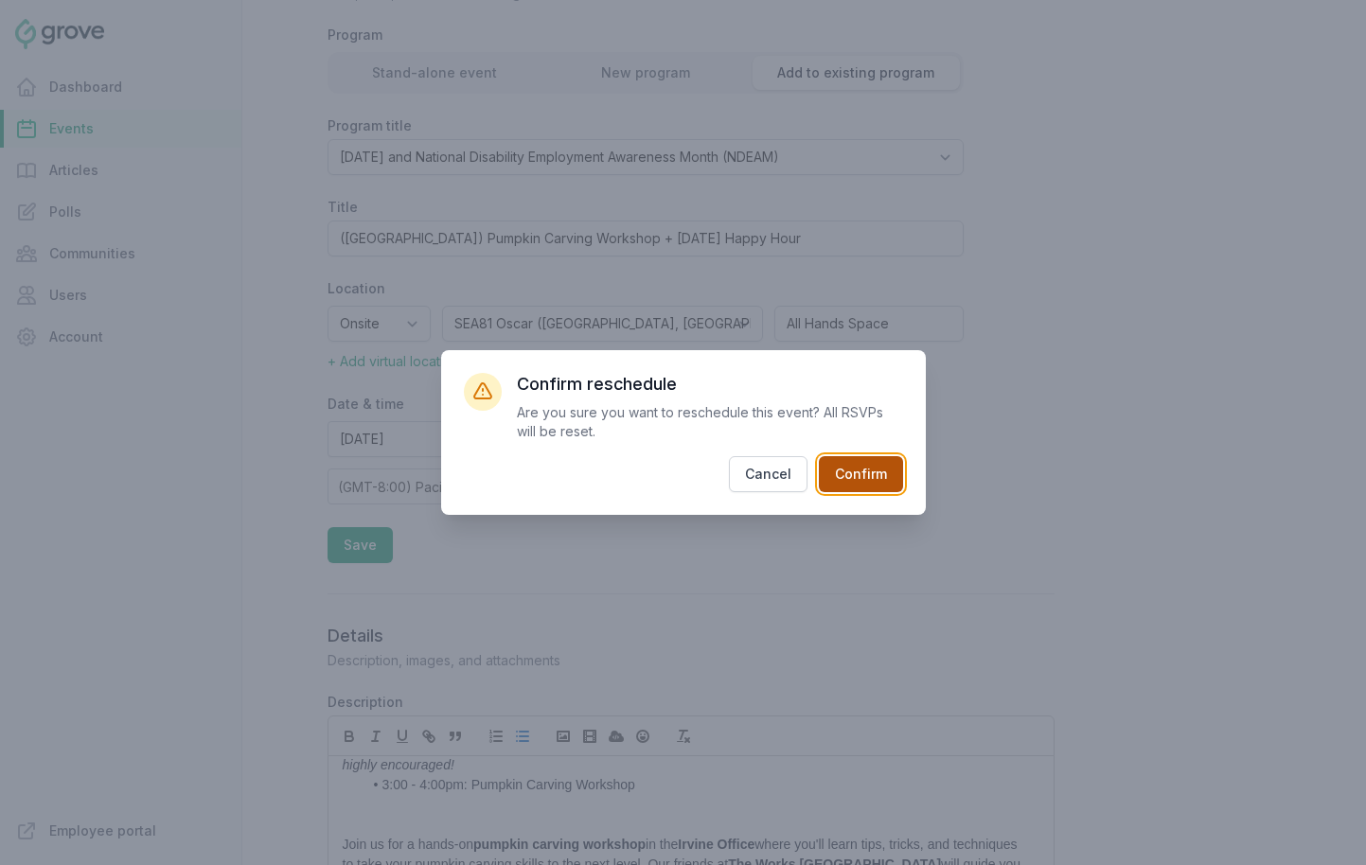
click at [859, 471] on button "Confirm" at bounding box center [861, 474] width 84 height 36
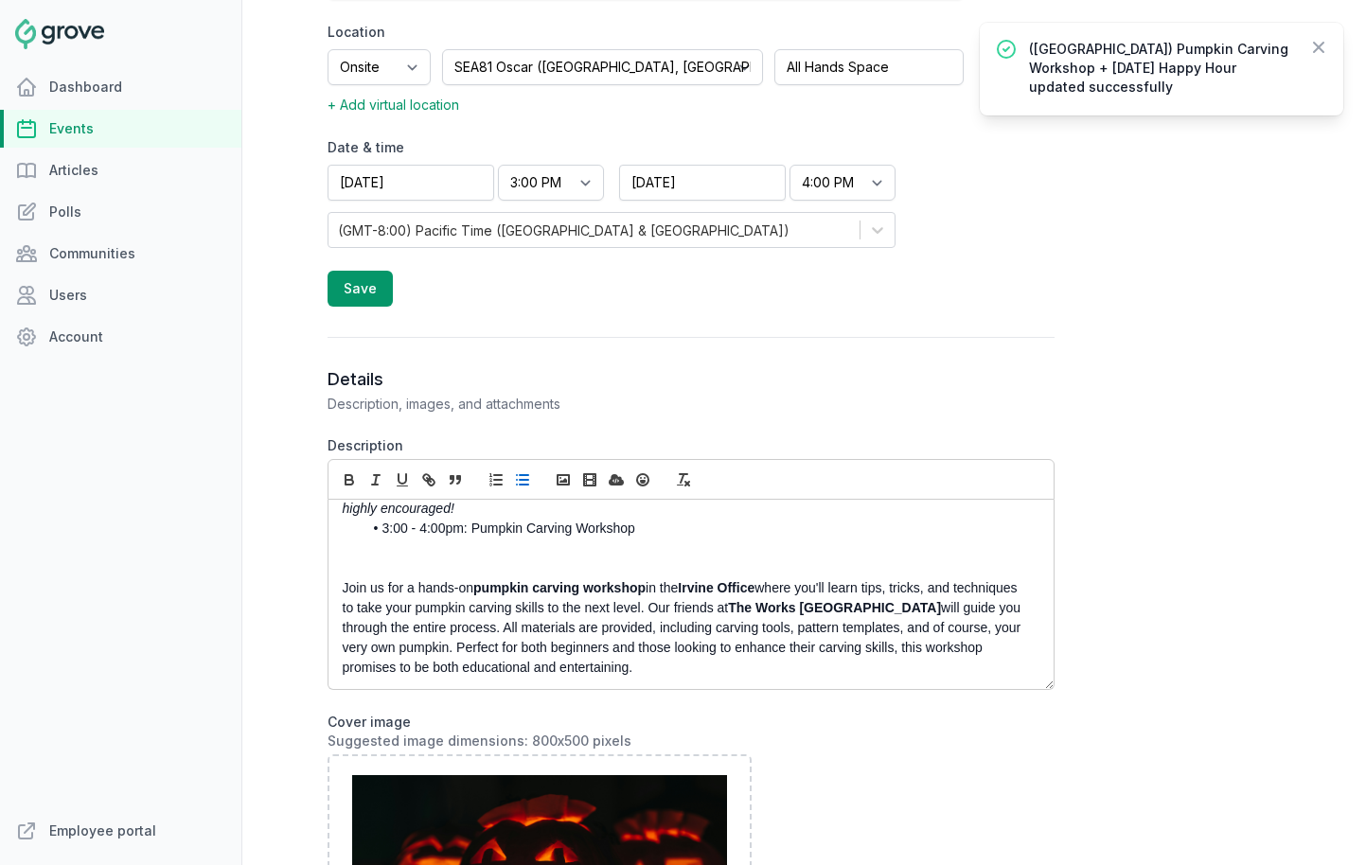
scroll to position [646, 0]
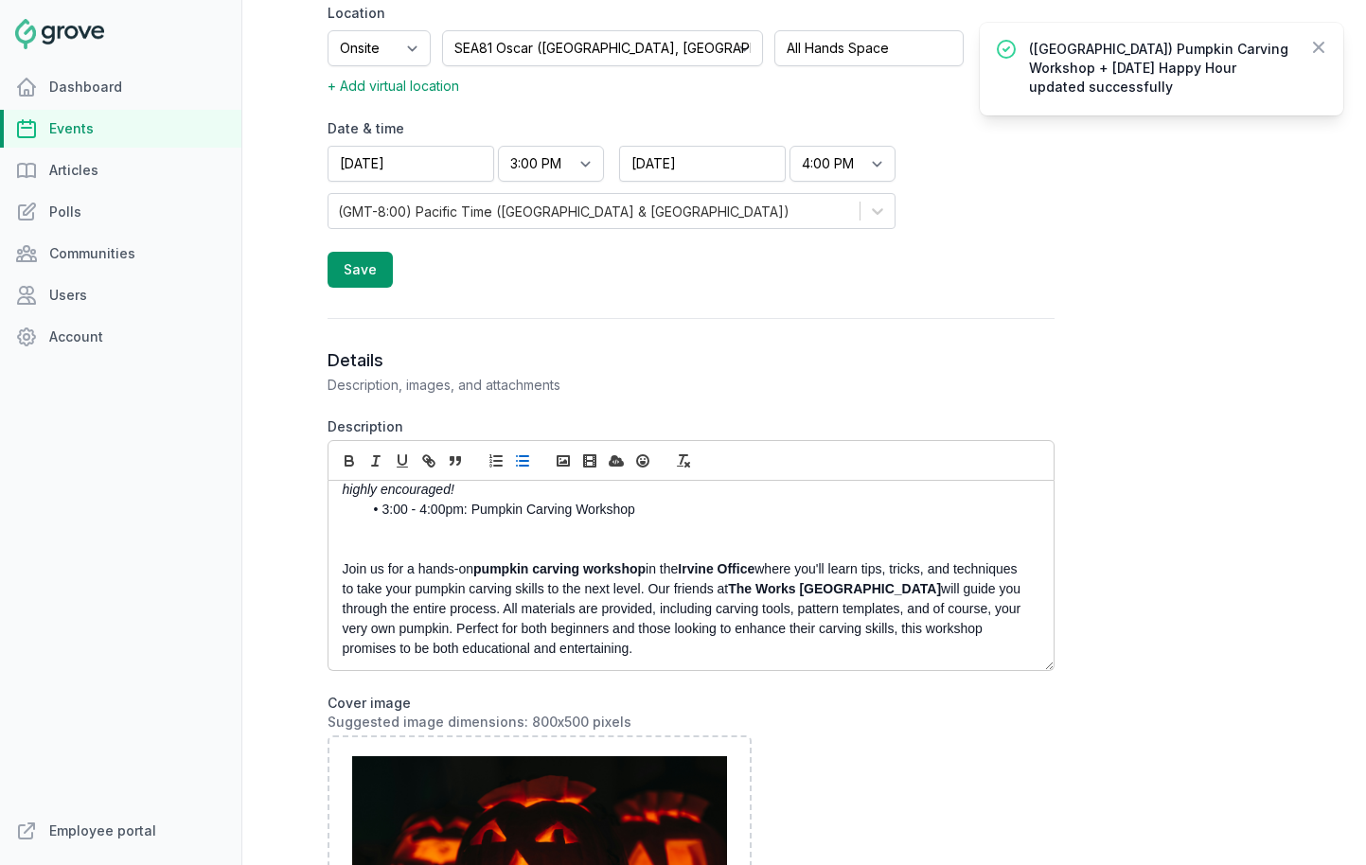
click at [584, 535] on p at bounding box center [686, 530] width 686 height 20
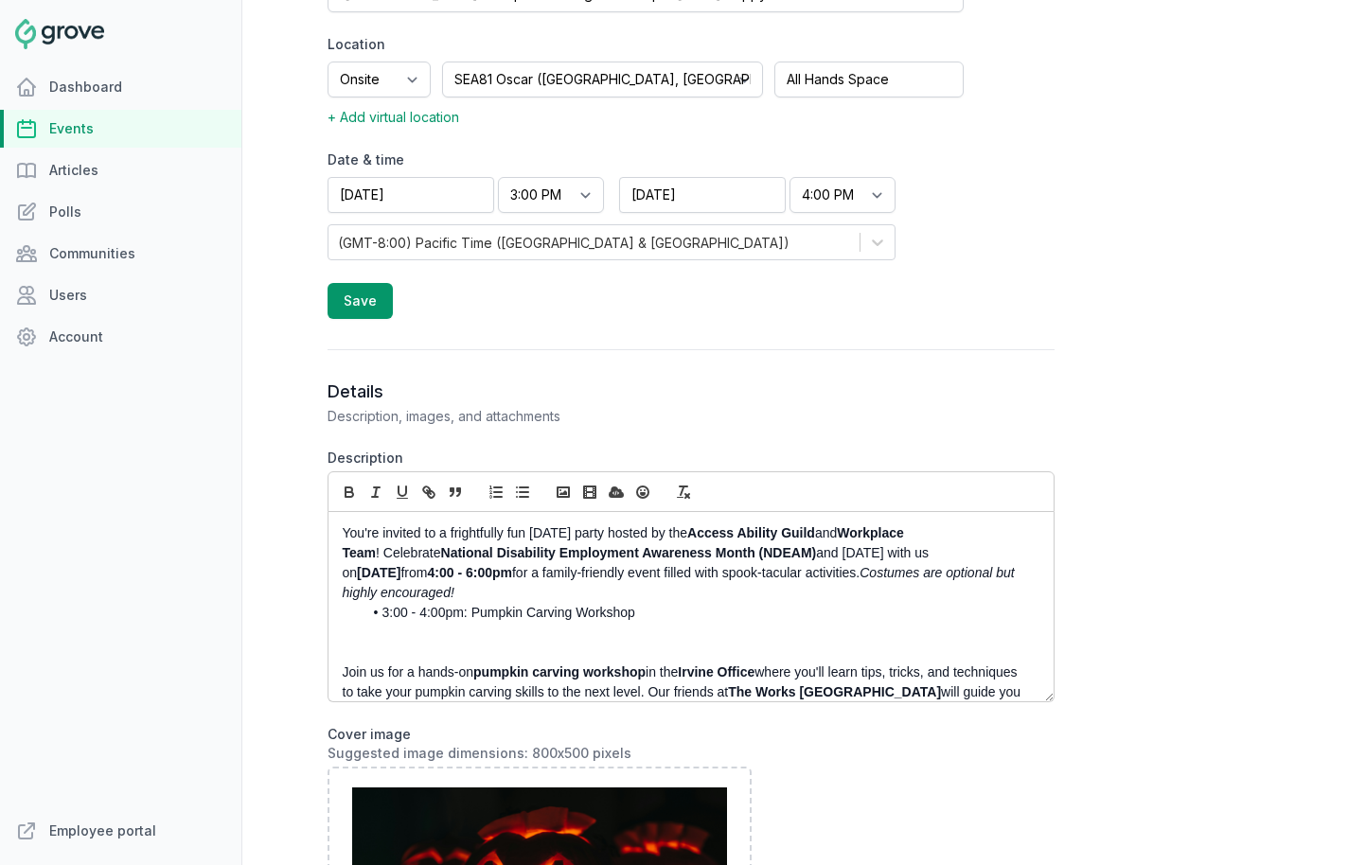
scroll to position [613, 0]
click at [445, 628] on p at bounding box center [686, 635] width 686 height 20
click at [660, 615] on li "3:00 - 4:00pm: Pumpkin Carving Workshop" at bounding box center [696, 615] width 667 height 20
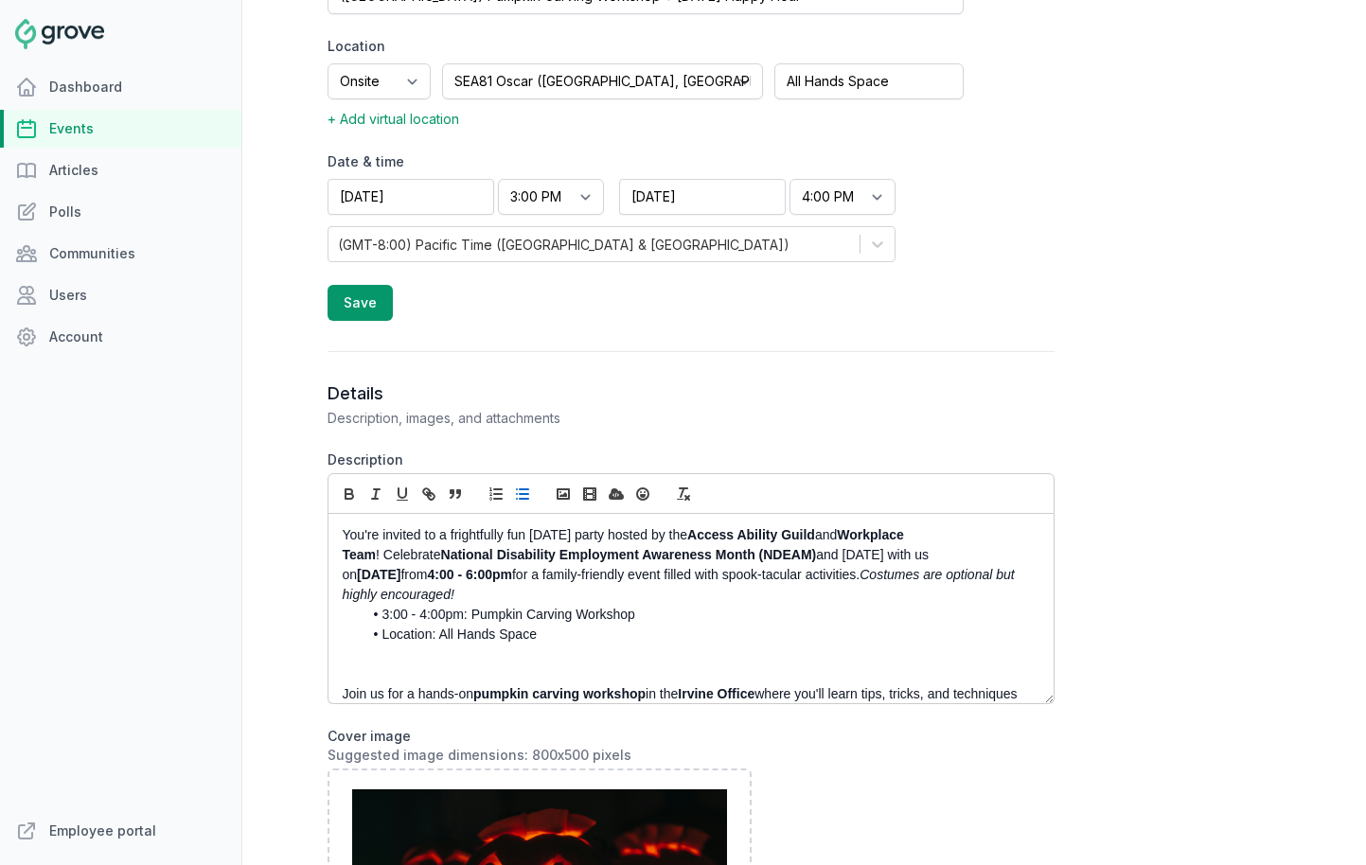
click at [396, 680] on p at bounding box center [686, 675] width 686 height 20
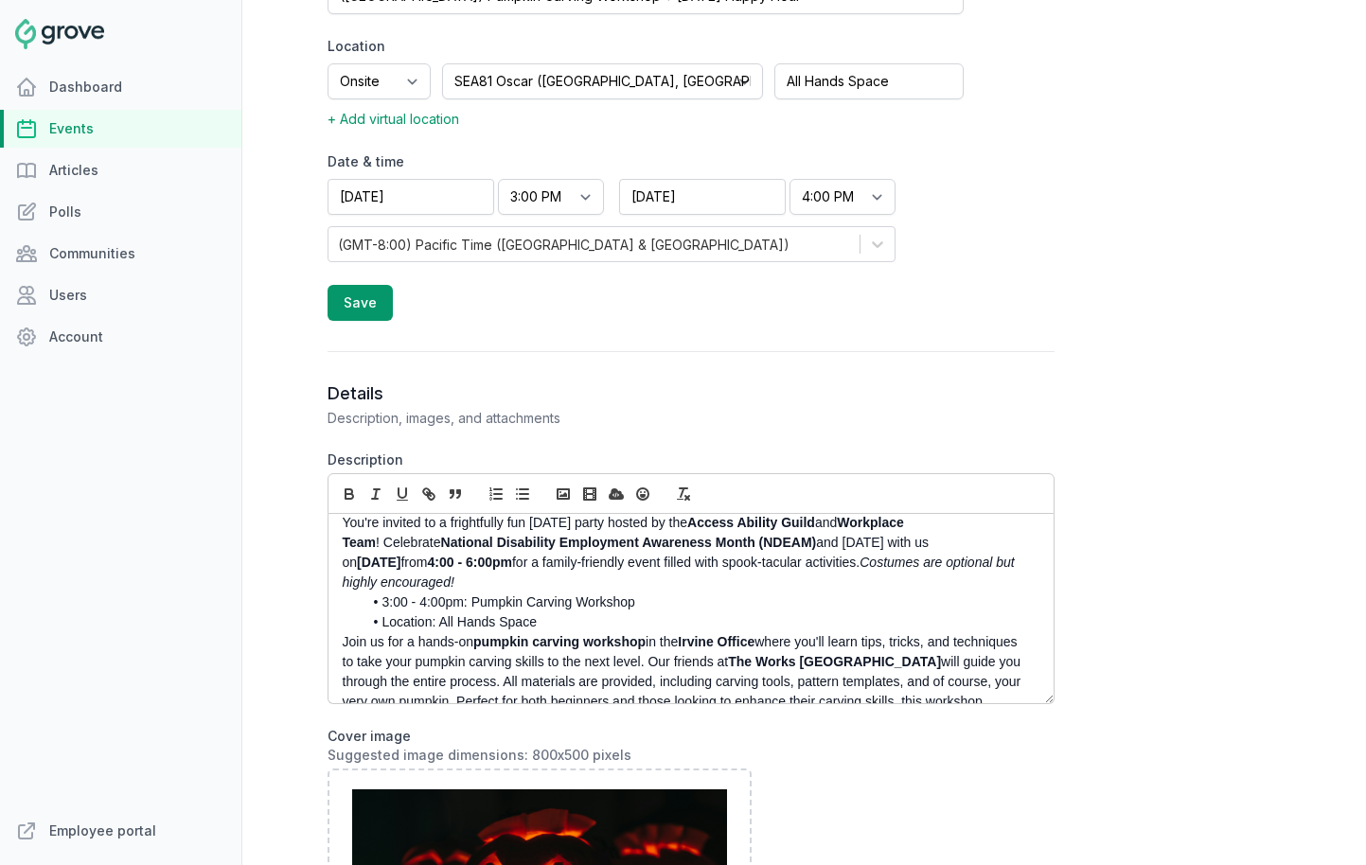
scroll to position [26, 0]
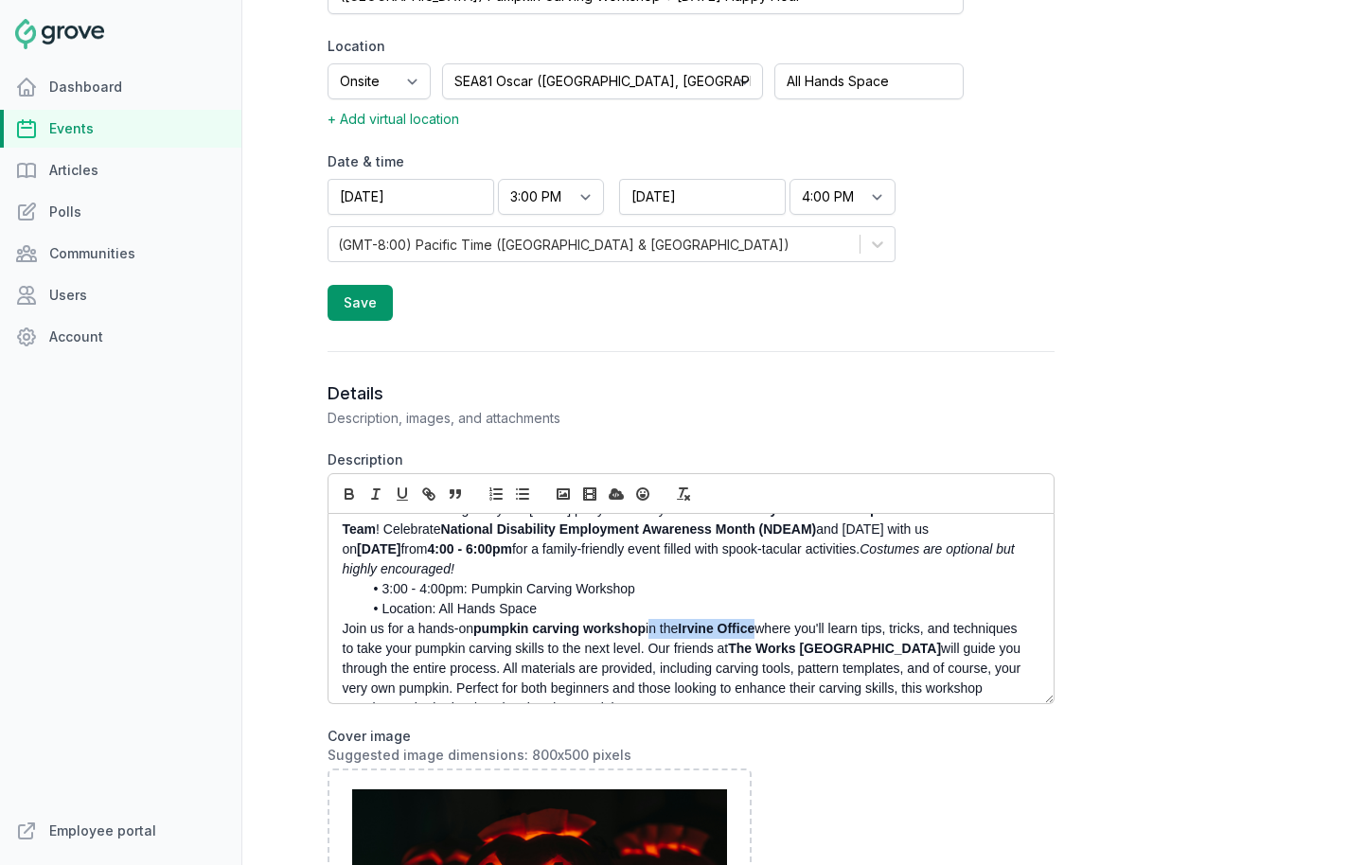
drag, startPoint x: 767, startPoint y: 628, endPoint x: 653, endPoint y: 633, distance: 113.8
click at [653, 633] on p "Join us for a hands-on pumpkin carving workshop in the Irvine Office where you'…" at bounding box center [686, 668] width 686 height 99
click at [829, 650] on p "Join us for a hands-on pumpkin carving workshop where you'll learn tips, tricks…" at bounding box center [686, 668] width 686 height 99
click at [853, 648] on p "Join us for a hands-on pumpkin carving workshop where you'll learn tips, tricks…" at bounding box center [686, 668] width 686 height 99
click at [474, 636] on p "Join us for a hands-on pumpkin carving workshop where you'll learn tips, tricks…" at bounding box center [686, 668] width 686 height 99
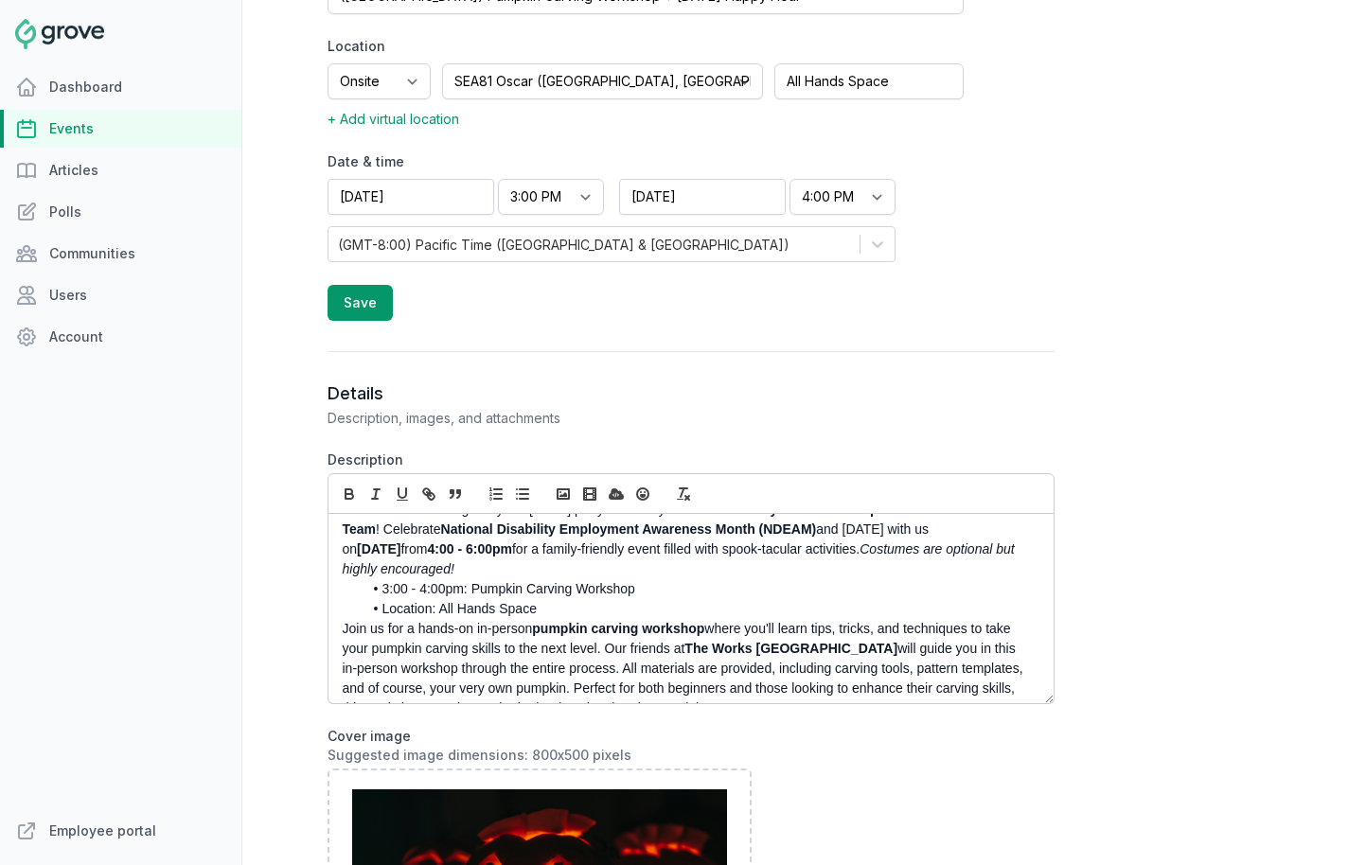
click at [479, 632] on p "Join us for a hands-on in-person pumpkin carving workshop where you'll learn ti…" at bounding box center [686, 668] width 686 height 99
drag, startPoint x: 475, startPoint y: 632, endPoint x: 530, endPoint y: 633, distance: 54.9
click at [530, 633] on p "Join us for a hands-on in-person pumpkin carving workshop where you'll learn ti…" at bounding box center [686, 668] width 686 height 99
click at [823, 650] on p "Join us for a hands-on in-person pumpkin carving workshop where you'll learn ti…" at bounding box center [686, 668] width 686 height 99
drag, startPoint x: 961, startPoint y: 650, endPoint x: 445, endPoint y: 675, distance: 516.6
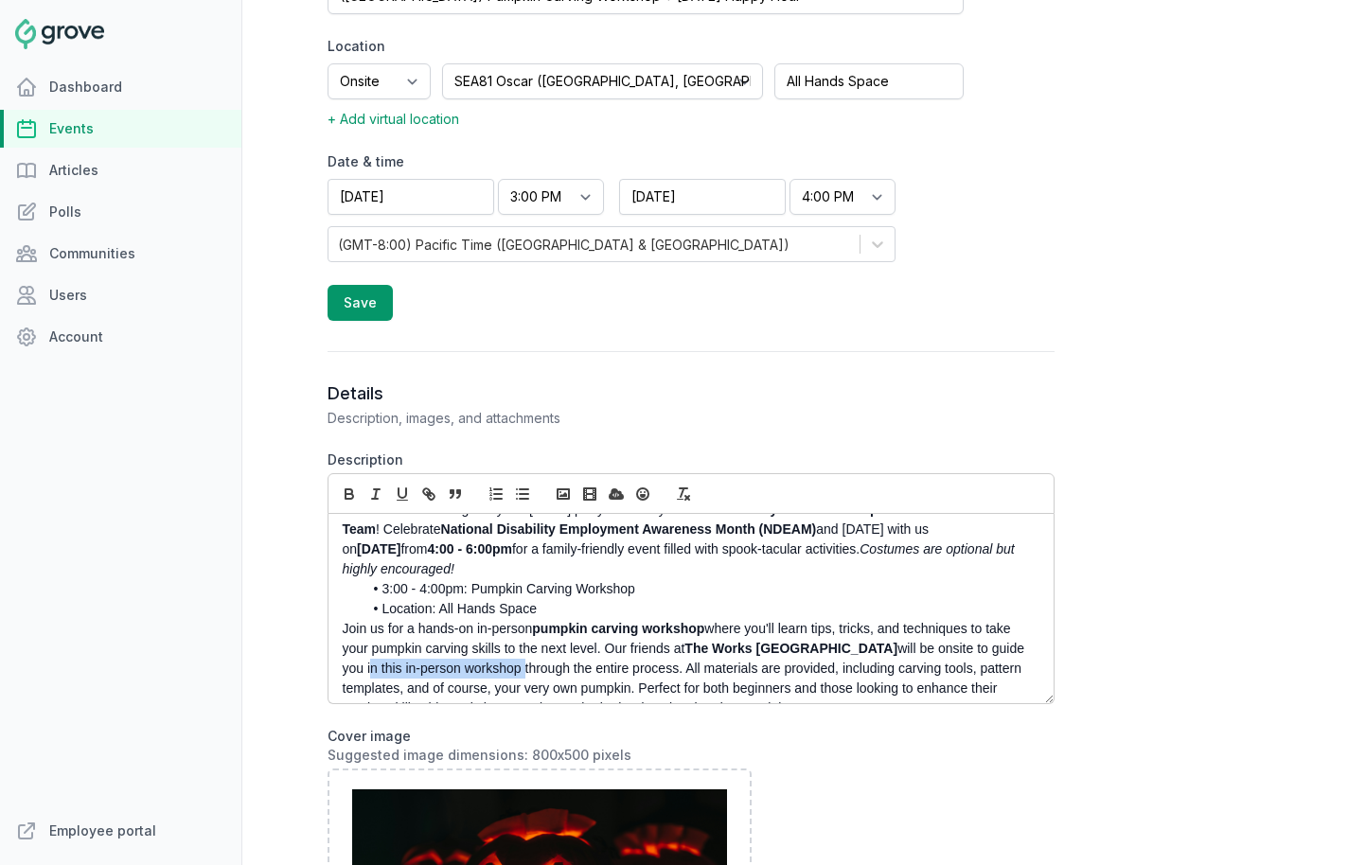
click at [445, 675] on p "Join us for a hands-on in-person pumpkin carving workshop where you'll learn ti…" at bounding box center [686, 668] width 686 height 99
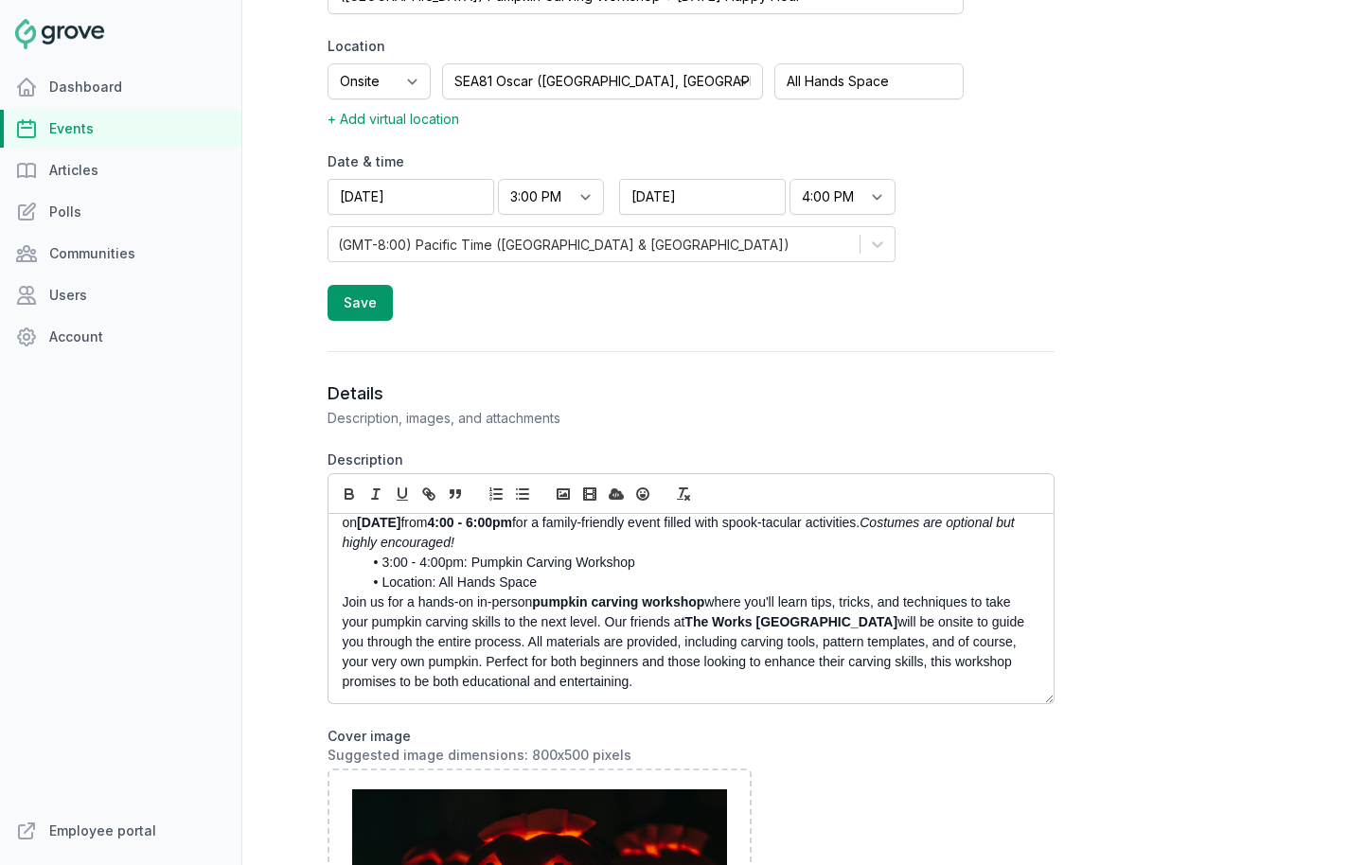
drag, startPoint x: 426, startPoint y: 662, endPoint x: 614, endPoint y: 691, distance: 189.8
click at [614, 691] on p "Join us for a hands-on in-person pumpkin carving workshop where you'll learn ti…" at bounding box center [686, 642] width 686 height 99
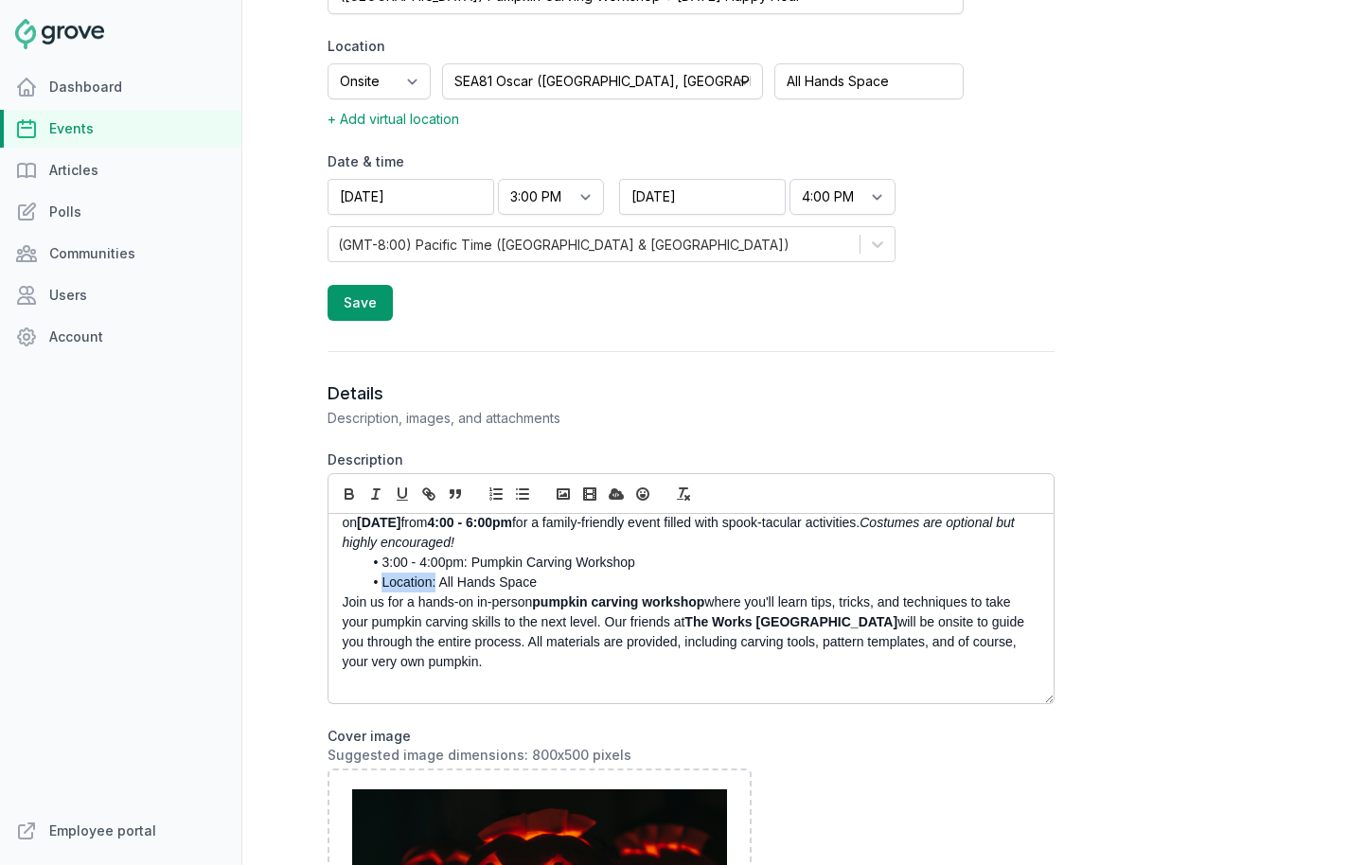
drag, startPoint x: 436, startPoint y: 587, endPoint x: 350, endPoint y: 580, distance: 85.5
click at [350, 580] on ul "3:00 - 4:00pm: Pumpkin Carving Workshop Location: All Hands Space" at bounding box center [686, 573] width 686 height 40
click at [348, 494] on icon "button" at bounding box center [350, 496] width 8 height 5
click at [464, 584] on li "Location: All Hands Space" at bounding box center [696, 583] width 667 height 20
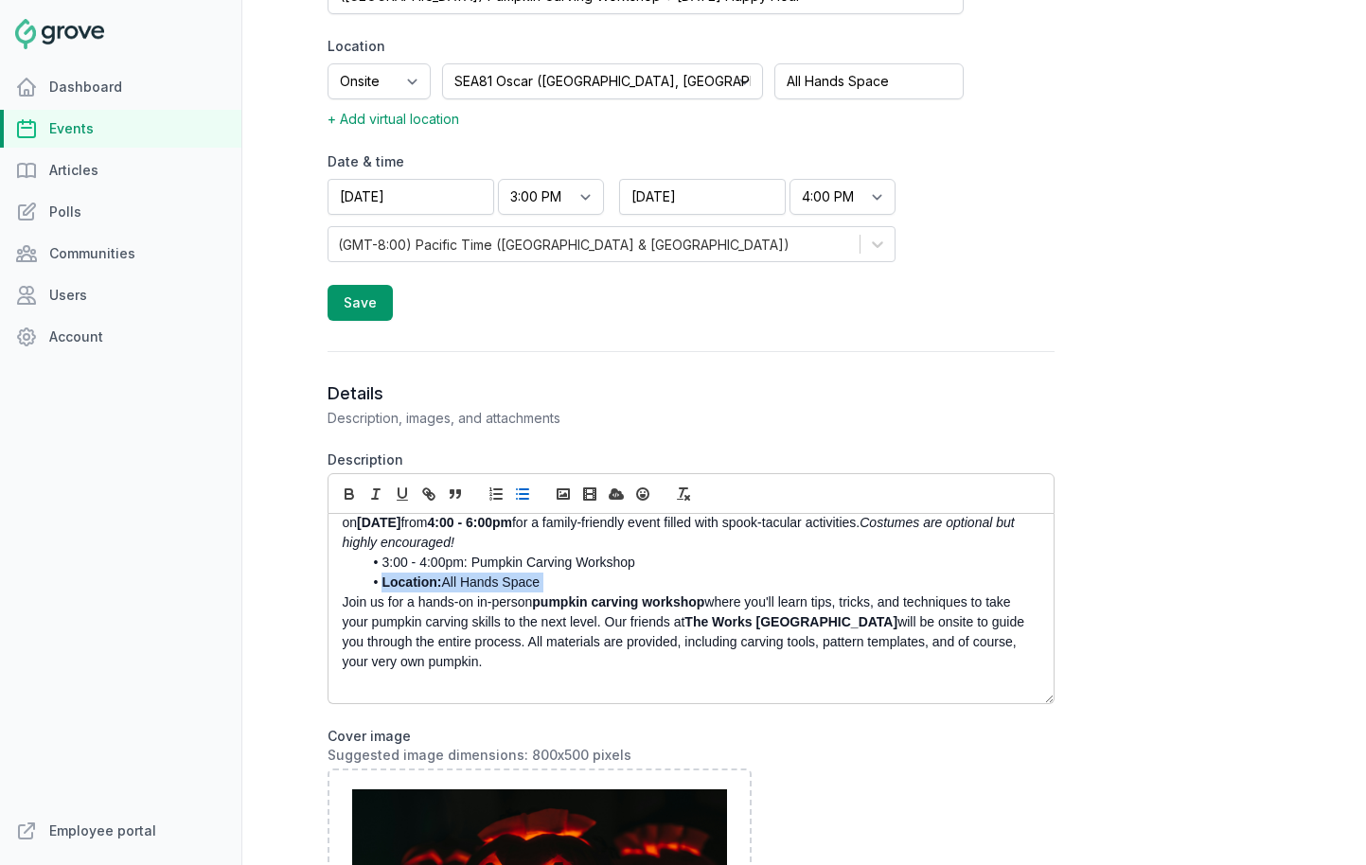
click at [464, 584] on li "Location: All Hands Space" at bounding box center [696, 583] width 667 height 20
click at [377, 499] on line "button" at bounding box center [375, 499] width 6 height 0
click at [472, 561] on li "3:00 - 4:00pm: Pumpkin Carving Workshop" at bounding box center [696, 563] width 667 height 20
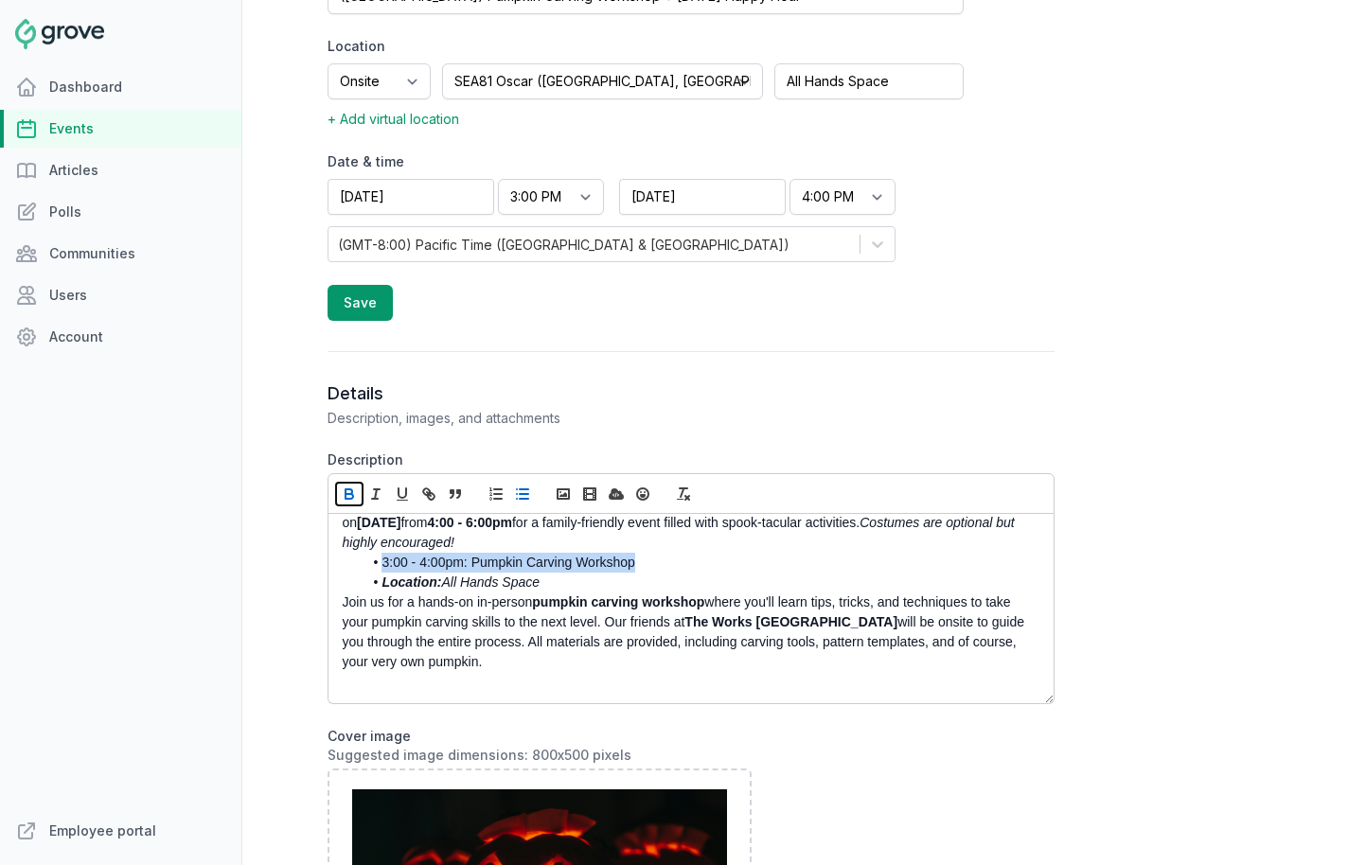
click at [343, 492] on icon "button" at bounding box center [349, 494] width 17 height 17
click at [438, 658] on p "Join us for a hands-on in-person pumpkin carving workshop where you'll learn ti…" at bounding box center [686, 633] width 686 height 80
click at [523, 490] on line "button" at bounding box center [524, 490] width 9 height 0
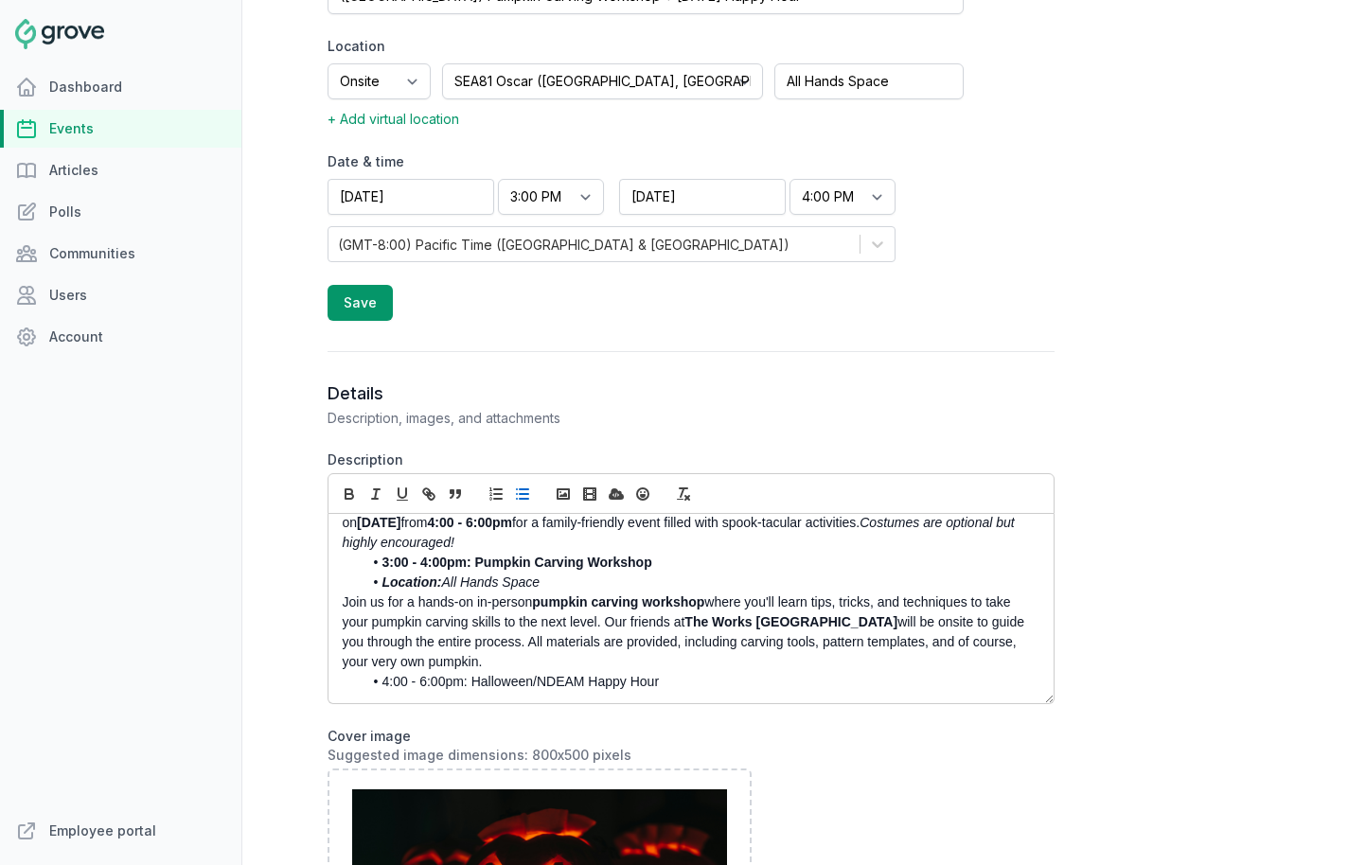
scroll to position [58, 0]
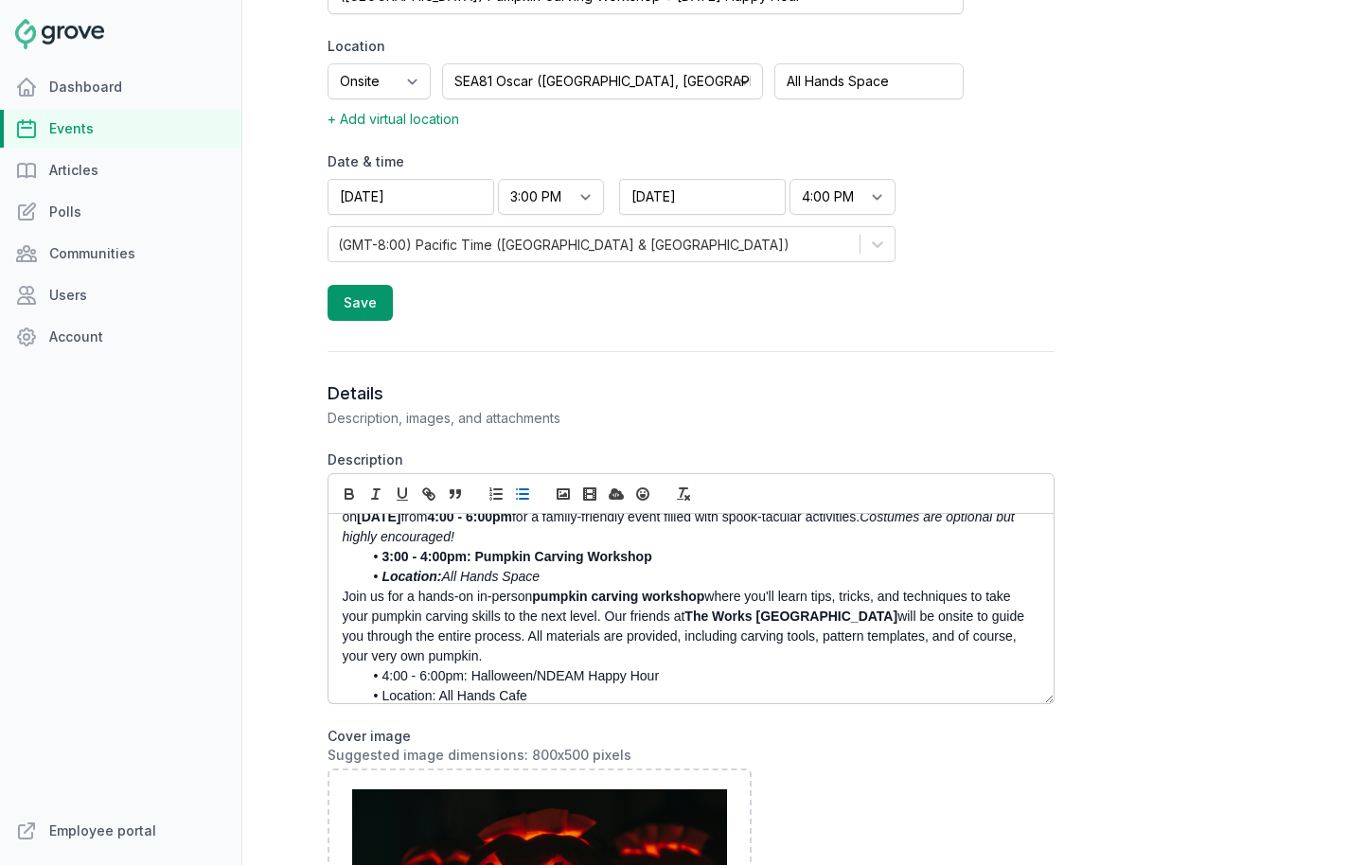
click at [497, 670] on li "4:00 - 6:00pm: Halloween/NDEAM Happy Hour" at bounding box center [696, 677] width 667 height 20
click at [497, 675] on li "4:00 - 6:00pm: Halloween/NDEAM Happy Hour" at bounding box center [696, 677] width 667 height 20
click at [347, 496] on icon "button" at bounding box center [349, 494] width 17 height 17
click at [453, 701] on li "Location: All Hands Cafe" at bounding box center [696, 696] width 667 height 20
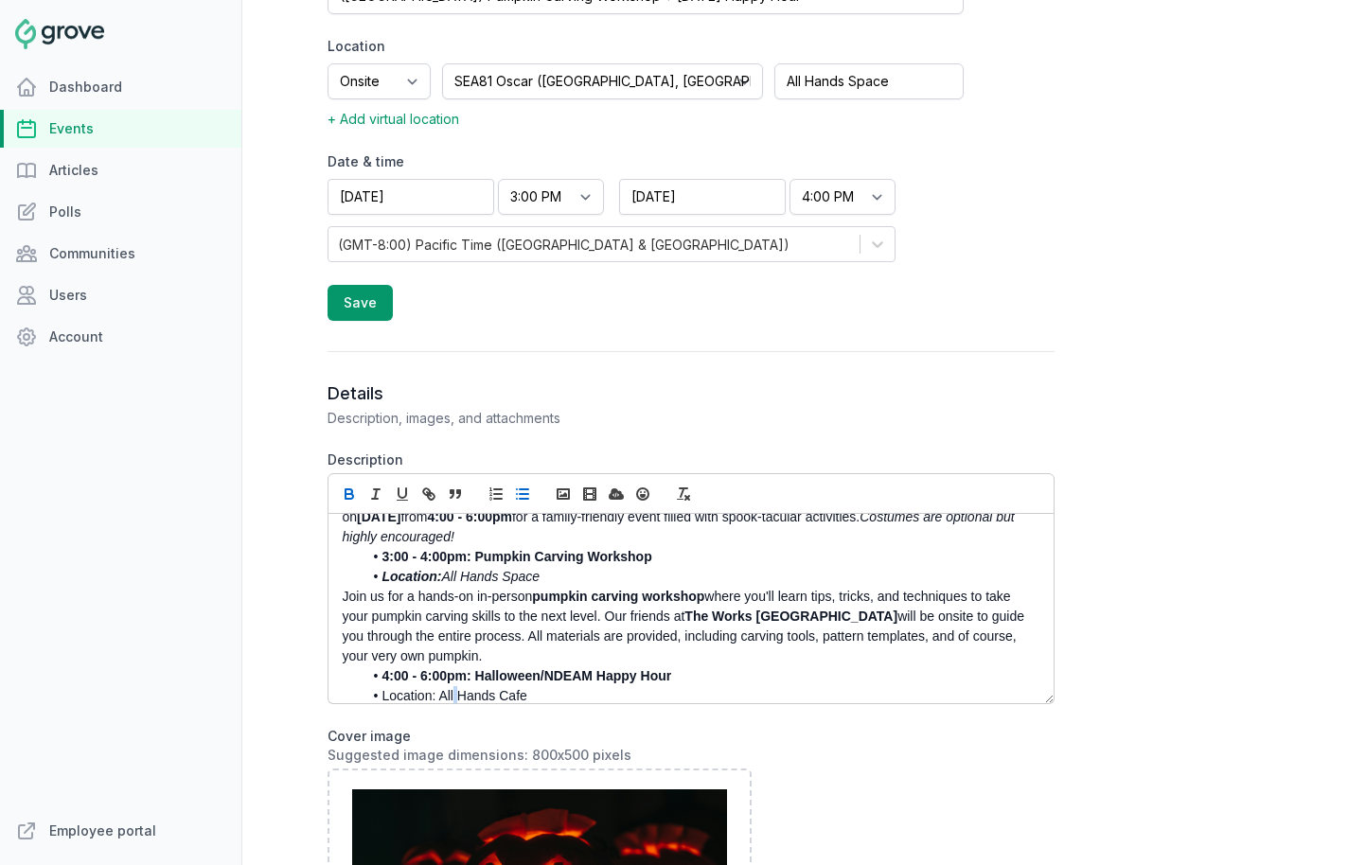
click at [453, 701] on li "Location: All Hands Cafe" at bounding box center [696, 696] width 667 height 20
click at [373, 499] on line "button" at bounding box center [375, 499] width 6 height 0
click at [429, 694] on em "Location: All Hands Cafe" at bounding box center [455, 695] width 146 height 15
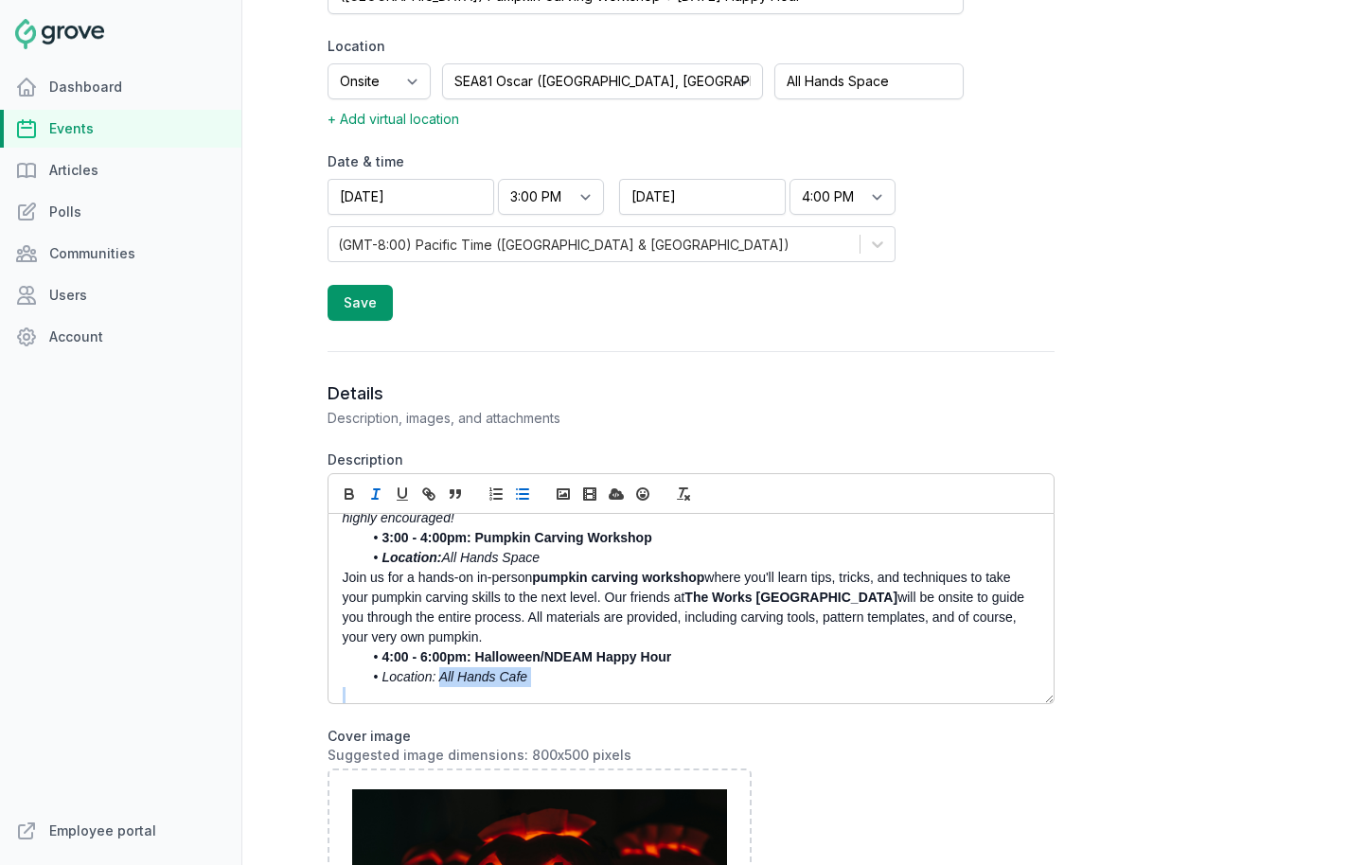
scroll to position [92, 0]
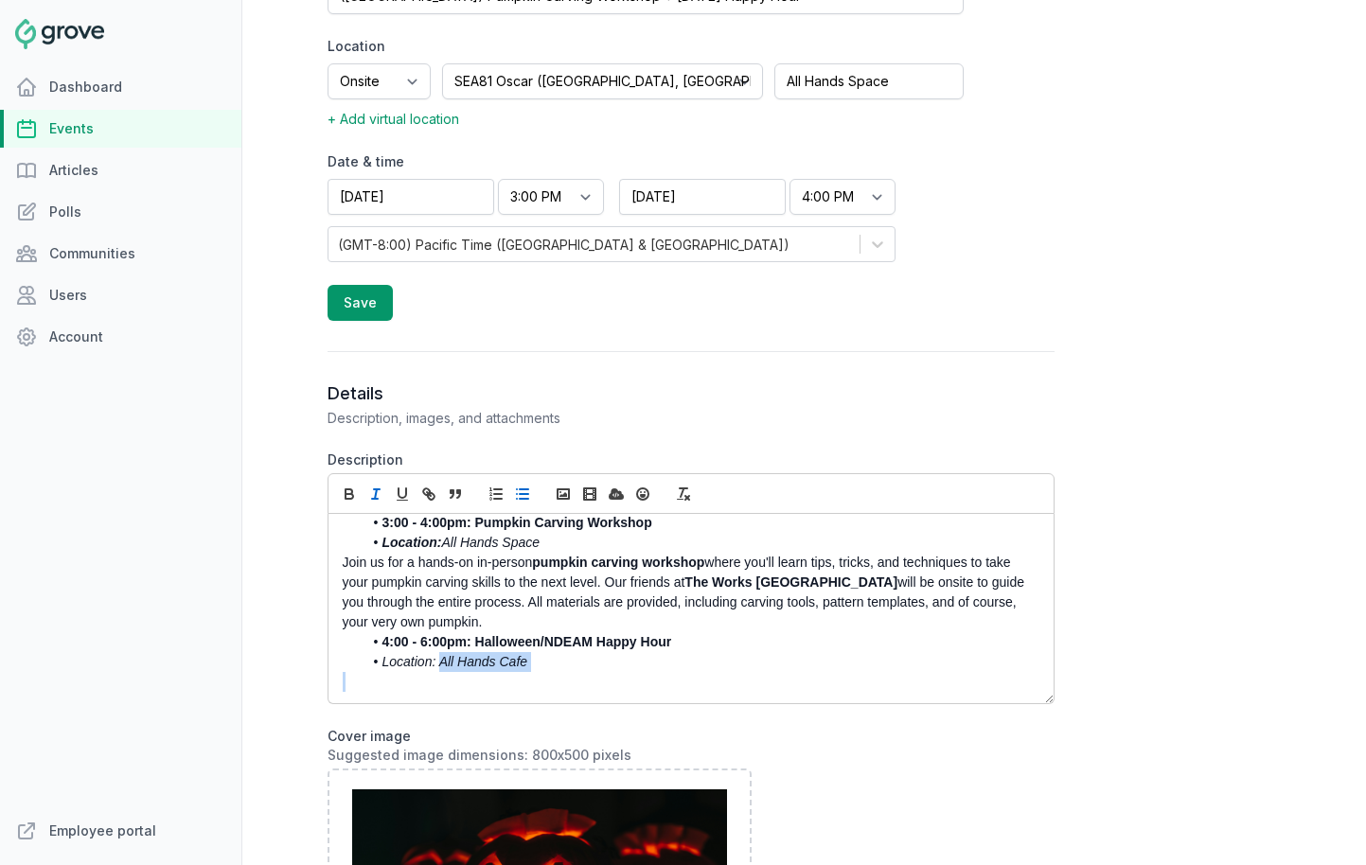
drag, startPoint x: 439, startPoint y: 696, endPoint x: 340, endPoint y: 696, distance: 99.4
click at [340, 696] on div "You're invited to a frightfully fun Halloween party hosted by the Access Abilit…" at bounding box center [691, 608] width 725 height 189
click at [414, 662] on em "Location: All Hands Cafe" at bounding box center [455, 661] width 146 height 15
drag, startPoint x: 442, startPoint y: 661, endPoint x: 372, endPoint y: 663, distance: 70.1
click at [374, 661] on li "Location: All Hands Cafe" at bounding box center [696, 662] width 667 height 20
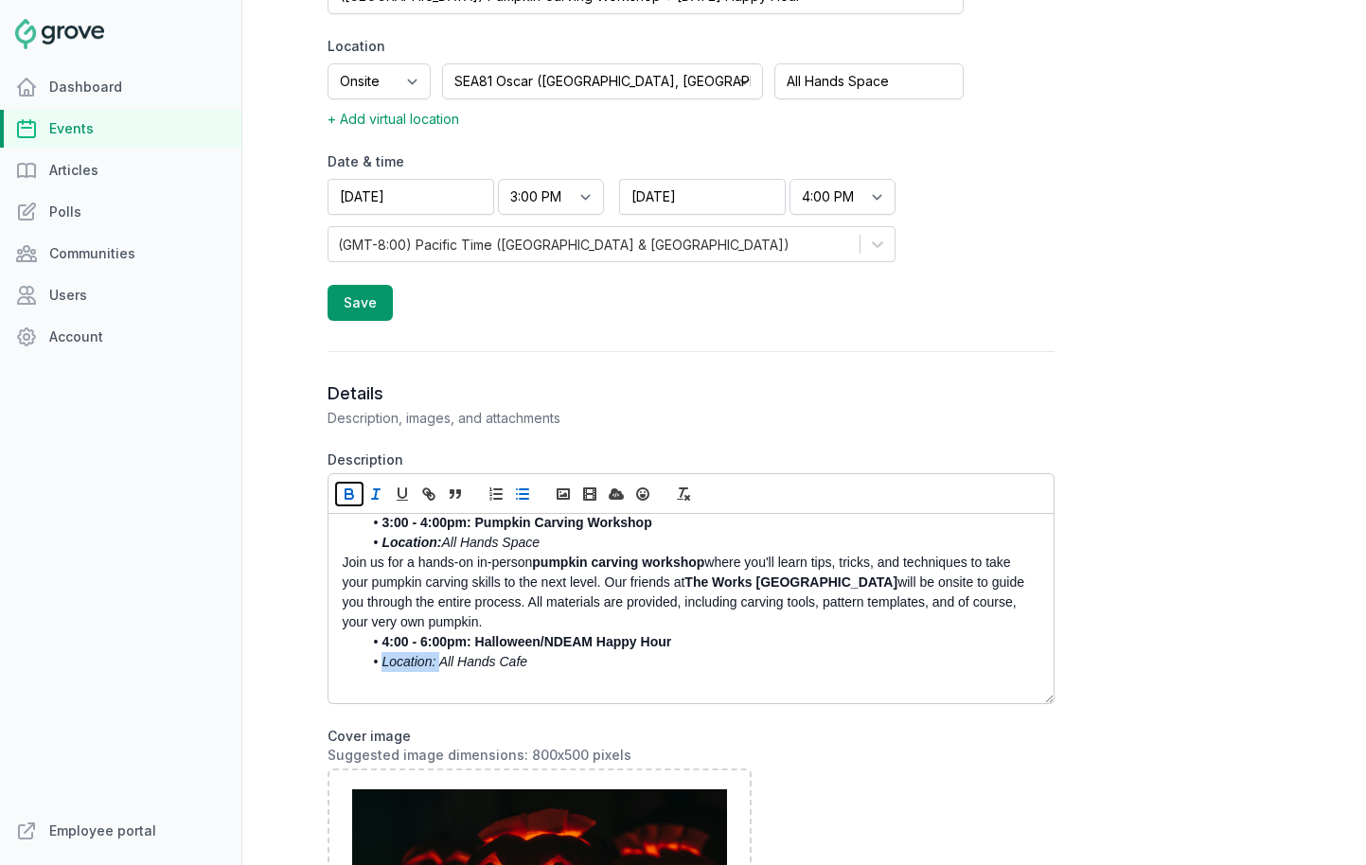
click at [350, 495] on icon "button" at bounding box center [349, 494] width 17 height 17
click at [583, 668] on li "Location: All Hands Cafe" at bounding box center [696, 662] width 667 height 20
click at [524, 490] on icon "button" at bounding box center [522, 494] width 17 height 17
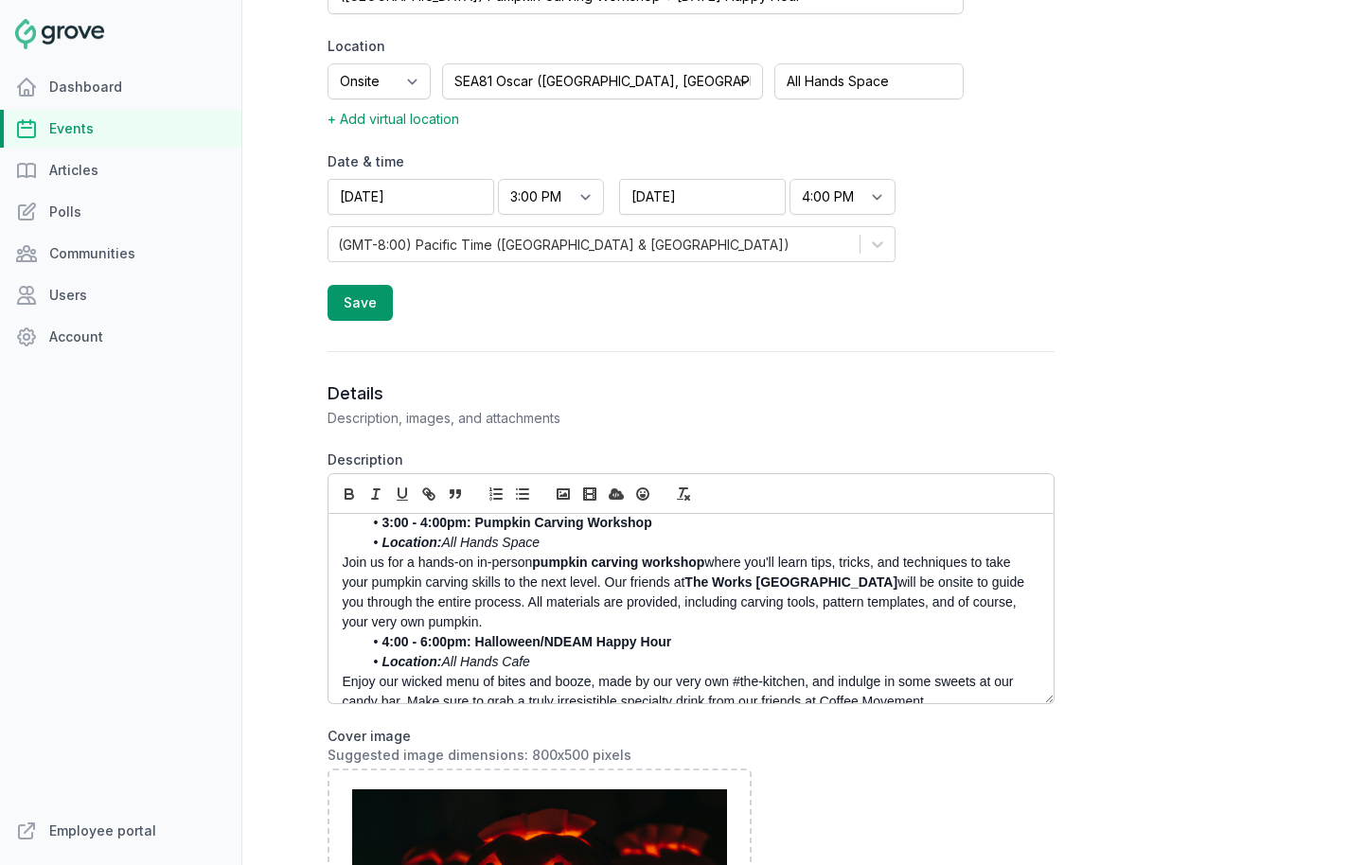
scroll to position [117, 0]
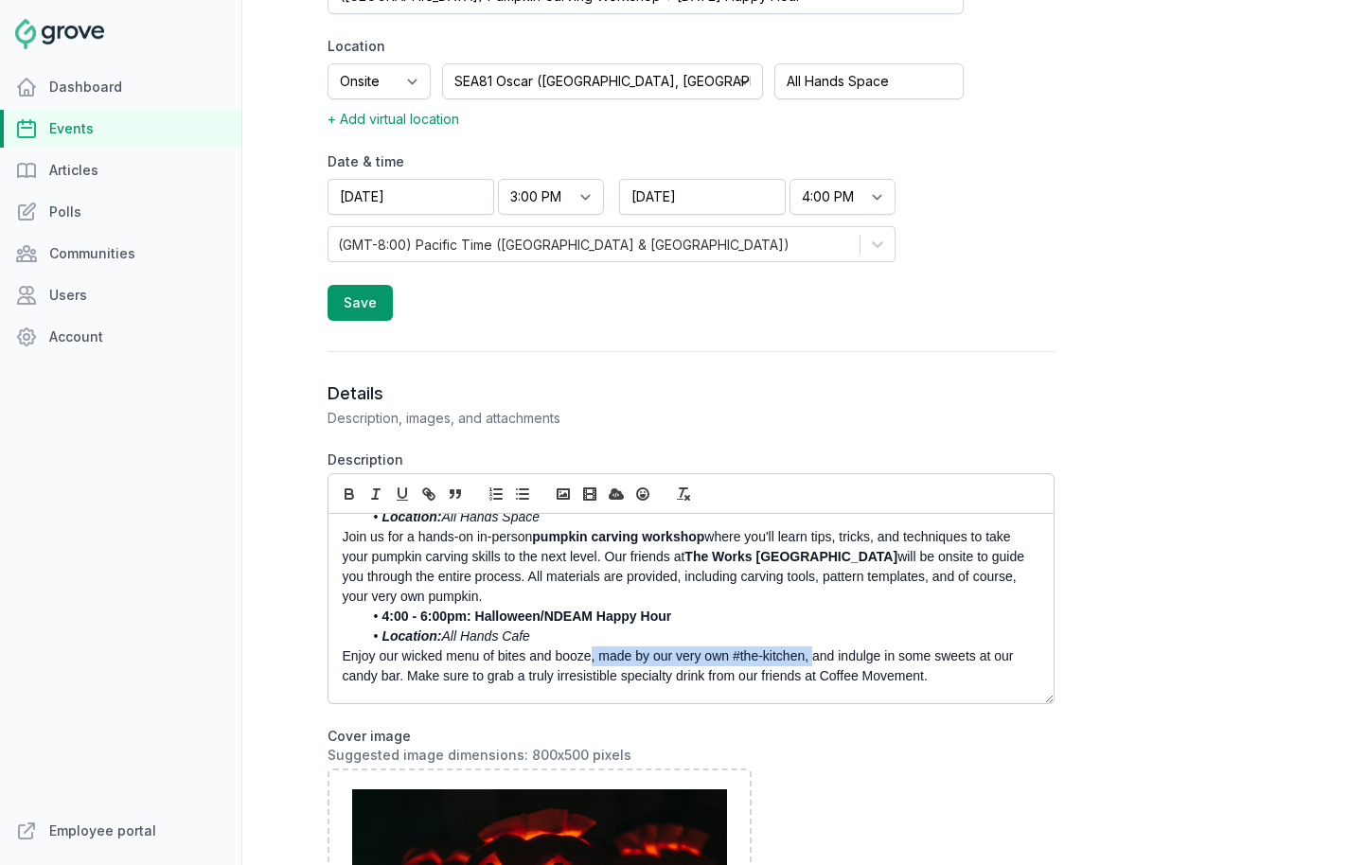
drag, startPoint x: 813, startPoint y: 655, endPoint x: 592, endPoint y: 656, distance: 221.6
click at [592, 656] on p "Enjoy our wicked menu of bites and booze, made by our very own #the-kitchen, an…" at bounding box center [686, 667] width 686 height 40
click at [828, 661] on p "Enjoy our wicked menu of bites and booze and indulge in some sweets at our cand…" at bounding box center [686, 667] width 686 height 40
click at [828, 657] on p "Enjoy our wicked menu of bites and booze and indulge in some sweets at our cand…" at bounding box center [686, 667] width 686 height 40
drag, startPoint x: 856, startPoint y: 654, endPoint x: 592, endPoint y: 662, distance: 264.3
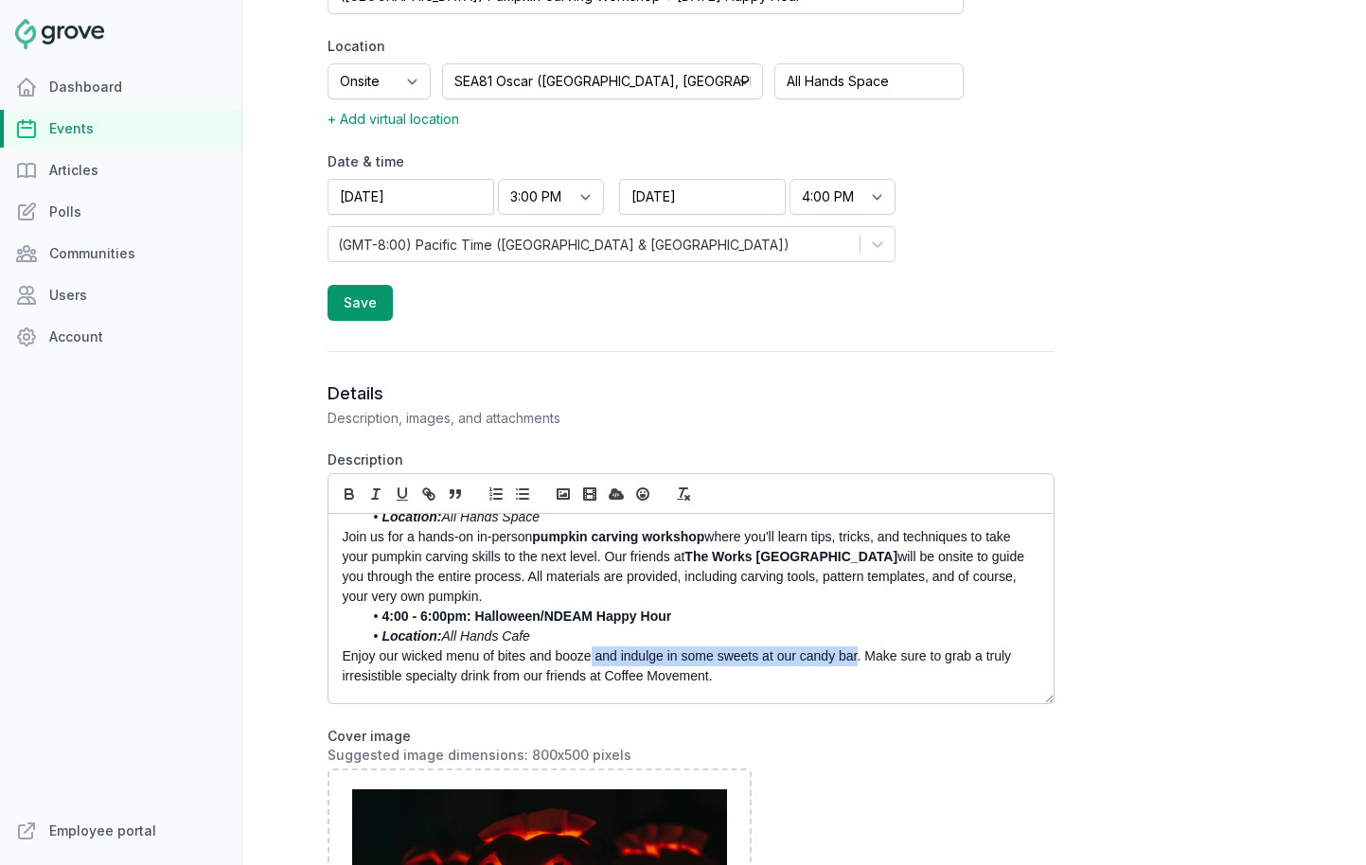
click at [592, 662] on p "Enjoy our wicked menu of bites and booze and indulge in some sweets at our cand…" at bounding box center [686, 667] width 686 height 40
drag, startPoint x: 584, startPoint y: 673, endPoint x: 588, endPoint y: 662, distance: 12.0
click at [588, 662] on p "Enjoy our wicked menu of bites and booze. Make sure to grab a truly irresistibl…" at bounding box center [686, 667] width 686 height 40
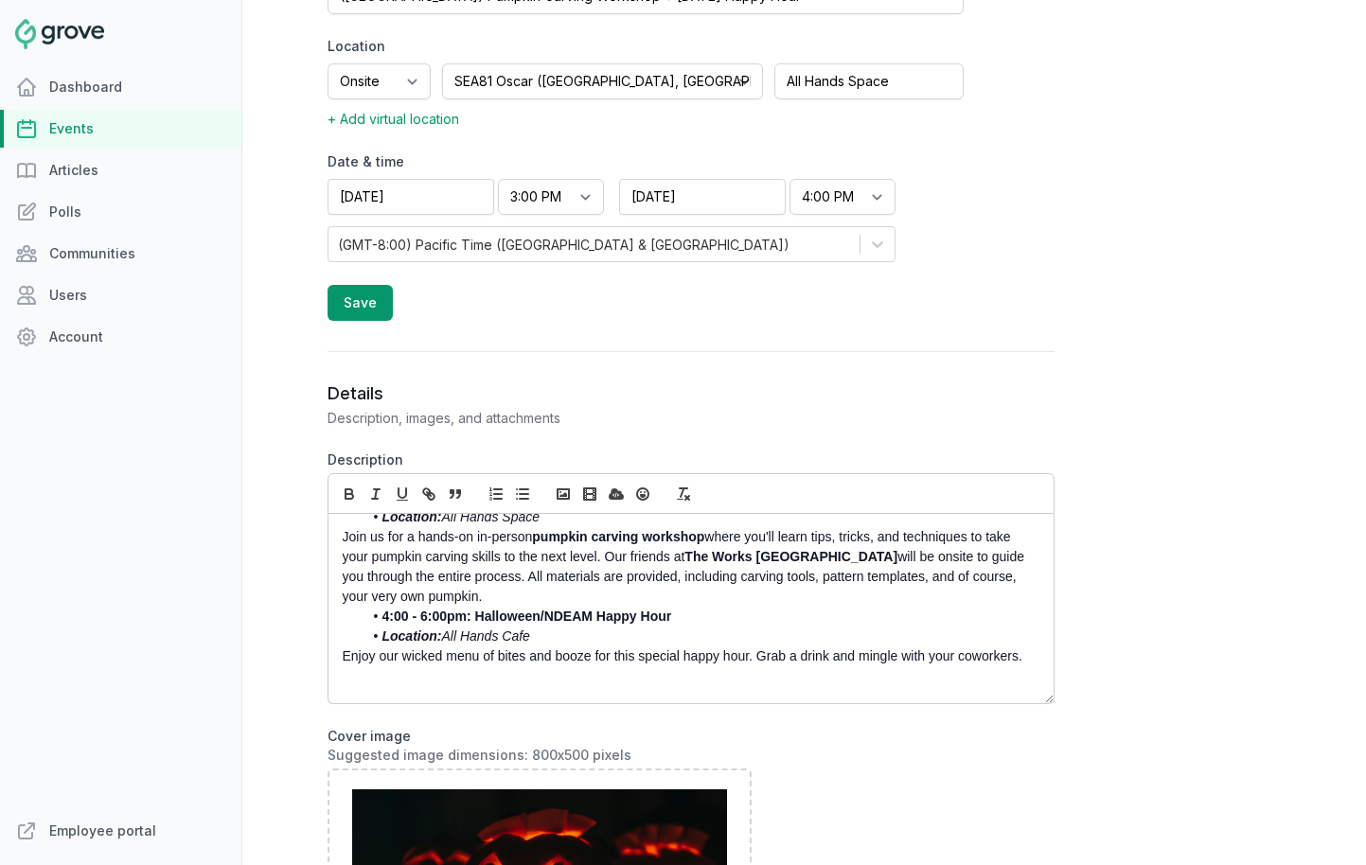
scroll to position [132, 0]
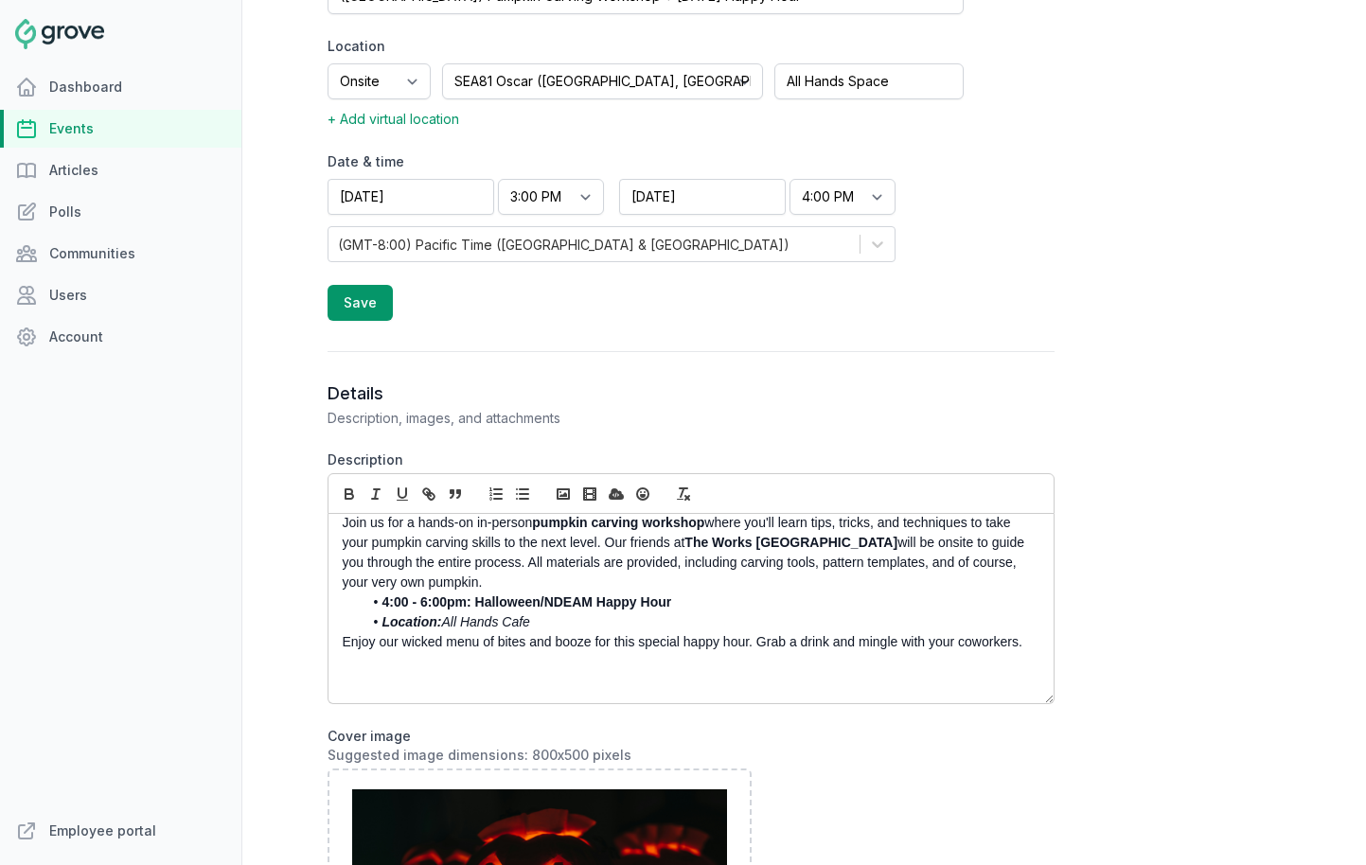
click at [409, 691] on p at bounding box center [686, 682] width 686 height 20
click at [758, 643] on p "Enjoy our wicked menu of bites and booze for this special happy hour. Grab a dr…" at bounding box center [686, 642] width 686 height 20
drag, startPoint x: 757, startPoint y: 648, endPoint x: 424, endPoint y: 637, distance: 332.5
click at [424, 637] on p "Enjoy our wicked menu of bites and booze for this special happy hour. Grab a dr…" at bounding box center [686, 642] width 686 height 20
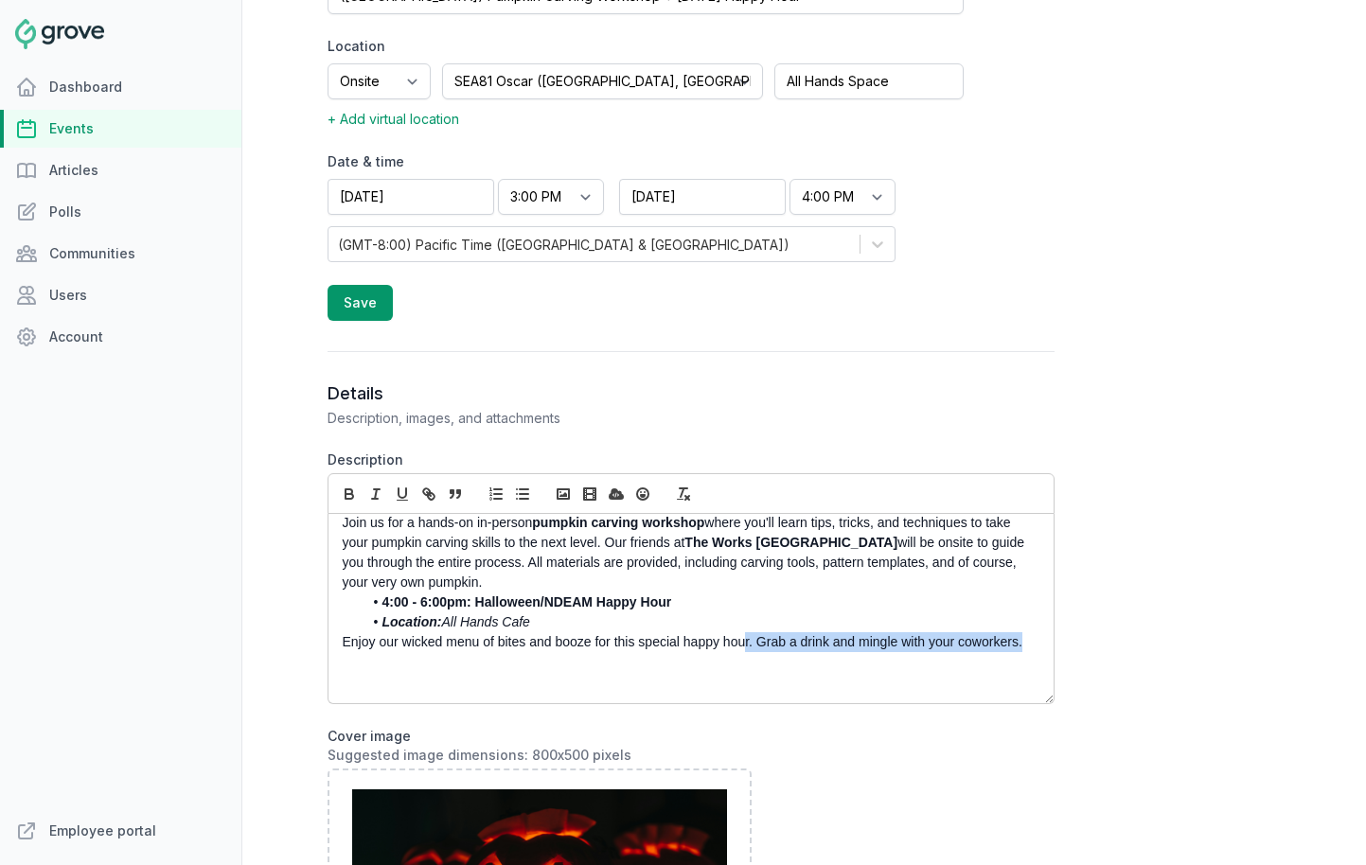
drag, startPoint x: 1032, startPoint y: 646, endPoint x: 746, endPoint y: 643, distance: 286.0
click at [746, 643] on div "You're invited to a frightfully fun Halloween party hosted by the Access Abilit…" at bounding box center [691, 608] width 725 height 189
click at [663, 669] on p "Enjoy our wicked menu of bites and booze for this special happy hour while ming…" at bounding box center [686, 652] width 686 height 40
click at [579, 679] on p at bounding box center [686, 682] width 686 height 20
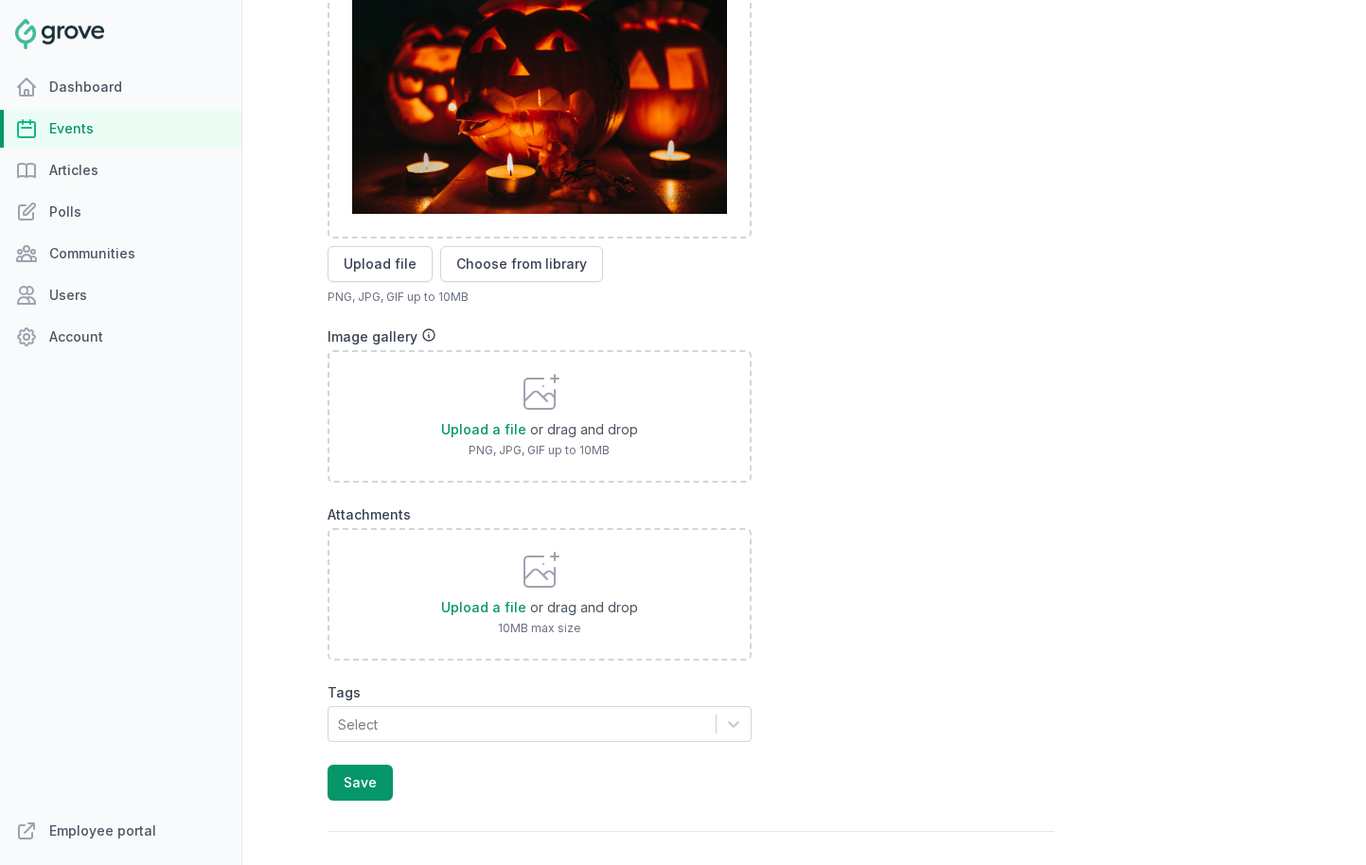
scroll to position [1444, 0]
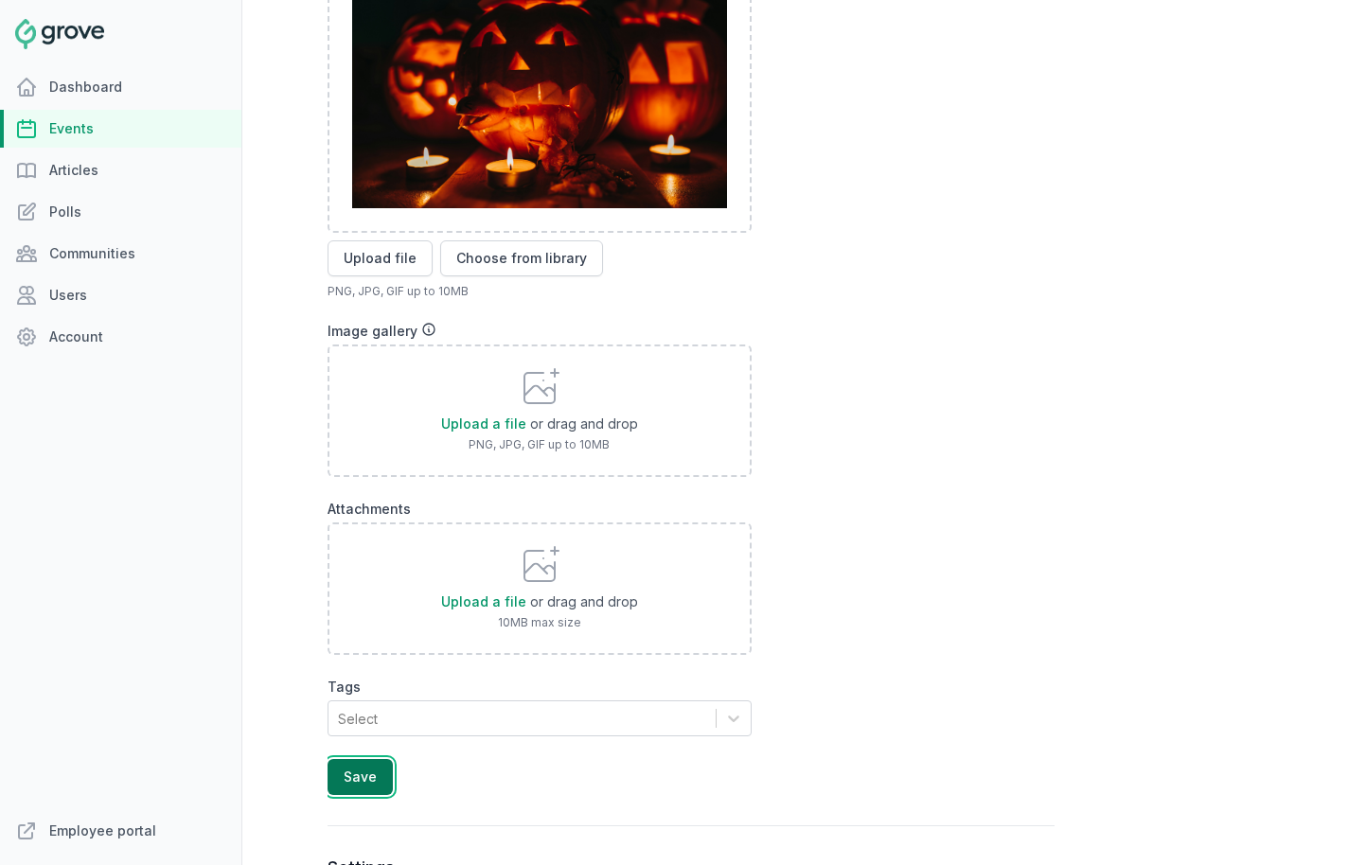
click at [338, 776] on button "Save" at bounding box center [360, 777] width 65 height 36
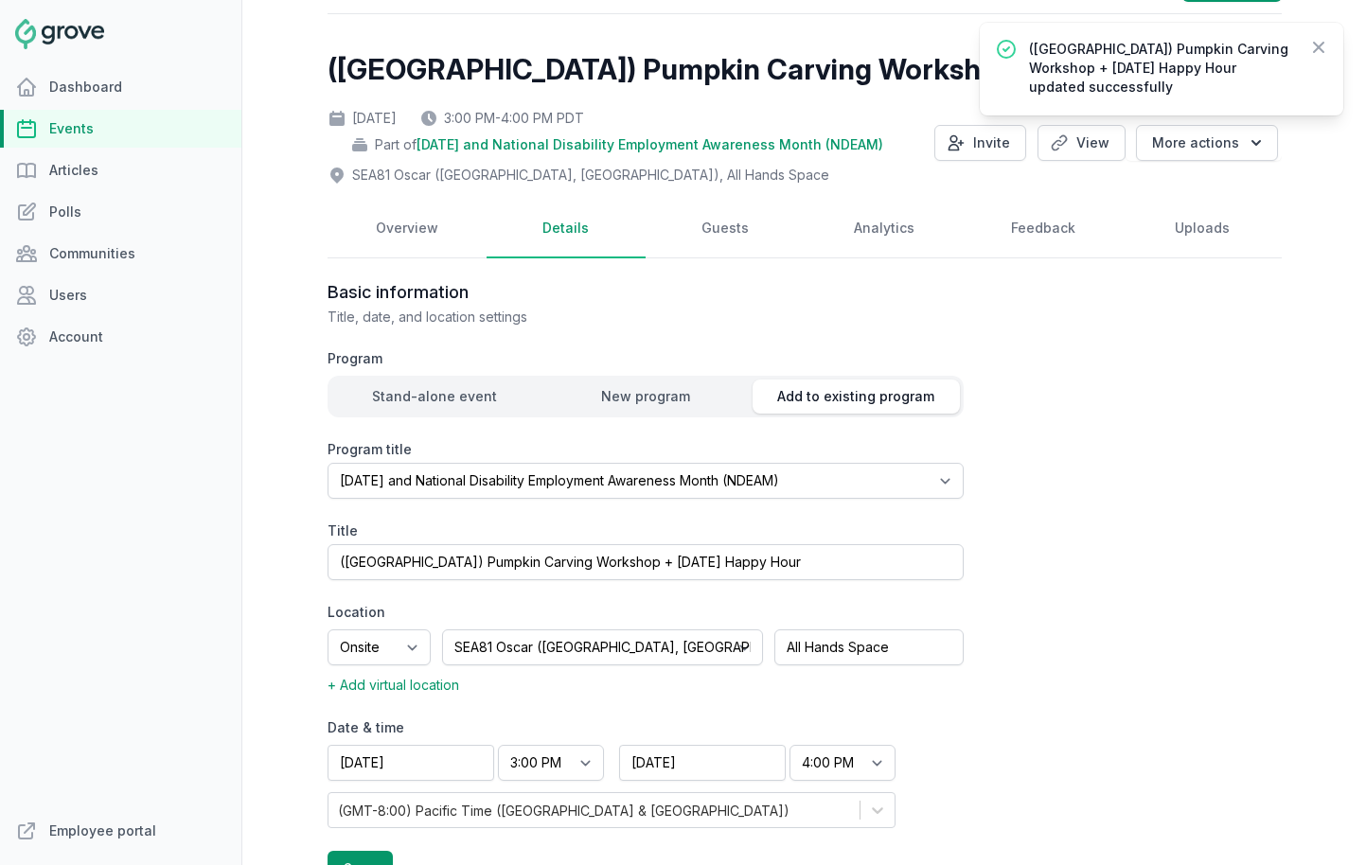
scroll to position [0, 0]
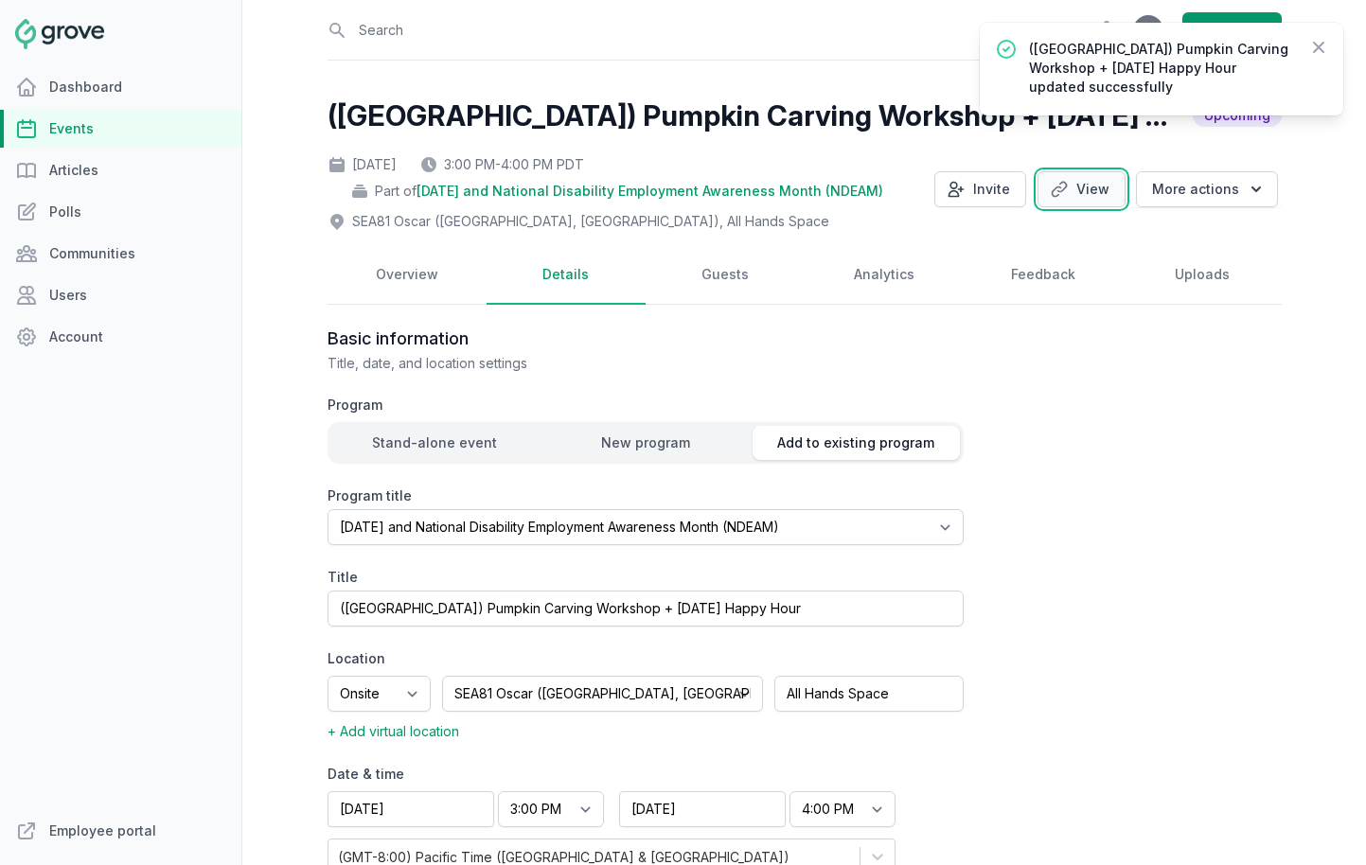
click at [1086, 204] on link "View" at bounding box center [1082, 189] width 88 height 36
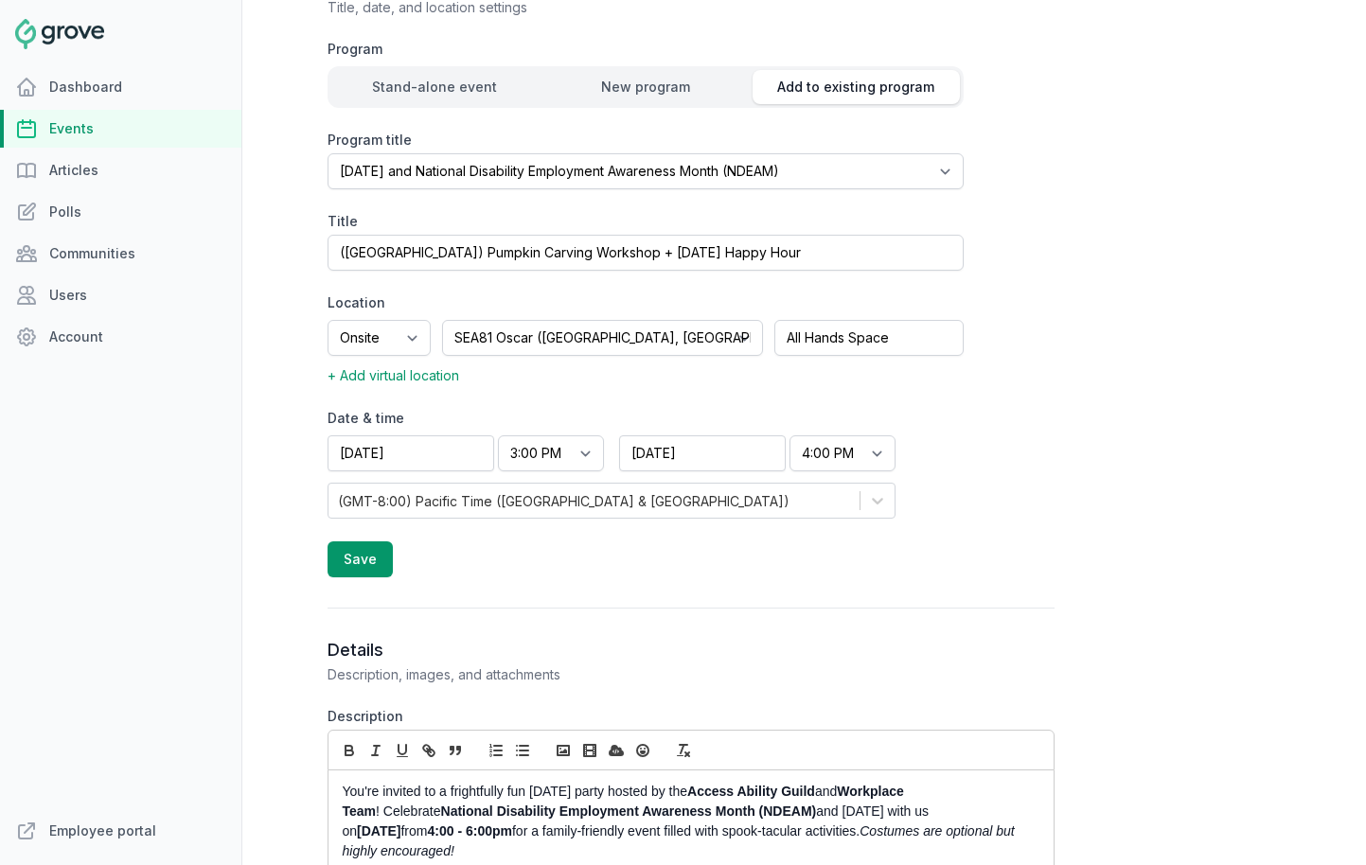
scroll to position [605, 0]
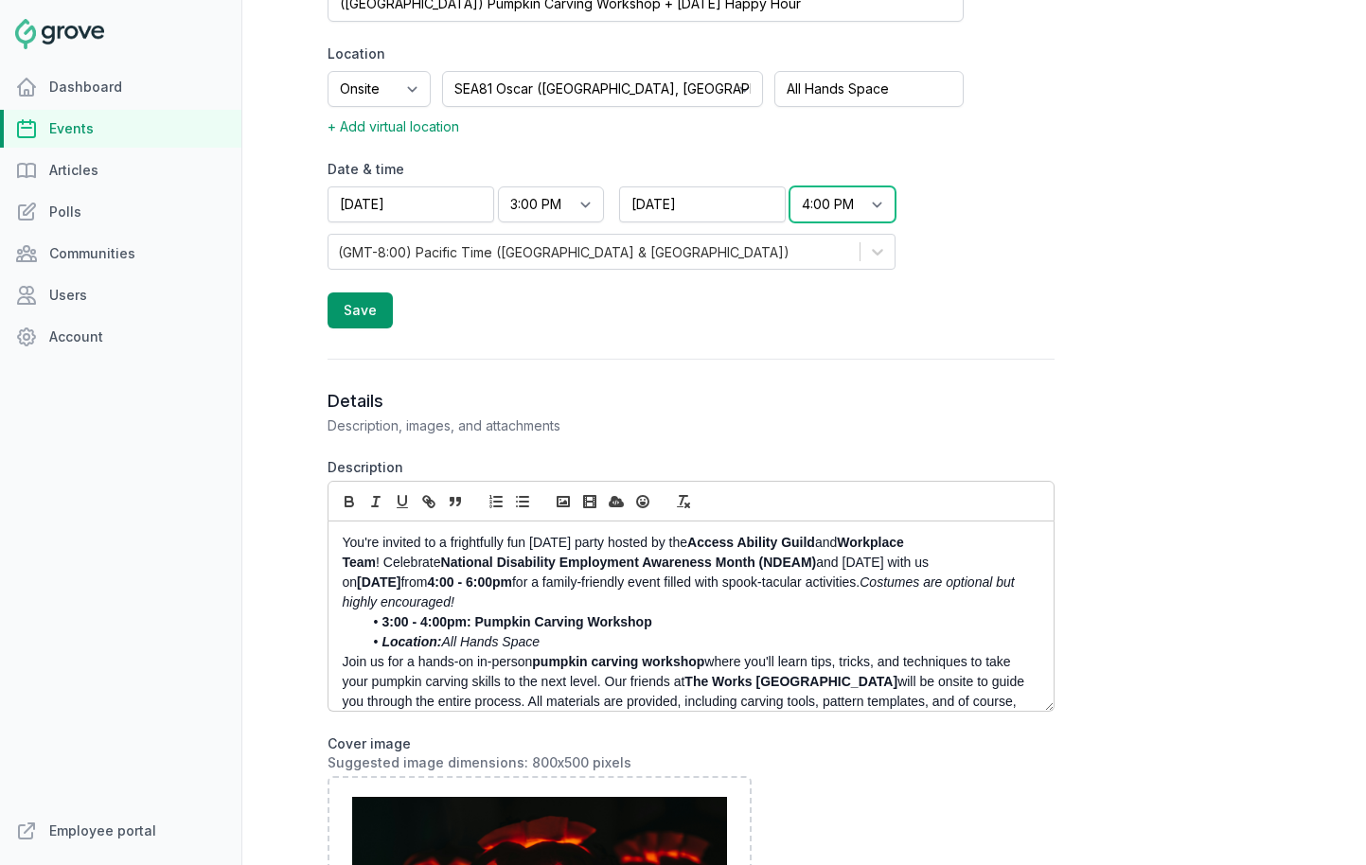
click at [844, 216] on select "End time 12:00 AM 12:15 AM 12:30 AM 12:45 AM 1:00 AM 1:15 AM 1:30 AM 1:45 AM 2:…" at bounding box center [843, 205] width 106 height 36
click at [790, 187] on select "End time 12:00 AM 12:15 AM 12:30 AM 12:45 AM 1:00 AM 1:15 AM 1:30 AM 1:45 AM 2:…" at bounding box center [843, 205] width 106 height 36
click at [356, 313] on button "Save" at bounding box center [360, 311] width 65 height 36
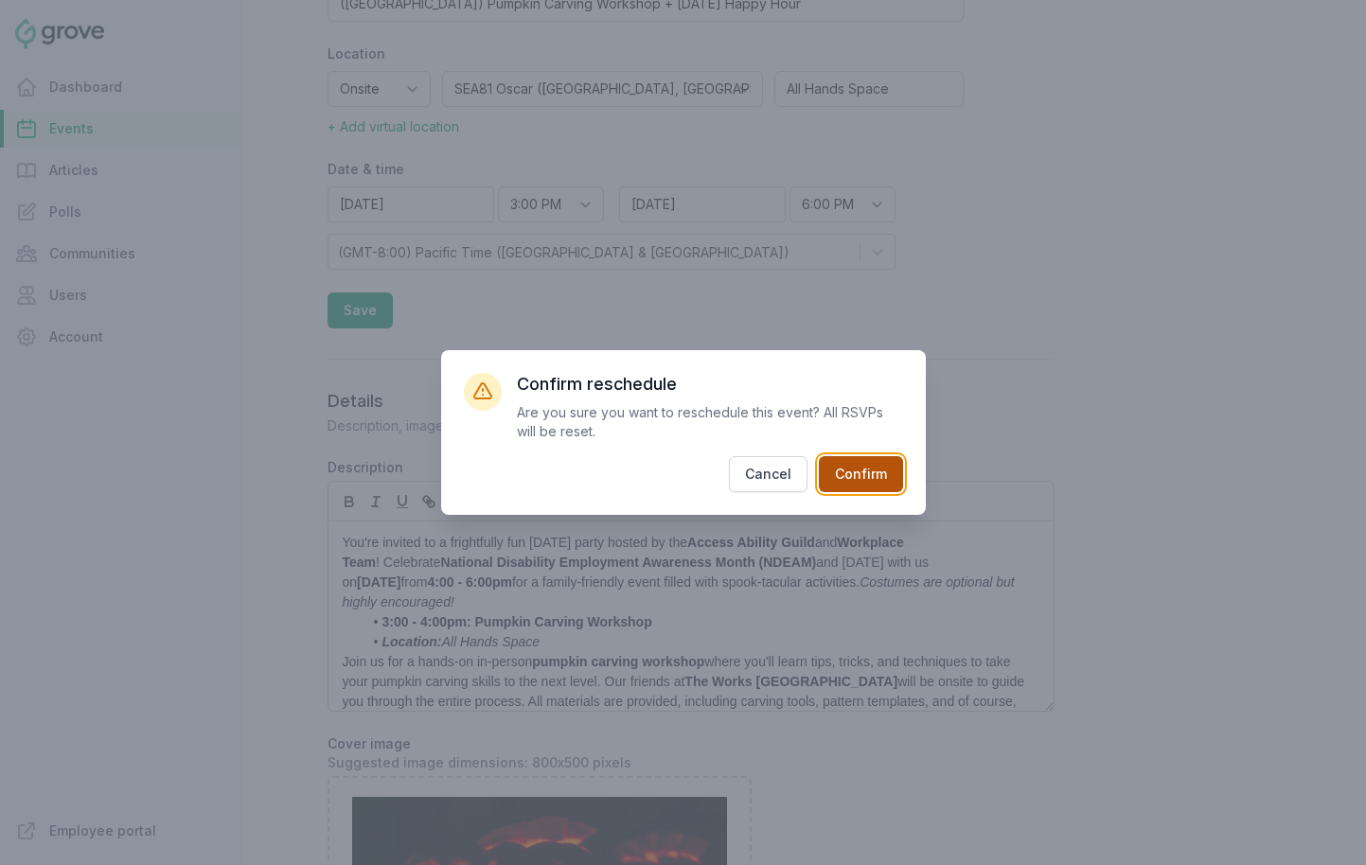
click at [863, 477] on button "Confirm" at bounding box center [861, 474] width 84 height 36
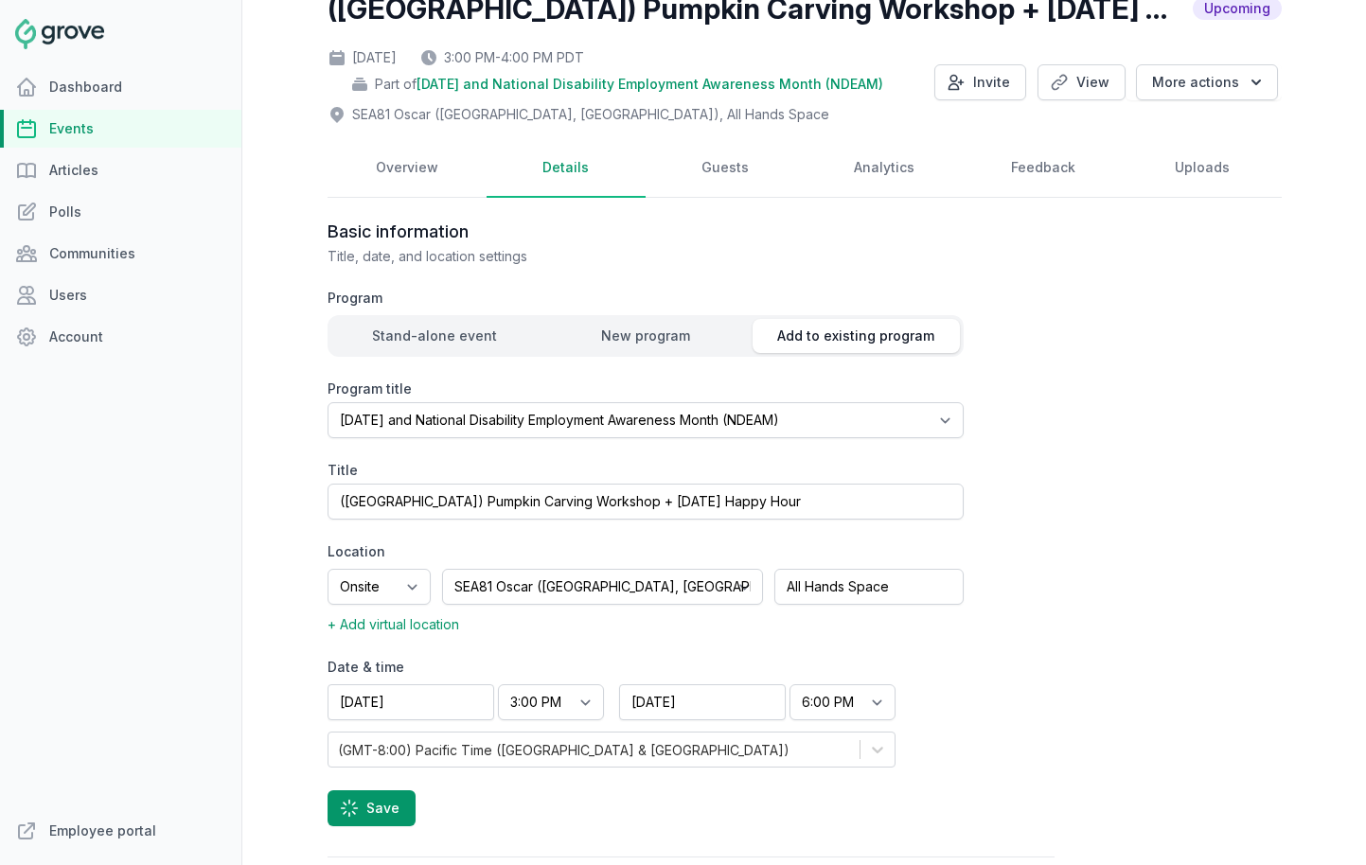
scroll to position [0, 0]
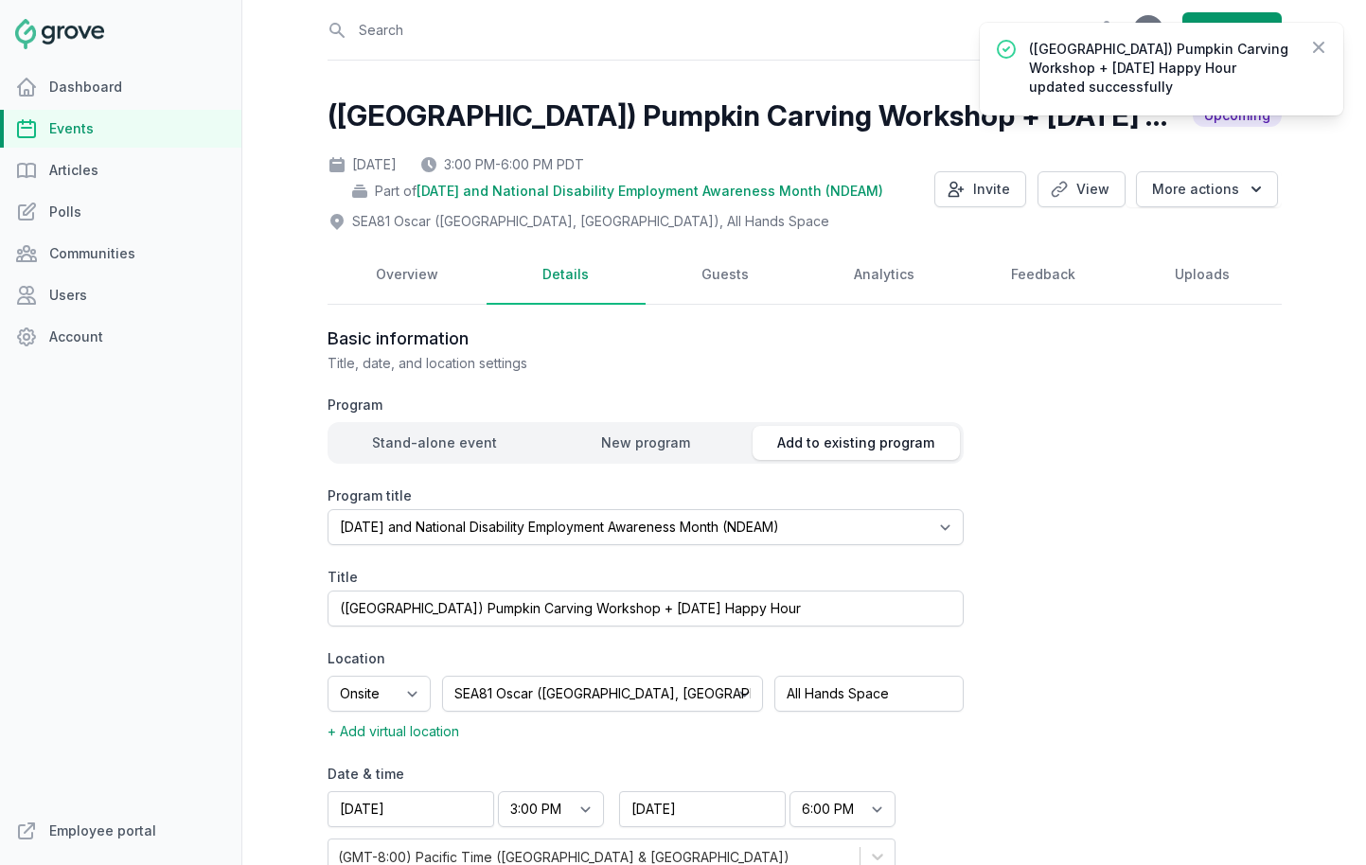
click at [94, 134] on link "Events" at bounding box center [120, 129] width 241 height 38
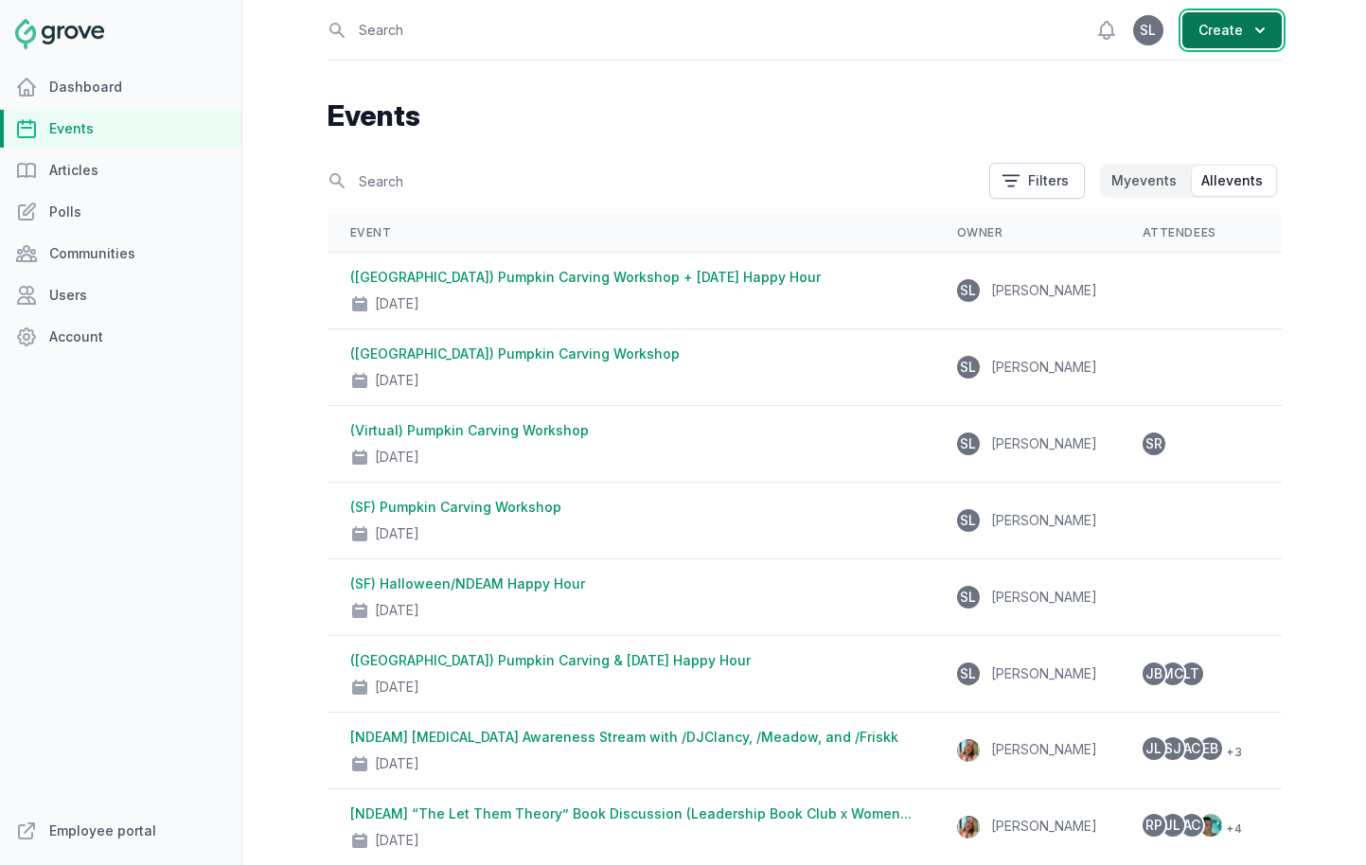
click at [1211, 38] on icon "button" at bounding box center [1260, 30] width 19 height 19
click at [1211, 83] on link "Event" at bounding box center [1176, 77] width 212 height 34
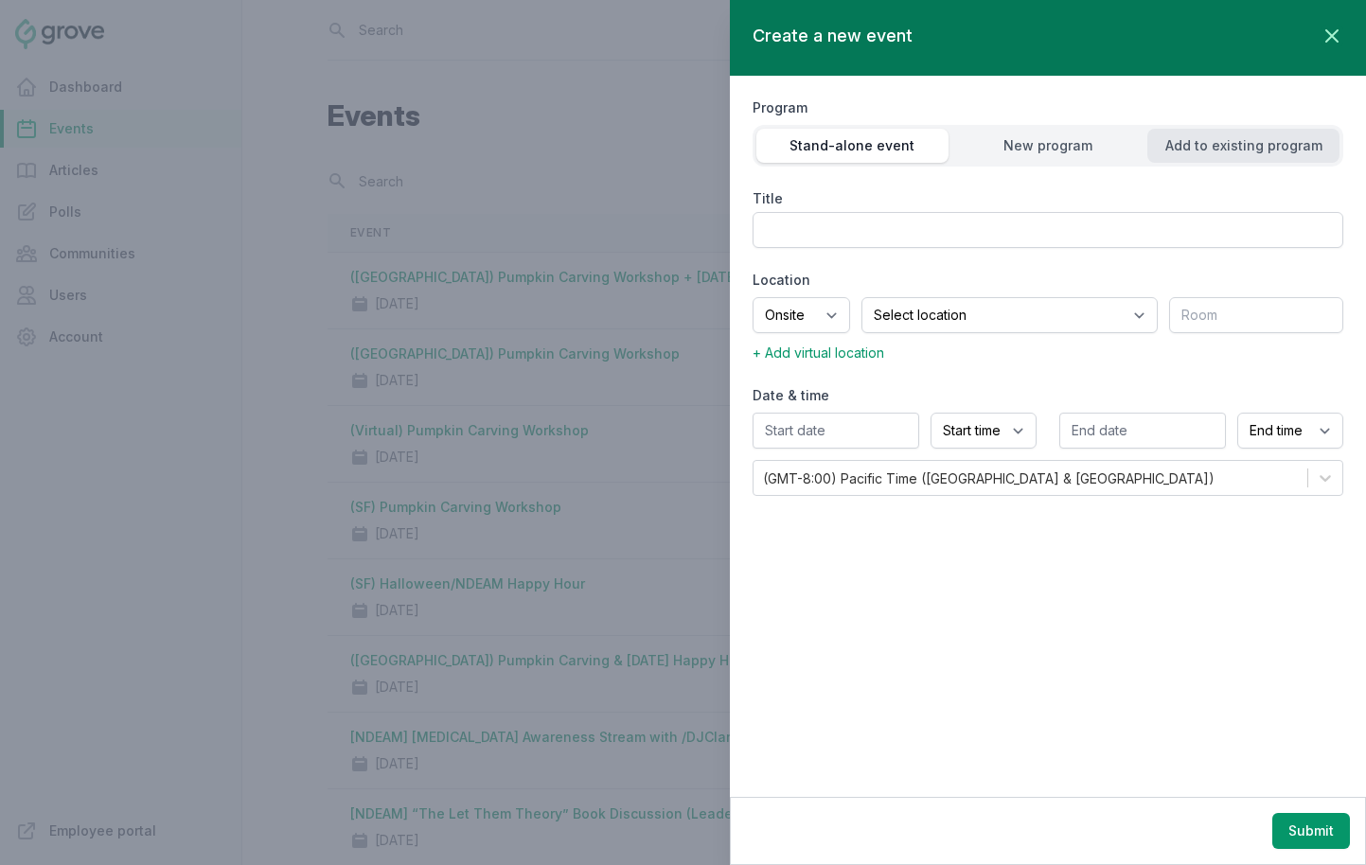
click at [1204, 152] on div "Add to existing program" at bounding box center [1244, 145] width 192 height 19
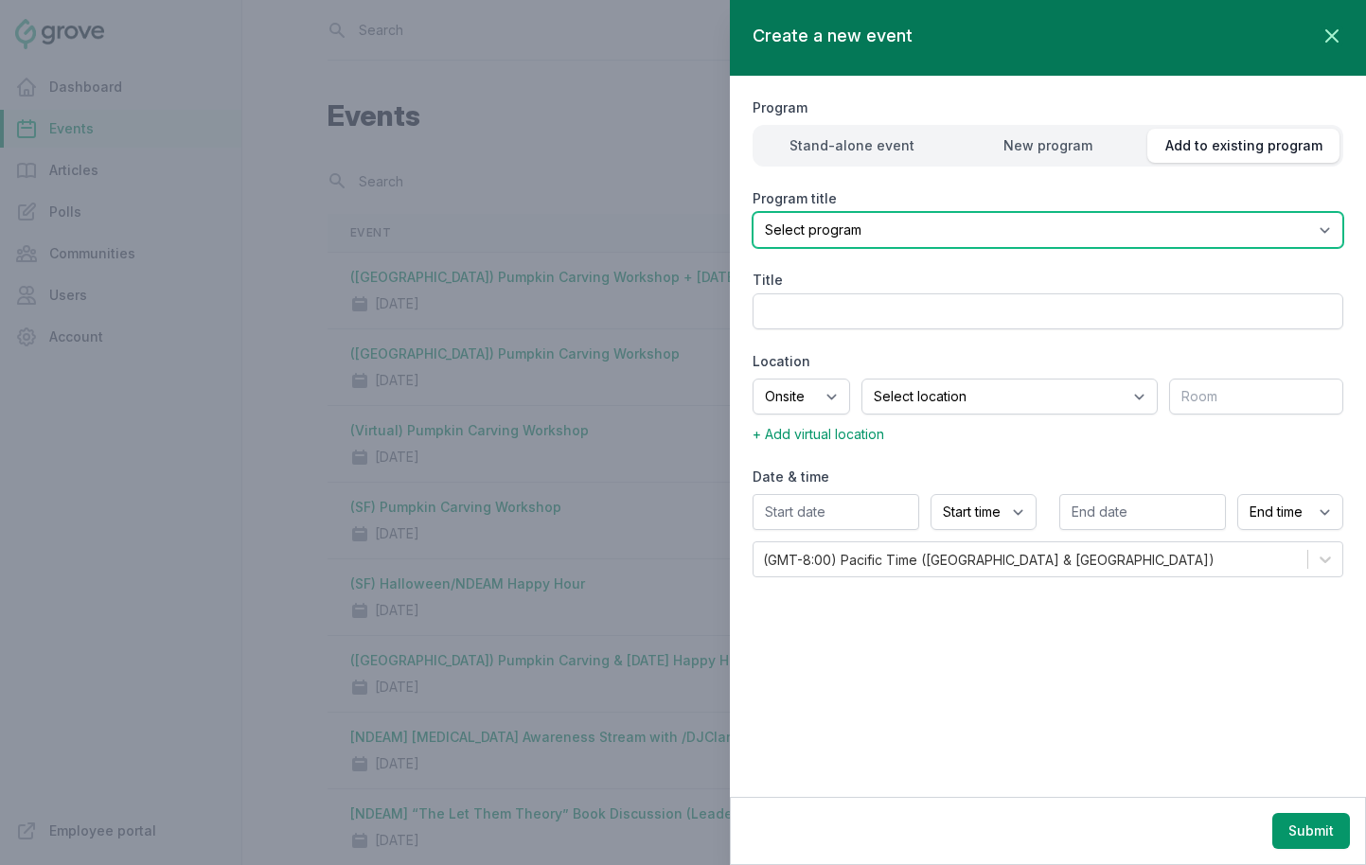
click at [1022, 223] on select "Select program (SF Office) Coffee Movement Pop-up Mental Health Awareness Works…" at bounding box center [1048, 230] width 591 height 36
click at [753, 212] on select "Select program (SF Office) Coffee Movement Pop-up Mental Health Awareness Works…" at bounding box center [1048, 230] width 591 height 36
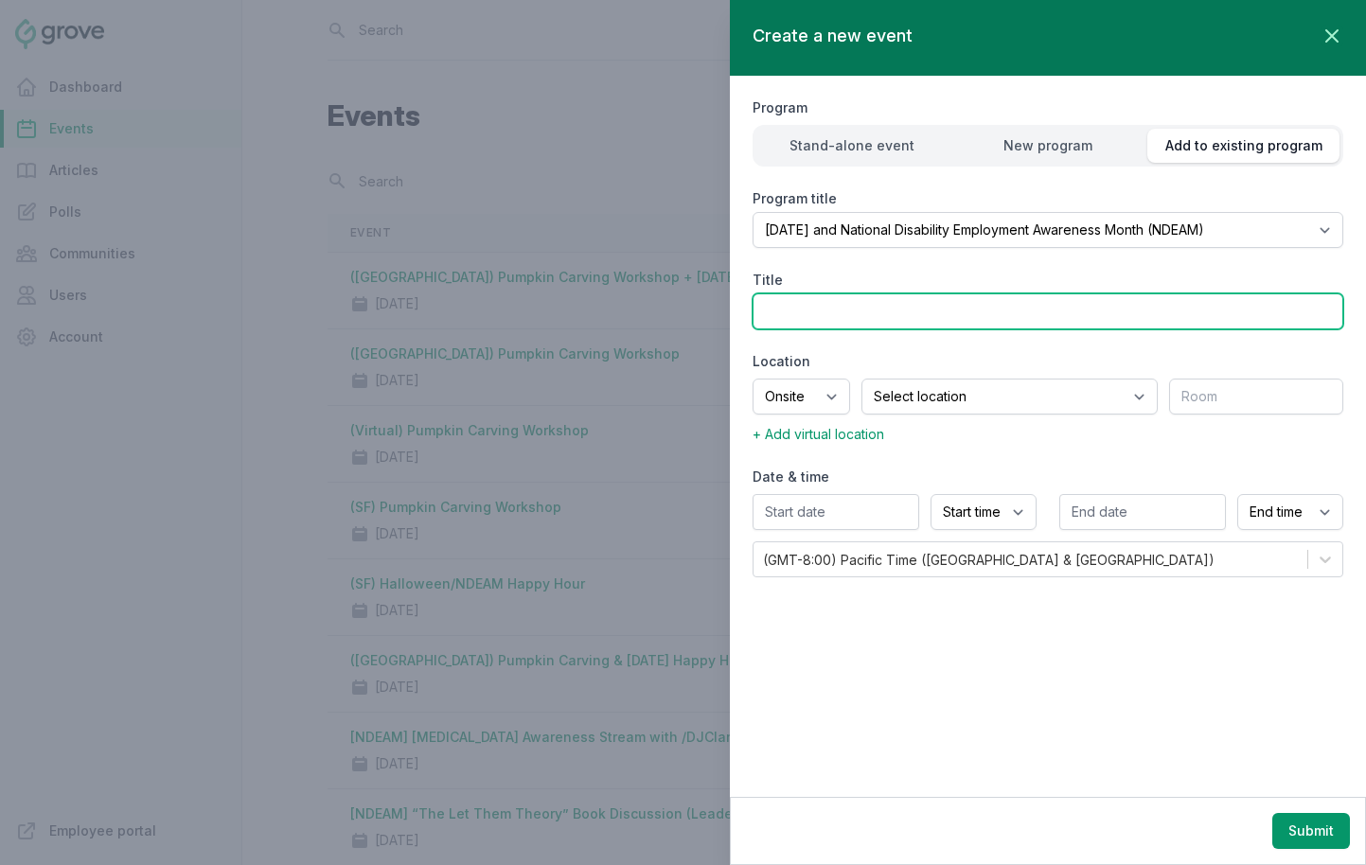
click at [821, 307] on input "Title" at bounding box center [1048, 312] width 591 height 36
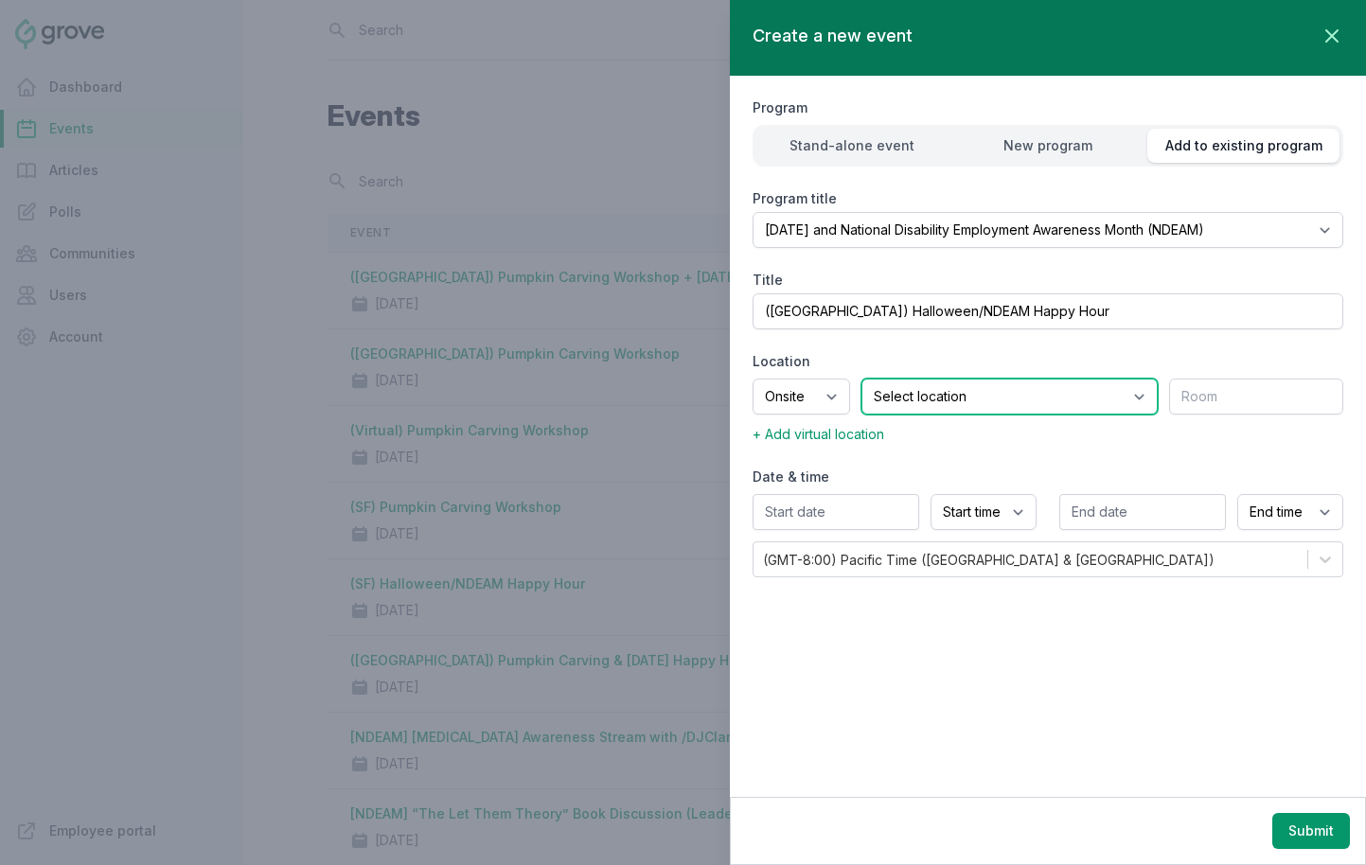
click at [943, 387] on select "Select location SEA81 Oscar (Seattle, WA) LHR32 (London, UK) SNA17 (Irvine, CA)…" at bounding box center [1010, 397] width 296 height 36
click at [885, 379] on select "Select location SEA81 Oscar (Seattle, WA) LHR32 (London, UK) SNA17 (Irvine, CA)…" at bounding box center [1010, 397] width 296 height 36
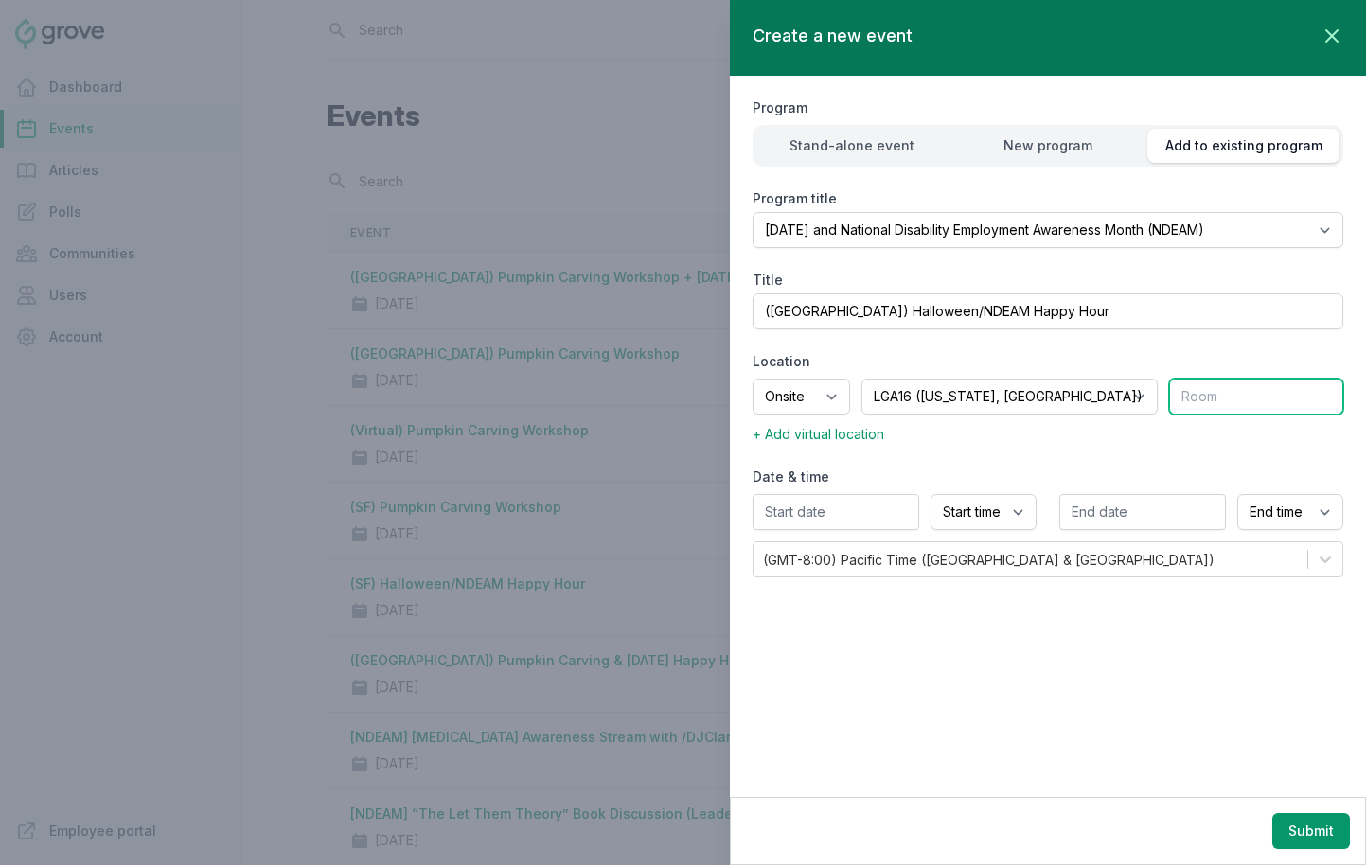
click at [1209, 402] on input "text" at bounding box center [1256, 397] width 174 height 36
click at [1211, 401] on input "text" at bounding box center [1256, 397] width 174 height 36
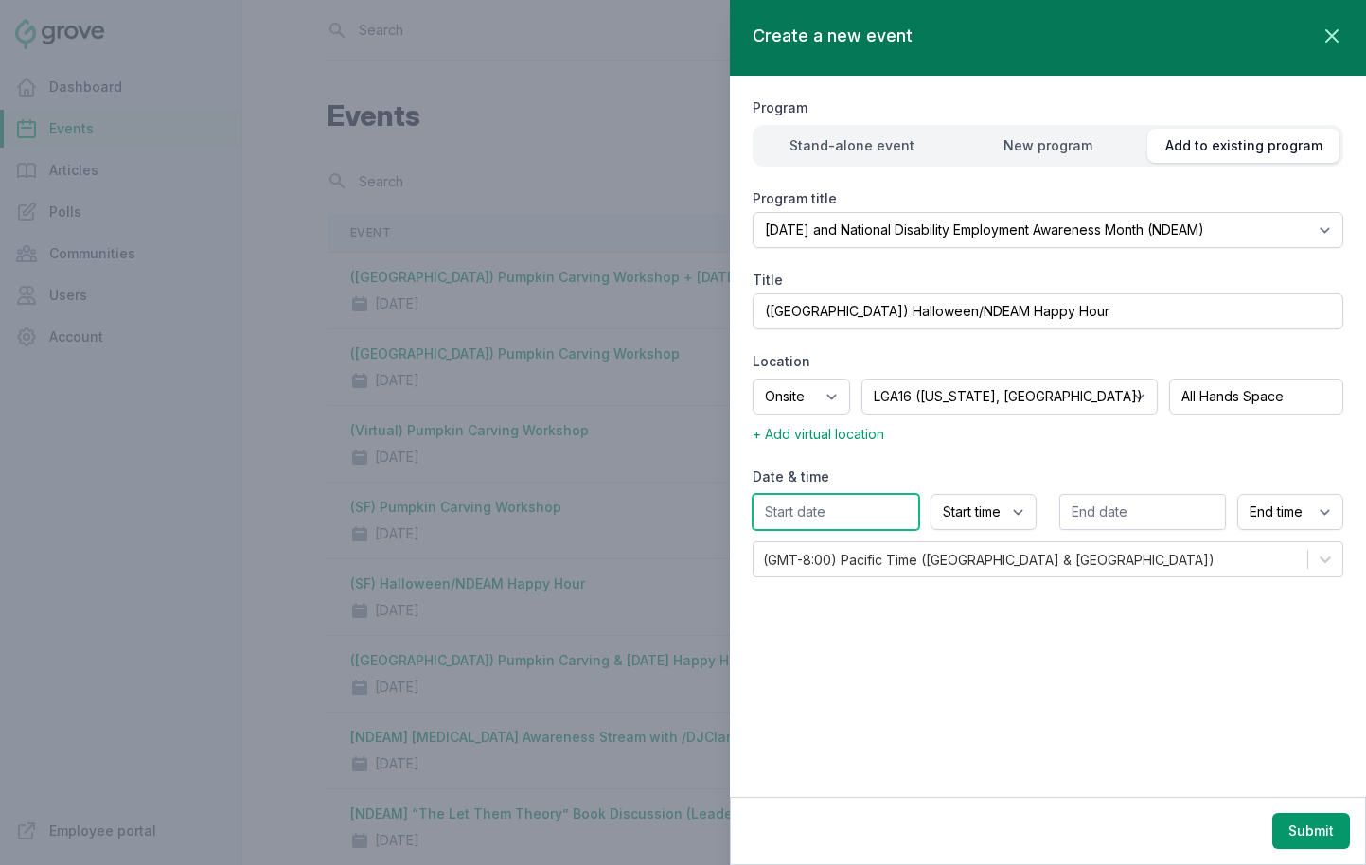
click at [805, 520] on input "text" at bounding box center [836, 512] width 167 height 36
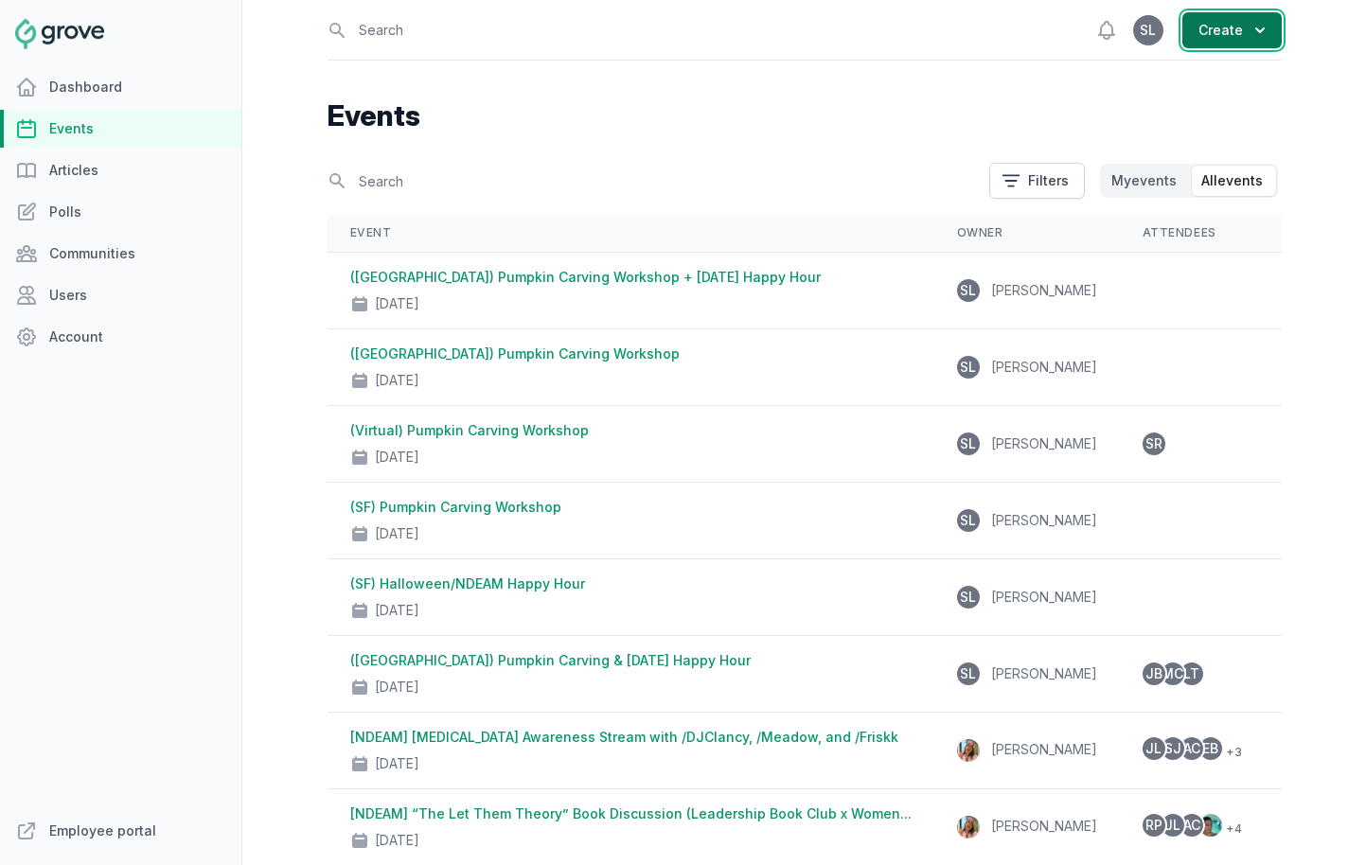
click at [1211, 30] on button "Create" at bounding box center [1232, 30] width 99 height 36
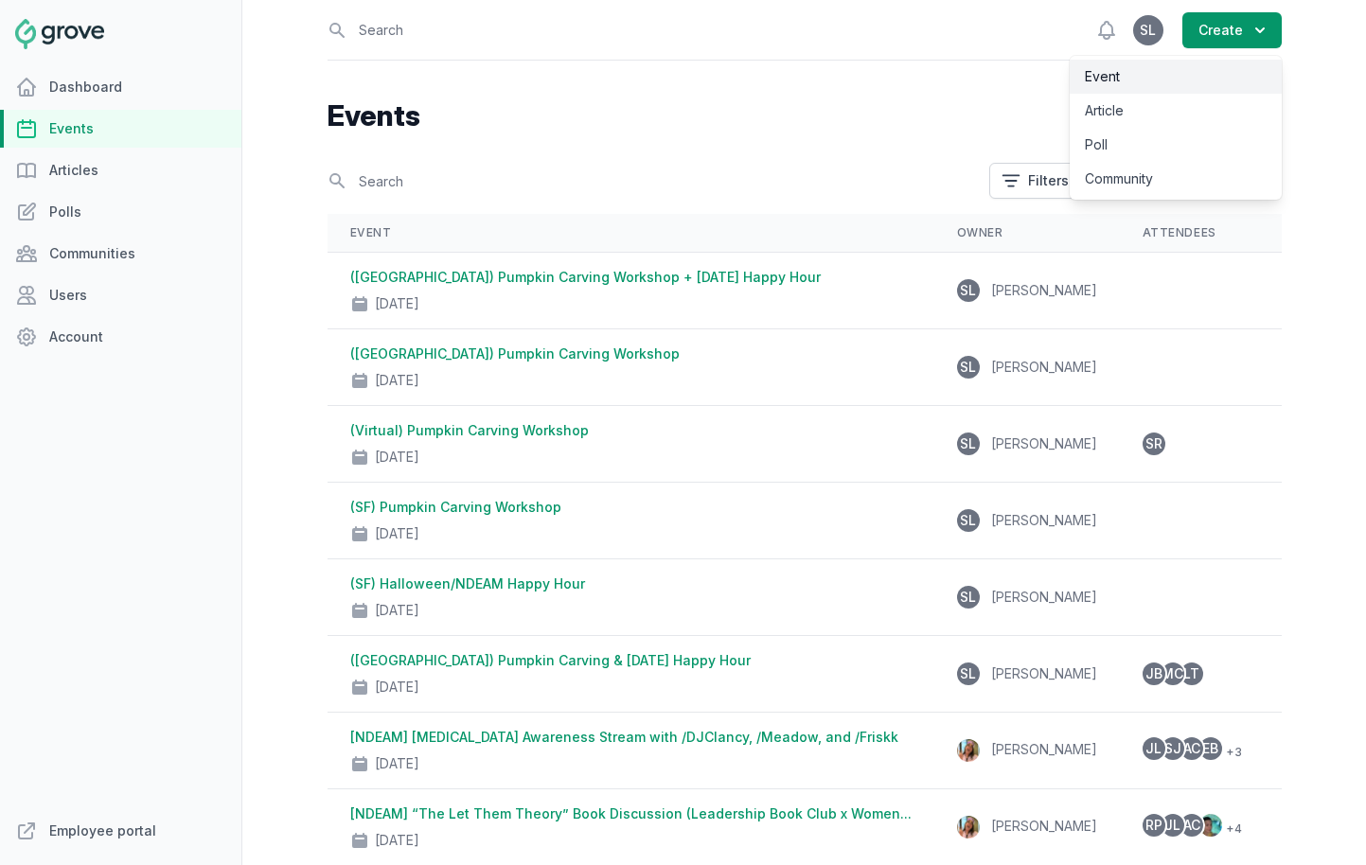
click at [1209, 80] on link "Event" at bounding box center [1176, 77] width 212 height 34
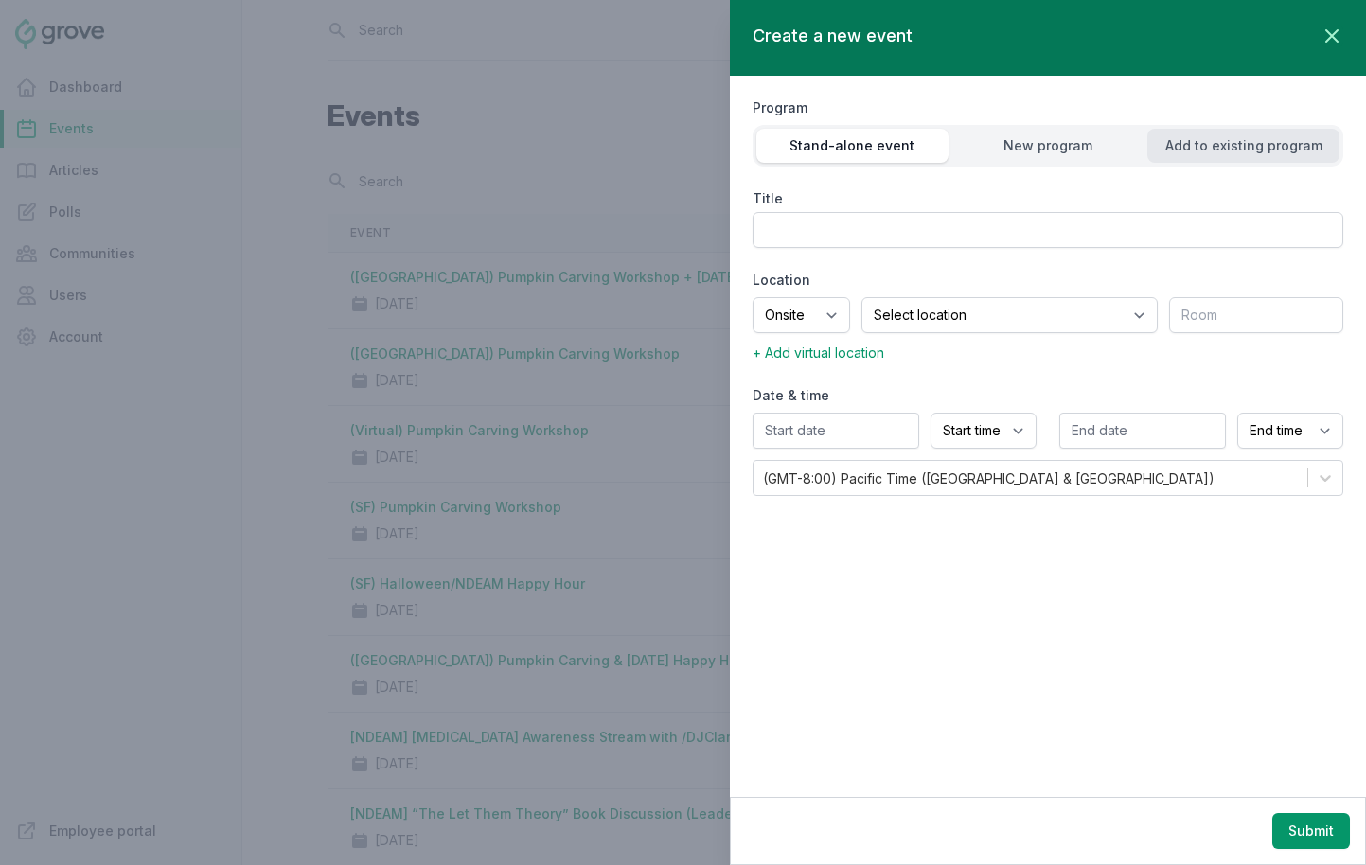
click at [1211, 143] on div "Add to existing program" at bounding box center [1244, 145] width 192 height 19
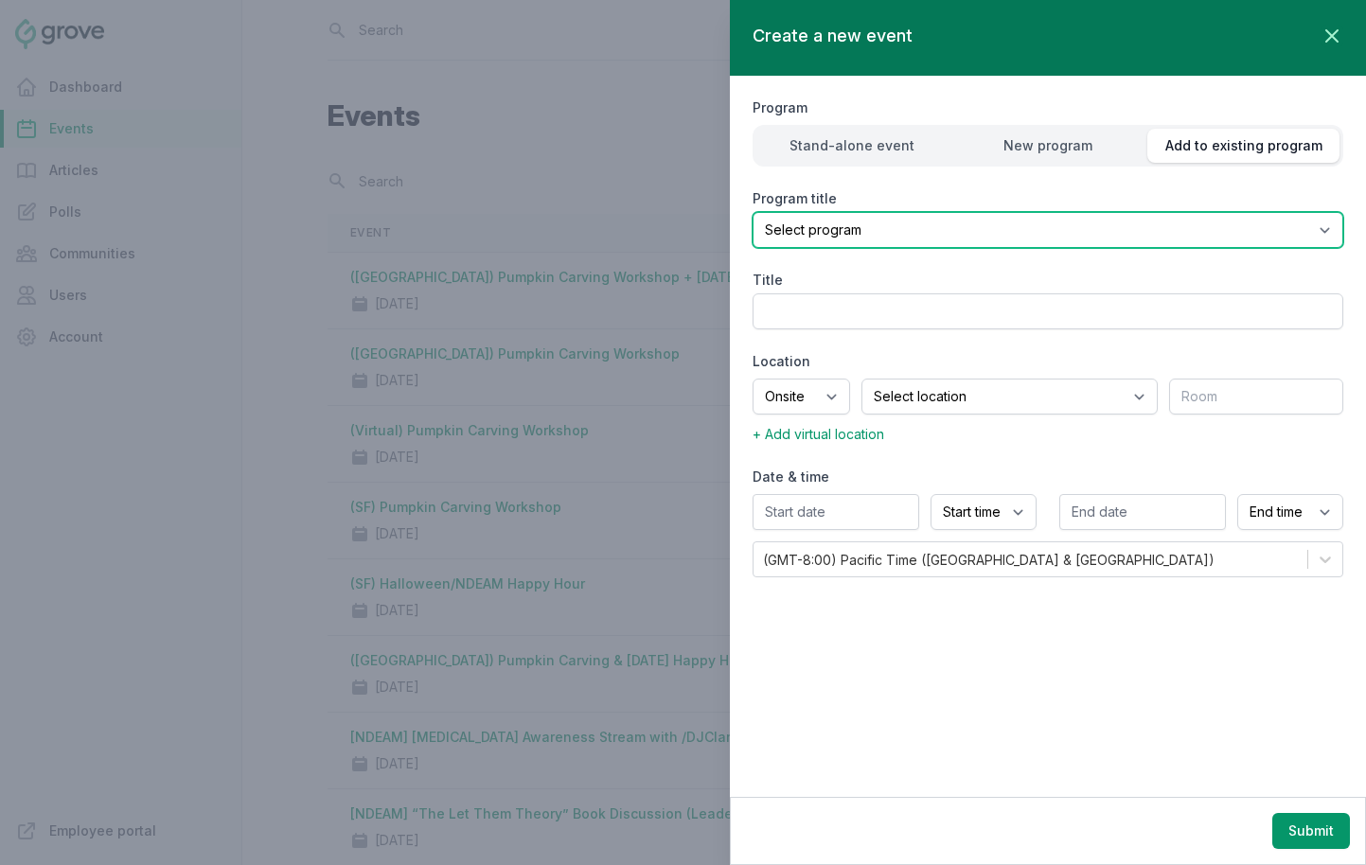
click at [1041, 222] on select "Select program (SF Office) Coffee Movement Pop-up Mental Health Awareness Works…" at bounding box center [1048, 230] width 591 height 36
click at [753, 212] on select "Select program (SF Office) Coffee Movement Pop-up Mental Health Awareness Works…" at bounding box center [1048, 230] width 591 height 36
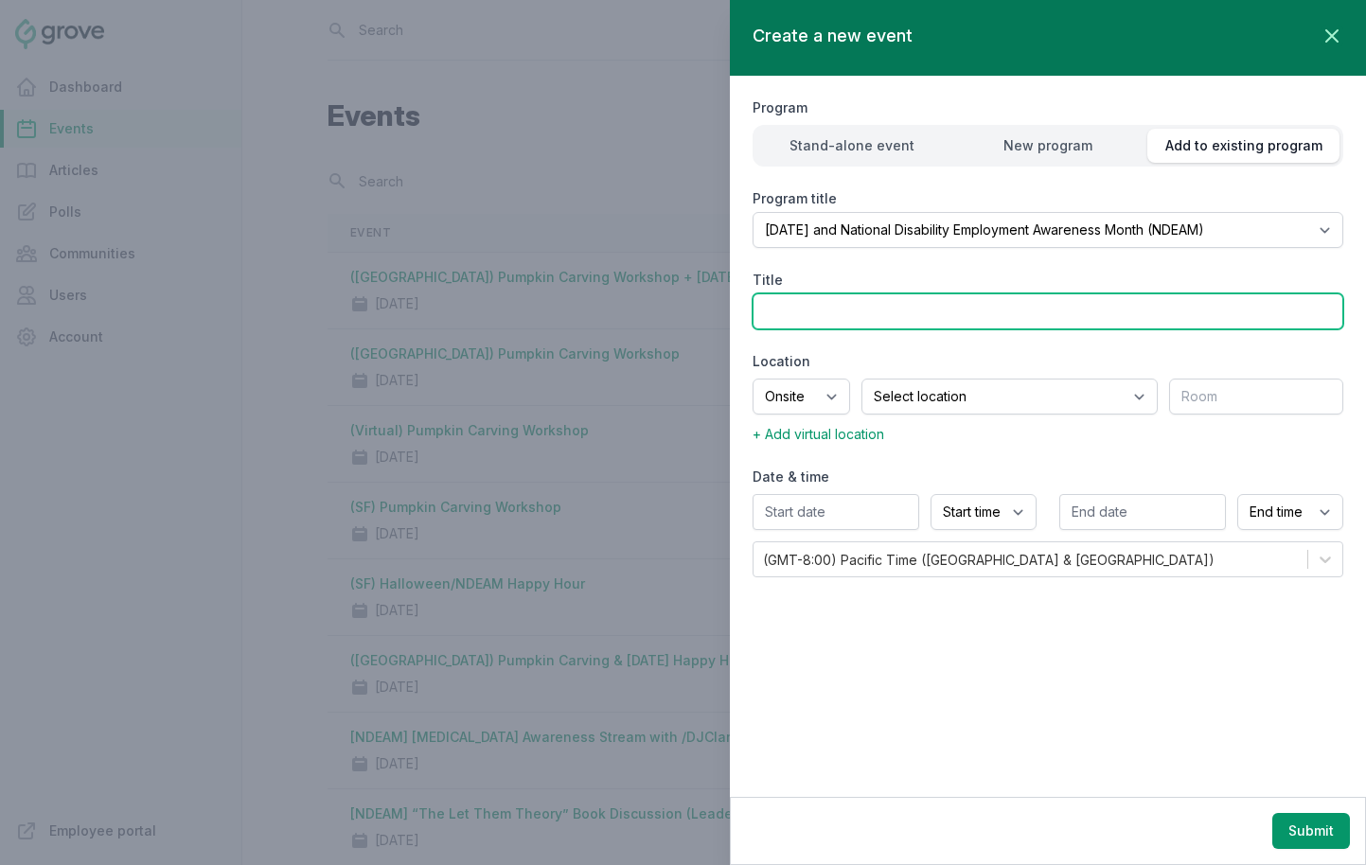
click at [847, 308] on input "Title" at bounding box center [1048, 312] width 591 height 36
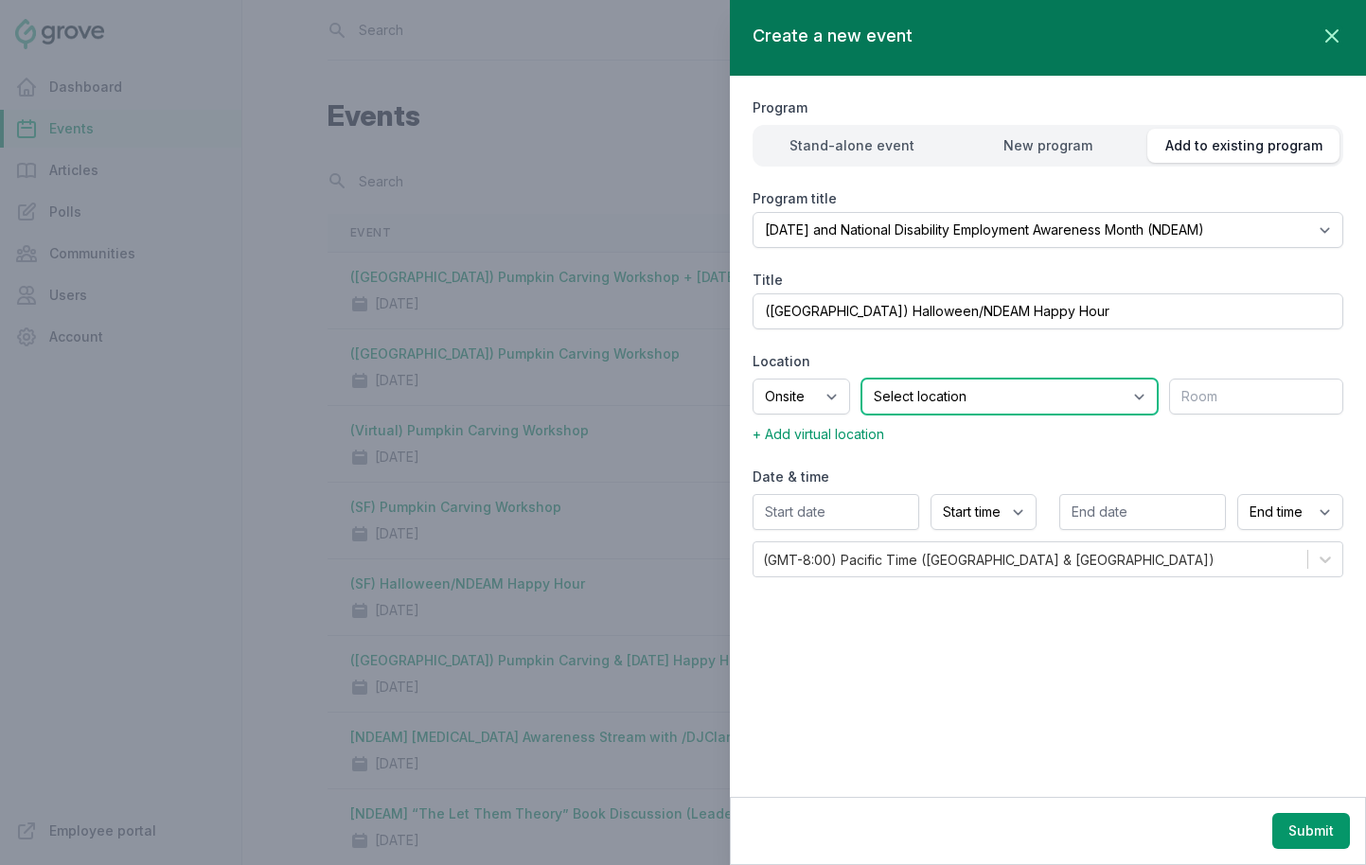
click at [924, 387] on select "Select location SEA81 Oscar (Seattle, WA) LHR32 (London, UK) SNA17 (Irvine, CA)…" at bounding box center [1010, 397] width 296 height 36
click at [885, 379] on select "Select location SEA81 Oscar (Seattle, WA) LHR32 (London, UK) SNA17 (Irvine, CA)…" at bounding box center [1010, 397] width 296 height 36
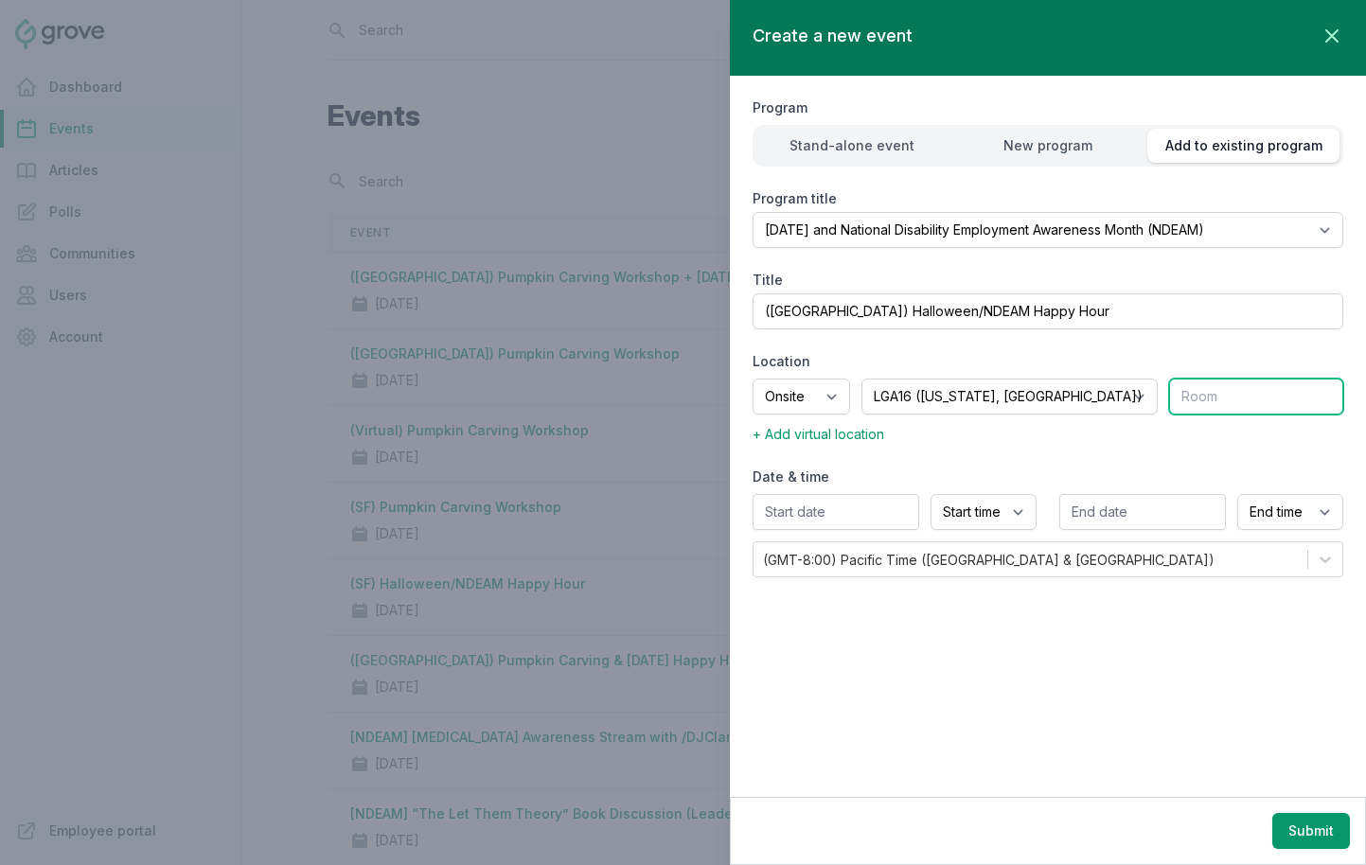
click at [1206, 404] on input "text" at bounding box center [1256, 397] width 174 height 36
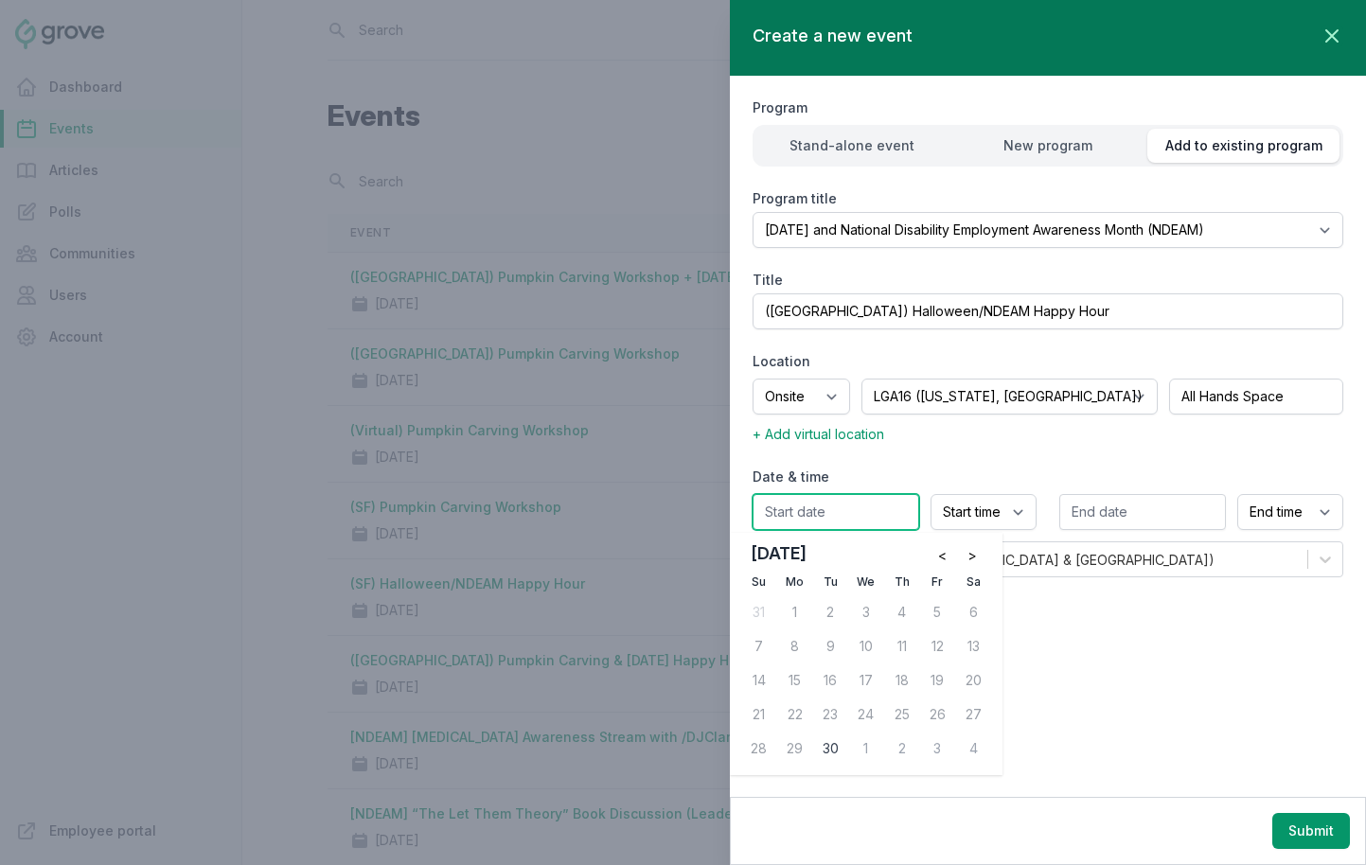
click at [876, 514] on input "text" at bounding box center [836, 512] width 167 height 36
click at [976, 554] on button ">" at bounding box center [972, 556] width 30 height 30
click at [905, 745] on div "30" at bounding box center [902, 749] width 30 height 30
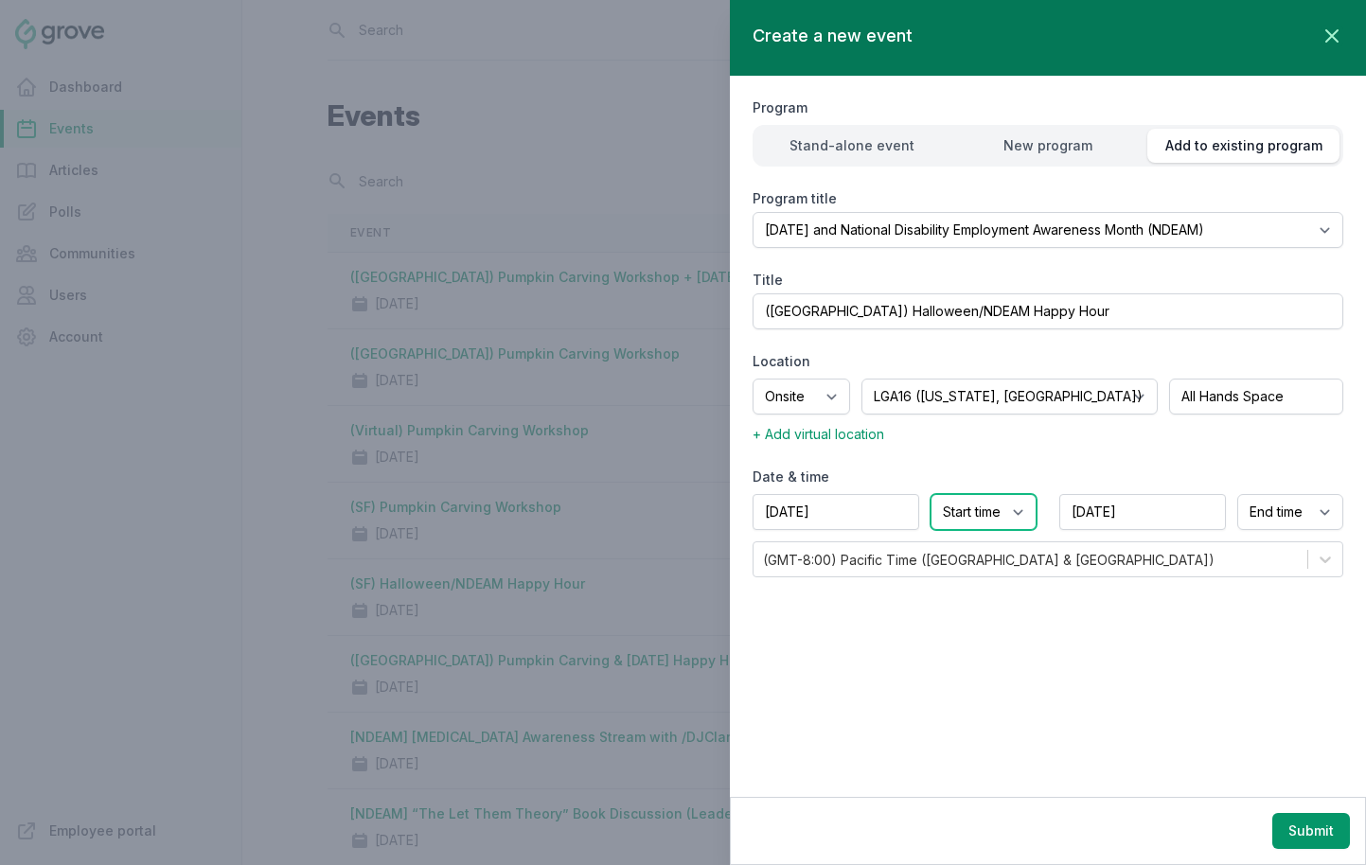
click at [992, 502] on select "Start time 12:00 AM 12:15 AM 12:30 AM 12:45 AM 1:00 AM 1:15 AM 1:30 AM 1:45 AM …" at bounding box center [984, 512] width 106 height 36
click at [931, 494] on select "Start time 12:00 AM 12:15 AM 12:30 AM 12:45 AM 1:00 AM 1:15 AM 1:30 AM 1:45 AM …" at bounding box center [984, 512] width 106 height 36
click at [1211, 507] on select "End time 12:00 AM 12:15 AM 12:30 AM 12:45 AM 1:00 AM 1:15 AM 1:30 AM 1:45 AM 2:…" at bounding box center [1290, 512] width 106 height 36
click at [1211, 494] on select "End time 12:00 AM 12:15 AM 12:30 AM 12:45 AM 1:00 AM 1:15 AM 1:30 AM 1:45 AM 2:…" at bounding box center [1290, 512] width 106 height 36
click at [1148, 562] on div "(GMT-8:00) Pacific Time (US & Canada)" at bounding box center [1031, 560] width 554 height 34
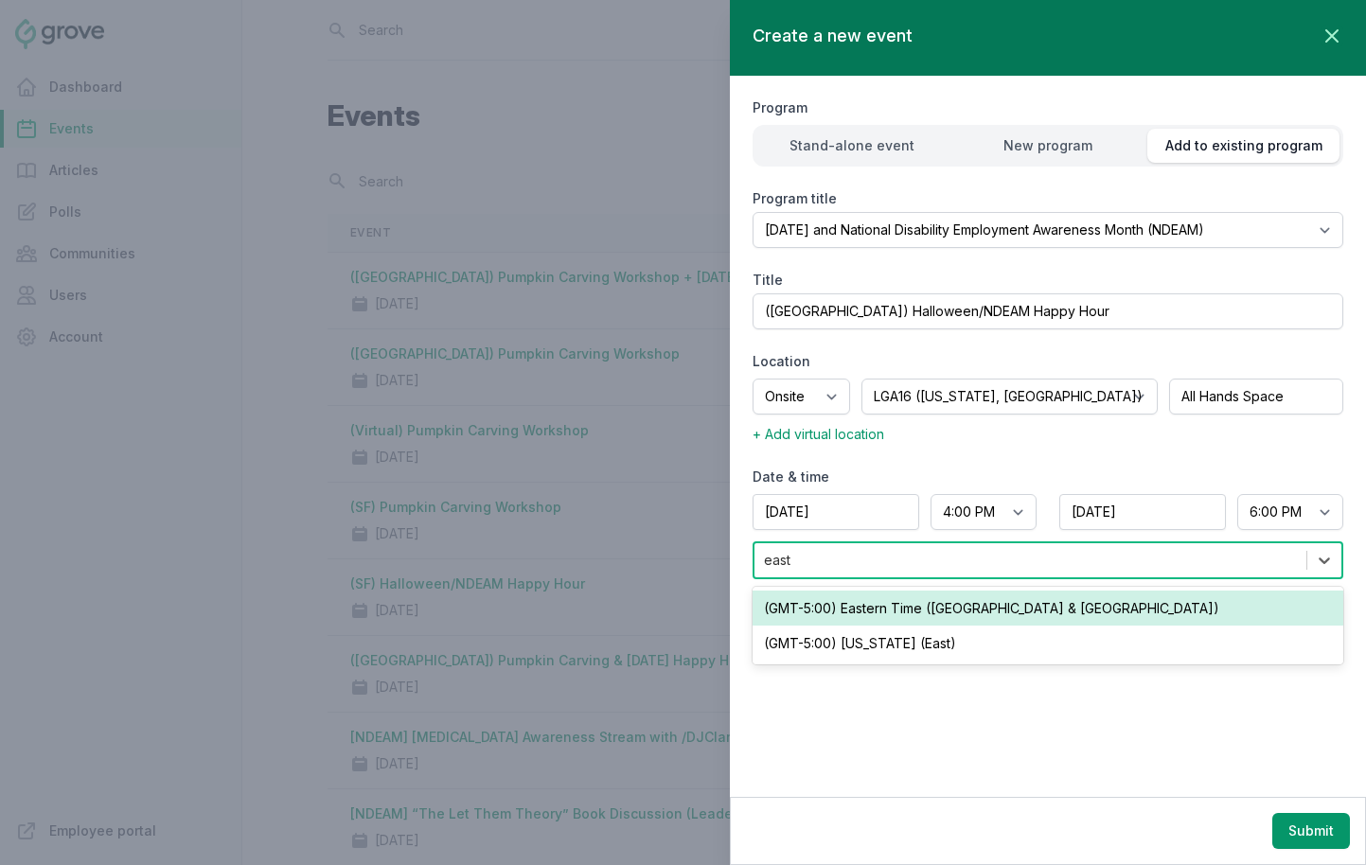
click at [1072, 604] on div "(GMT-5:00) Eastern Time (US & Canada)" at bounding box center [1048, 608] width 591 height 35
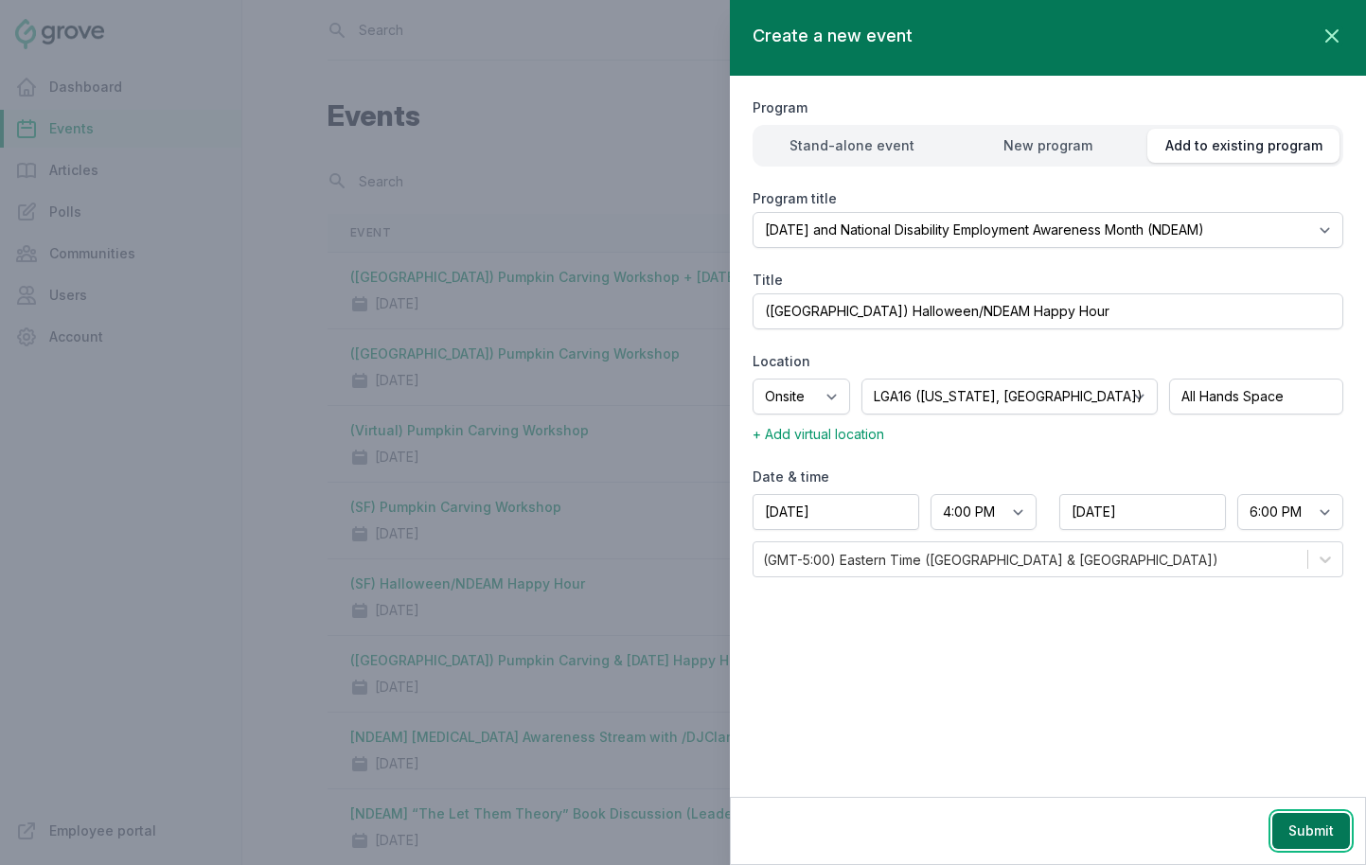
click at [1211, 829] on button "Submit" at bounding box center [1312, 831] width 78 height 36
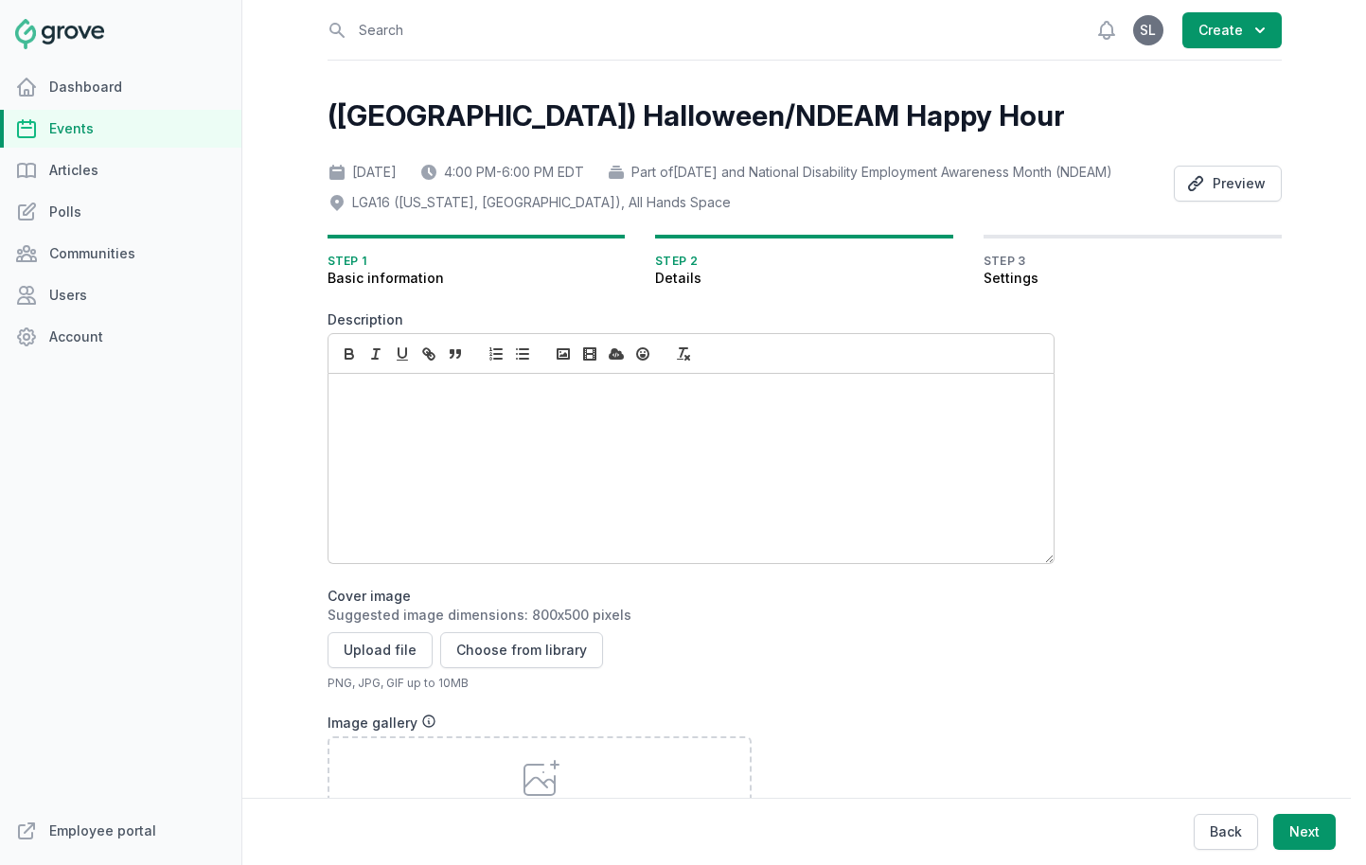
click at [447, 461] on div at bounding box center [691, 468] width 725 height 189
click at [71, 129] on link "Events" at bounding box center [120, 129] width 241 height 38
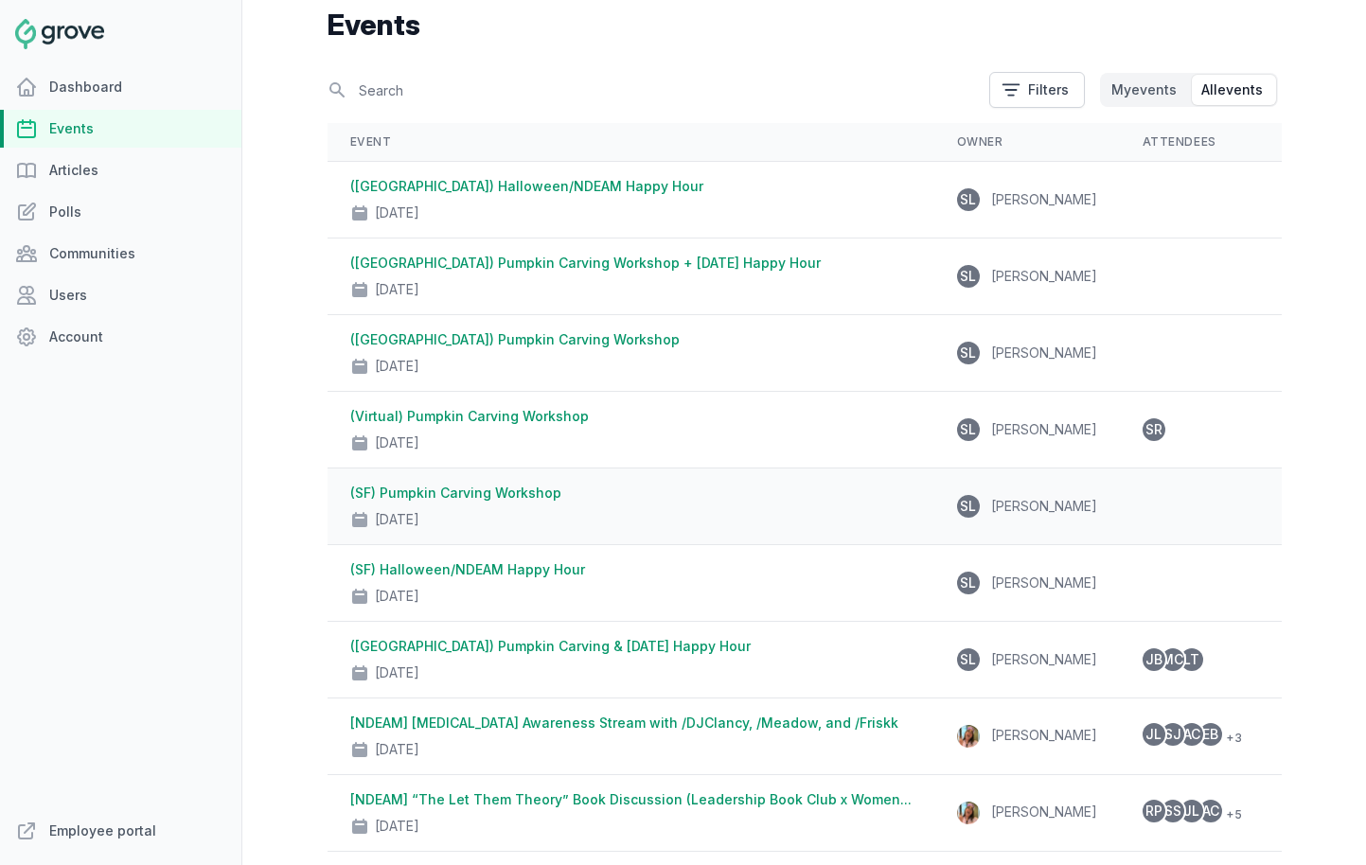
scroll to position [94, 0]
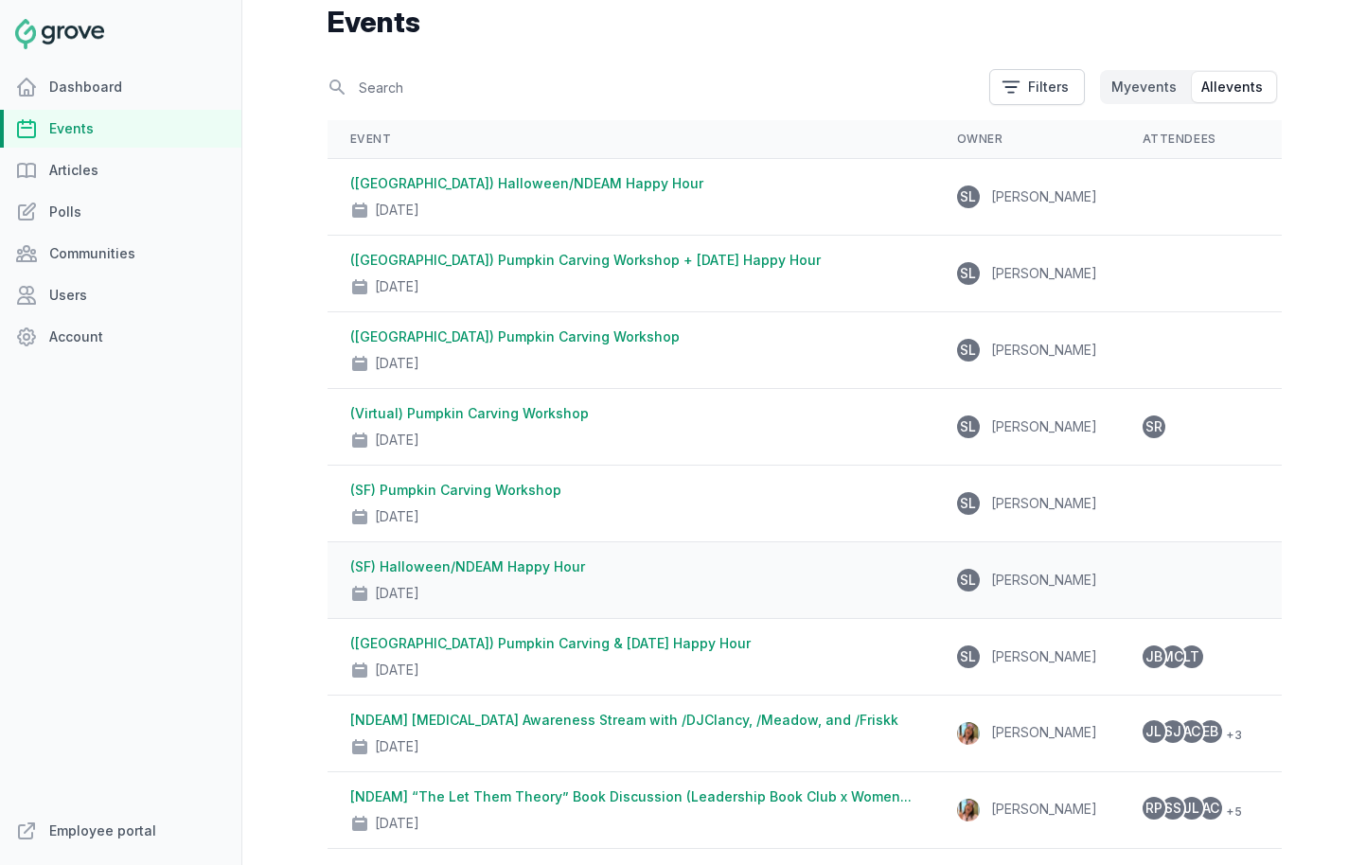
click at [521, 576] on div "(SF) Halloween/NDEAM Happy Hour Oct 30, 2025" at bounding box center [630, 580] width 561 height 45
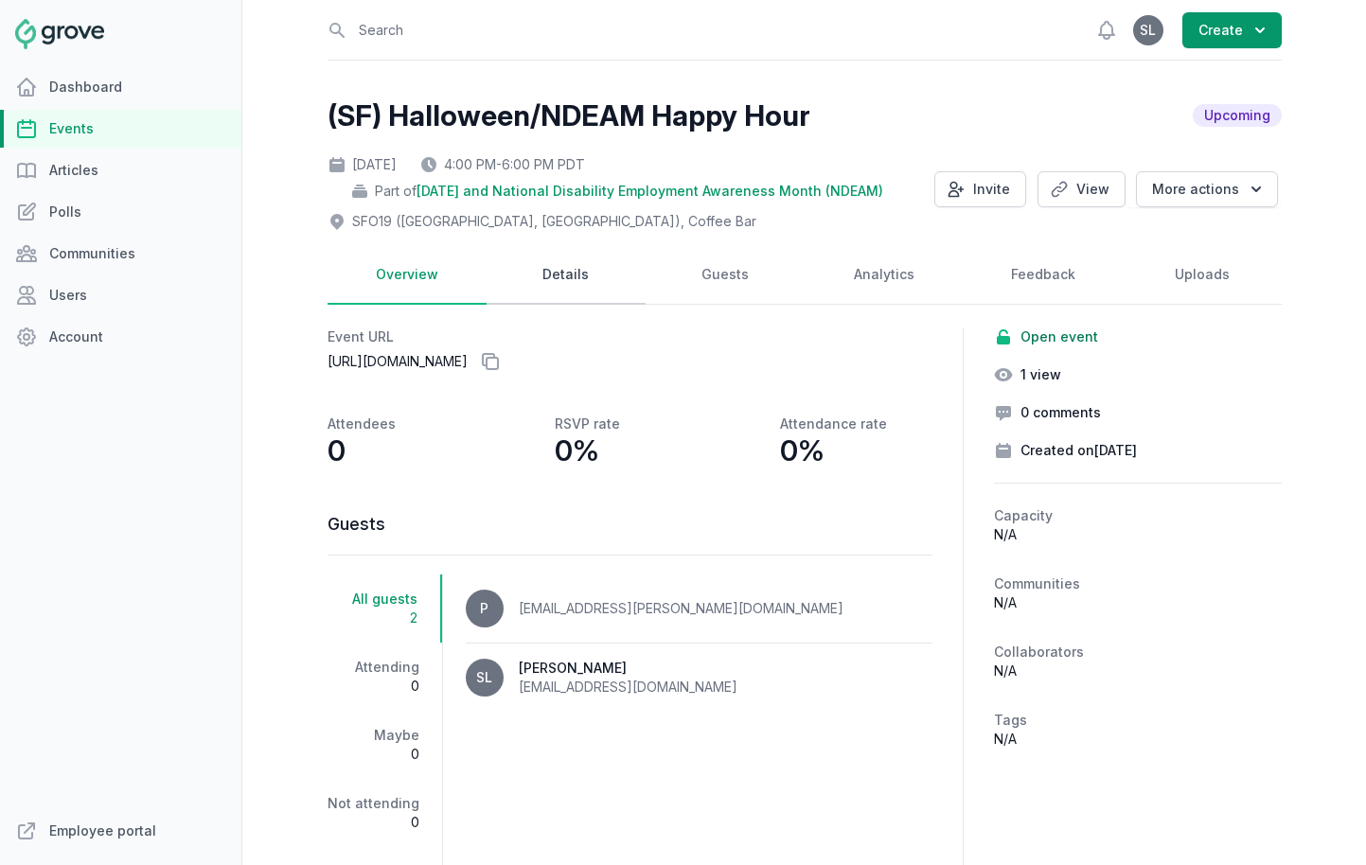
click at [557, 277] on link "Details" at bounding box center [566, 275] width 159 height 59
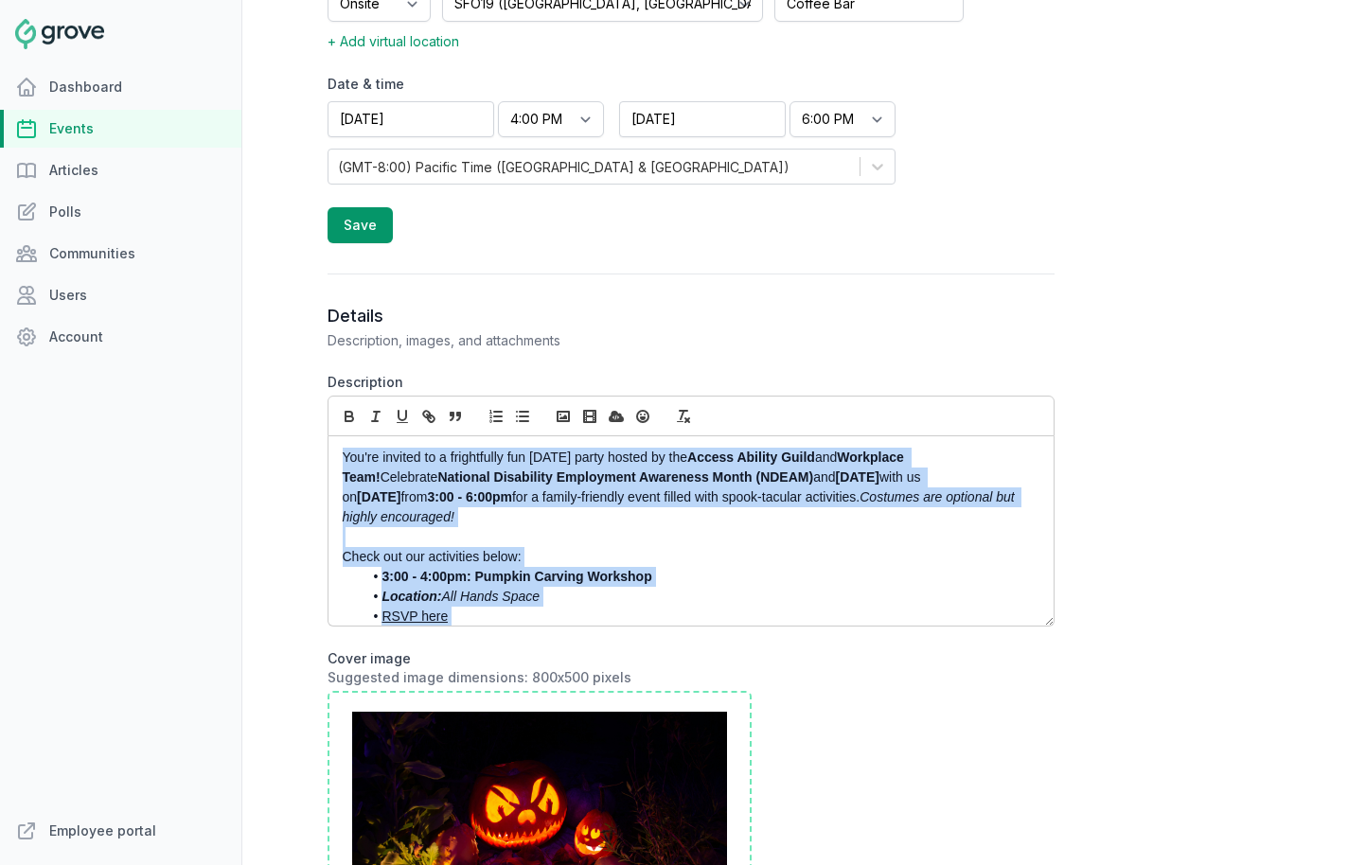
scroll to position [330, 0]
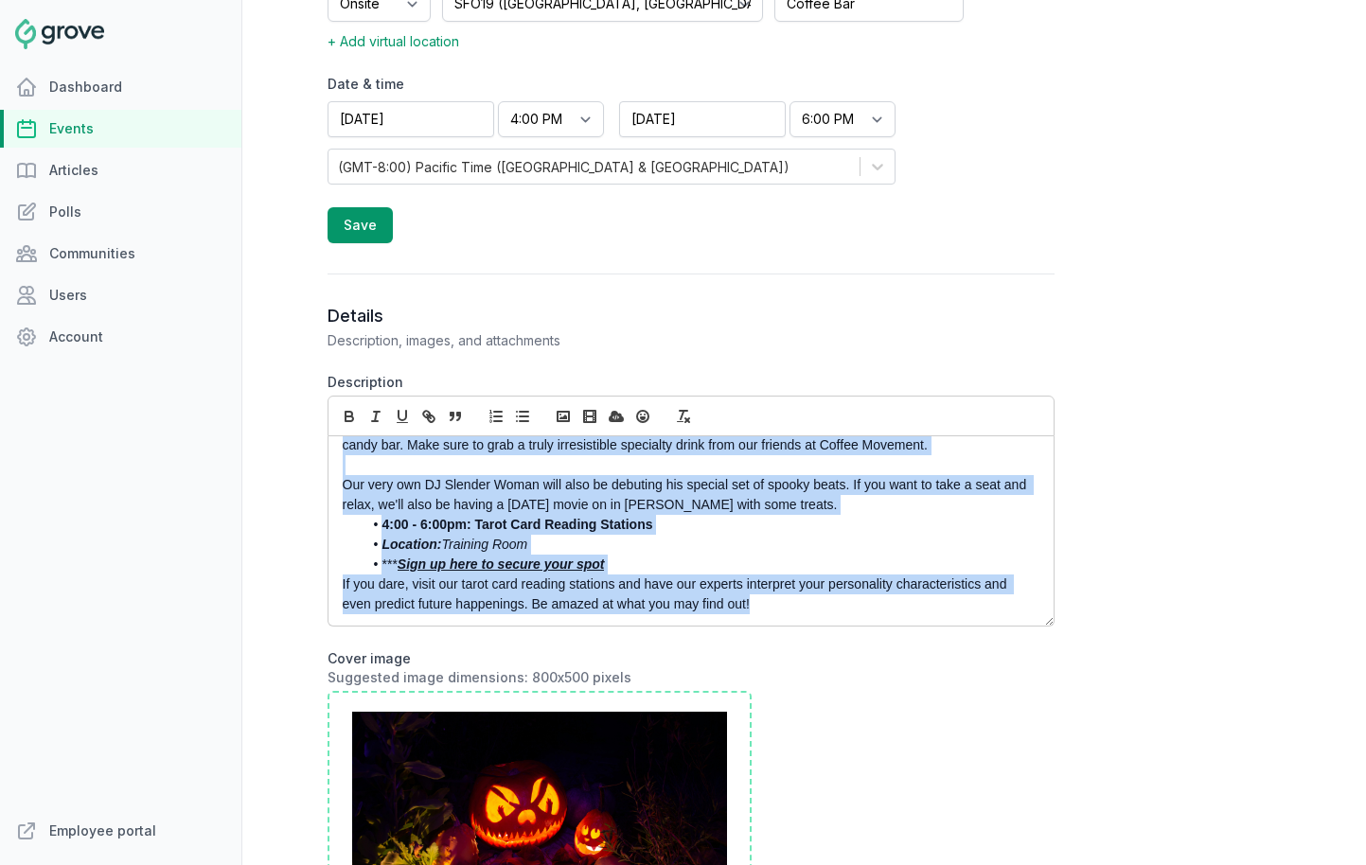
drag, startPoint x: 335, startPoint y: 458, endPoint x: 482, endPoint y: 718, distance: 298.1
copy div "You're invited to a frightfully fun Halloween party hosted by the Access Abilit…"
click at [59, 129] on link "Events" at bounding box center [120, 129] width 241 height 38
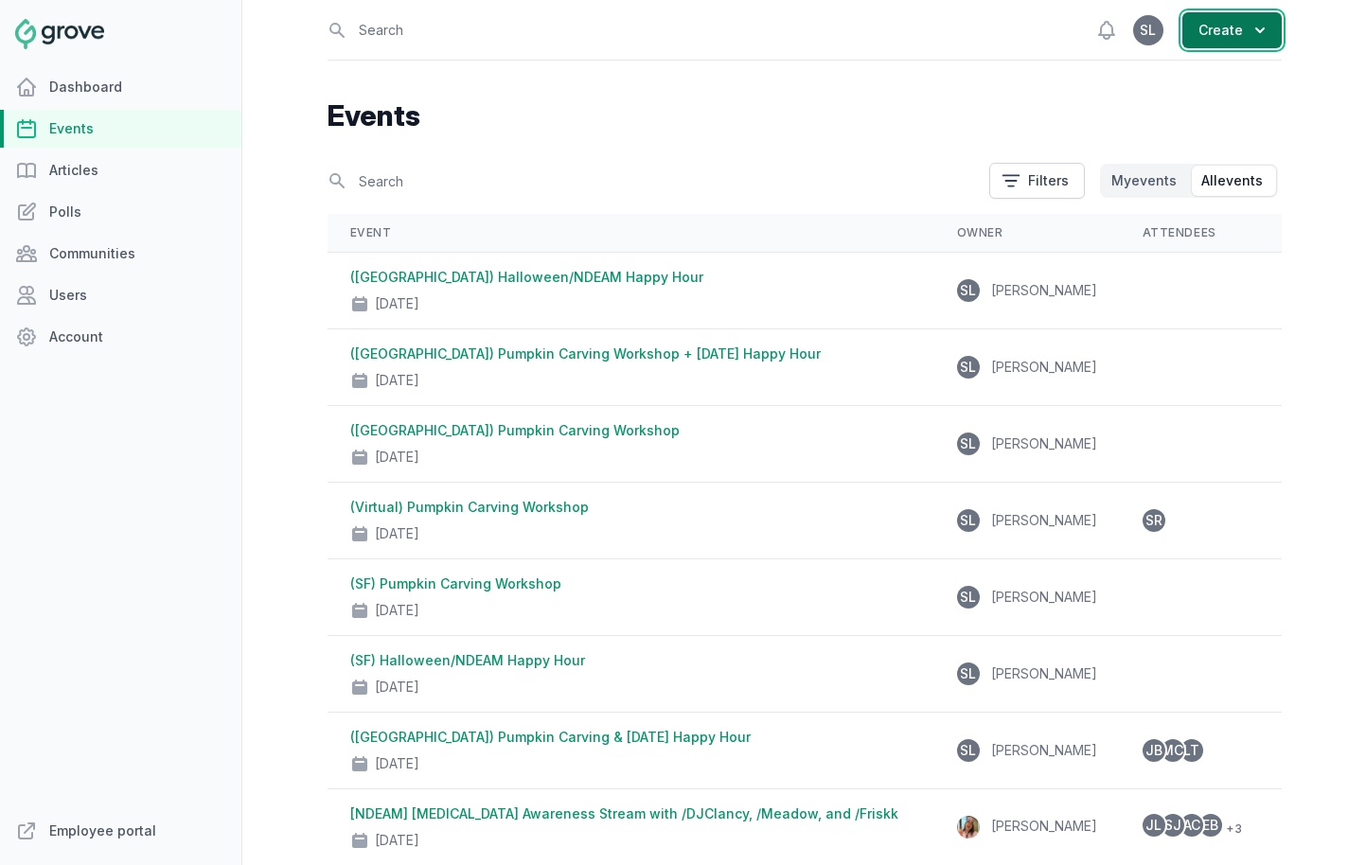
click at [1211, 30] on button "Create" at bounding box center [1232, 30] width 99 height 36
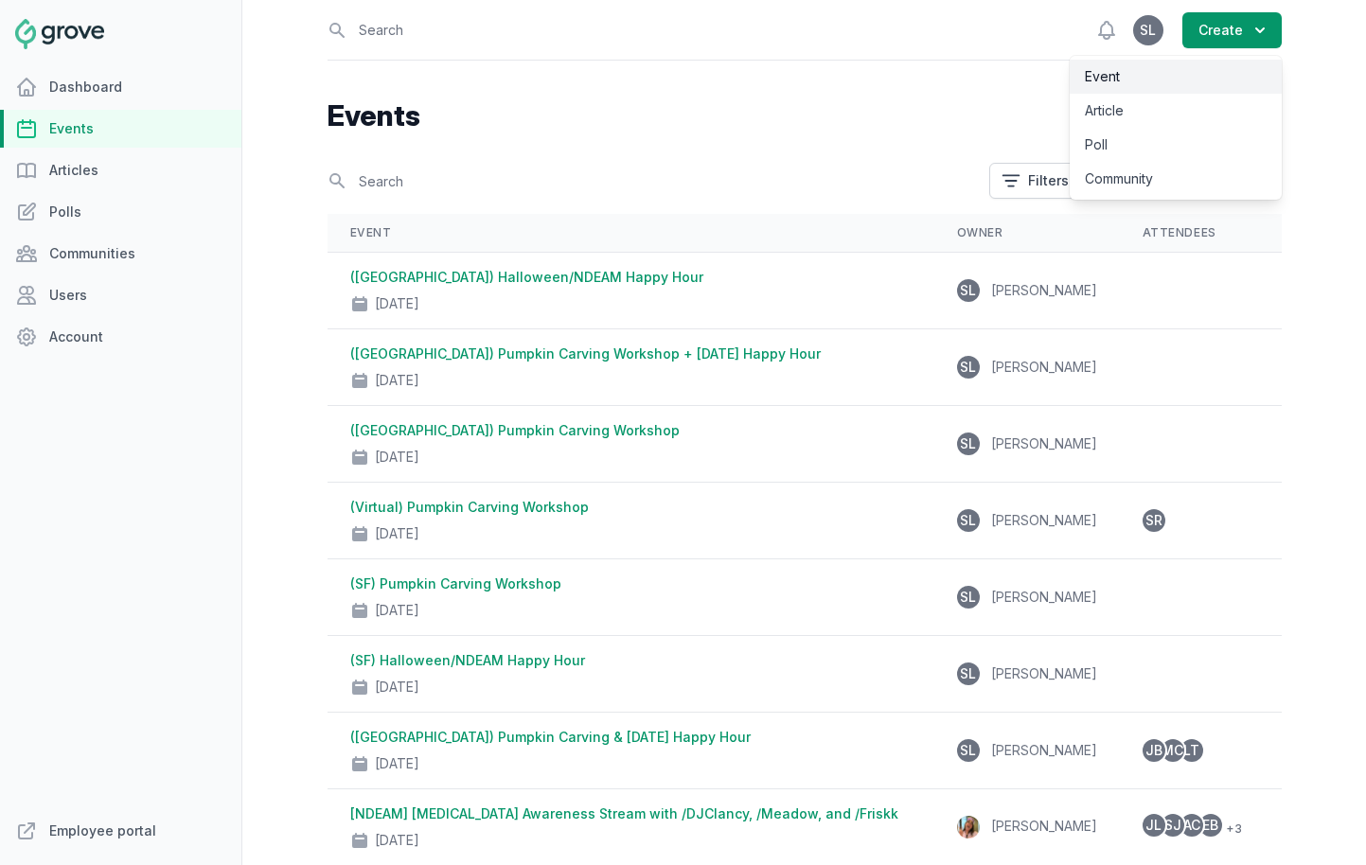
click at [1199, 80] on link "Event" at bounding box center [1176, 77] width 212 height 34
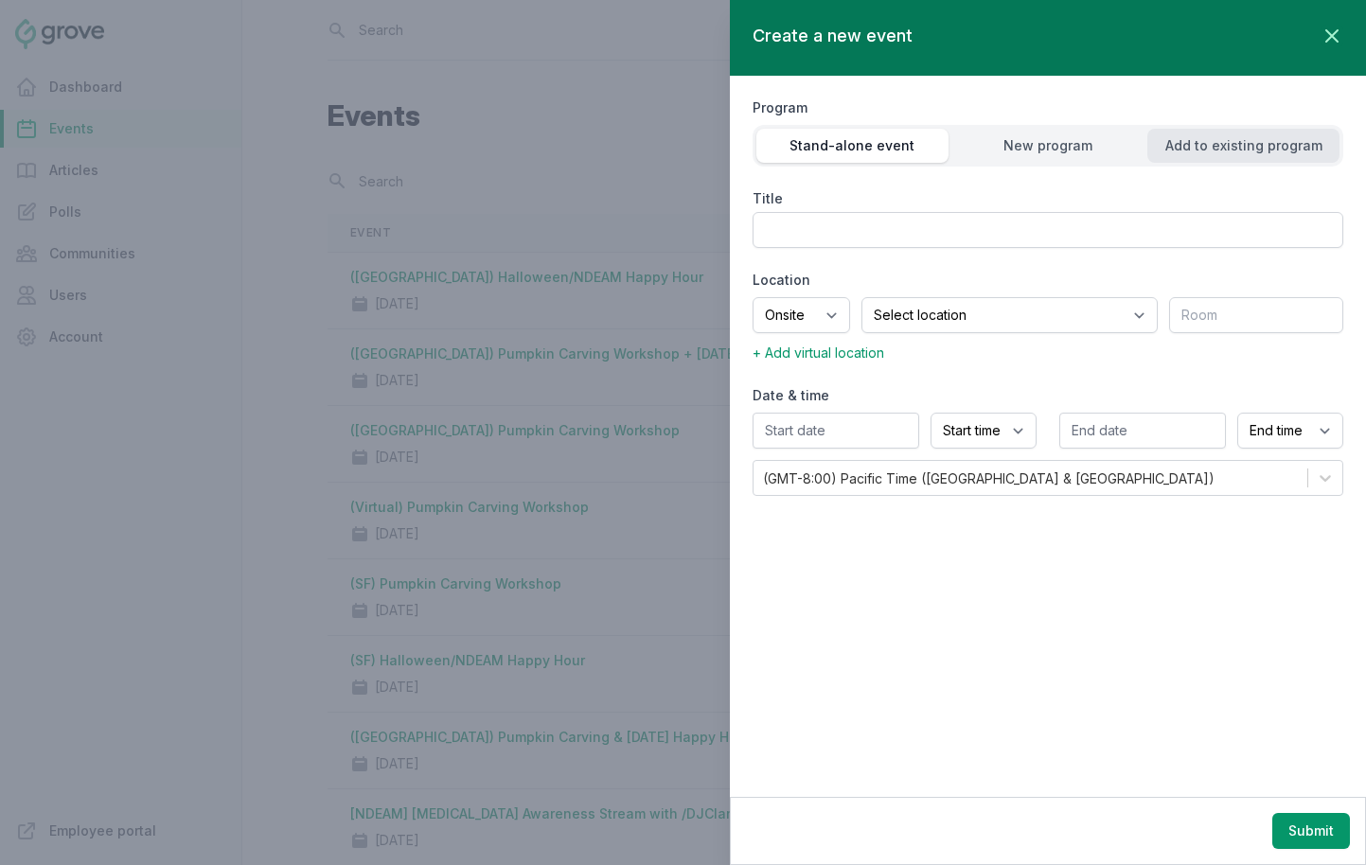
click at [1211, 145] on div "Add to existing program" at bounding box center [1244, 145] width 192 height 19
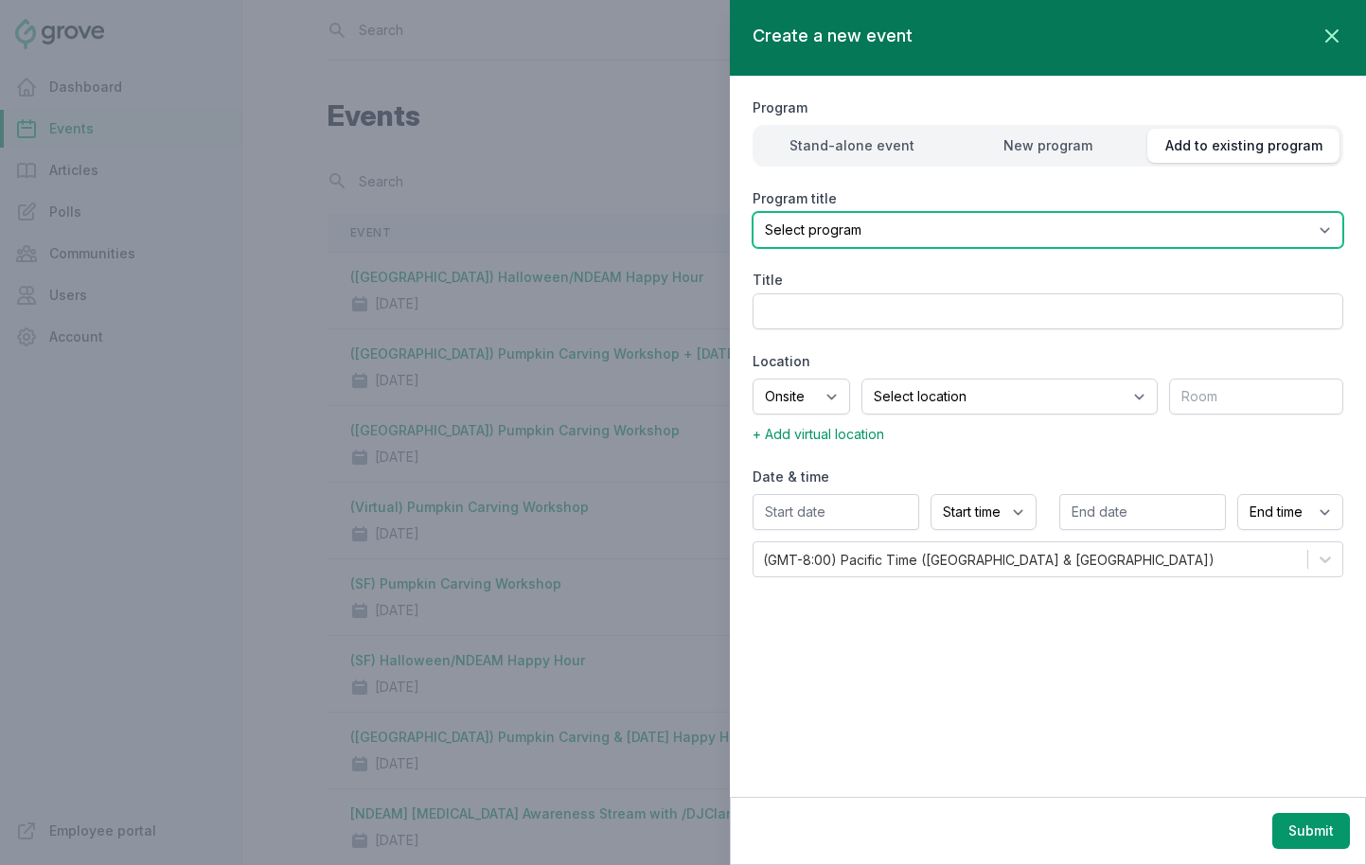
click at [1164, 222] on select "Select program (SF Office) Coffee Movement Pop-up Mental Health Awareness Works…" at bounding box center [1048, 230] width 591 height 36
click at [753, 212] on select "Select program (SF Office) Coffee Movement Pop-up Mental Health Awareness Works…" at bounding box center [1048, 230] width 591 height 36
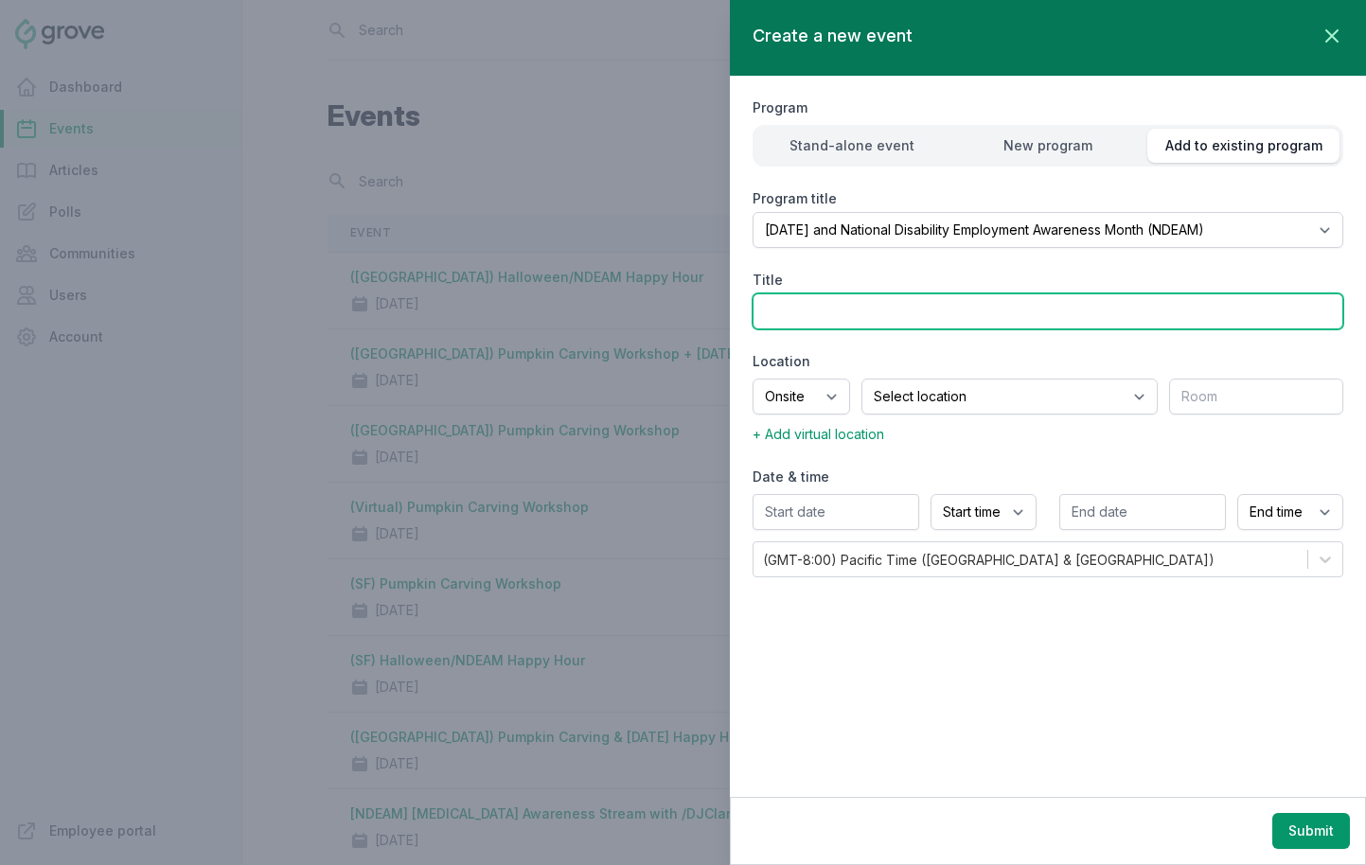
click at [903, 318] on input "Title" at bounding box center [1048, 312] width 591 height 36
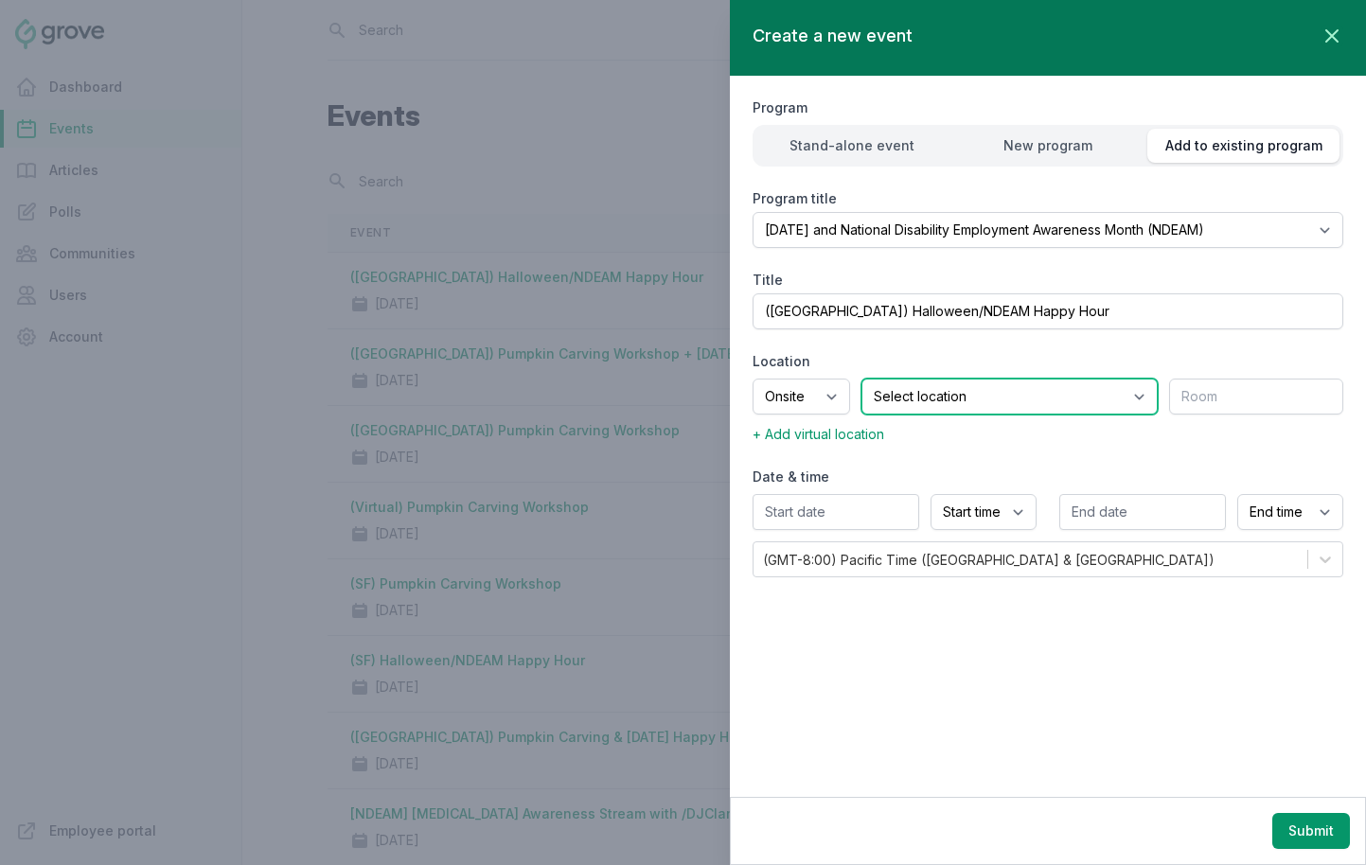
click at [924, 398] on select "Select location SEA81 Oscar (Seattle, WA) LHR32 (London, UK) SNA17 (Irvine, CA)…" at bounding box center [1010, 397] width 296 height 36
click at [885, 379] on select "Select location SEA81 Oscar (Seattle, WA) LHR32 (London, UK) SNA17 (Irvine, CA)…" at bounding box center [1010, 397] width 296 height 36
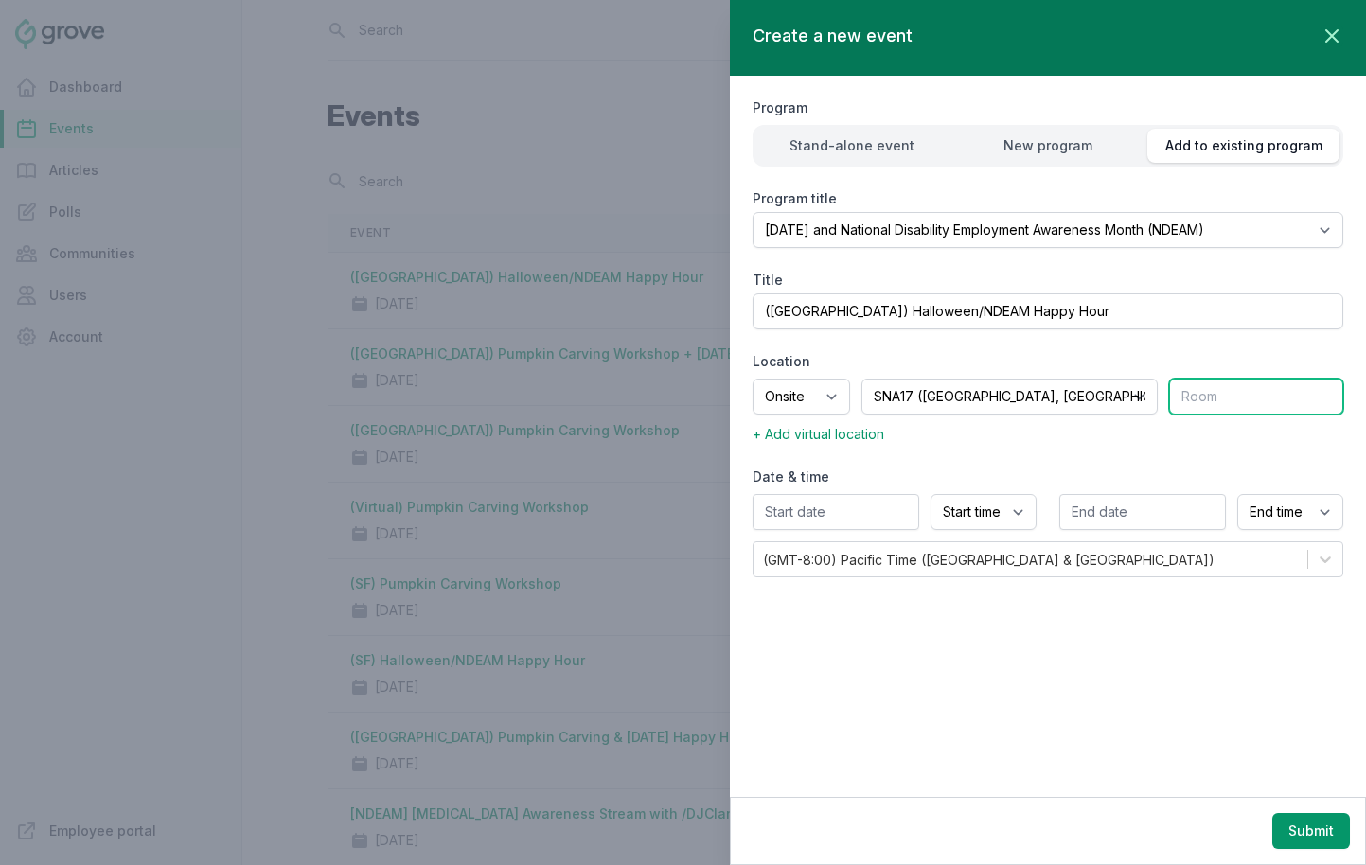
click at [1211, 398] on input "text" at bounding box center [1256, 397] width 174 height 36
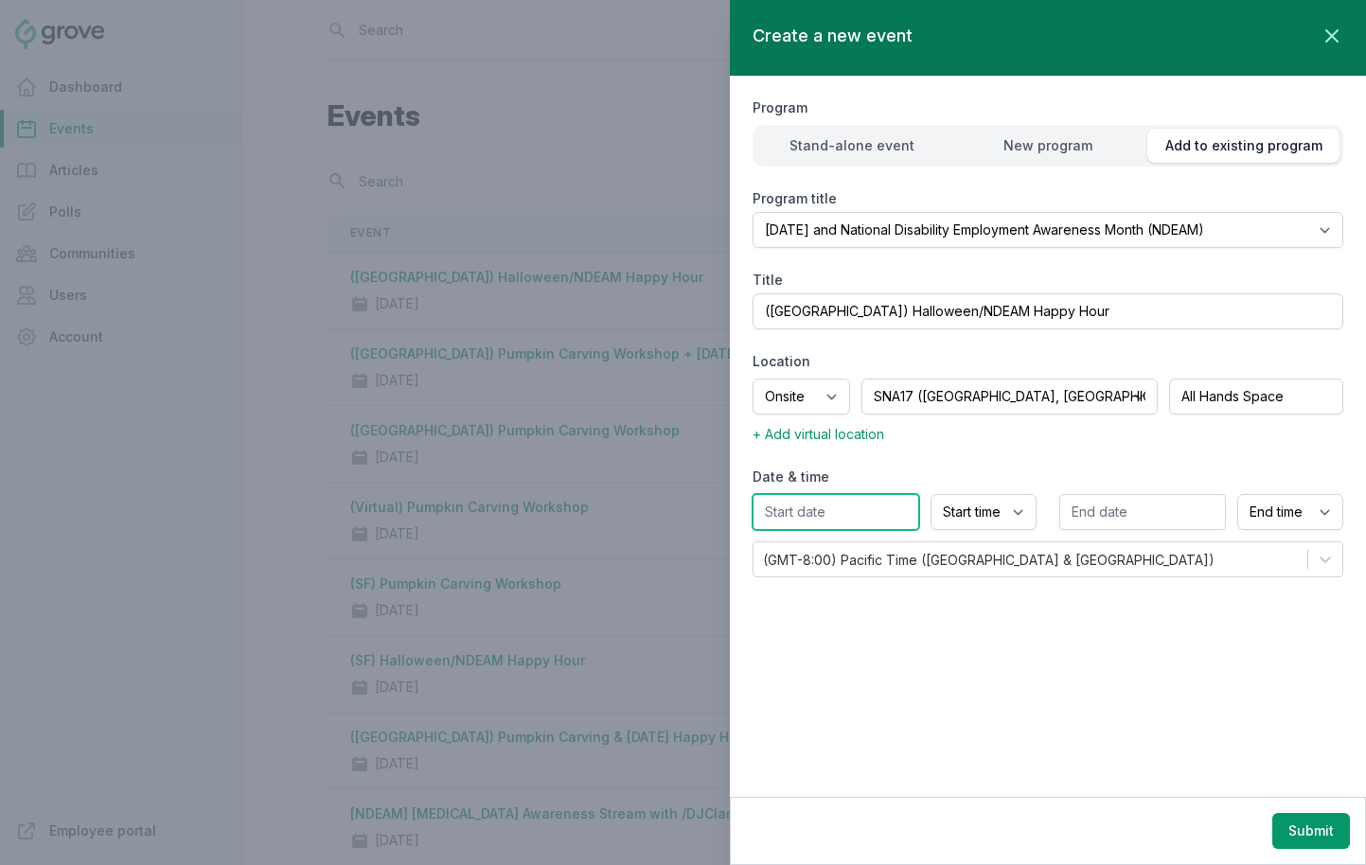
click at [824, 495] on input "text" at bounding box center [836, 512] width 167 height 36
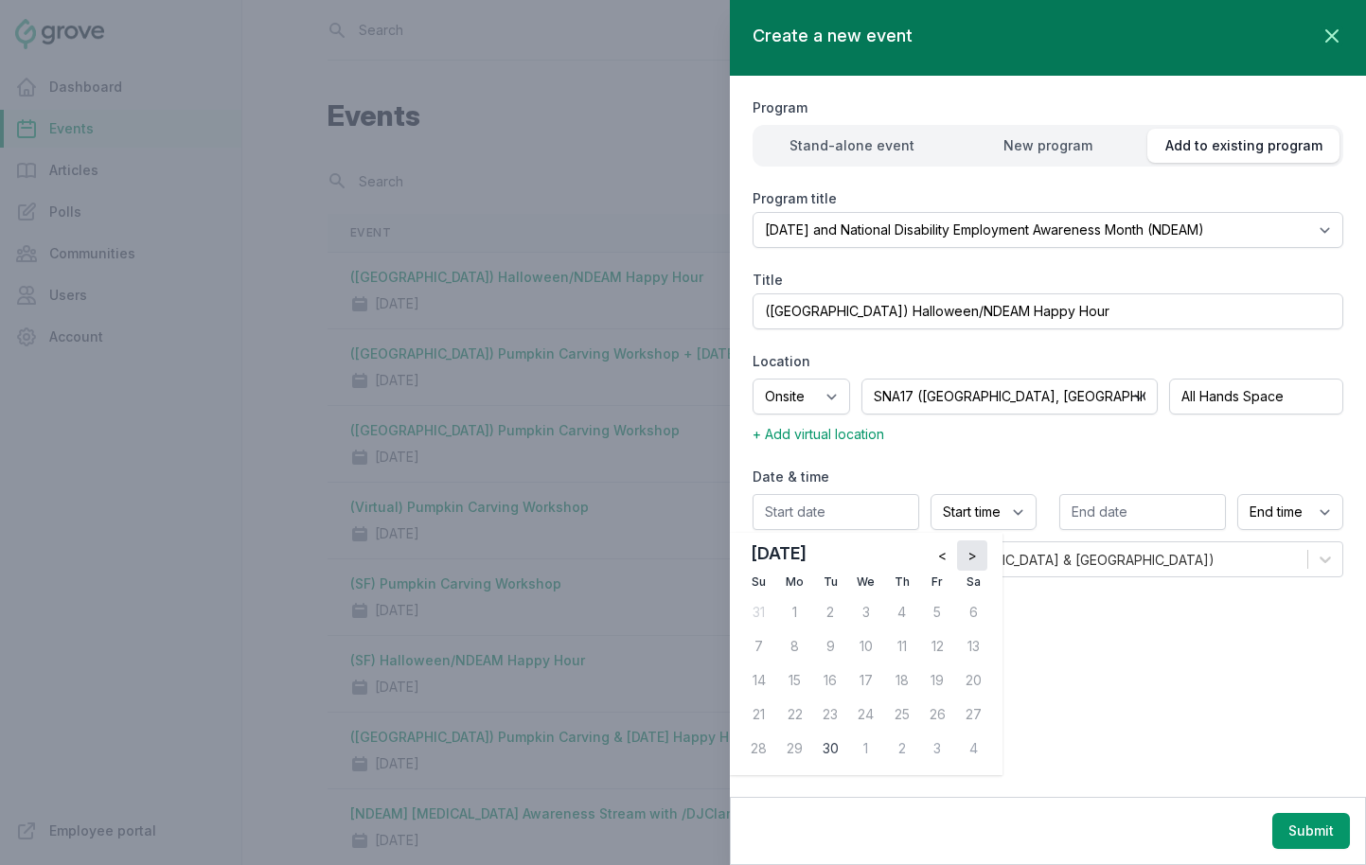
click at [970, 554] on span ">" at bounding box center [972, 555] width 9 height 19
click at [904, 716] on div "23" at bounding box center [902, 715] width 30 height 30
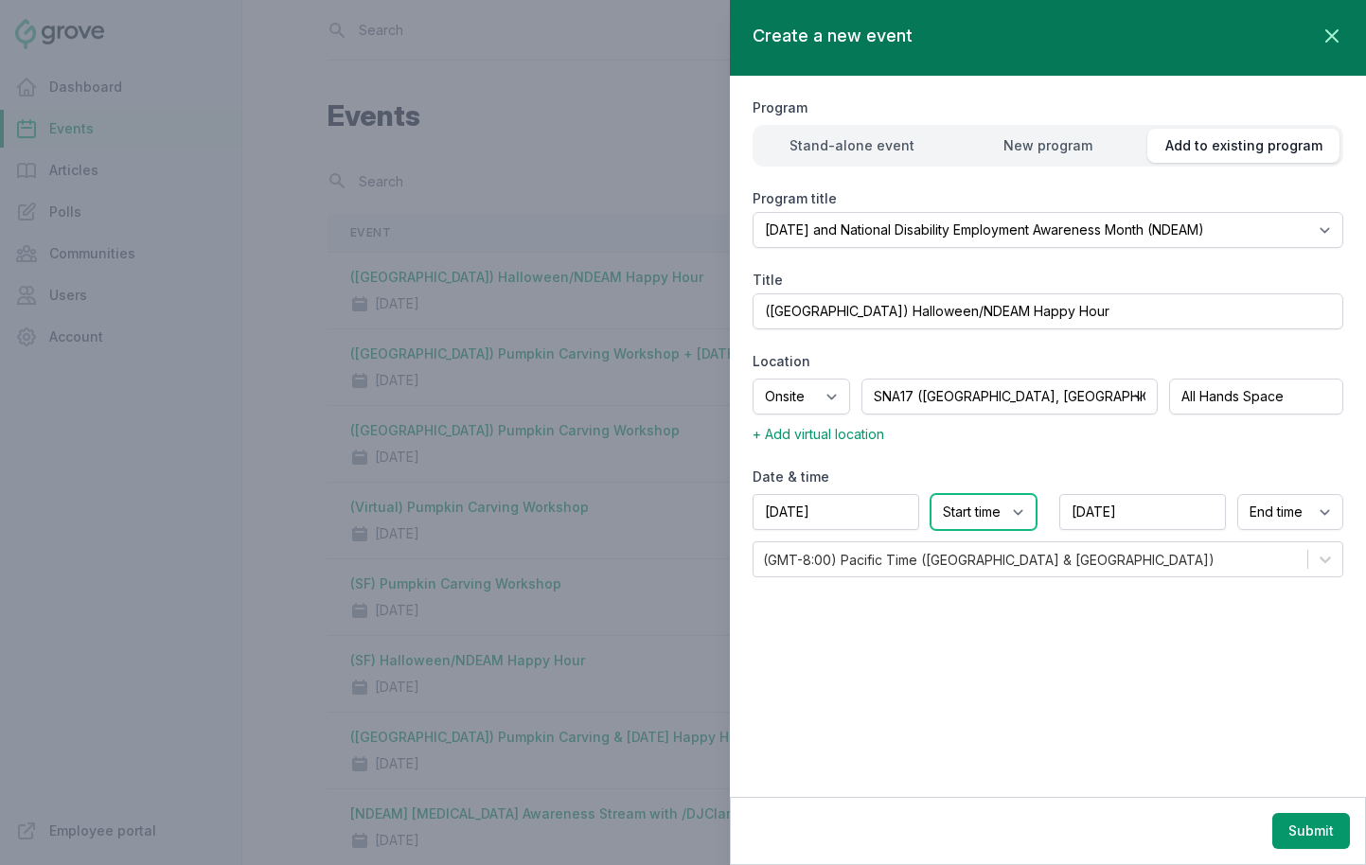
click at [968, 511] on select "Start time 12:00 AM 12:15 AM 12:30 AM 12:45 AM 1:00 AM 1:15 AM 1:30 AM 1:45 AM …" at bounding box center [984, 512] width 106 height 36
click at [931, 494] on select "Start time 12:00 AM 12:15 AM 12:30 AM 12:45 AM 1:00 AM 1:15 AM 1:30 AM 1:45 AM …" at bounding box center [984, 512] width 106 height 36
click at [1211, 522] on select "End time 12:00 AM 12:15 AM 12:30 AM 12:45 AM 1:00 AM 1:15 AM 1:30 AM 1:45 AM 2:…" at bounding box center [1290, 512] width 106 height 36
click at [1211, 494] on select "End time 12:00 AM 12:15 AM 12:30 AM 12:45 AM 1:00 AM 1:15 AM 1:30 AM 1:45 AM 2:…" at bounding box center [1290, 512] width 106 height 36
click at [1211, 846] on button "Submit" at bounding box center [1312, 831] width 78 height 36
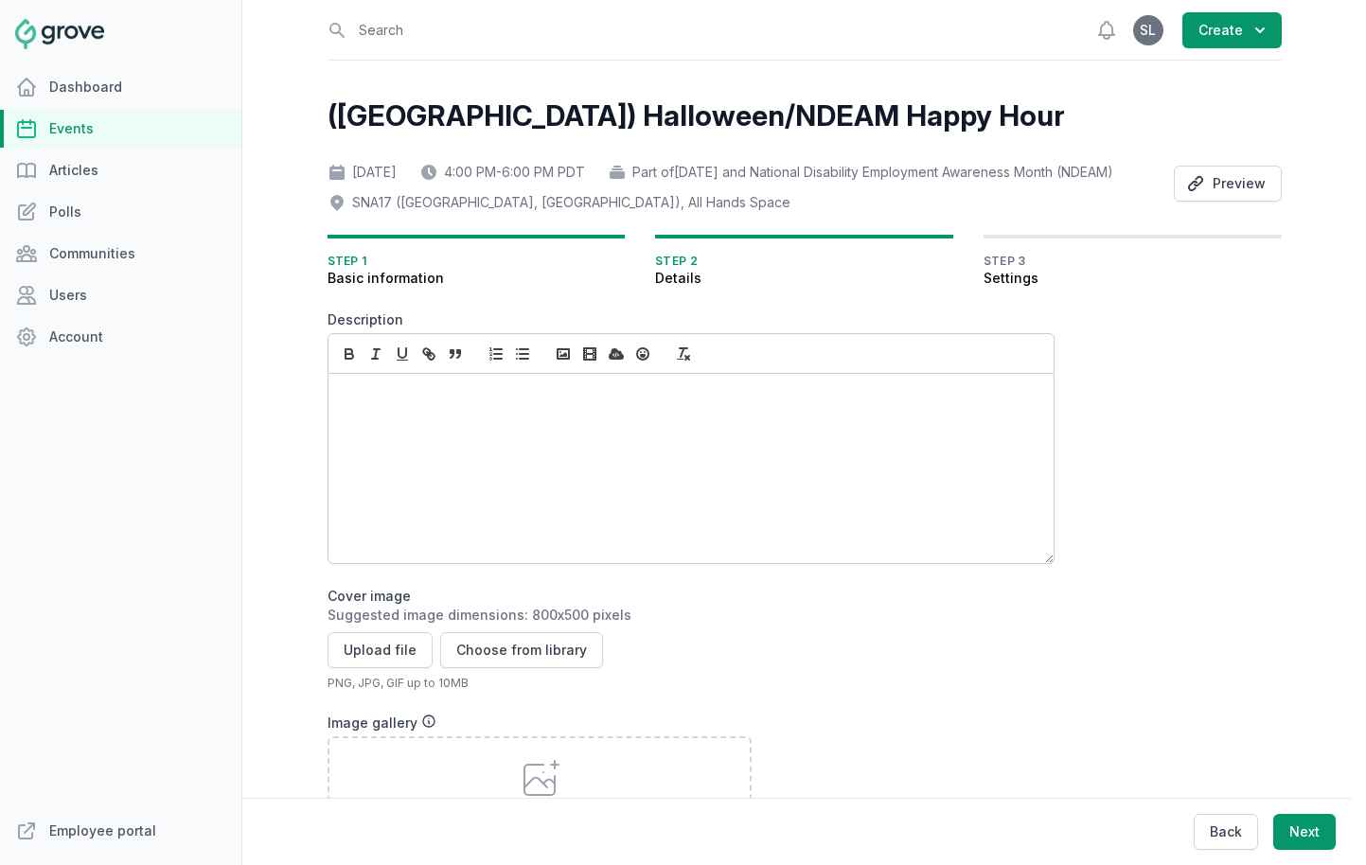
click at [448, 513] on div at bounding box center [691, 468] width 725 height 189
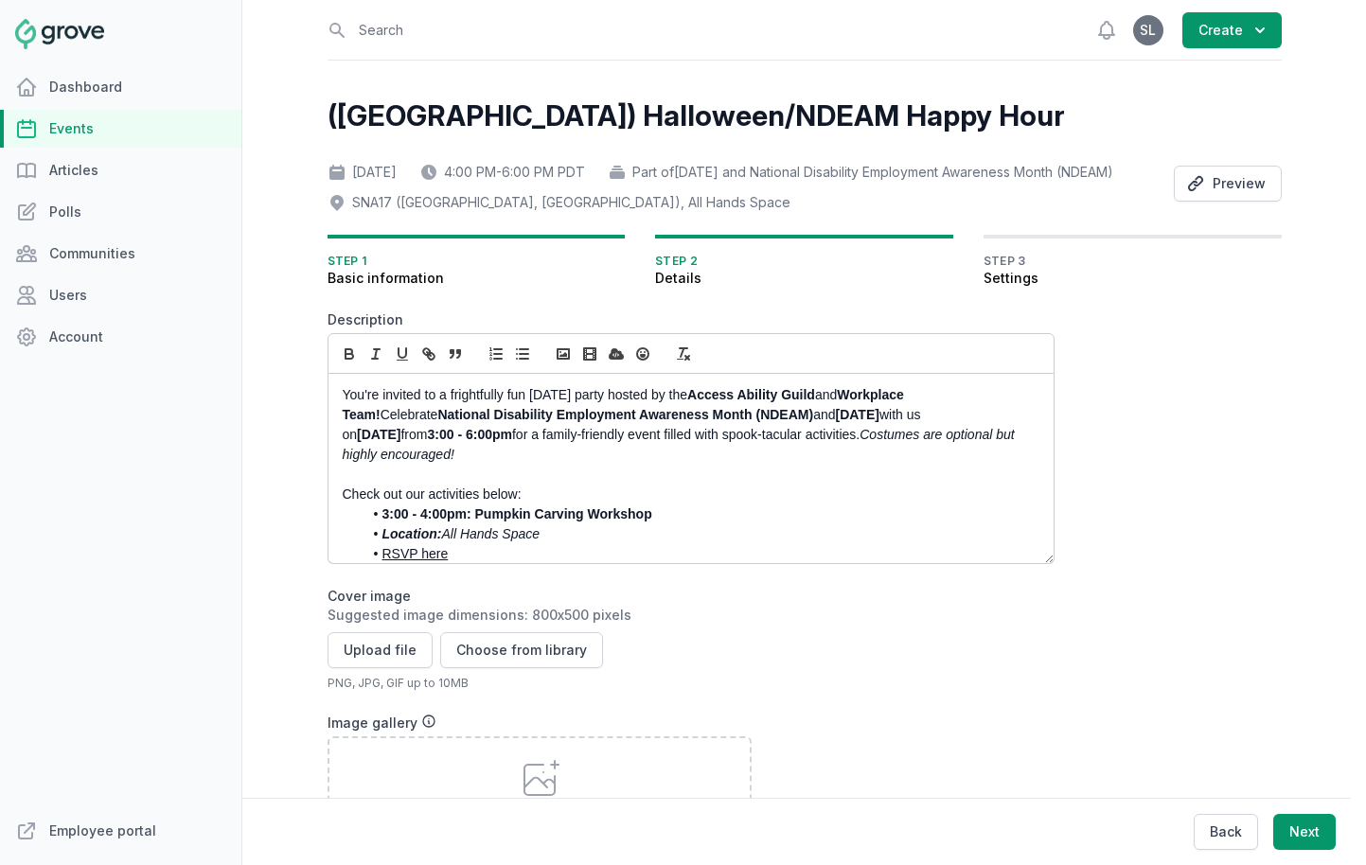
drag, startPoint x: 422, startPoint y: 463, endPoint x: 393, endPoint y: 463, distance: 29.4
click at [393, 442] on strong "Thursday, October 30th" at bounding box center [379, 434] width 44 height 15
click at [541, 465] on p "You're invited to a frightfully fun Halloween party hosted by the Access Abilit…" at bounding box center [686, 425] width 686 height 80
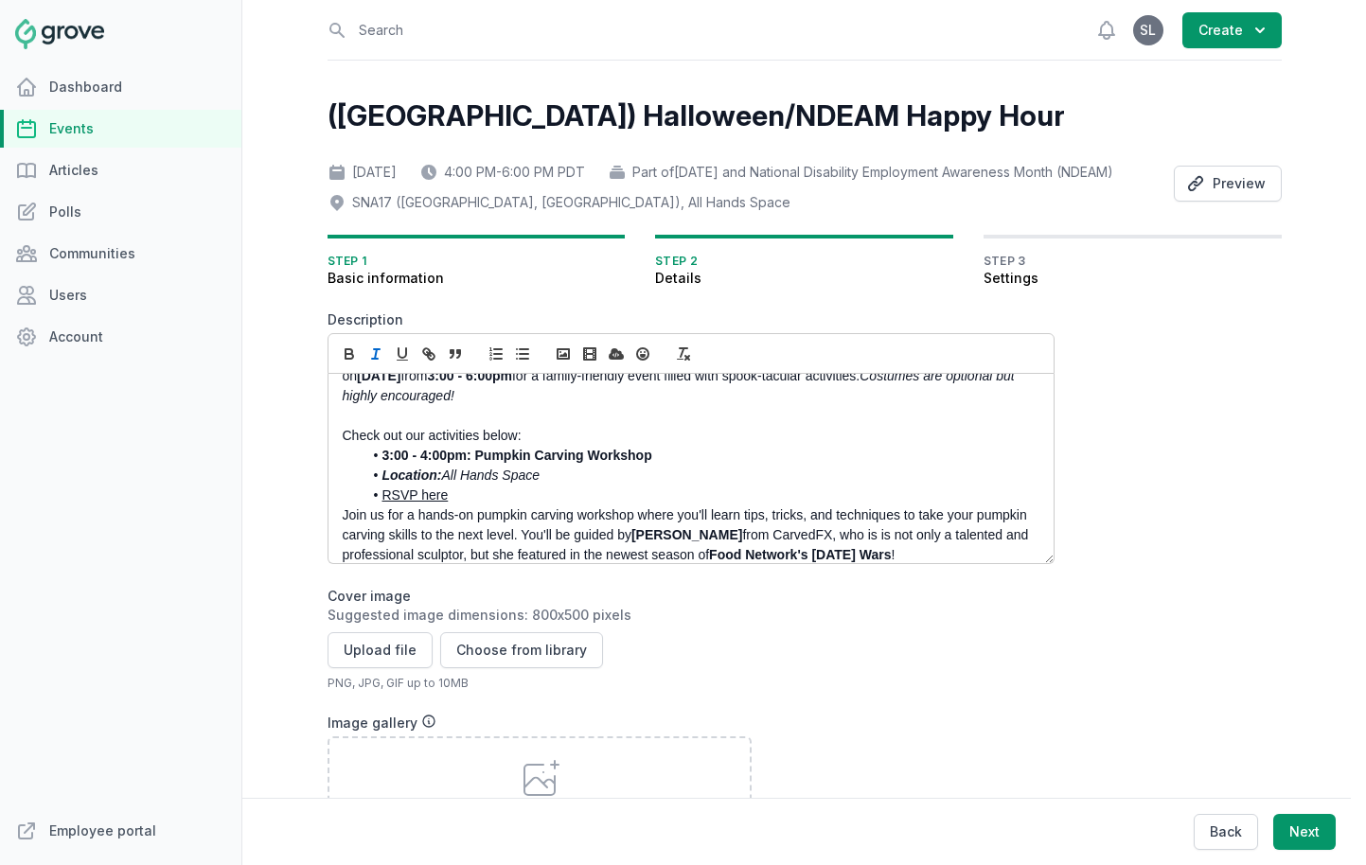
scroll to position [61, 0]
click at [529, 444] on p "Check out our activities below:" at bounding box center [686, 434] width 686 height 20
drag, startPoint x: 545, startPoint y: 506, endPoint x: 449, endPoint y: 506, distance: 96.6
click at [449, 484] on li "Location: All Hands Space" at bounding box center [696, 474] width 667 height 20
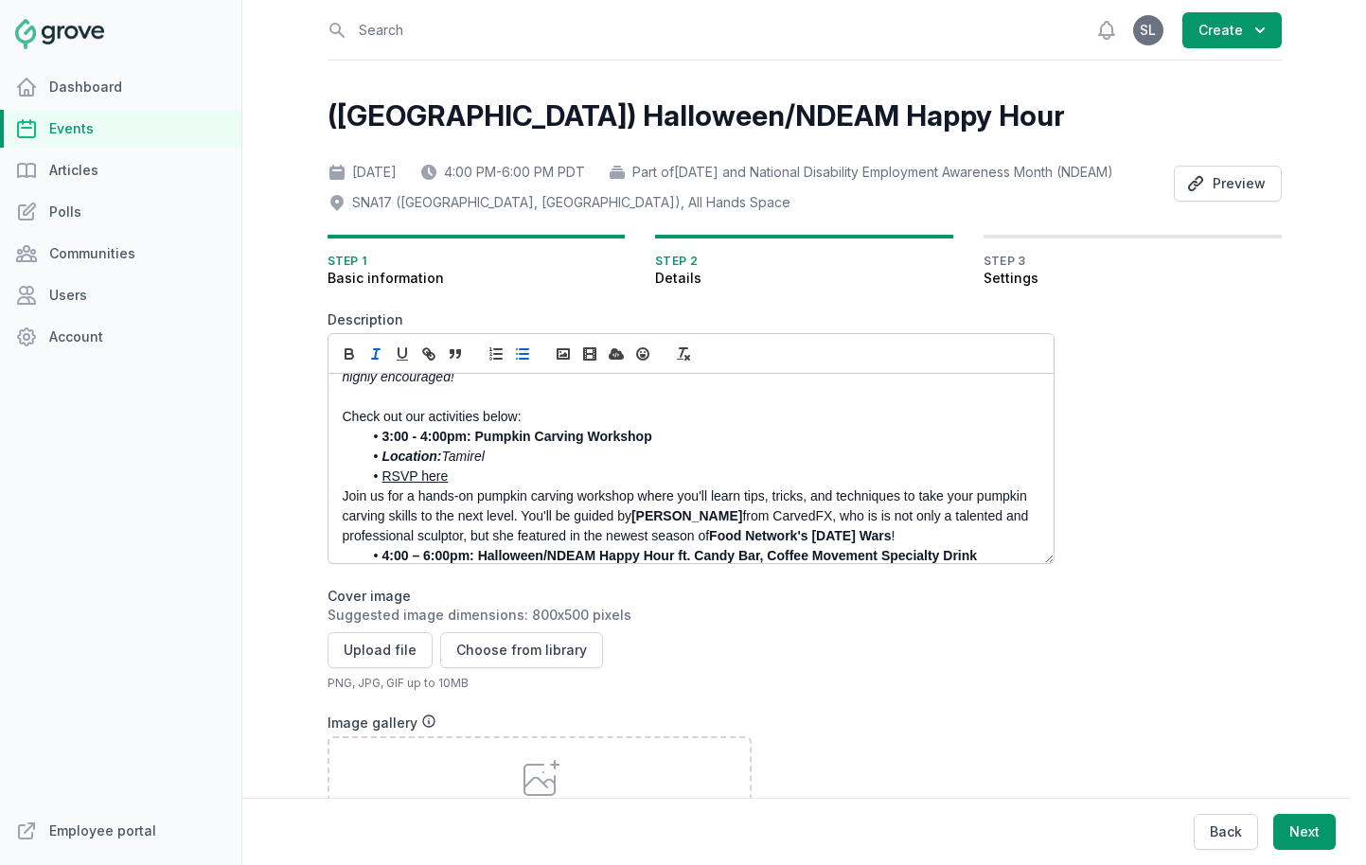
scroll to position [81, 0]
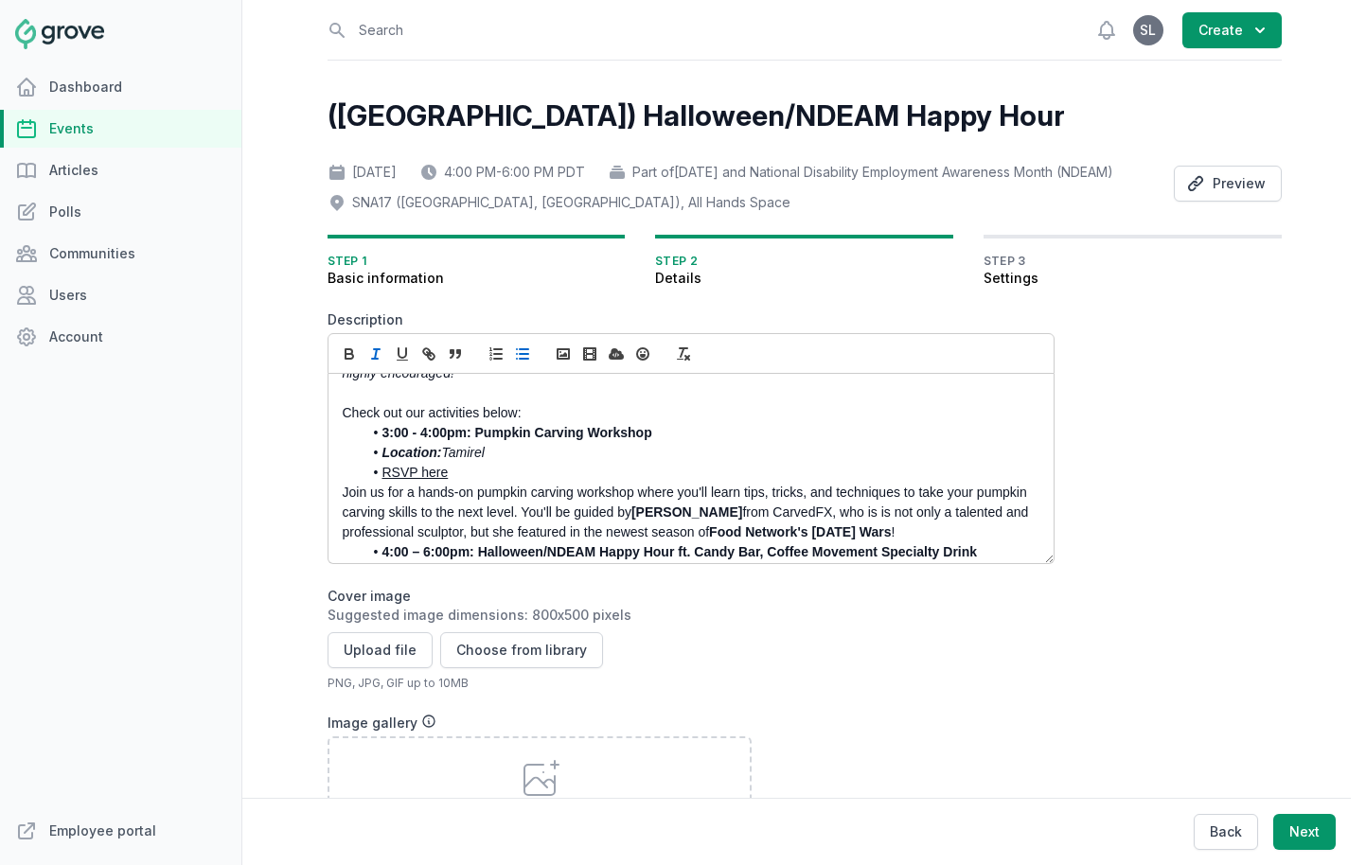
click at [415, 480] on link "RSVP here" at bounding box center [415, 472] width 66 height 15
click at [490, 515] on link at bounding box center [466, 507] width 46 height 15
paste input "5"
click at [538, 515] on link at bounding box center [532, 507] width 45 height 15
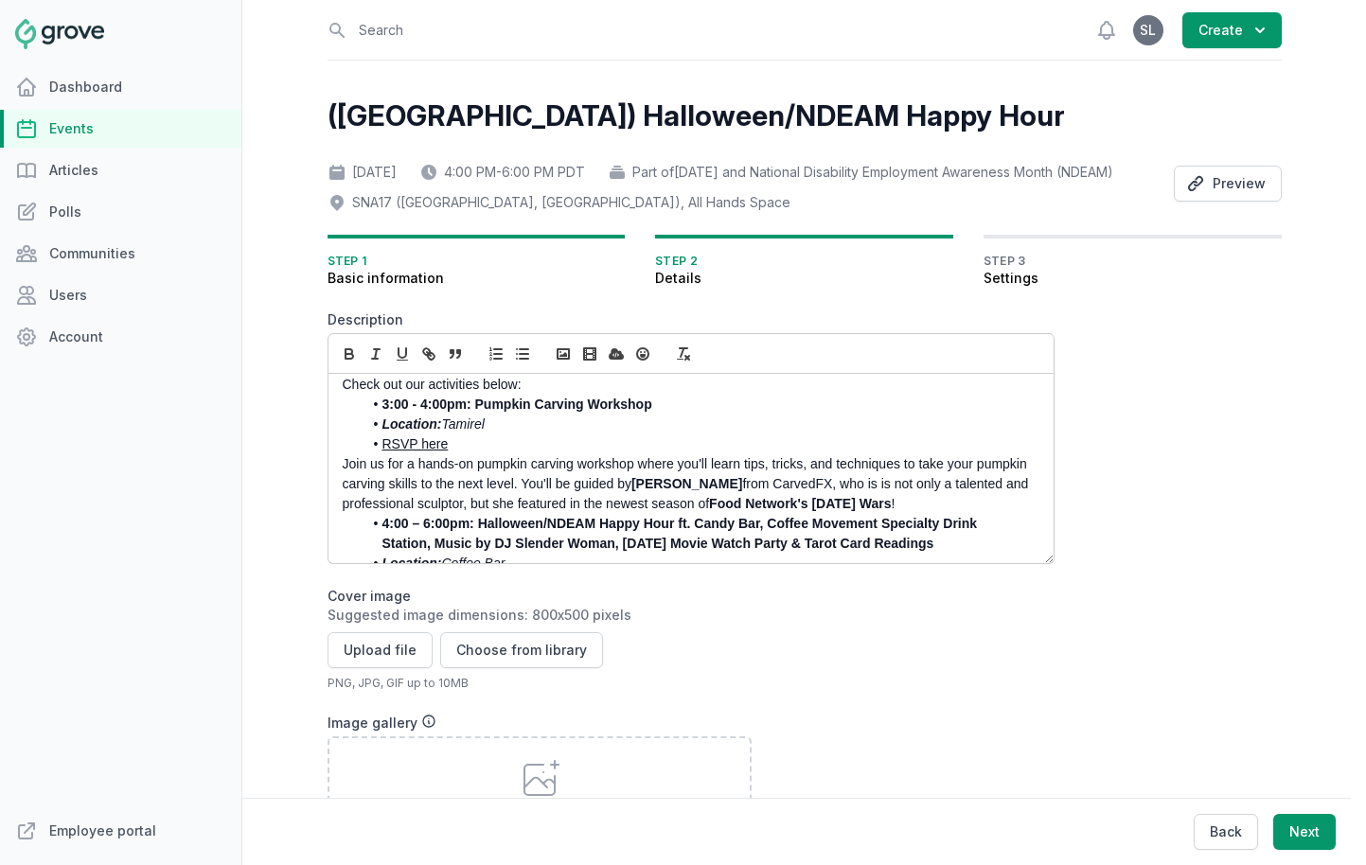
scroll to position [116, 0]
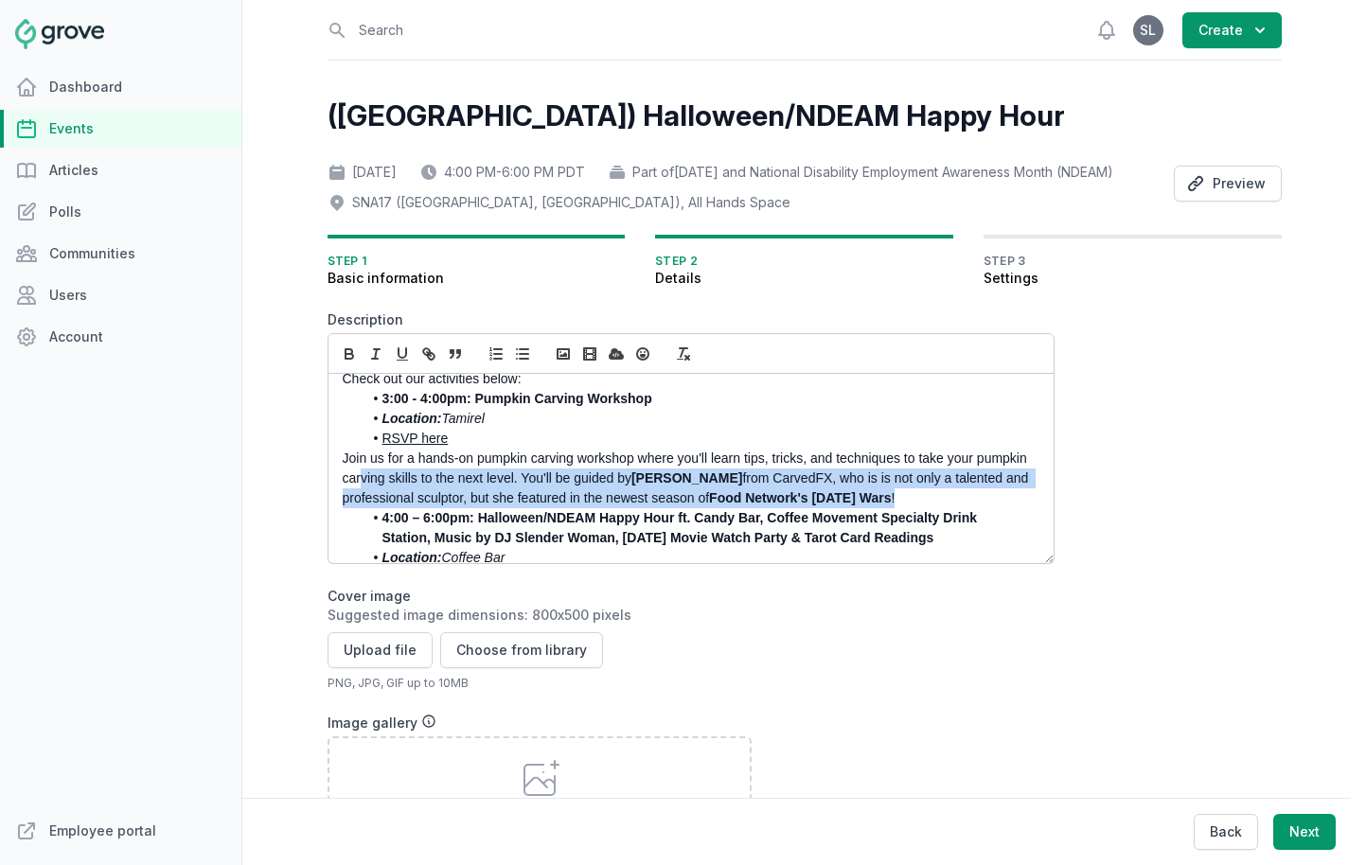
drag, startPoint x: 930, startPoint y: 525, endPoint x: 360, endPoint y: 500, distance: 570.5
click at [360, 500] on p "Join us for a hands-on pumpkin carving workshop where you'll learn tips, tricks…" at bounding box center [686, 479] width 686 height 60
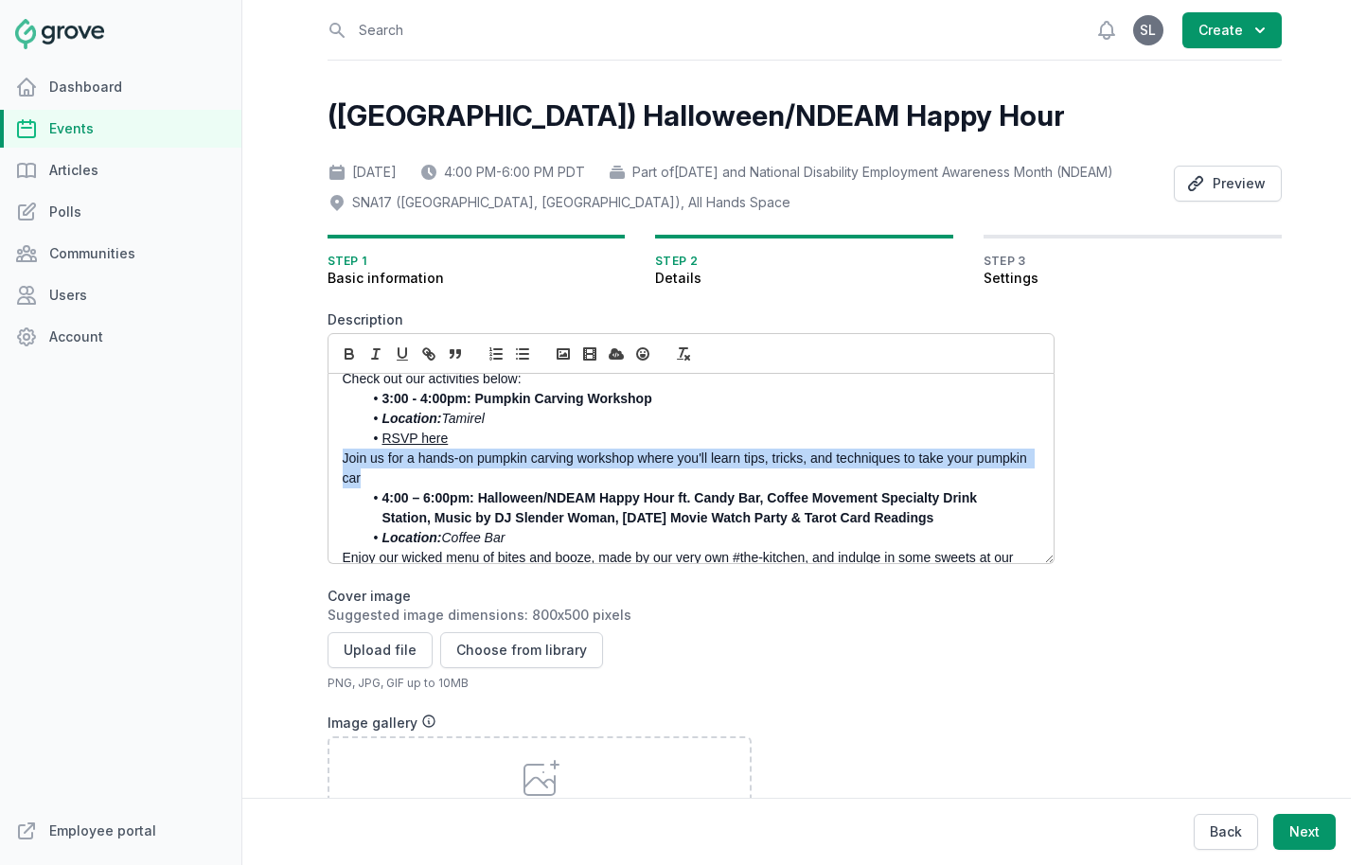
drag, startPoint x: 377, startPoint y: 502, endPoint x: 338, endPoint y: 488, distance: 41.3
click at [338, 488] on div "You're invited to a frightfully fun Halloween party hosted by the Access Abilit…" at bounding box center [691, 468] width 725 height 189
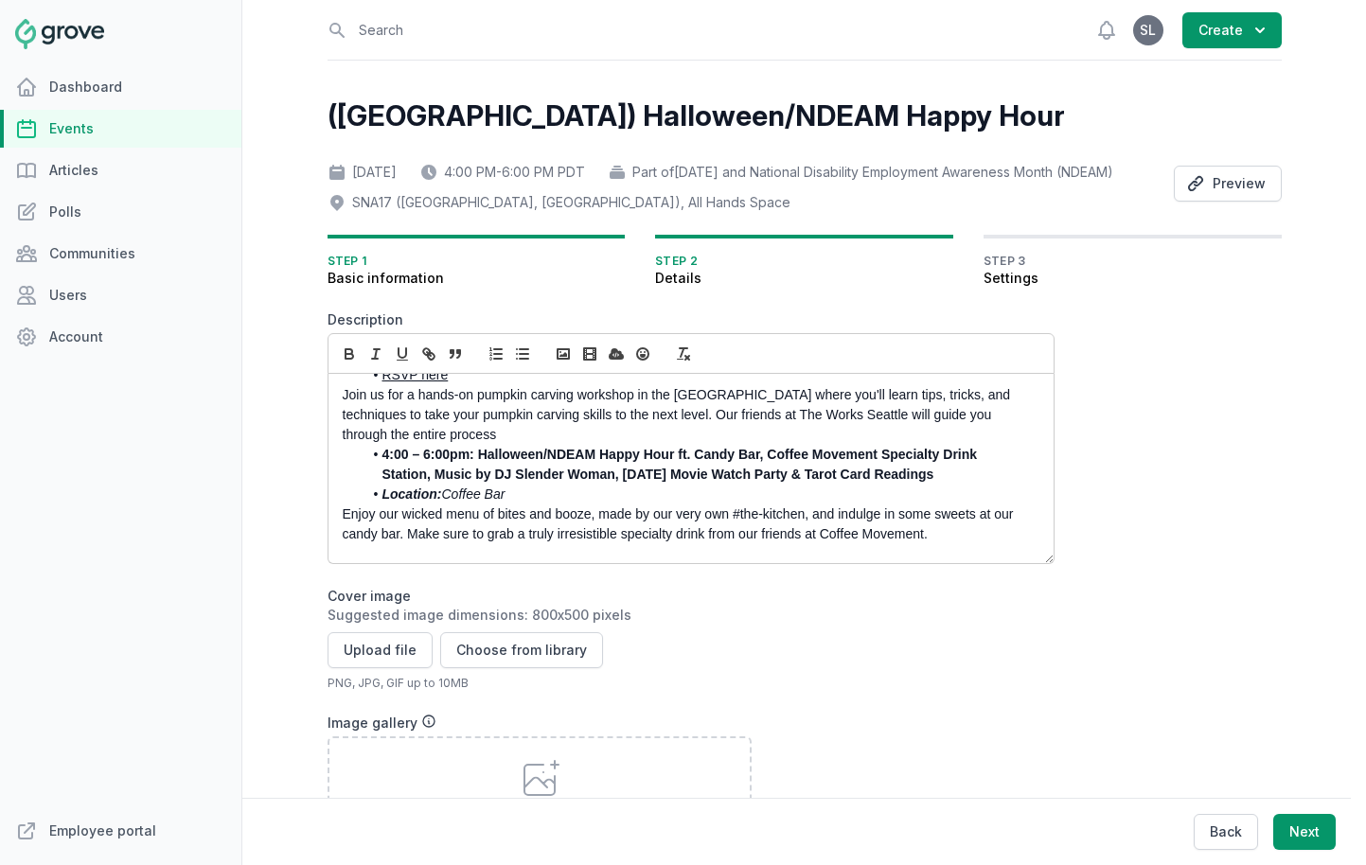
scroll to position [181, 0]
drag, startPoint x: 678, startPoint y: 480, endPoint x: 964, endPoint y: 504, distance: 286.9
click at [964, 483] on li "4:00 – 6:00pm: Halloween/NDEAM Happy Hour ft. Candy Bar, Coffee Movement Specia…" at bounding box center [696, 463] width 667 height 40
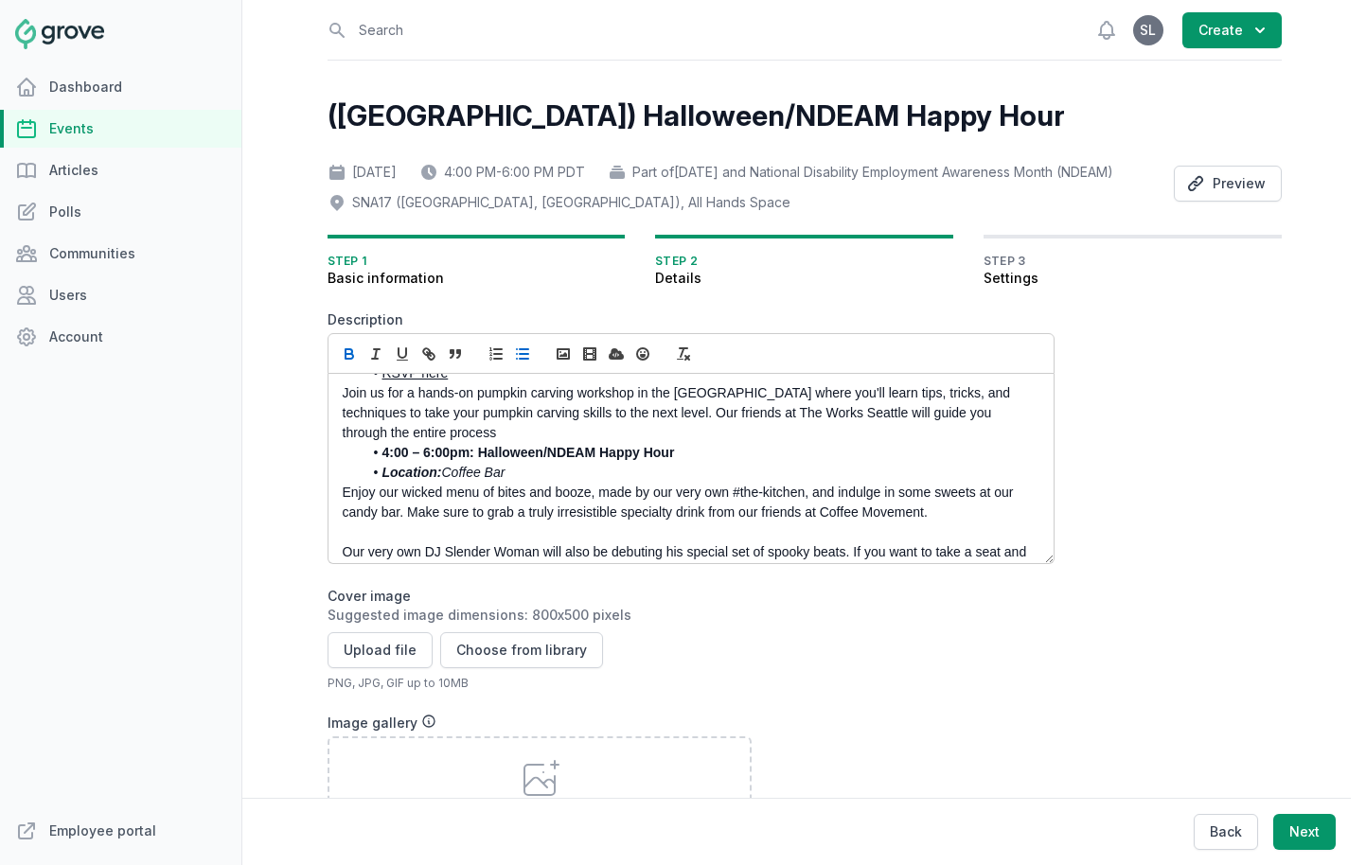
drag, startPoint x: 518, startPoint y: 500, endPoint x: 449, endPoint y: 500, distance: 69.1
click at [449, 483] on li "Location: Coffee Bar" at bounding box center [696, 473] width 667 height 20
drag, startPoint x: 937, startPoint y: 539, endPoint x: 424, endPoint y: 549, distance: 513.3
click at [424, 549] on div "You're invited to a frightfully fun Halloween party hosted by the Access Abilit…" at bounding box center [691, 468] width 725 height 189
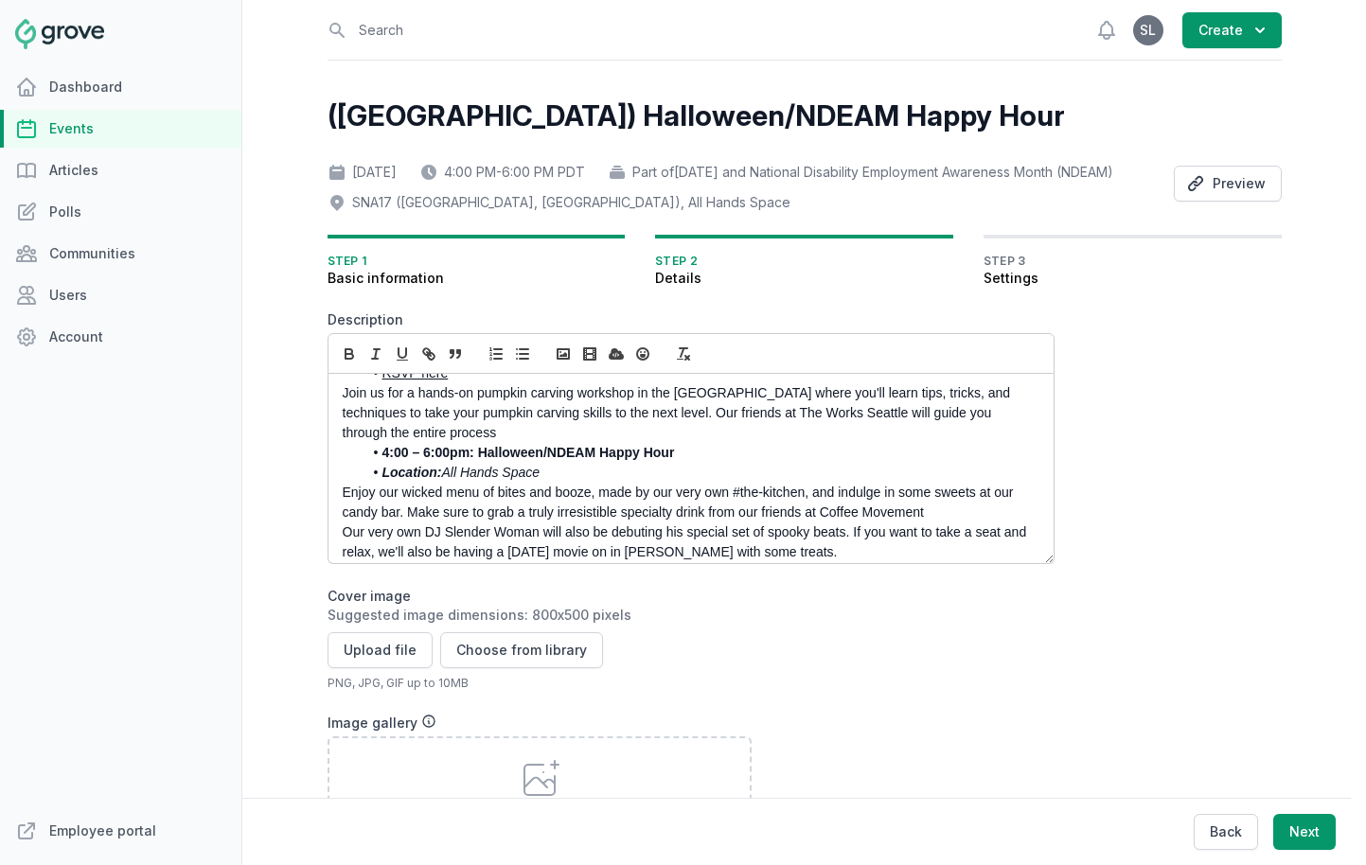
click at [691, 463] on li "4:00 – 6:00pm: Halloween/NDEAM Happy Hour" at bounding box center [696, 453] width 667 height 20
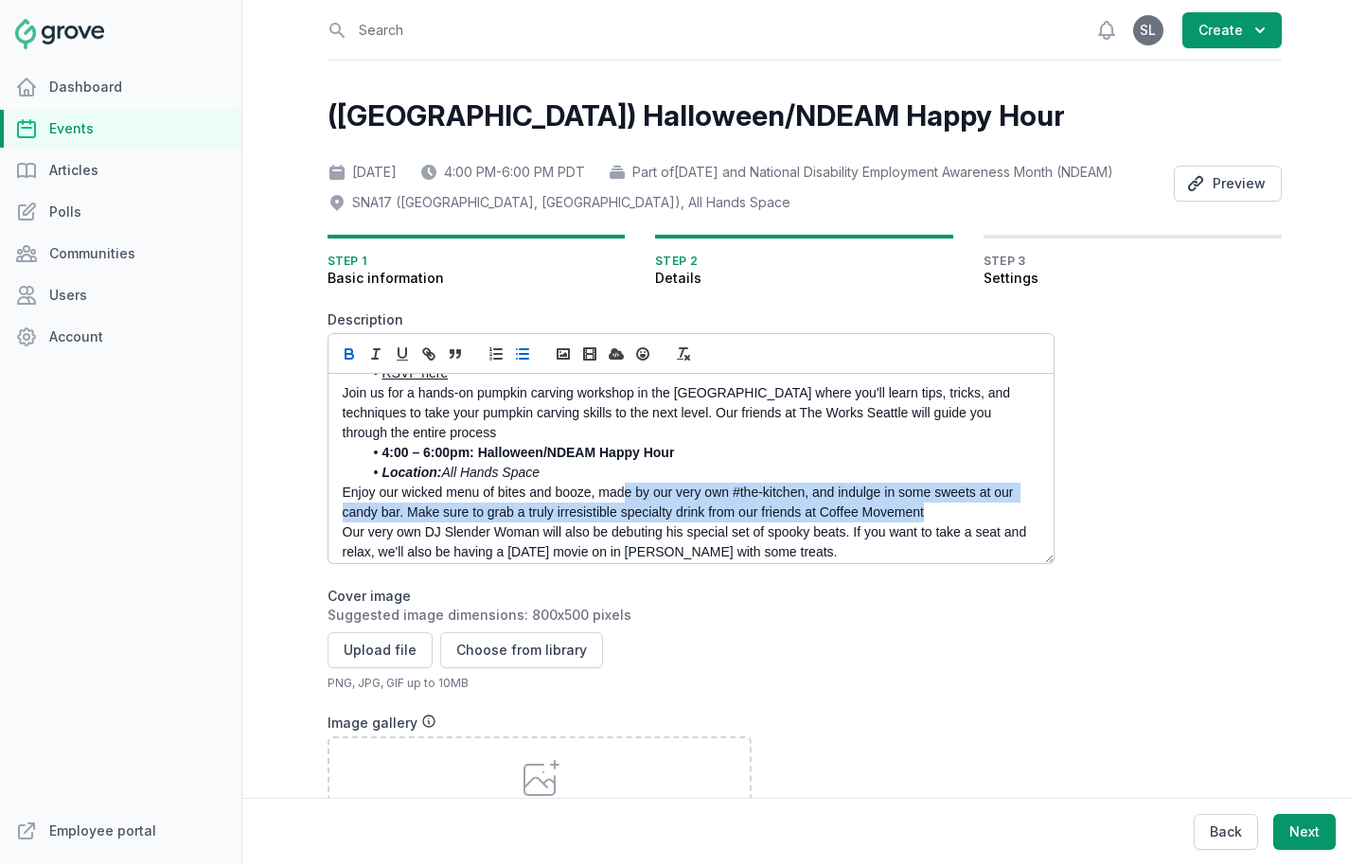
drag, startPoint x: 935, startPoint y: 539, endPoint x: 624, endPoint y: 521, distance: 312.0
click at [624, 521] on p "Enjoy our wicked menu of bites and booze, made by our very own #the-kitchen, an…" at bounding box center [686, 503] width 686 height 40
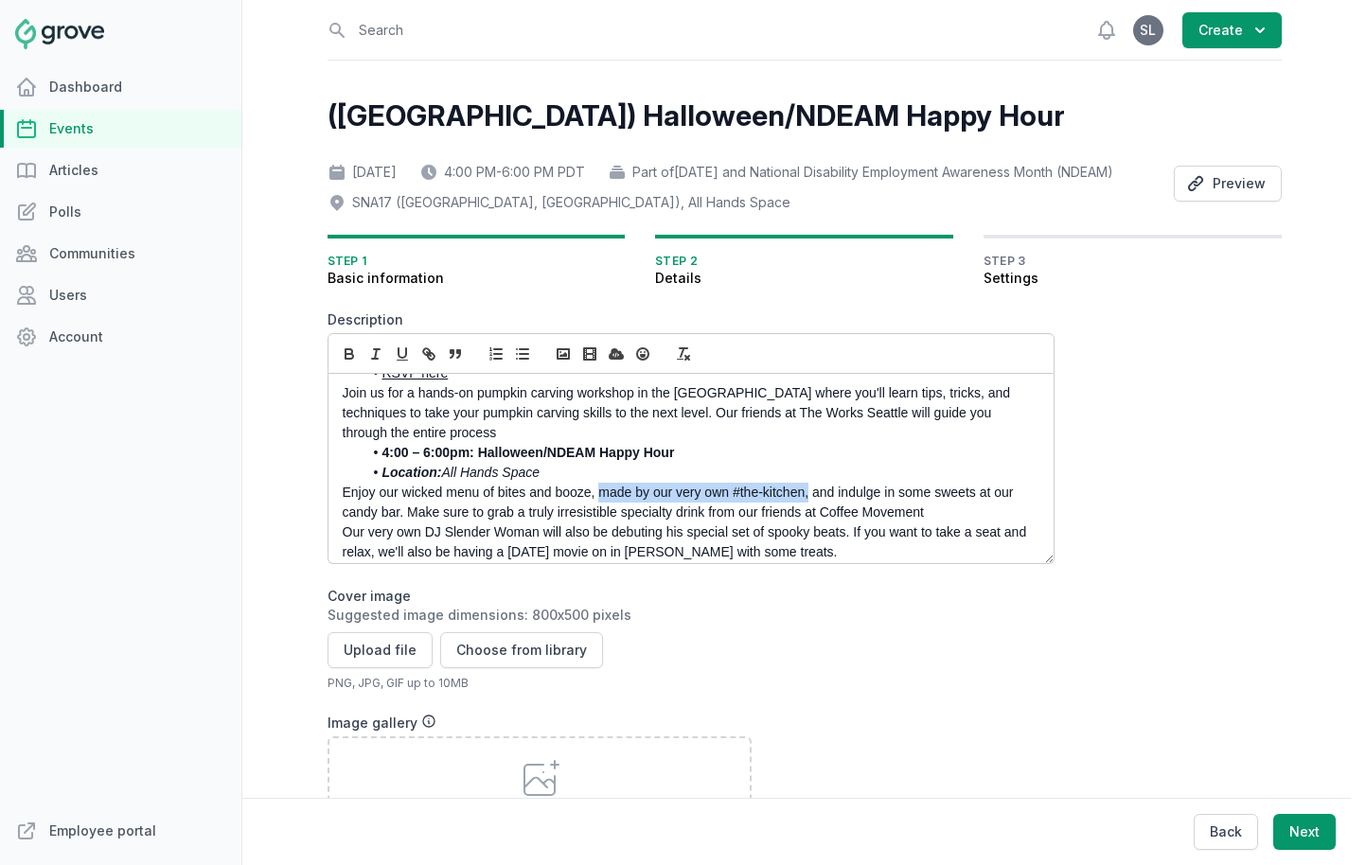
drag, startPoint x: 599, startPoint y: 522, endPoint x: 810, endPoint y: 520, distance: 211.1
click at [810, 520] on p "Enjoy our wicked menu of bites and booze, made by our very own #the-kitchen, an…" at bounding box center [686, 503] width 686 height 40
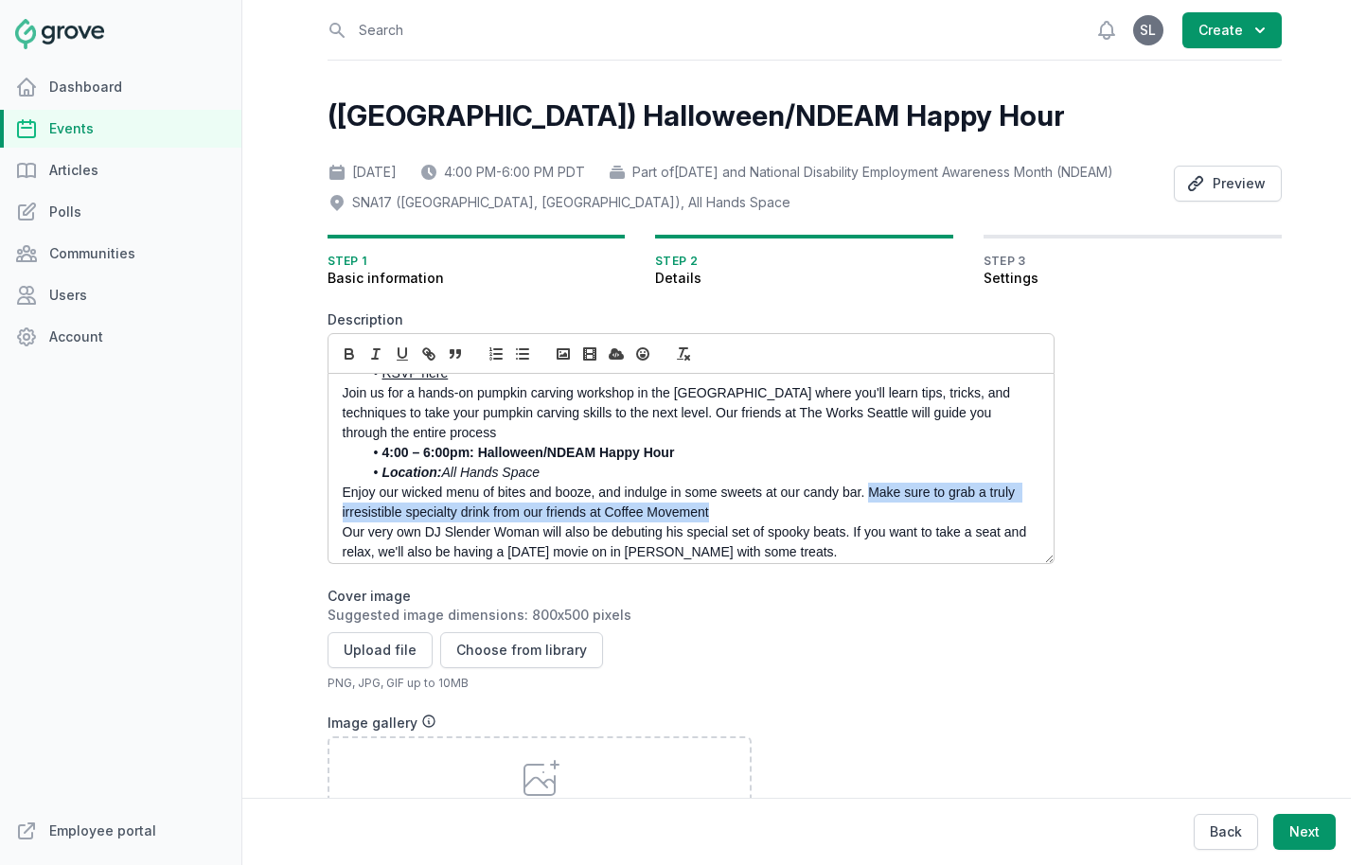
drag, startPoint x: 851, startPoint y: 532, endPoint x: 874, endPoint y: 520, distance: 25.8
click at [874, 520] on p "Enjoy our wicked menu of bites and booze, and indulge in some sweets at our can…" at bounding box center [686, 503] width 686 height 40
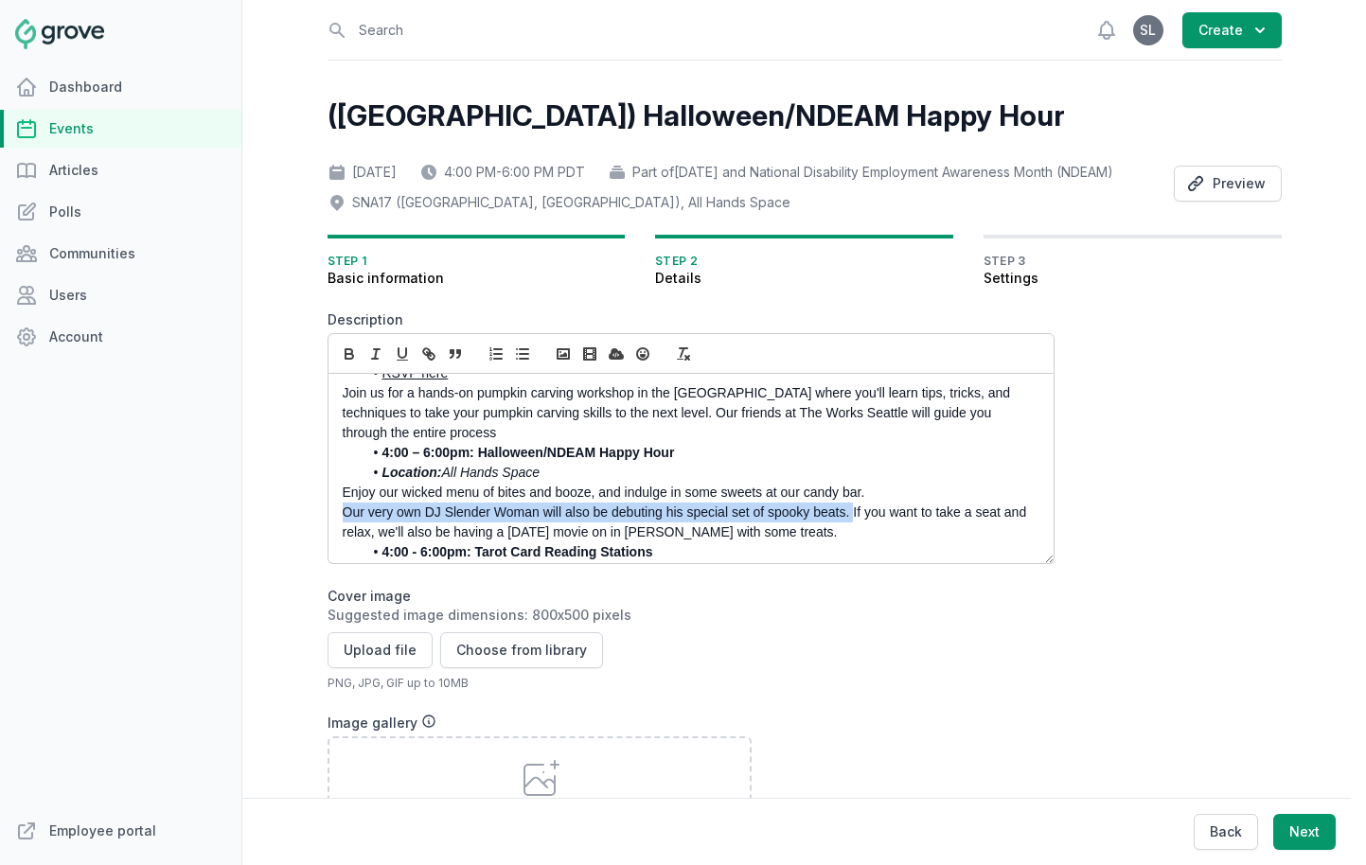
drag, startPoint x: 851, startPoint y: 543, endPoint x: 343, endPoint y: 540, distance: 508.4
click at [343, 540] on p "Our very own DJ Slender Woman will also be debuting his special set of spooky b…" at bounding box center [686, 523] width 686 height 40
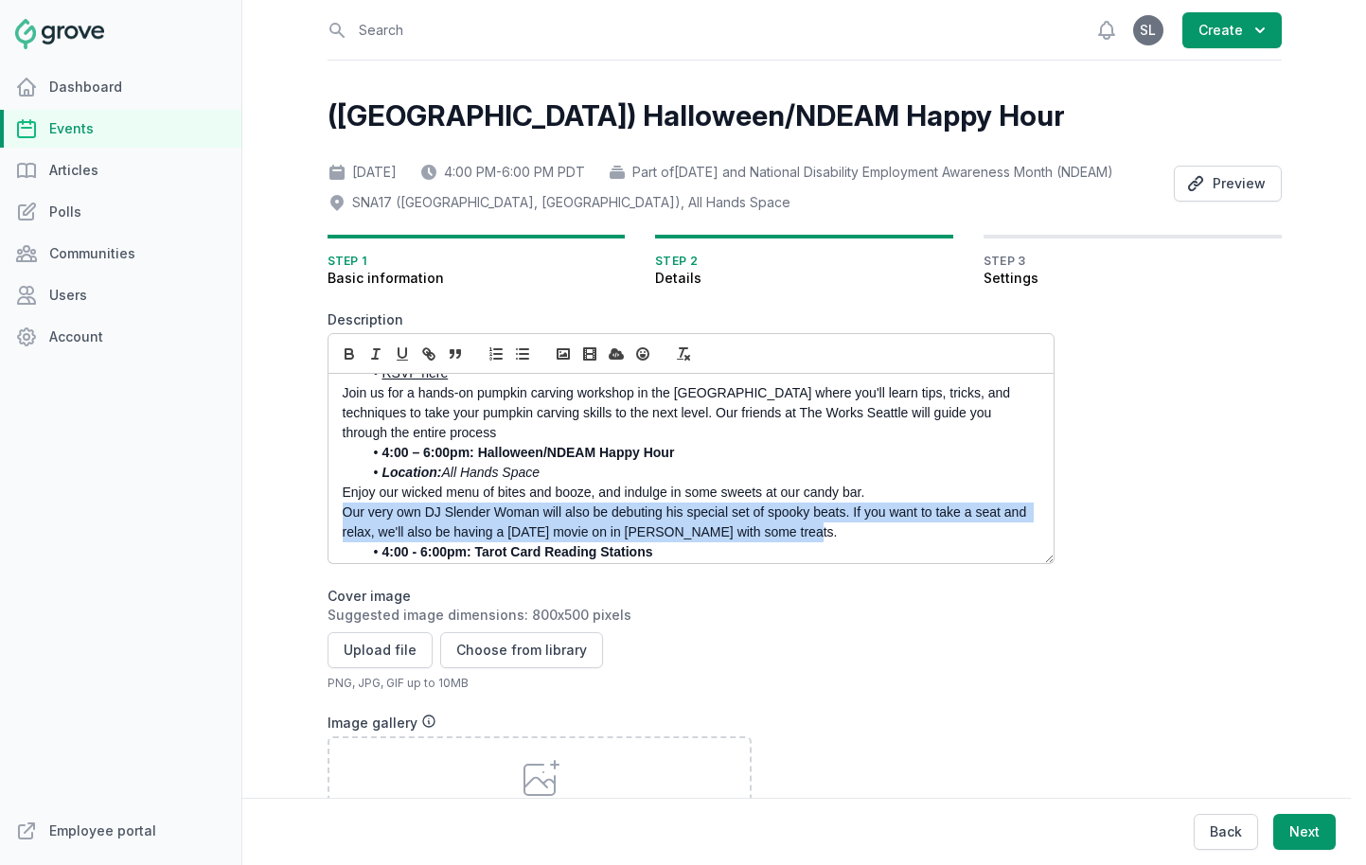
drag, startPoint x: 801, startPoint y: 561, endPoint x: 341, endPoint y: 543, distance: 460.5
click at [341, 543] on div "You're invited to a frightfully fun Halloween party hosted by the Access Abilit…" at bounding box center [691, 468] width 725 height 189
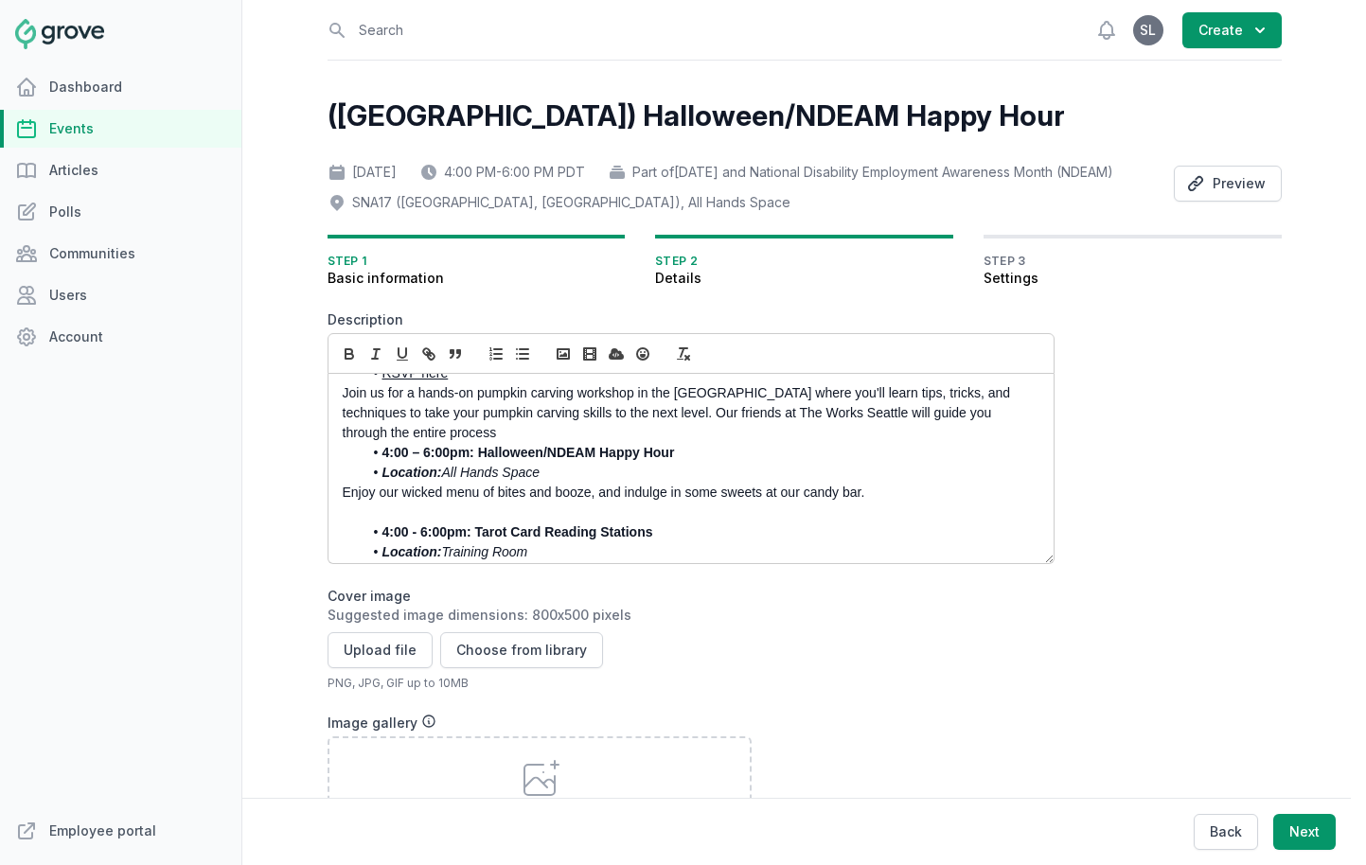
click at [733, 463] on li "4:00 – 6:00pm: Halloween/NDEAM Happy Hour" at bounding box center [696, 453] width 667 height 20
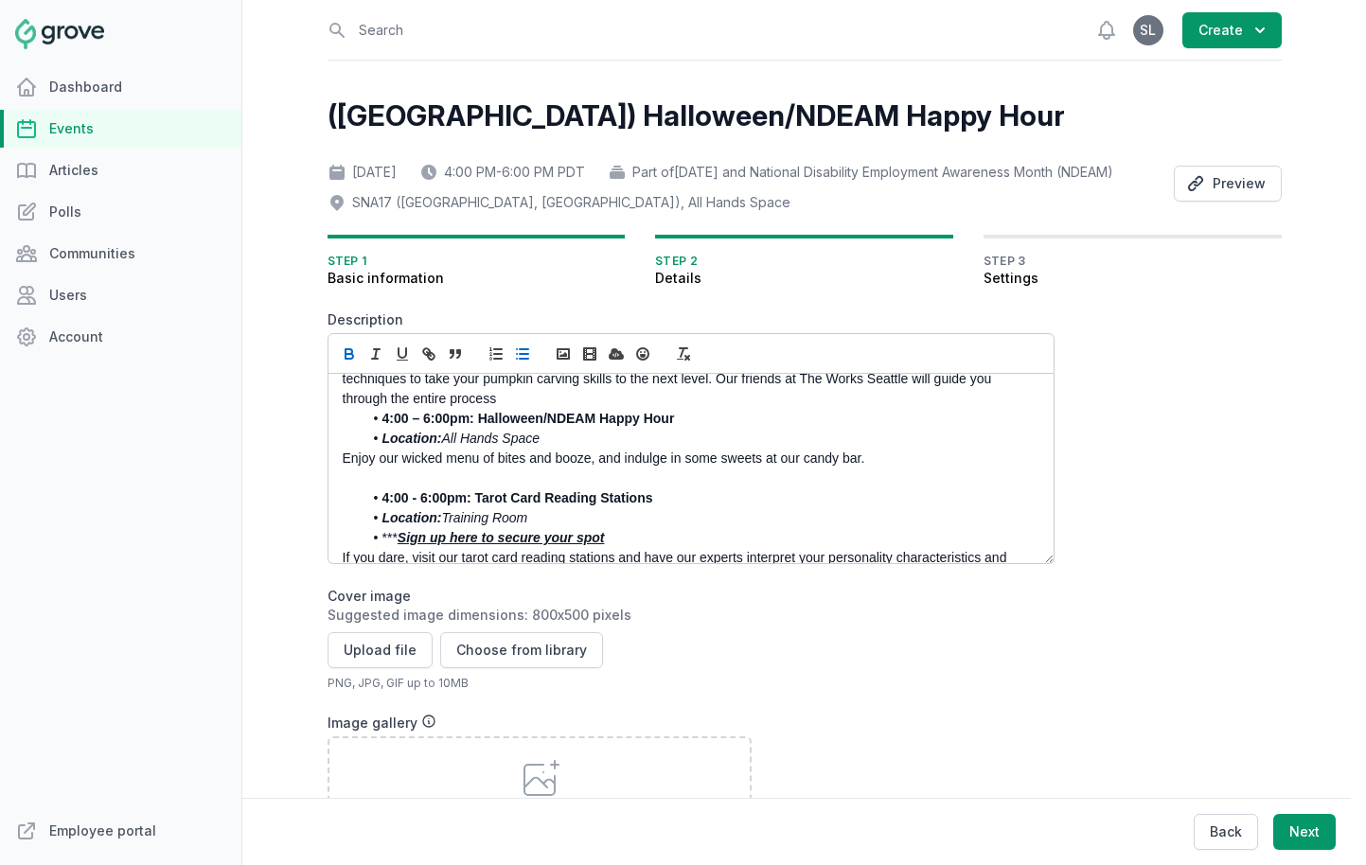
scroll to position [217, 0]
click at [485, 487] on p at bounding box center [686, 477] width 686 height 20
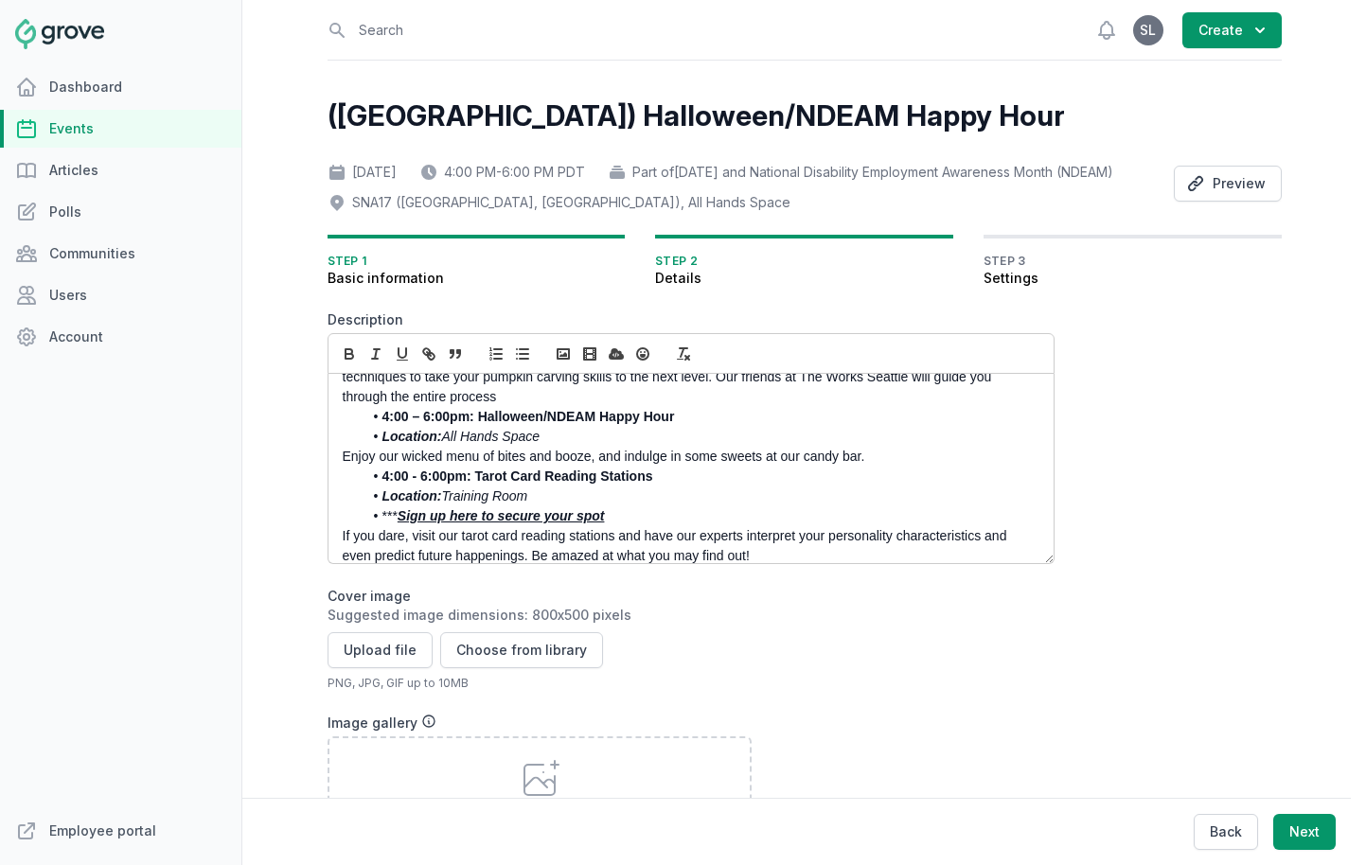
click at [625, 484] on strong "4:00 - 6:00pm: Tarot Card Reading Stations" at bounding box center [517, 476] width 271 height 15
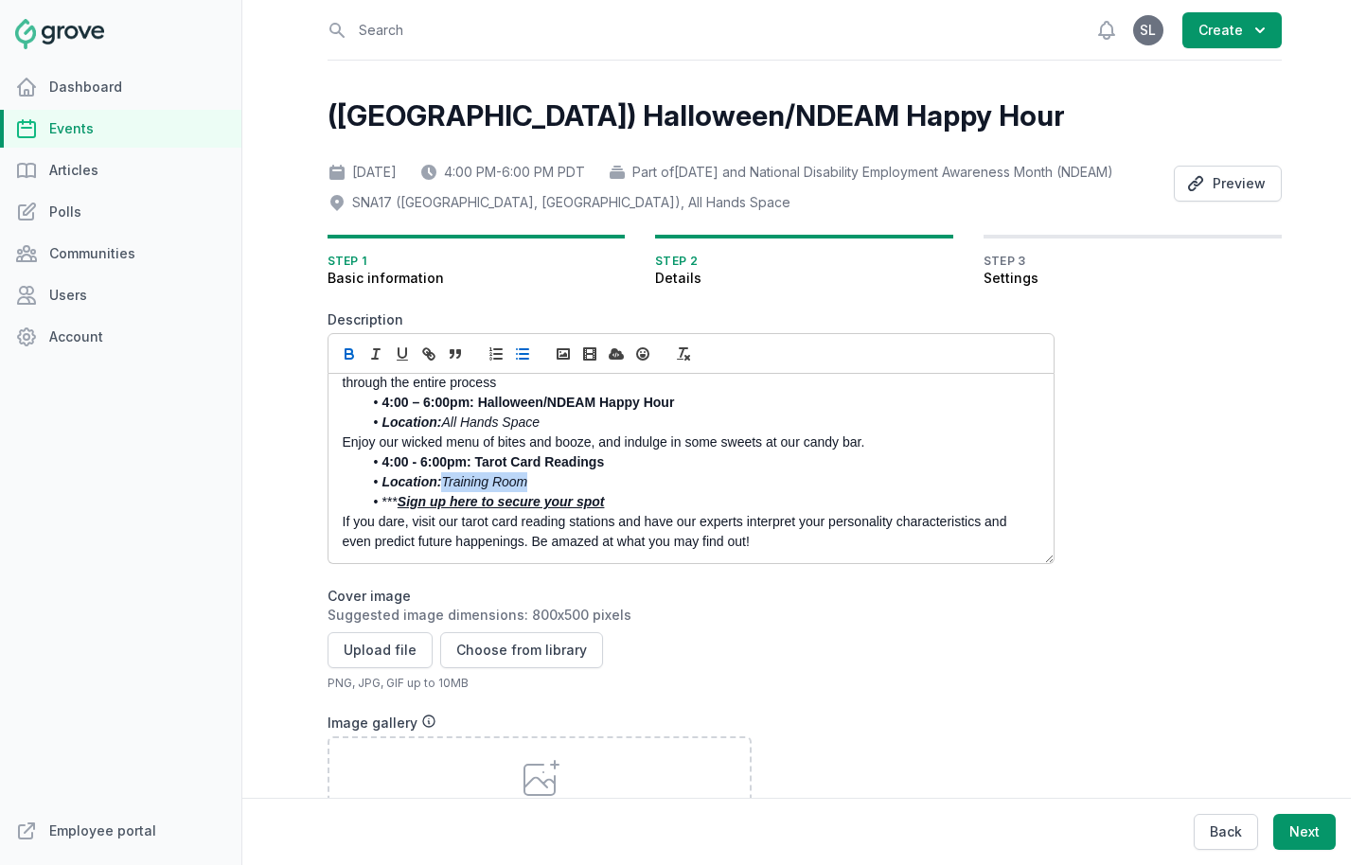
drag, startPoint x: 535, startPoint y: 507, endPoint x: 448, endPoint y: 508, distance: 87.1
click at [448, 492] on li "Location: Training Room" at bounding box center [696, 482] width 667 height 20
click at [615, 549] on p "If you dare, visit our tarot card reading stations and have our experts interpr…" at bounding box center [686, 532] width 686 height 40
click at [736, 551] on p "If you dare, visit our tarot card reading station and have our experts interpre…" at bounding box center [686, 532] width 686 height 40
click at [727, 552] on p "If you dare, visit our tarot card reading station and have our expert interpret…" at bounding box center [686, 532] width 686 height 40
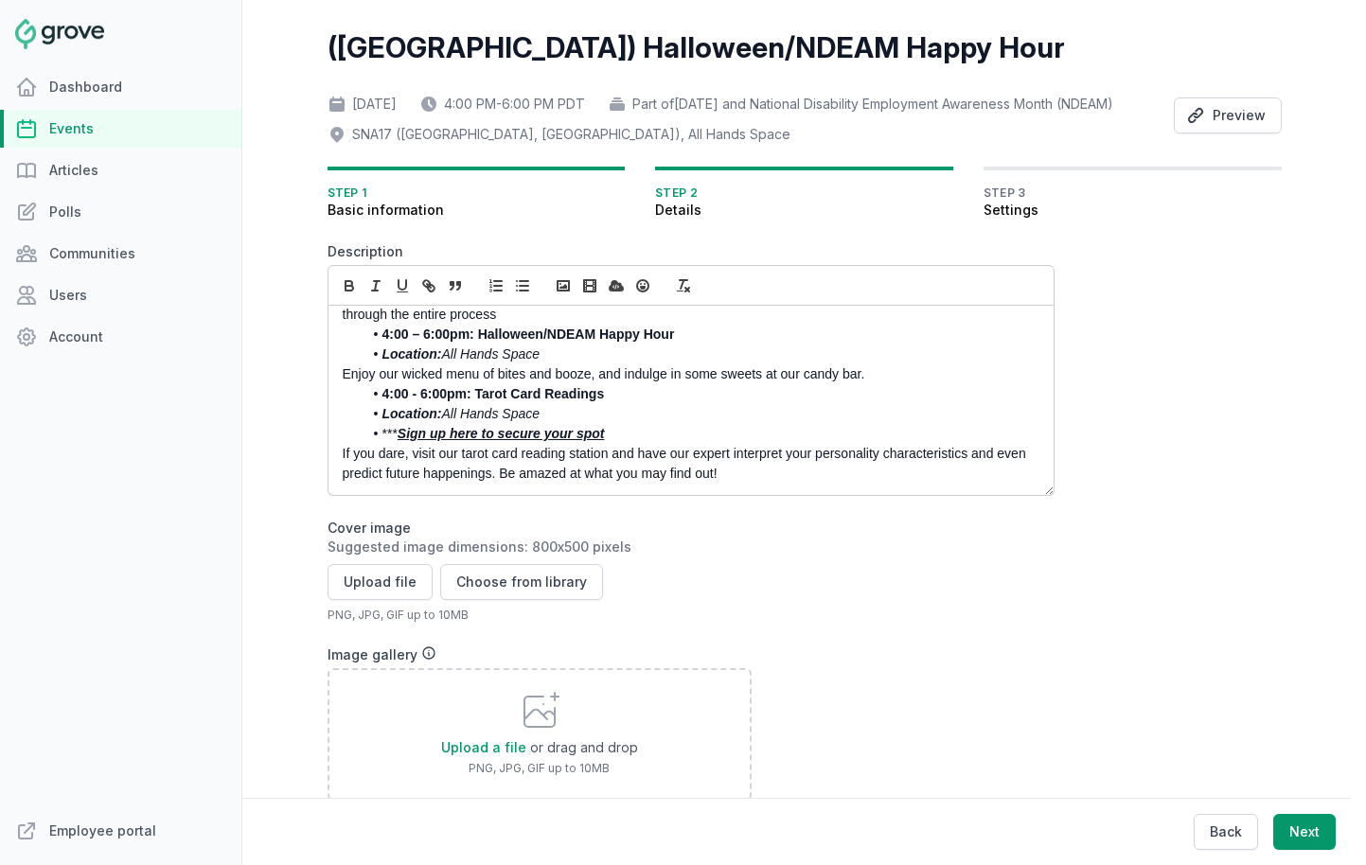
scroll to position [88, 0]
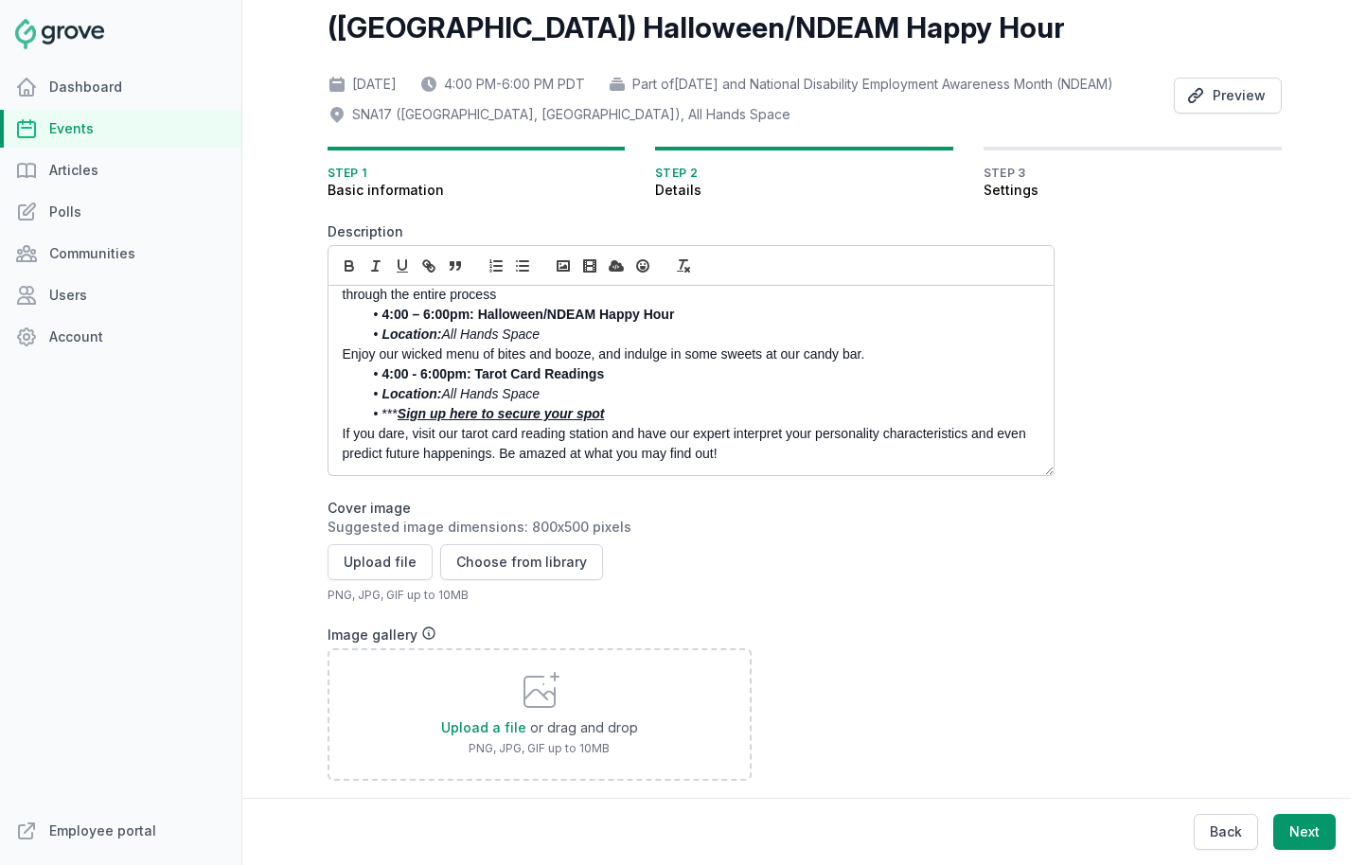
click at [541, 421] on em "Sign up here to secure your spot" at bounding box center [501, 413] width 207 height 15
click at [575, 456] on link at bounding box center [551, 448] width 46 height 15
paste input "NzJglABKBFQaaoxrQQtD84L6CzZ8C9LkXGHCaHB_ltg"
click at [670, 456] on link at bounding box center [654, 448] width 45 height 15
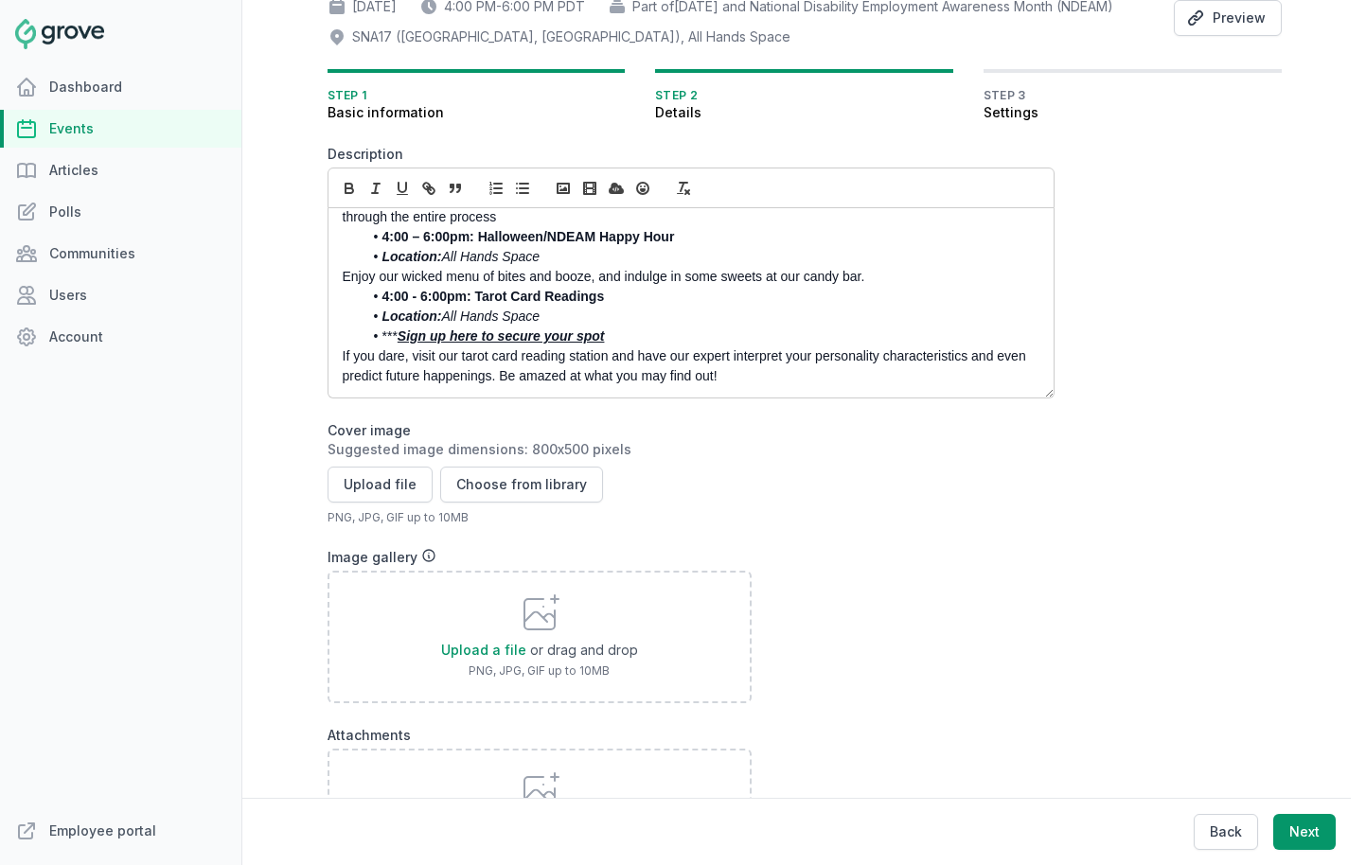
scroll to position [168, 0]
click at [552, 501] on button "Choose from library" at bounding box center [521, 483] width 163 height 36
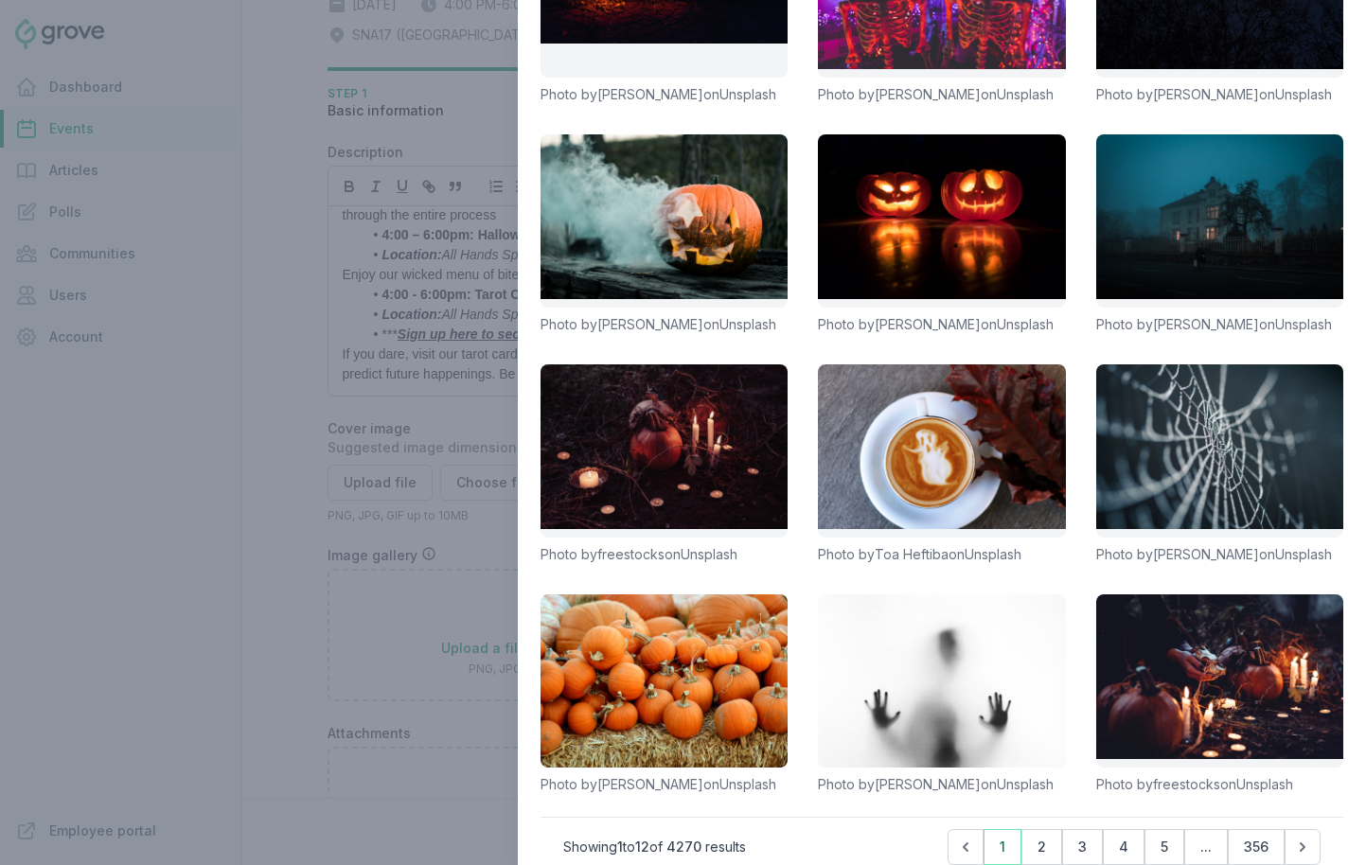
scroll to position [317, 0]
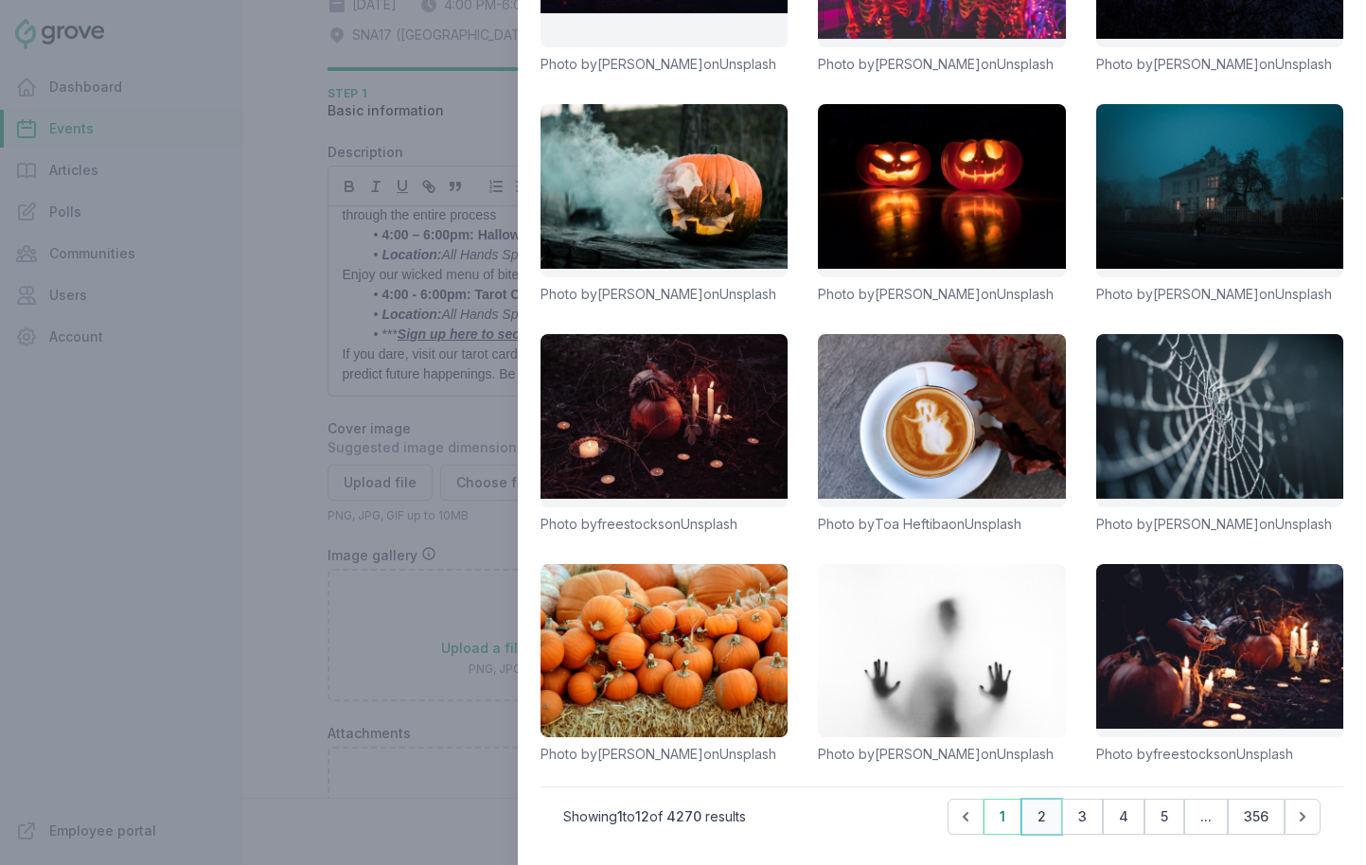
click at [1048, 815] on button "2" at bounding box center [1042, 817] width 41 height 36
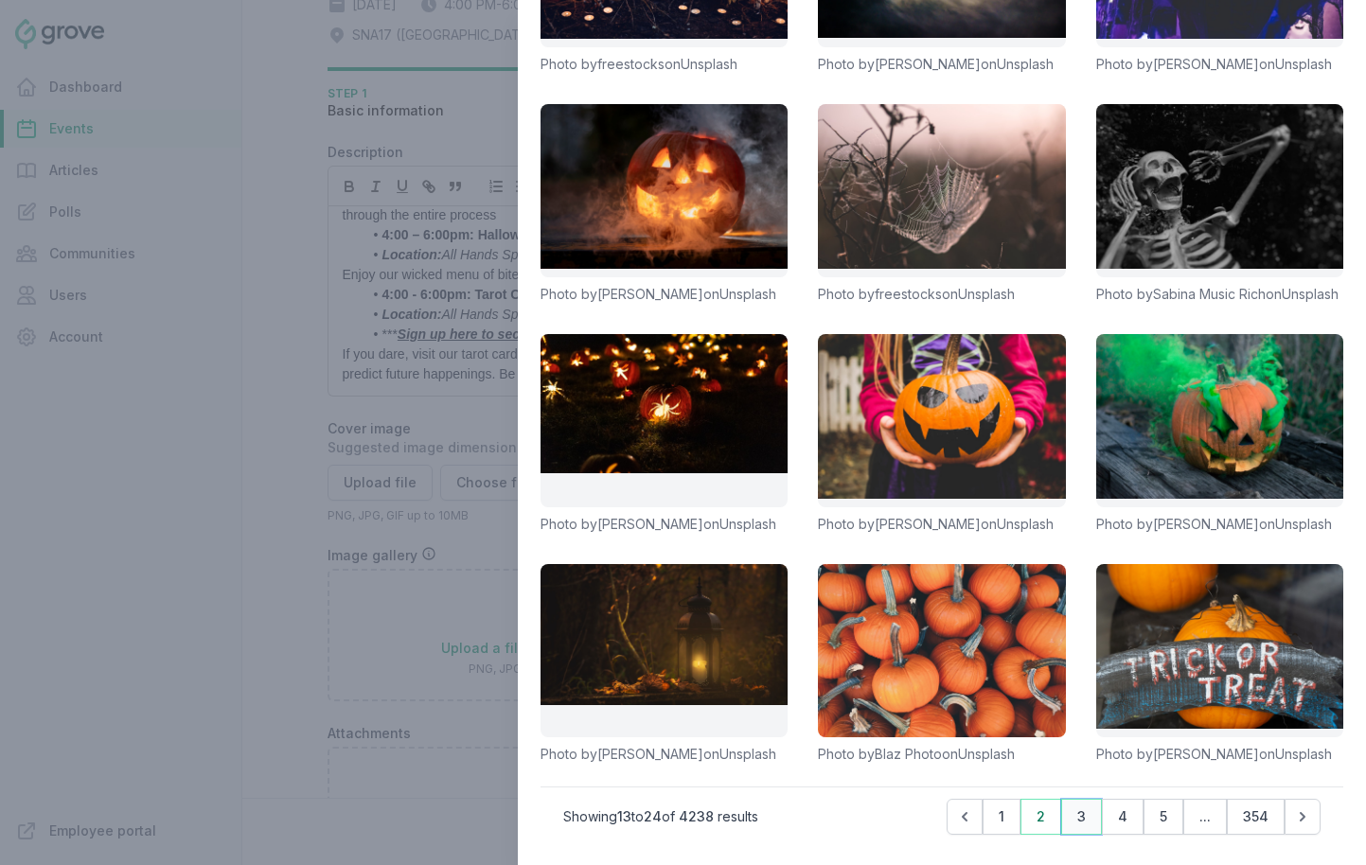
click at [1081, 820] on button "3" at bounding box center [1081, 817] width 41 height 36
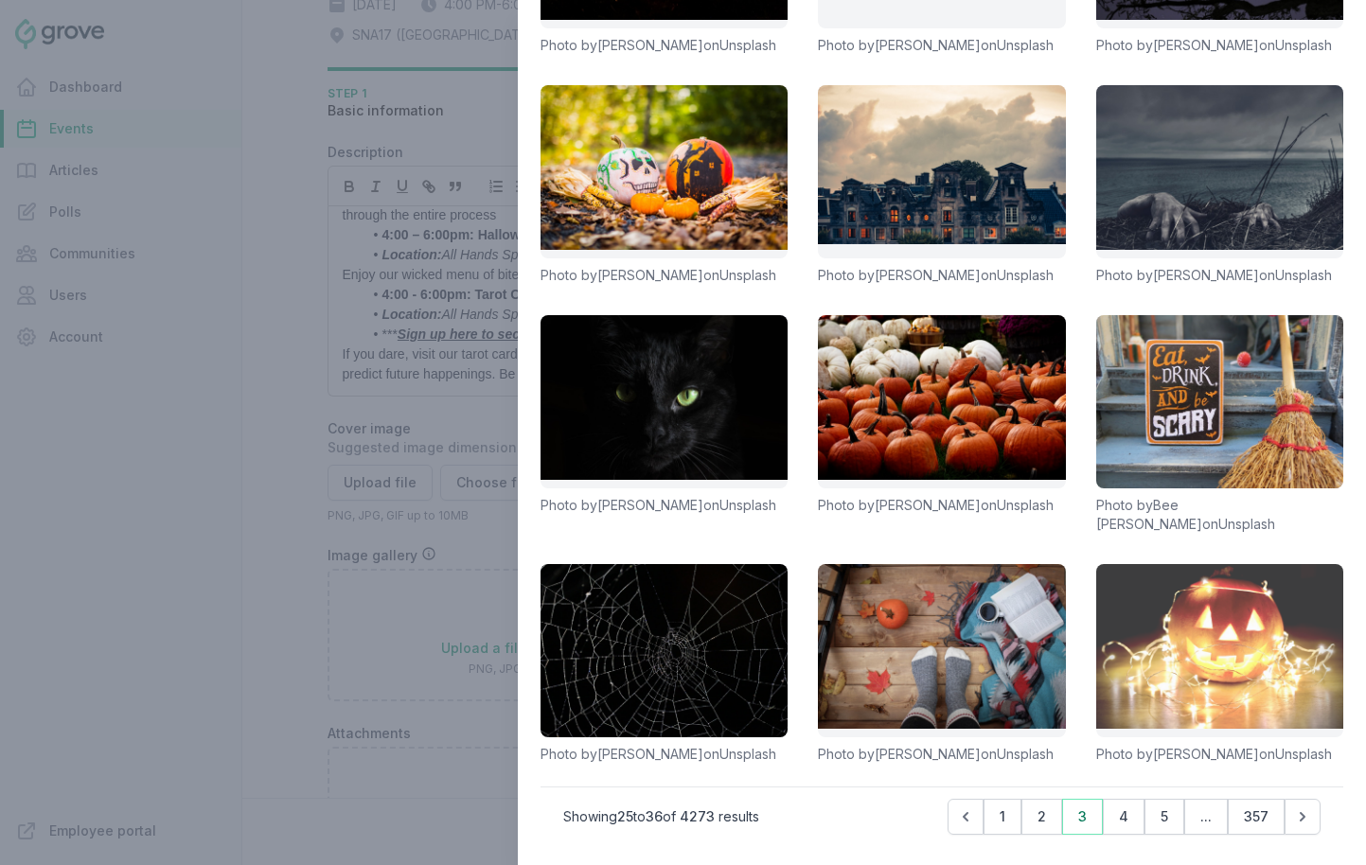
click at [1211, 589] on link at bounding box center [1219, 650] width 247 height 173
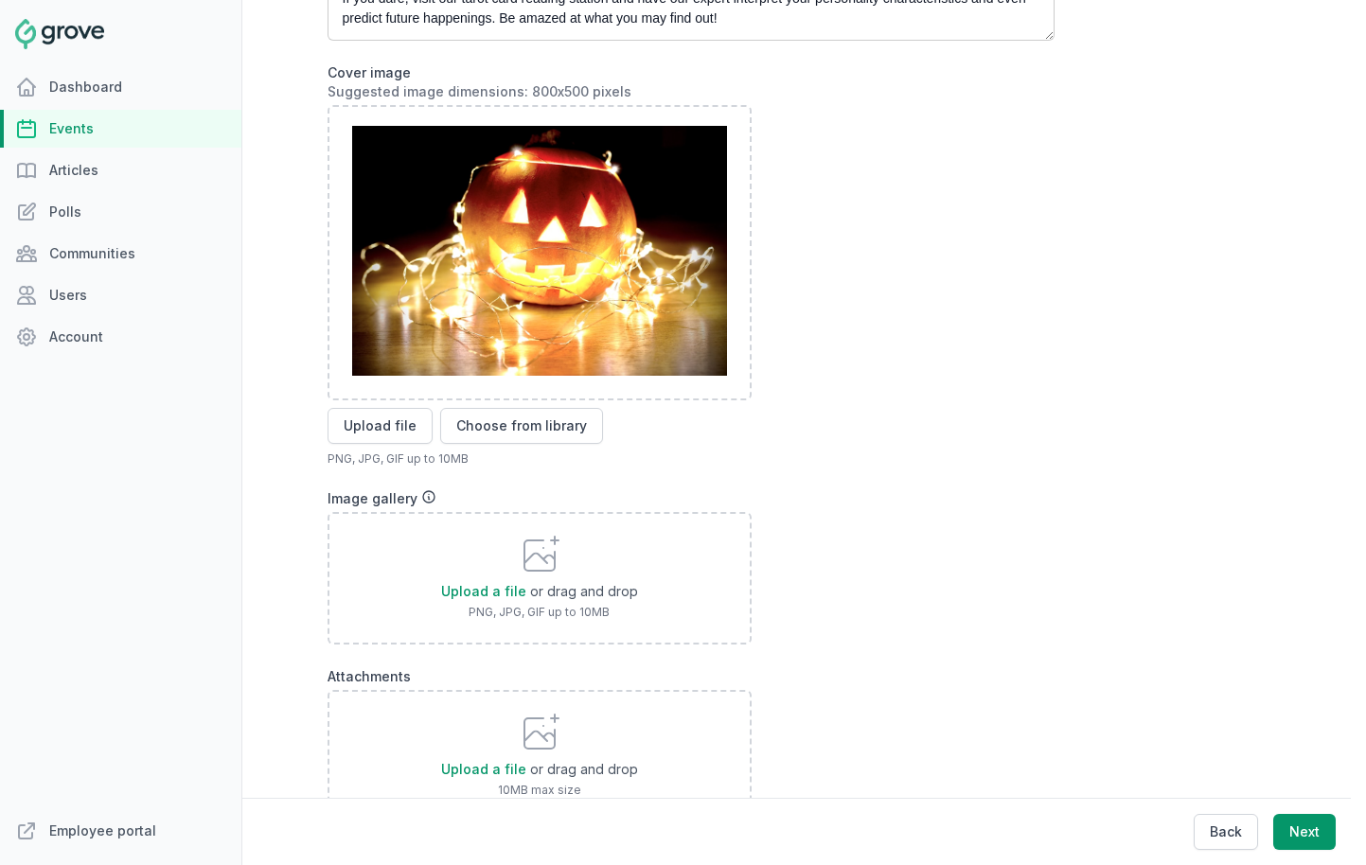
scroll to position [718, 0]
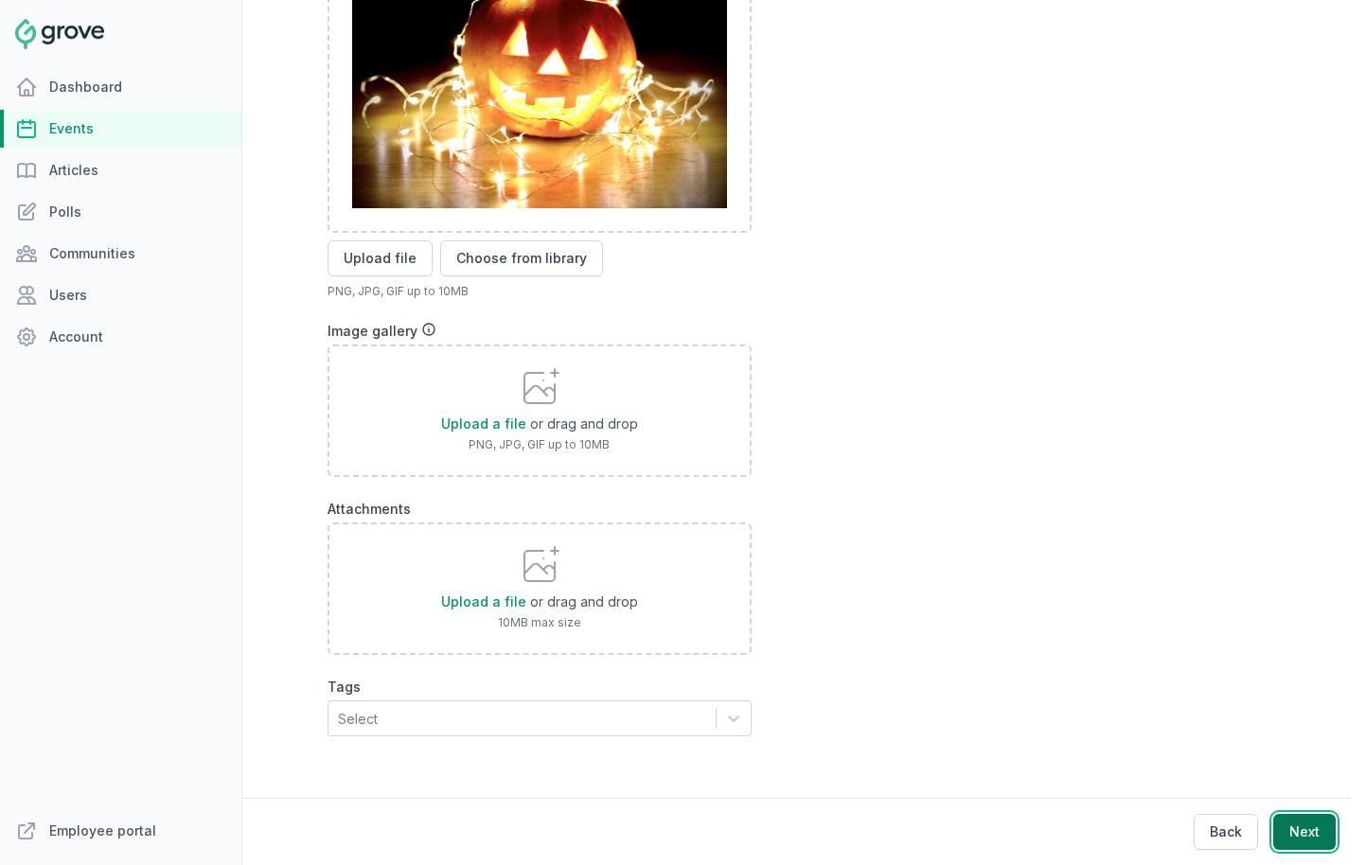
click at [1211, 834] on button "Next" at bounding box center [1304, 832] width 62 height 36
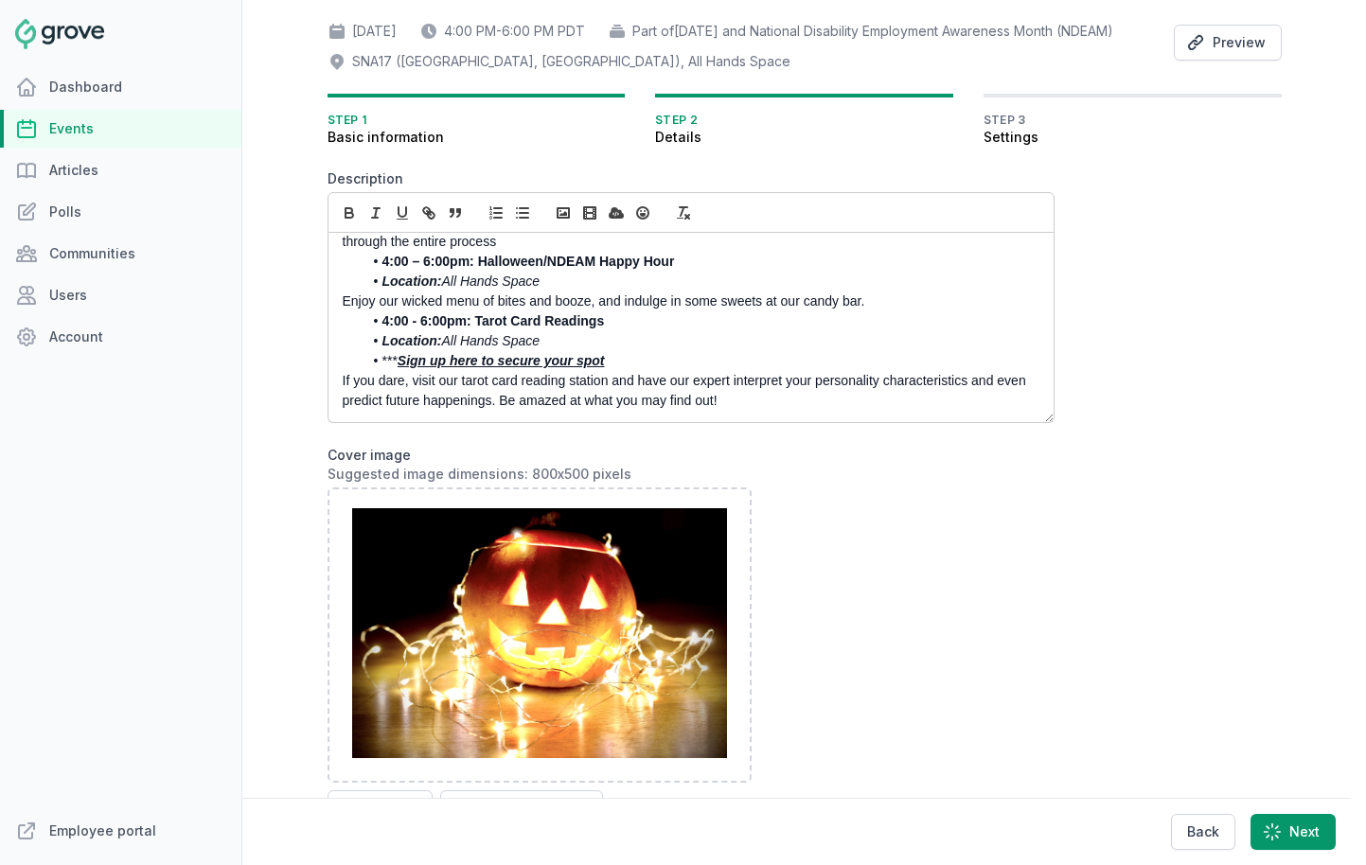
scroll to position [0, 0]
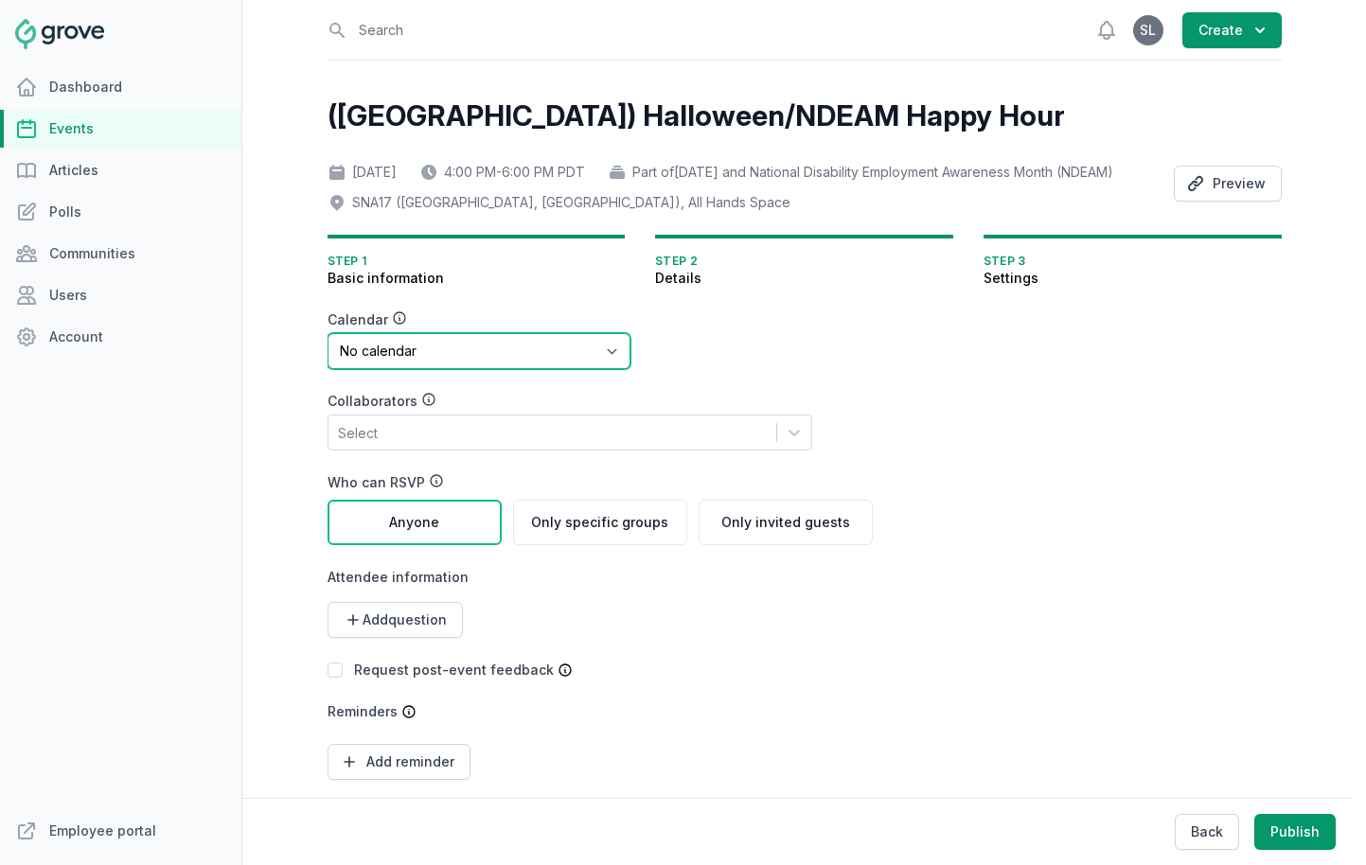
click at [484, 369] on select "No calendar Virtual Events Calendar" at bounding box center [479, 351] width 303 height 36
click at [328, 360] on select "No calendar Virtual Events Calendar" at bounding box center [479, 351] width 303 height 36
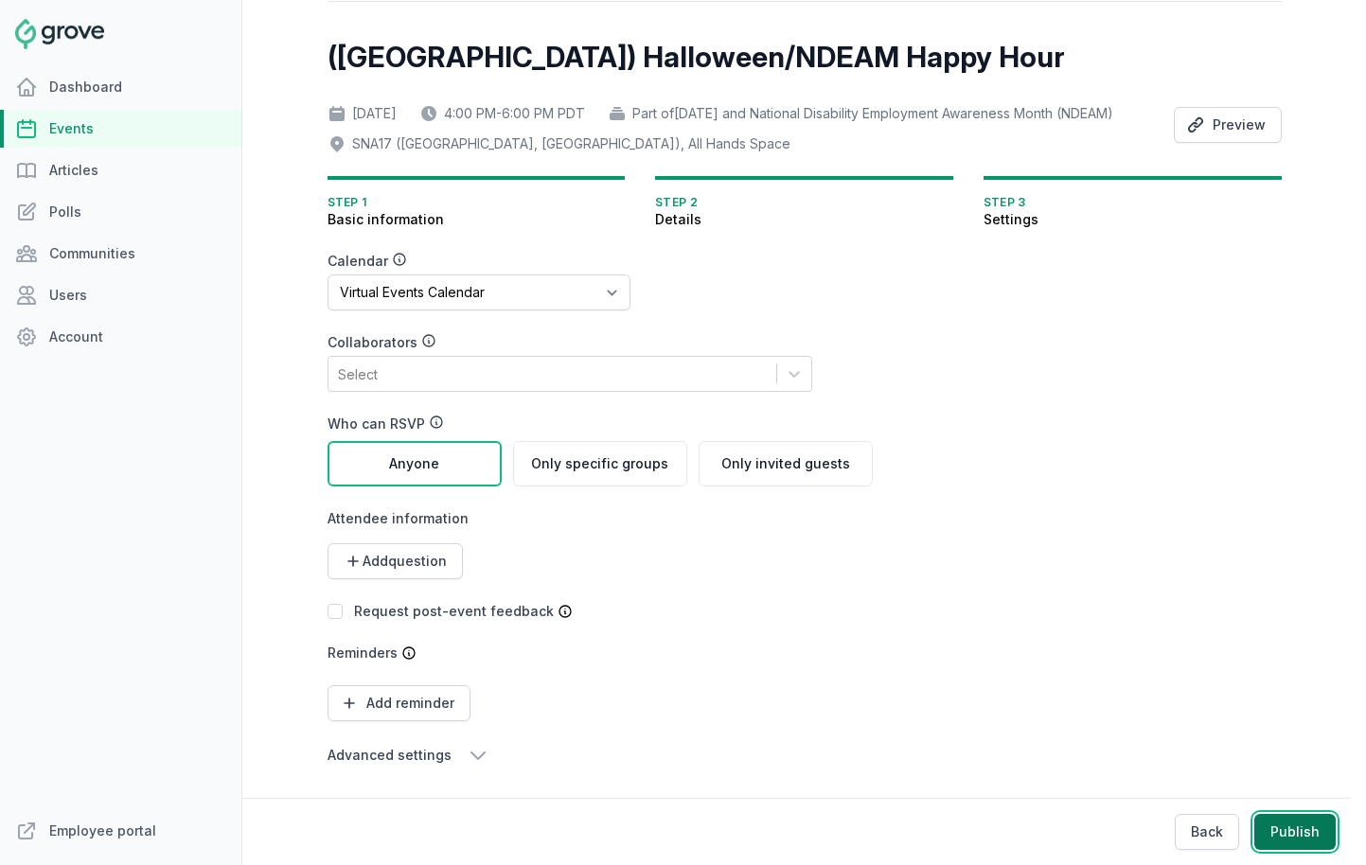
click at [1211, 823] on button "Publish" at bounding box center [1295, 832] width 81 height 36
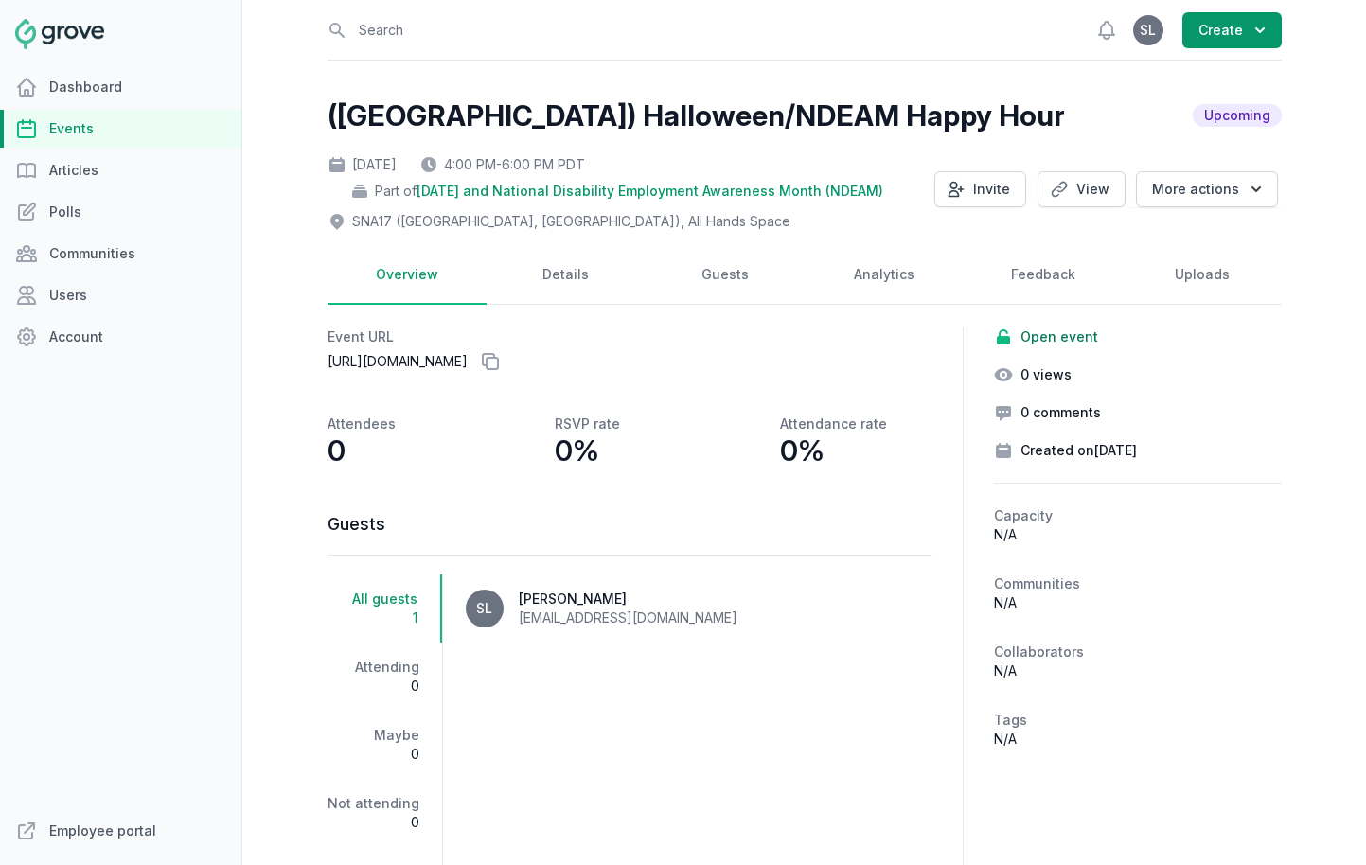
click at [132, 135] on link "Events" at bounding box center [120, 129] width 241 height 38
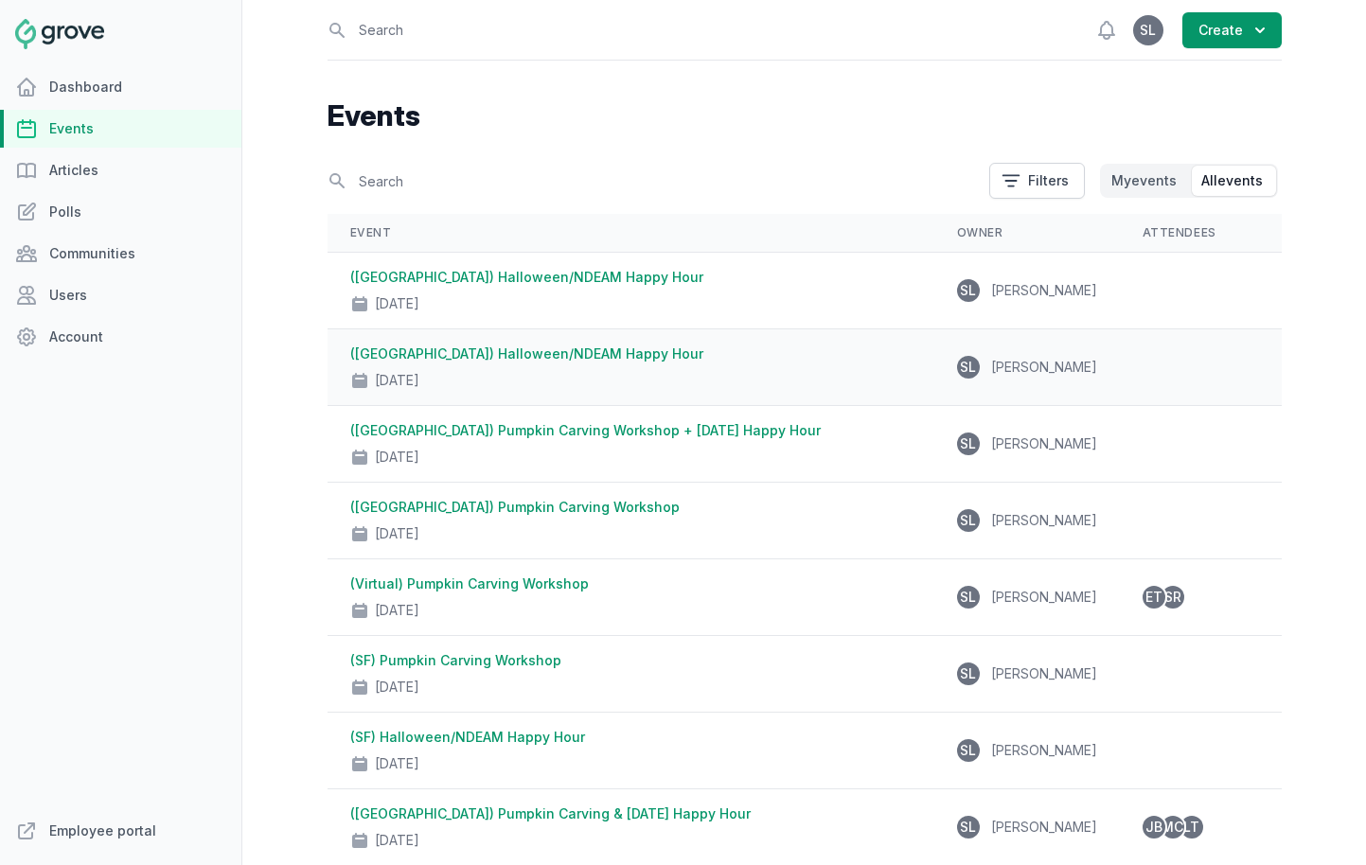
click at [546, 365] on div "Oct 30, 2025" at bounding box center [630, 377] width 561 height 27
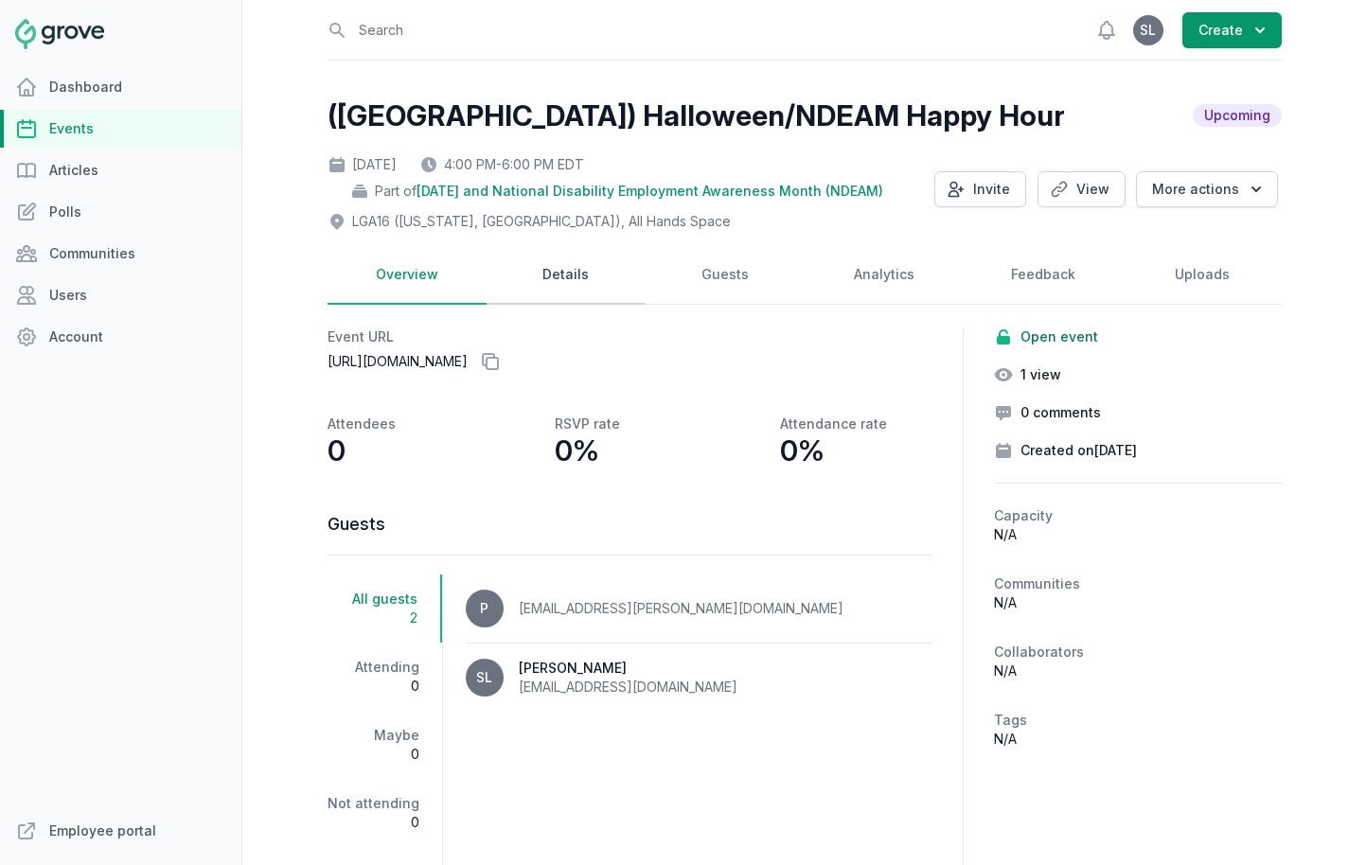
click at [590, 274] on link "Details" at bounding box center [566, 275] width 159 height 59
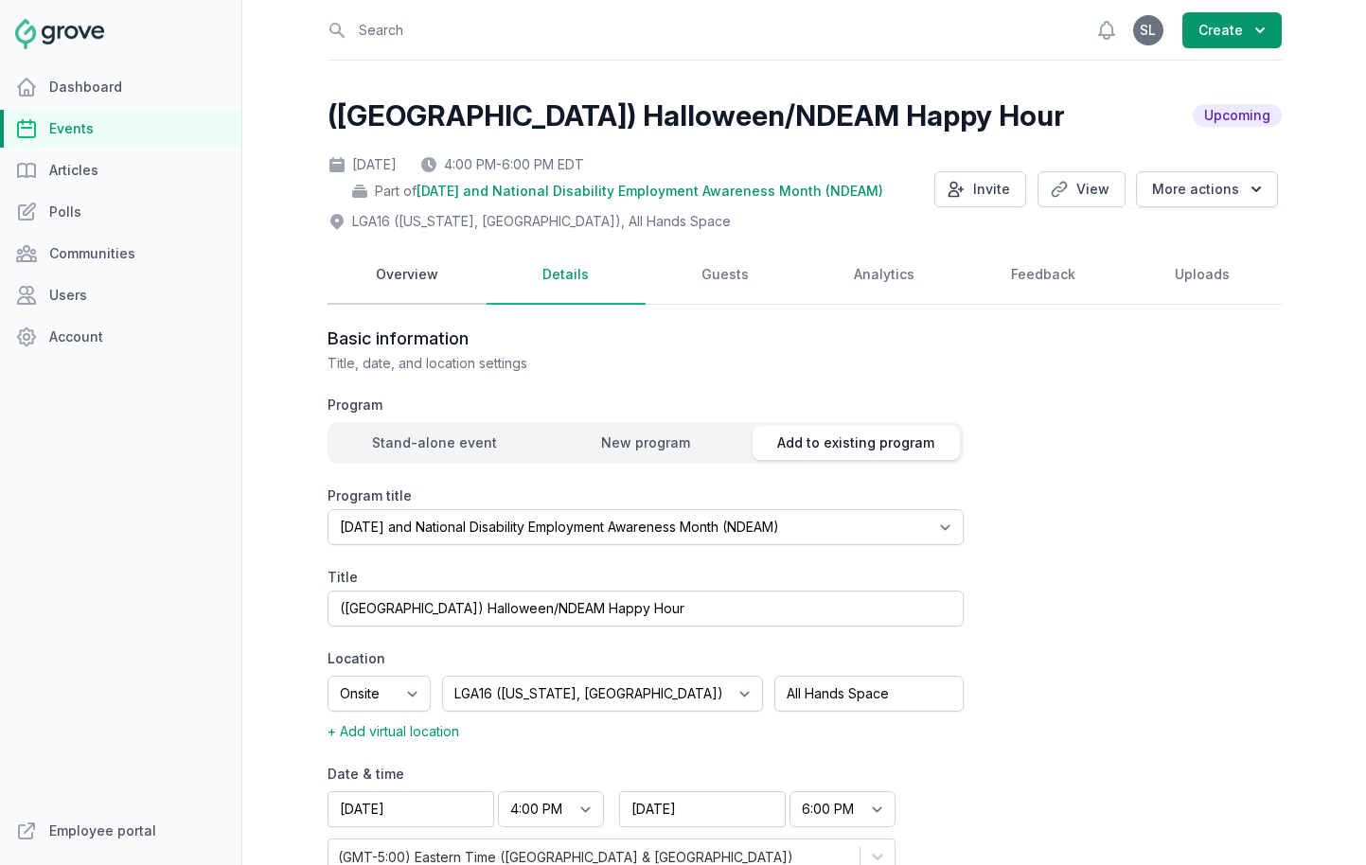
click at [401, 276] on link "Overview" at bounding box center [407, 275] width 159 height 59
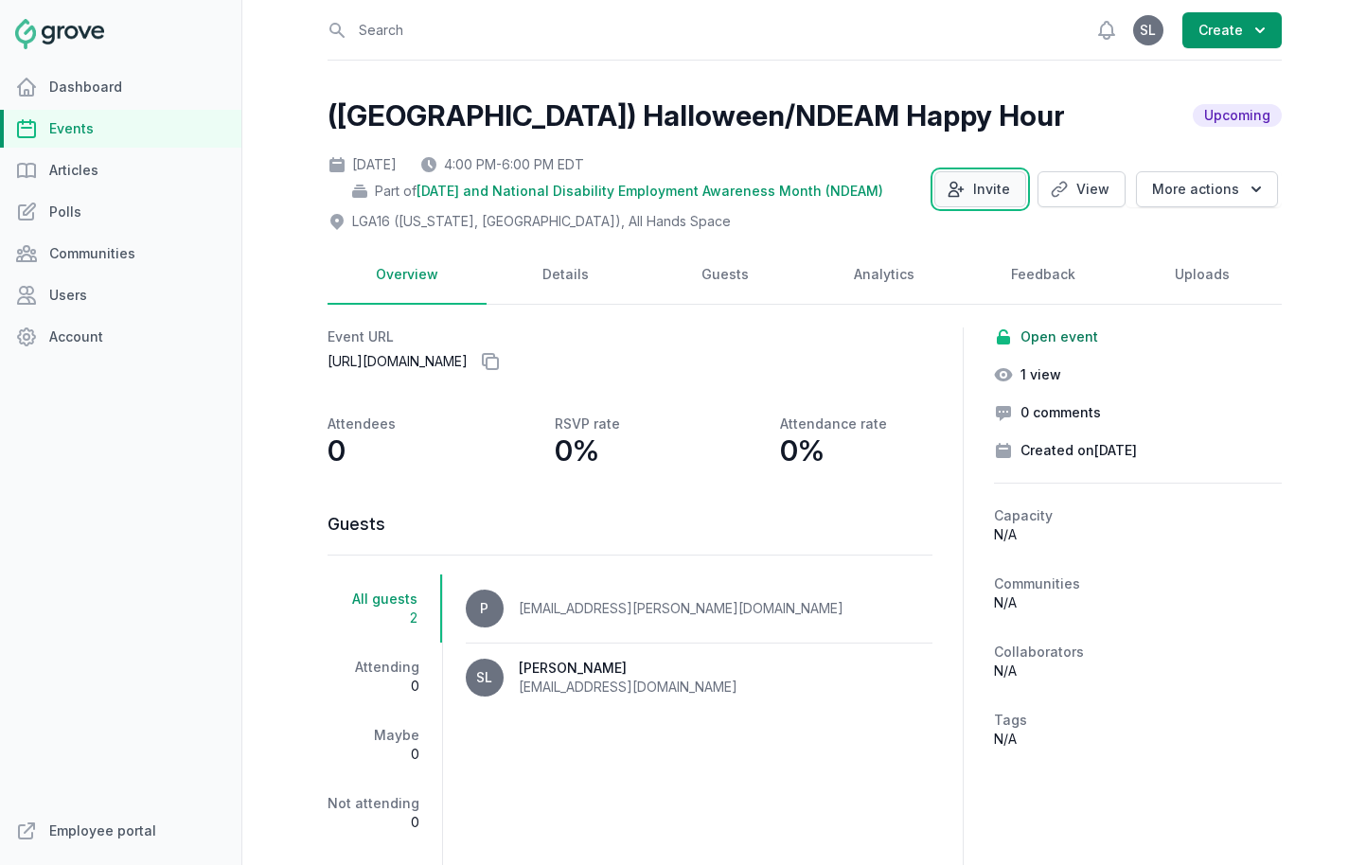
click at [966, 199] on button "Invite" at bounding box center [981, 189] width 92 height 36
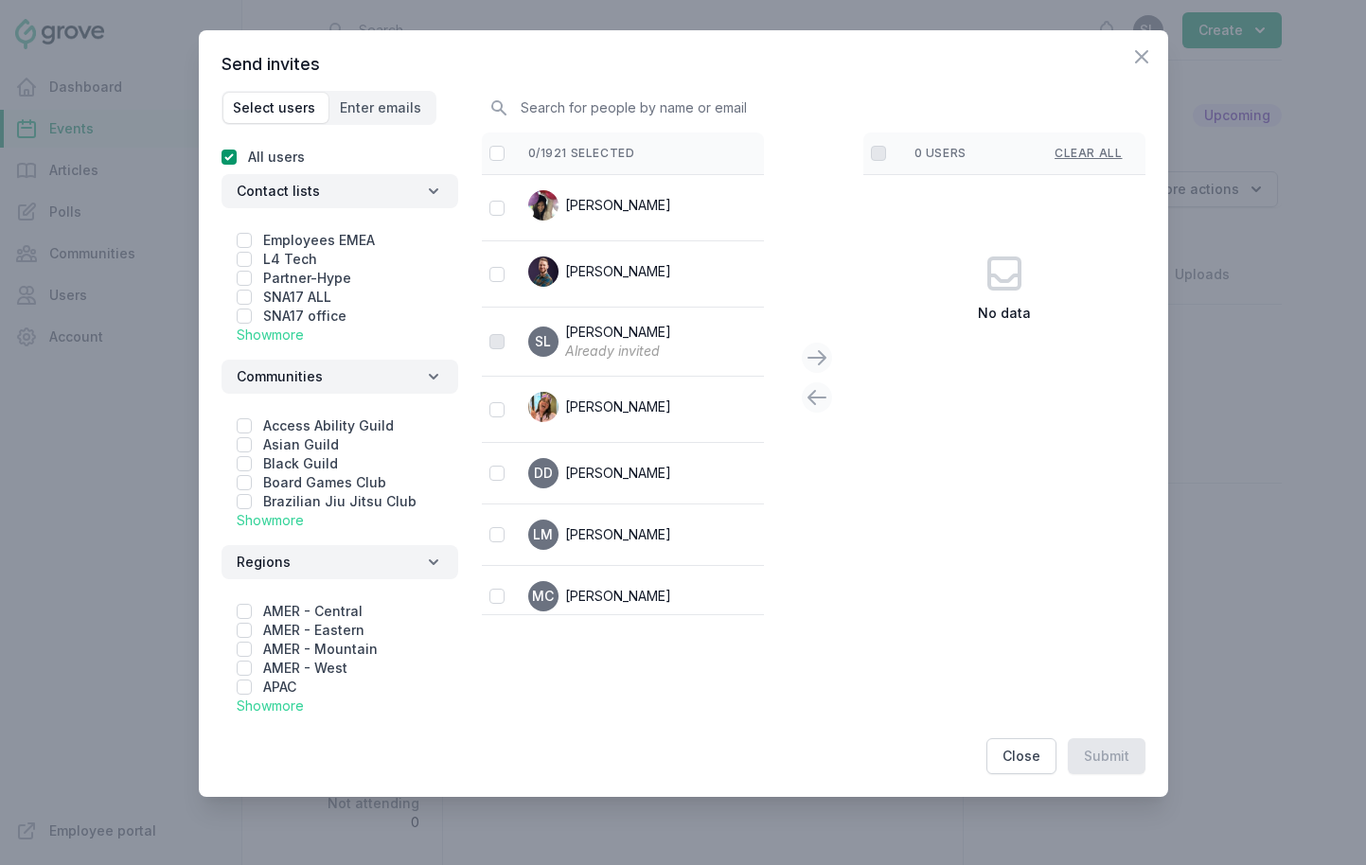
click at [281, 341] on link "Show more" at bounding box center [270, 335] width 67 height 16
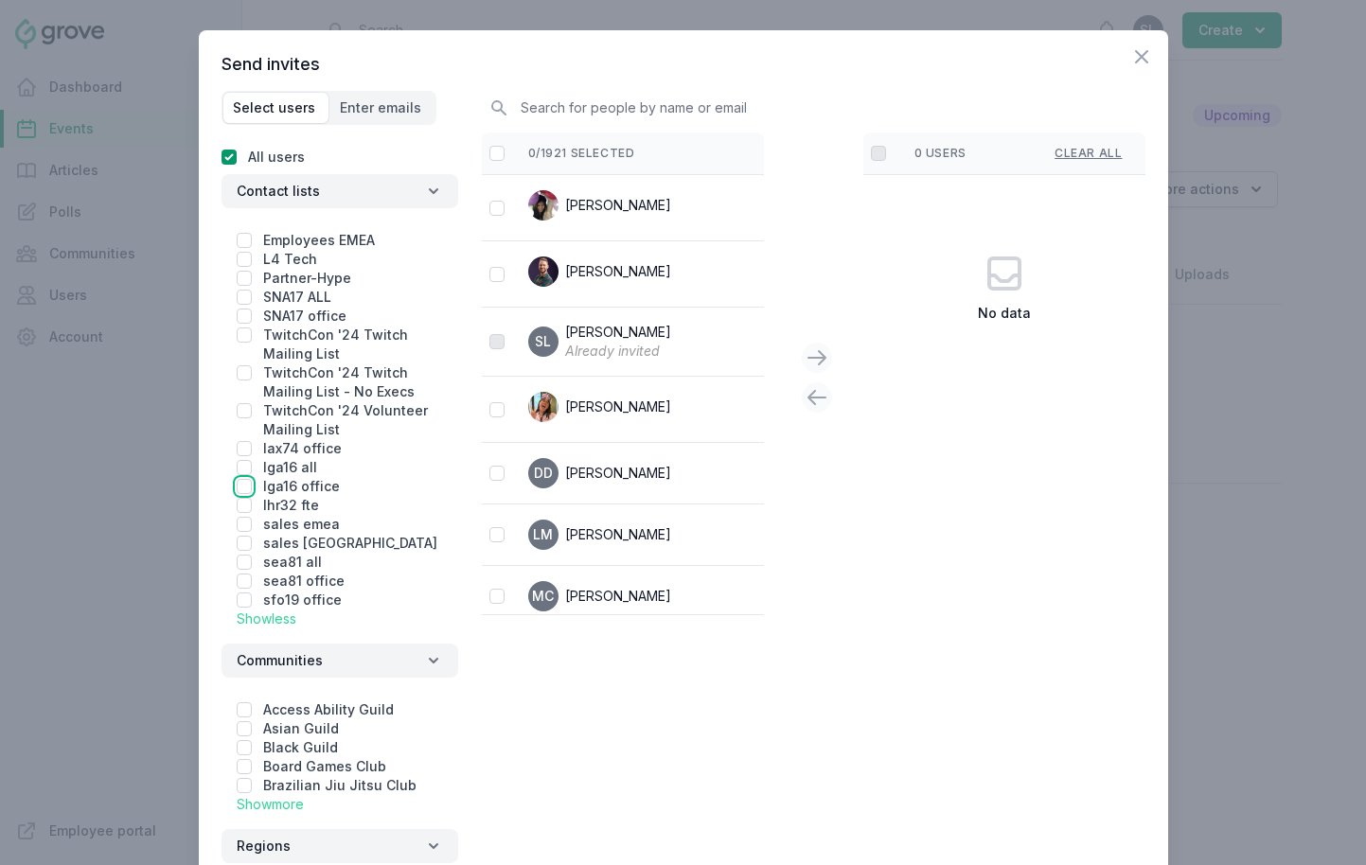
click at [240, 482] on input "checkbox" at bounding box center [244, 486] width 15 height 15
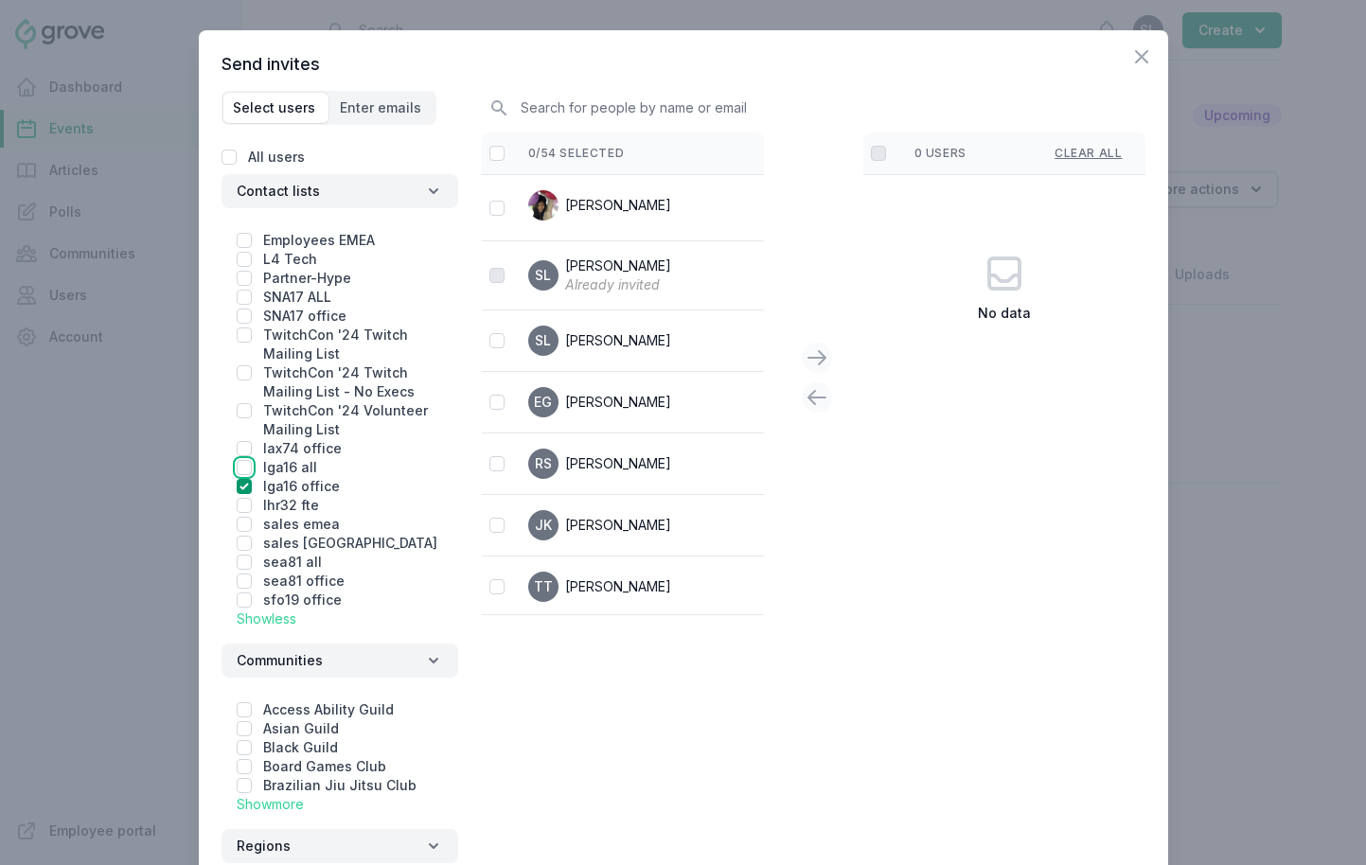
click at [242, 463] on input "checkbox" at bounding box center [244, 467] width 15 height 15
click at [494, 151] on input "checkbox" at bounding box center [497, 153] width 15 height 15
click at [811, 354] on icon at bounding box center [817, 358] width 23 height 23
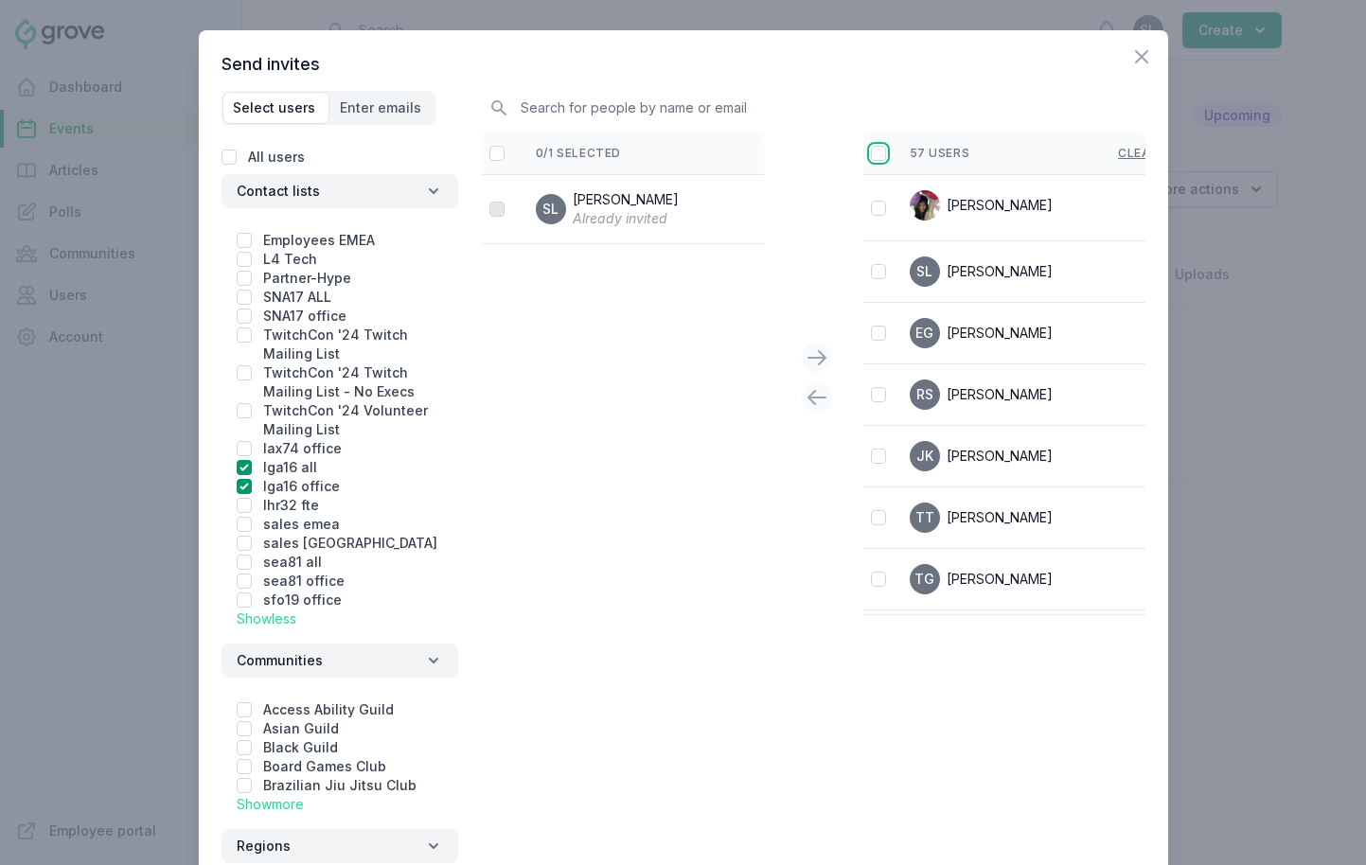
click at [880, 154] on input "checkbox" at bounding box center [878, 153] width 15 height 15
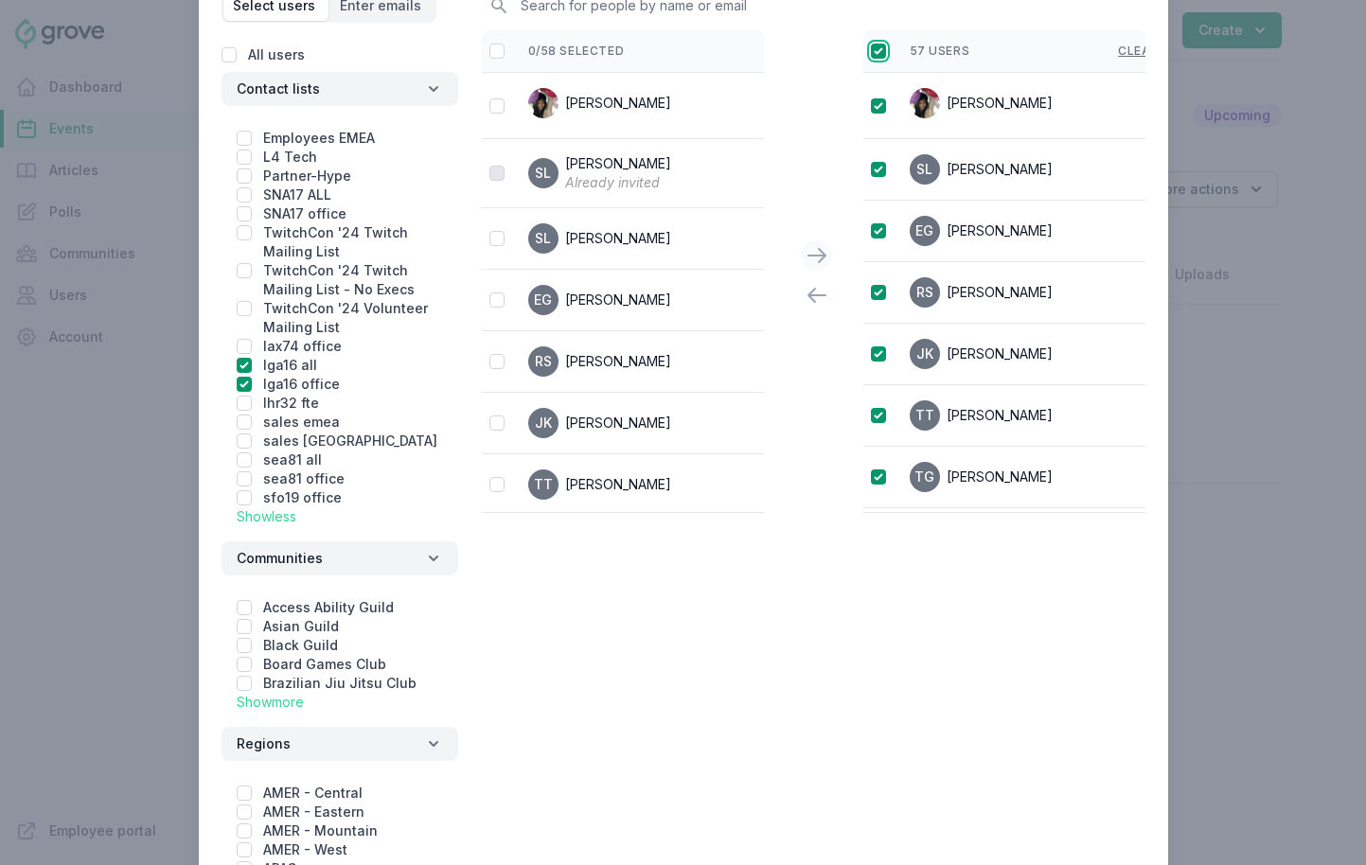
scroll to position [246, 0]
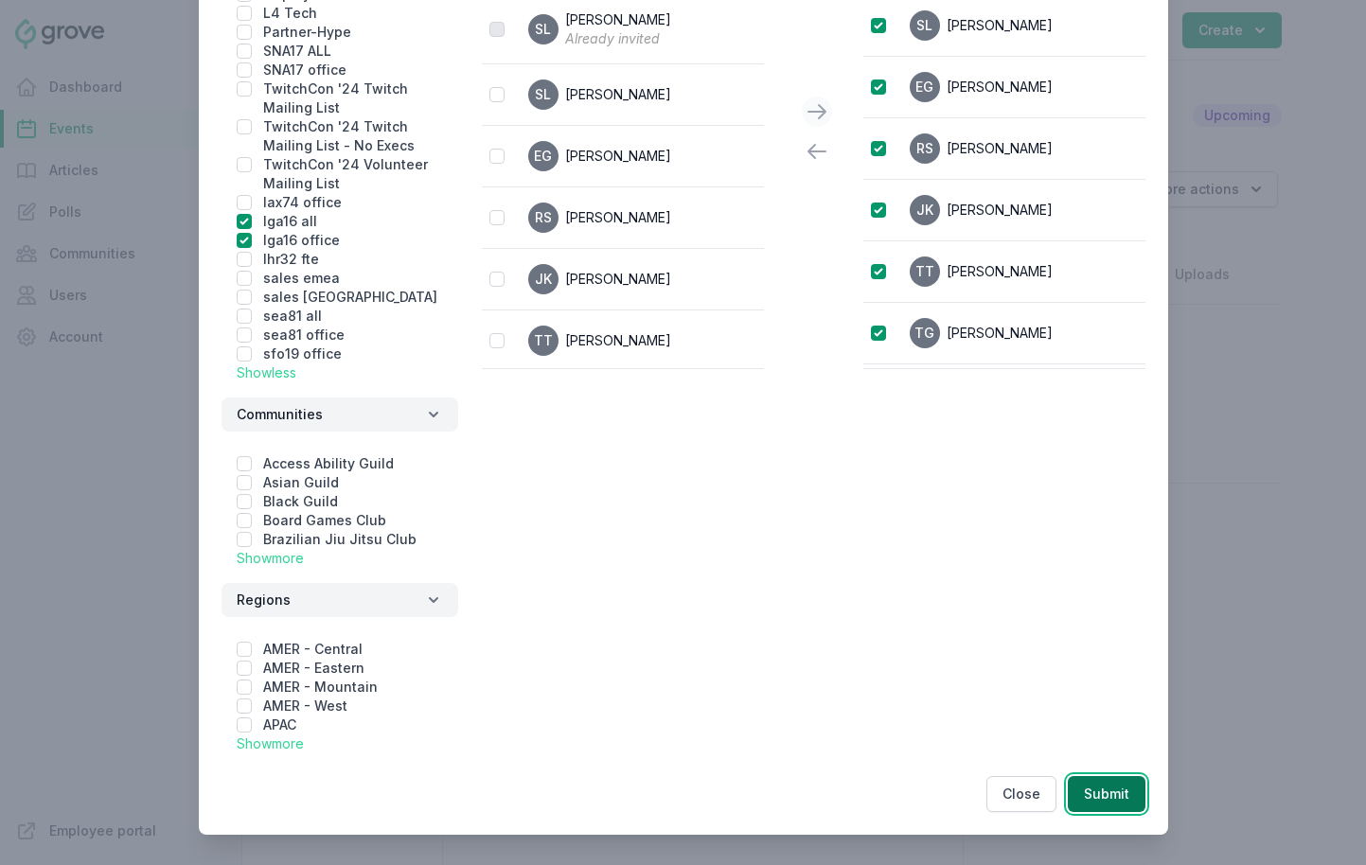
click at [1114, 802] on button "Submit" at bounding box center [1107, 794] width 78 height 36
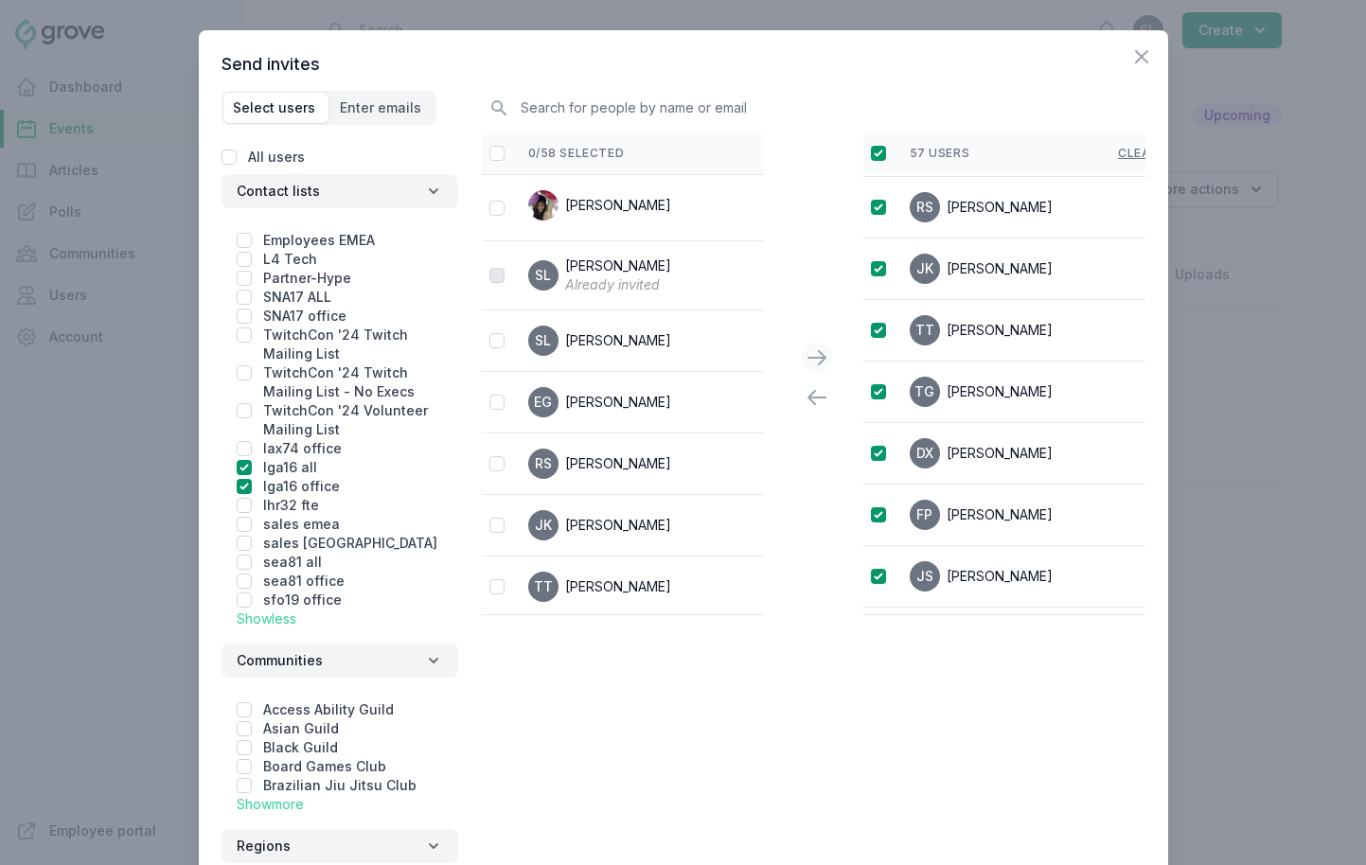
scroll to position [349, 0]
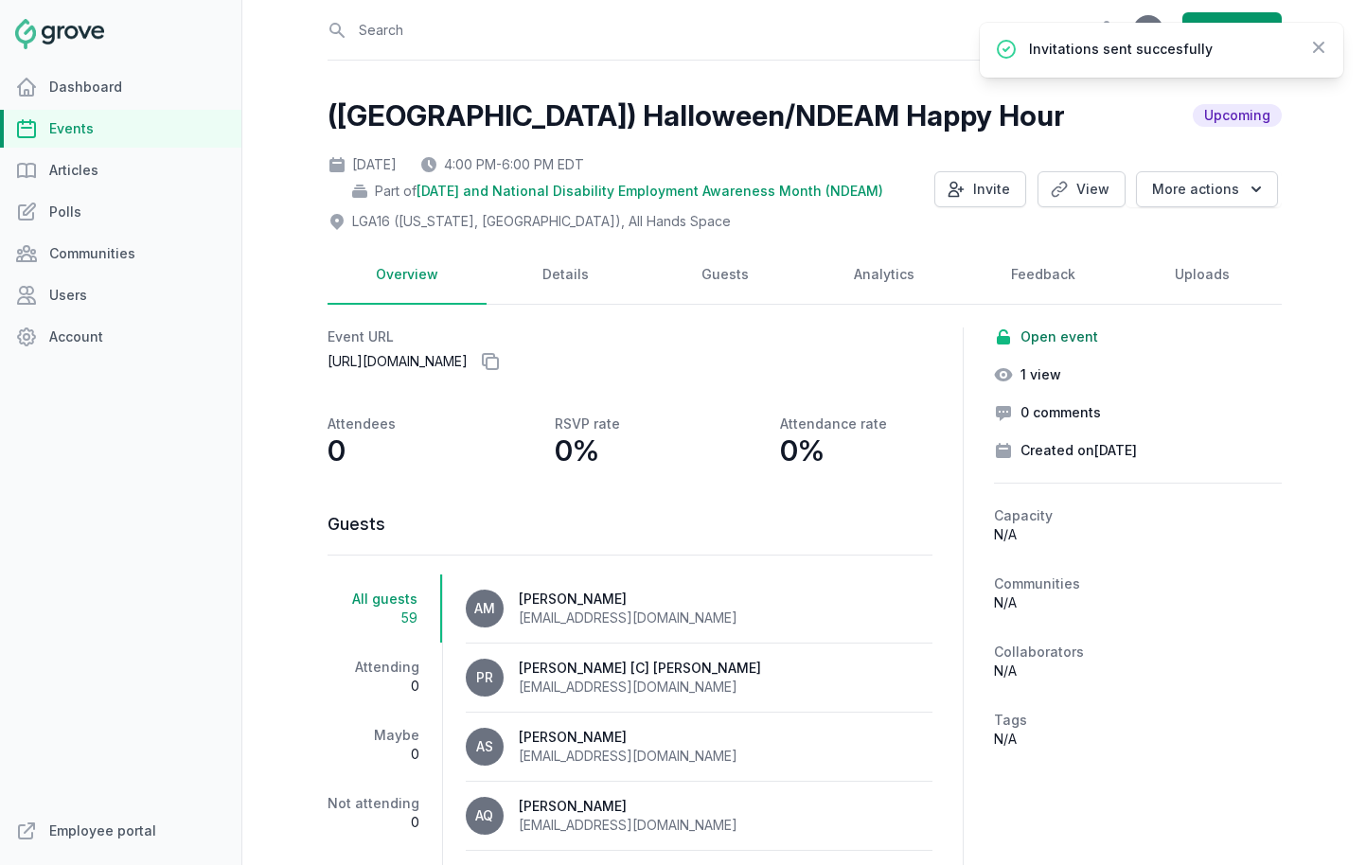
click at [98, 123] on link "Events" at bounding box center [120, 129] width 241 height 38
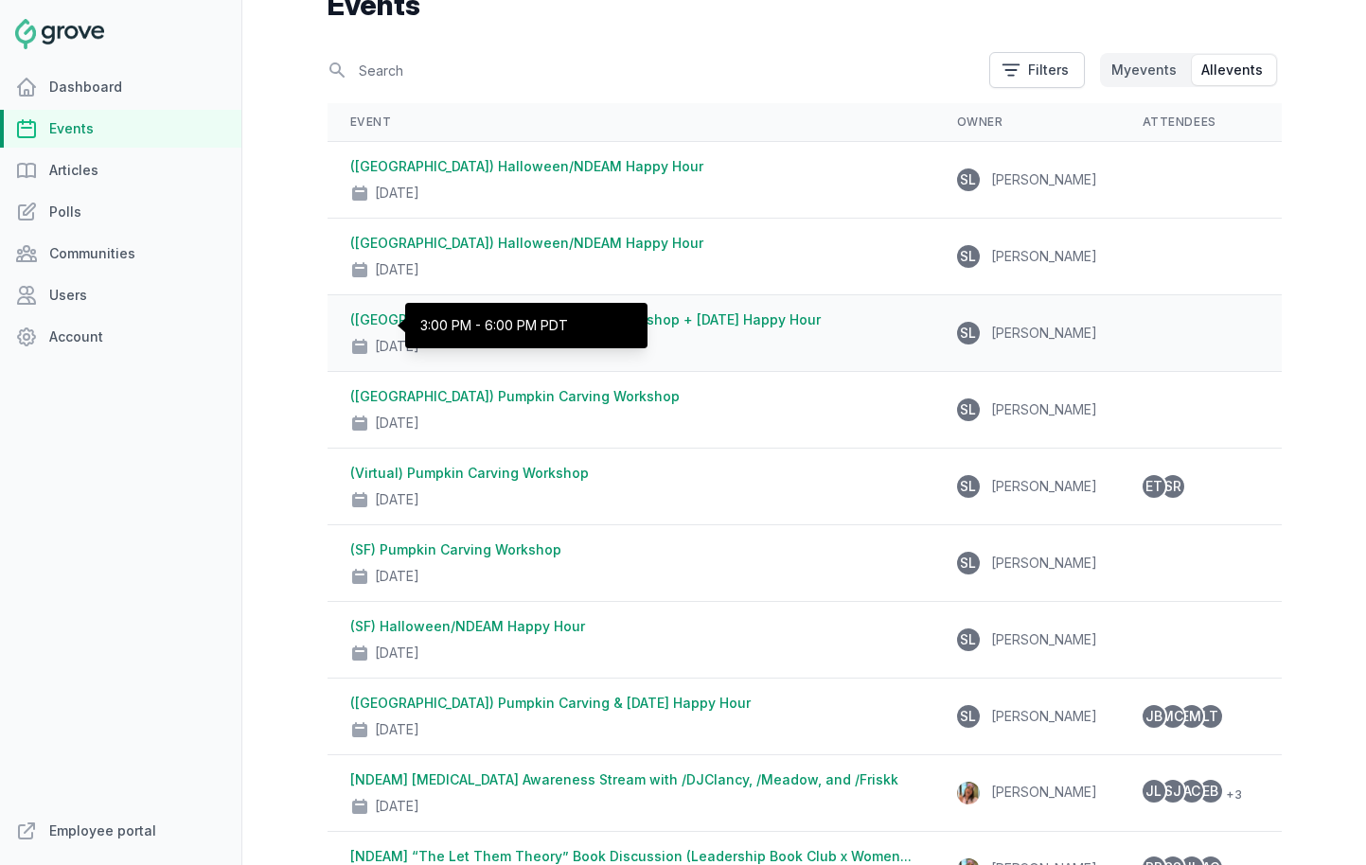
scroll to position [129, 0]
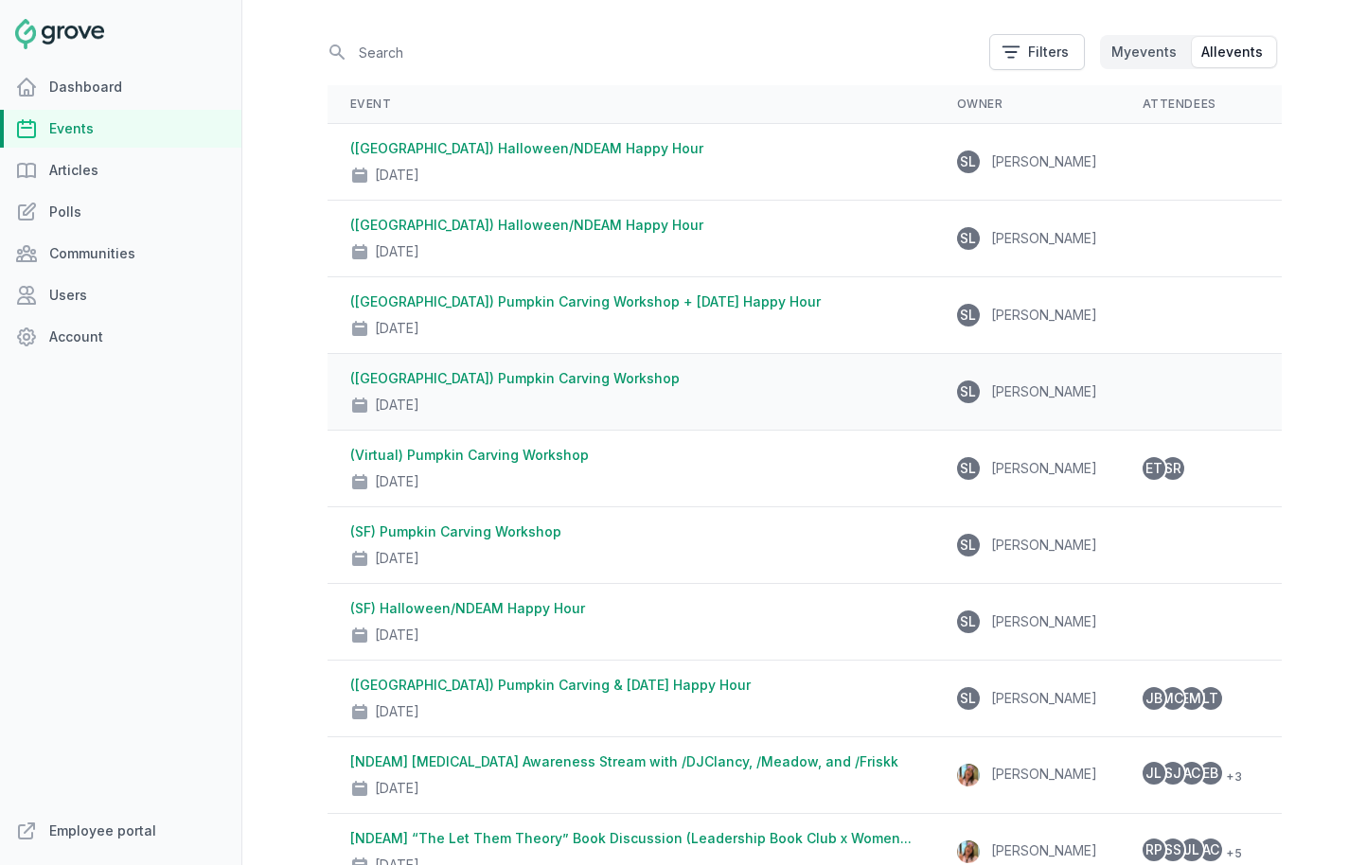
click at [593, 389] on div "Oct 23, 2025" at bounding box center [630, 401] width 561 height 27
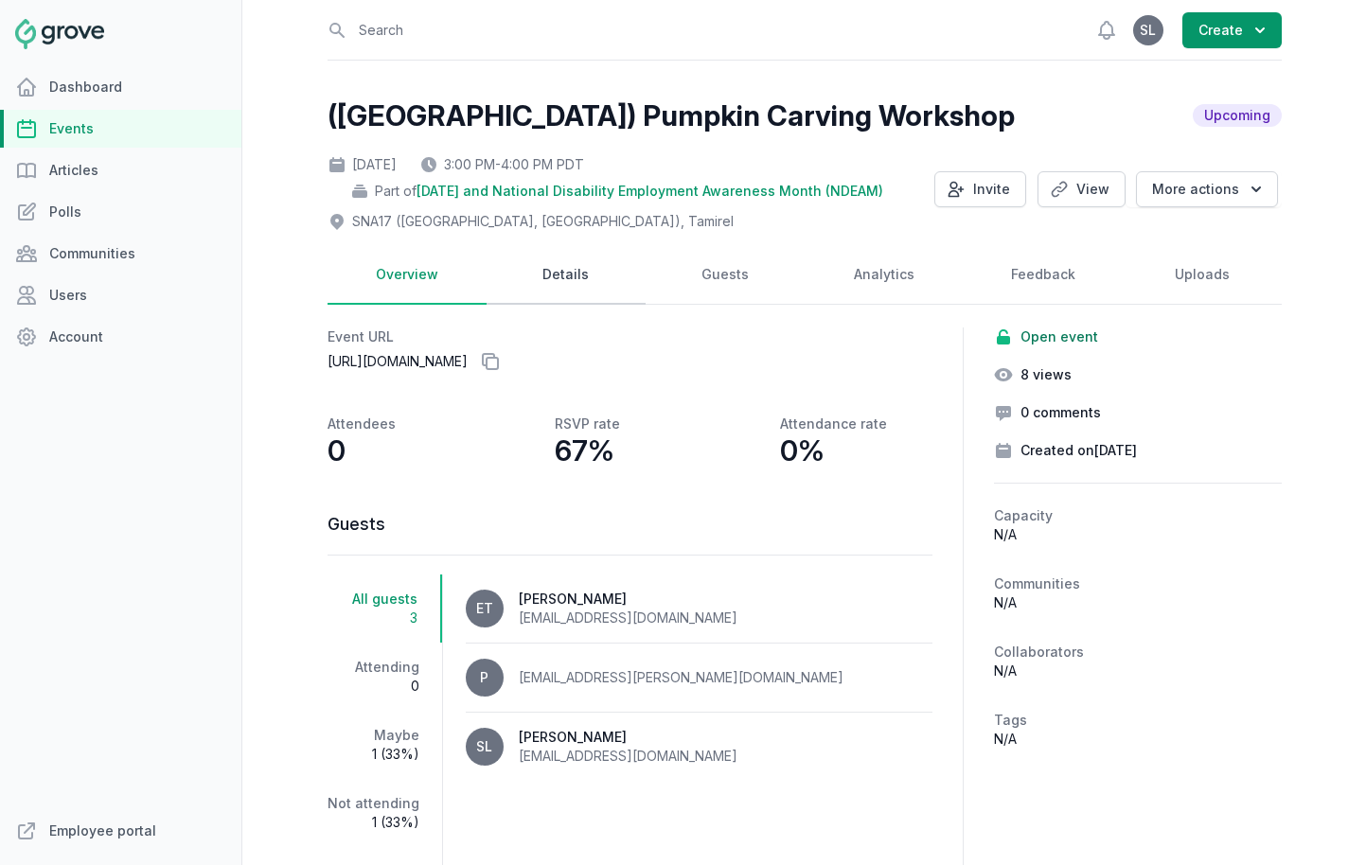
click at [591, 262] on link "Details" at bounding box center [566, 275] width 159 height 59
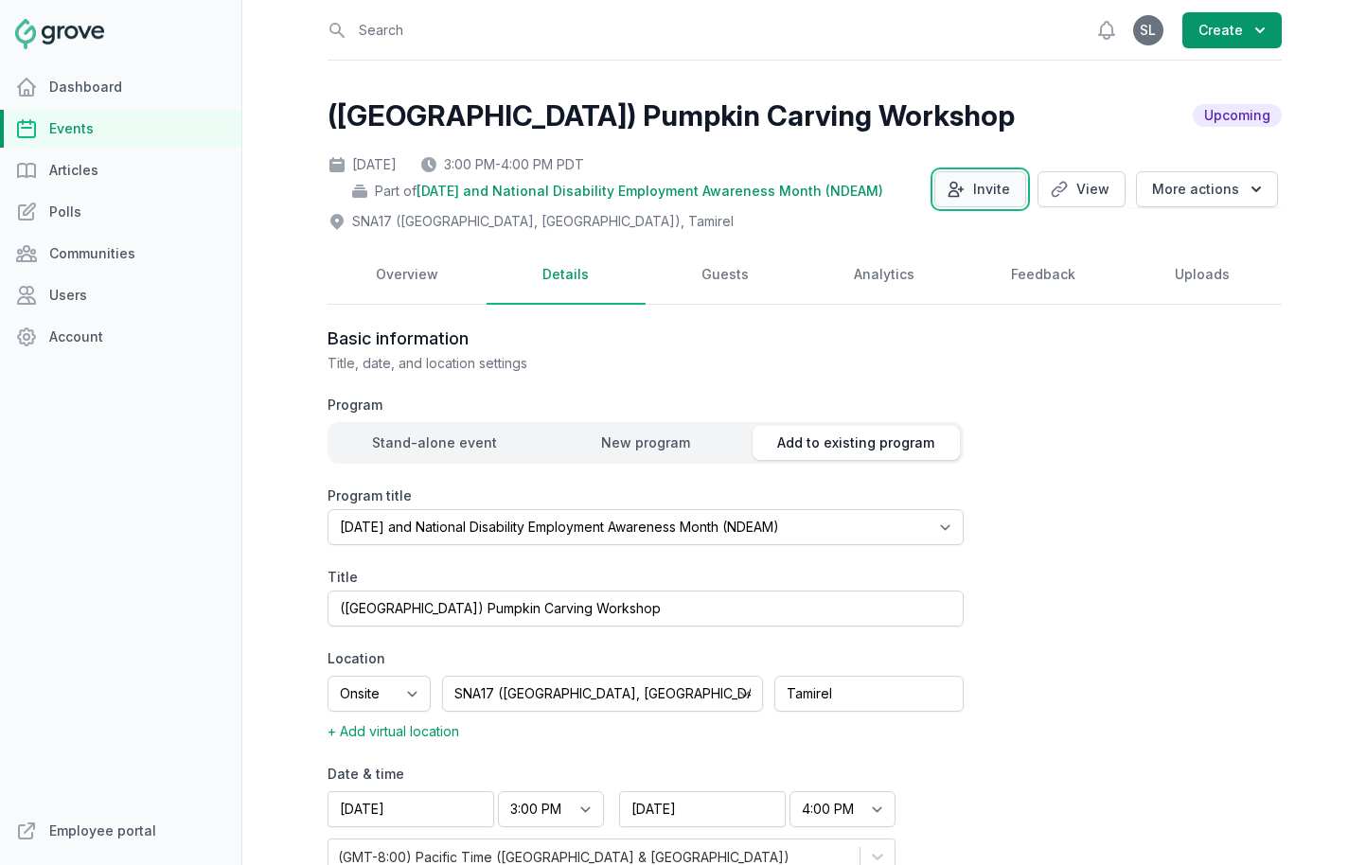
click at [996, 181] on button "Invite" at bounding box center [981, 189] width 92 height 36
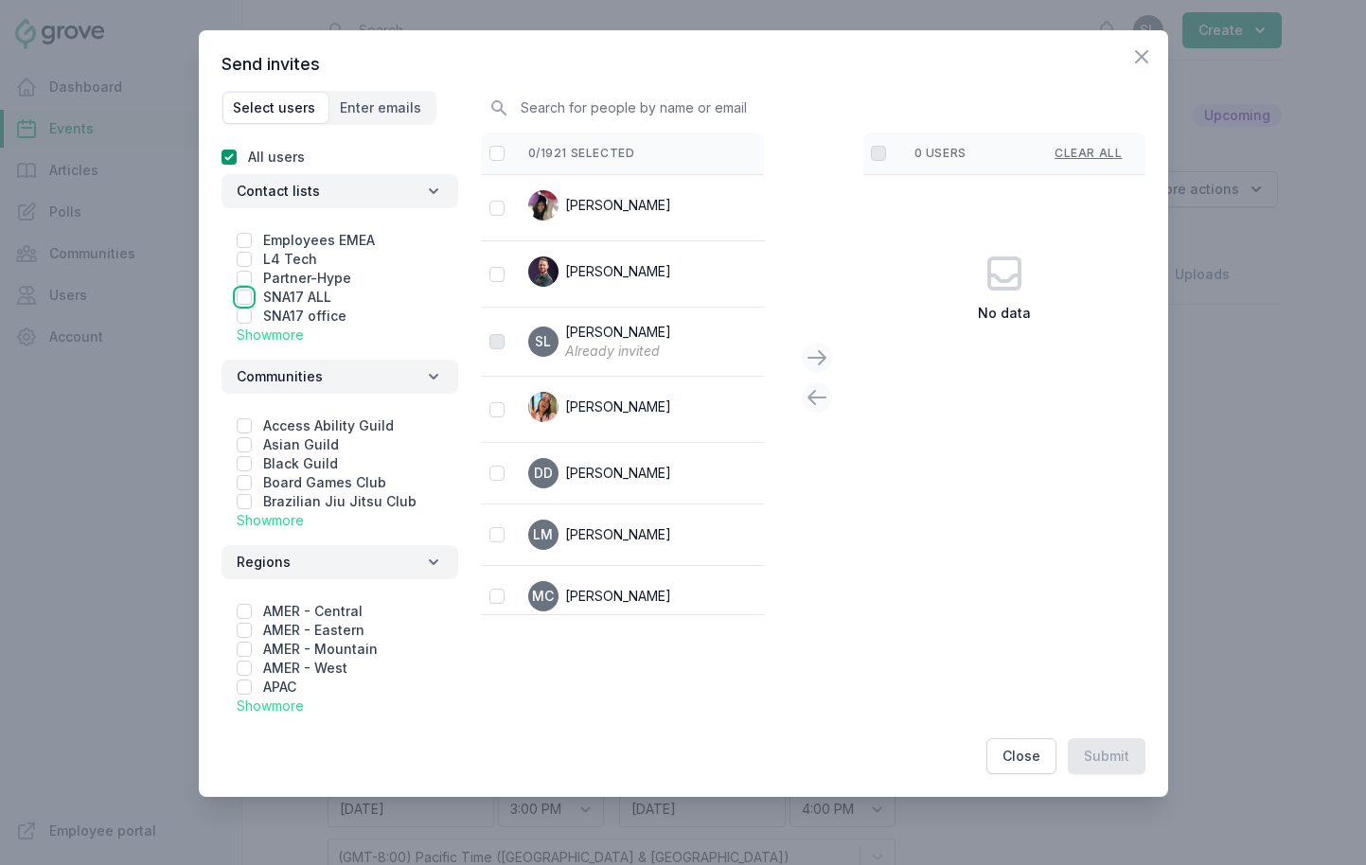
click at [237, 297] on input "checkbox" at bounding box center [244, 297] width 15 height 15
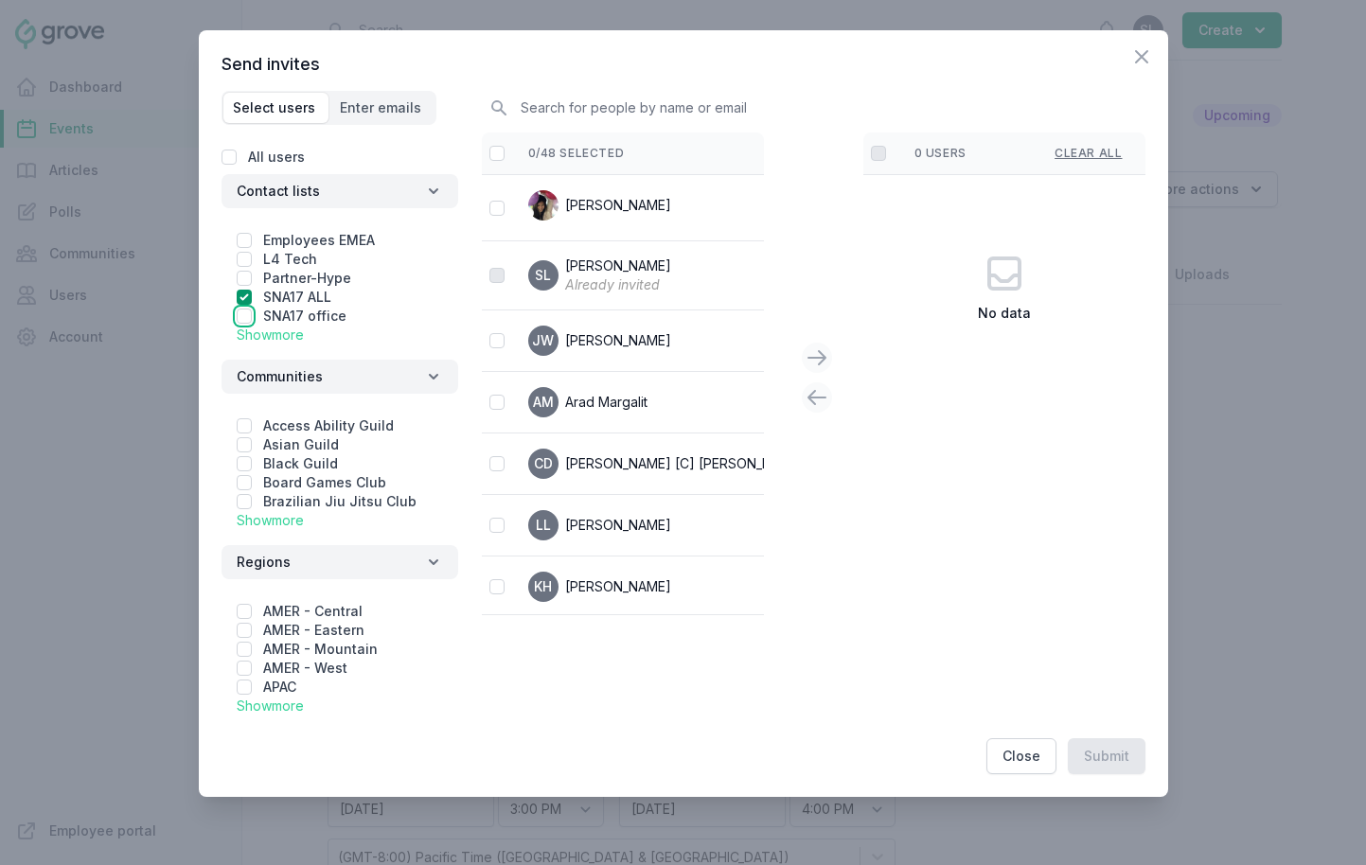
click at [241, 314] on input "checkbox" at bounding box center [244, 316] width 15 height 15
click at [494, 148] on input "checkbox" at bounding box center [497, 153] width 15 height 15
click at [816, 366] on icon at bounding box center [817, 358] width 23 height 23
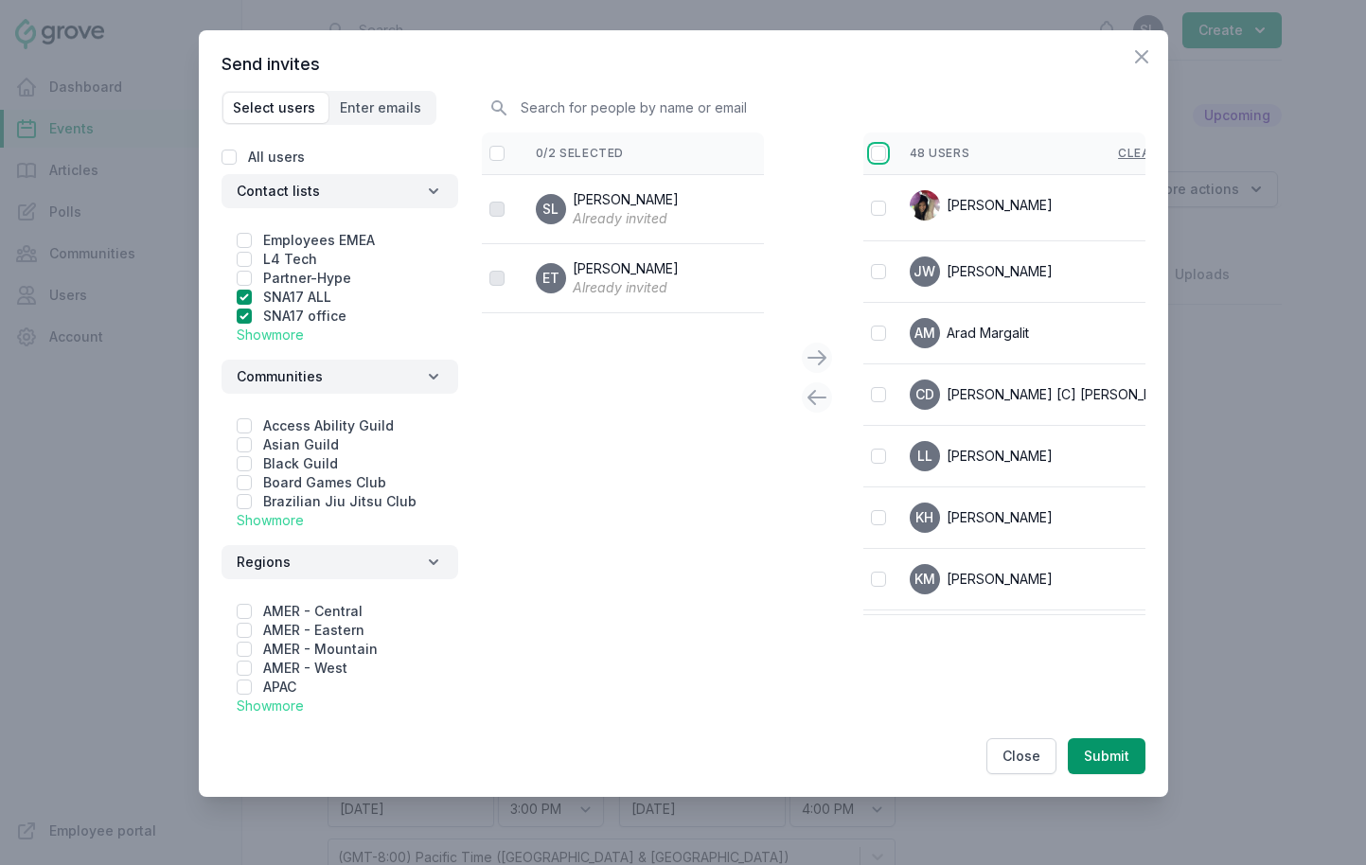
click at [875, 154] on input "checkbox" at bounding box center [878, 153] width 15 height 15
click at [1109, 751] on button "Submit" at bounding box center [1107, 757] width 78 height 36
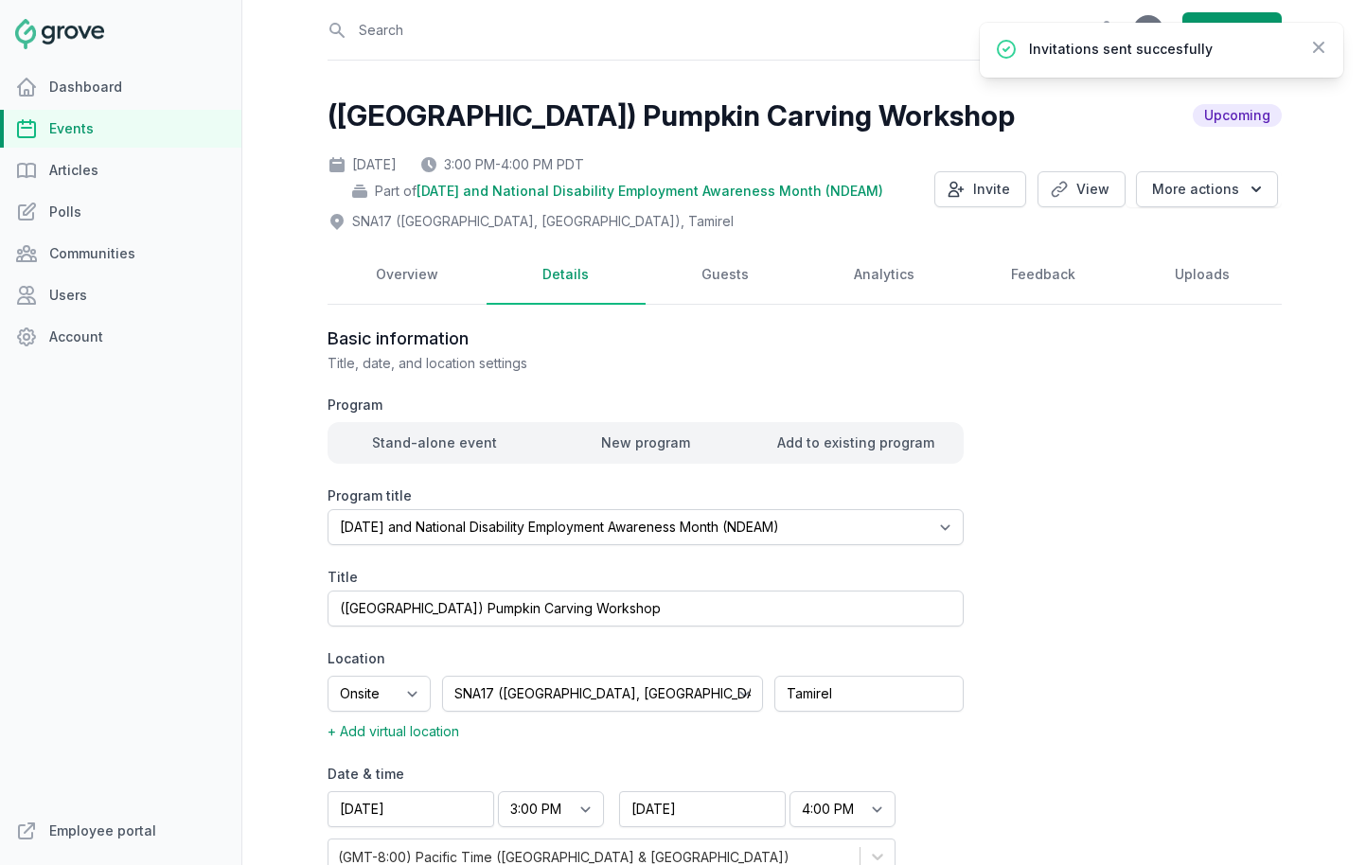
click at [136, 132] on link "Events" at bounding box center [120, 129] width 241 height 38
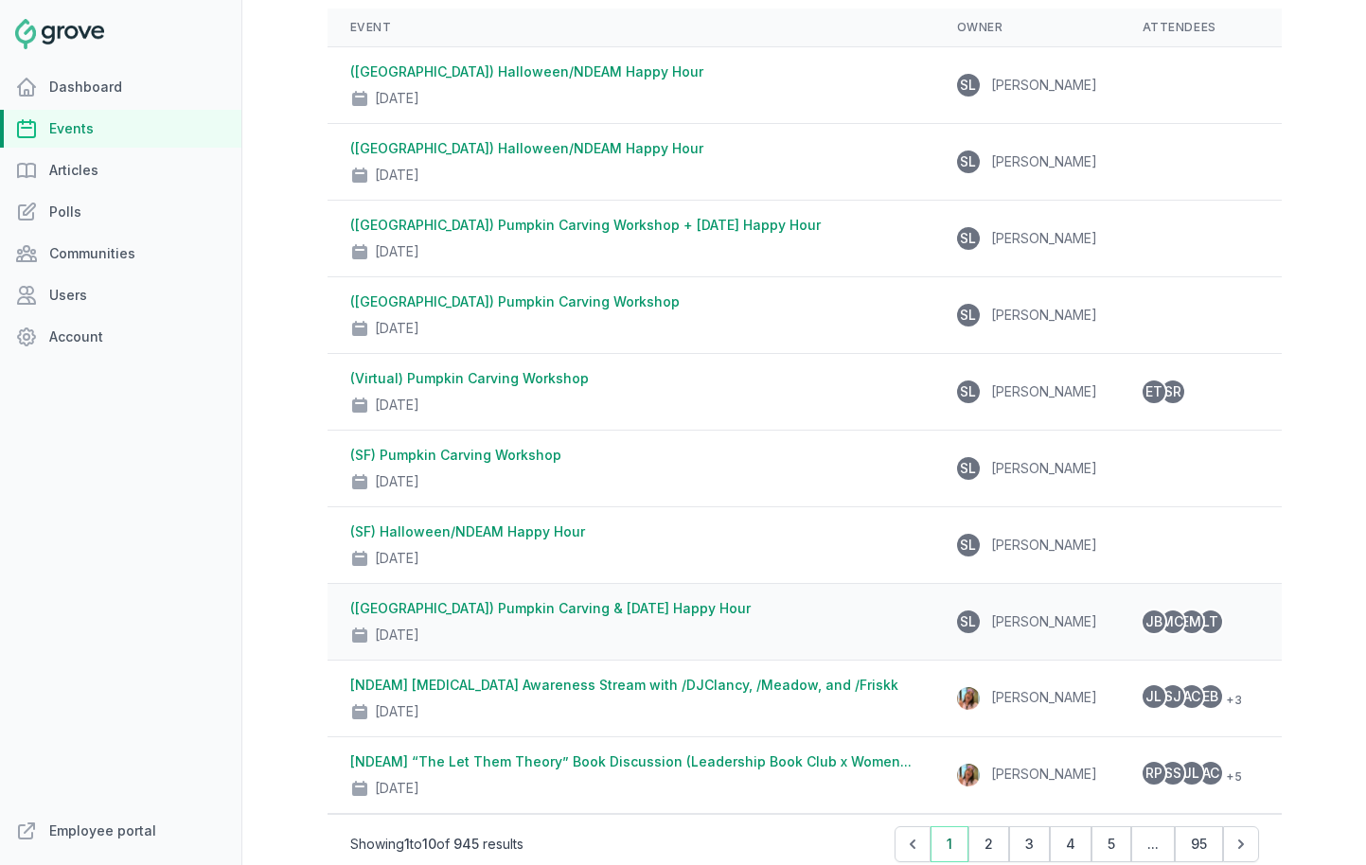
scroll to position [186, 0]
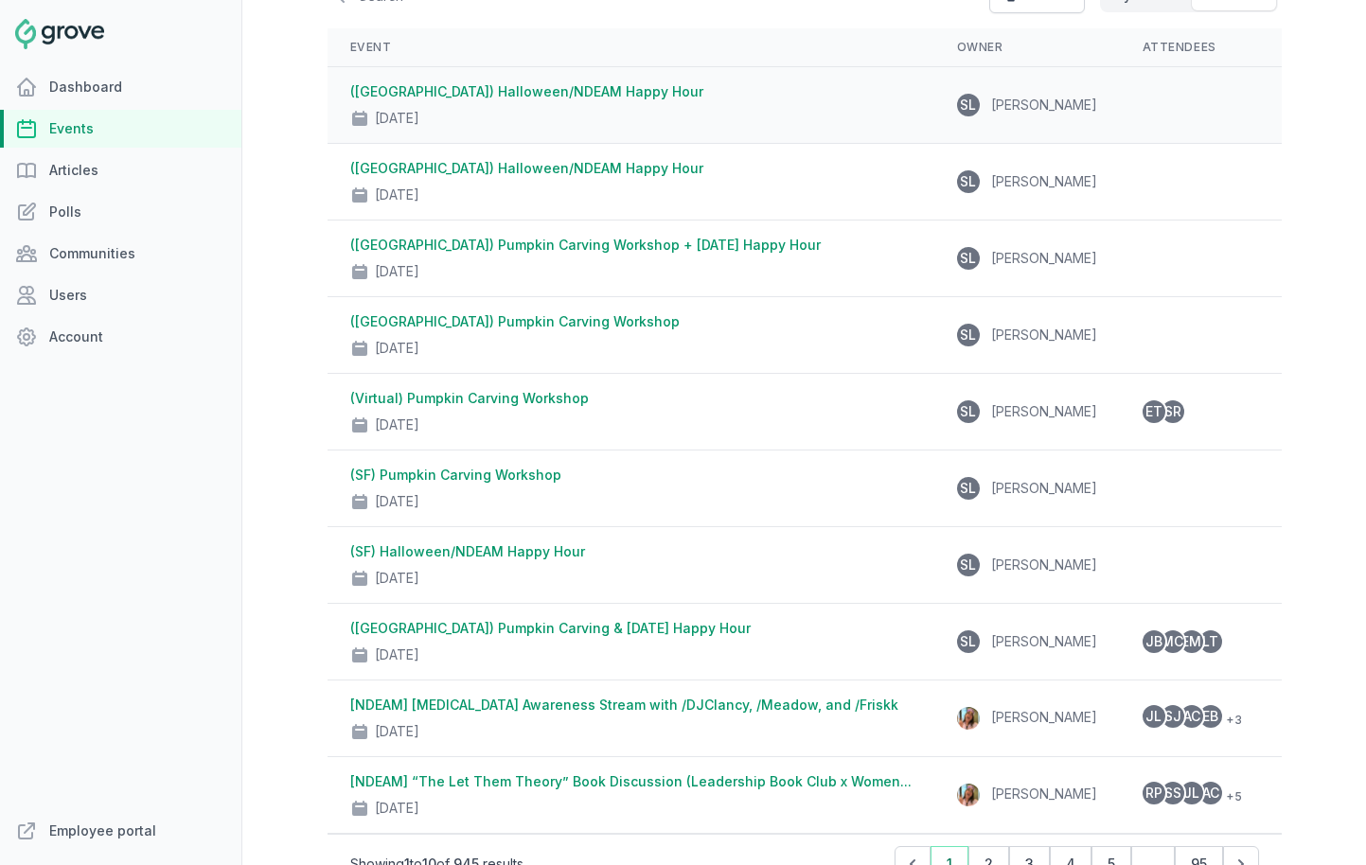
click at [550, 91] on link "([GEOGRAPHIC_DATA]) Halloween/NDEAM Happy Hour" at bounding box center [526, 91] width 353 height 16
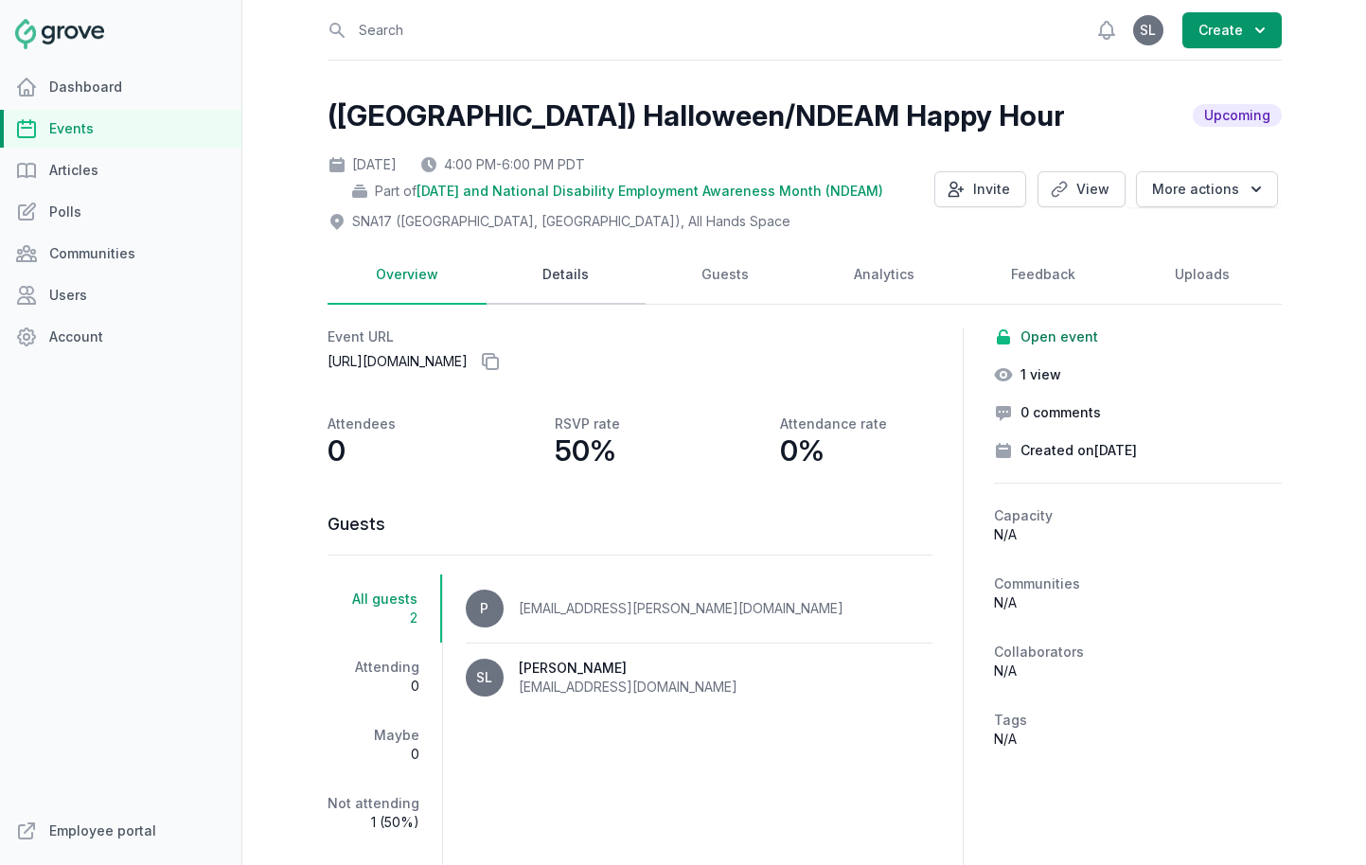
click at [588, 280] on link "Details" at bounding box center [566, 275] width 159 height 59
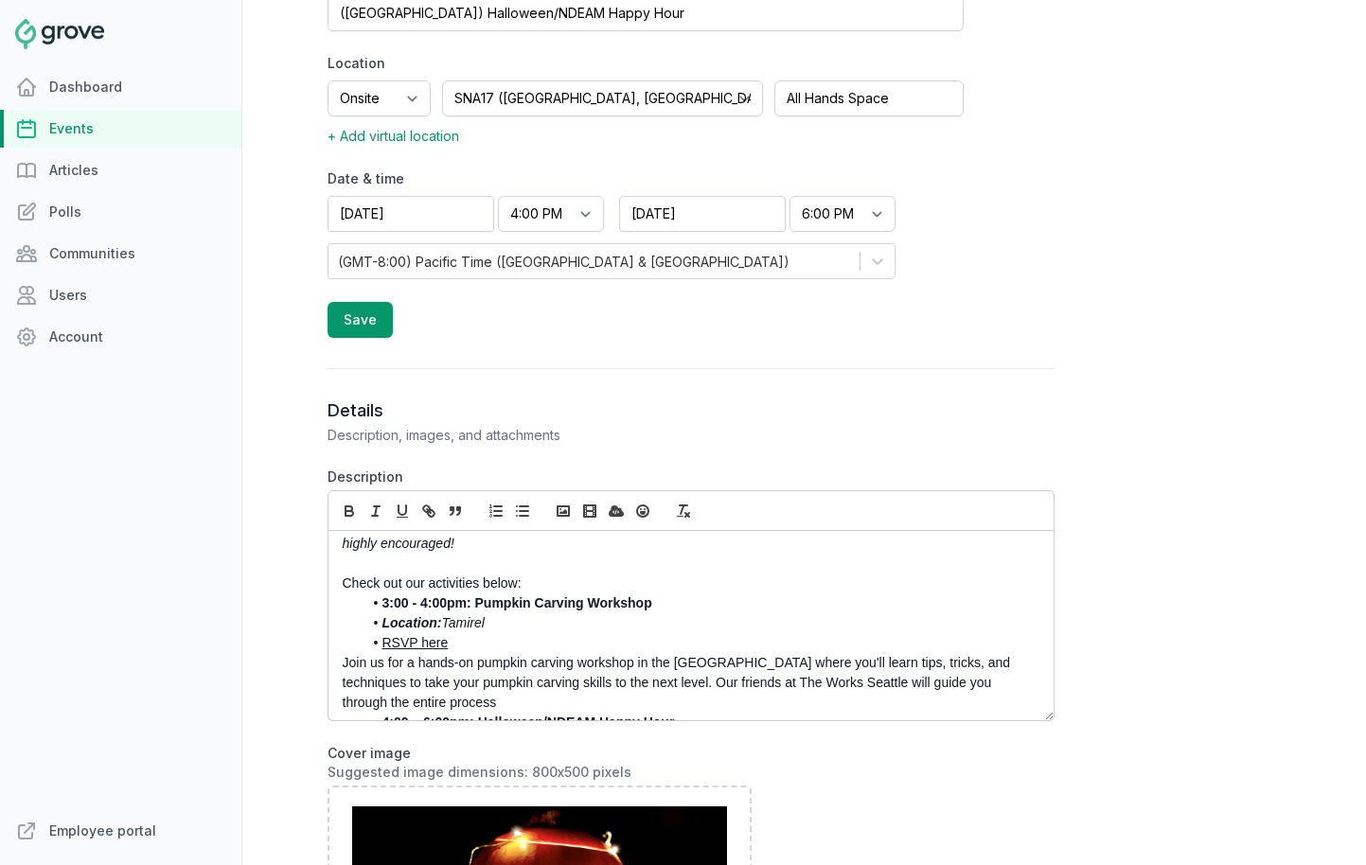
scroll to position [87, 0]
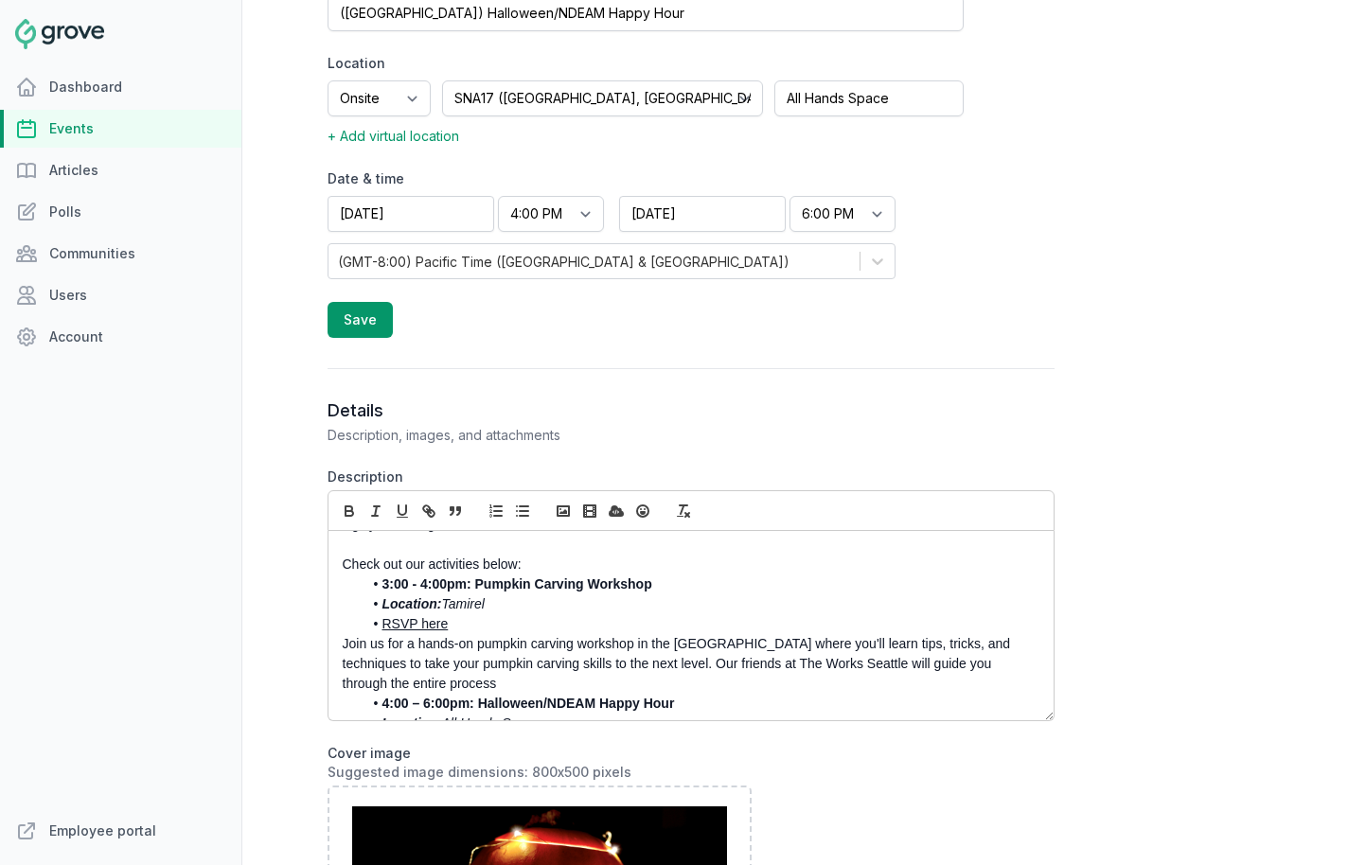
click at [419, 685] on p "Join us for a hands-on pumpkin carving workshop in the Irvine Office where you'…" at bounding box center [686, 664] width 686 height 60
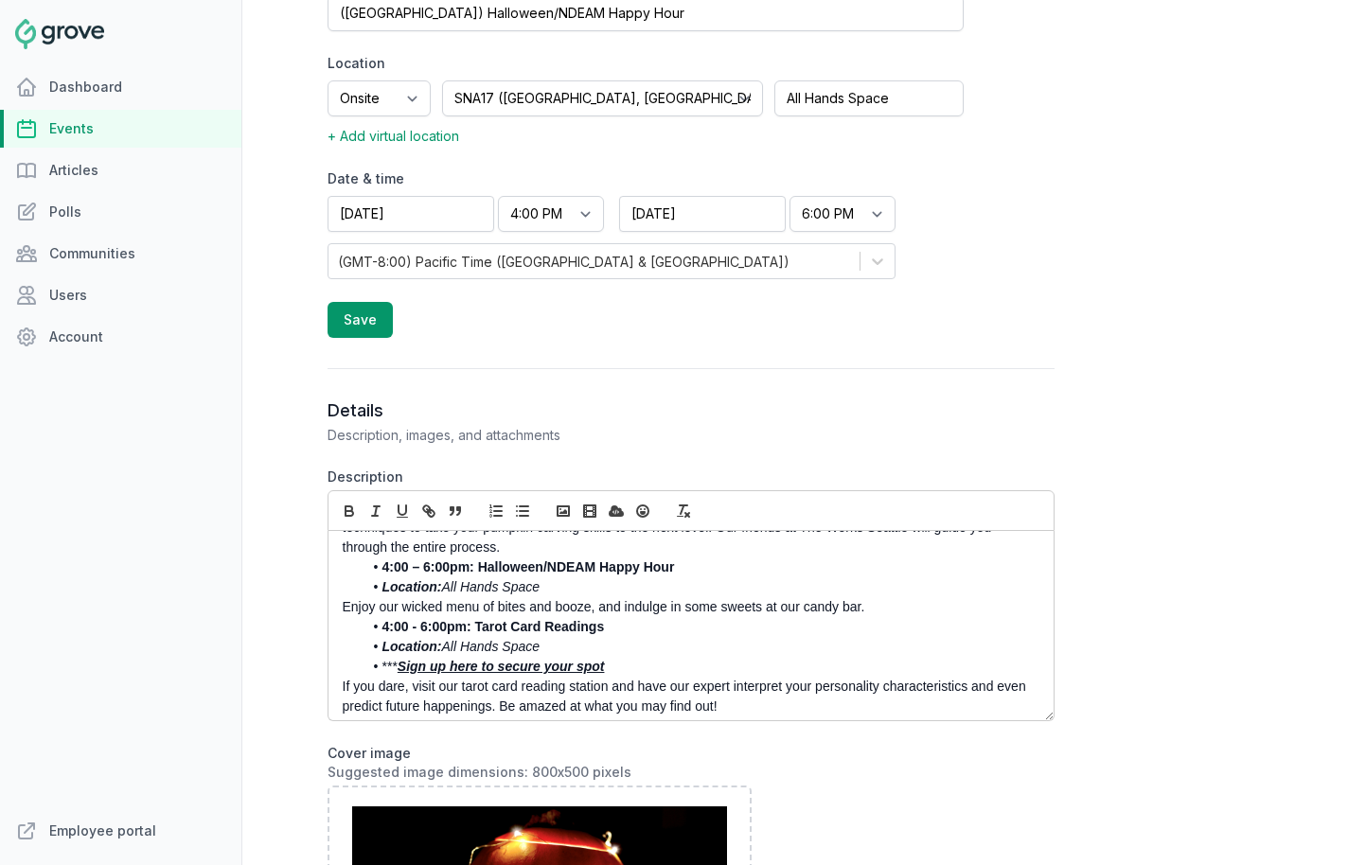
scroll to position [226, 0]
click at [904, 604] on p "Enjoy our wicked menu of bites and booze, and indulge in some sweets at our can…" at bounding box center [686, 605] width 686 height 20
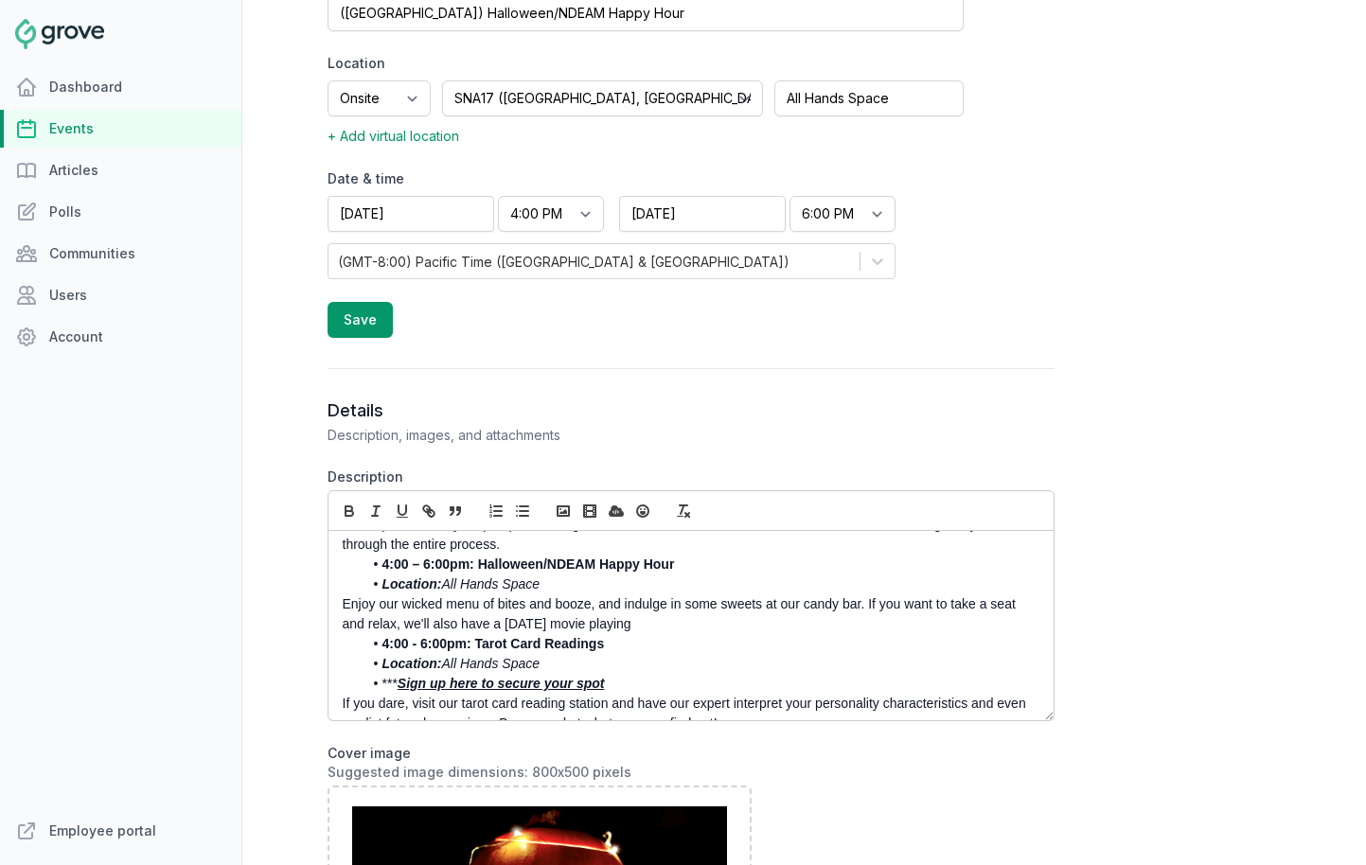
drag, startPoint x: 886, startPoint y: 621, endPoint x: 866, endPoint y: 607, distance: 24.4
click at [866, 607] on p "Enjoy our wicked menu of bites and booze, and indulge in some sweets at our can…" at bounding box center [686, 615] width 686 height 40
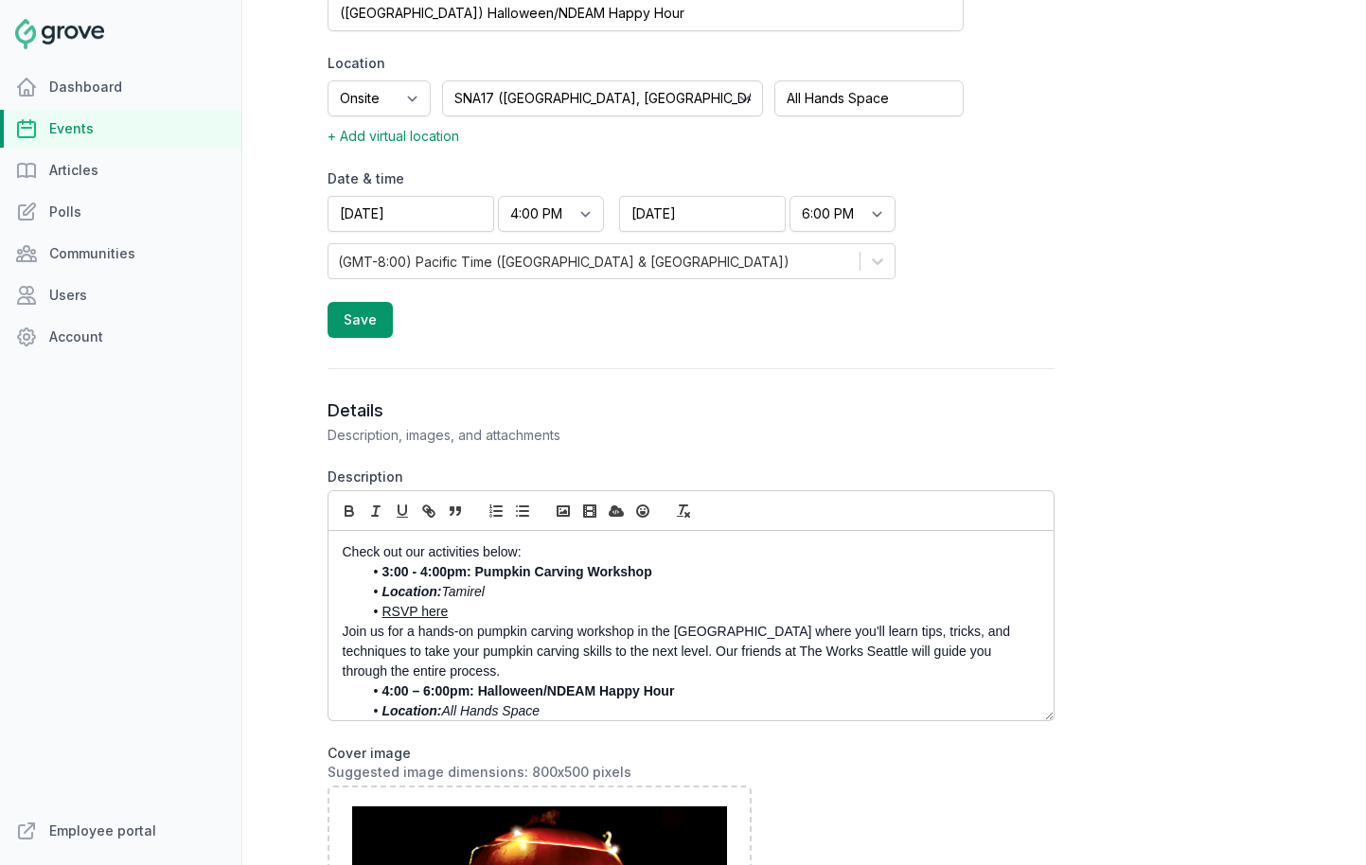
scroll to position [231, 0]
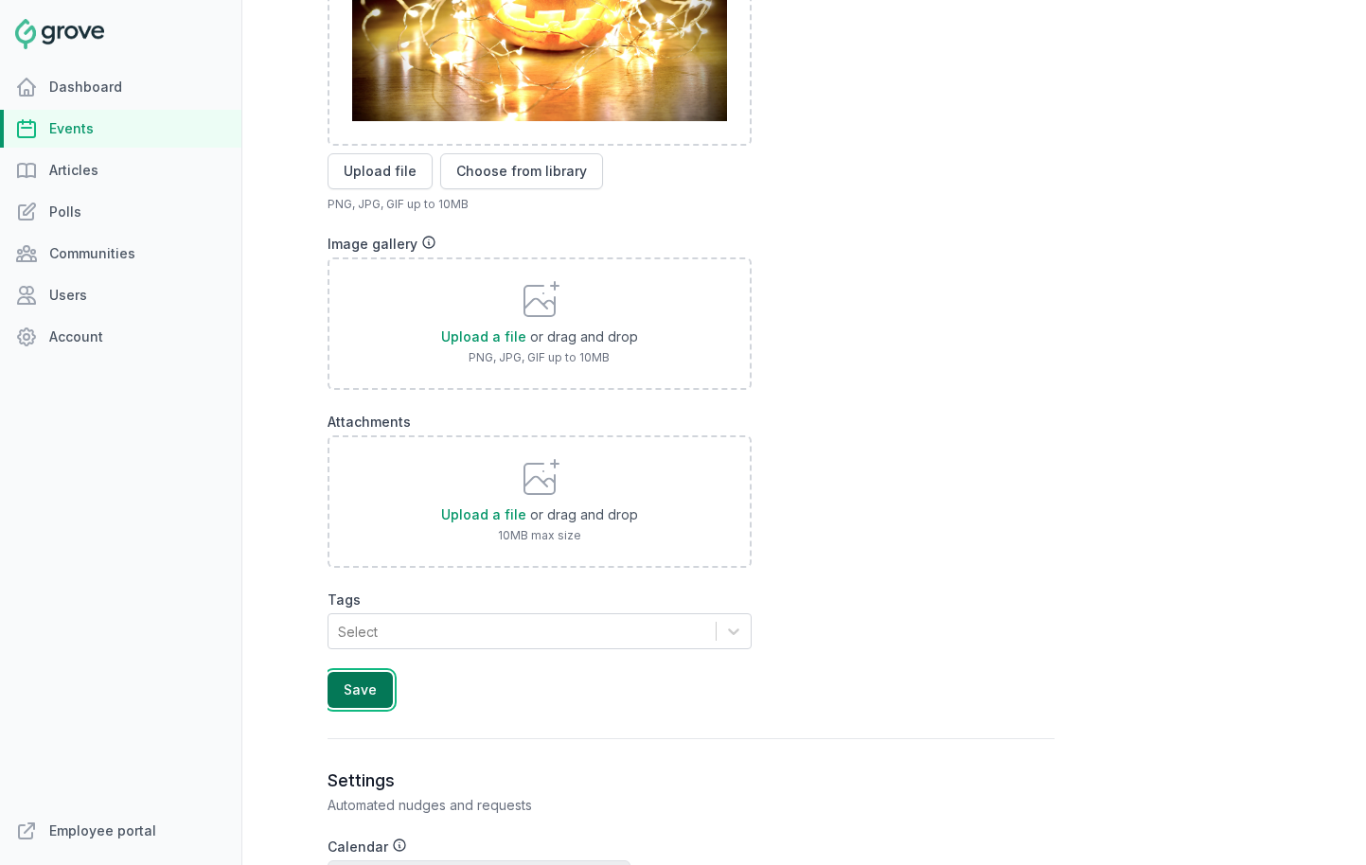
click at [368, 693] on button "Save" at bounding box center [360, 690] width 65 height 36
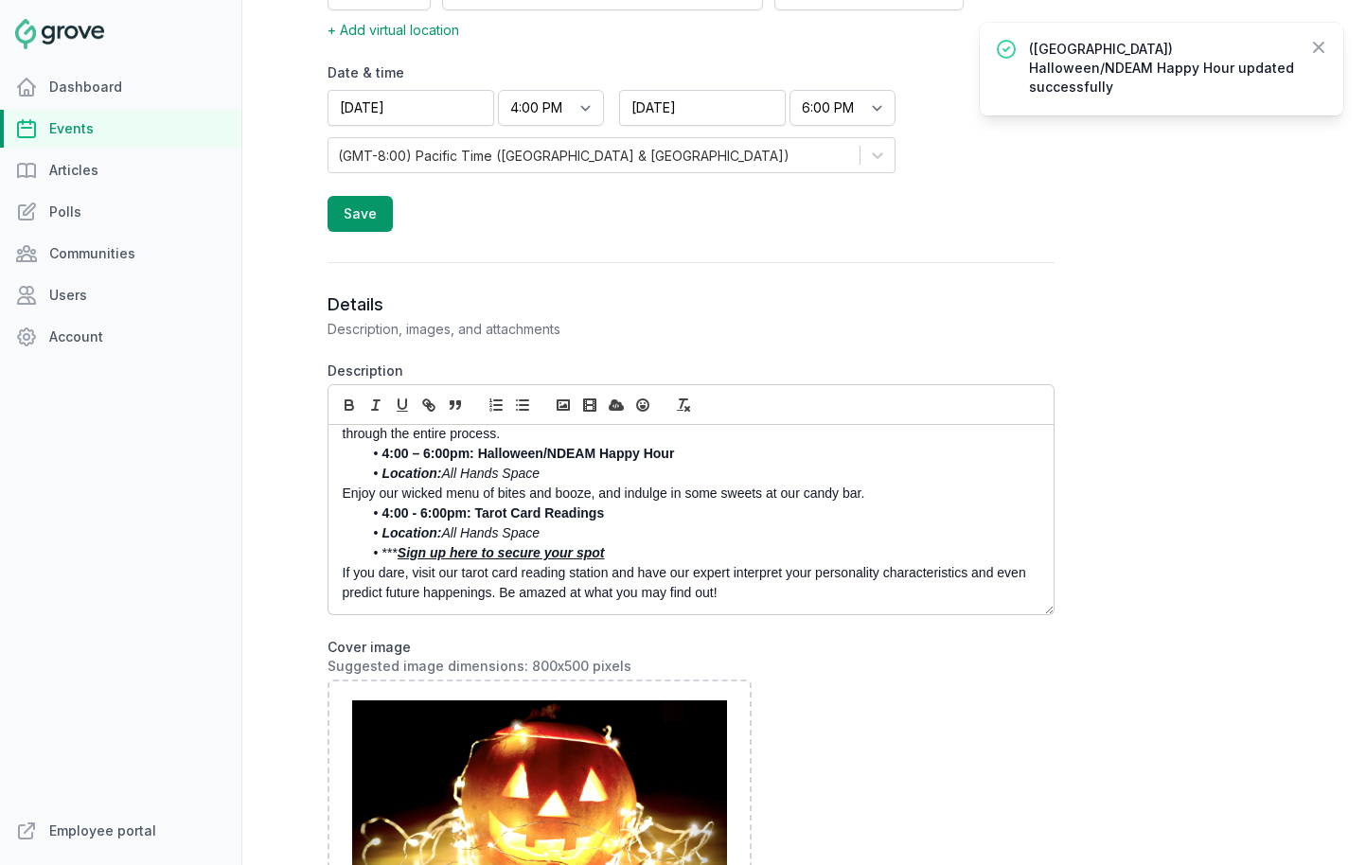
scroll to position [0, 0]
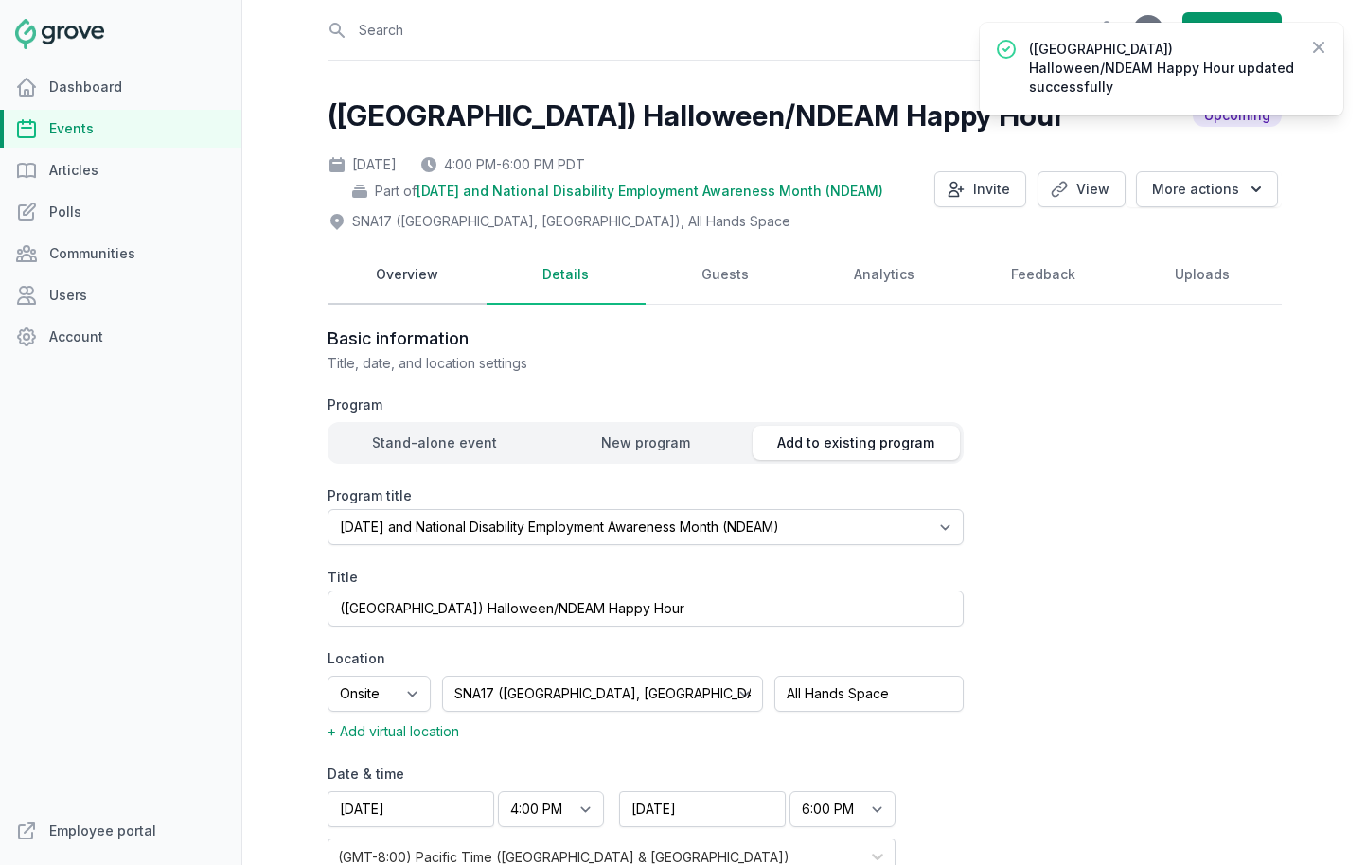
click at [412, 275] on link "Overview" at bounding box center [407, 275] width 159 height 59
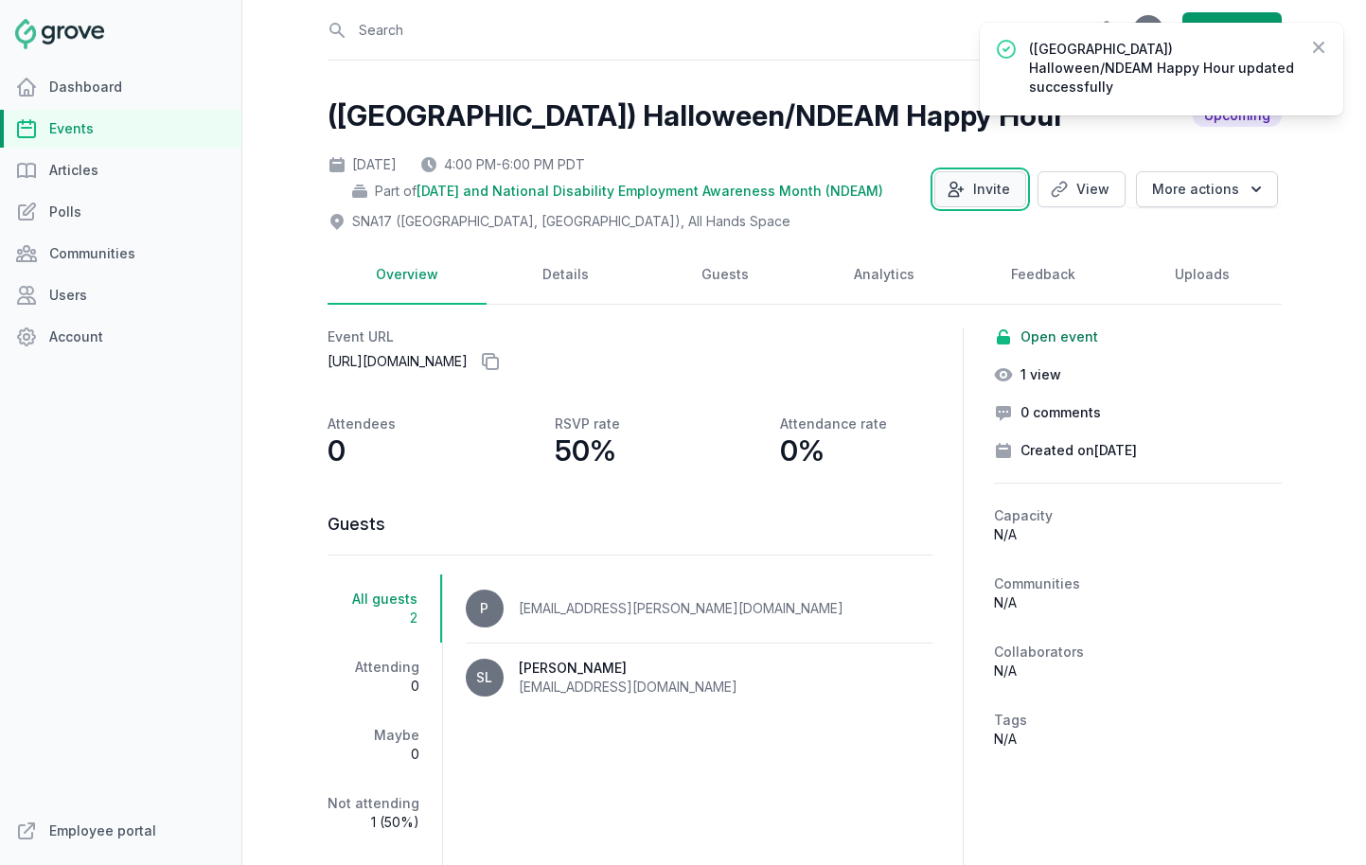
click at [981, 189] on button "Invite" at bounding box center [981, 189] width 92 height 36
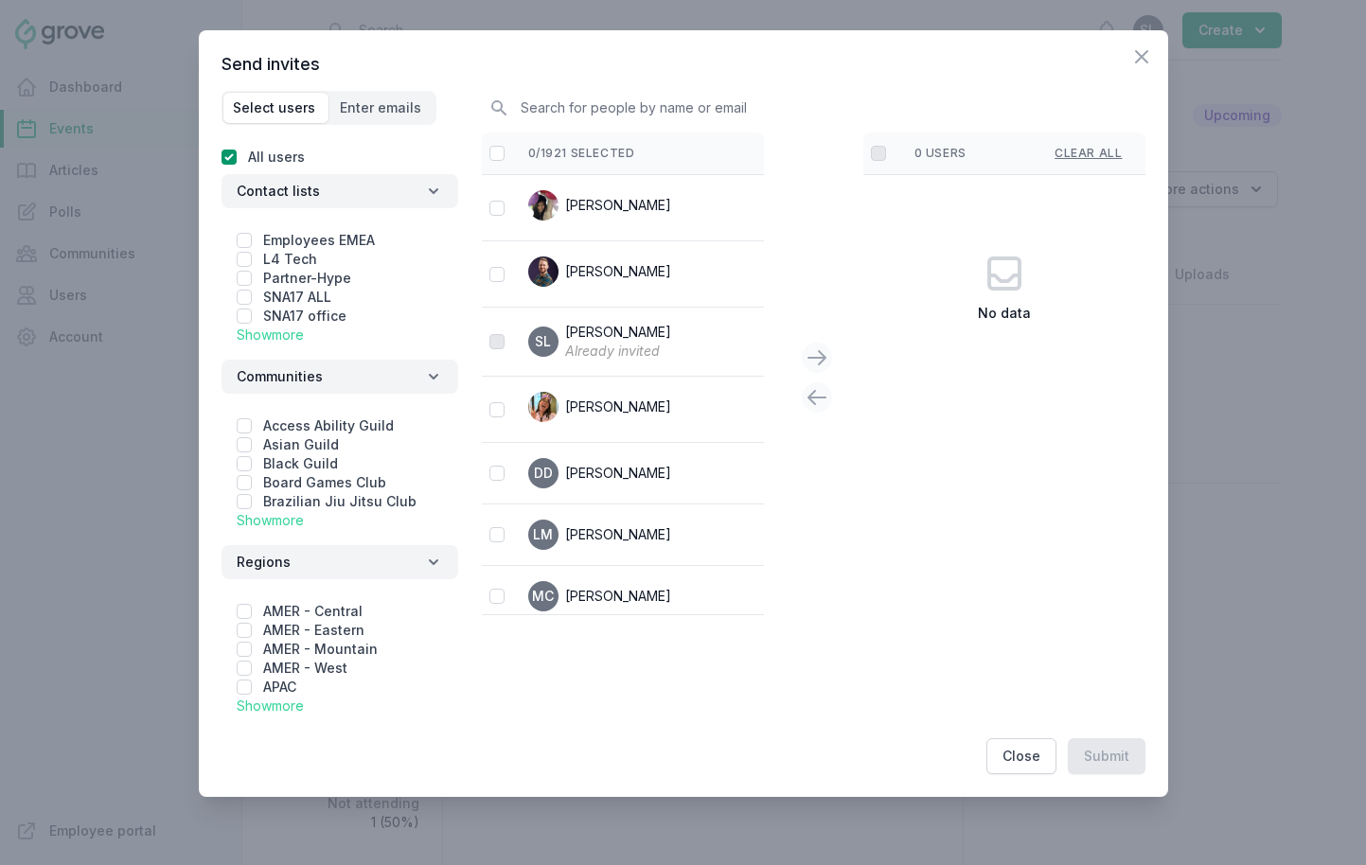
click at [278, 335] on link "Show more" at bounding box center [270, 335] width 67 height 16
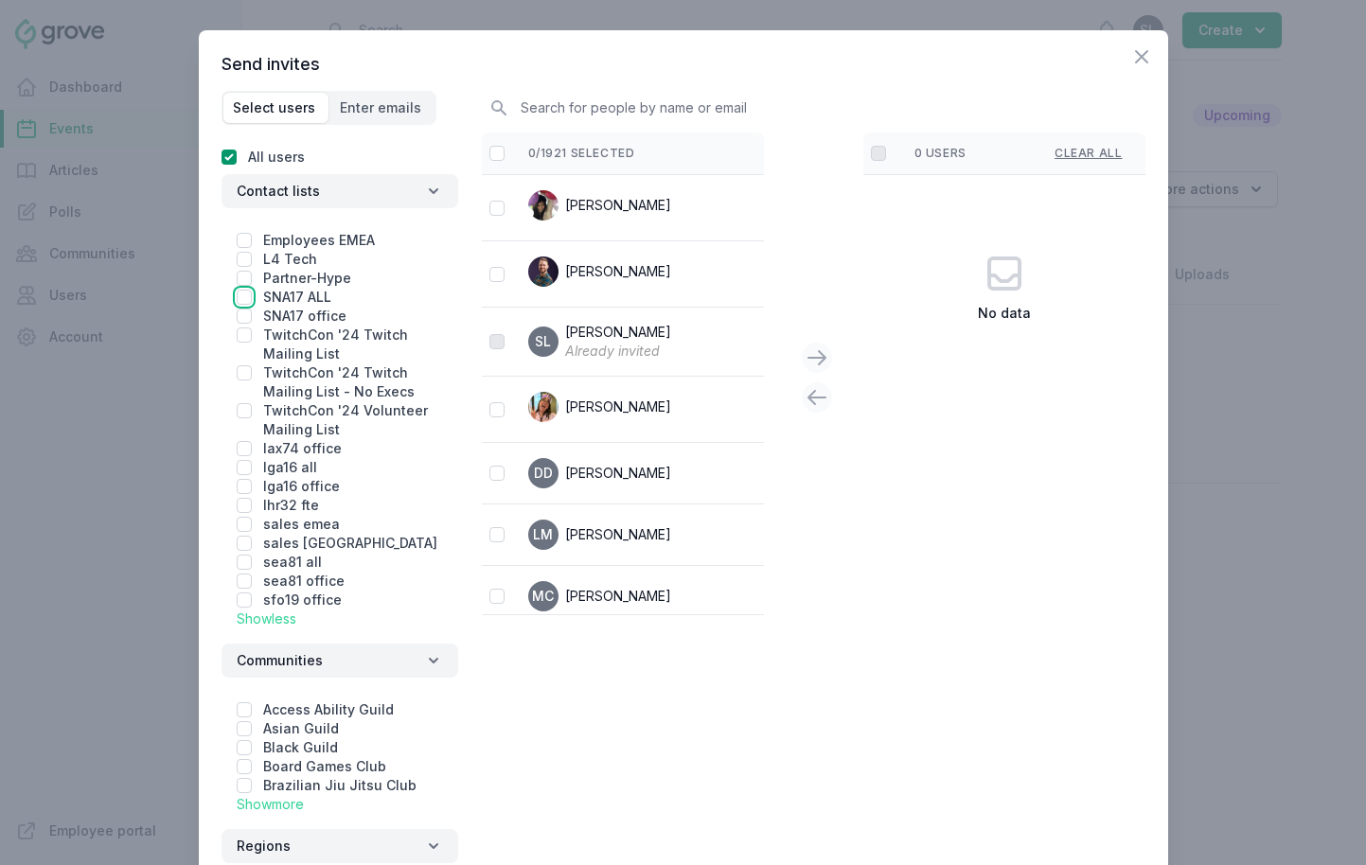
click at [243, 298] on input "checkbox" at bounding box center [244, 297] width 15 height 15
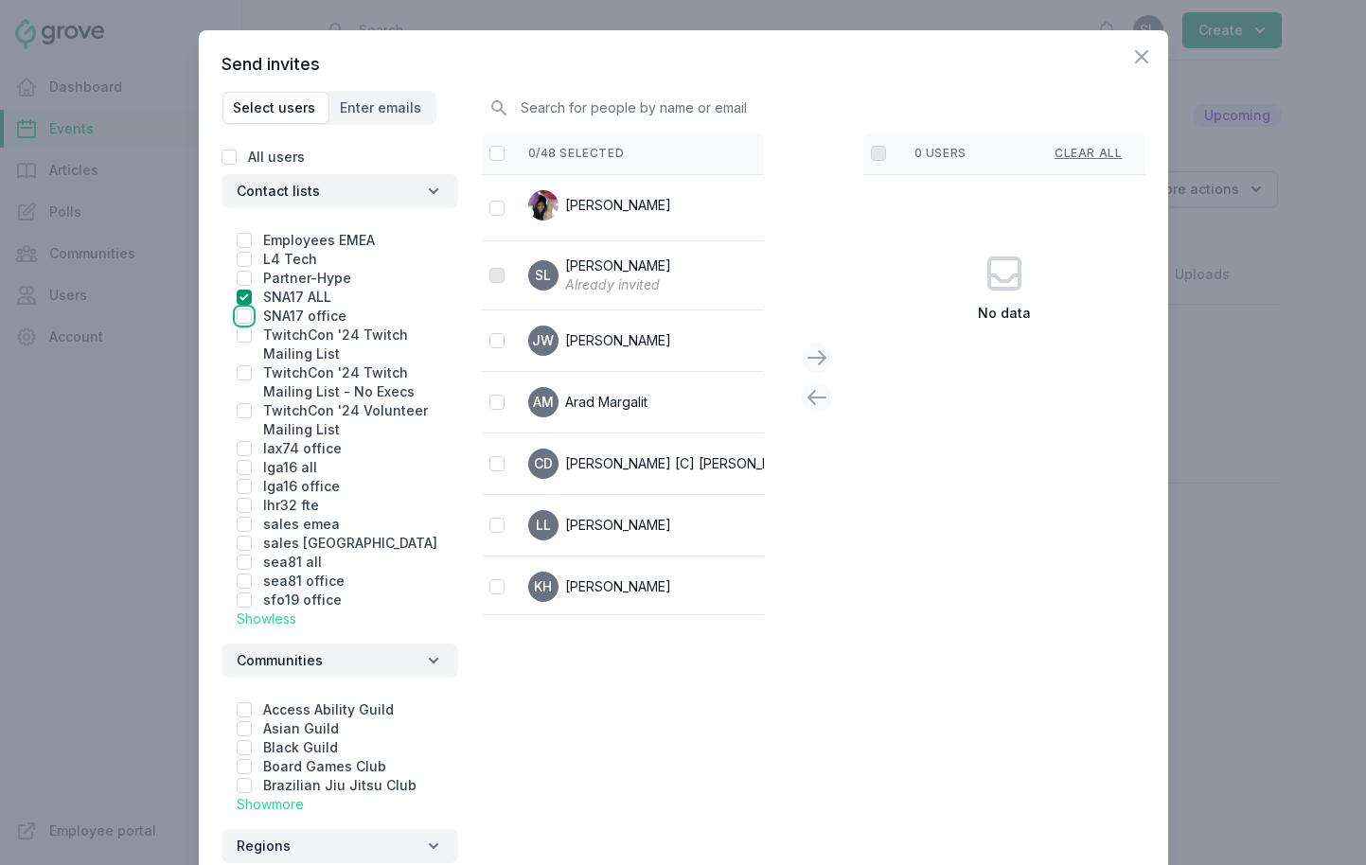
click at [243, 321] on input "checkbox" at bounding box center [244, 316] width 15 height 15
click at [499, 149] on input "checkbox" at bounding box center [497, 153] width 15 height 15
click at [806, 359] on icon at bounding box center [817, 358] width 23 height 23
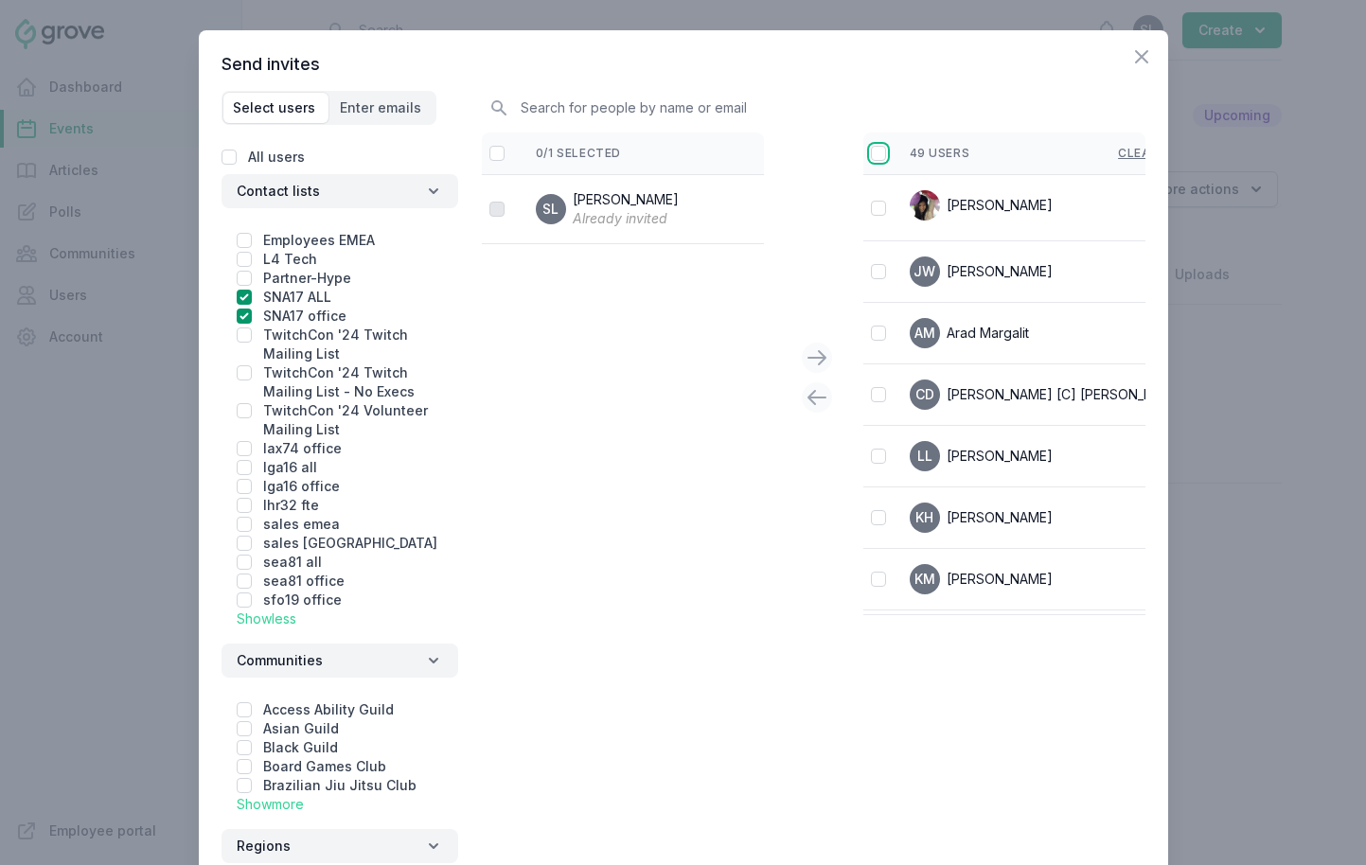
click at [876, 151] on input "checkbox" at bounding box center [878, 153] width 15 height 15
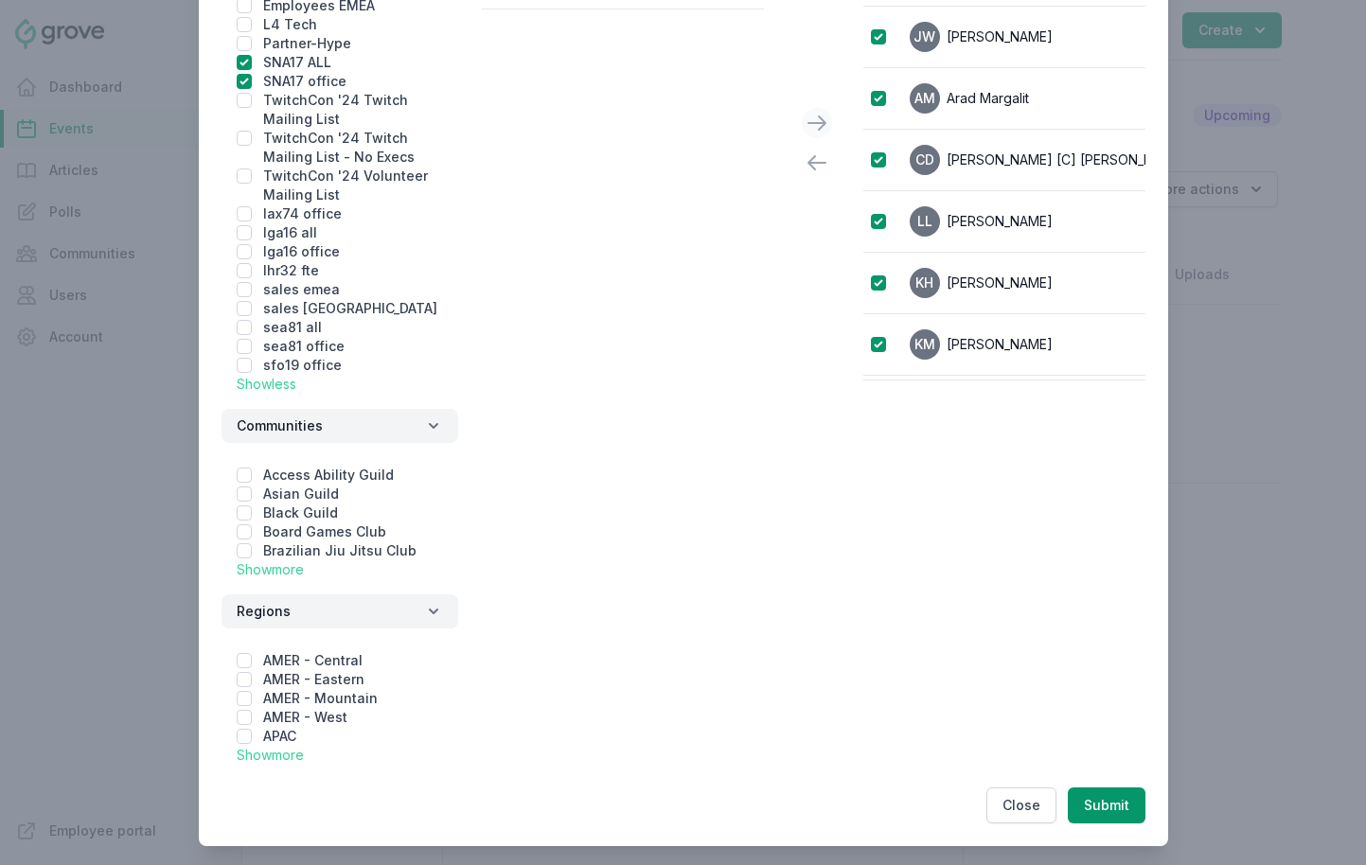
scroll to position [246, 0]
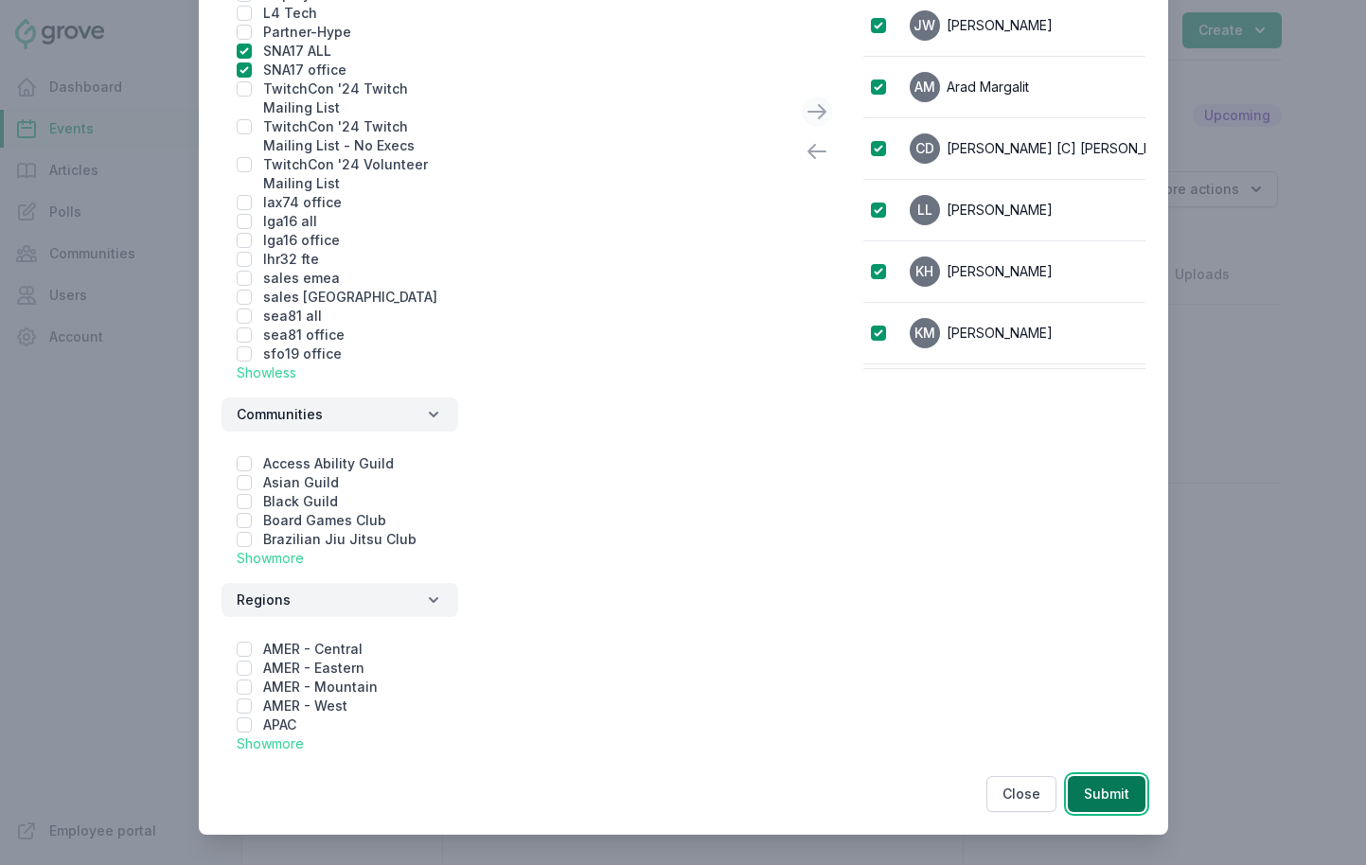
click at [1100, 794] on button "Submit" at bounding box center [1107, 794] width 78 height 36
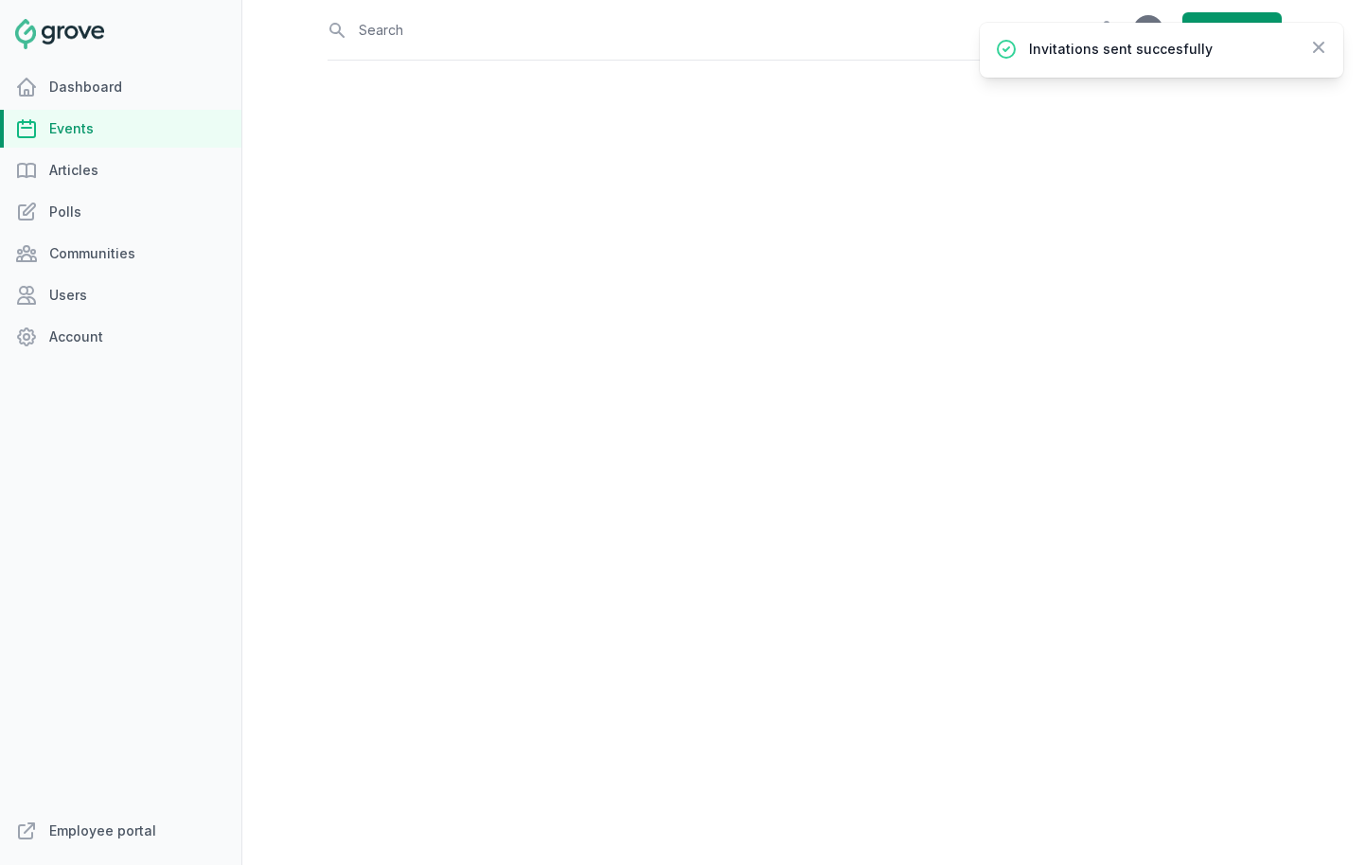
click at [90, 140] on link "Events" at bounding box center [120, 129] width 241 height 38
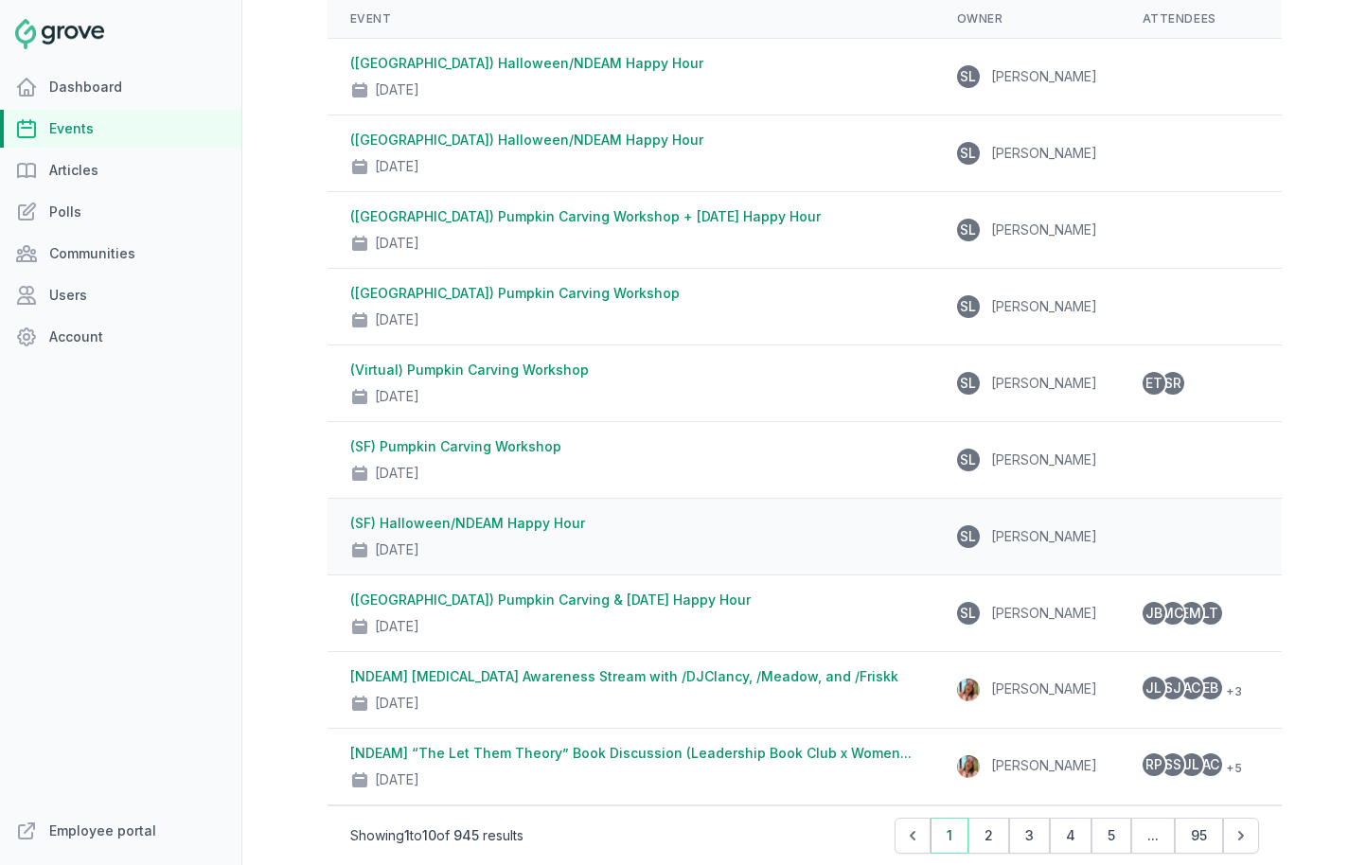
scroll to position [223, 0]
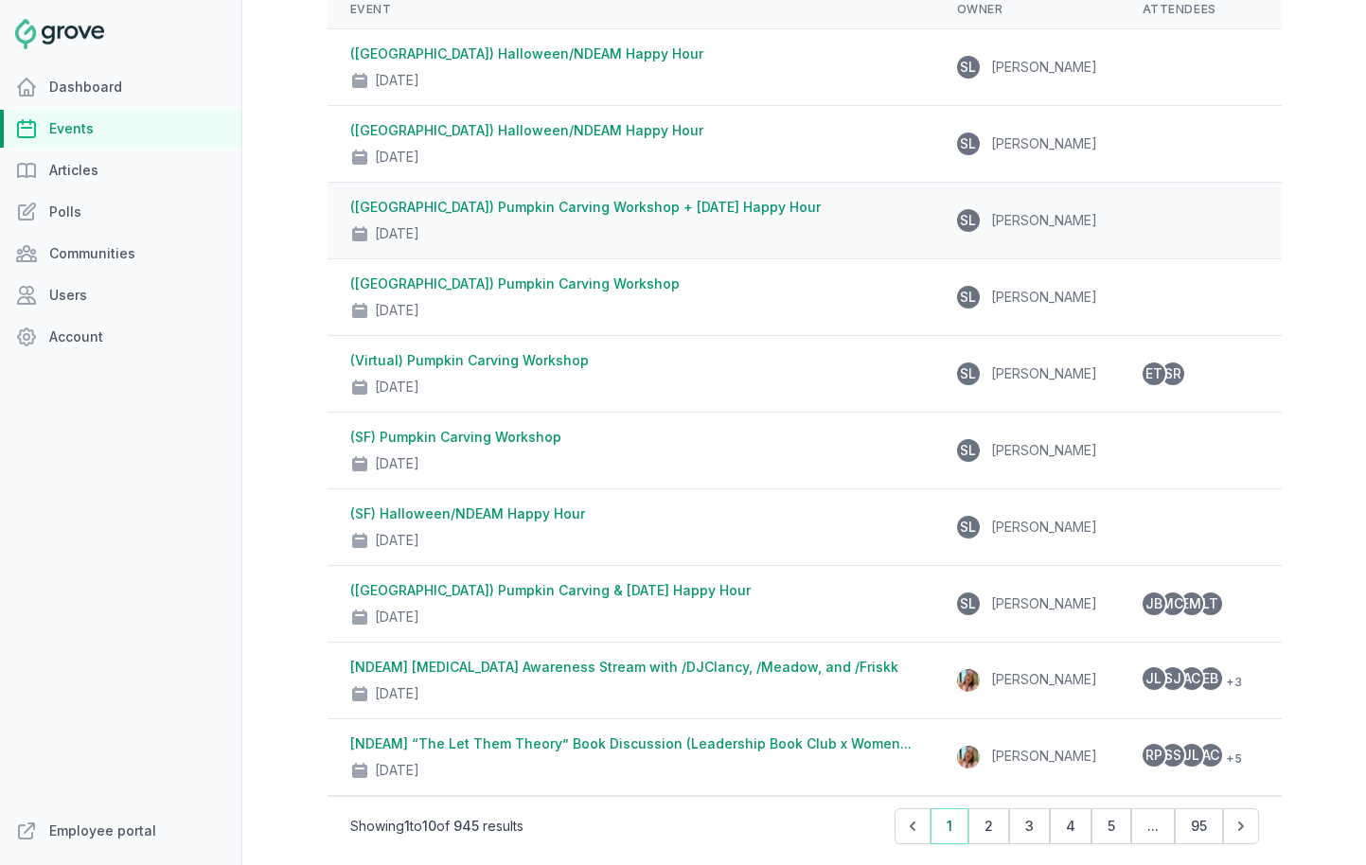
click at [561, 211] on link "([GEOGRAPHIC_DATA]) Pumpkin Carving Workshop + [DATE] Happy Hour" at bounding box center [585, 207] width 471 height 16
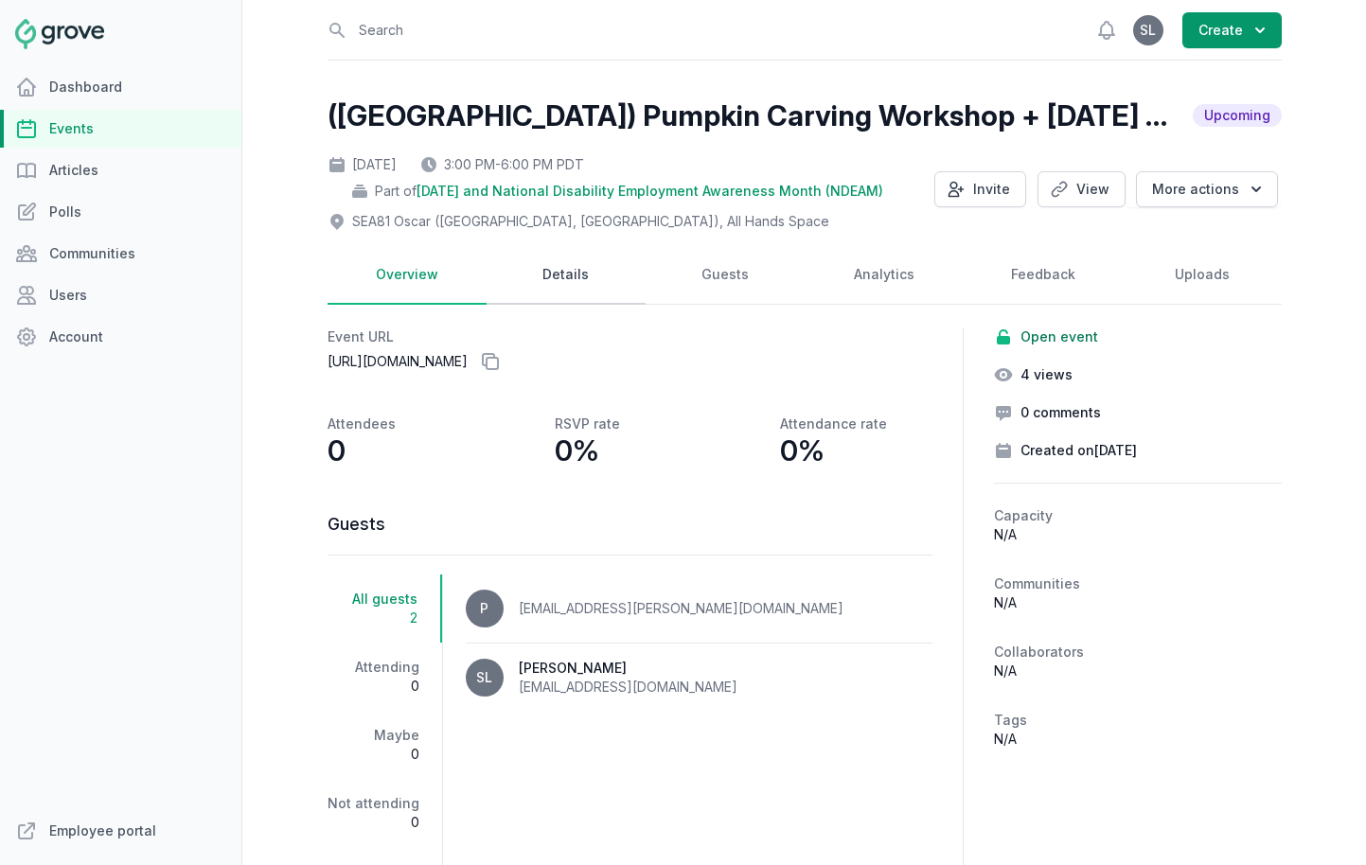
click at [557, 286] on link "Details" at bounding box center [566, 275] width 159 height 59
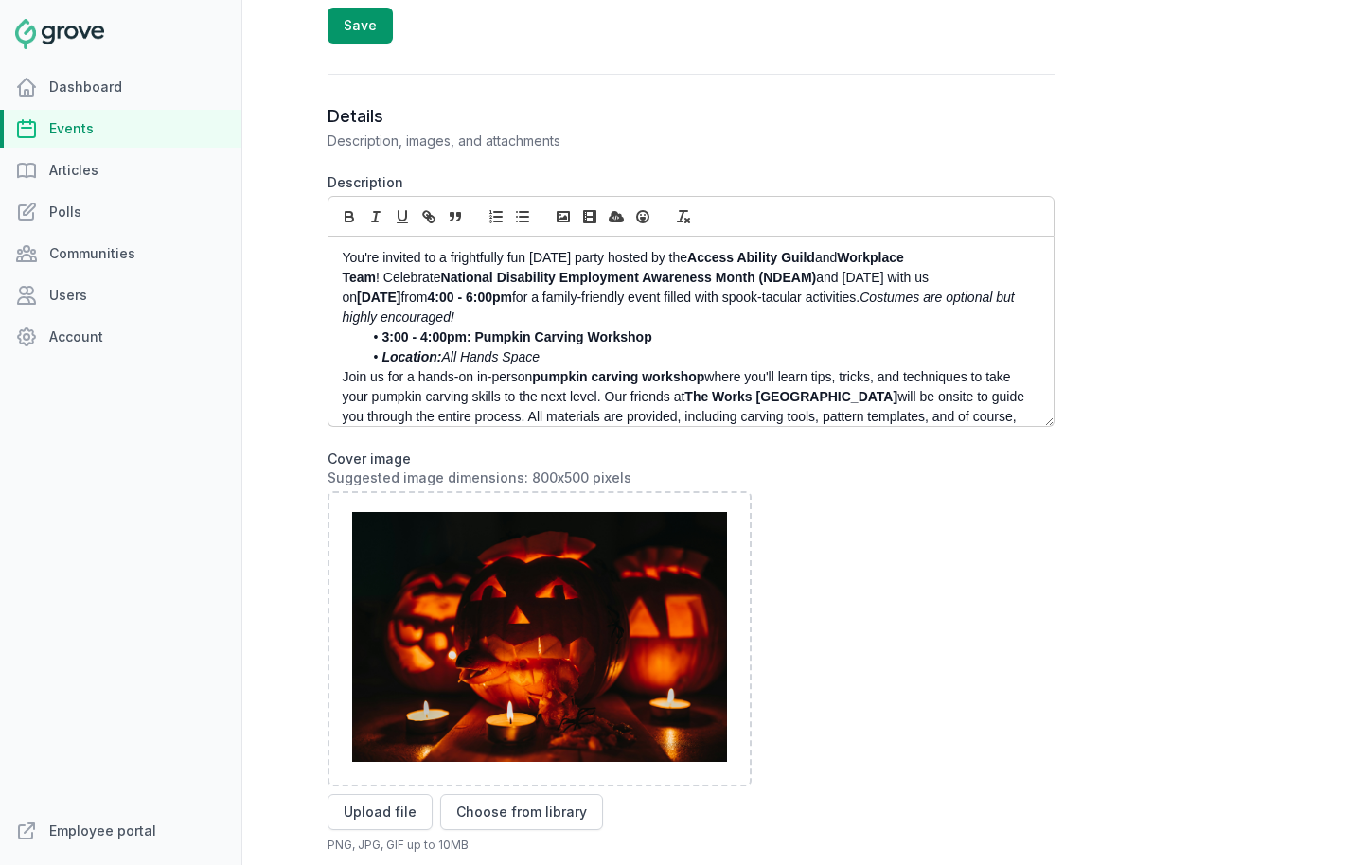
scroll to position [906, 0]
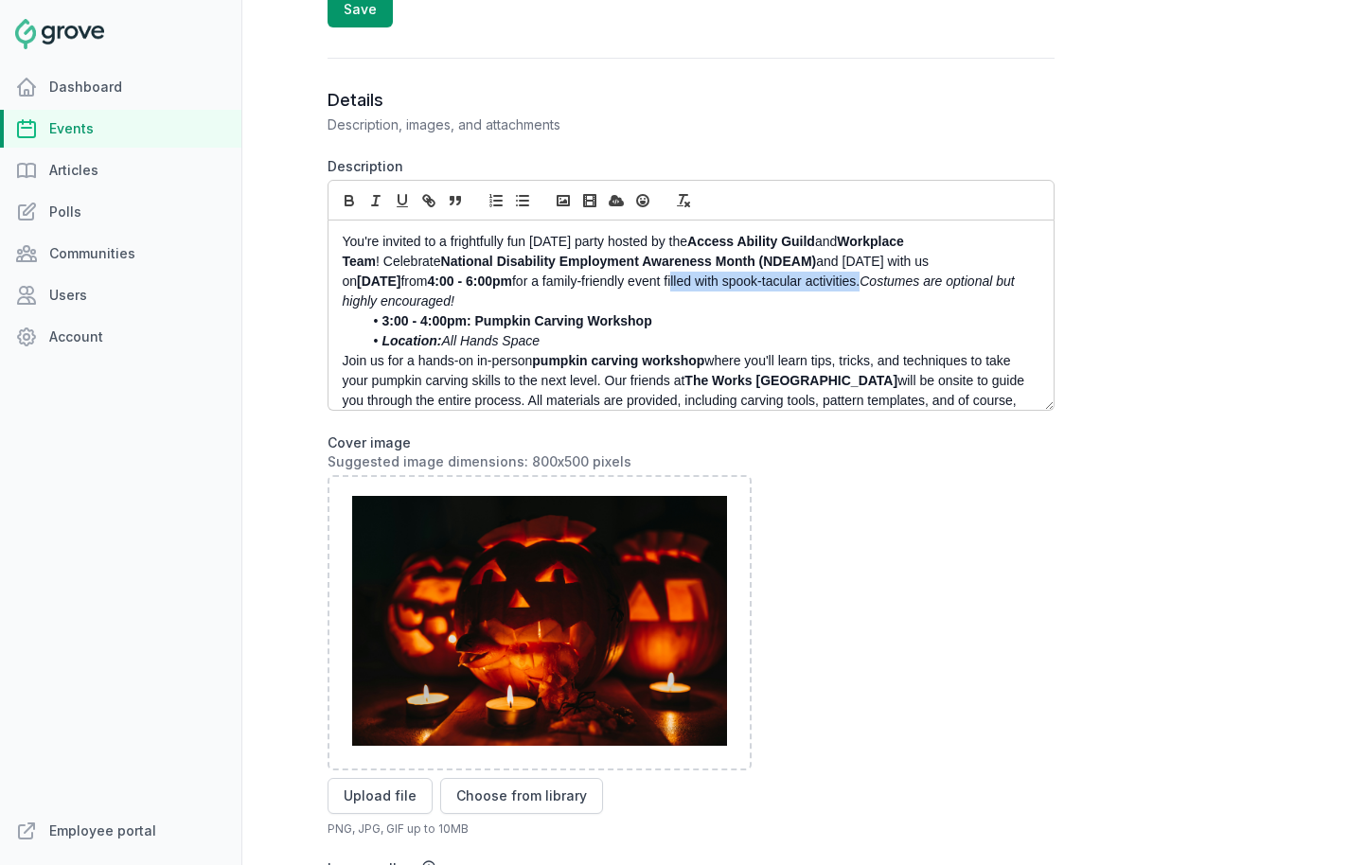
drag, startPoint x: 787, startPoint y: 283, endPoint x: 393, endPoint y: 298, distance: 394.2
click at [393, 298] on p "You're invited to a frightfully fun Halloween party hosted by the Access Abilit…" at bounding box center [686, 272] width 686 height 80
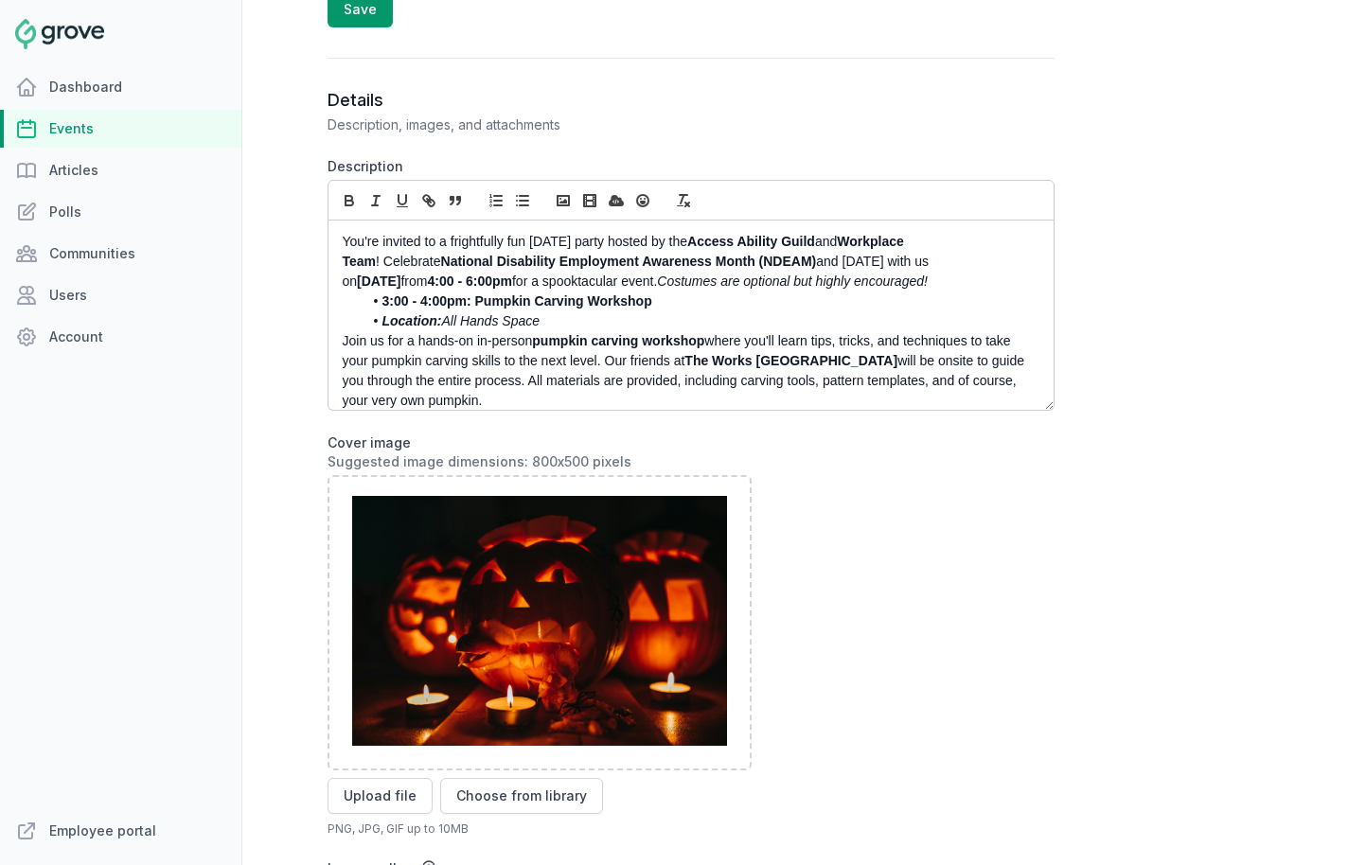
click at [561, 348] on strong "pumpkin carving workshop" at bounding box center [618, 340] width 172 height 15
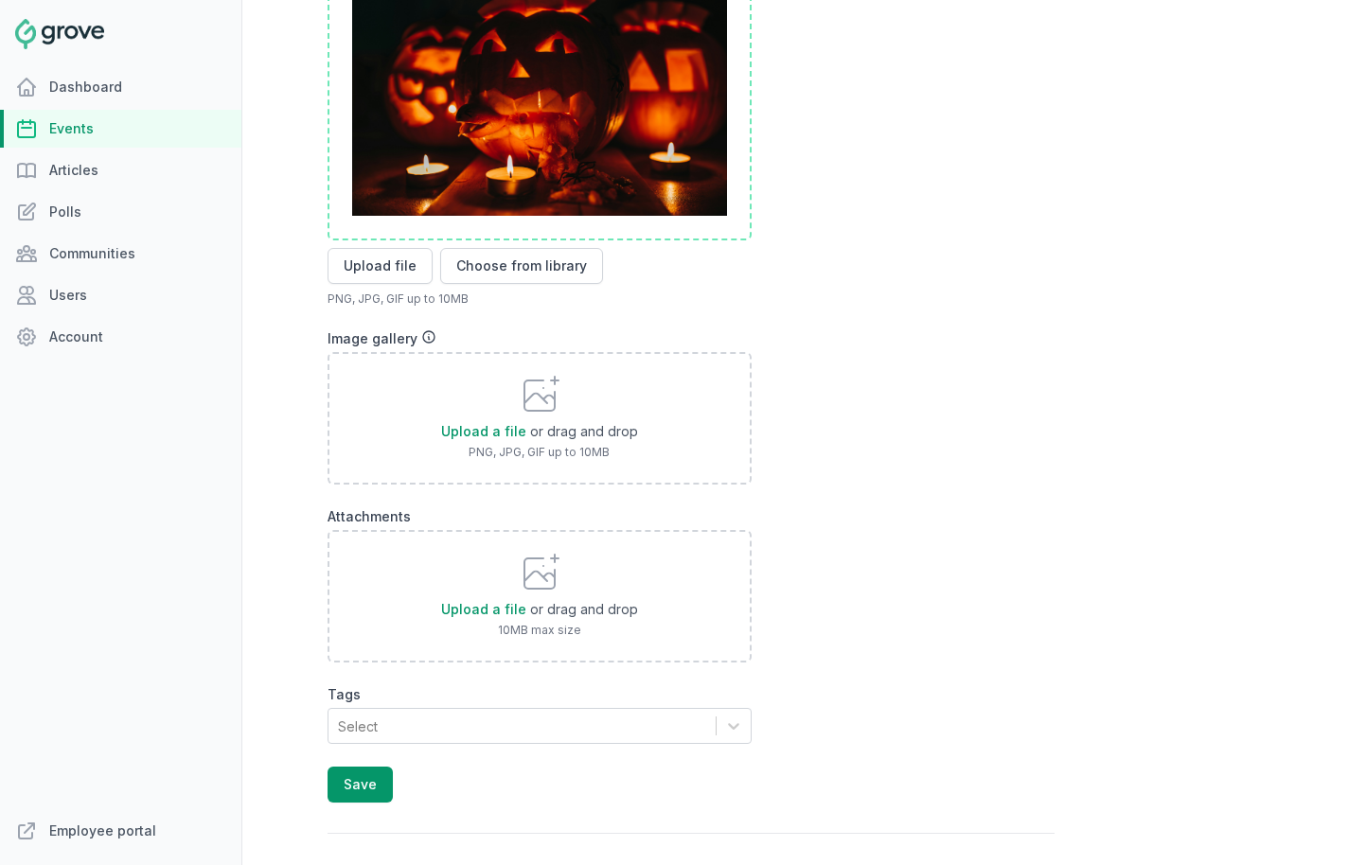
scroll to position [1482, 0]
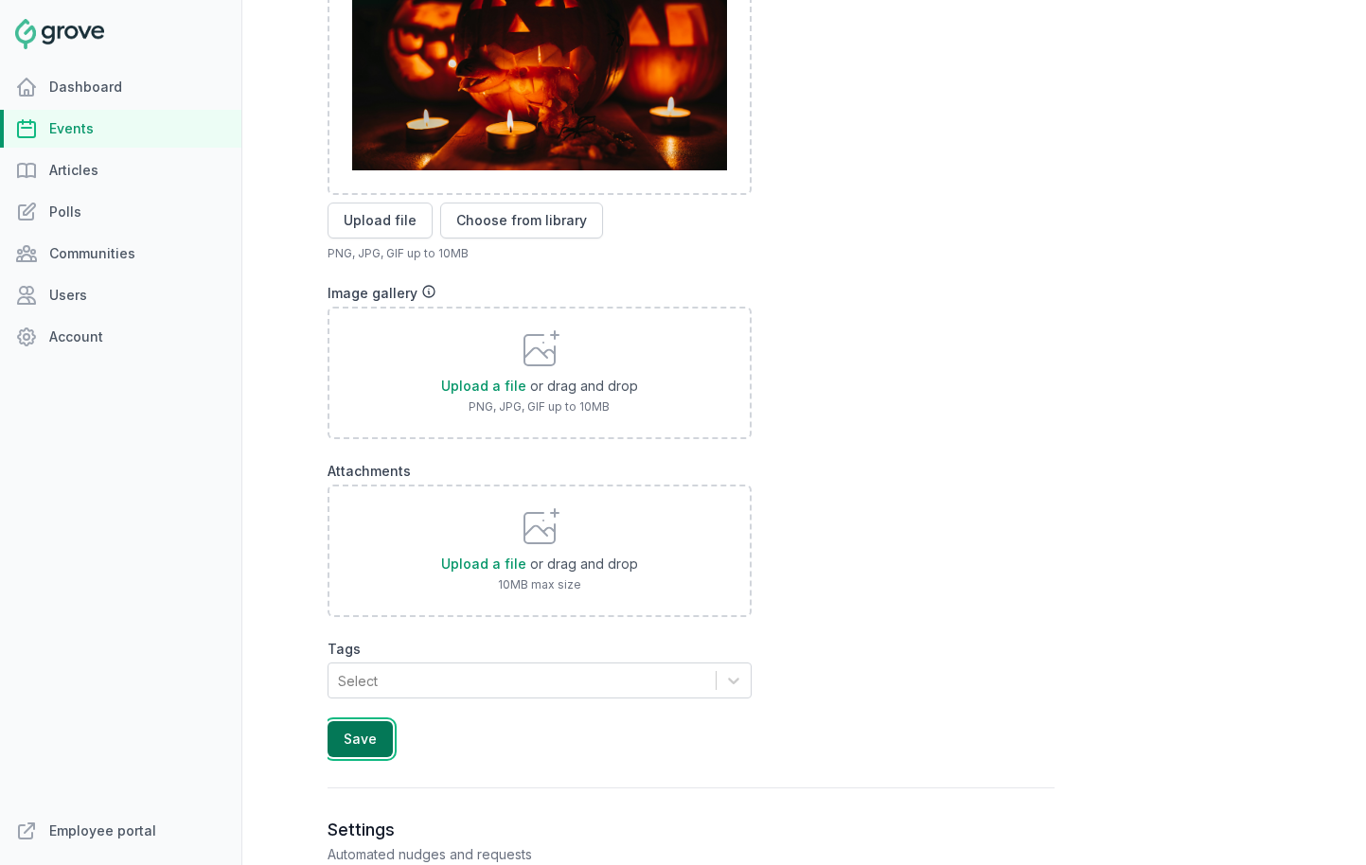
click at [332, 740] on button "Save" at bounding box center [360, 739] width 65 height 36
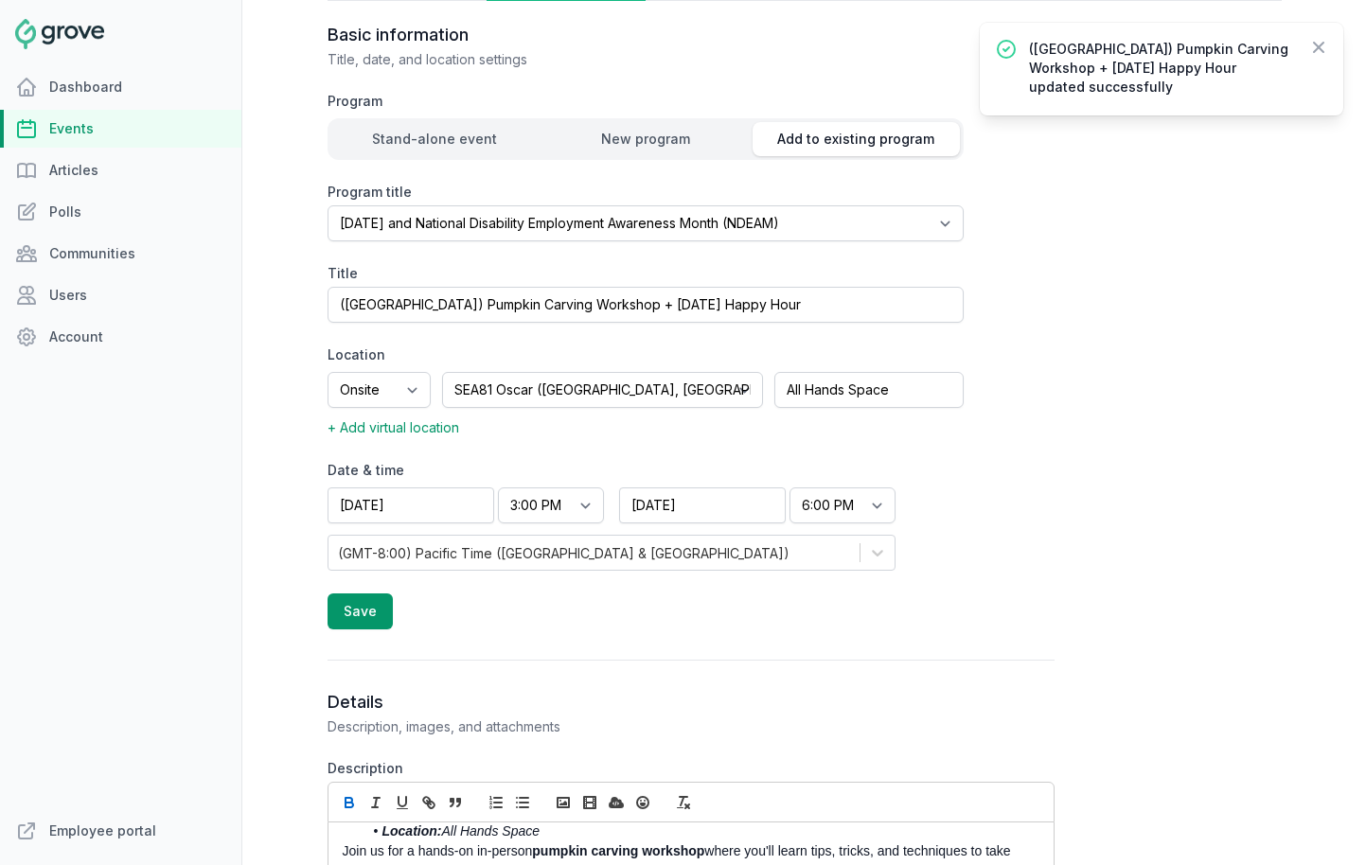
scroll to position [0, 0]
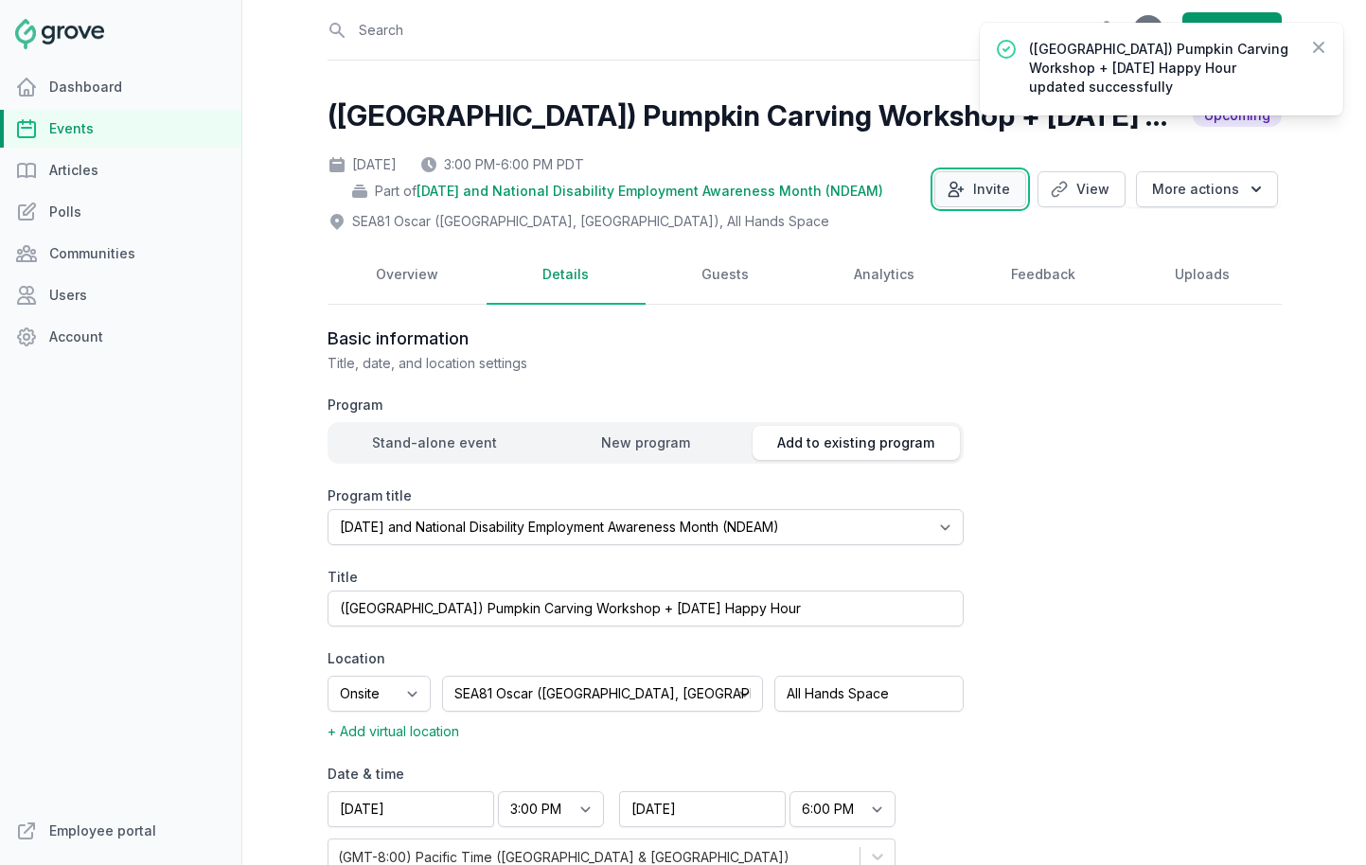
click at [977, 196] on button "Invite" at bounding box center [981, 189] width 92 height 36
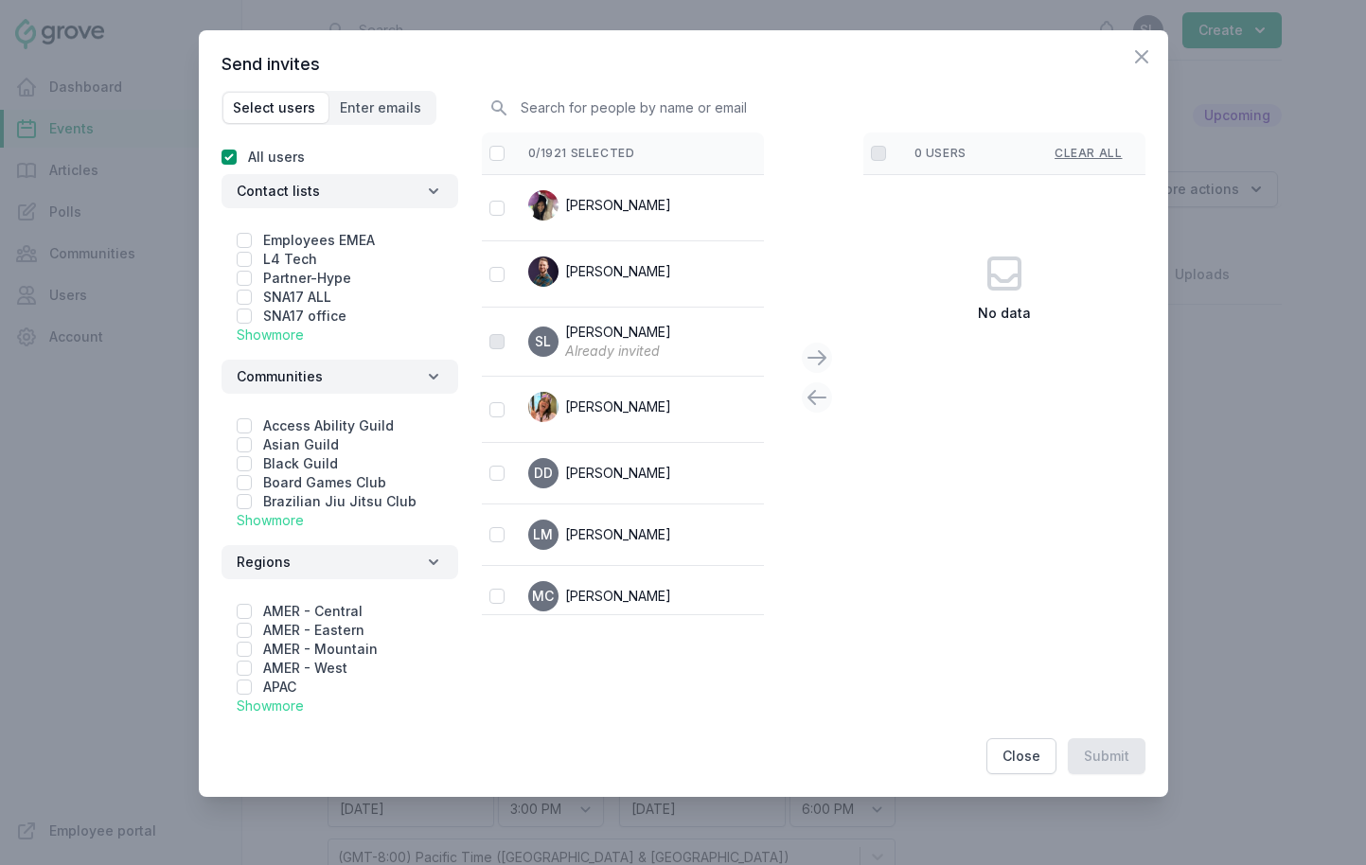
click at [255, 339] on link "Show more" at bounding box center [270, 335] width 67 height 16
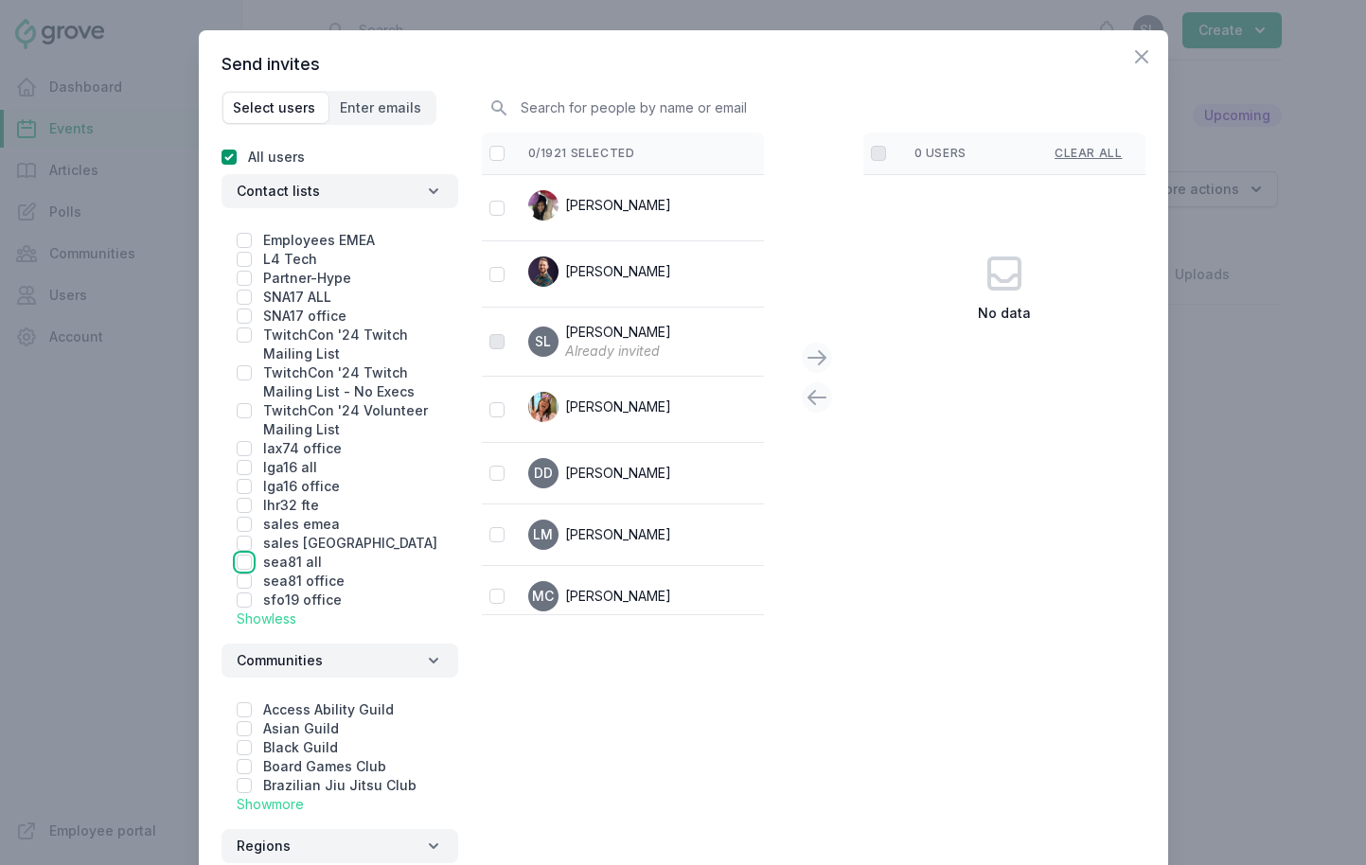
click at [240, 562] on input "checkbox" at bounding box center [244, 562] width 15 height 15
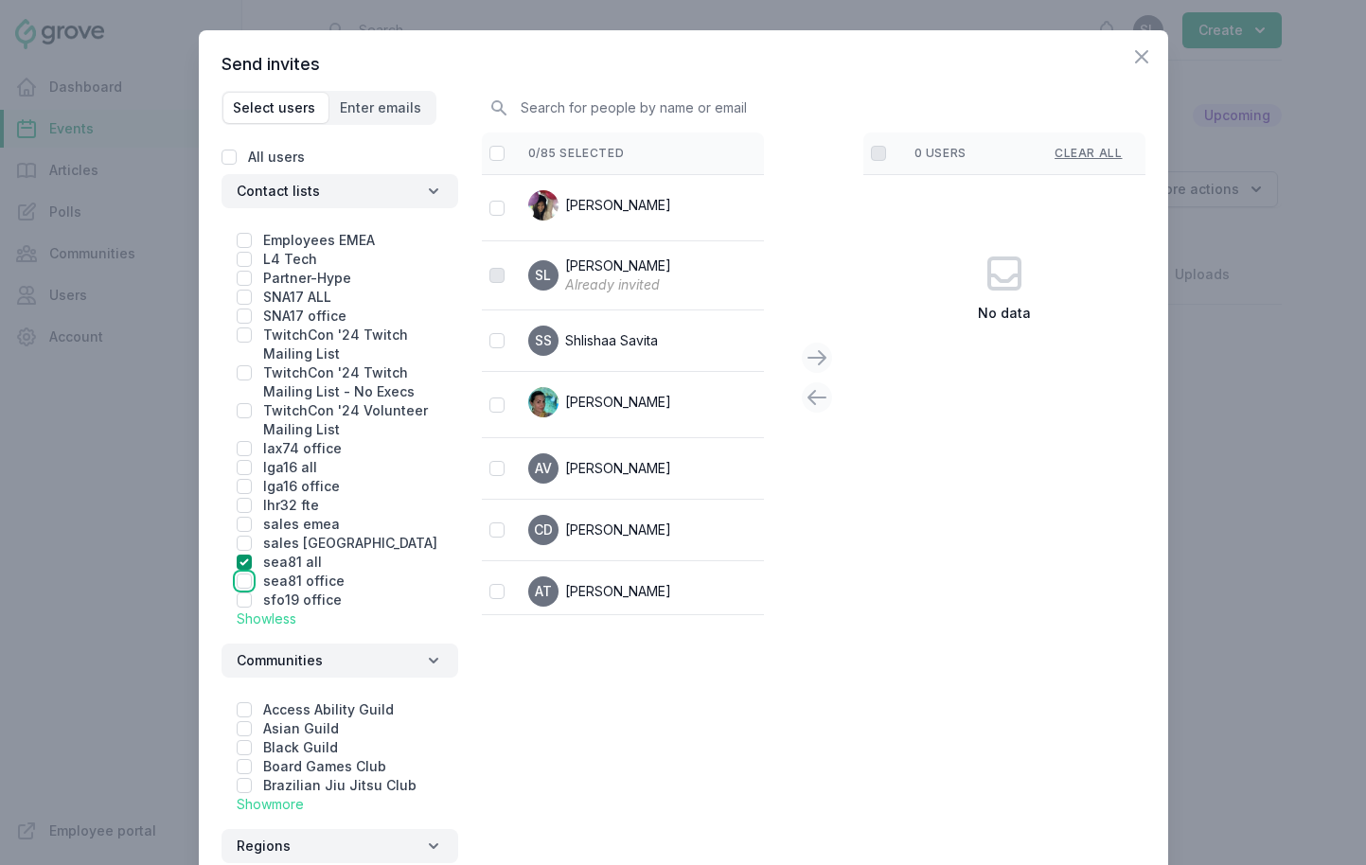
click at [240, 582] on input "checkbox" at bounding box center [244, 581] width 15 height 15
click at [495, 158] on input "checkbox" at bounding box center [497, 153] width 15 height 15
click at [821, 365] on icon at bounding box center [817, 358] width 23 height 23
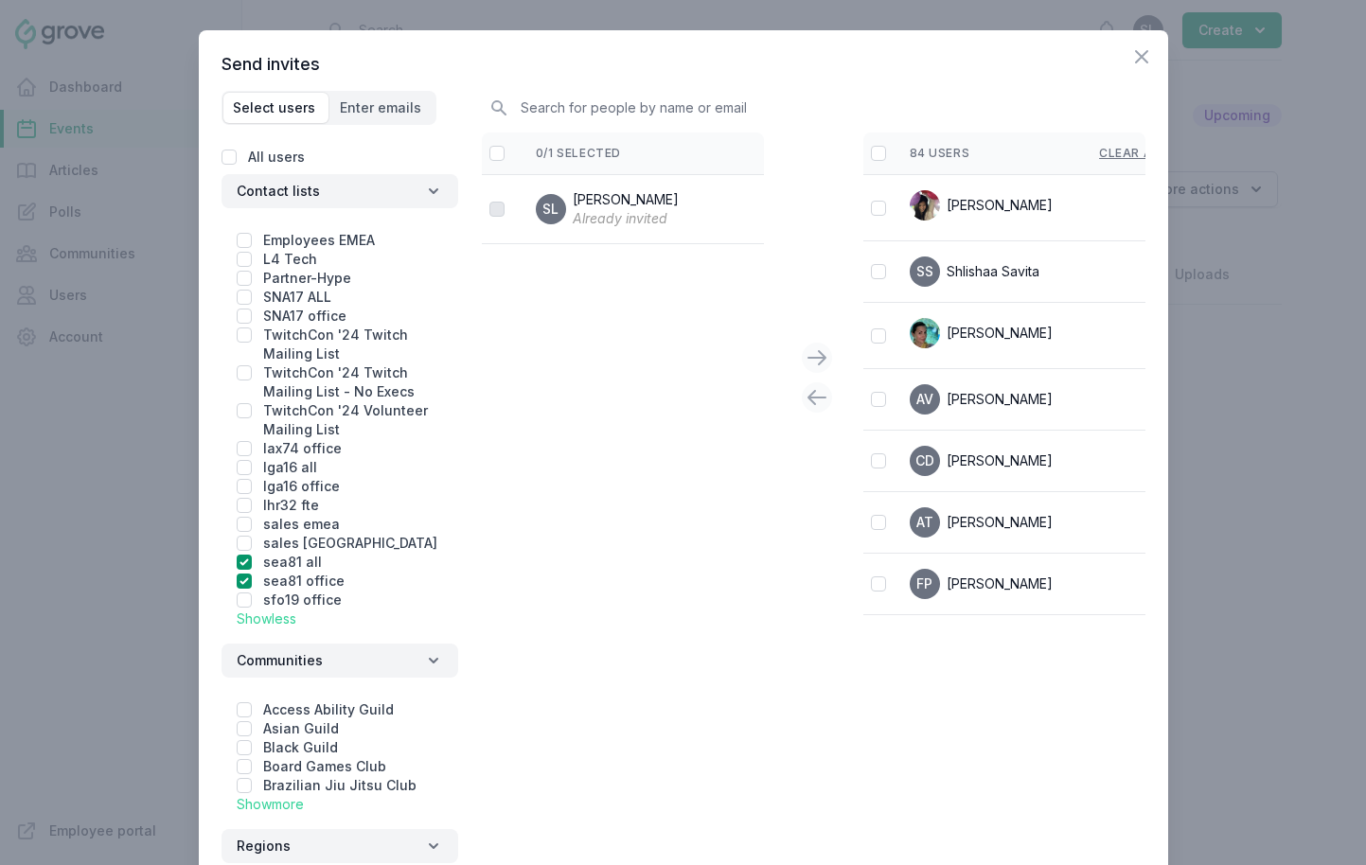
click at [872, 165] on th at bounding box center [875, 154] width 24 height 43
click at [873, 157] on input "checkbox" at bounding box center [878, 153] width 15 height 15
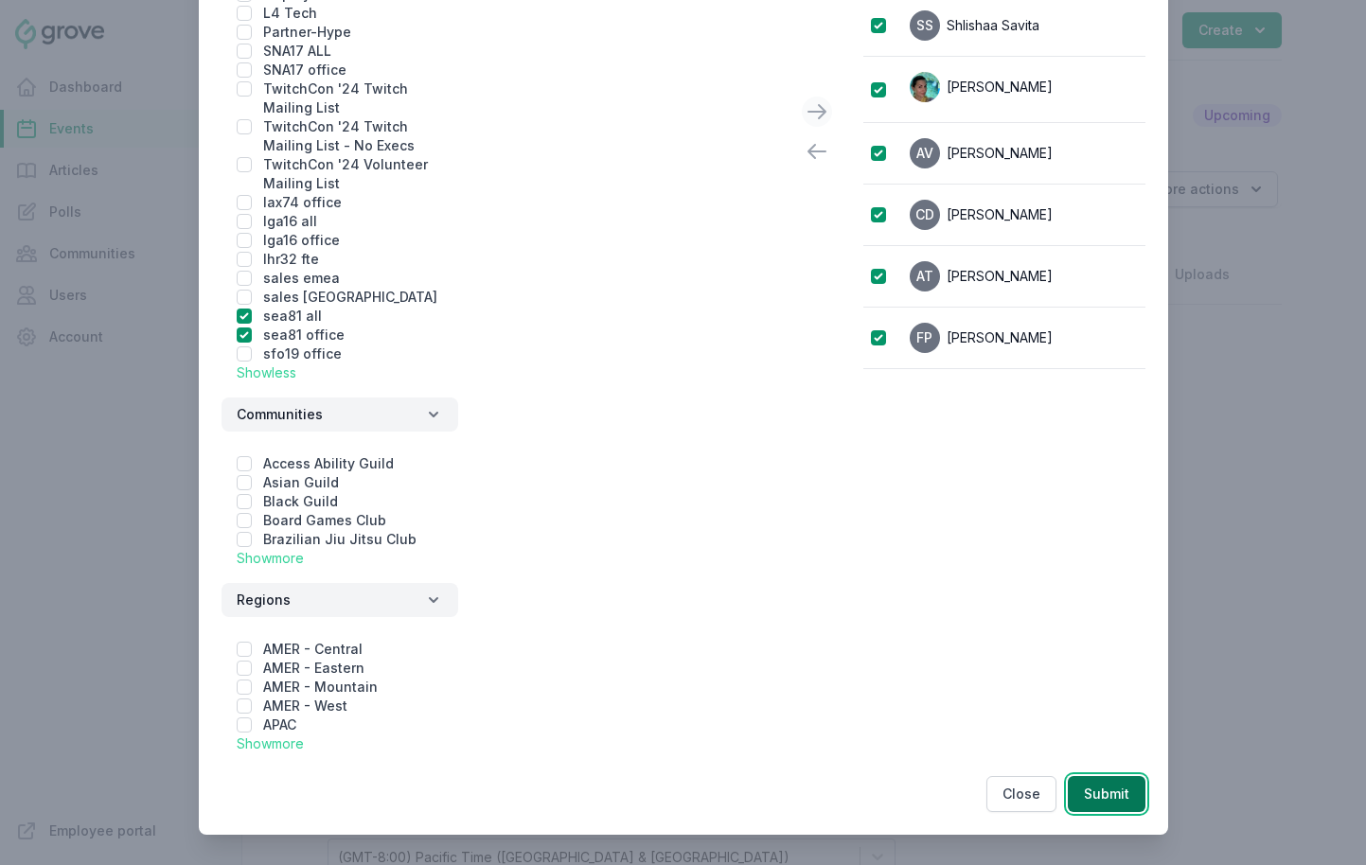
click at [1095, 802] on button "Submit" at bounding box center [1107, 794] width 78 height 36
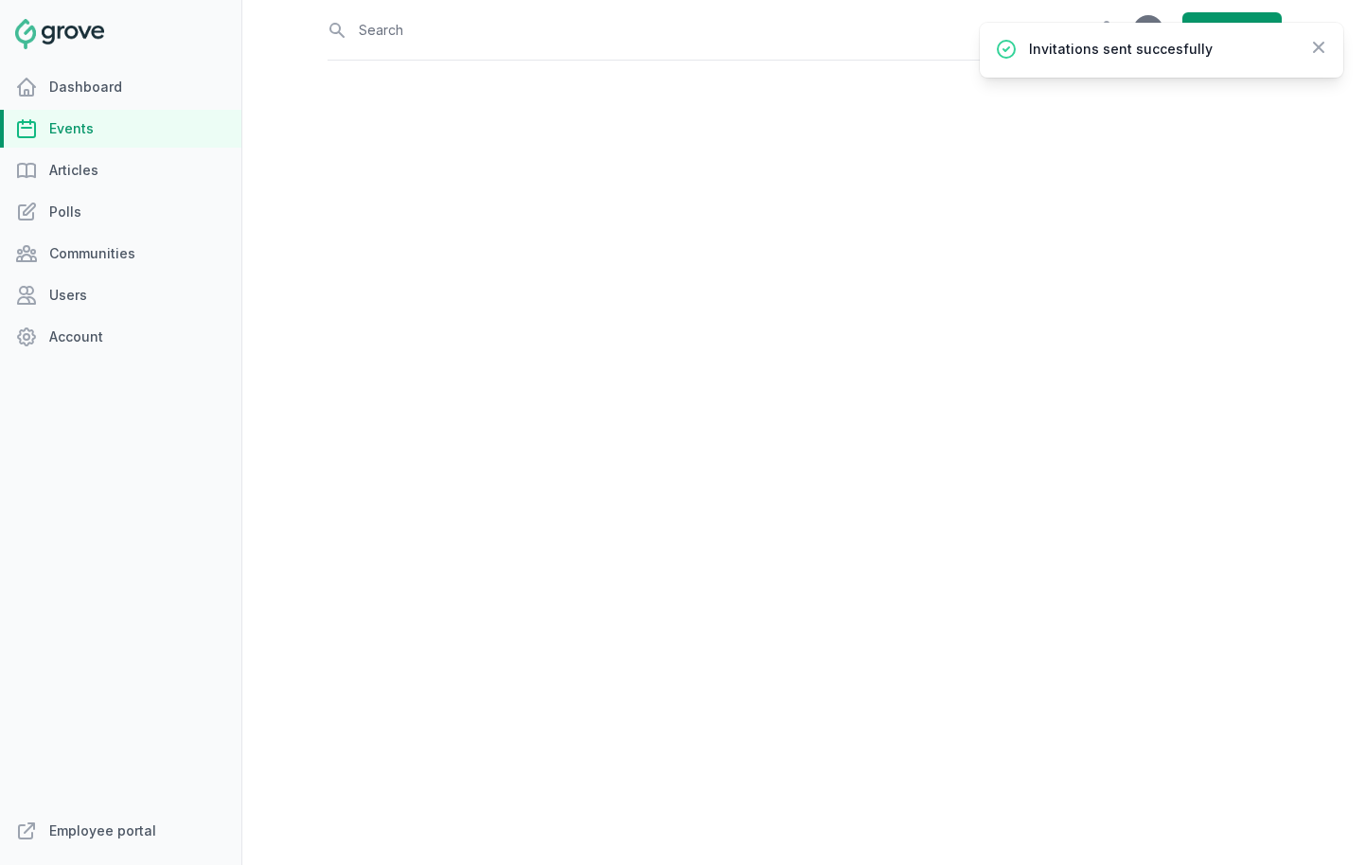
click at [108, 124] on link "Events" at bounding box center [120, 129] width 241 height 38
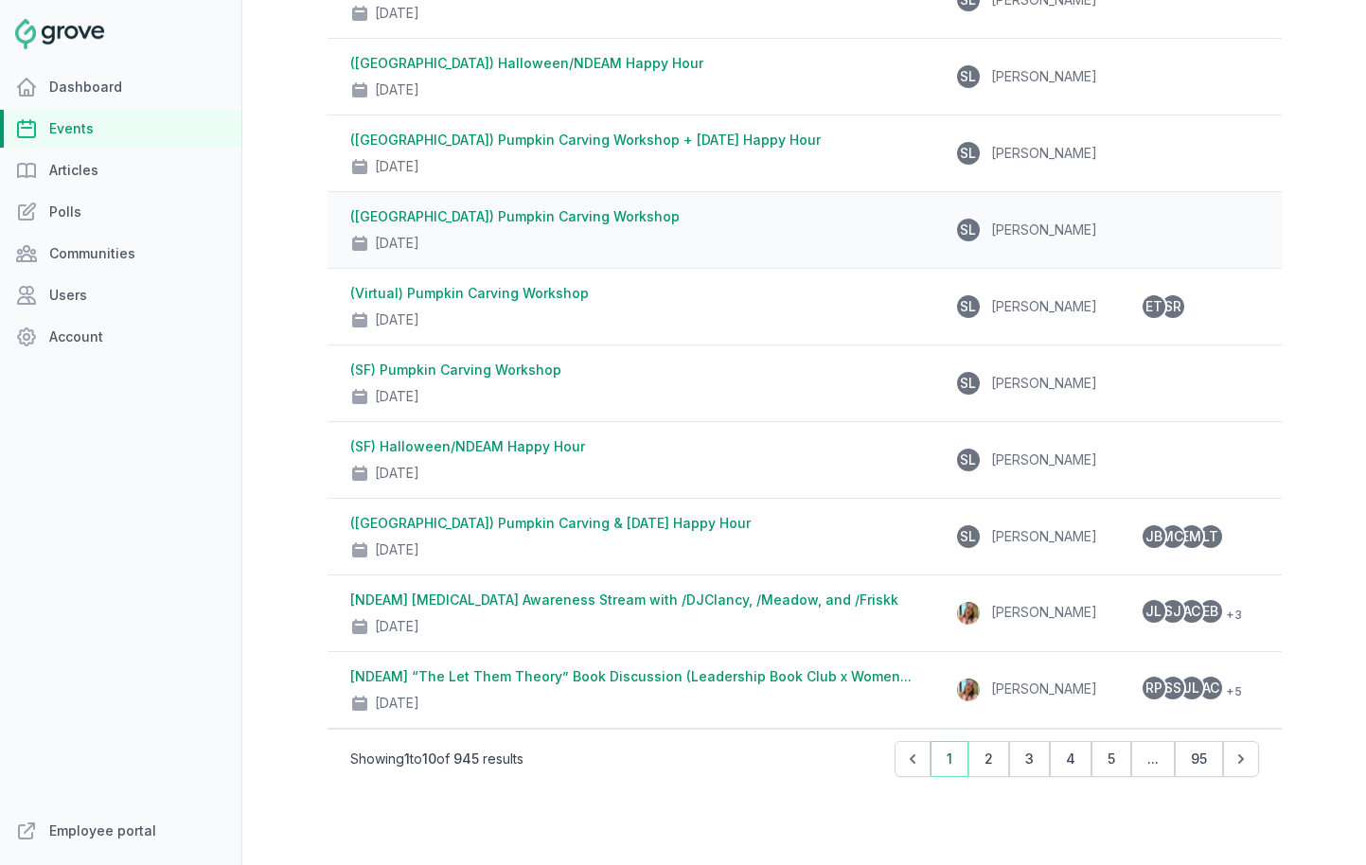
scroll to position [294, 0]
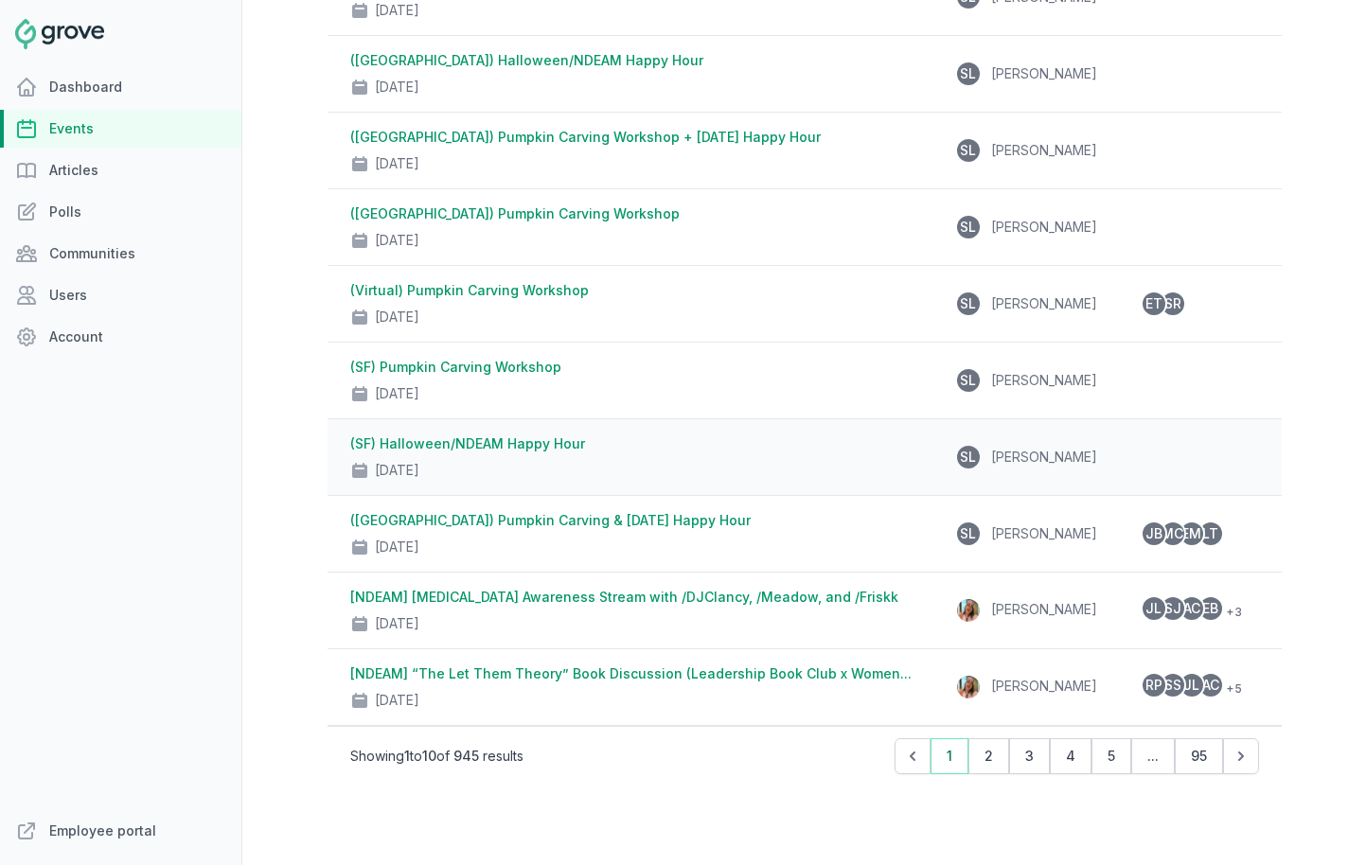
click at [514, 450] on link "(SF) Halloween/NDEAM Happy Hour" at bounding box center [467, 444] width 235 height 16
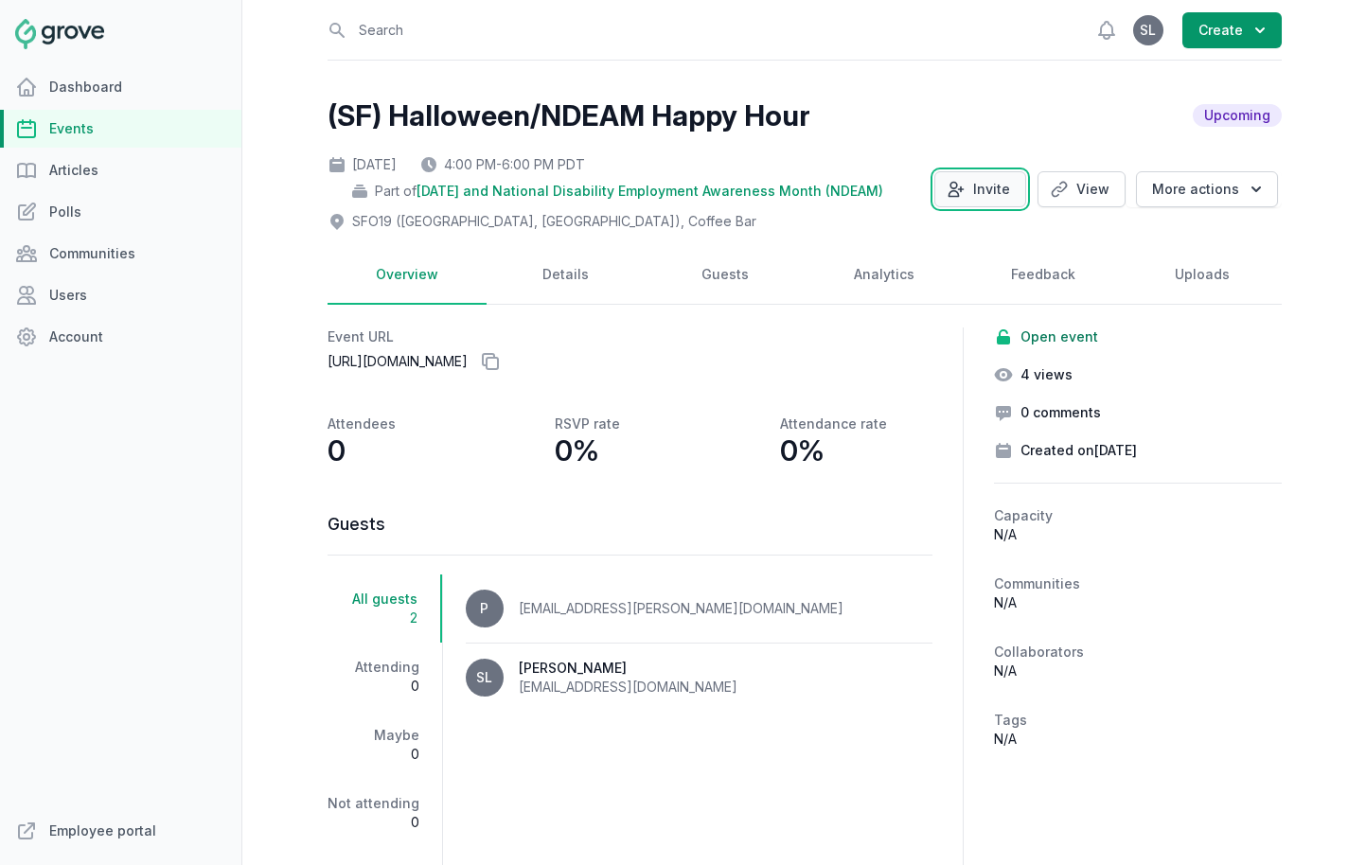
click at [993, 191] on button "Invite" at bounding box center [981, 189] width 92 height 36
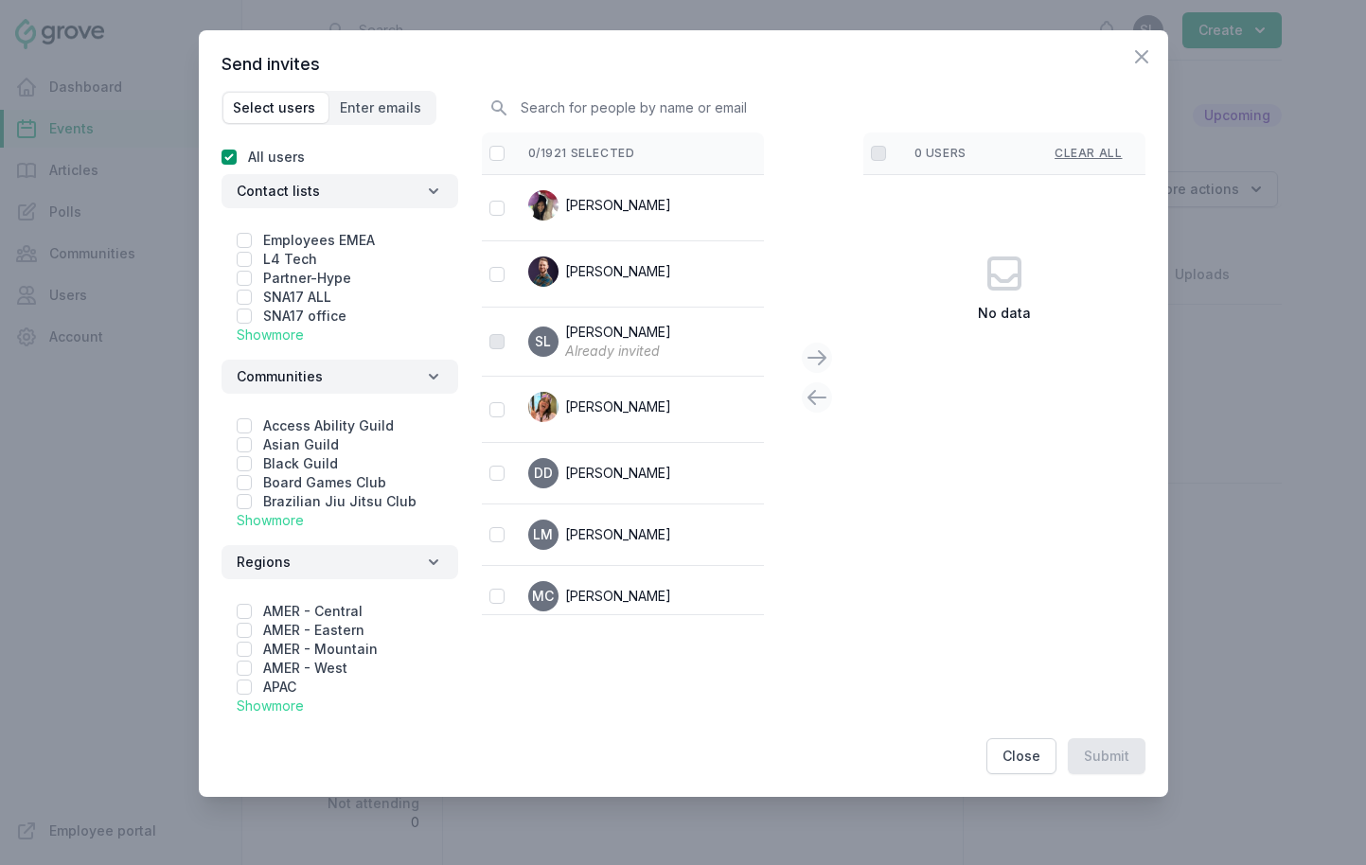
click at [278, 339] on link "Show more" at bounding box center [270, 335] width 67 height 16
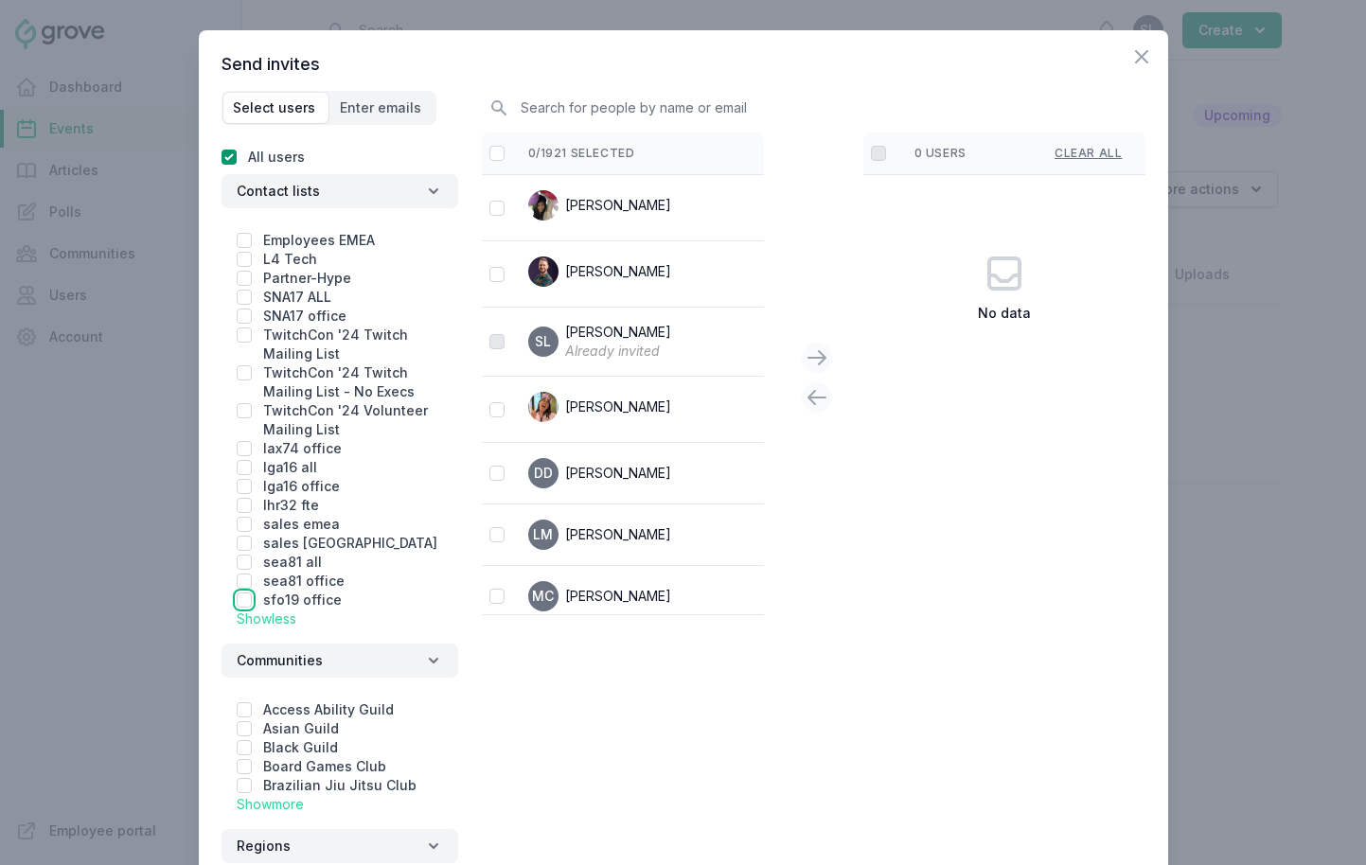
click at [240, 606] on input "checkbox" at bounding box center [244, 600] width 15 height 15
click at [494, 152] on input "checkbox" at bounding box center [497, 153] width 15 height 15
click at [820, 351] on icon at bounding box center [817, 357] width 17 height 13
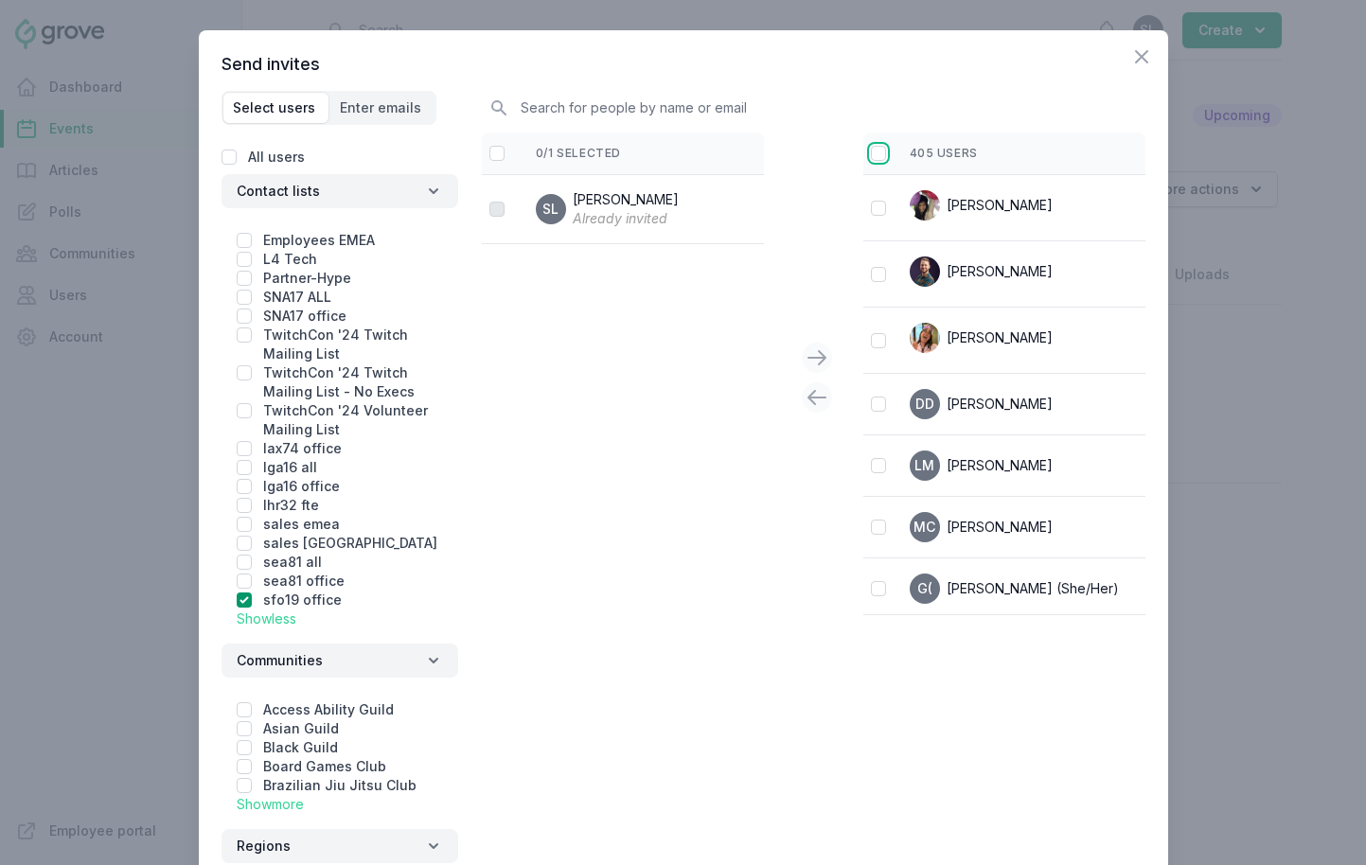
click at [876, 152] on input "checkbox" at bounding box center [878, 153] width 15 height 15
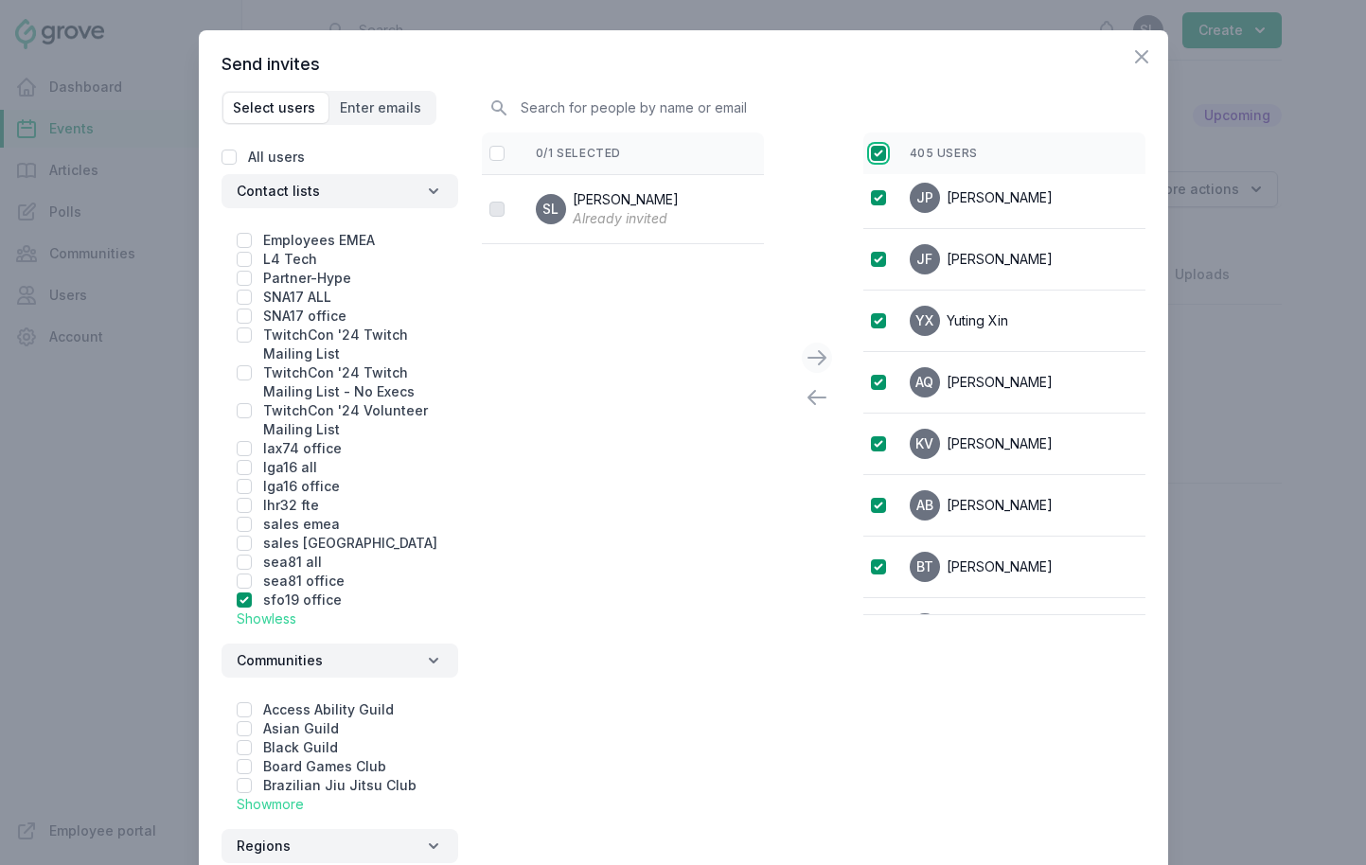
scroll to position [246, 0]
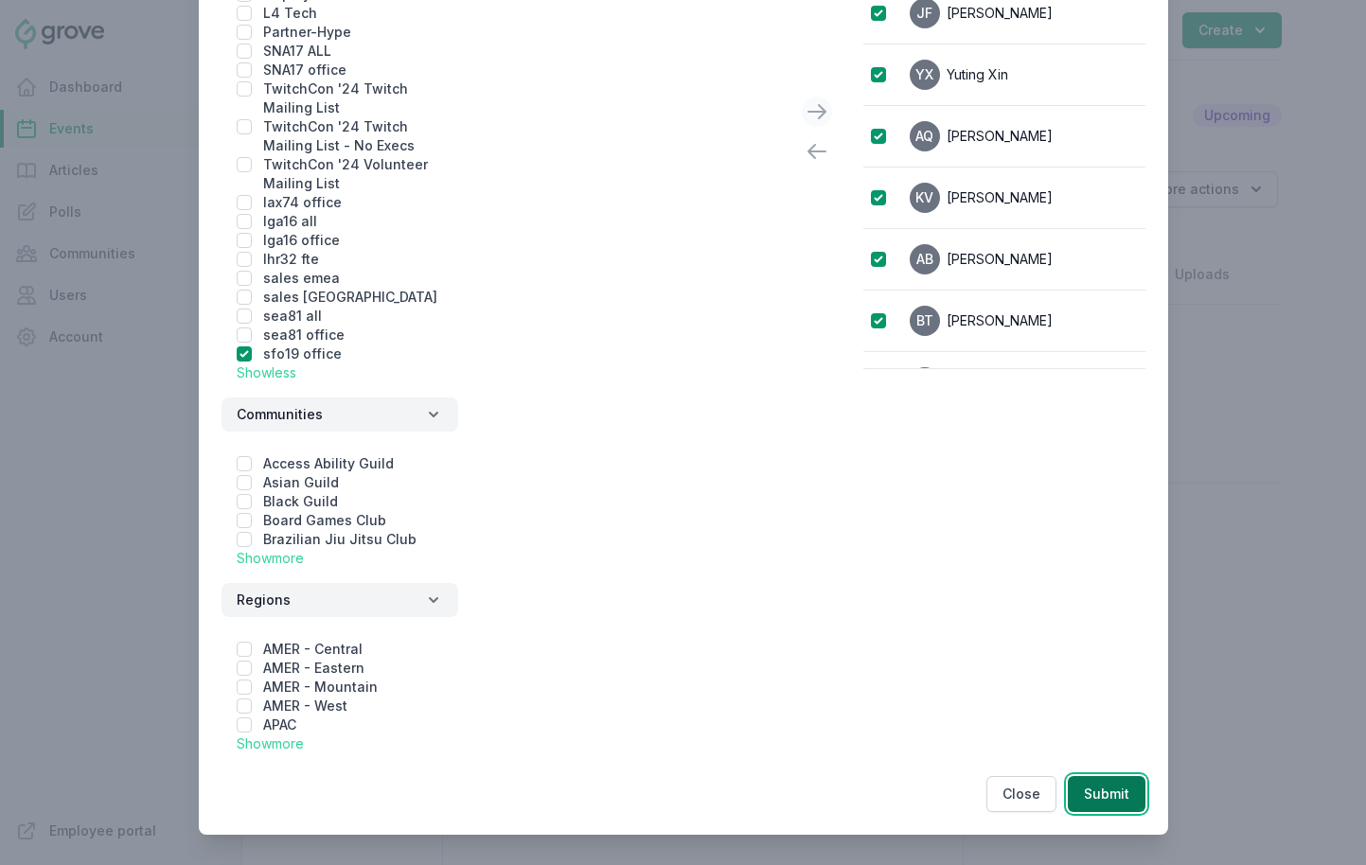
click at [1097, 802] on button "Submit" at bounding box center [1107, 794] width 78 height 36
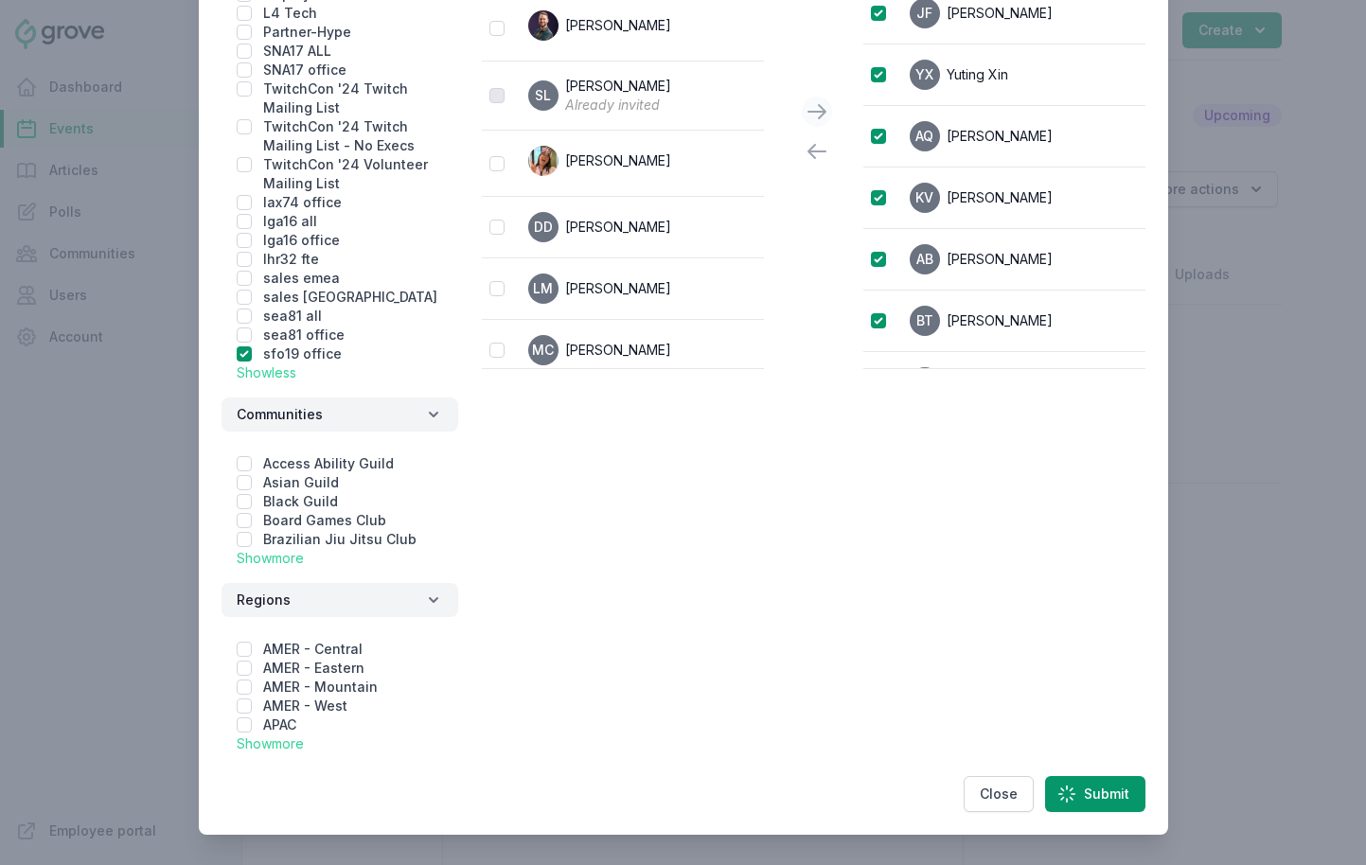
scroll to position [0, 0]
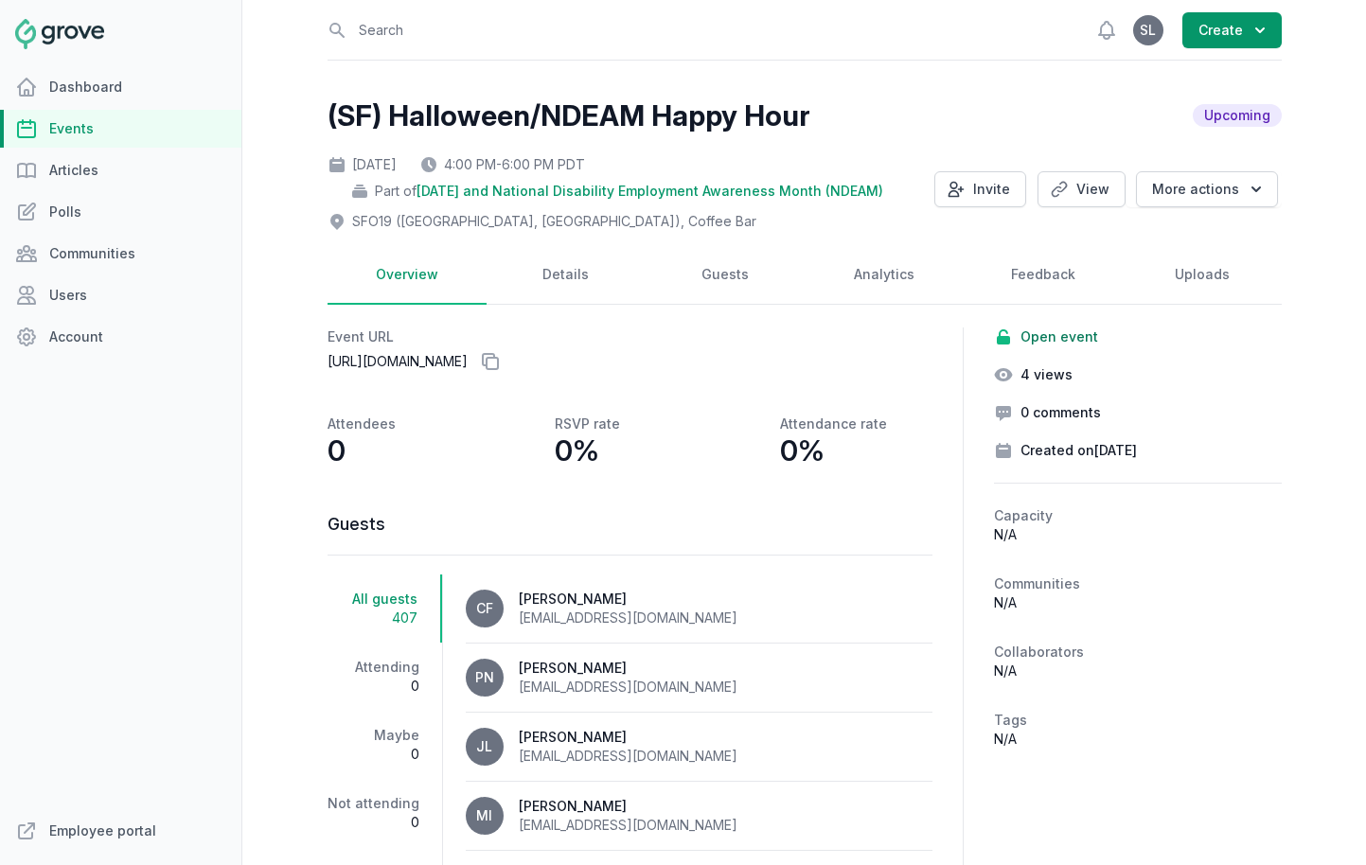
click at [57, 126] on link "Events" at bounding box center [120, 129] width 241 height 38
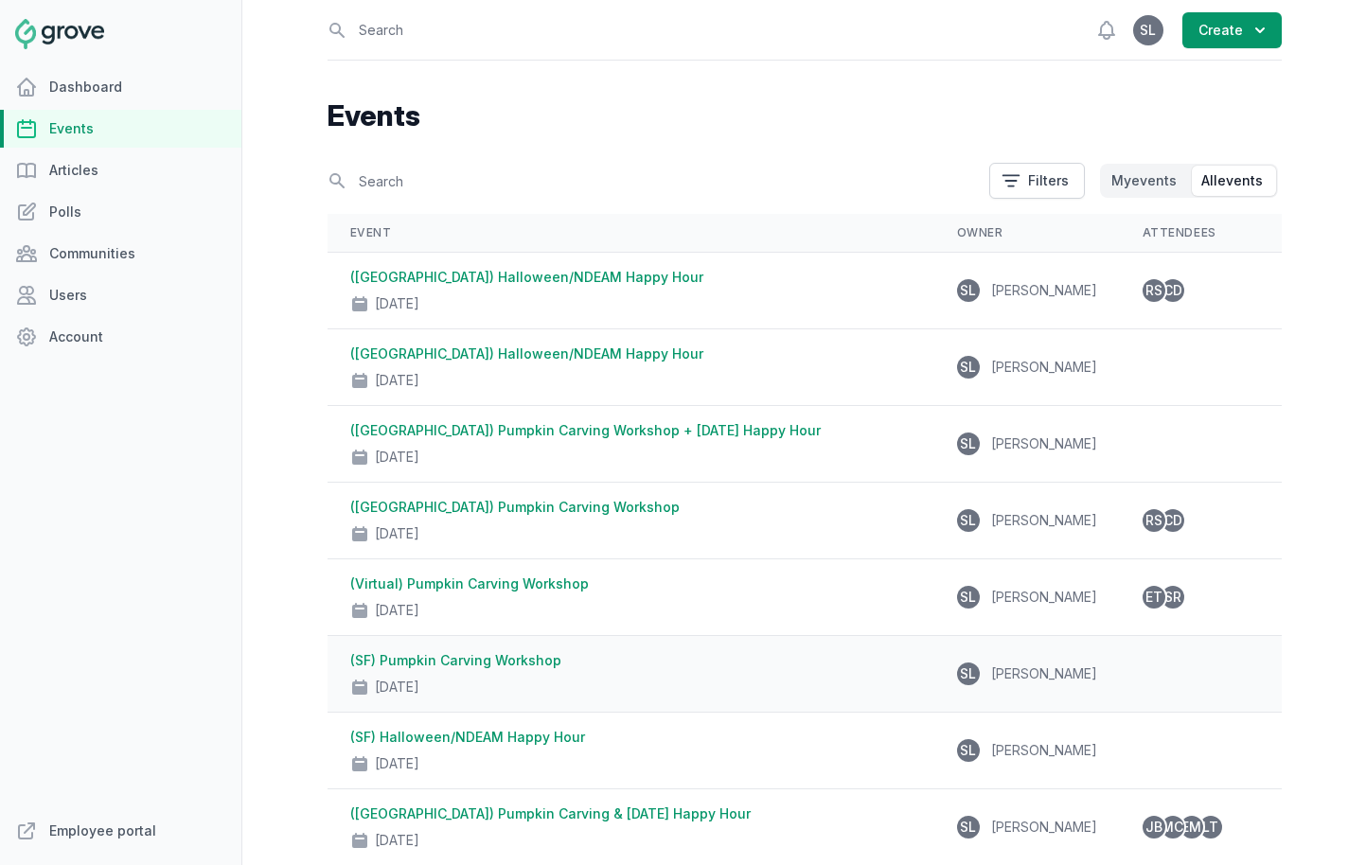
click at [580, 668] on div "(SF) Pumpkin Carving Workshop Oct 30, 2025" at bounding box center [630, 673] width 561 height 45
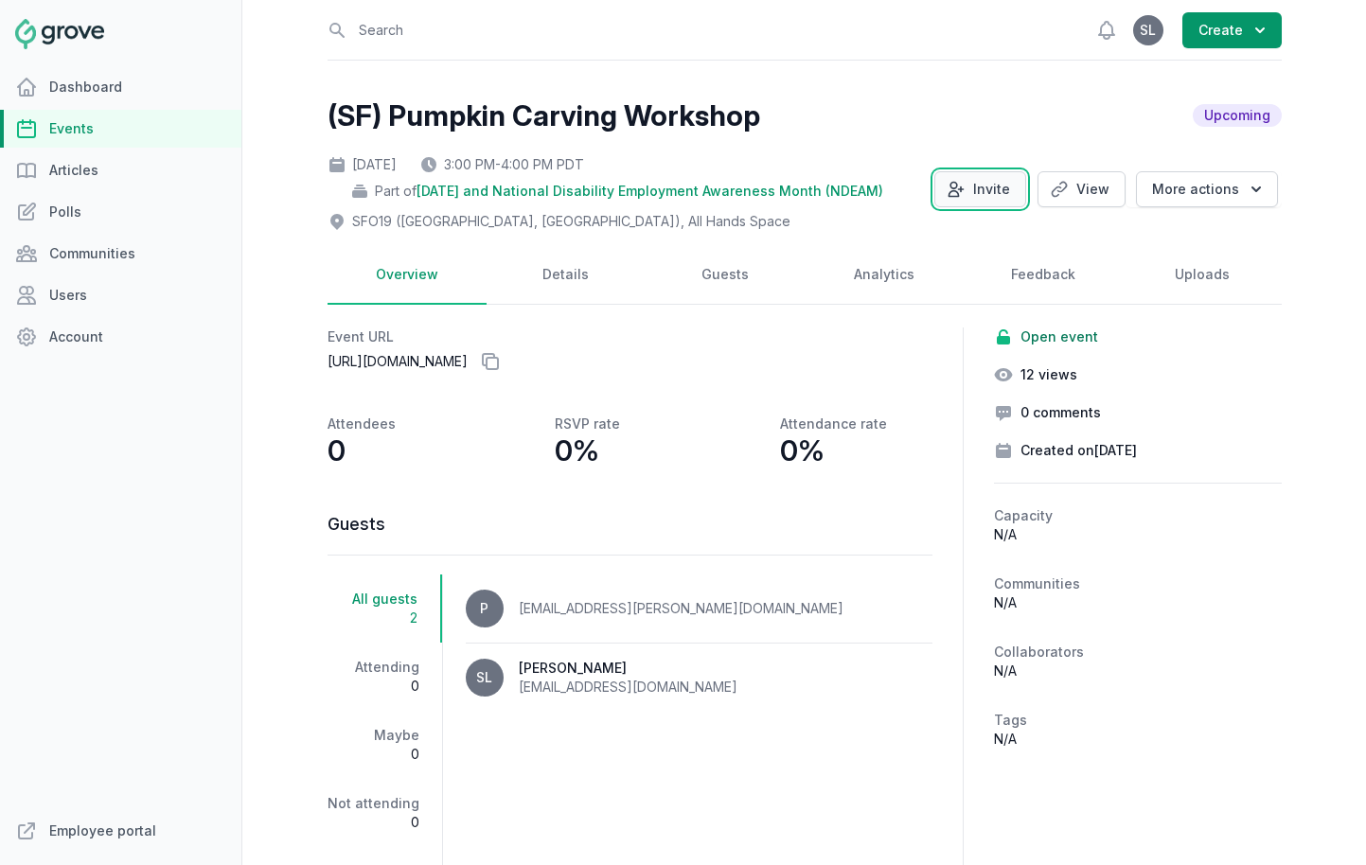
click at [966, 182] on icon "button" at bounding box center [956, 189] width 19 height 19
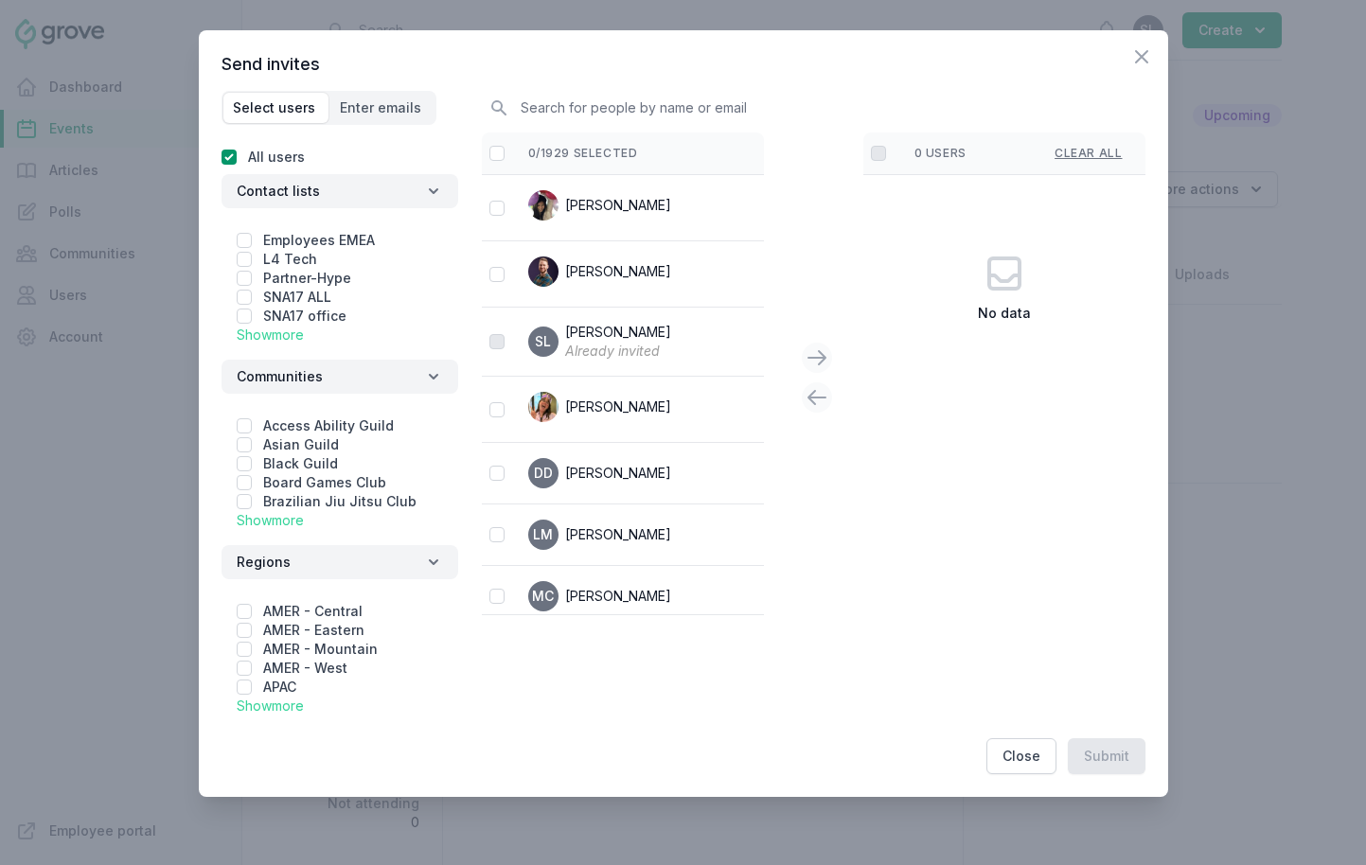
click at [275, 333] on link "Show more" at bounding box center [270, 335] width 67 height 16
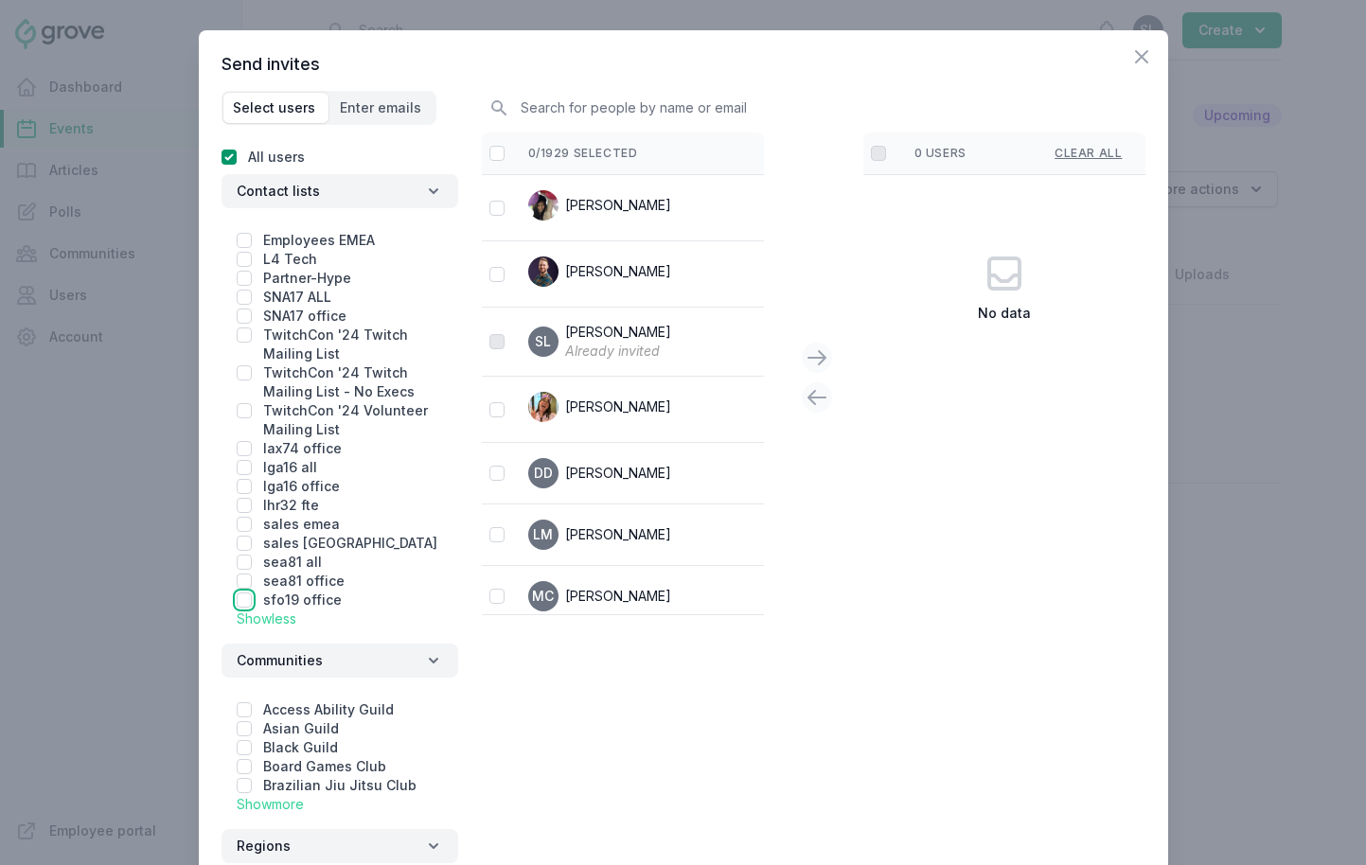
click at [240, 596] on input "checkbox" at bounding box center [244, 600] width 15 height 15
click at [497, 160] on input "checkbox" at bounding box center [497, 153] width 15 height 15
click at [833, 362] on div "0 users Clear all No data" at bounding box center [989, 379] width 312 height 492
click at [817, 357] on icon at bounding box center [817, 357] width 17 height 13
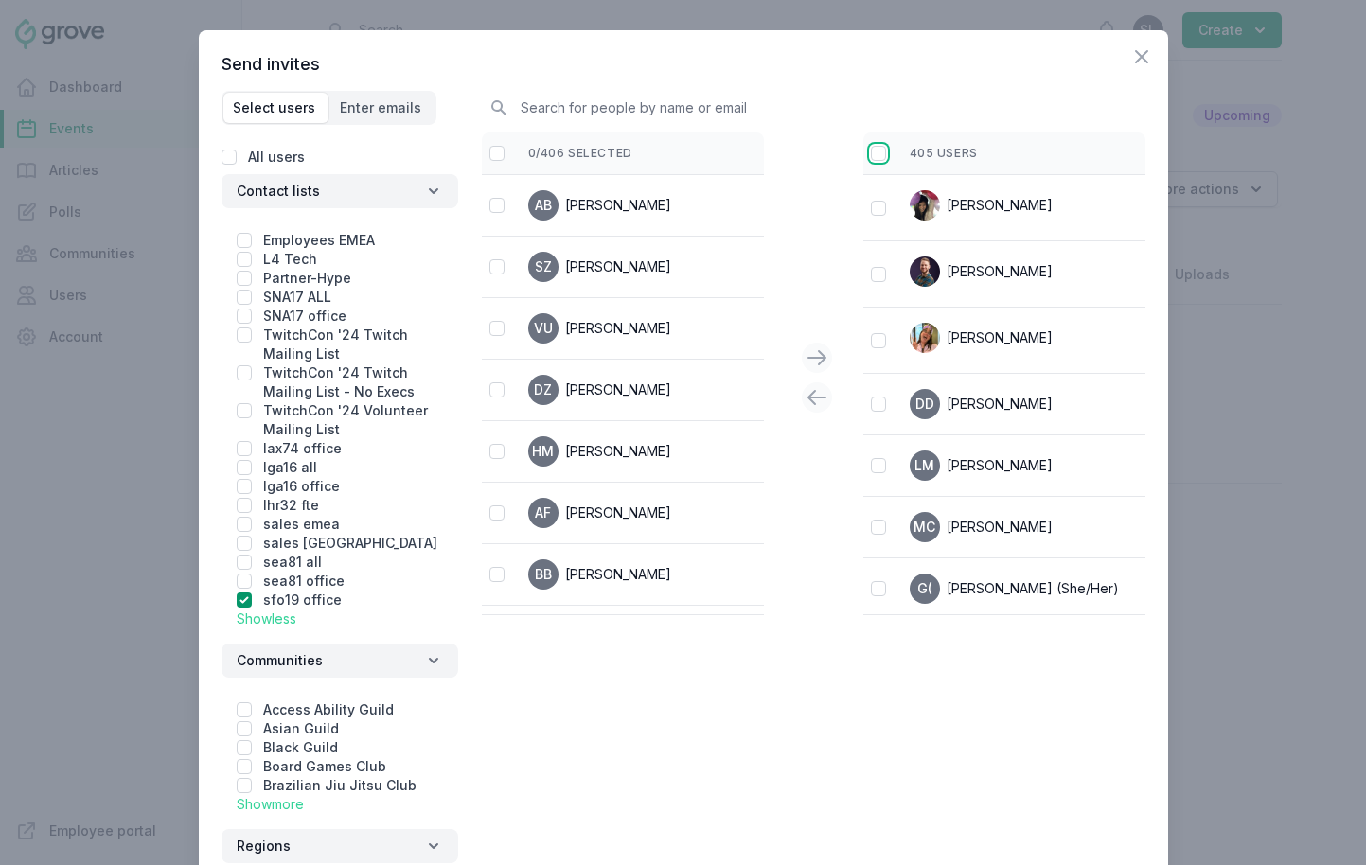
click at [878, 158] on input "checkbox" at bounding box center [878, 153] width 15 height 15
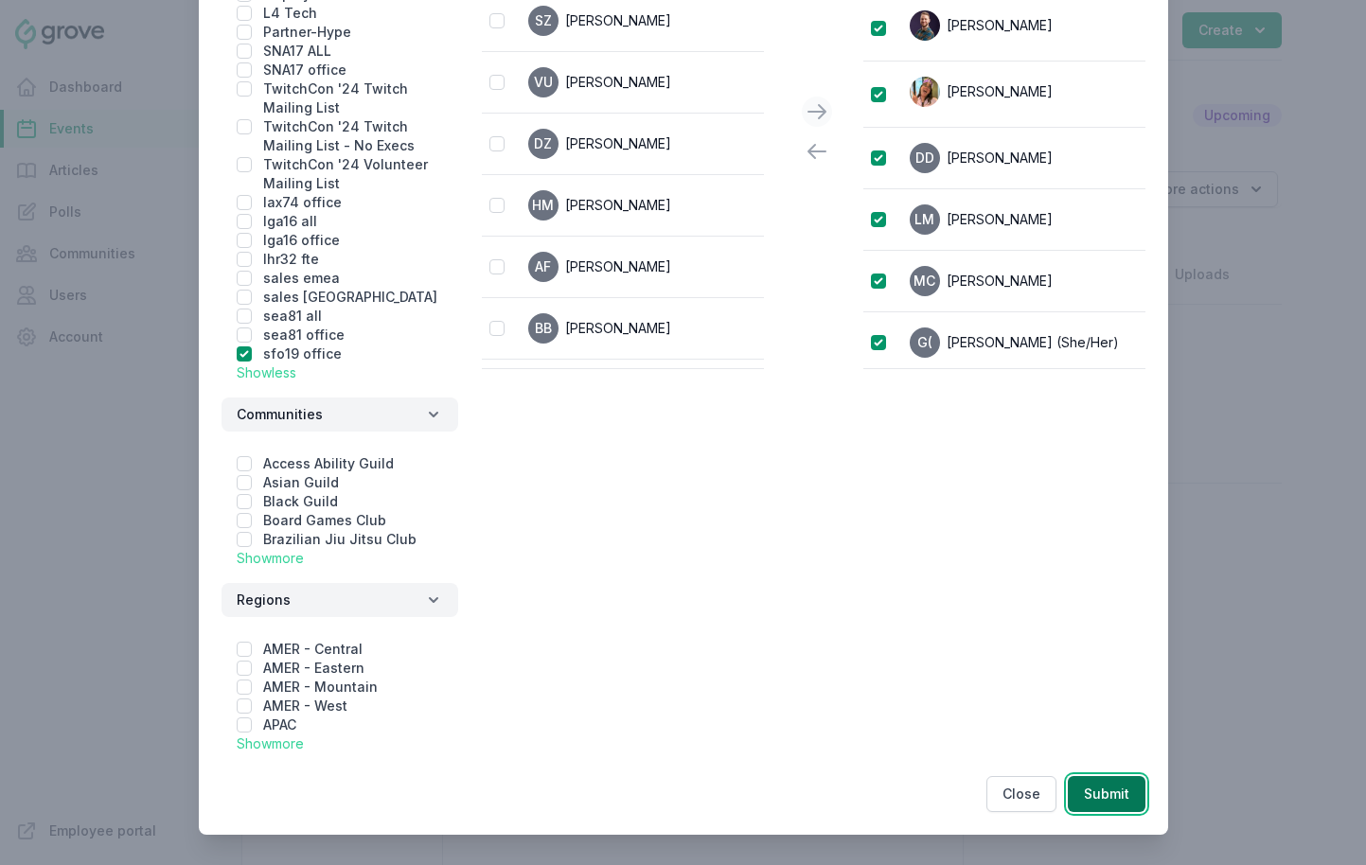
click at [1097, 807] on button "Submit" at bounding box center [1107, 794] width 78 height 36
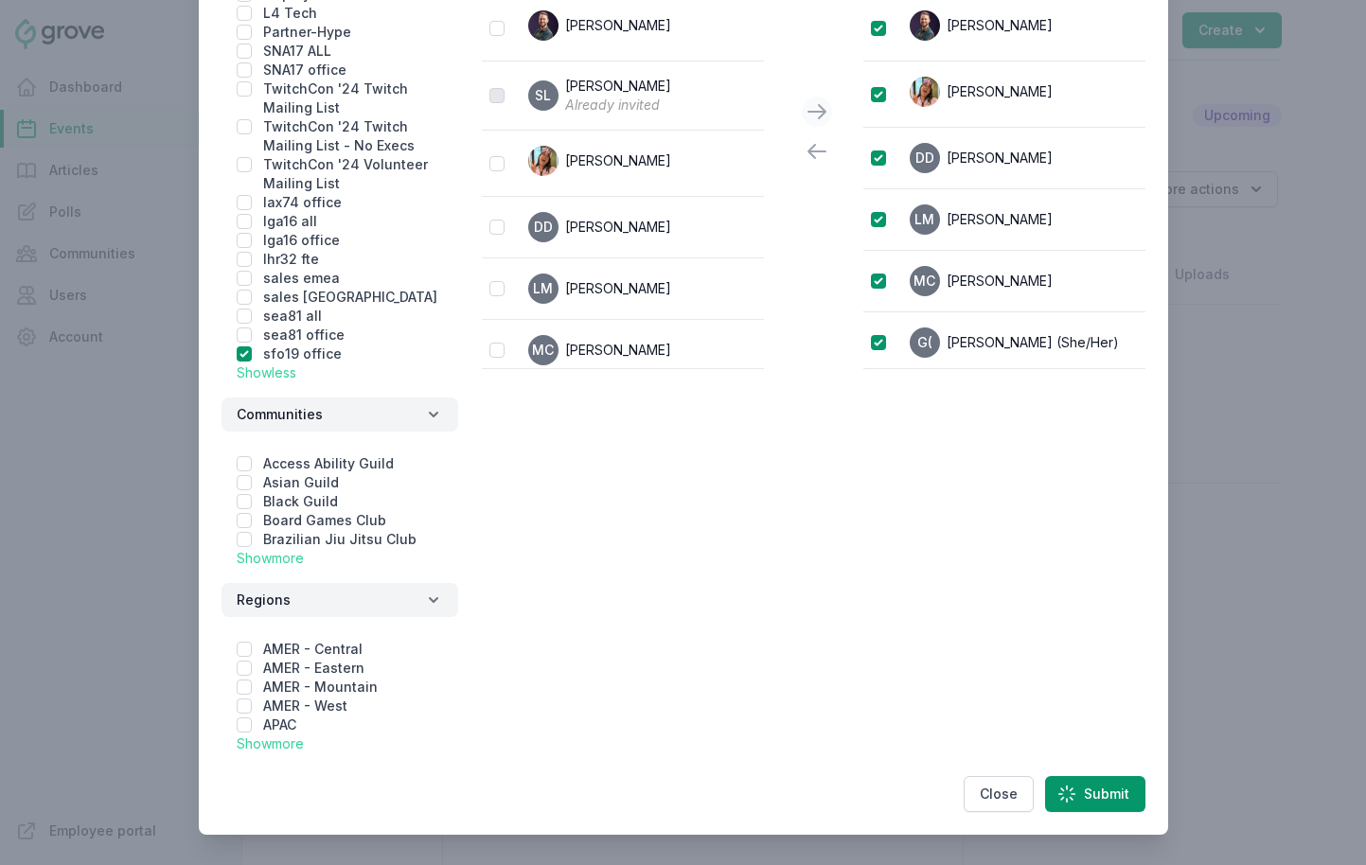
click at [91, 581] on div at bounding box center [683, 432] width 1366 height 865
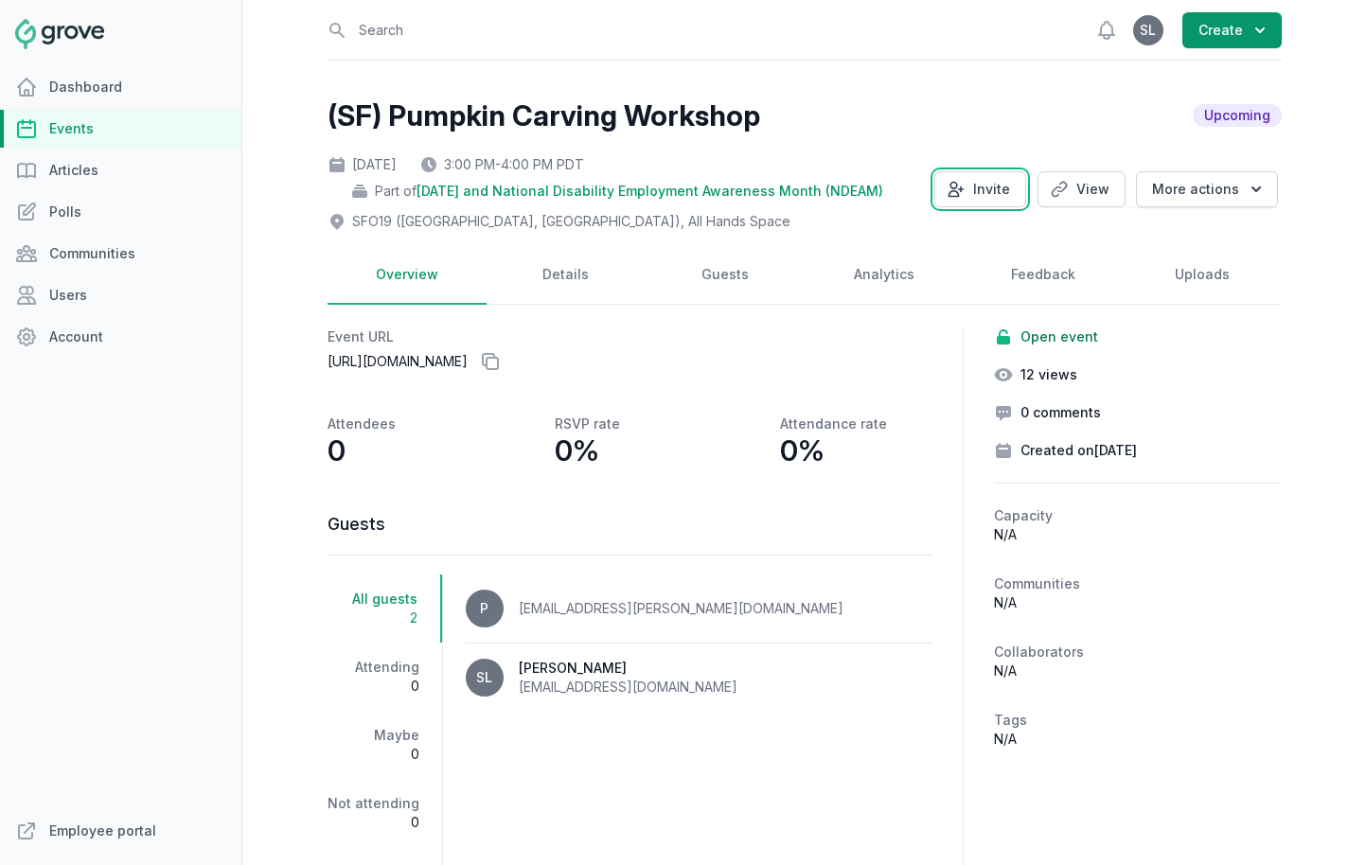
scroll to position [111, 0]
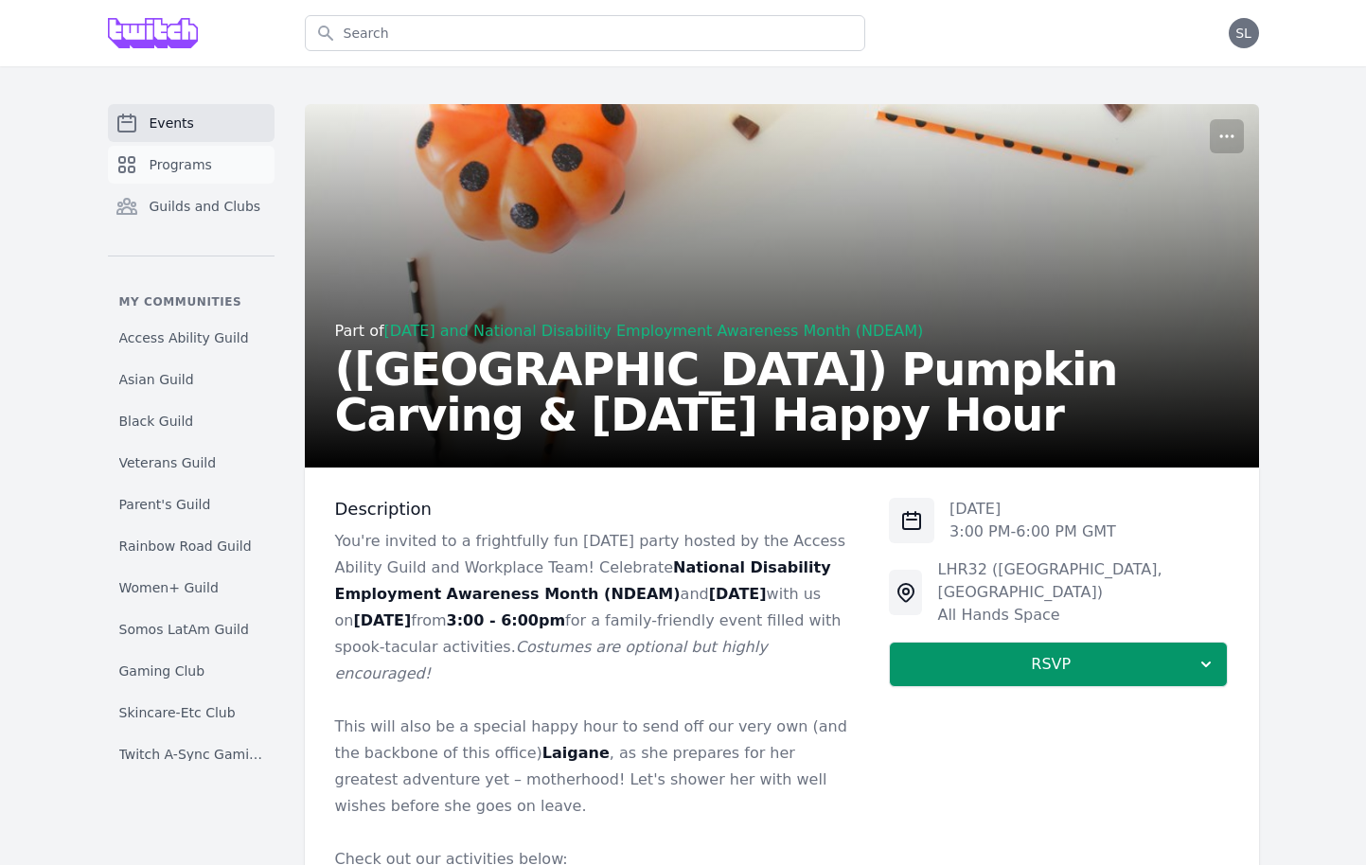
click at [211, 168] on link "Programs" at bounding box center [191, 165] width 167 height 38
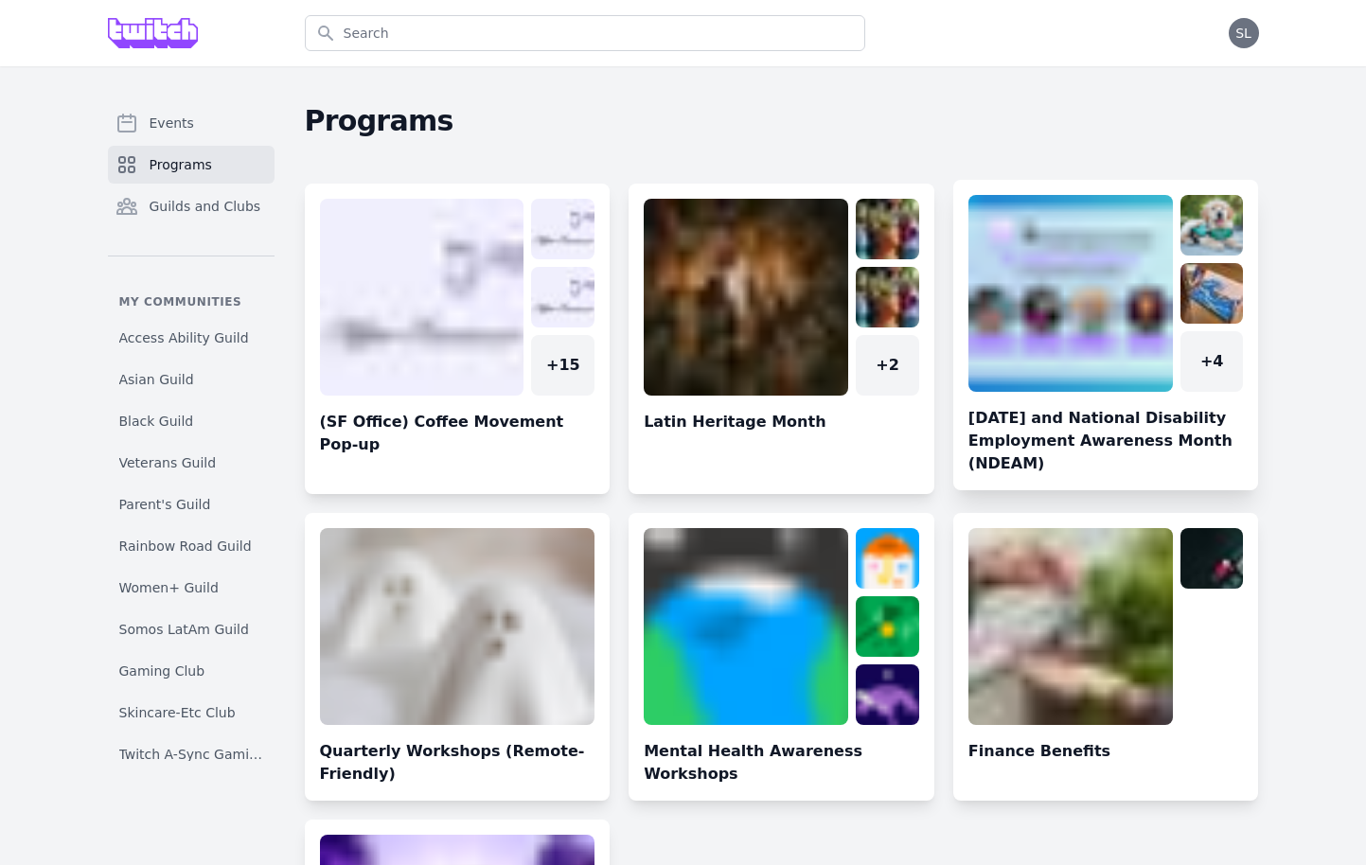
click at [1099, 300] on link at bounding box center [1106, 342] width 306 height 295
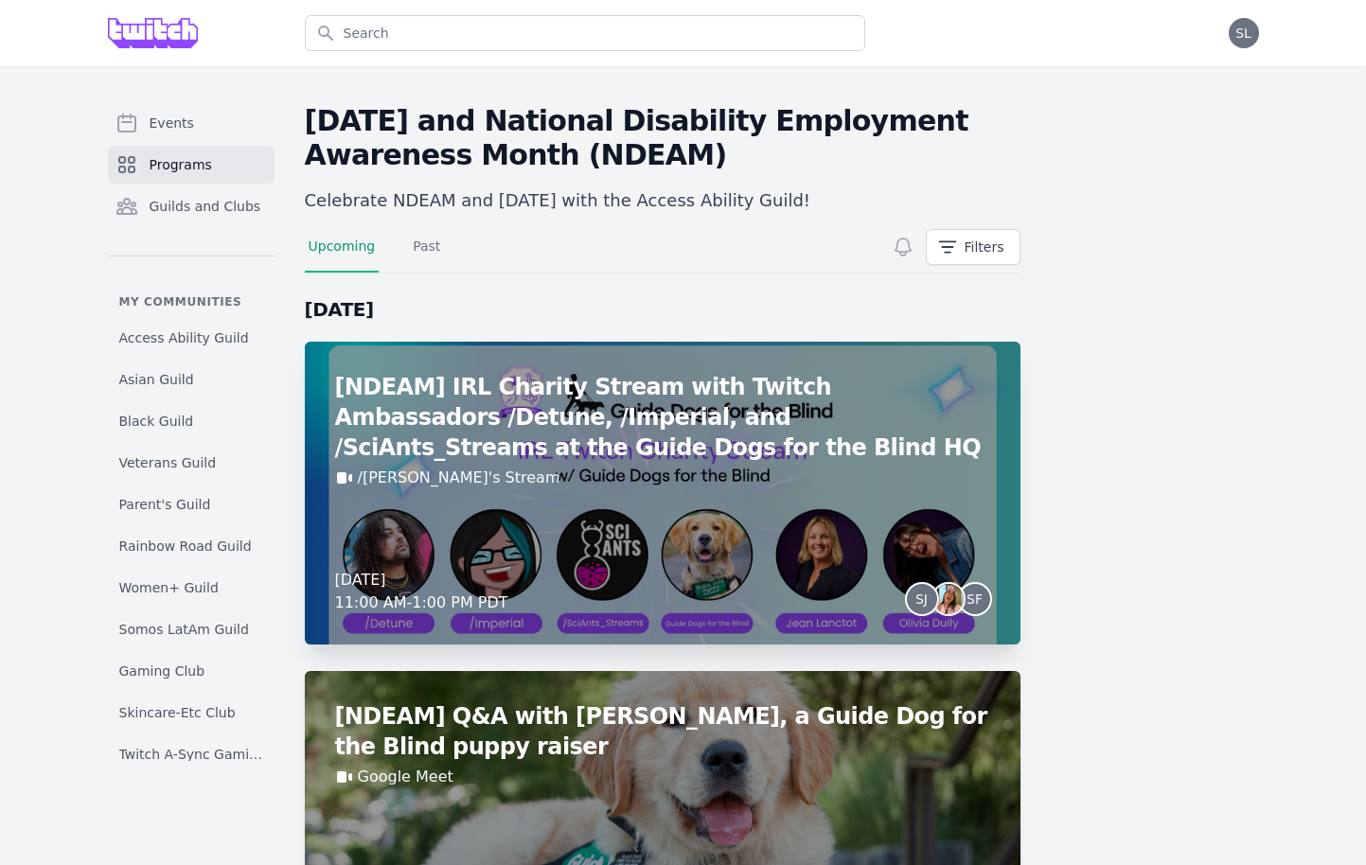
click at [538, 469] on div "/Detune's Stream" at bounding box center [662, 478] width 655 height 23
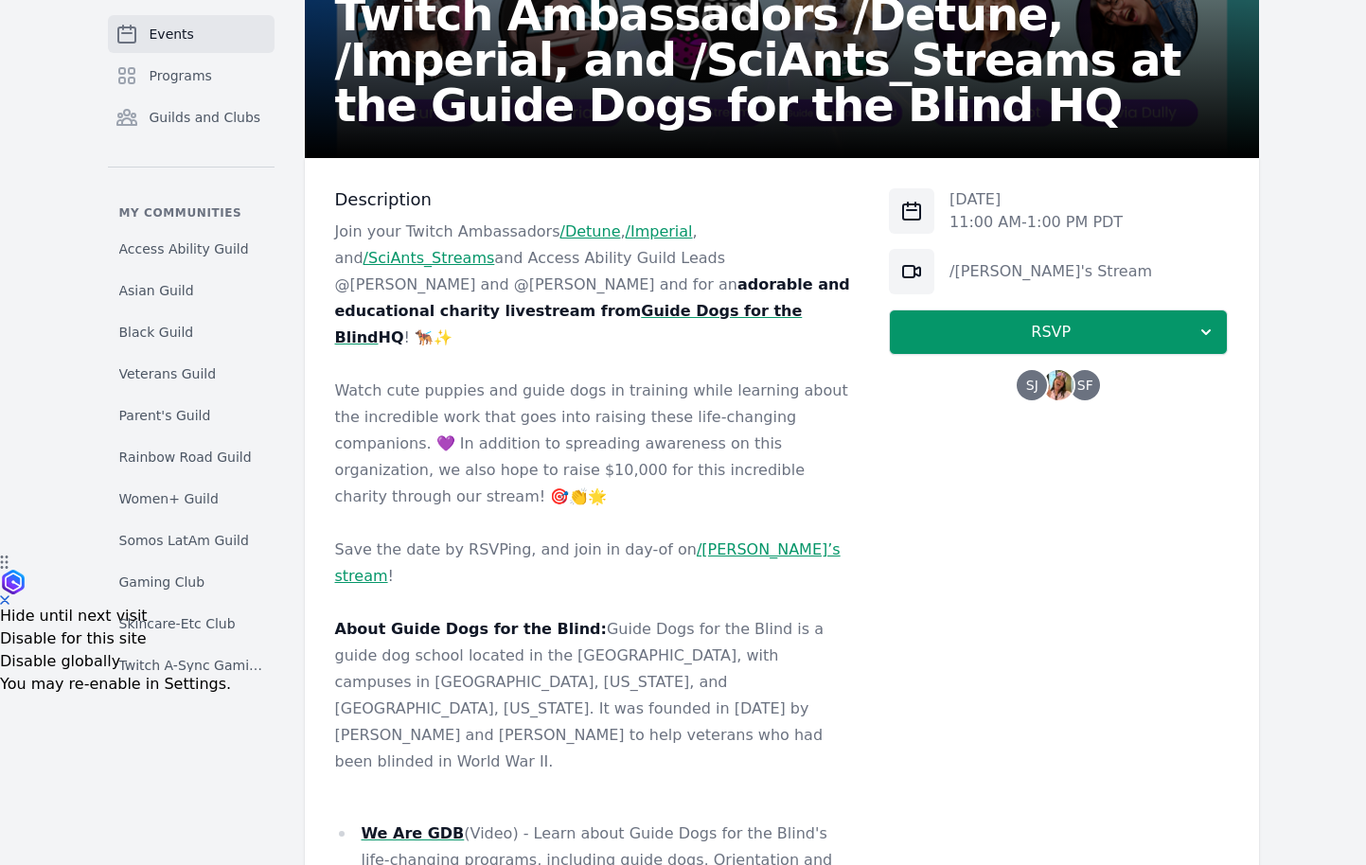
scroll to position [399, 0]
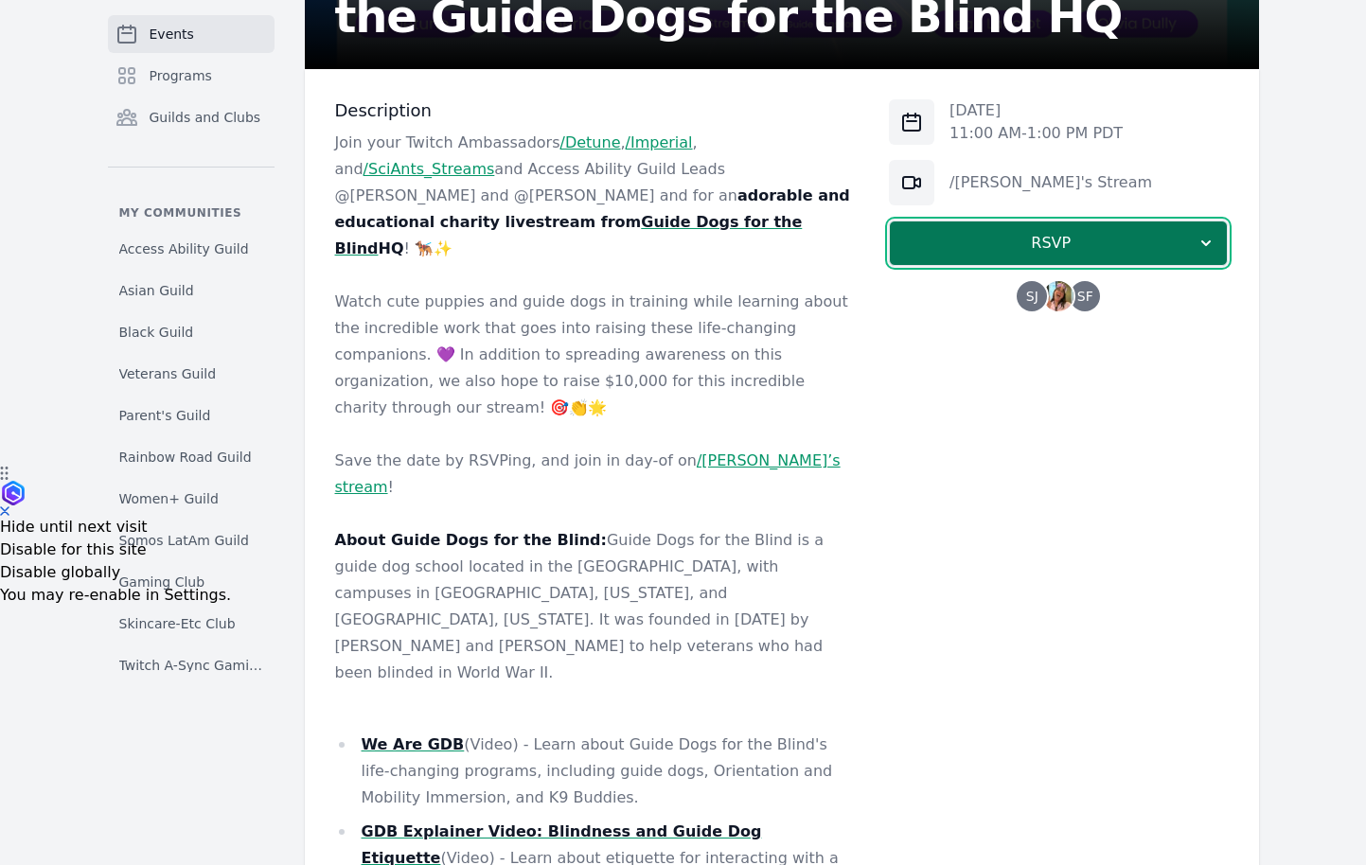
click at [1006, 247] on span "RSVP" at bounding box center [1051, 243] width 292 height 23
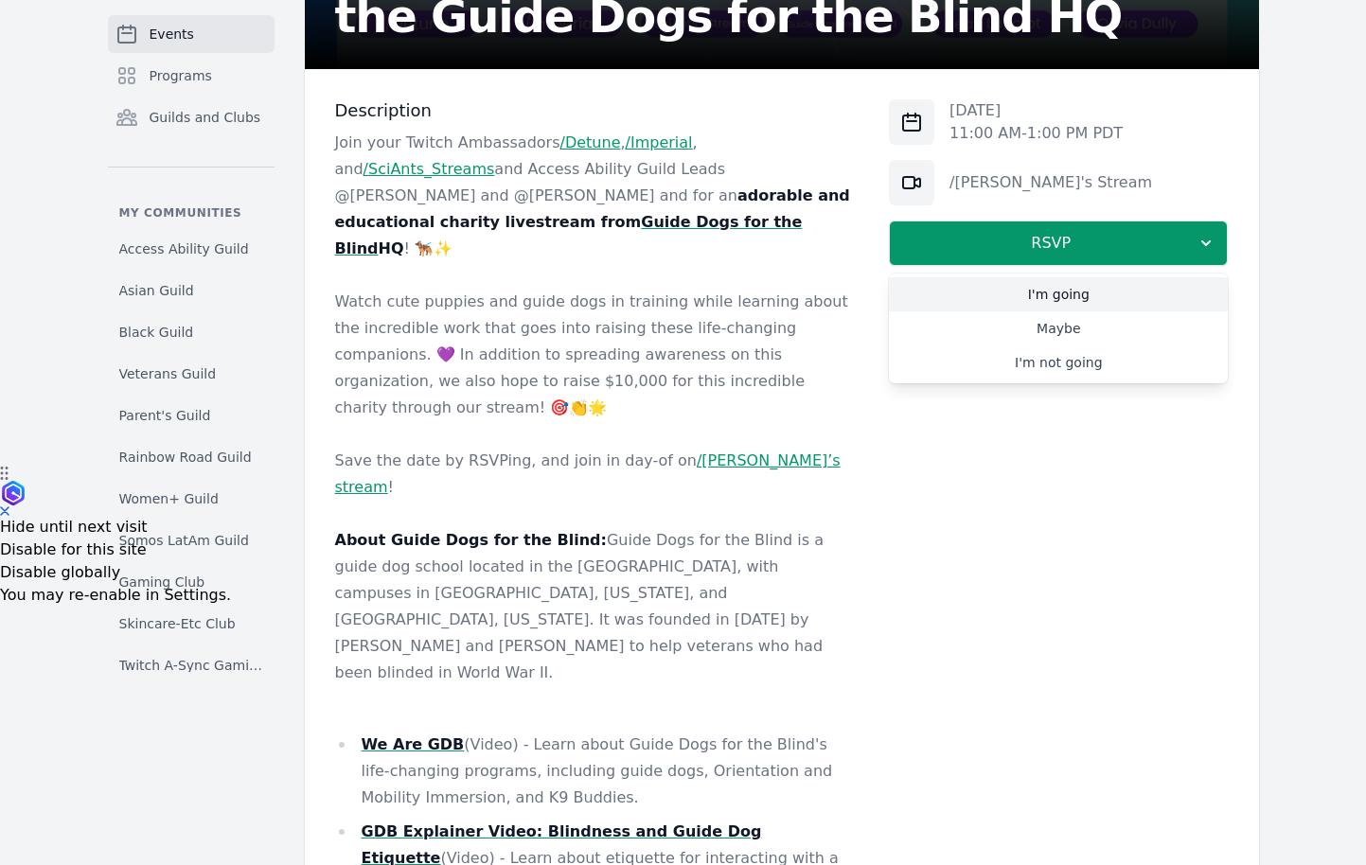
click at [1033, 296] on link "I'm going" at bounding box center [1058, 294] width 339 height 34
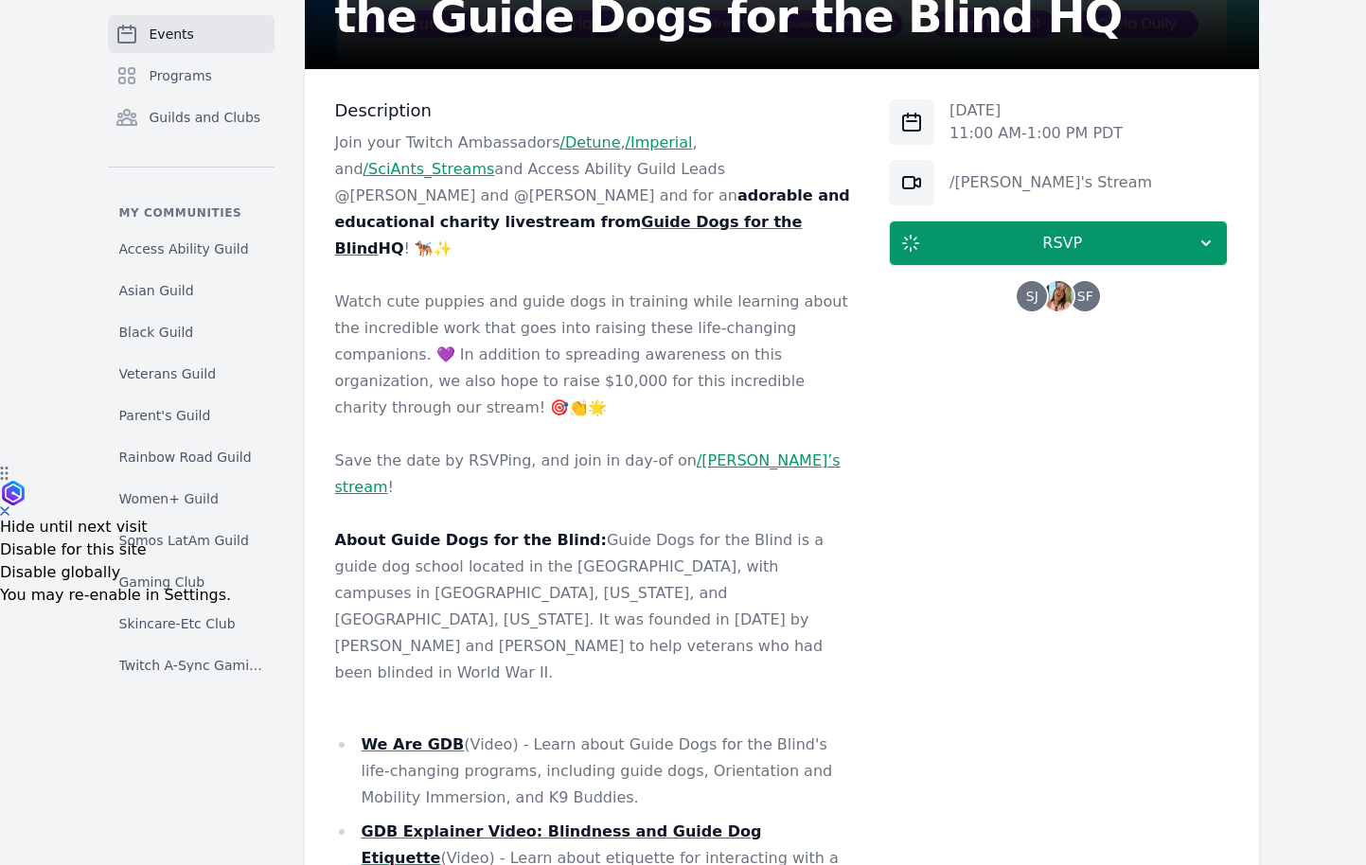
click at [1049, 300] on img at bounding box center [1058, 296] width 30 height 30
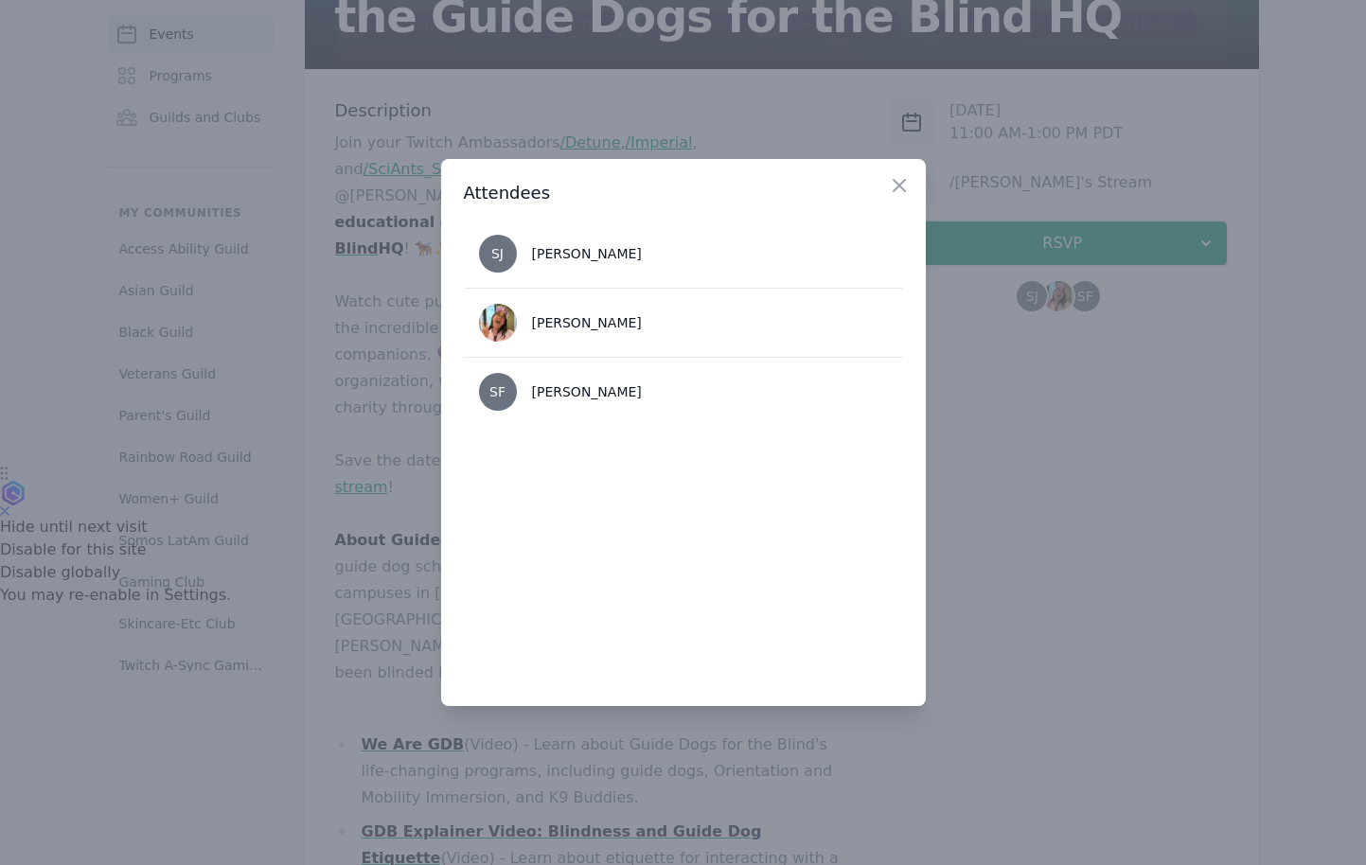
click at [1048, 519] on div at bounding box center [683, 432] width 1366 height 865
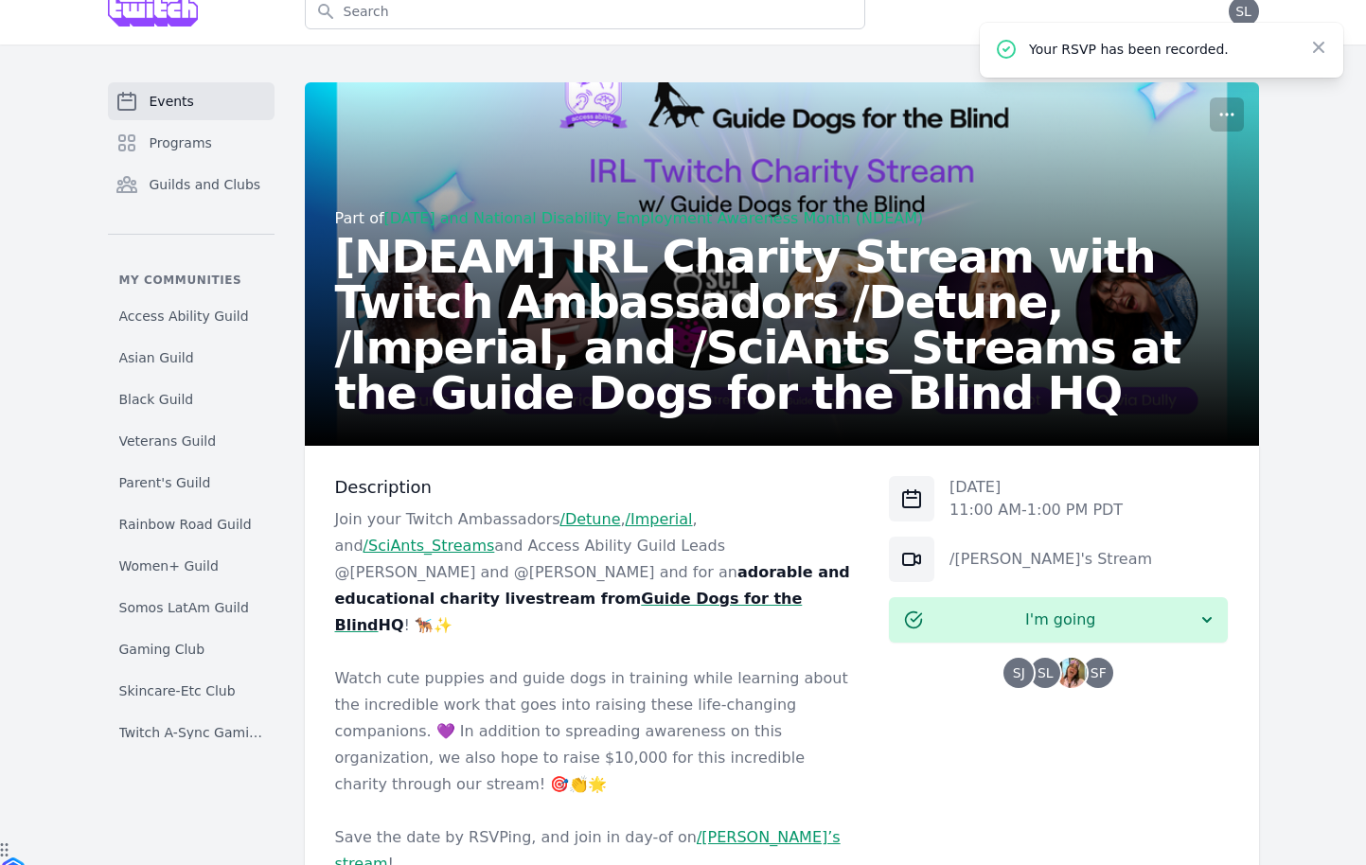
scroll to position [0, 0]
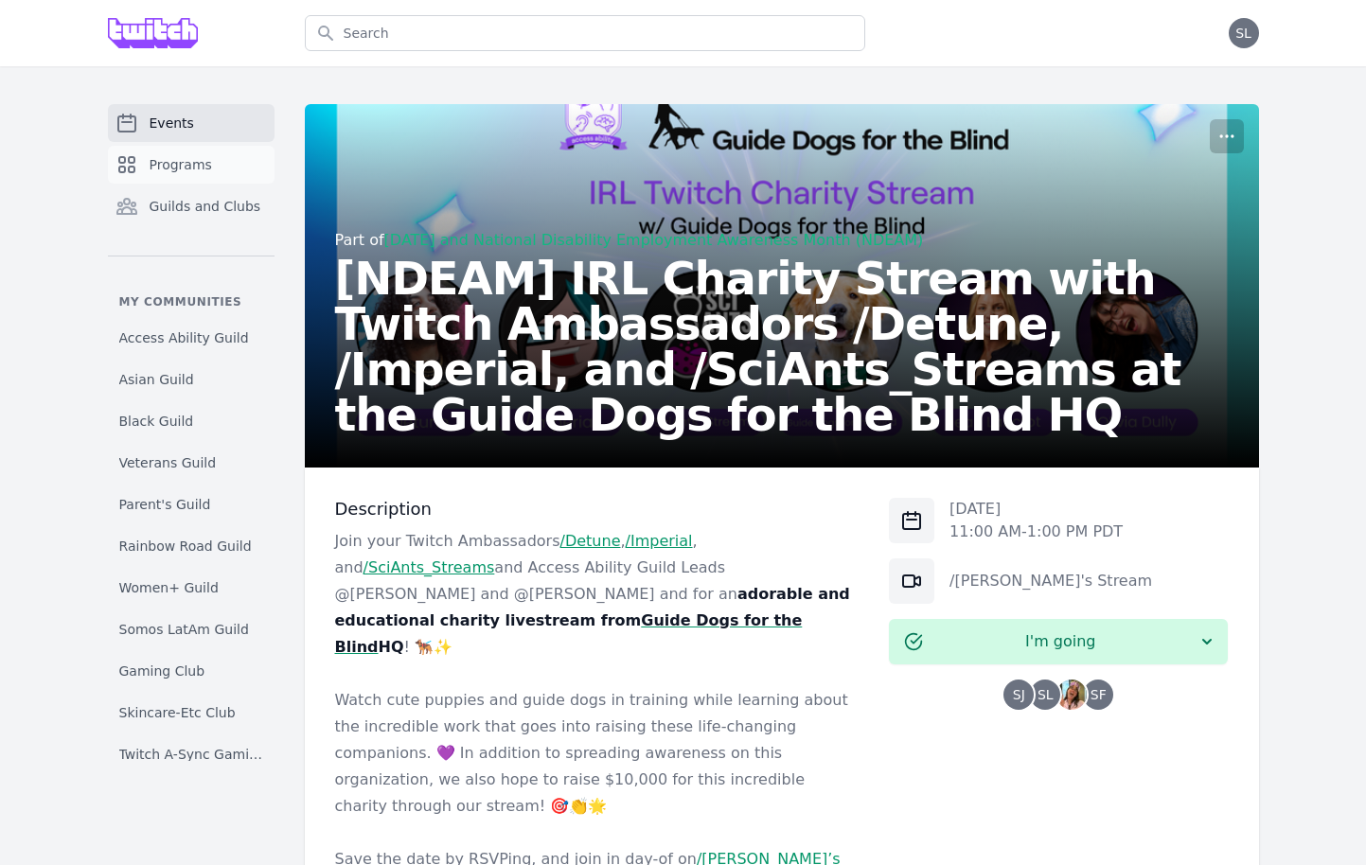
click at [225, 163] on link "Programs" at bounding box center [191, 165] width 167 height 38
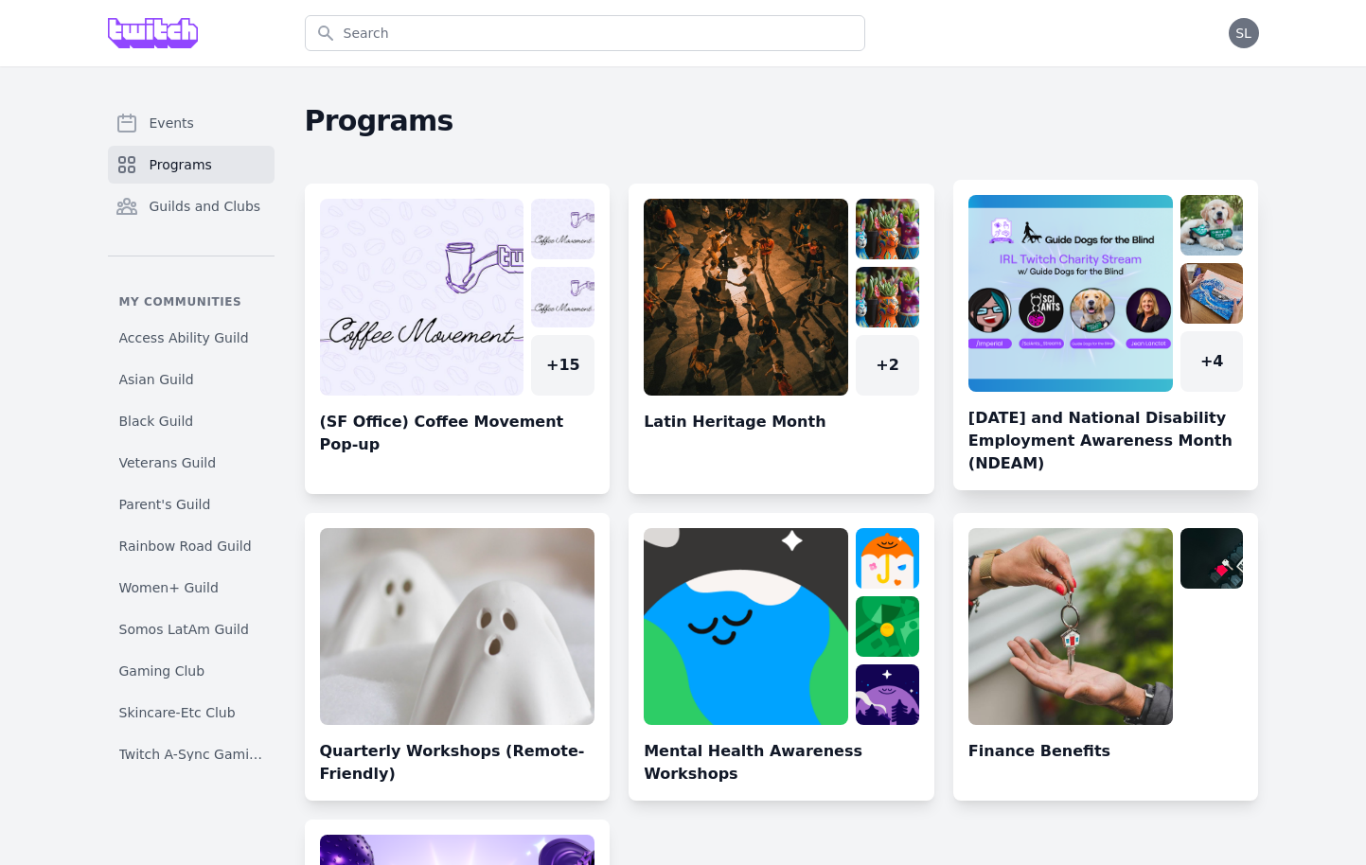
click at [1092, 310] on link at bounding box center [1106, 342] width 306 height 295
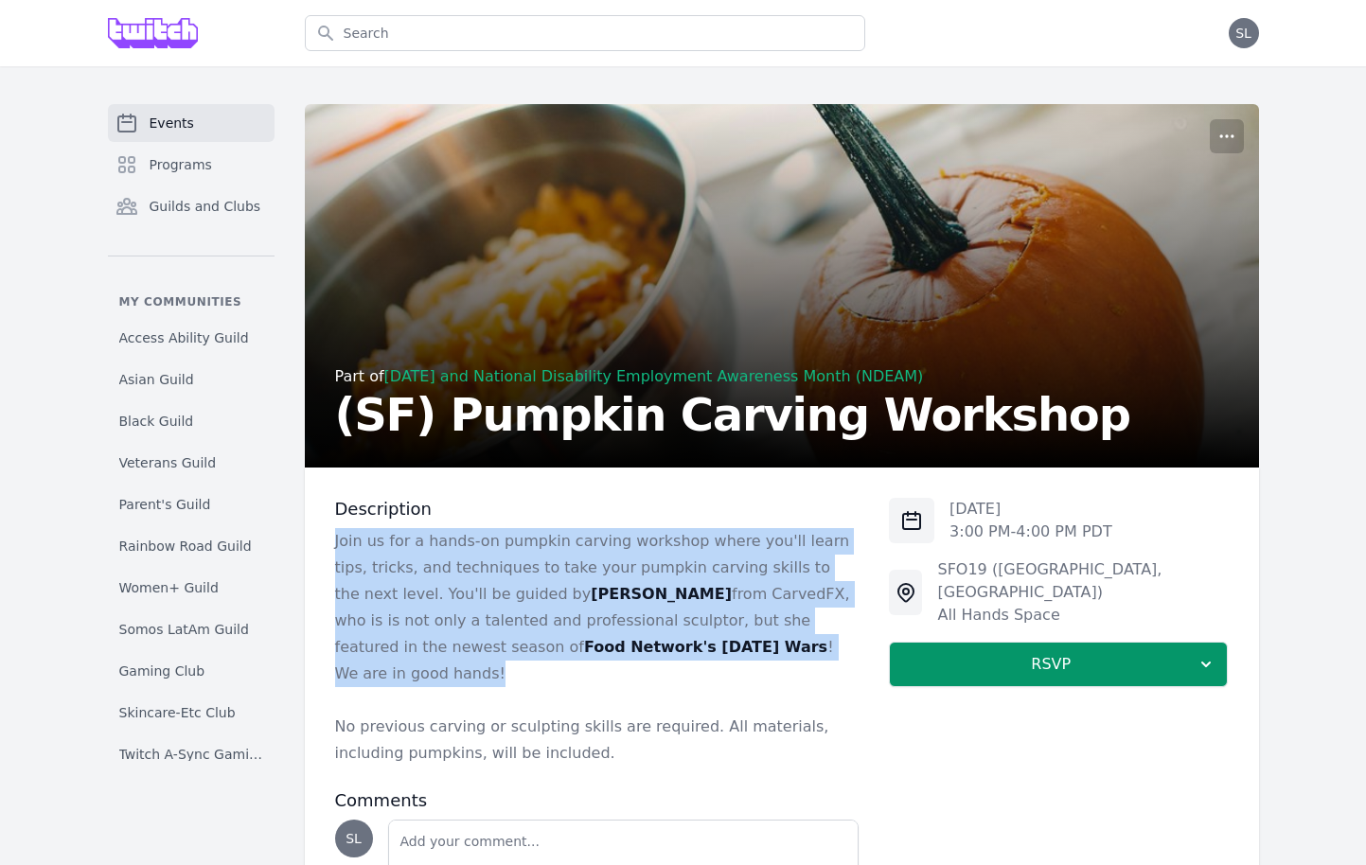
drag, startPoint x: 668, startPoint y: 641, endPoint x: 337, endPoint y: 547, distance: 344.4
click at [337, 547] on p "Join us for a hands-on pumpkin carving workshop where you'll learn tips, tricks…" at bounding box center [597, 607] width 525 height 159
copy p "Join us for a hands-on pumpkin carving workshop where you'll learn tips, tricks…"
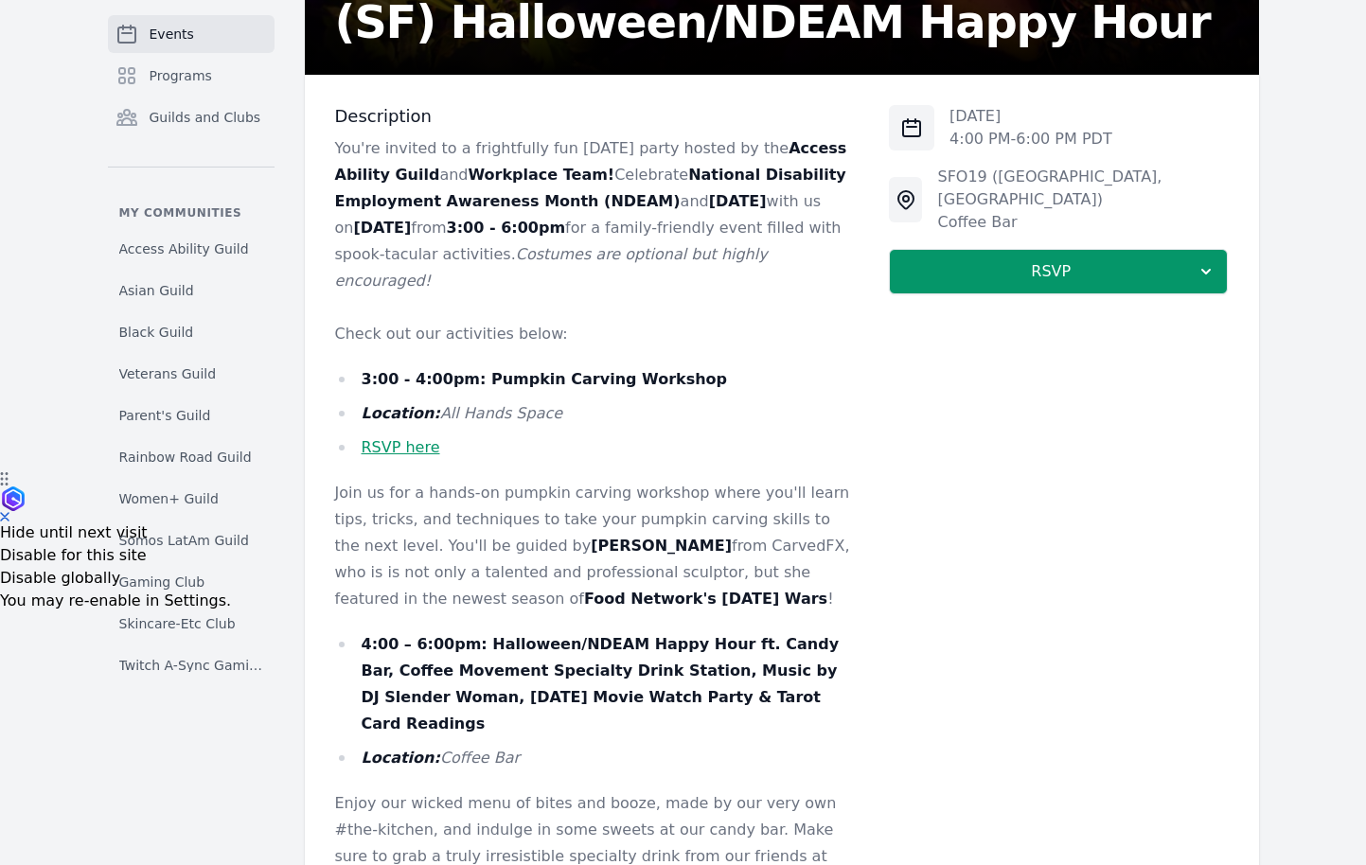
scroll to position [396, 0]
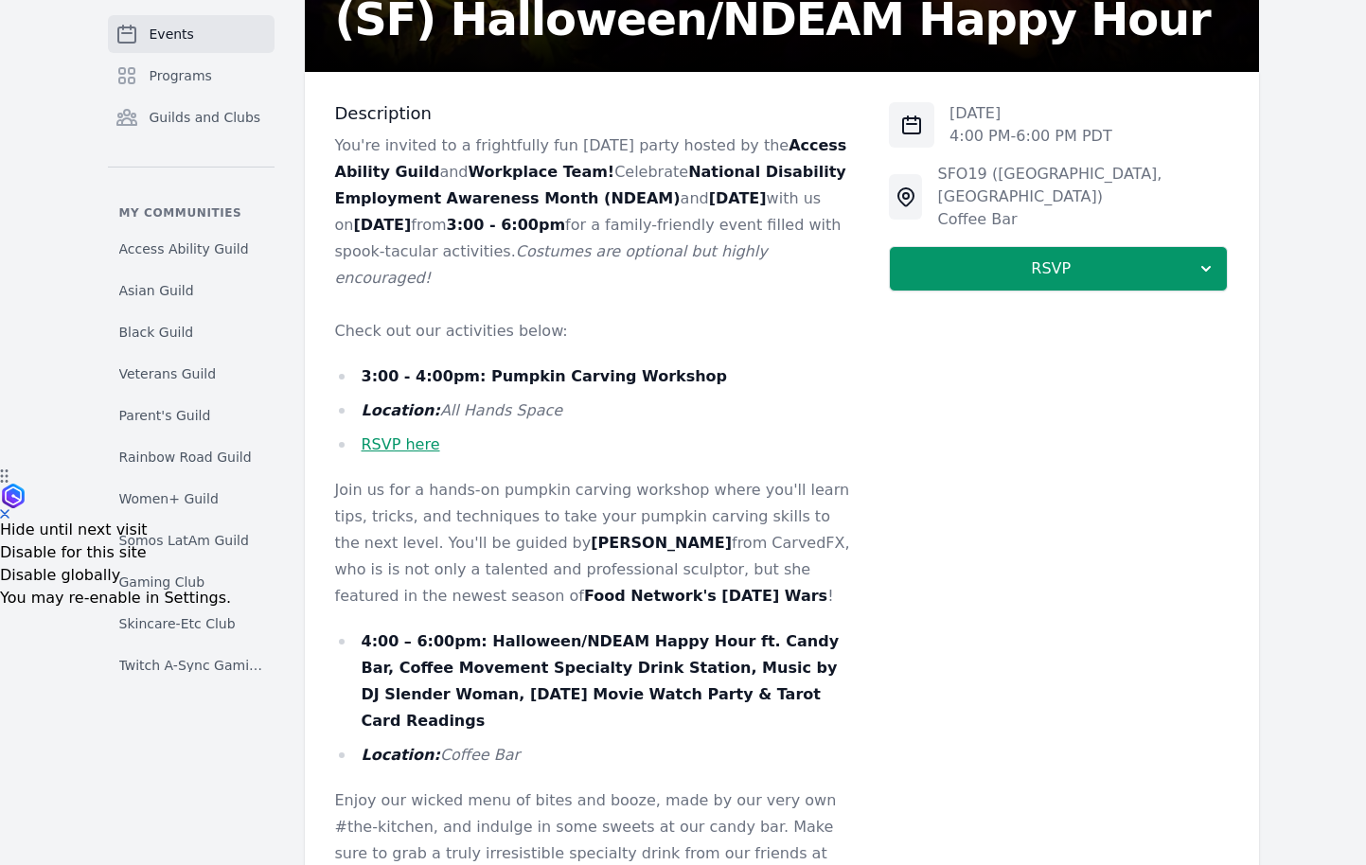
click at [417, 449] on link "RSVP here" at bounding box center [401, 445] width 79 height 18
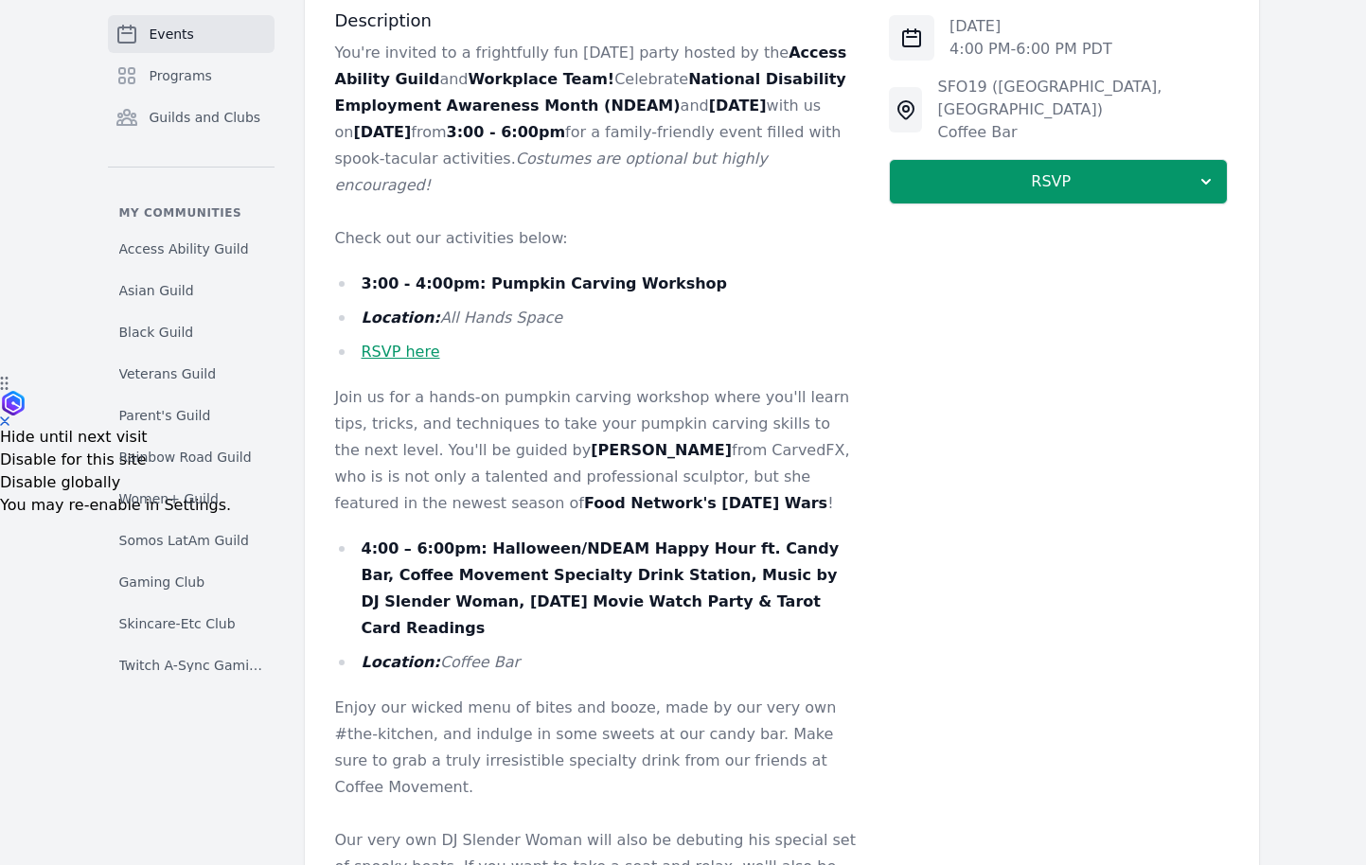
scroll to position [490, 0]
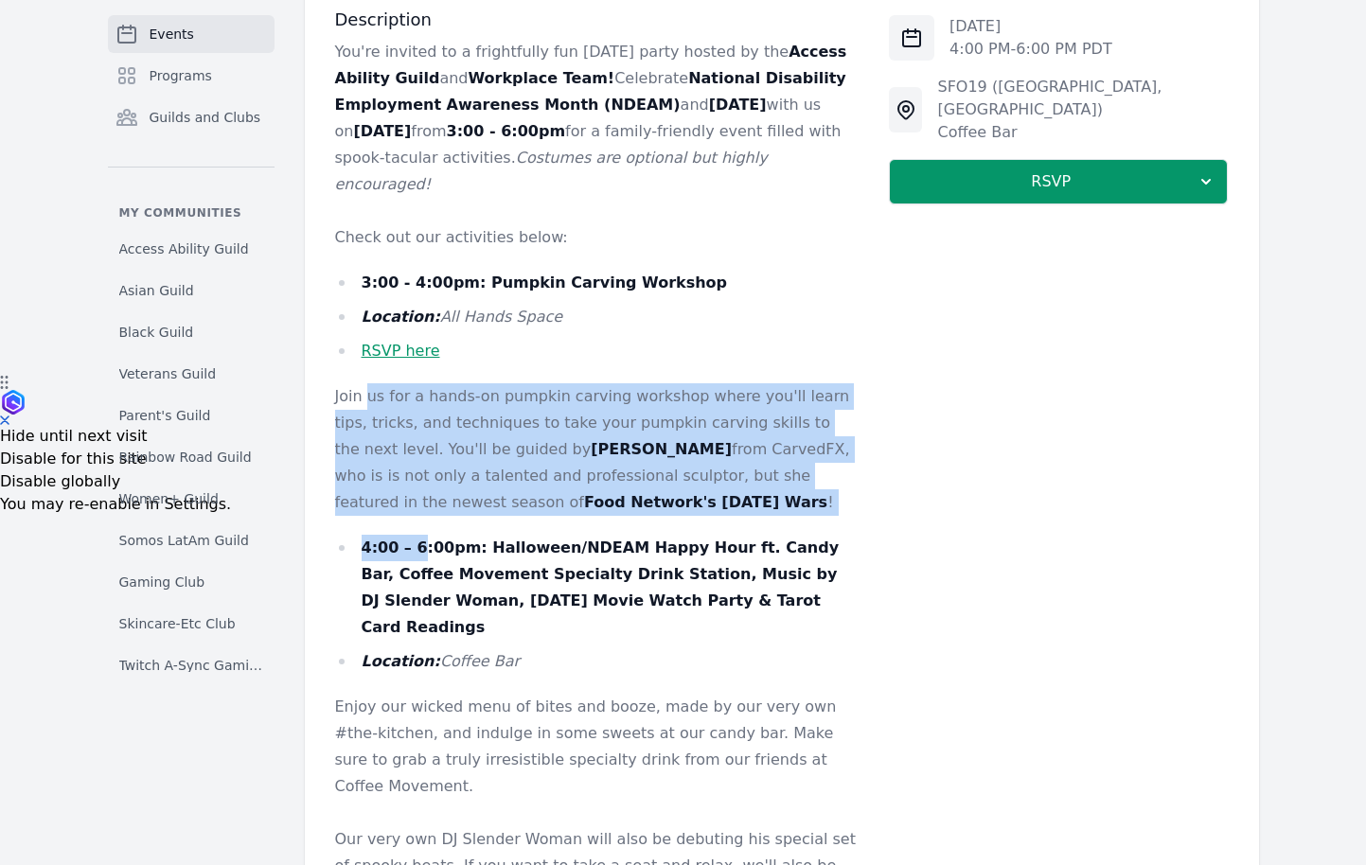
drag, startPoint x: 369, startPoint y: 402, endPoint x: 419, endPoint y: 556, distance: 161.4
click at [419, 556] on div "You're invited to a frightfully fun Halloween party hosted by the Access Abilit…" at bounding box center [597, 578] width 525 height 1079
click at [419, 558] on li "4:00 – 6:00pm: Halloween/NDEAM Happy Hour ft. Candy Bar, Coffee Movement Specia…" at bounding box center [597, 588] width 525 height 106
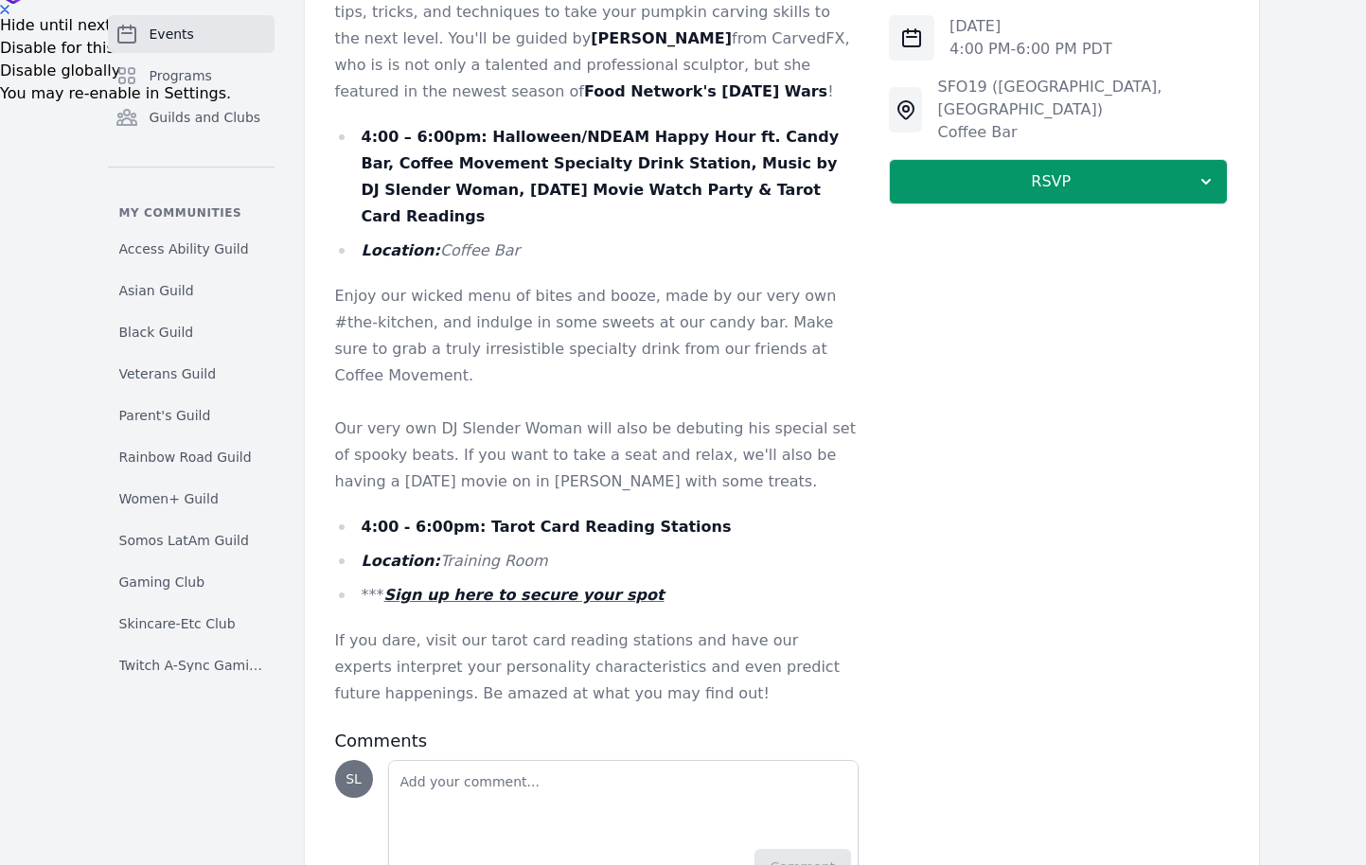
scroll to position [943, 0]
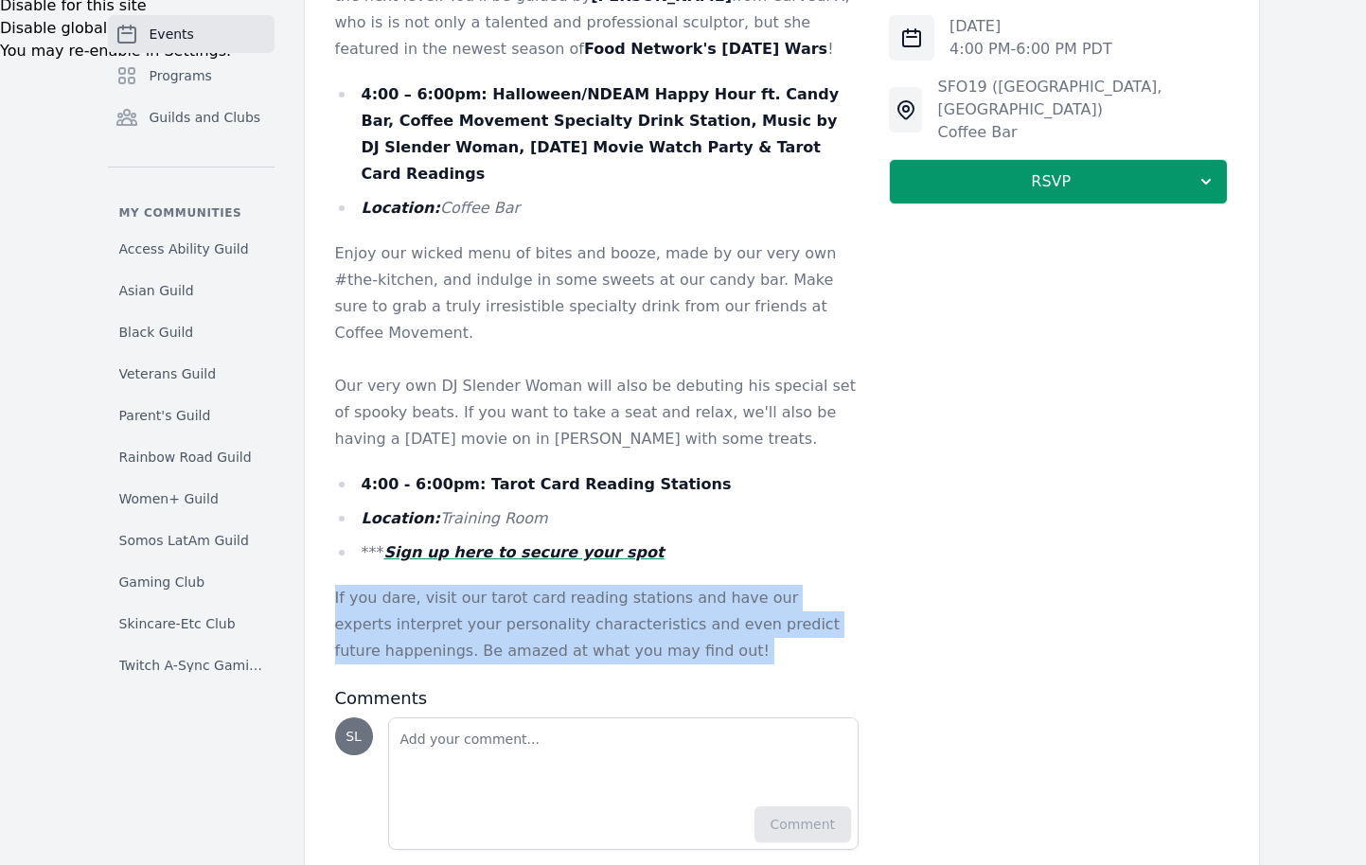
drag, startPoint x: 705, startPoint y: 612, endPoint x: 681, endPoint y: 526, distance: 88.7
click at [681, 526] on div "Description You're invited to a frightfully fun Halloween party hosted by the A…" at bounding box center [597, 202] width 525 height 1295
click at [681, 526] on div "You're invited to a frightfully fun Halloween party hosted by the Access Abilit…" at bounding box center [597, 124] width 525 height 1079
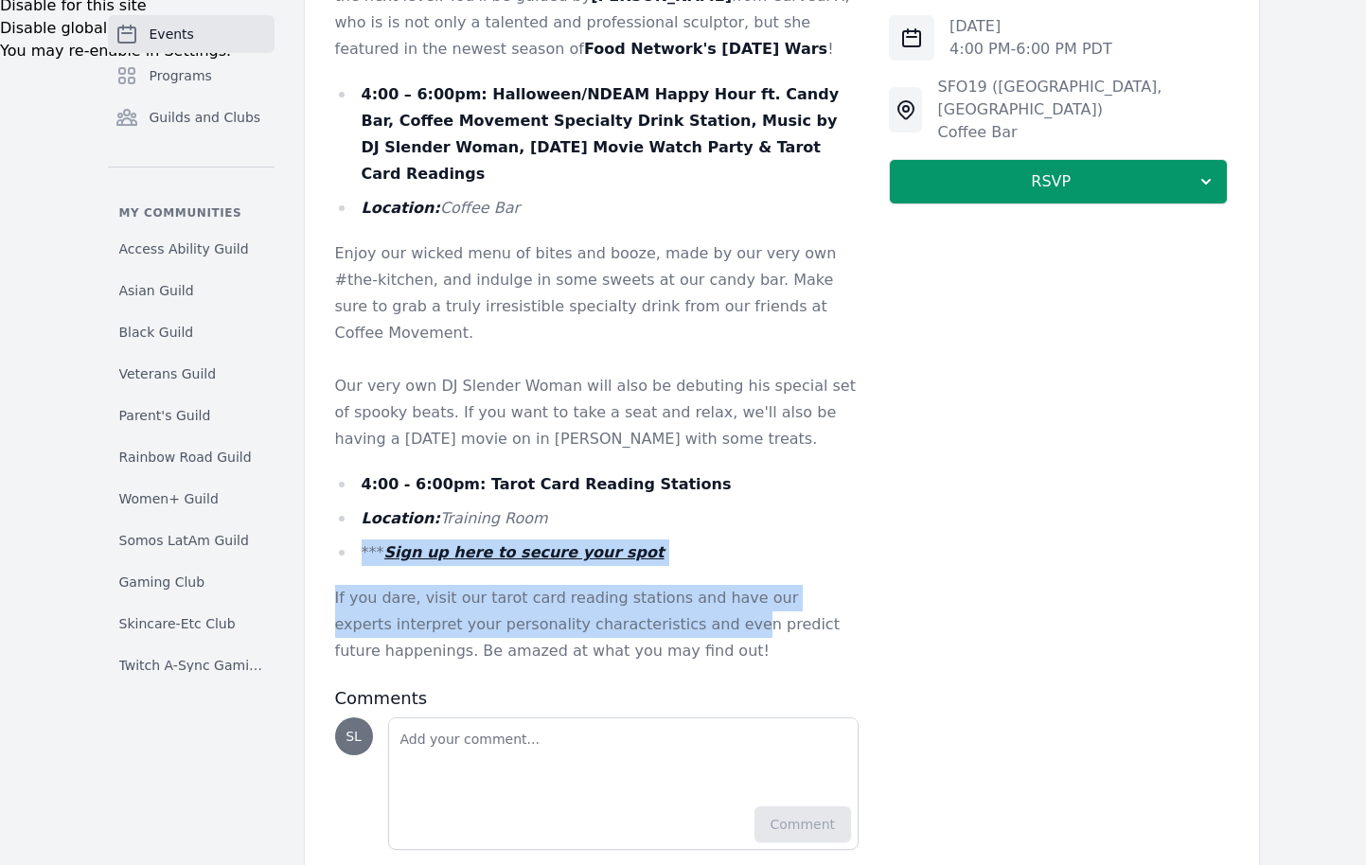
drag, startPoint x: 637, startPoint y: 484, endPoint x: 673, endPoint y: 571, distance: 94.2
click at [673, 583] on div "You're invited to a frightfully fun Halloween party hosted by the Access Abilit…" at bounding box center [597, 124] width 525 height 1079
click at [673, 585] on p "If you dare, visit our tarot card reading stations and have our experts interpr…" at bounding box center [597, 625] width 525 height 80
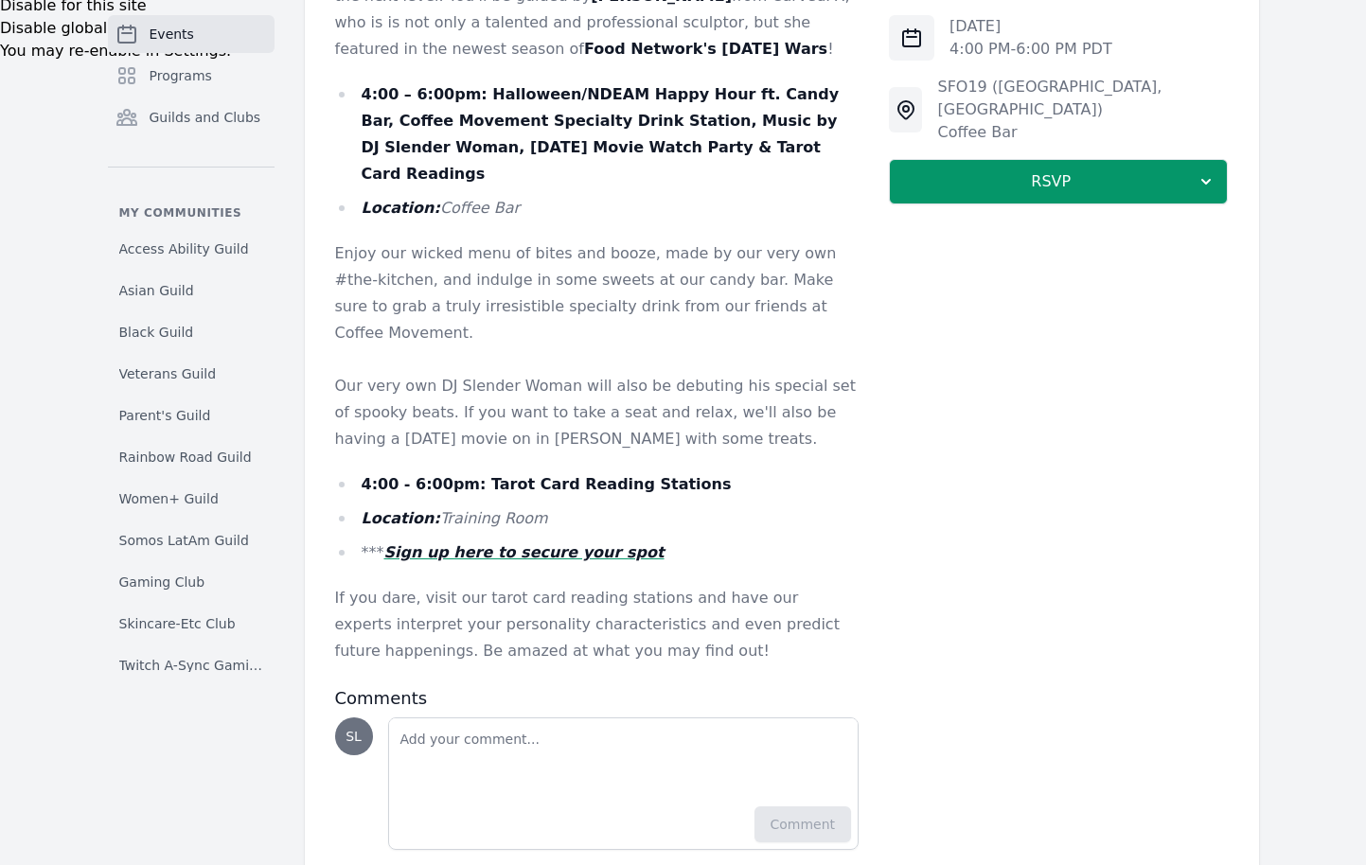
click at [521, 543] on em "Sign up here to secure your spot" at bounding box center [524, 552] width 280 height 18
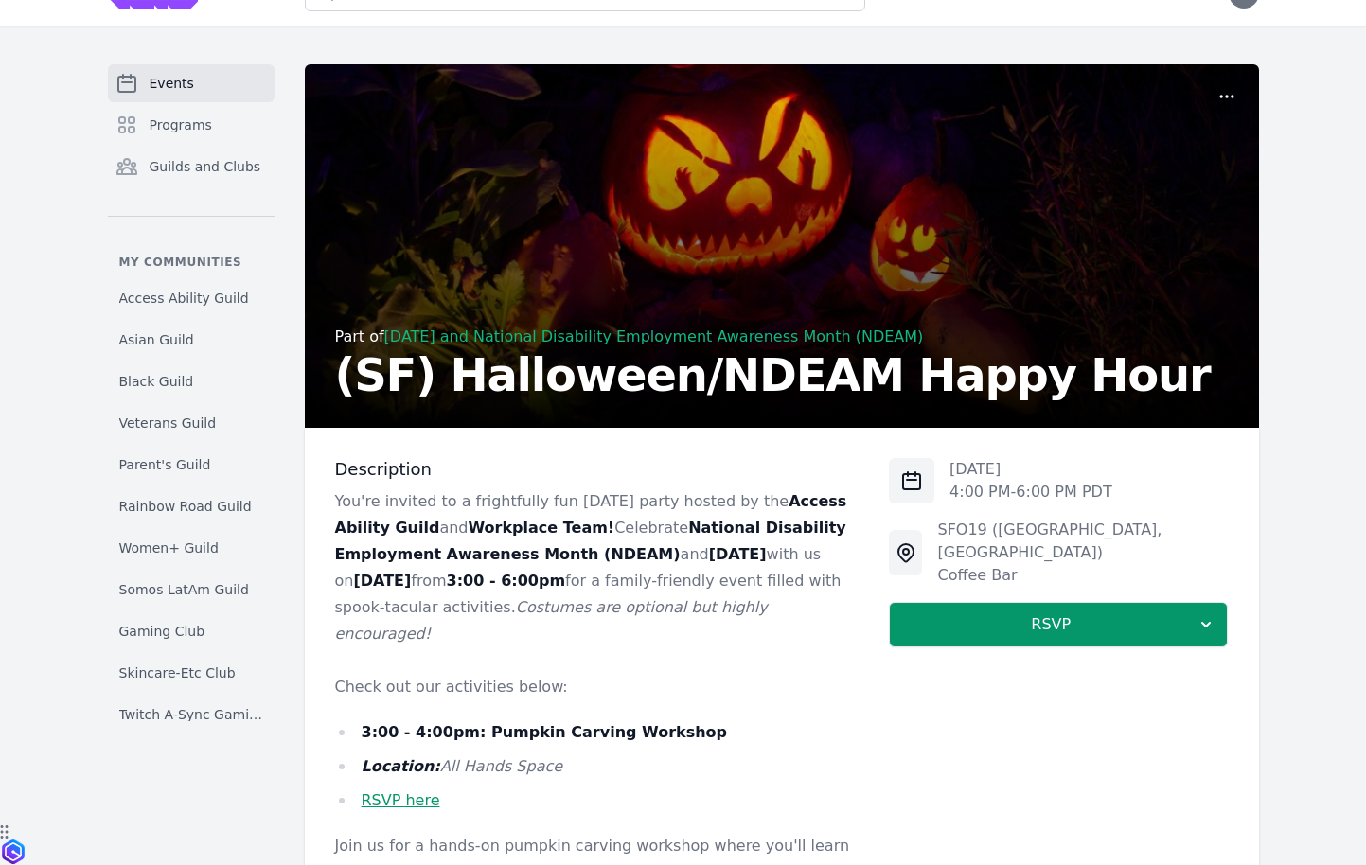
scroll to position [42, 0]
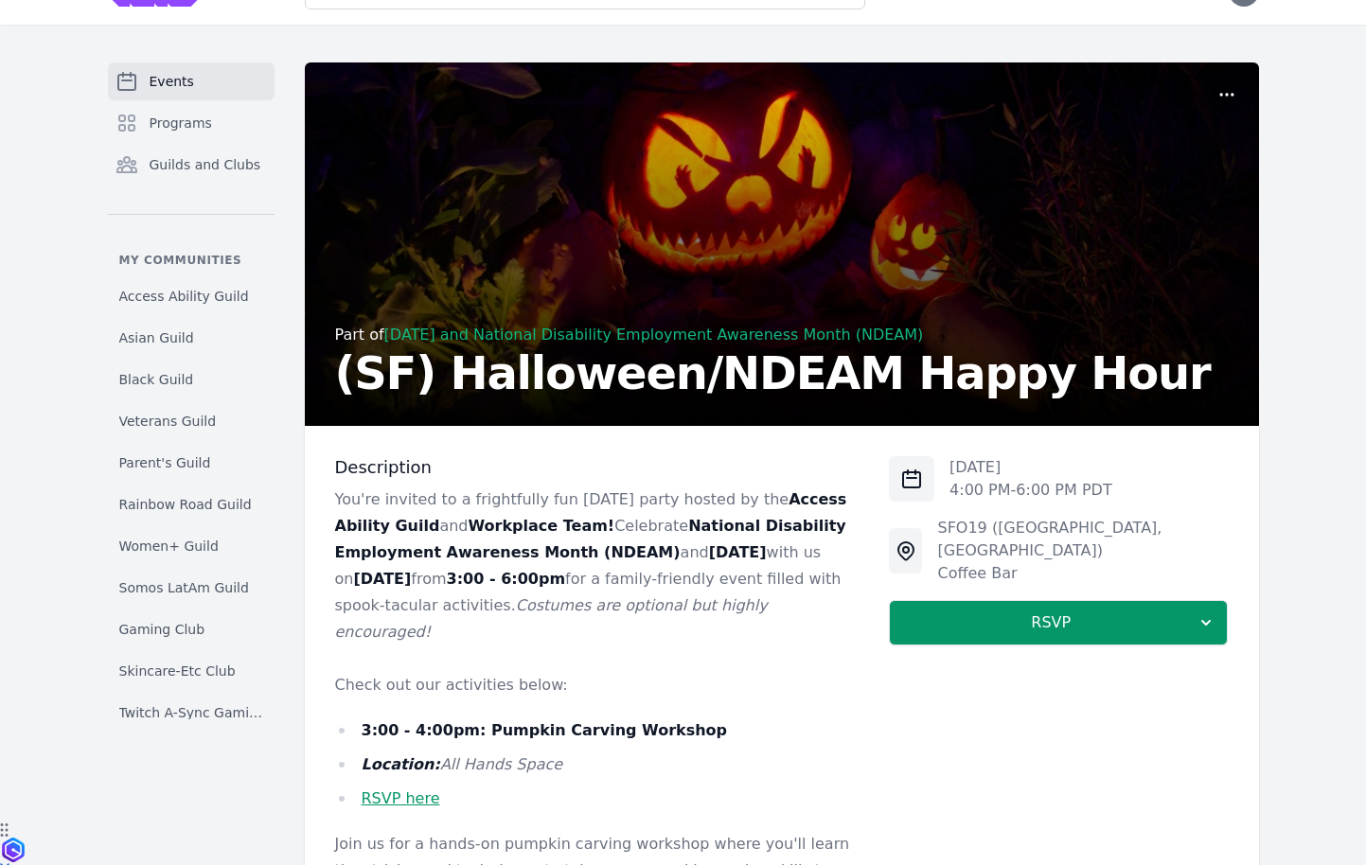
click at [399, 805] on link "RSVP here" at bounding box center [401, 799] width 79 height 18
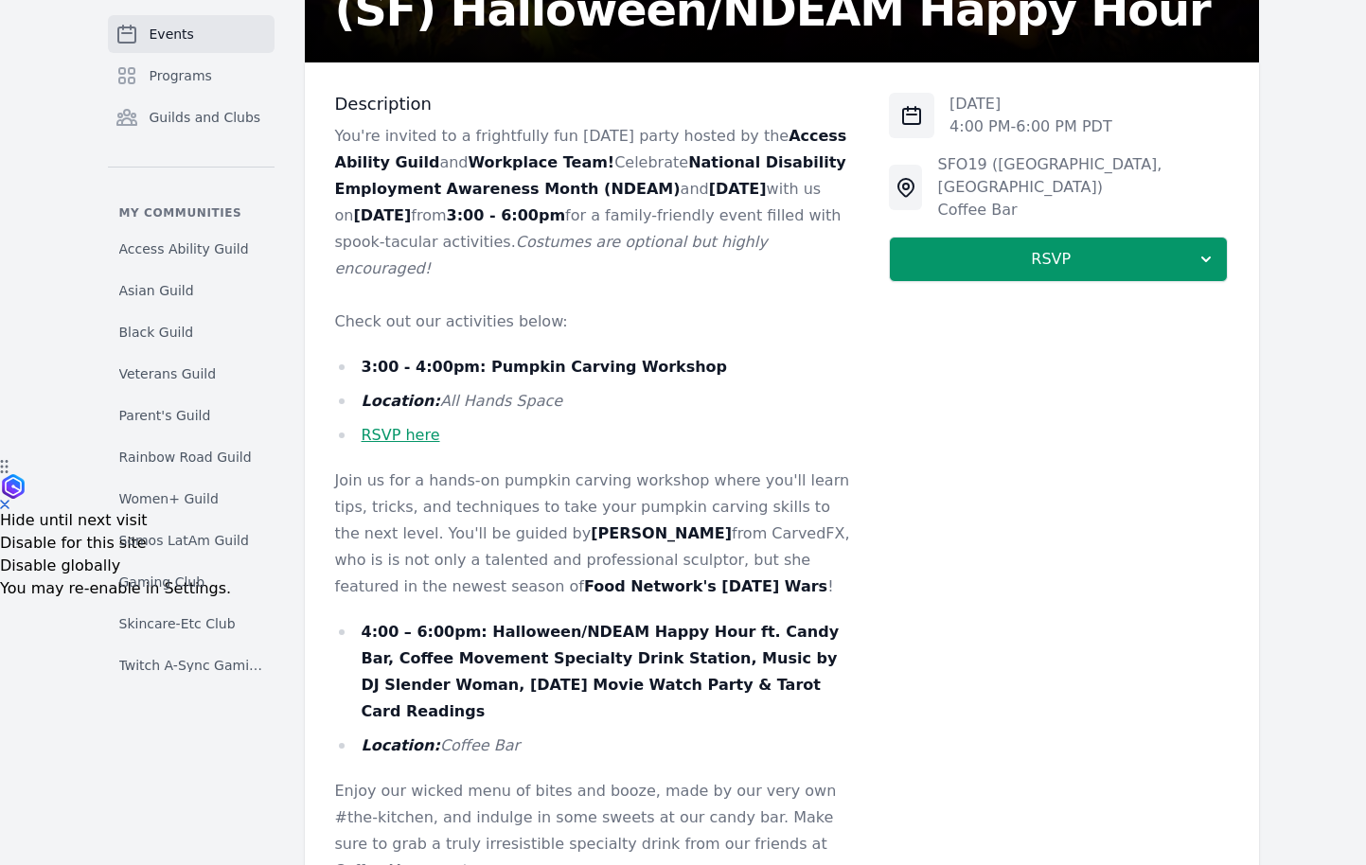
scroll to position [383, 0]
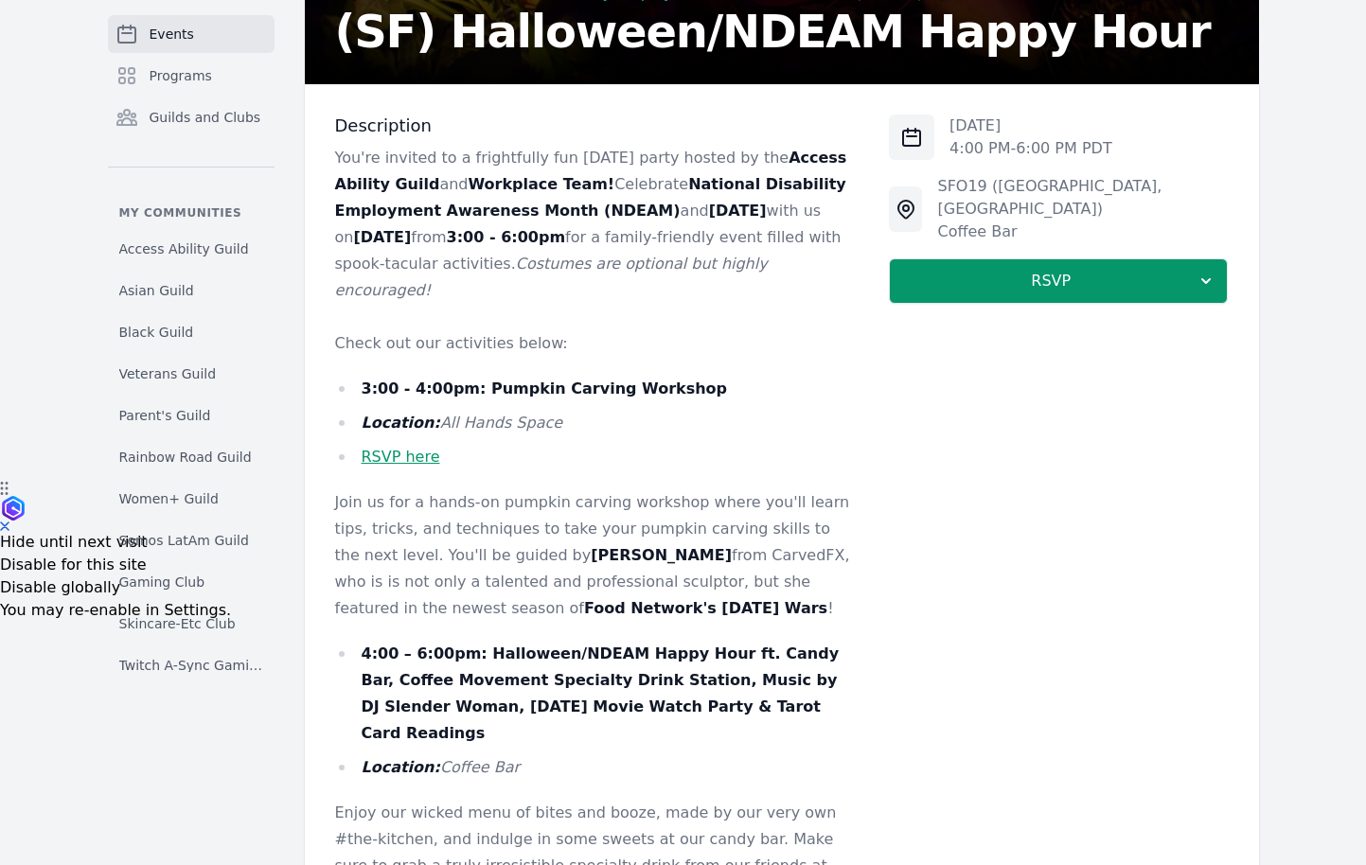
drag, startPoint x: 442, startPoint y: 289, endPoint x: 332, endPoint y: 161, distance: 168.5
click at [332, 161] on div "Description You're invited to a frightfully fun Halloween party hosted by the A…" at bounding box center [782, 762] width 954 height 1356
copy p "You're invited to a frightfully fun Halloween party hosted by the Access Abilit…"
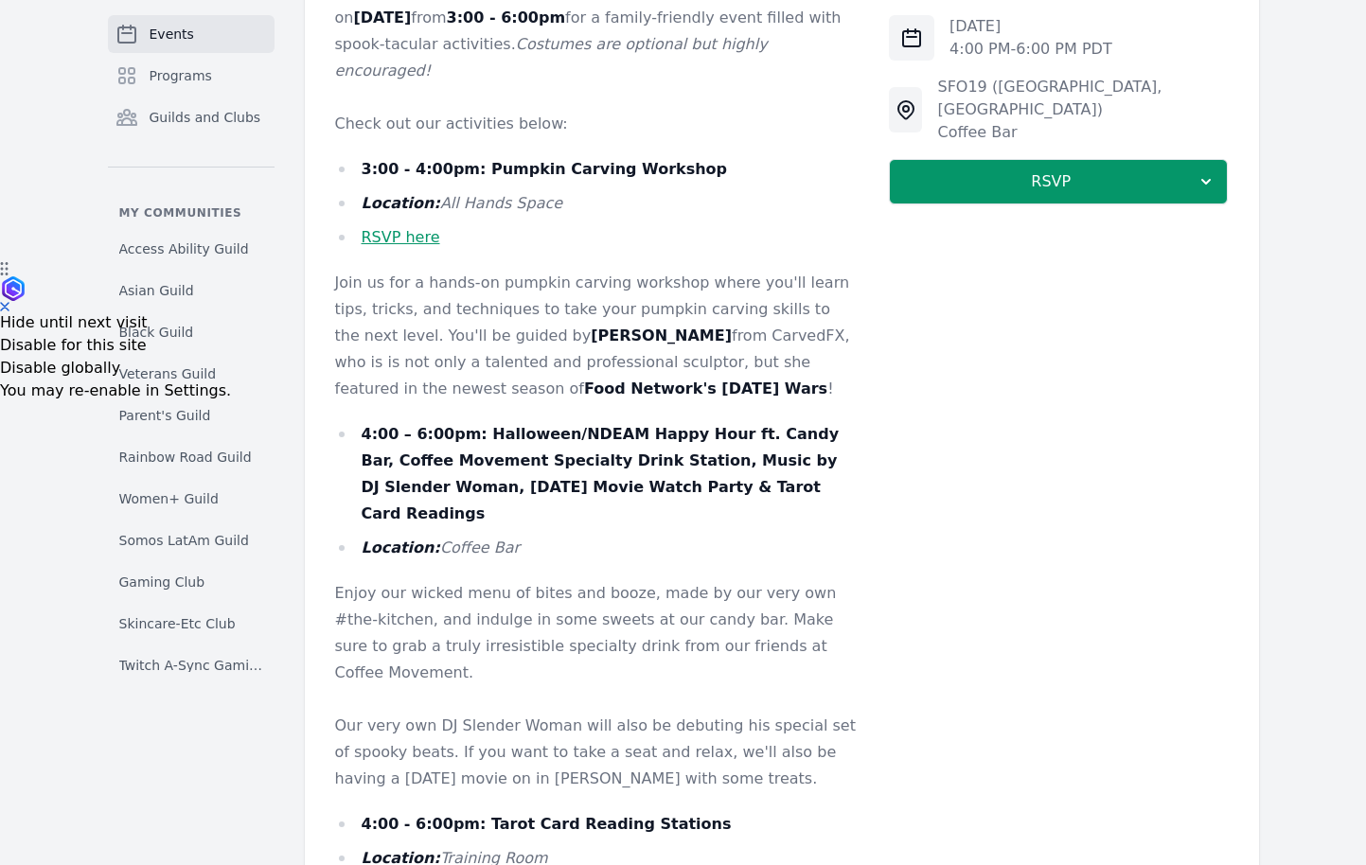
scroll to position [775, 0]
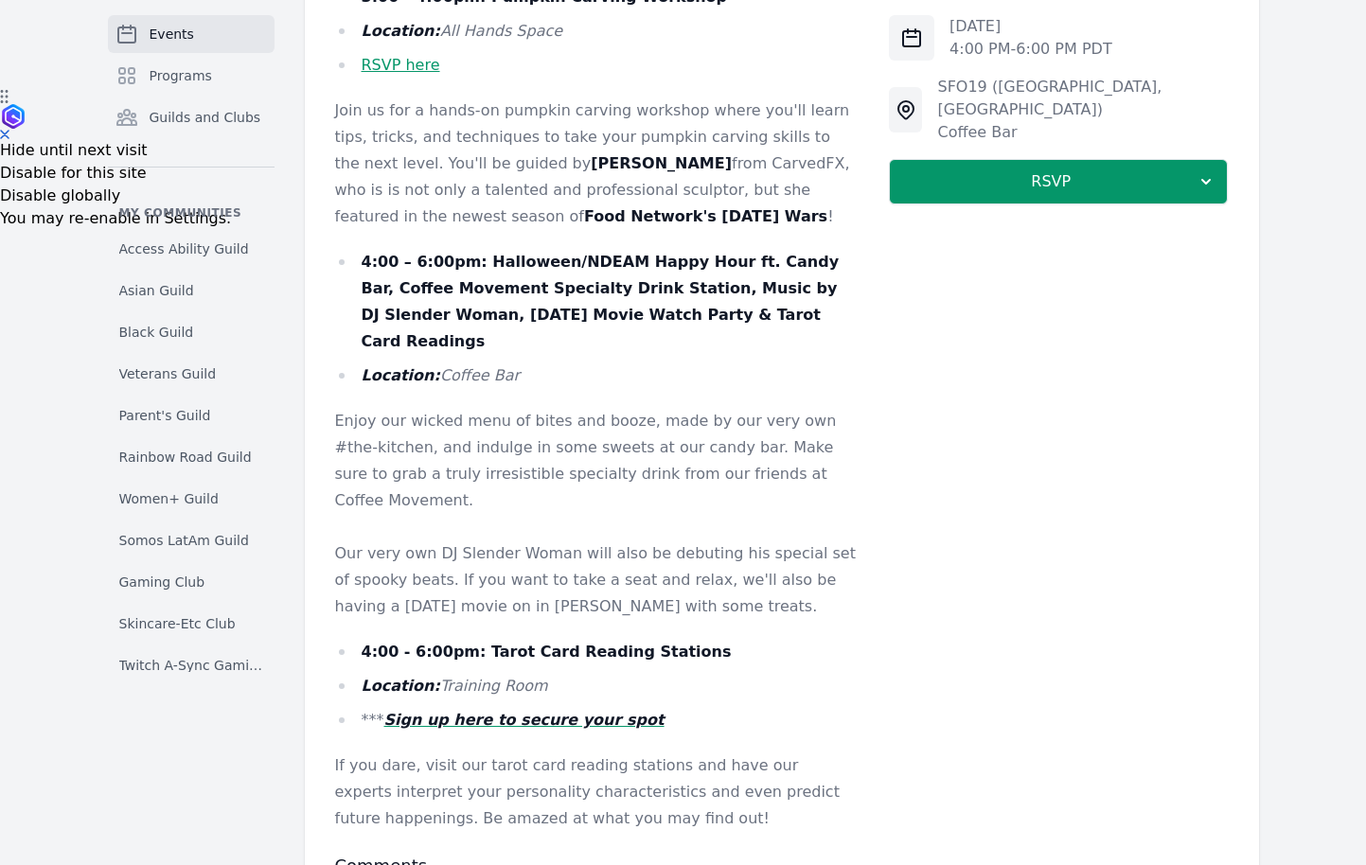
click at [575, 428] on p "Enjoy our wicked menu of bites and booze, made by our very own #the-kitchen, an…" at bounding box center [597, 461] width 525 height 106
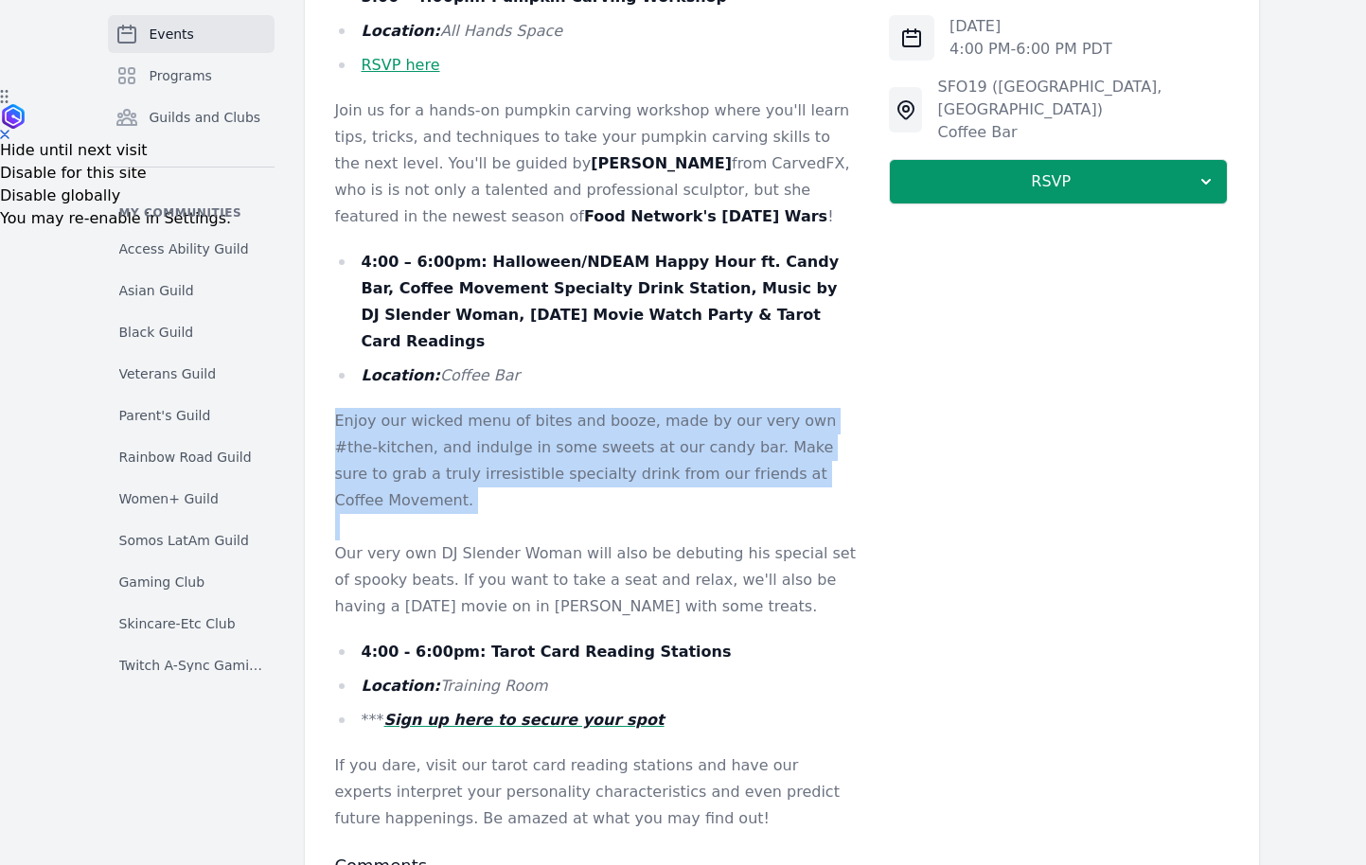
click at [575, 428] on p "Enjoy our wicked menu of bites and booze, made by our very own #the-kitchen, an…" at bounding box center [597, 461] width 525 height 106
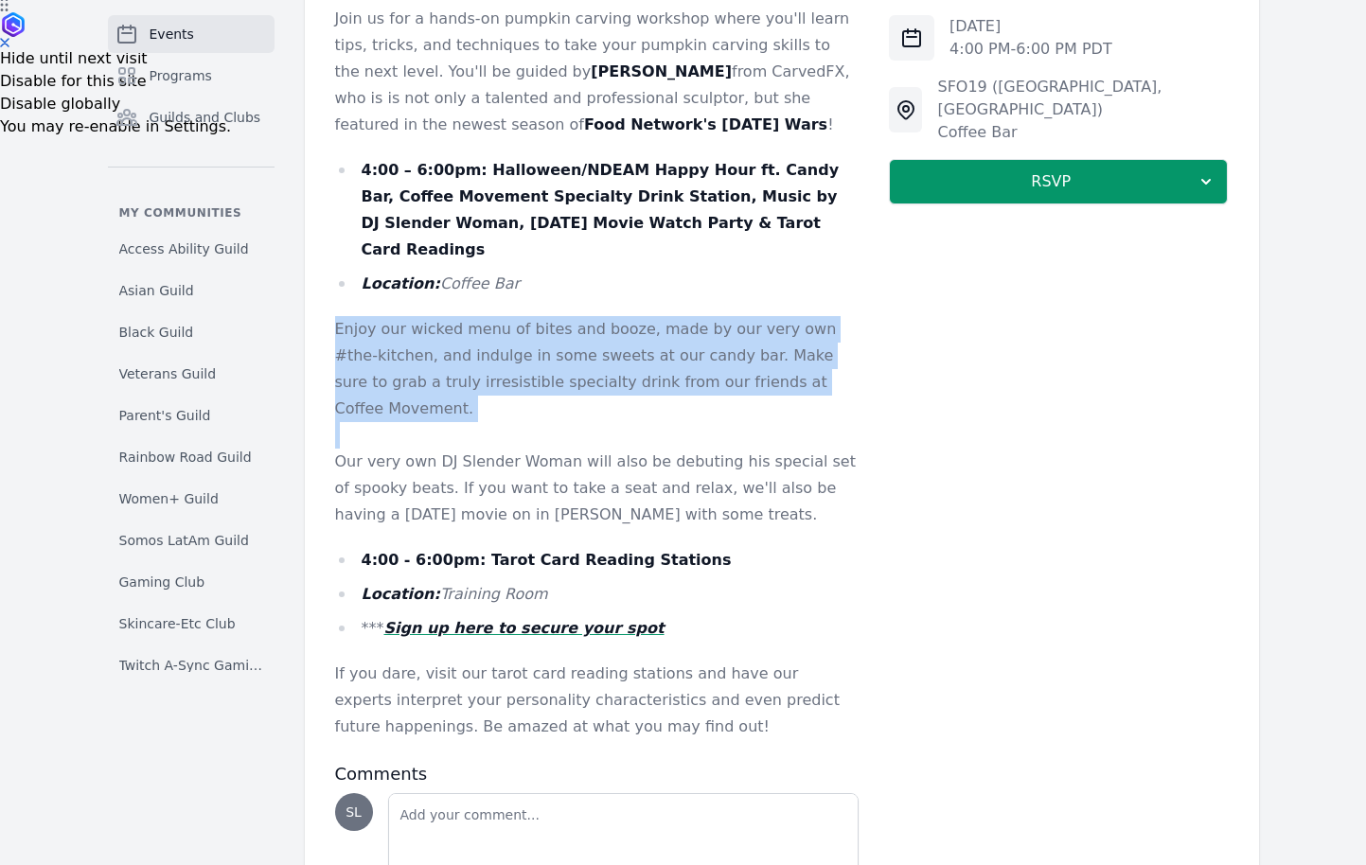
copy p "Enjoy our wicked menu of bites and booze, made by our very own #the-kitchen, an…"
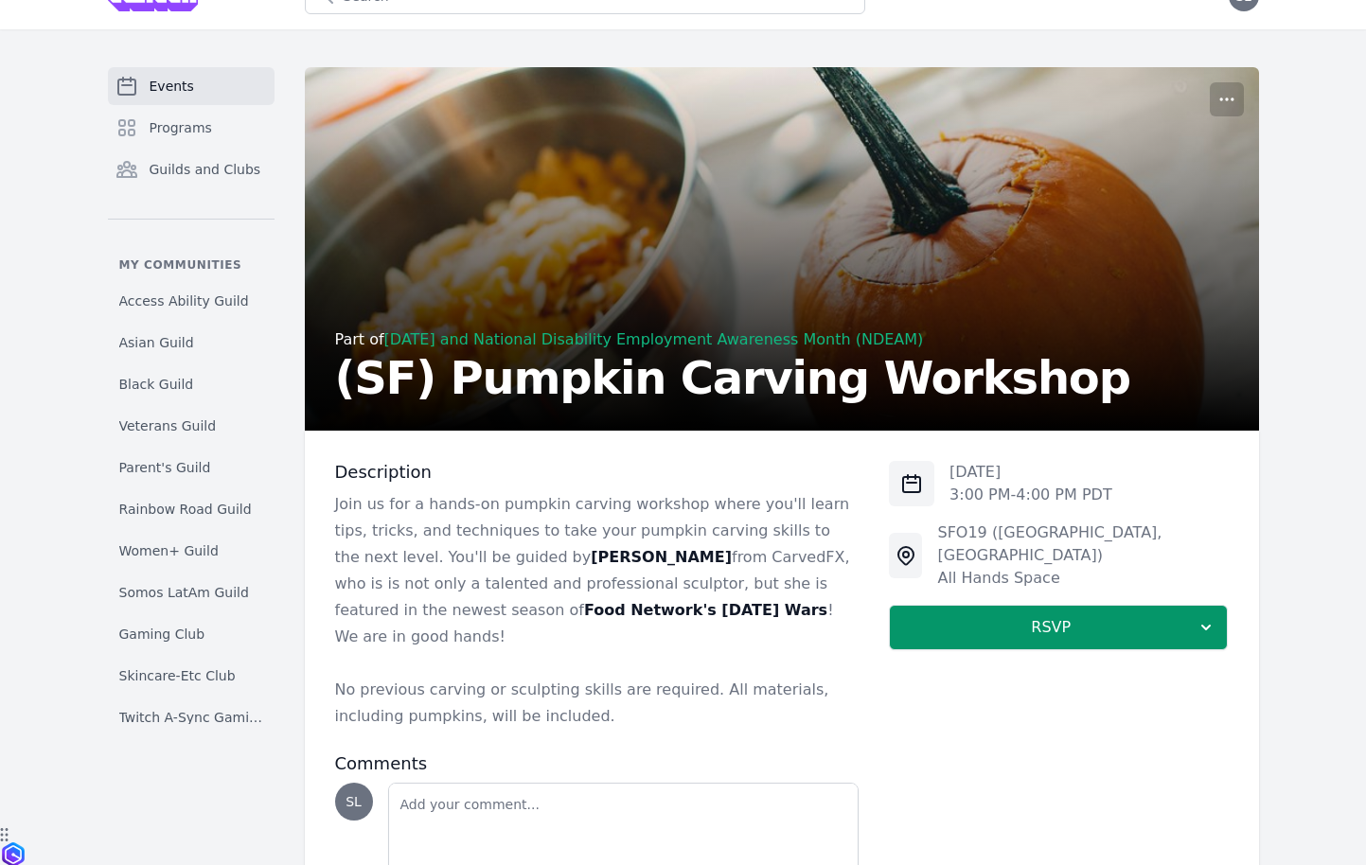
scroll to position [78, 0]
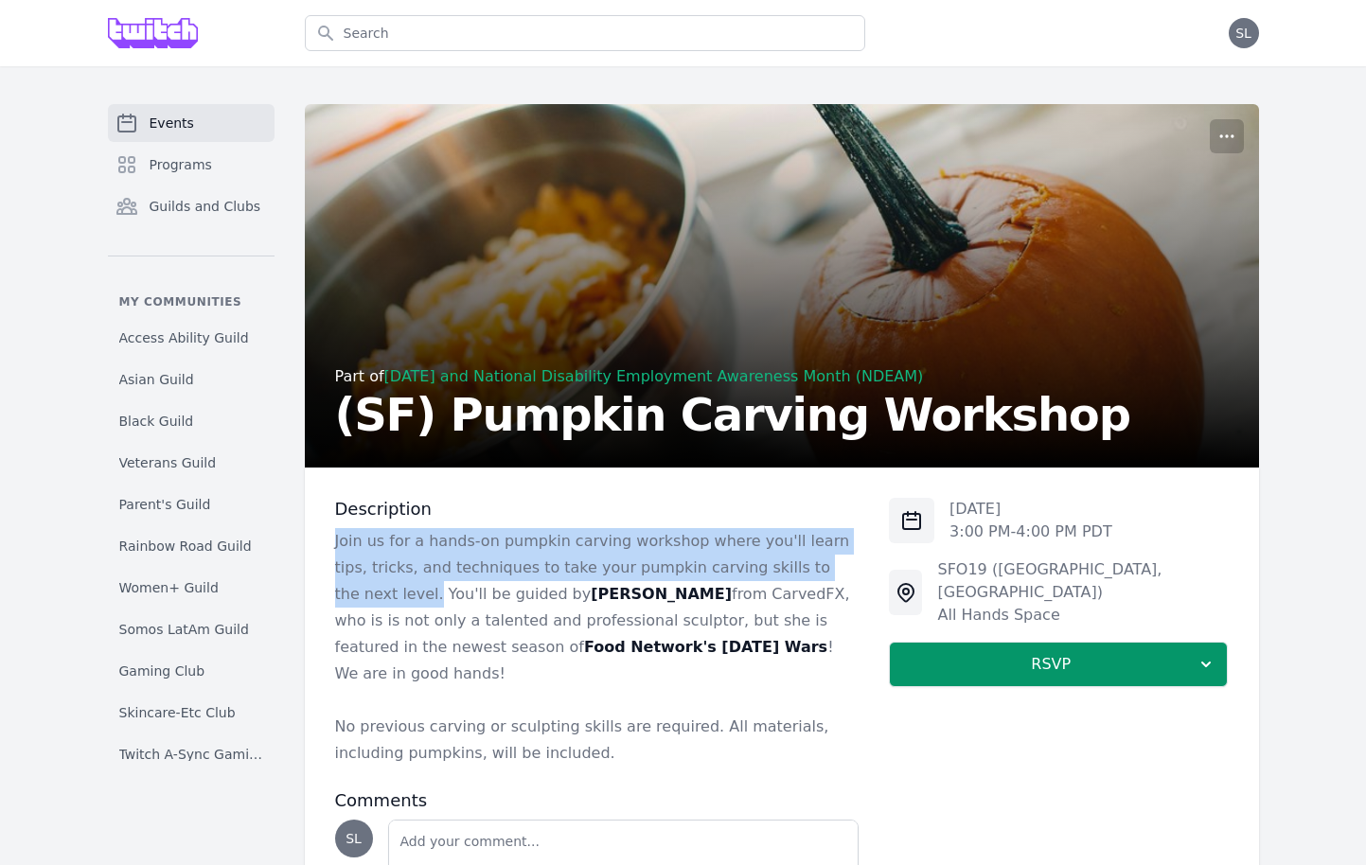
drag, startPoint x: 334, startPoint y: 541, endPoint x: 847, endPoint y: 573, distance: 514.2
click at [847, 573] on p "Join us for a hands-on pumpkin carving workshop where you'll learn tips, tricks…" at bounding box center [597, 607] width 525 height 159
copy p "Join us for a hands-on pumpkin carving workshop where you'll learn tips, tricks…"
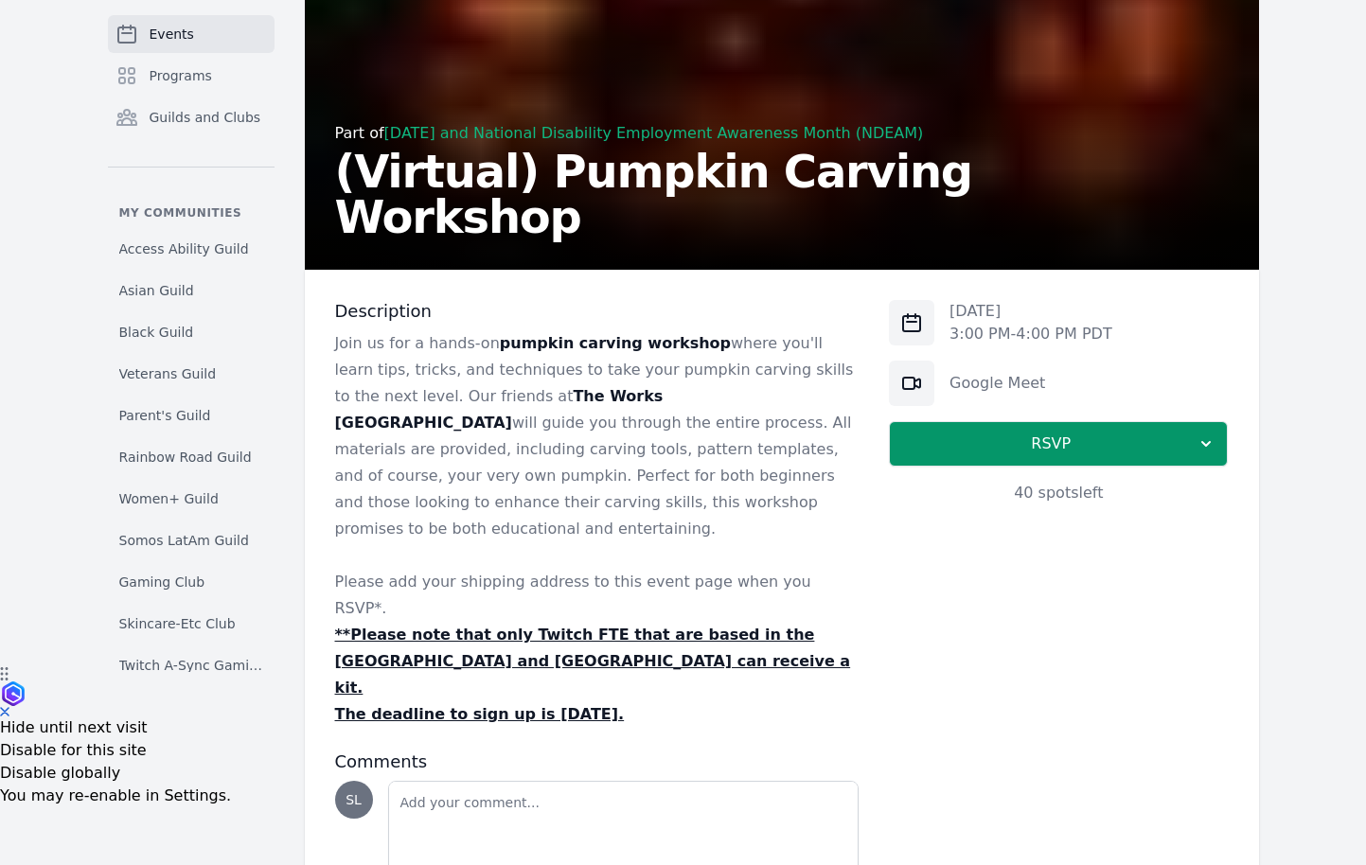
scroll to position [235, 0]
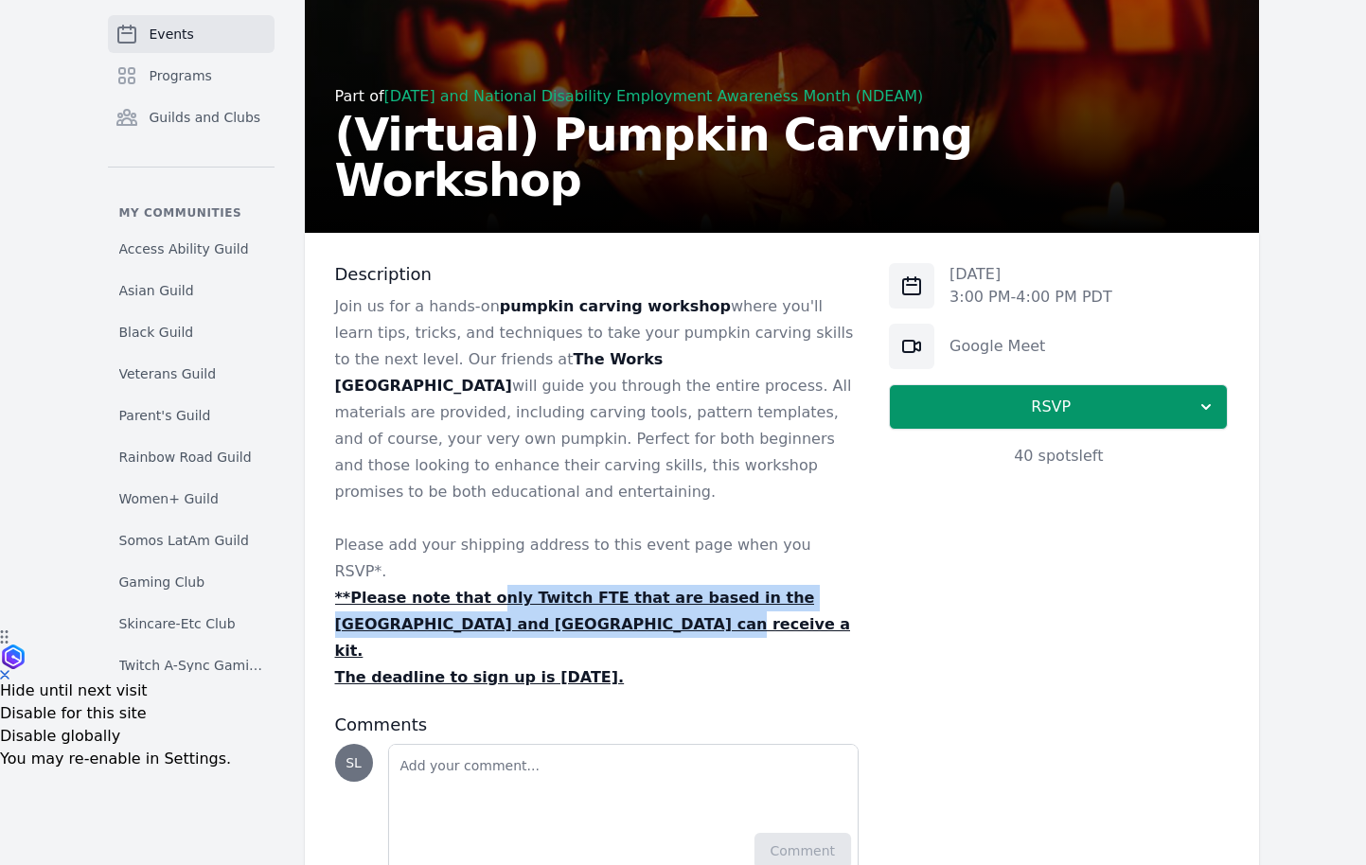
drag, startPoint x: 481, startPoint y: 546, endPoint x: 576, endPoint y: 566, distance: 96.7
click at [576, 585] on p "**Please note that only Twitch FTE that are based in the [GEOGRAPHIC_DATA] and …" at bounding box center [597, 625] width 525 height 80
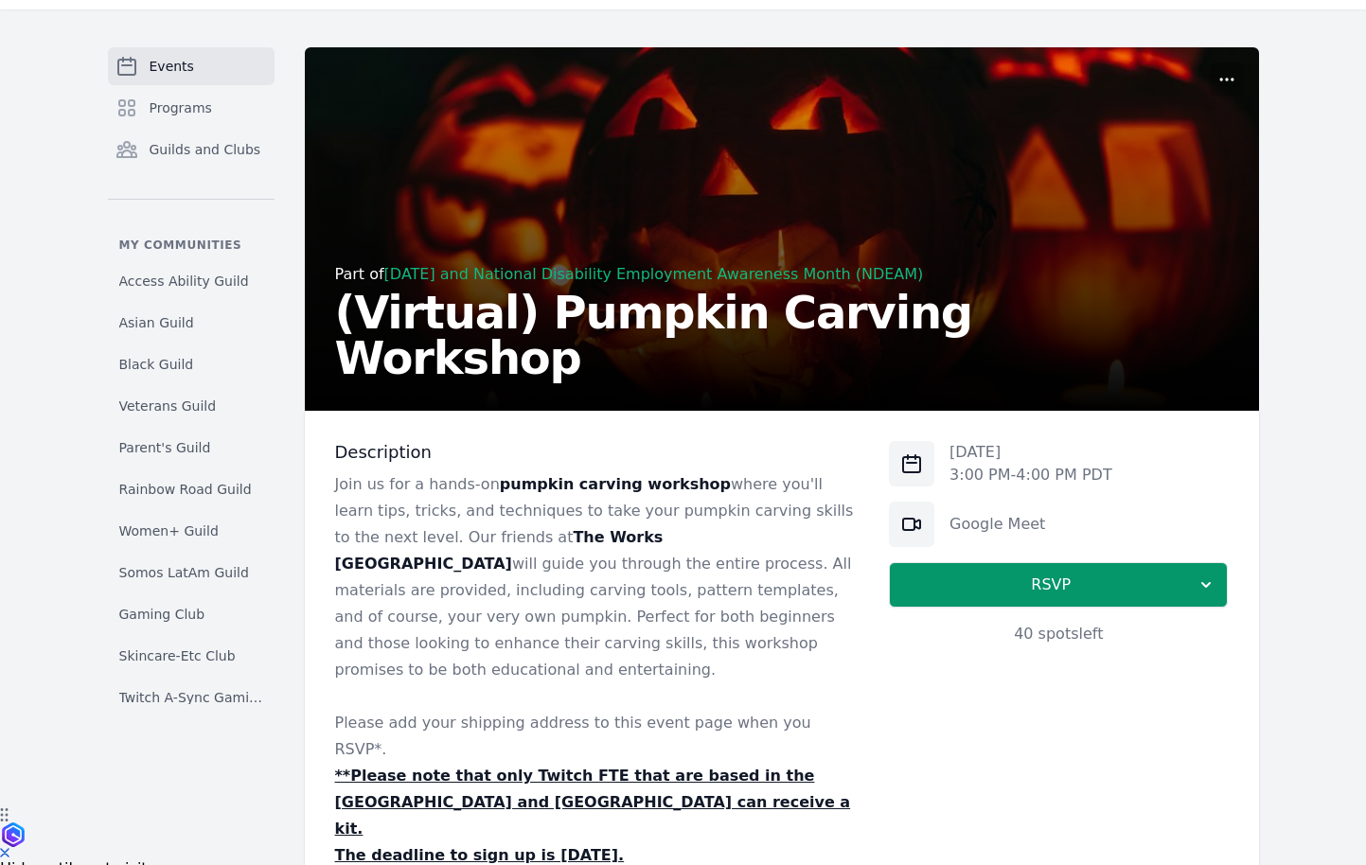
scroll to position [0, 0]
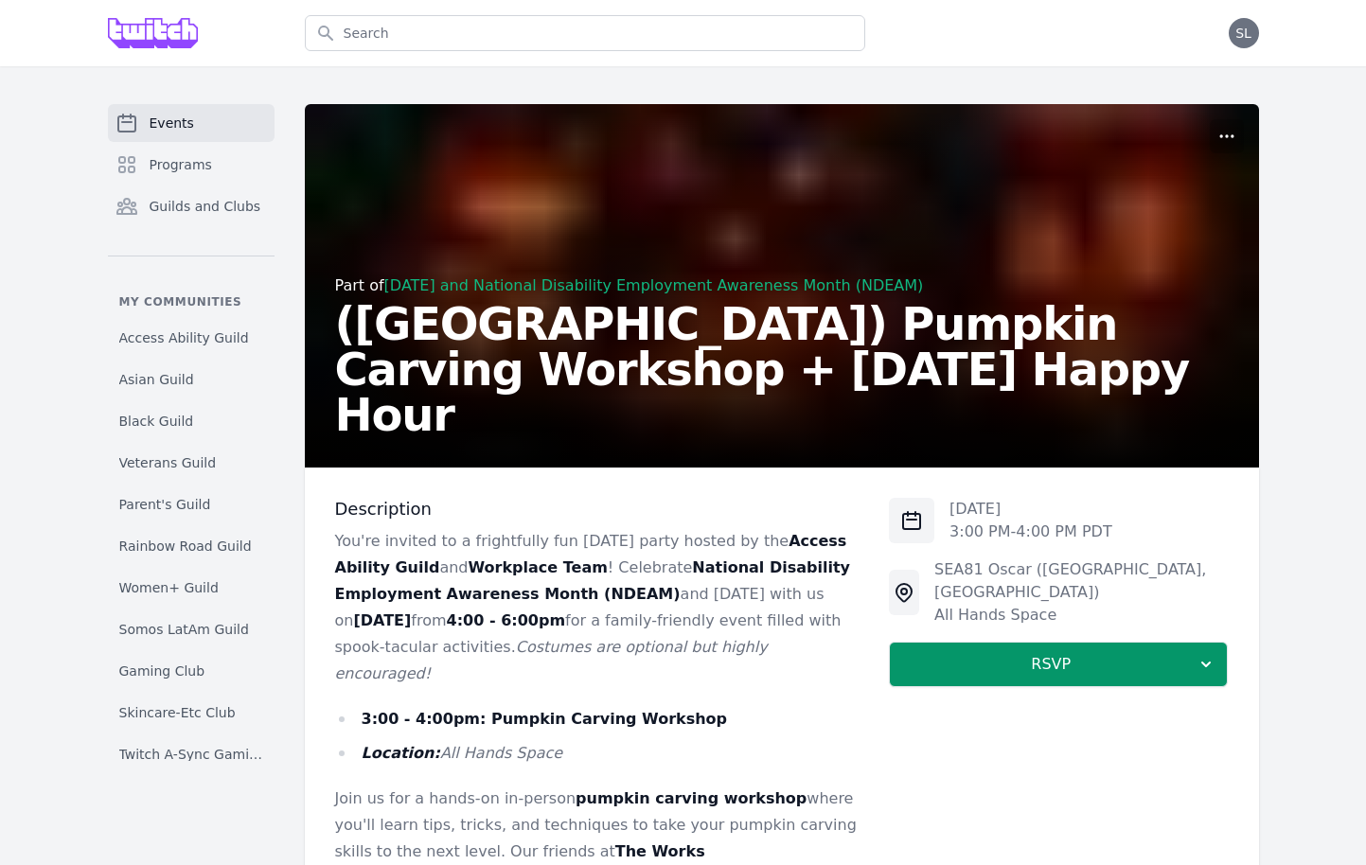
scroll to position [111, 0]
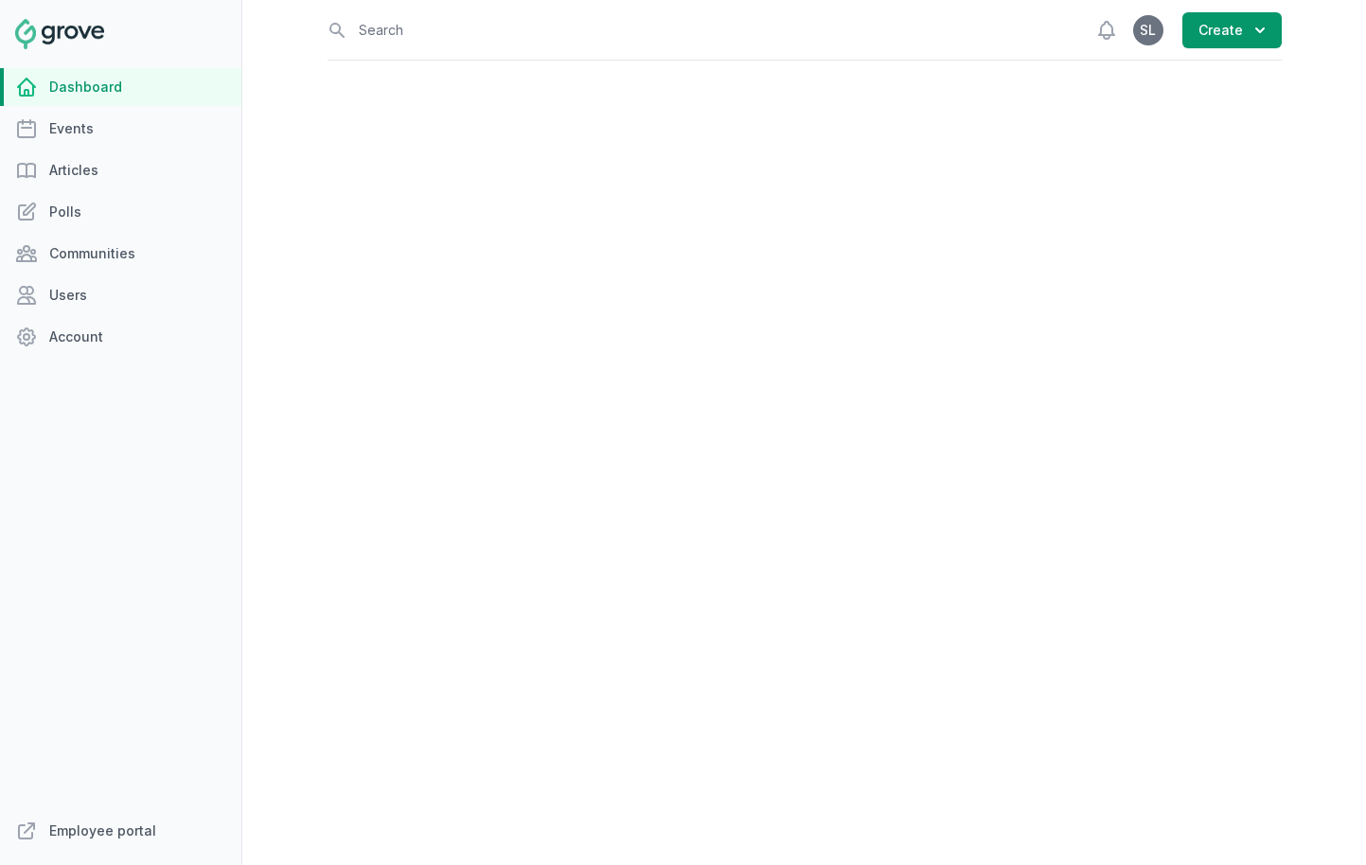
click at [132, 840] on link "Employee portal" at bounding box center [120, 831] width 241 height 38
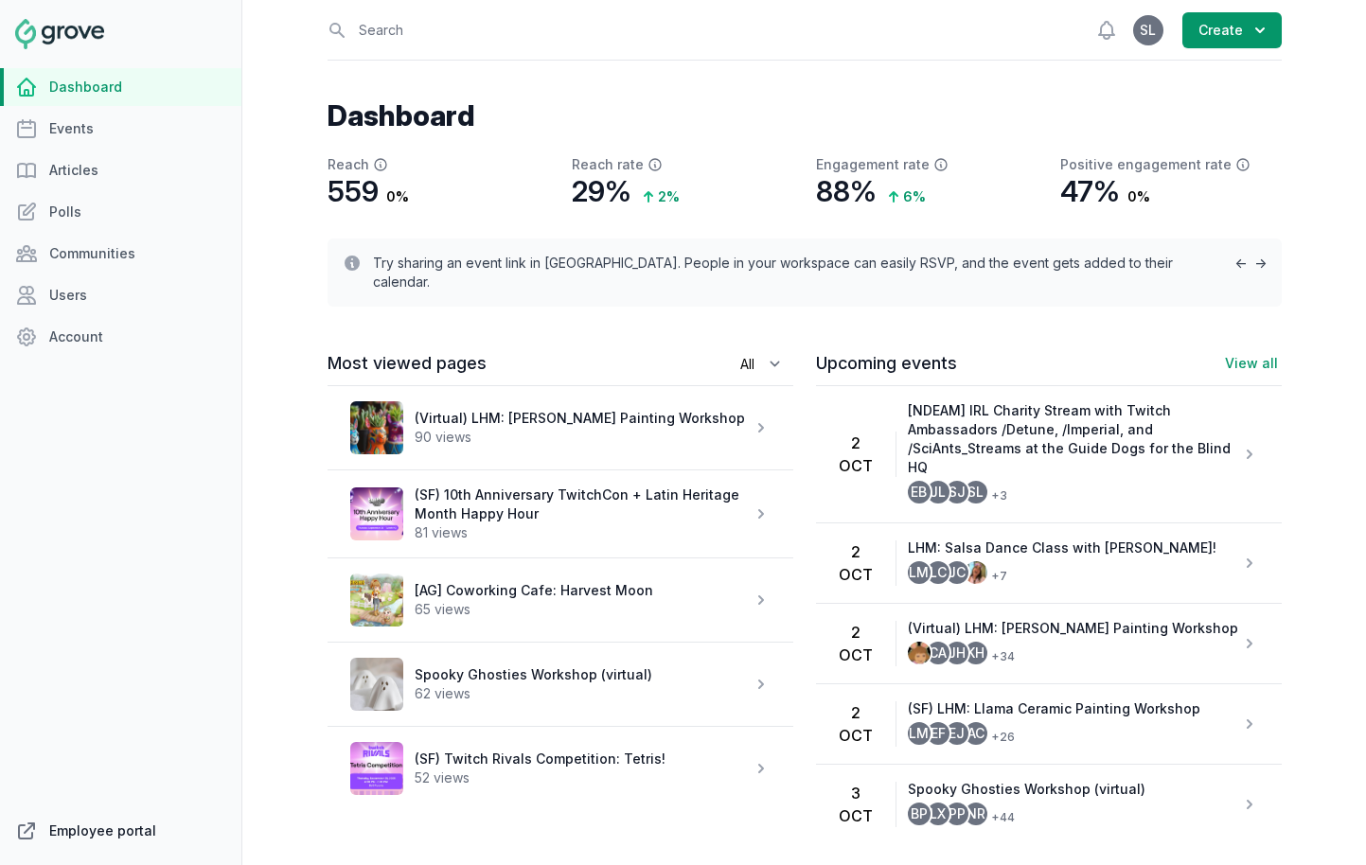
click at [89, 831] on link "Employee portal" at bounding box center [120, 831] width 241 height 38
click at [96, 123] on link "Events" at bounding box center [120, 129] width 241 height 38
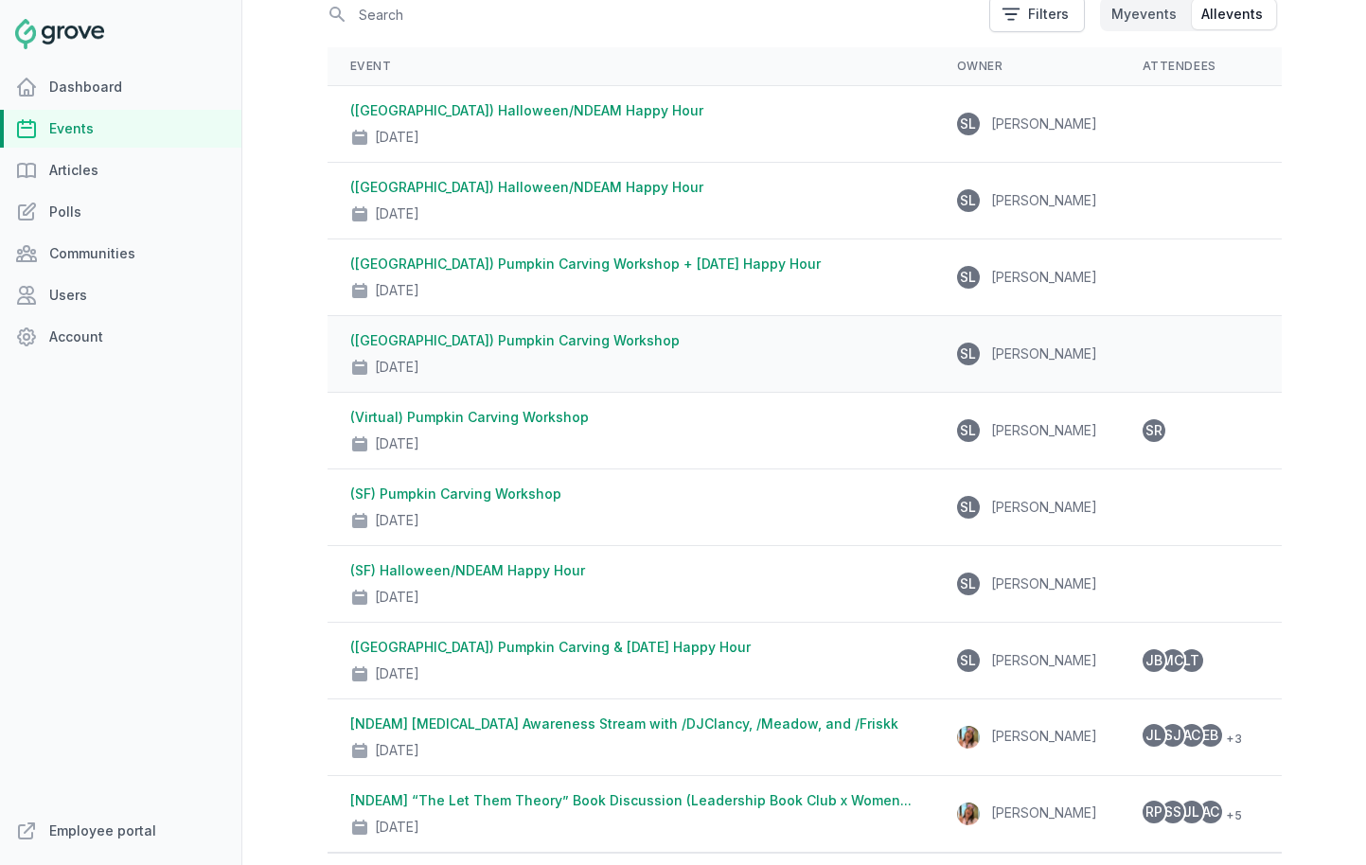
scroll to position [178, 0]
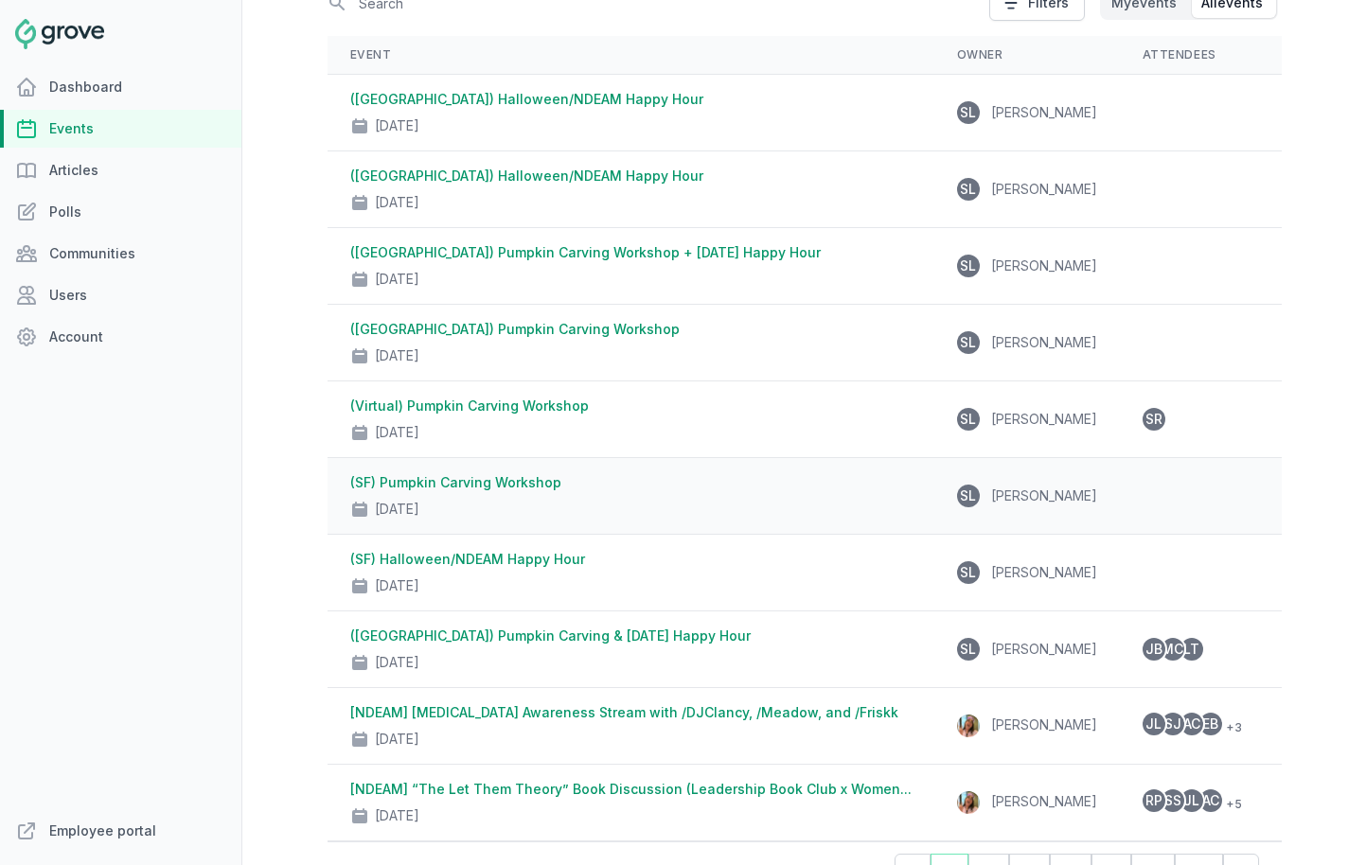
click at [510, 500] on div "Oct 30, 2025" at bounding box center [630, 505] width 561 height 27
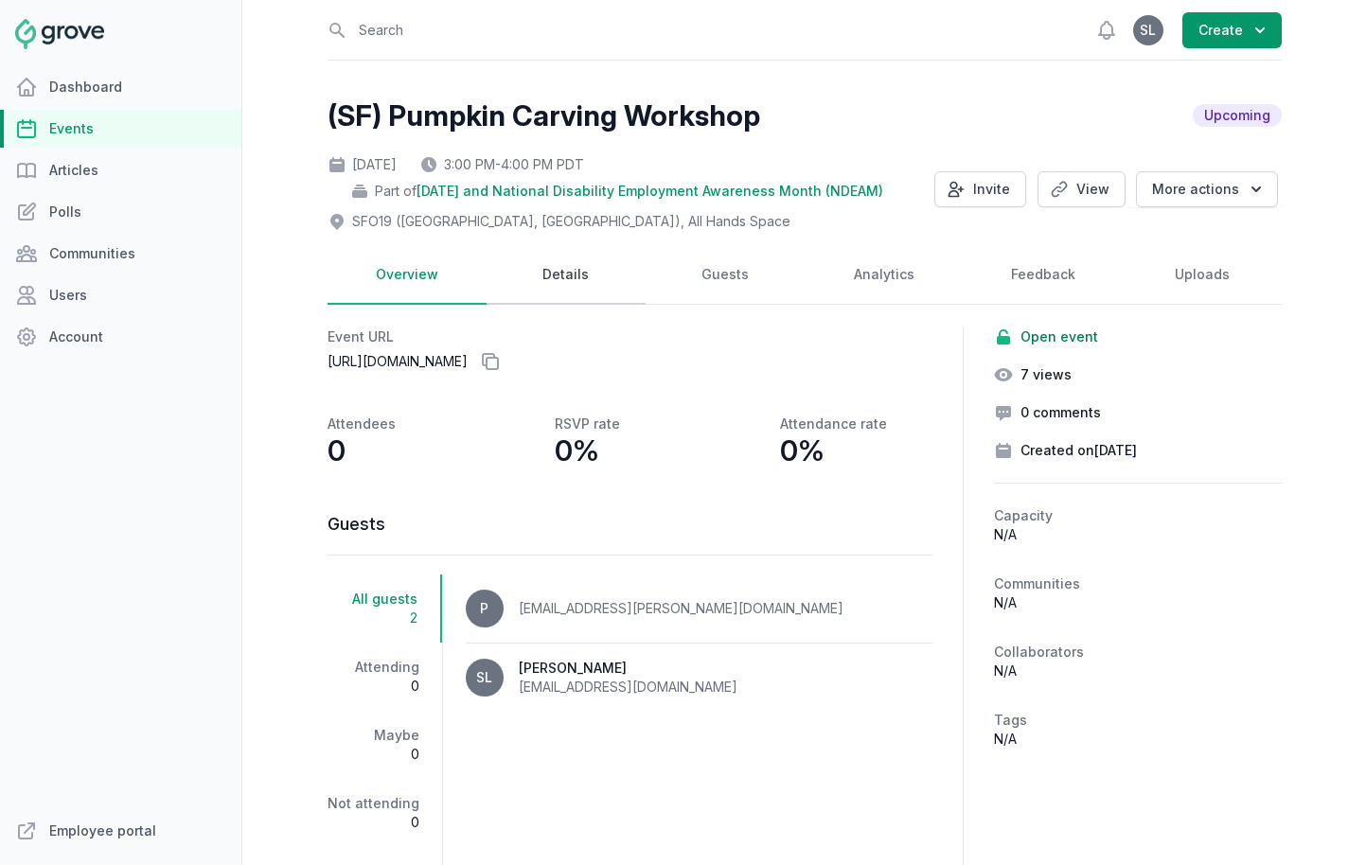
click at [578, 265] on link "Details" at bounding box center [566, 275] width 159 height 59
select select "96"
select select "43"
select select "3:00 PM"
select select "4:00 PM"
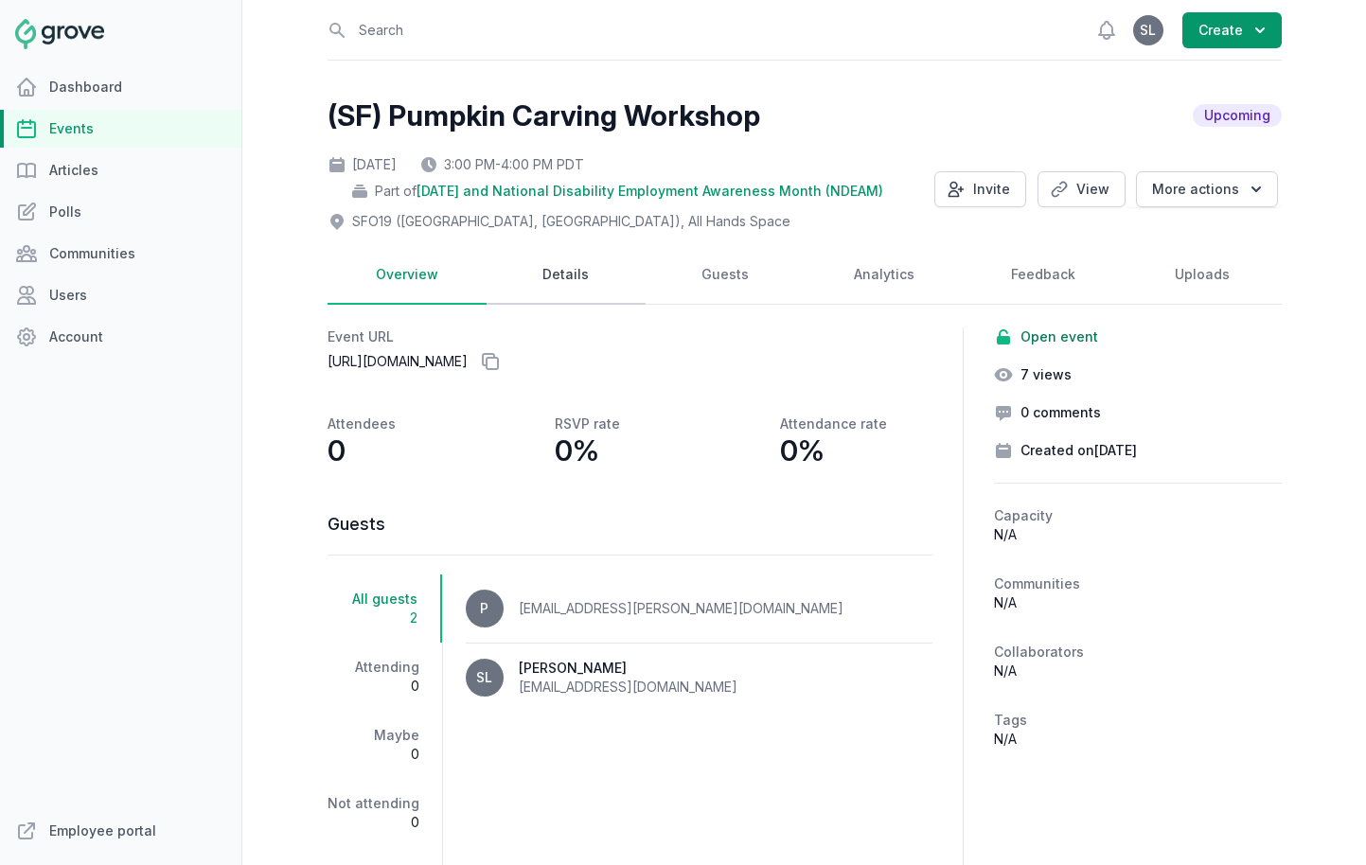
select select "89"
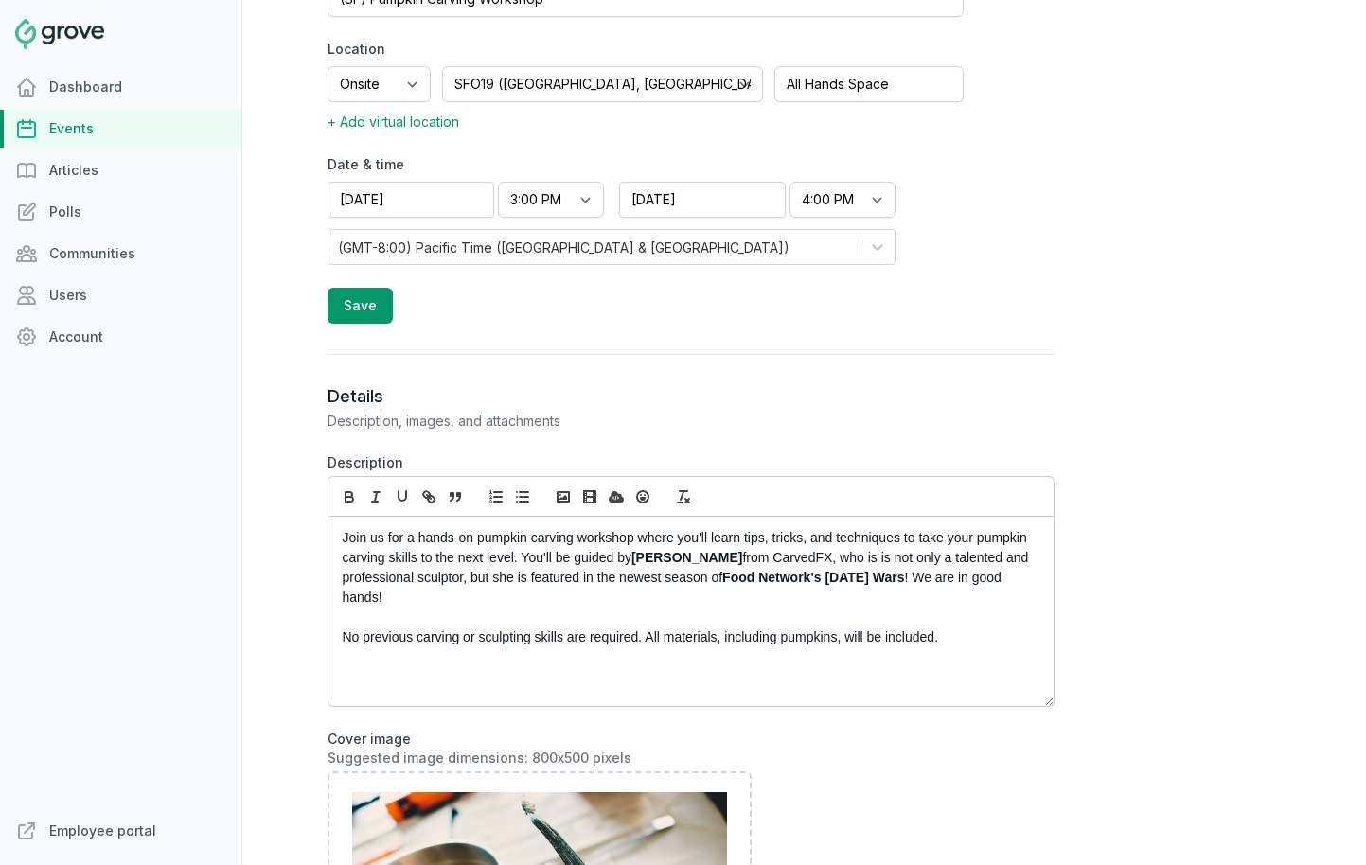
scroll to position [648, 0]
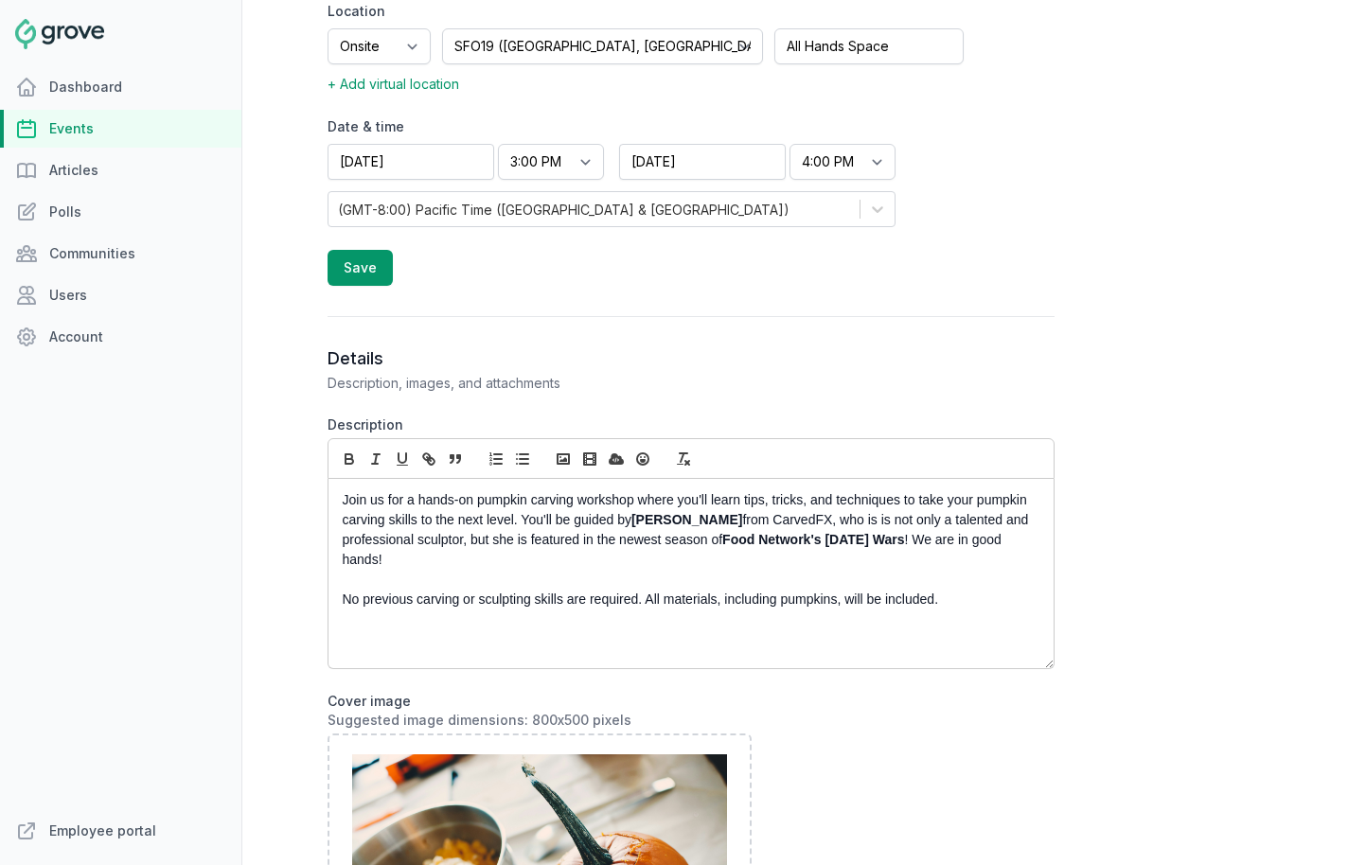
click at [996, 594] on p "No previous carving or sculpting skills are required. All materials, including …" at bounding box center [686, 600] width 686 height 20
drag, startPoint x: 620, startPoint y: 639, endPoint x: 686, endPoint y: 638, distance: 66.3
click at [686, 638] on p "This is an in-person only class. To join virtually, RSVP here." at bounding box center [686, 640] width 686 height 20
click at [439, 454] on button "button" at bounding box center [429, 459] width 27 height 23
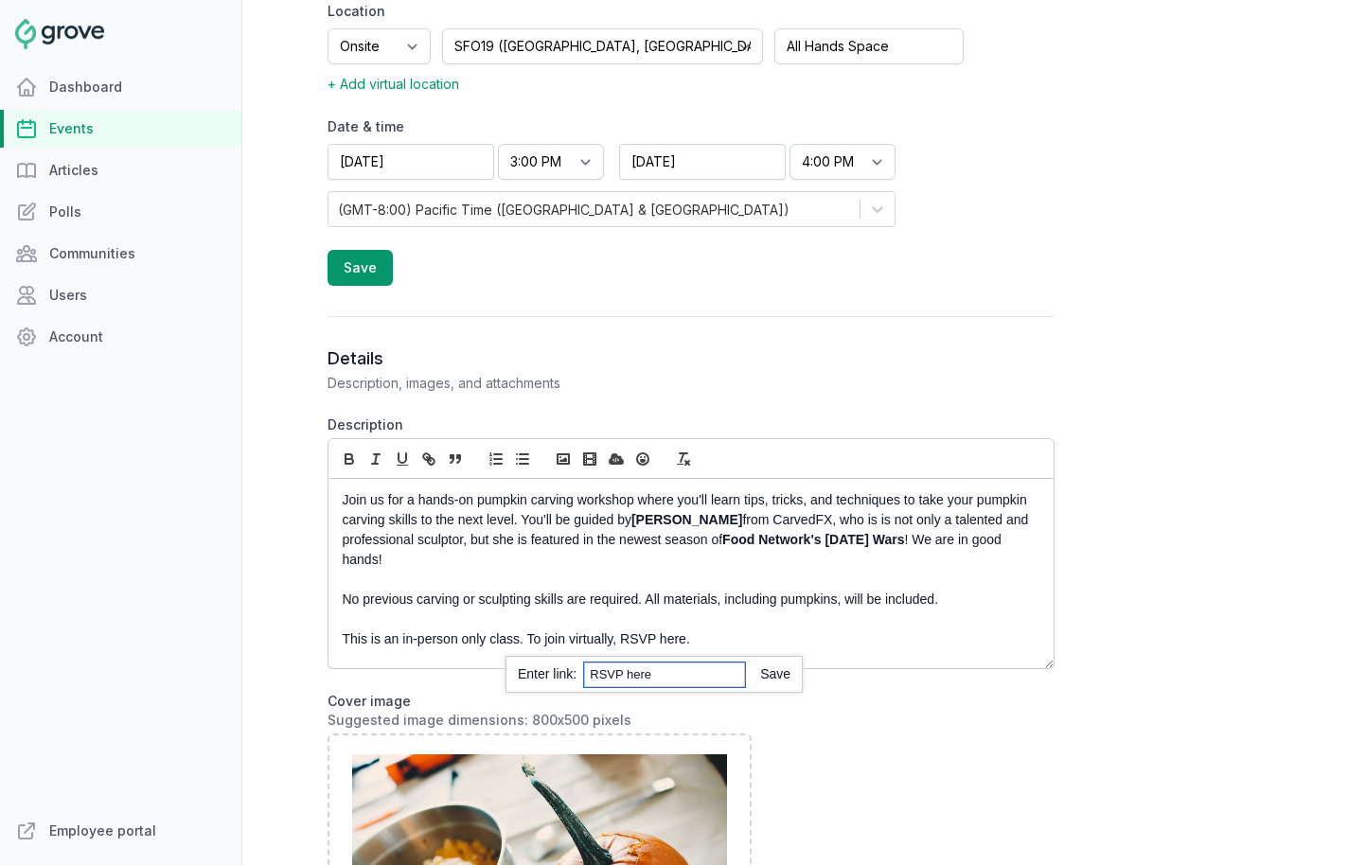
paste input "https://twitch.groveplatform.com/app/events/2654"
type input "https://twitch.groveplatform.com/app/events/2654"
click at [777, 680] on link at bounding box center [767, 674] width 45 height 15
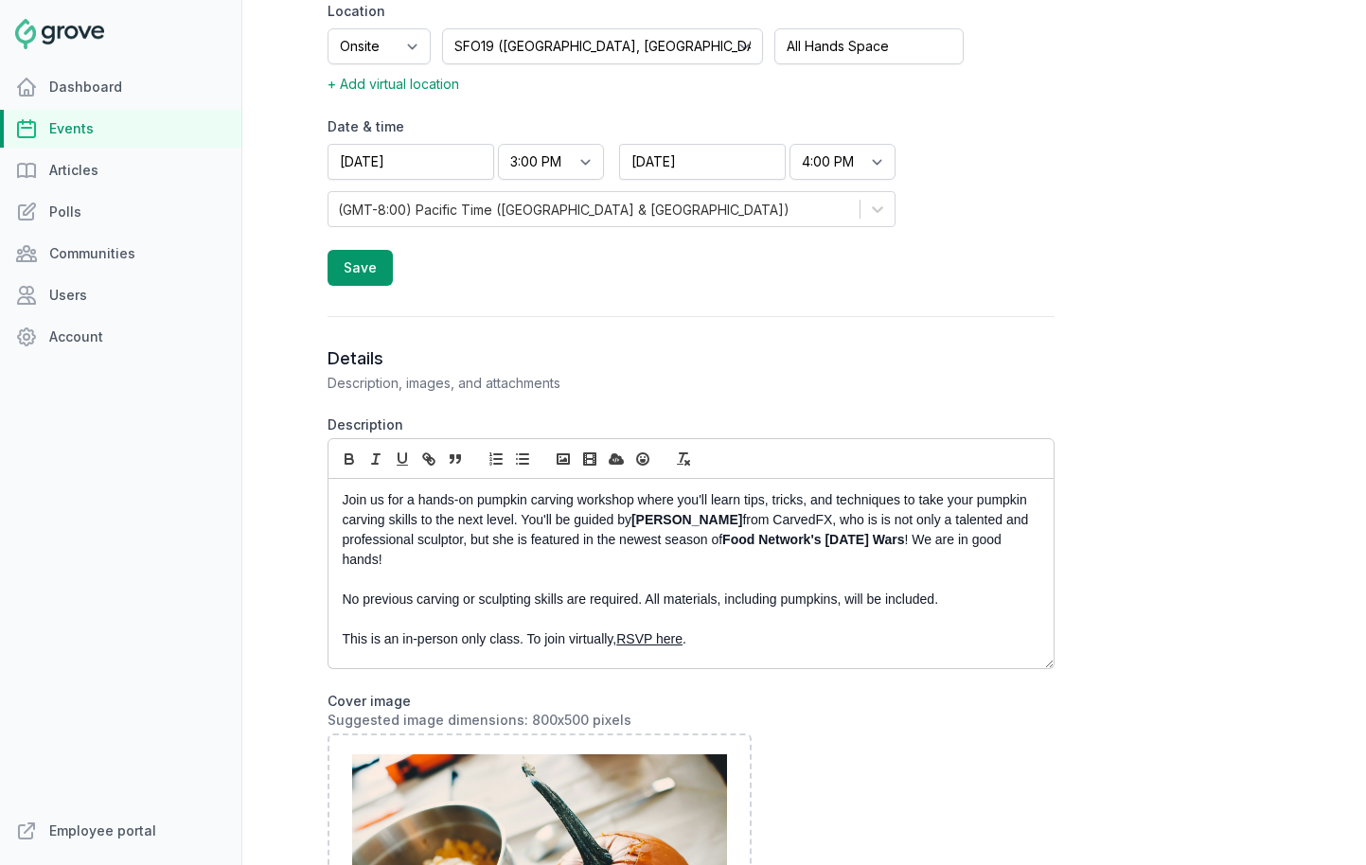
click at [700, 638] on p "This is an in-person only class. To join virtually, RSVP here ." at bounding box center [686, 640] width 686 height 20
click at [642, 647] on link "RSVP here" at bounding box center [649, 639] width 66 height 15
click at [668, 674] on link "https://twitch.groveplatform.com/app/events/2654" at bounding box center [611, 674] width 140 height 25
click at [563, 641] on p "This is an in-person only class. To join virtually, RSVP here ." at bounding box center [686, 640] width 686 height 20
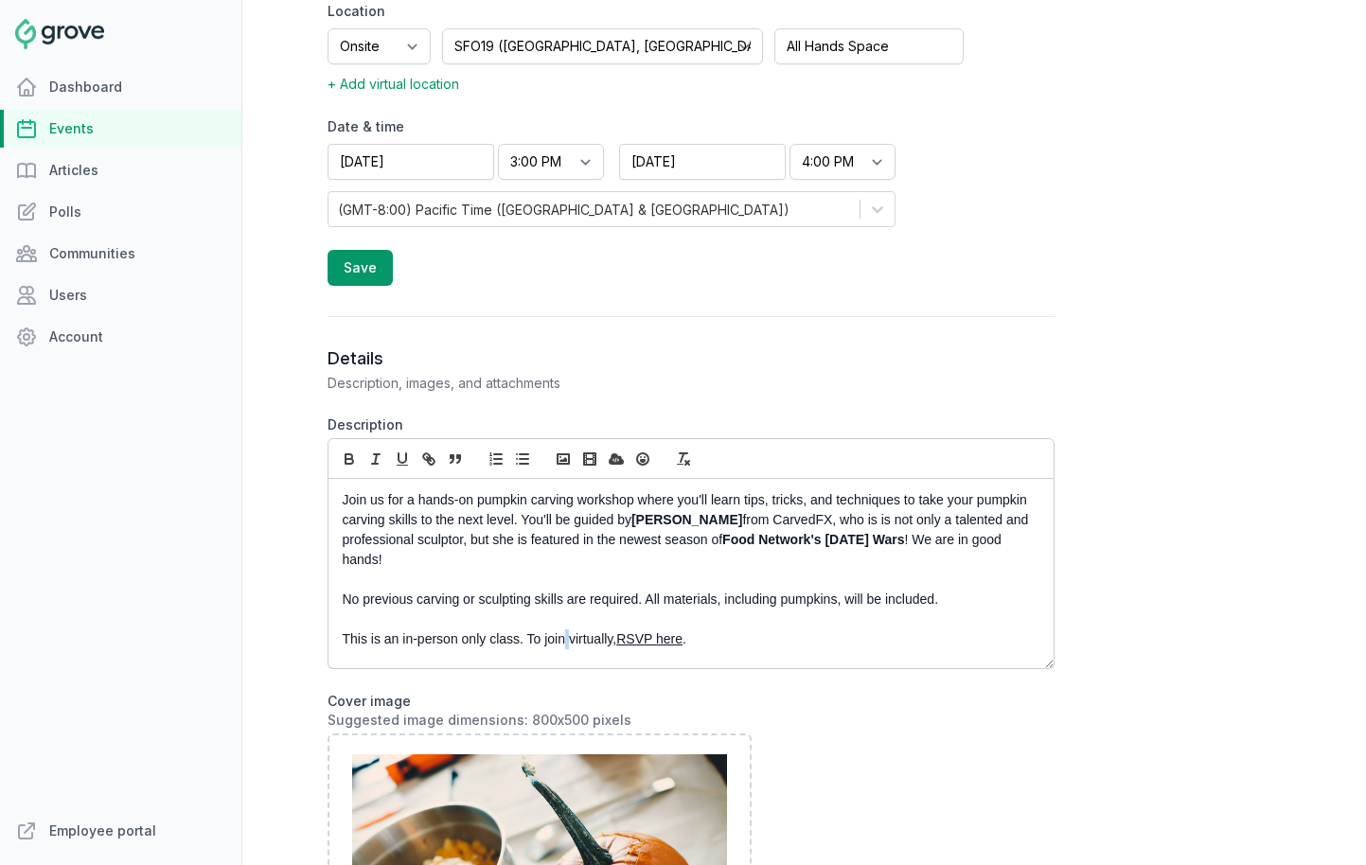
click at [563, 637] on p "This is an in-person only class. To join virtually, RSVP here ." at bounding box center [686, 640] width 686 height 20
copy p "This is an in-person only class. To join virtually, RSVP here ."
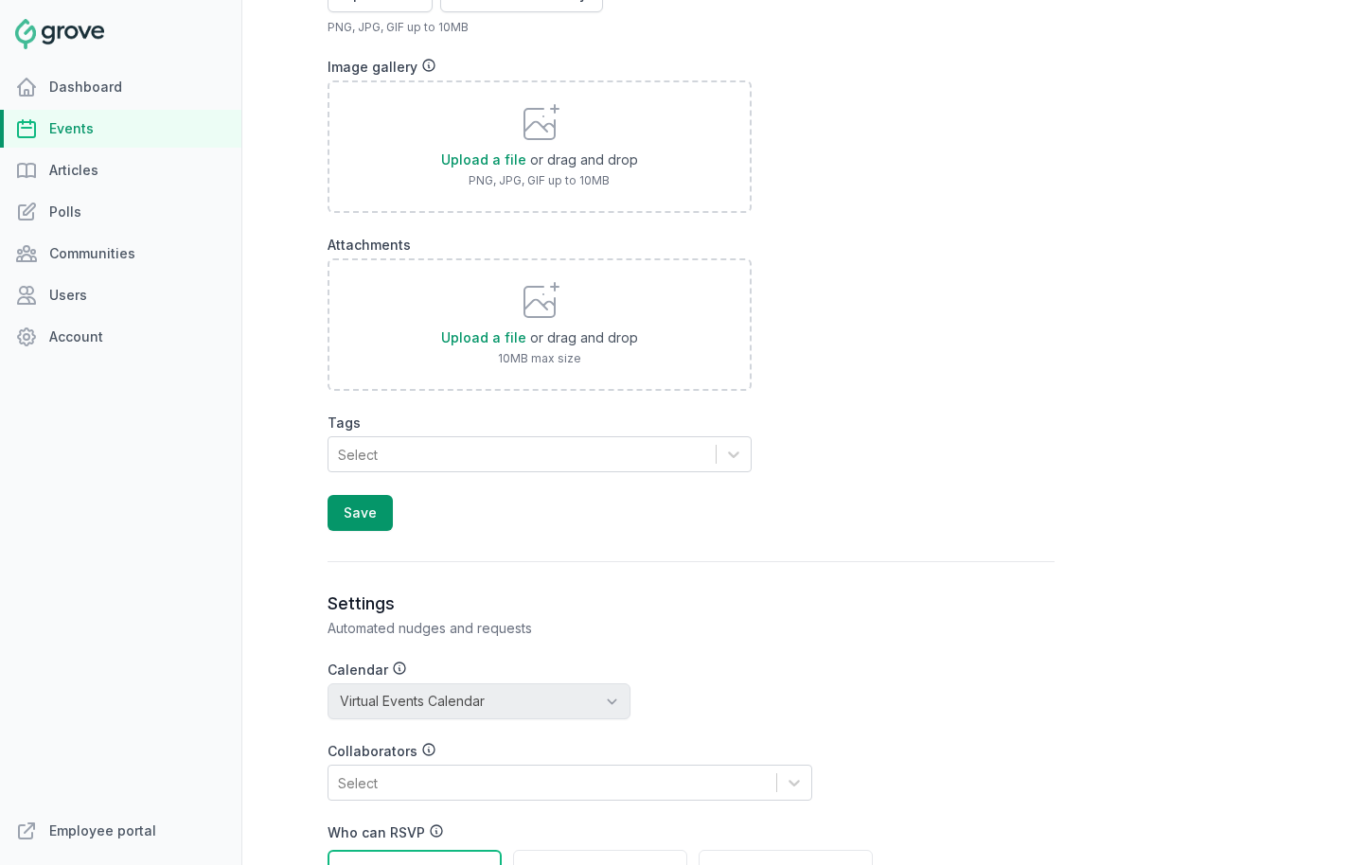
scroll to position [1754, 0]
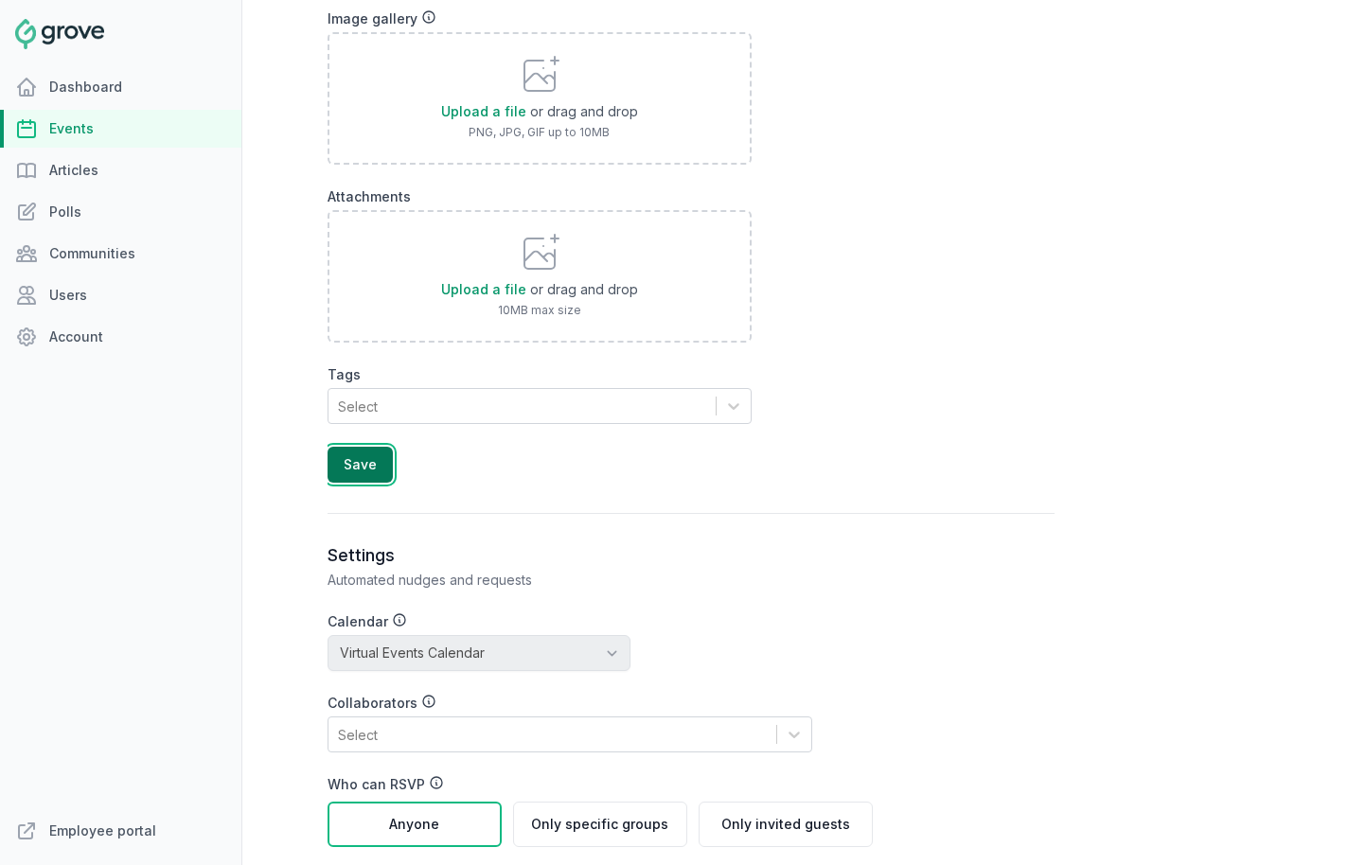
click at [377, 472] on button "Save" at bounding box center [360, 465] width 65 height 36
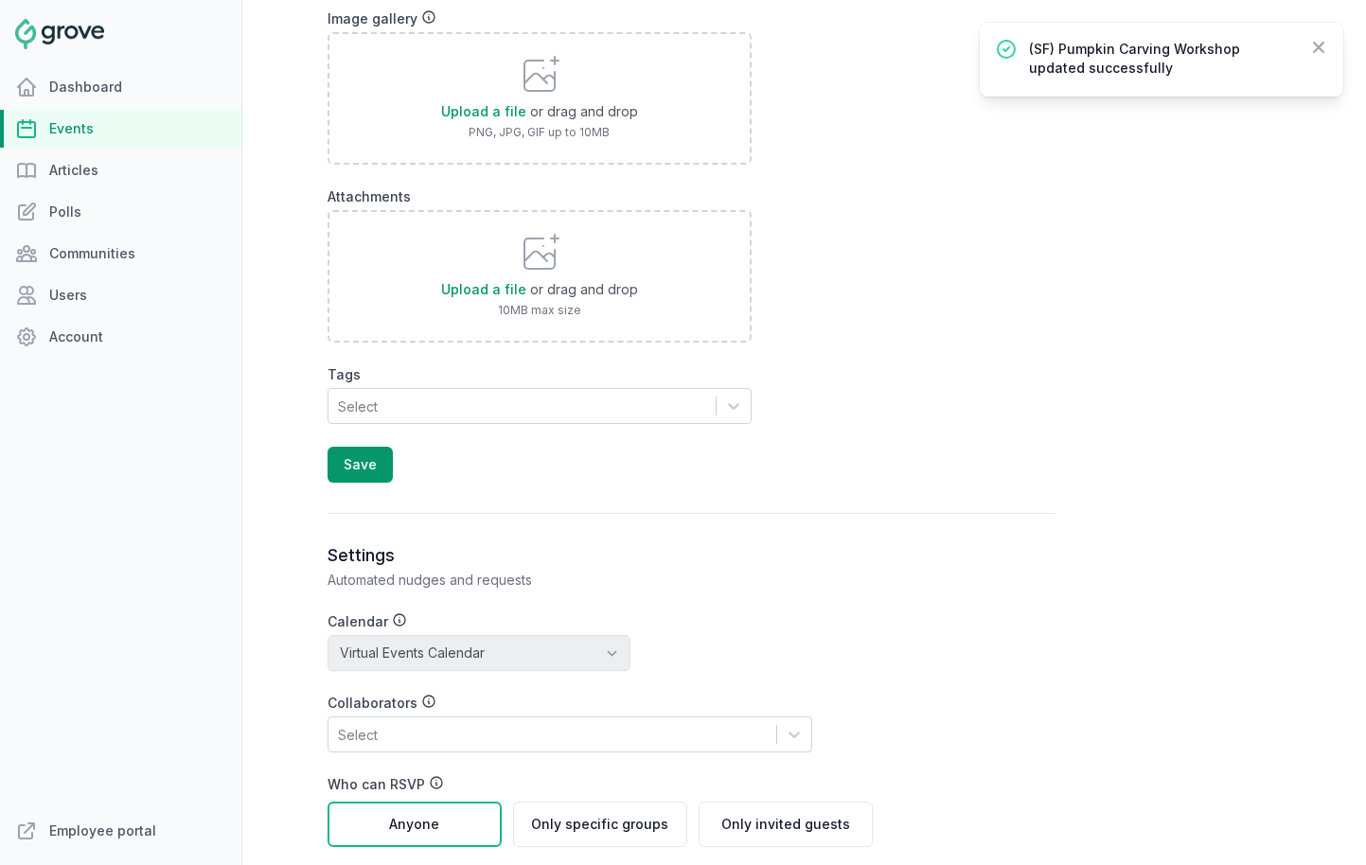
click at [108, 124] on link "Events" at bounding box center [120, 129] width 241 height 38
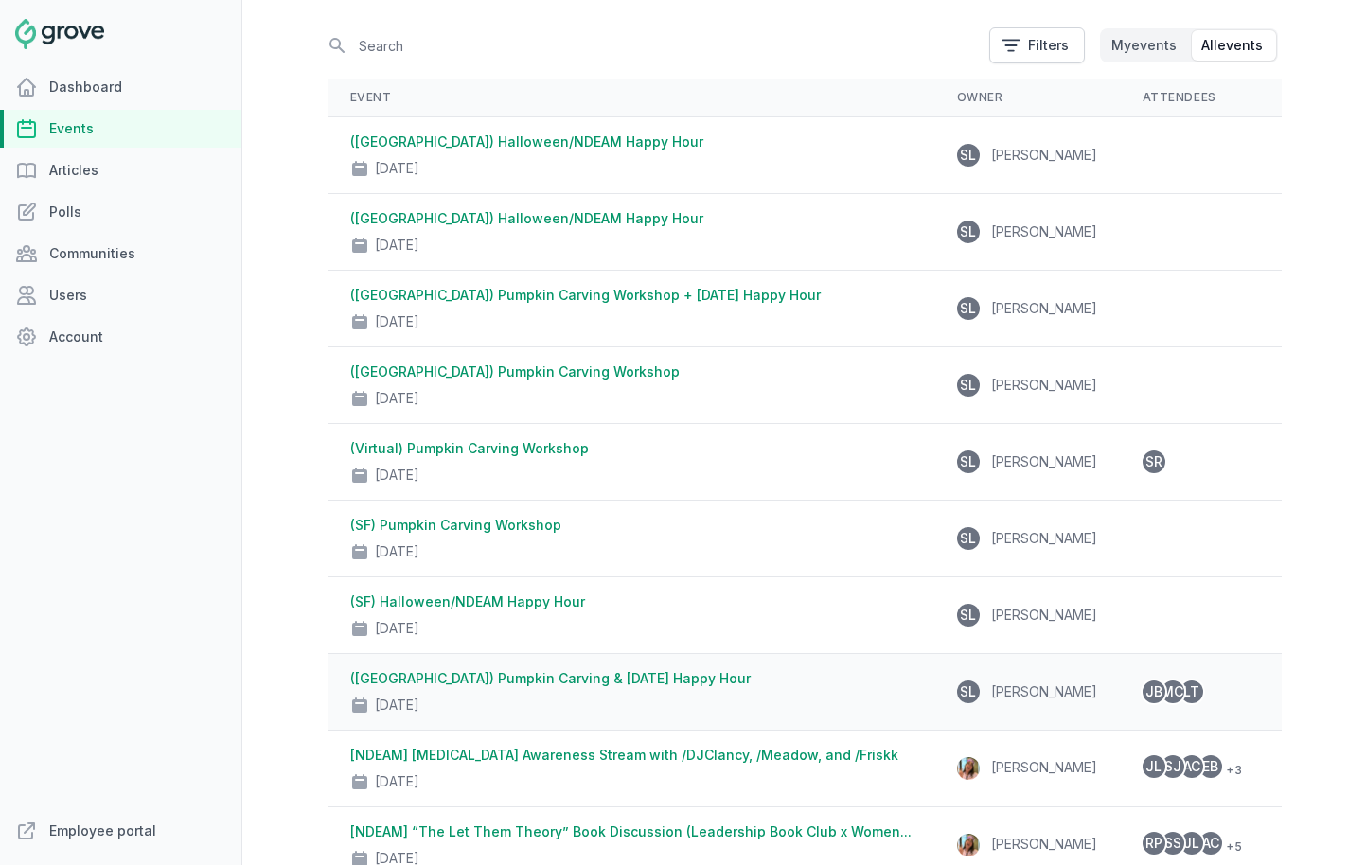
scroll to position [104, 0]
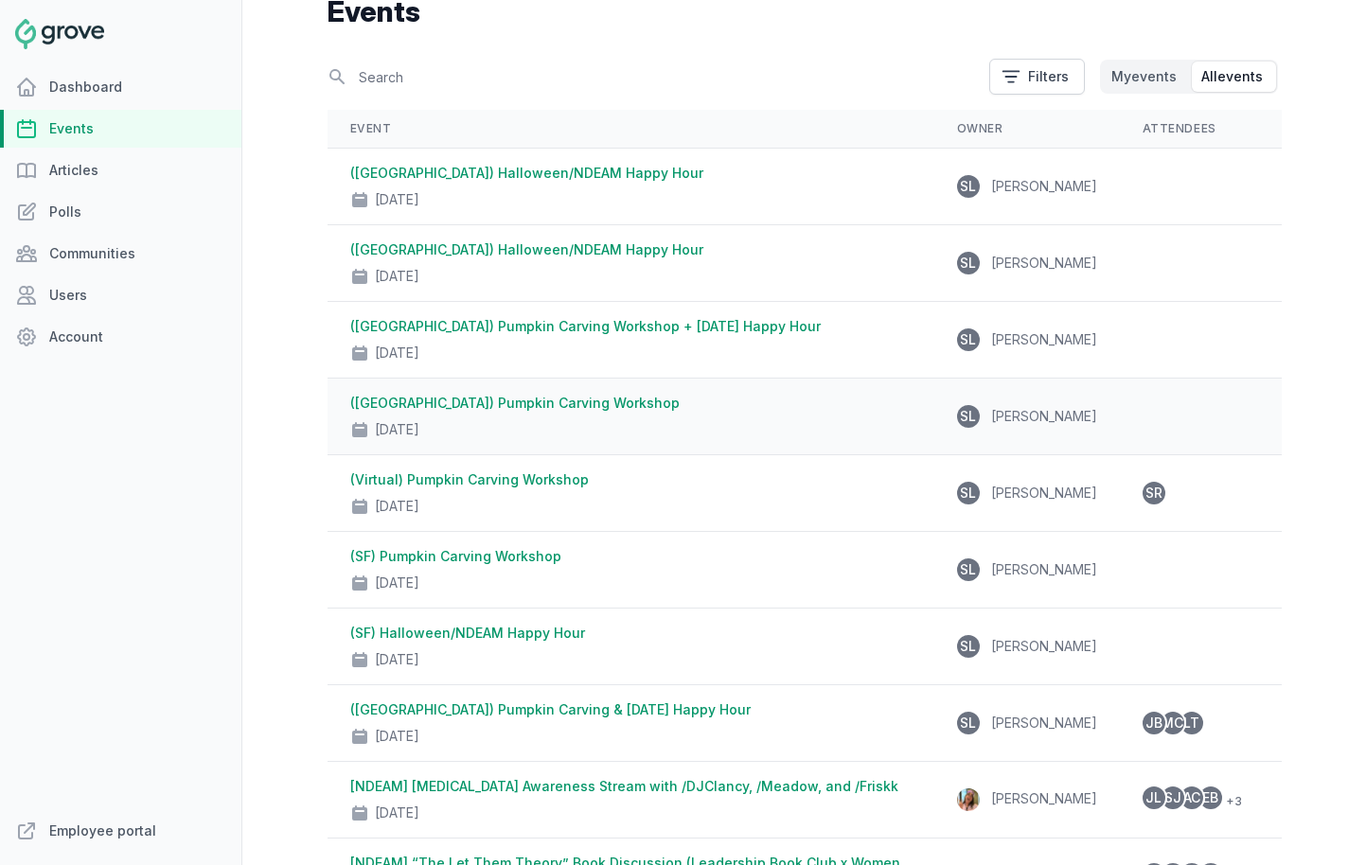
click at [509, 409] on link "([GEOGRAPHIC_DATA]) Pumpkin Carving Workshop" at bounding box center [514, 403] width 329 height 16
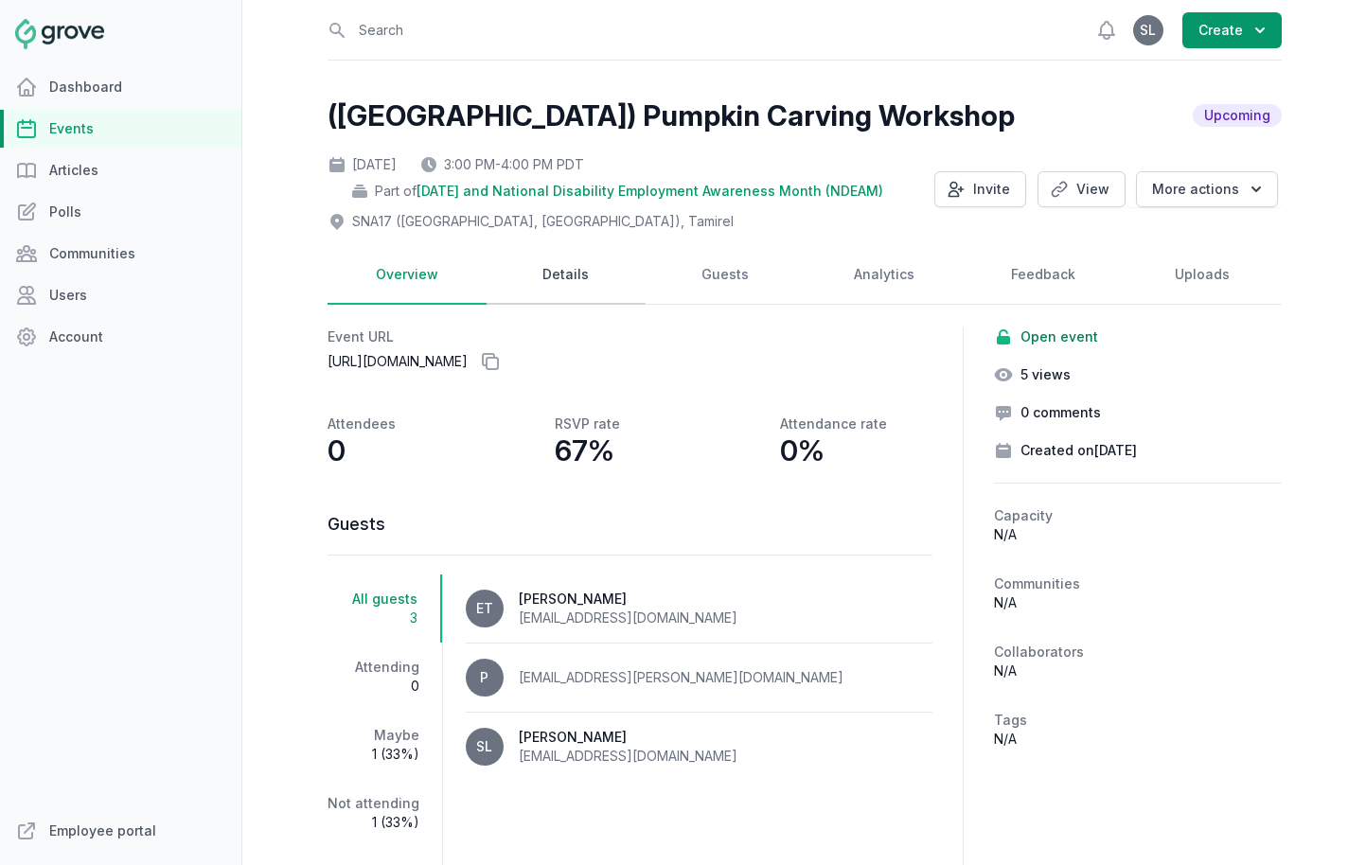
click at [573, 270] on link "Details" at bounding box center [566, 275] width 159 height 59
select select "96"
select select "40"
select select "3:00 PM"
select select "4:00 PM"
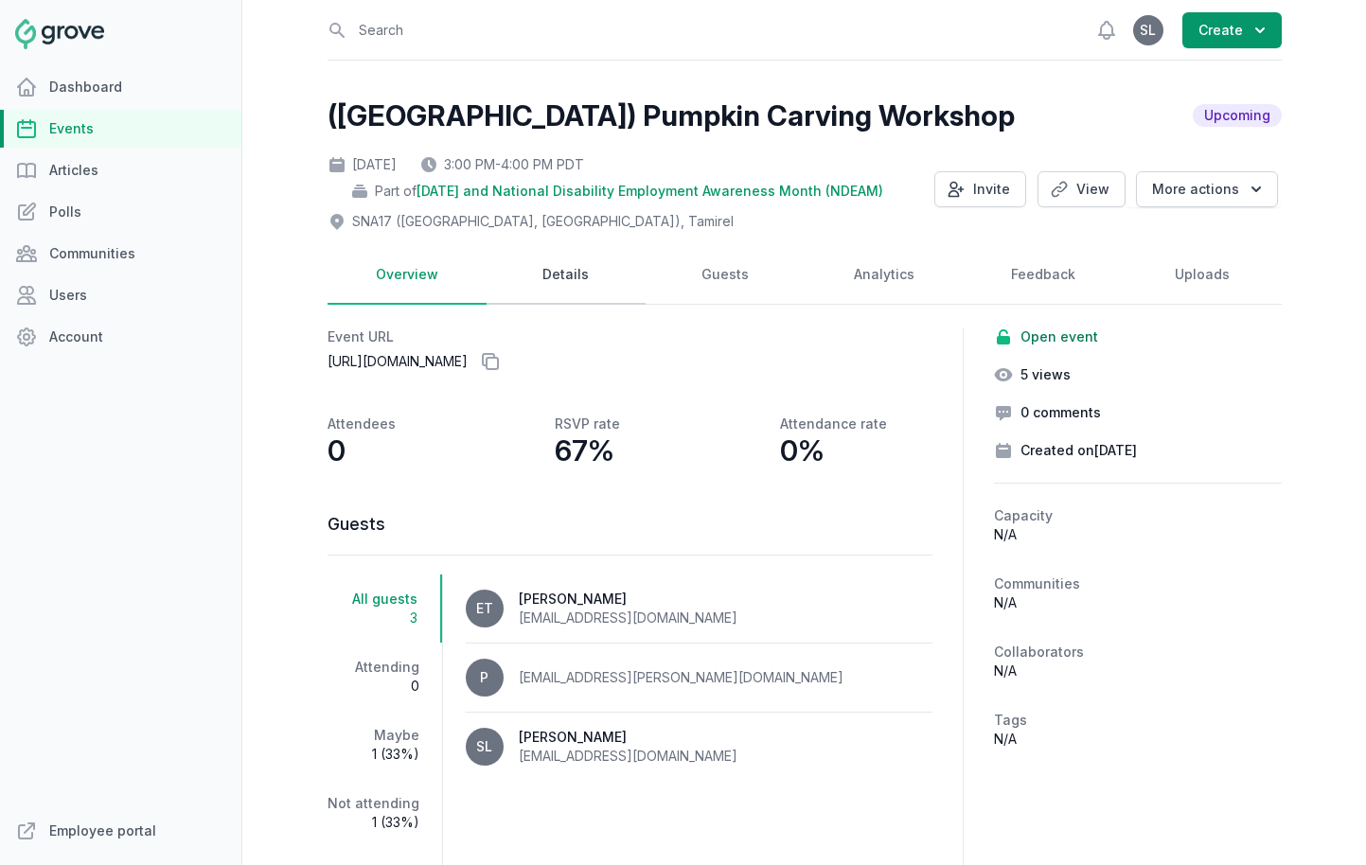
select select "89"
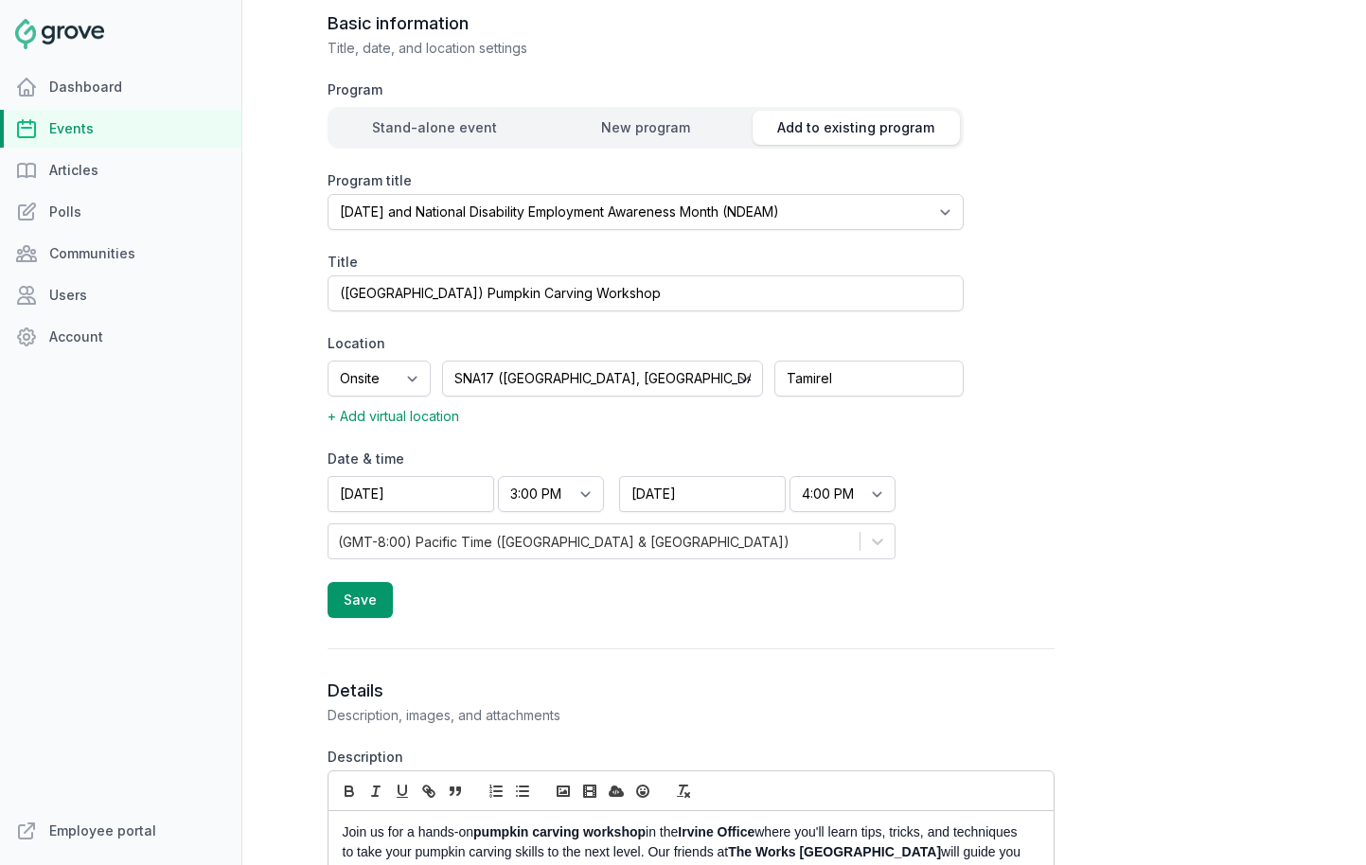
scroll to position [500, 0]
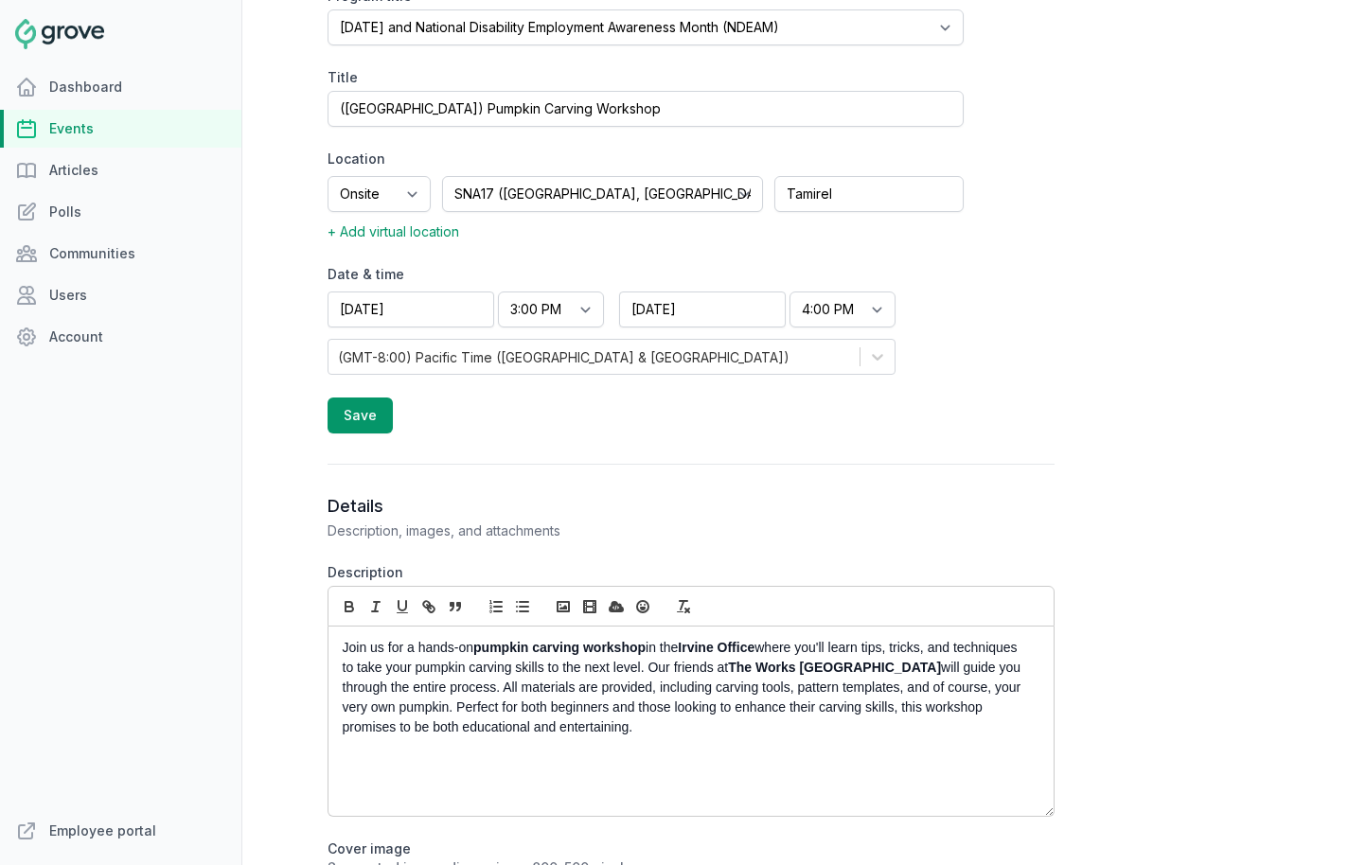
click at [652, 749] on div "Join us for a hands-on pumpkin carving workshop in the Irvine Office where you'…" at bounding box center [691, 721] width 725 height 189
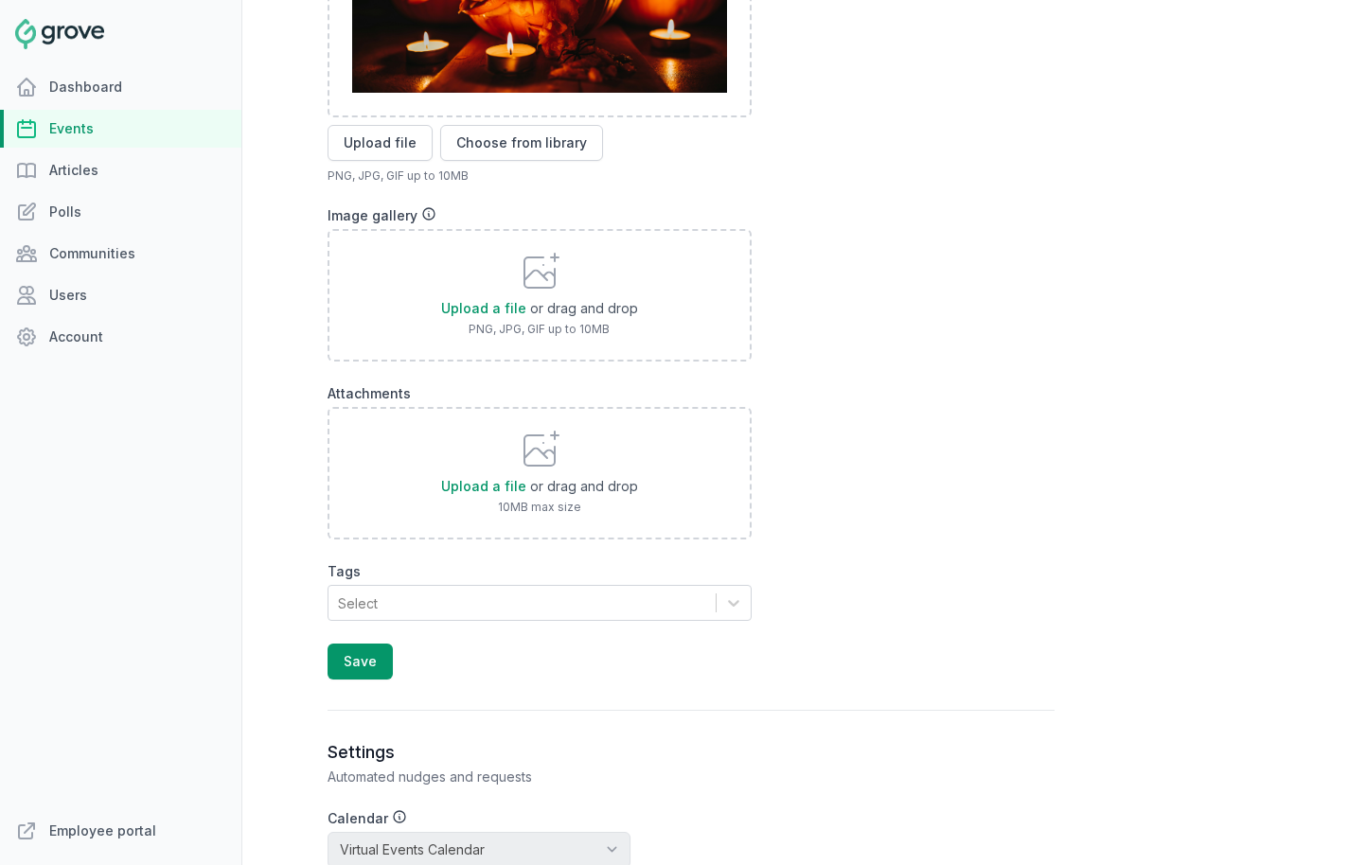
scroll to position [1640, 0]
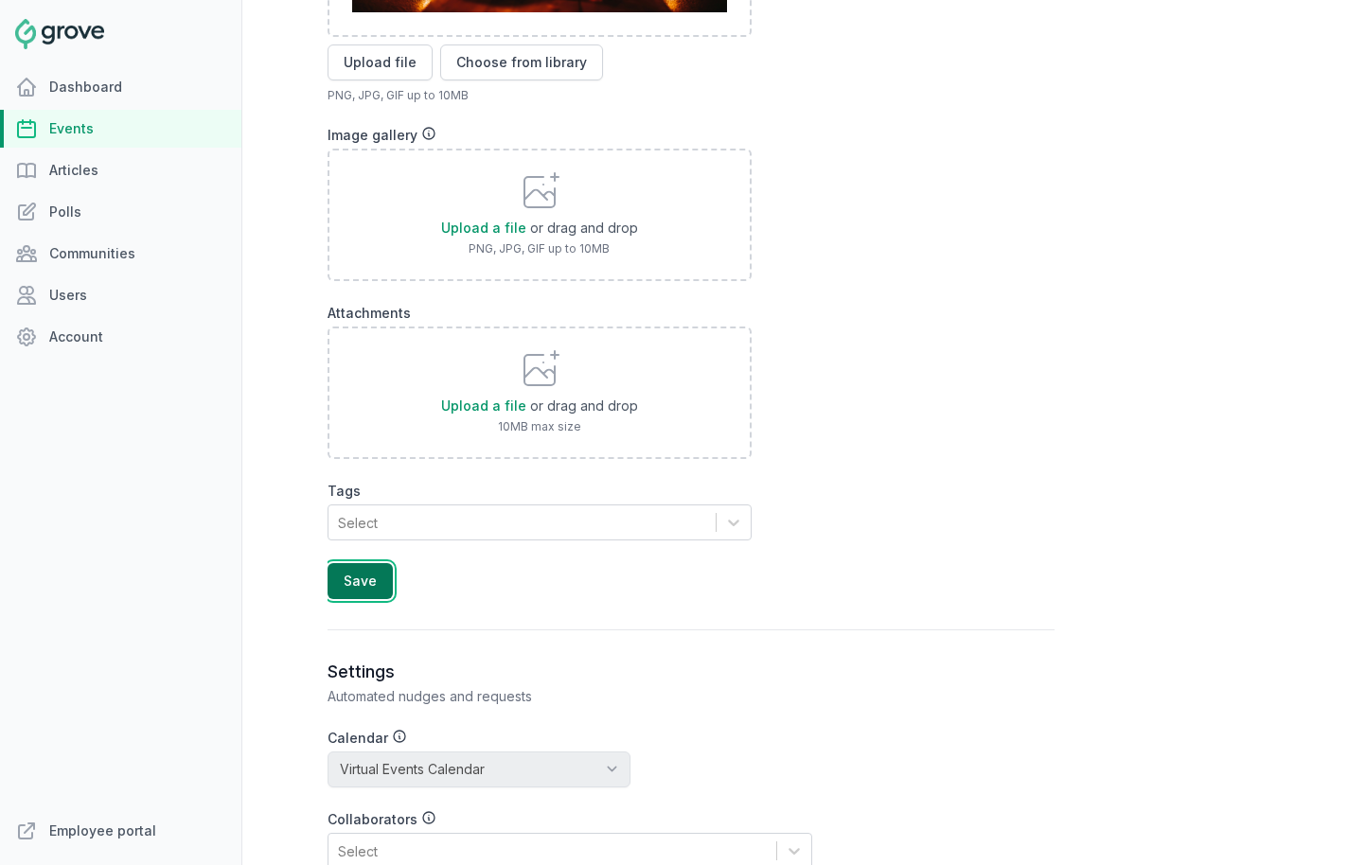
click at [370, 594] on button "Save" at bounding box center [360, 581] width 65 height 36
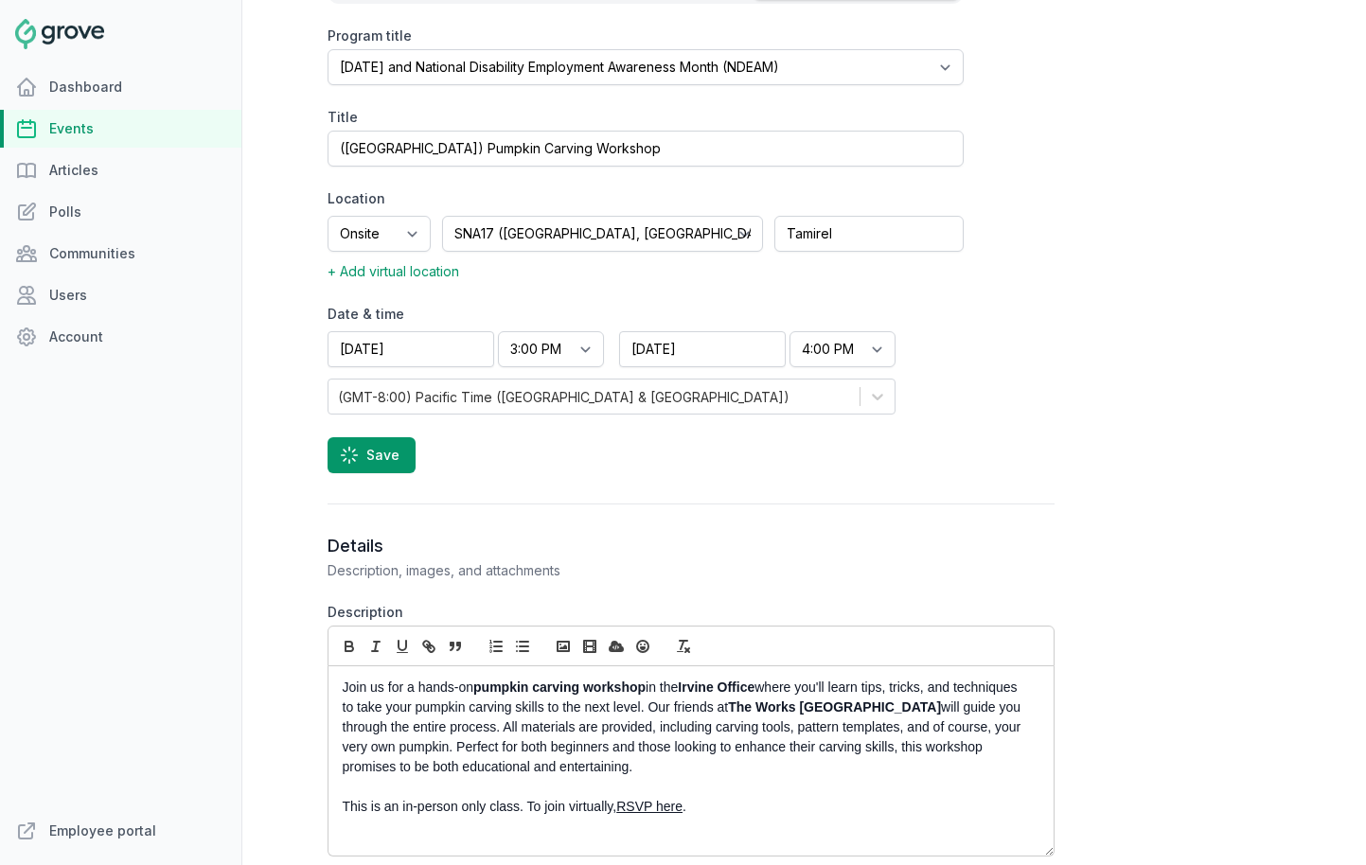
scroll to position [204, 0]
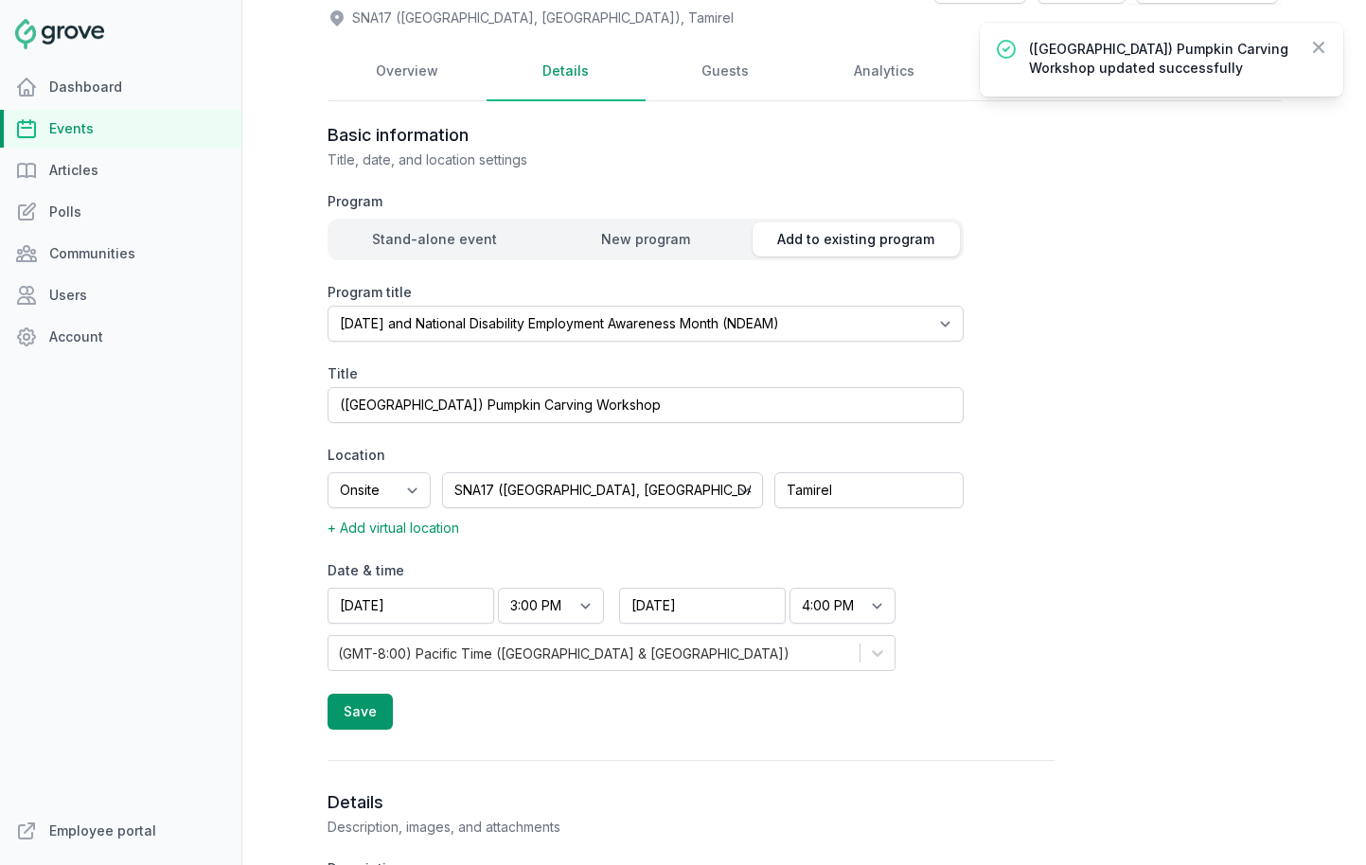
click at [84, 123] on link "Events" at bounding box center [120, 129] width 241 height 38
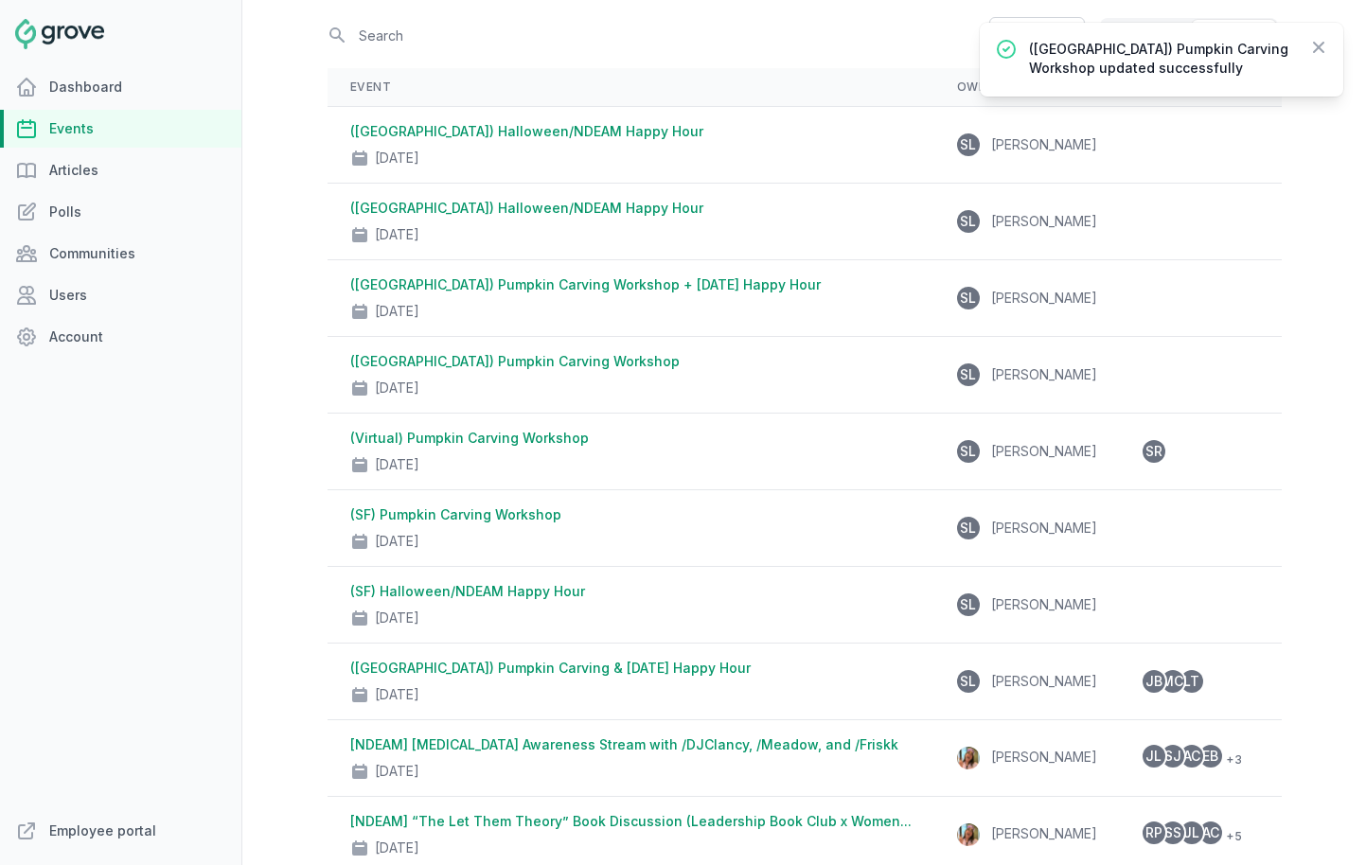
scroll to position [125, 0]
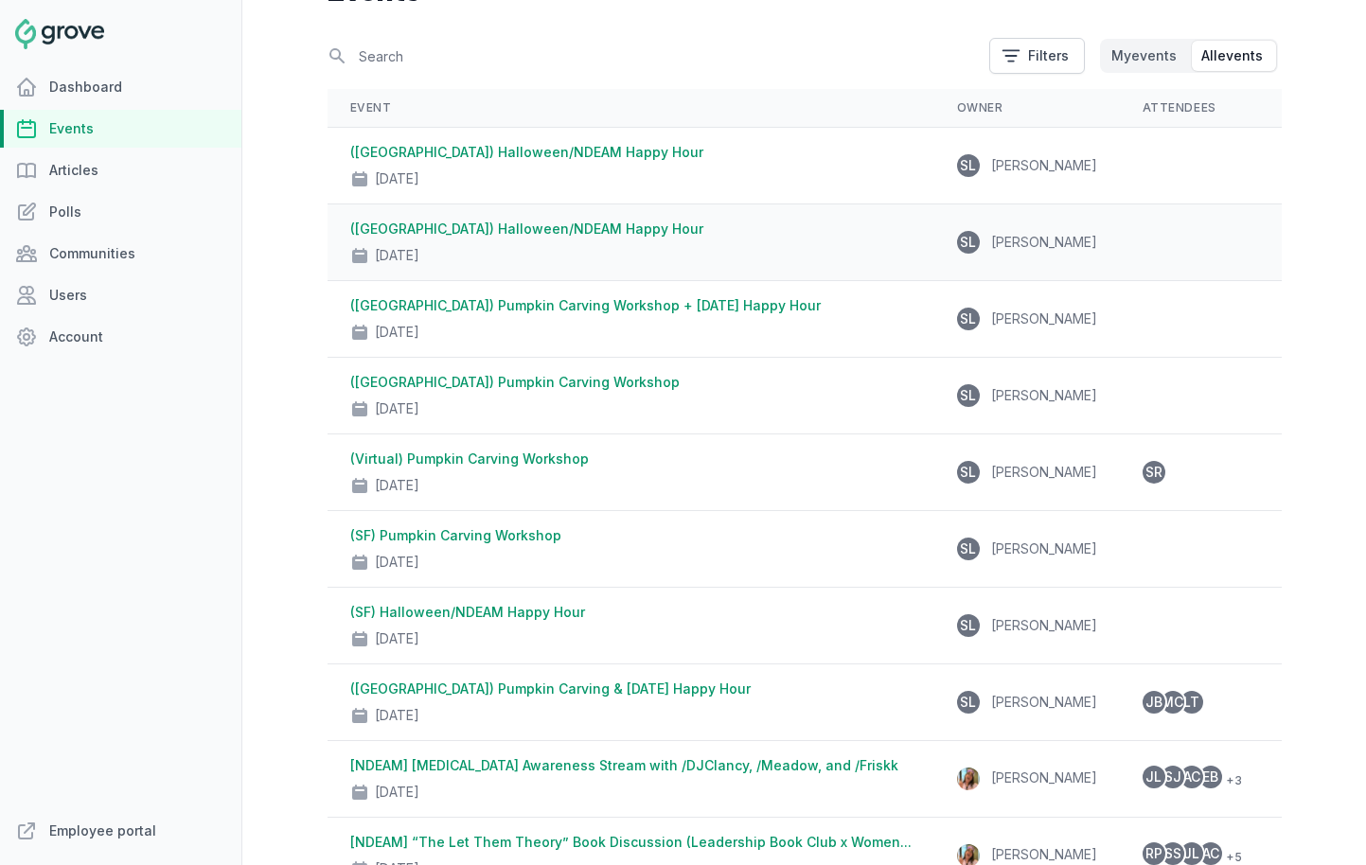
click at [543, 228] on link "([GEOGRAPHIC_DATA]) Halloween/NDEAM Happy Hour" at bounding box center [526, 229] width 353 height 16
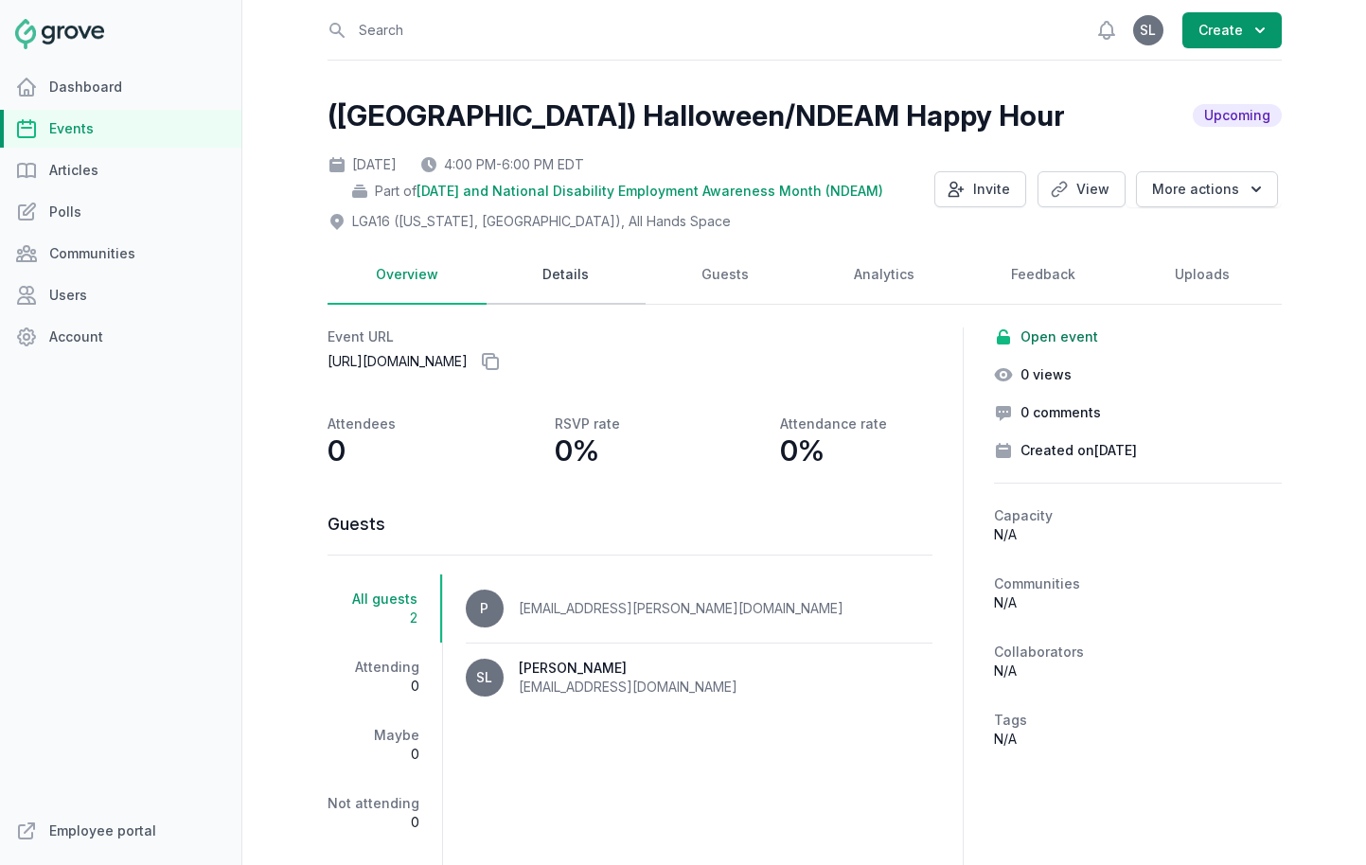
click at [565, 272] on link "Details" at bounding box center [566, 275] width 159 height 59
select select "96"
select select "42"
select select "4:00 PM"
select select "6:00 PM"
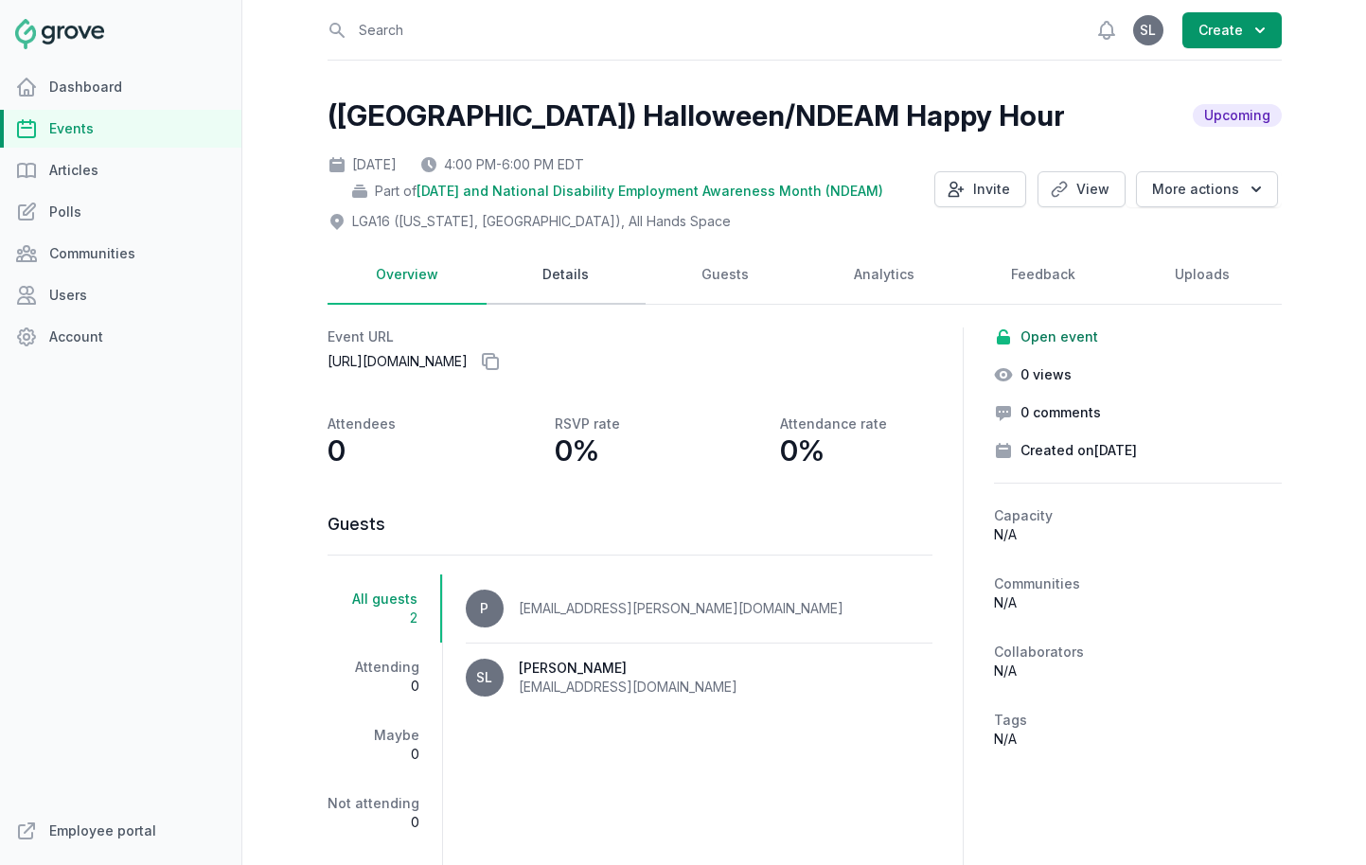
select select "89"
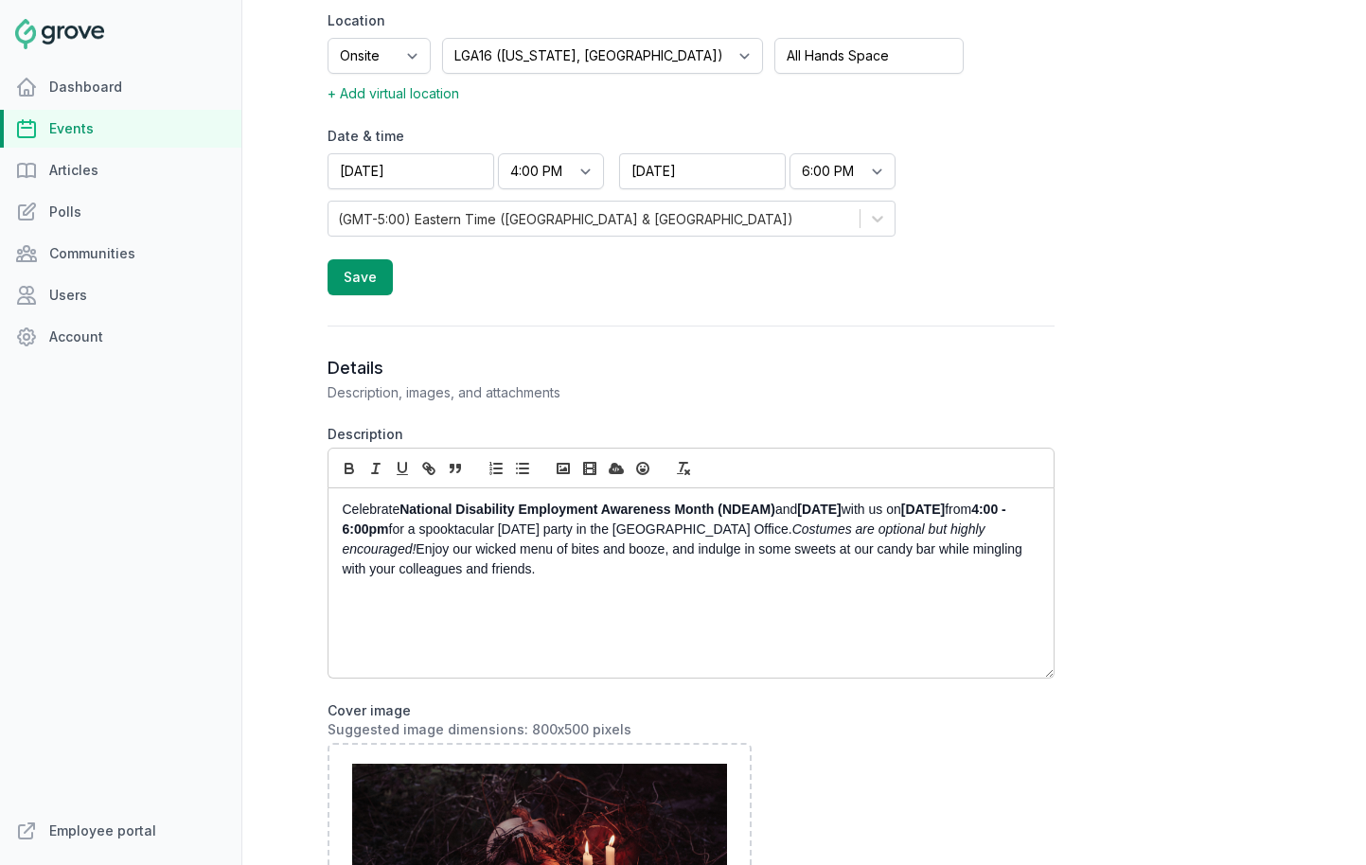
scroll to position [685, 0]
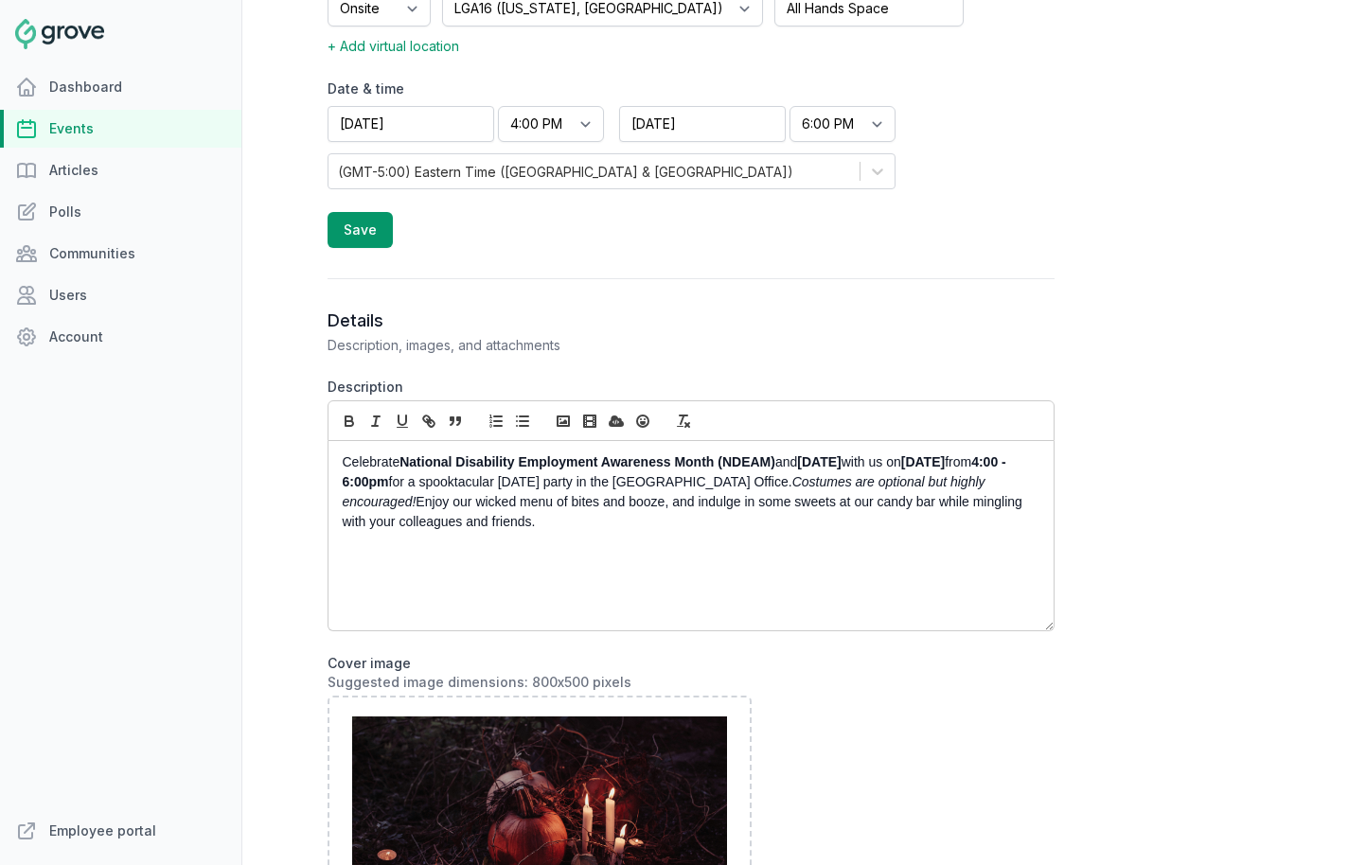
click at [635, 545] on div "Celebrate National Disability Employment Awareness Month (NDEAM) and Halloween …" at bounding box center [691, 535] width 725 height 189
drag, startPoint x: 621, startPoint y: 602, endPoint x: 328, endPoint y: 605, distance: 293.5
click at [329, 605] on div "Celebrate National Disability Employment Awareness Month (NDEAM) and Halloween …" at bounding box center [691, 535] width 725 height 189
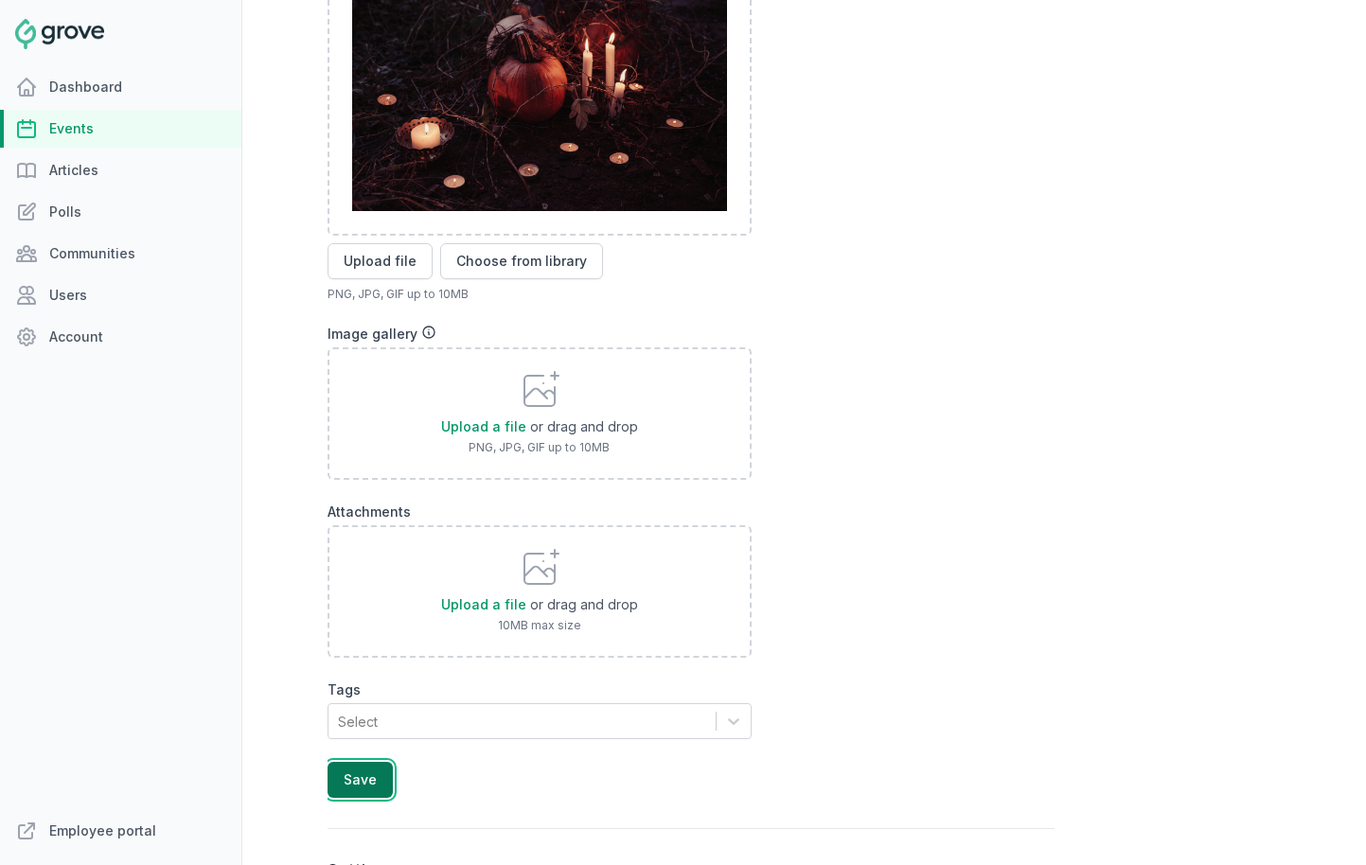
click at [366, 780] on button "Save" at bounding box center [360, 780] width 65 height 36
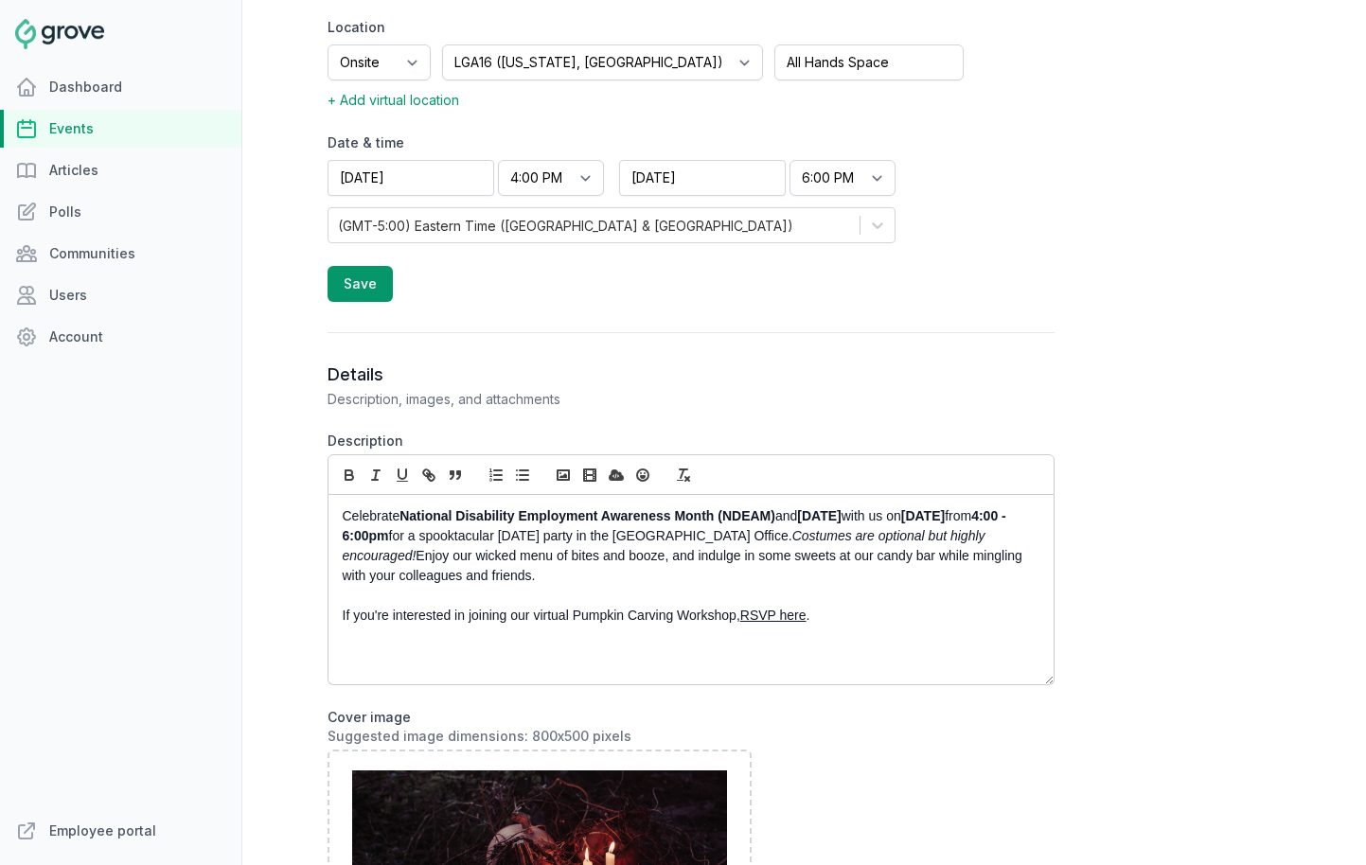
scroll to position [765, 0]
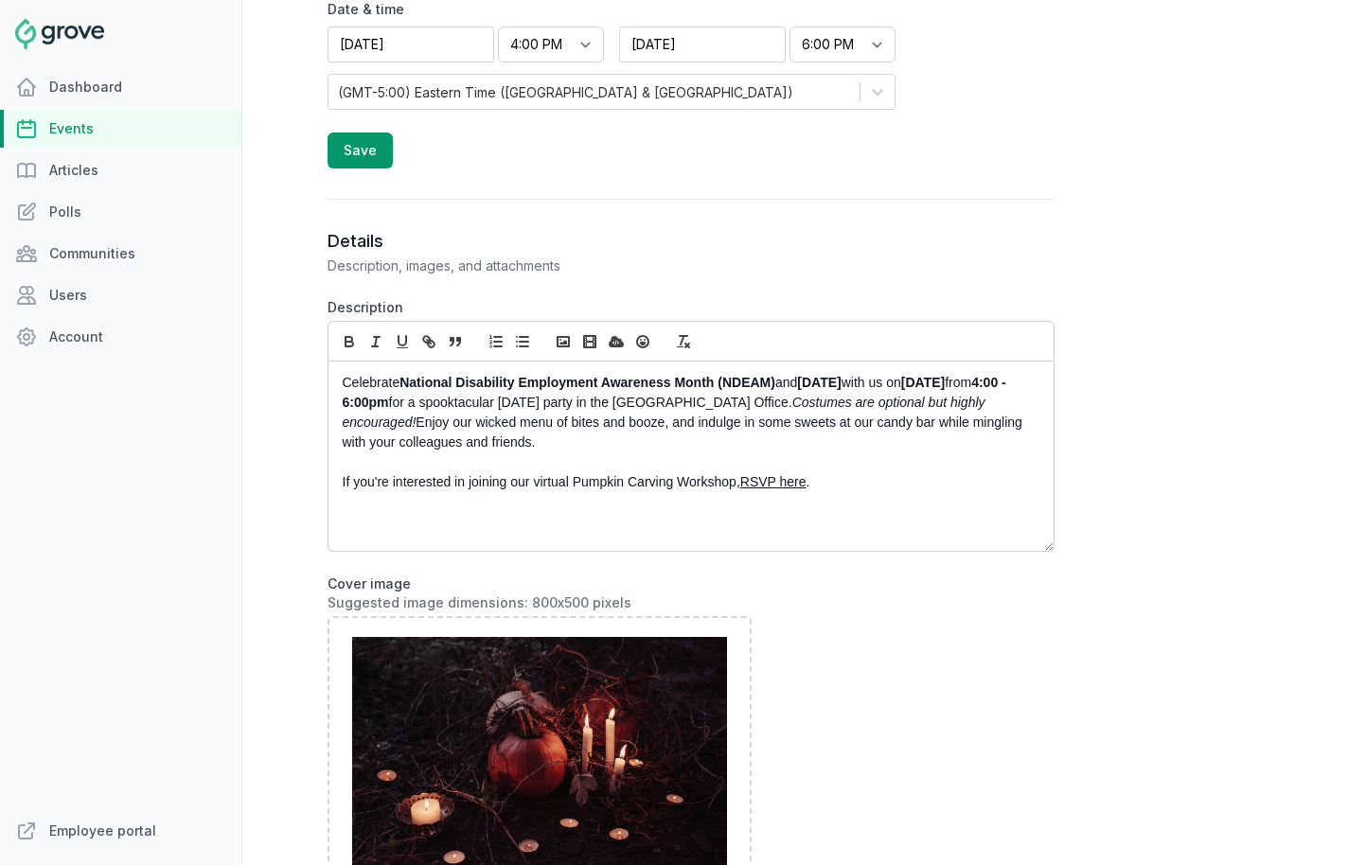
click at [545, 525] on div "Celebrate National Disability Employment Awareness Month (NDEAM) and Halloween …" at bounding box center [691, 456] width 725 height 189
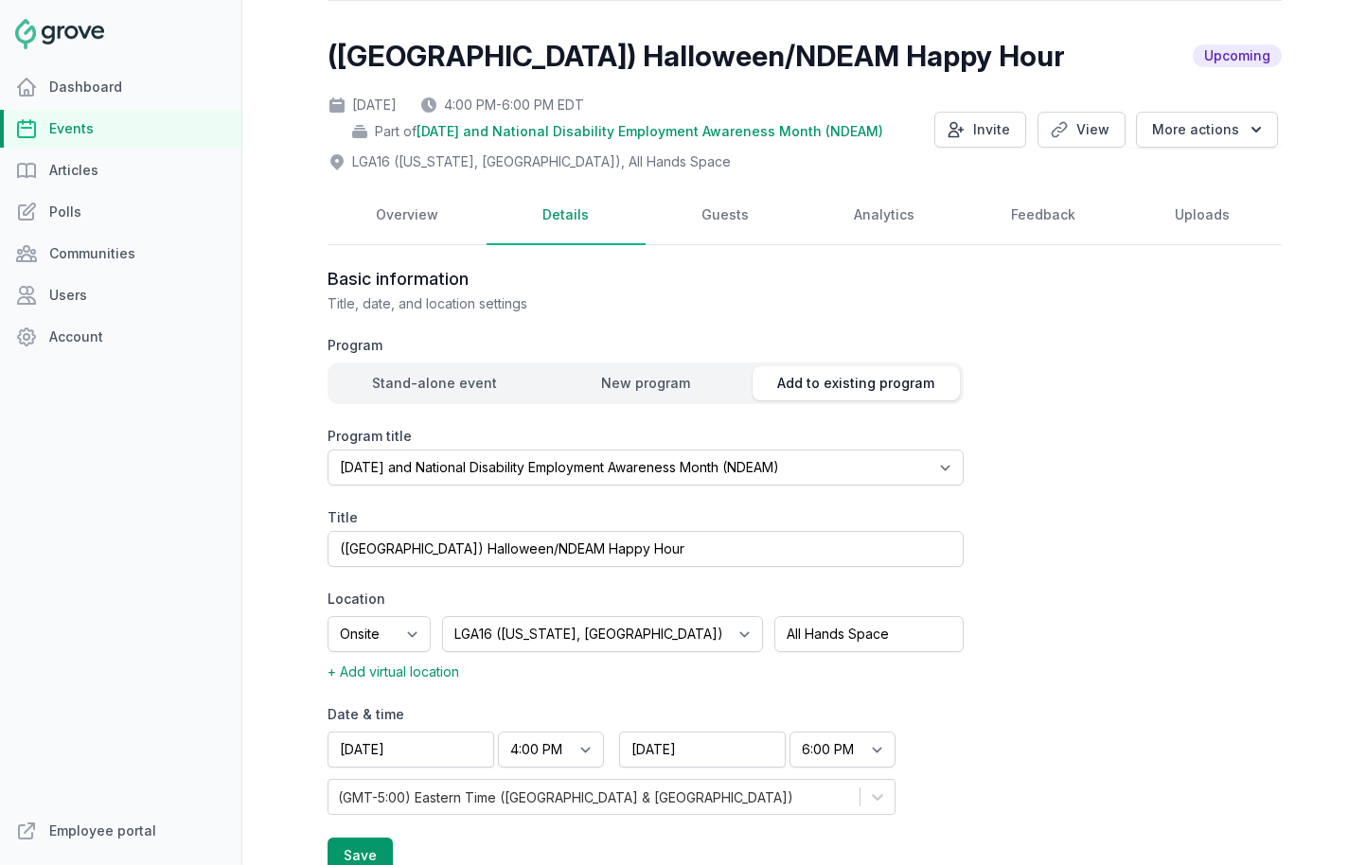
scroll to position [0, 0]
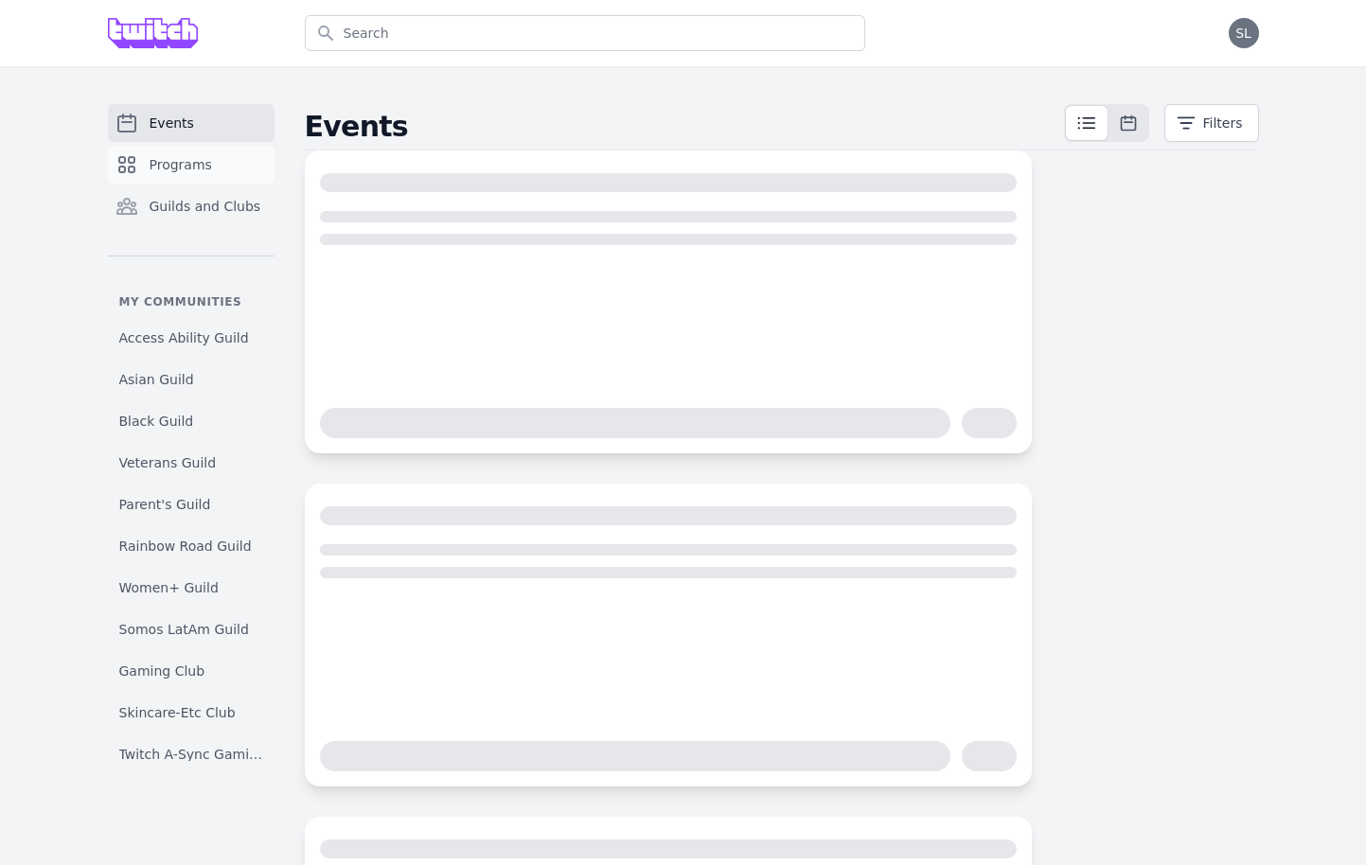
click at [152, 178] on link "Programs" at bounding box center [191, 165] width 167 height 38
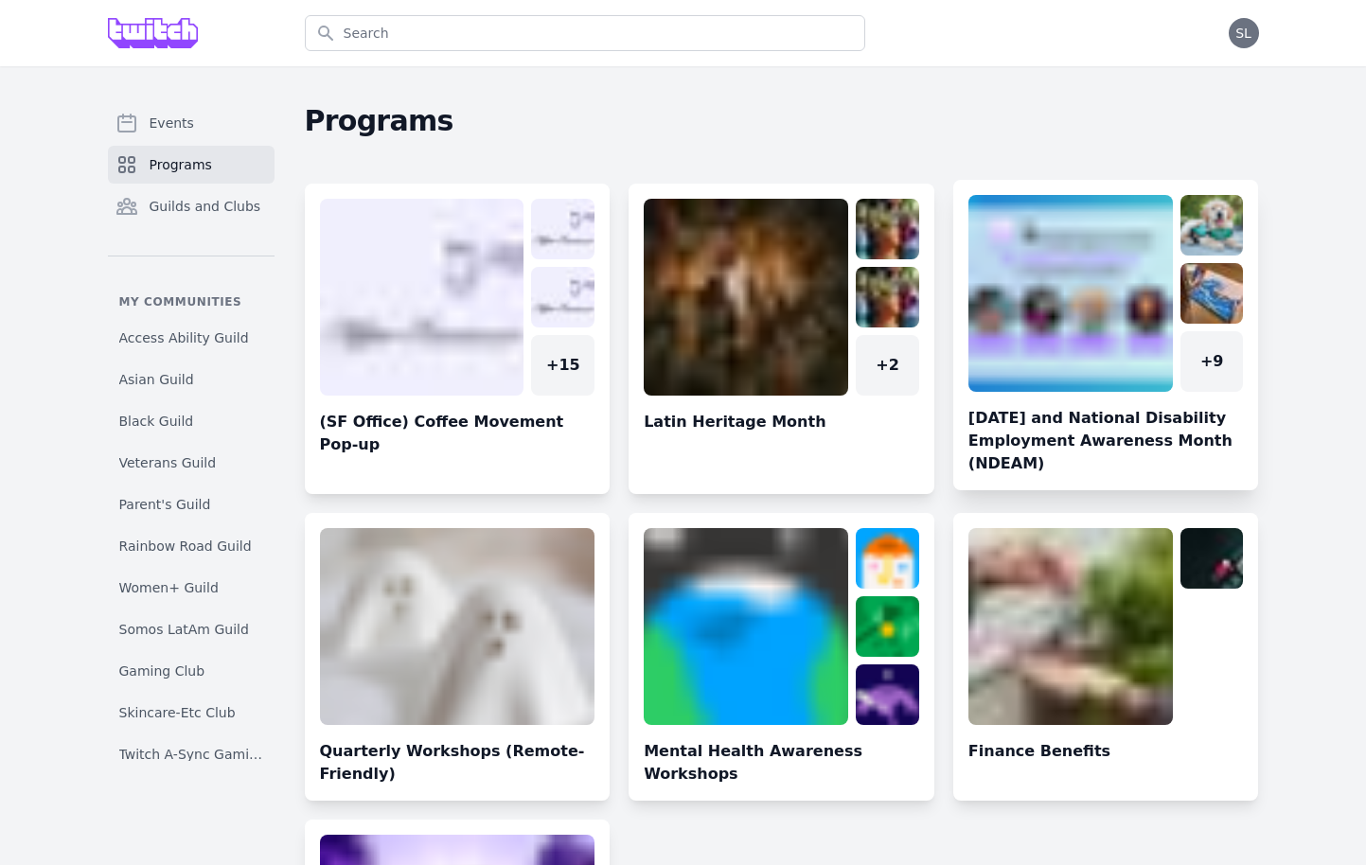
click at [1010, 321] on link at bounding box center [1106, 342] width 306 height 295
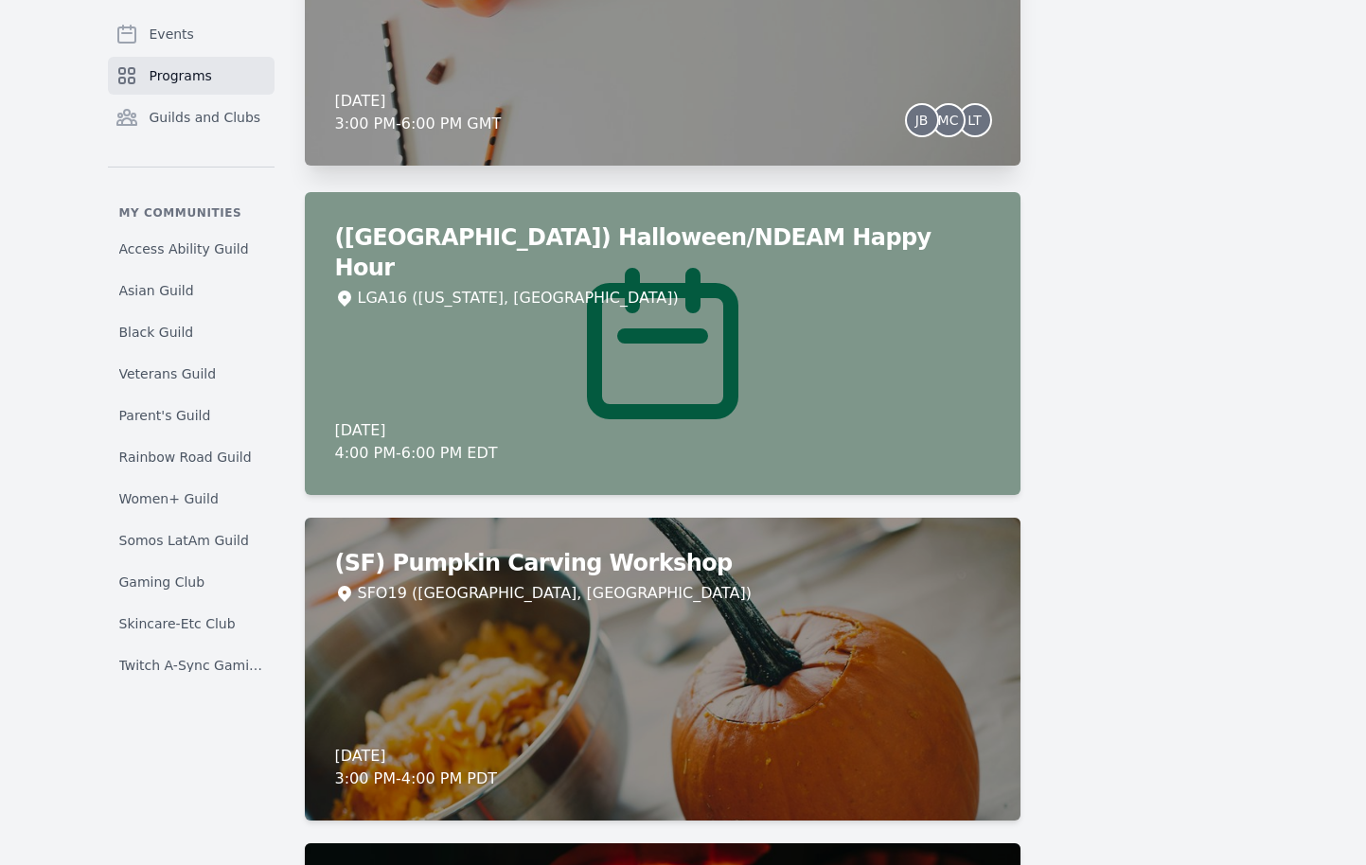
scroll to position [3405, 0]
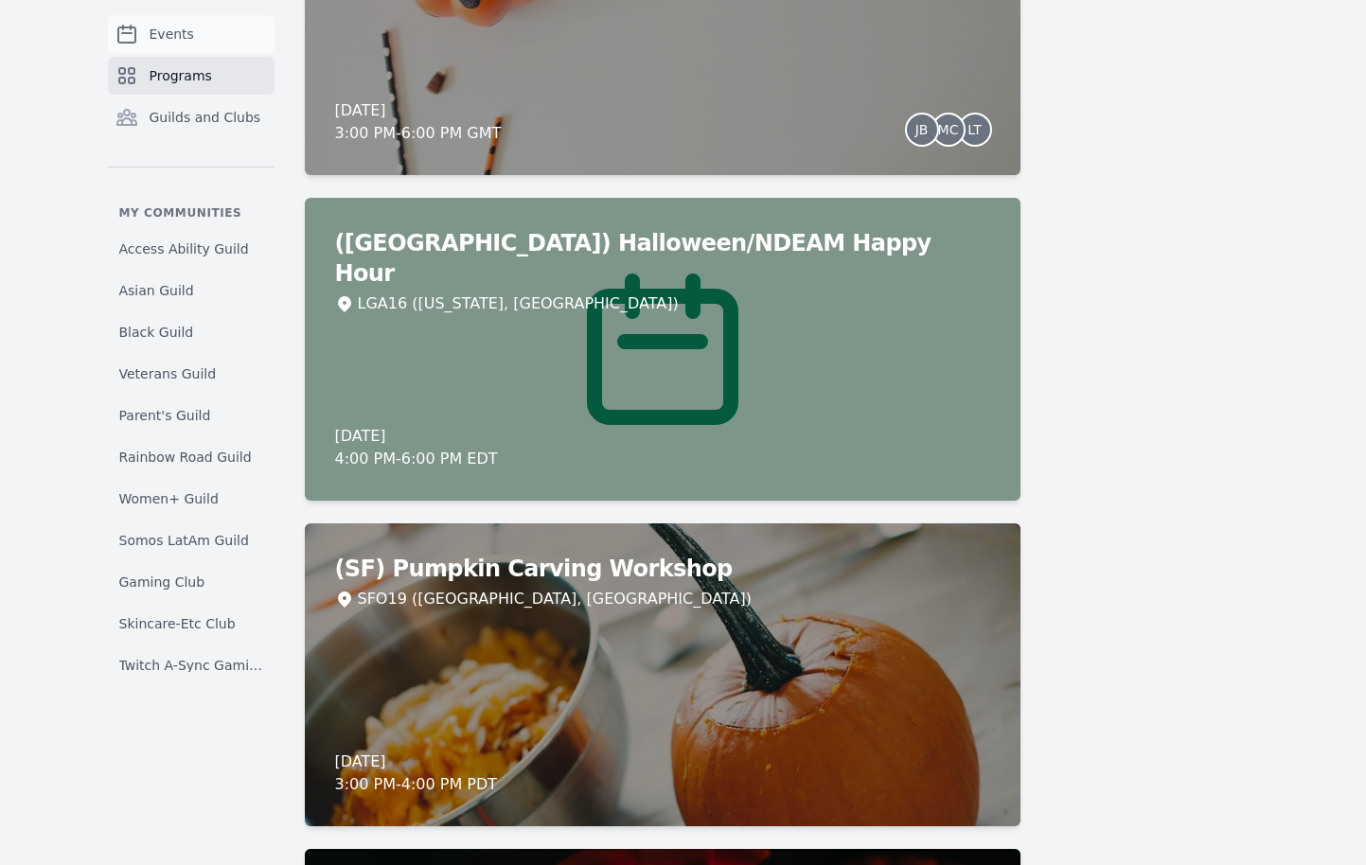
click at [192, 50] on div "Events Programs Guilds and Clubs" at bounding box center [191, 90] width 167 height 151
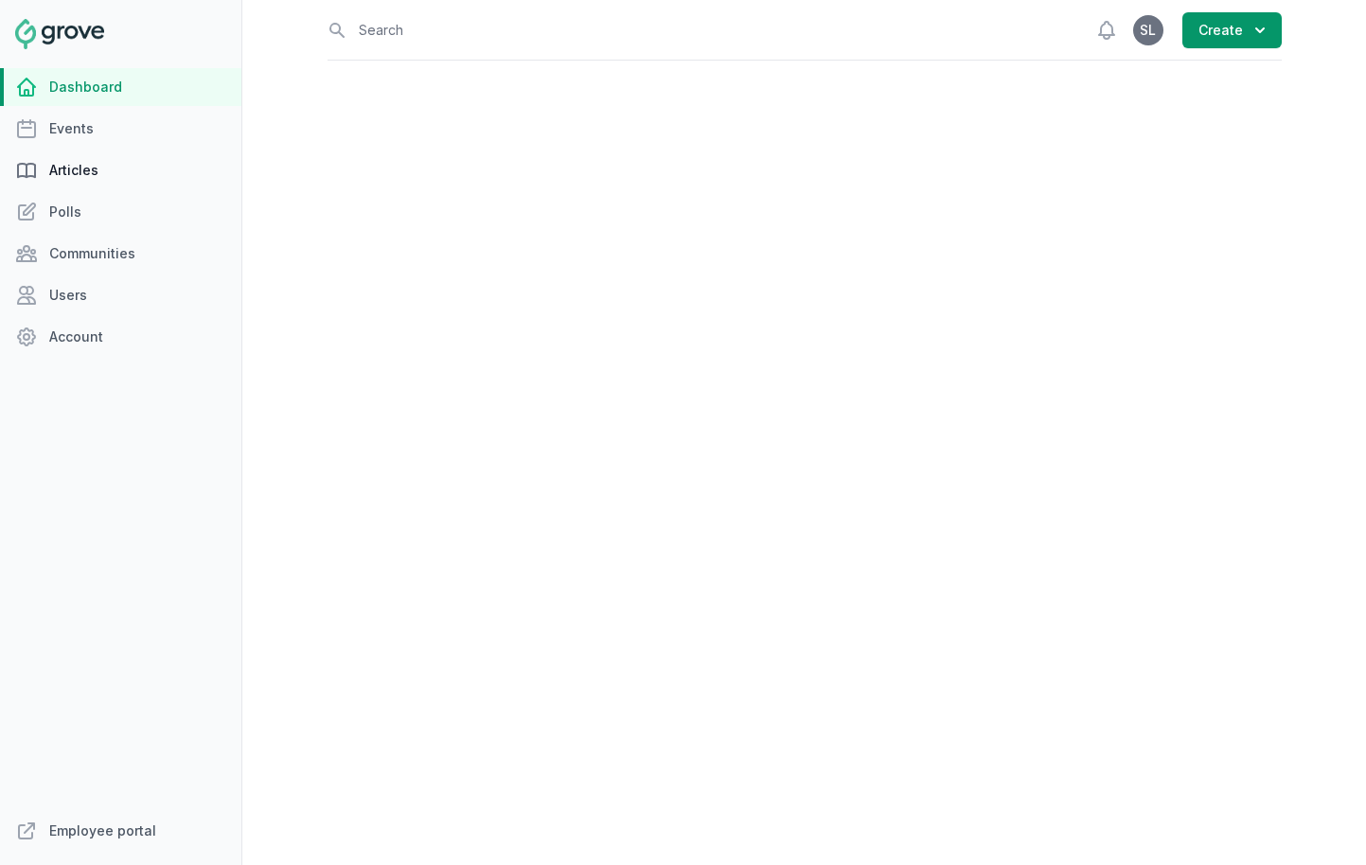
click at [237, 185] on link "Articles" at bounding box center [120, 170] width 241 height 38
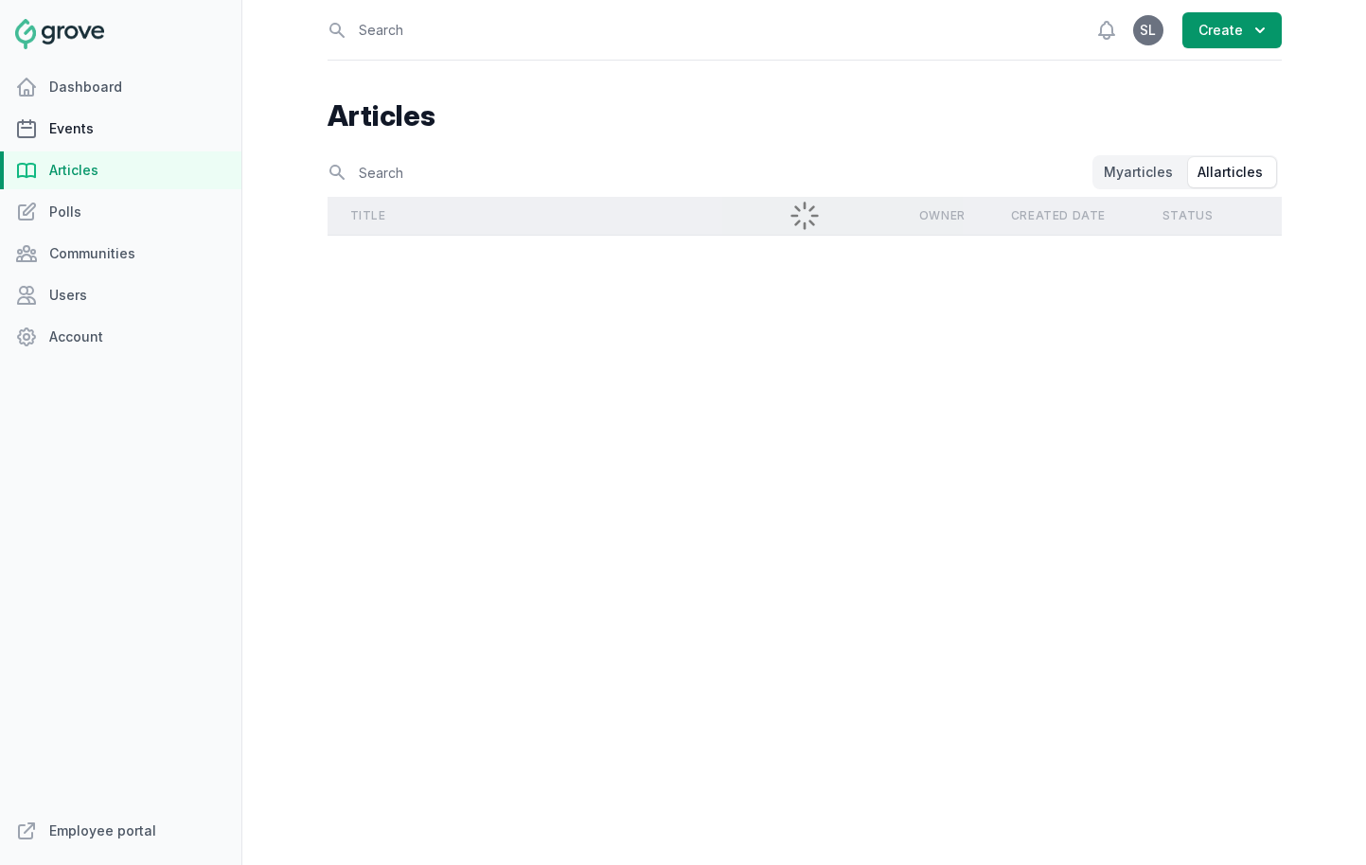
click at [171, 126] on link "Events" at bounding box center [120, 129] width 241 height 38
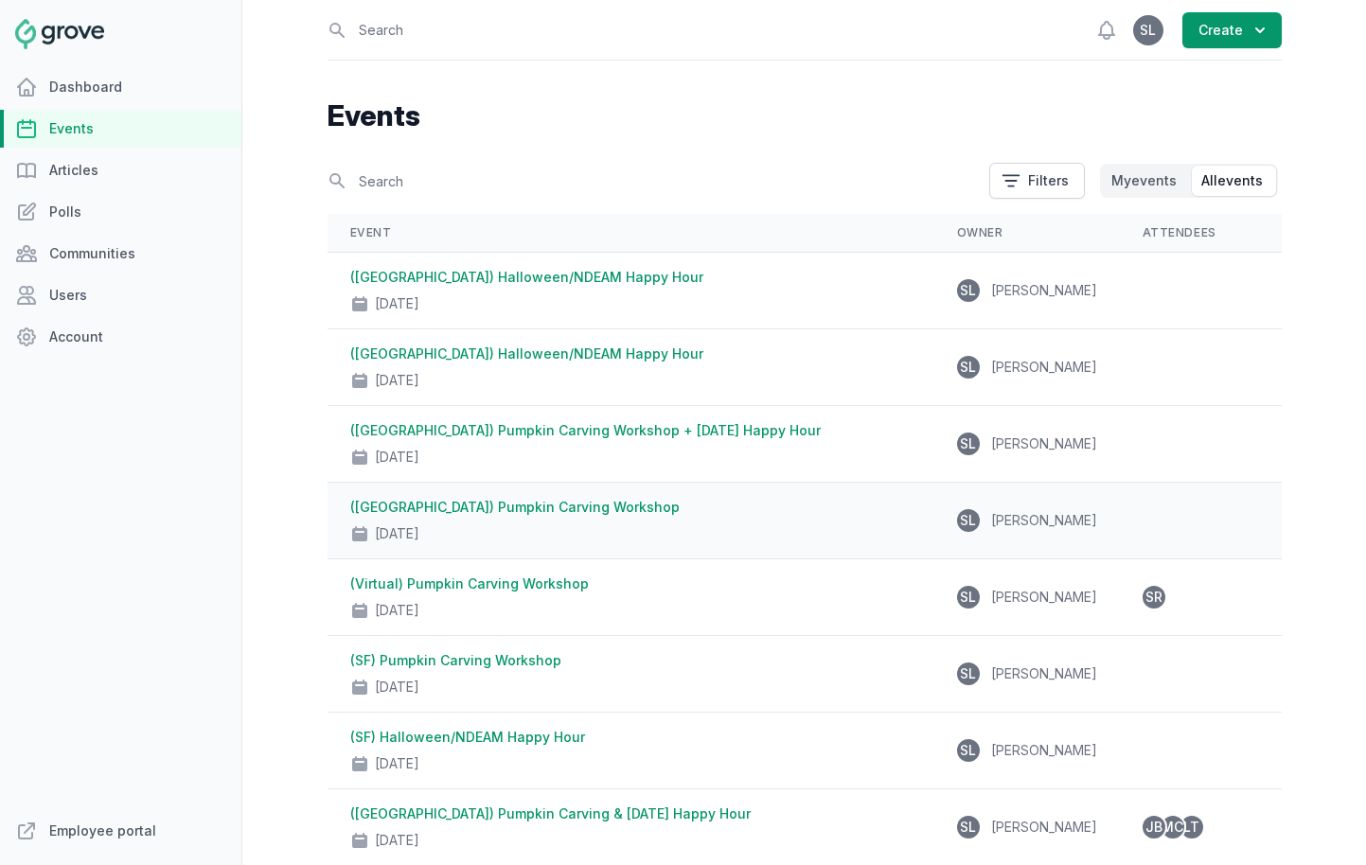
click at [504, 515] on link "([GEOGRAPHIC_DATA]) Pumpkin Carving Workshop" at bounding box center [514, 507] width 329 height 16
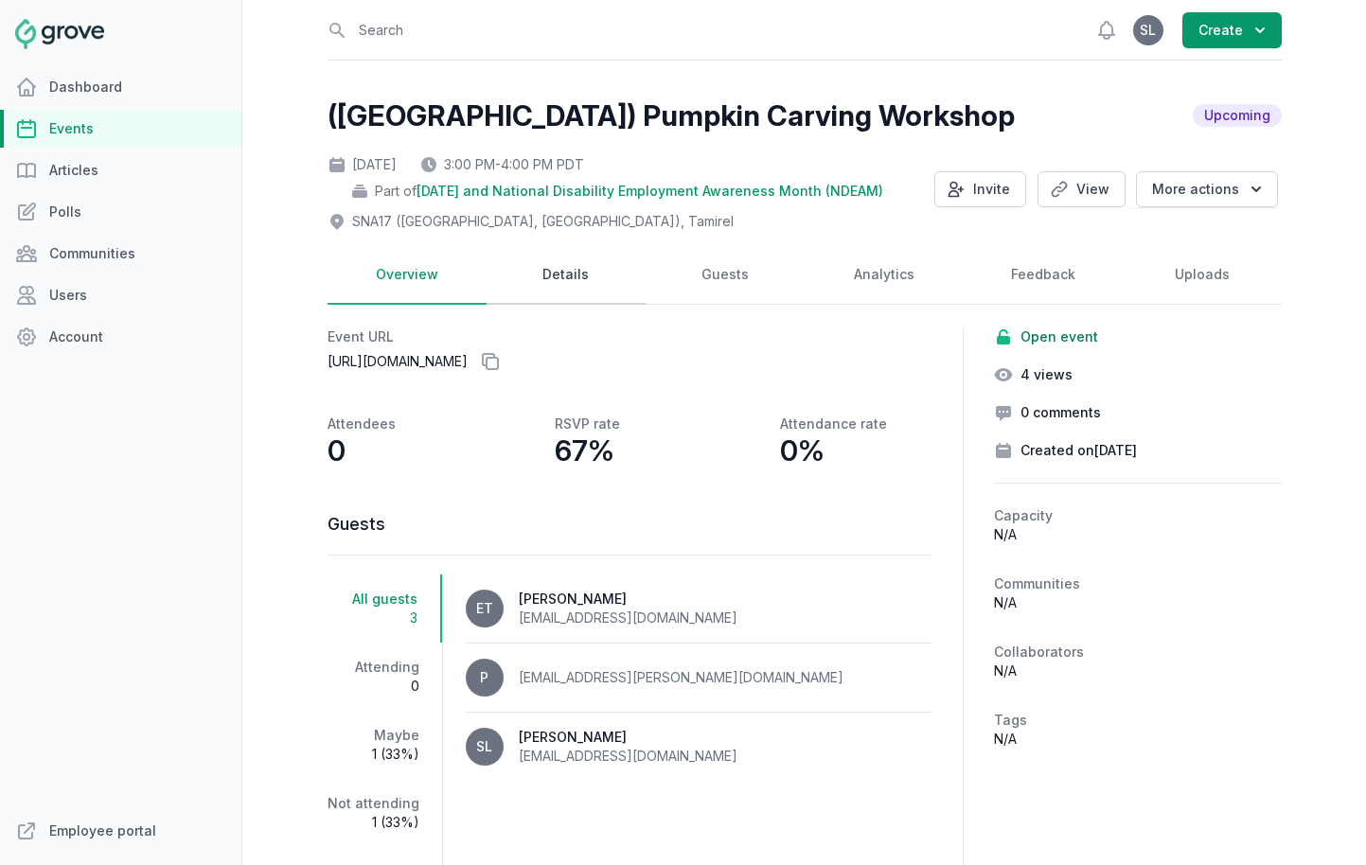
click at [513, 265] on link "Details" at bounding box center [566, 275] width 159 height 59
select select "96"
select select "40"
select select "3:00 PM"
select select "4:00 PM"
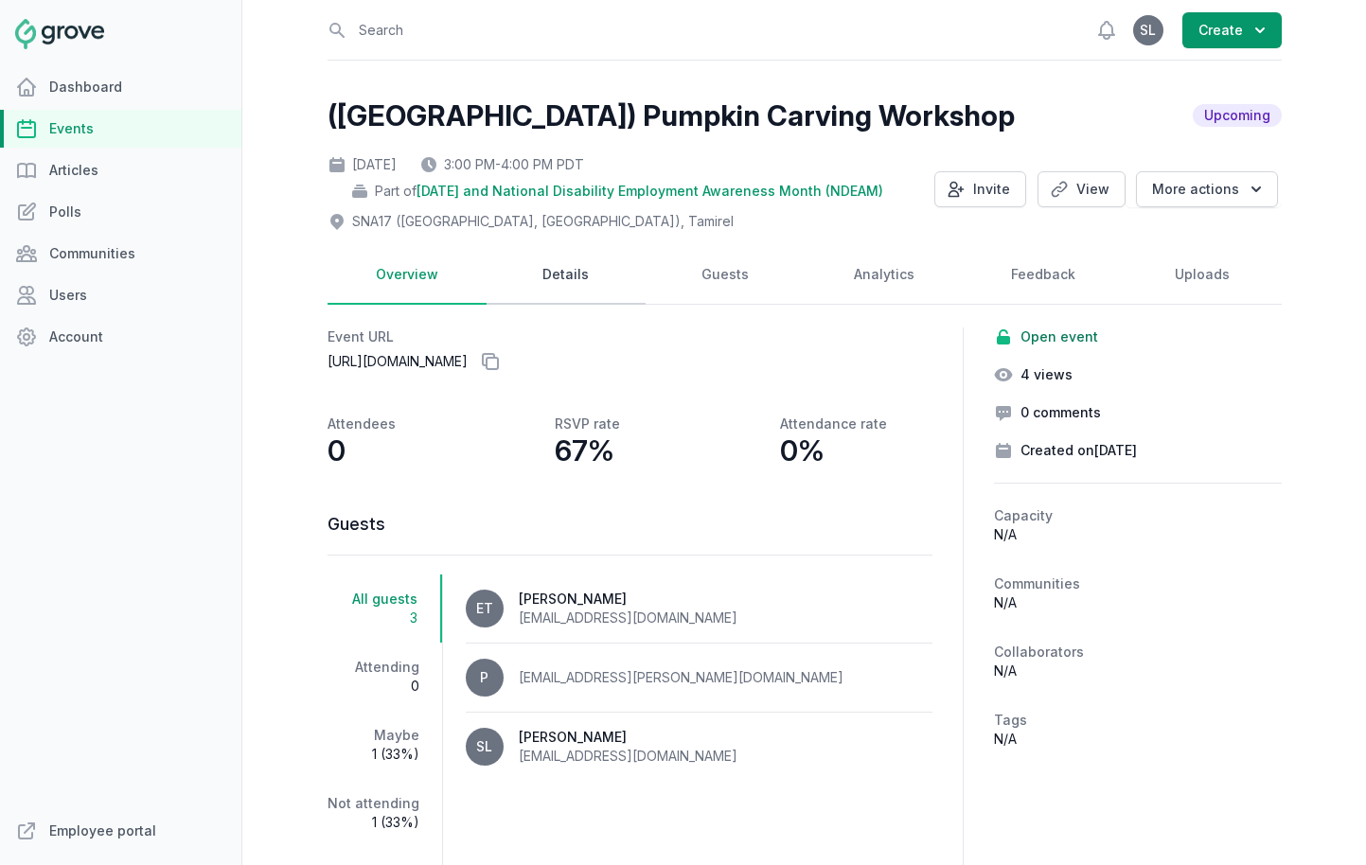
select select "89"
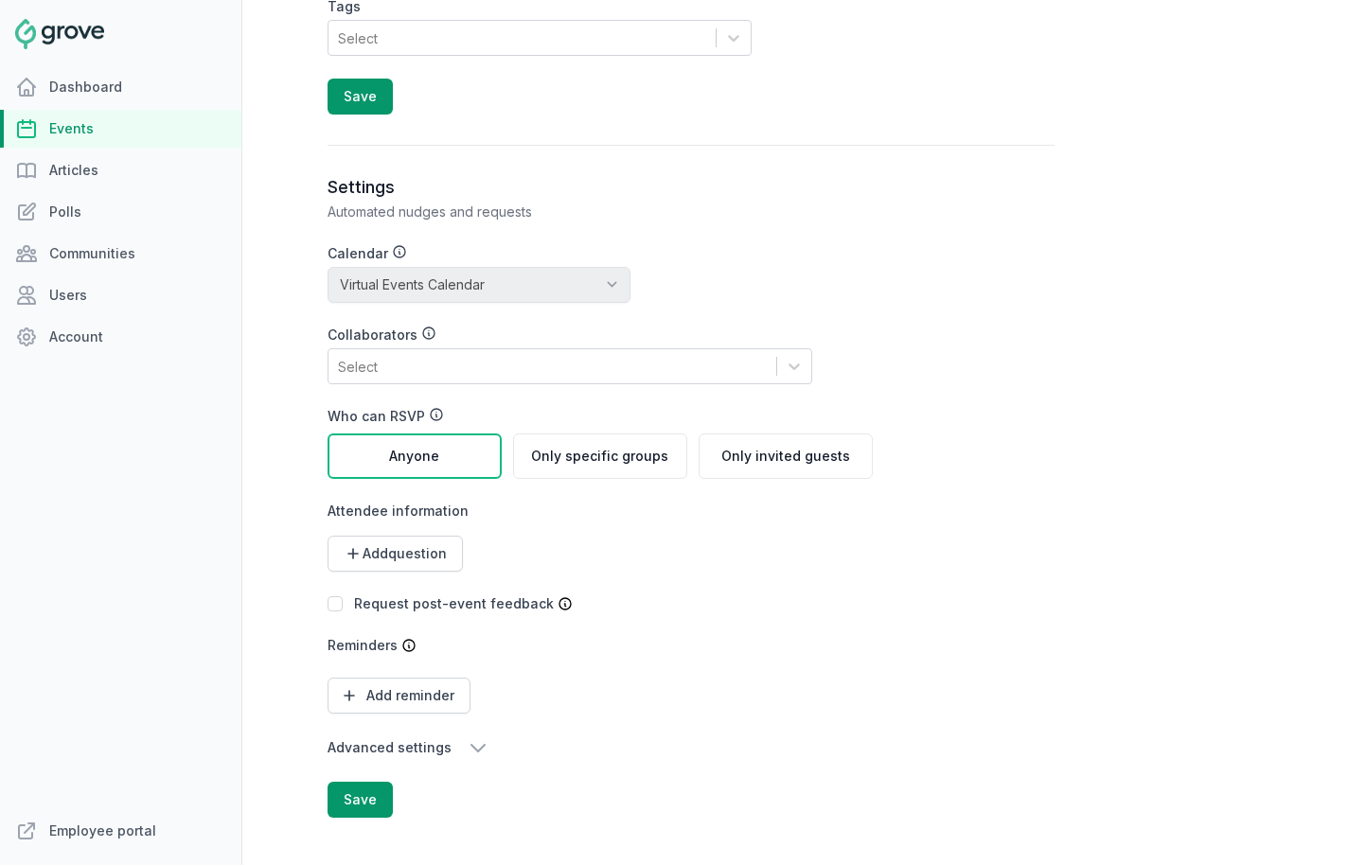
scroll to position [2138, 0]
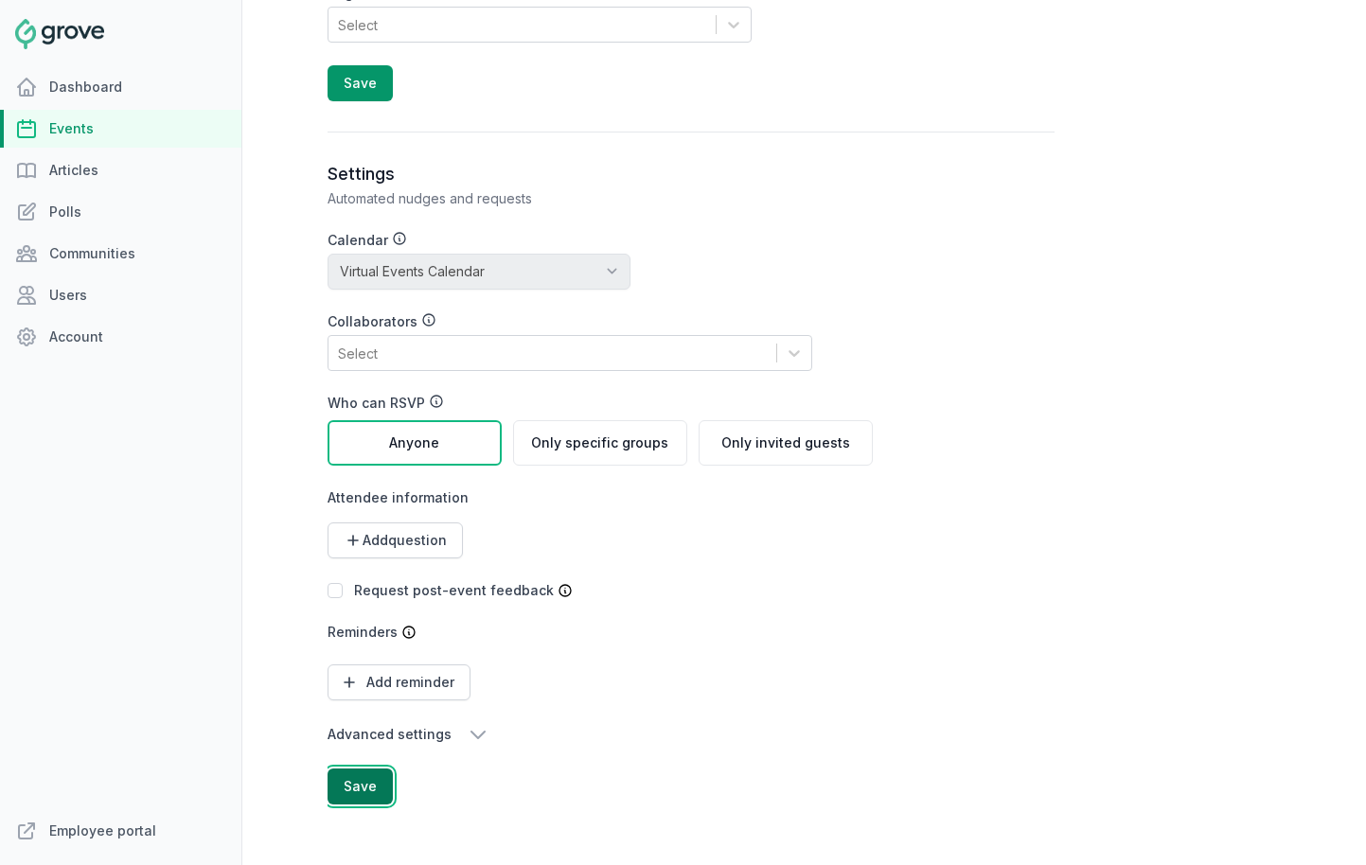
click at [375, 789] on button "Save" at bounding box center [360, 787] width 65 height 36
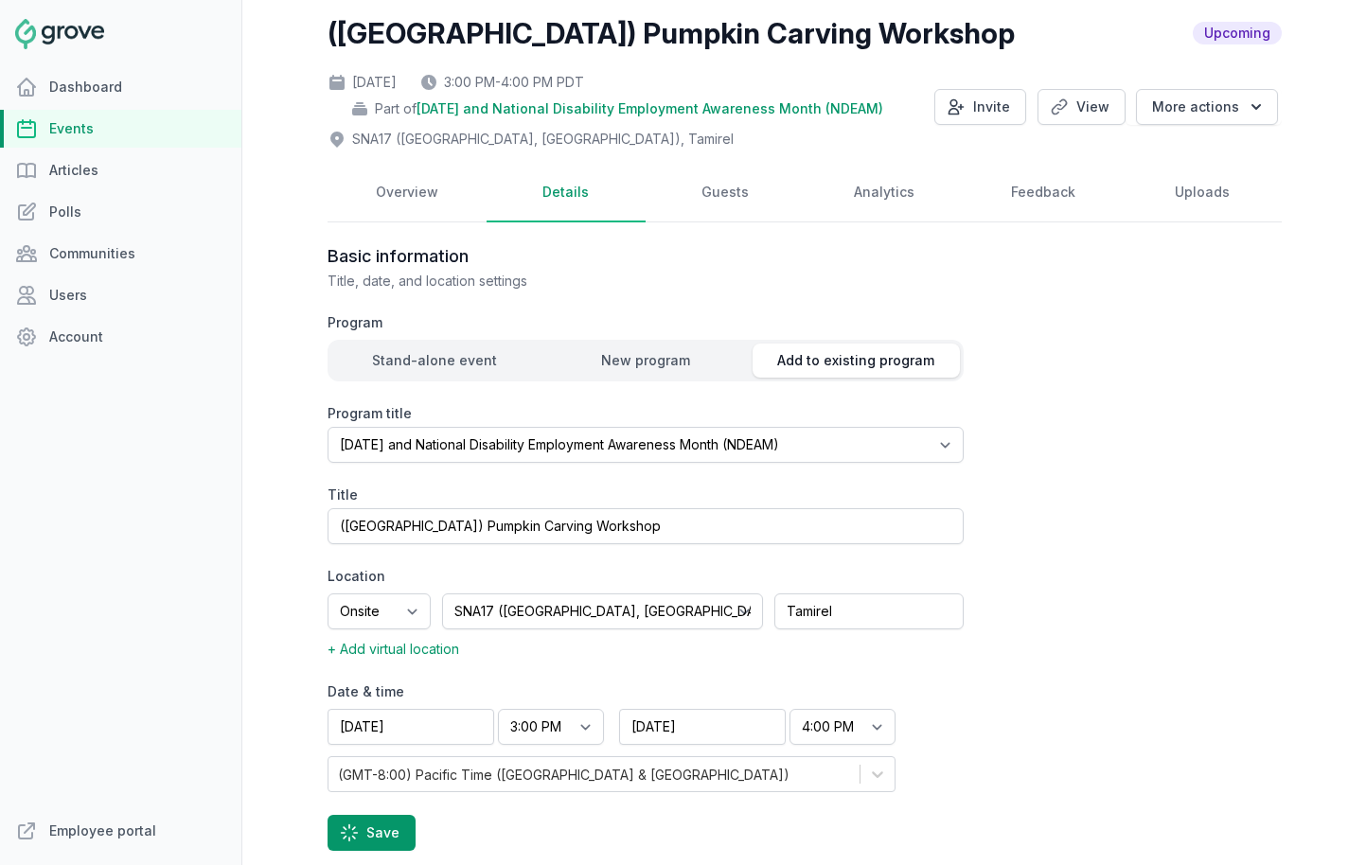
scroll to position [0, 0]
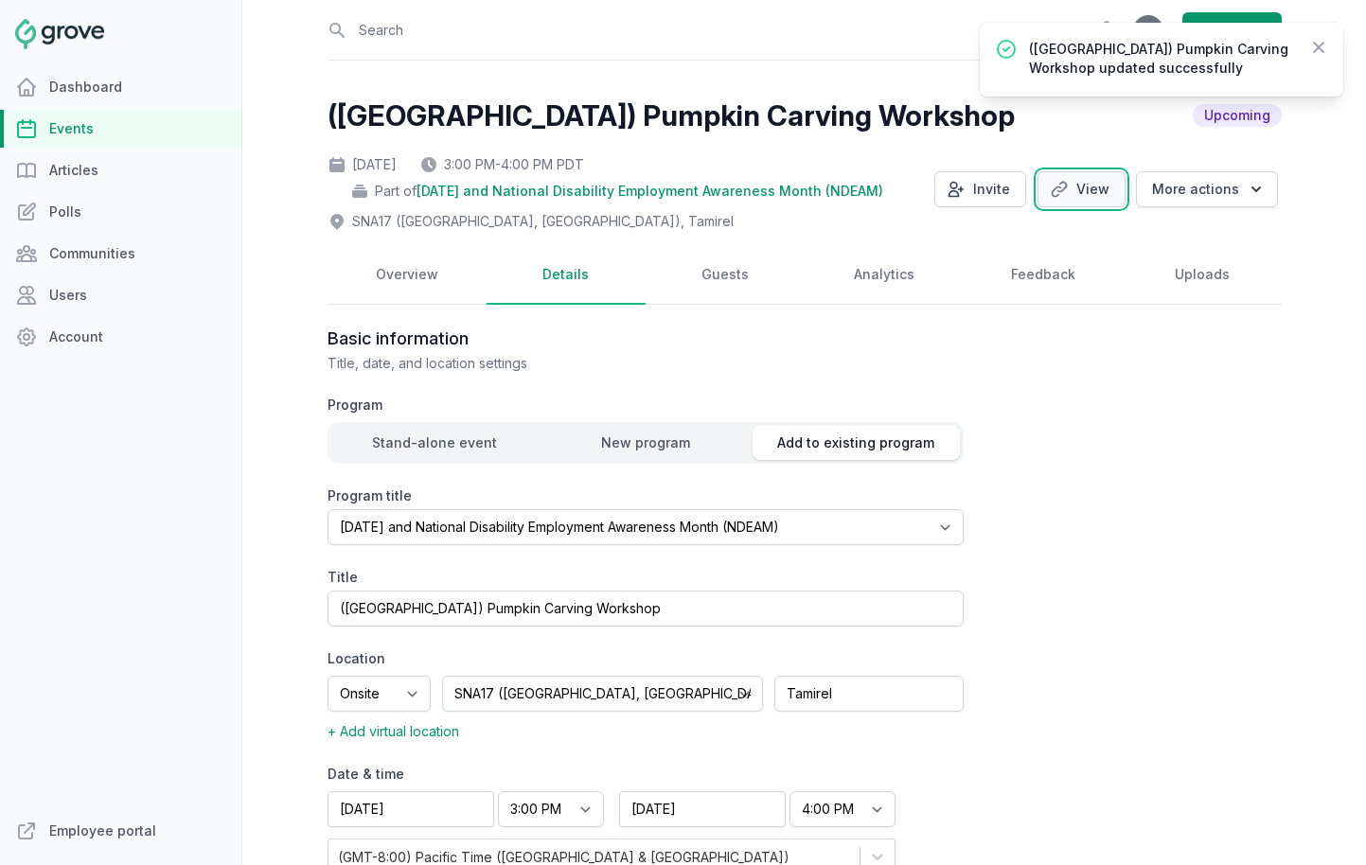
click at [1097, 190] on link "View" at bounding box center [1082, 189] width 88 height 36
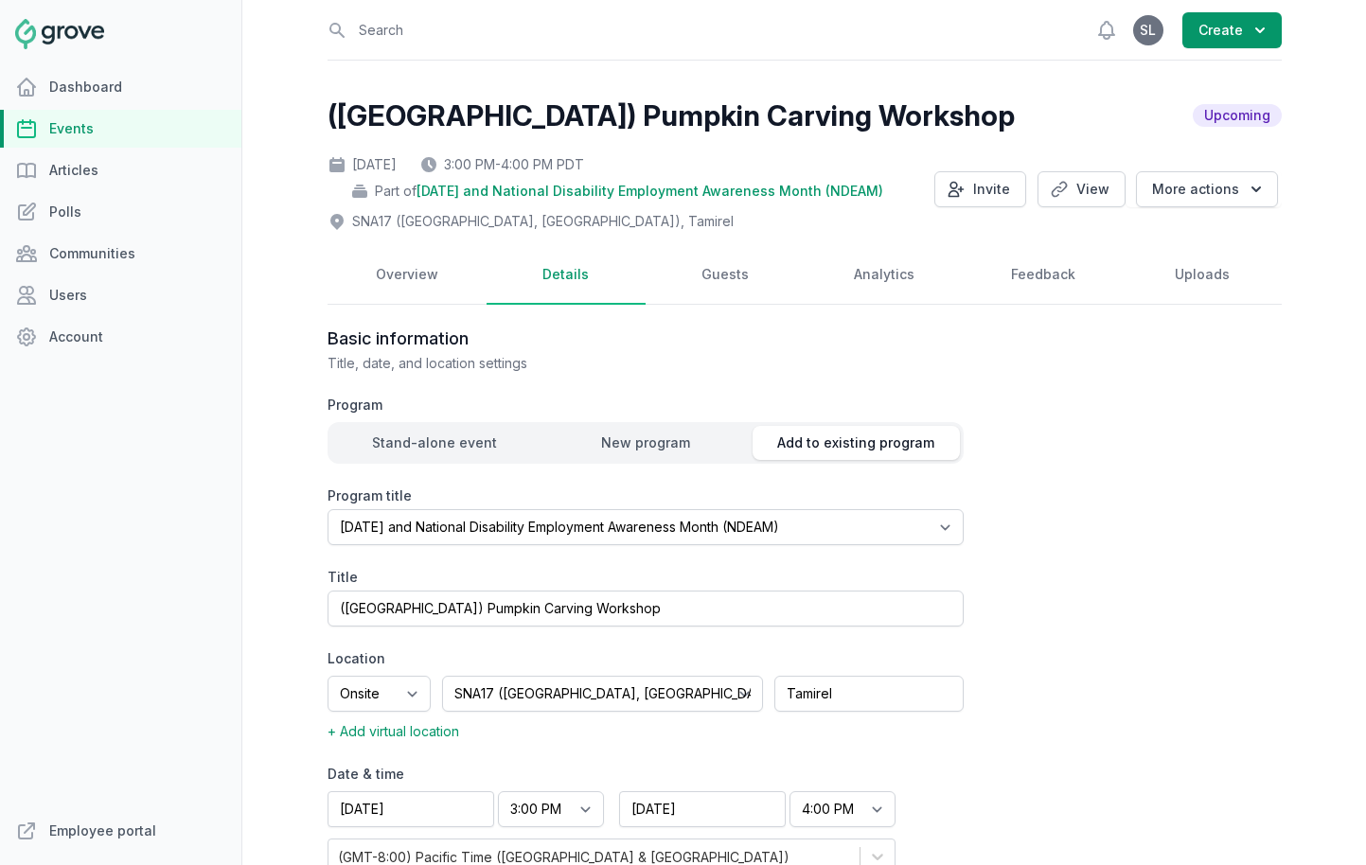
click at [87, 125] on link "Events" at bounding box center [120, 129] width 241 height 38
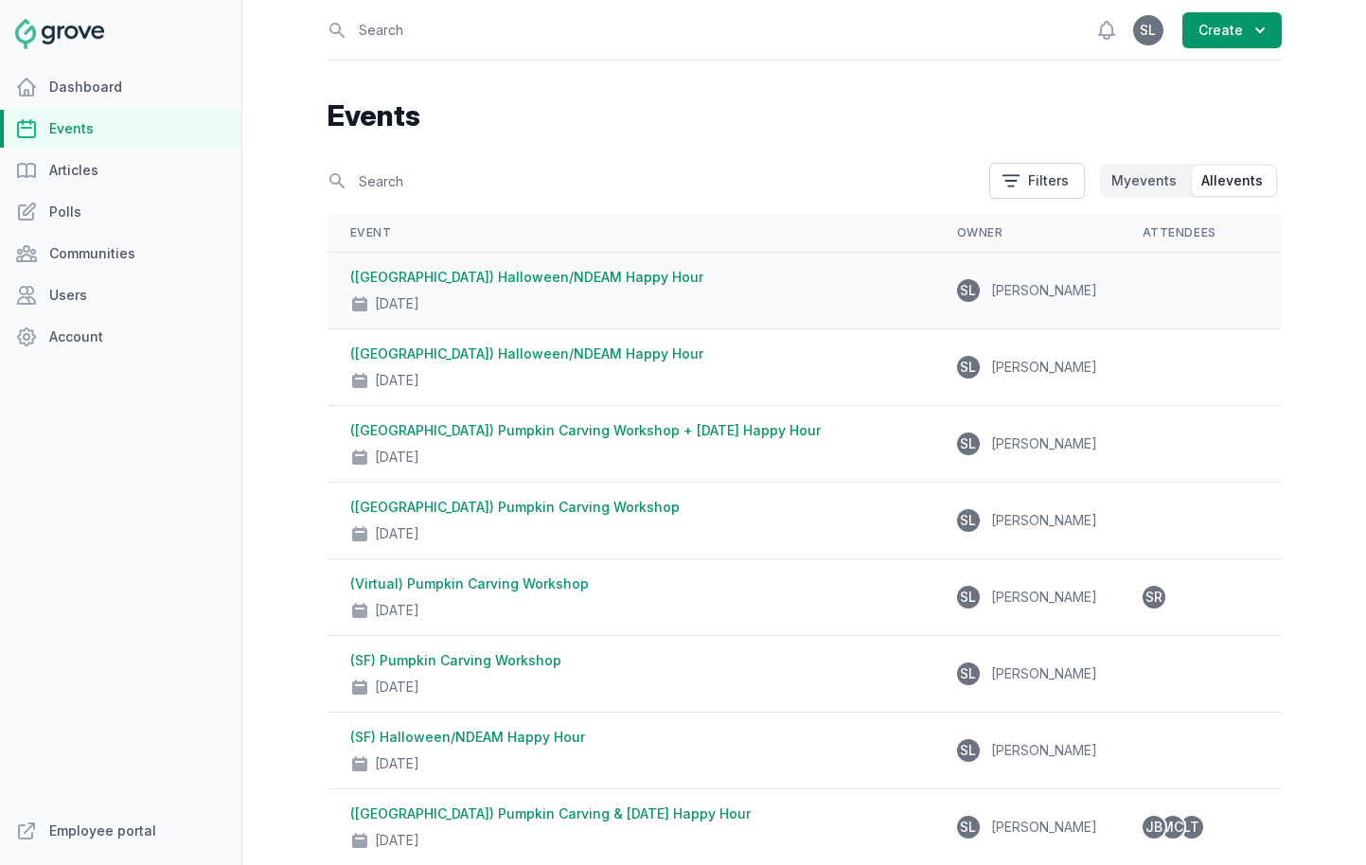
click at [499, 273] on link "([GEOGRAPHIC_DATA]) Halloween/NDEAM Happy Hour" at bounding box center [526, 277] width 353 height 16
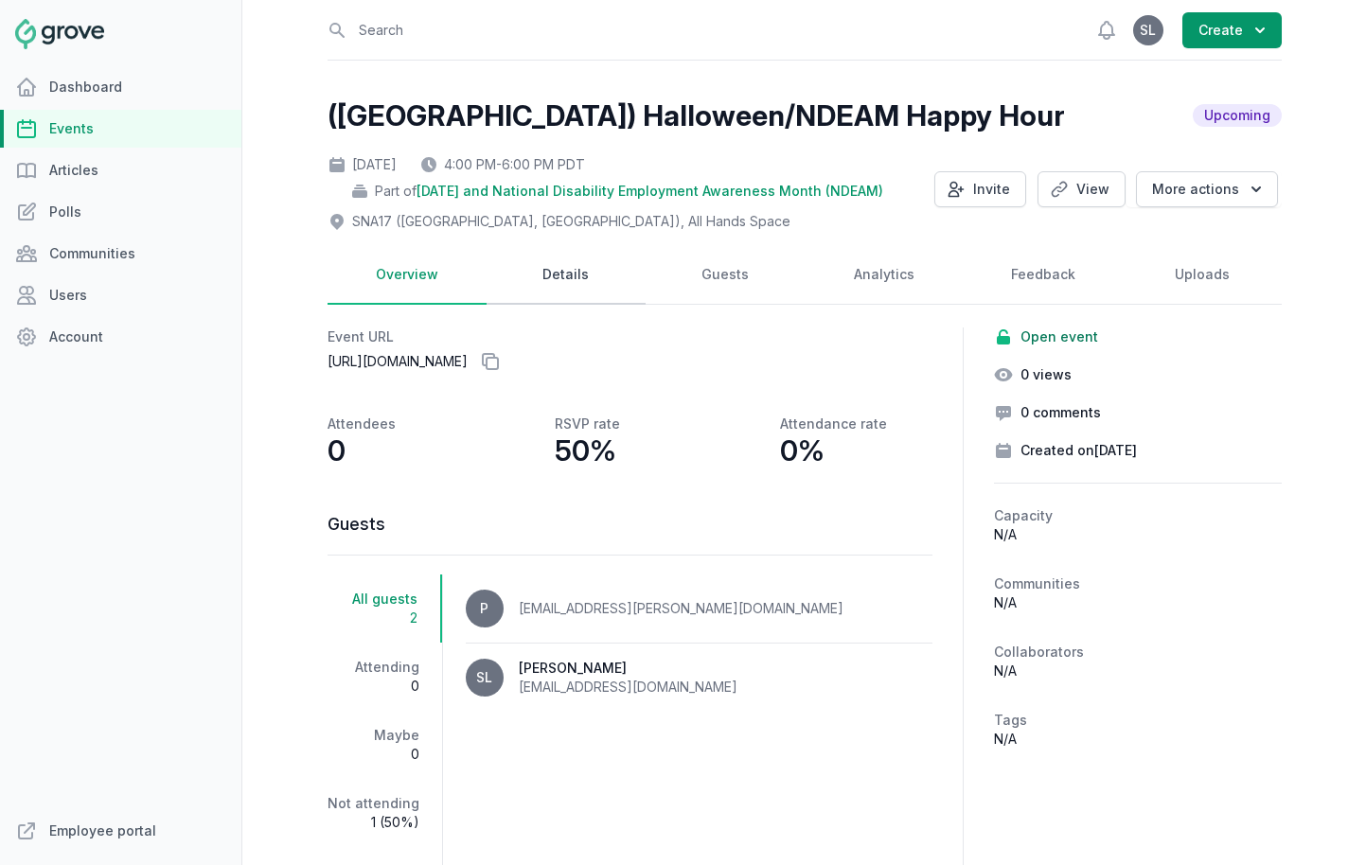
click at [561, 276] on link "Details" at bounding box center [566, 275] width 159 height 59
select select "96"
select select "40"
select select "4:00 PM"
select select "6:00 PM"
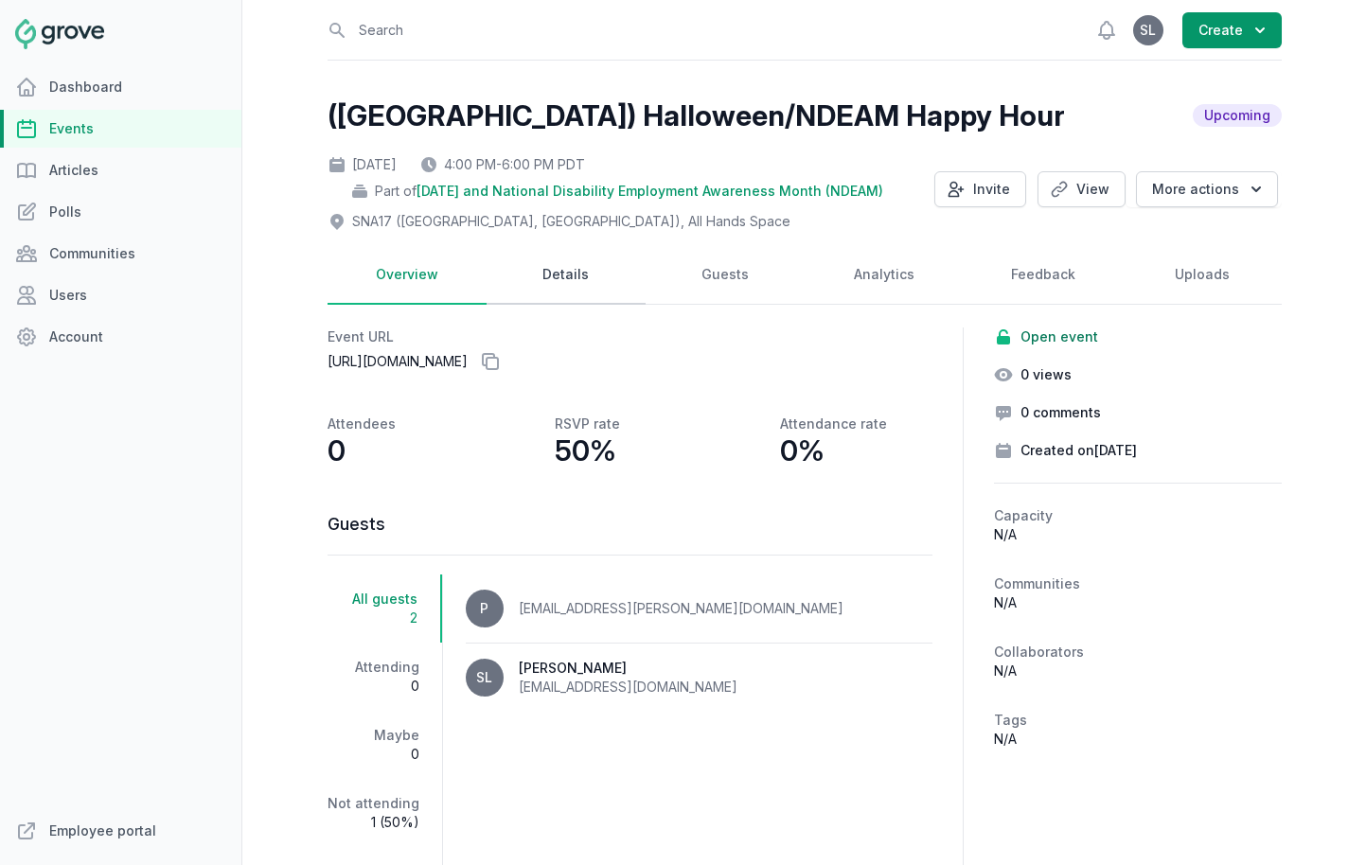
select select "89"
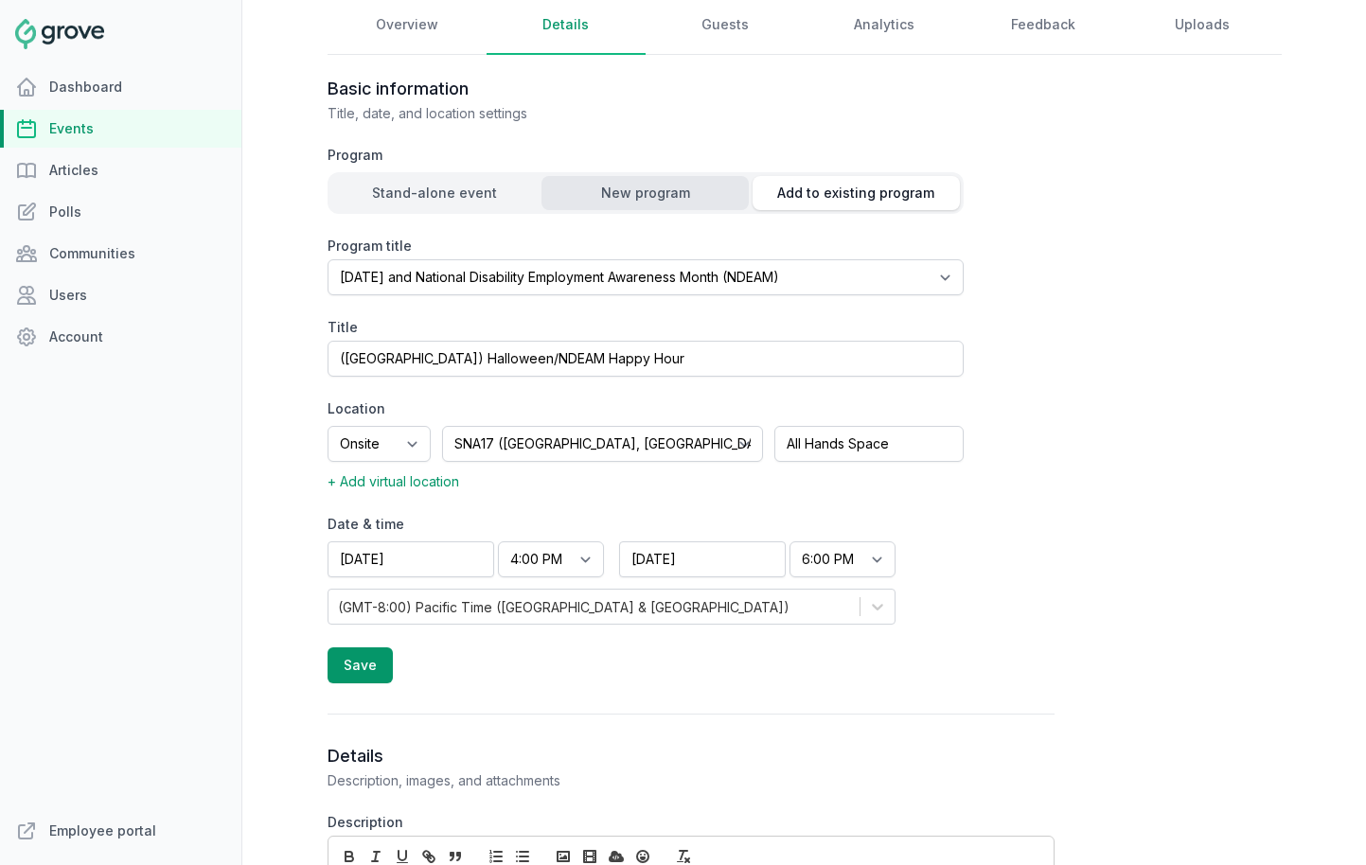
scroll to position [377, 0]
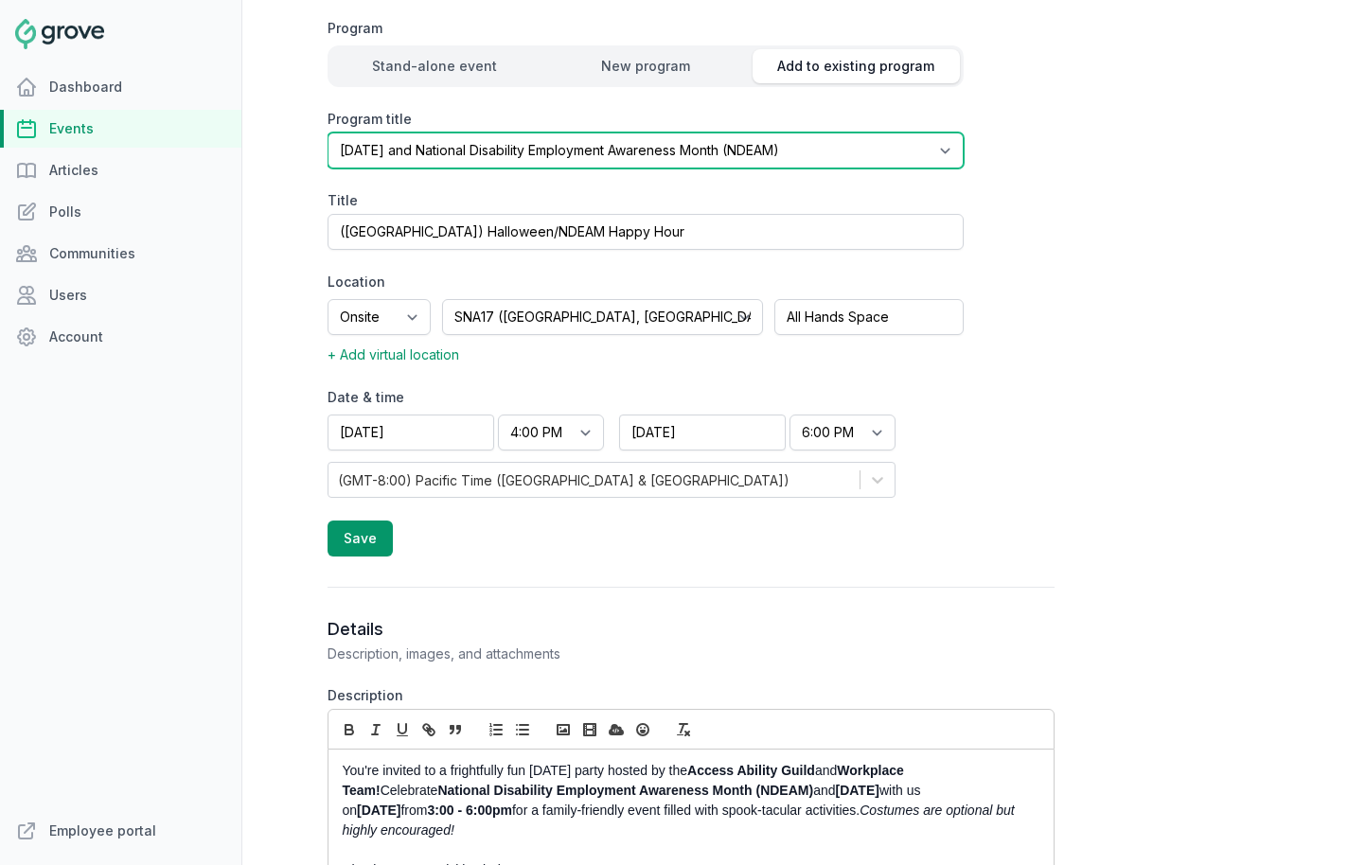
click at [593, 163] on select "Select program (SF Office) Coffee Movement Pop-up Mental Health Awareness Works…" at bounding box center [646, 151] width 636 height 36
click at [328, 133] on select "Select program (SF Office) Coffee Movement Pop-up Mental Health Awareness Works…" at bounding box center [646, 151] width 636 height 36
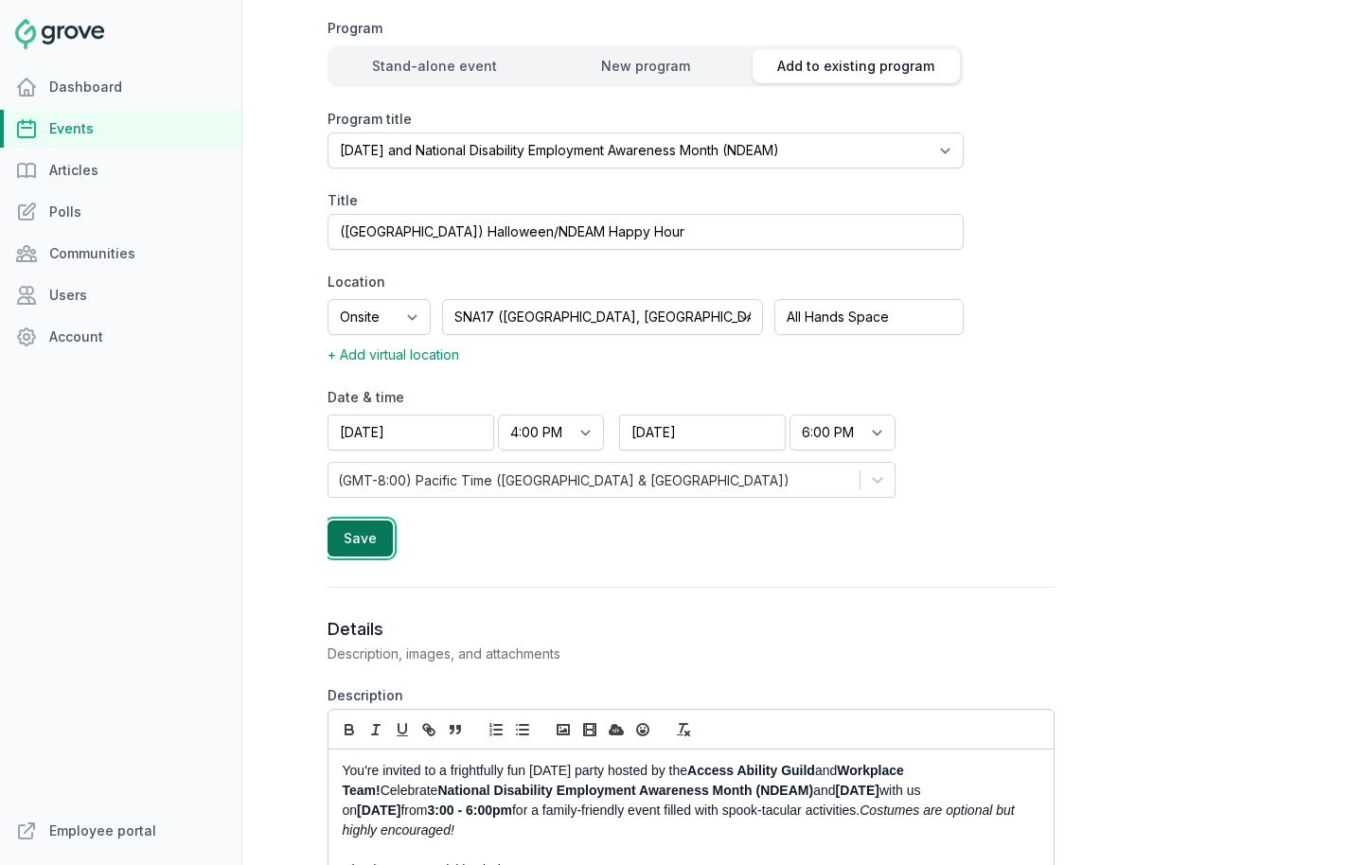
click at [355, 547] on button "Save" at bounding box center [360, 539] width 65 height 36
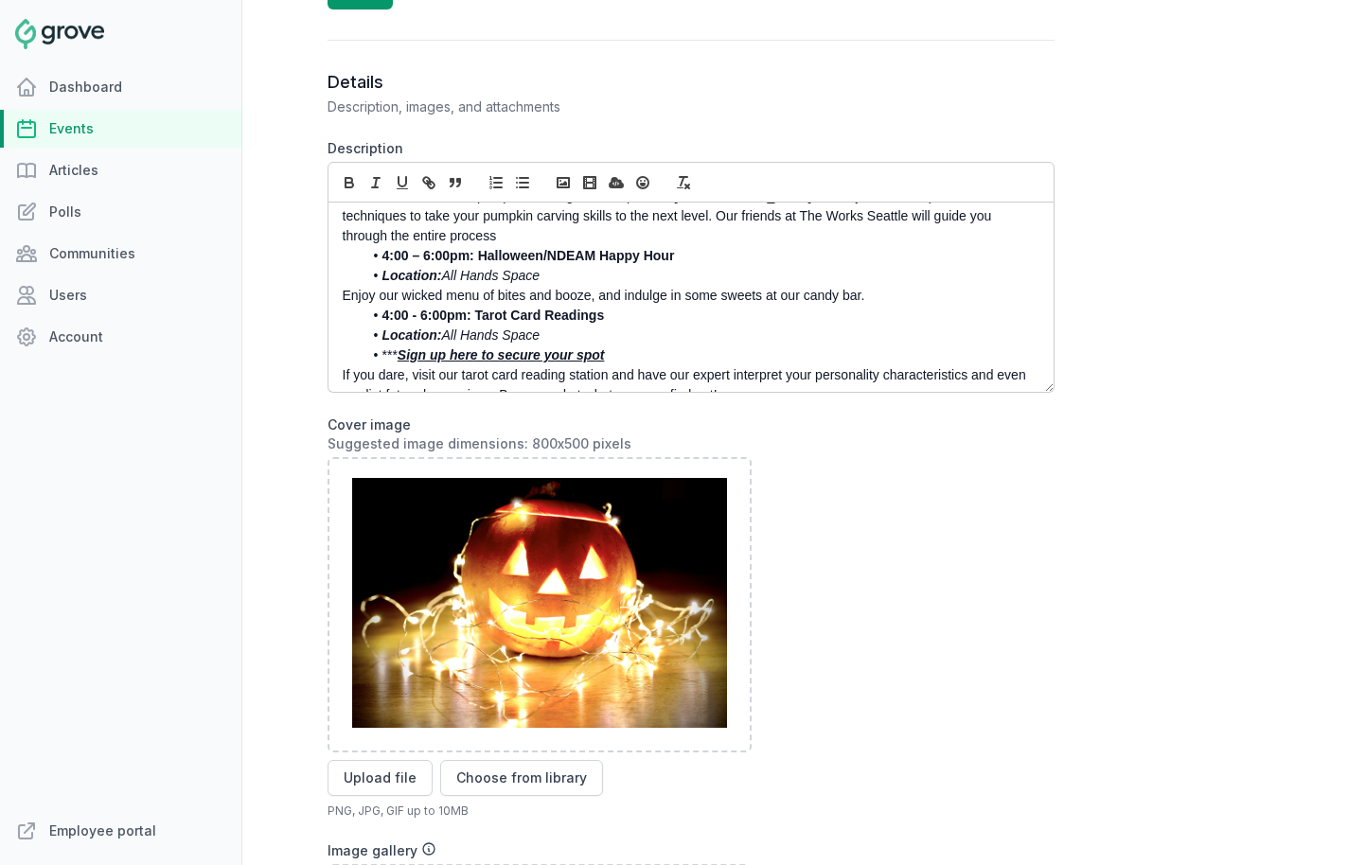
scroll to position [231, 0]
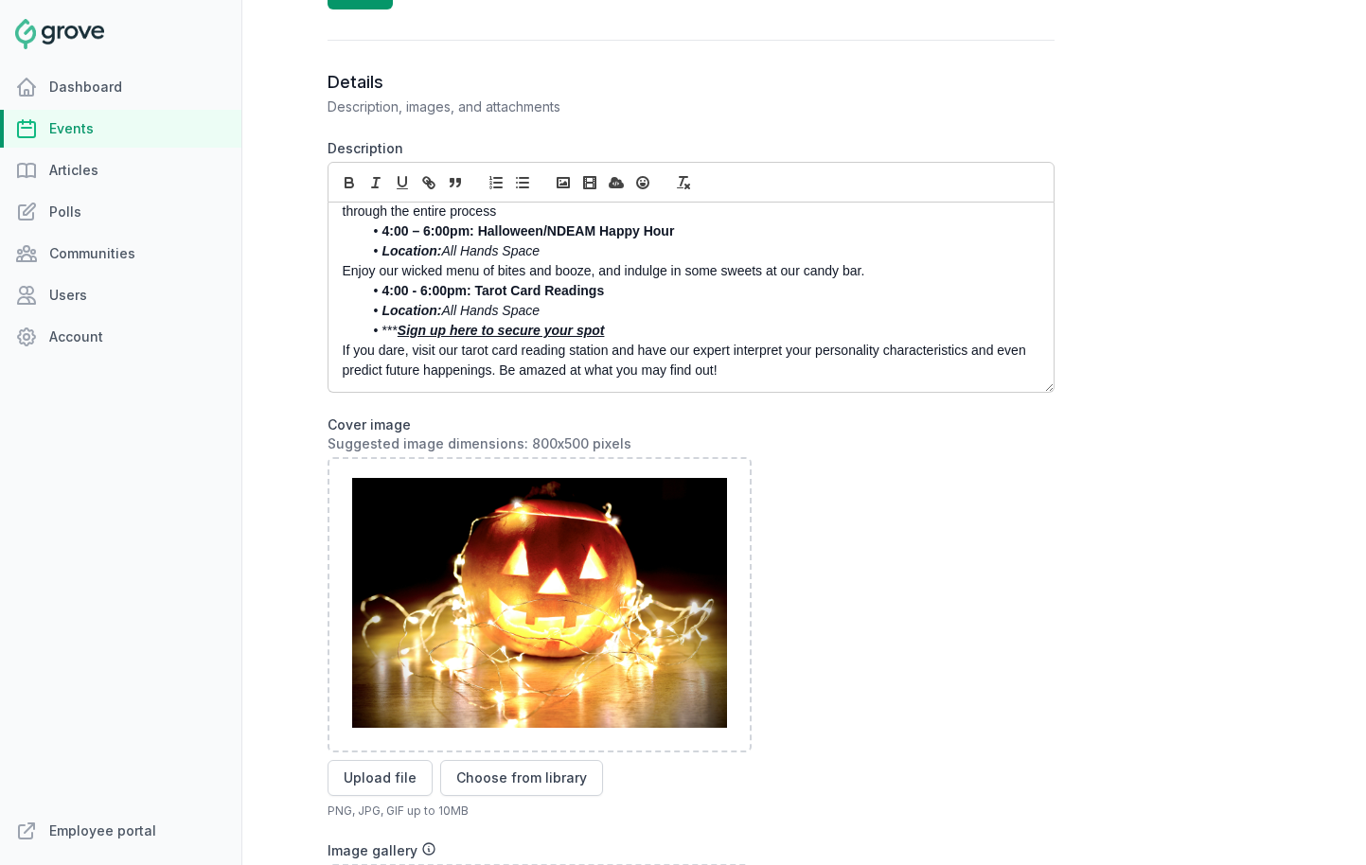
click at [125, 128] on link "Events" at bounding box center [120, 129] width 241 height 38
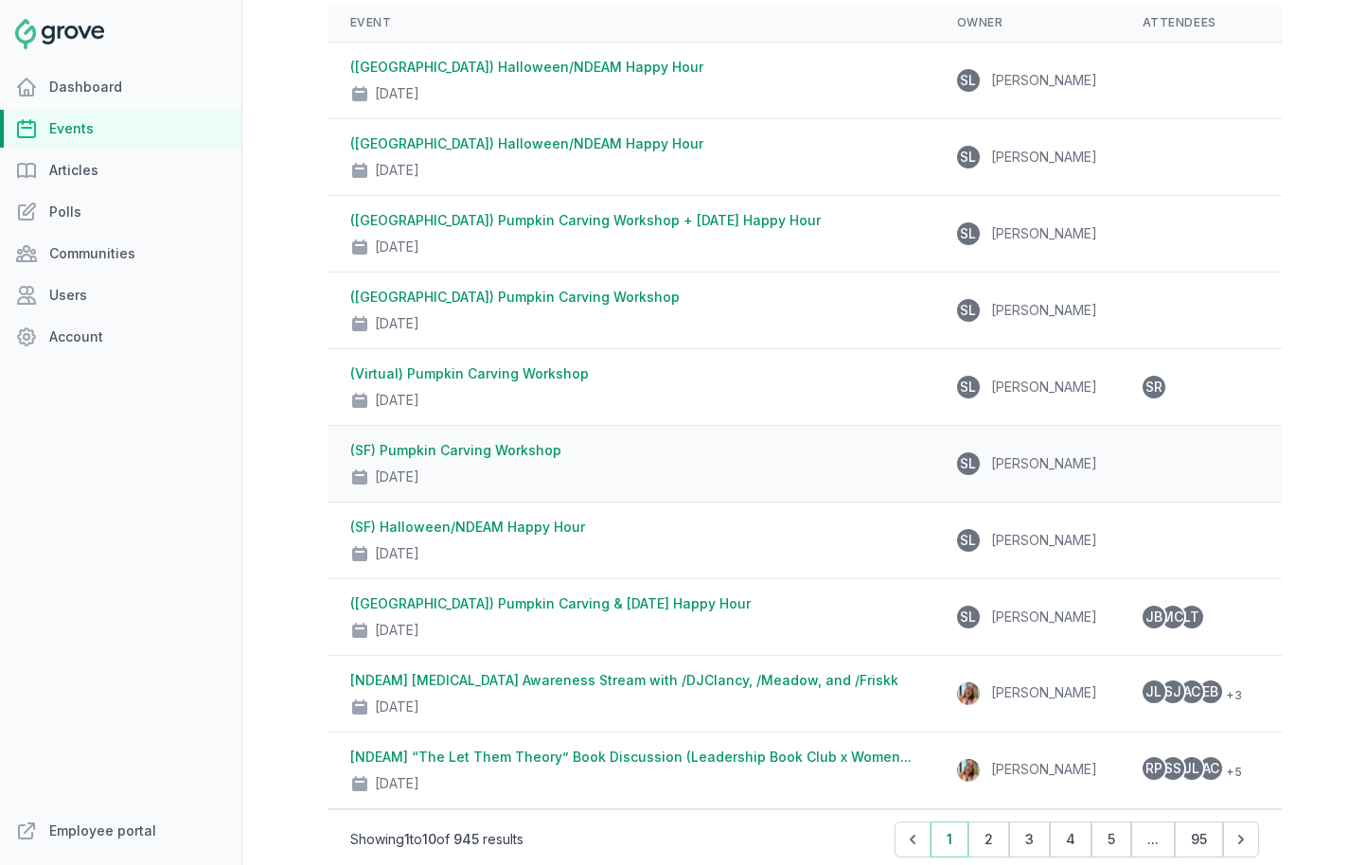
scroll to position [225, 0]
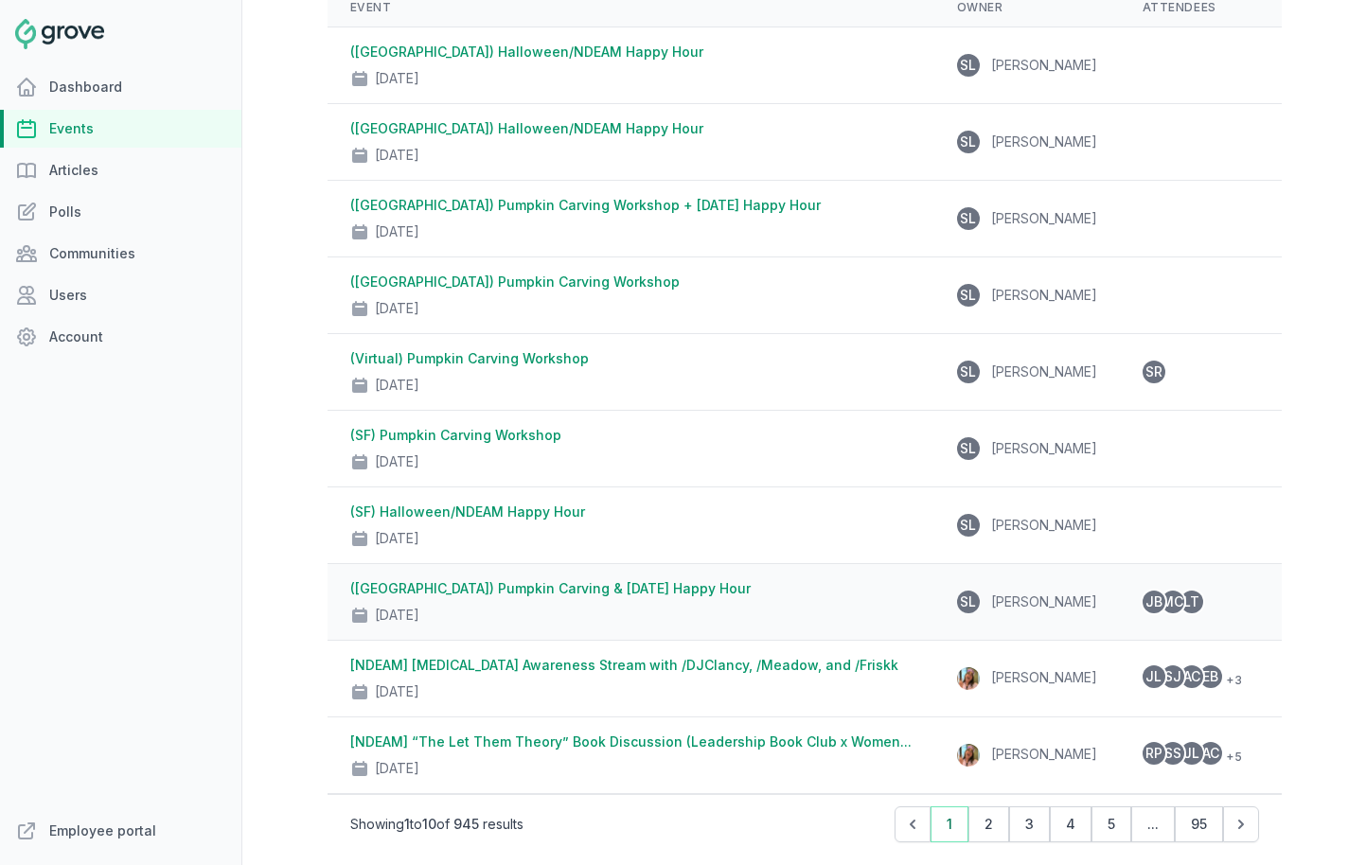
click at [502, 602] on div "Oct 30, 2025" at bounding box center [630, 611] width 561 height 27
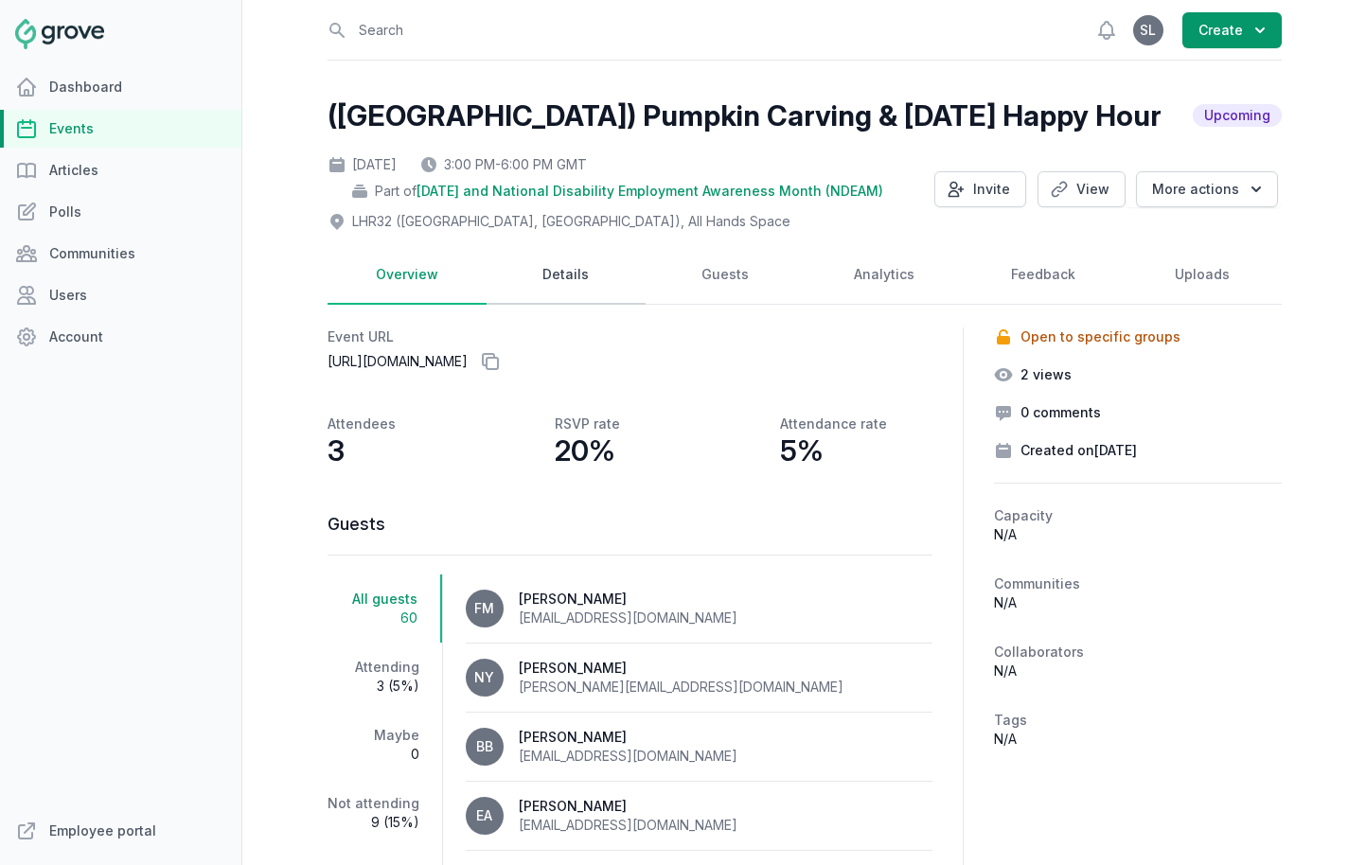
click at [573, 267] on link "Details" at bounding box center [566, 275] width 159 height 59
select select "96"
select select "37"
select select "3:00 PM"
select select "6:00 PM"
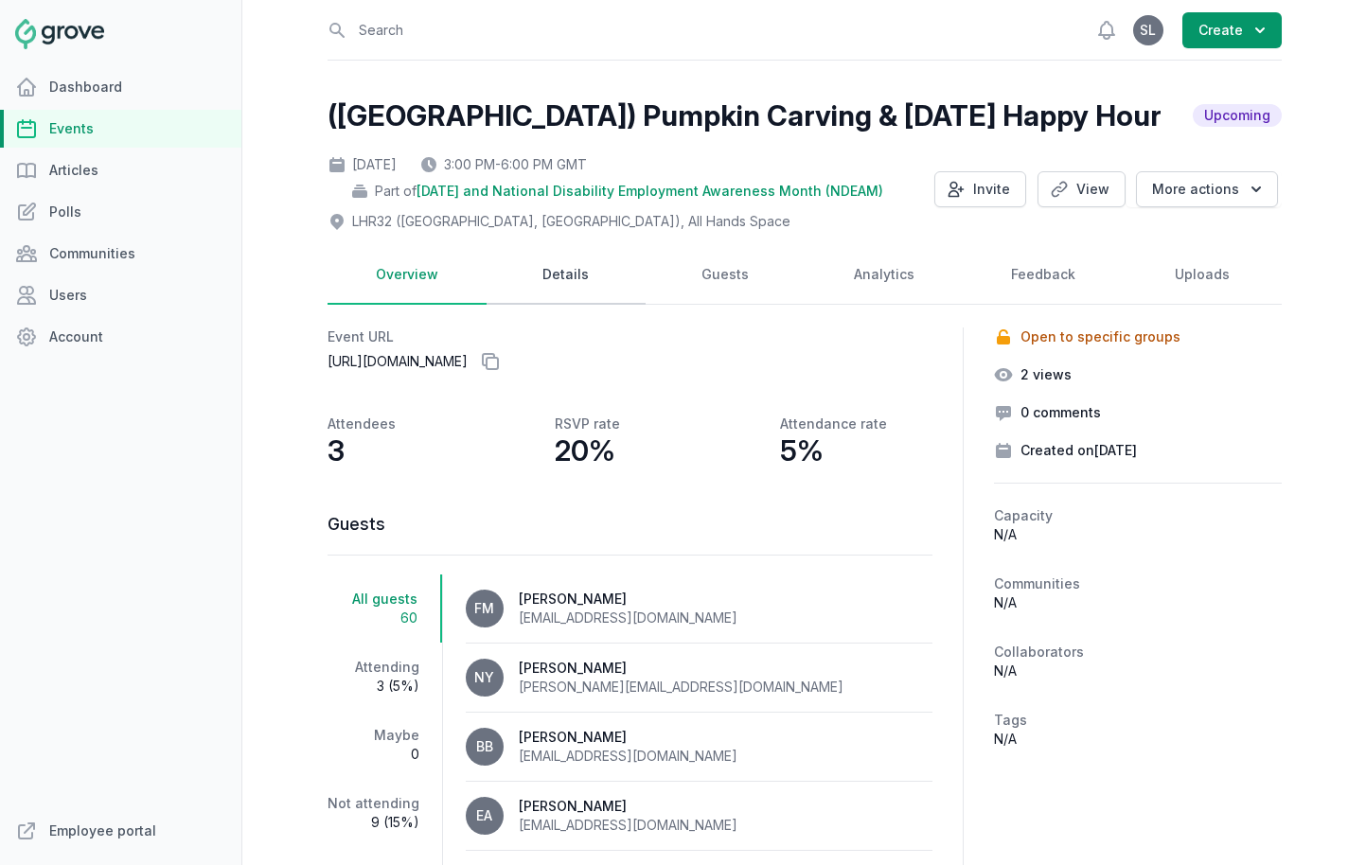
select select "89"
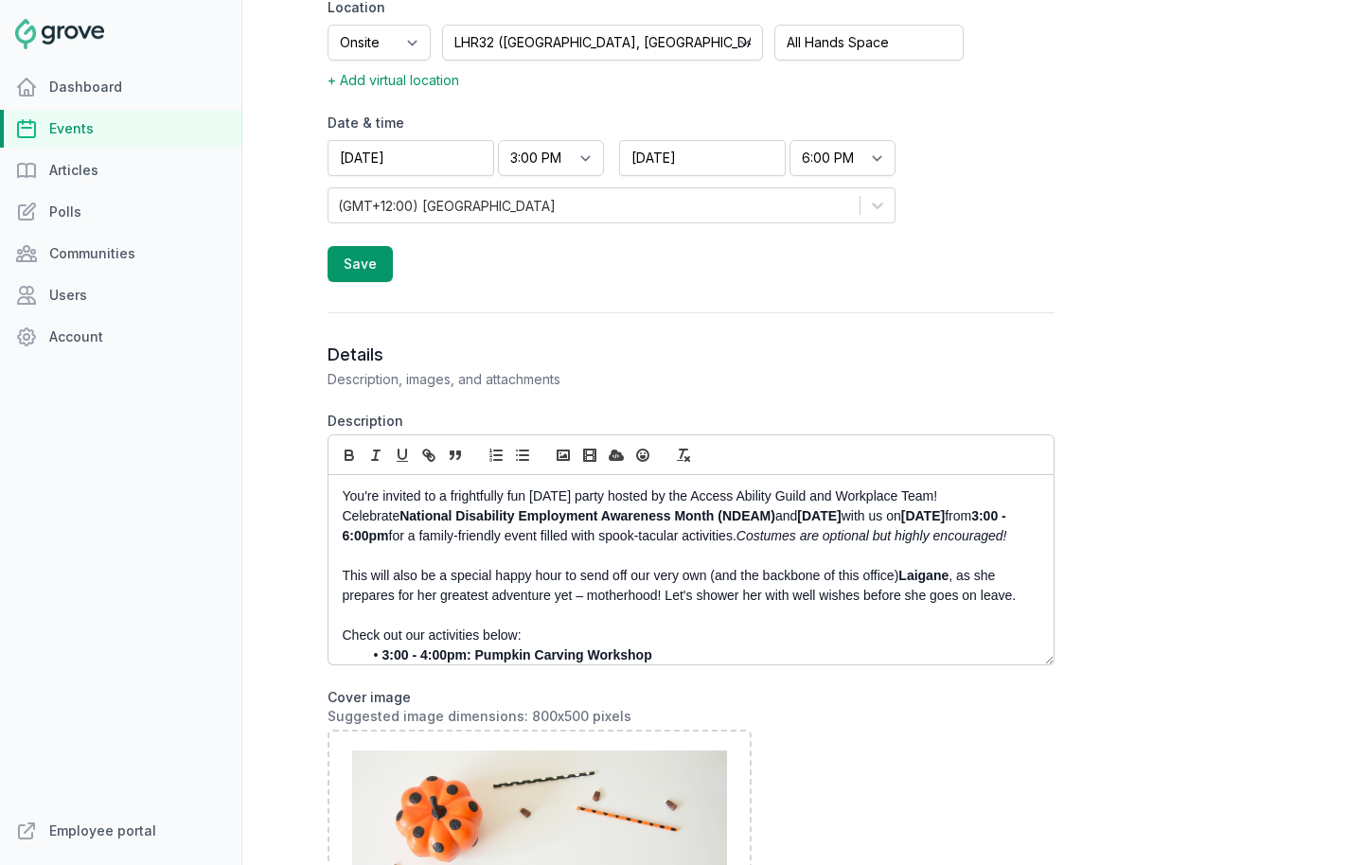
scroll to position [789, 0]
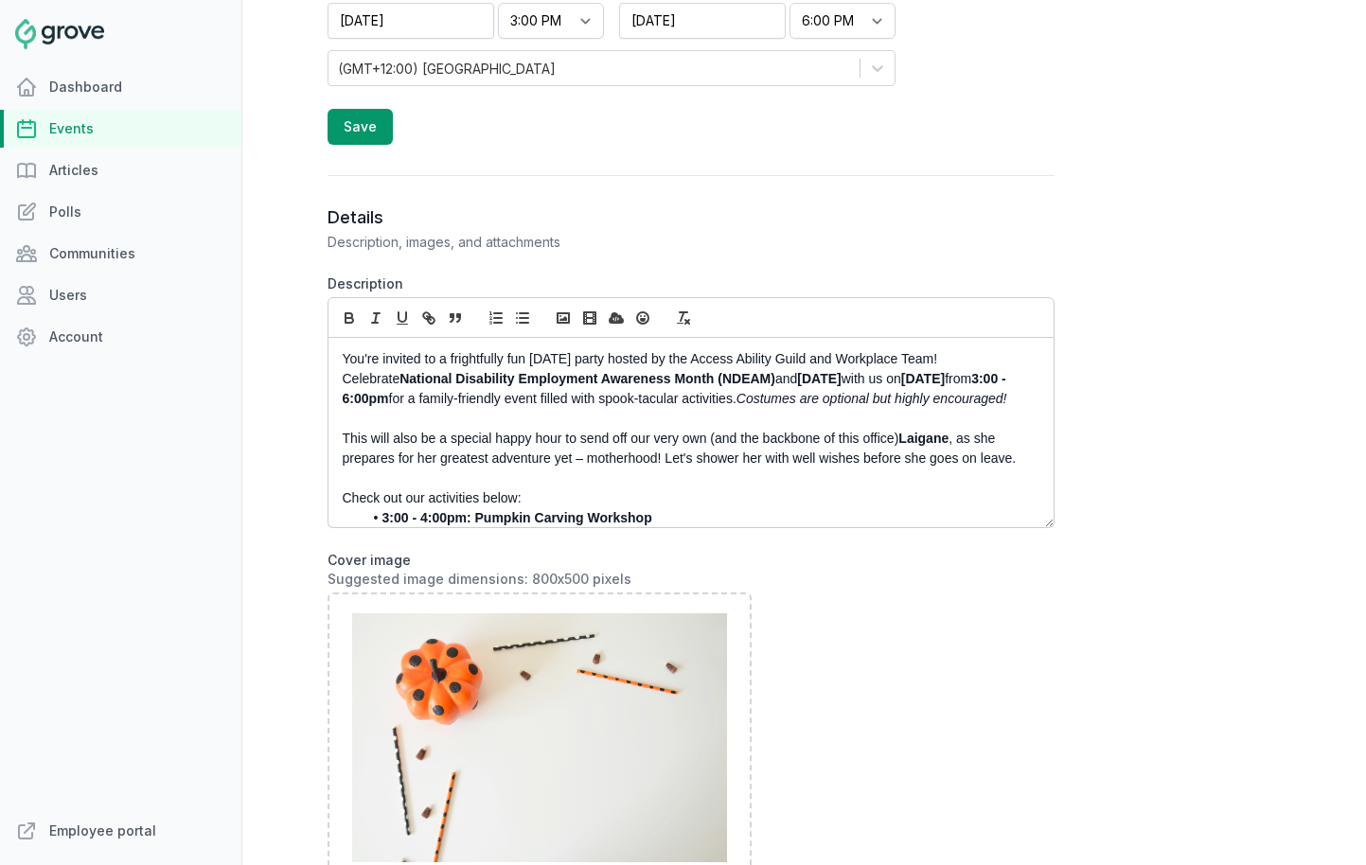
drag, startPoint x: 343, startPoint y: 360, endPoint x: 552, endPoint y: 424, distance: 218.9
click at [552, 409] on p "You're invited to a frightfully fun Halloween party hosted by the Access Abilit…" at bounding box center [686, 379] width 686 height 60
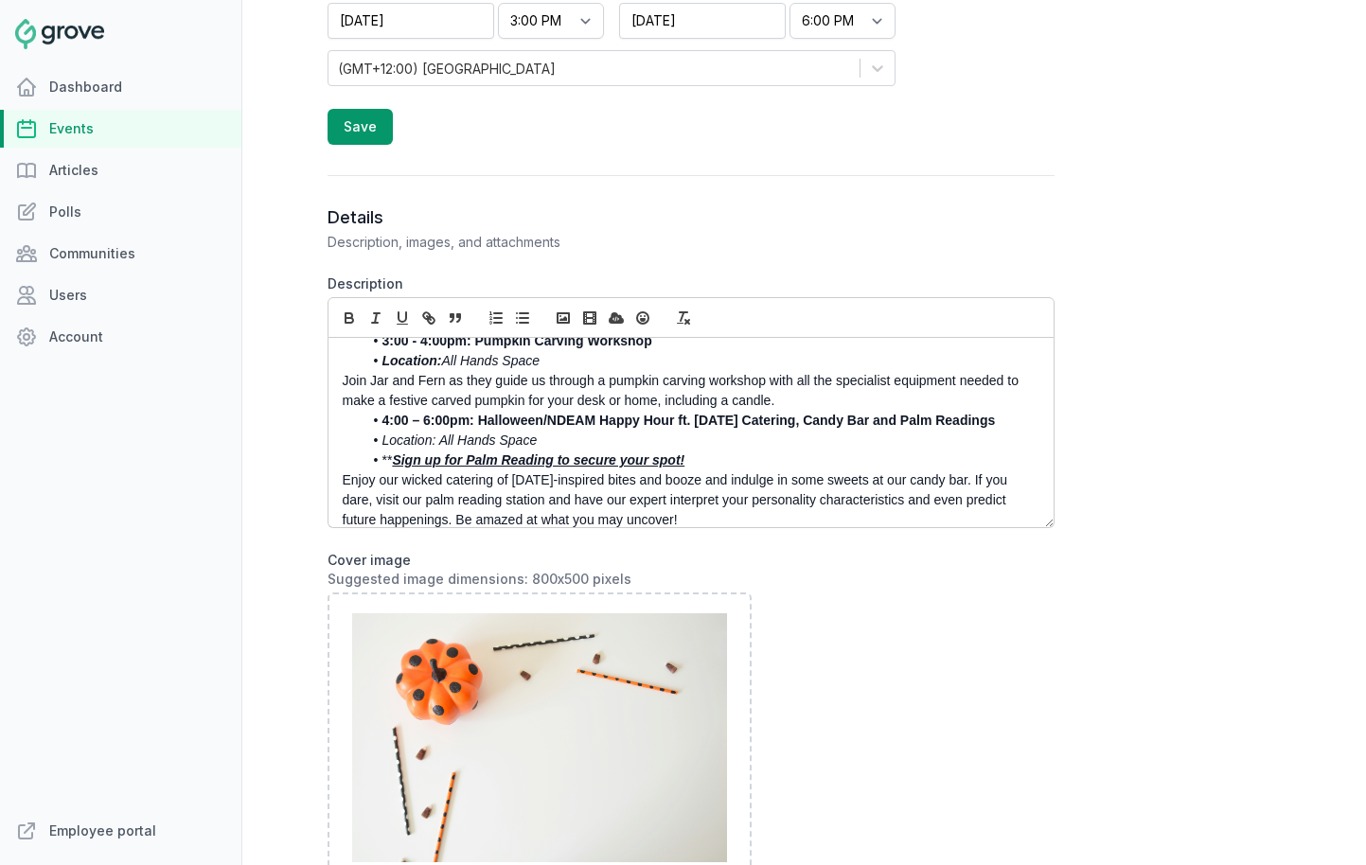
scroll to position [172, 0]
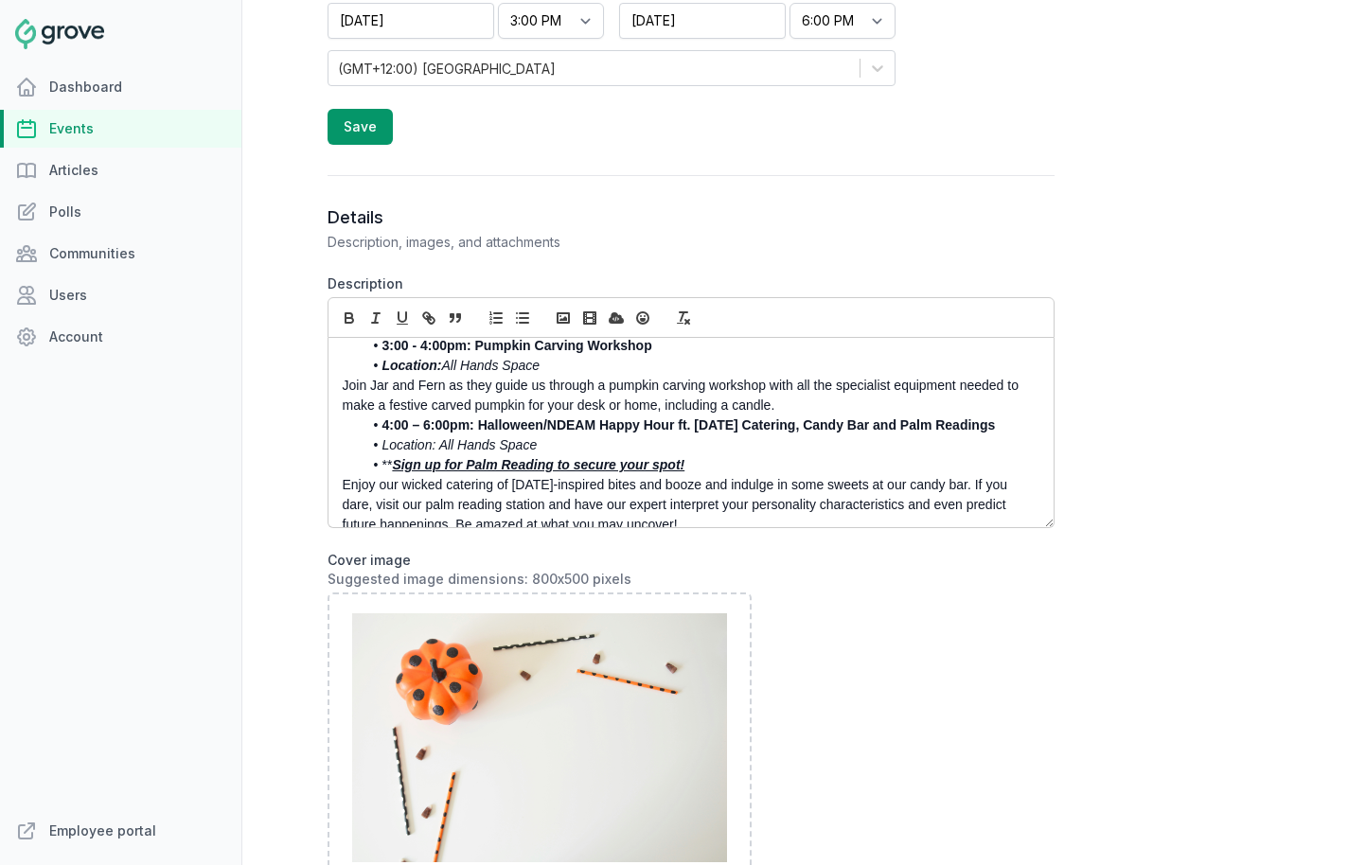
click at [539, 416] on p "Join Jar and Fern as they guide us through a pumpkin carving workshop with all …" at bounding box center [686, 396] width 686 height 40
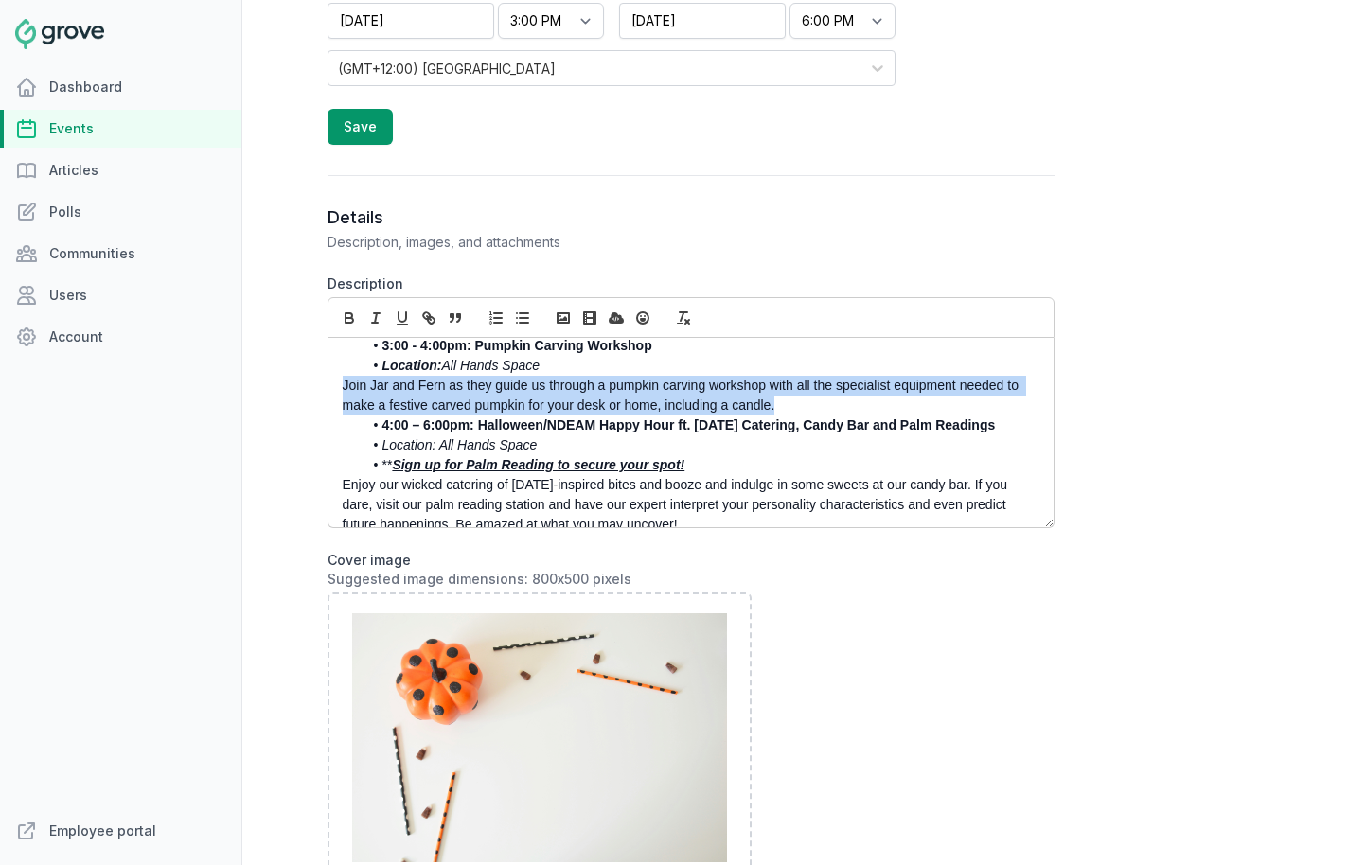
click at [539, 416] on p "Join Jar and Fern as they guide us through a pumpkin carving workshop with all …" at bounding box center [686, 396] width 686 height 40
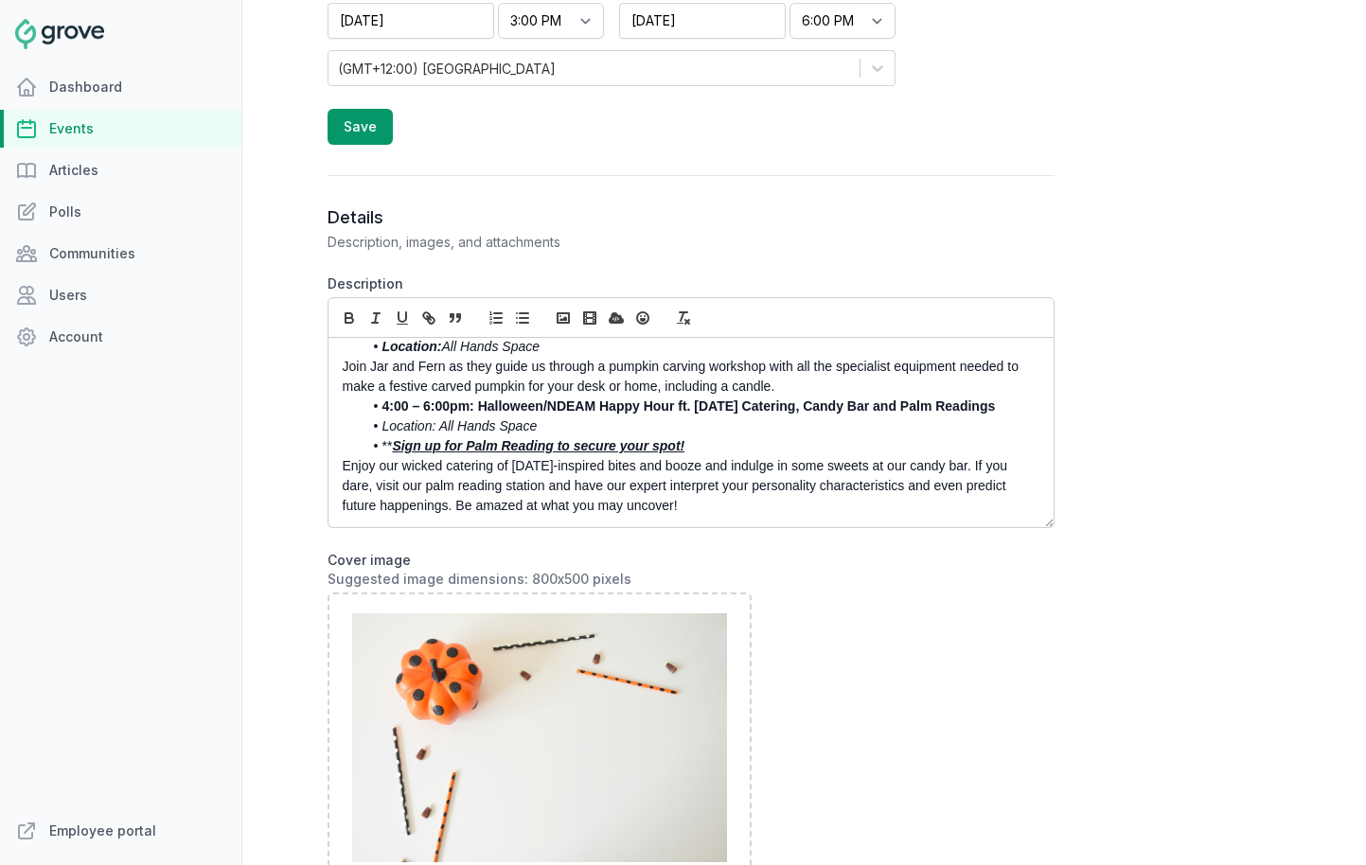
click at [596, 484] on p "Enjoy our wicked catering of Halloween-inspired bites and booze and indulge in …" at bounding box center [686, 486] width 686 height 60
copy p "Enjoy our wicked catering of Halloween-inspired bites and booze and indulge in …"
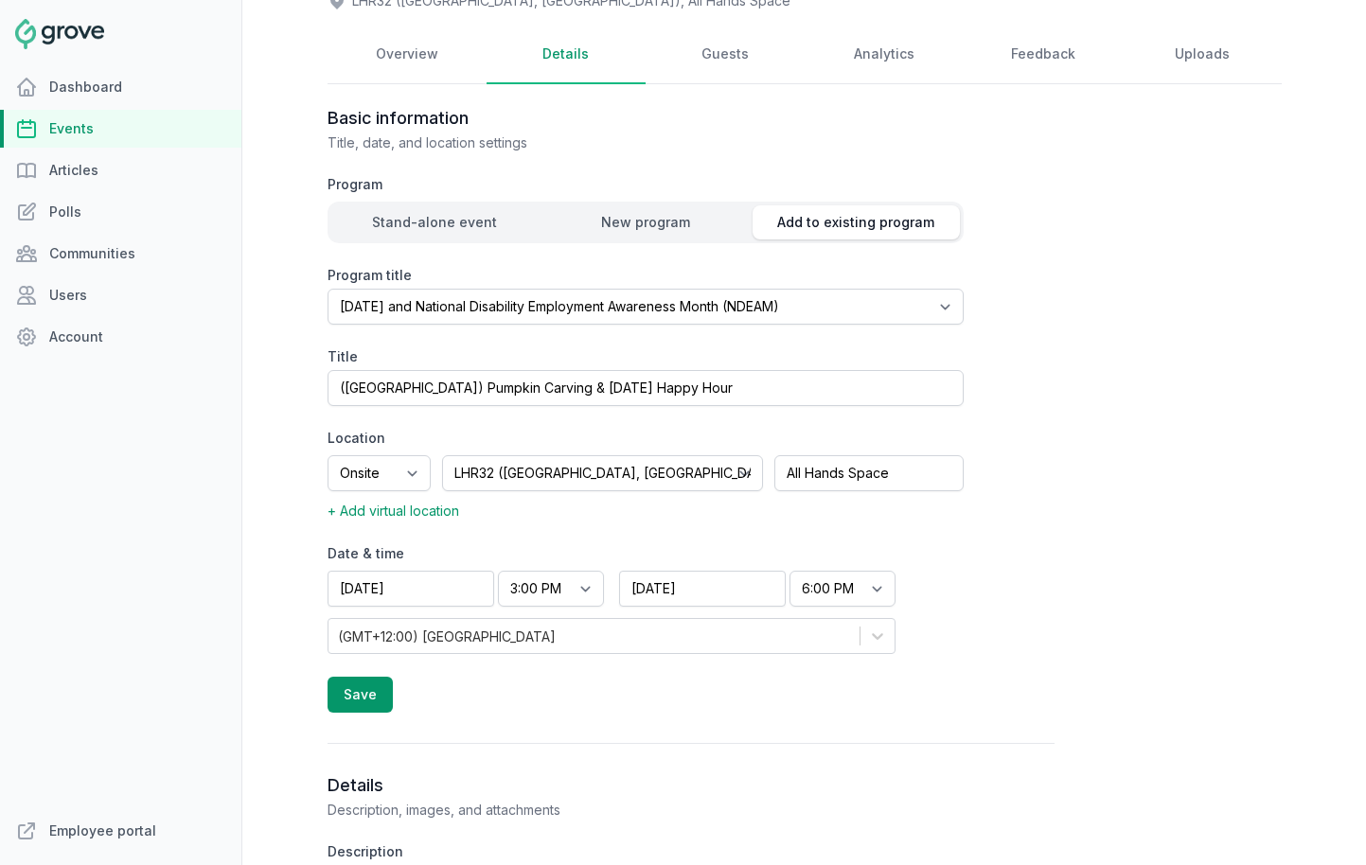
scroll to position [0, 0]
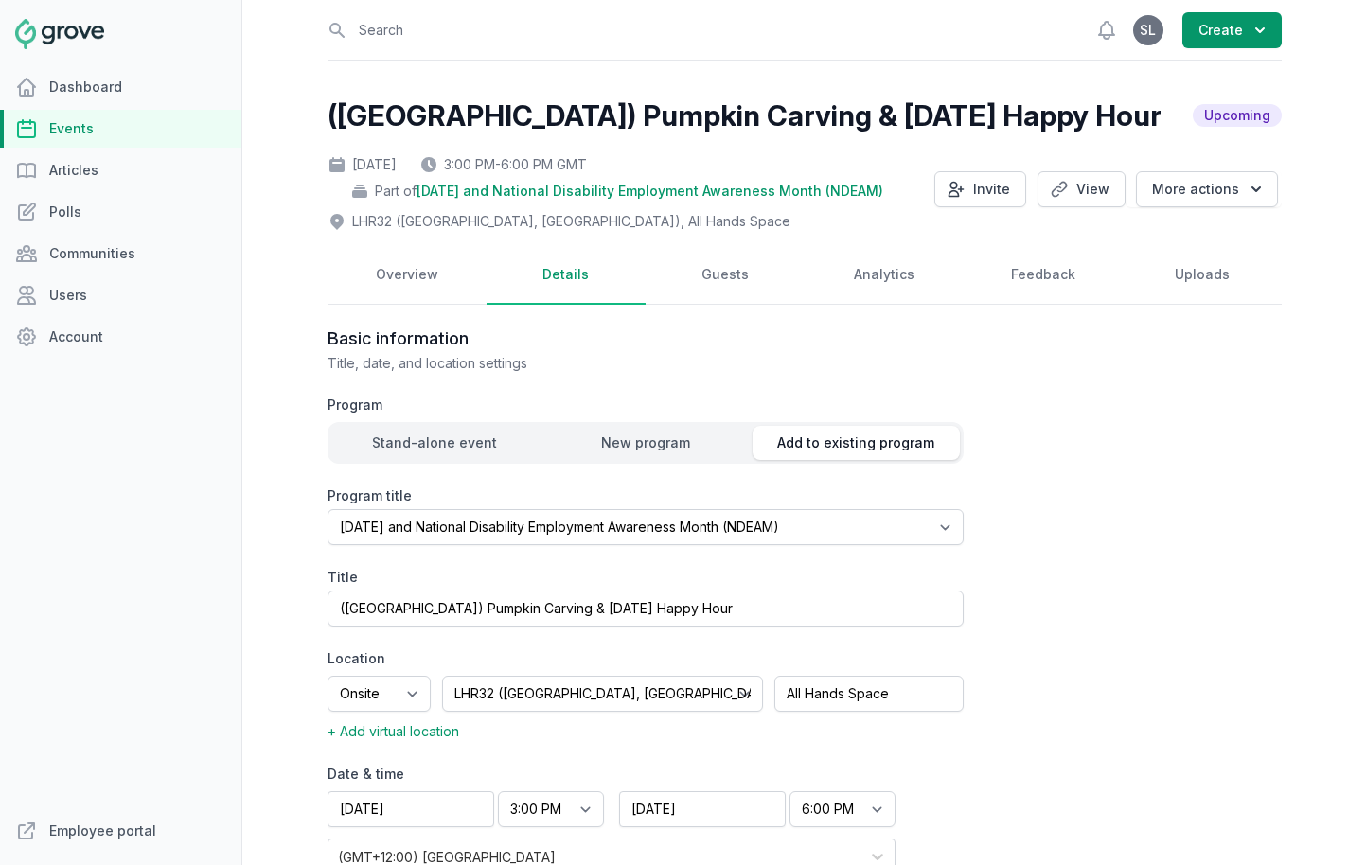
click at [96, 131] on link "Events" at bounding box center [120, 129] width 241 height 38
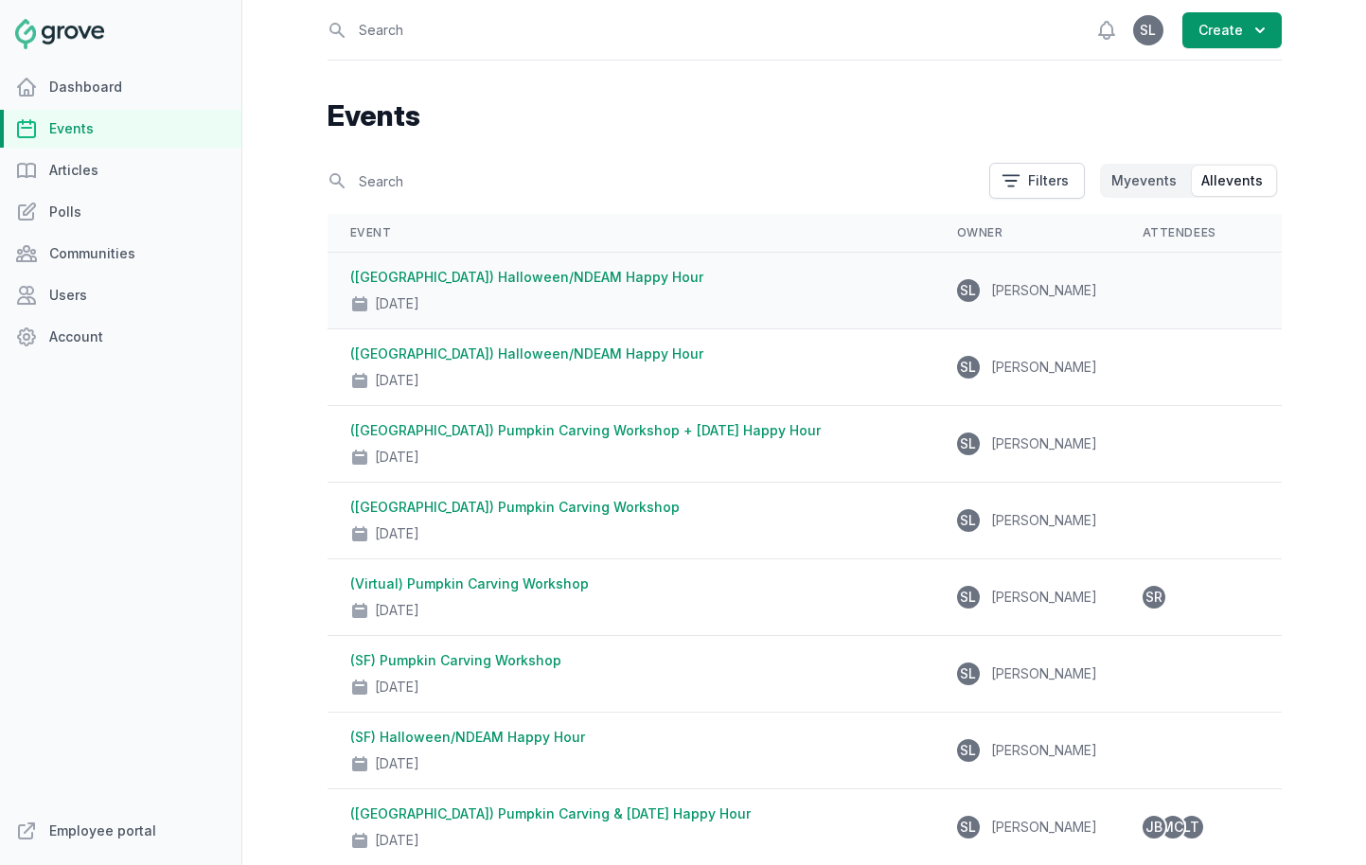
click at [543, 283] on link "([GEOGRAPHIC_DATA]) Halloween/NDEAM Happy Hour" at bounding box center [526, 277] width 353 height 16
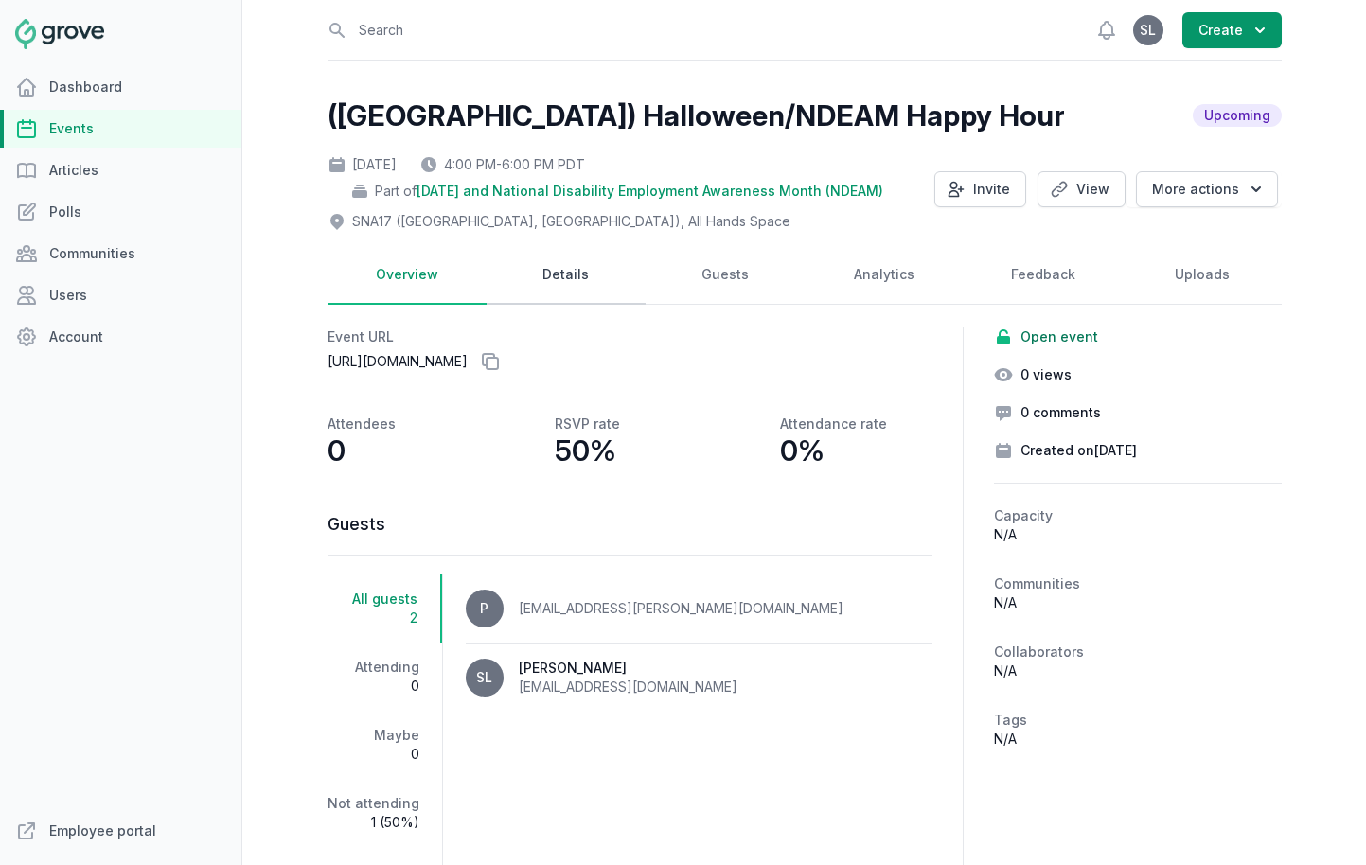
click at [569, 276] on link "Details" at bounding box center [566, 275] width 159 height 59
select select "96"
select select "40"
select select "4:00 PM"
select select "6:00 PM"
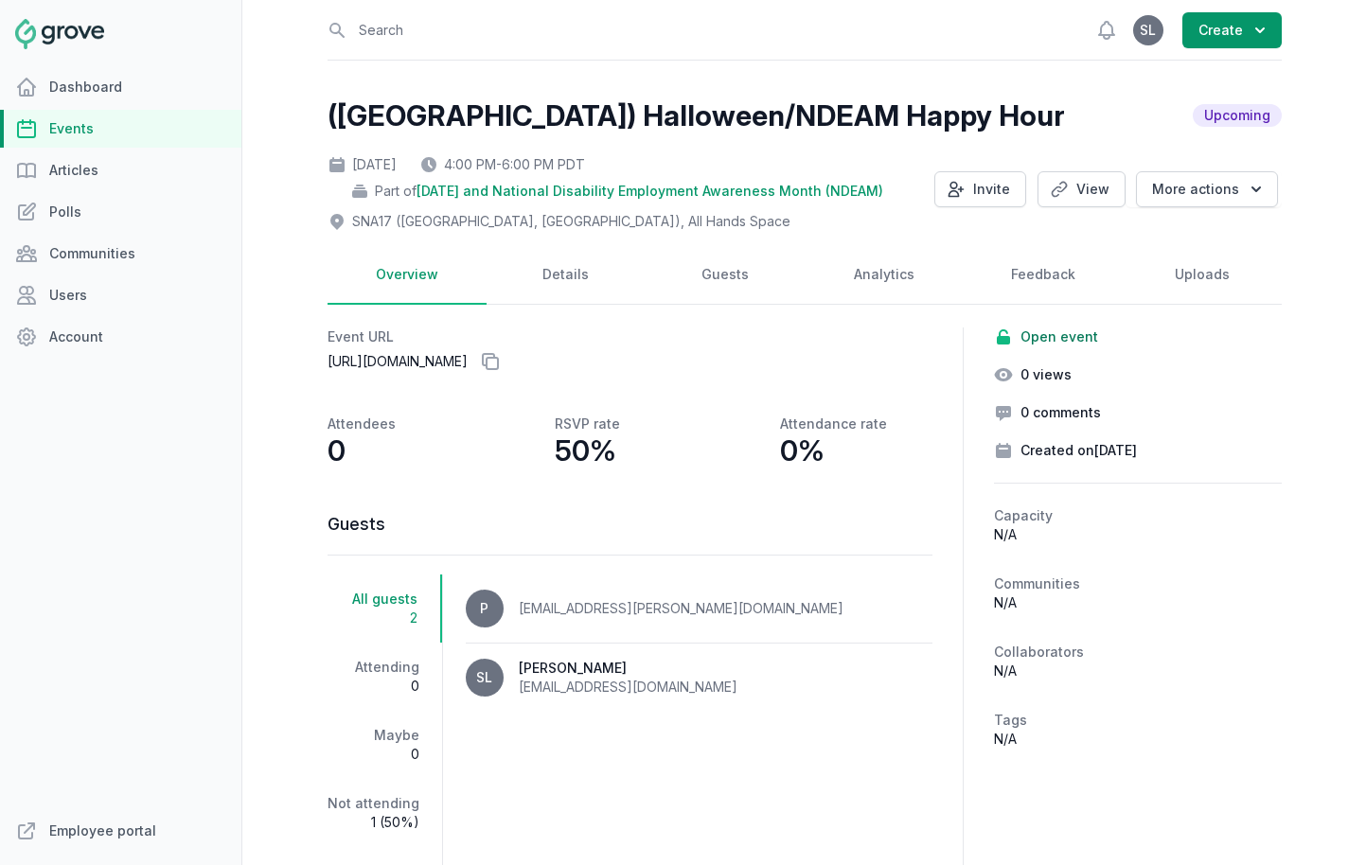
select select "89"
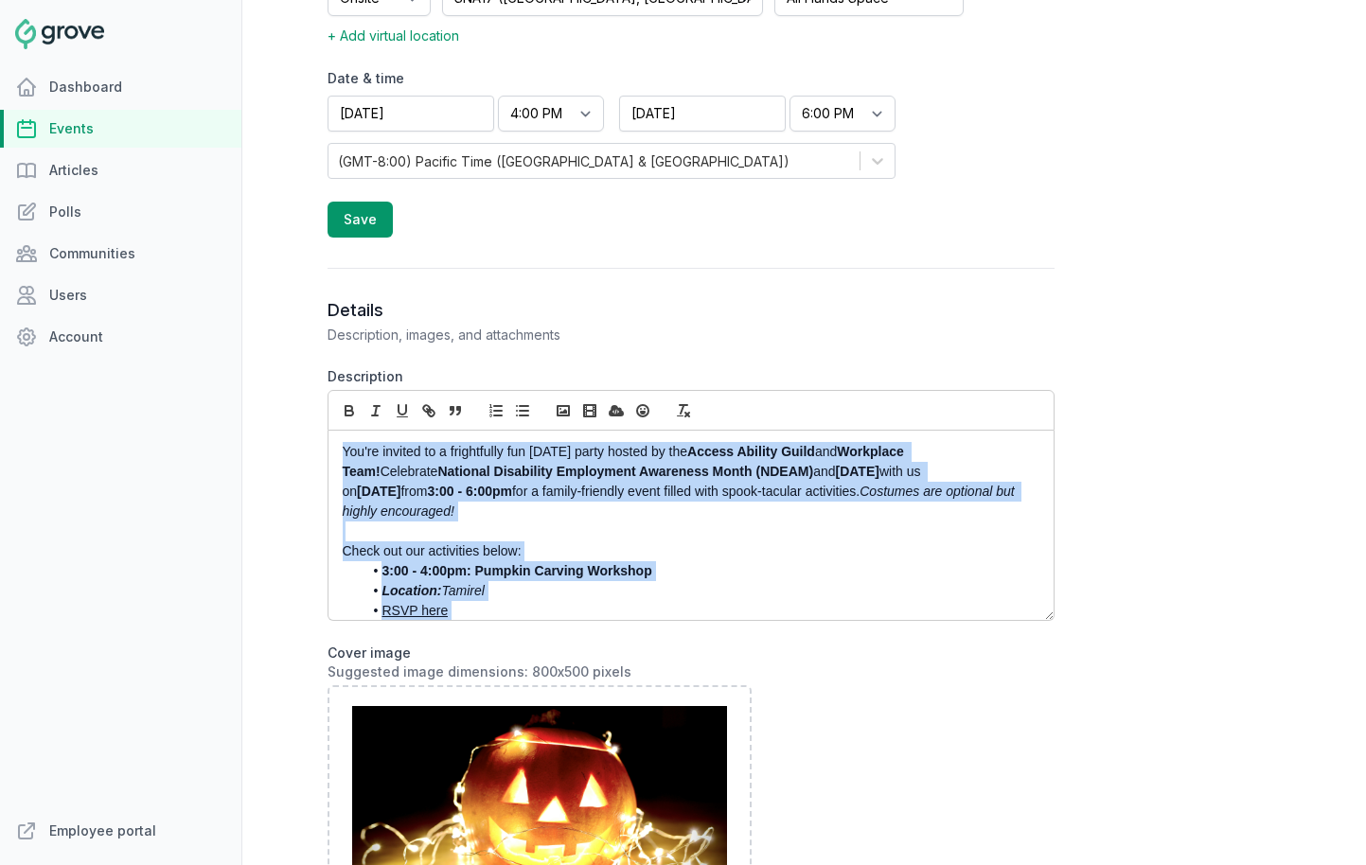
scroll to position [231, 0]
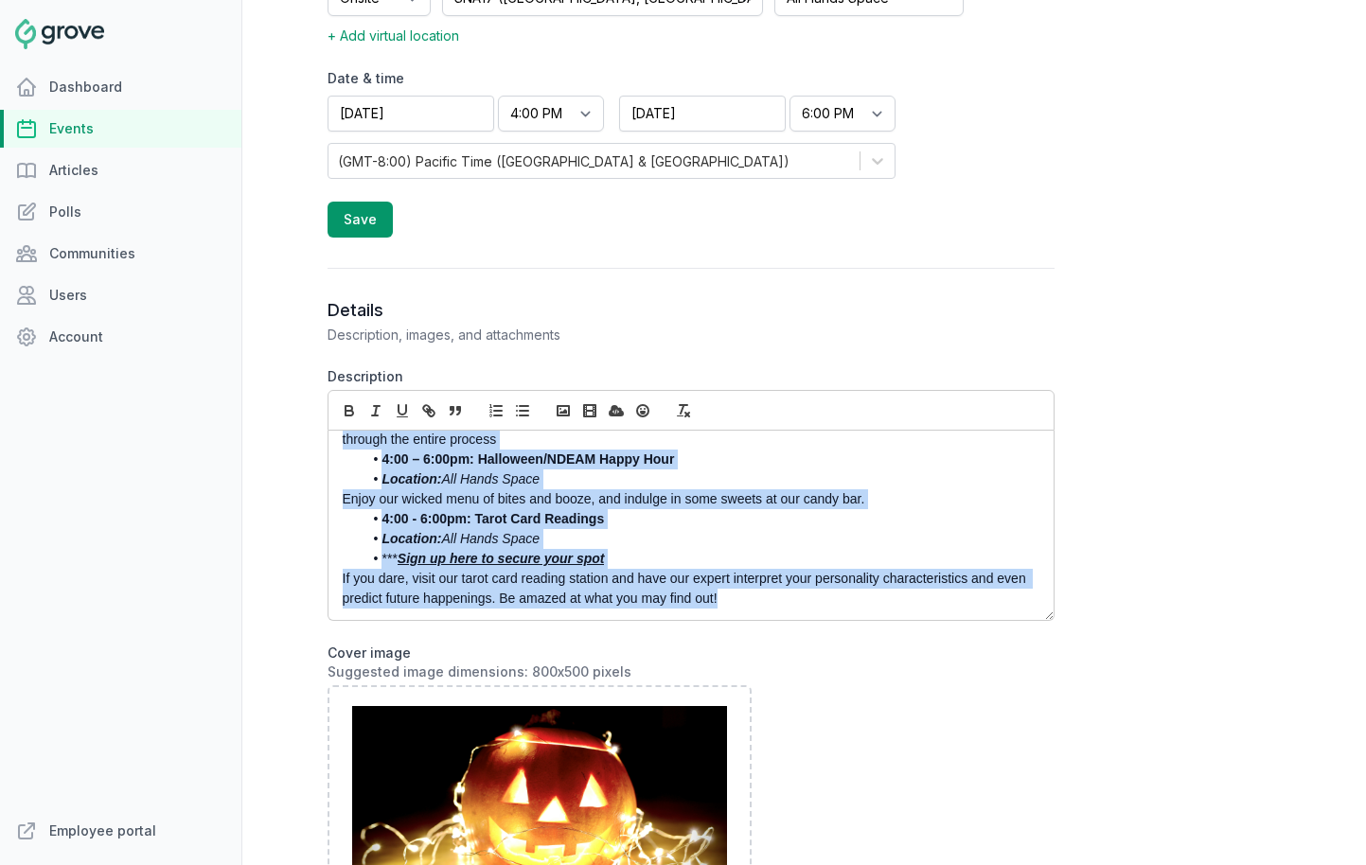
drag, startPoint x: 337, startPoint y: 445, endPoint x: 637, endPoint y: 658, distance: 368.1
copy div "You're invited to a frightfully fun Halloween party hosted by the Access Abilit…"
click at [108, 123] on link "Events" at bounding box center [120, 129] width 241 height 38
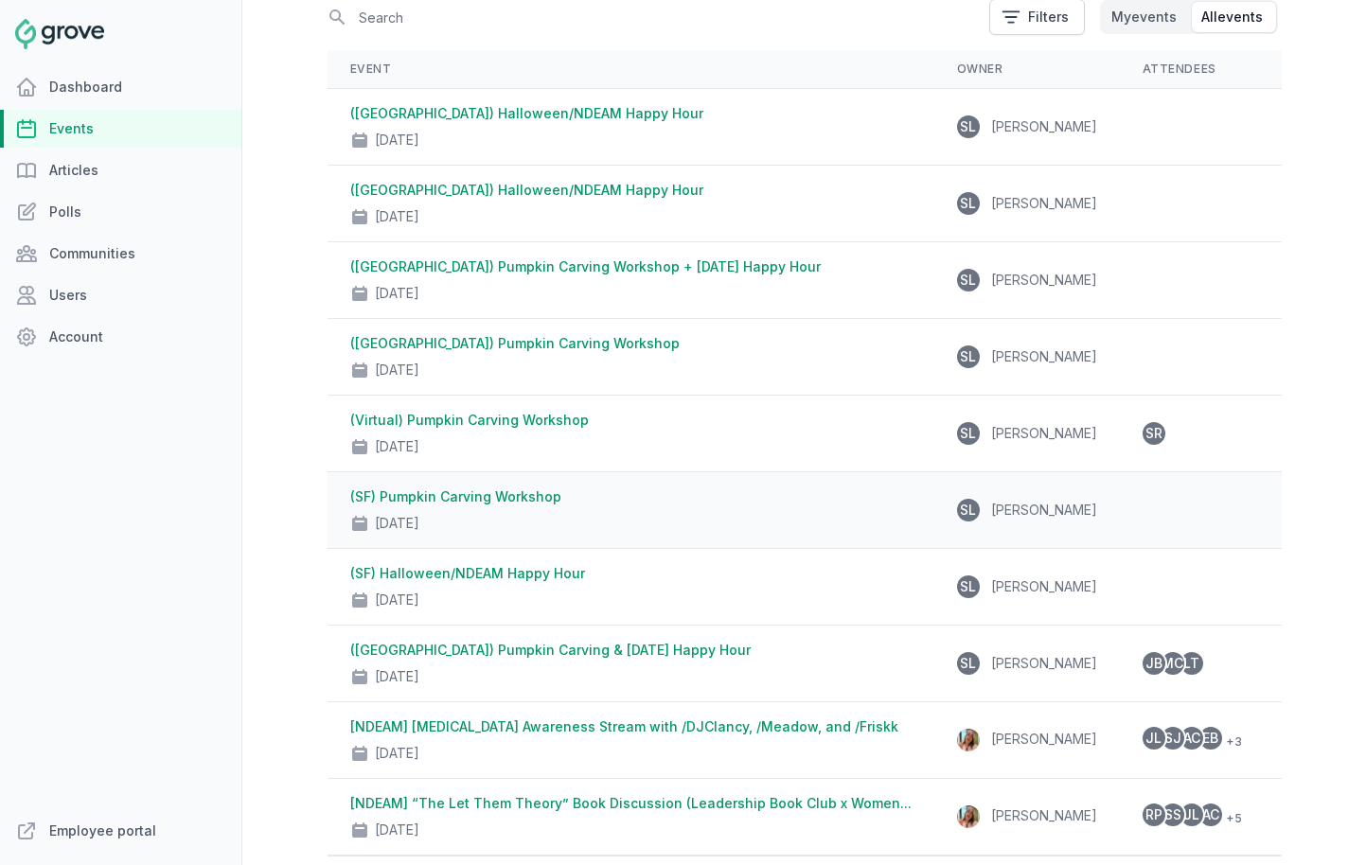
scroll to position [162, 0]
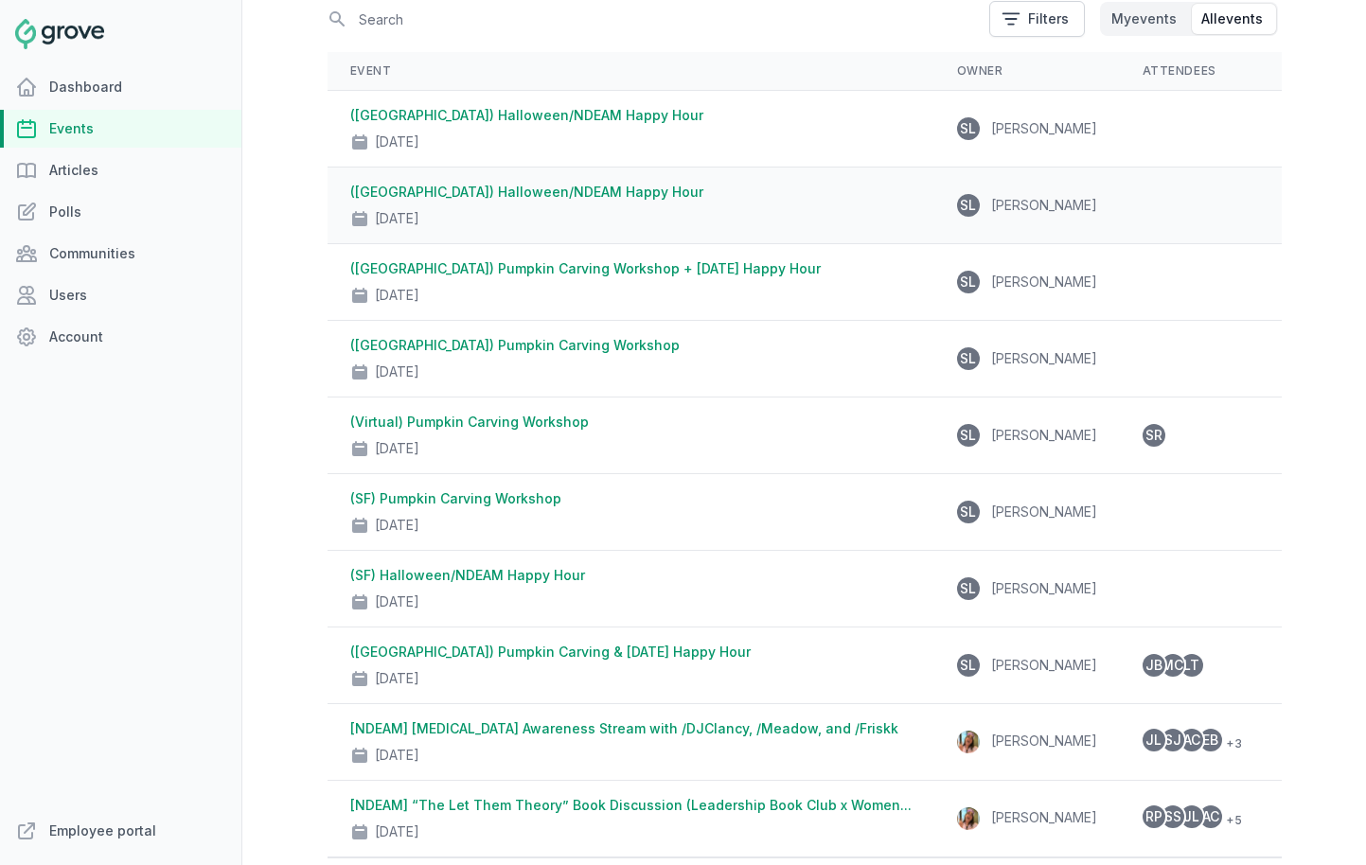
click at [539, 209] on div "Oct 30, 2025" at bounding box center [630, 215] width 561 height 27
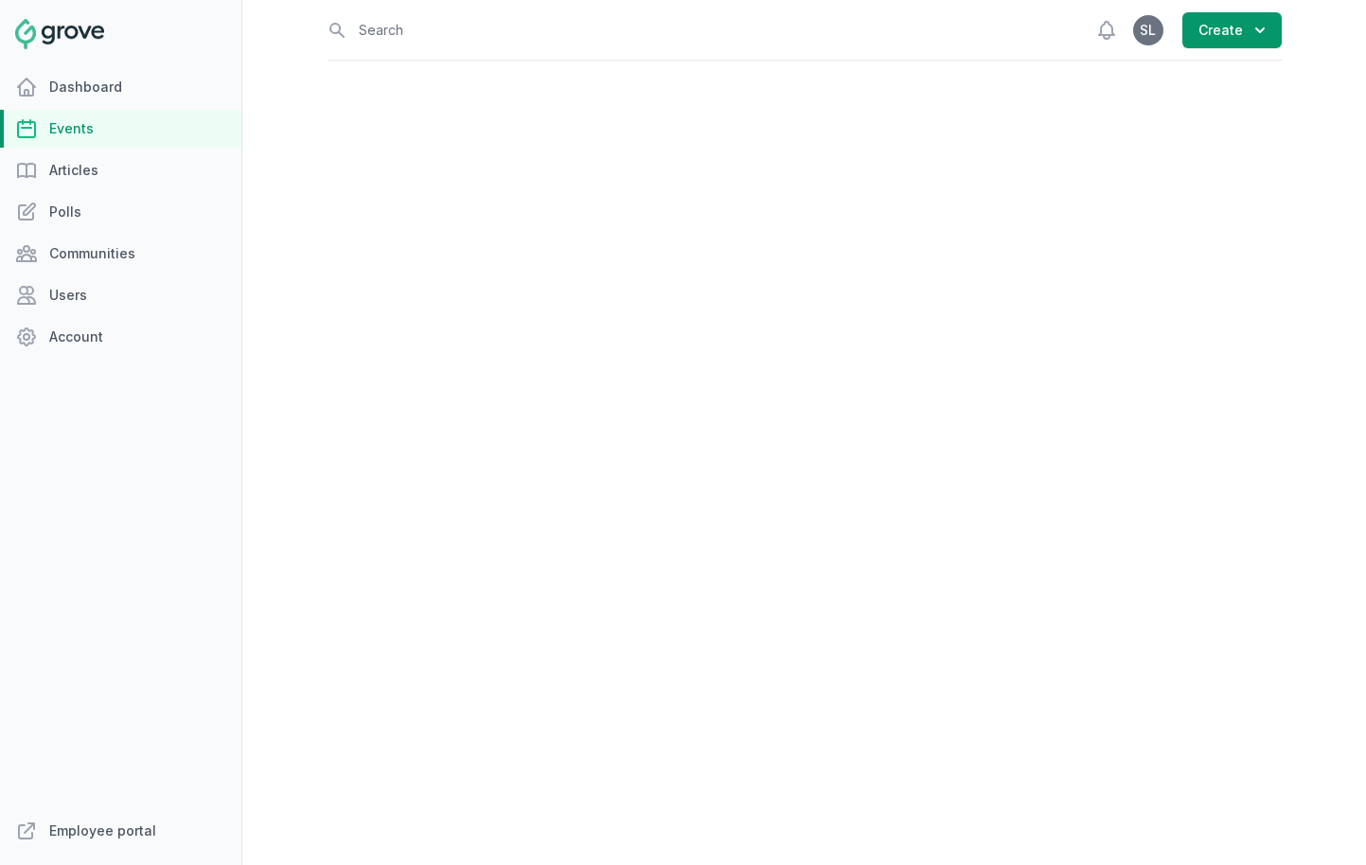
select select "96"
select select "42"
select select "4:00 PM"
select select "6:00 PM"
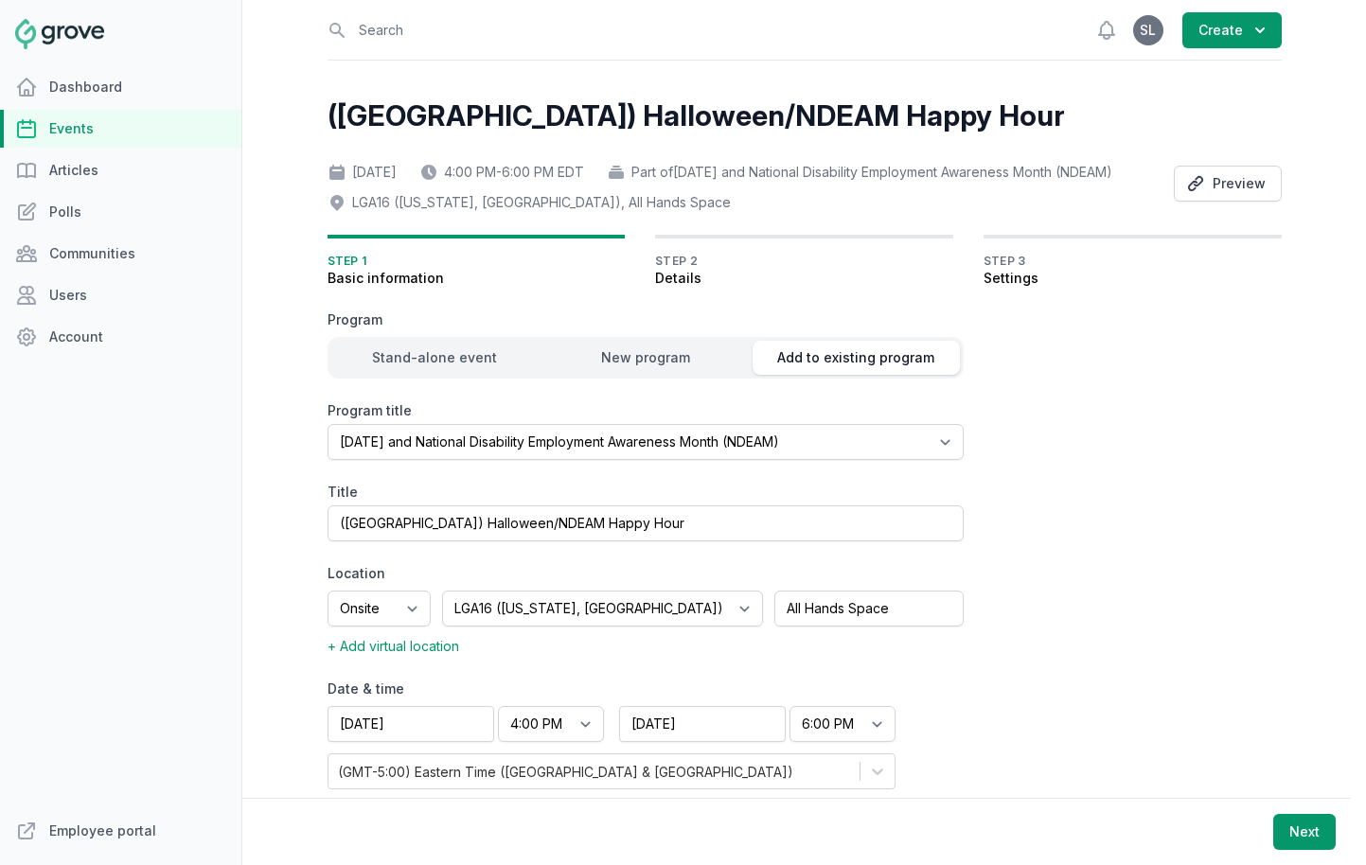
scroll to position [49, 0]
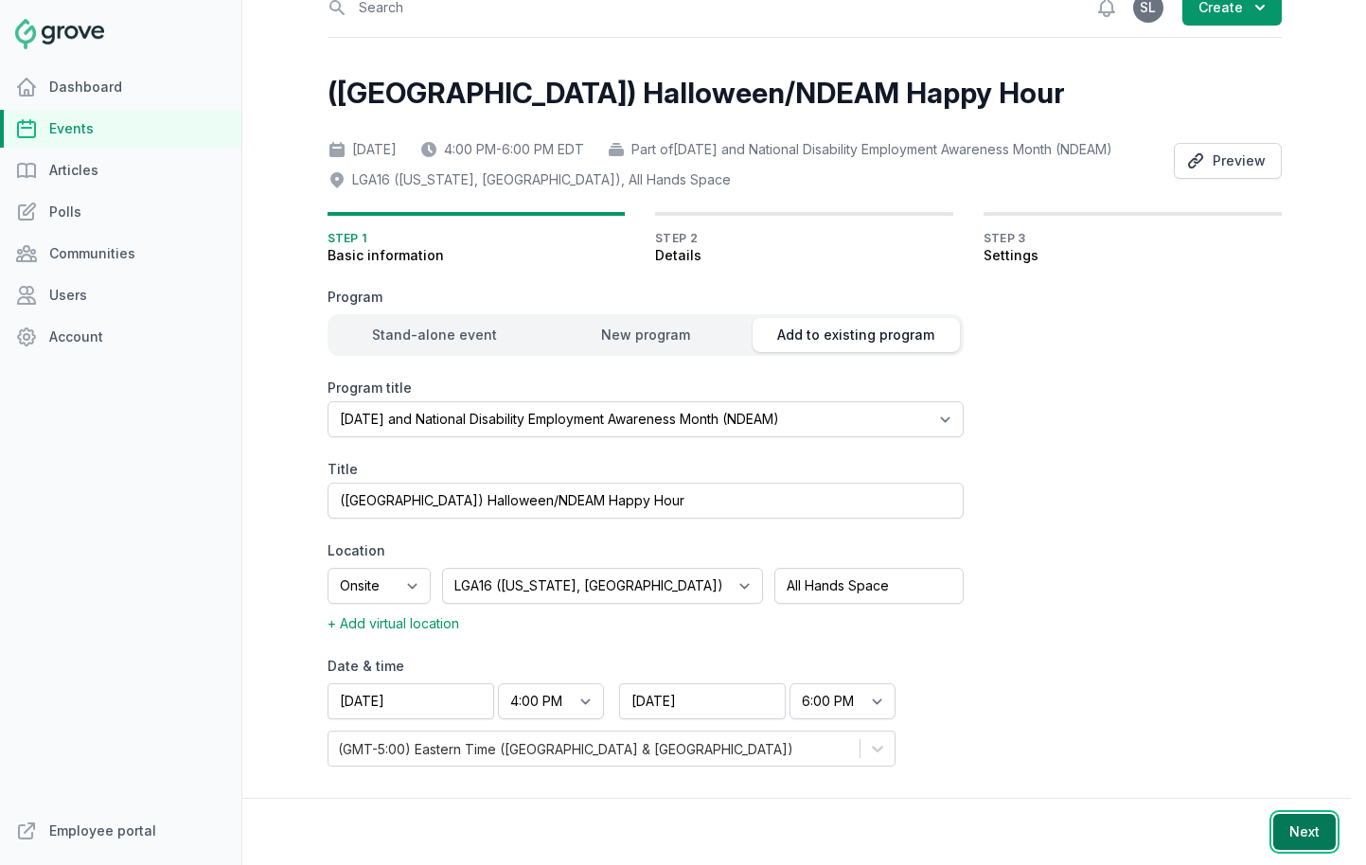
click at [1306, 837] on button "Next" at bounding box center [1304, 832] width 62 height 36
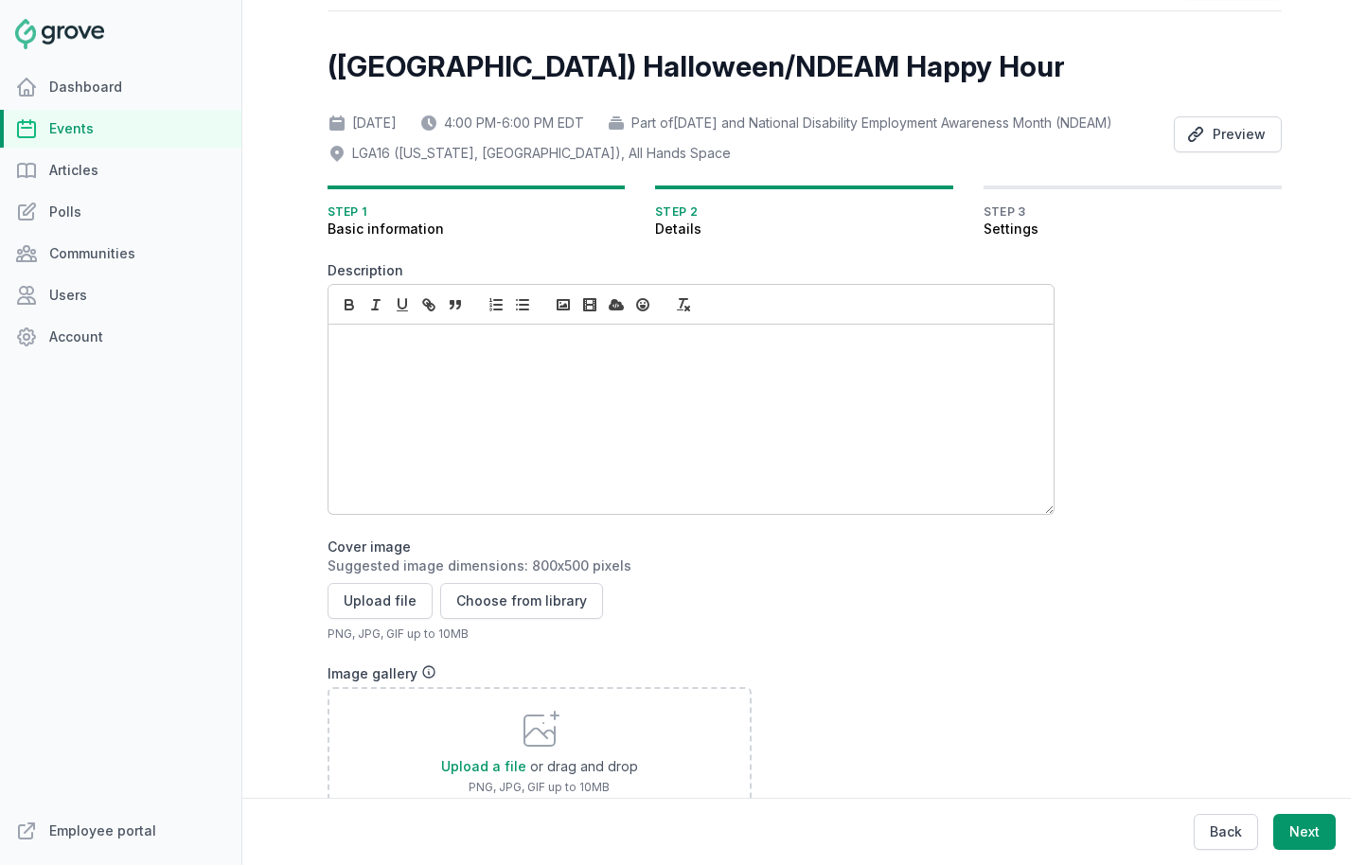
click at [387, 417] on div at bounding box center [691, 419] width 725 height 189
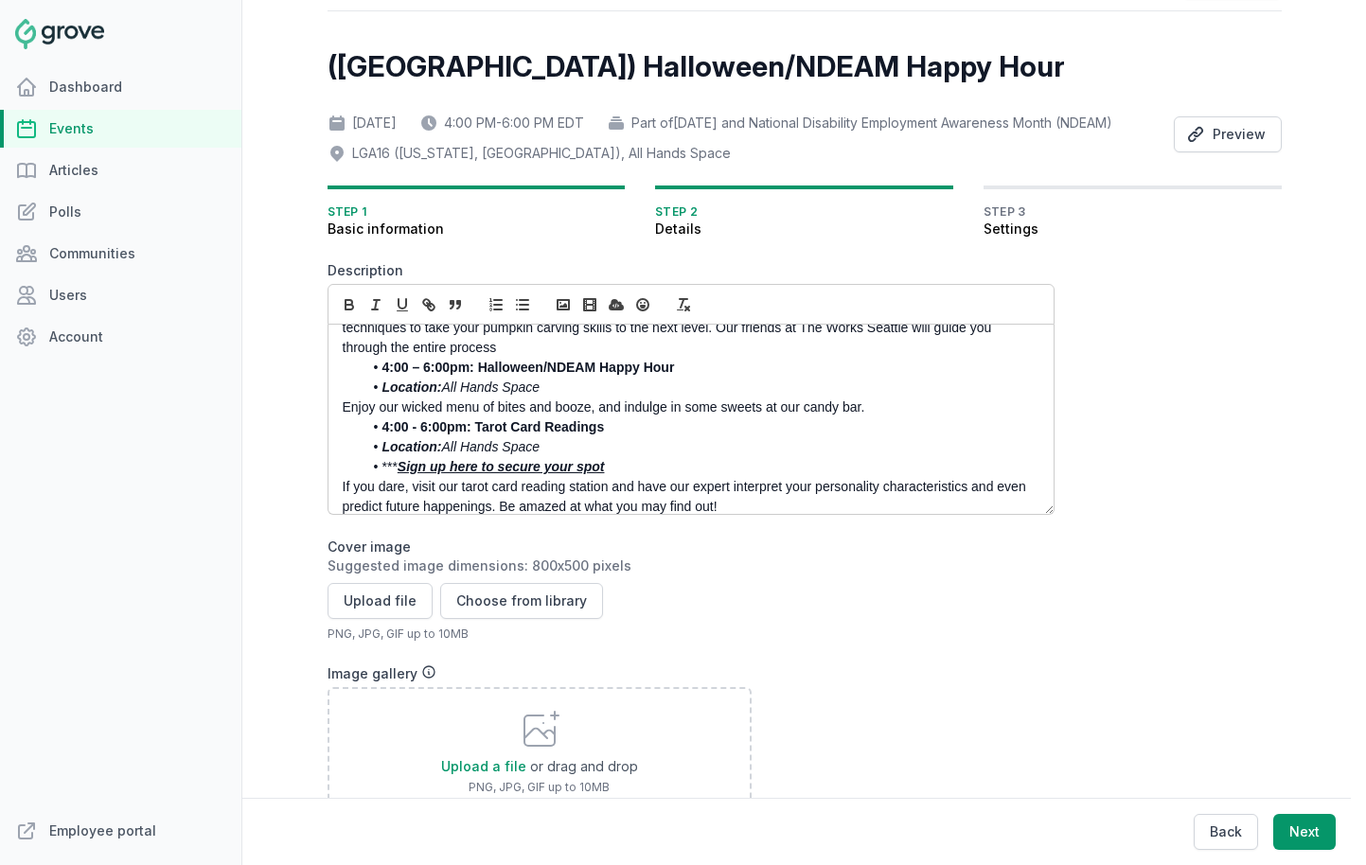
scroll to position [0, 0]
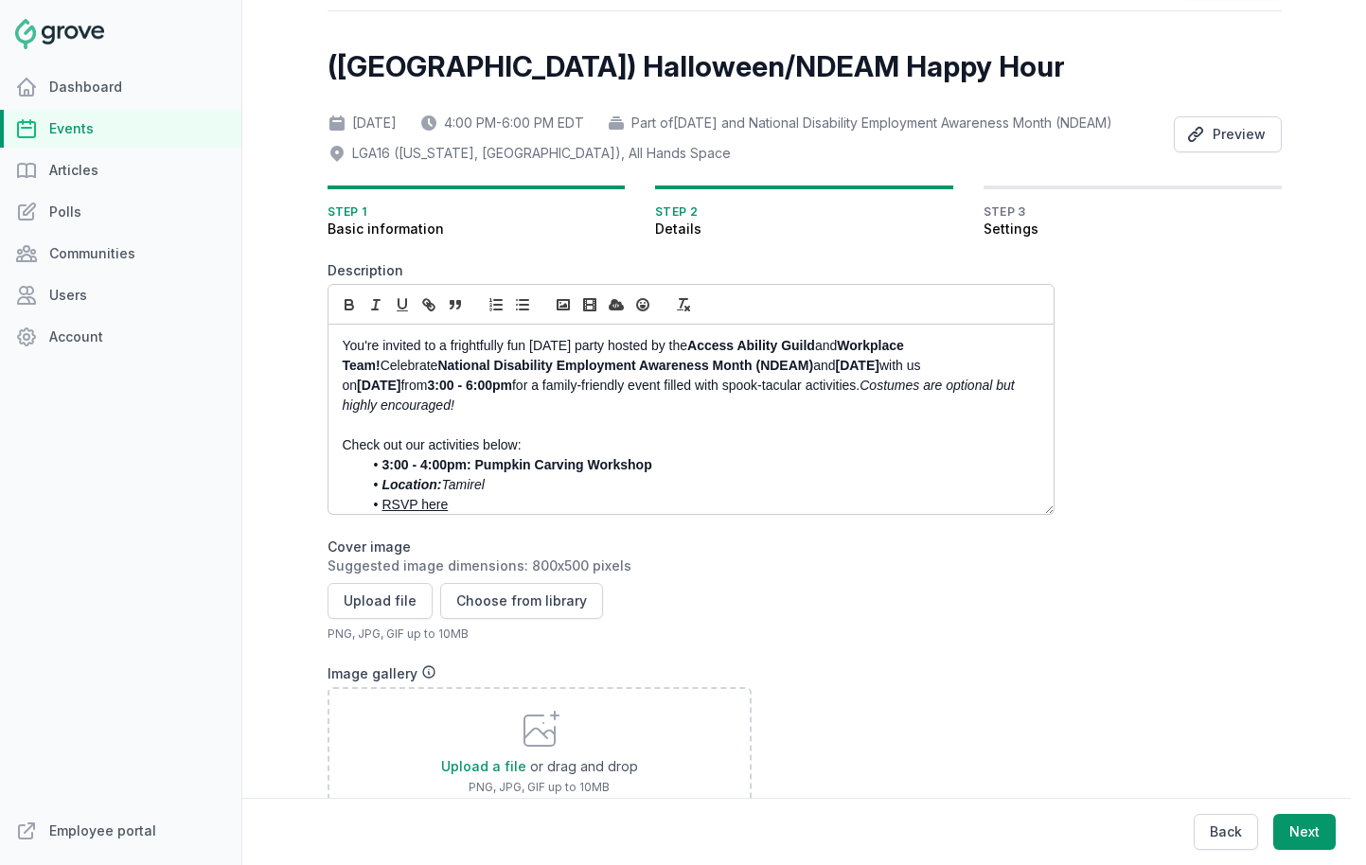
click at [401, 393] on strong "Thursday, October 23rd" at bounding box center [379, 385] width 44 height 15
click at [463, 393] on strong "3:00 - 6:00pm" at bounding box center [469, 385] width 84 height 15
click at [466, 415] on p "You're invited to a frightfully fun Halloween party hosted by the Access Abilit…" at bounding box center [686, 376] width 686 height 80
click at [350, 310] on icon "button" at bounding box center [350, 307] width 8 height 5
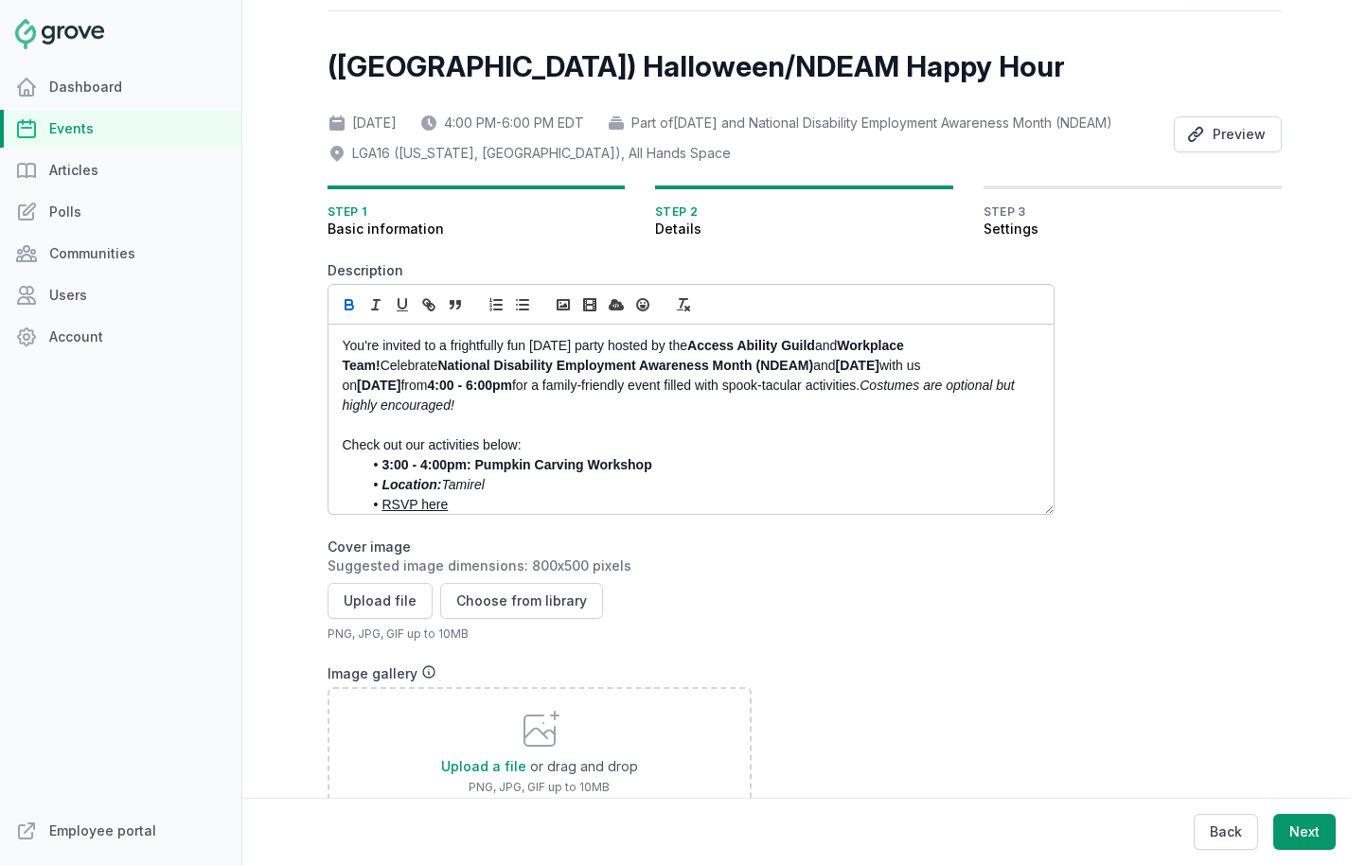
click at [565, 416] on p "You're invited to a frightfully fun Halloween party hosted by the Access Abilit…" at bounding box center [686, 376] width 686 height 80
drag, startPoint x: 891, startPoint y: 416, endPoint x: 546, endPoint y: 417, distance: 344.6
click at [546, 416] on p "You're invited to a frightfully fun Halloween party hosted by the Access Abilit…" at bounding box center [686, 376] width 686 height 80
drag, startPoint x: 347, startPoint y: 374, endPoint x: 540, endPoint y: 381, distance: 193.3
click at [540, 381] on p "You're invited to a frightfully fun Halloween party hosted by the Access Abilit…" at bounding box center [686, 376] width 686 height 80
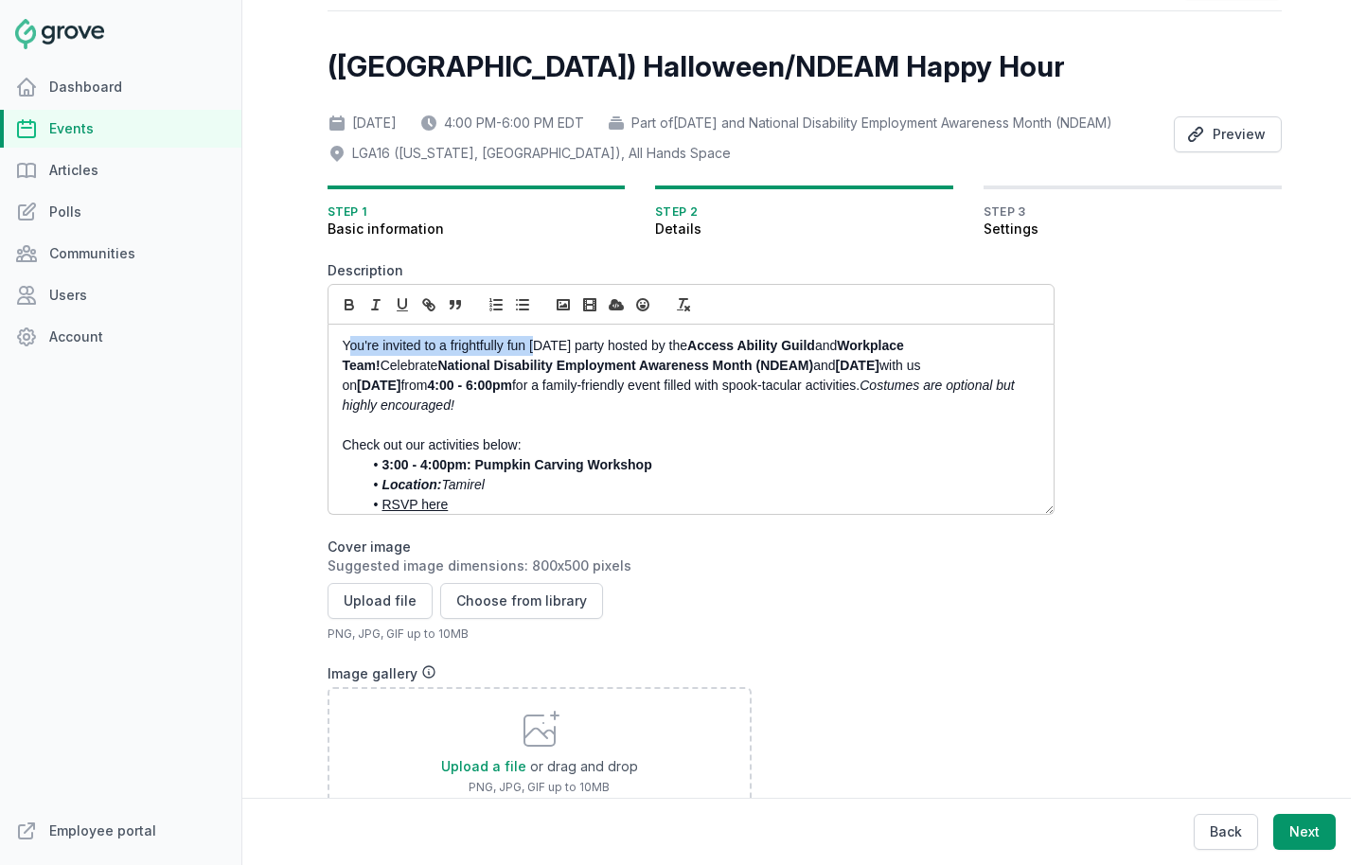
click at [540, 381] on p "You're invited to a frightfully fun Halloween party hosted by the Access Abilit…" at bounding box center [686, 376] width 686 height 80
click at [540, 368] on p "You're invited to a frightfully fun Halloween party hosted by the Access Abilit…" at bounding box center [686, 376] width 686 height 80
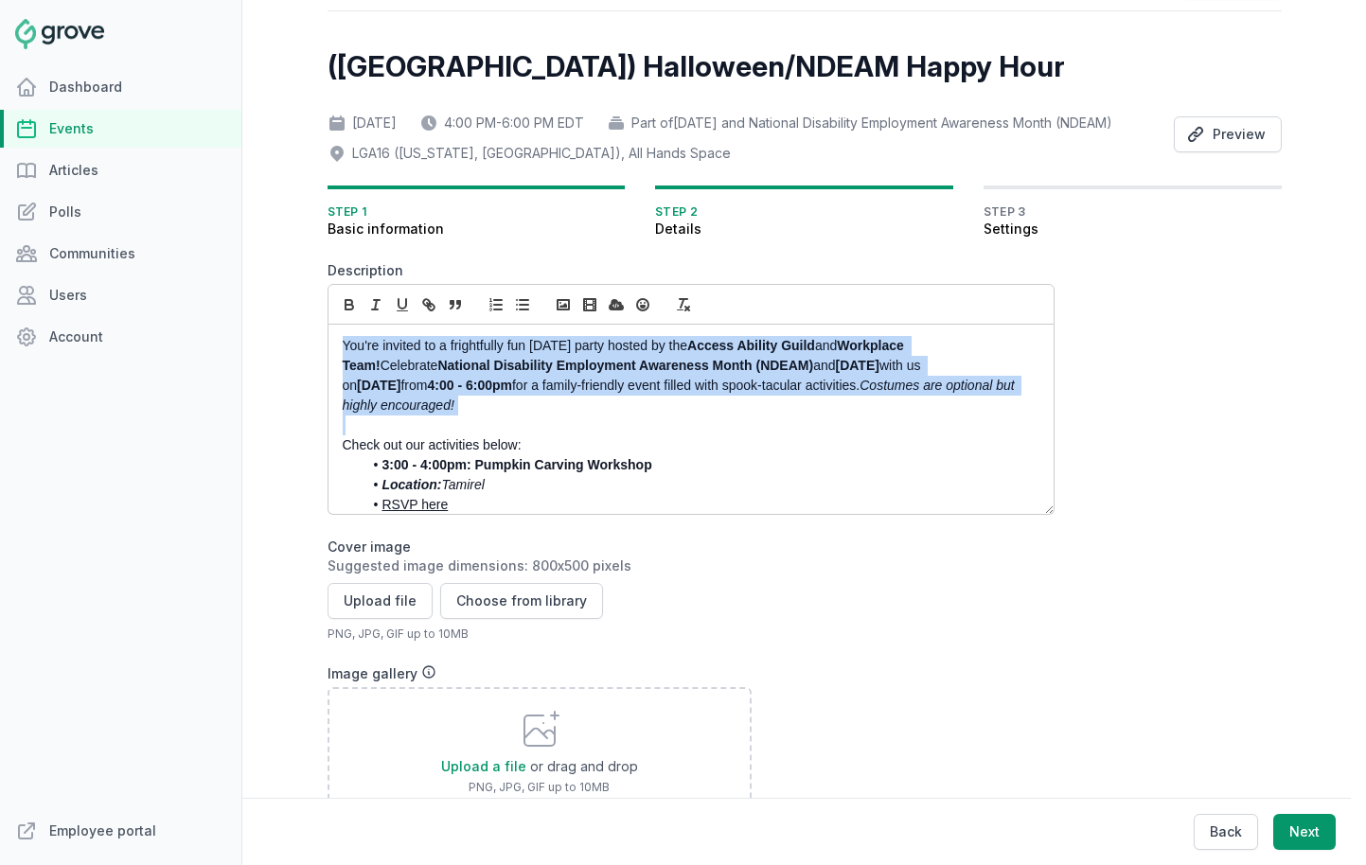
click at [540, 368] on p "You're invited to a frightfully fun Halloween party hosted by the Access Abilit…" at bounding box center [686, 376] width 686 height 80
drag, startPoint x: 993, startPoint y: 370, endPoint x: 336, endPoint y: 379, distance: 657.1
click at [336, 379] on div "You're invited to a frightfully fun Halloween party hosted by the Access Abilit…" at bounding box center [691, 419] width 725 height 189
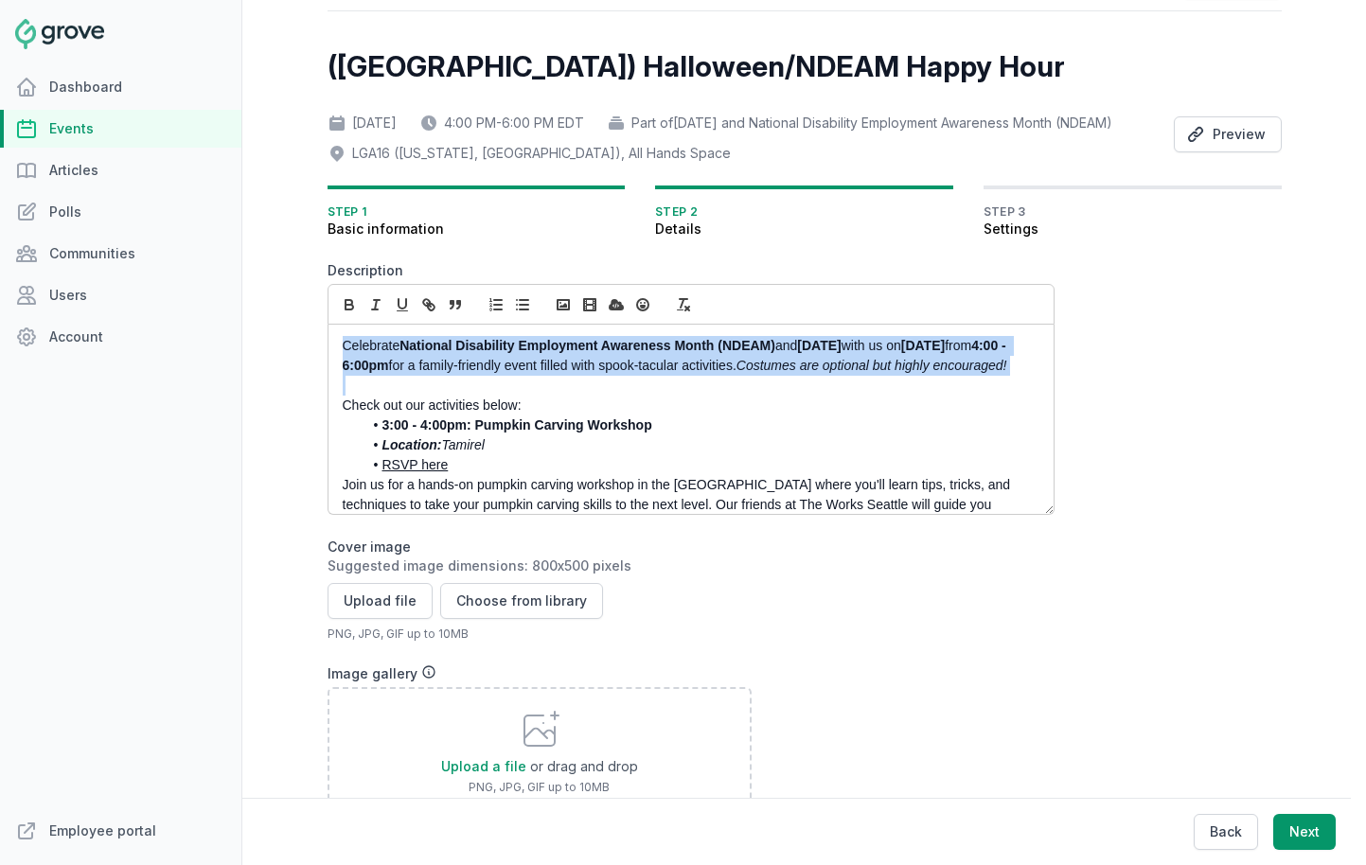
drag, startPoint x: 892, startPoint y: 391, endPoint x: 549, endPoint y: 400, distance: 342.9
click at [549, 376] on p "Celebrate National Disability Employment Awareness Month (NDEAM) and Halloween …" at bounding box center [686, 356] width 686 height 40
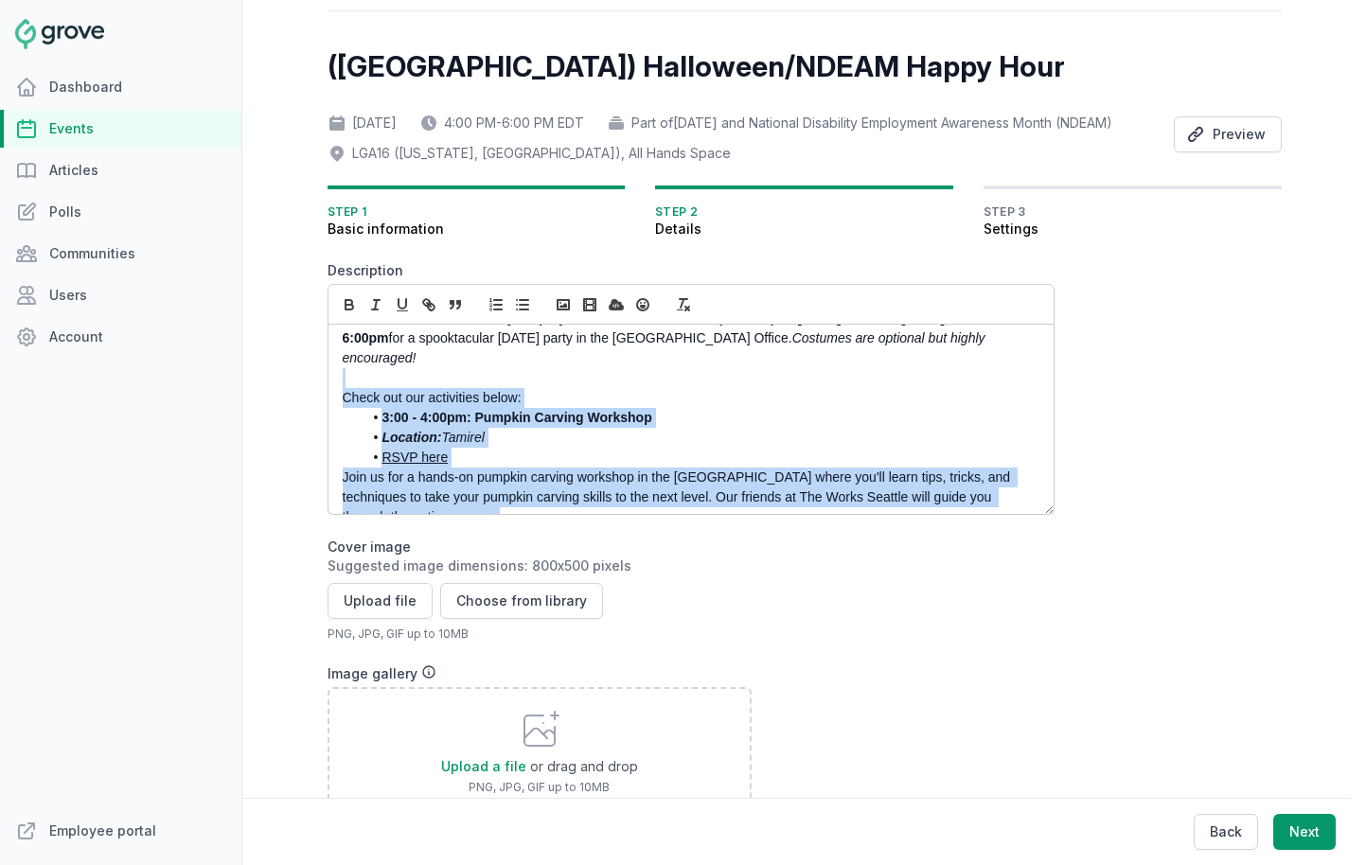
scroll to position [211, 0]
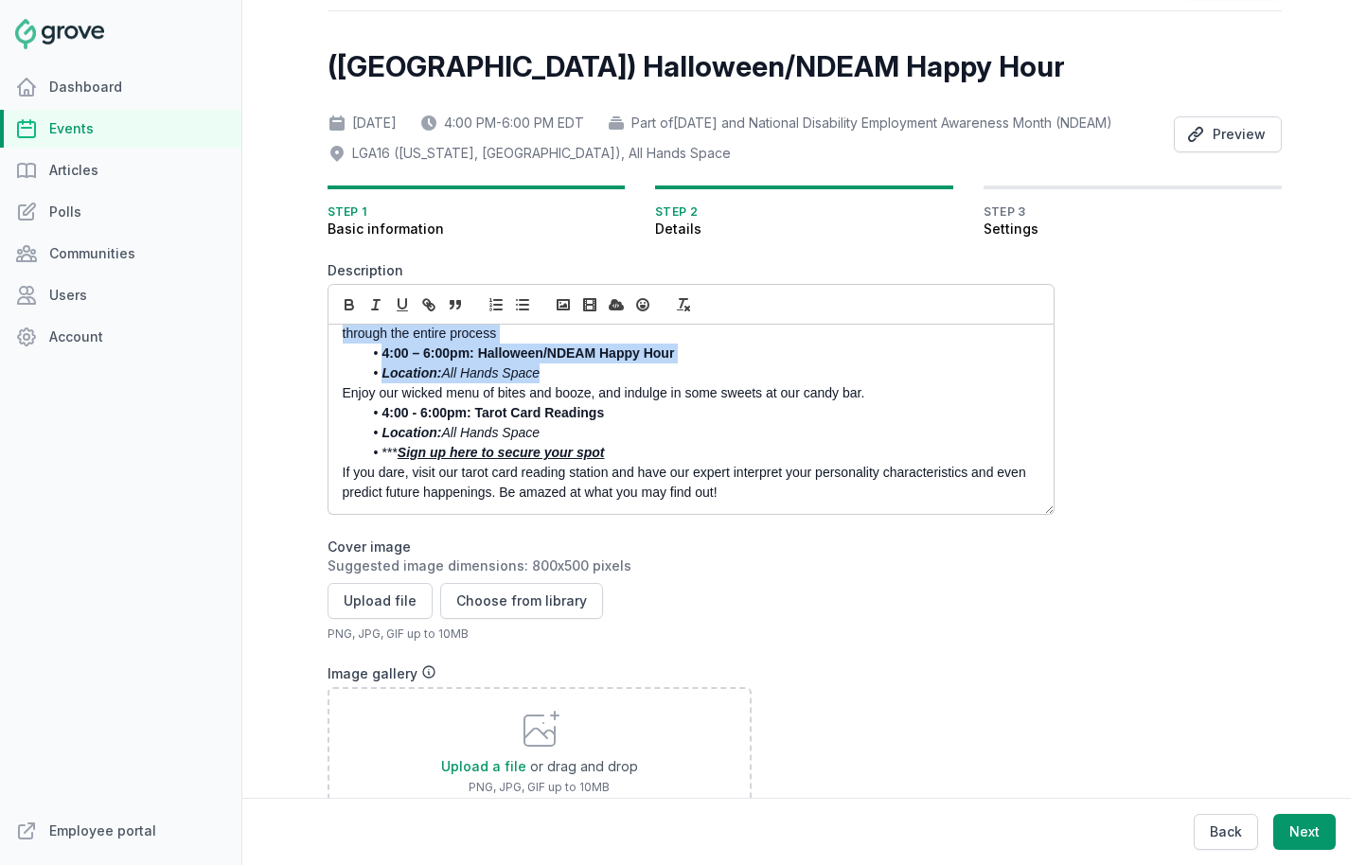
drag, startPoint x: 489, startPoint y: 395, endPoint x: 547, endPoint y: 405, distance: 59.6
click at [547, 405] on div "Celebrate National Disability Employment Awareness Month (NDEAM) and Halloween …" at bounding box center [691, 419] width 725 height 189
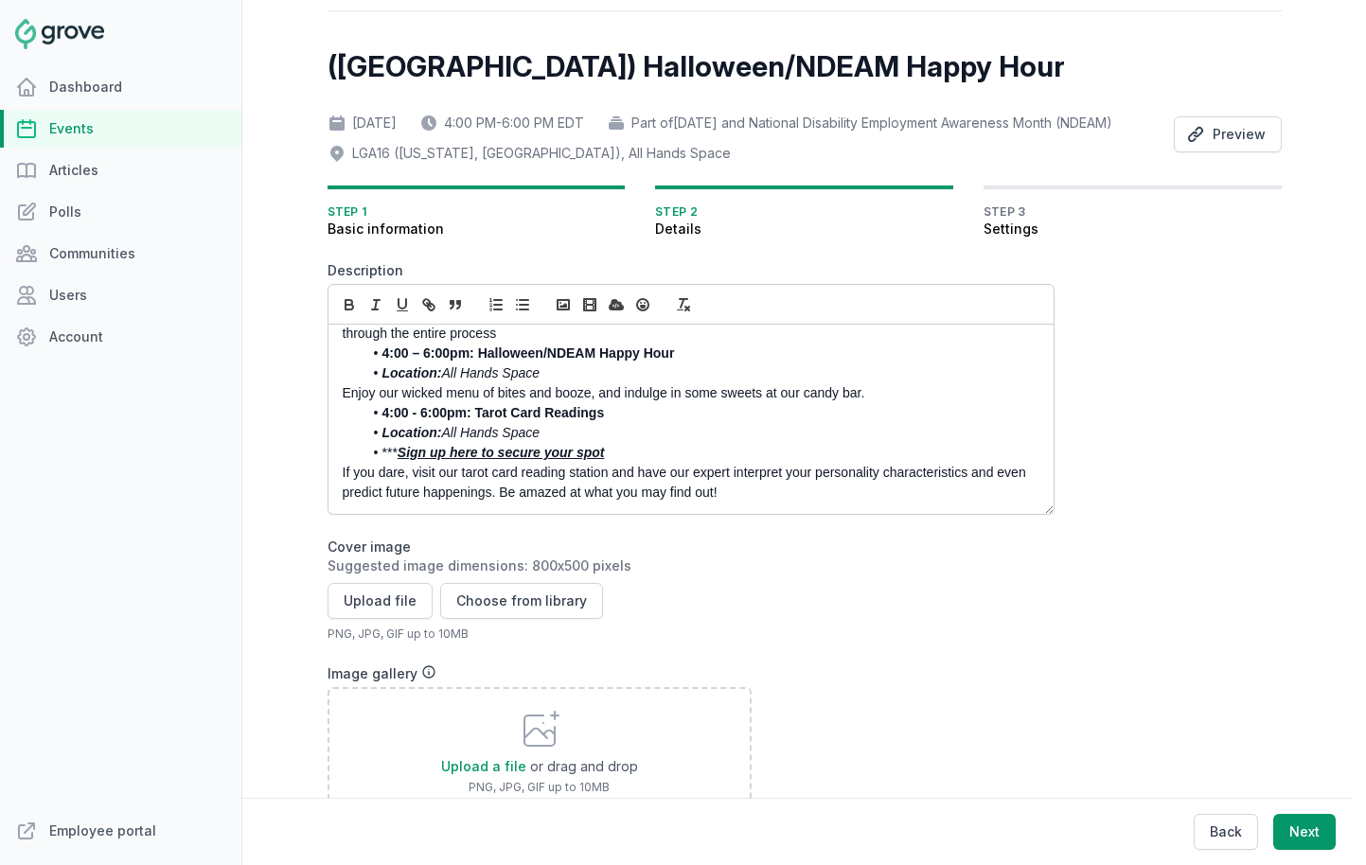
scroll to position [32, 0]
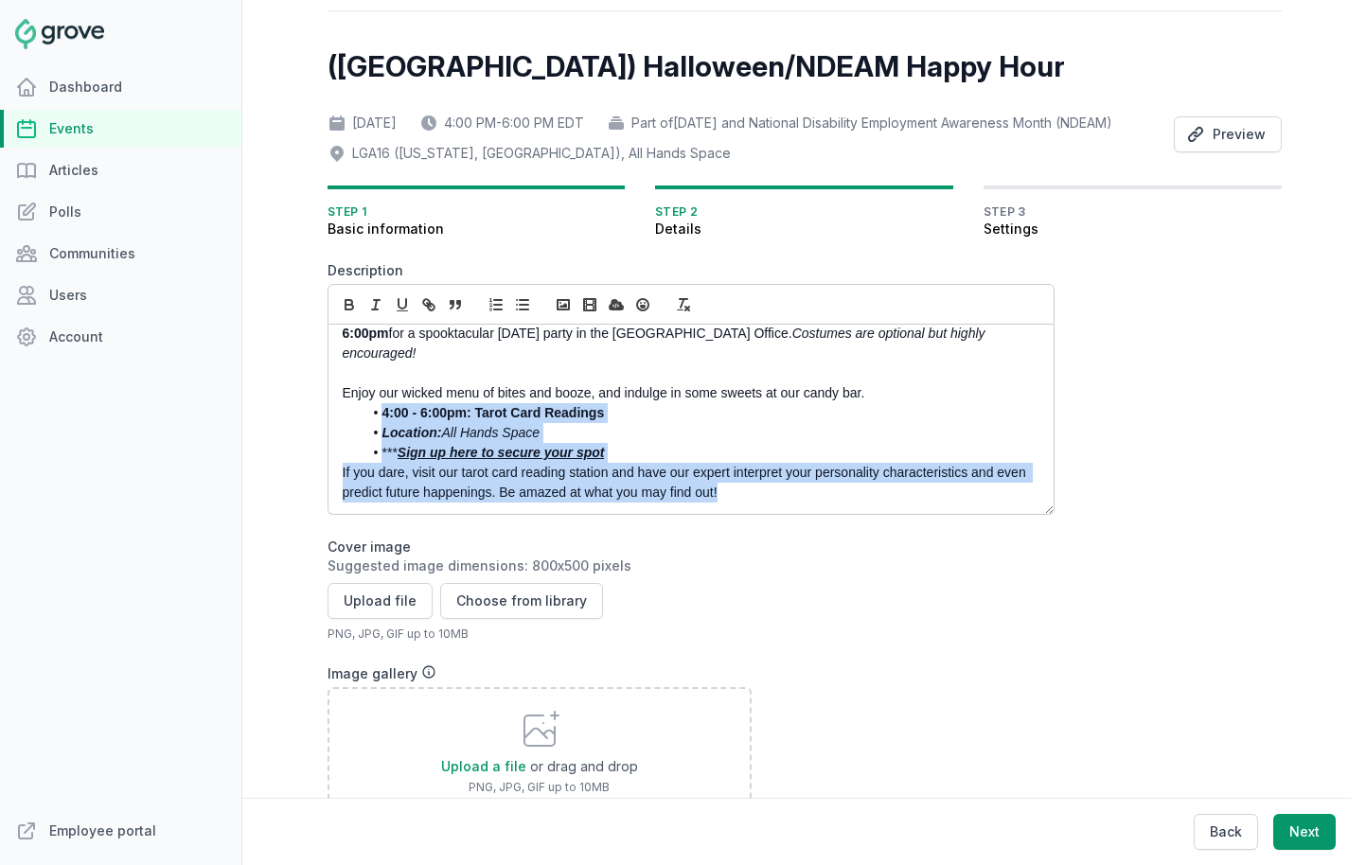
drag, startPoint x: 734, startPoint y: 517, endPoint x: 369, endPoint y: 437, distance: 373.1
click at [369, 437] on div "Celebrate National Disability Employment Awareness Month (NDEAM) and Halloween …" at bounding box center [691, 419] width 725 height 189
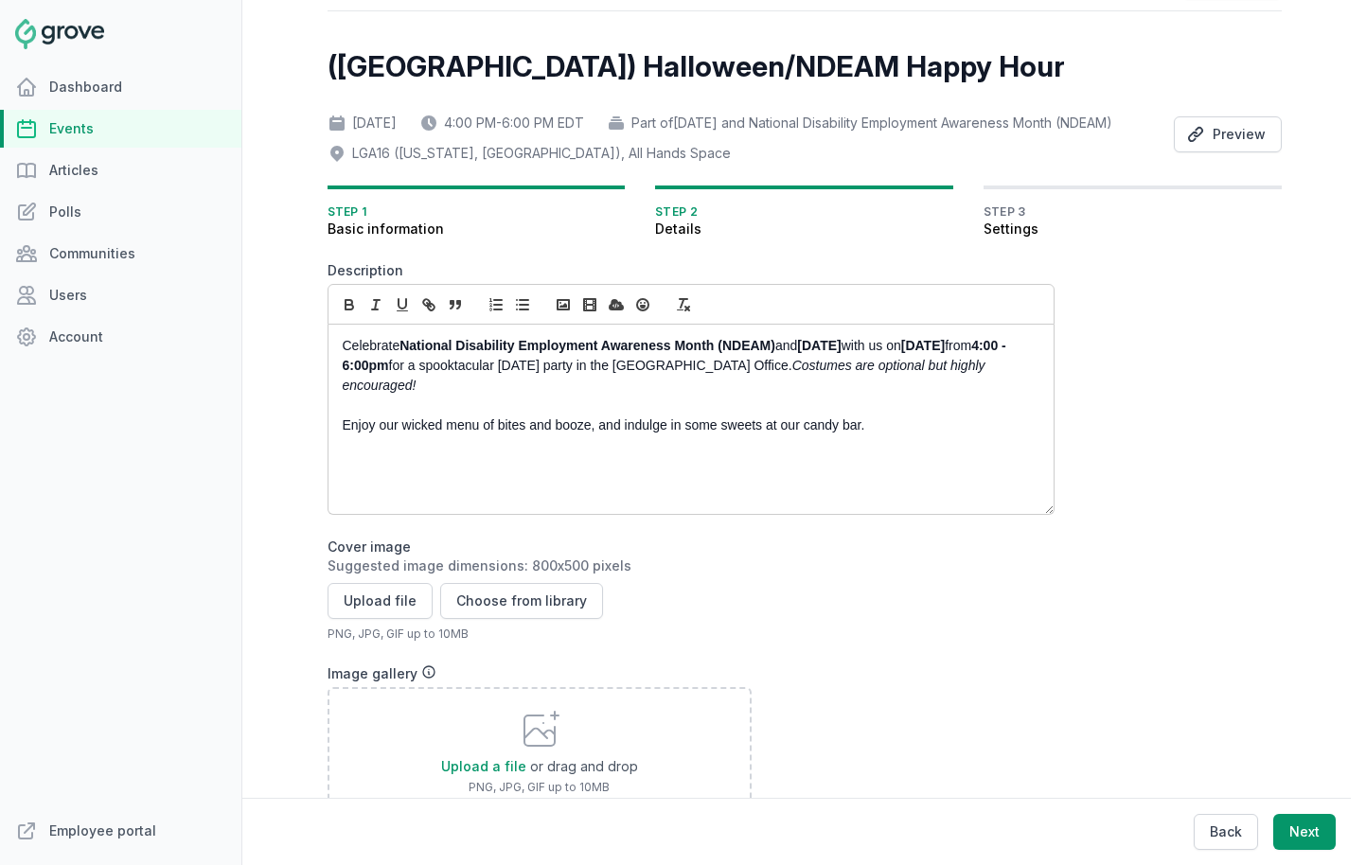
scroll to position [0, 0]
click at [338, 453] on div "Celebrate National Disability Employment Awareness Month (NDEAM) and Halloween …" at bounding box center [691, 419] width 725 height 189
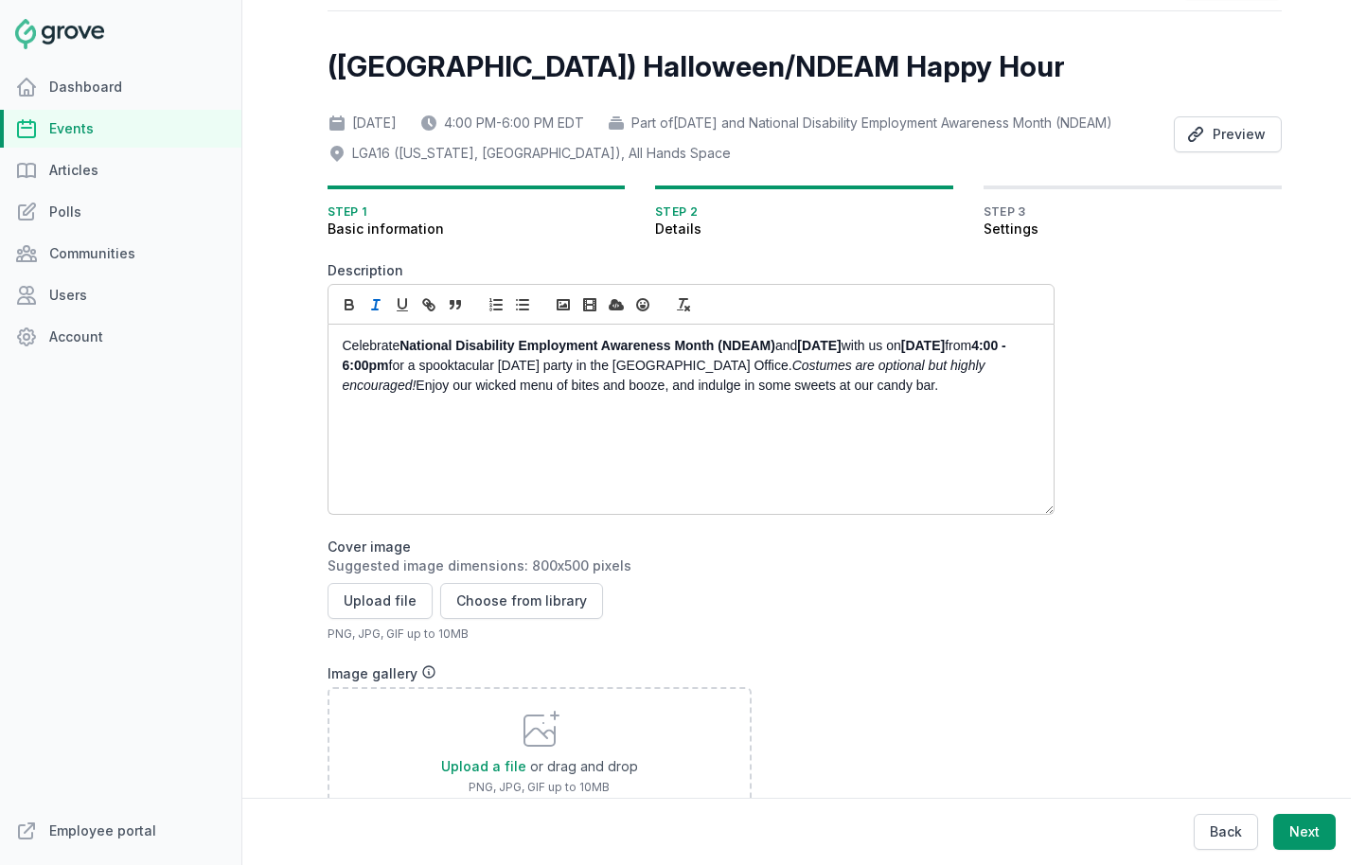
click at [615, 396] on p "Celebrate National Disability Employment Awareness Month (NDEAM) and Halloween …" at bounding box center [686, 366] width 686 height 60
click at [692, 396] on p "Celebrate National Disability Employment Awareness Month (NDEAM) and Halloween …" at bounding box center [686, 366] width 686 height 60
click at [988, 422] on div "Celebrate National Disability Employment Awareness Month (NDEAM) and Halloween …" at bounding box center [691, 419] width 725 height 189
click at [753, 481] on div "Celebrate National Disability Employment Awareness Month (NDEAM) and Halloween …" at bounding box center [691, 419] width 725 height 189
click at [564, 619] on button "Choose from library" at bounding box center [521, 601] width 163 height 36
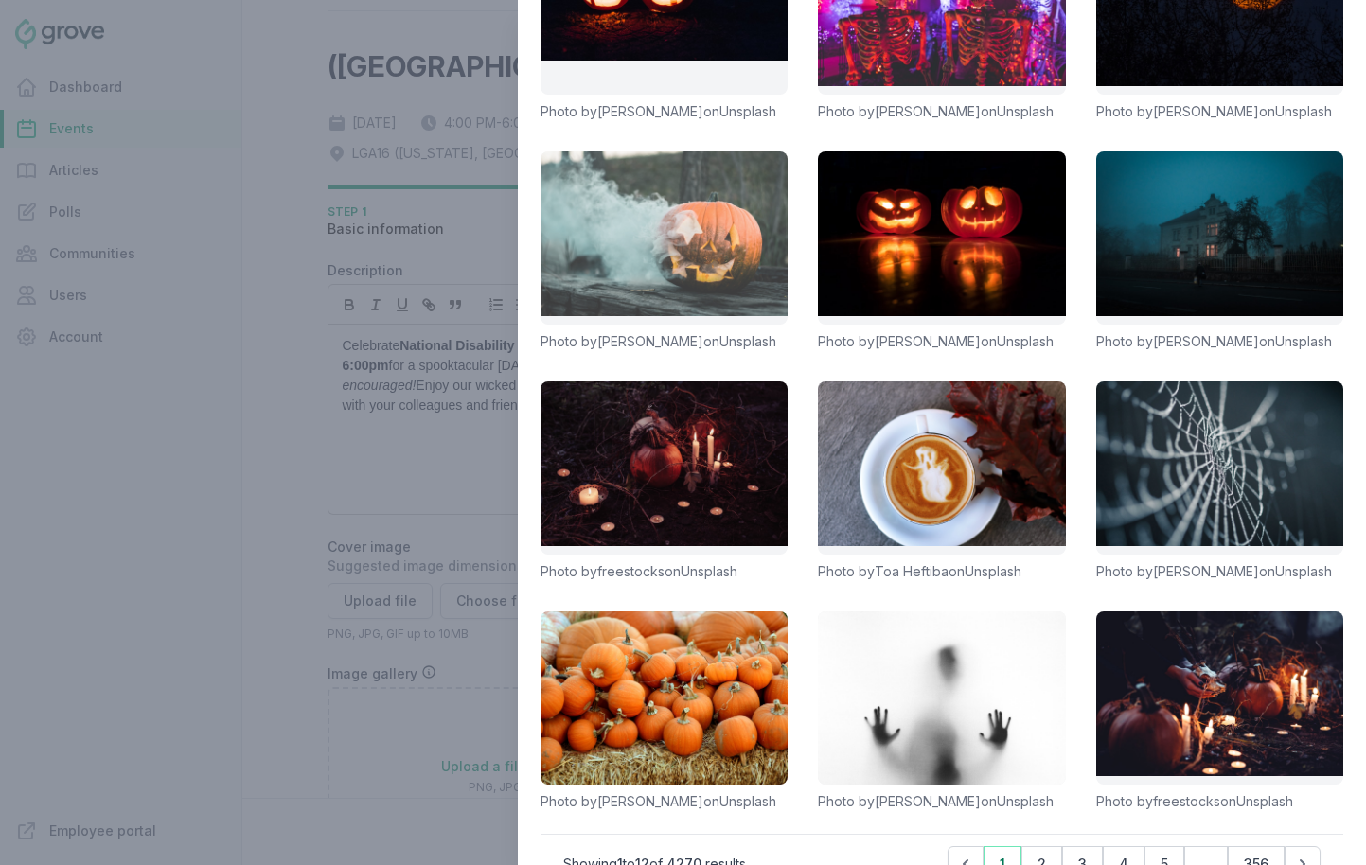
scroll to position [238, 0]
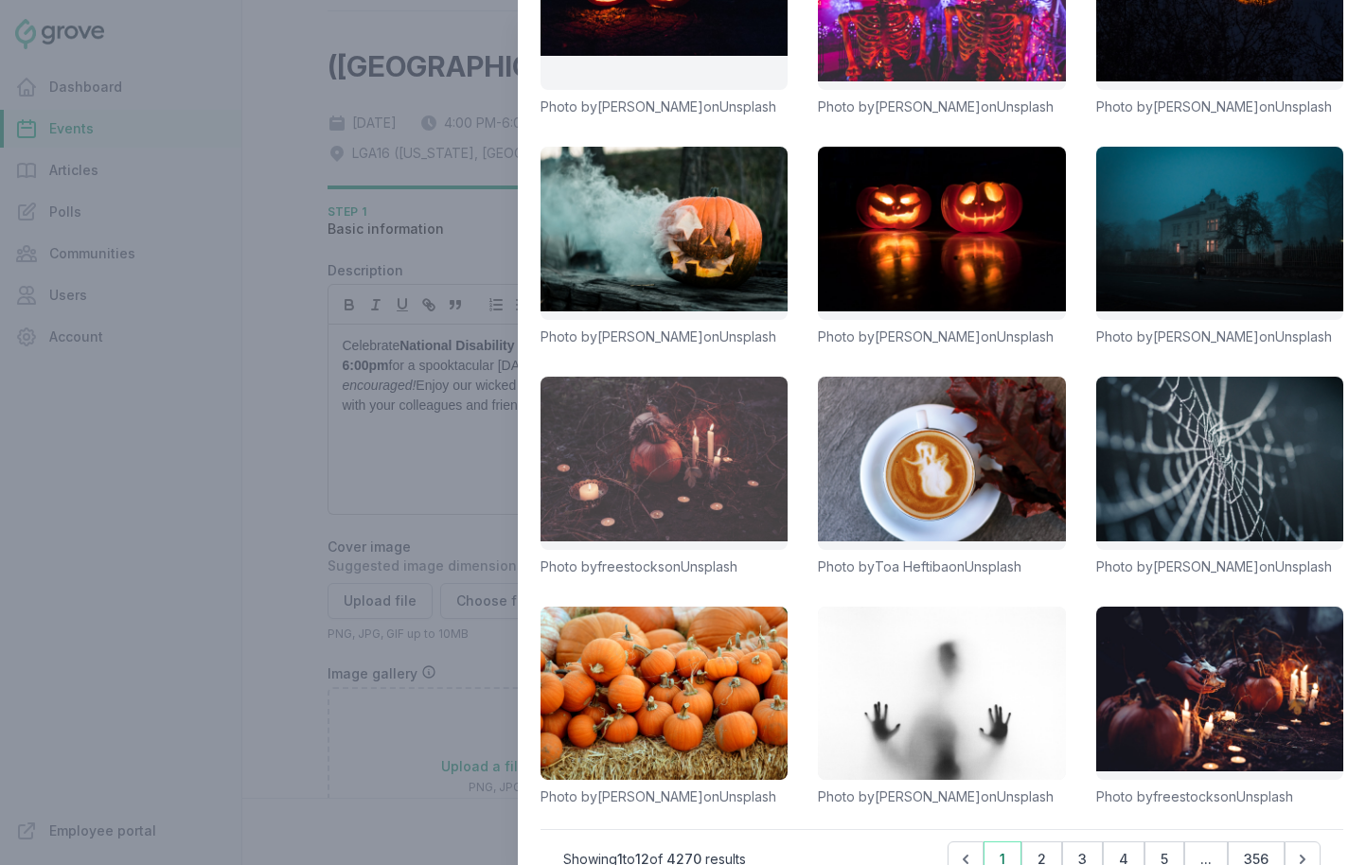
type input "halloween"
click at [743, 497] on link at bounding box center [664, 463] width 247 height 173
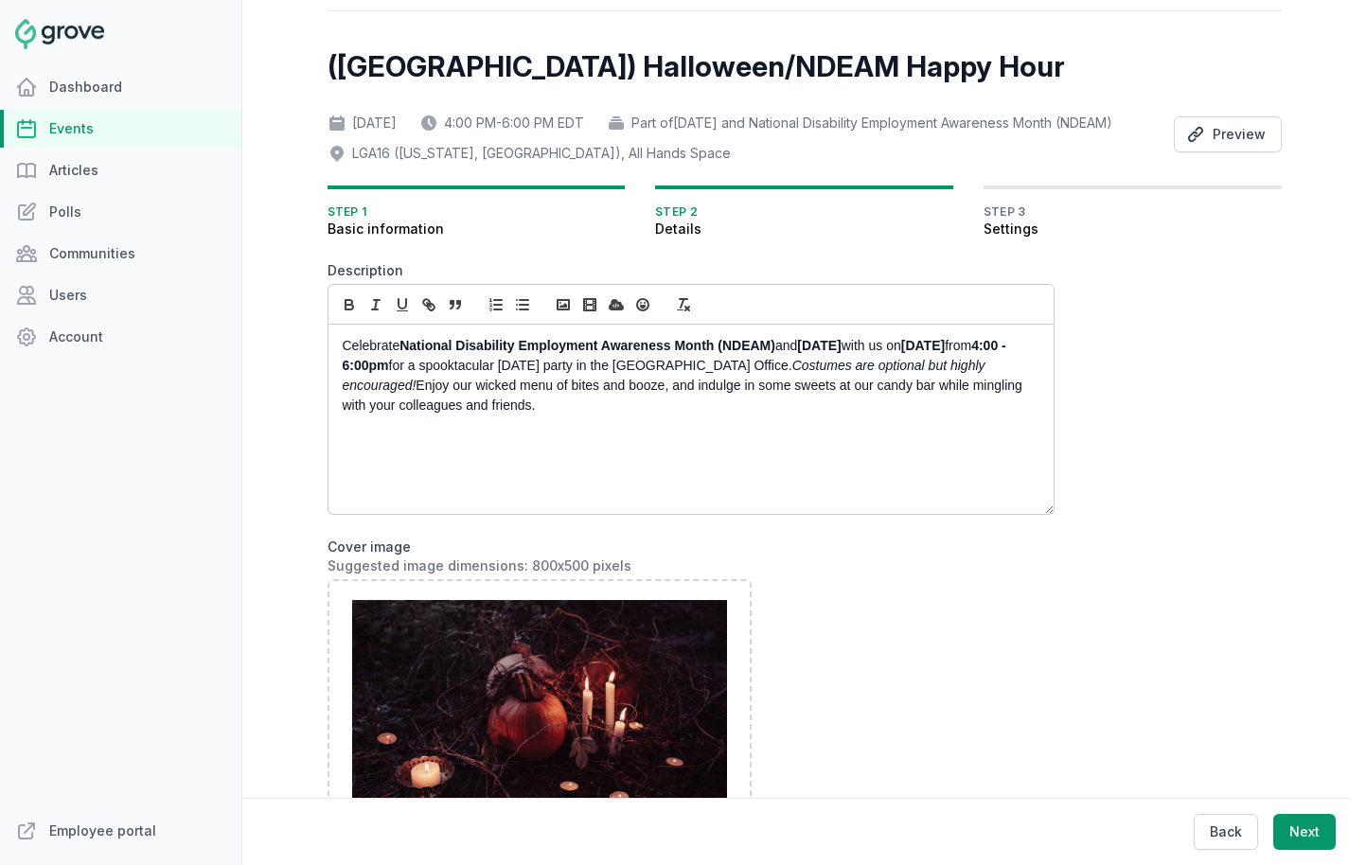
scroll to position [718, 0]
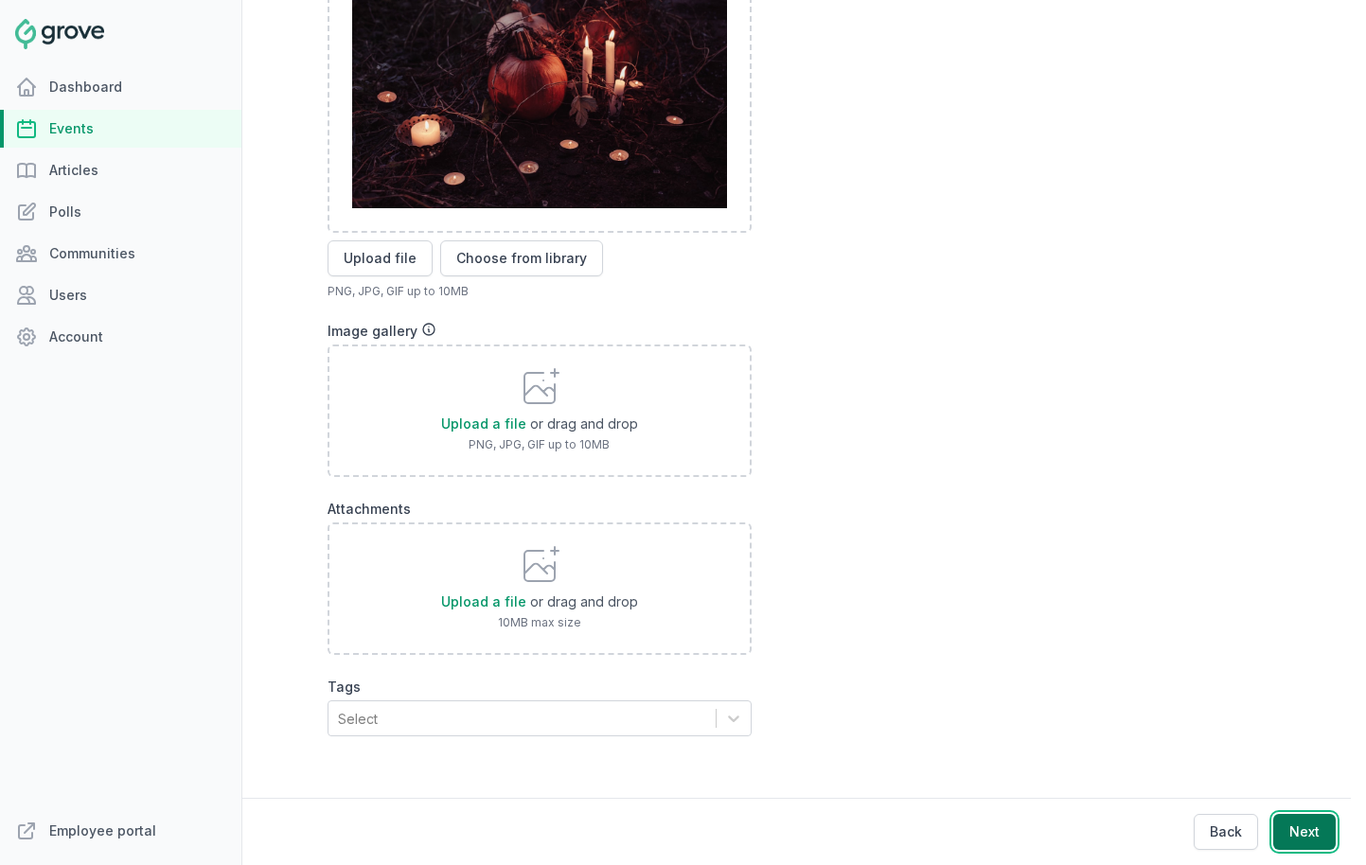
click at [1309, 832] on button "Next" at bounding box center [1304, 832] width 62 height 36
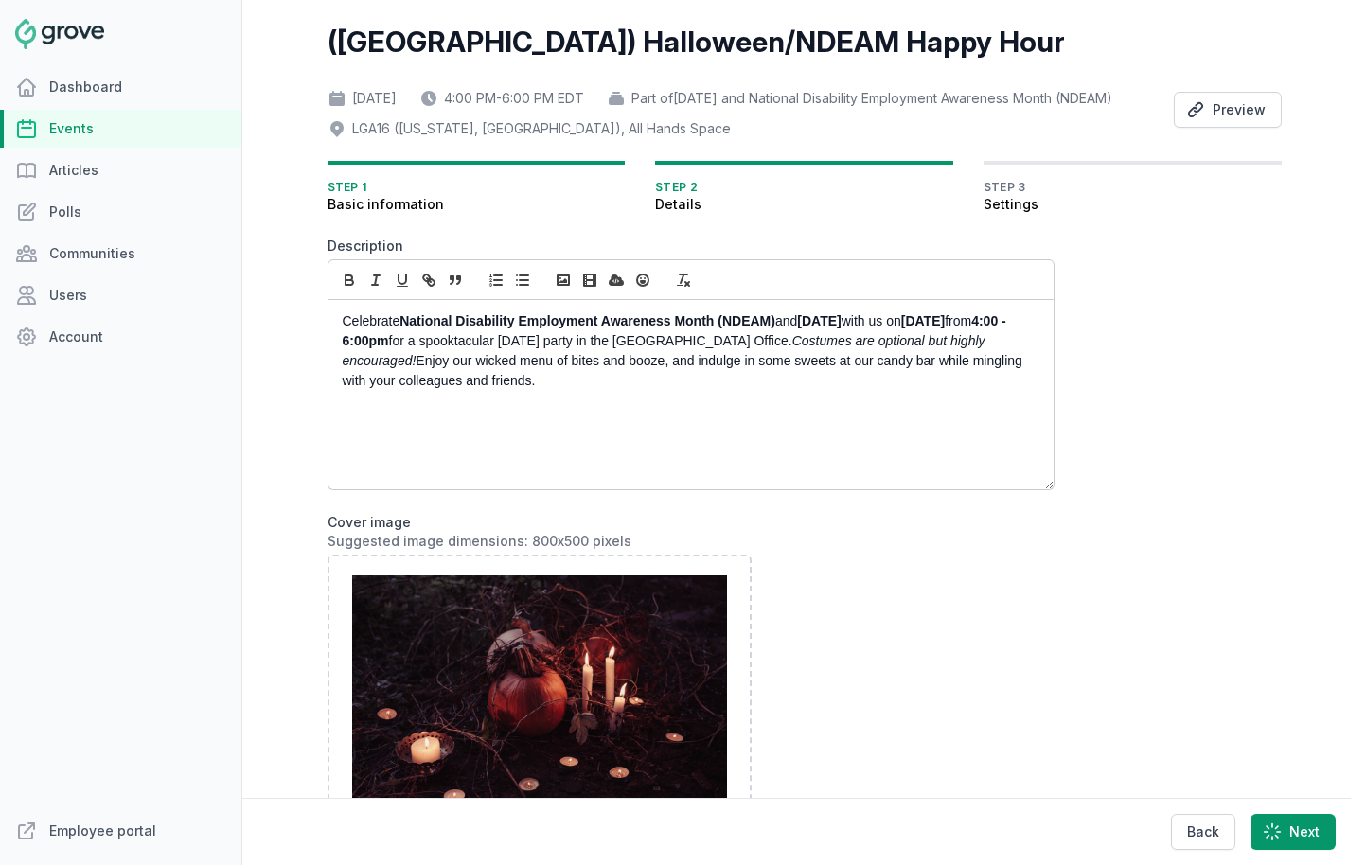
scroll to position [0, 0]
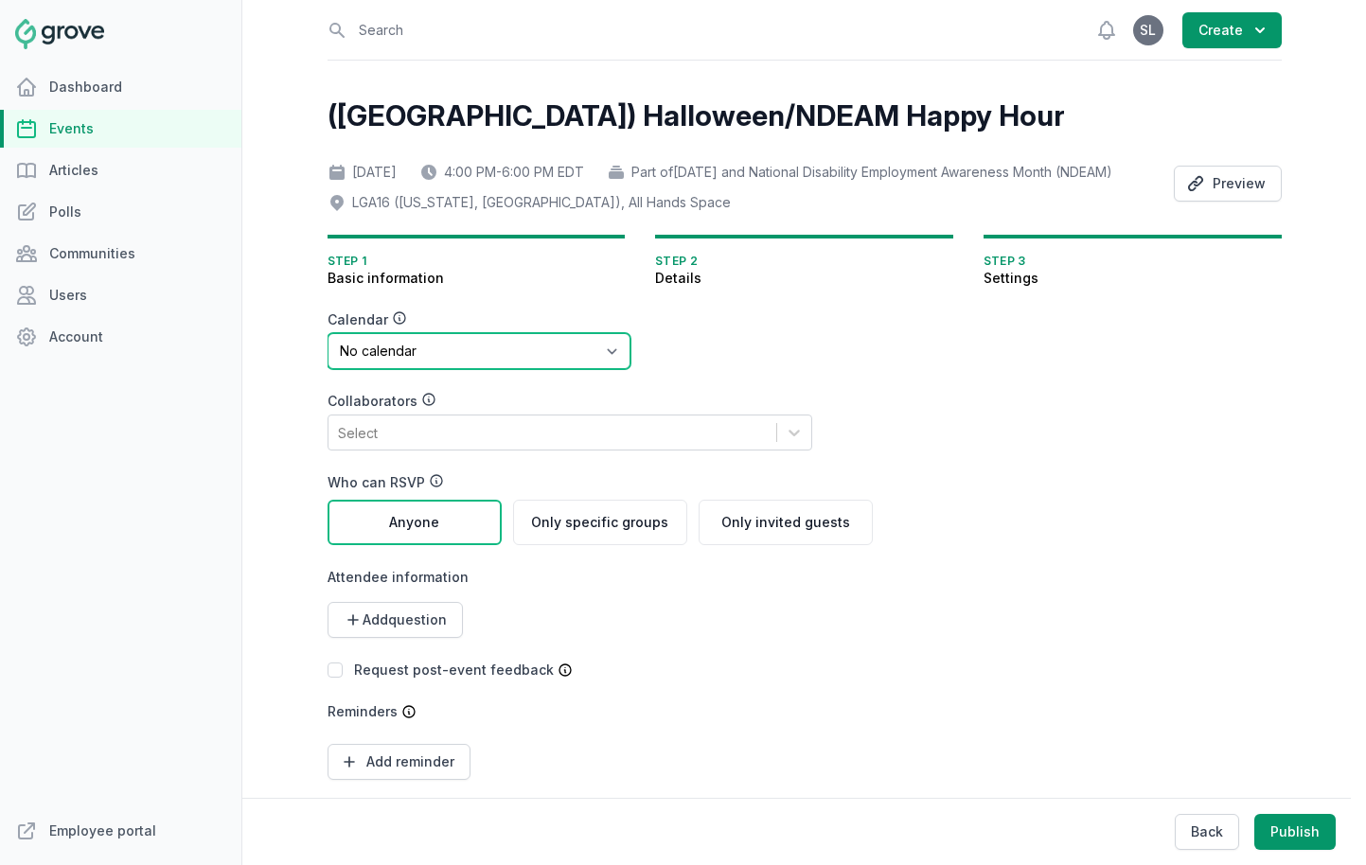
click at [546, 369] on select "No calendar Virtual Events Calendar" at bounding box center [479, 351] width 303 height 36
select select "89"
click at [328, 360] on select "No calendar Virtual Events Calendar" at bounding box center [479, 351] width 303 height 36
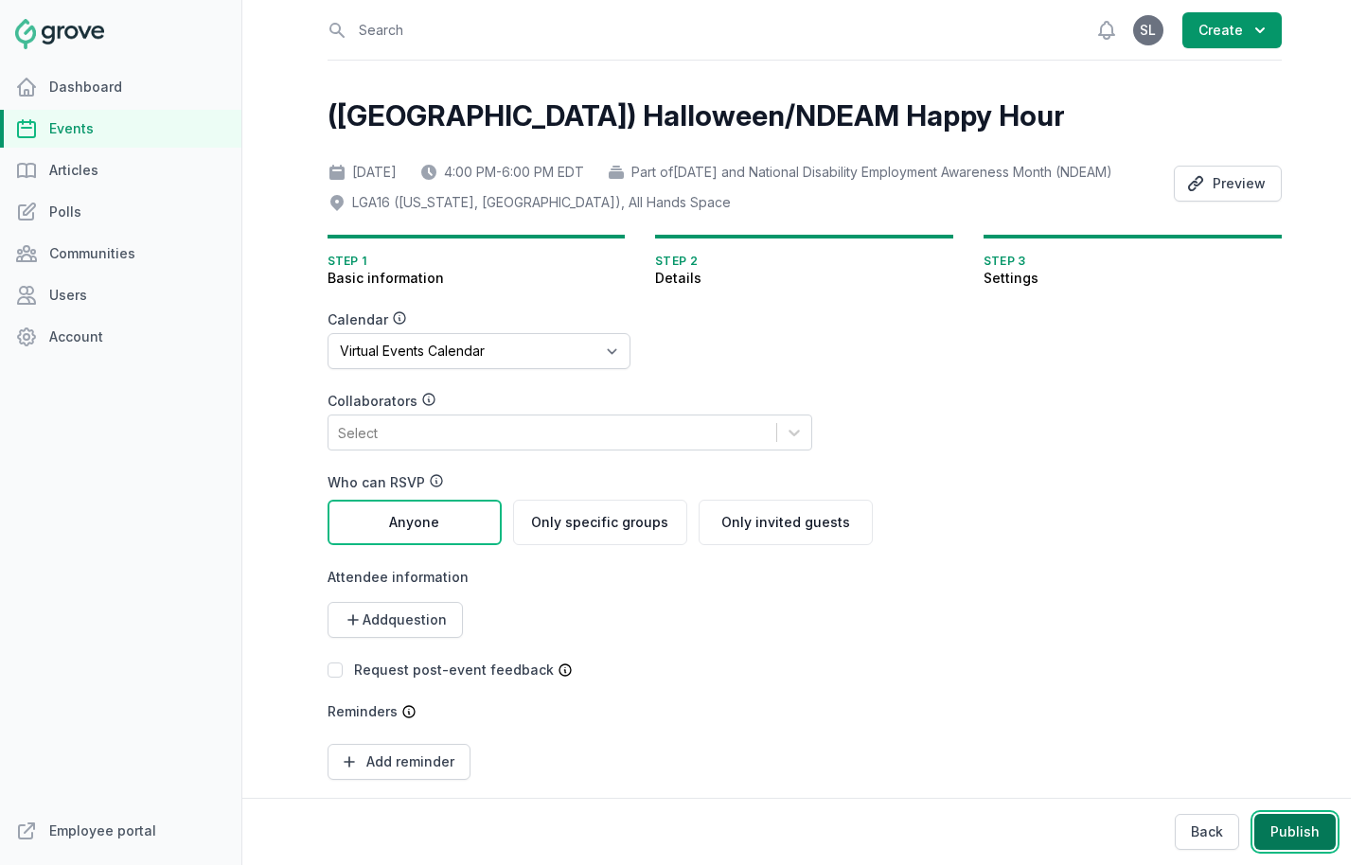
click at [1299, 834] on button "Publish" at bounding box center [1295, 832] width 81 height 36
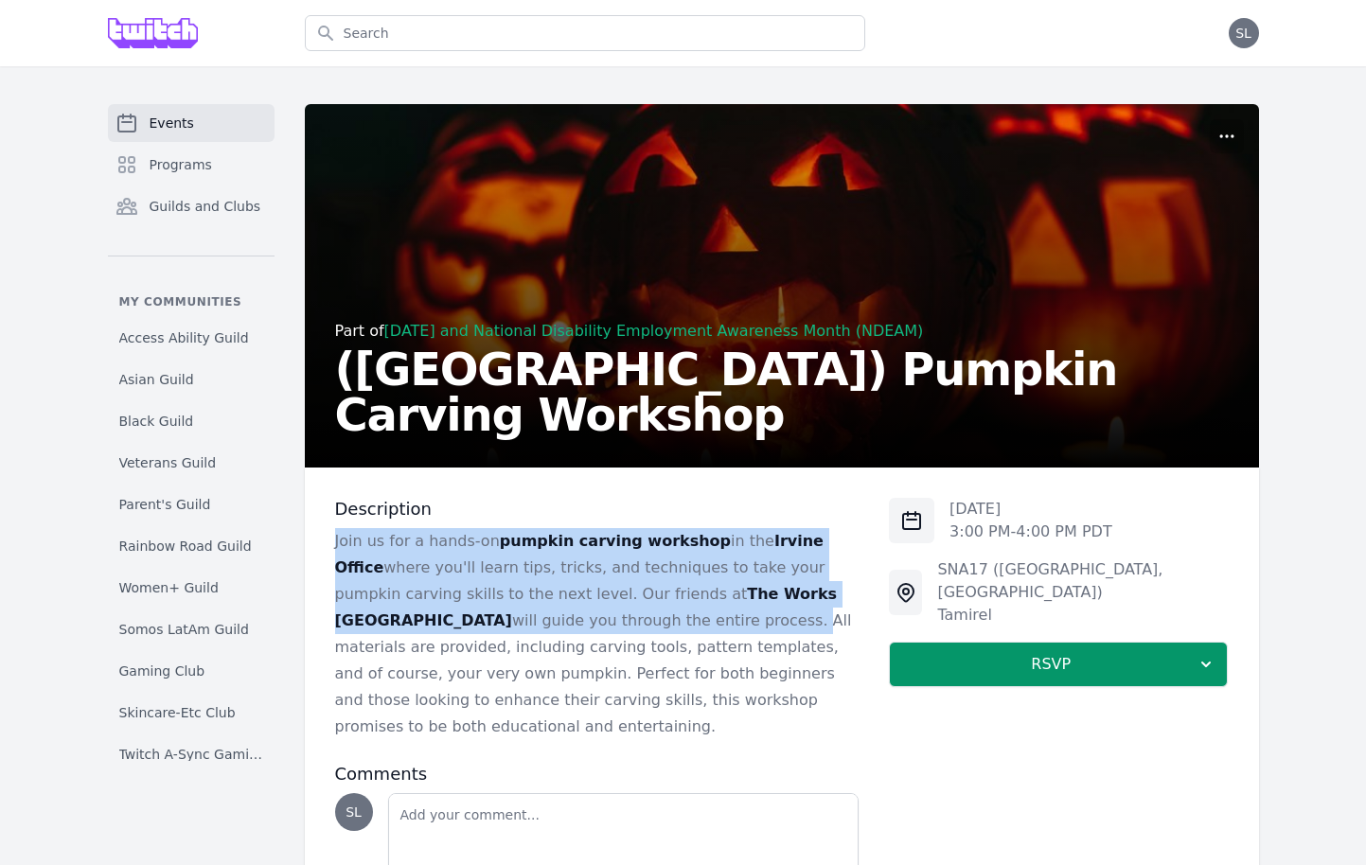
drag, startPoint x: 335, startPoint y: 539, endPoint x: 517, endPoint y: 623, distance: 200.4
click at [517, 623] on p "Join us for a hands-on pumpkin carving workshop in the Irvine Office where you'…" at bounding box center [597, 634] width 525 height 212
copy p "Join us for a hands-on pumpkin carving workshop in the Irvine Office where you'…"
click at [207, 183] on link "Programs" at bounding box center [191, 165] width 167 height 38
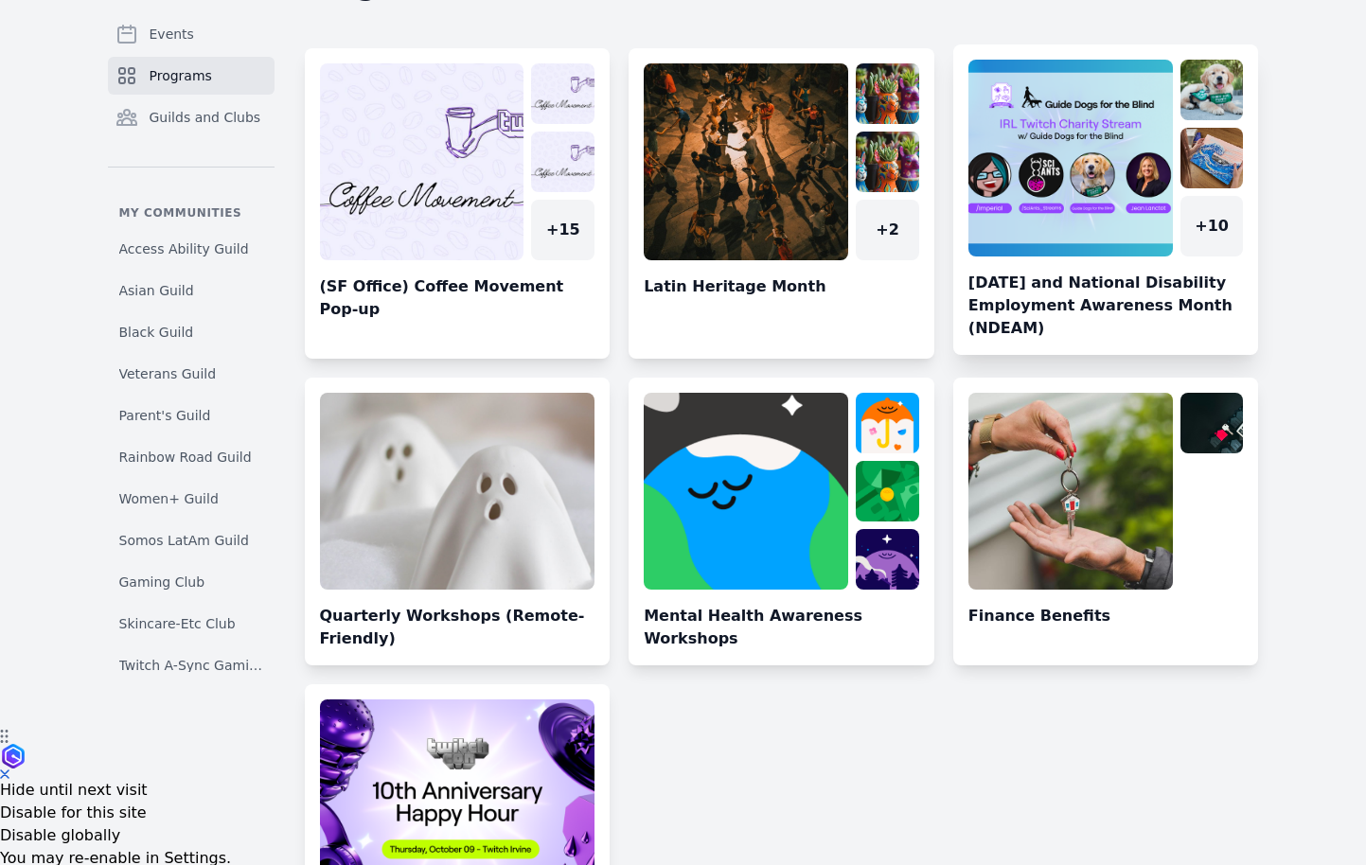
scroll to position [85, 0]
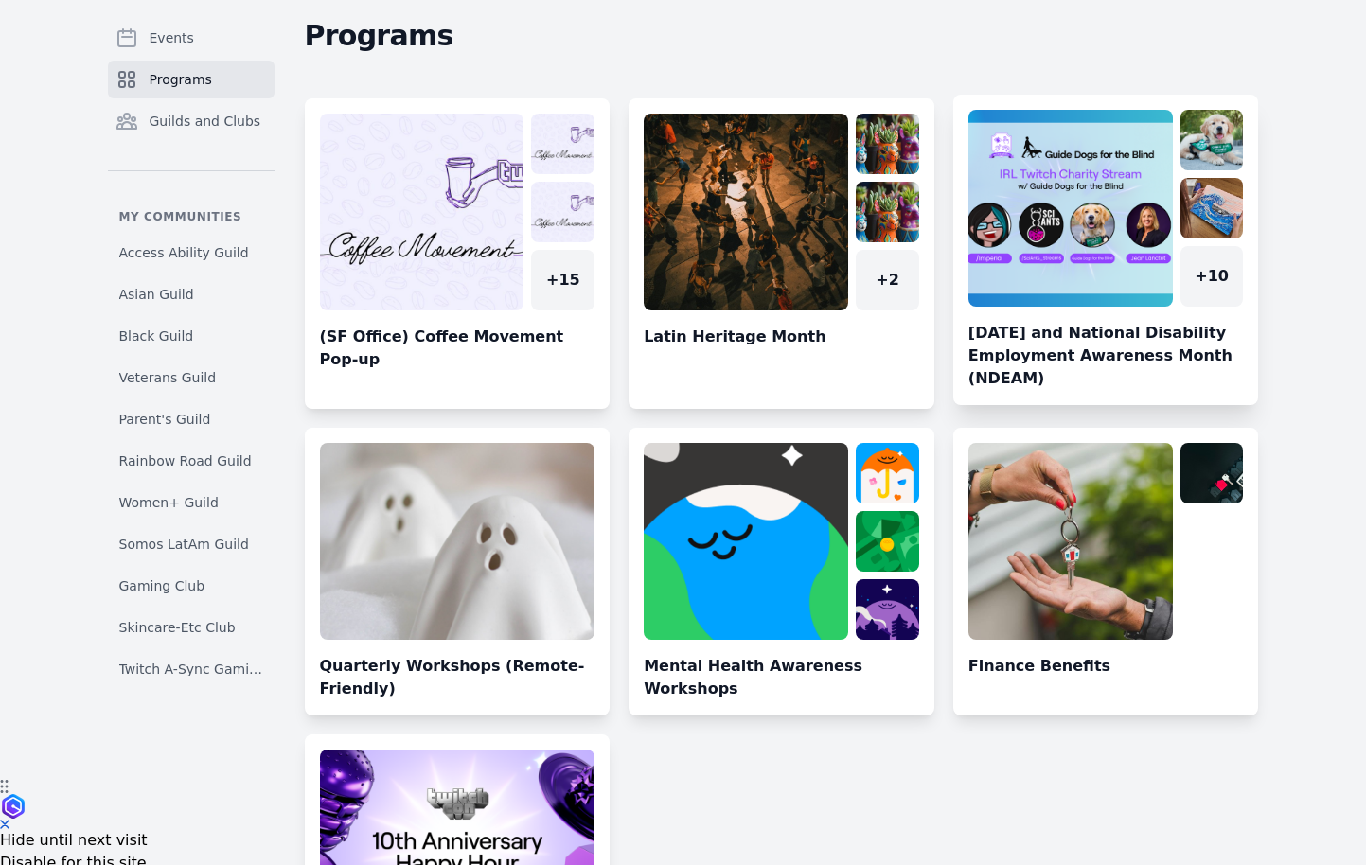
click at [1063, 197] on link at bounding box center [1106, 257] width 306 height 295
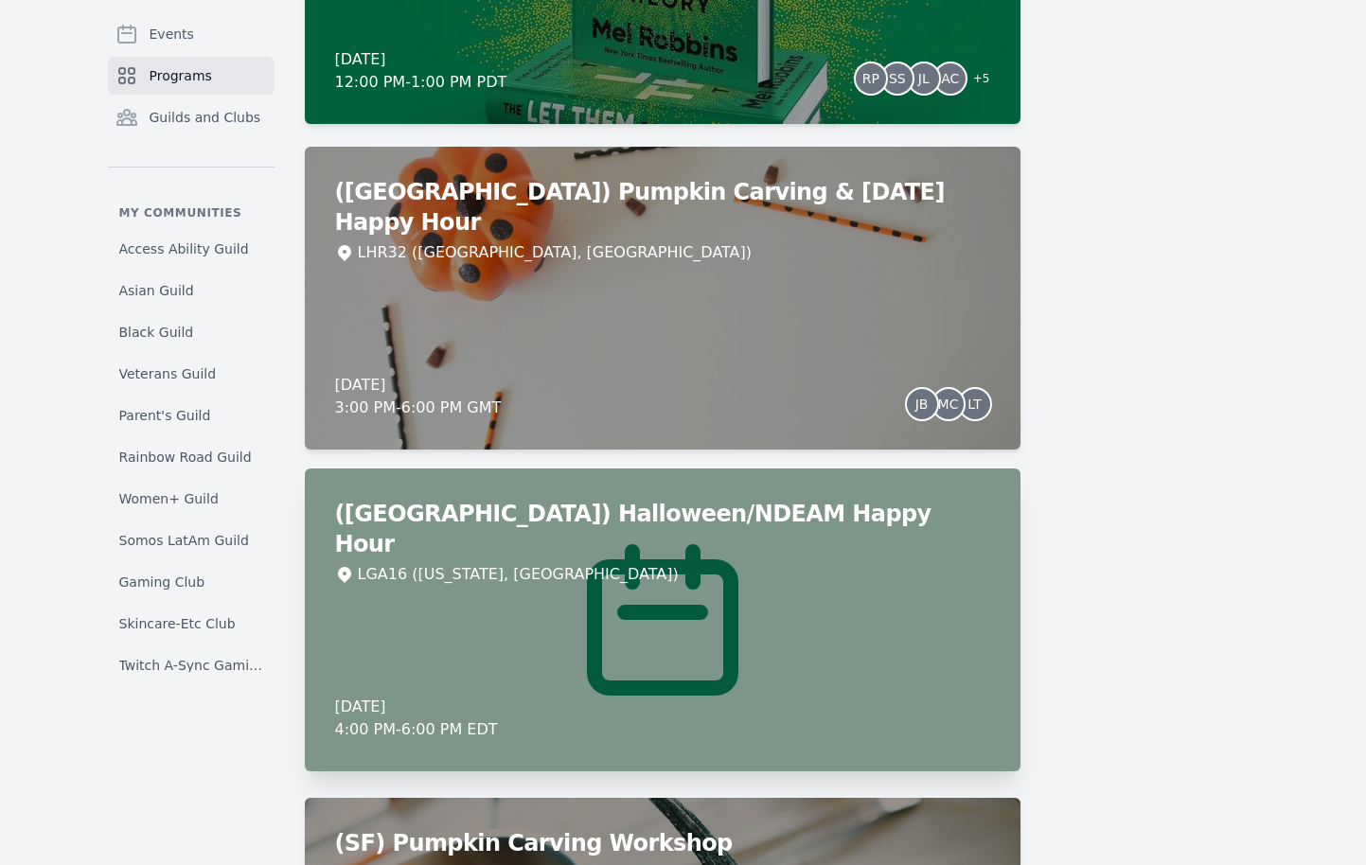
scroll to position [3127, 0]
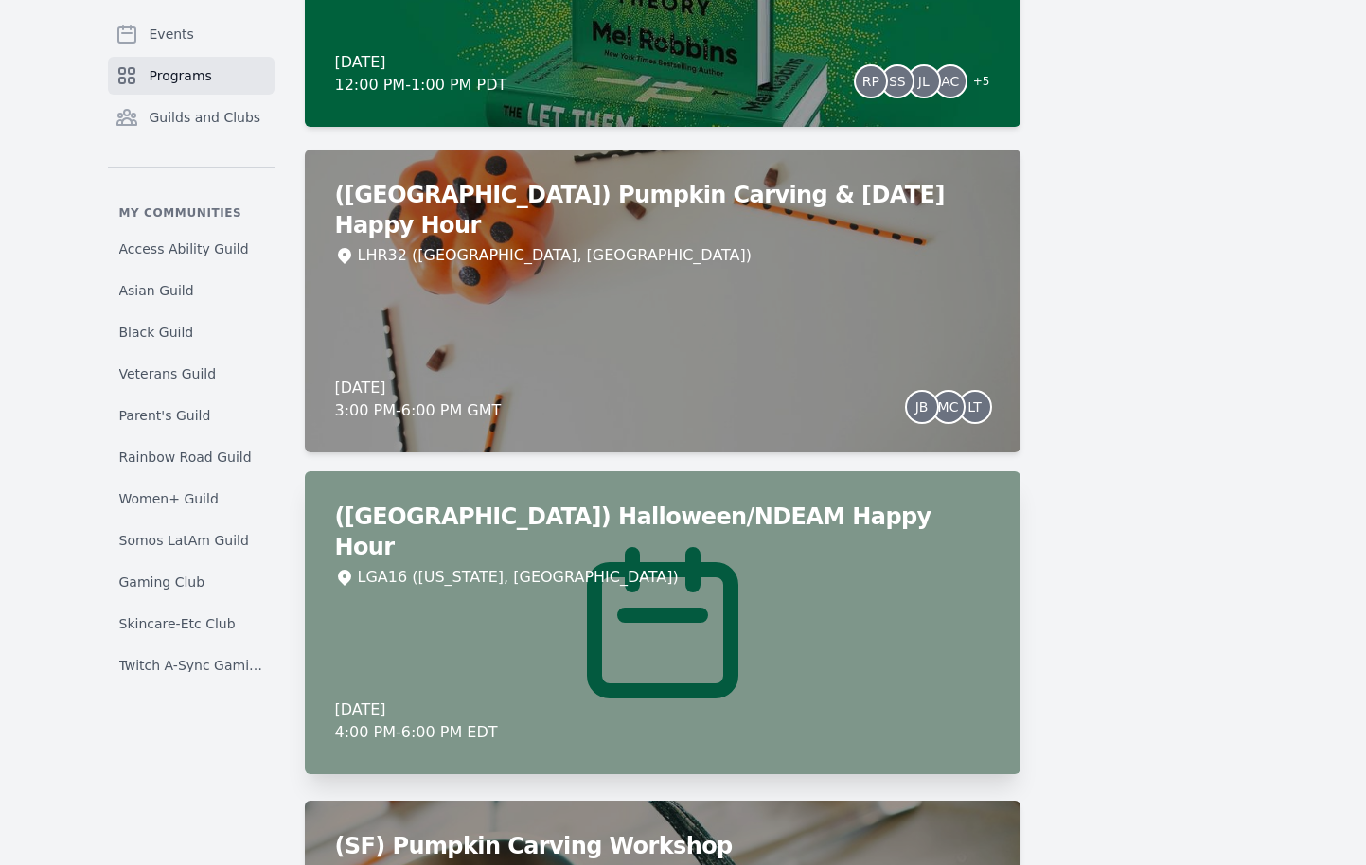
click at [659, 578] on div "(NY) Halloween/NDEAM Happy Hour LGA16 (New York, NY) Thursday, October 30, 2025…" at bounding box center [663, 623] width 716 height 303
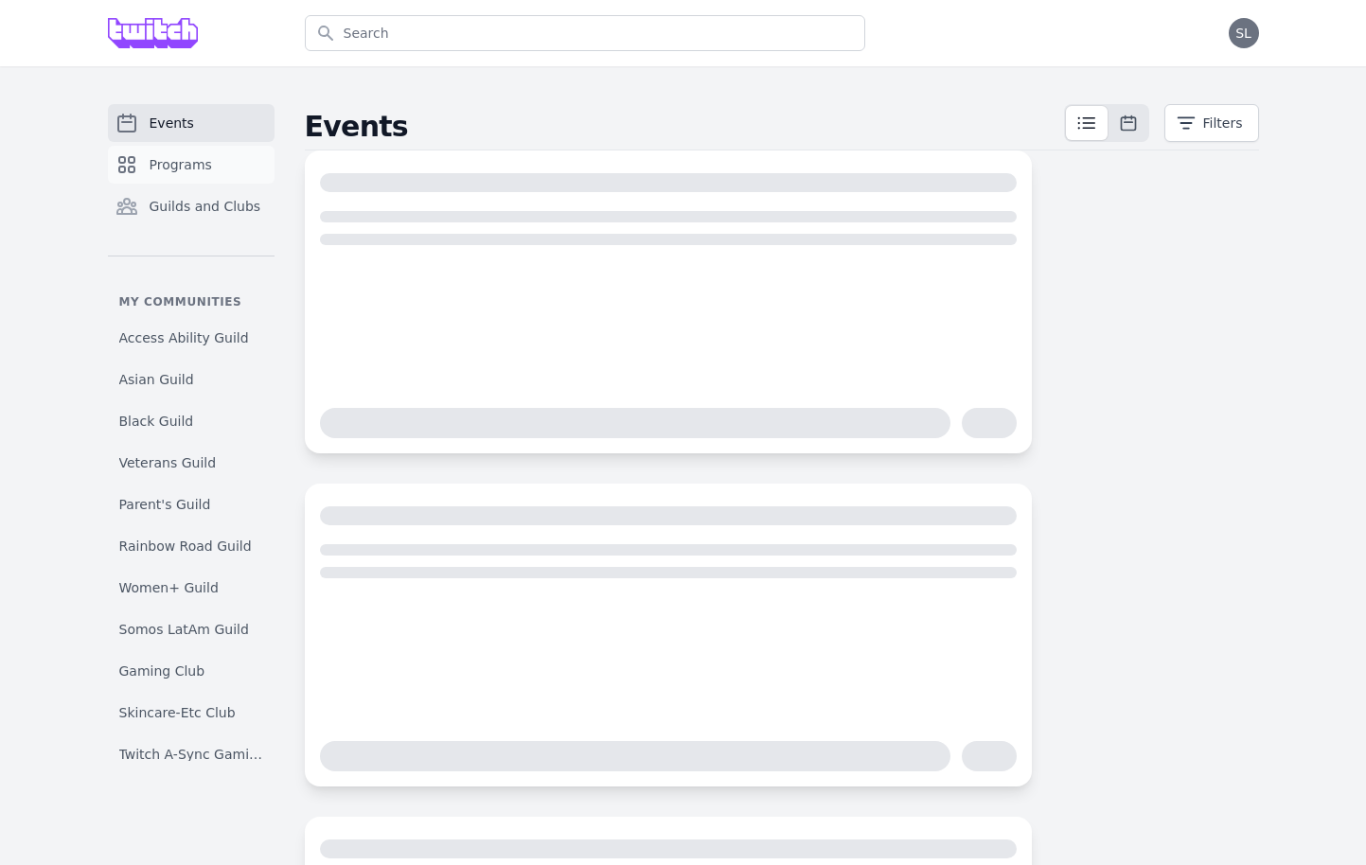
click at [160, 155] on span "Programs" at bounding box center [181, 164] width 62 height 19
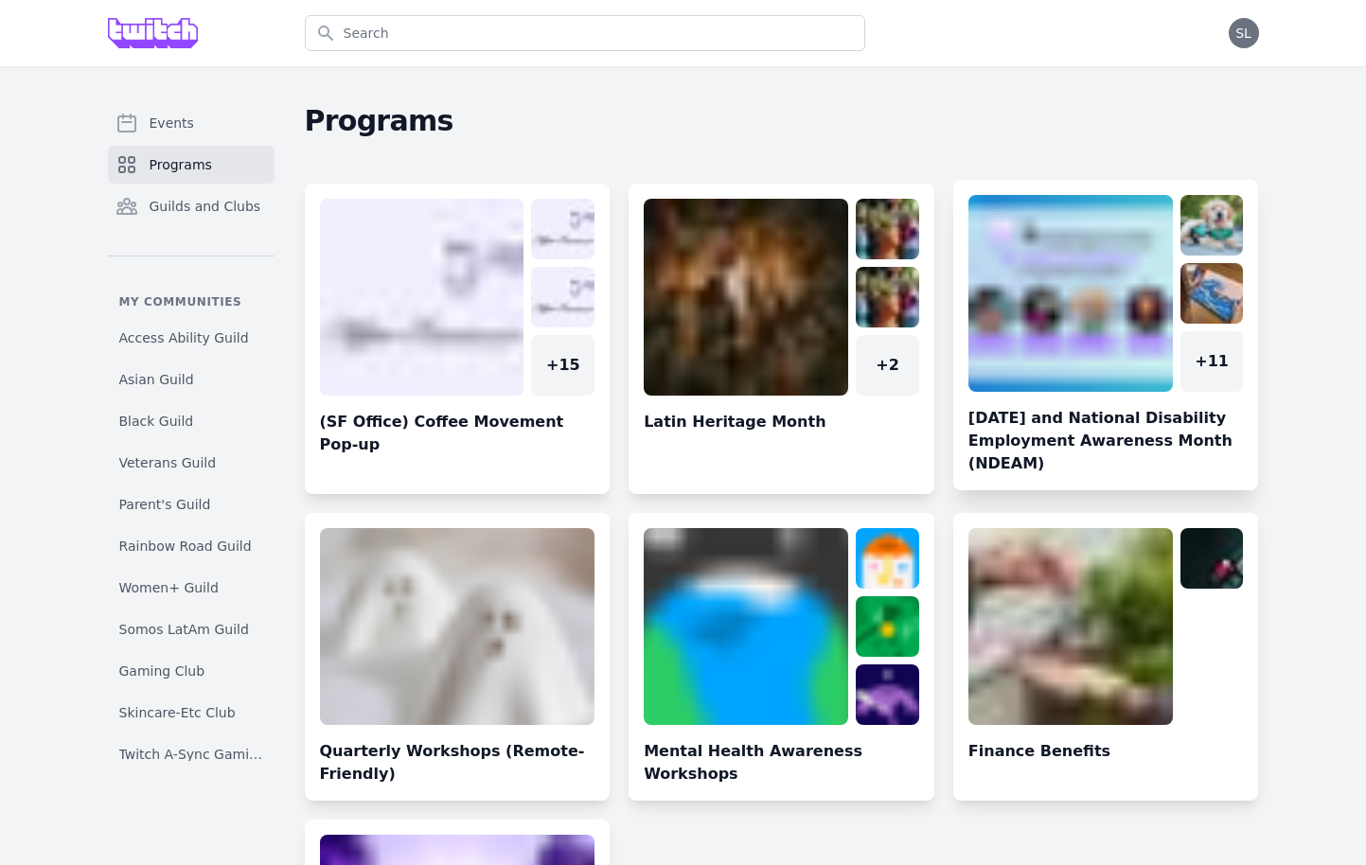
click at [1124, 351] on link at bounding box center [1106, 342] width 306 height 295
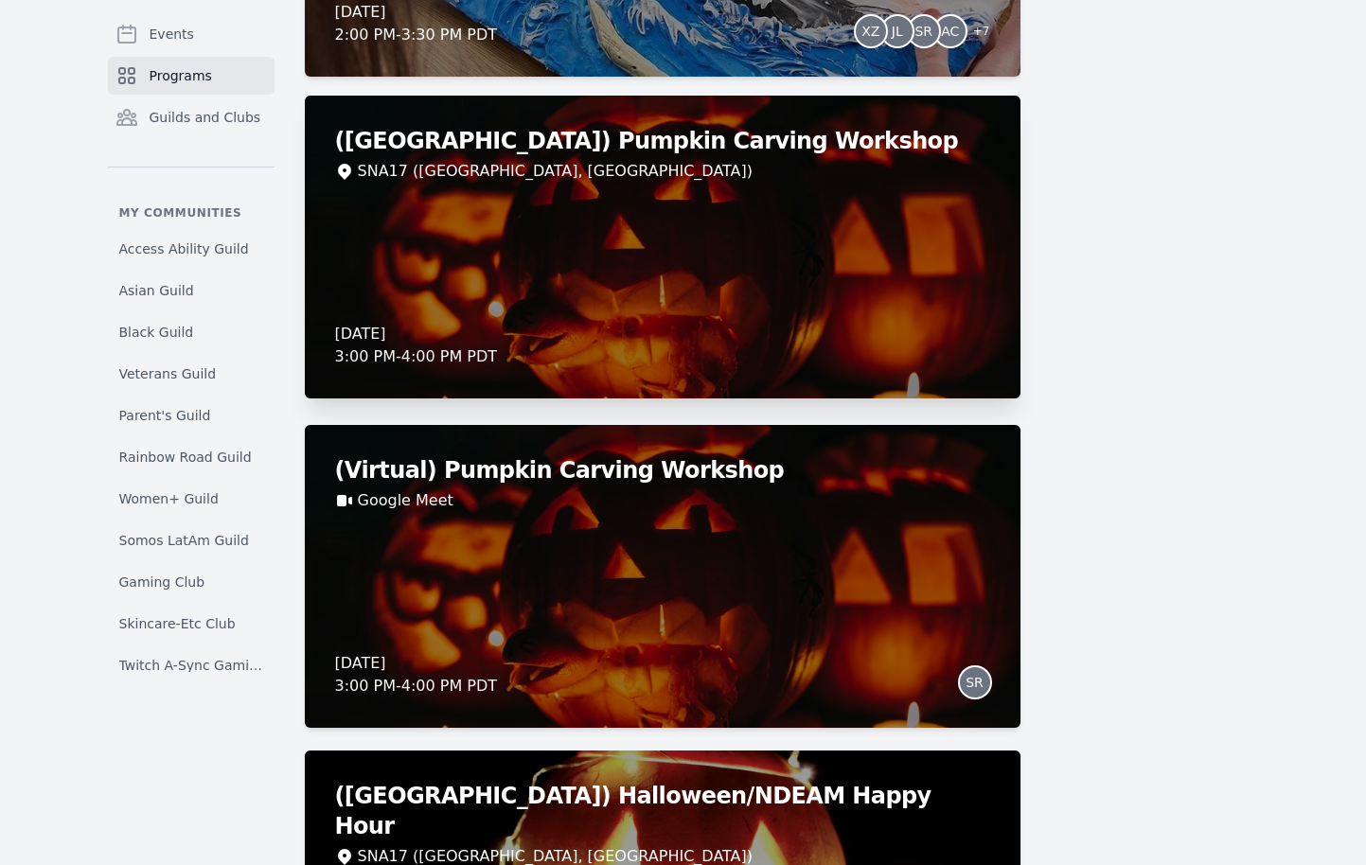
scroll to position [1227, 0]
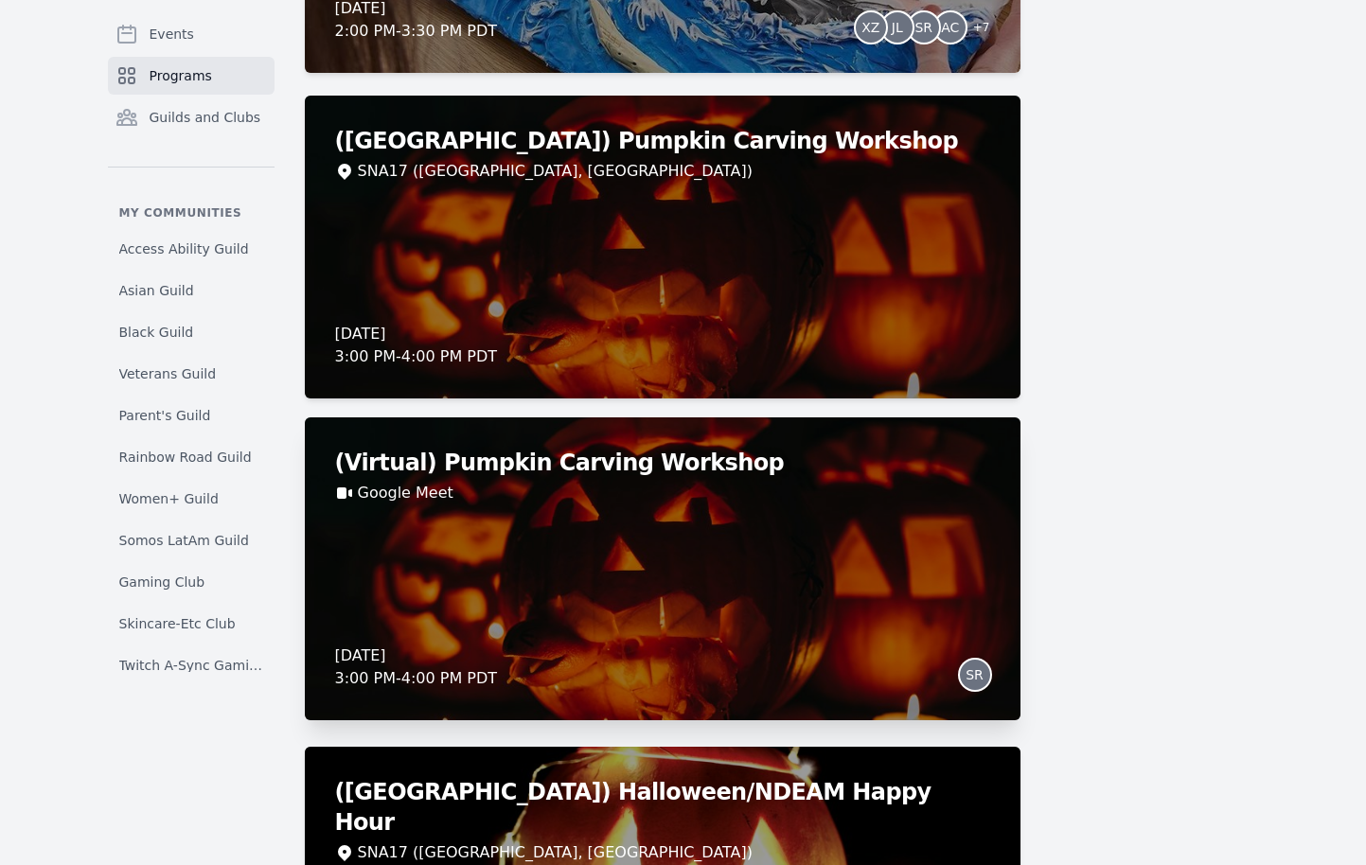
click at [650, 594] on div "(Virtual) Pumpkin Carving Workshop Google Meet [DATE] 3:00 PM - 4:00 PM PDT SR" at bounding box center [663, 569] width 716 height 303
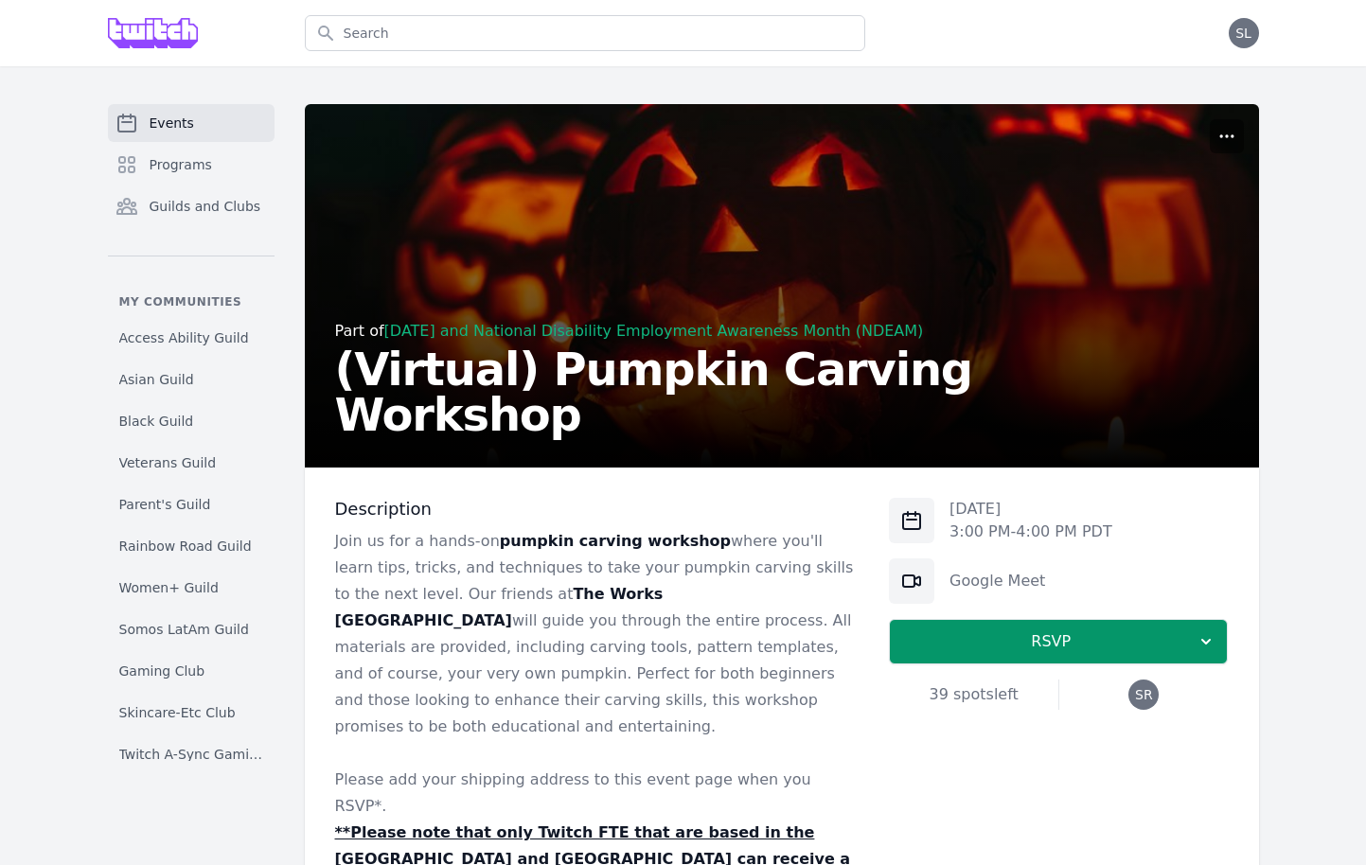
click at [1223, 136] on icon "button" at bounding box center [1227, 136] width 19 height 19
click at [1196, 172] on button "Manage" at bounding box center [1138, 182] width 205 height 34
click at [178, 140] on link "Events" at bounding box center [191, 123] width 167 height 38
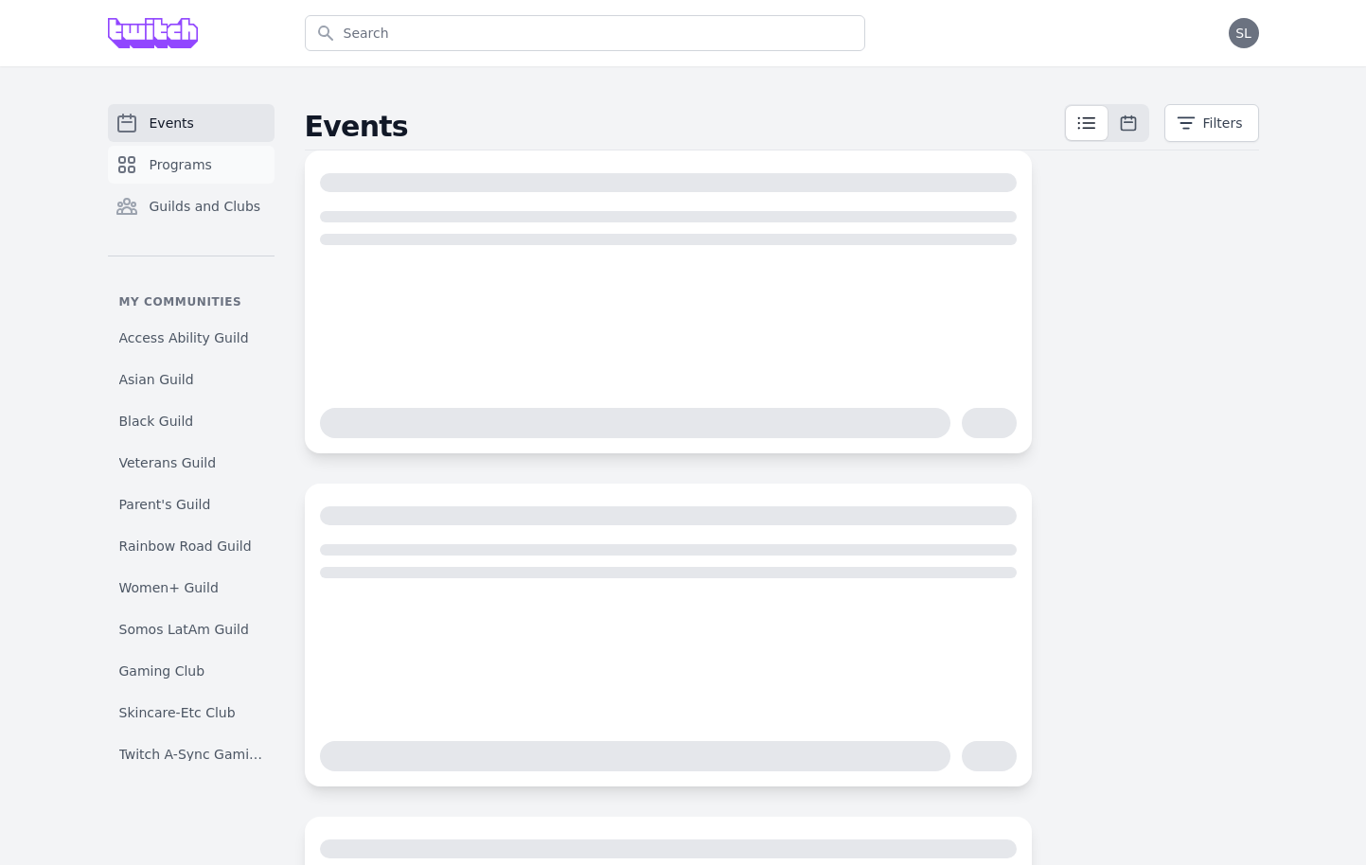
click at [179, 182] on link "Programs" at bounding box center [191, 165] width 167 height 38
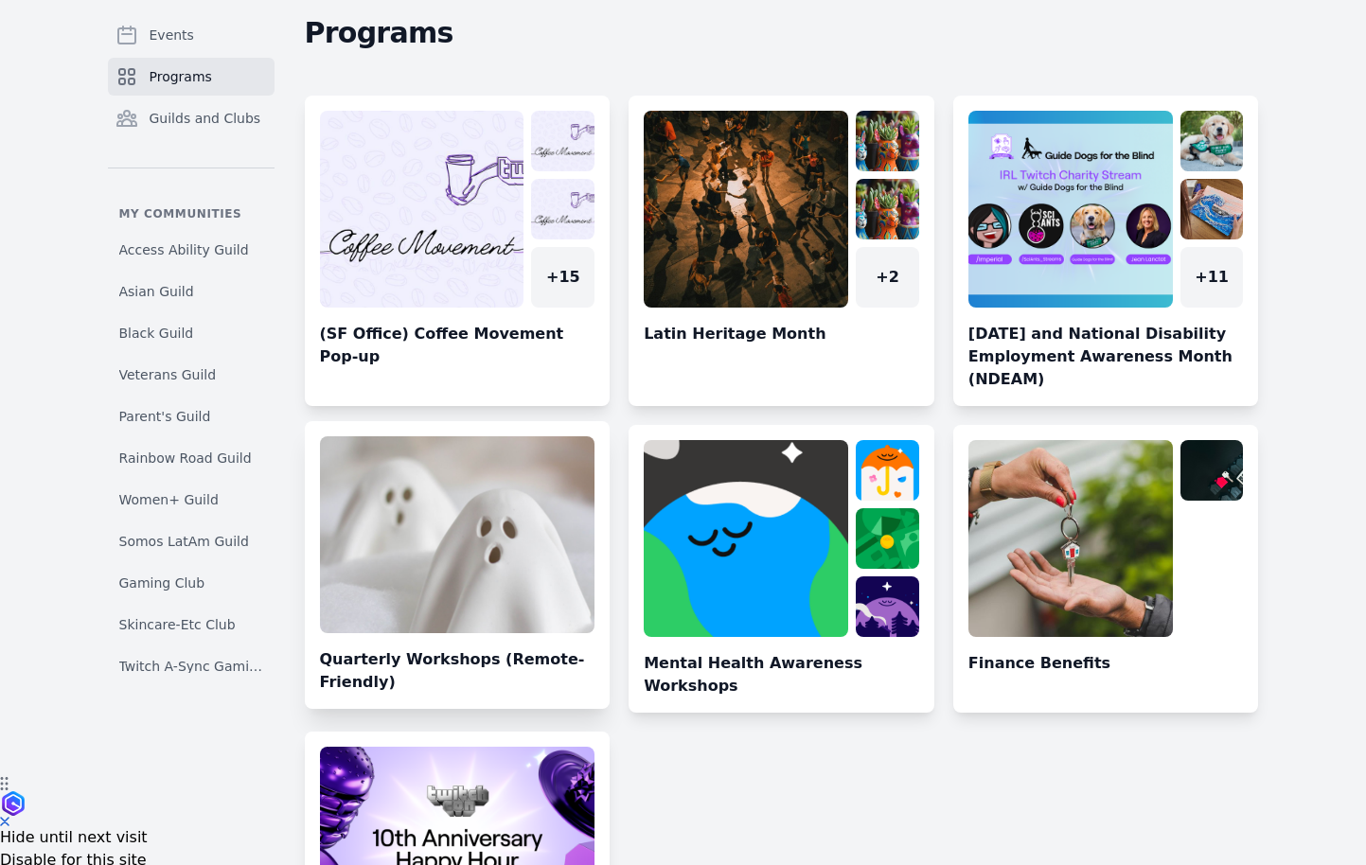
scroll to position [55, 0]
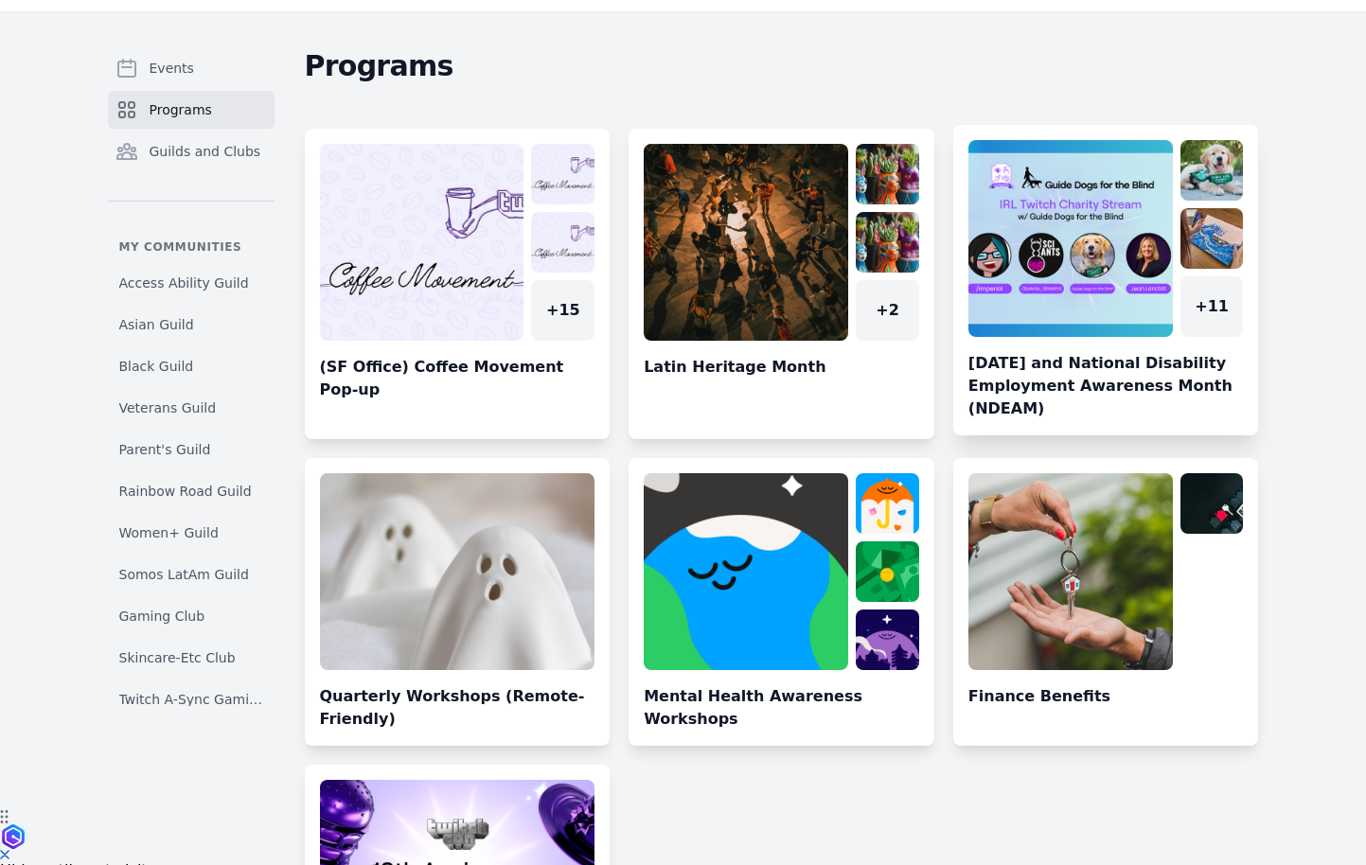
click at [1072, 263] on link at bounding box center [1106, 287] width 306 height 295
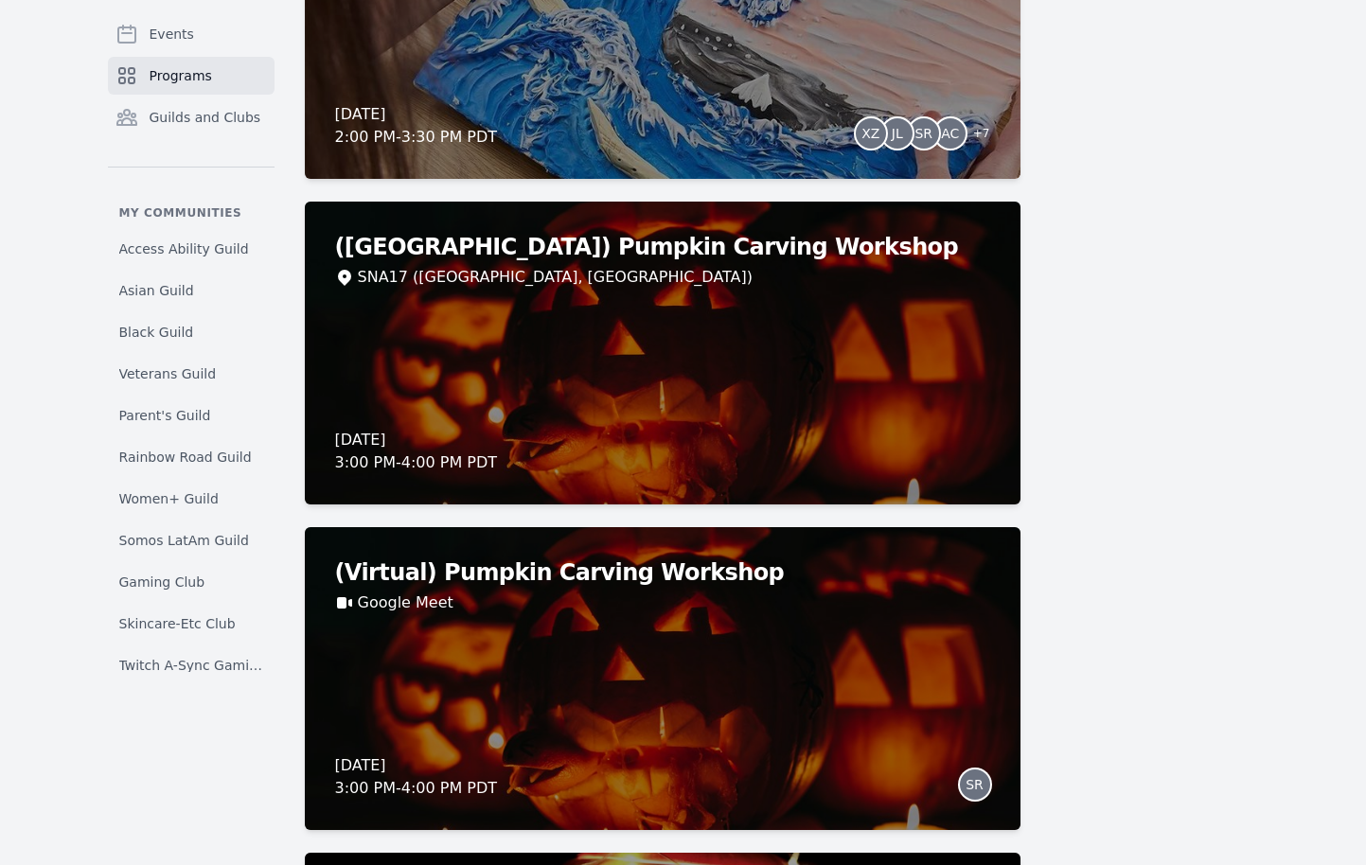
scroll to position [1230, 0]
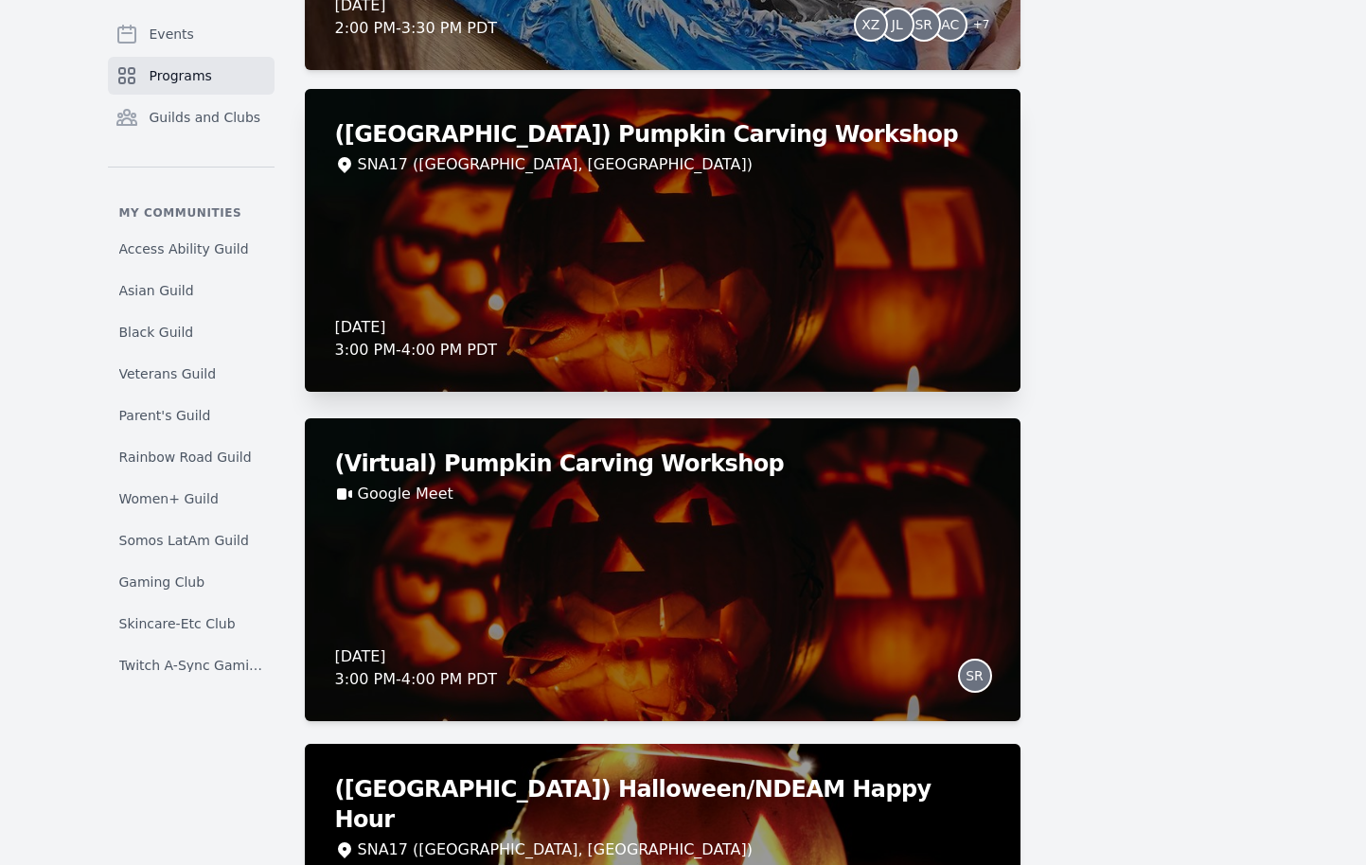
click at [609, 196] on div "([GEOGRAPHIC_DATA]) Pumpkin Carving Workshop SNA17 ([GEOGRAPHIC_DATA], [GEOGRAP…" at bounding box center [663, 240] width 716 height 303
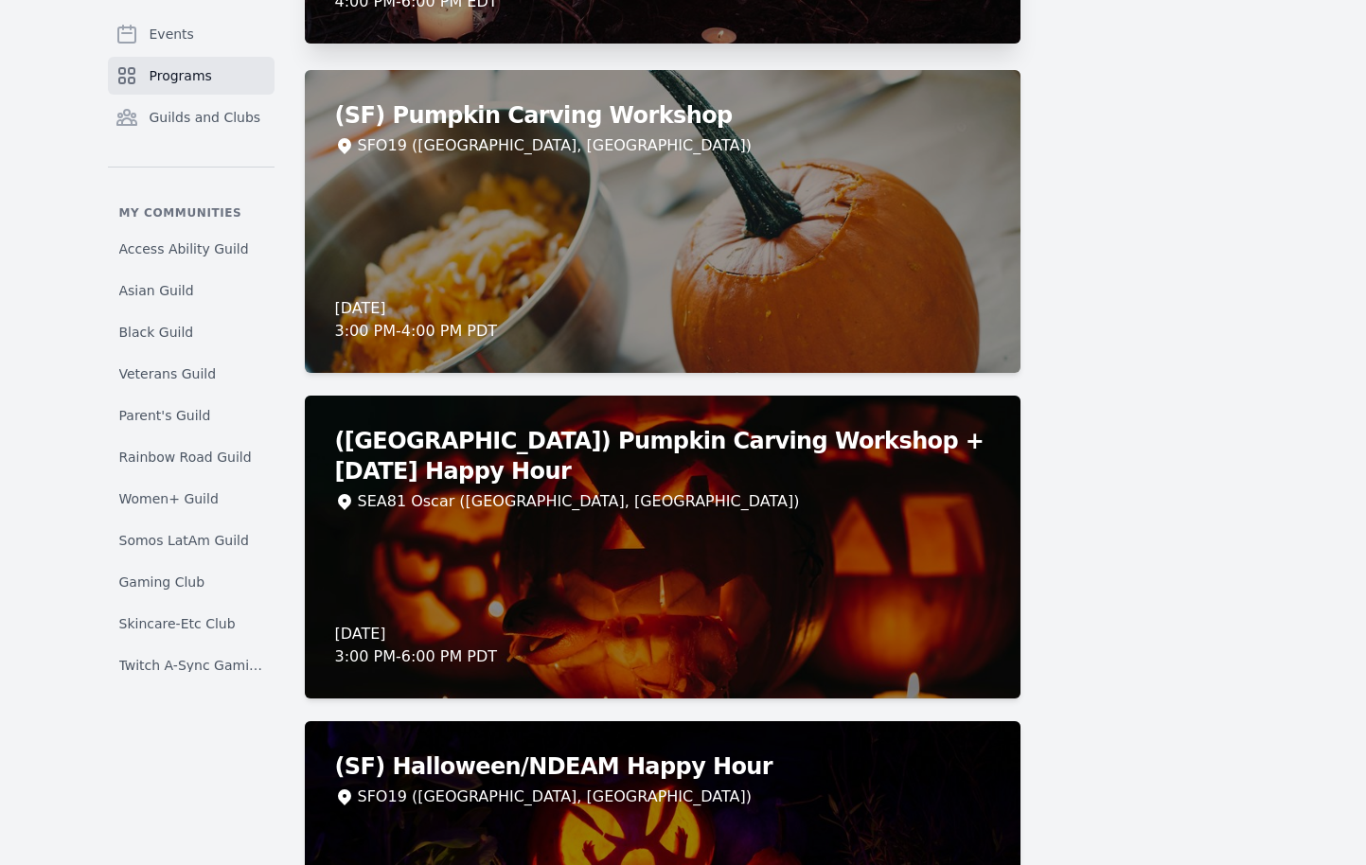
scroll to position [4075, 0]
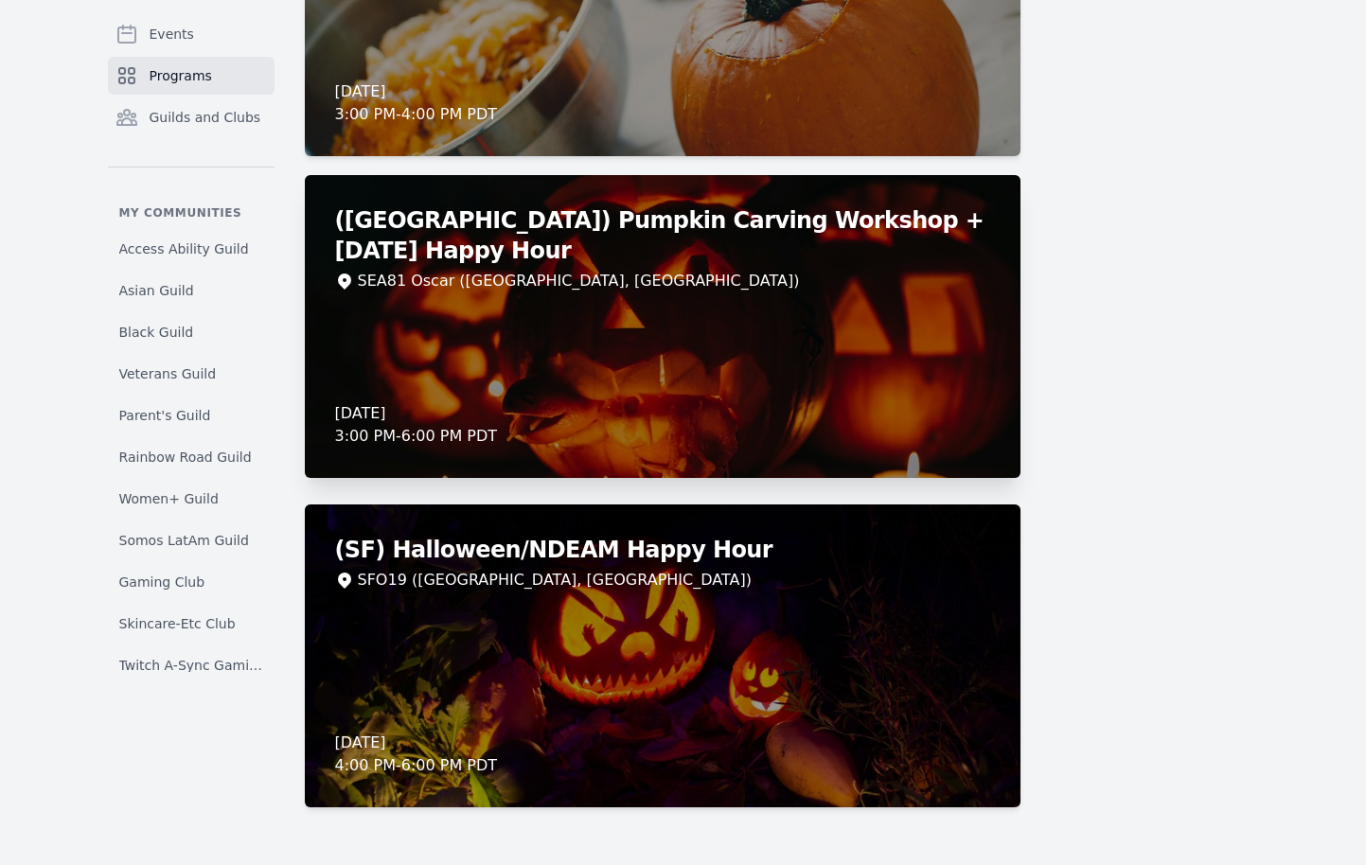
click at [658, 336] on div "([GEOGRAPHIC_DATA]) Pumpkin Carving Workshop + [DATE] Happy Hour SEA81 Oscar ([…" at bounding box center [663, 326] width 716 height 303
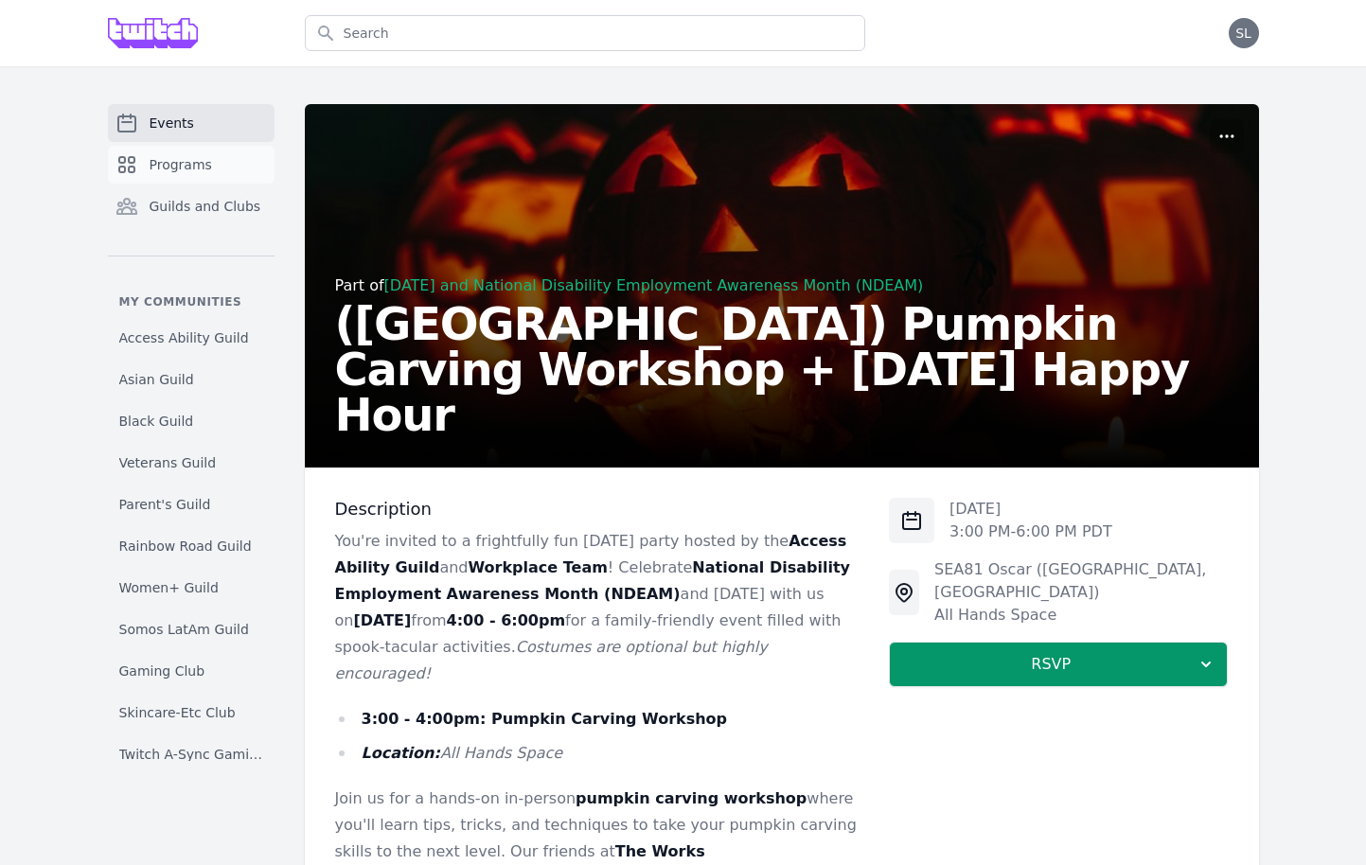
click at [148, 178] on link "Programs" at bounding box center [191, 165] width 167 height 38
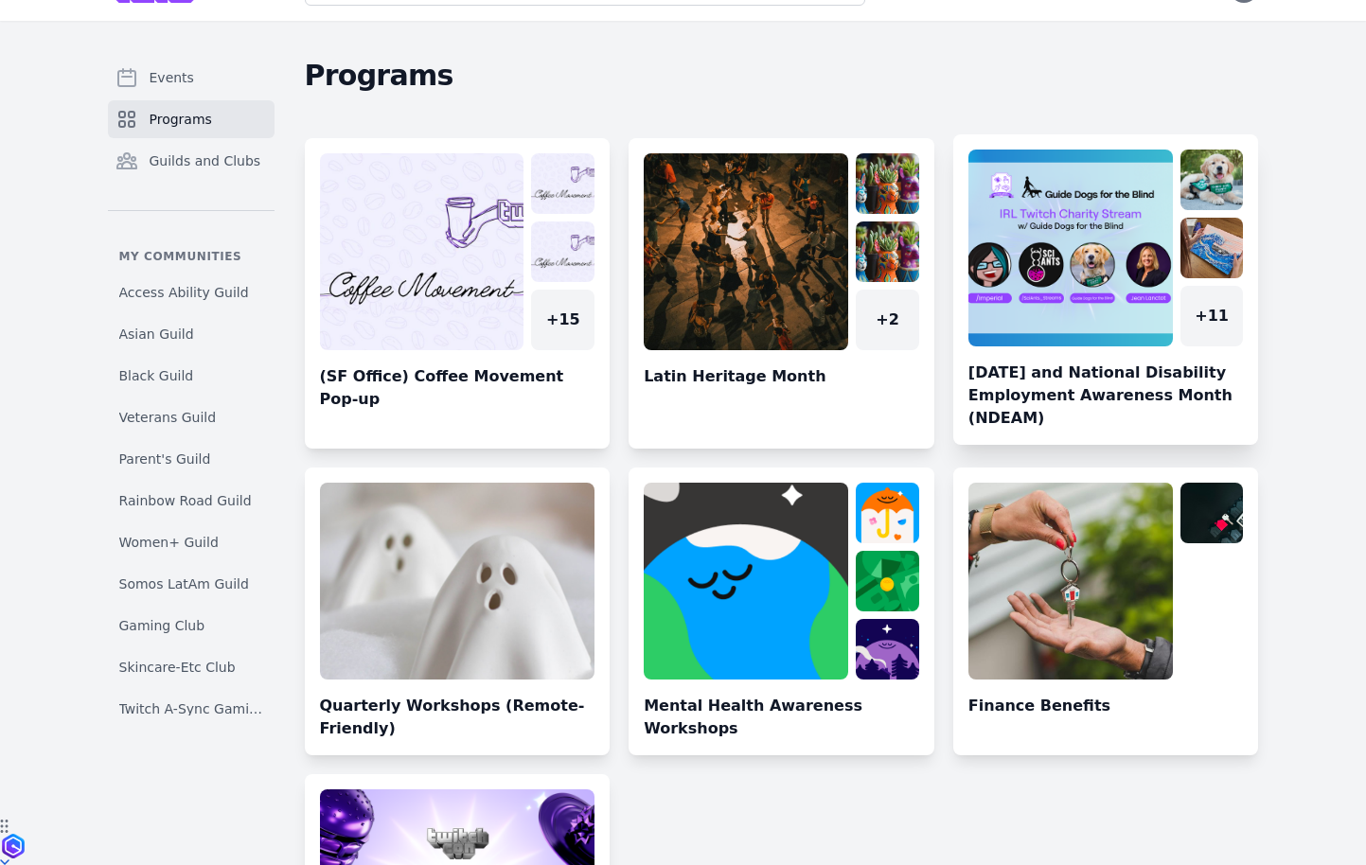
scroll to position [15, 0]
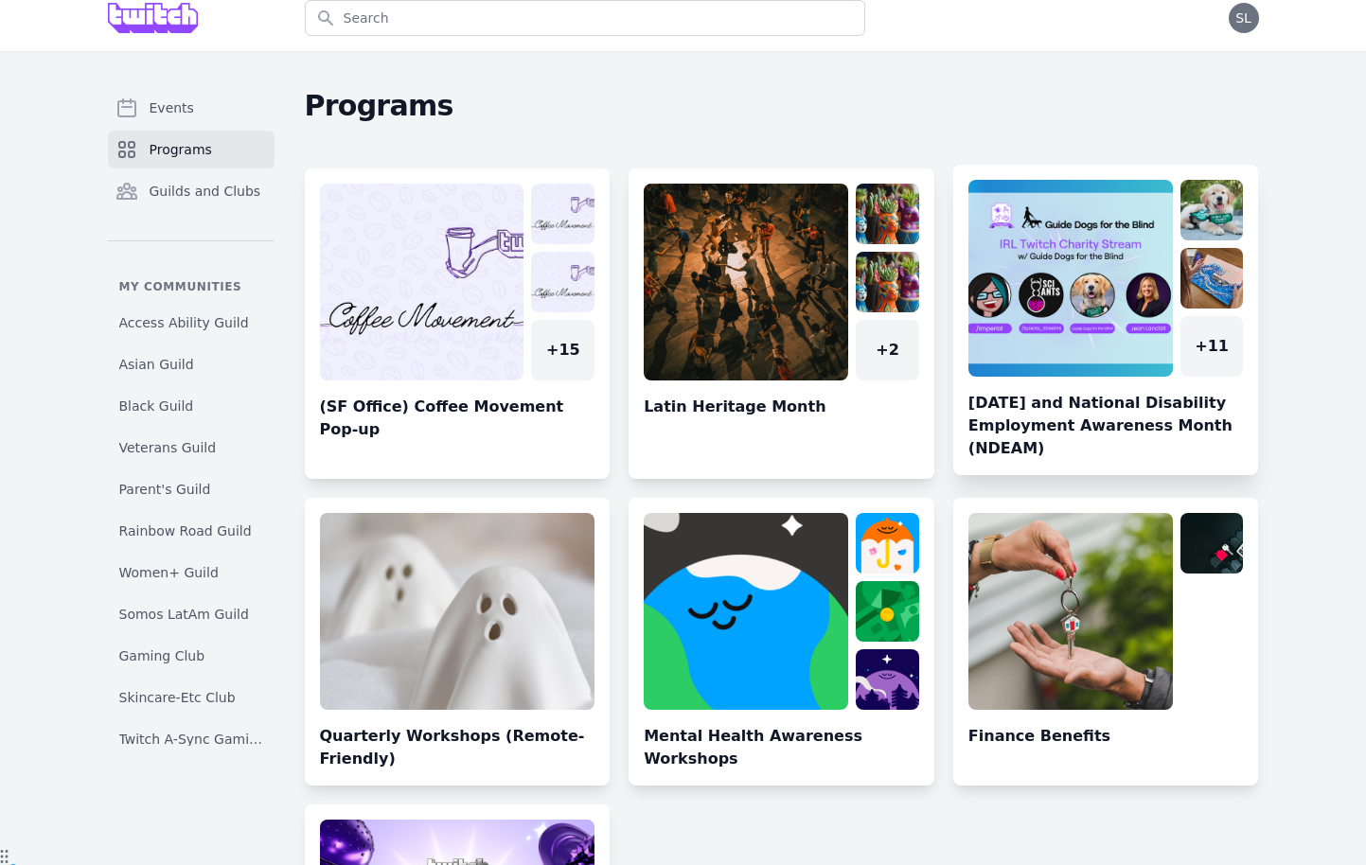
click at [1162, 262] on link at bounding box center [1106, 327] width 306 height 295
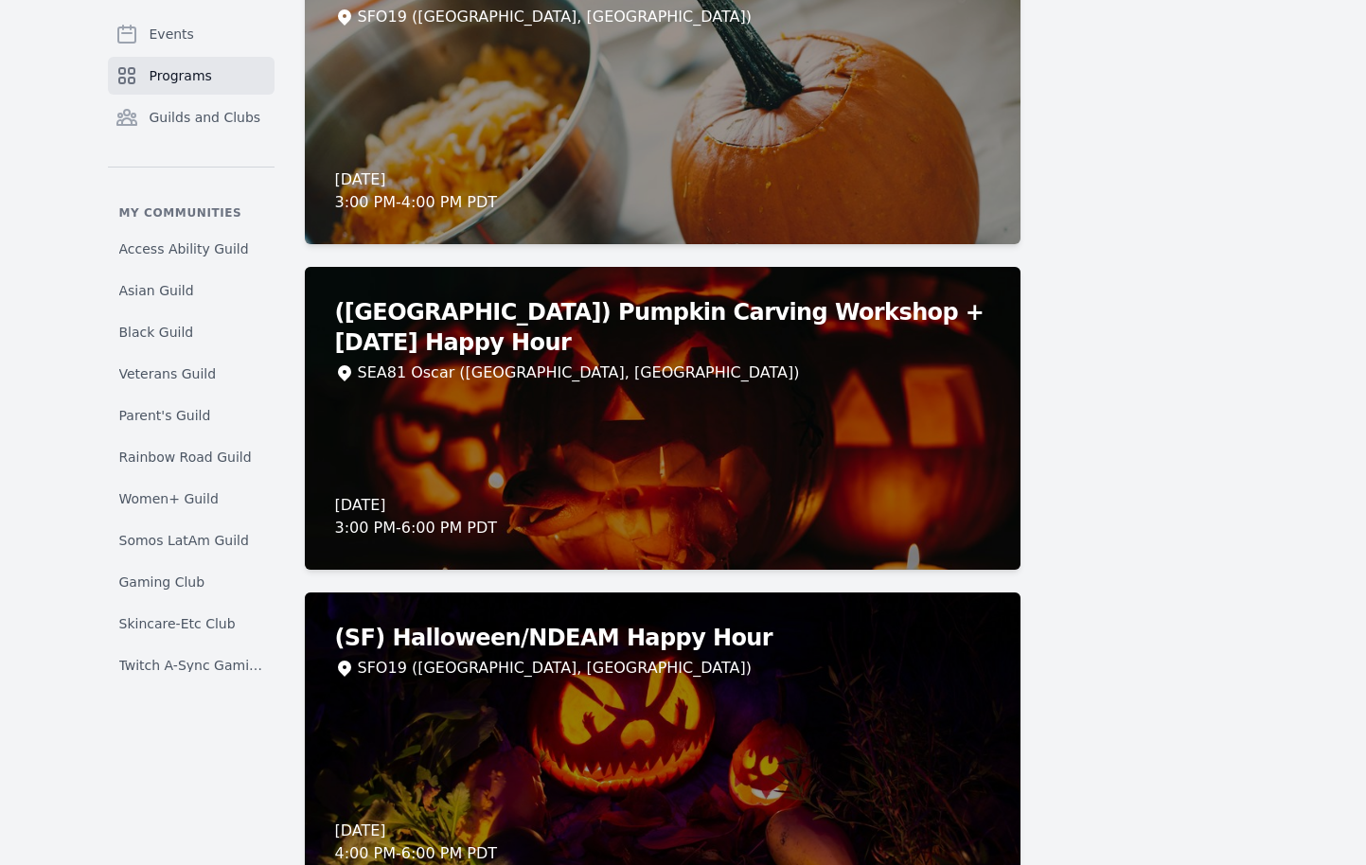
scroll to position [4093, 0]
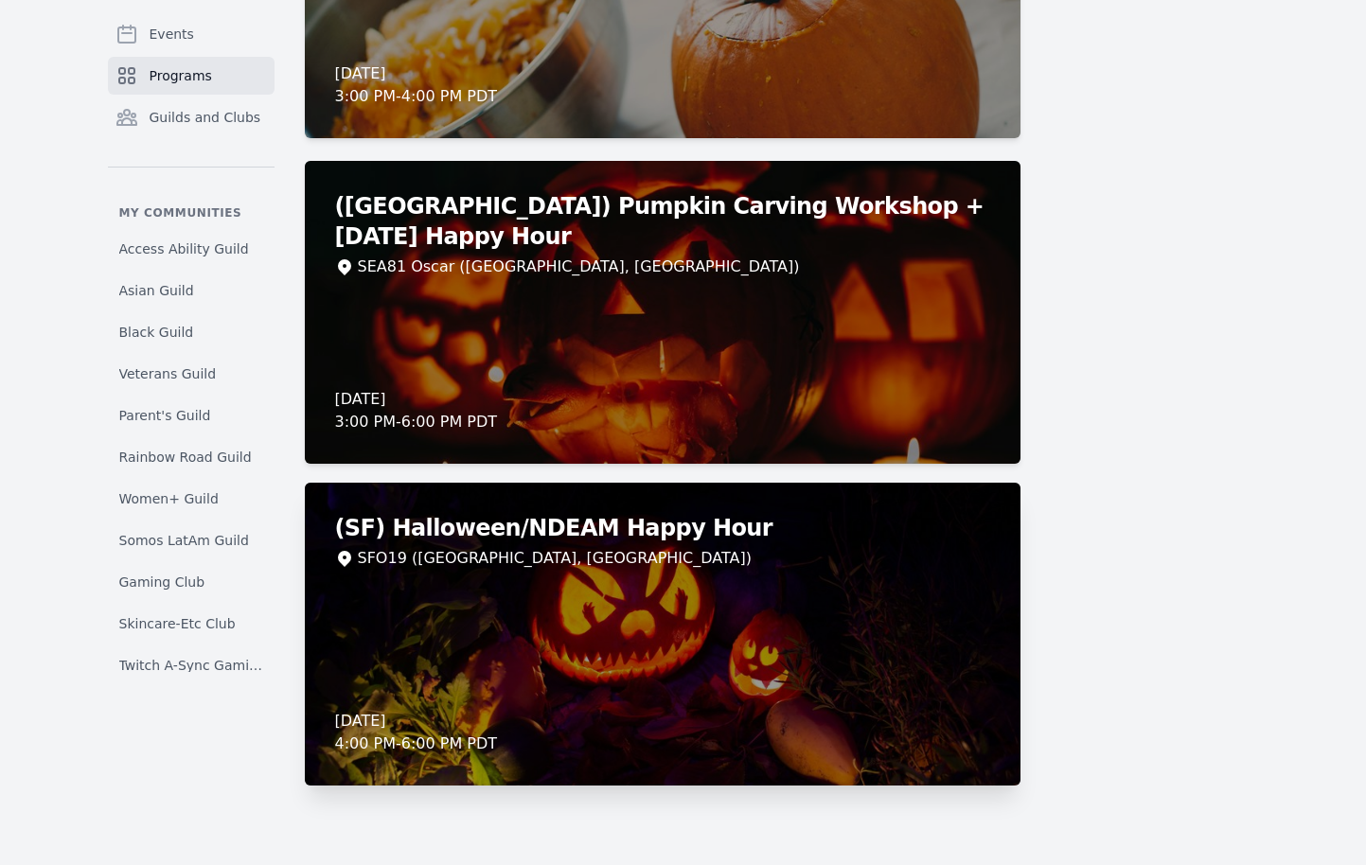
click at [668, 555] on div "SFO19 ([GEOGRAPHIC_DATA], [GEOGRAPHIC_DATA])" at bounding box center [662, 558] width 655 height 23
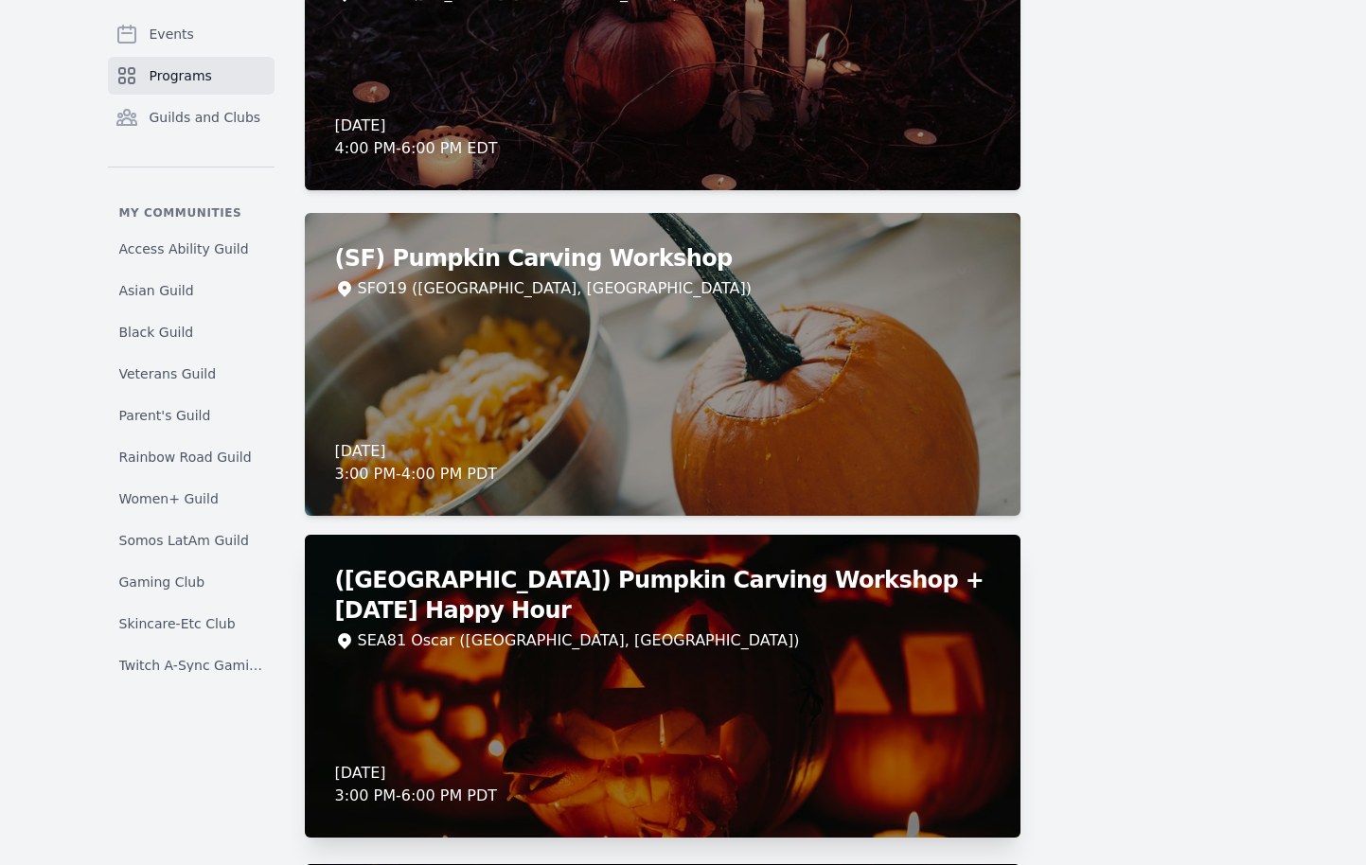
scroll to position [3700, 0]
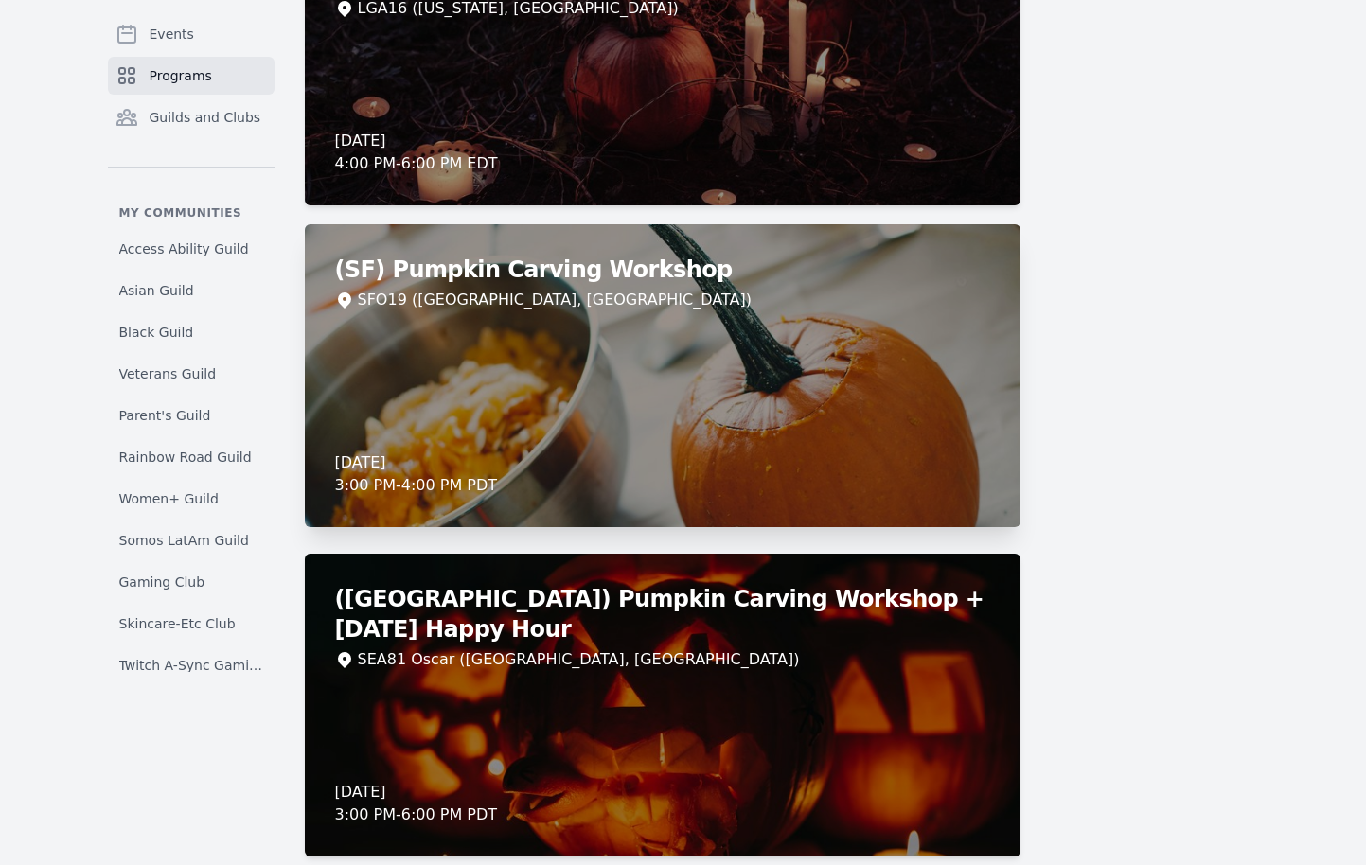
click at [610, 366] on div "(SF) Pumpkin Carving Workshop SFO19 ([GEOGRAPHIC_DATA], [GEOGRAPHIC_DATA]) [DAT…" at bounding box center [663, 375] width 716 height 303
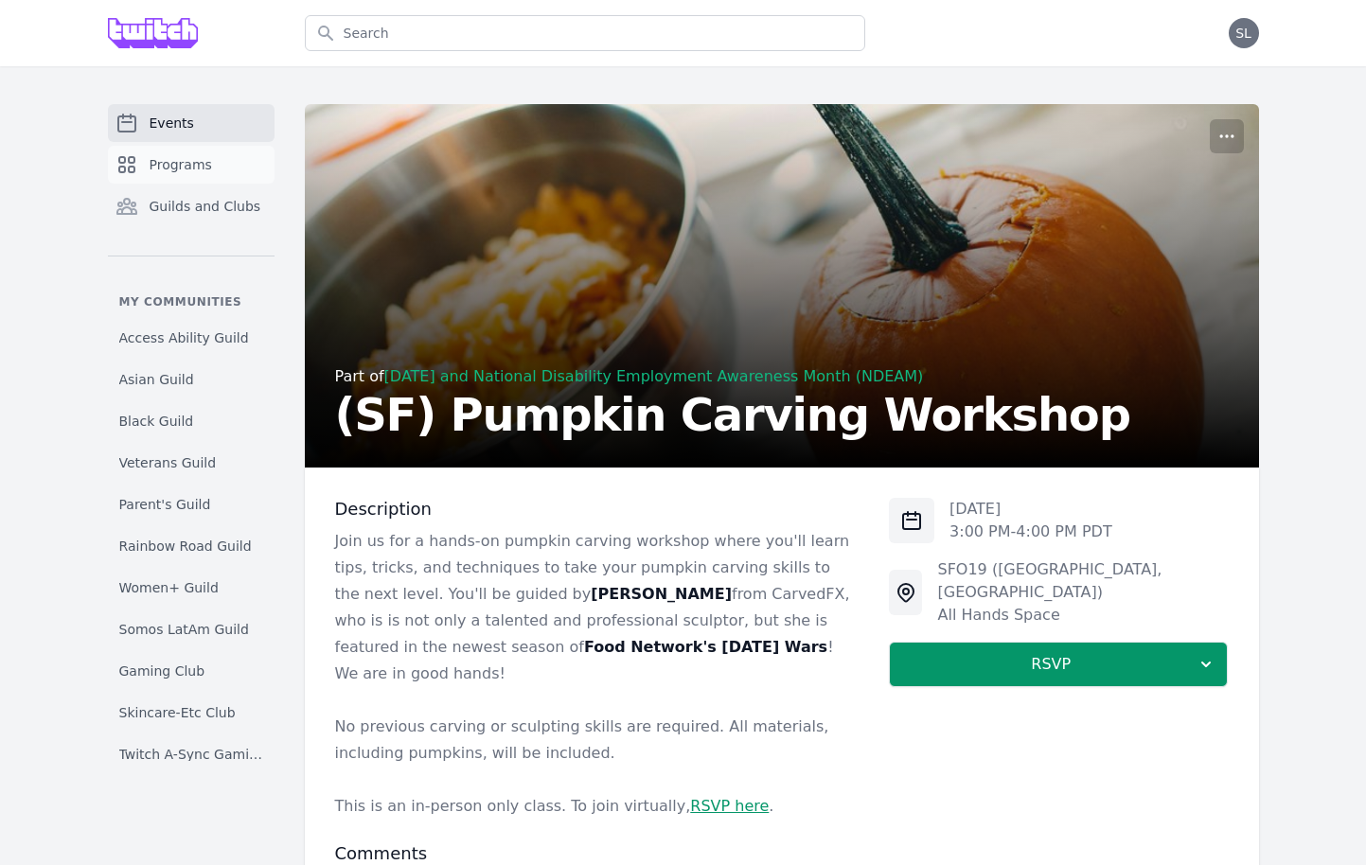
click at [228, 170] on link "Programs" at bounding box center [191, 165] width 167 height 38
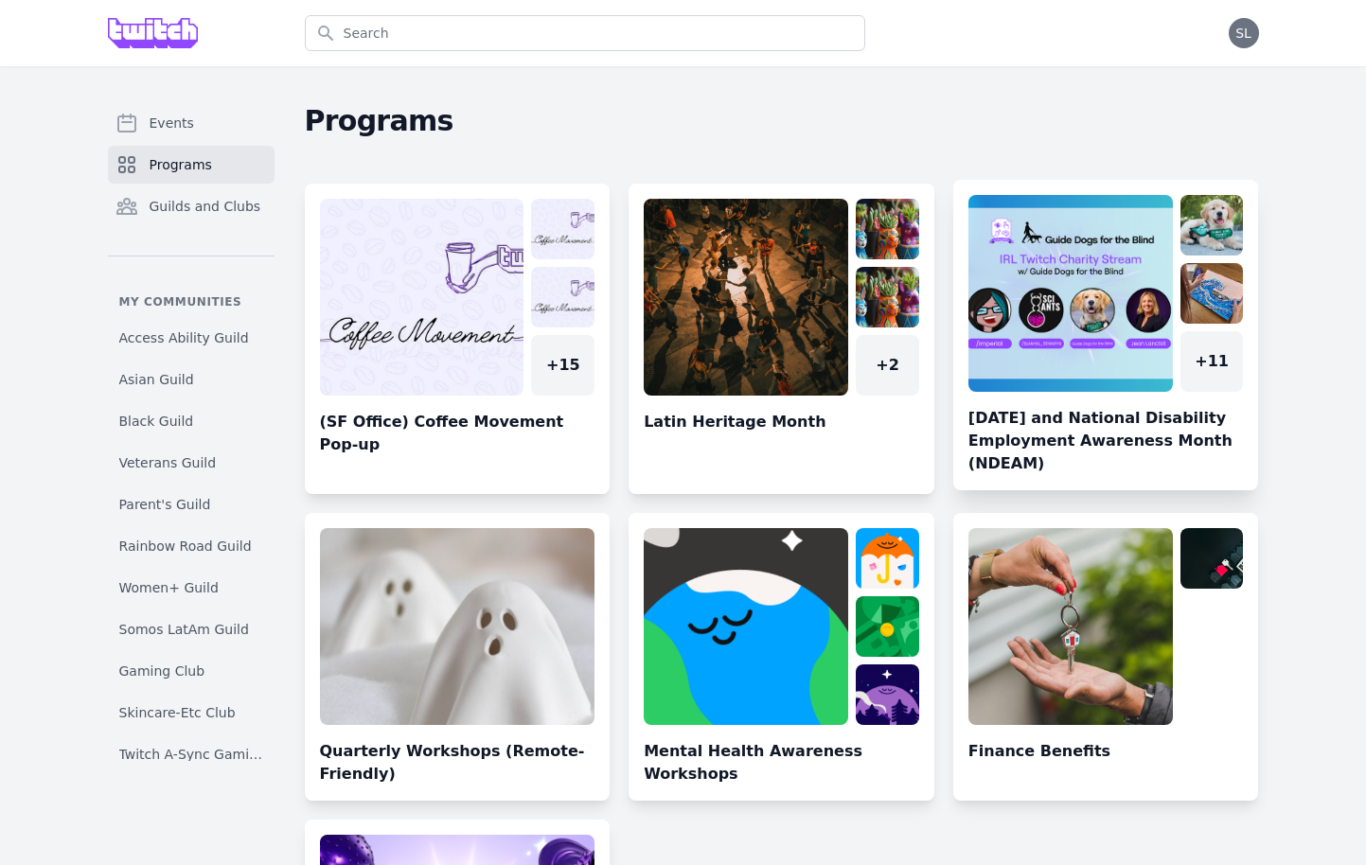
click at [1121, 288] on link at bounding box center [1106, 342] width 306 height 295
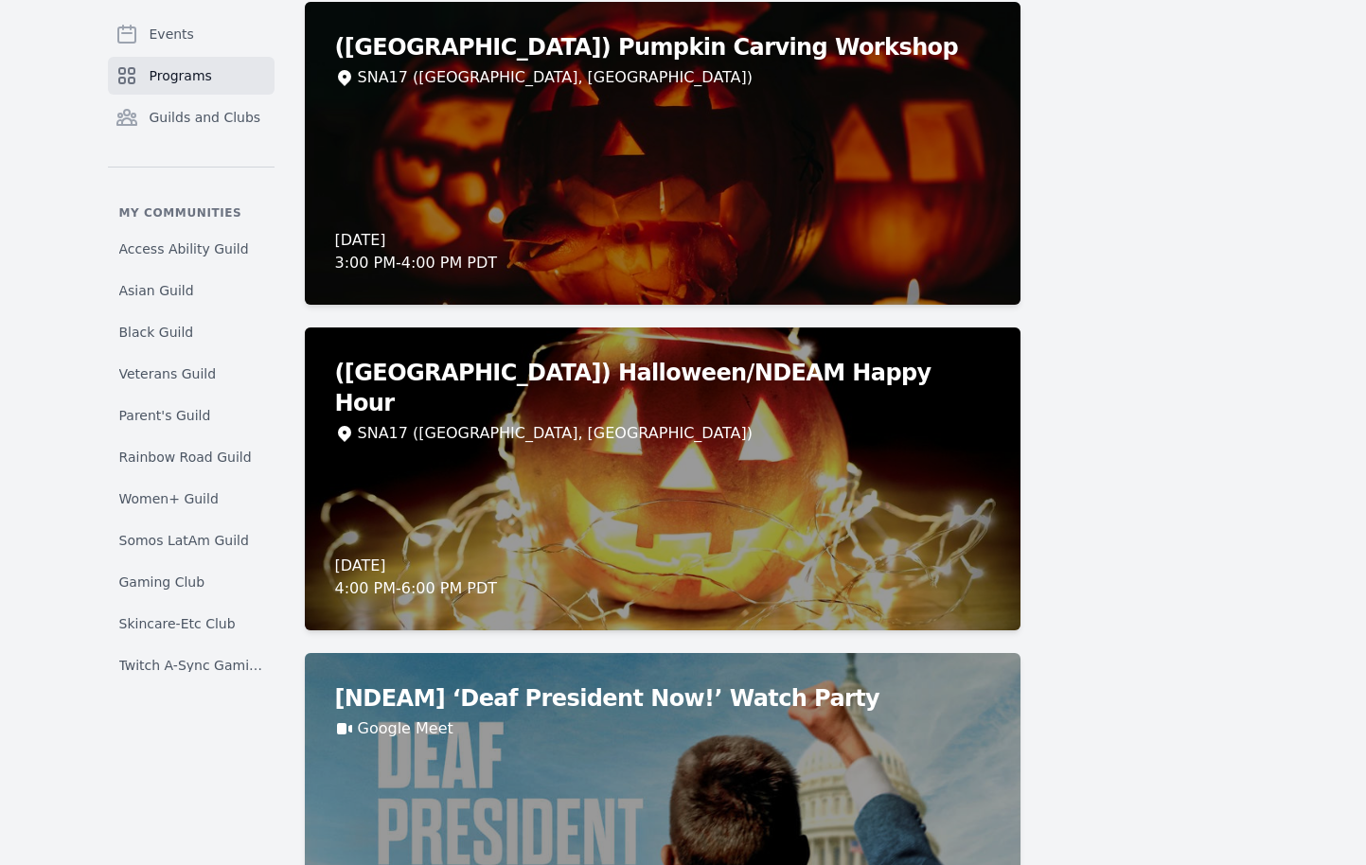
scroll to position [1646, 0]
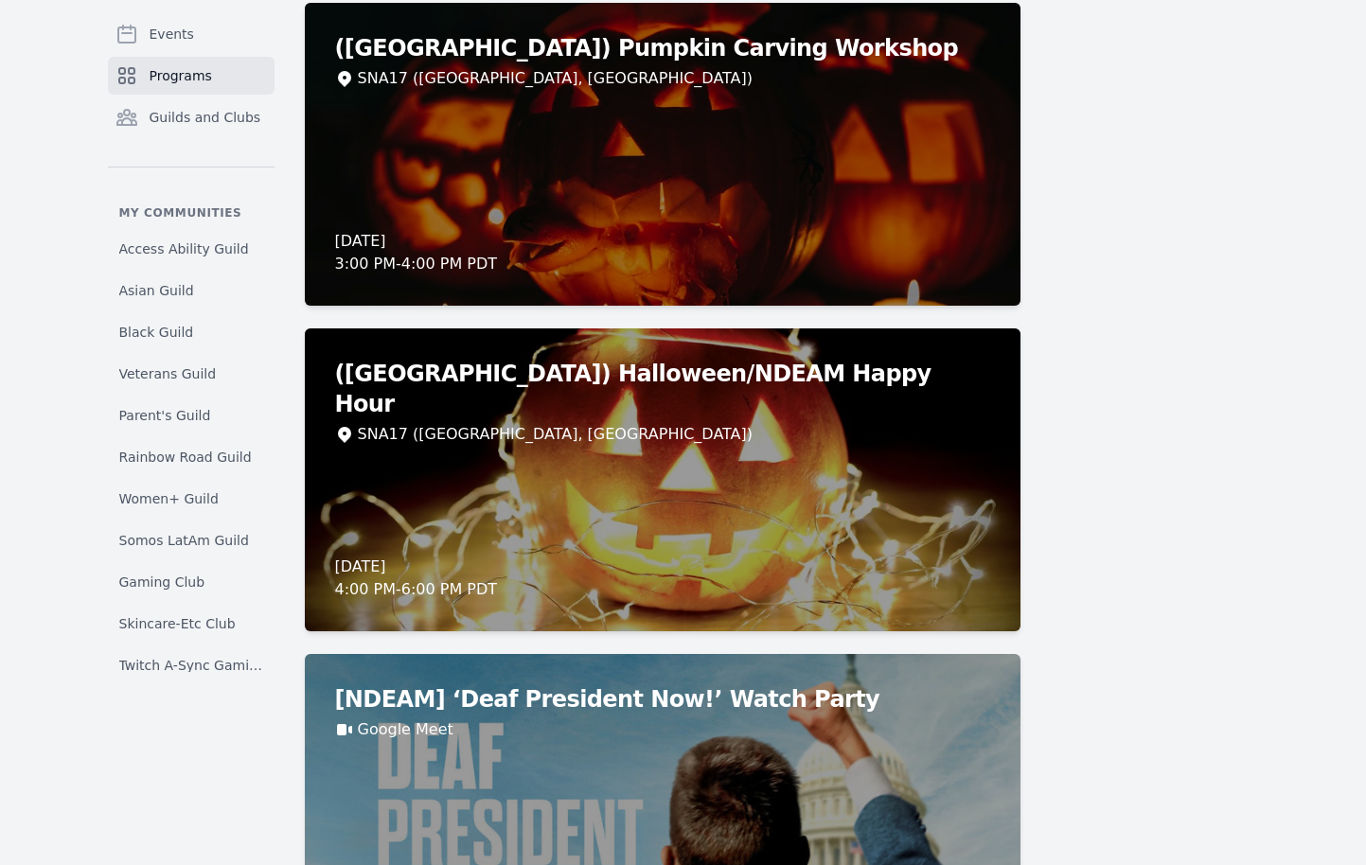
click at [202, 82] on span "Programs" at bounding box center [181, 75] width 62 height 19
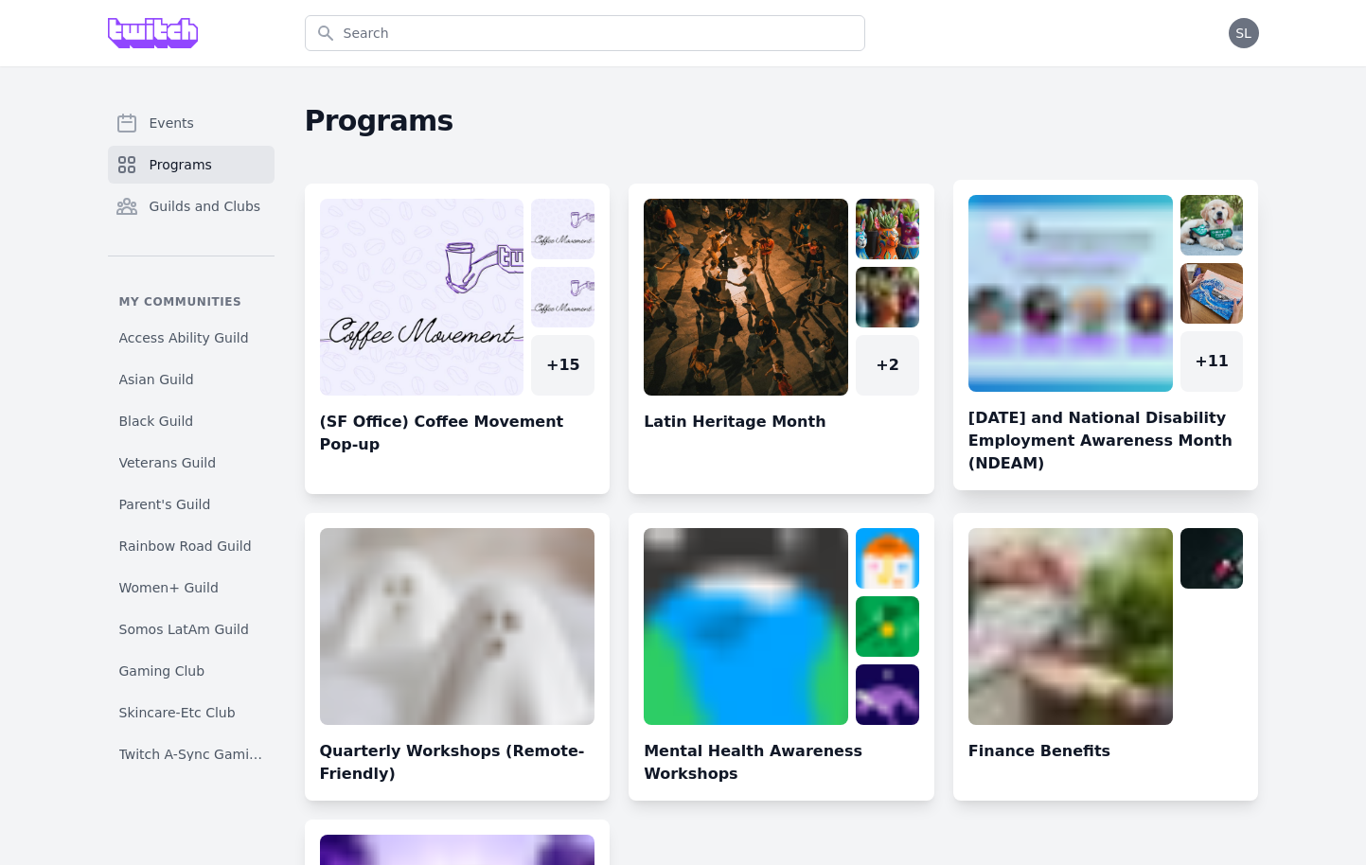
click at [1143, 292] on link at bounding box center [1106, 342] width 306 height 295
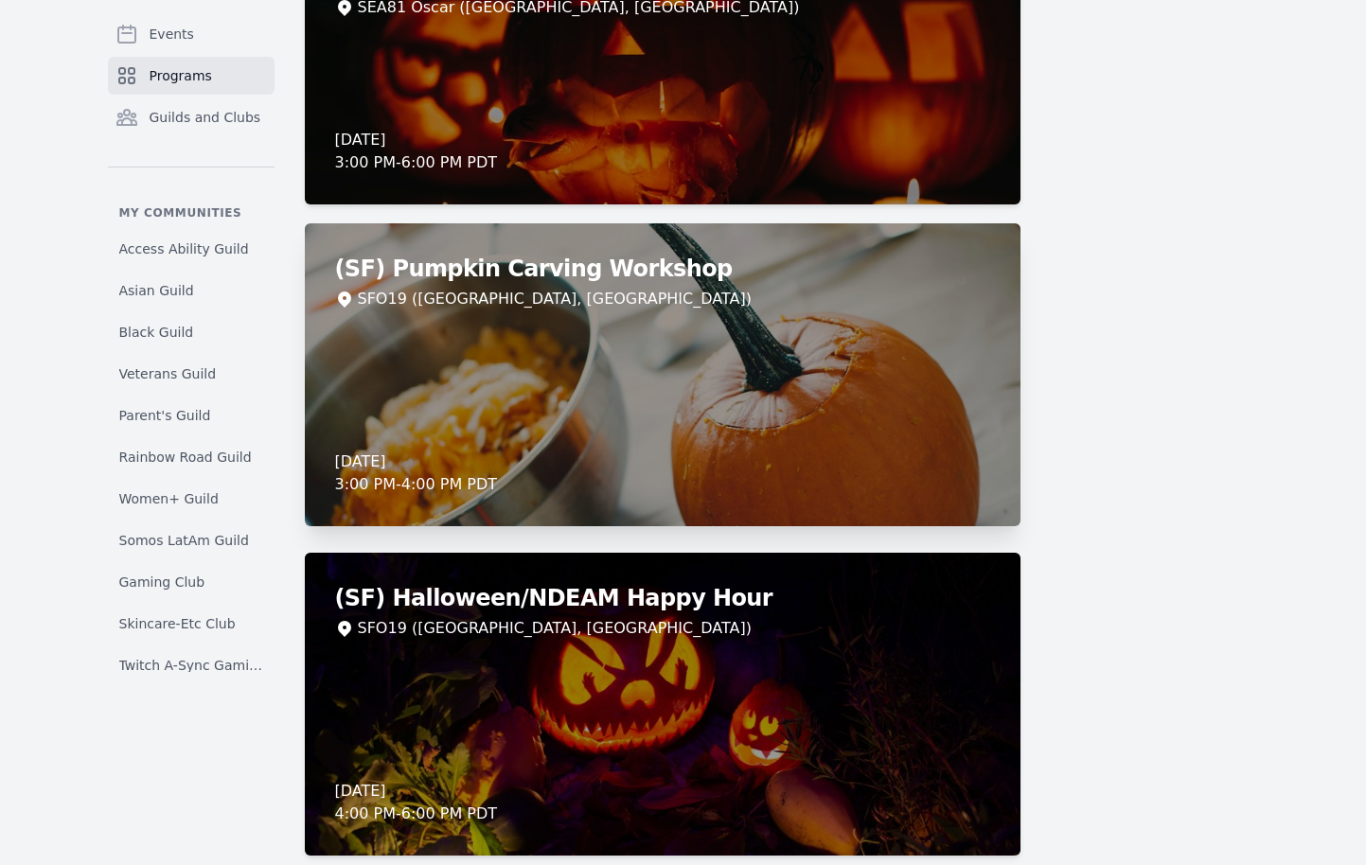
scroll to position [4093, 0]
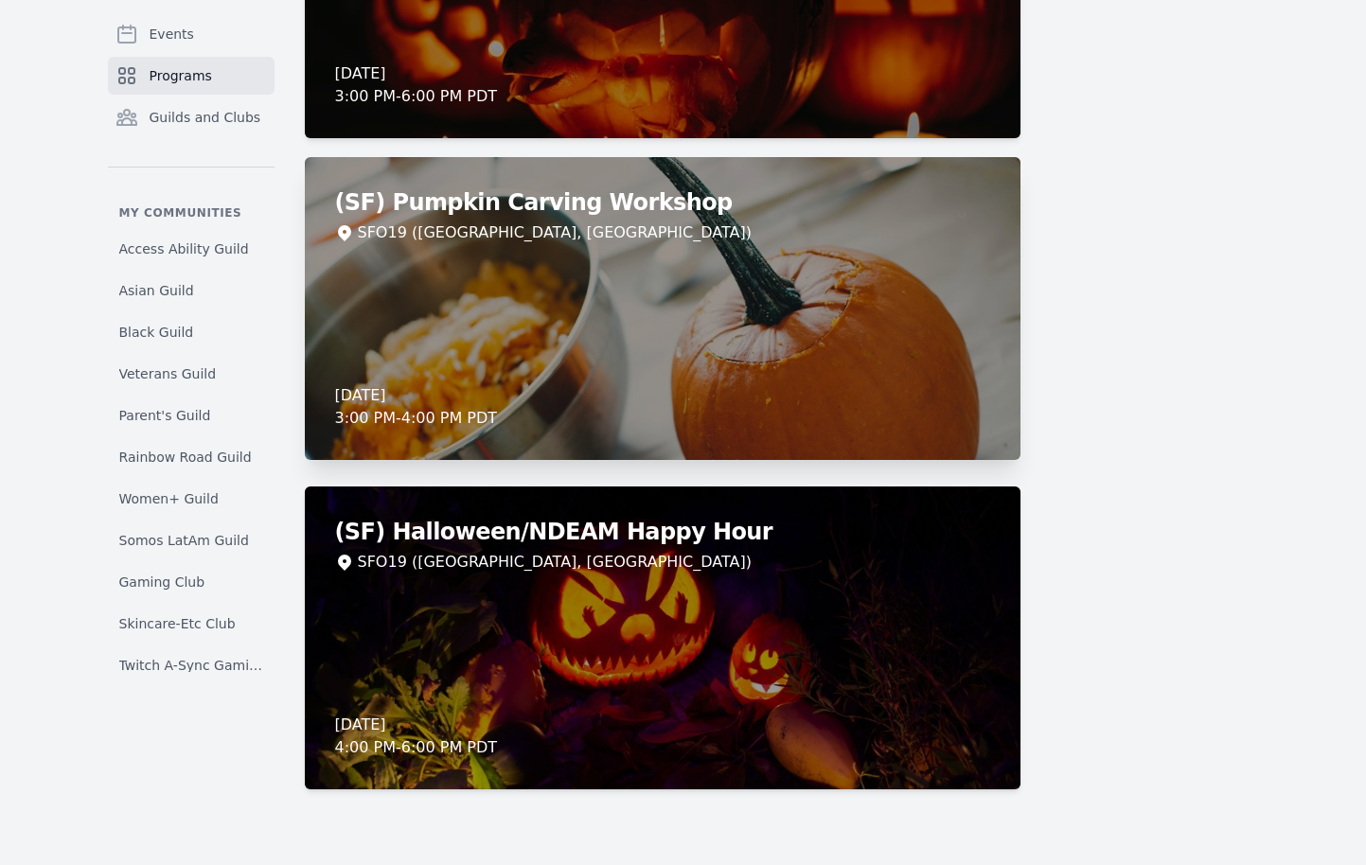
click at [575, 317] on div "(SF) Pumpkin Carving Workshop SFO19 ([GEOGRAPHIC_DATA], [GEOGRAPHIC_DATA]) [DAT…" at bounding box center [663, 308] width 716 height 303
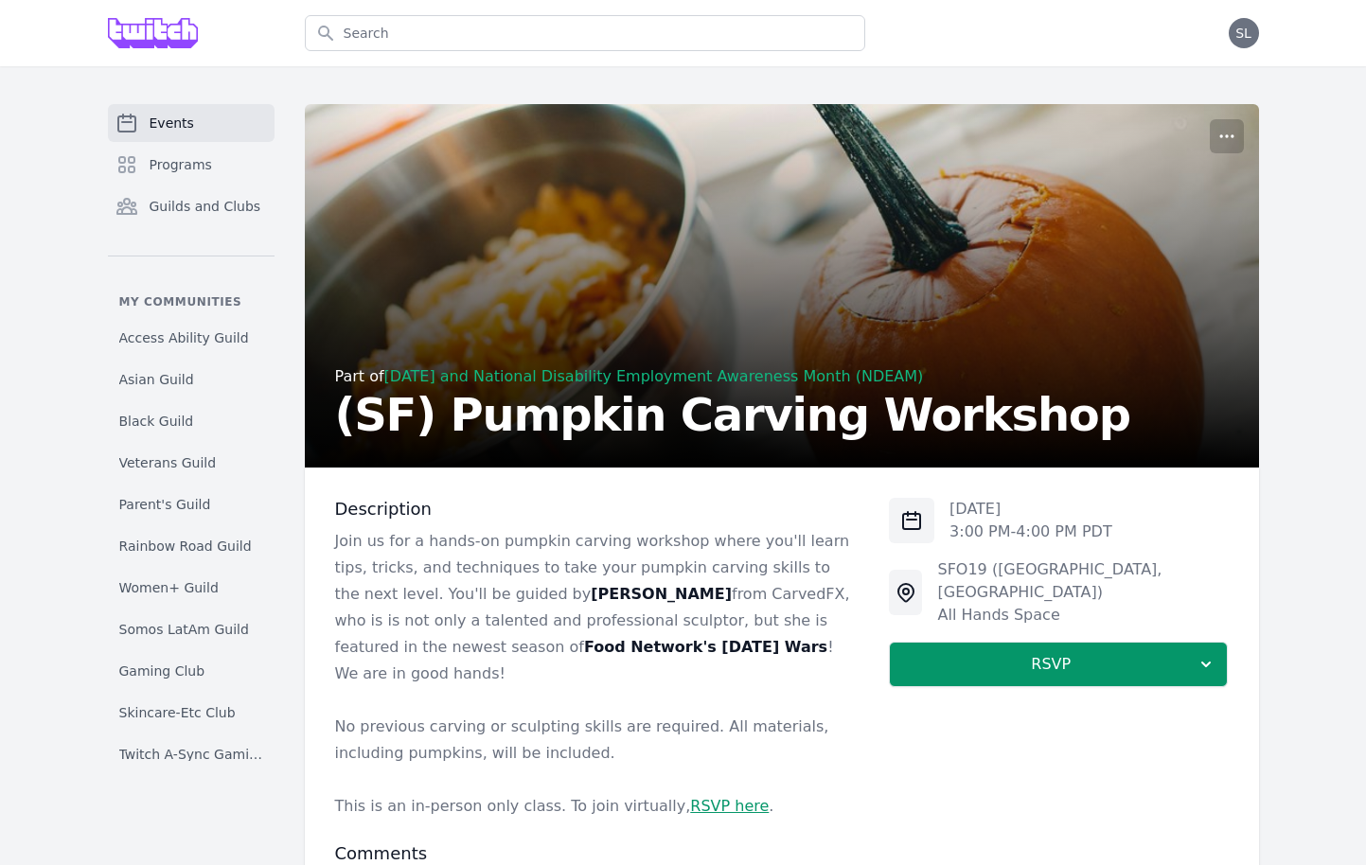
click at [517, 561] on p "Join us for a hands-on pumpkin carving workshop where you'll learn tips, tricks…" at bounding box center [597, 607] width 525 height 159
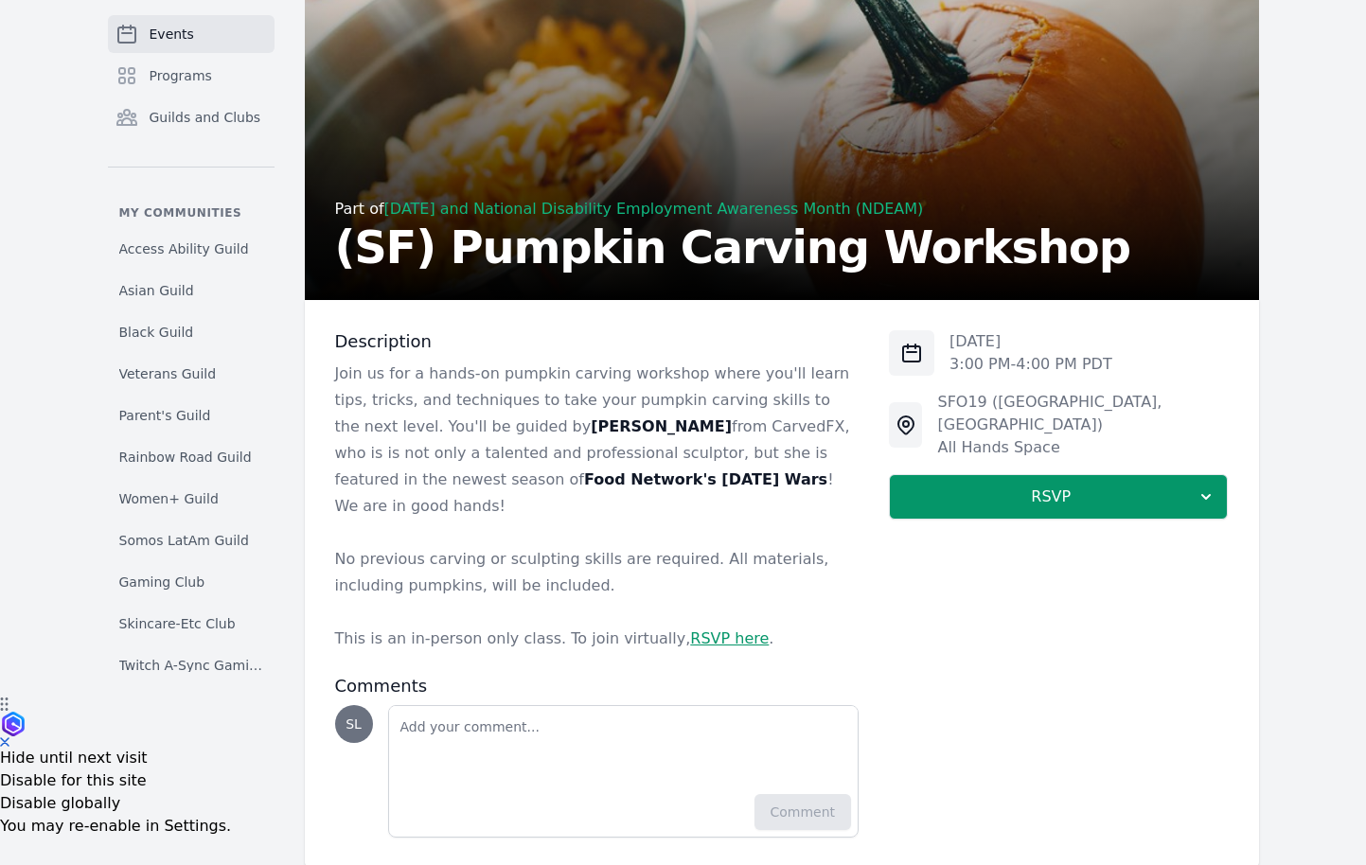
scroll to position [182, 0]
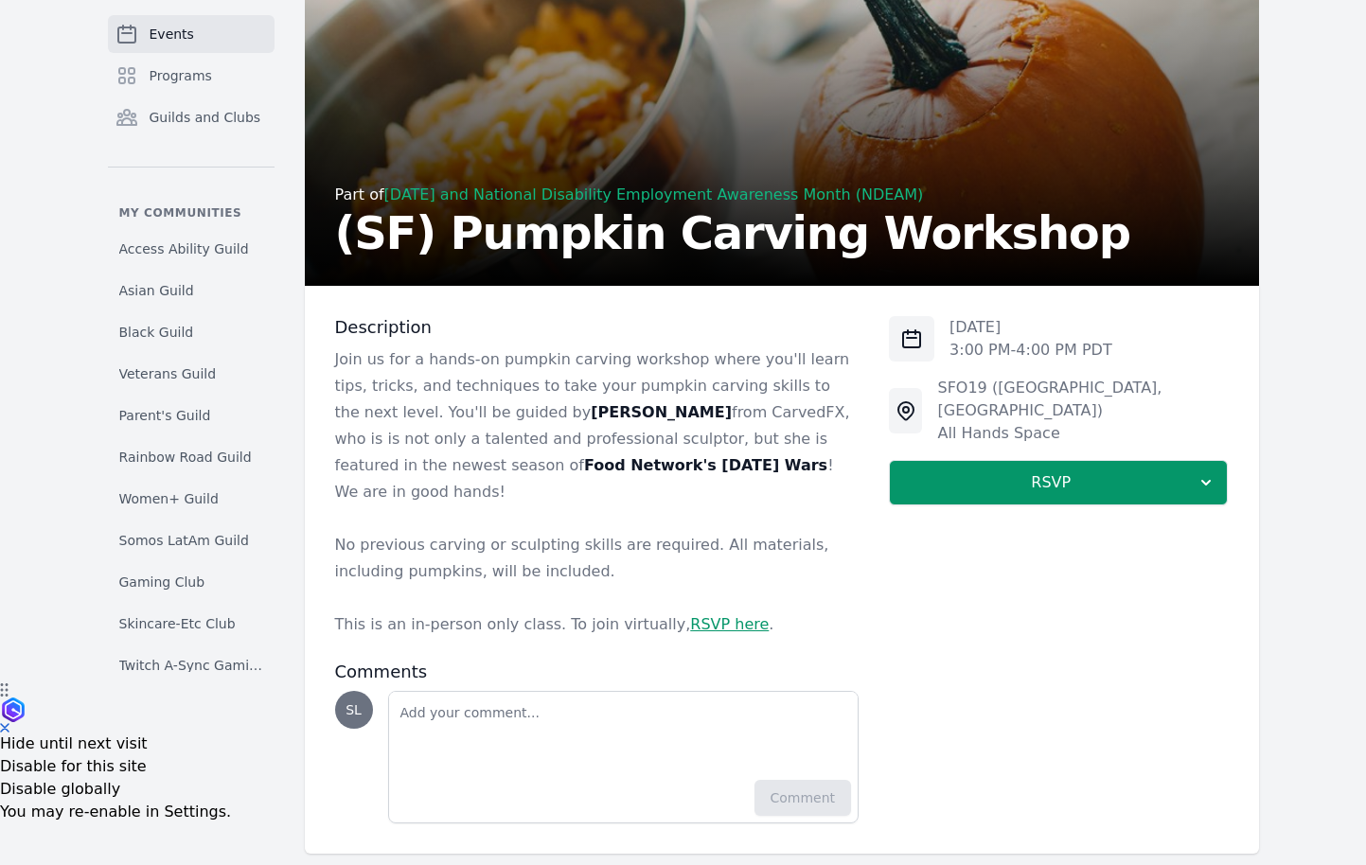
scroll to position [4093, 0]
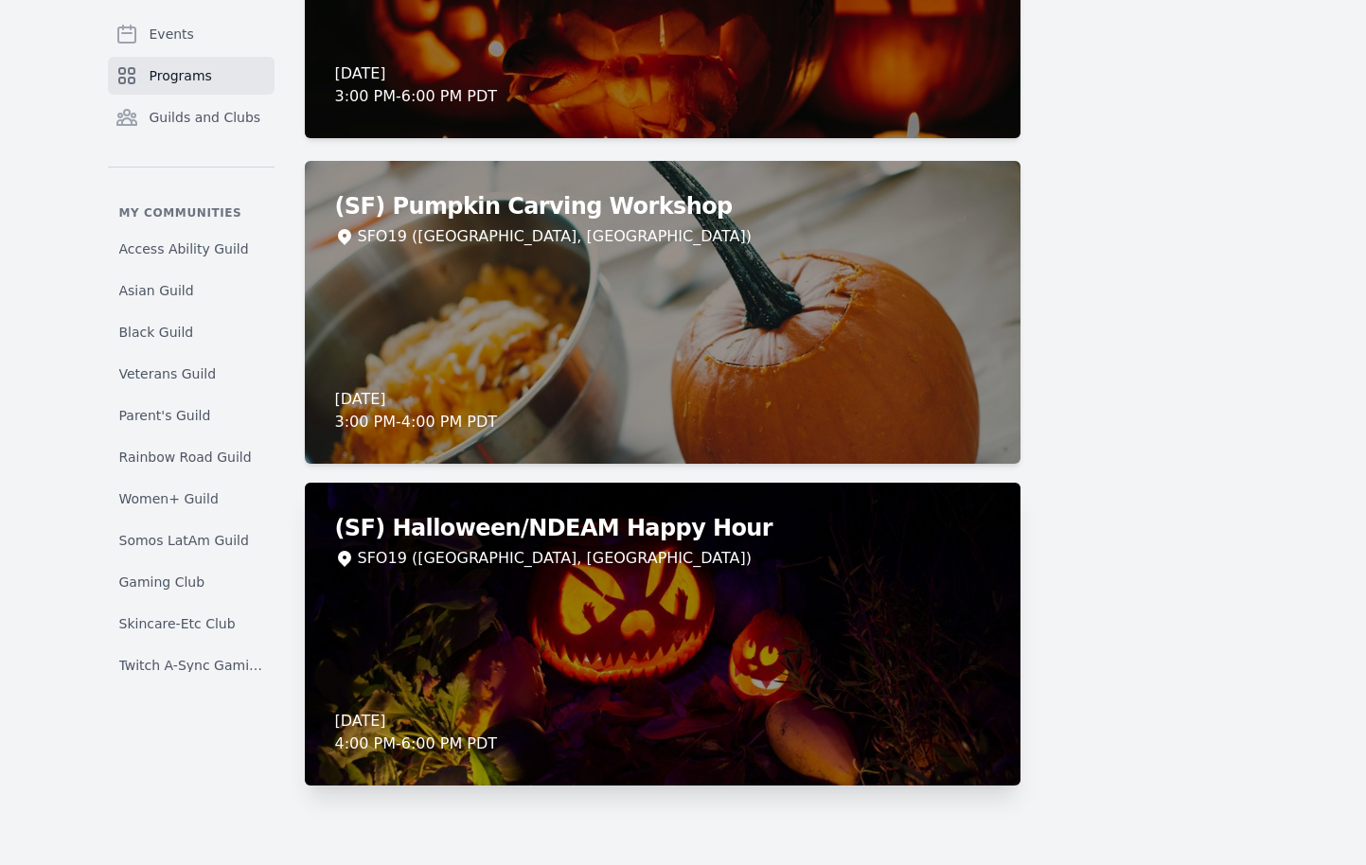
click at [536, 647] on div "(SF) Halloween/NDEAM Happy Hour SFO19 (San Francisco, CA) Thursday, October 30,…" at bounding box center [663, 634] width 716 height 303
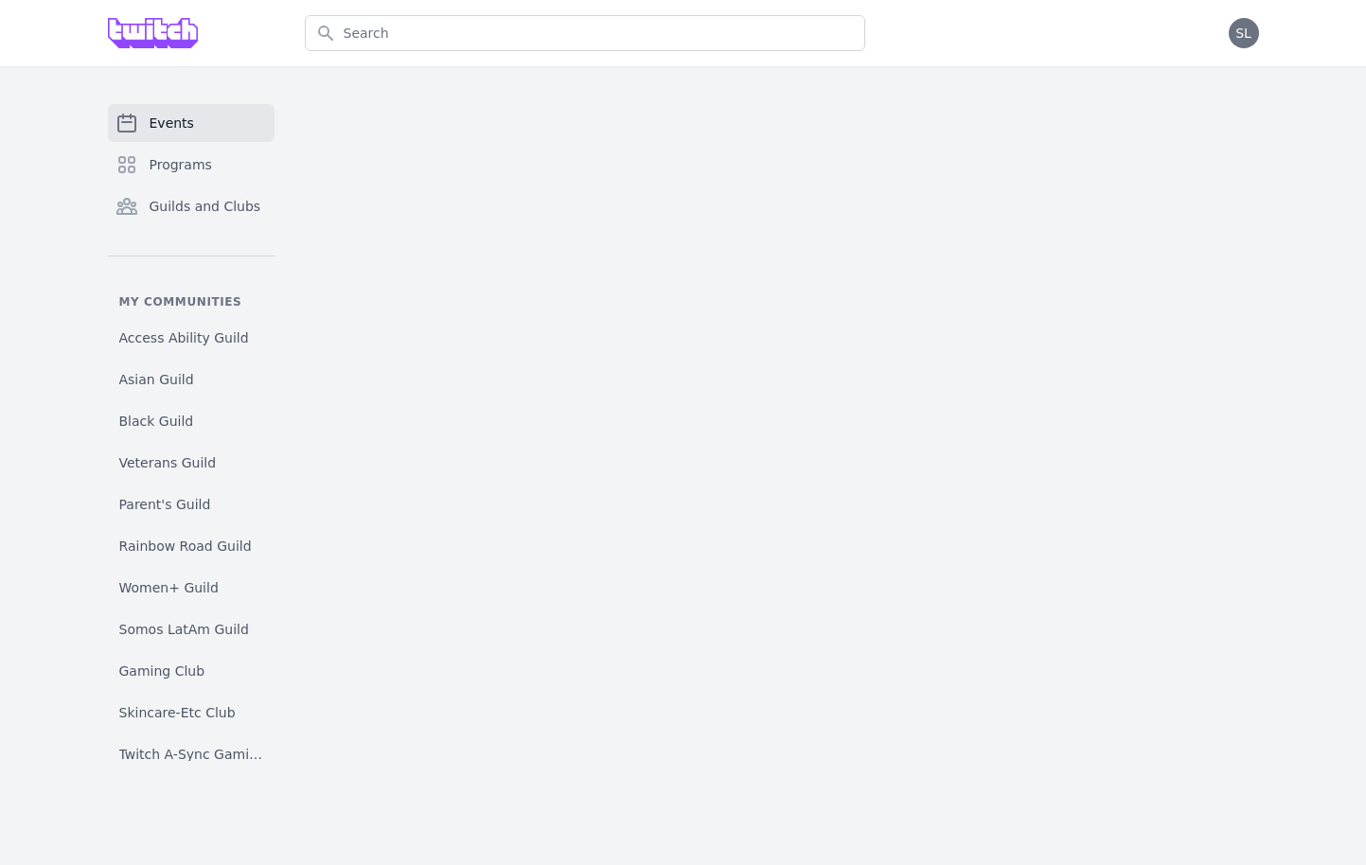
scroll to position [25, 0]
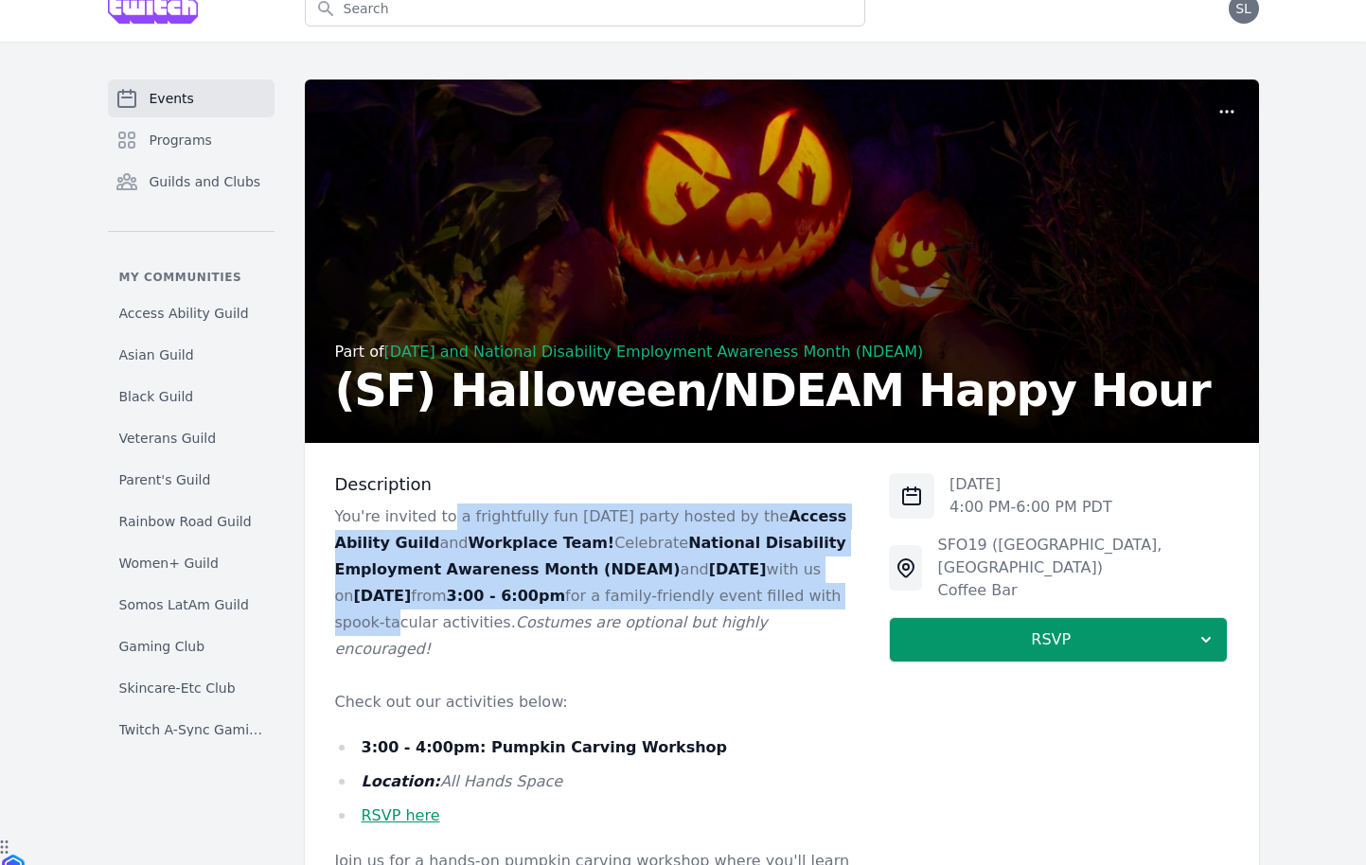
drag, startPoint x: 446, startPoint y: 525, endPoint x: 458, endPoint y: 625, distance: 101.1
click at [458, 630] on p "You're invited to a frightfully fun Halloween party hosted by the Access Abilit…" at bounding box center [597, 583] width 525 height 159
click at [458, 625] on p "You're invited to a frightfully fun Halloween party hosted by the Access Abilit…" at bounding box center [597, 583] width 525 height 159
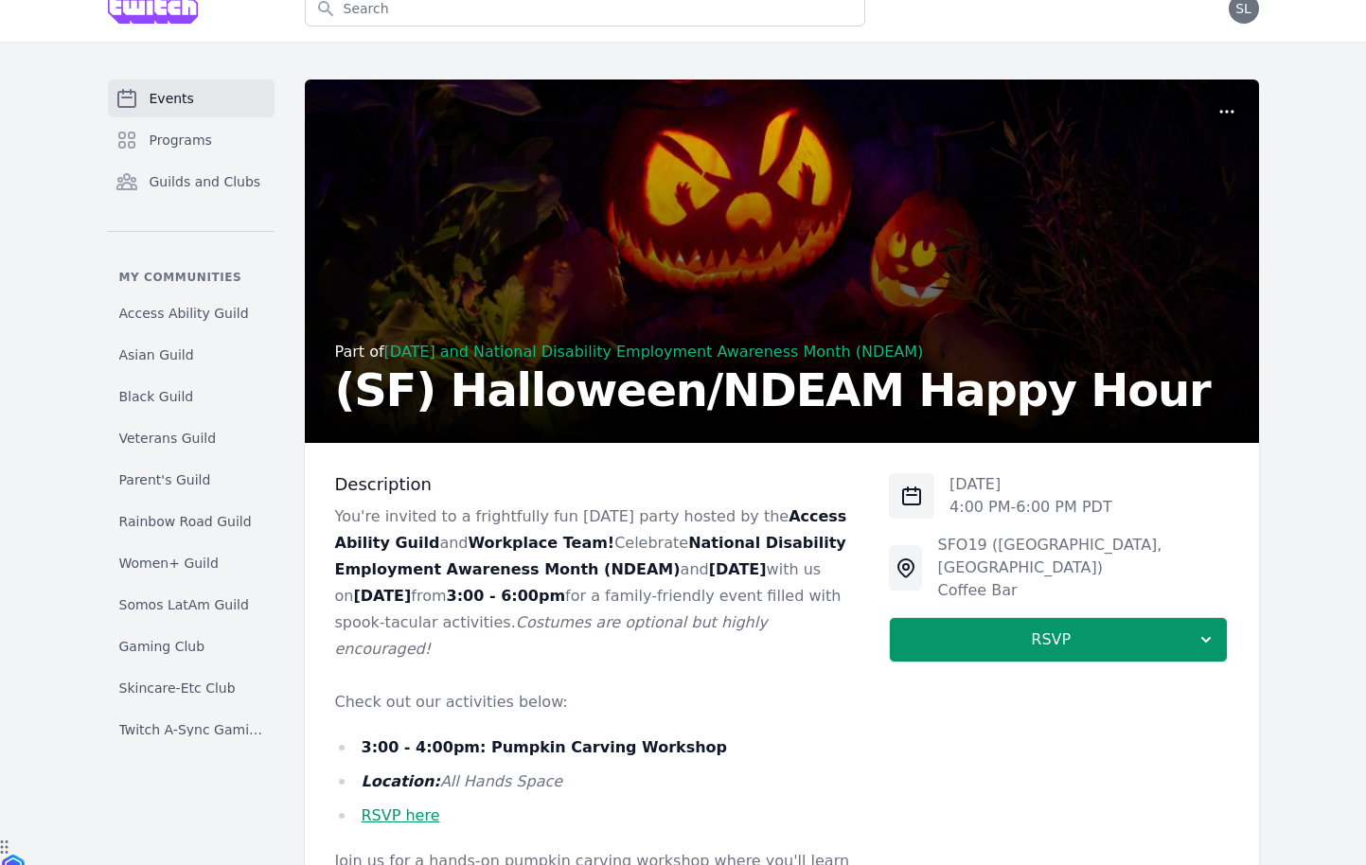
drag, startPoint x: 509, startPoint y: 650, endPoint x: 419, endPoint y: 547, distance: 136.9
click at [417, 548] on p "You're invited to a frightfully fun Halloween party hosted by the Access Abilit…" at bounding box center [597, 583] width 525 height 159
click at [419, 547] on strong "Access Ability Guild" at bounding box center [591, 529] width 512 height 45
drag, startPoint x: 399, startPoint y: 535, endPoint x: 511, endPoint y: 651, distance: 162.0
click at [511, 651] on p "You're invited to a frightfully fun Halloween party hosted by the Access Abilit…" at bounding box center [597, 583] width 525 height 159
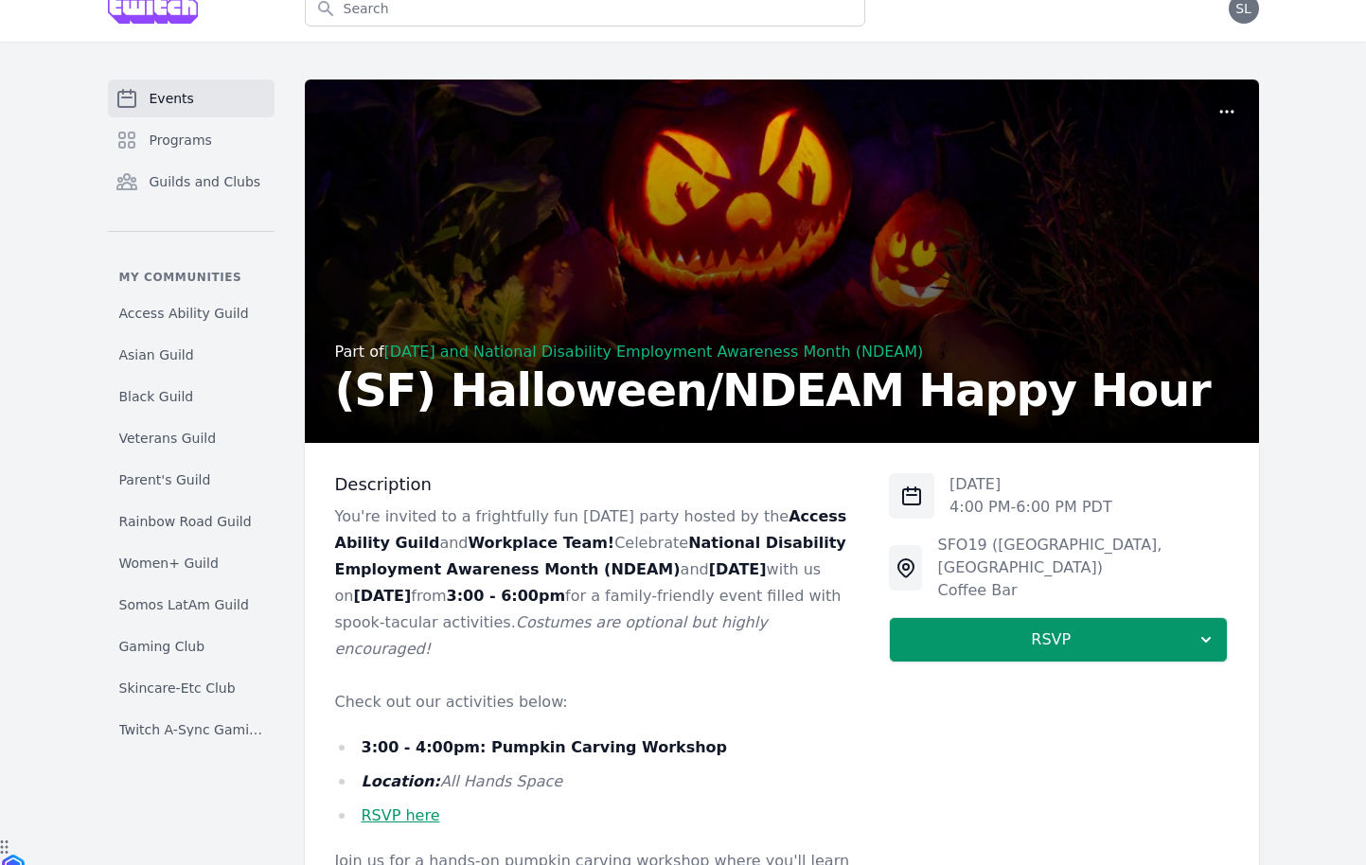
click at [511, 655] on p "You're invited to a frightfully fun Halloween party hosted by the Access Abilit…" at bounding box center [597, 583] width 525 height 159
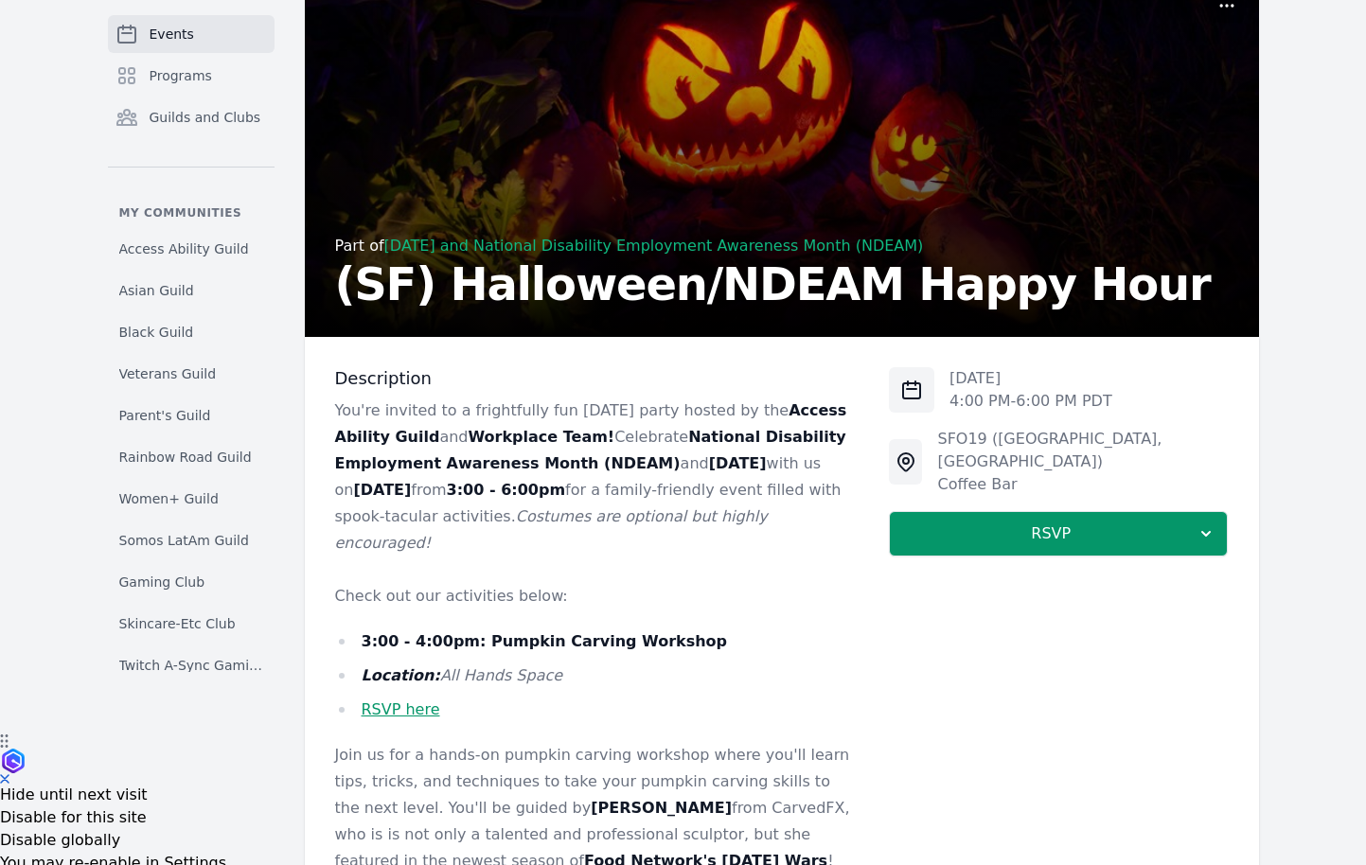
scroll to position [144, 0]
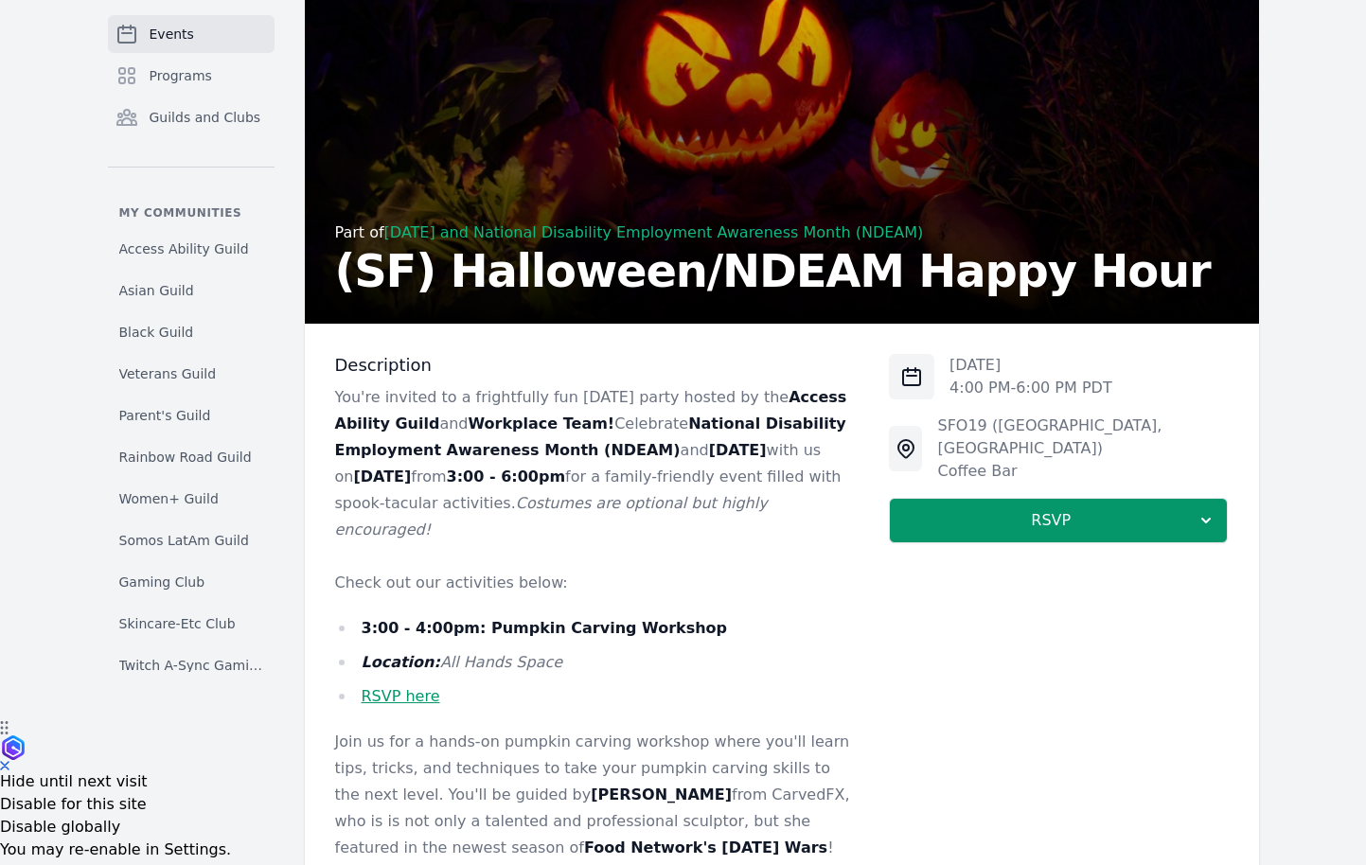
drag, startPoint x: 536, startPoint y: 459, endPoint x: 584, endPoint y: 674, distance: 220.3
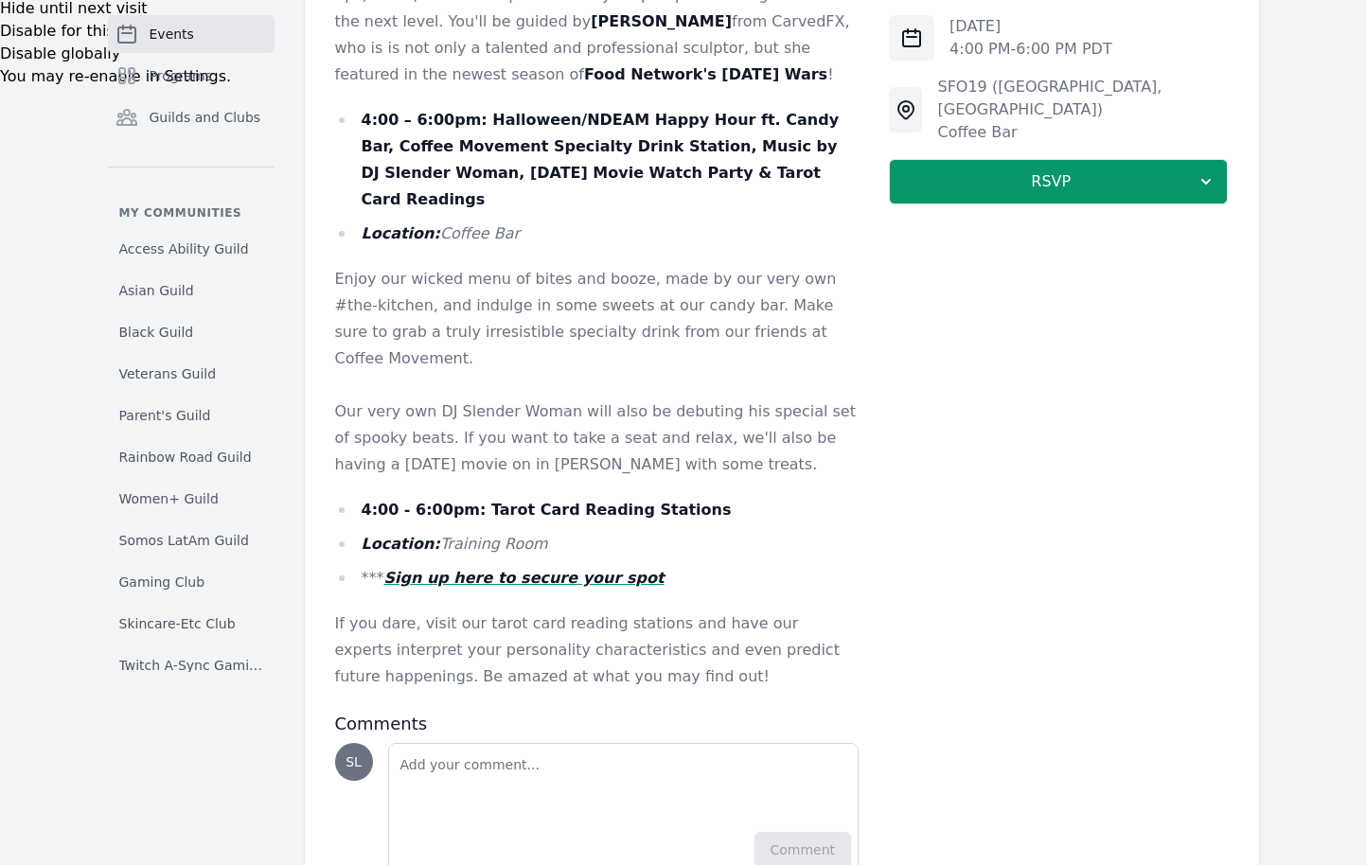
scroll to position [943, 0]
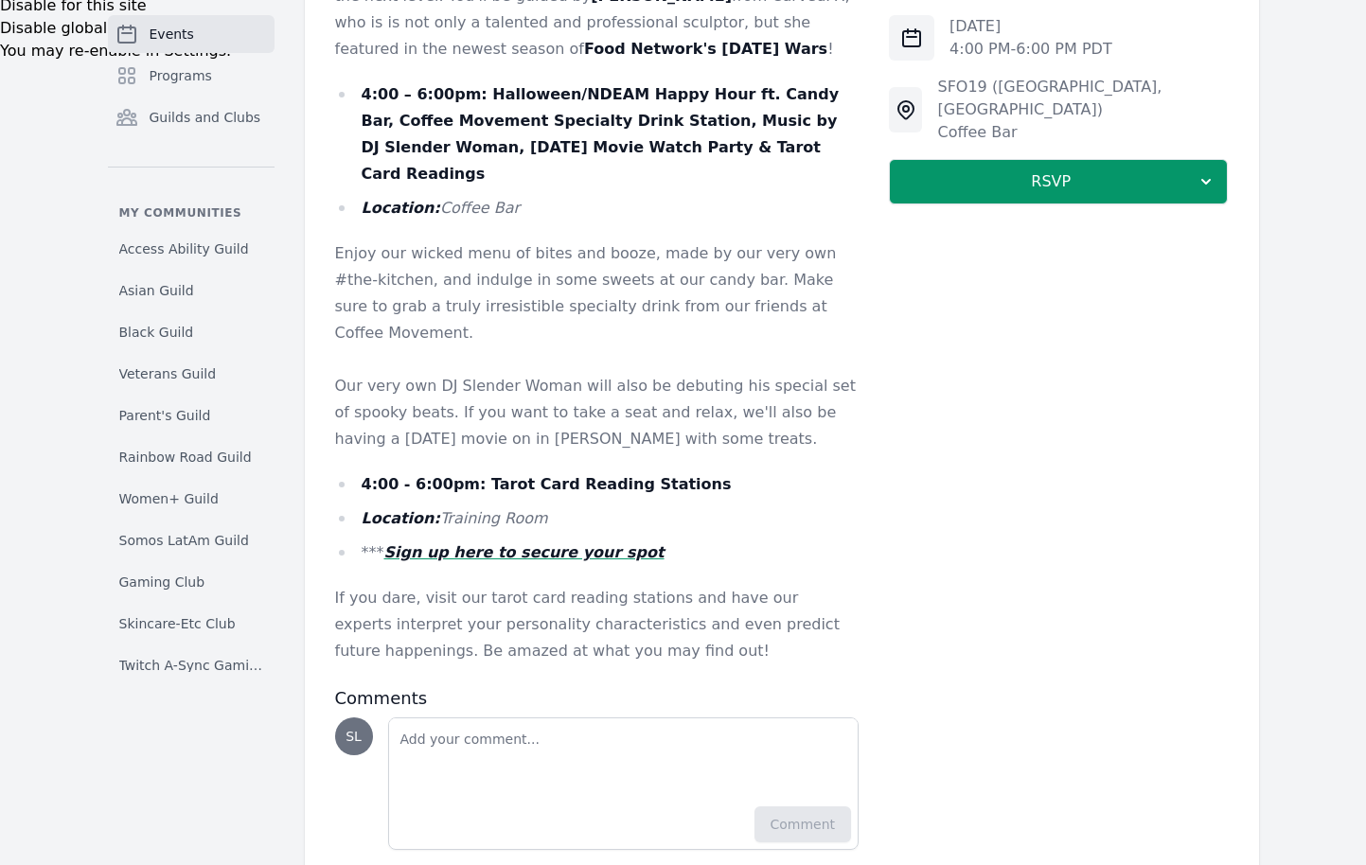
click at [574, 543] on em "Sign up here to secure your spot" at bounding box center [524, 552] width 280 height 18
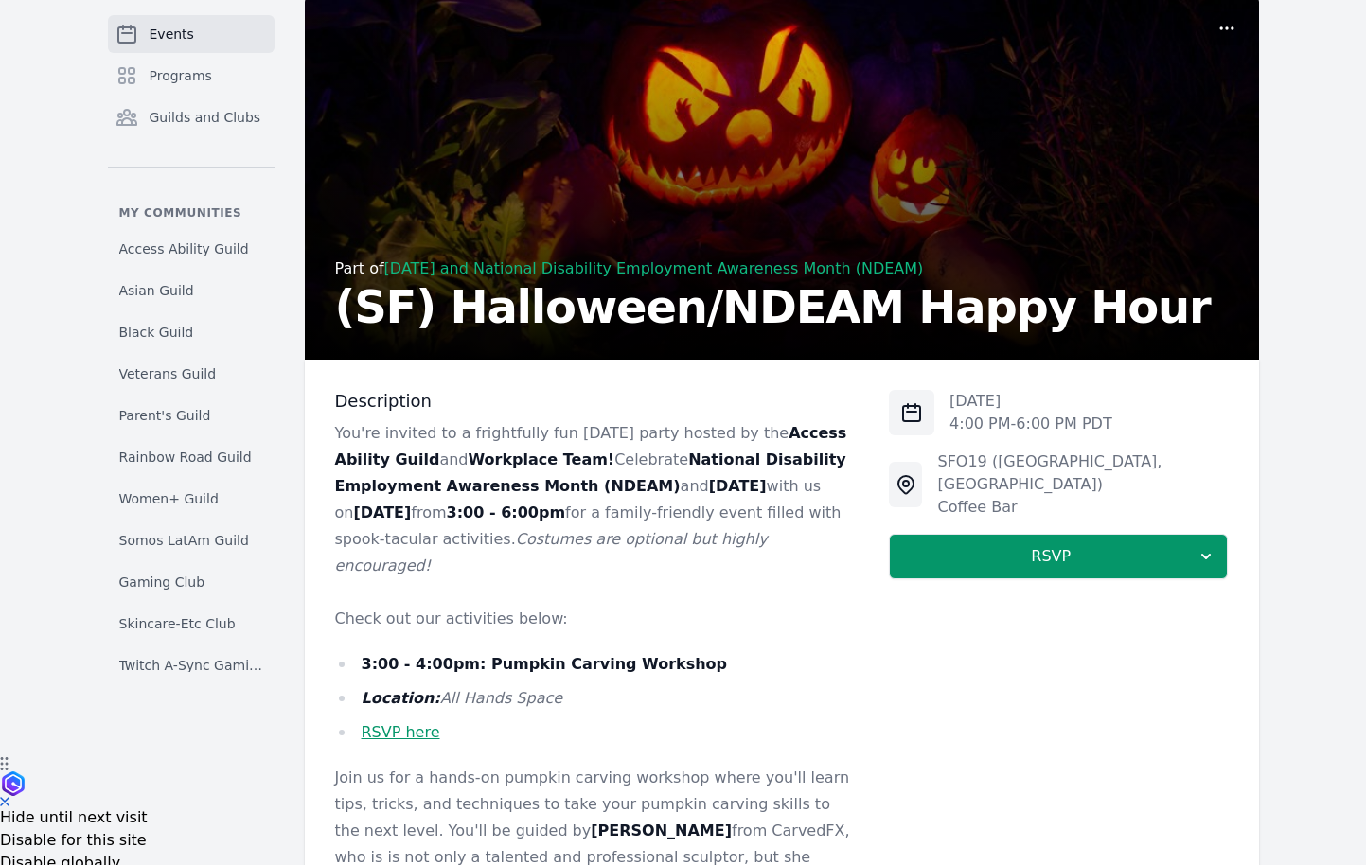
scroll to position [0, 0]
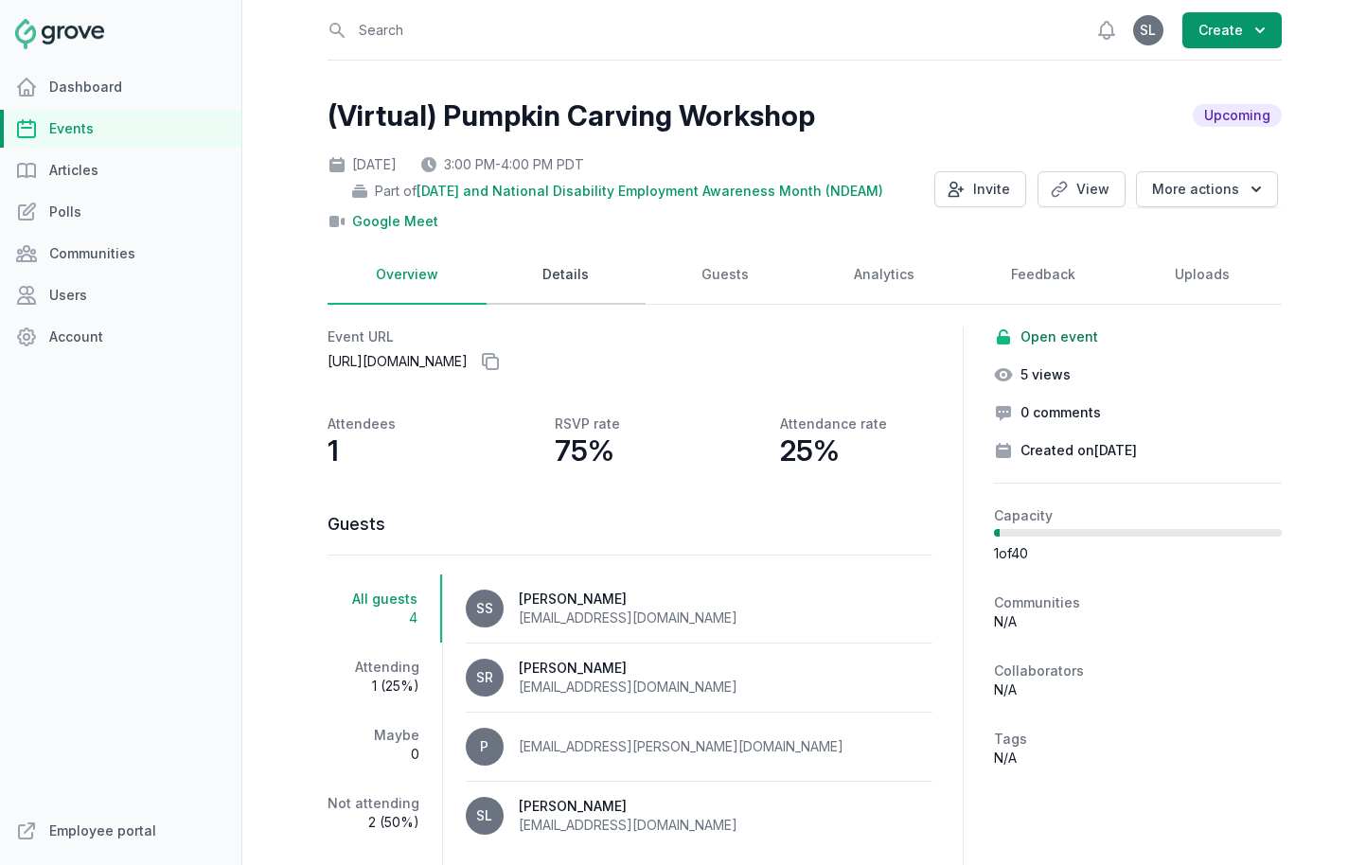
click at [567, 273] on link "Details" at bounding box center [566, 275] width 159 height 59
select select "96"
select select "virtual"
select select "3:00 PM"
select select "4:00 PM"
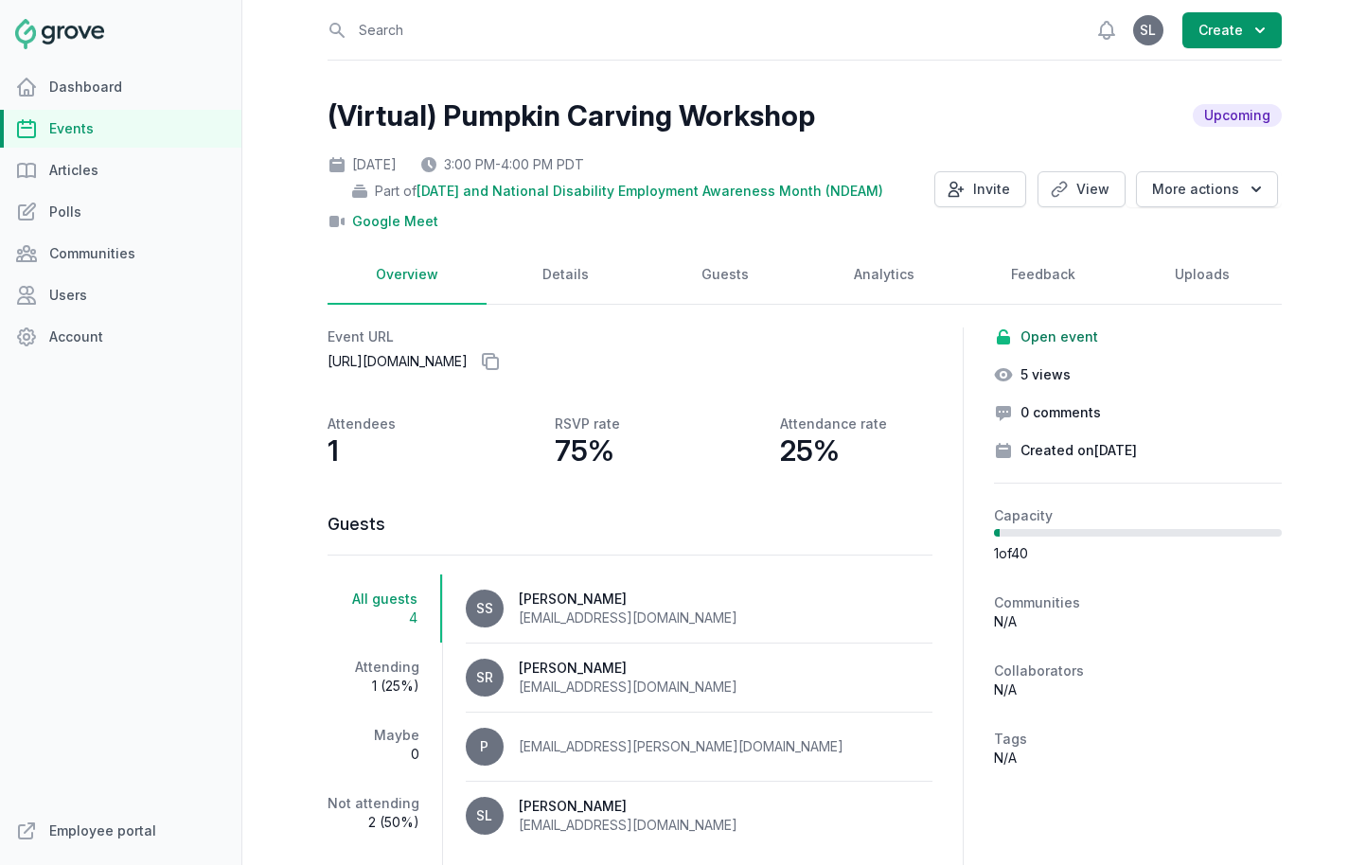
select select "89"
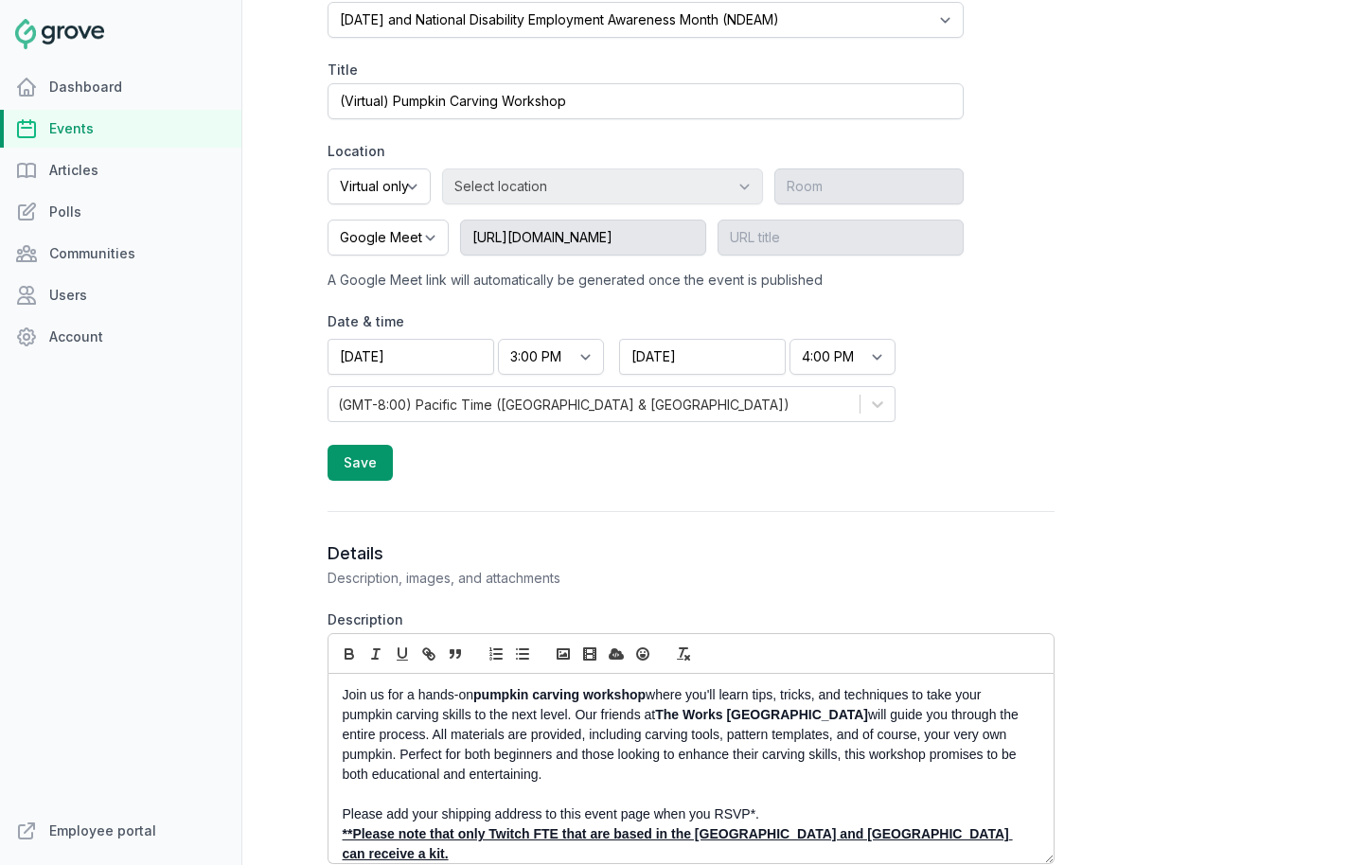
scroll to position [542, 0]
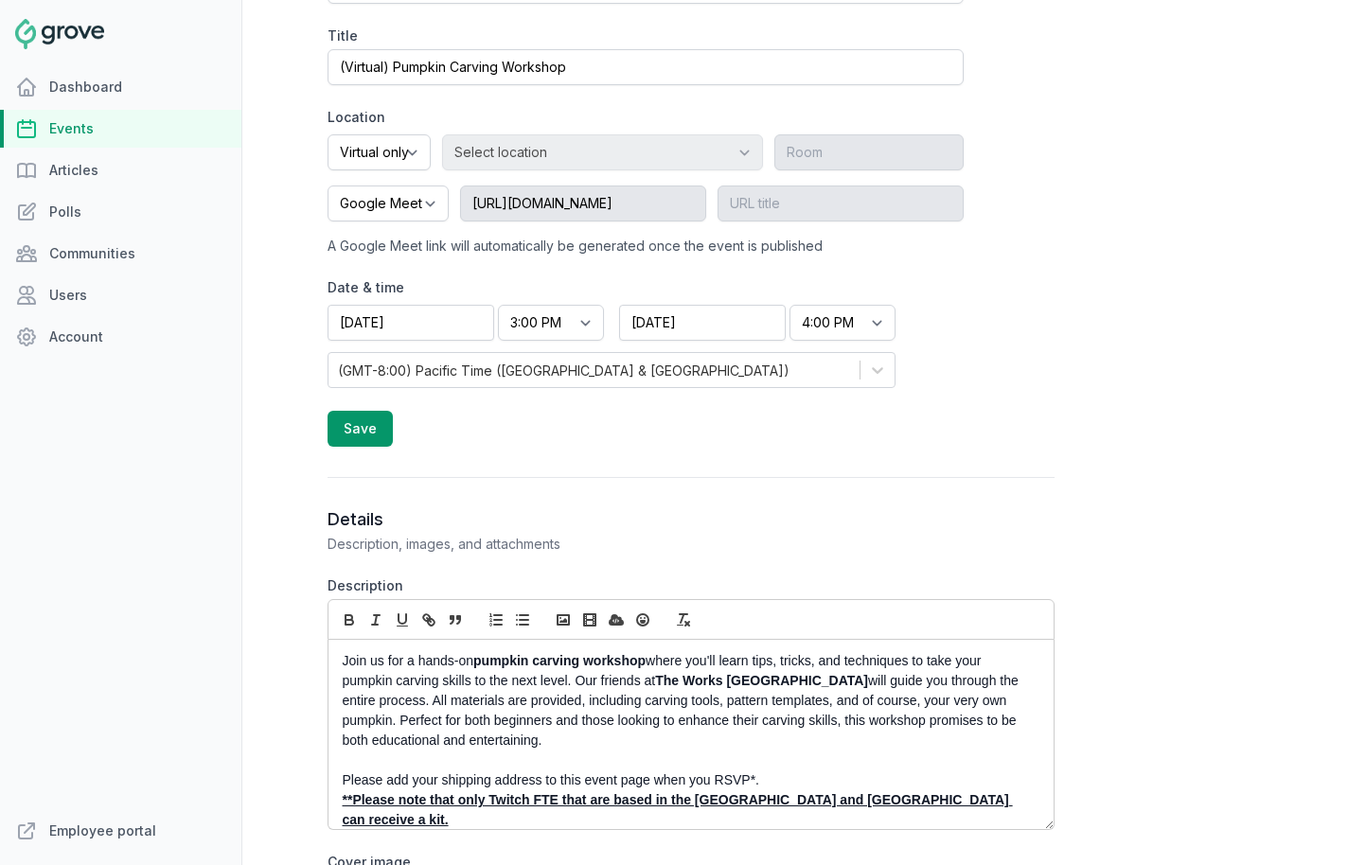
click at [340, 657] on div "Join us for a hands-on pumpkin carving workshop where you'll learn tips, tricks…" at bounding box center [691, 734] width 725 height 189
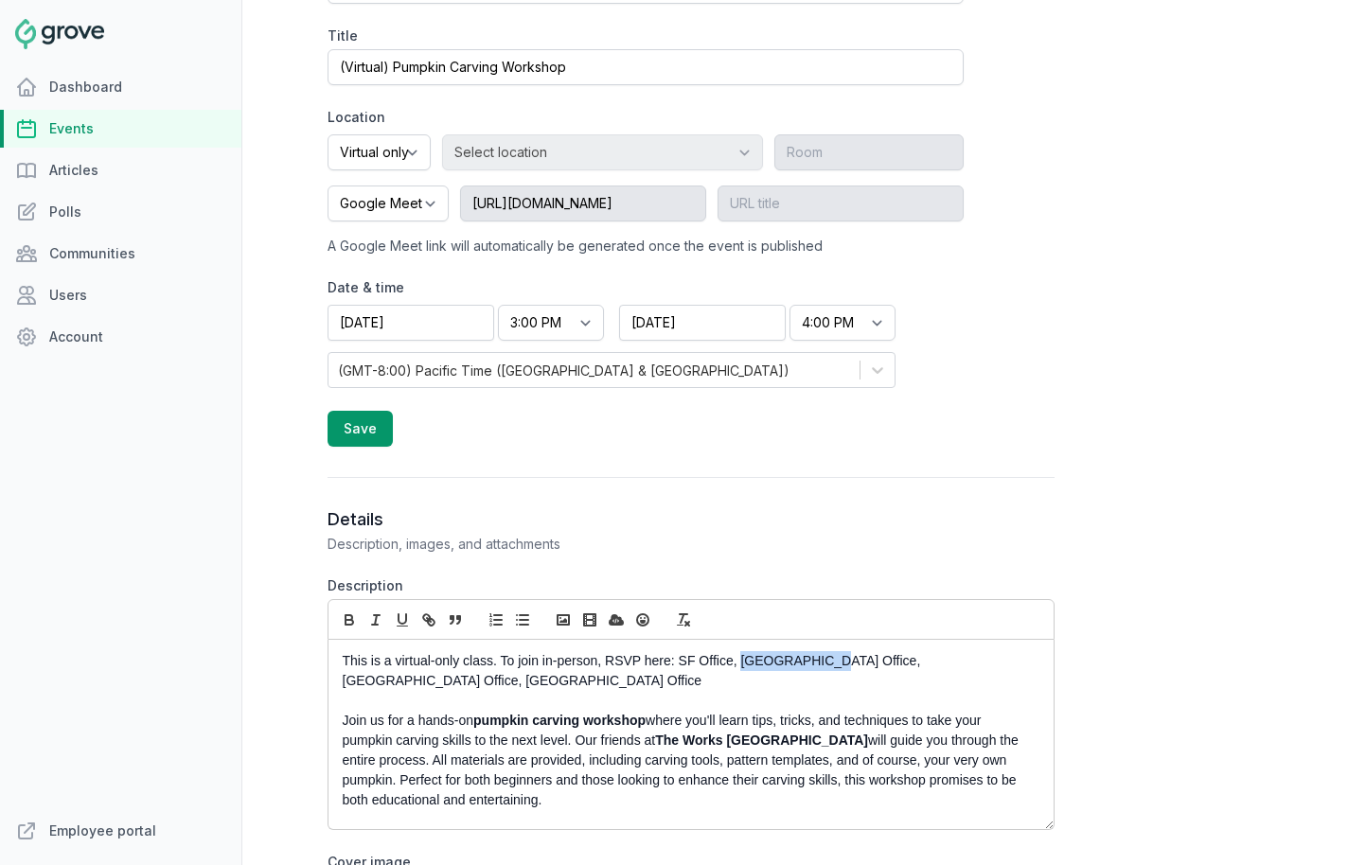
drag, startPoint x: 811, startPoint y: 662, endPoint x: 741, endPoint y: 666, distance: 70.2
click at [741, 666] on p "This is a virtual-only class. To join in-person, RSVP here: SF Office, Irvine O…" at bounding box center [686, 671] width 686 height 40
click at [434, 621] on icon "button" at bounding box center [431, 622] width 7 height 7
paste input "https://twitch.groveplatform.com/app/events/2655"
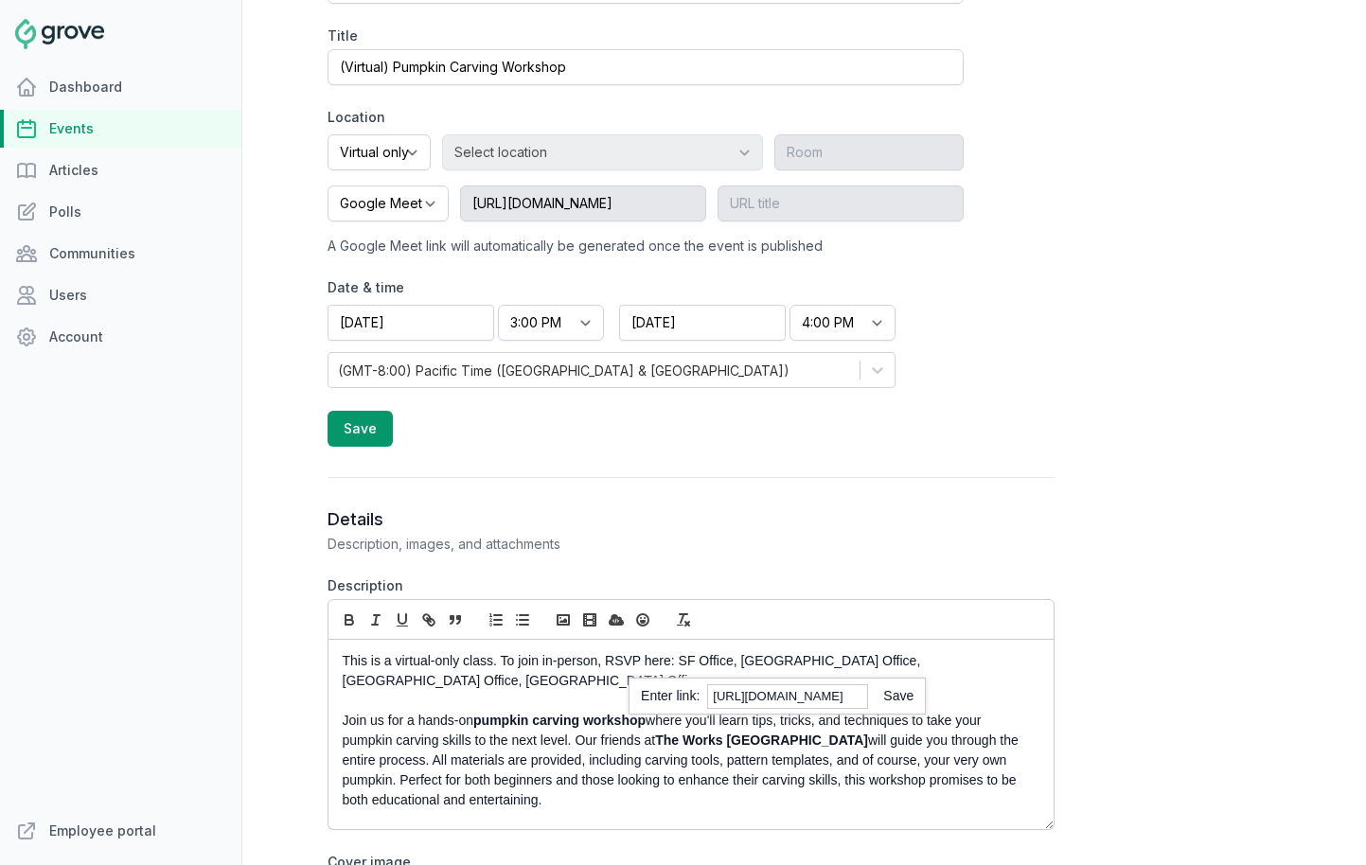
click at [895, 692] on link at bounding box center [890, 695] width 45 height 15
drag, startPoint x: 897, startPoint y: 662, endPoint x: 820, endPoint y: 665, distance: 76.7
click at [820, 665] on p "This is a virtual-only class. To join in-person, RSVP here: SF Office, Irvine O…" at bounding box center [686, 671] width 686 height 40
click at [428, 625] on icon "button" at bounding box center [431, 622] width 7 height 7
paste input "https://twitch.groveplatform.com/app/events/2656"
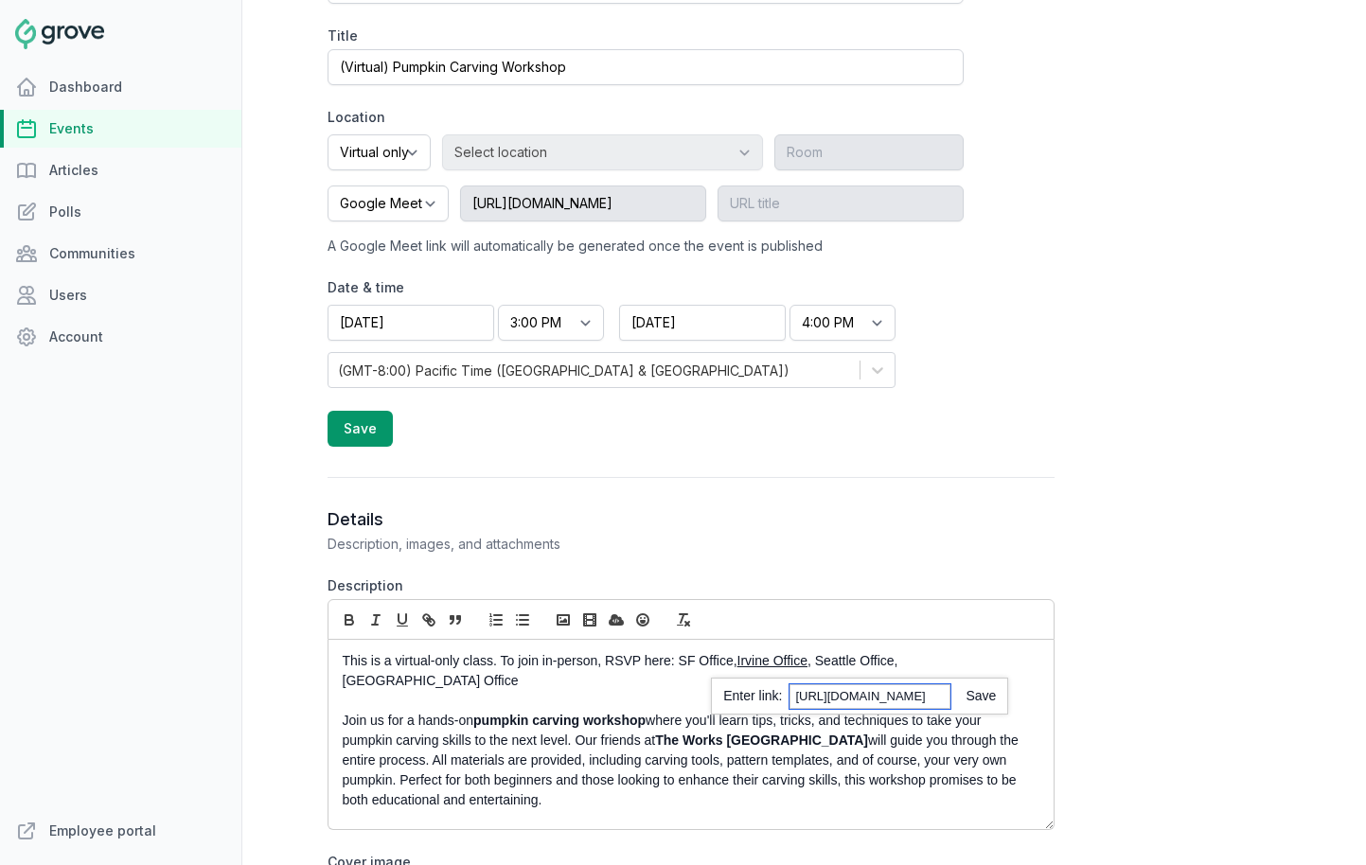
scroll to position [0, 118]
click at [976, 698] on link at bounding box center [973, 695] width 45 height 15
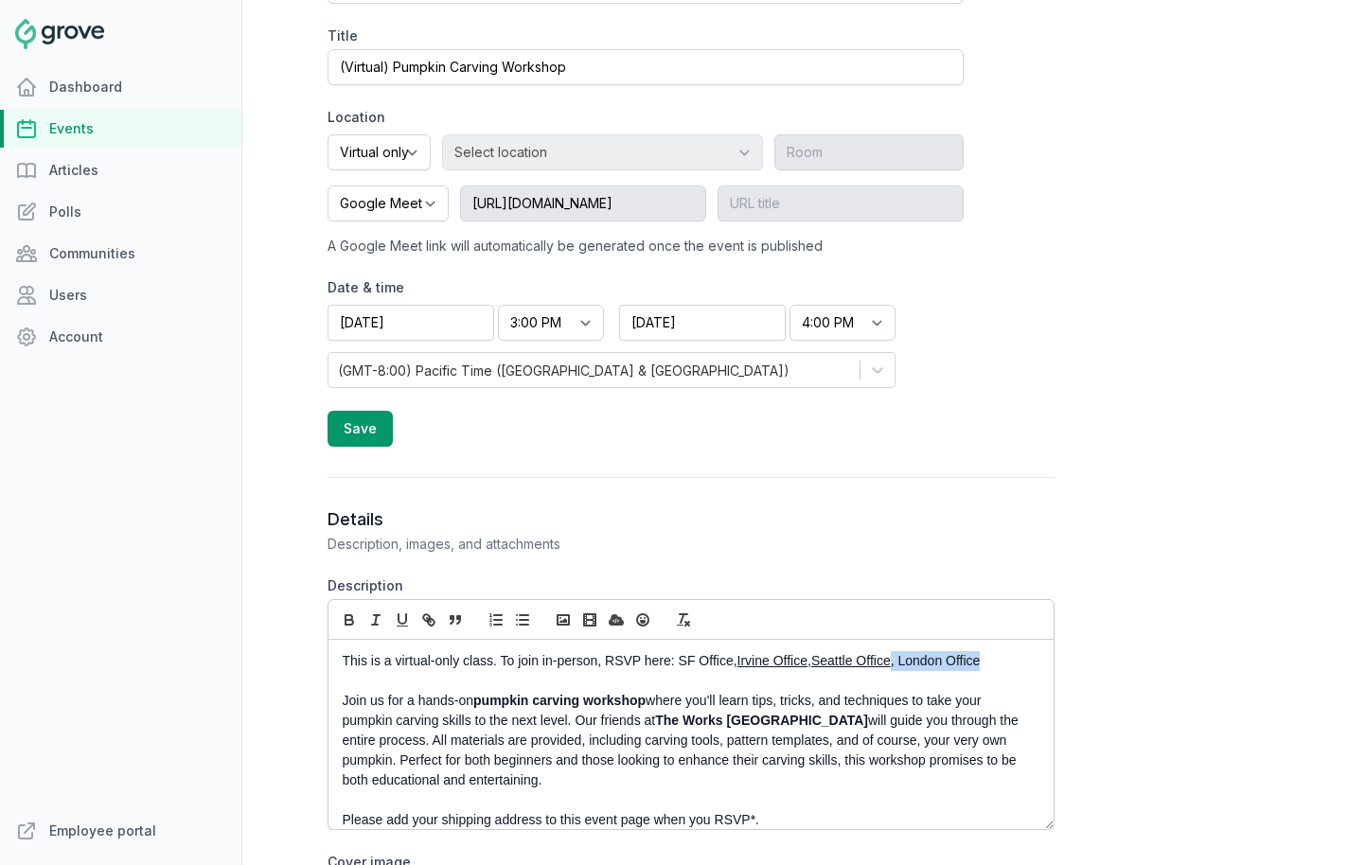
drag, startPoint x: 989, startPoint y: 658, endPoint x: 899, endPoint y: 659, distance: 90.0
click at [899, 659] on p "This is a virtual-only class. To join in-person, RSVP here: SF Office, Irvine O…" at bounding box center [686, 661] width 686 height 20
drag, startPoint x: 733, startPoint y: 667, endPoint x: 679, endPoint y: 668, distance: 54.0
click at [679, 668] on p "This is a virtual-only class. To join in-person, RSVP here: SF Office, Irvine O…" at bounding box center [686, 661] width 686 height 20
click at [433, 623] on icon "button" at bounding box center [431, 622] width 7 height 7
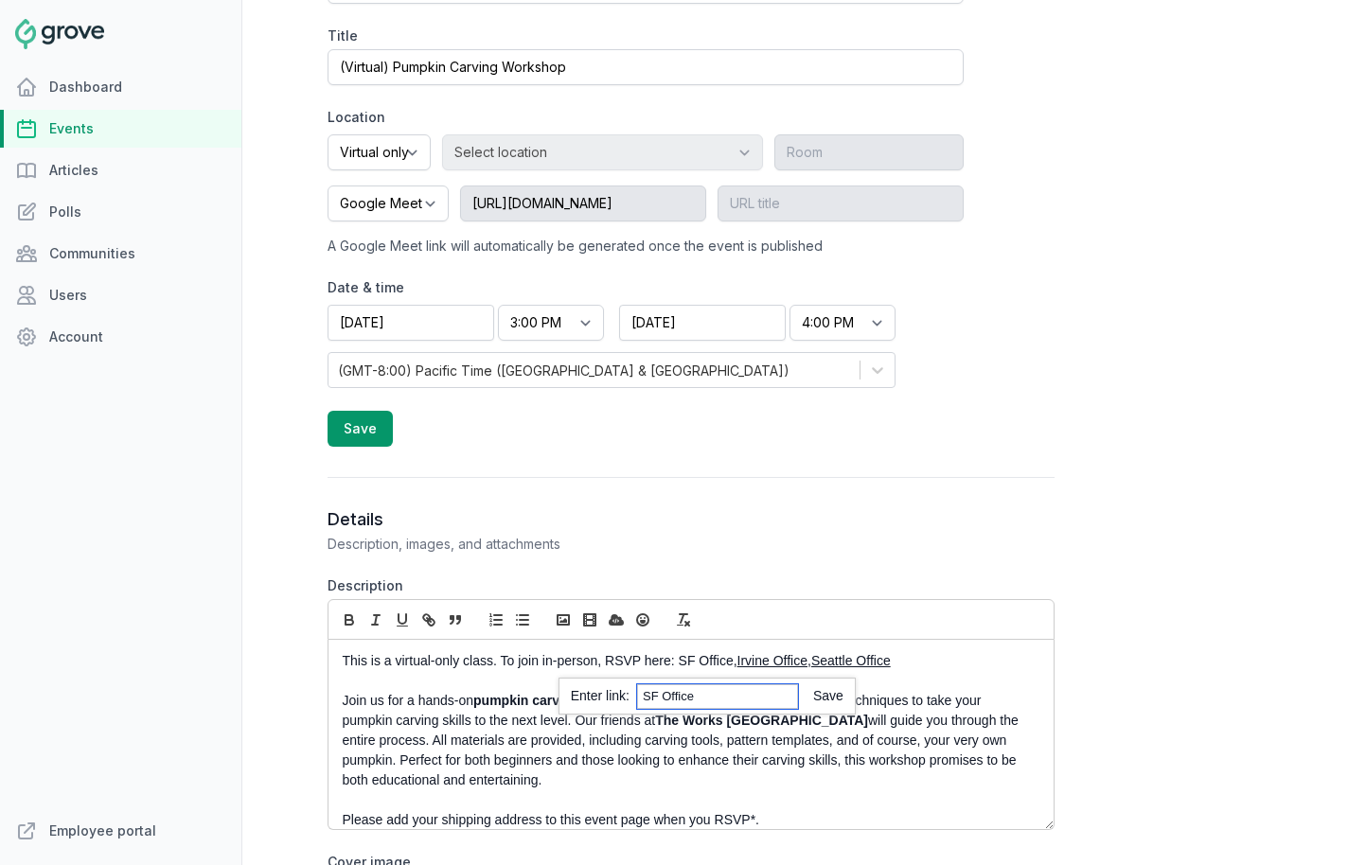
paste input "https://twitch.groveplatform.com/app/events/2653"
type input "https://twitch.groveplatform.com/app/events/2653"
click at [820, 699] on link at bounding box center [820, 695] width 45 height 15
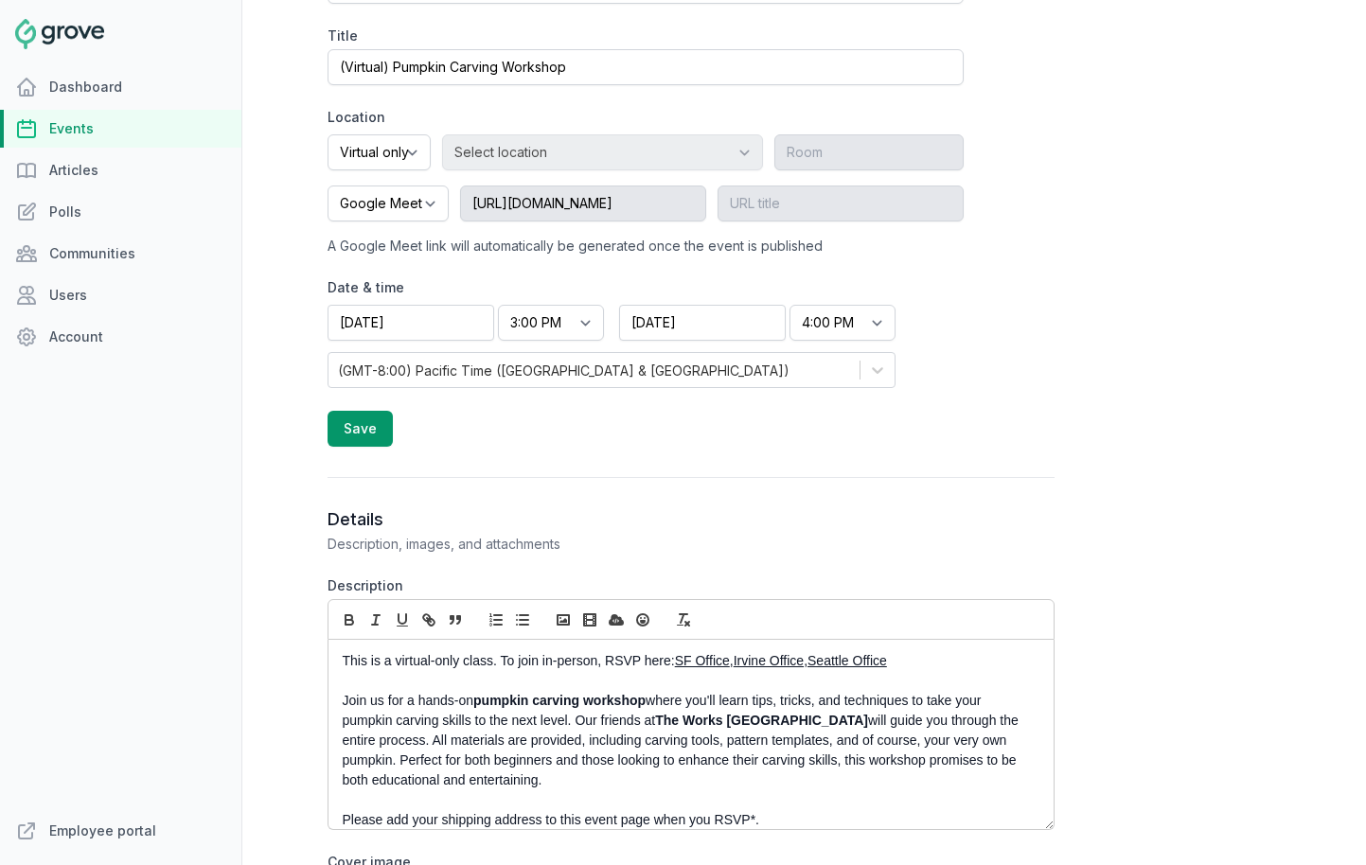
scroll to position [52, 0]
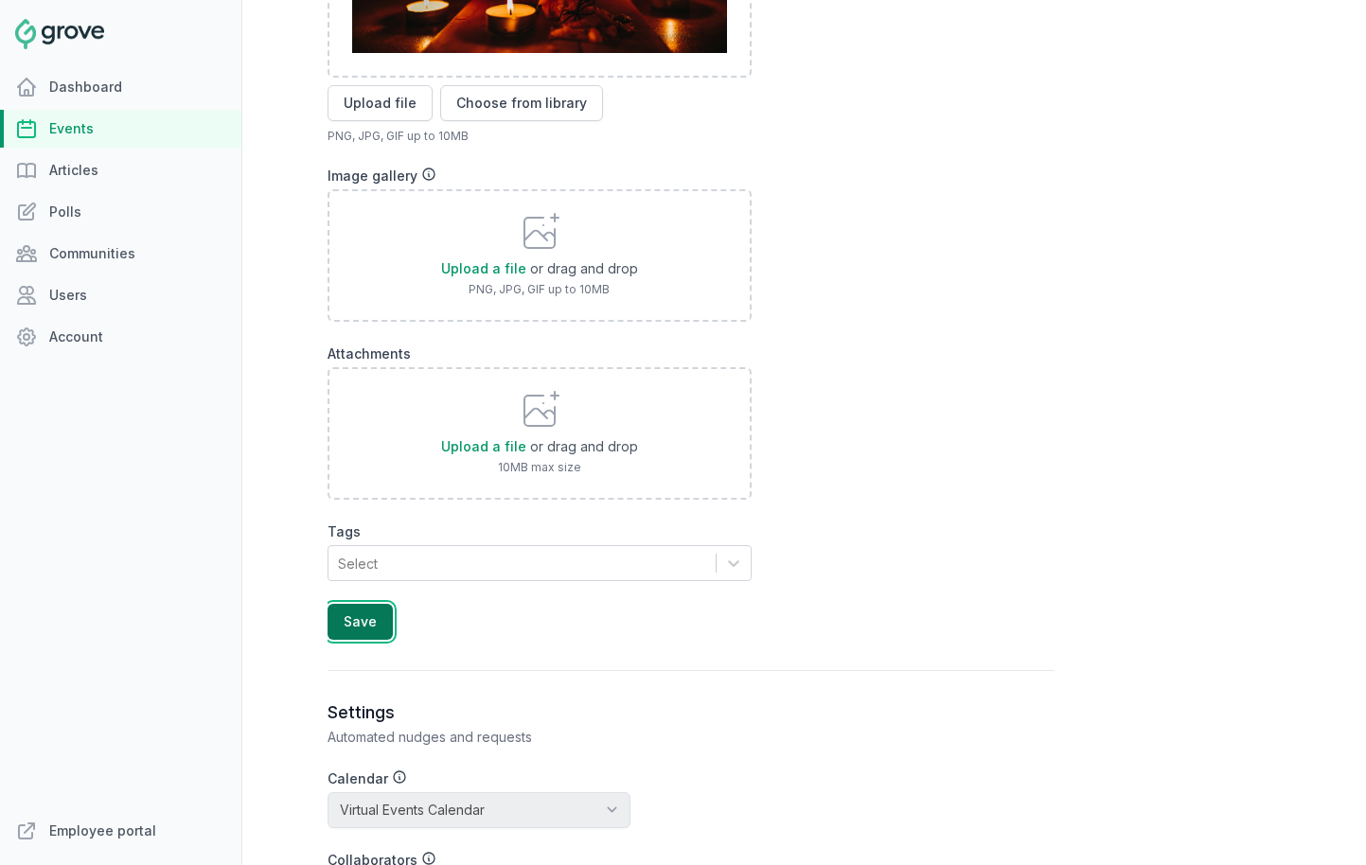
click at [380, 633] on button "Save" at bounding box center [360, 622] width 65 height 36
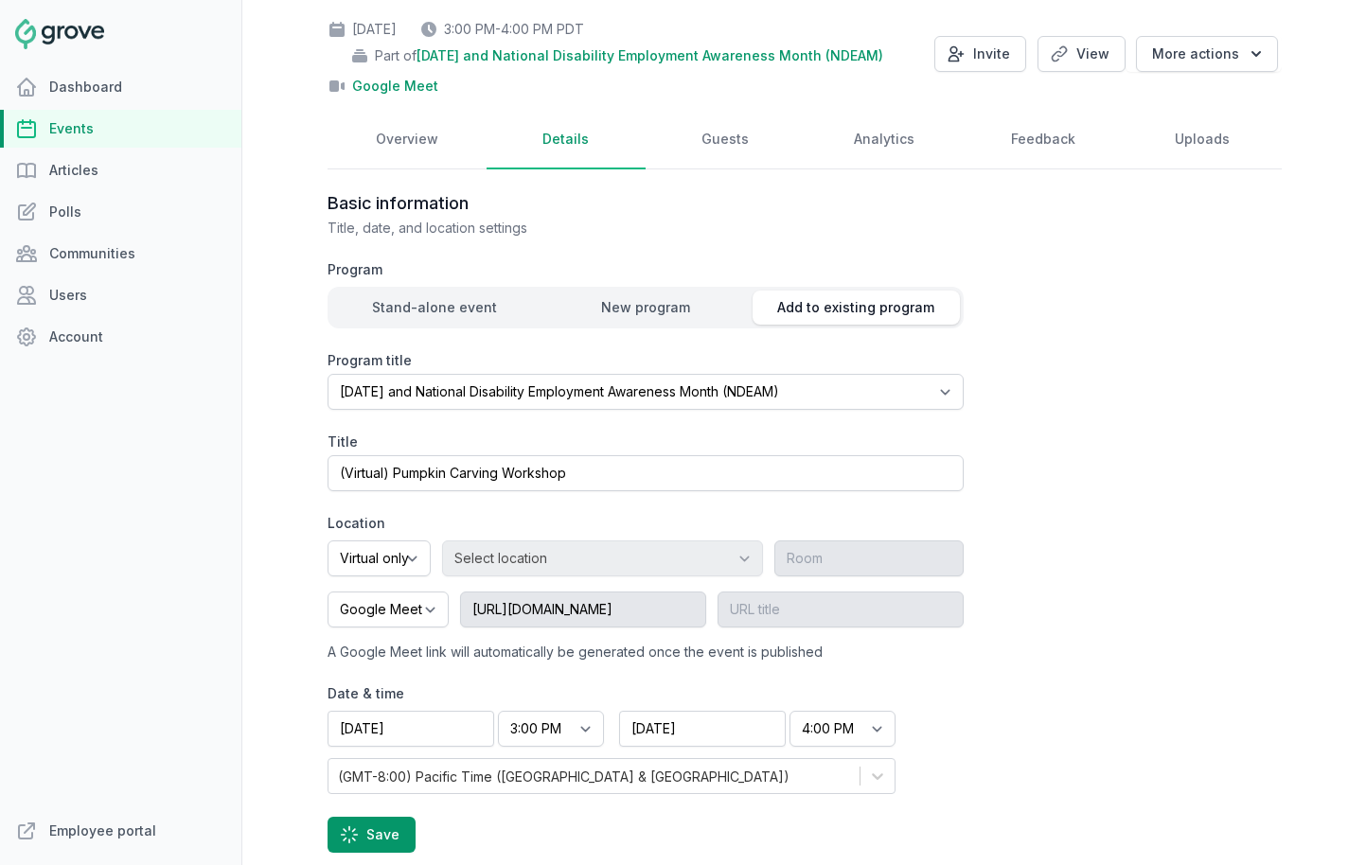
scroll to position [0, 0]
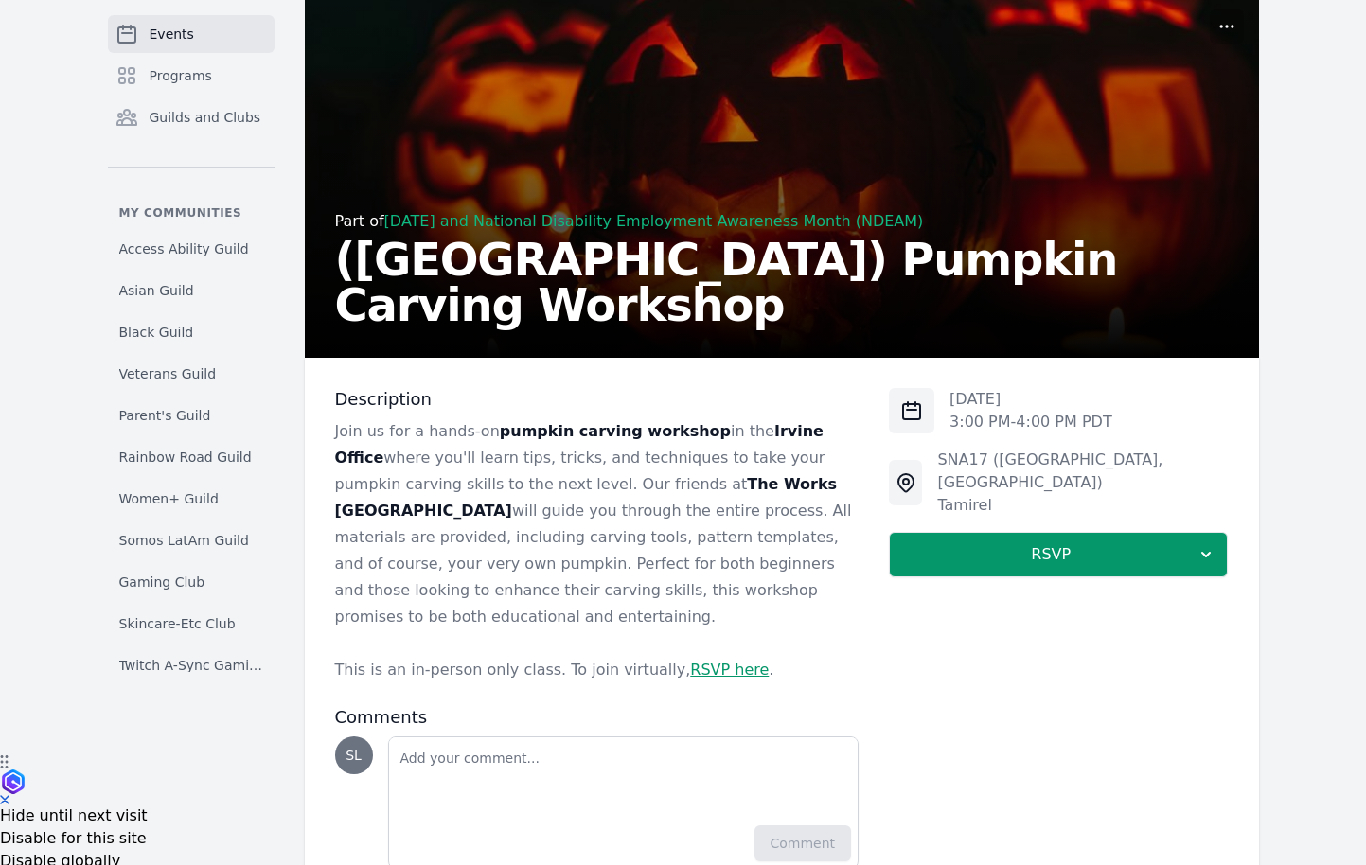
scroll to position [111, 0]
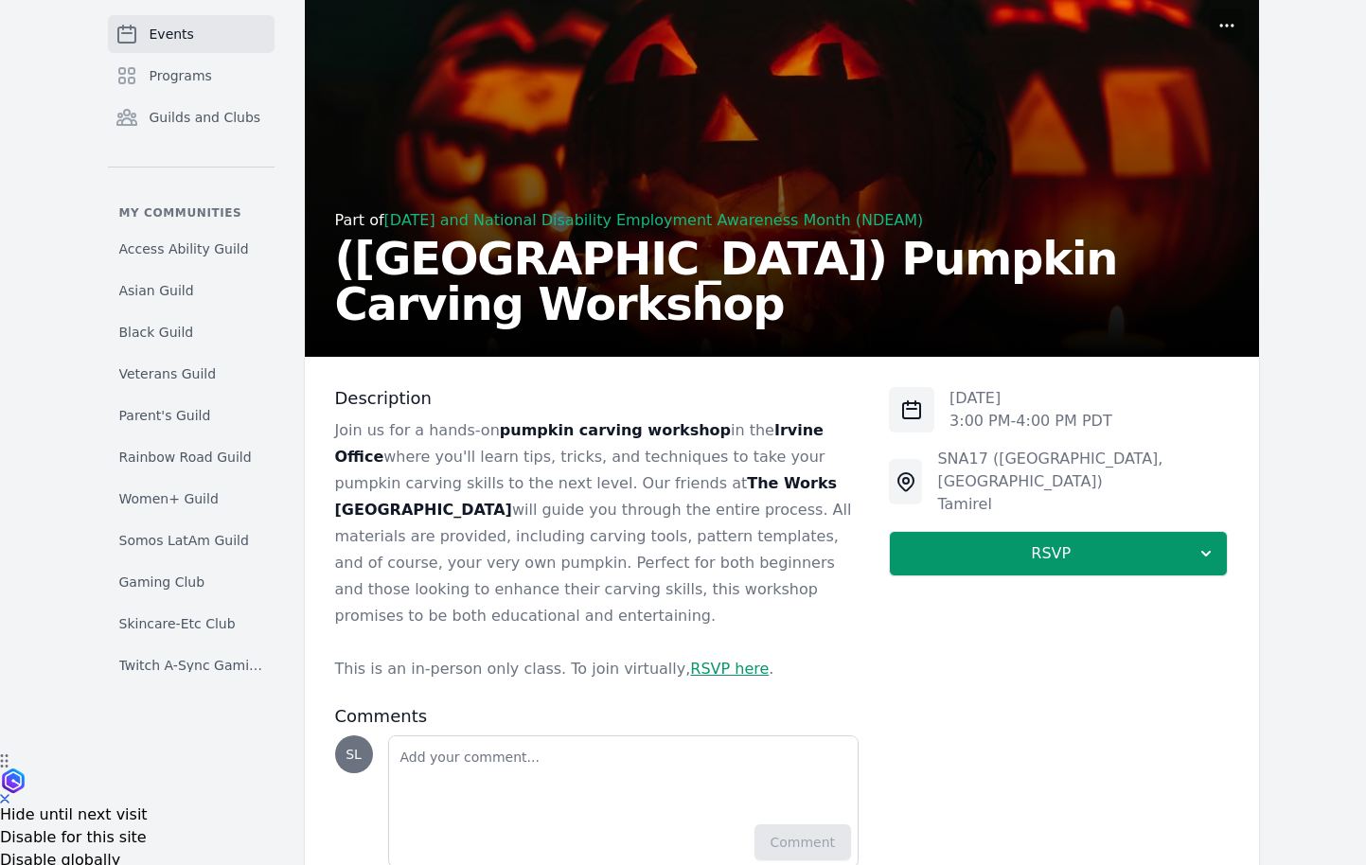
click at [695, 660] on link "RSVP here" at bounding box center [729, 669] width 79 height 18
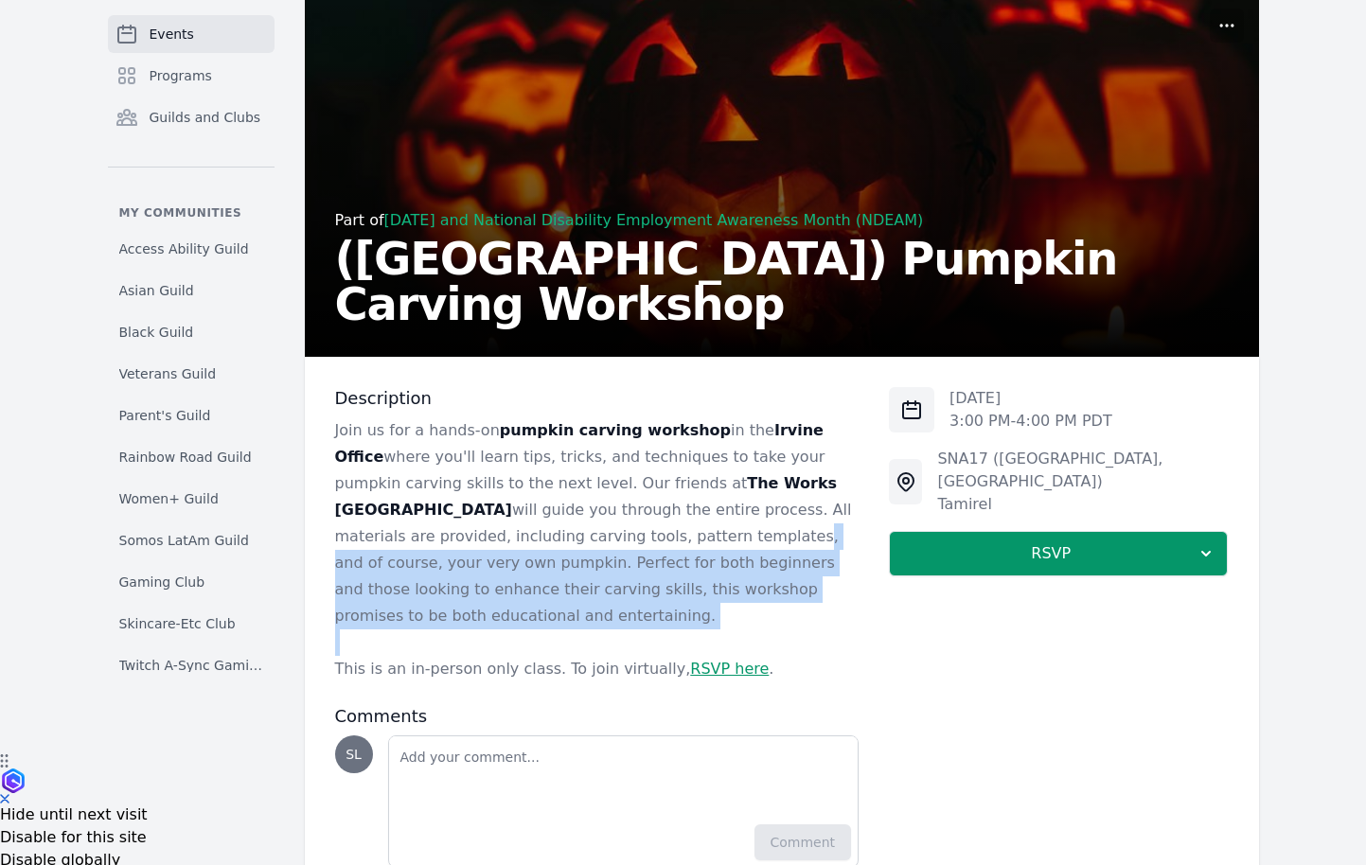
drag, startPoint x: 491, startPoint y: 537, endPoint x: 495, endPoint y: 610, distance: 73.0
click at [495, 613] on div "Join us for a hands-on pumpkin carving workshop in the [GEOGRAPHIC_DATA] where …" at bounding box center [597, 550] width 525 height 265
click at [495, 630] on p at bounding box center [597, 643] width 525 height 27
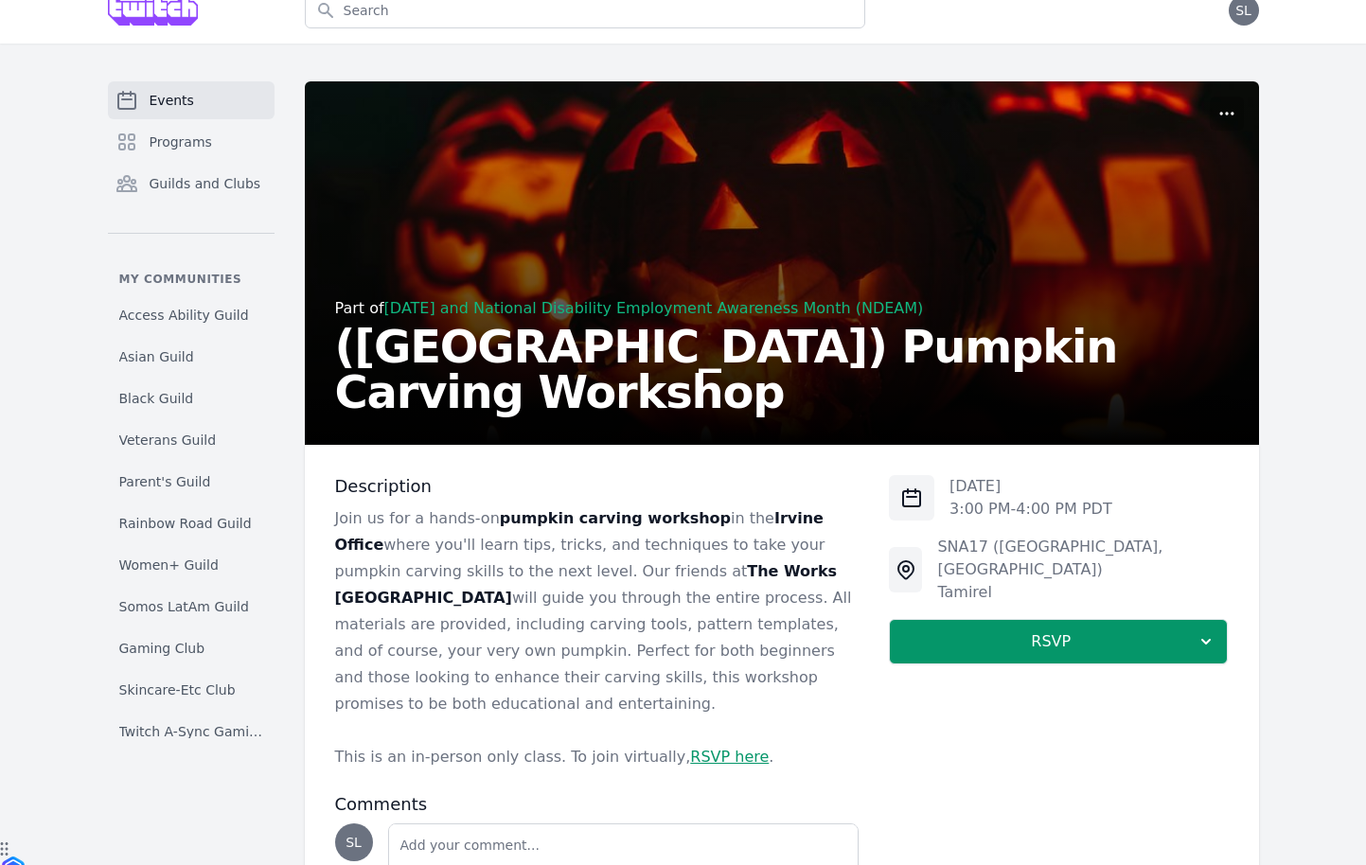
scroll to position [0, 0]
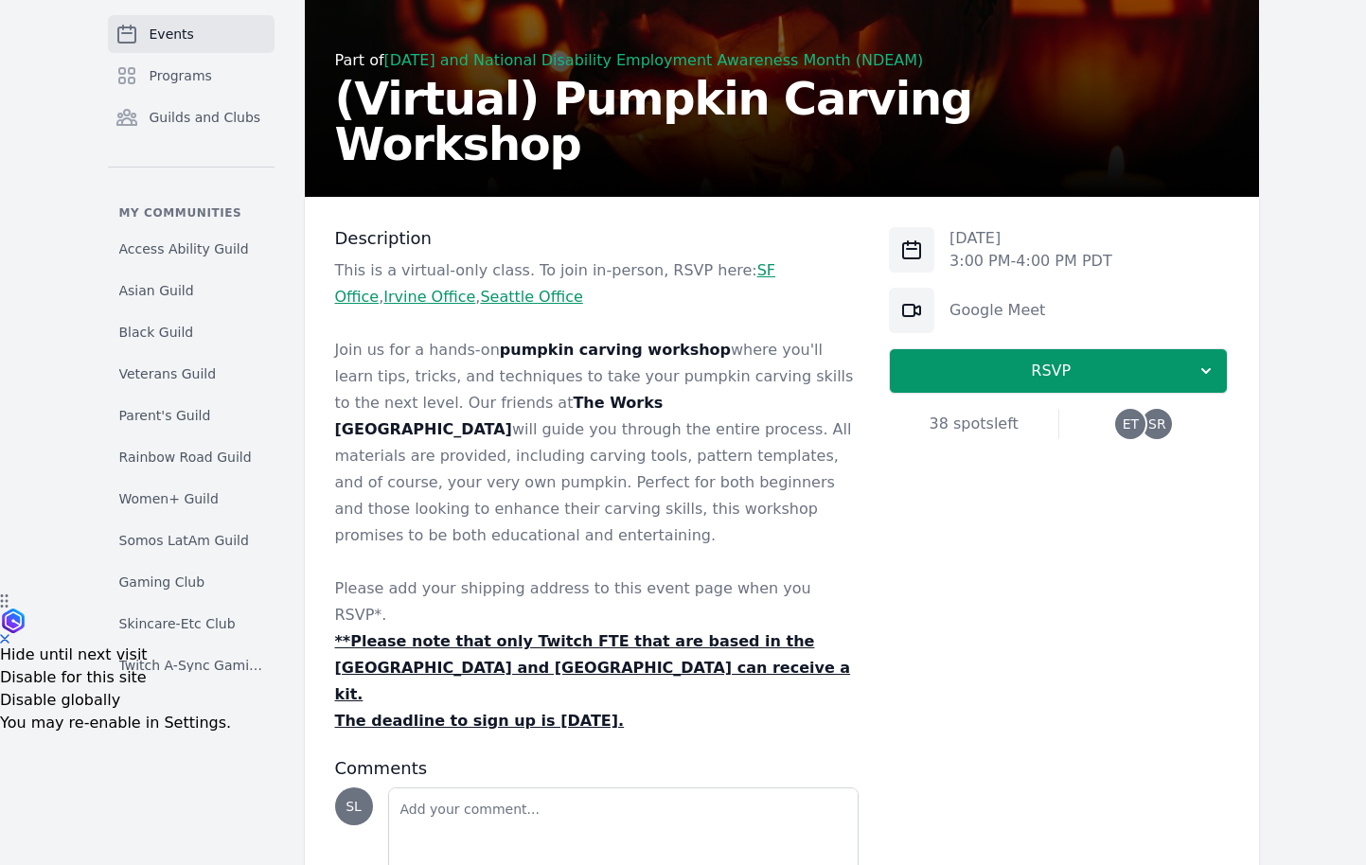
scroll to position [314, 0]
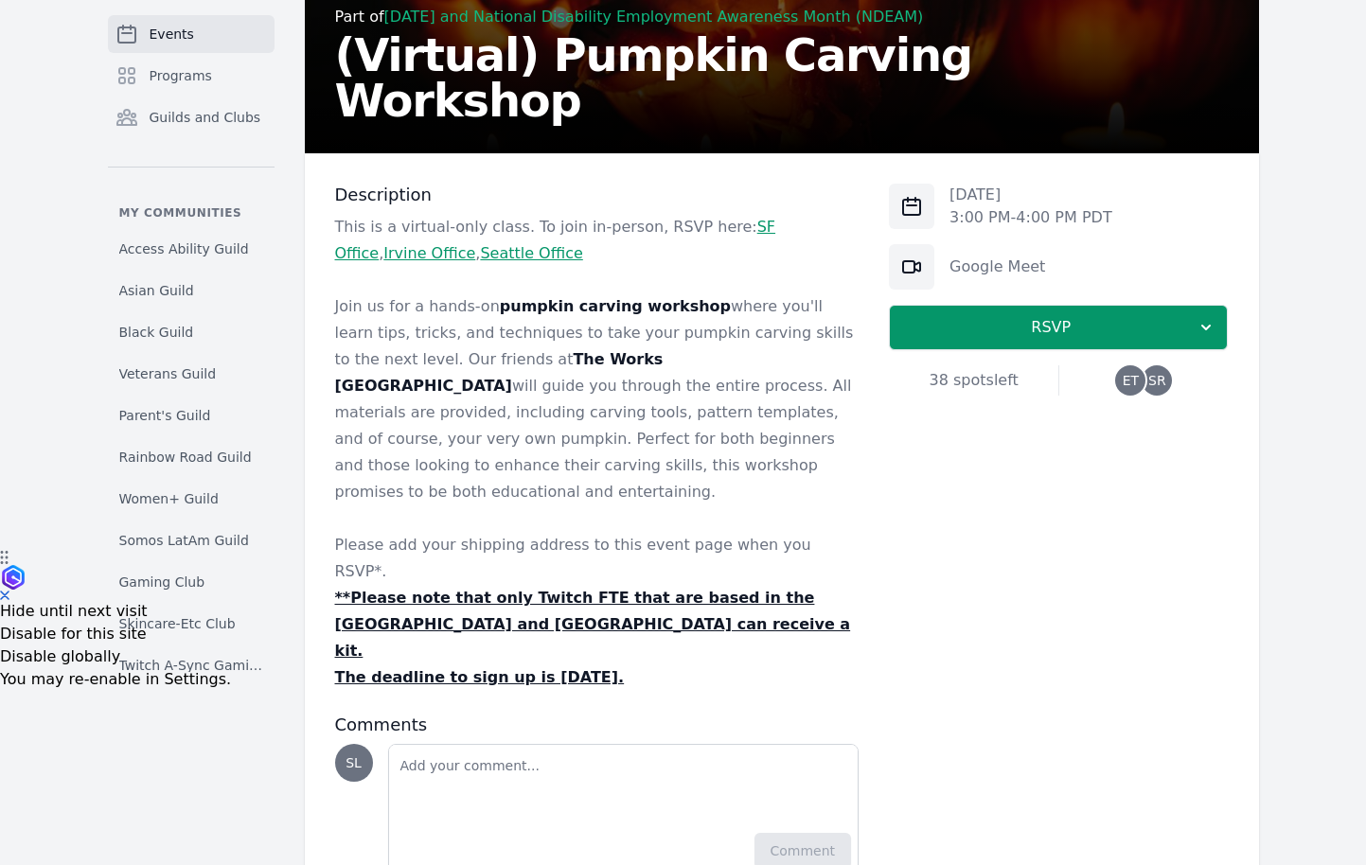
click at [752, 232] on link "SF Office" at bounding box center [555, 240] width 441 height 45
click at [475, 244] on link "Irvine Office" at bounding box center [429, 253] width 92 height 18
click at [480, 262] on link "Seattle Office" at bounding box center [531, 253] width 102 height 18
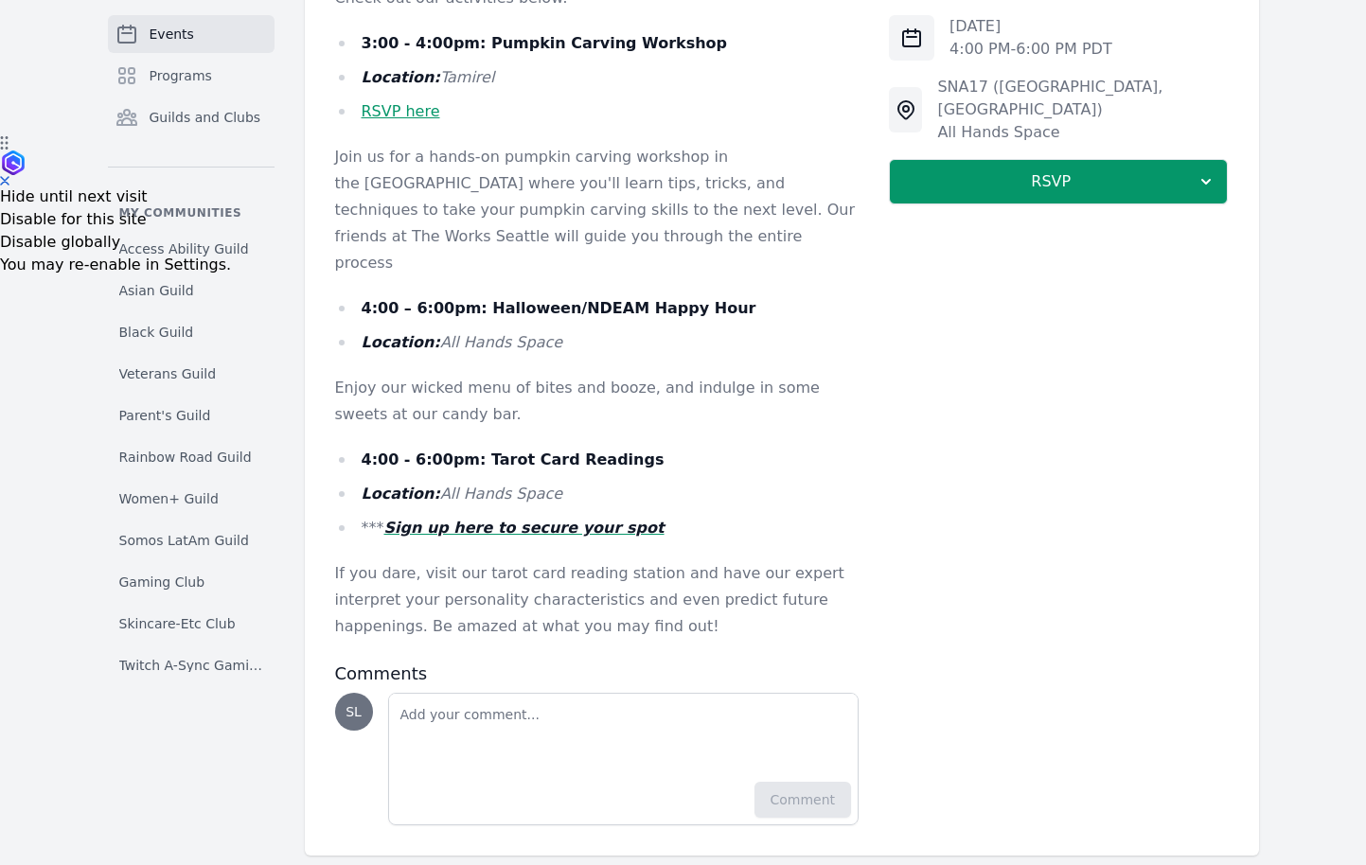
scroll to position [731, 0]
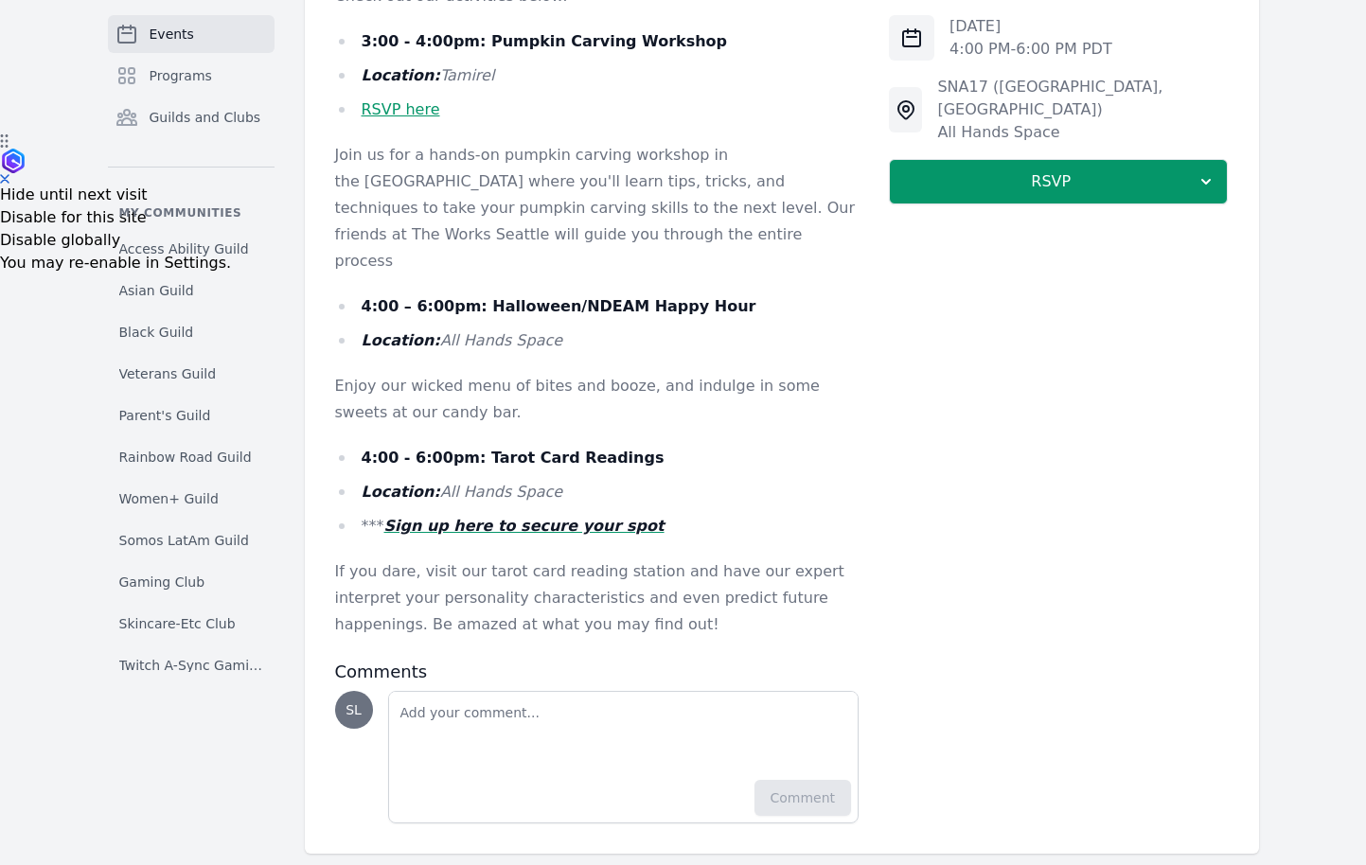
click at [579, 517] on em "Sign up here to secure your spot" at bounding box center [524, 526] width 280 height 18
click at [684, 373] on p "Enjoy our wicked menu of bites and booze, and indulge in some sweets at our can…" at bounding box center [597, 399] width 525 height 53
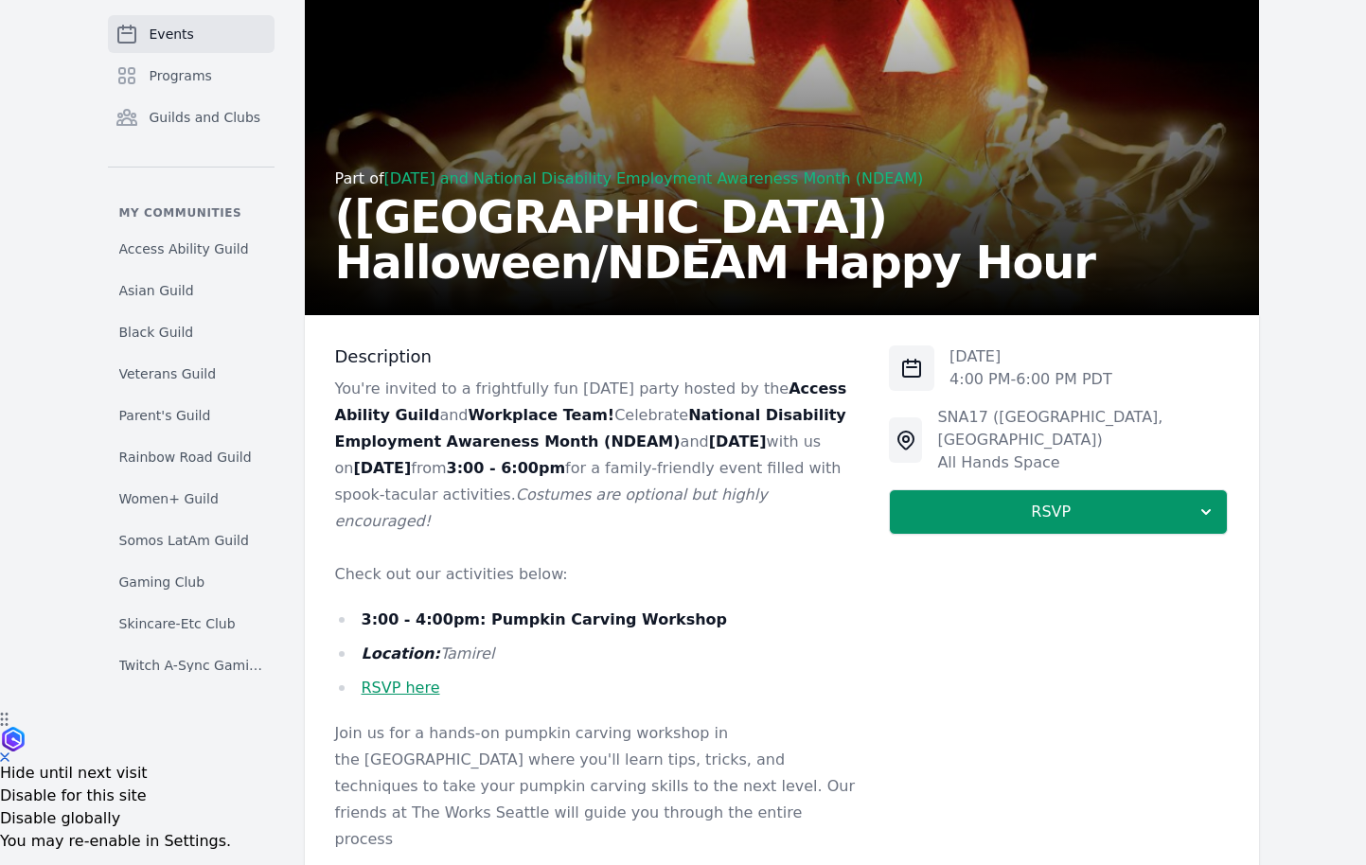
scroll to position [0, 0]
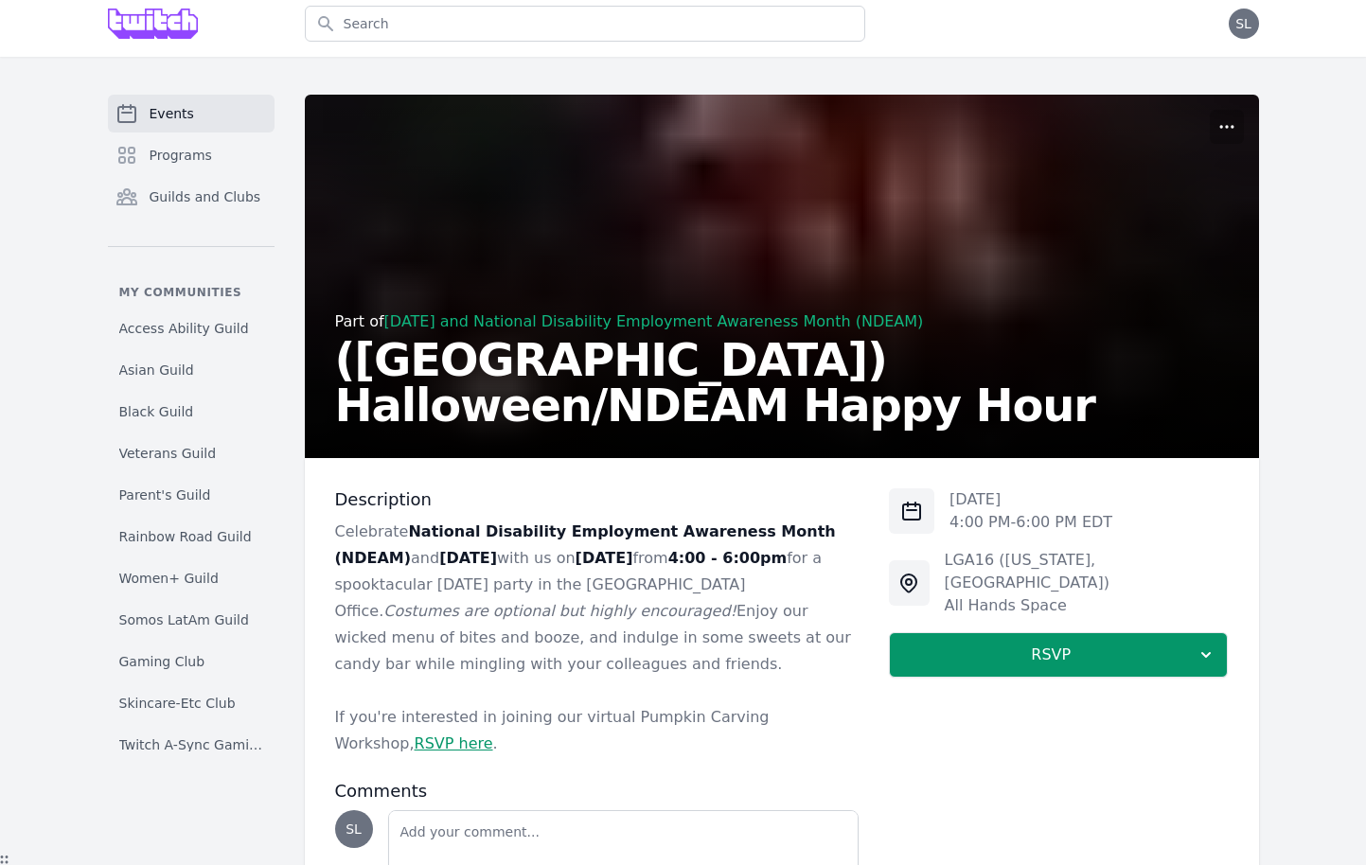
scroll to position [14, 0]
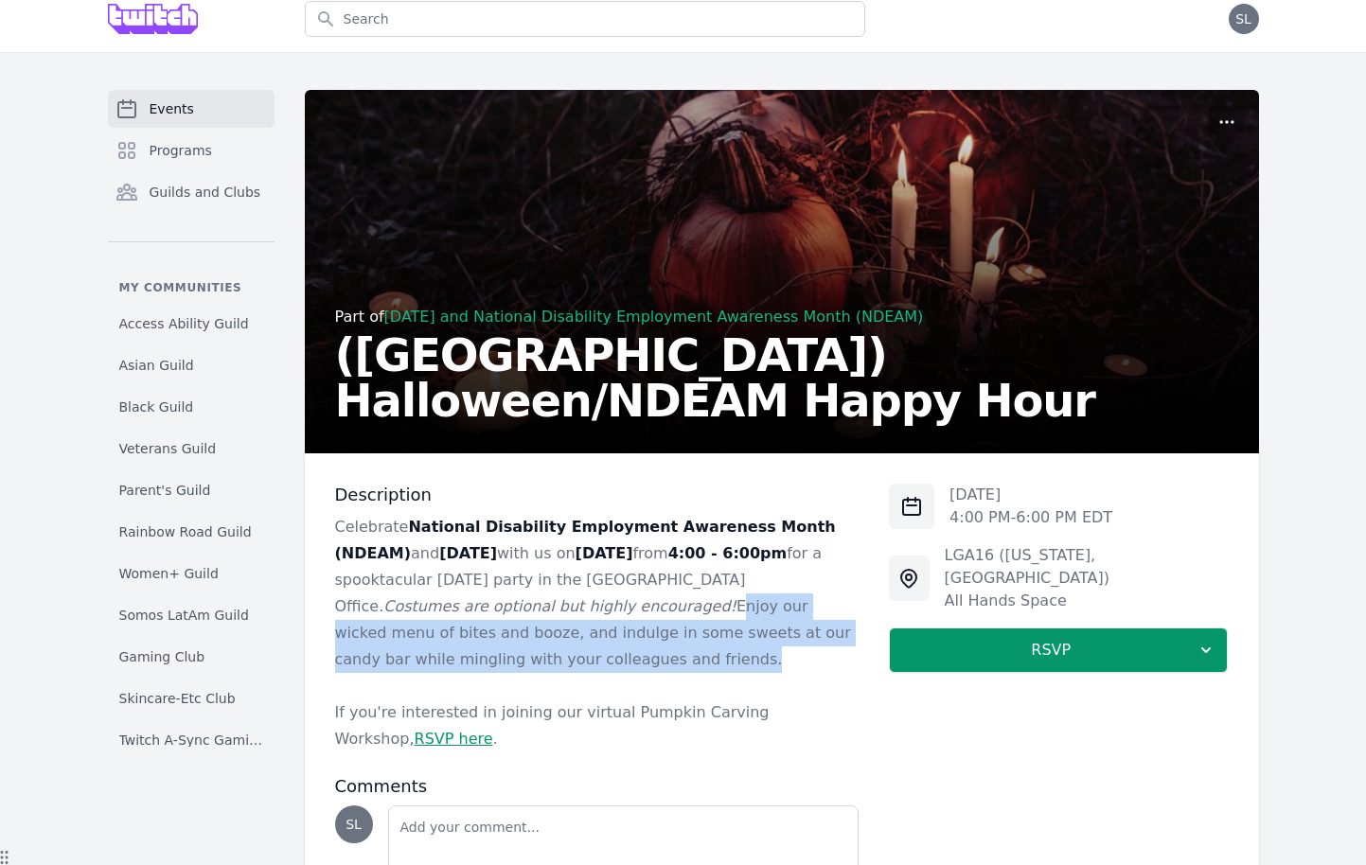
drag, startPoint x: 480, startPoint y: 606, endPoint x: 475, endPoint y: 658, distance: 52.3
click at [476, 659] on p "Celebrate National Disability Employment Awareness Month (NDEAM) and Halloween …" at bounding box center [597, 593] width 525 height 159
click at [475, 658] on p "Celebrate National Disability Employment Awareness Month (NDEAM) and Halloween …" at bounding box center [597, 593] width 525 height 159
drag, startPoint x: 475, startPoint y: 658, endPoint x: 460, endPoint y: 611, distance: 49.7
click at [460, 614] on p "Celebrate National Disability Employment Awareness Month (NDEAM) and Halloween …" at bounding box center [597, 593] width 525 height 159
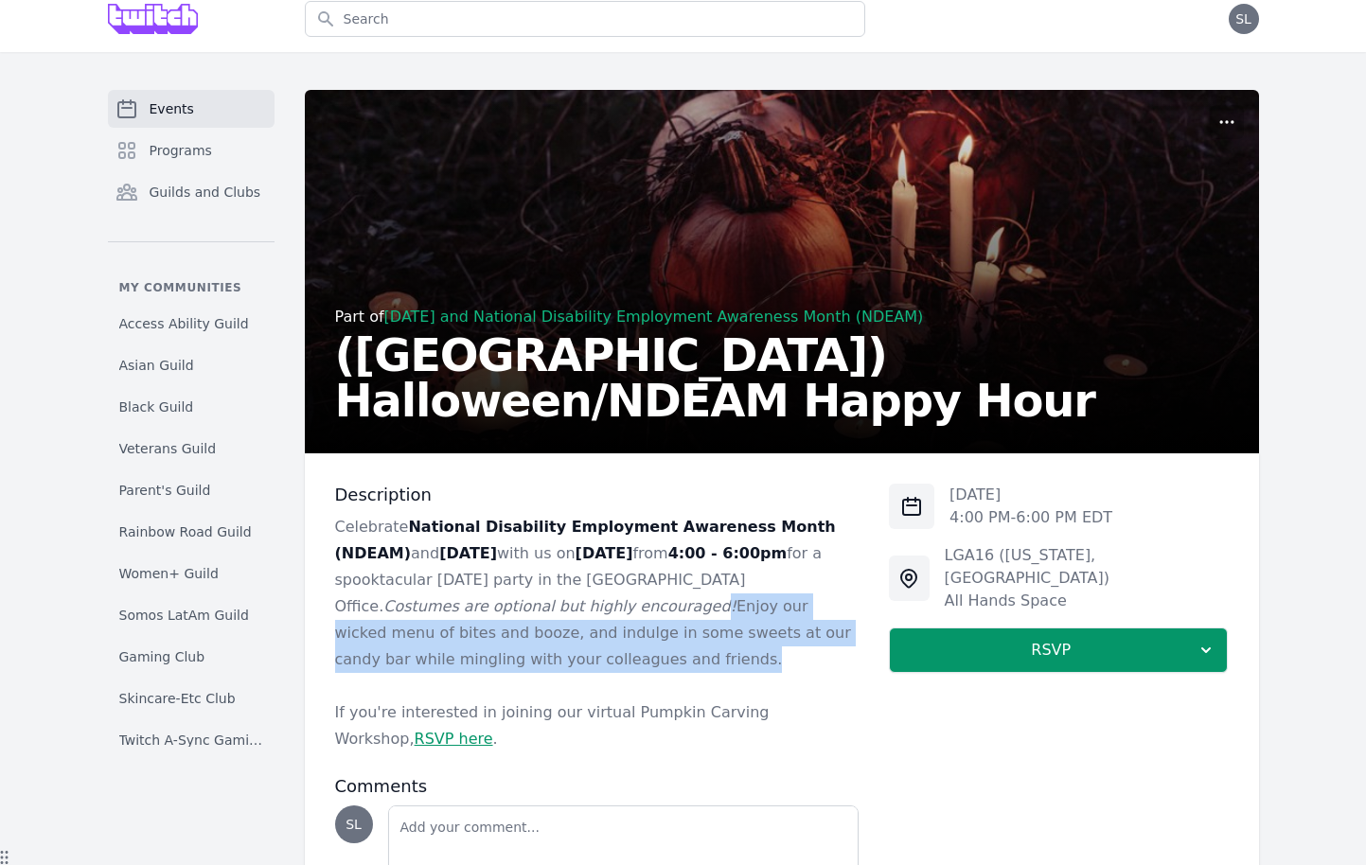
click at [460, 611] on em "Costumes are optional but highly encouraged!" at bounding box center [559, 606] width 353 height 18
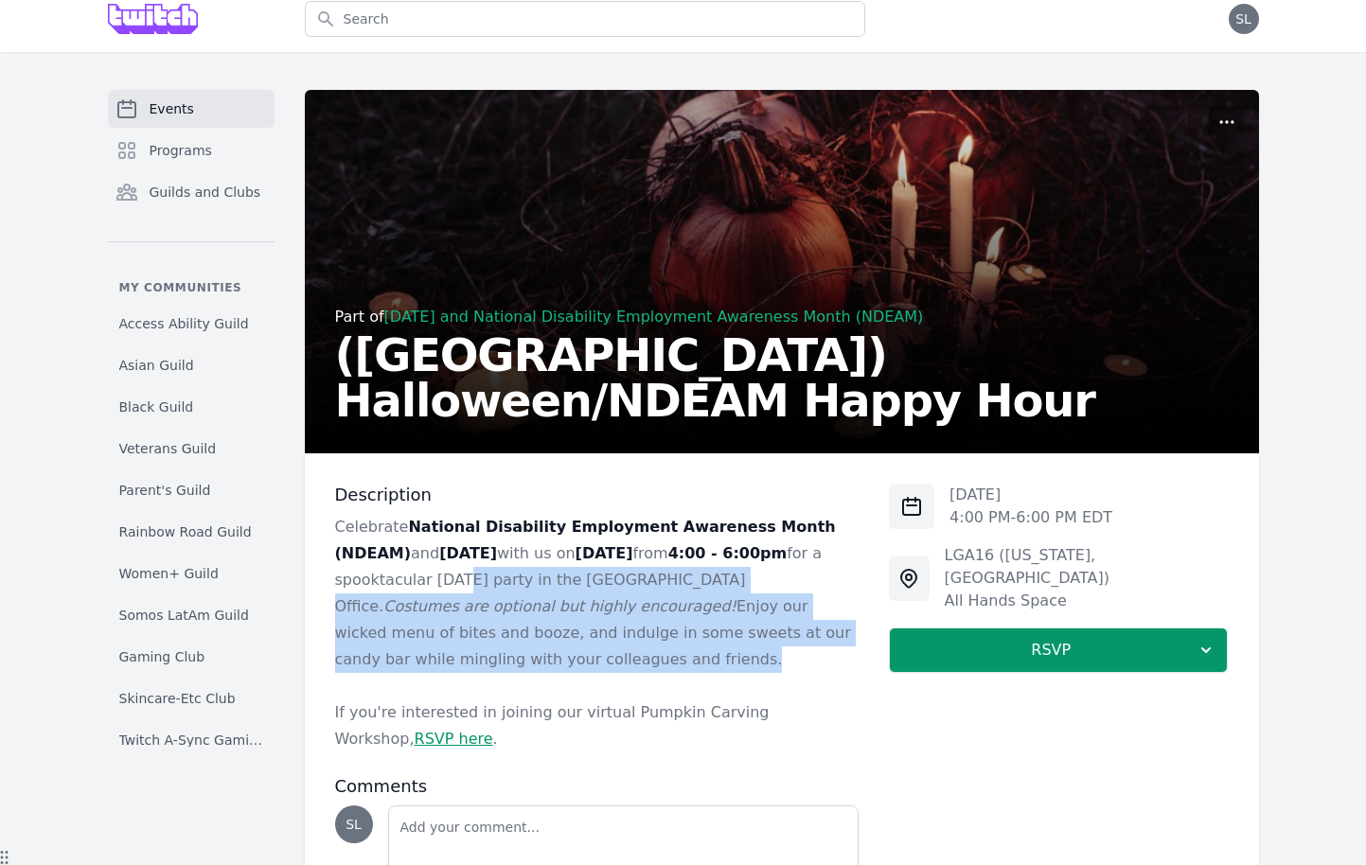
drag, startPoint x: 461, startPoint y: 574, endPoint x: 450, endPoint y: 671, distance: 98.2
click at [450, 671] on p "Celebrate National Disability Employment Awareness Month (NDEAM) and Halloween …" at bounding box center [597, 593] width 525 height 159
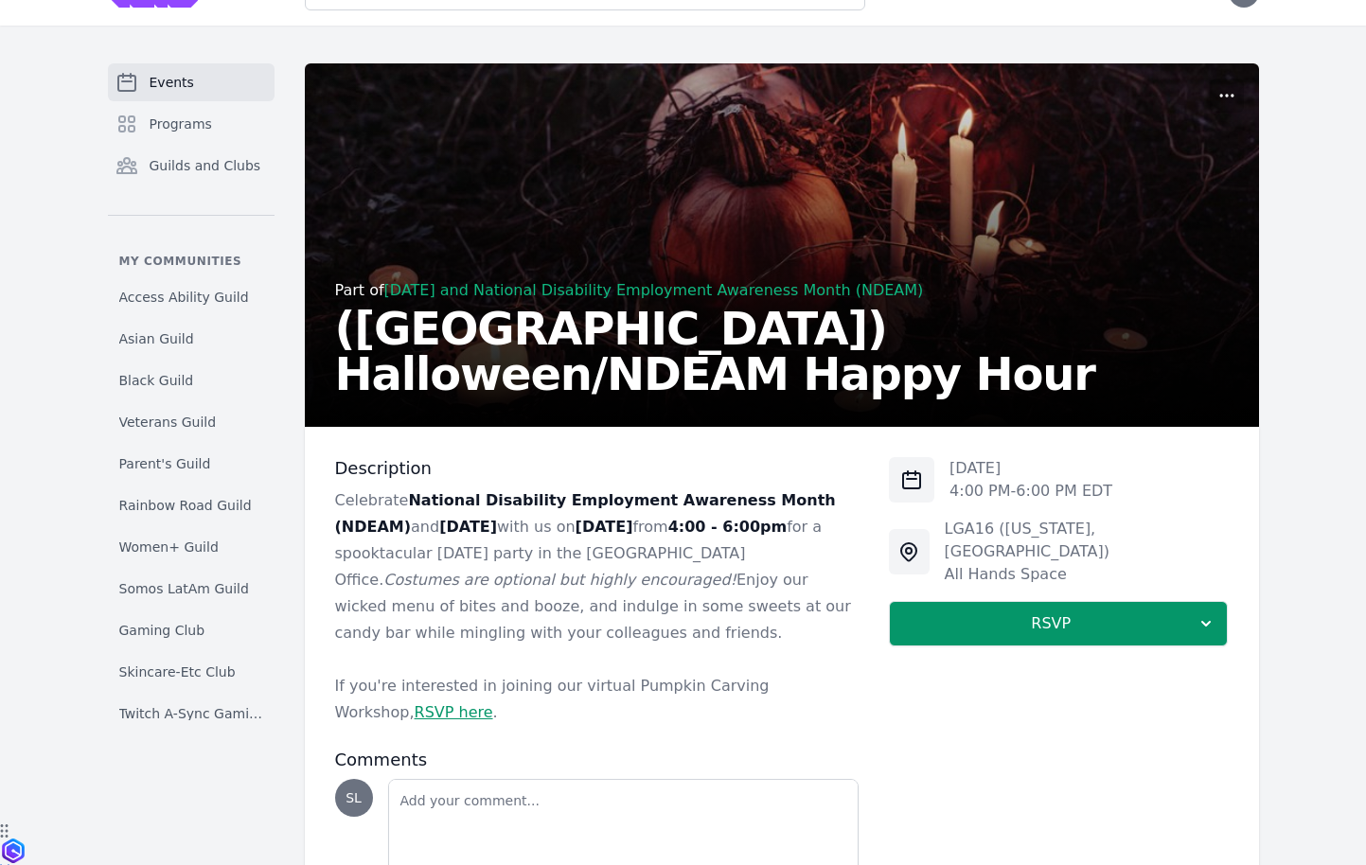
scroll to position [44, 0]
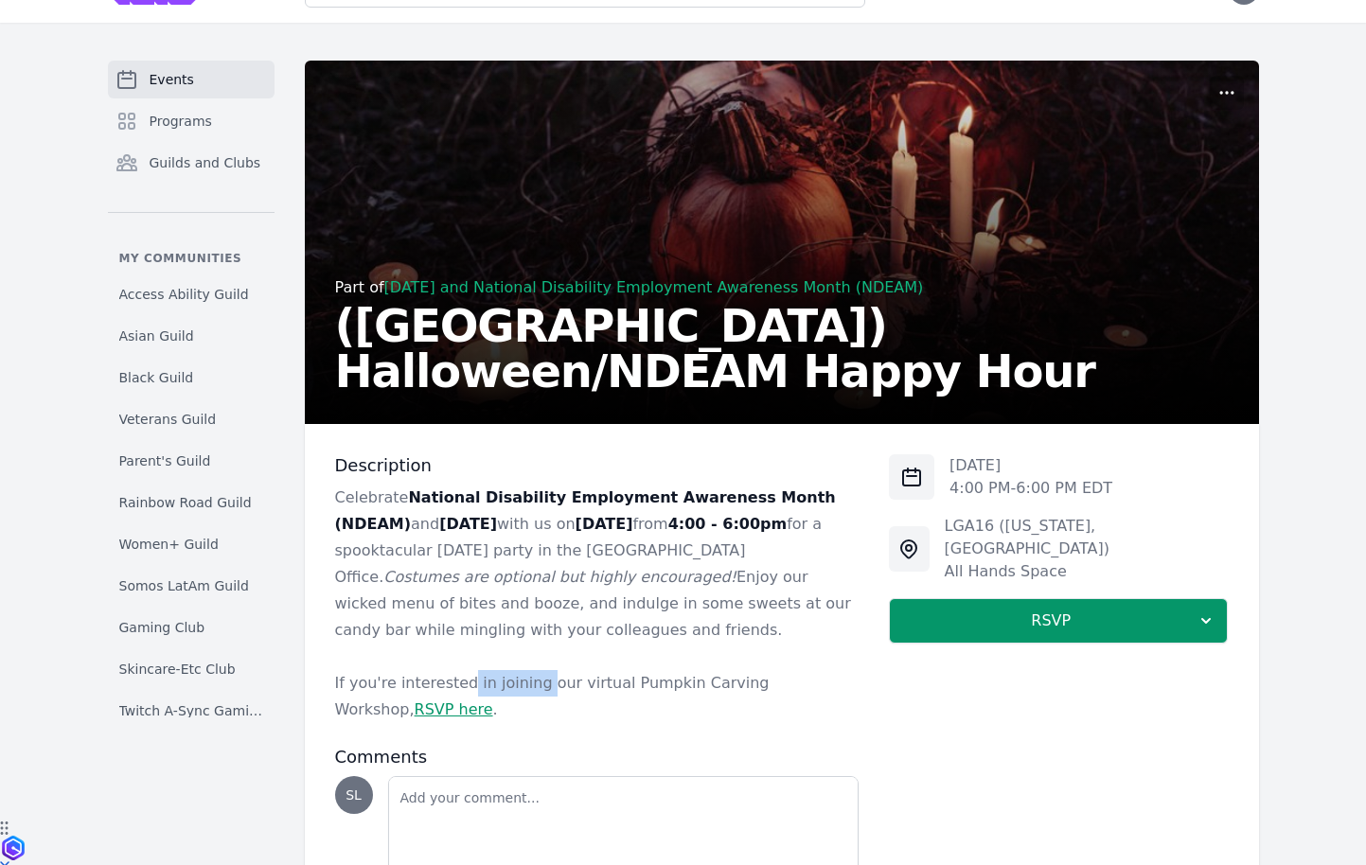
drag, startPoint x: 460, startPoint y: 691, endPoint x: 533, endPoint y: 692, distance: 72.9
click at [533, 696] on p "If you're interested in joining our virtual Pumpkin Carving Workshop, RSVP here…" at bounding box center [597, 696] width 525 height 53
click at [533, 692] on p "If you're interested in joining our virtual Pumpkin Carving Workshop, RSVP here…" at bounding box center [597, 696] width 525 height 53
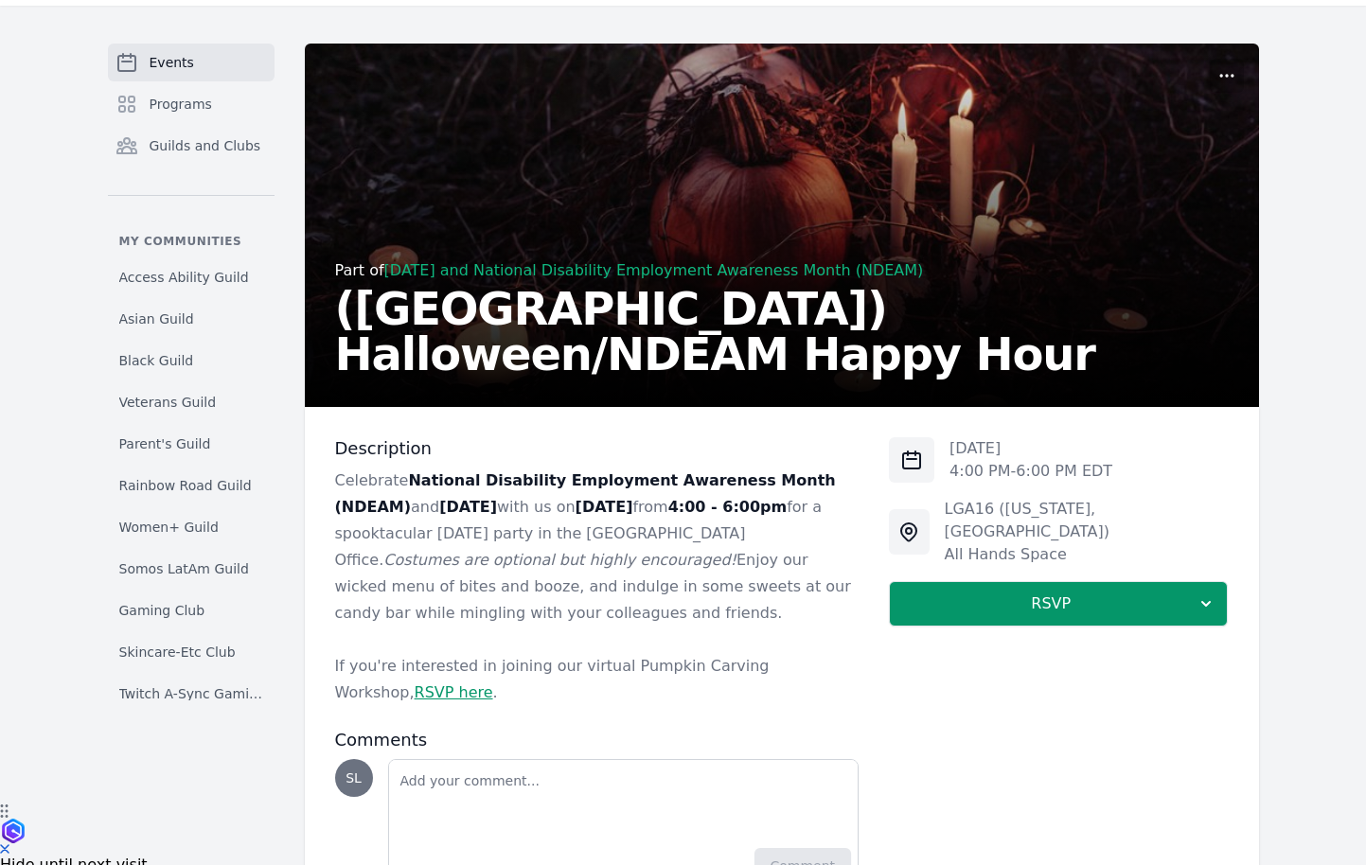
scroll to position [62, 0]
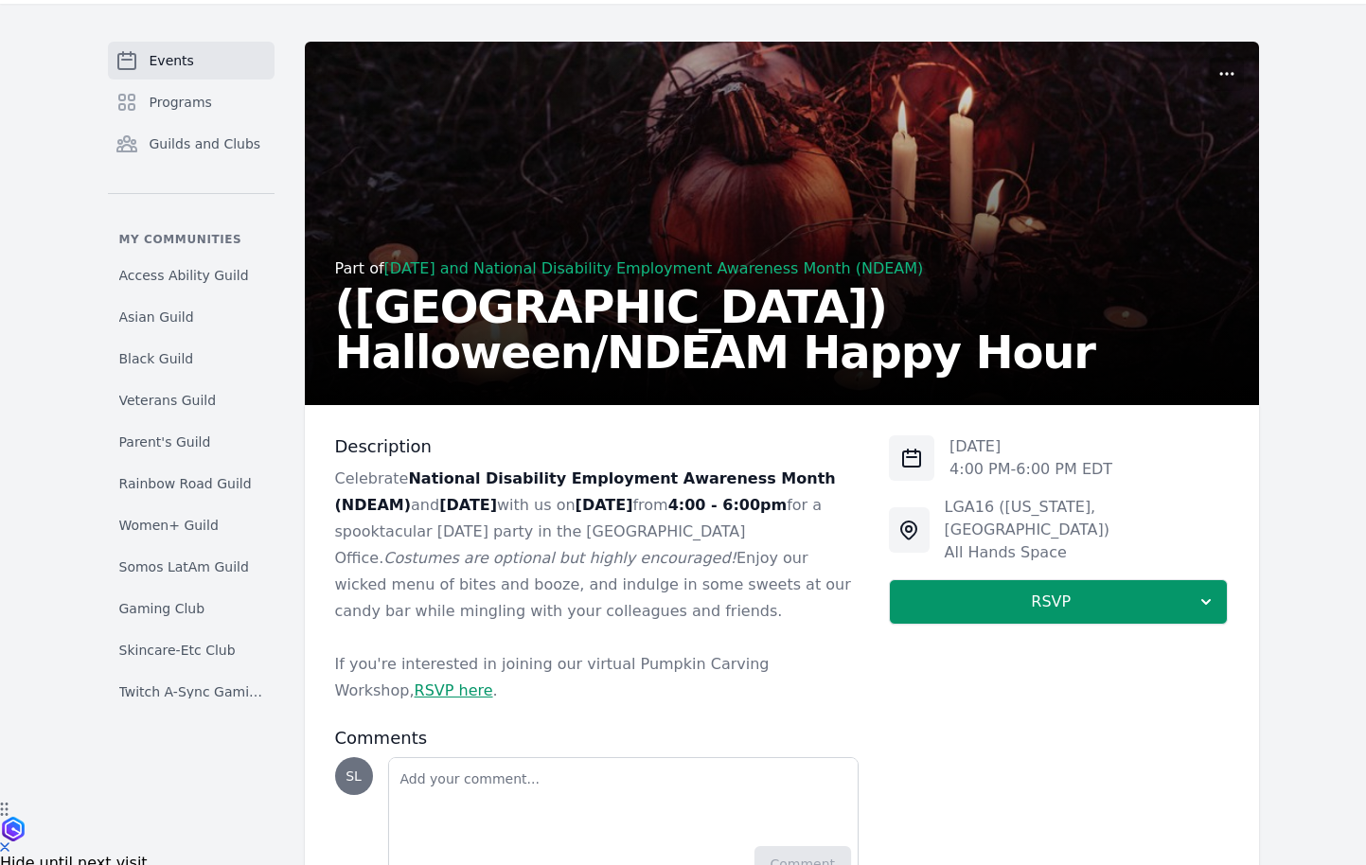
click at [493, 682] on link "RSVP here" at bounding box center [454, 691] width 79 height 18
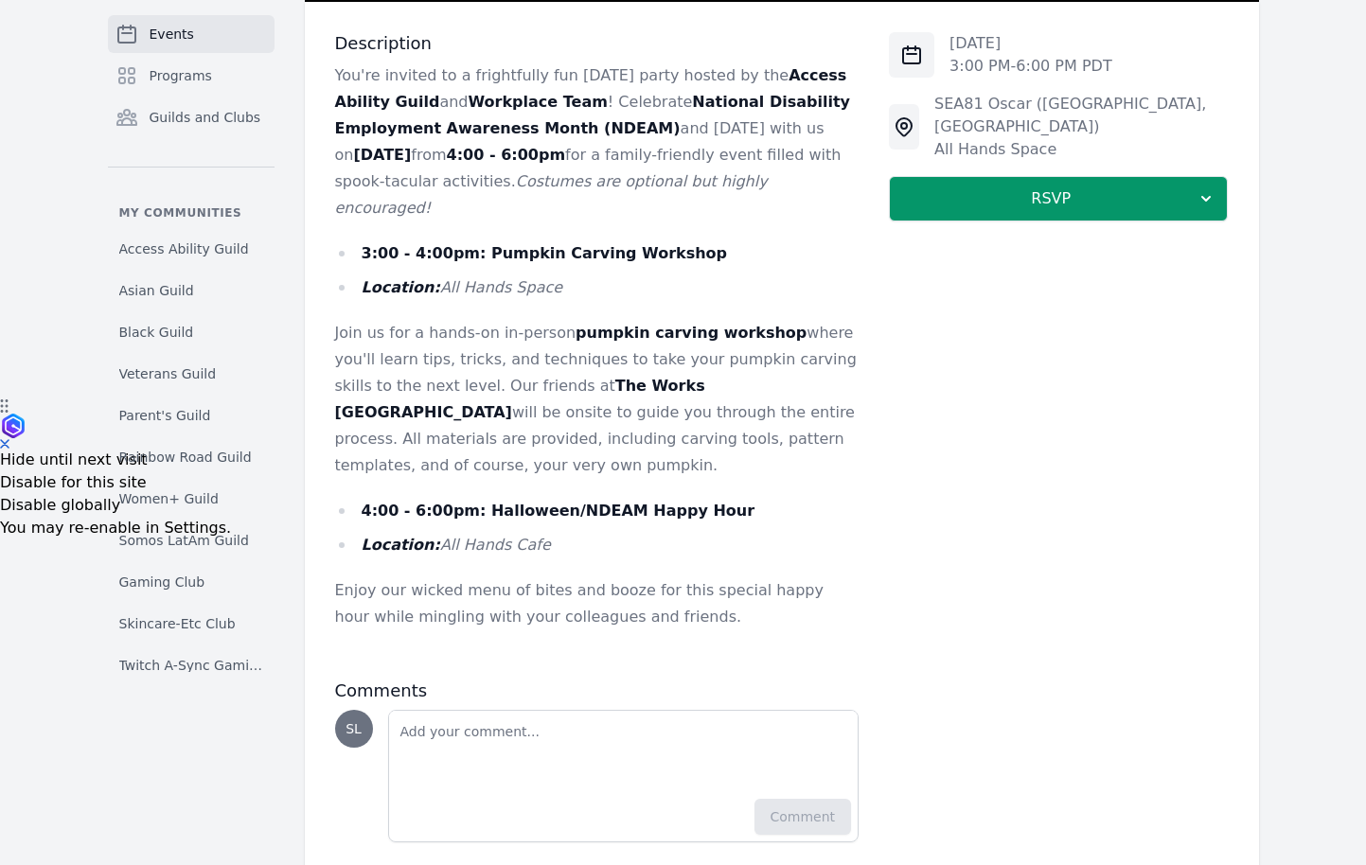
scroll to position [471, 0]
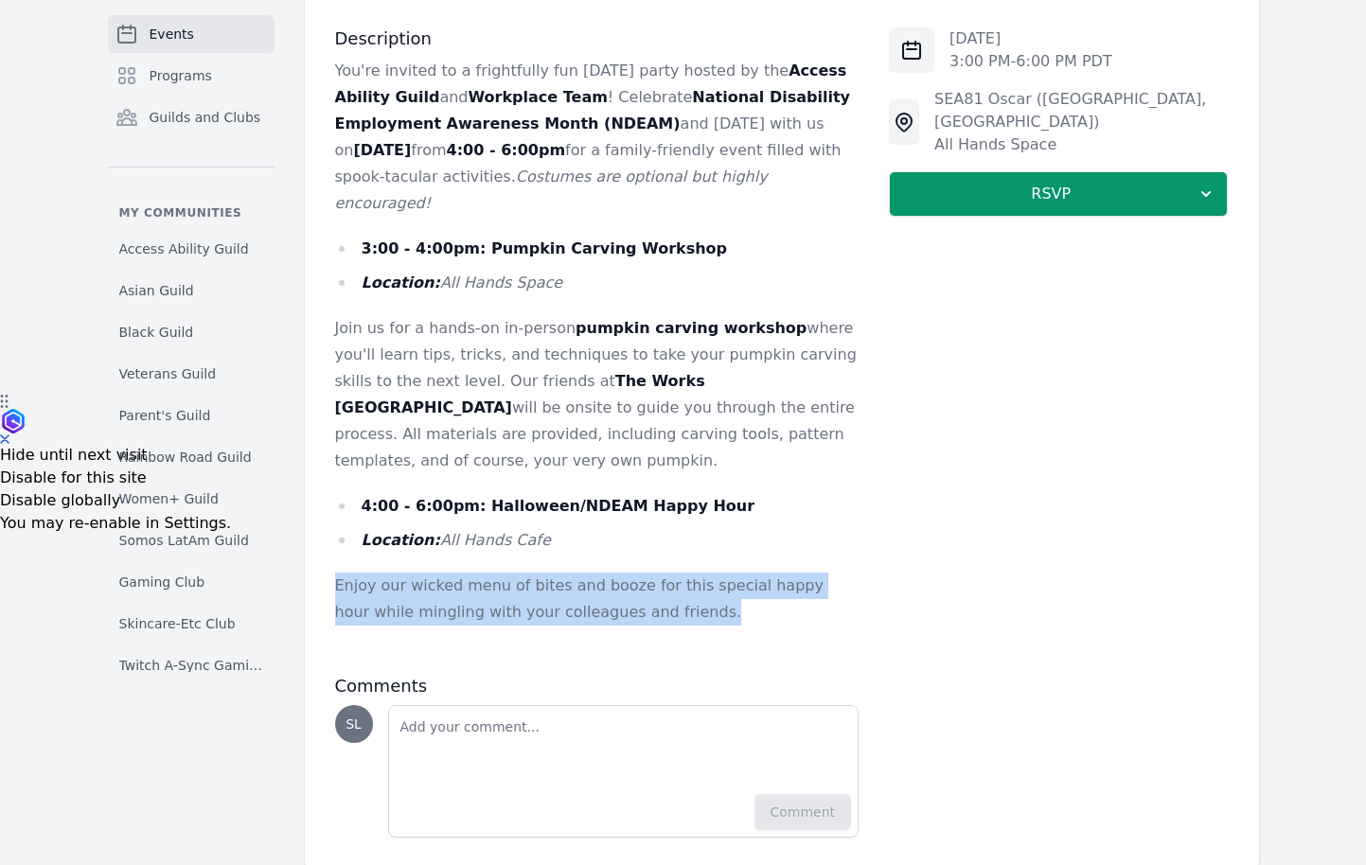
drag, startPoint x: 502, startPoint y: 535, endPoint x: 633, endPoint y: 581, distance: 139.5
click at [633, 596] on div "You're invited to a frightfully fun Halloween party hosted by the Access Abilit…" at bounding box center [597, 355] width 525 height 595
click at [633, 581] on p "Enjoy our wicked menu of bites and booze for this special happy hour while ming…" at bounding box center [597, 599] width 525 height 53
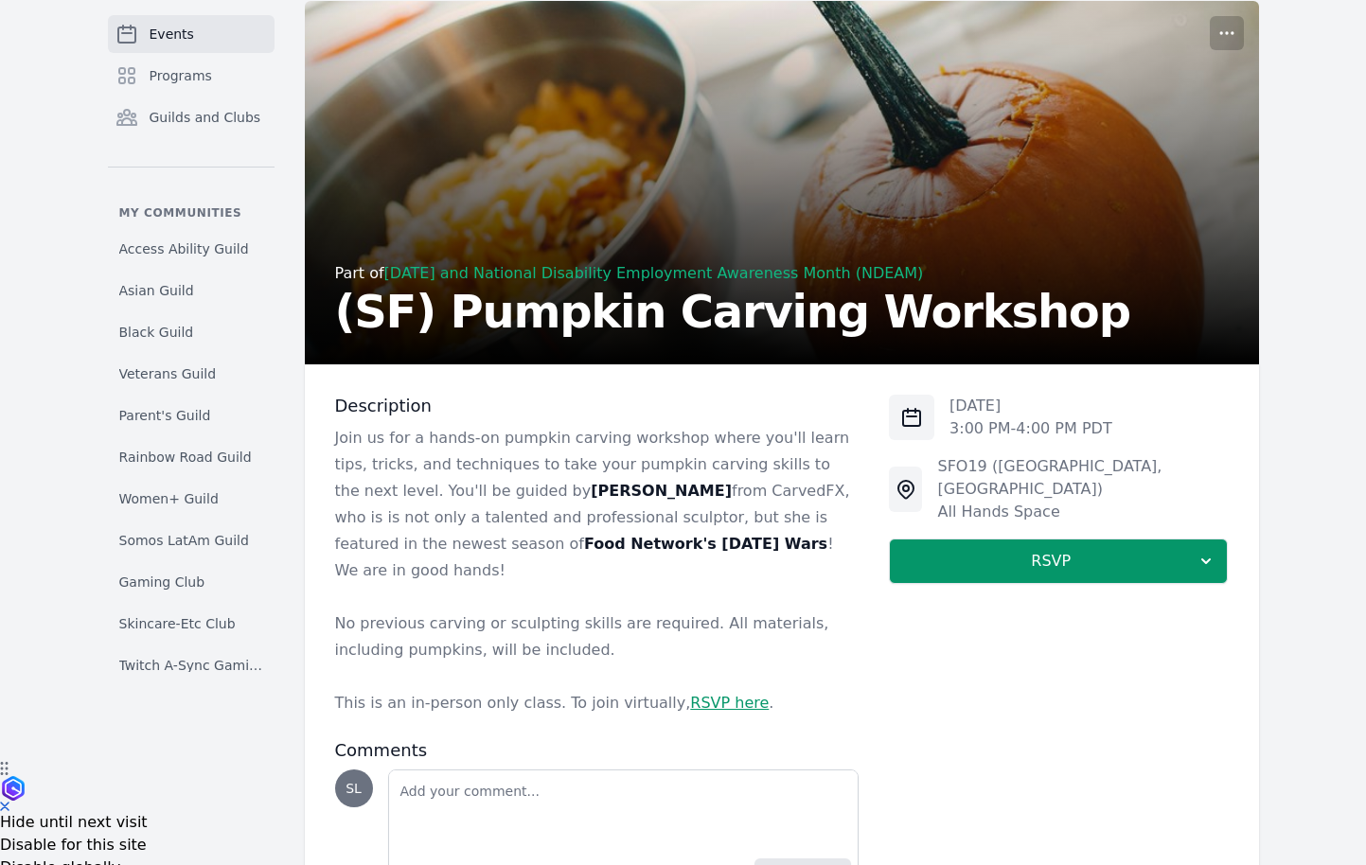
scroll to position [80, 0]
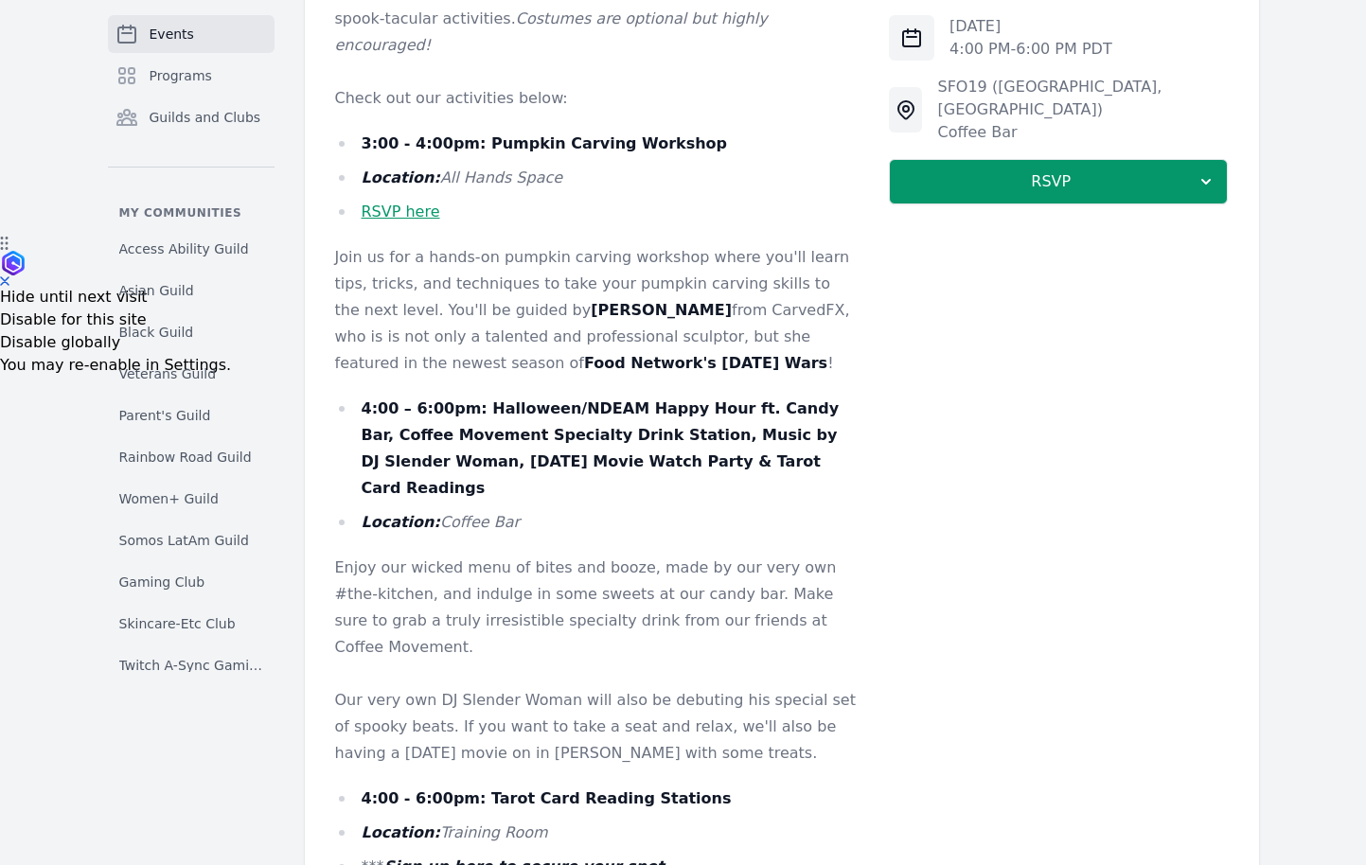
scroll to position [632, 0]
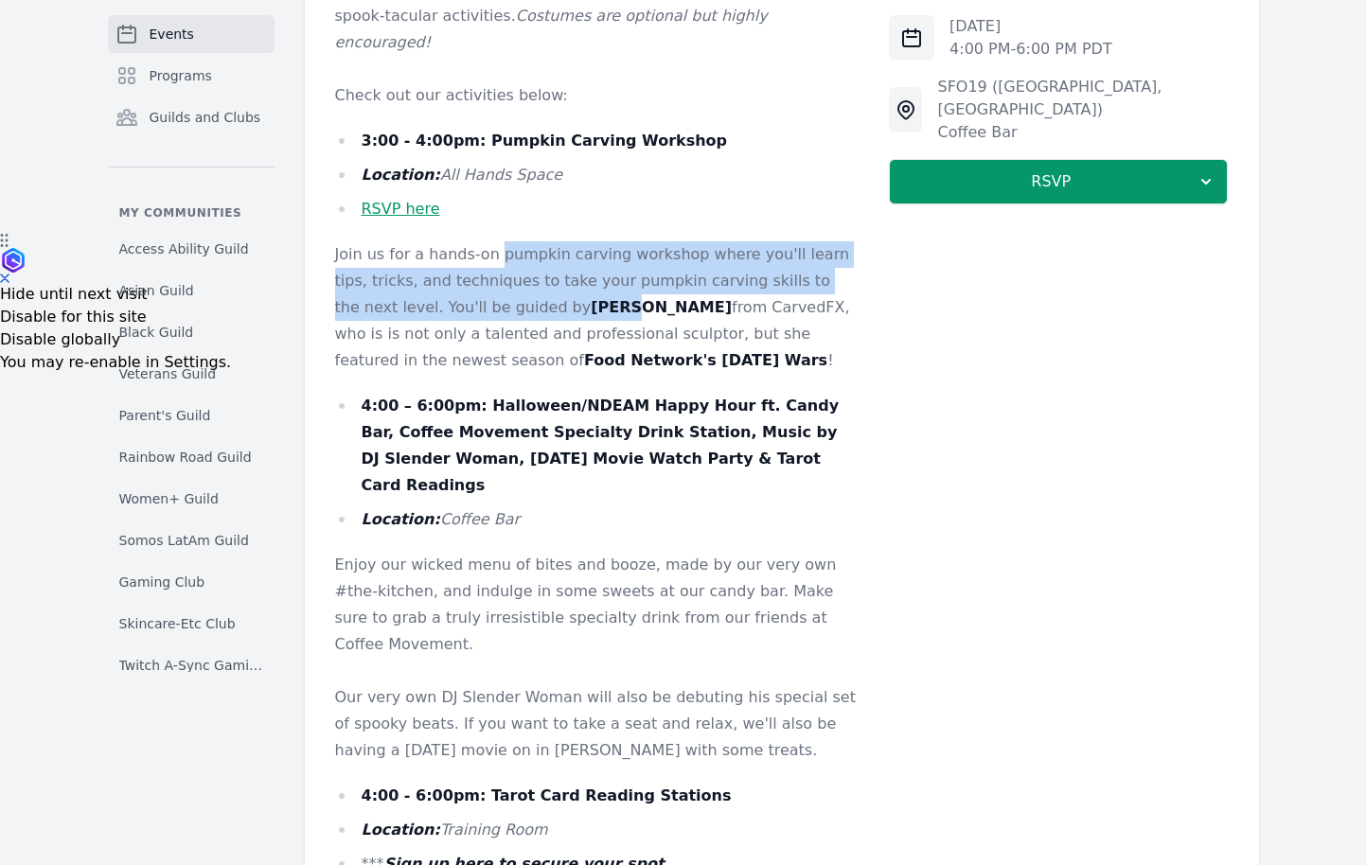
drag, startPoint x: 495, startPoint y: 249, endPoint x: 506, endPoint y: 309, distance: 60.6
click at [505, 313] on p "Join us for a hands-on pumpkin carving workshop where you'll learn tips, tricks…" at bounding box center [597, 307] width 525 height 133
click at [591, 309] on strong "[PERSON_NAME]" at bounding box center [661, 307] width 141 height 18
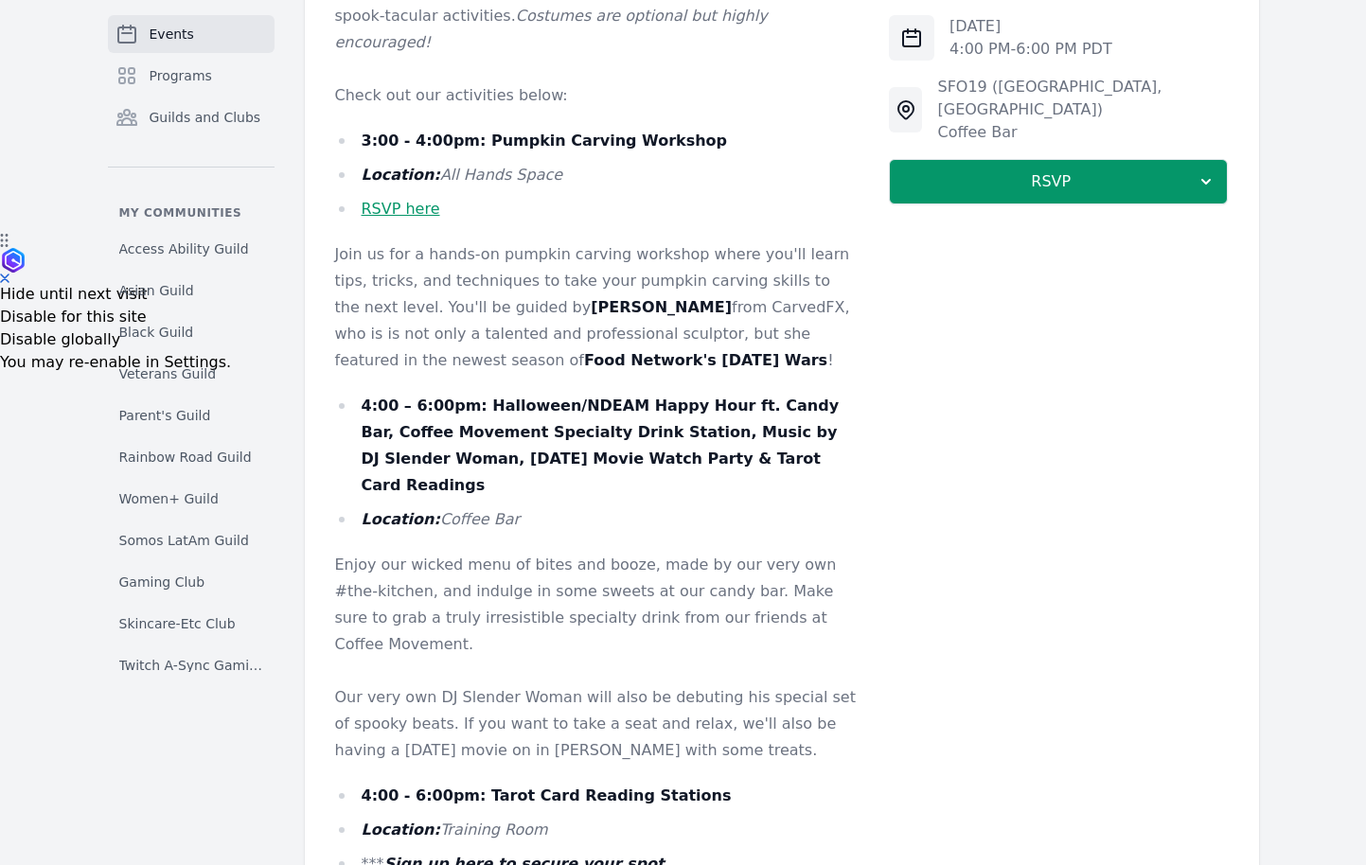
click at [416, 205] on link "RSVP here" at bounding box center [401, 209] width 79 height 18
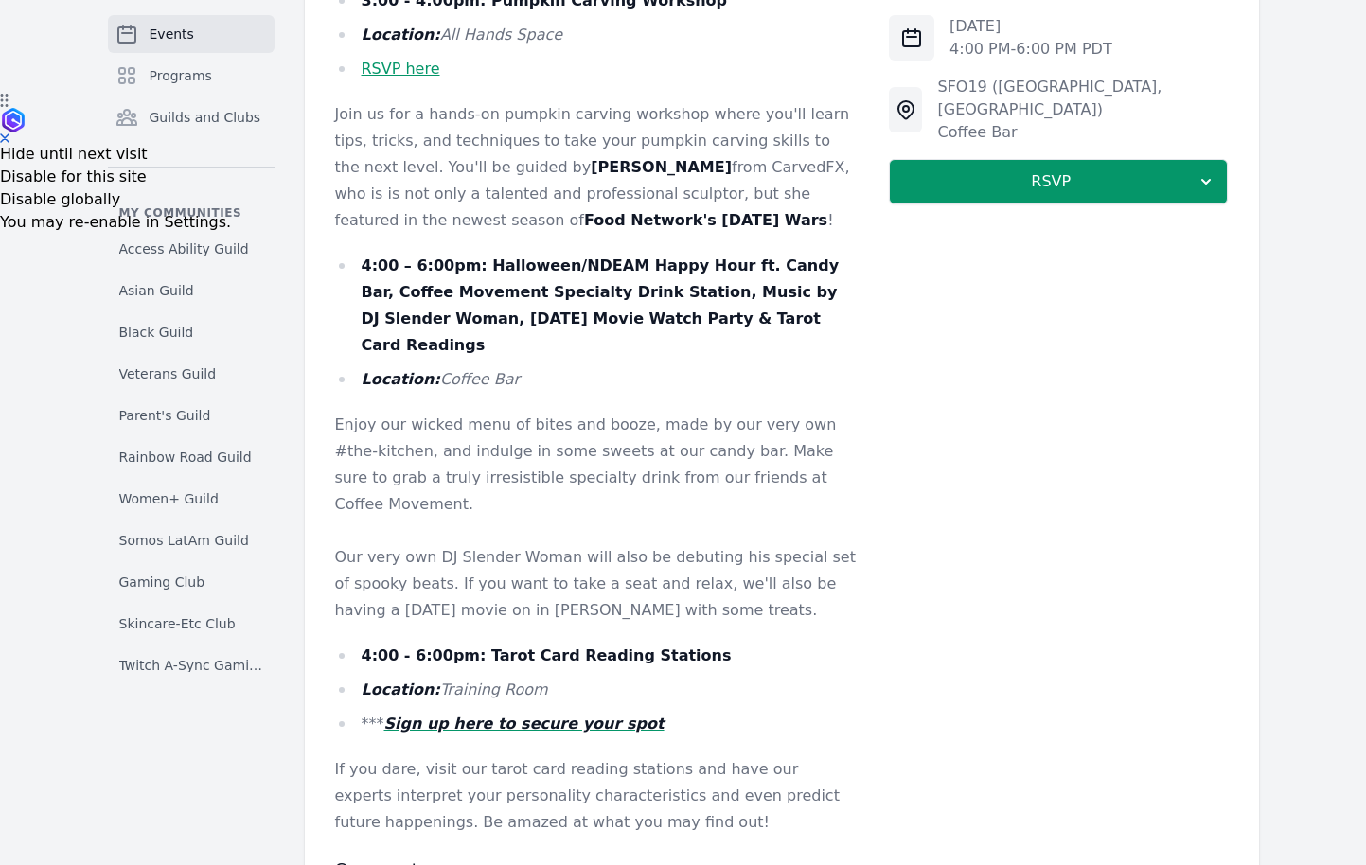
scroll to position [778, 0]
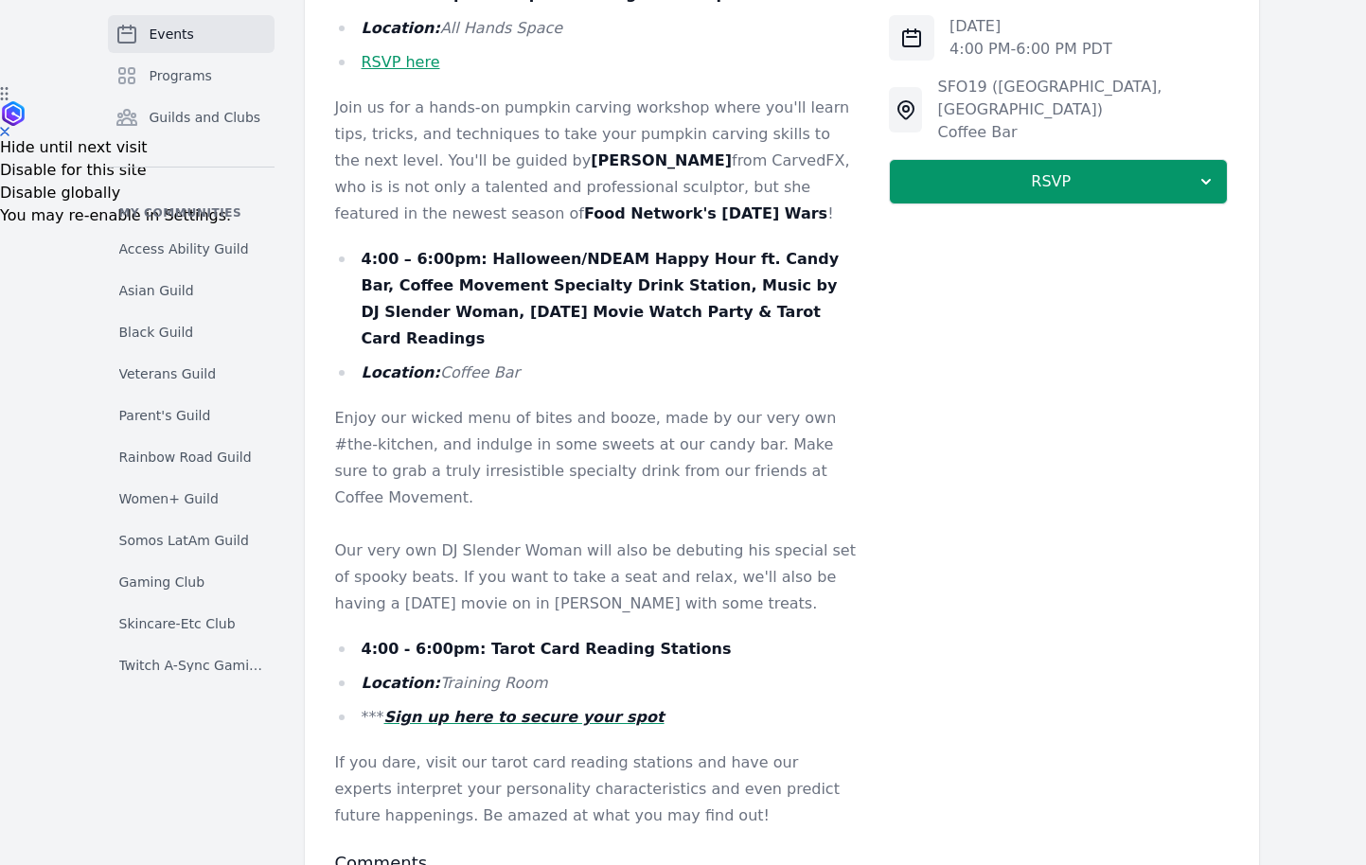
drag, startPoint x: 496, startPoint y: 272, endPoint x: 750, endPoint y: 307, distance: 256.2
click at [750, 307] on li "4:00 – 6:00pm: Halloween/NDEAM Happy Hour ft. Candy Bar, Coffee Movement Specia…" at bounding box center [597, 299] width 525 height 106
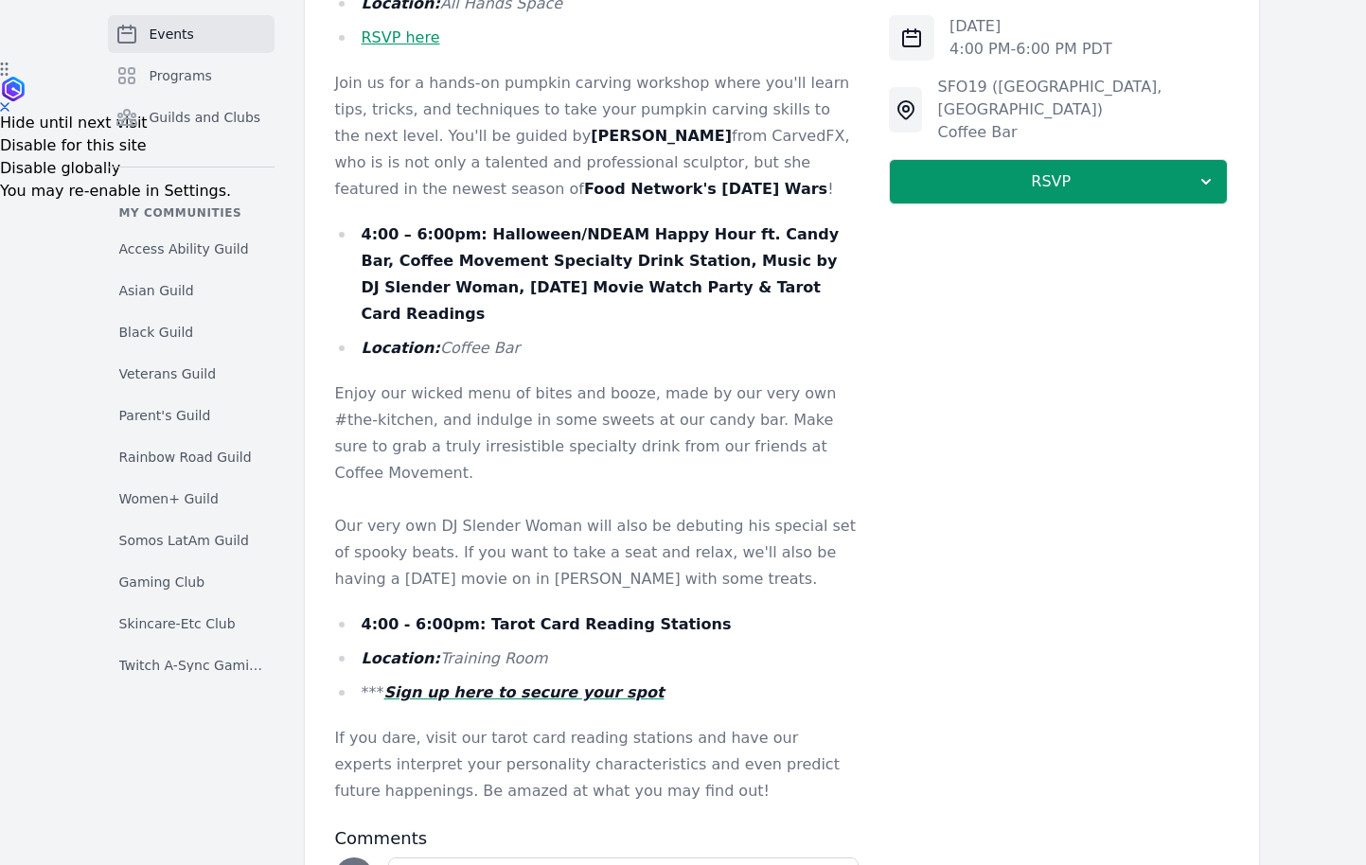
scroll to position [807, 0]
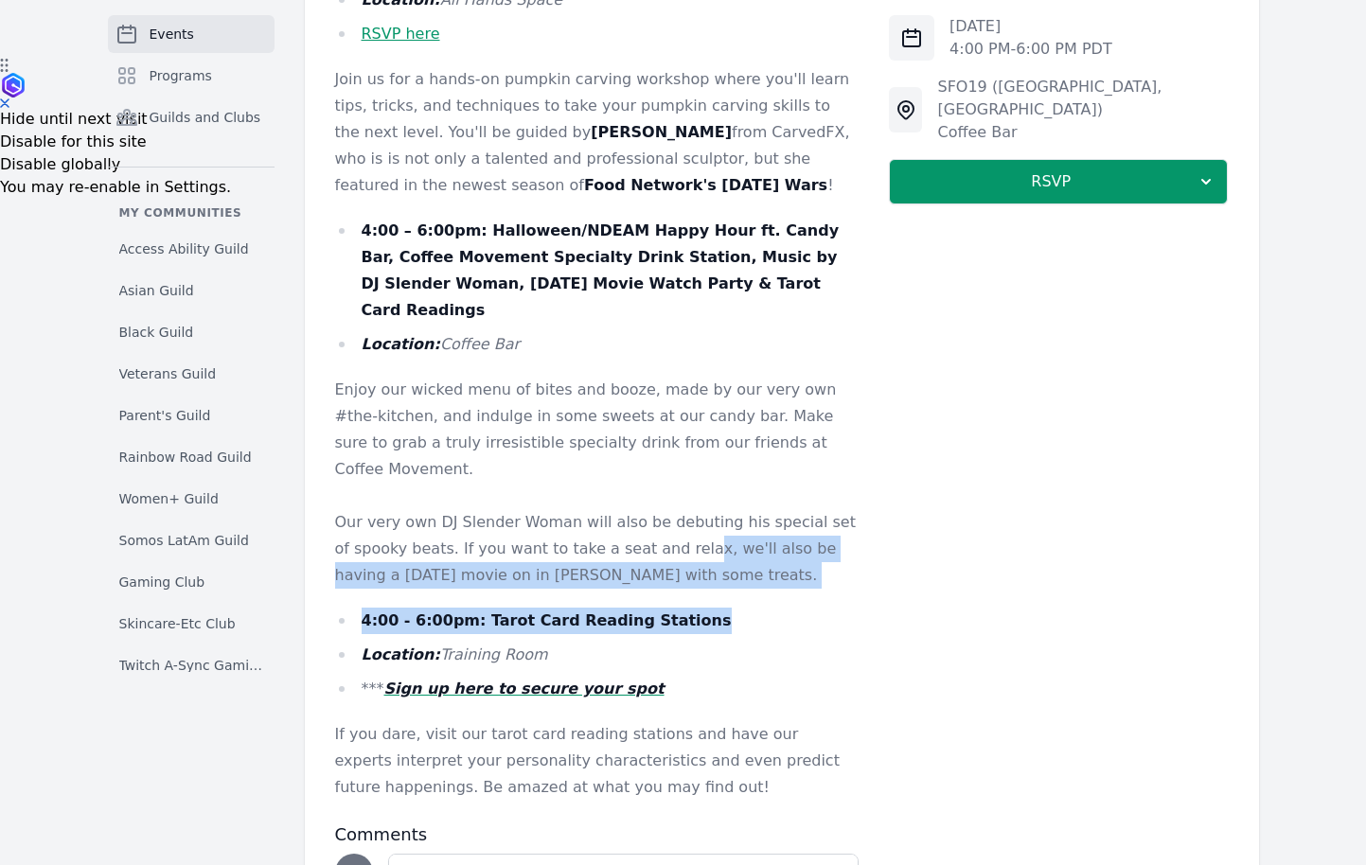
drag, startPoint x: 660, startPoint y: 504, endPoint x: 706, endPoint y: 571, distance: 81.7
click at [706, 571] on div "You're invited to a frightfully fun Halloween party hosted by the Access Abilit…" at bounding box center [597, 261] width 525 height 1079
click at [706, 608] on li "4:00 - 6:00pm: Tarot Card Reading Stations" at bounding box center [597, 621] width 525 height 27
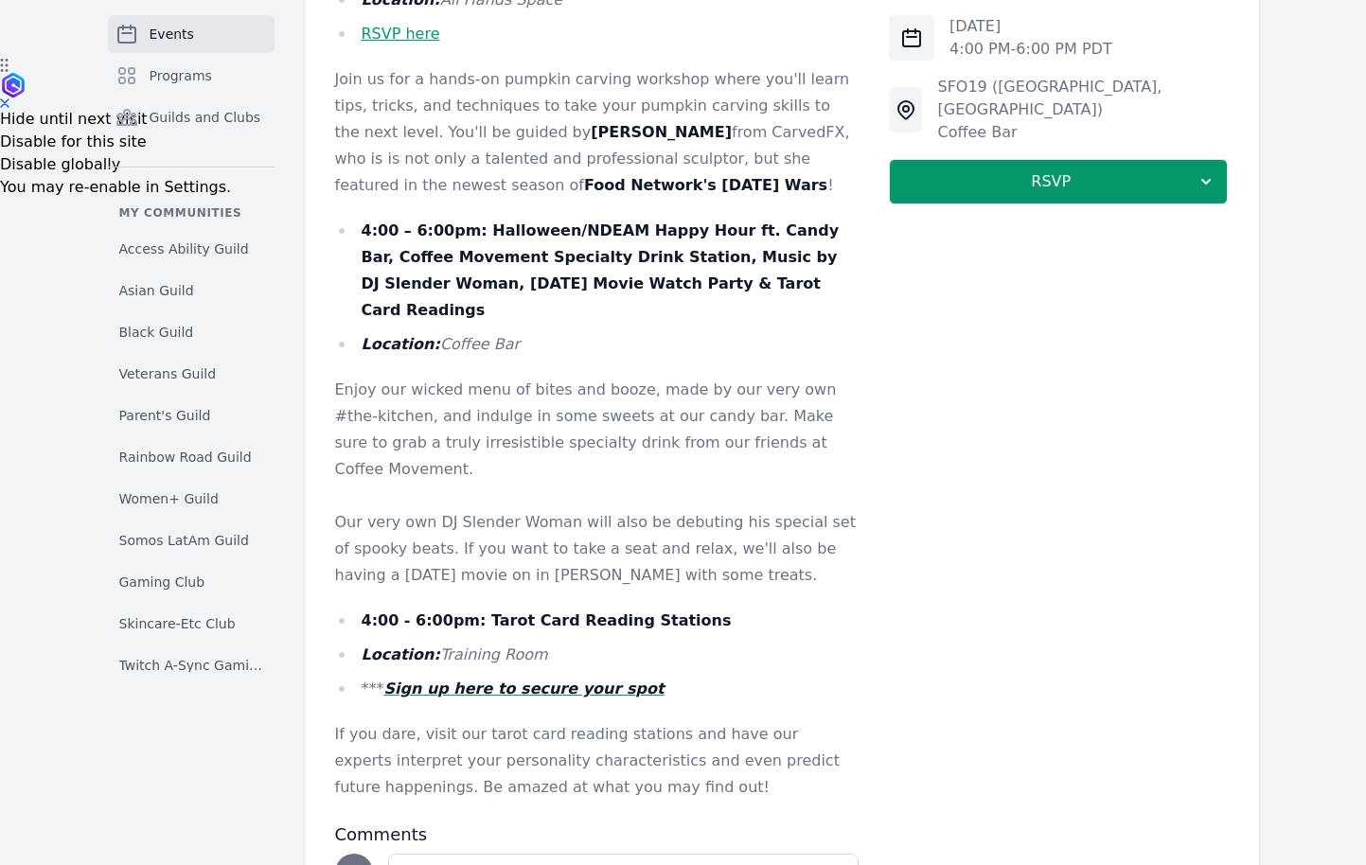
click at [594, 680] on em "Sign up here to secure your spot" at bounding box center [524, 689] width 280 height 18
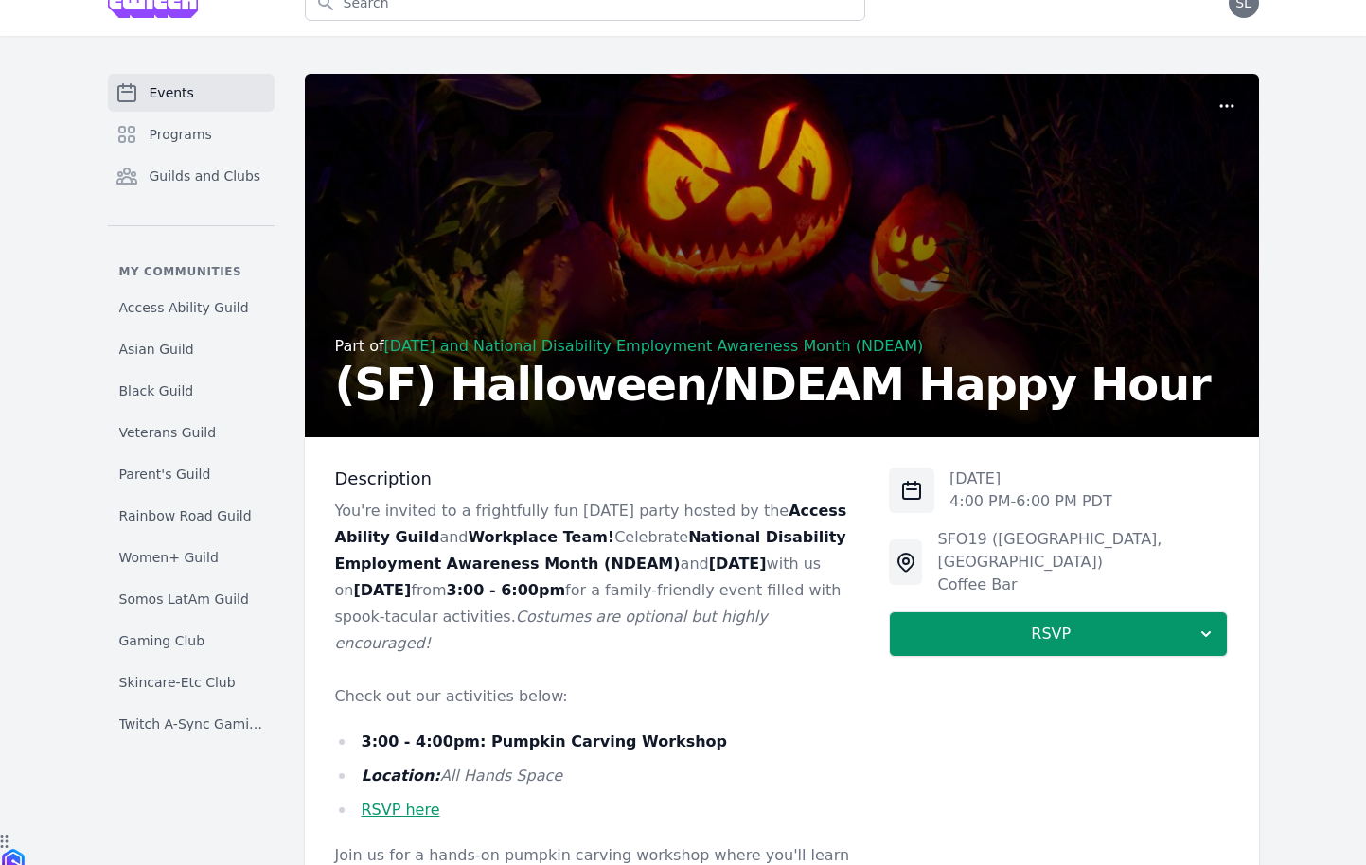
scroll to position [0, 0]
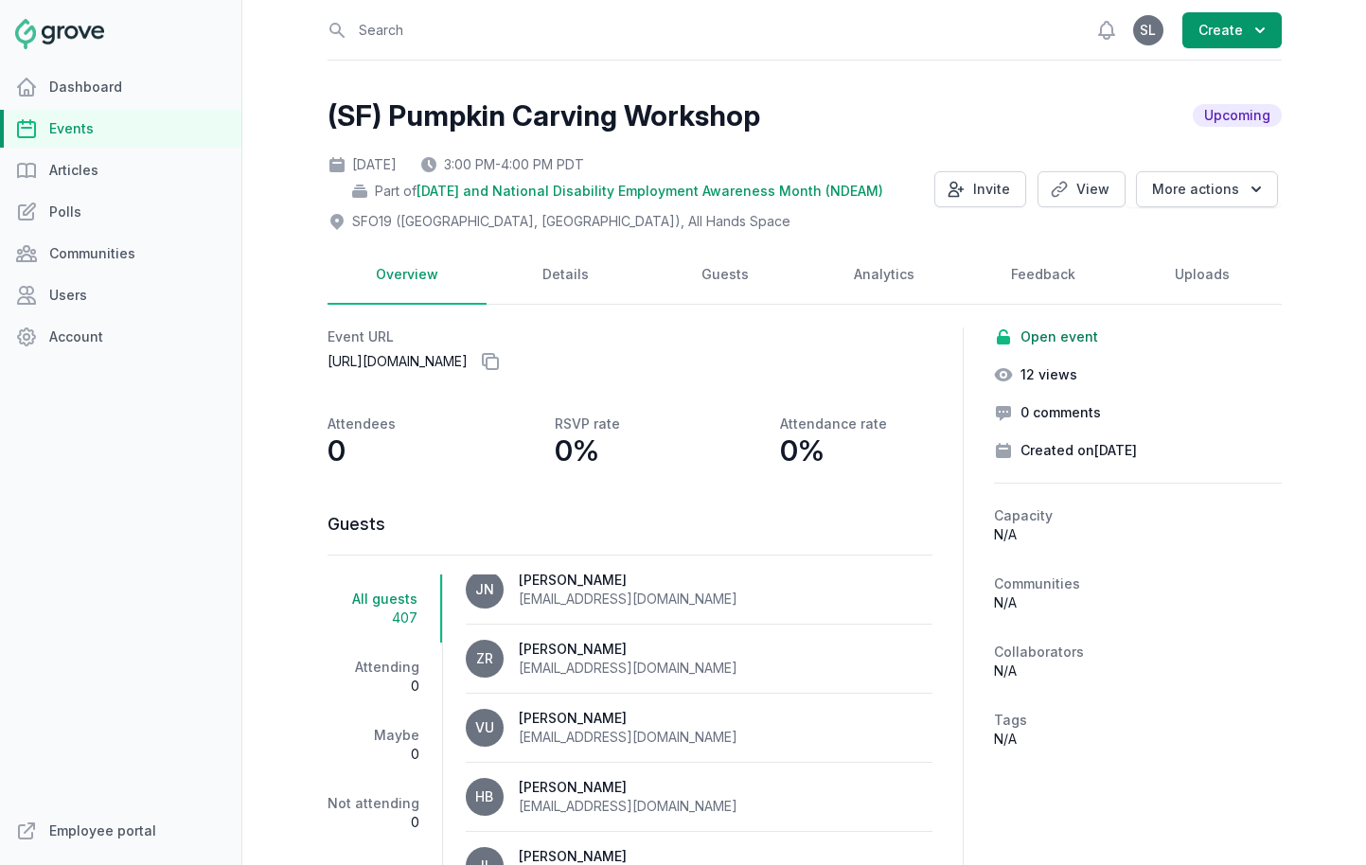
scroll to position [731, 0]
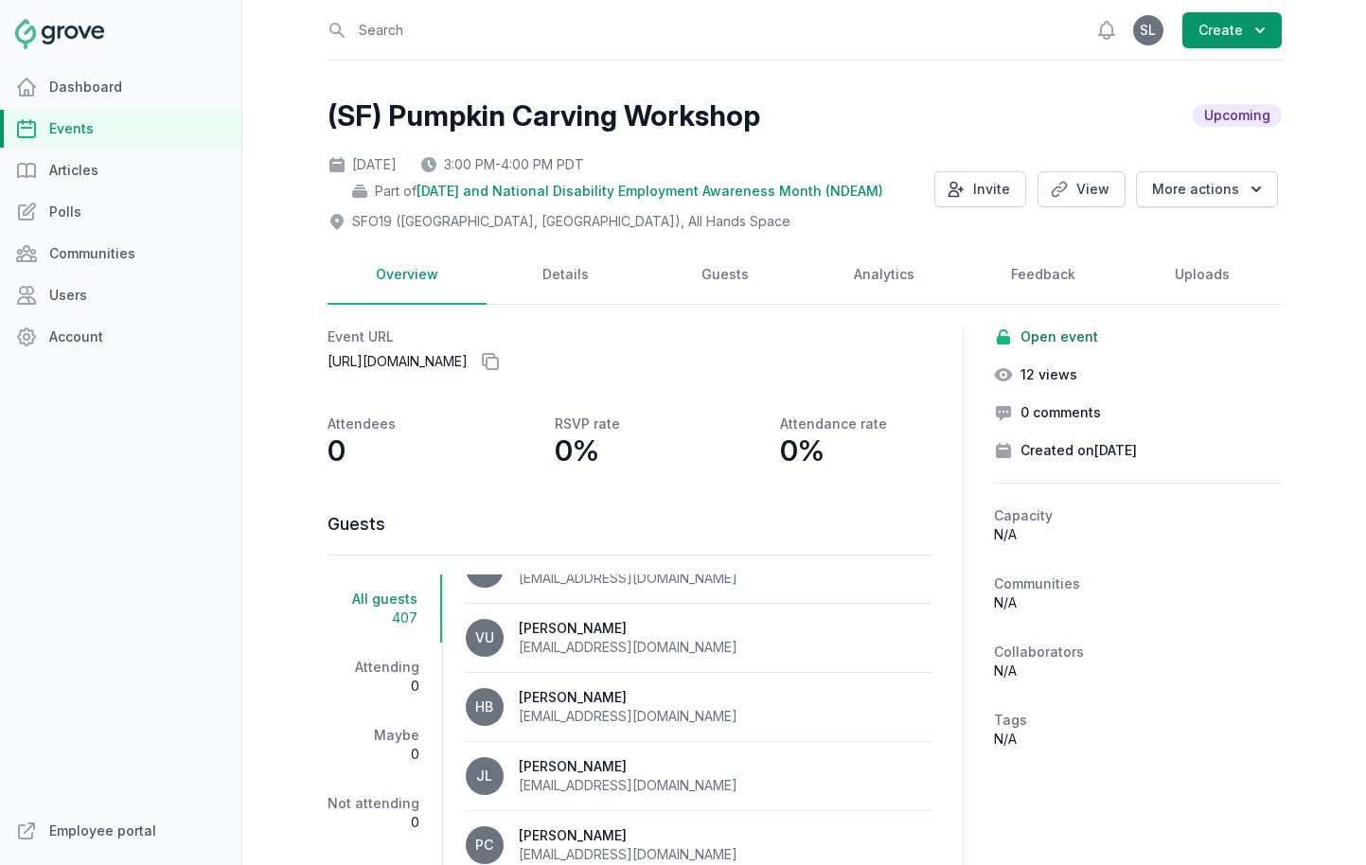
click at [84, 135] on link "Events" at bounding box center [120, 129] width 241 height 38
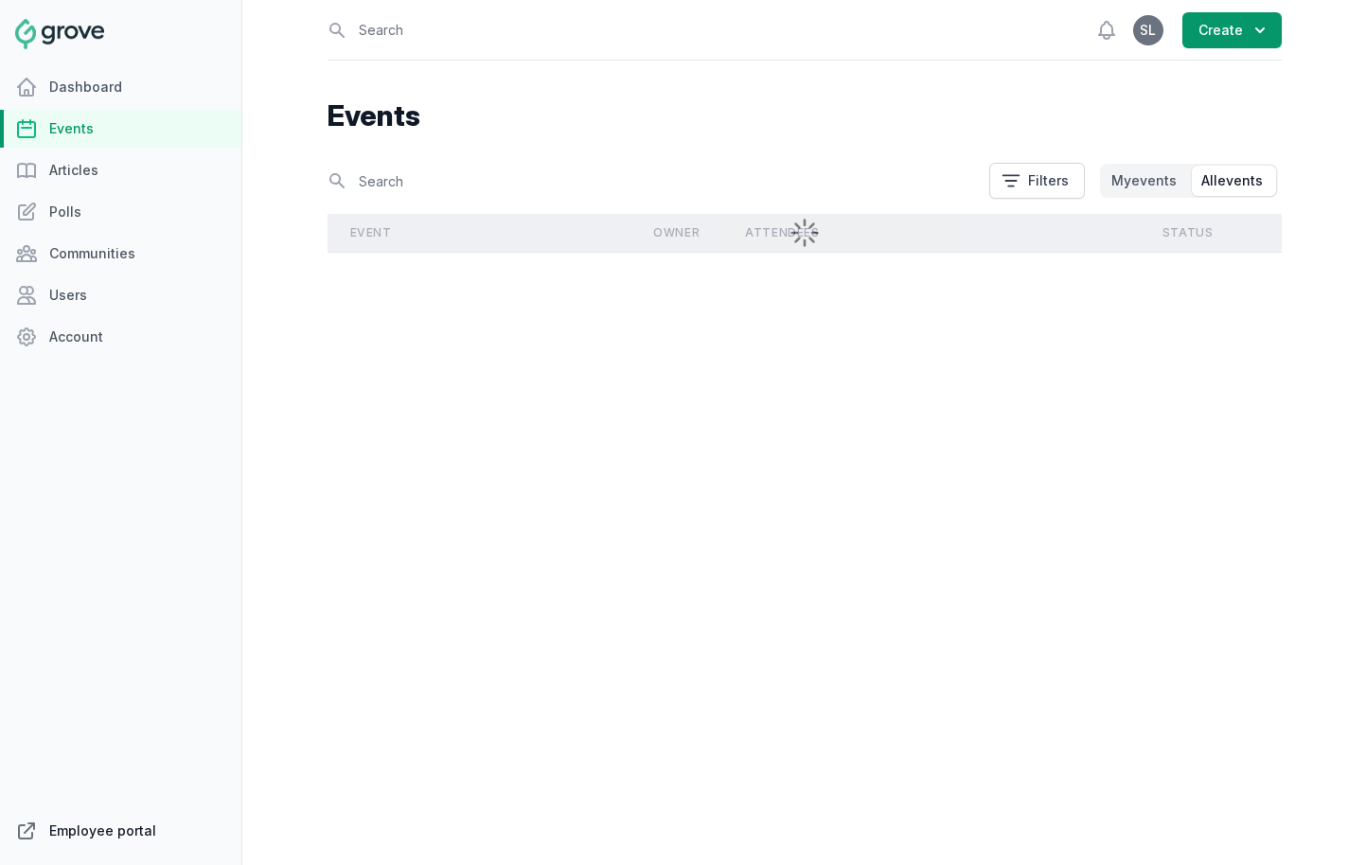
click at [104, 832] on link "Employee portal" at bounding box center [120, 831] width 241 height 38
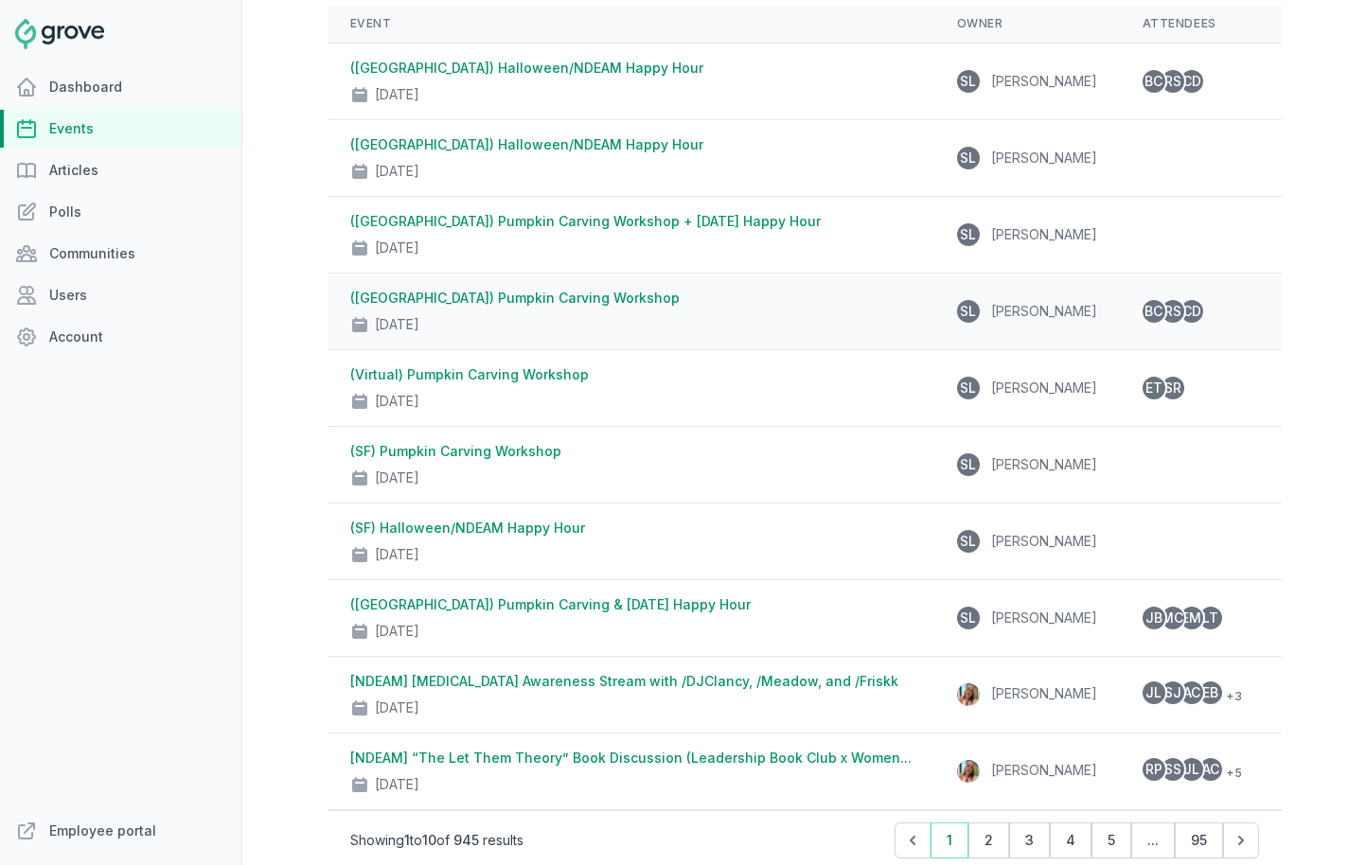
scroll to position [212, 0]
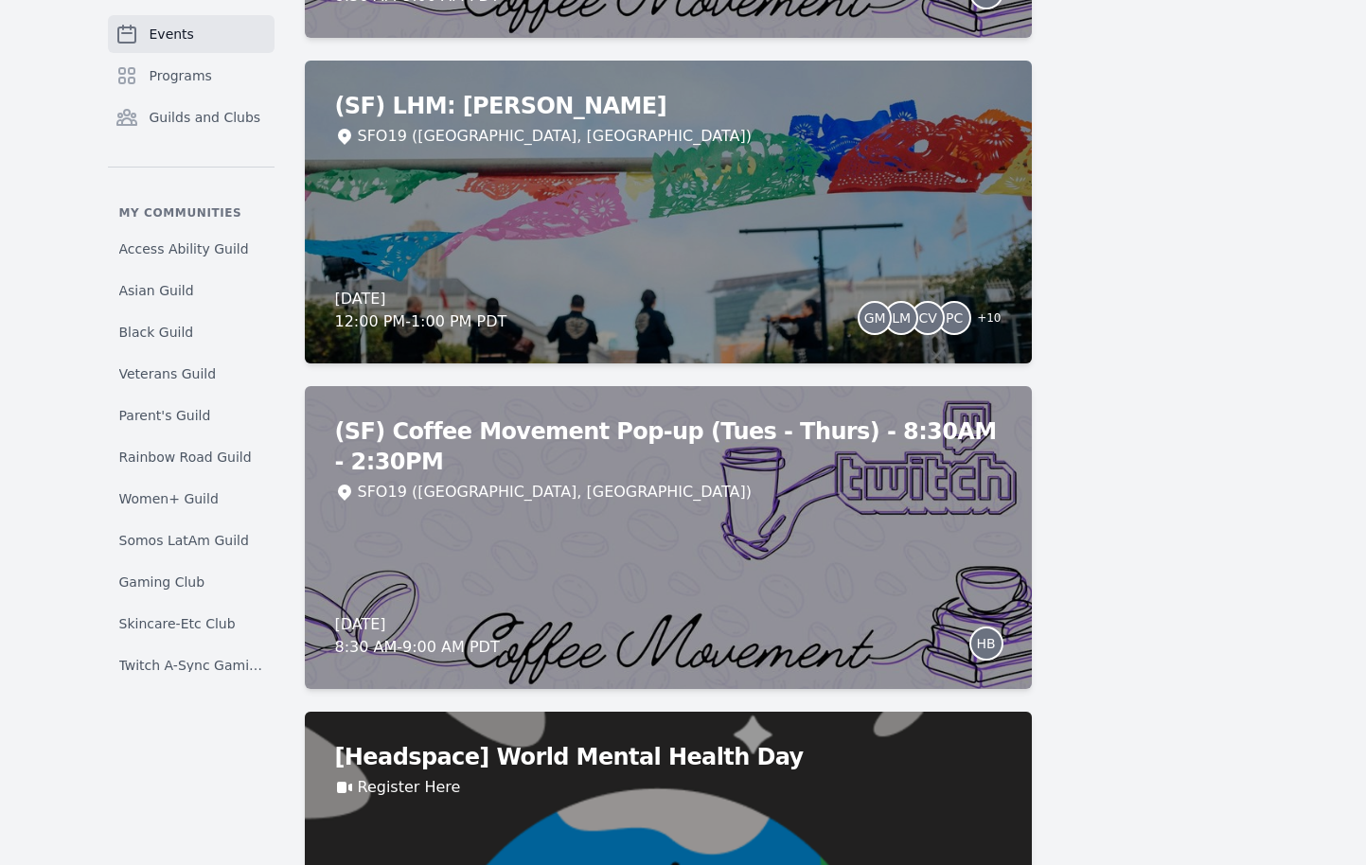
scroll to position [2770, 0]
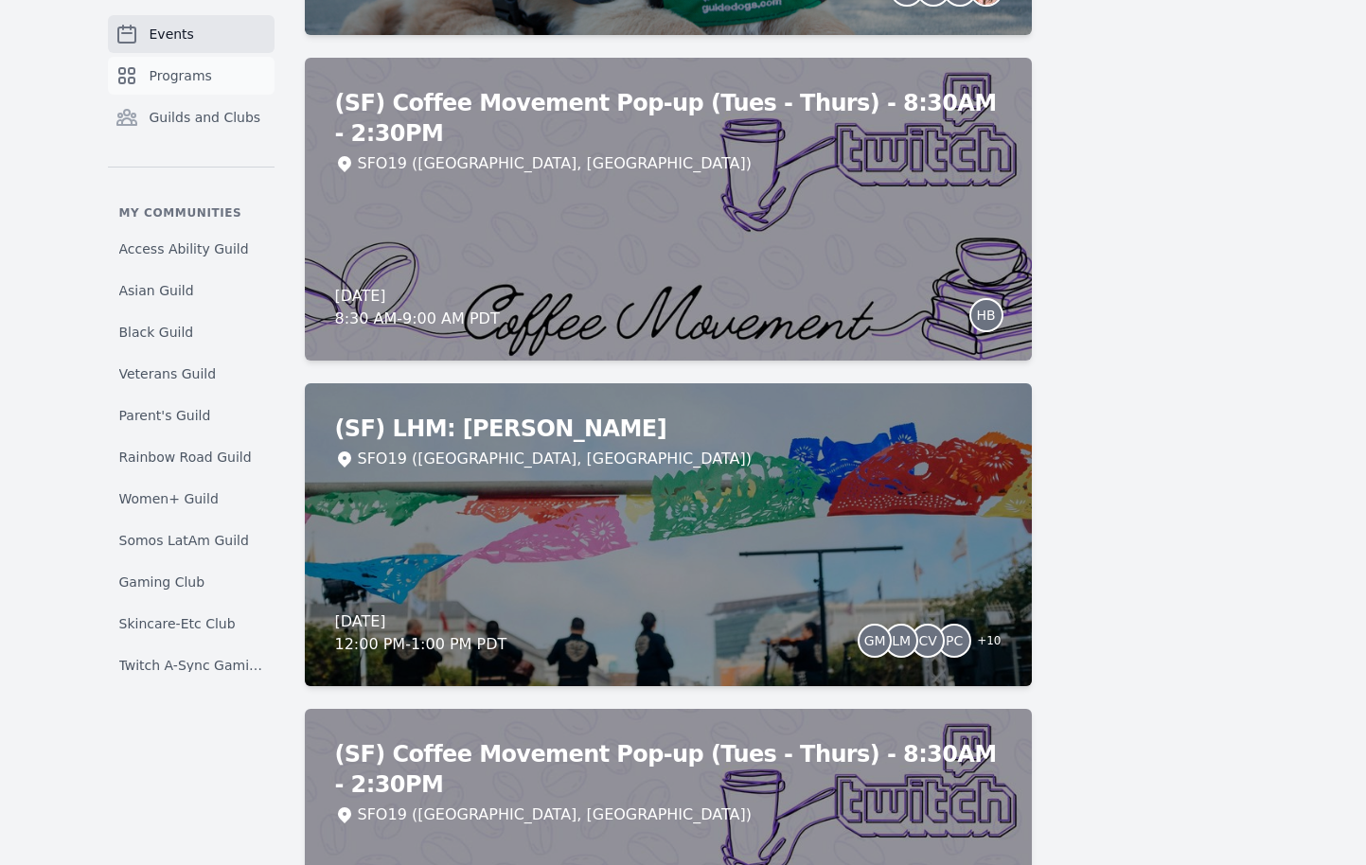
click at [164, 67] on span "Programs" at bounding box center [181, 75] width 62 height 19
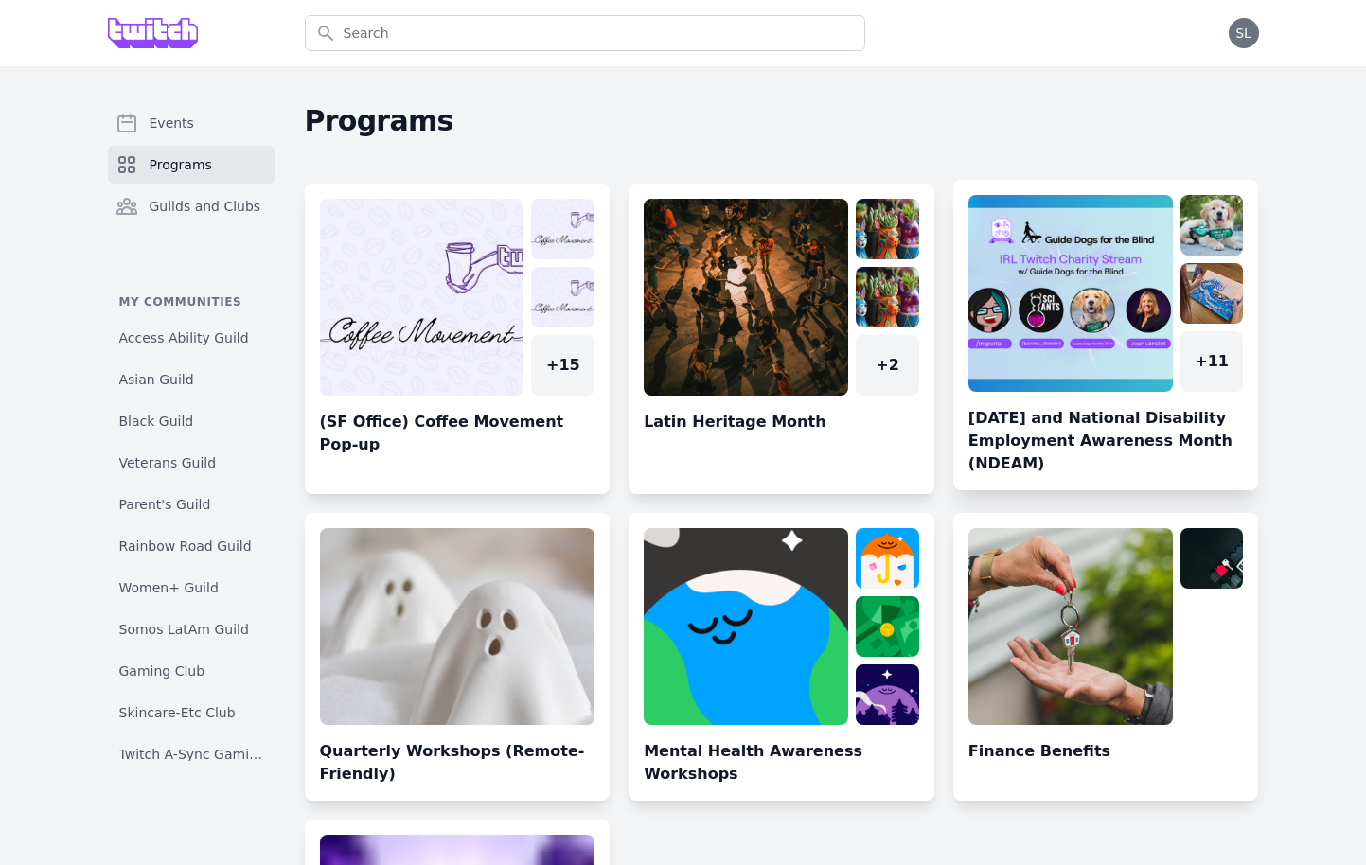
click at [1096, 220] on link at bounding box center [1106, 342] width 306 height 295
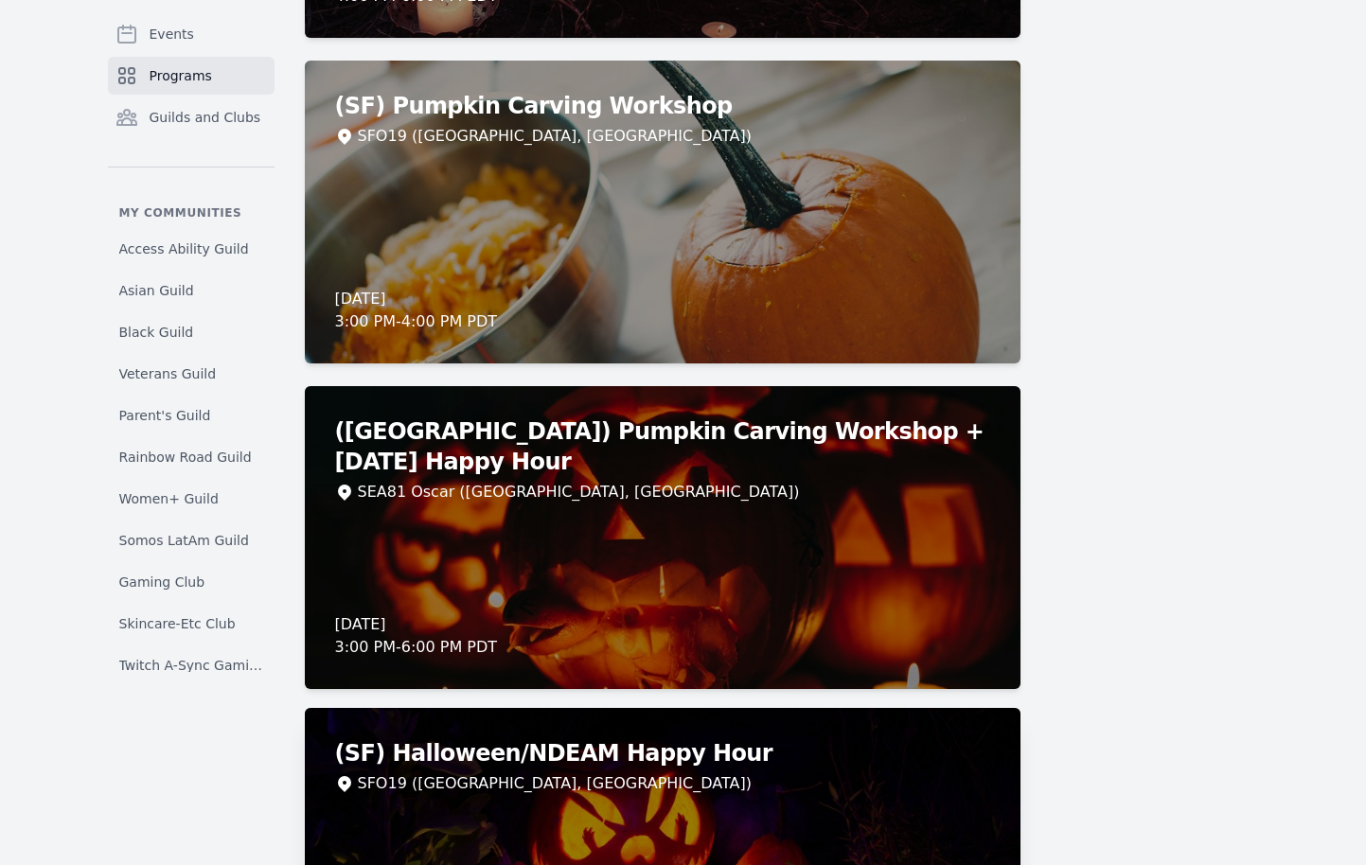
scroll to position [3725, 0]
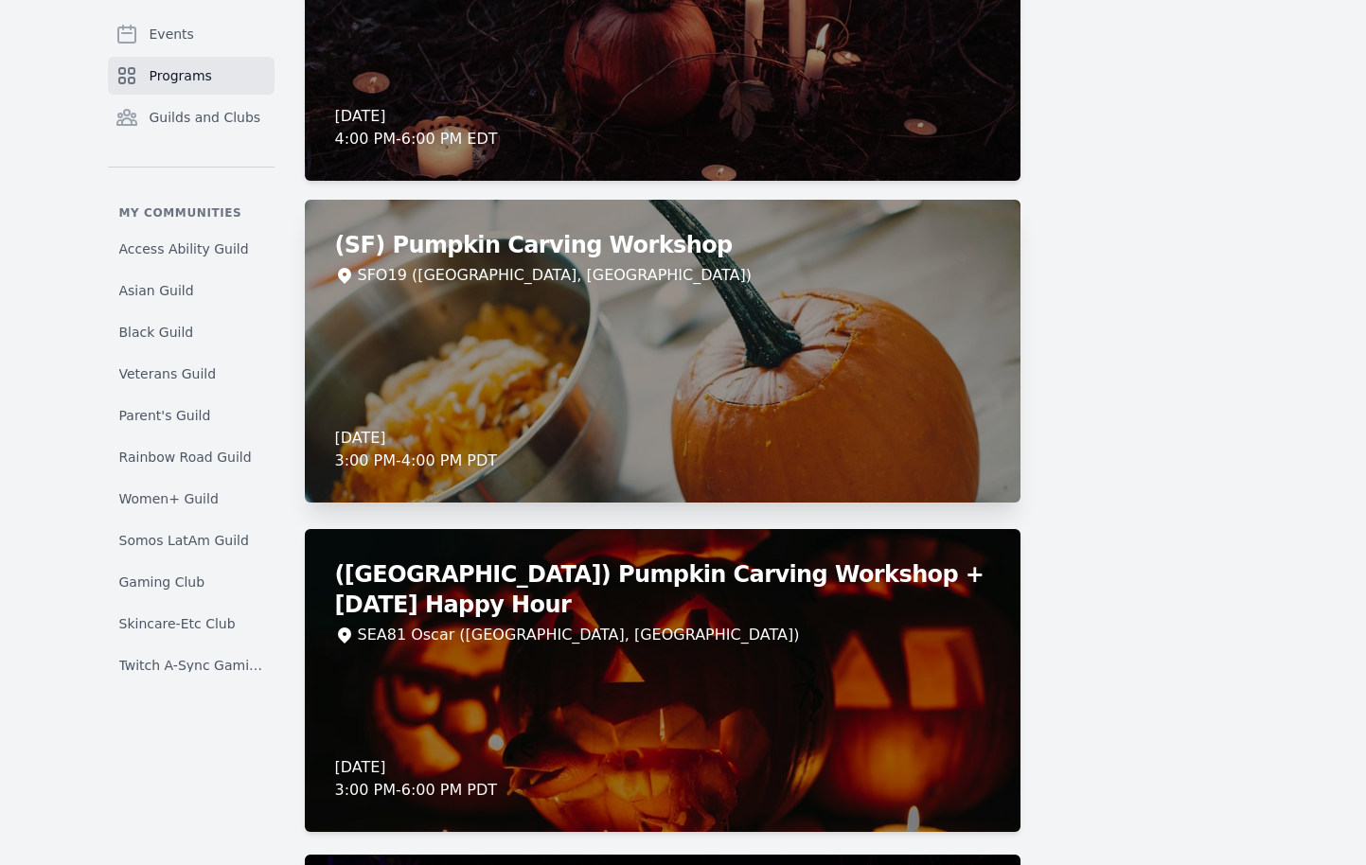
click at [721, 401] on div "(SF) Pumpkin Carving Workshop SFO19 ([GEOGRAPHIC_DATA], [GEOGRAPHIC_DATA]) [DAT…" at bounding box center [663, 351] width 716 height 303
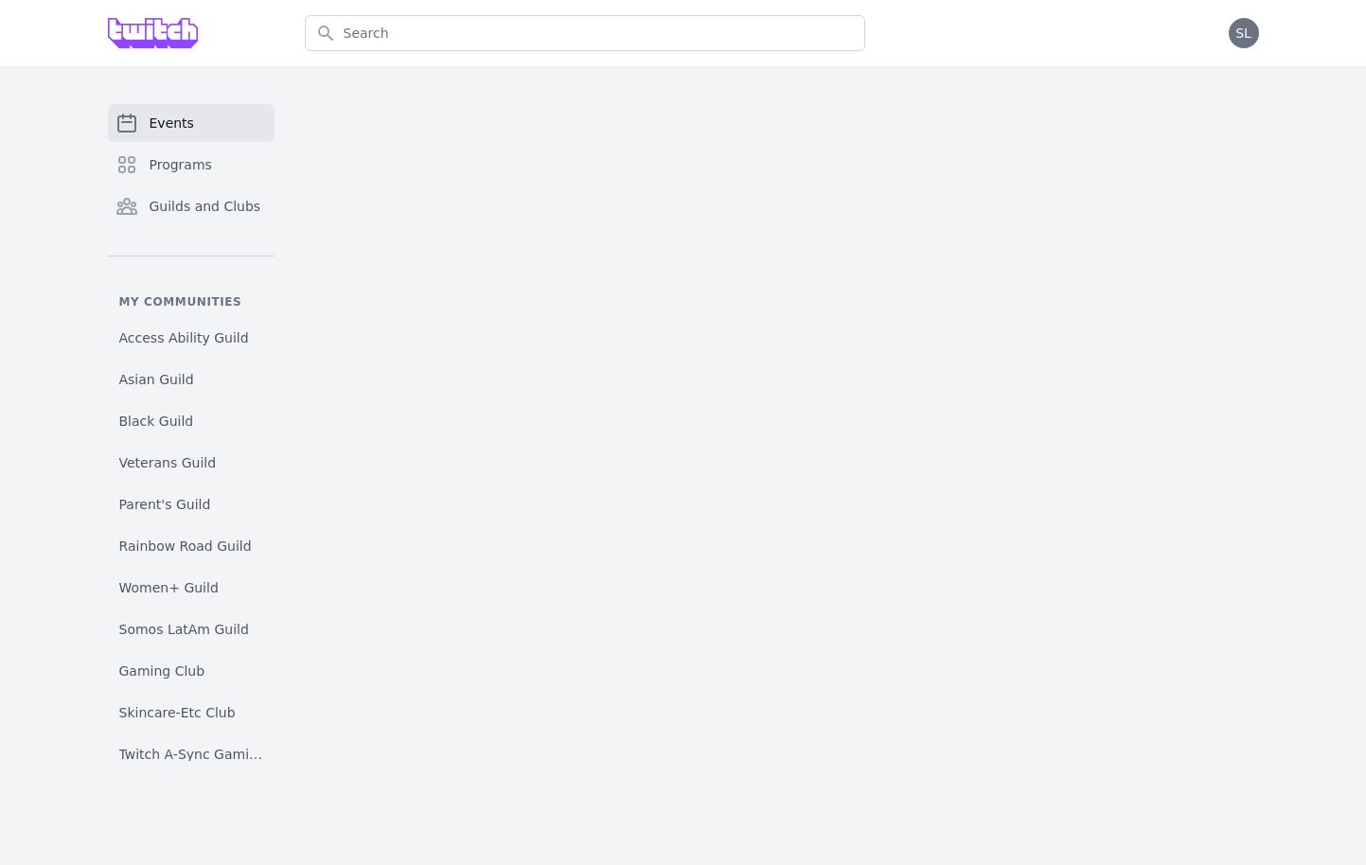
scroll to position [182, 0]
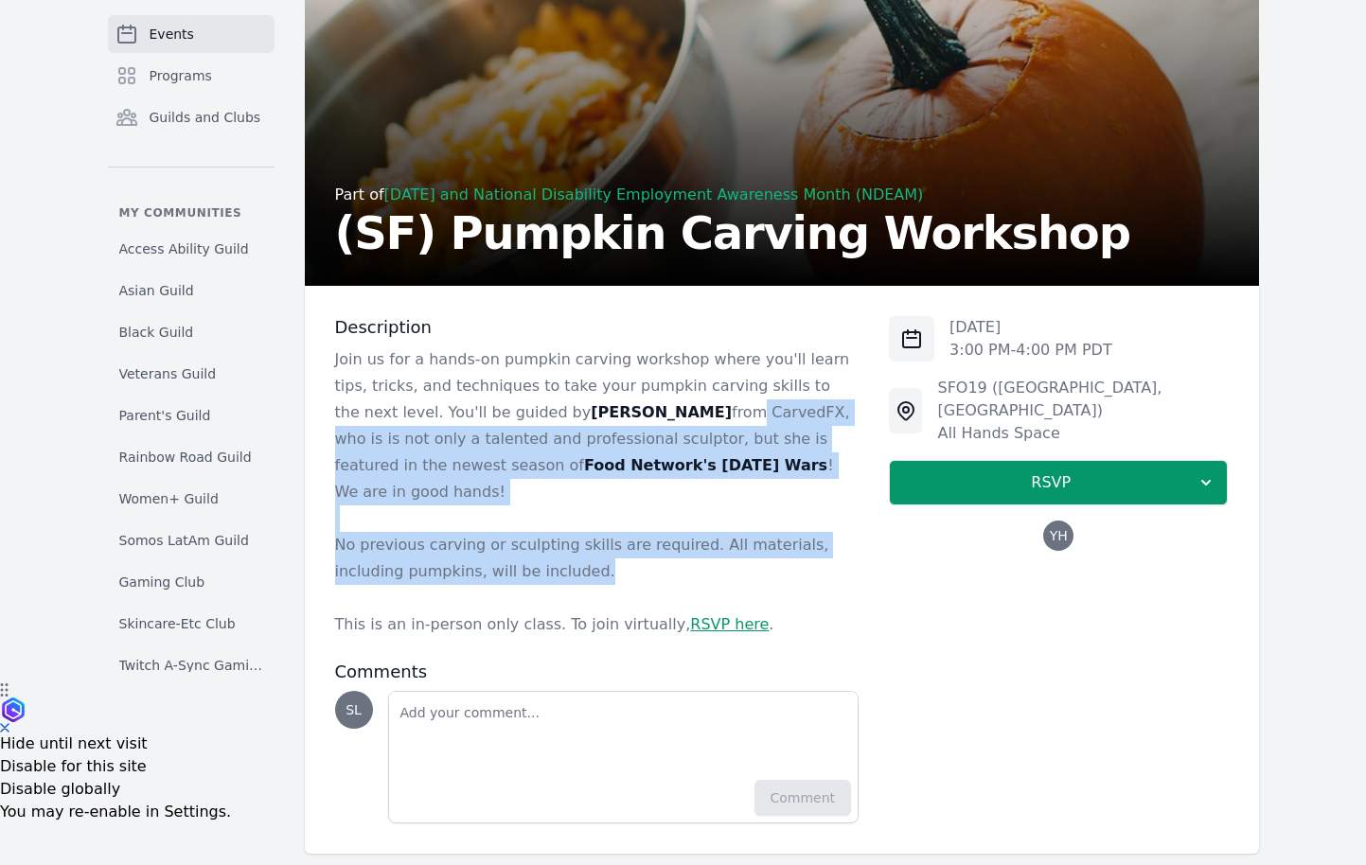
drag, startPoint x: 542, startPoint y: 413, endPoint x: 542, endPoint y: 533, distance: 120.2
click at [542, 533] on div "Join us for a hands-on pumpkin carving workshop where you'll learn tips, tricks…" at bounding box center [597, 493] width 525 height 292
click at [542, 533] on p "No previous carving or sculpting skills are required. All materials, including …" at bounding box center [597, 558] width 525 height 53
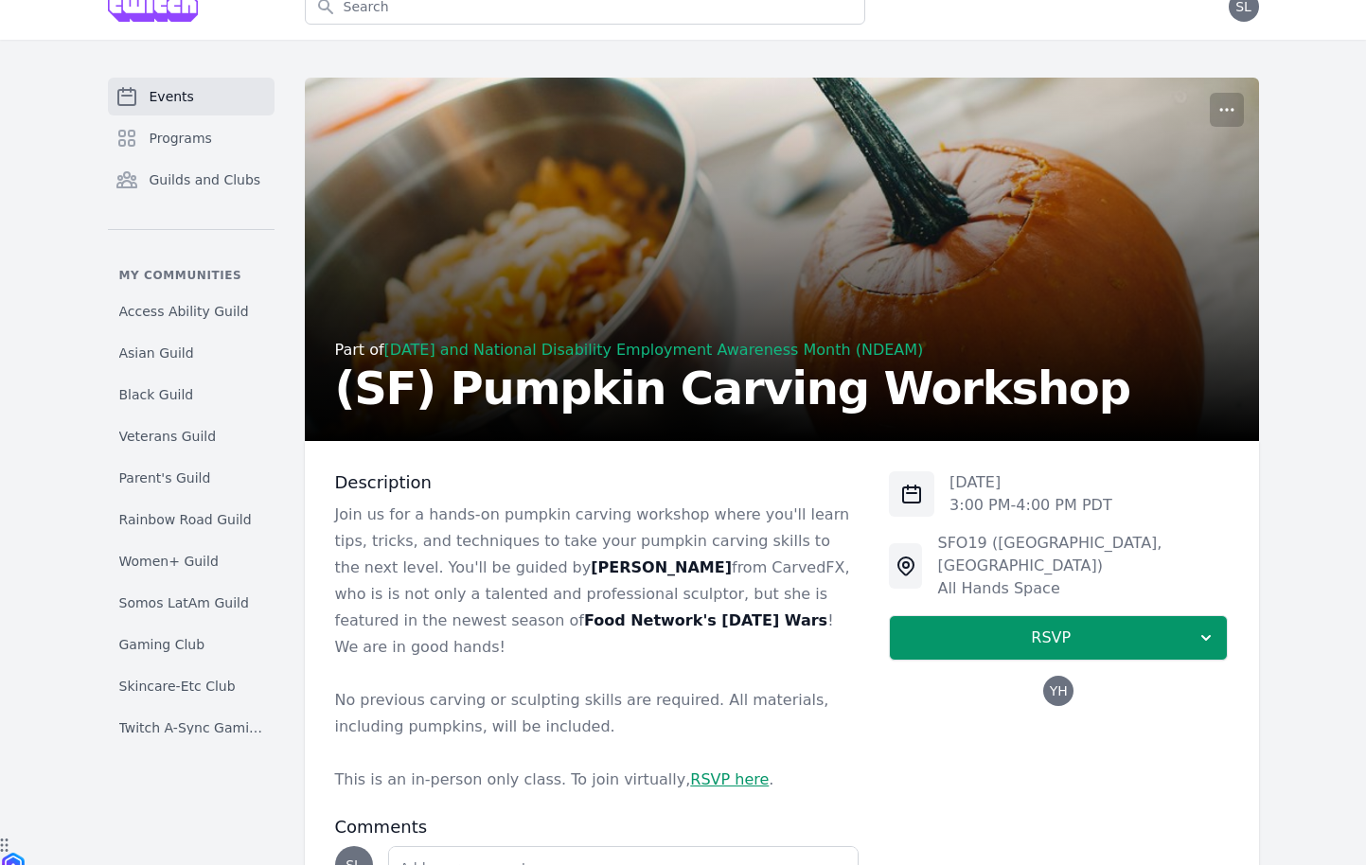
scroll to position [0, 0]
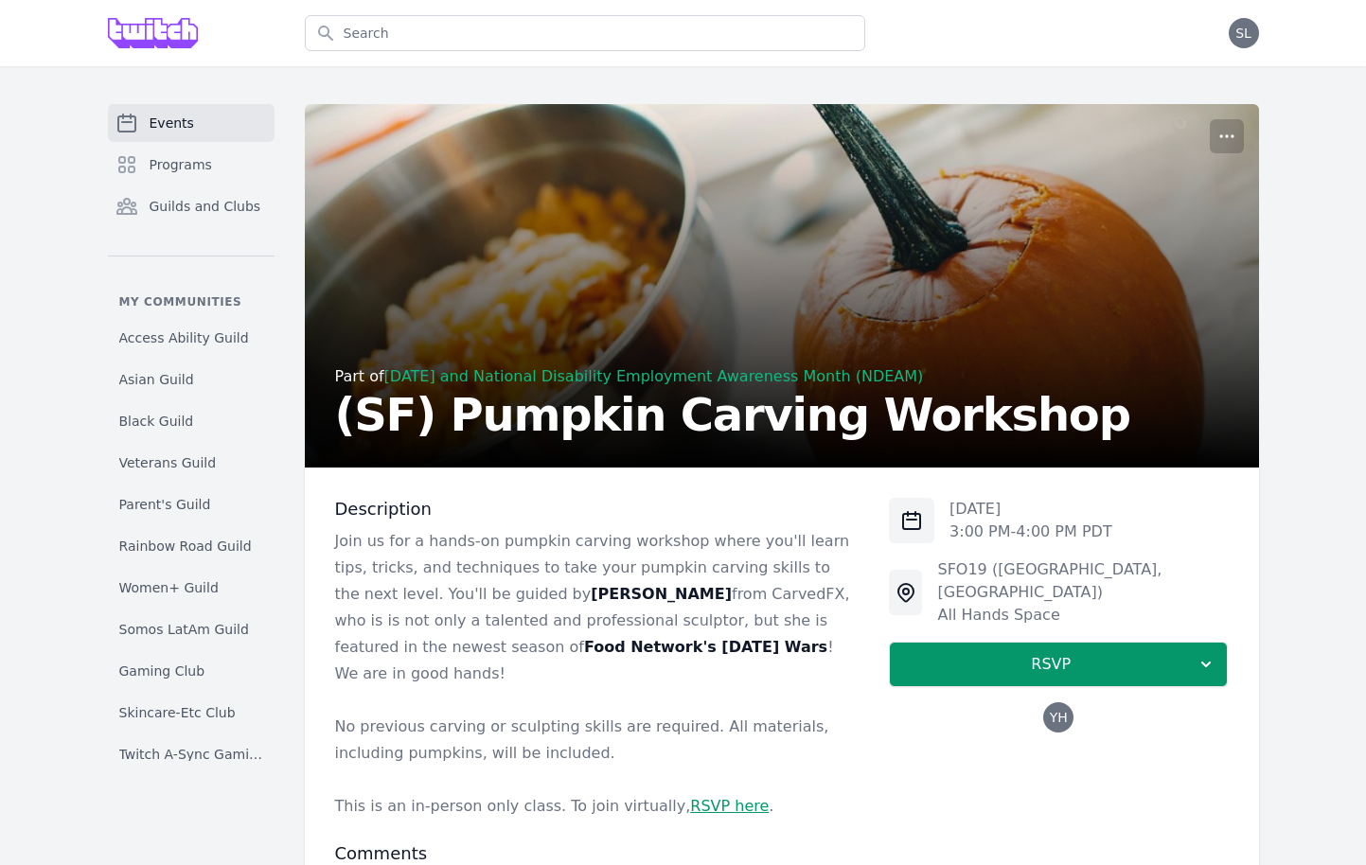
click at [174, 109] on link "Events" at bounding box center [191, 123] width 167 height 38
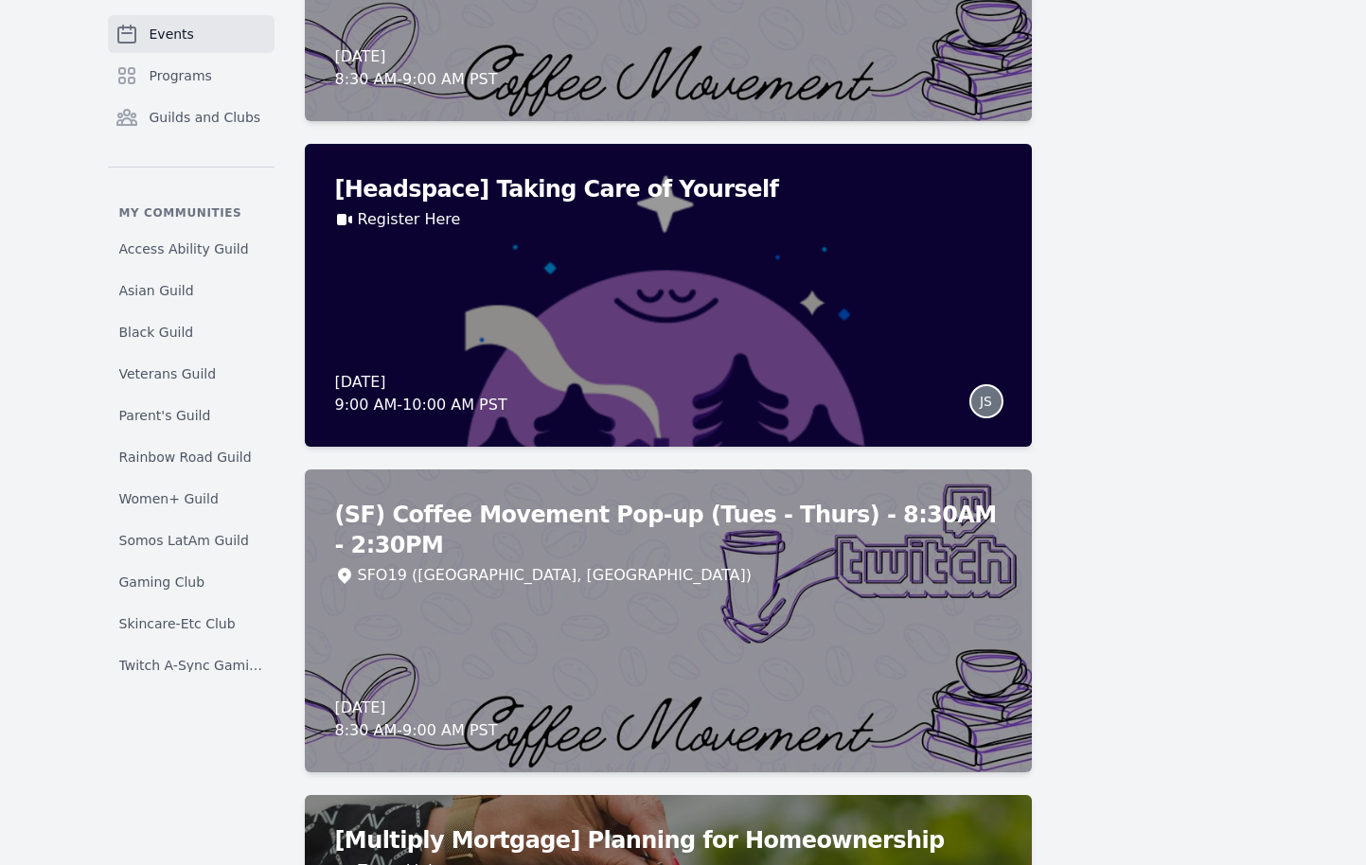
scroll to position [15061, 0]
